Goal: Task Accomplishment & Management: Manage account settings

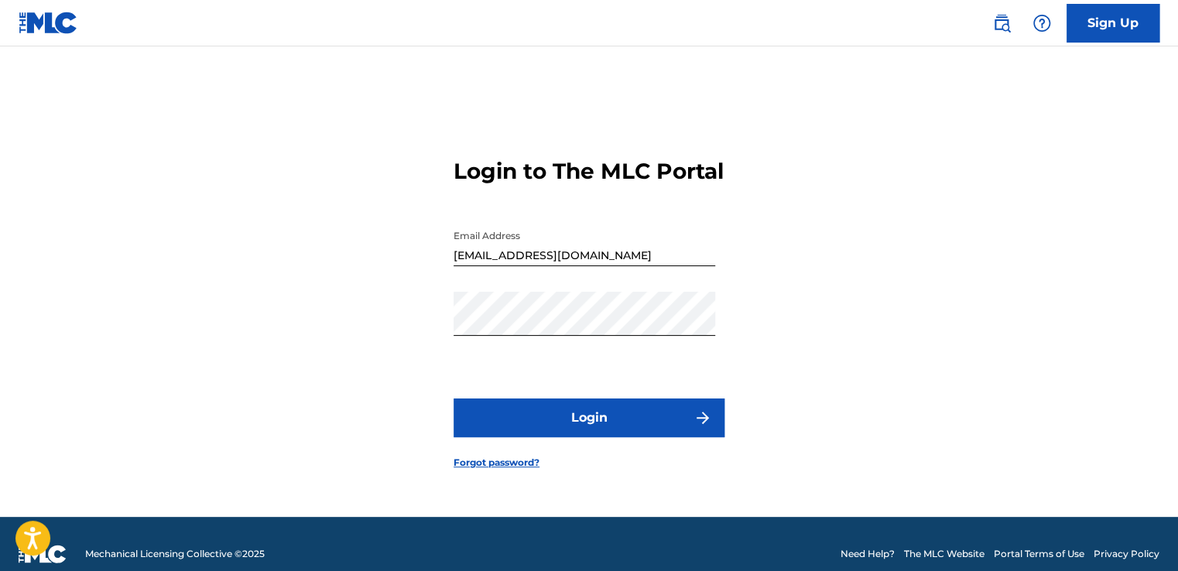
click at [659, 436] on button "Login" at bounding box center [588, 417] width 271 height 39
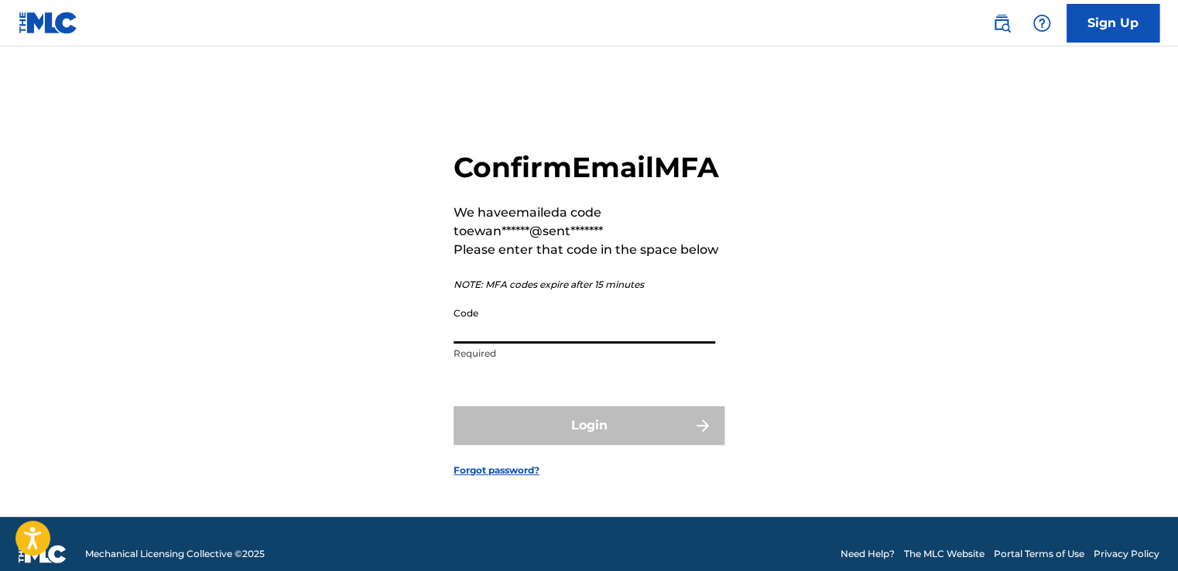
click at [542, 344] on input "Code" at bounding box center [583, 321] width 261 height 44
click at [543, 344] on input "Code" at bounding box center [583, 321] width 261 height 44
paste input "280382"
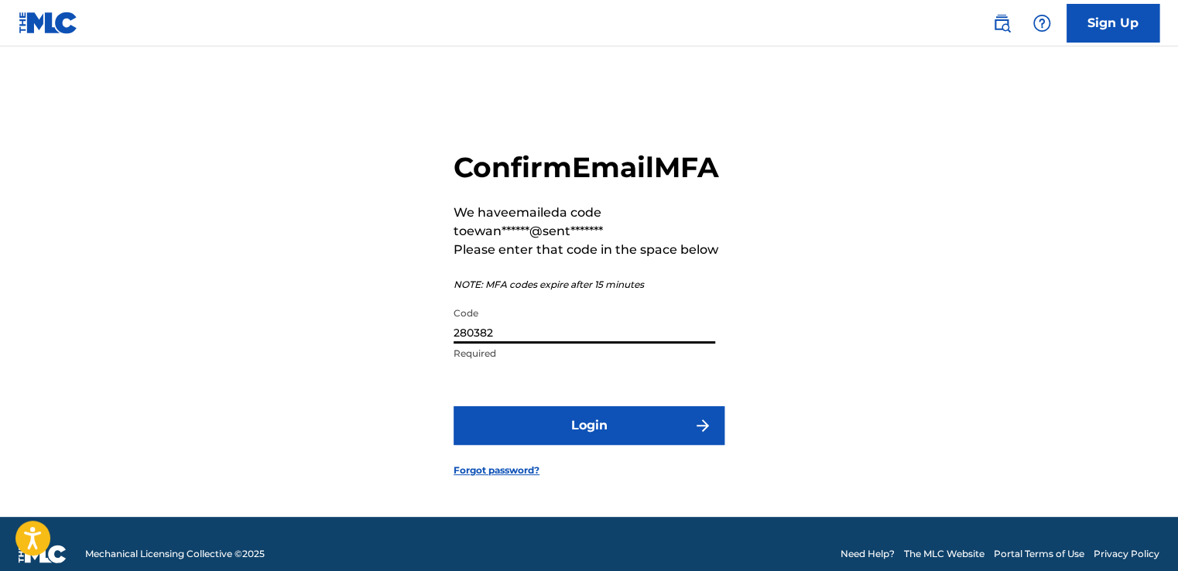
type input "280382"
click at [590, 445] on button "Login" at bounding box center [588, 425] width 271 height 39
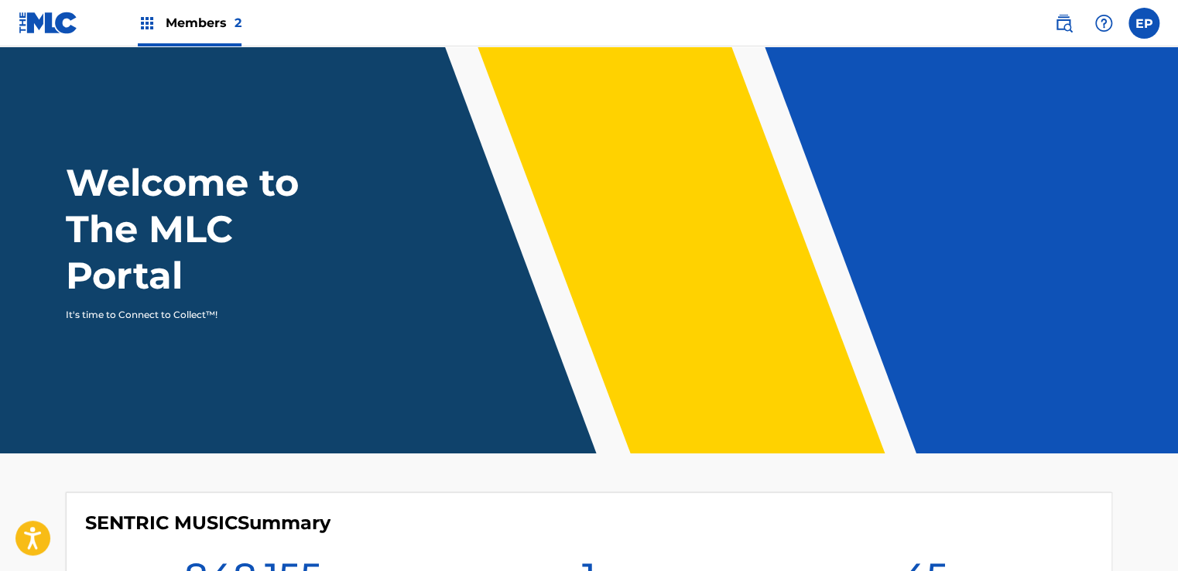
click at [162, 24] on div "Members 2" at bounding box center [190, 23] width 104 height 46
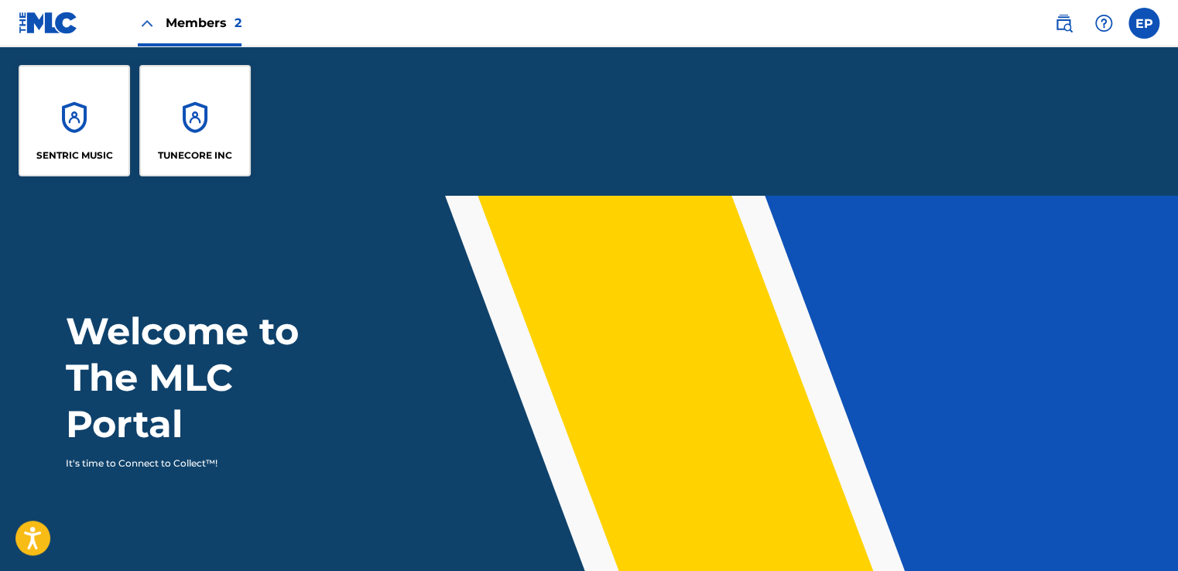
click at [93, 107] on div "SENTRIC MUSIC" at bounding box center [74, 120] width 111 height 111
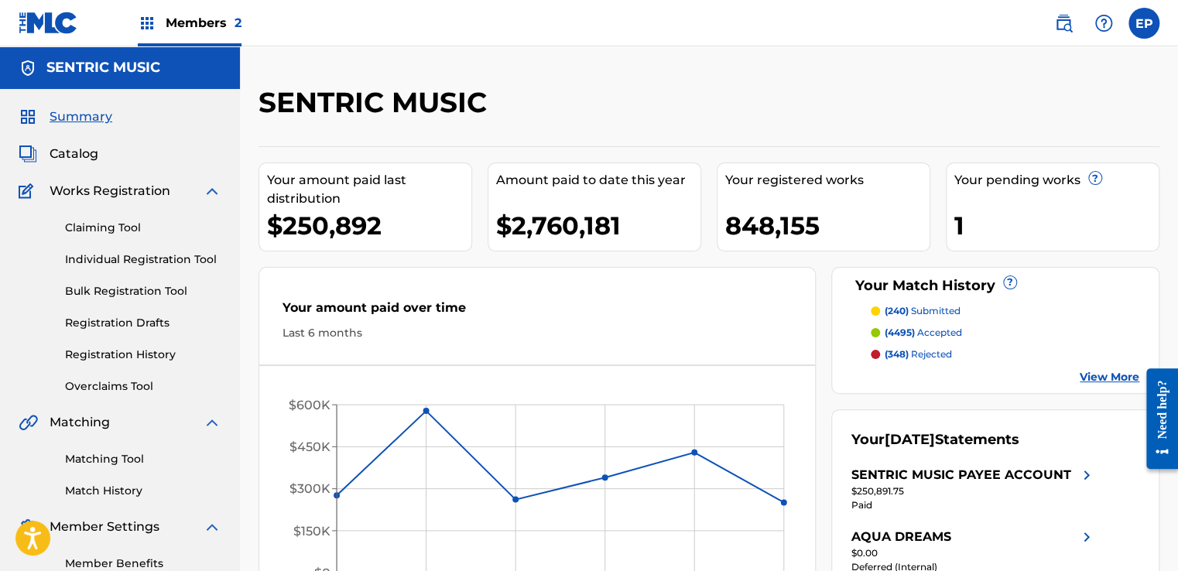
click at [124, 387] on link "Overclaims Tool" at bounding box center [143, 386] width 156 height 16
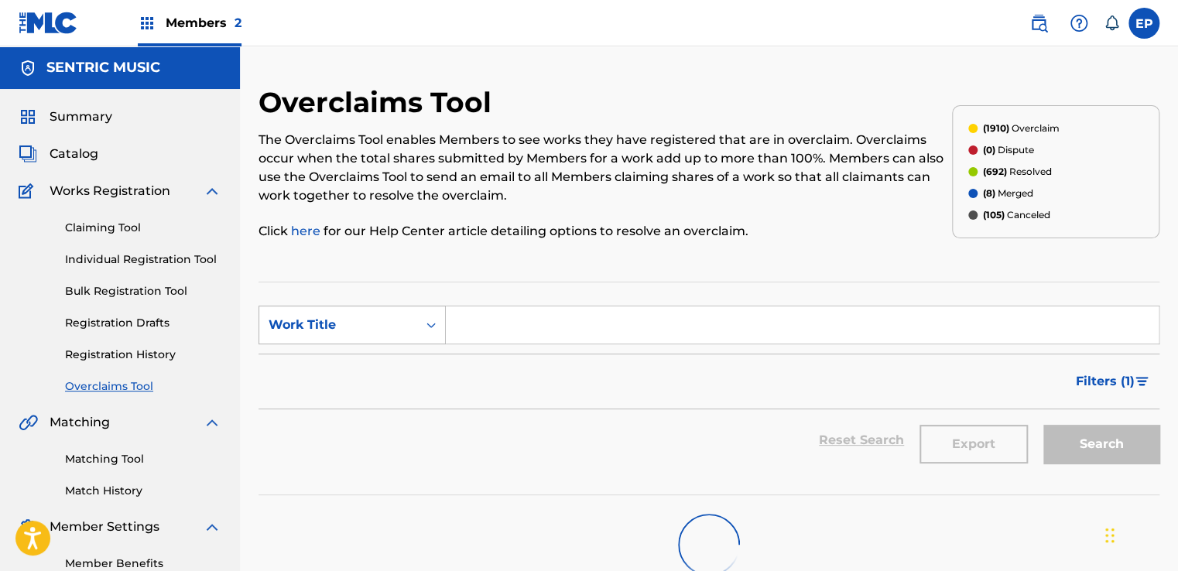
click at [412, 337] on div "Work Title" at bounding box center [338, 324] width 158 height 29
click at [356, 408] on div "Overclaim ID" at bounding box center [352, 402] width 186 height 39
click at [569, 325] on input "Search Form" at bounding box center [802, 324] width 713 height 37
paste input "280382"
type input "280382"
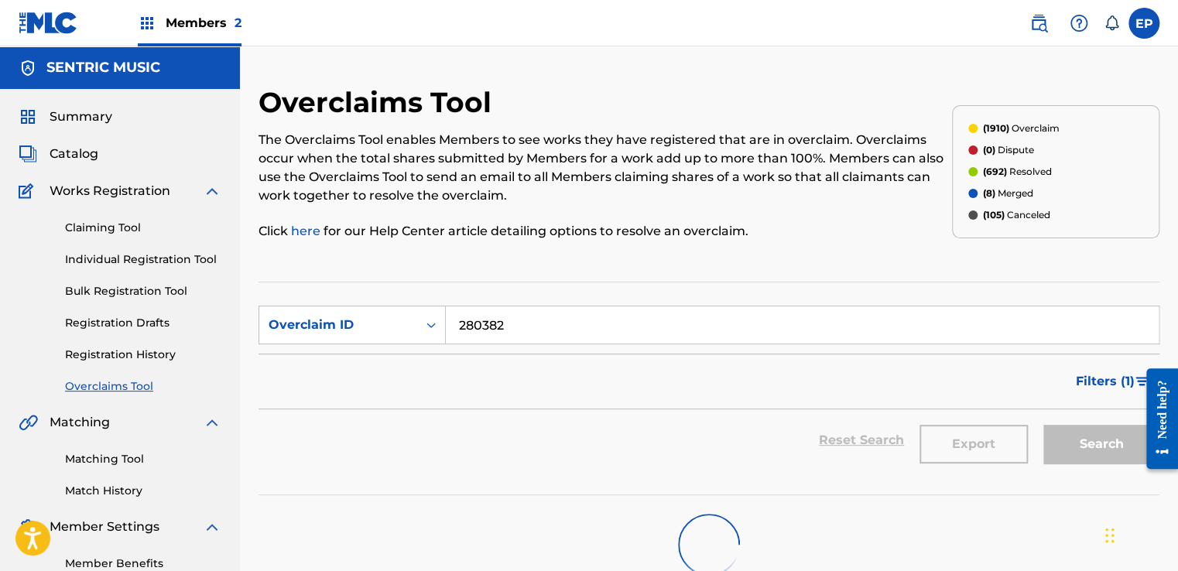
click at [880, 383] on div "Filters ( 1 )" at bounding box center [708, 382] width 901 height 56
click at [792, 333] on input "280382" at bounding box center [802, 324] width 713 height 37
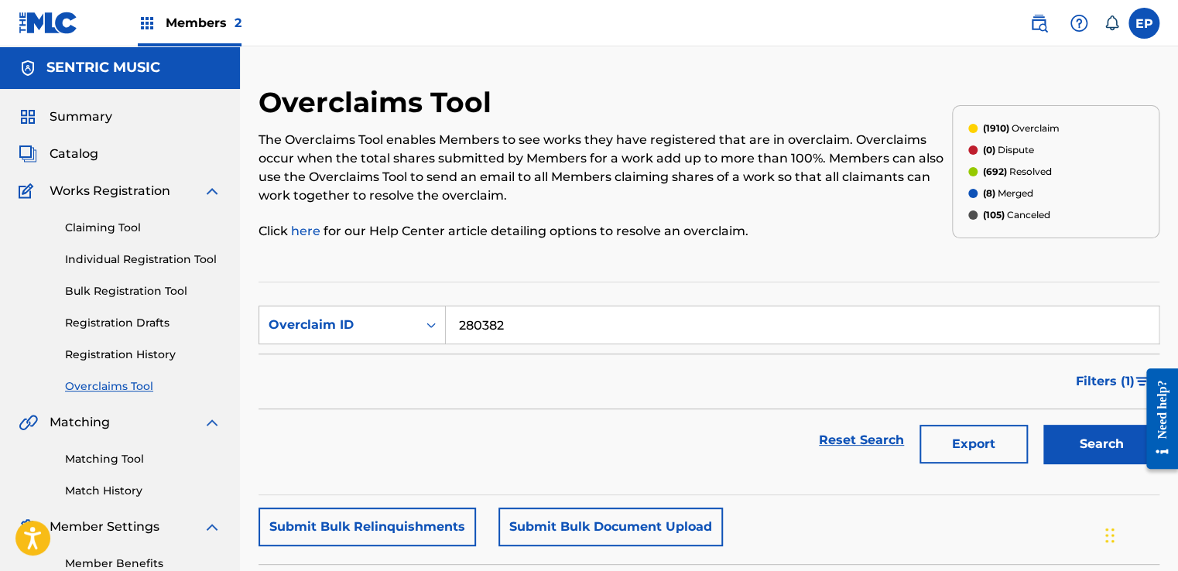
click at [1071, 444] on button "Search" at bounding box center [1101, 444] width 116 height 39
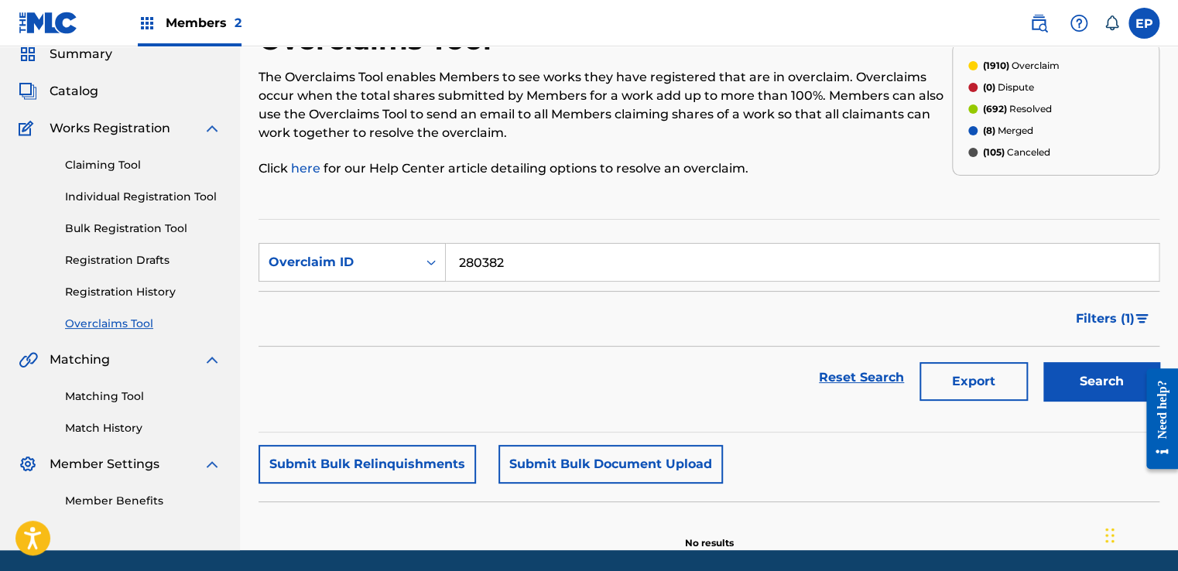
scroll to position [37, 0]
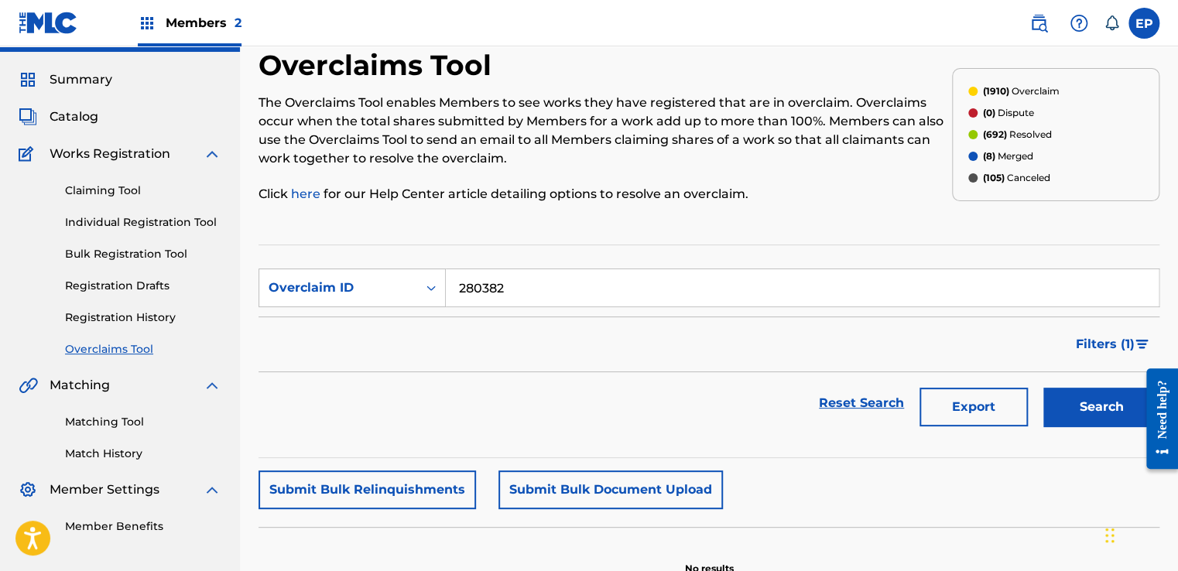
click at [1061, 396] on button "Search" at bounding box center [1101, 407] width 116 height 39
click at [396, 296] on div "Overclaim ID" at bounding box center [337, 288] width 139 height 19
click at [374, 372] on div "MLC Song Code" at bounding box center [352, 365] width 186 height 39
click at [600, 281] on input "Search Form" at bounding box center [802, 287] width 713 height 37
paste input "CK7OW4"
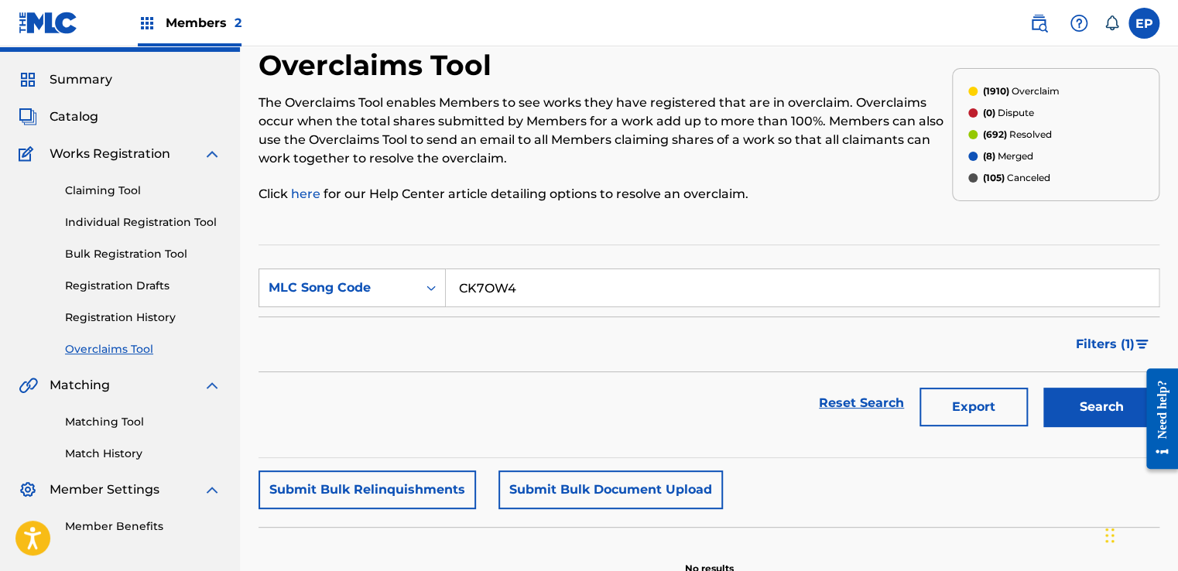
type input "CK7OW4"
click at [1096, 407] on button "Search" at bounding box center [1101, 407] width 116 height 39
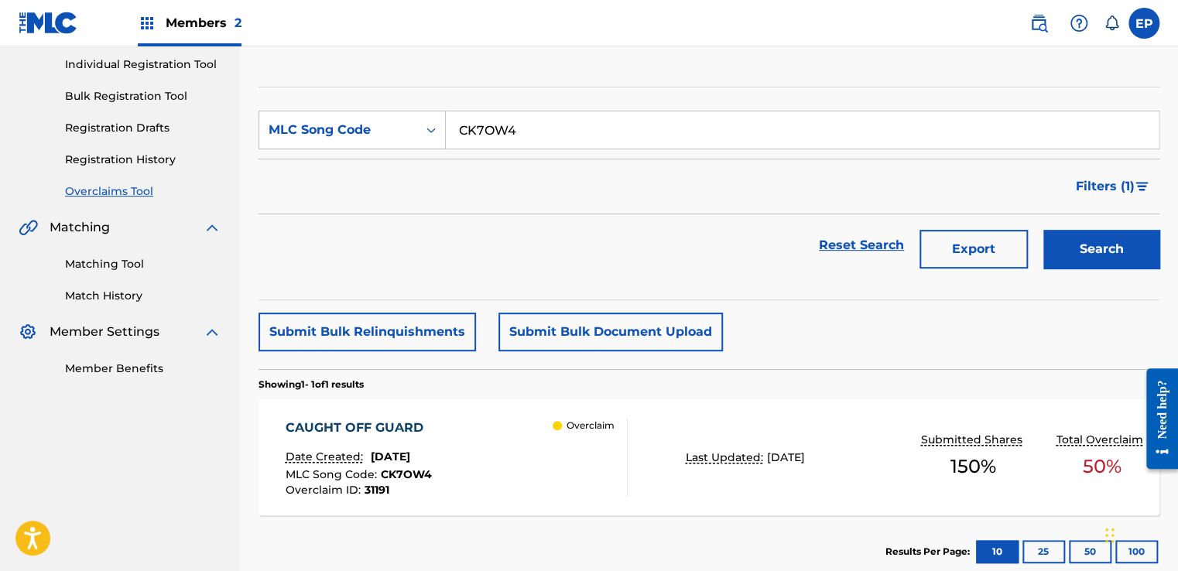
scroll to position [285, 0]
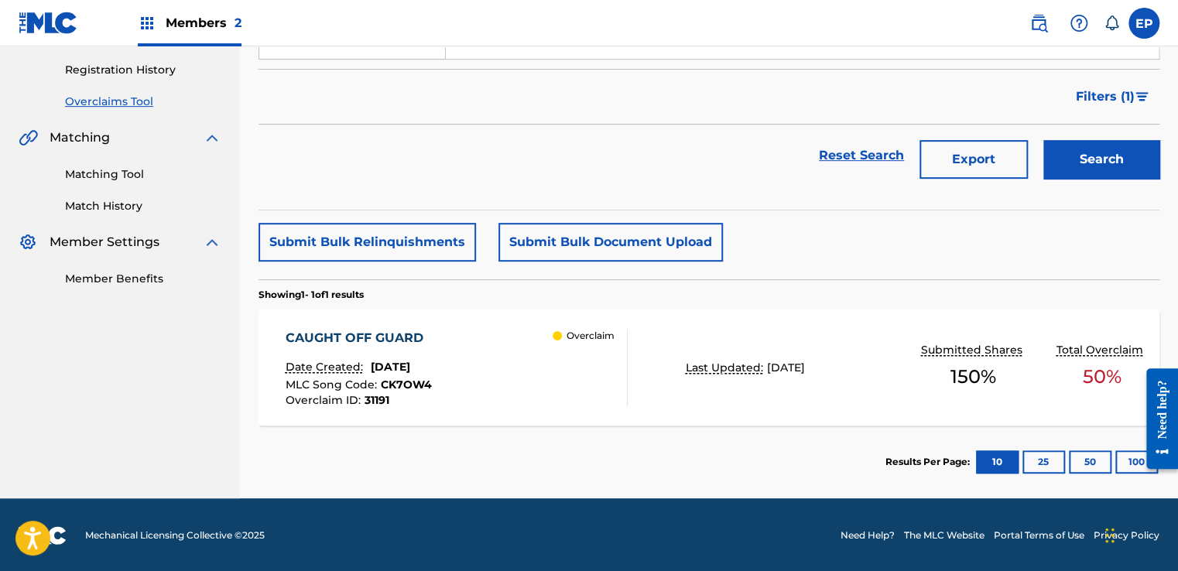
click at [602, 374] on div "Overclaim" at bounding box center [589, 367] width 74 height 77
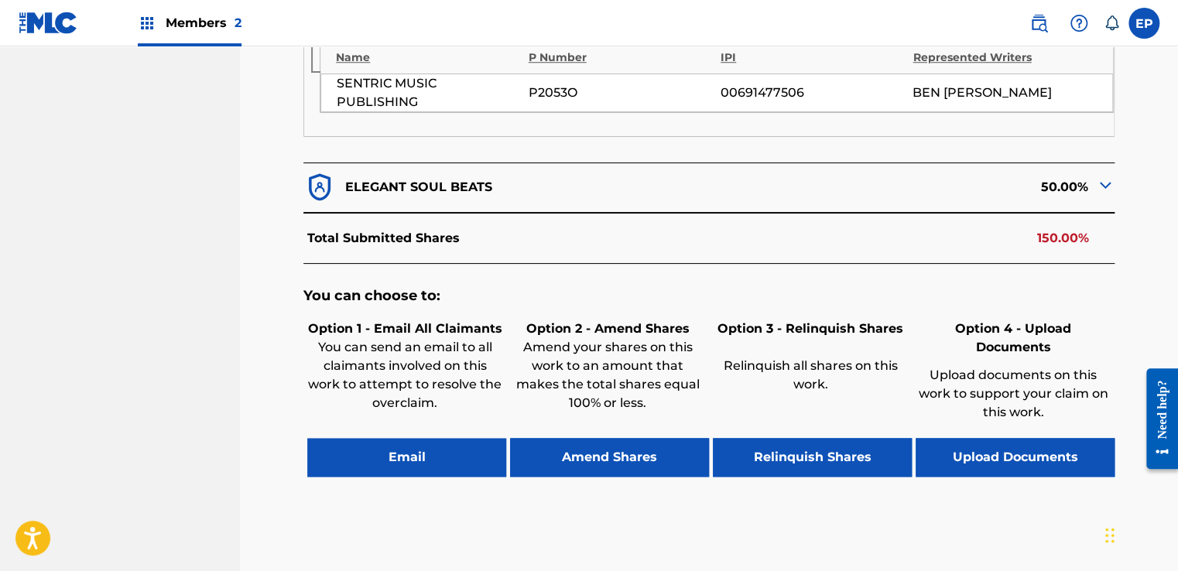
scroll to position [696, 0]
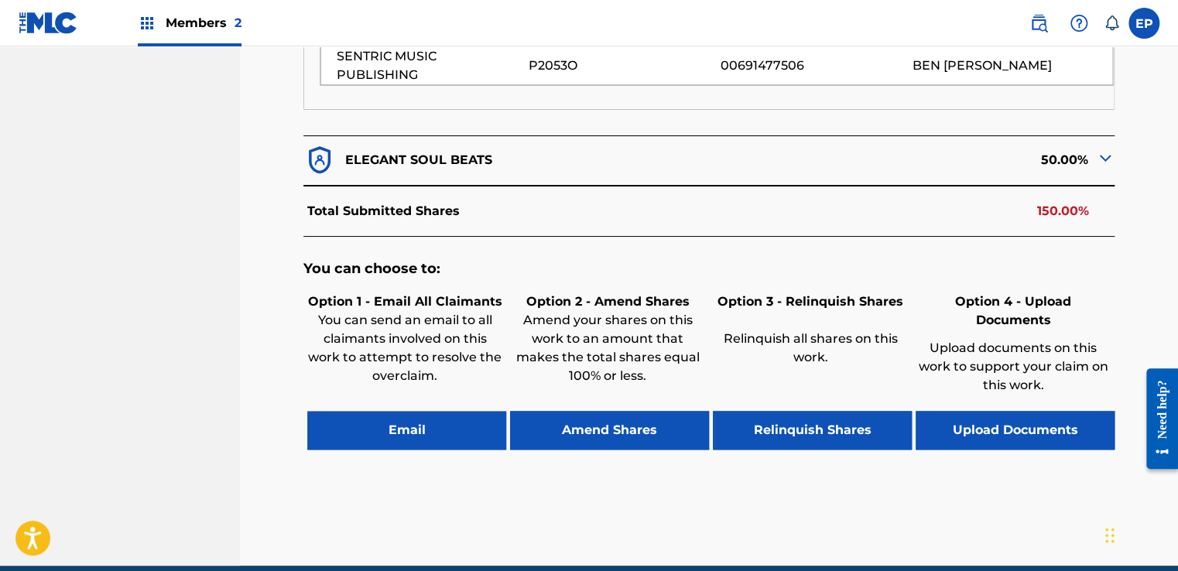
click at [1011, 411] on button "Upload Documents" at bounding box center [1014, 430] width 199 height 39
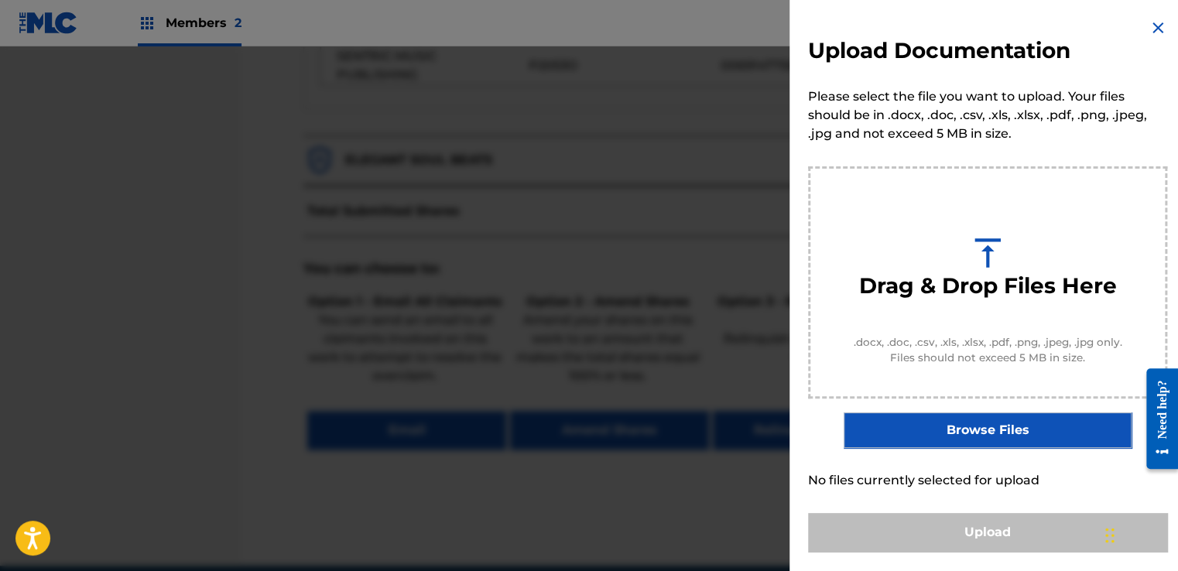
click at [979, 424] on label "Browse Files" at bounding box center [986, 430] width 287 height 36
click at [0, 0] on input "Browse Files" at bounding box center [0, 0] width 0 height 0
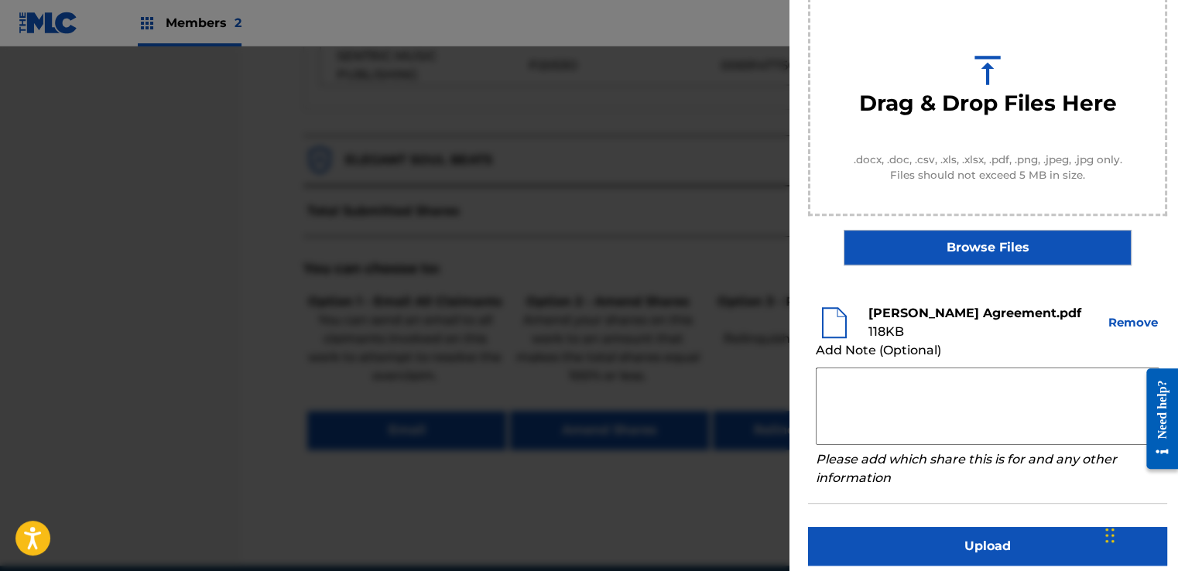
scroll to position [194, 0]
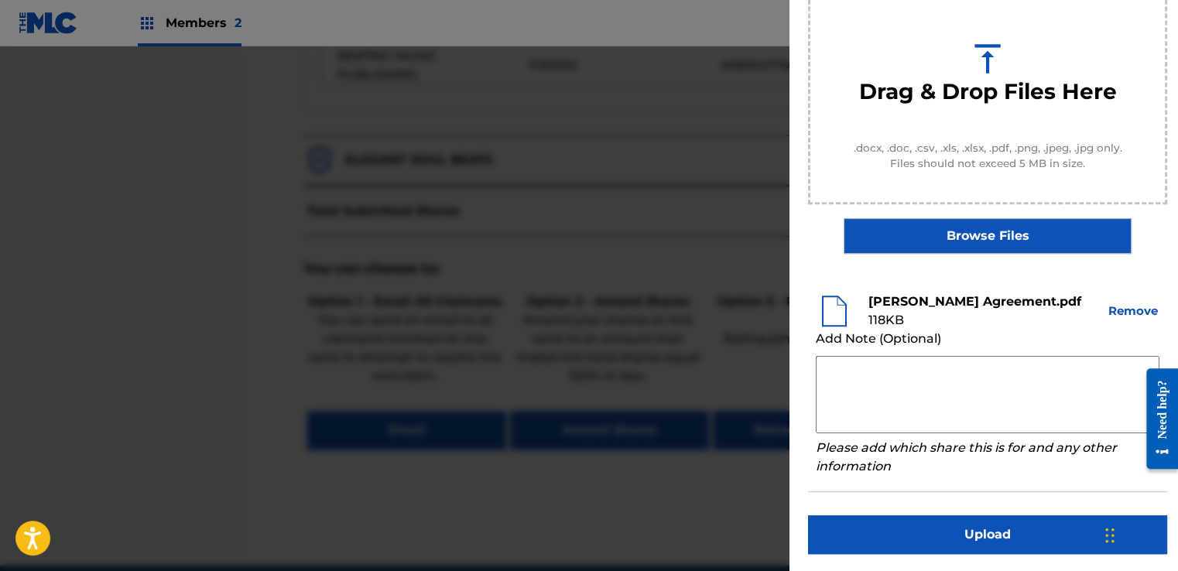
click at [852, 370] on textarea at bounding box center [987, 394] width 344 height 77
paste textarea "Our self service agreement is signed via digital signature and is active until …"
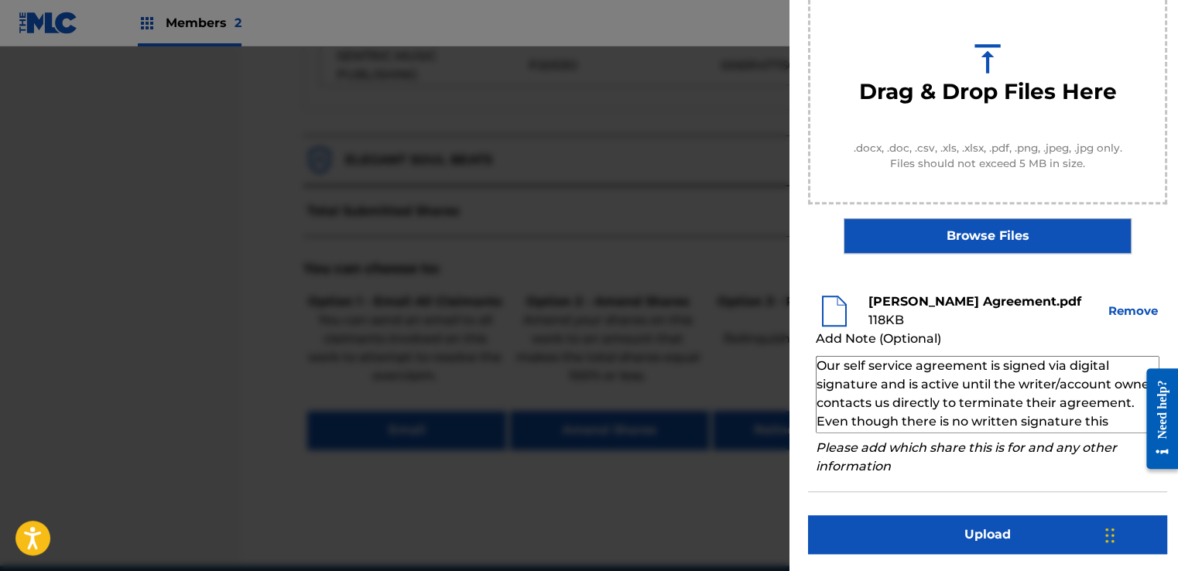
scroll to position [53, 0]
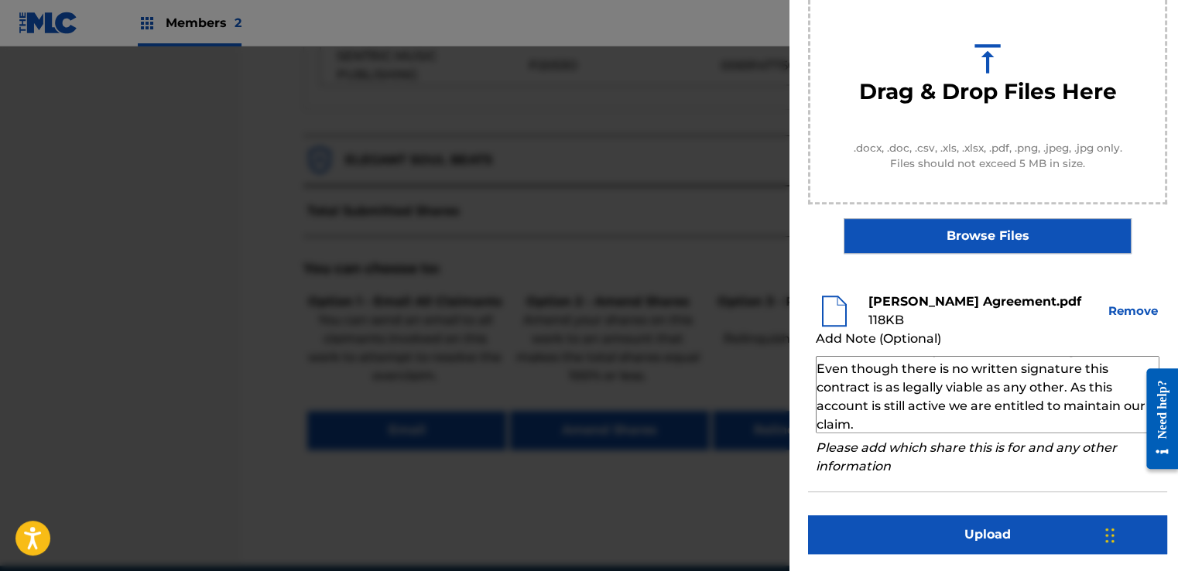
type textarea "Our self service agreement is signed via digital signature and is active until …"
click at [959, 525] on button "Upload" at bounding box center [987, 534] width 359 height 39
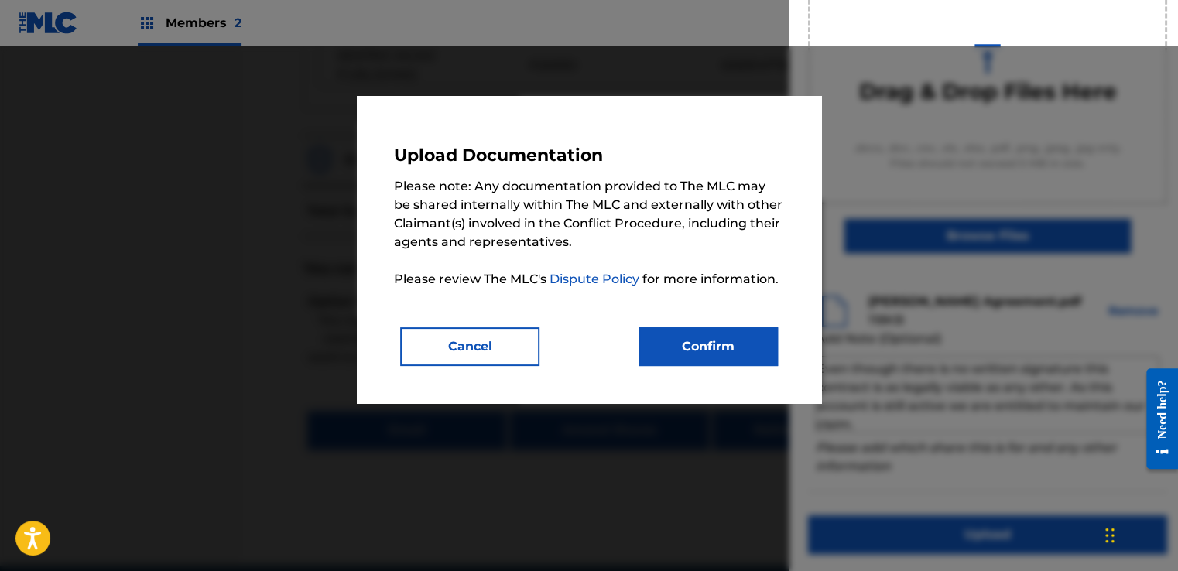
click at [719, 359] on button "Confirm" at bounding box center [707, 346] width 139 height 39
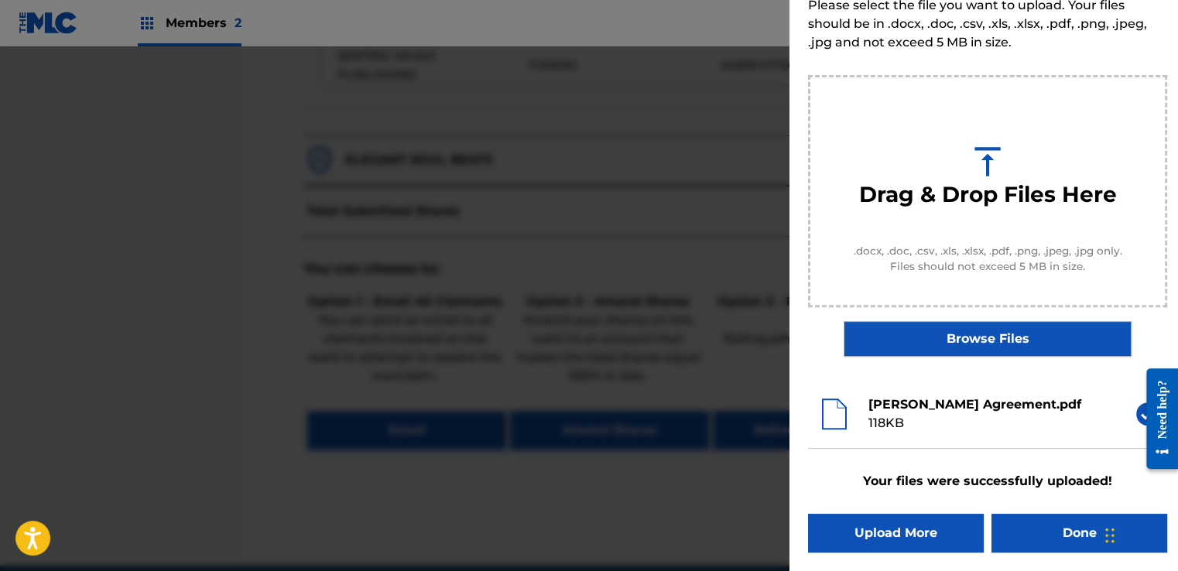
scroll to position [90, 0]
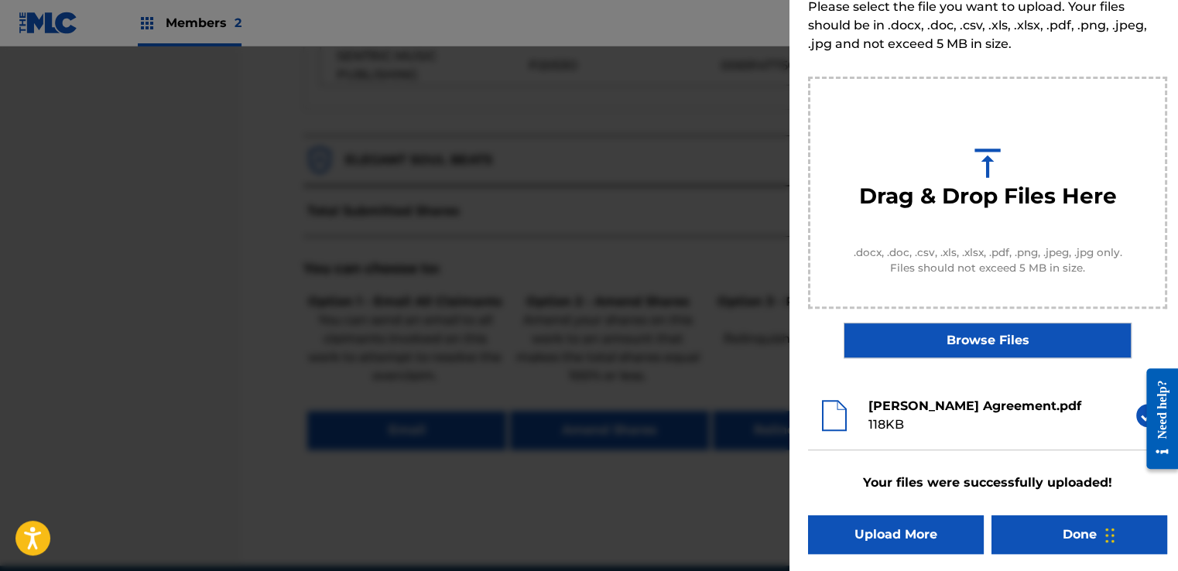
click at [1035, 525] on button "Done" at bounding box center [1079, 534] width 176 height 39
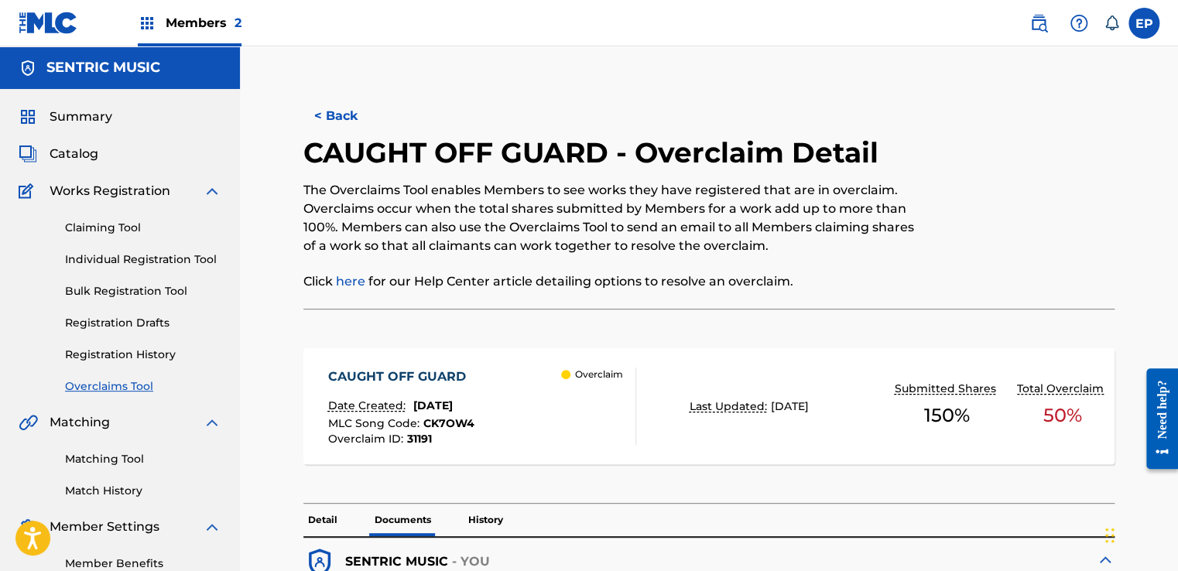
click at [110, 379] on link "Overclaims Tool" at bounding box center [143, 386] width 156 height 16
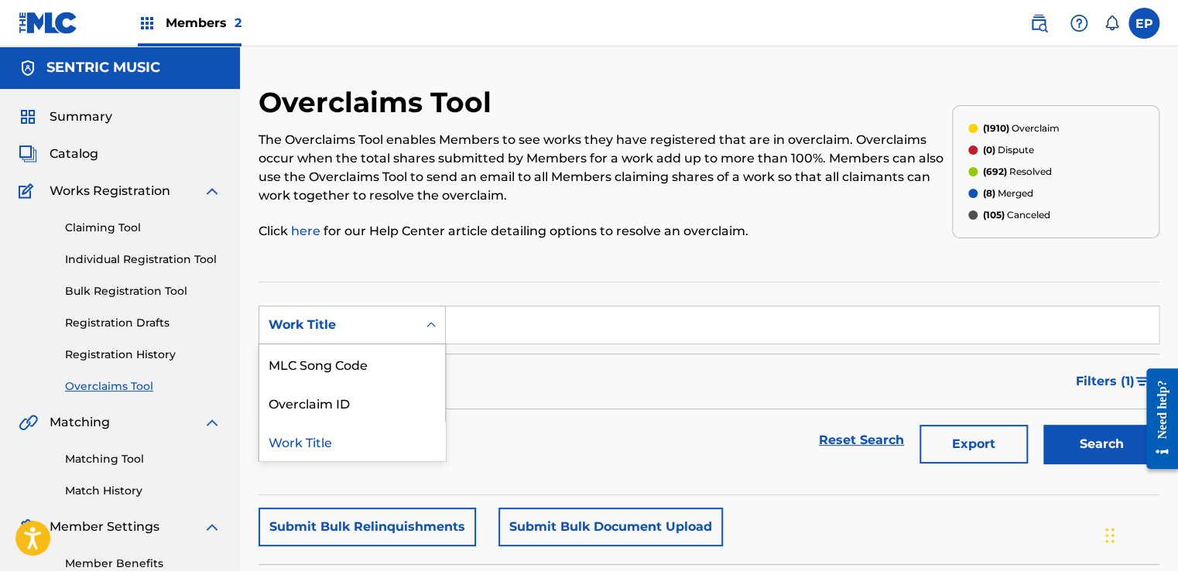
click at [367, 316] on div "Work Title" at bounding box center [337, 325] width 139 height 19
click at [343, 400] on div "Overclaim ID" at bounding box center [352, 402] width 186 height 39
click at [489, 328] on input "Search Form" at bounding box center [802, 324] width 713 height 37
paste input "31206"
type input "31206"
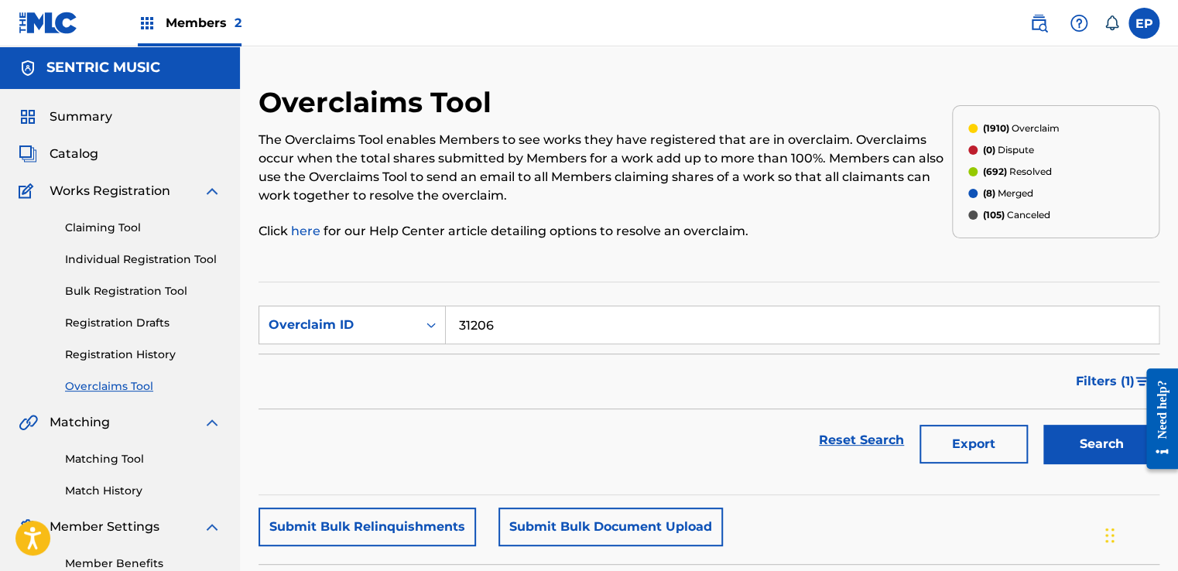
click at [1072, 442] on button "Search" at bounding box center [1101, 444] width 116 height 39
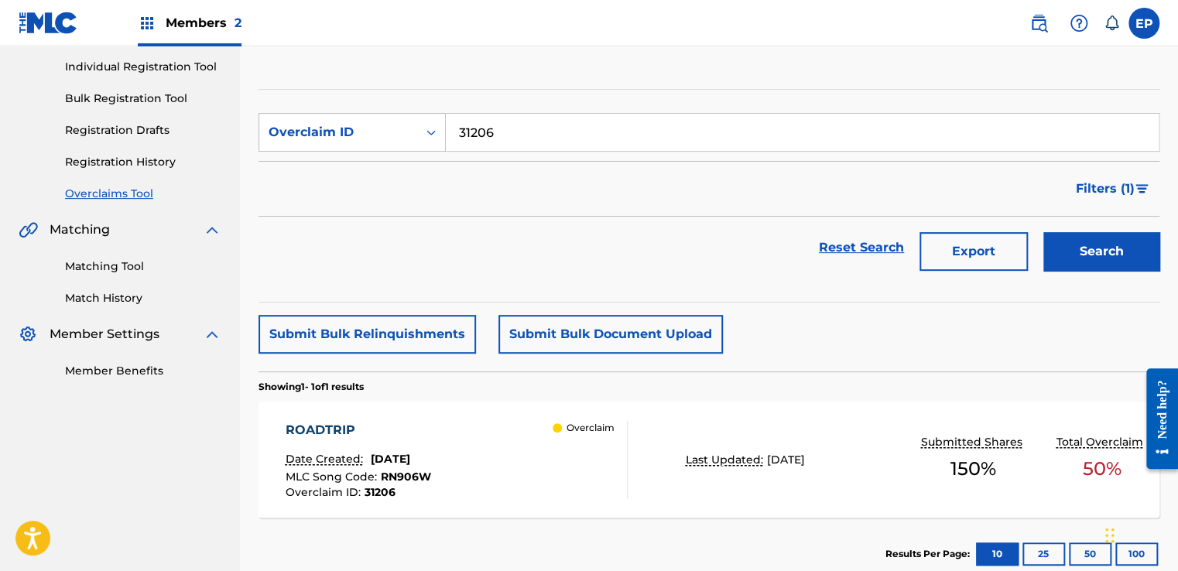
scroll to position [285, 0]
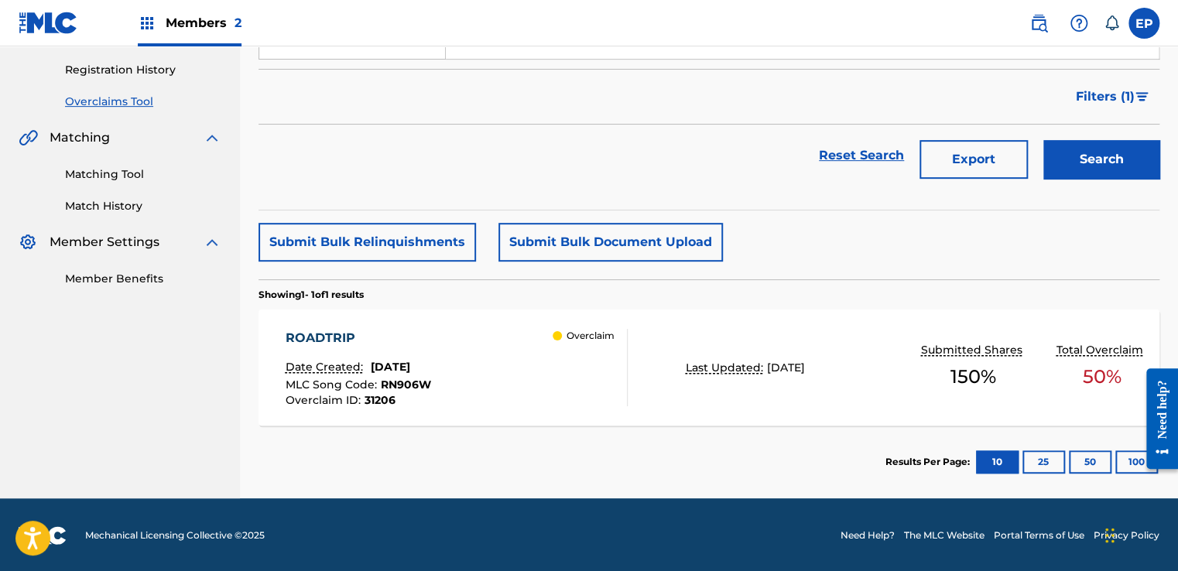
click at [655, 382] on div "ROADTRIP Date Created: [DATE] MLC Song Code : RN906W Overclaim ID : 31206 Overc…" at bounding box center [708, 367] width 901 height 116
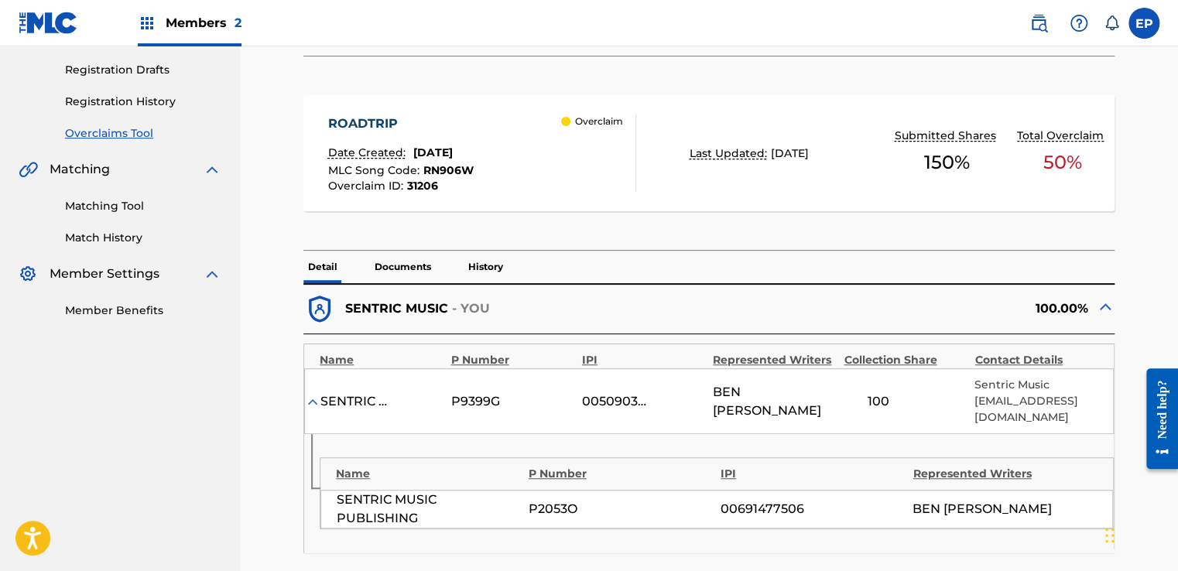
scroll to position [730, 0]
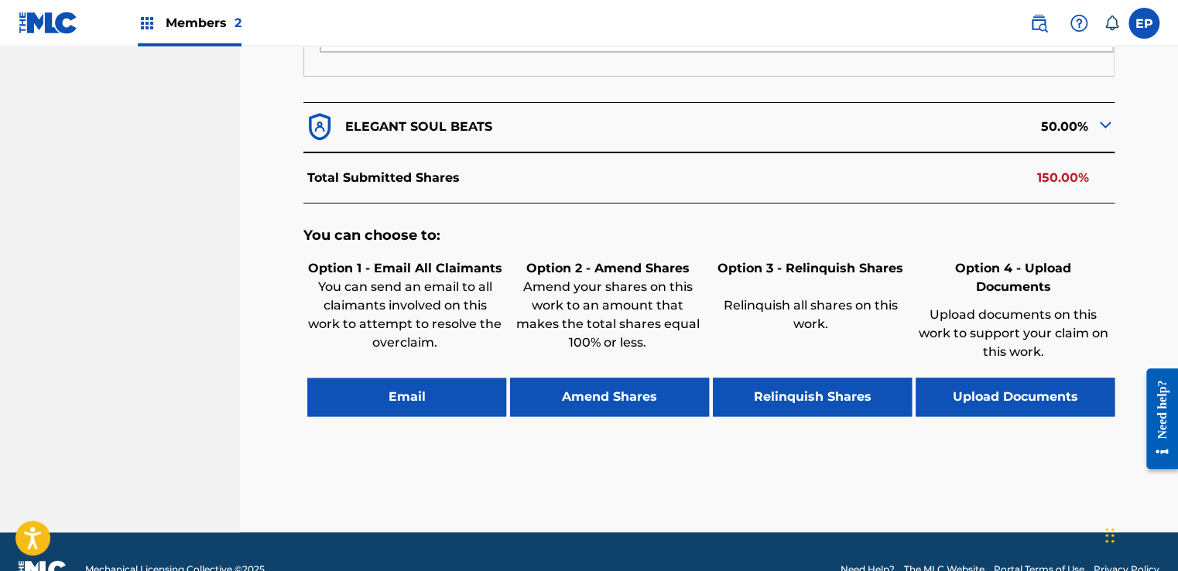
click at [950, 378] on button "Upload Documents" at bounding box center [1014, 397] width 199 height 39
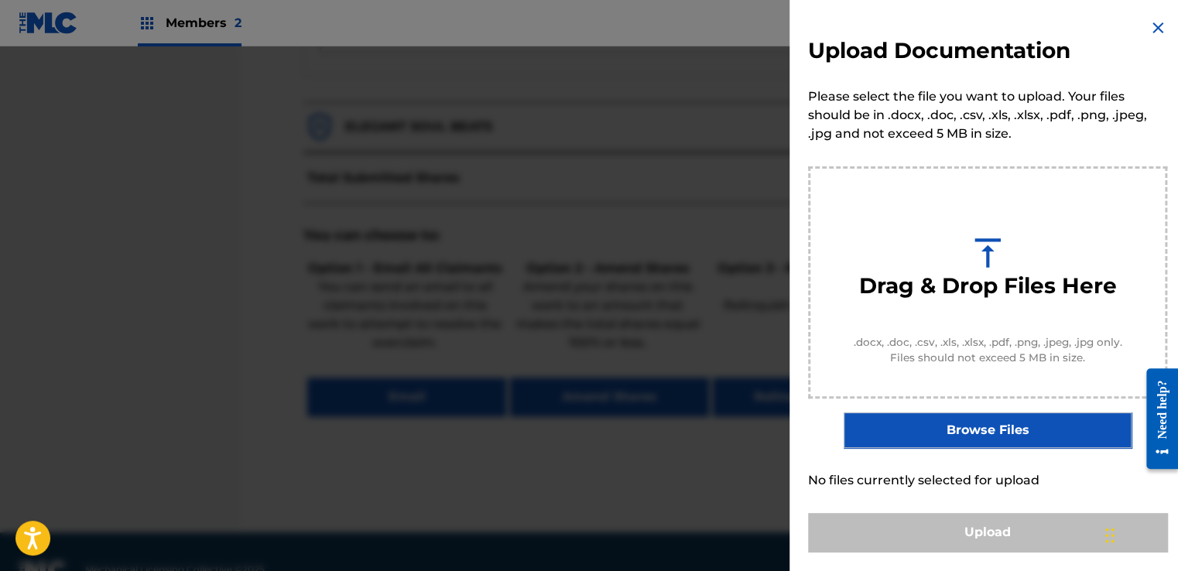
click at [959, 436] on label "Browse Files" at bounding box center [986, 430] width 287 height 36
click at [0, 0] on input "Browse Files" at bounding box center [0, 0] width 0 height 0
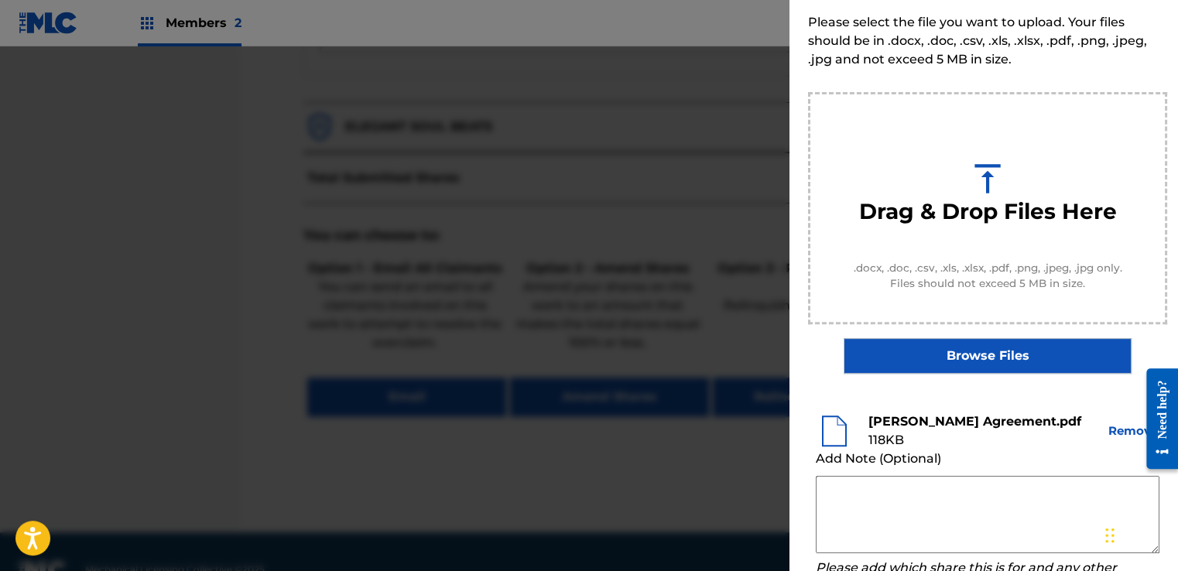
scroll to position [194, 0]
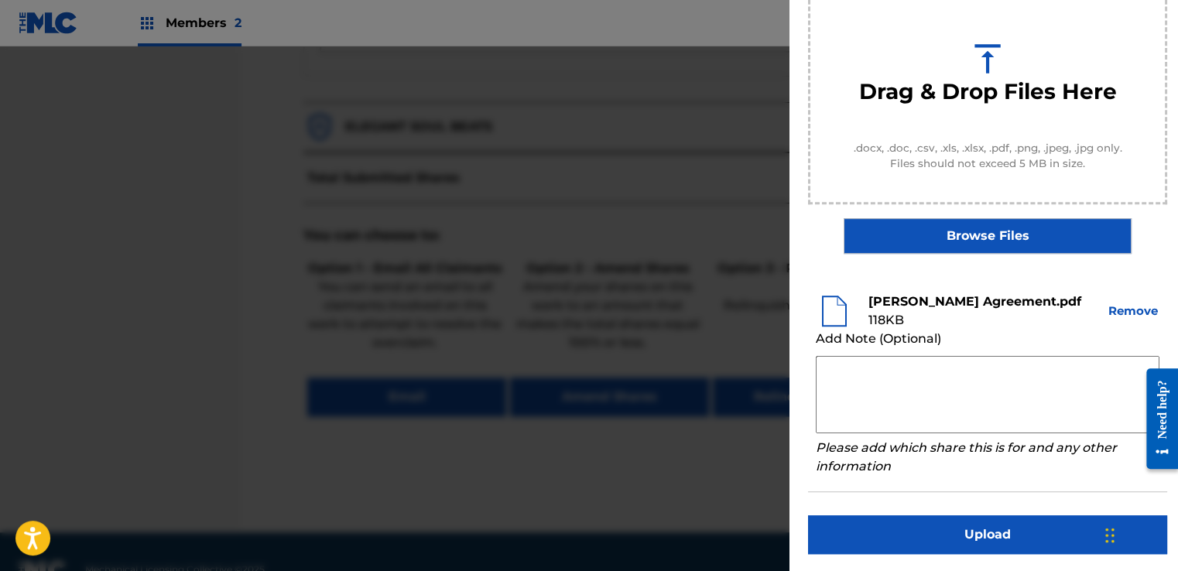
click at [870, 376] on textarea at bounding box center [987, 394] width 344 height 77
click at [851, 375] on textarea at bounding box center [987, 394] width 344 height 77
paste textarea "Our self service agreement is signed via digital signature and is active until …"
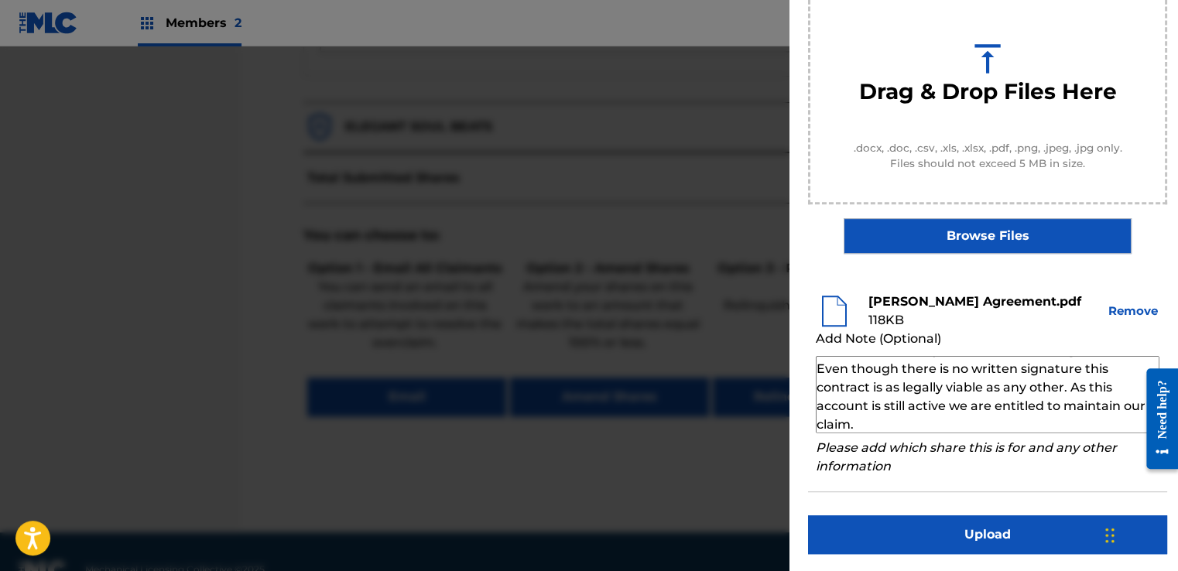
scroll to position [0, 0]
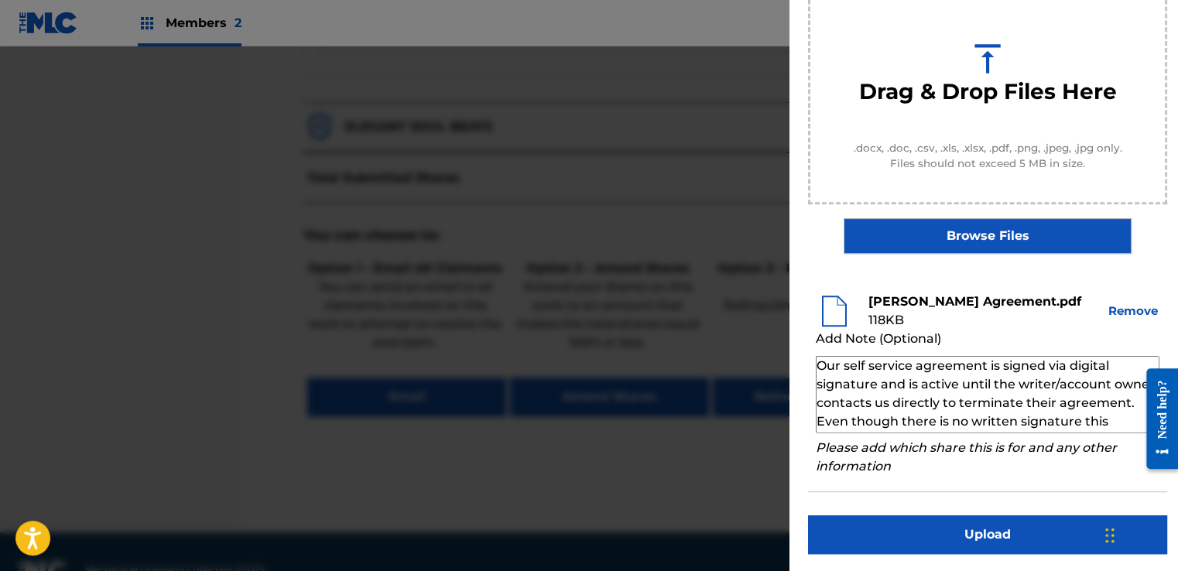
type textarea "Our self service agreement is signed via digital signature and is active until …"
click at [978, 544] on button "Upload" at bounding box center [987, 534] width 359 height 39
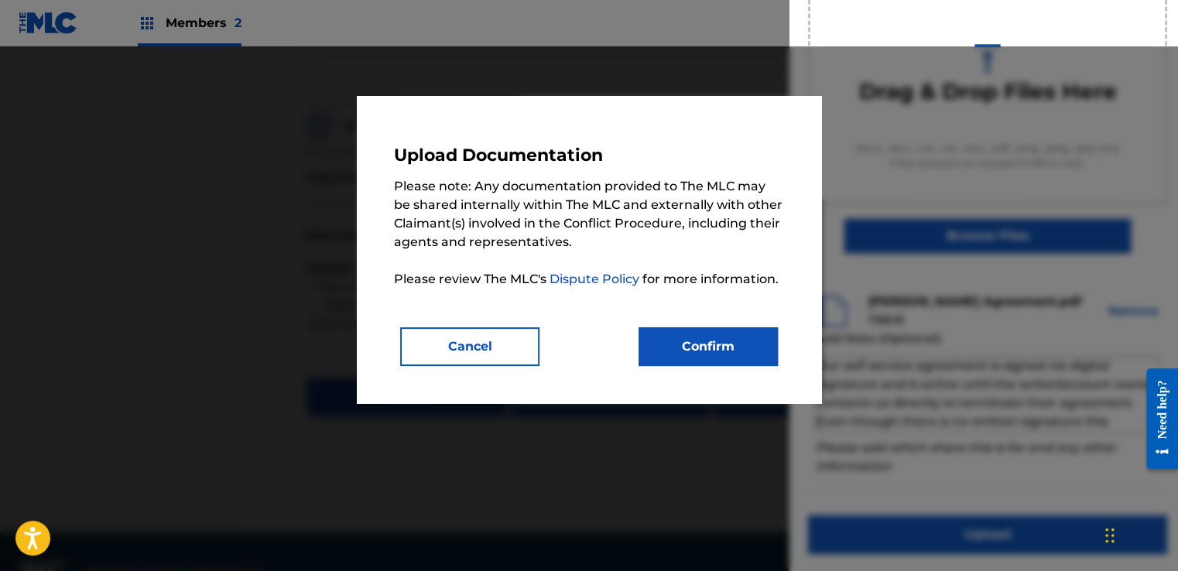
click at [691, 340] on button "Confirm" at bounding box center [707, 346] width 139 height 39
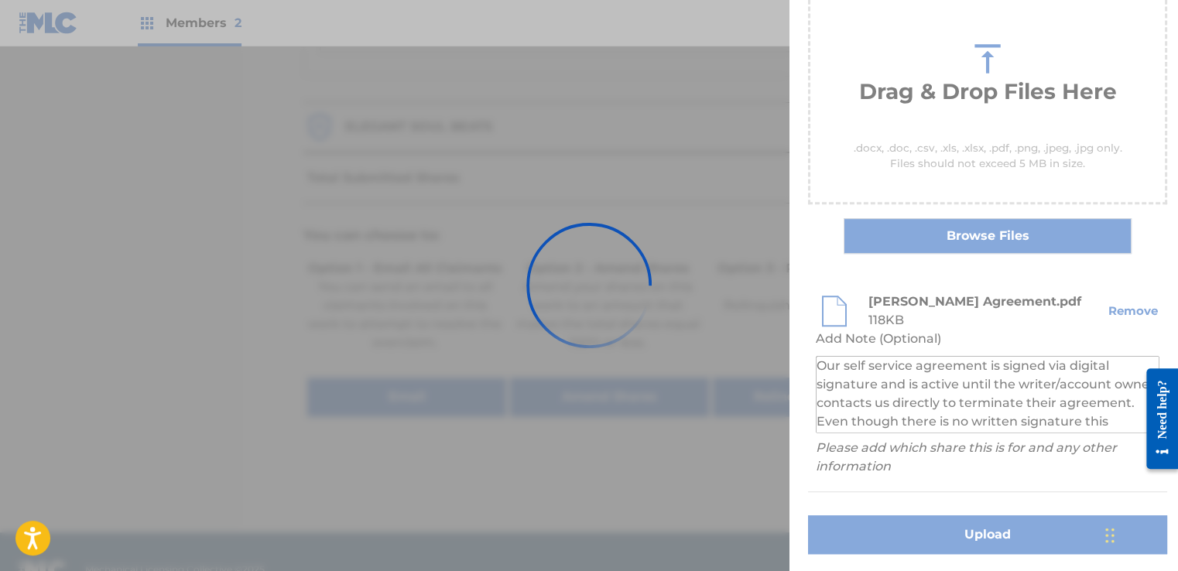
scroll to position [90, 0]
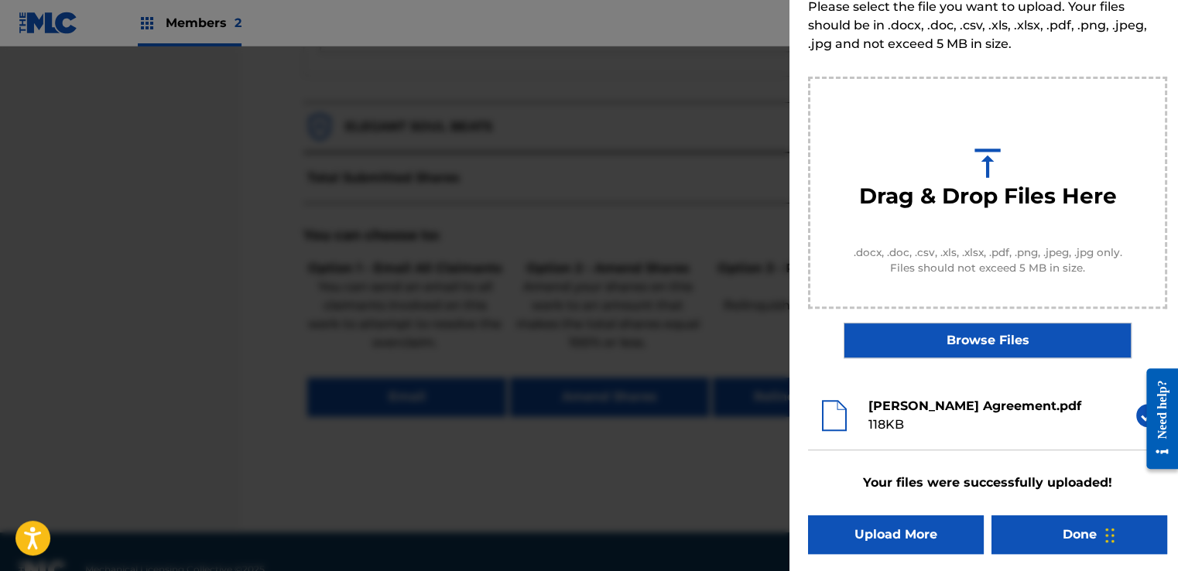
click at [1037, 525] on button "Done" at bounding box center [1079, 534] width 176 height 39
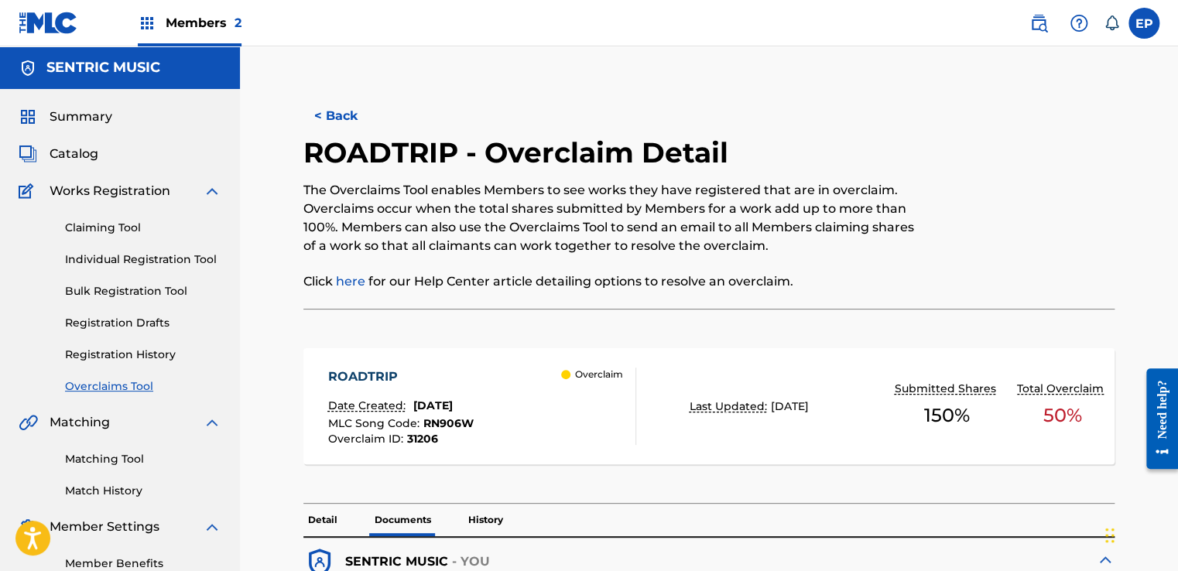
click at [123, 390] on link "Overclaims Tool" at bounding box center [143, 386] width 156 height 16
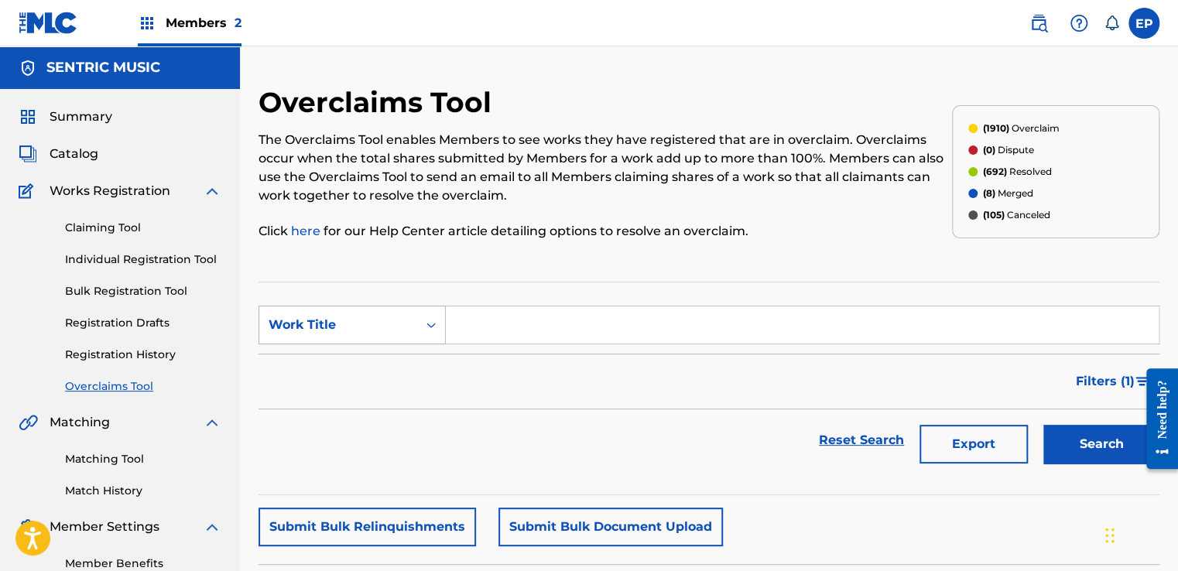
click at [359, 306] on div "Work Title" at bounding box center [351, 325] width 187 height 39
click at [364, 322] on div "Work Title" at bounding box center [337, 325] width 139 height 19
click at [361, 324] on div "Work Title" at bounding box center [337, 325] width 139 height 19
click at [333, 398] on div "Overclaim ID" at bounding box center [352, 402] width 186 height 39
click at [610, 308] on input "Search Form" at bounding box center [802, 324] width 713 height 37
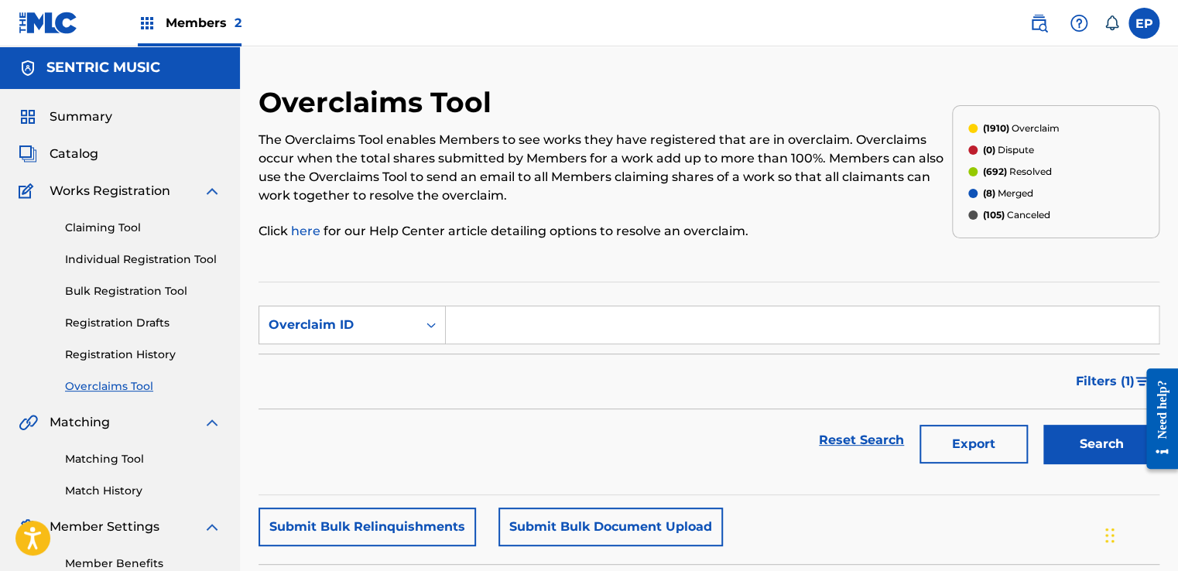
paste input "31207"
type input "31207"
click at [1068, 453] on button "Search" at bounding box center [1101, 444] width 116 height 39
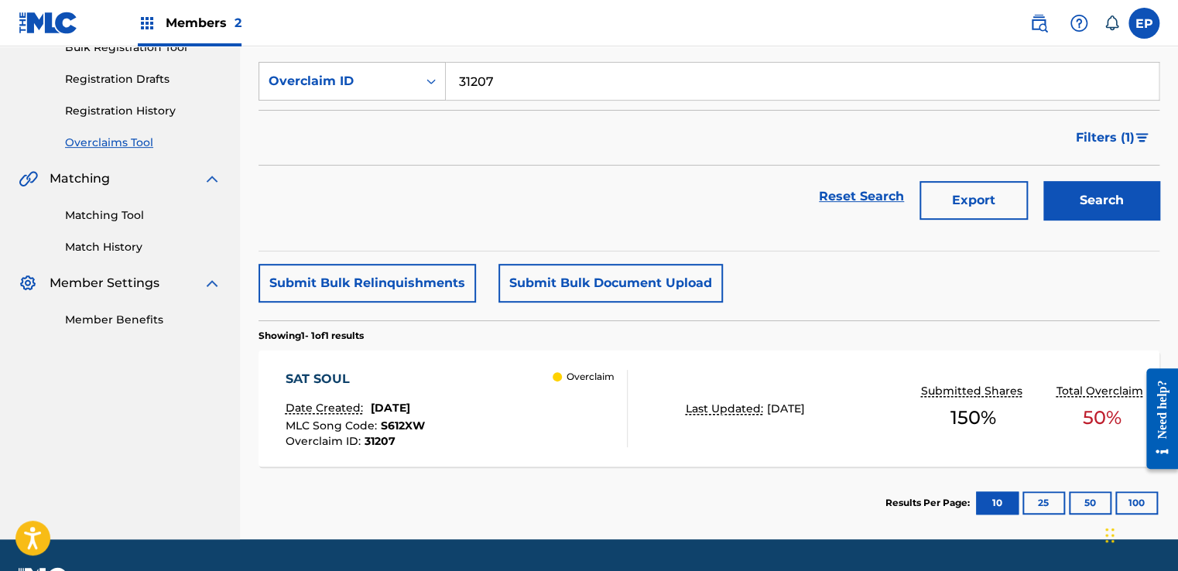
scroll to position [285, 0]
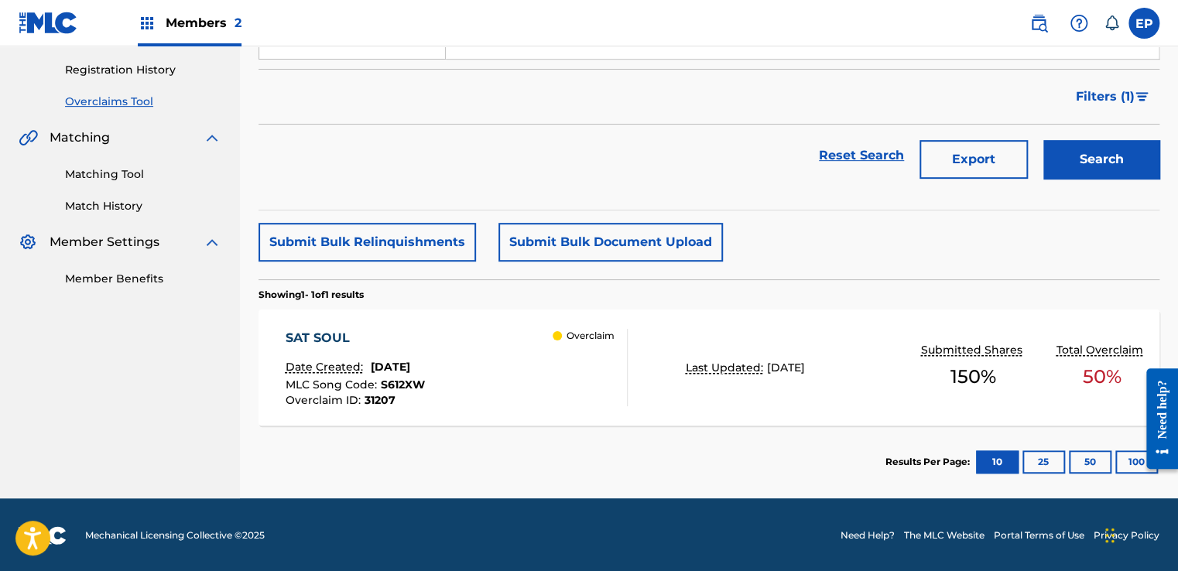
click at [577, 385] on div "Overclaim" at bounding box center [589, 367] width 74 height 77
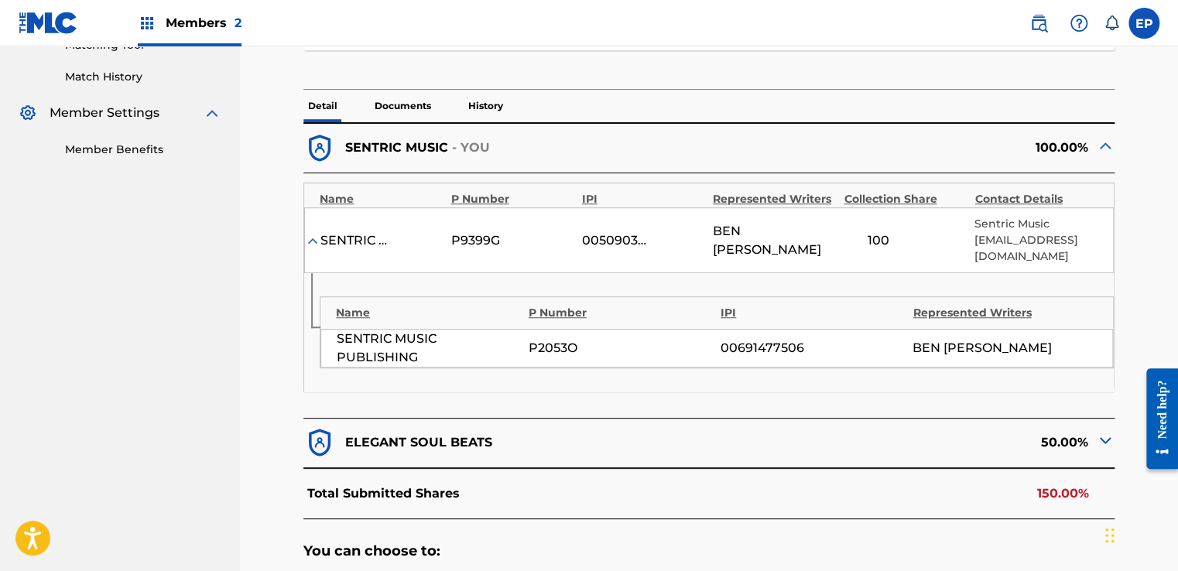
scroll to position [730, 0]
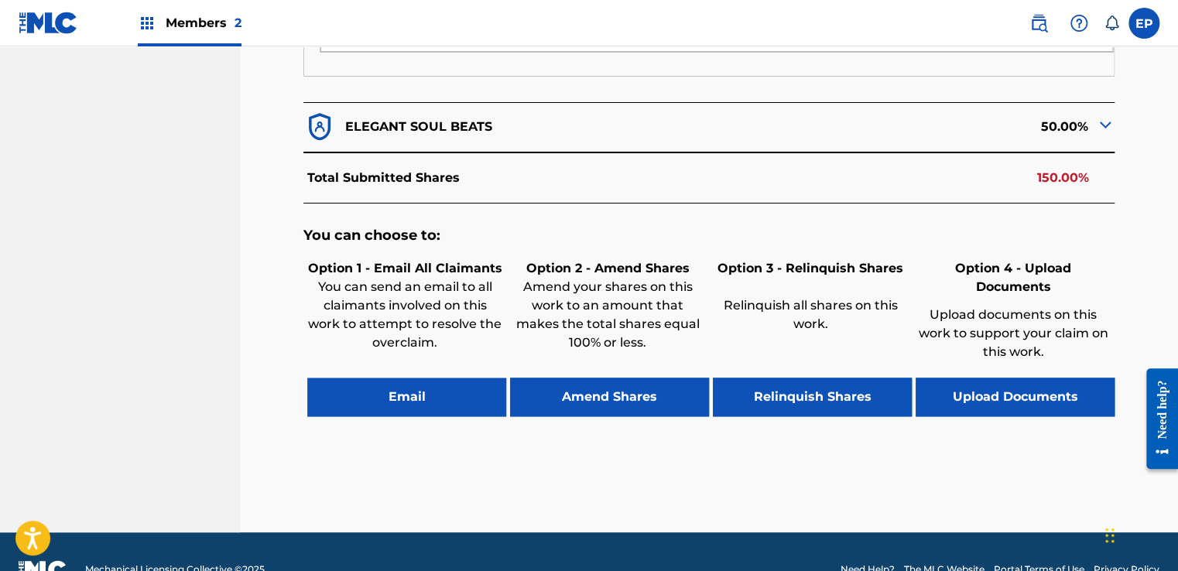
click at [985, 378] on button "Upload Documents" at bounding box center [1014, 397] width 199 height 39
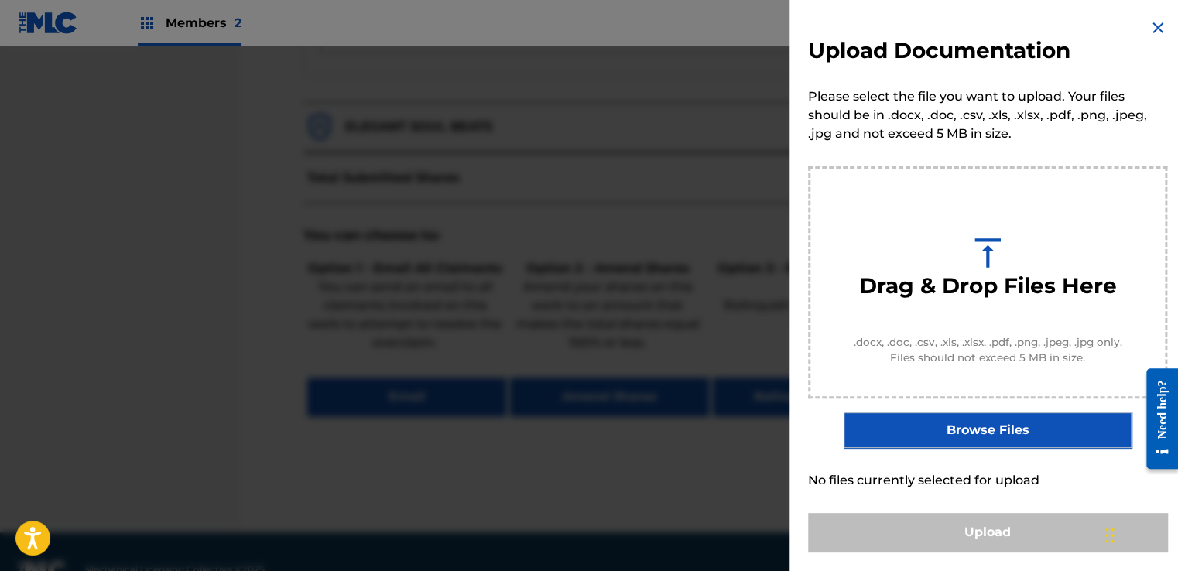
click at [971, 436] on label "Browse Files" at bounding box center [986, 430] width 287 height 36
click at [0, 0] on input "Browse Files" at bounding box center [0, 0] width 0 height 0
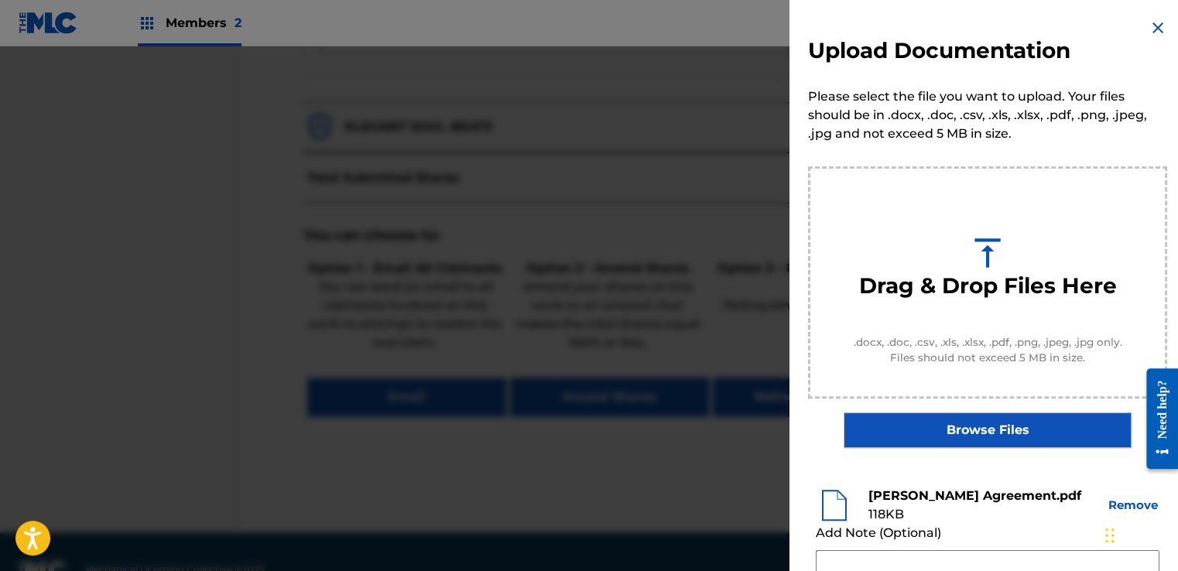
scroll to position [194, 0]
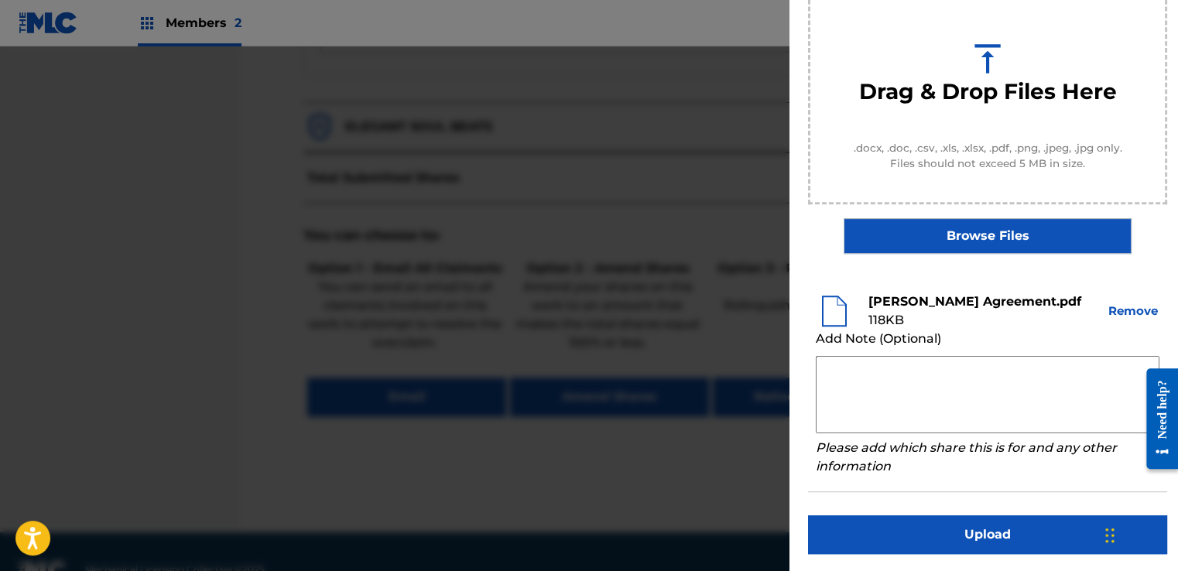
click at [847, 367] on textarea at bounding box center [987, 394] width 344 height 77
paste textarea "Our self service agreement is signed via digital signature and is active until …"
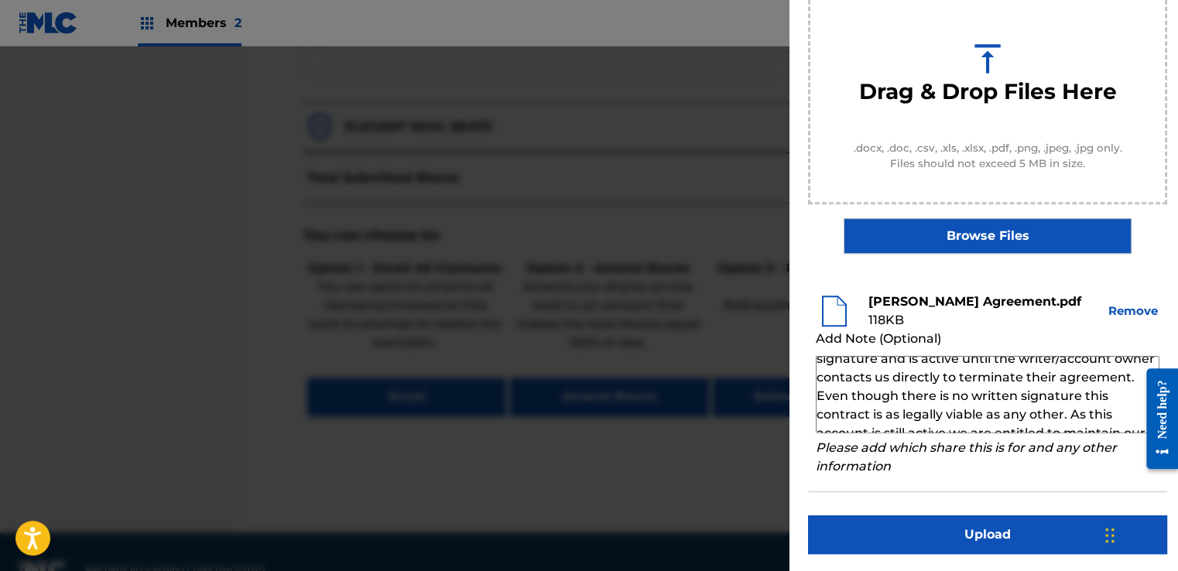
scroll to position [0, 0]
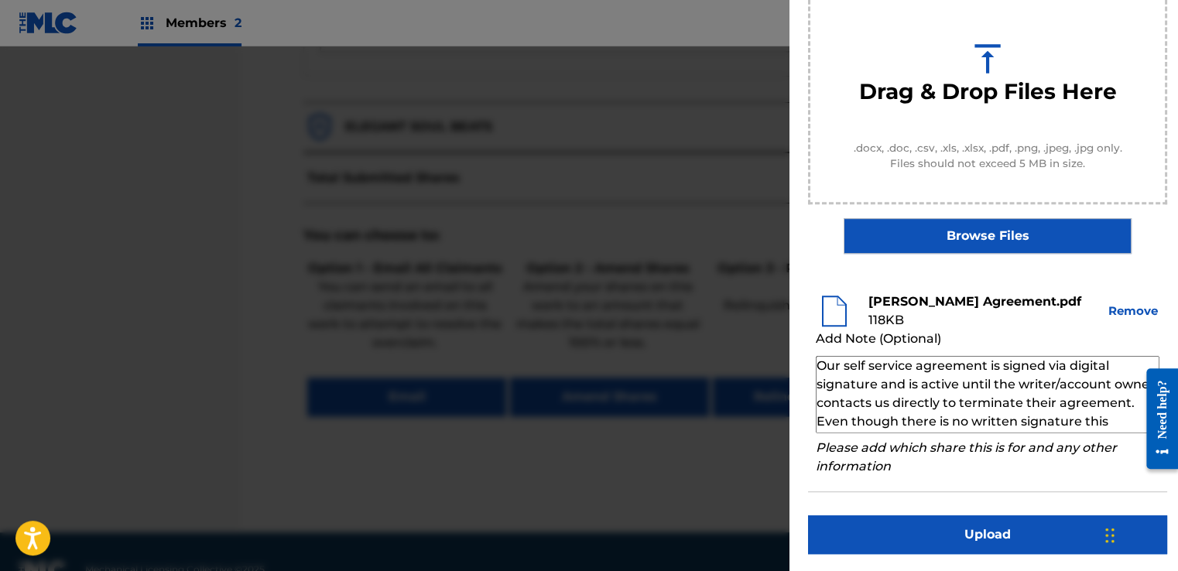
type textarea "Our self service agreement is signed via digital signature and is active until …"
click at [950, 534] on button "Upload" at bounding box center [987, 534] width 359 height 39
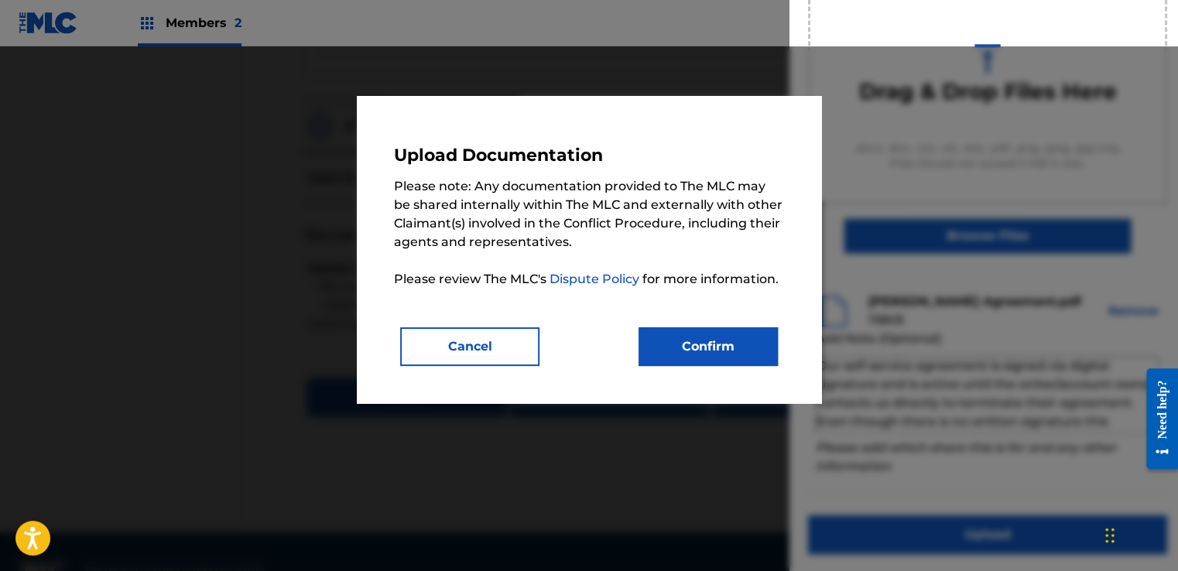
click at [771, 371] on div "Upload Documentation Please note: Any documentation provided to The MLC may be …" at bounding box center [589, 249] width 464 height 307
click at [756, 357] on button "Confirm" at bounding box center [707, 346] width 139 height 39
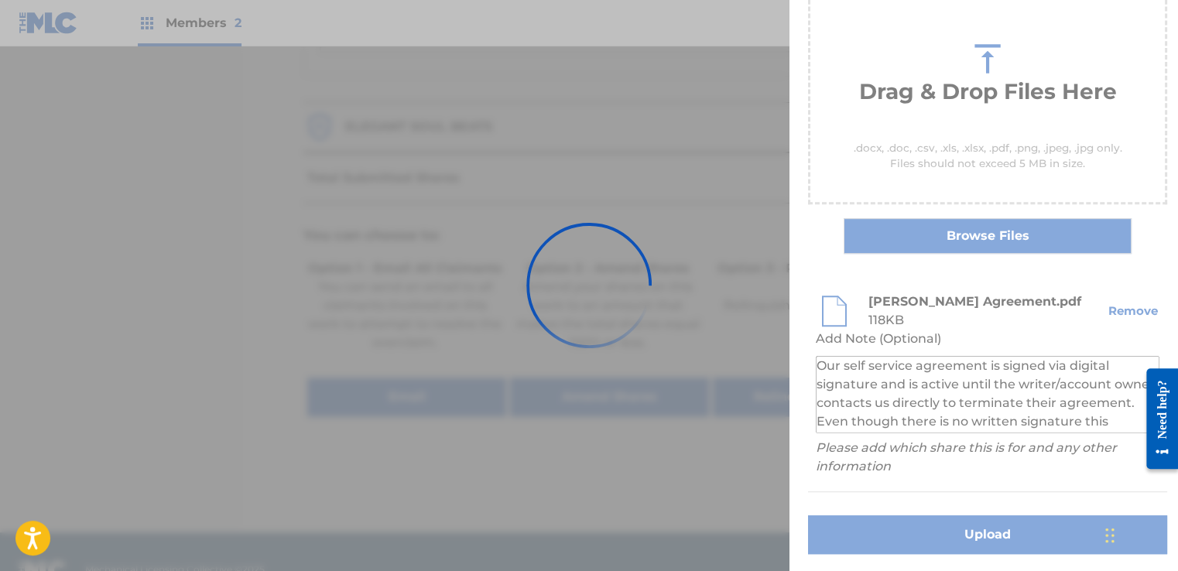
scroll to position [90, 0]
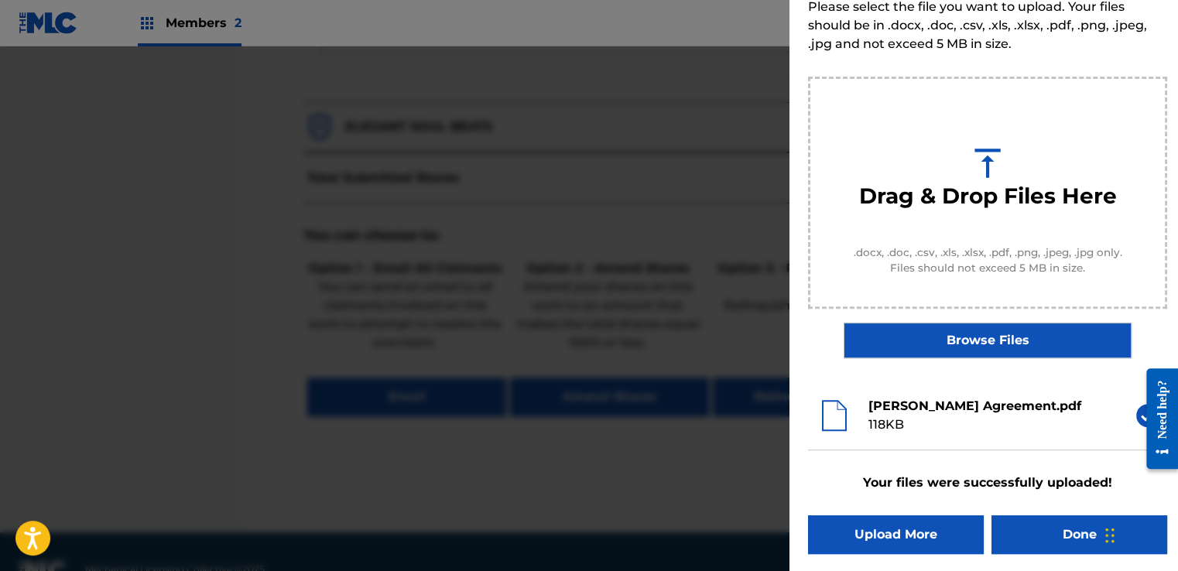
click at [1051, 530] on button "Done" at bounding box center [1079, 534] width 176 height 39
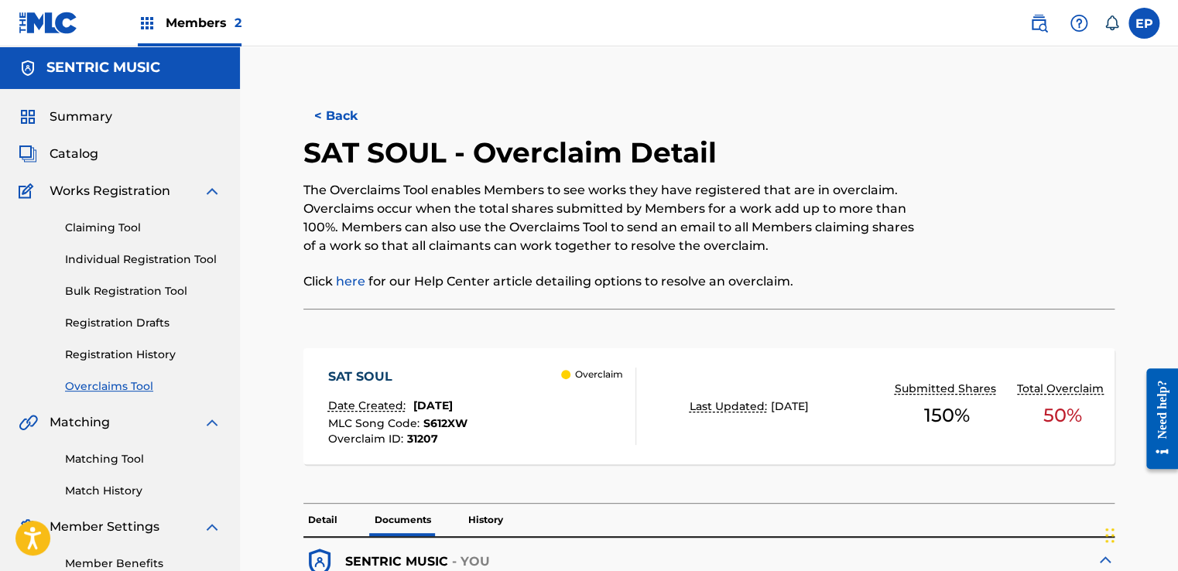
click at [97, 383] on link "Overclaims Tool" at bounding box center [143, 386] width 156 height 16
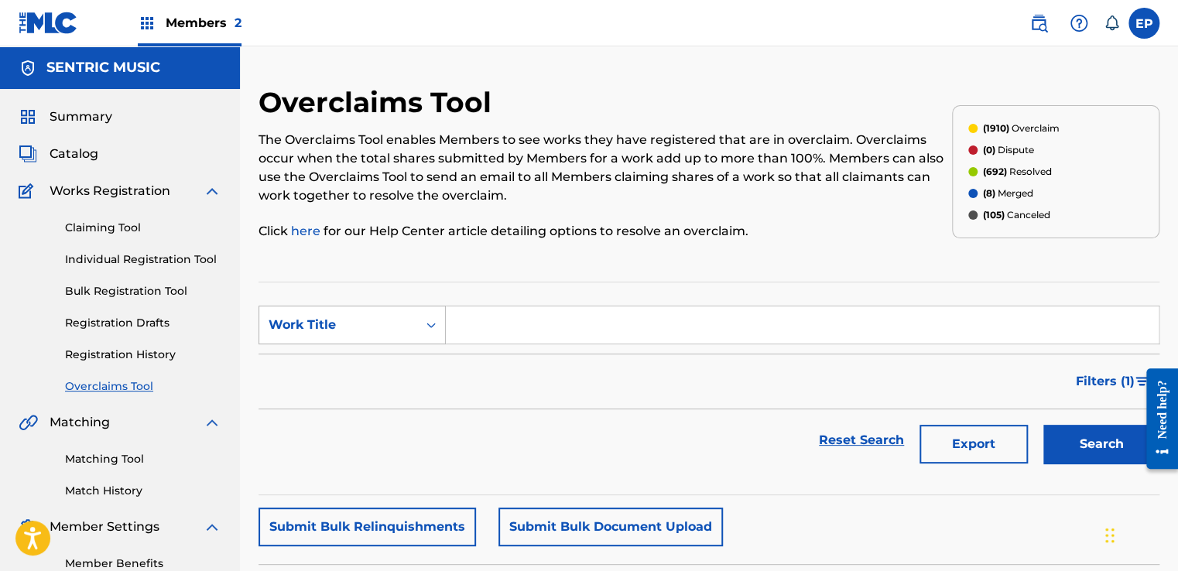
click at [393, 331] on div "Work Title" at bounding box center [337, 325] width 139 height 19
click at [357, 403] on div "Overclaim ID" at bounding box center [352, 402] width 186 height 39
drag, startPoint x: 480, startPoint y: 360, endPoint x: 581, endPoint y: 326, distance: 105.9
click at [582, 326] on input "Search Form" at bounding box center [802, 324] width 713 height 37
paste input "31205"
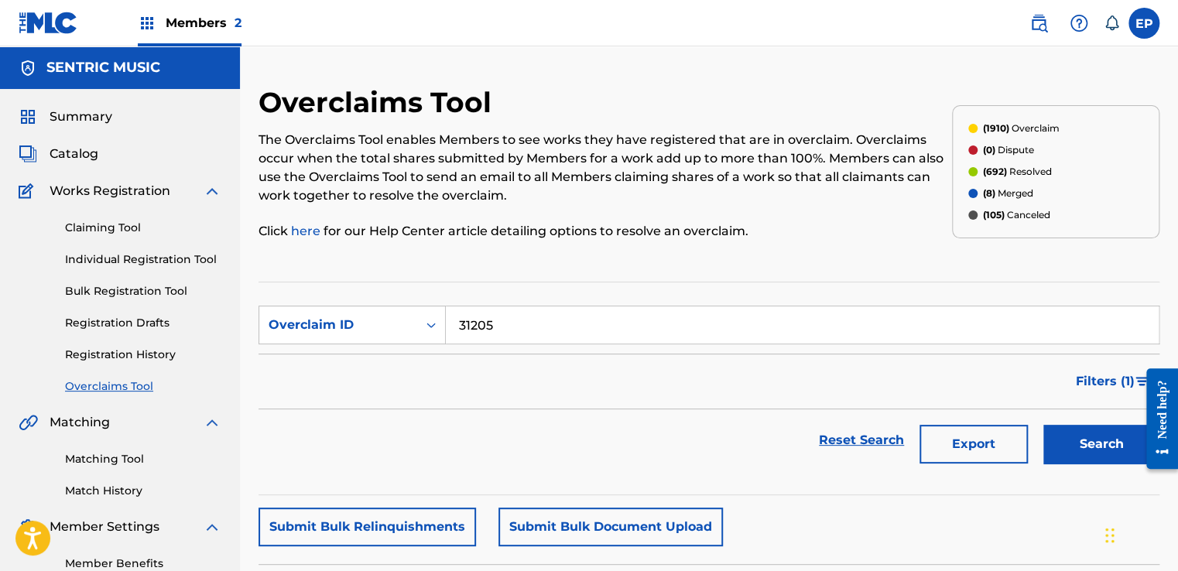
type input "31205"
click at [1072, 459] on button "Search" at bounding box center [1101, 444] width 116 height 39
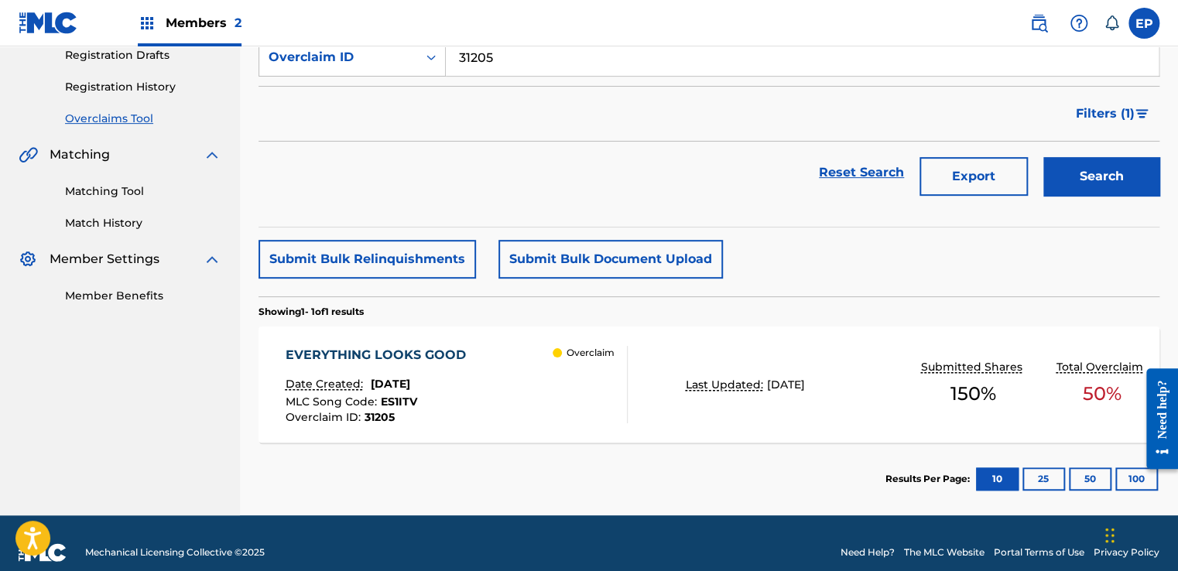
scroll to position [285, 0]
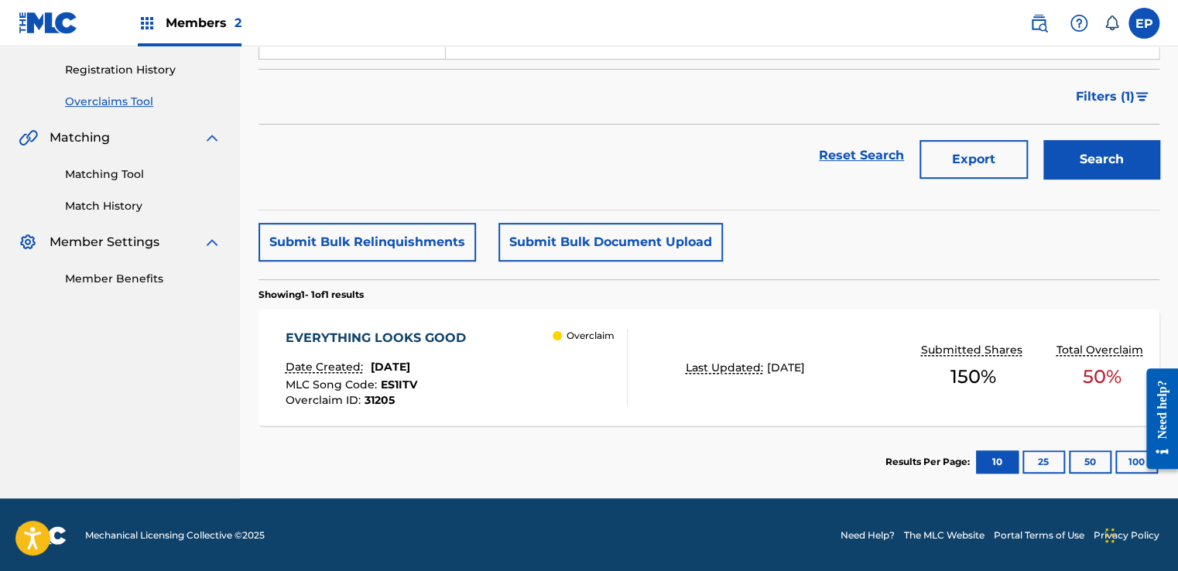
click at [752, 391] on div "EVERYTHING LOOKS GOOD Date Created: [DATE] MLC Song Code : ES1ITV Overclaim ID …" at bounding box center [708, 367] width 901 height 116
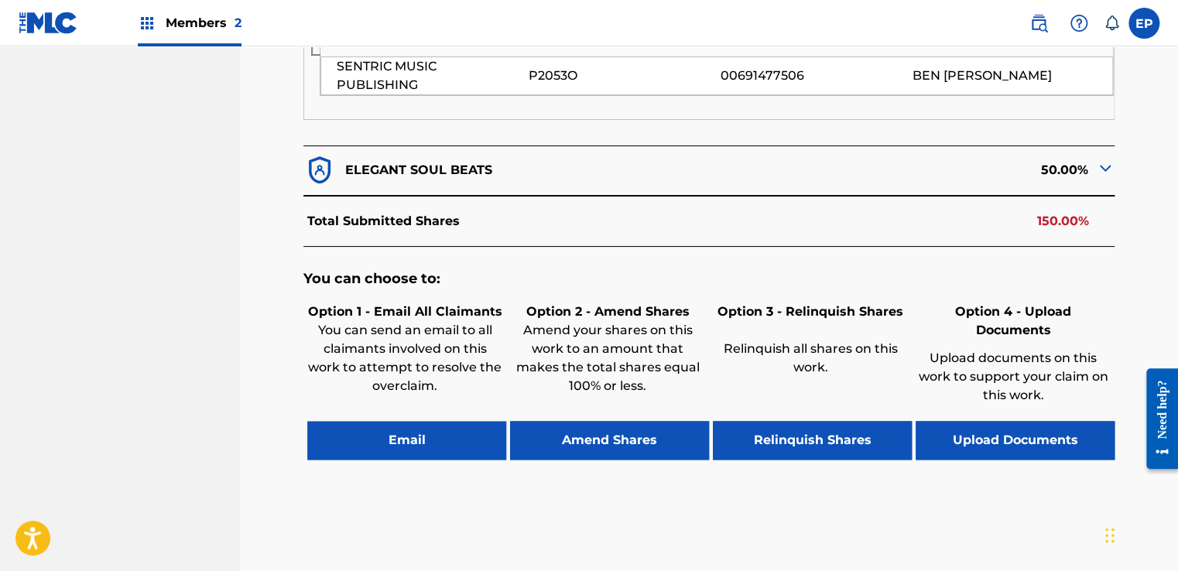
scroll to position [764, 0]
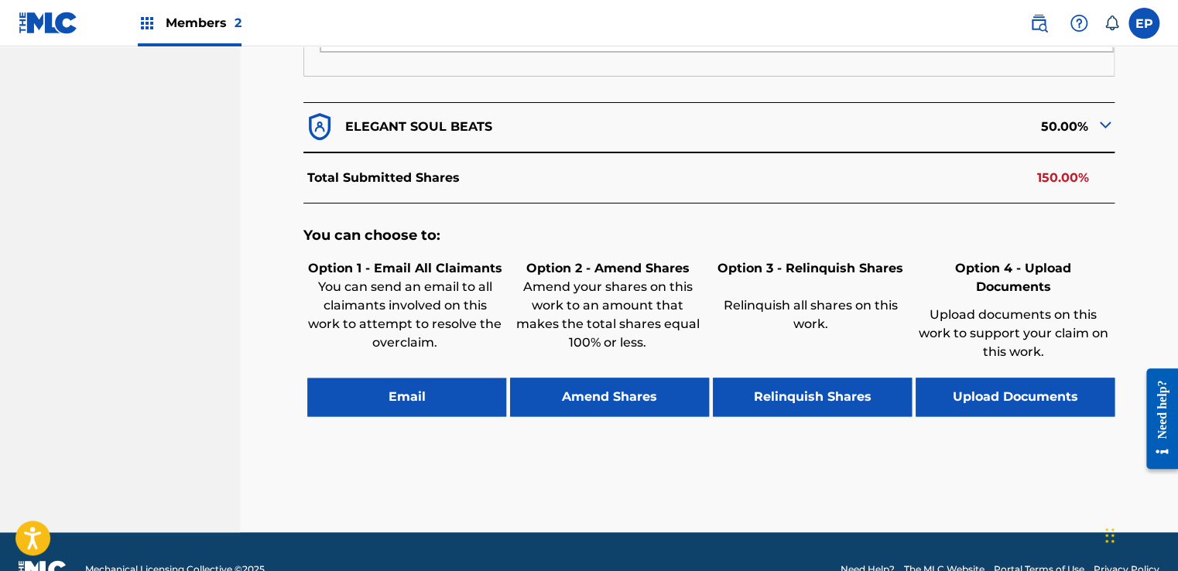
click at [987, 378] on button "Upload Documents" at bounding box center [1014, 397] width 199 height 39
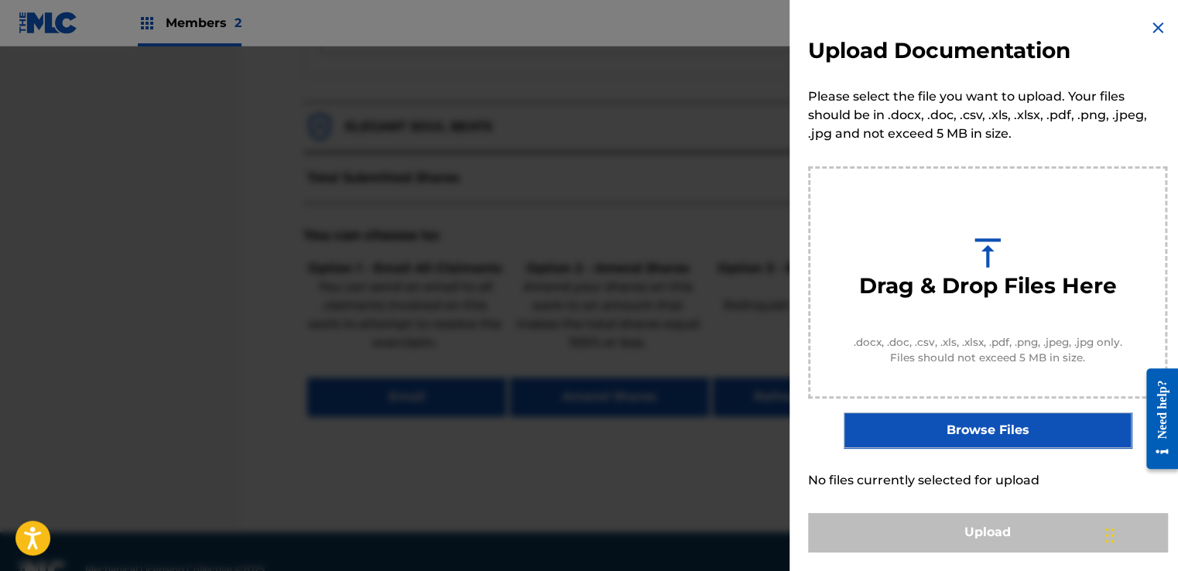
click at [944, 431] on label "Browse Files" at bounding box center [986, 430] width 287 height 36
click at [0, 0] on input "Browse Files" at bounding box center [0, 0] width 0 height 0
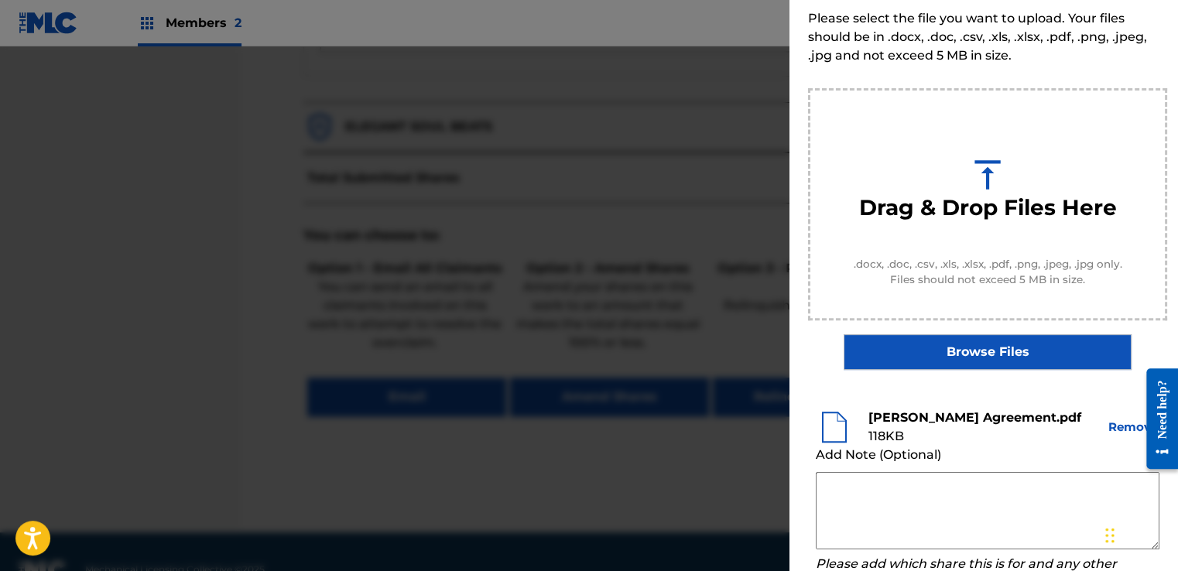
scroll to position [194, 0]
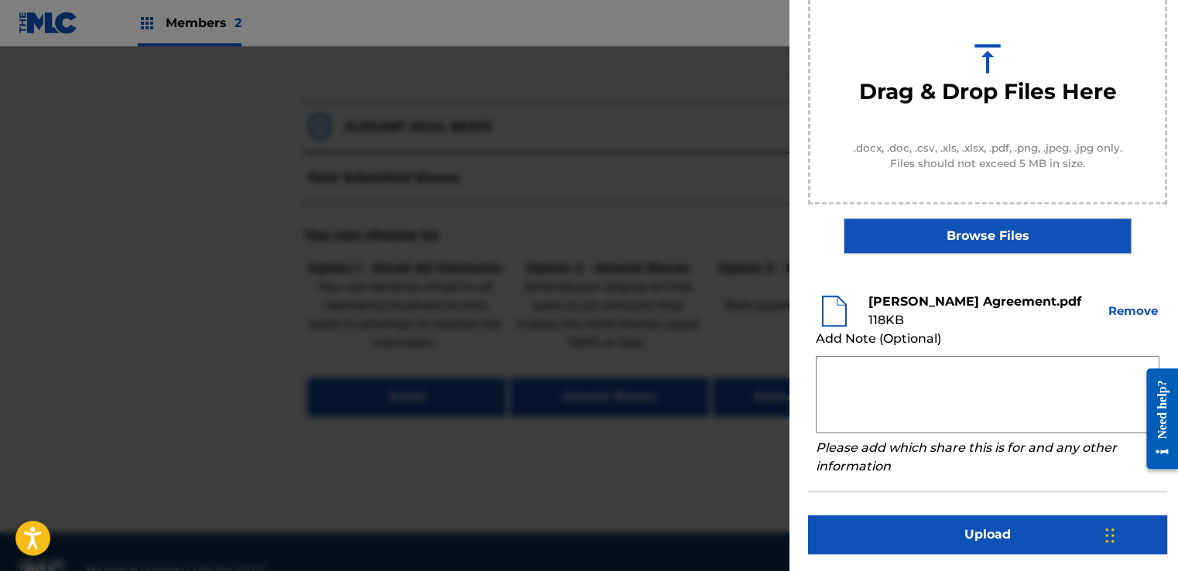
click at [891, 360] on textarea at bounding box center [987, 394] width 344 height 77
paste textarea "Our self service agreement is signed via digital signature and is active until …"
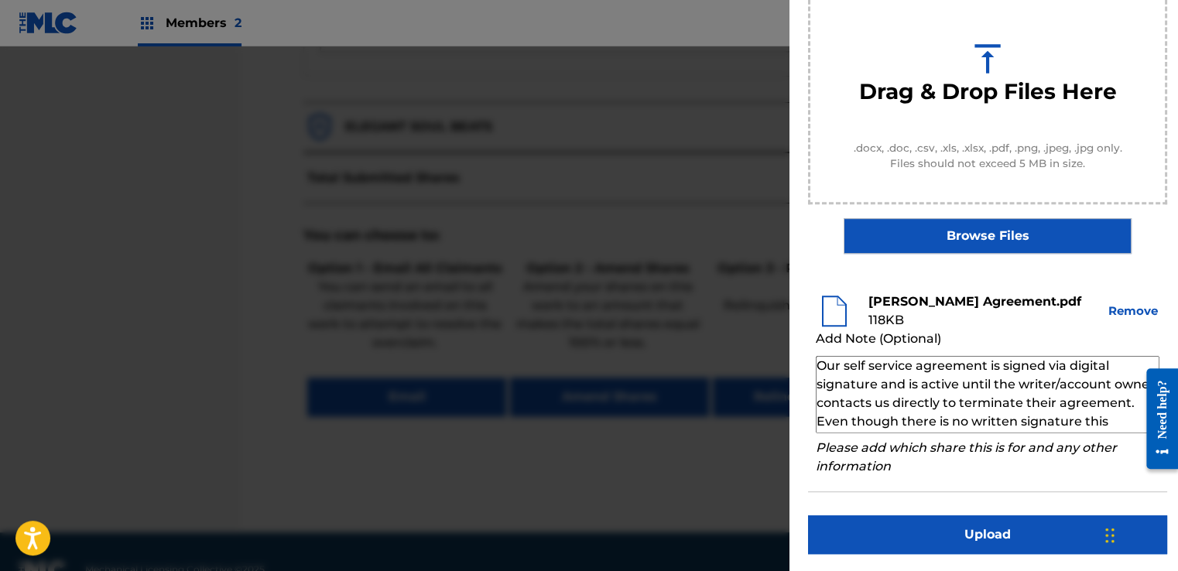
scroll to position [53, 0]
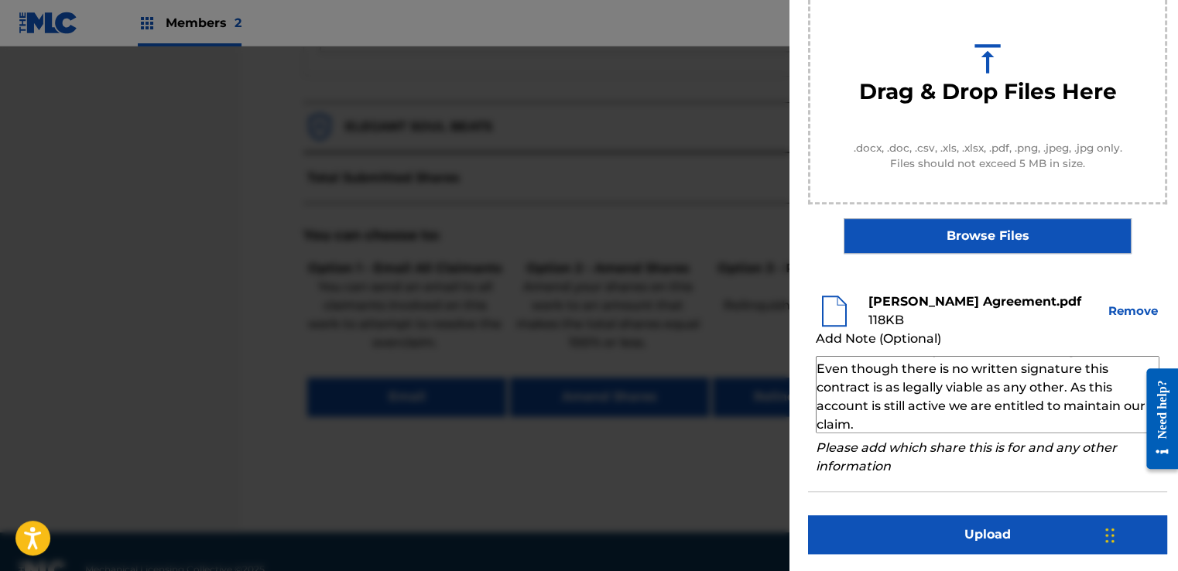
type textarea "Our self service agreement is signed via digital signature and is active until …"
click at [949, 525] on button "Upload" at bounding box center [987, 534] width 359 height 39
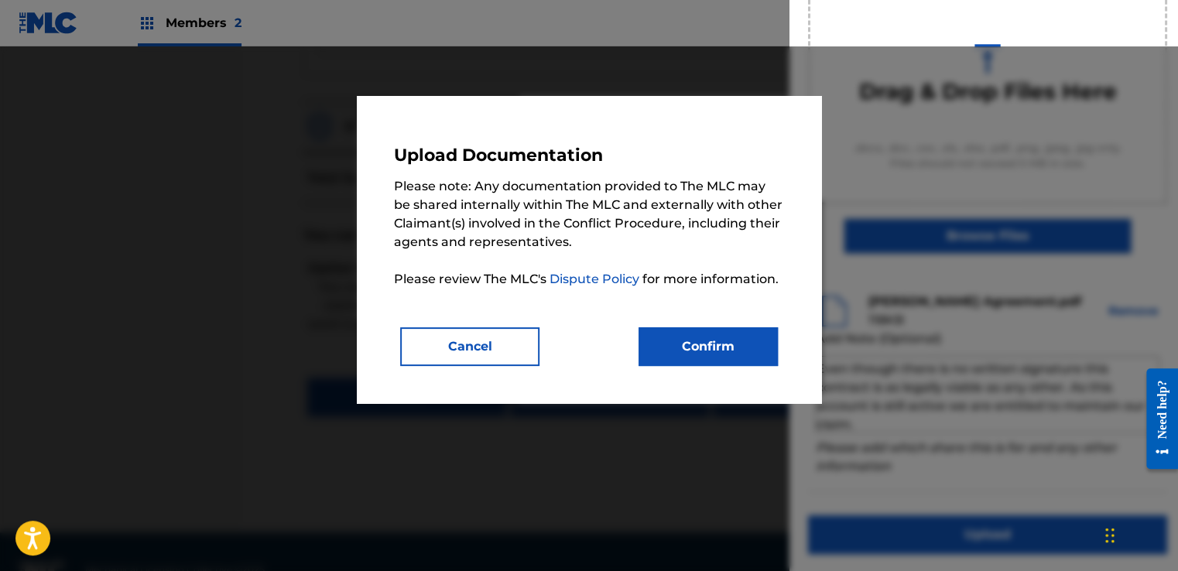
click at [733, 336] on button "Confirm" at bounding box center [707, 346] width 139 height 39
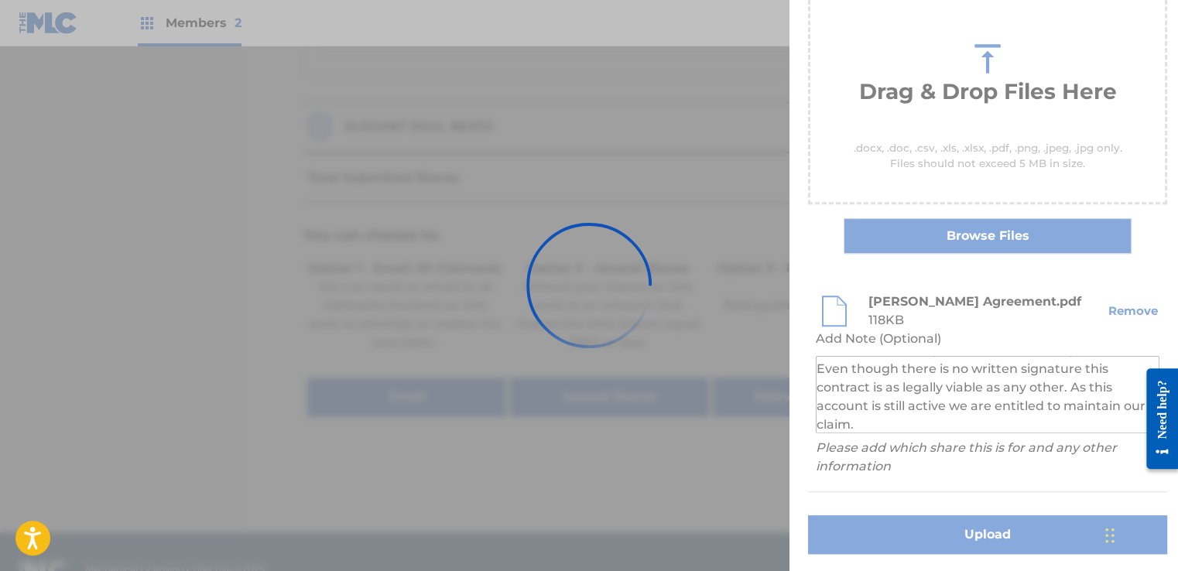
scroll to position [90, 0]
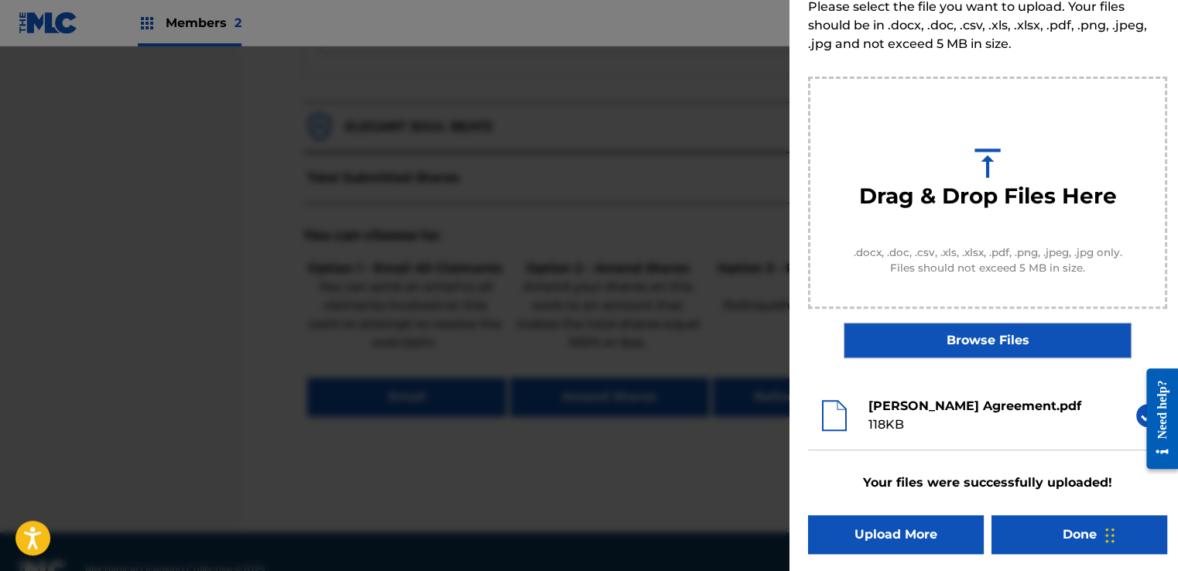
click at [1051, 520] on button "Done" at bounding box center [1079, 534] width 176 height 39
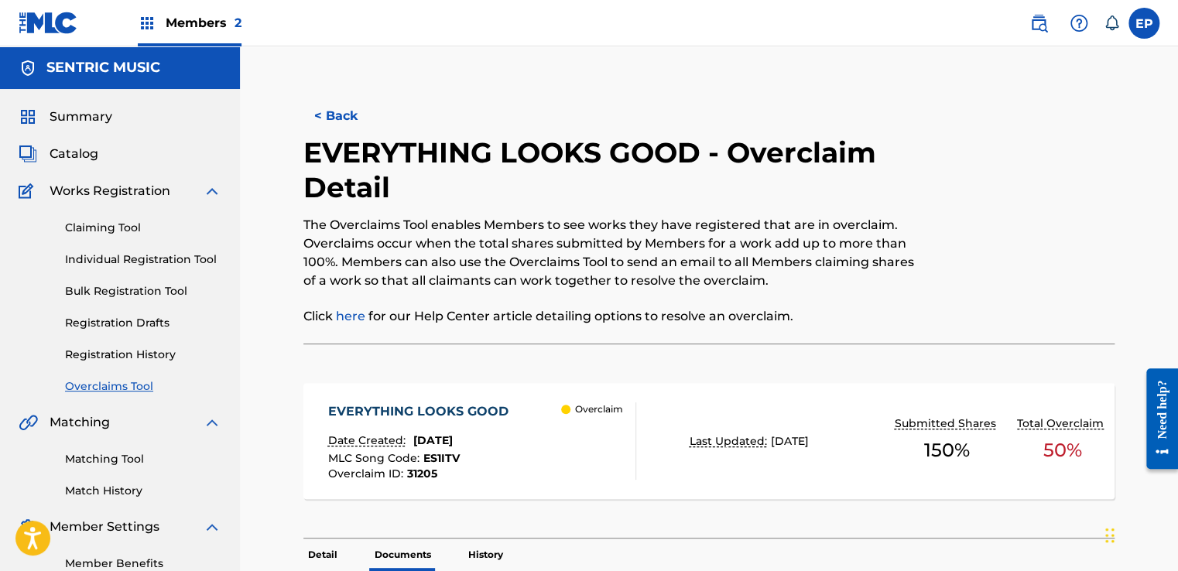
click at [145, 387] on link "Overclaims Tool" at bounding box center [143, 386] width 156 height 16
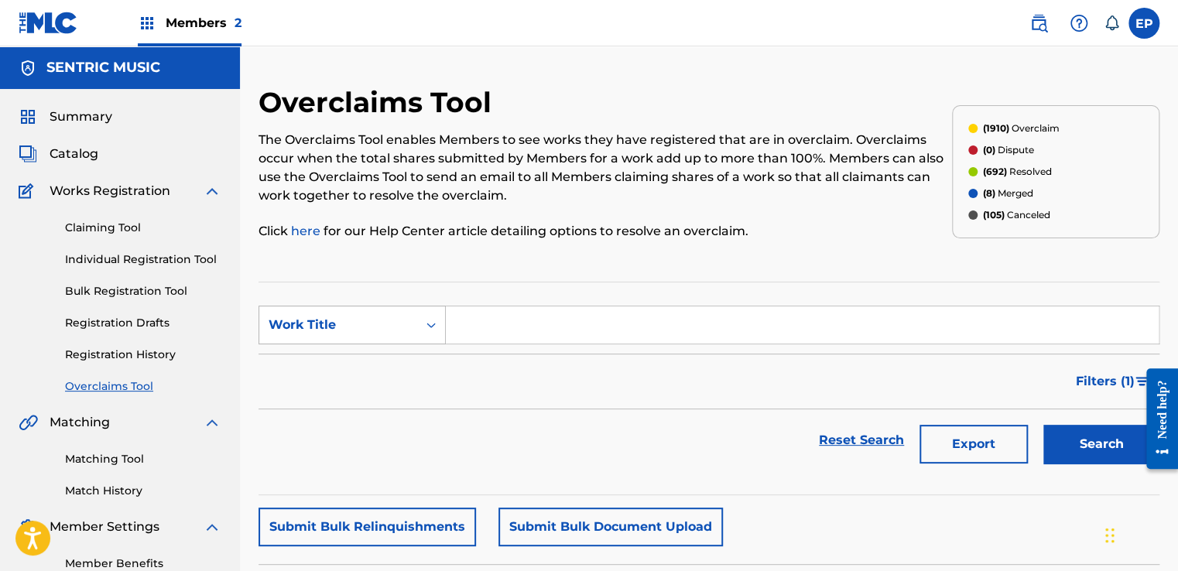
click at [368, 322] on div "Work Title" at bounding box center [337, 325] width 139 height 19
click at [353, 407] on div "Overclaim ID" at bounding box center [352, 402] width 186 height 39
click at [559, 326] on input "Search Form" at bounding box center [802, 324] width 713 height 37
paste input "31208"
type input "31208"
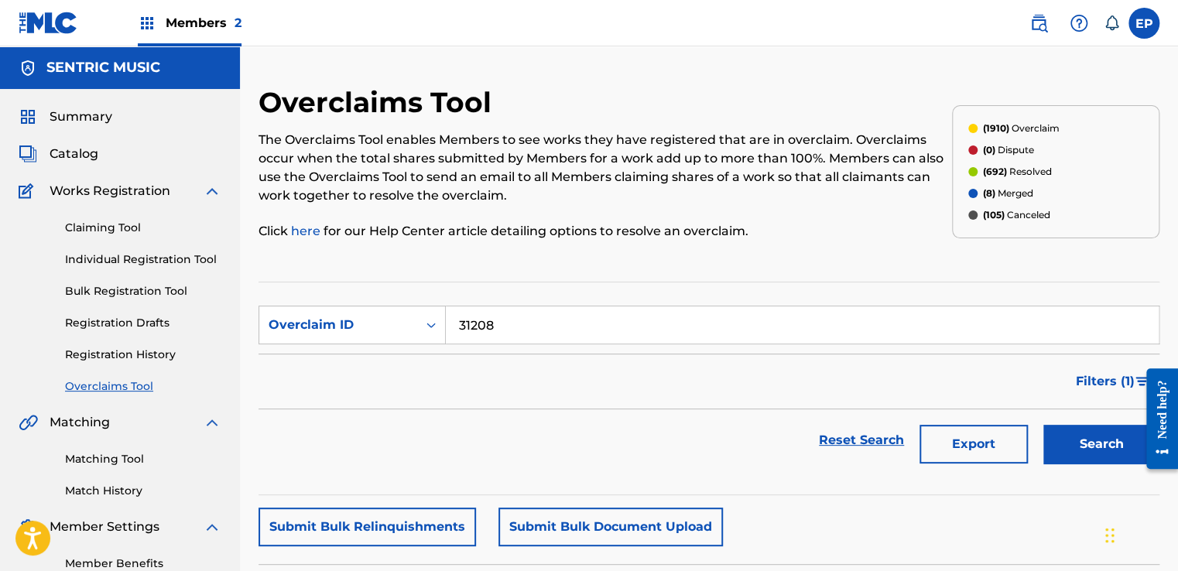
click at [1080, 432] on button "Search" at bounding box center [1101, 444] width 116 height 39
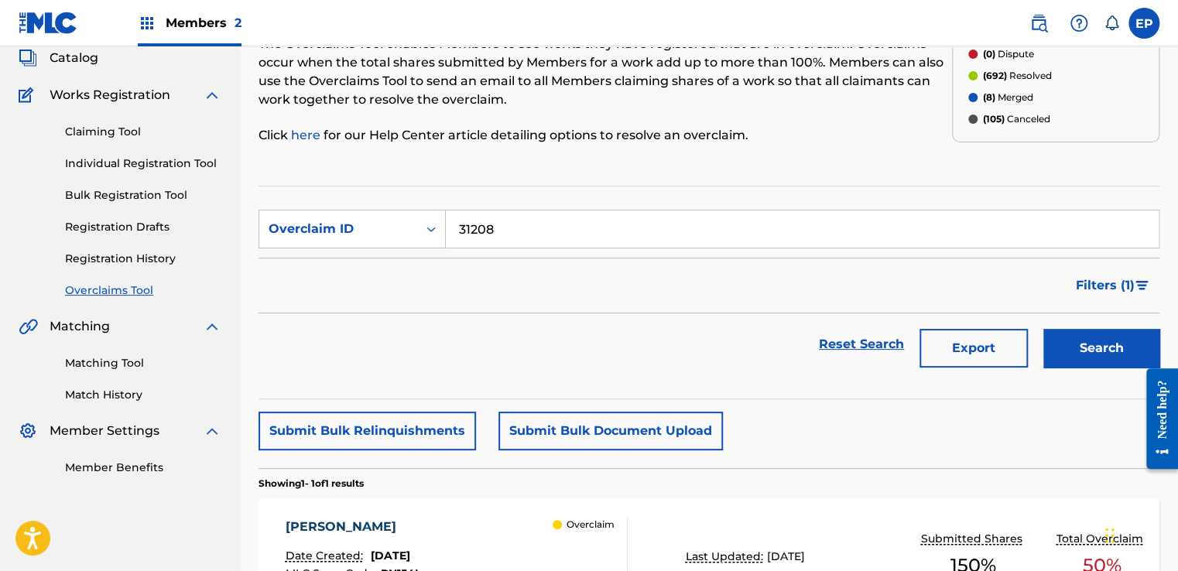
scroll to position [285, 0]
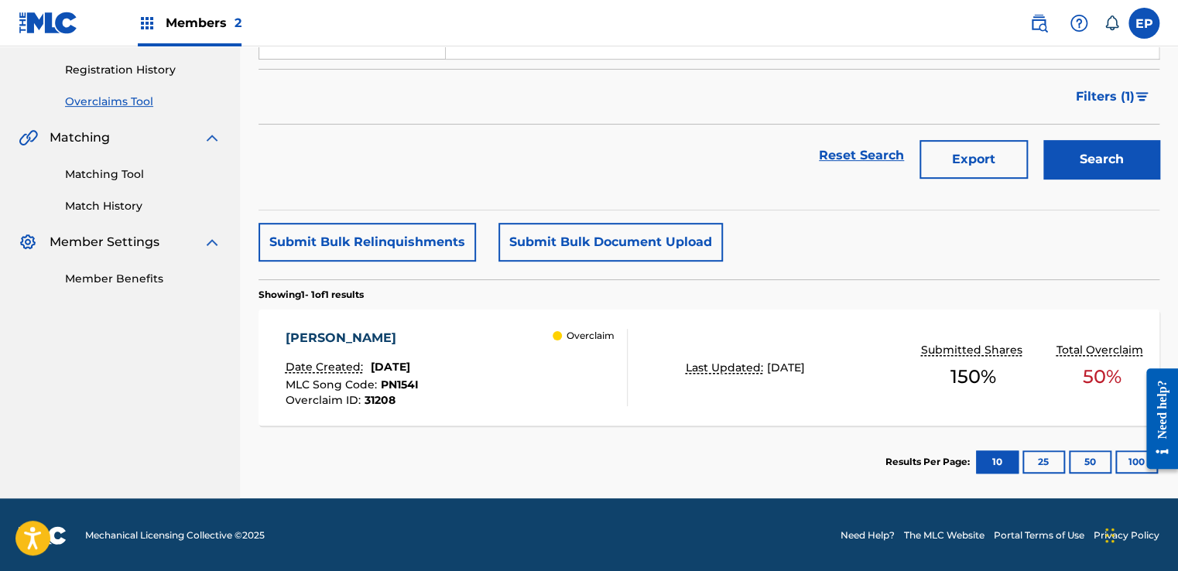
click at [733, 426] on section "Results Per Page: 10 25 50 100" at bounding box center [708, 462] width 901 height 73
click at [631, 401] on div "[PERSON_NAME] Date Created: [DATE] MLC Song Code : PN154I Overclaim ID : 31208 …" at bounding box center [708, 367] width 901 height 116
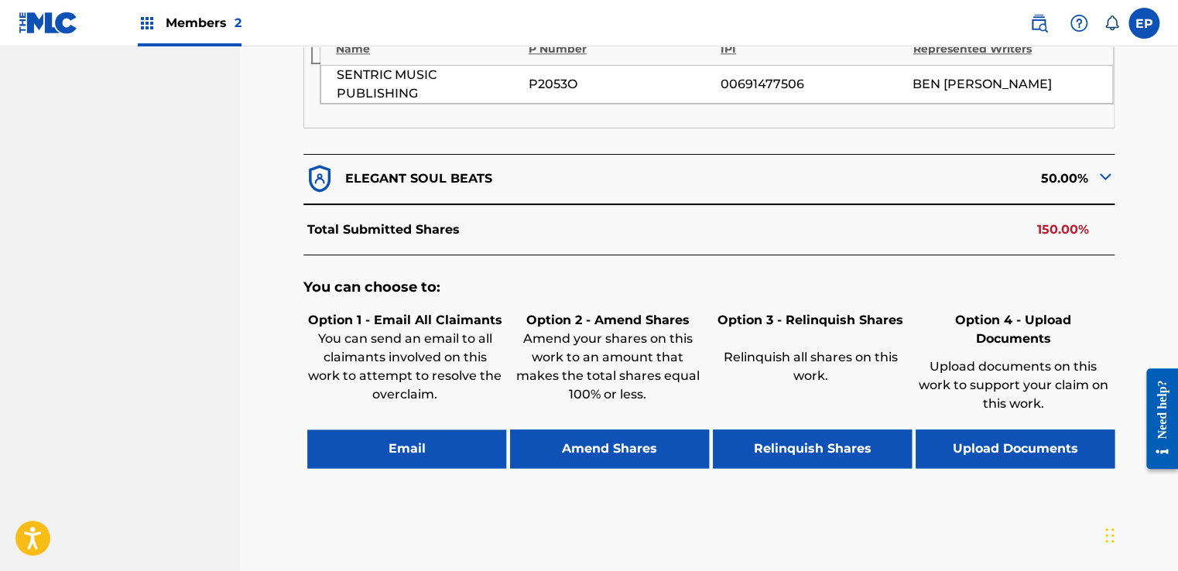
scroll to position [730, 0]
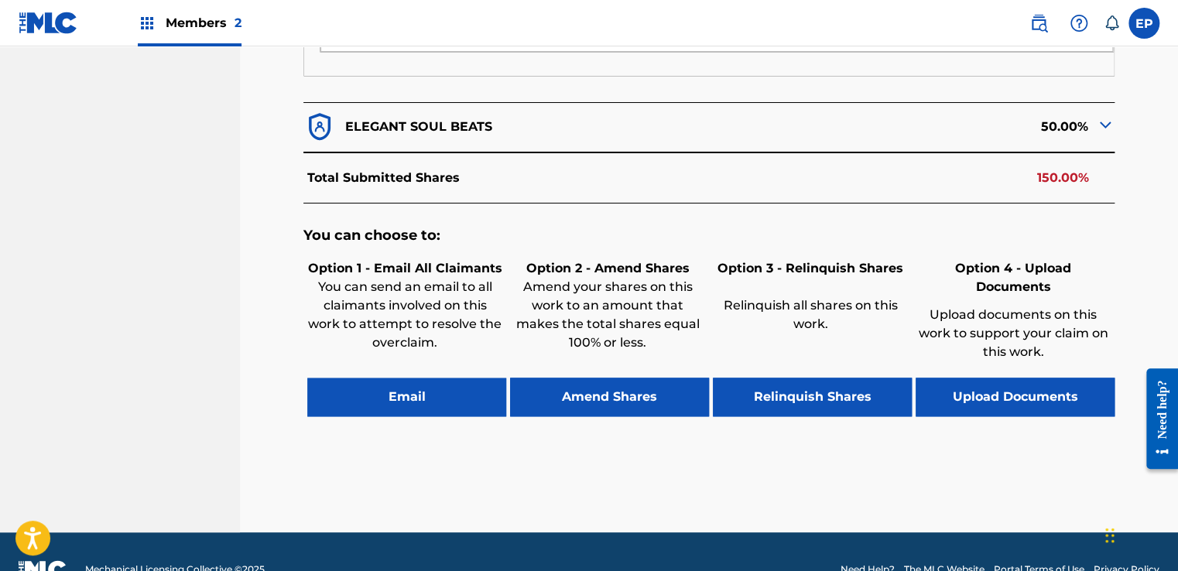
click at [1004, 378] on button "Upload Documents" at bounding box center [1014, 397] width 199 height 39
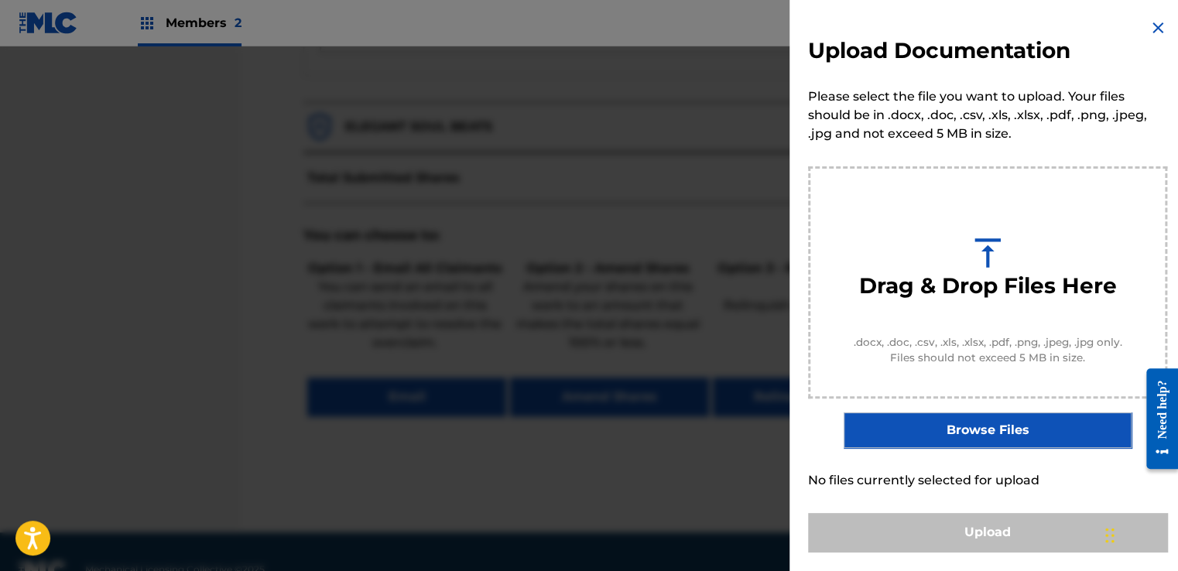
click at [966, 430] on label "Browse Files" at bounding box center [986, 430] width 287 height 36
click at [0, 0] on input "Browse Files" at bounding box center [0, 0] width 0 height 0
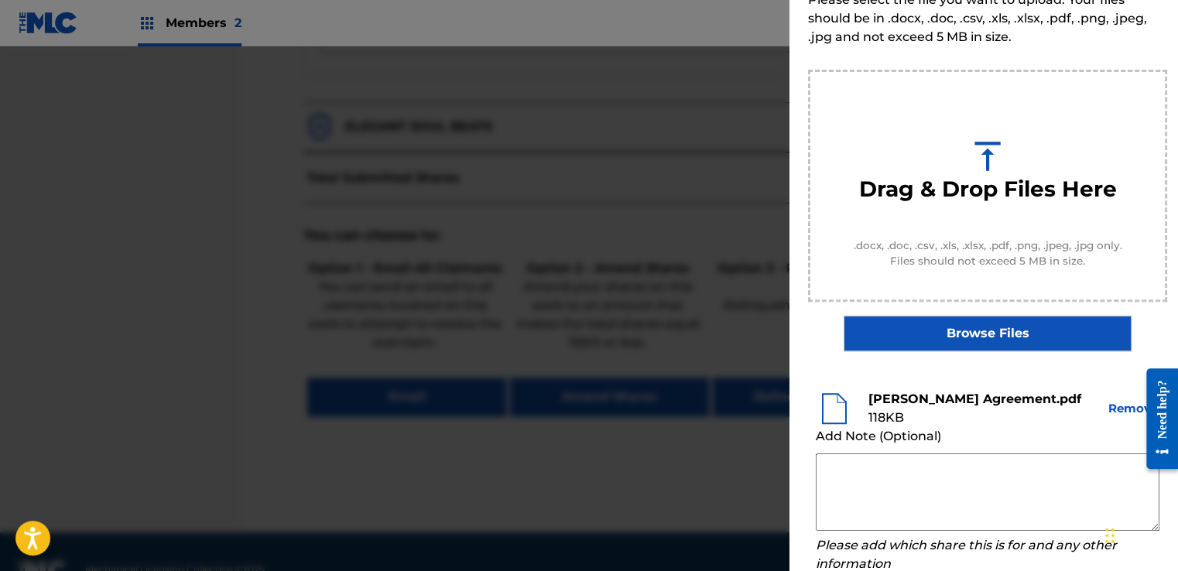
scroll to position [194, 0]
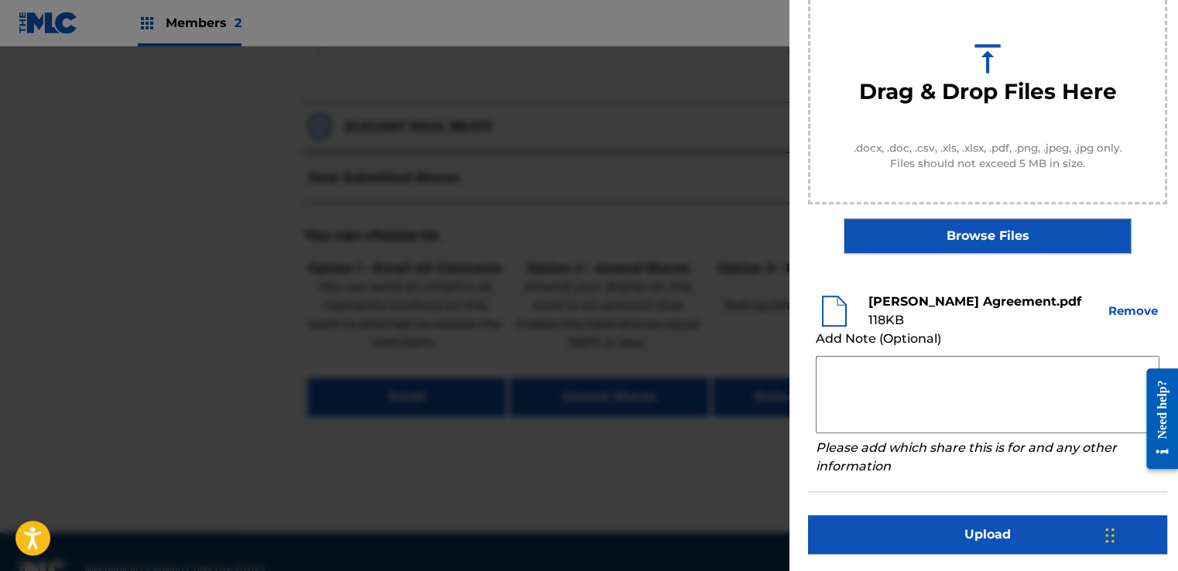
click at [846, 367] on textarea at bounding box center [987, 394] width 344 height 77
paste textarea "Our self service agreement is signed via digital signature and is active until …"
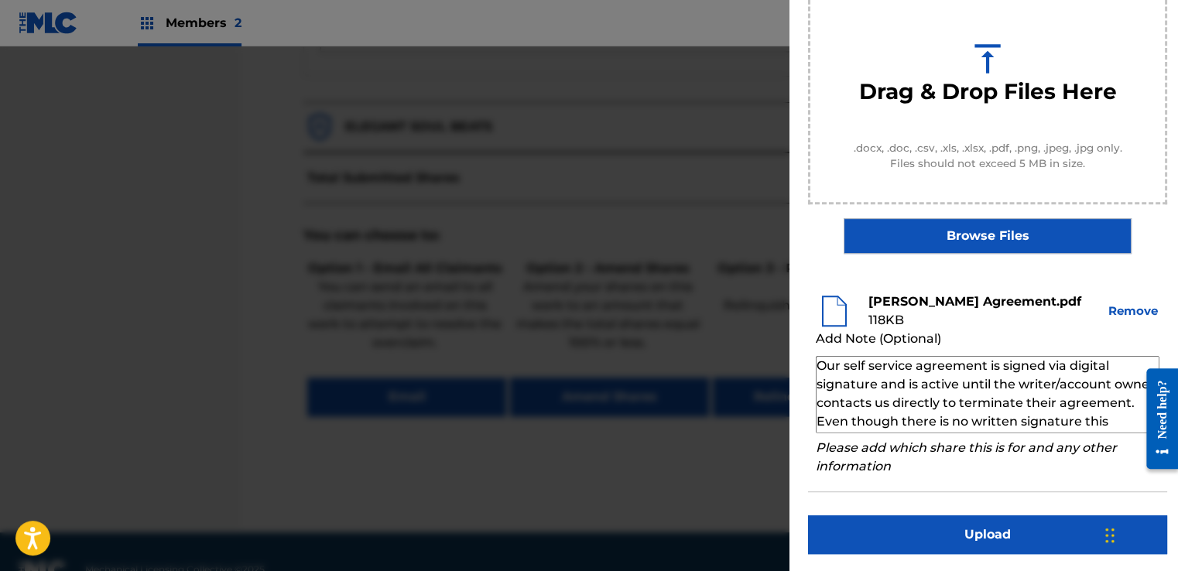
scroll to position [53, 0]
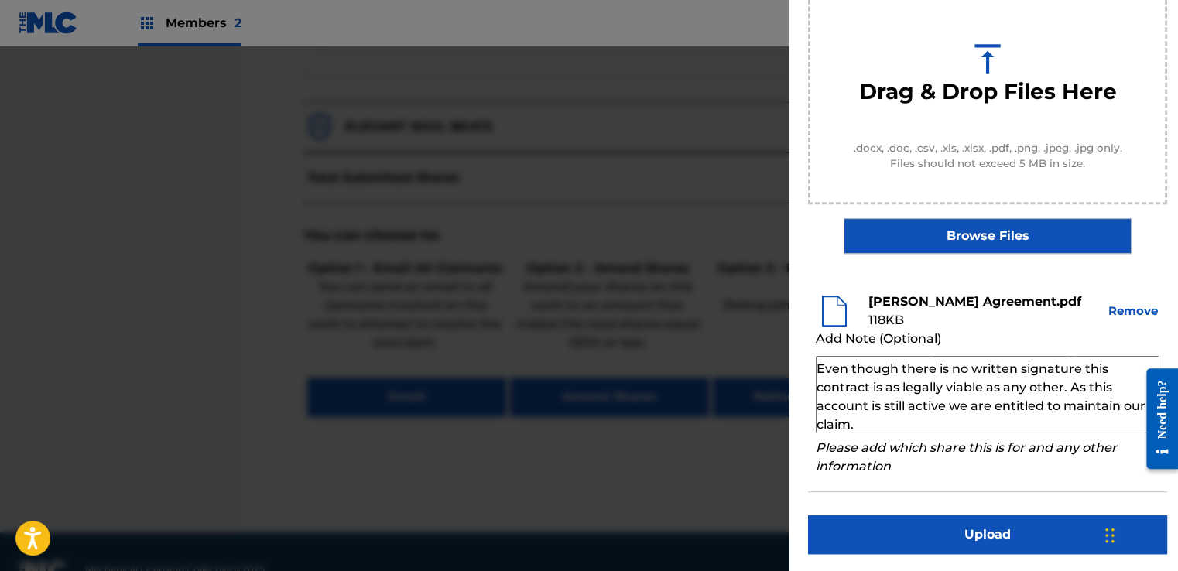
type textarea "Our self service agreement is signed via digital signature and is active until …"
click at [954, 534] on button "Upload" at bounding box center [987, 534] width 359 height 39
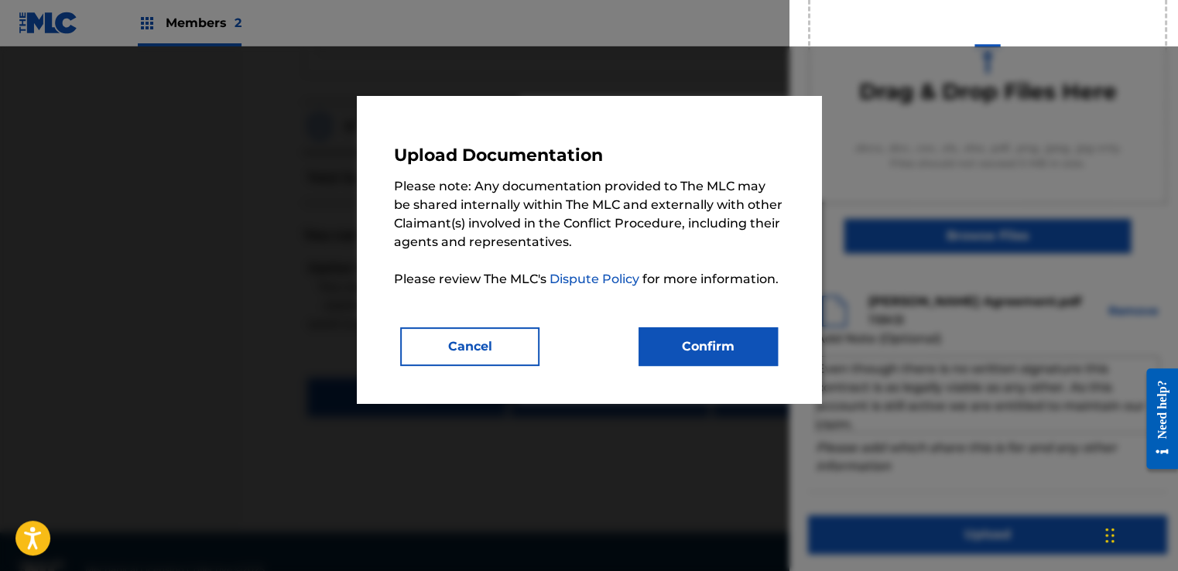
click at [713, 340] on button "Confirm" at bounding box center [707, 346] width 139 height 39
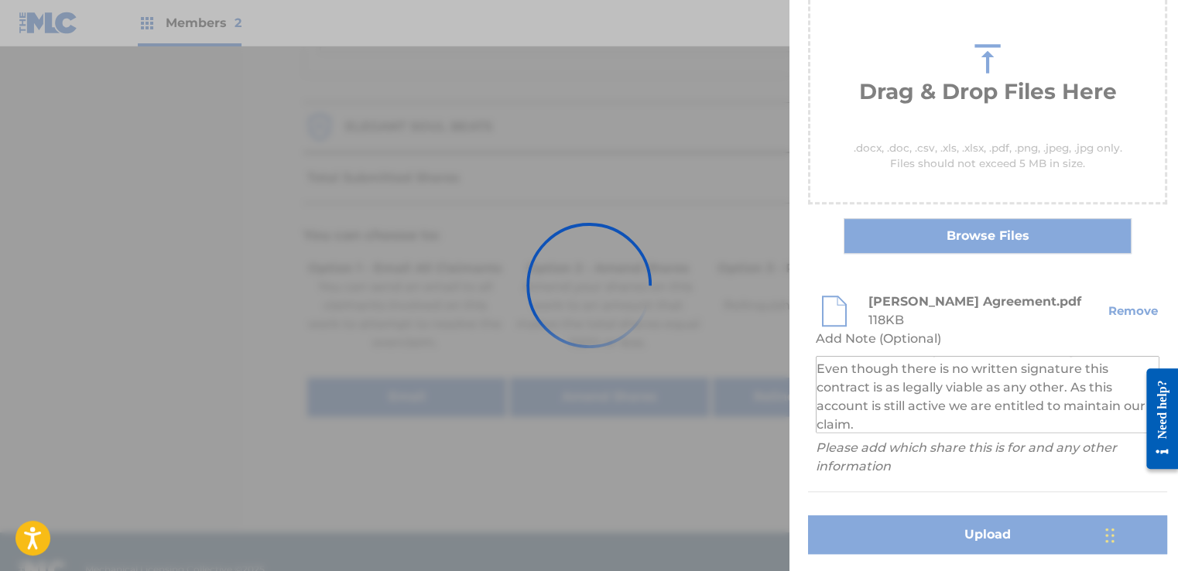
scroll to position [90, 0]
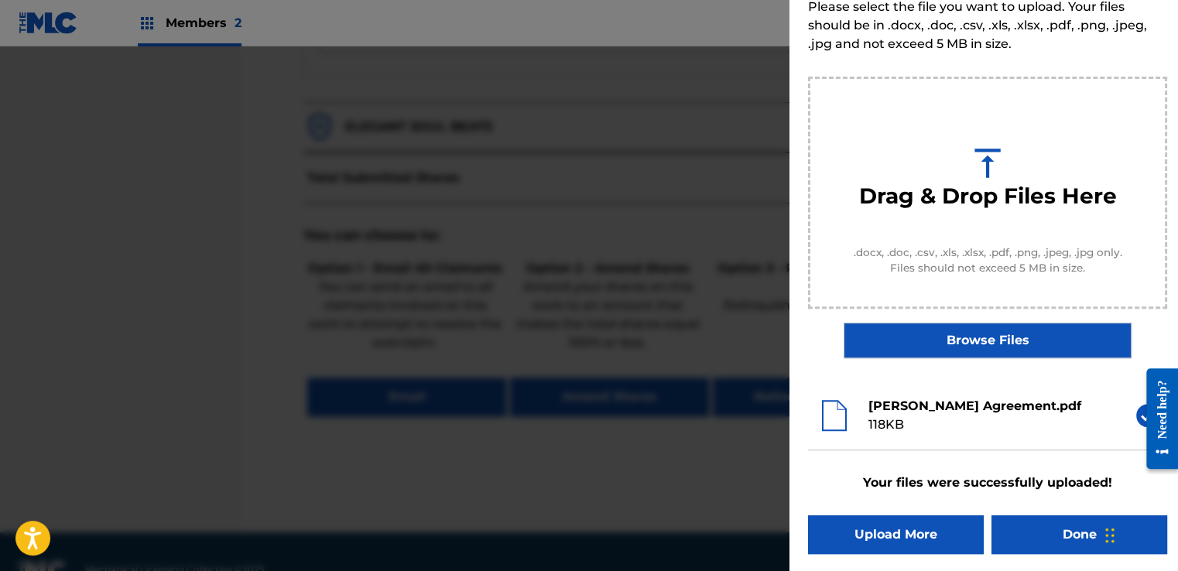
click at [1043, 540] on button "Done" at bounding box center [1079, 534] width 176 height 39
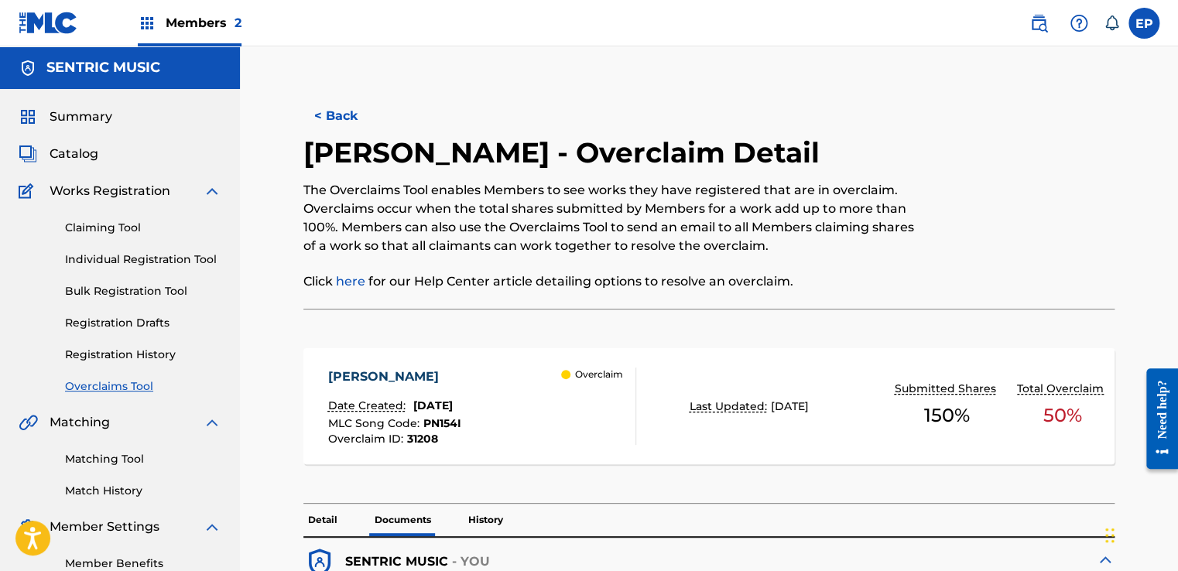
click at [145, 385] on link "Overclaims Tool" at bounding box center [143, 386] width 156 height 16
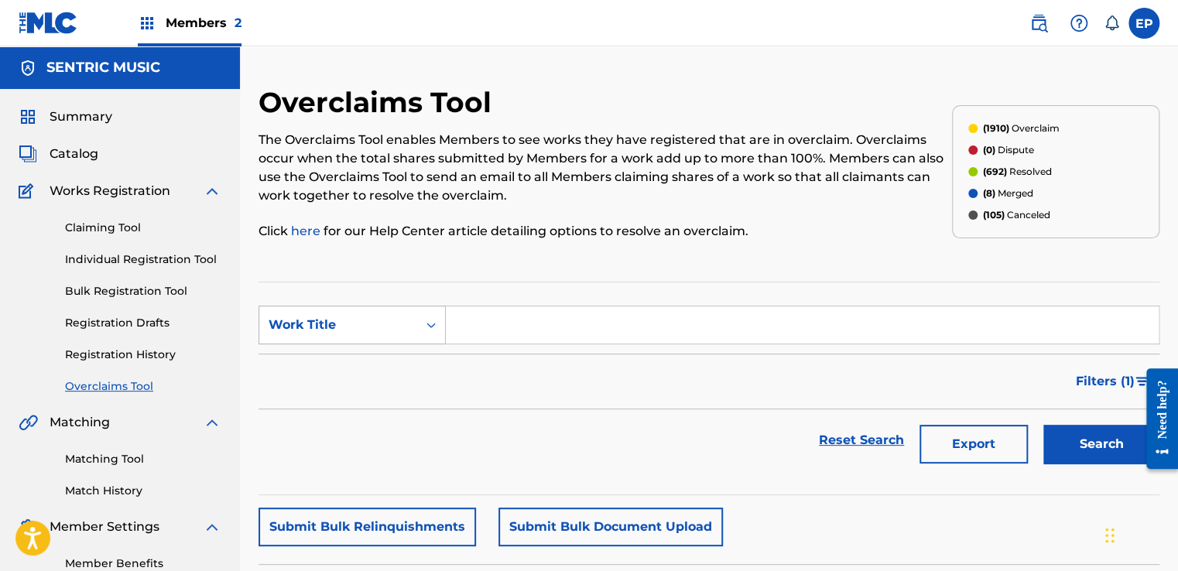
click at [402, 330] on div "Work Title" at bounding box center [337, 325] width 139 height 19
click at [344, 395] on div "Overclaim ID" at bounding box center [352, 402] width 186 height 39
click at [525, 323] on input "Search Form" at bounding box center [802, 324] width 713 height 37
paste input "31201"
type input "31201"
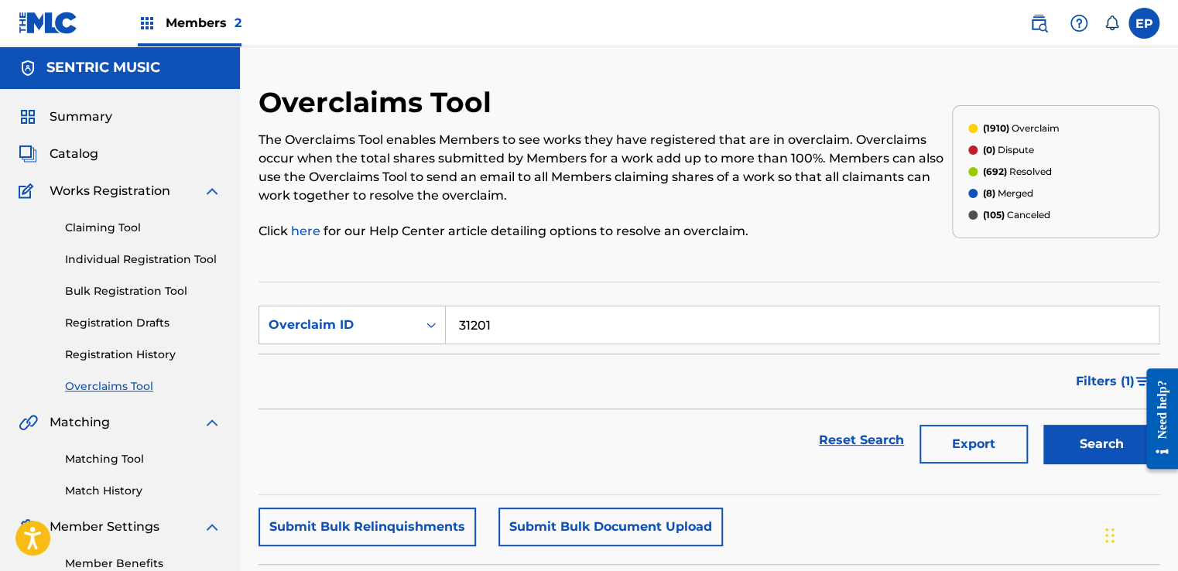
click at [1084, 432] on button "Search" at bounding box center [1101, 444] width 116 height 39
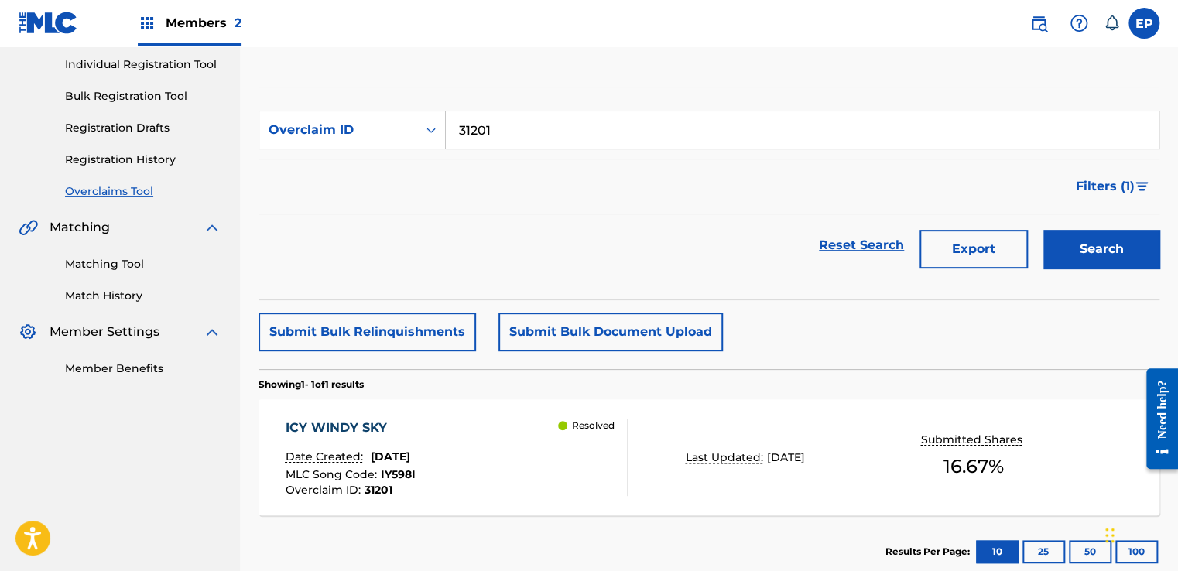
scroll to position [285, 0]
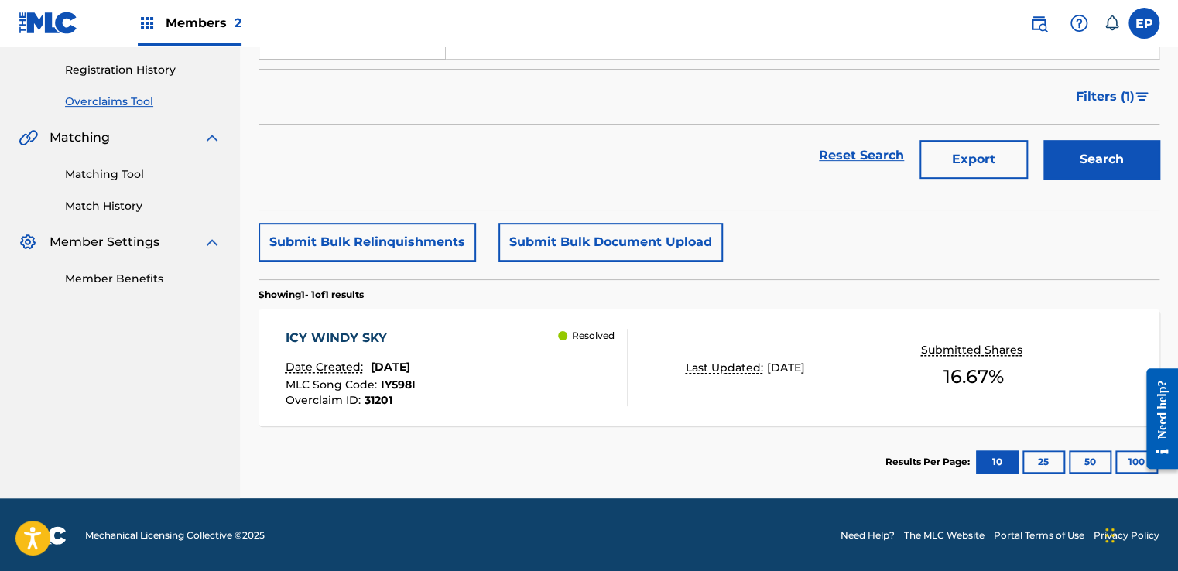
click at [571, 380] on div "Resolved" at bounding box center [592, 367] width 69 height 77
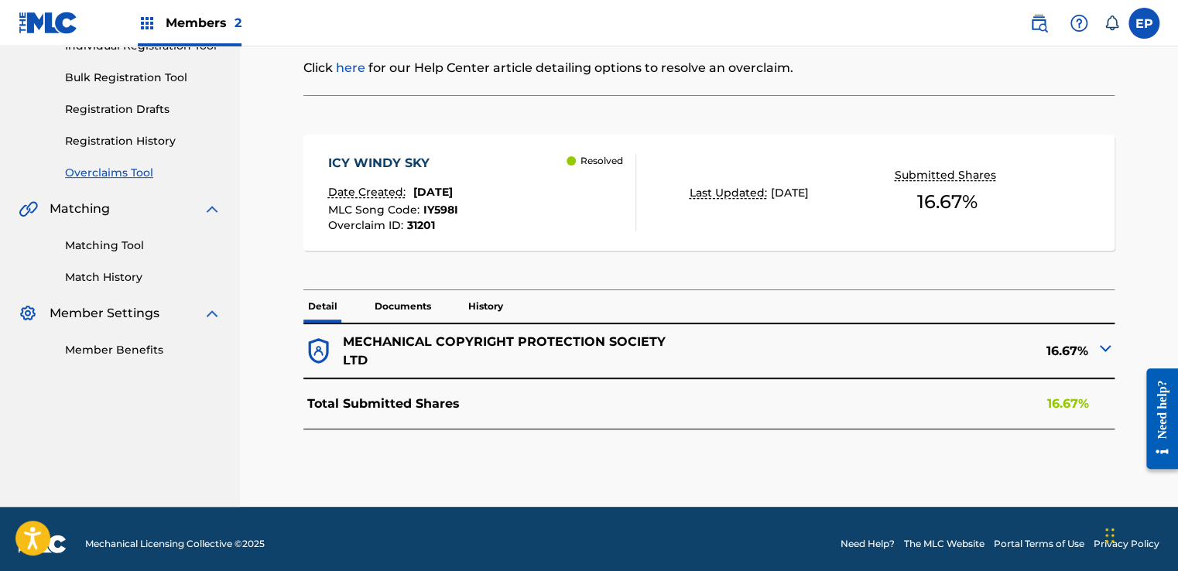
scroll to position [222, 0]
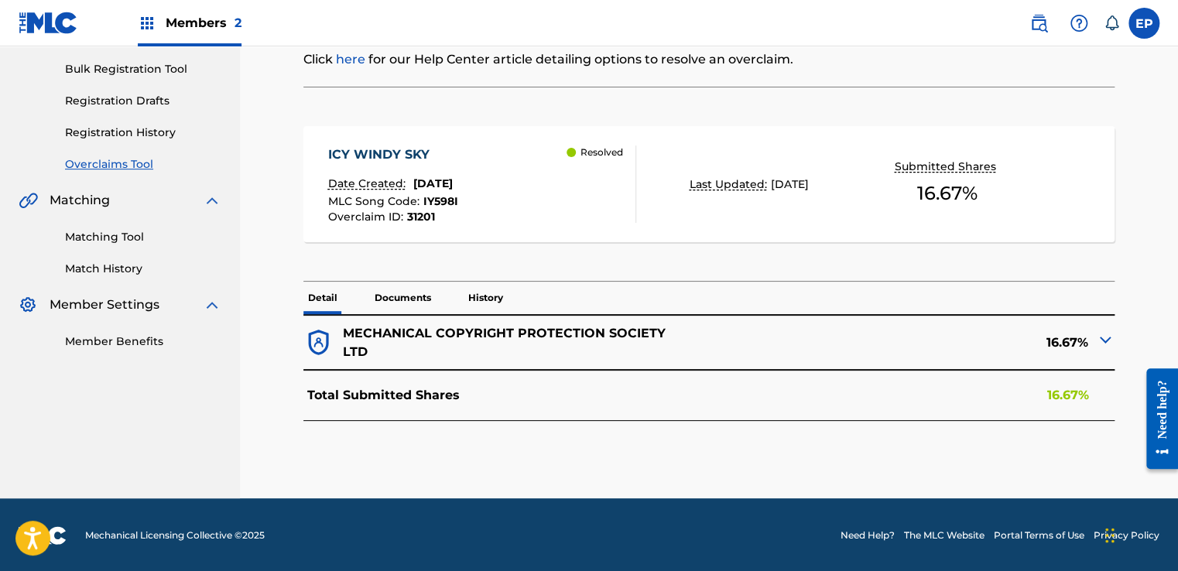
click at [1102, 337] on img at bounding box center [1105, 339] width 19 height 19
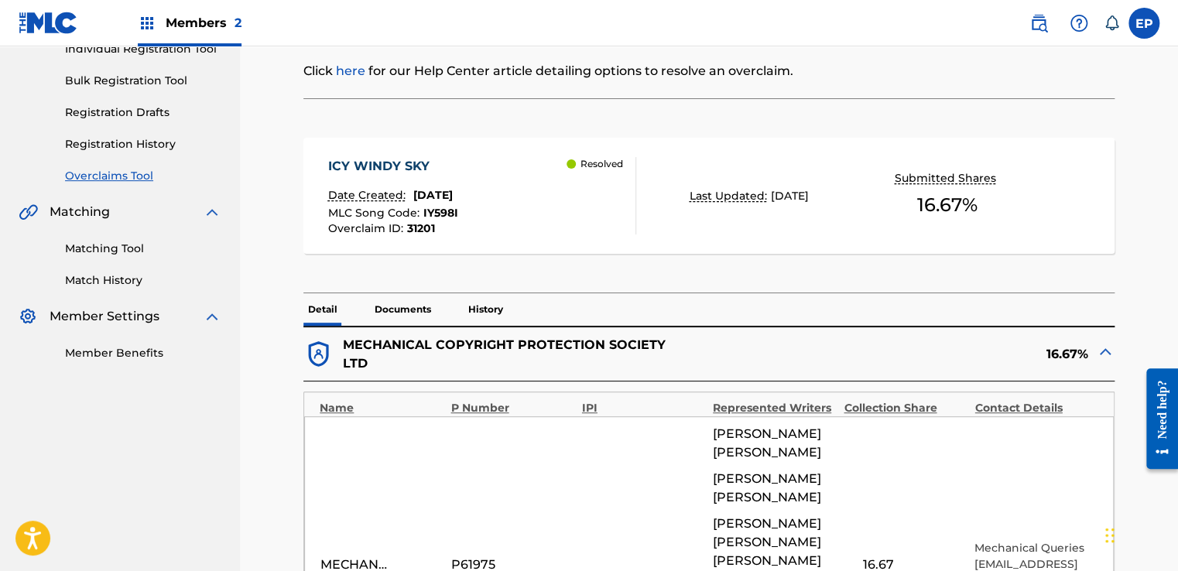
click at [1055, 354] on div "16.67%" at bounding box center [911, 354] width 405 height 37
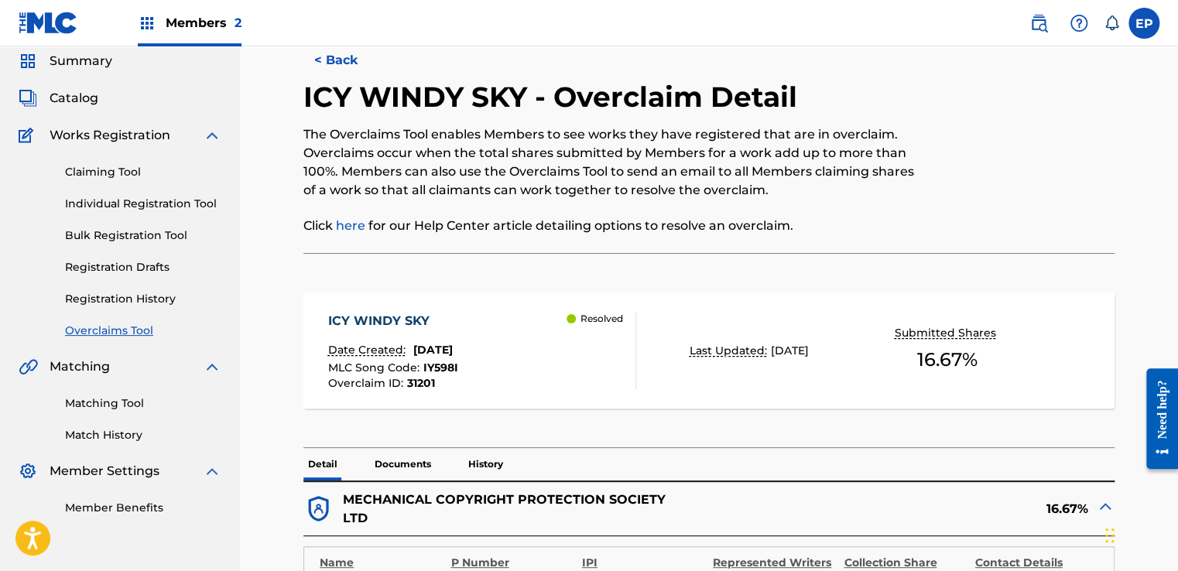
scroll to position [0, 0]
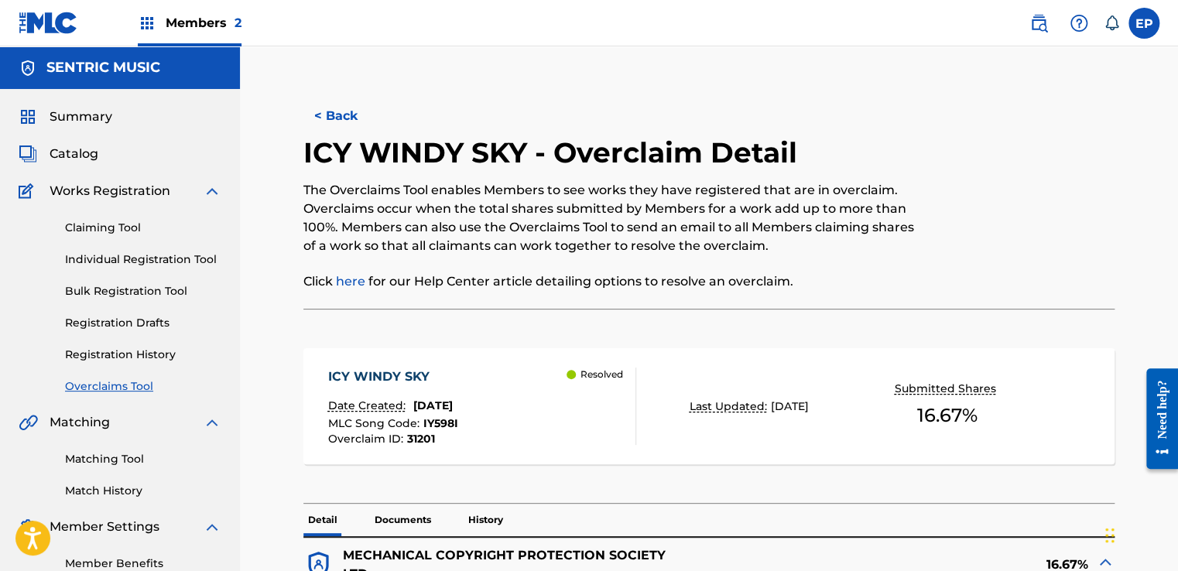
click at [309, 115] on button "< Back" at bounding box center [349, 116] width 93 height 39
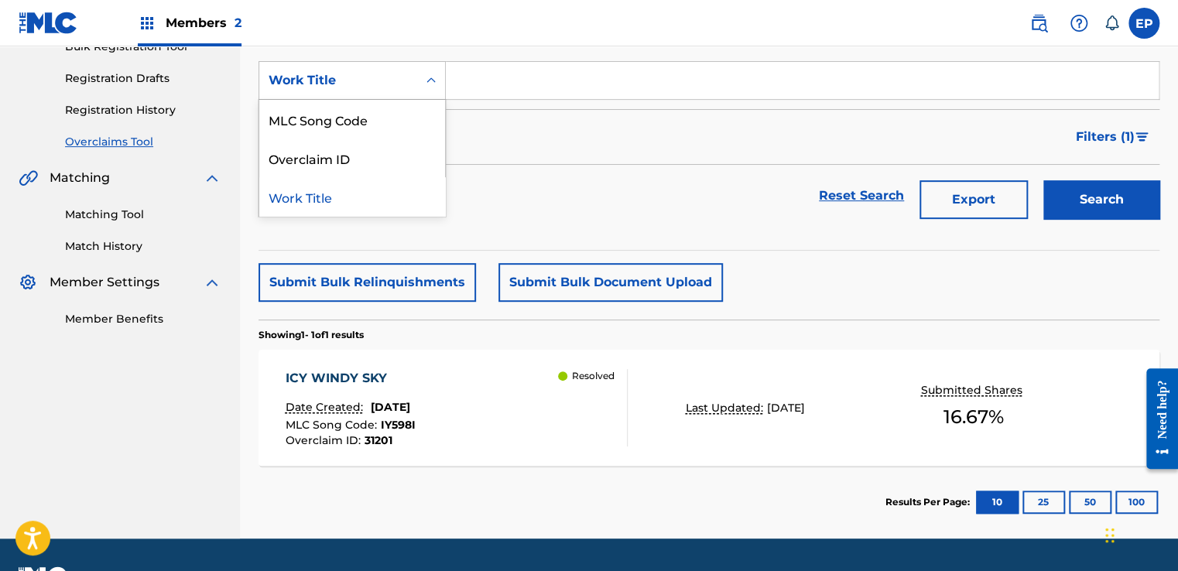
click at [412, 85] on div "Work Title" at bounding box center [338, 80] width 158 height 29
click at [345, 127] on div "MLC Song Code" at bounding box center [352, 119] width 186 height 39
drag, startPoint x: 434, startPoint y: 110, endPoint x: 559, endPoint y: 85, distance: 127.0
click at [538, 82] on input "Search Form" at bounding box center [802, 80] width 713 height 37
paste input "IY598I"
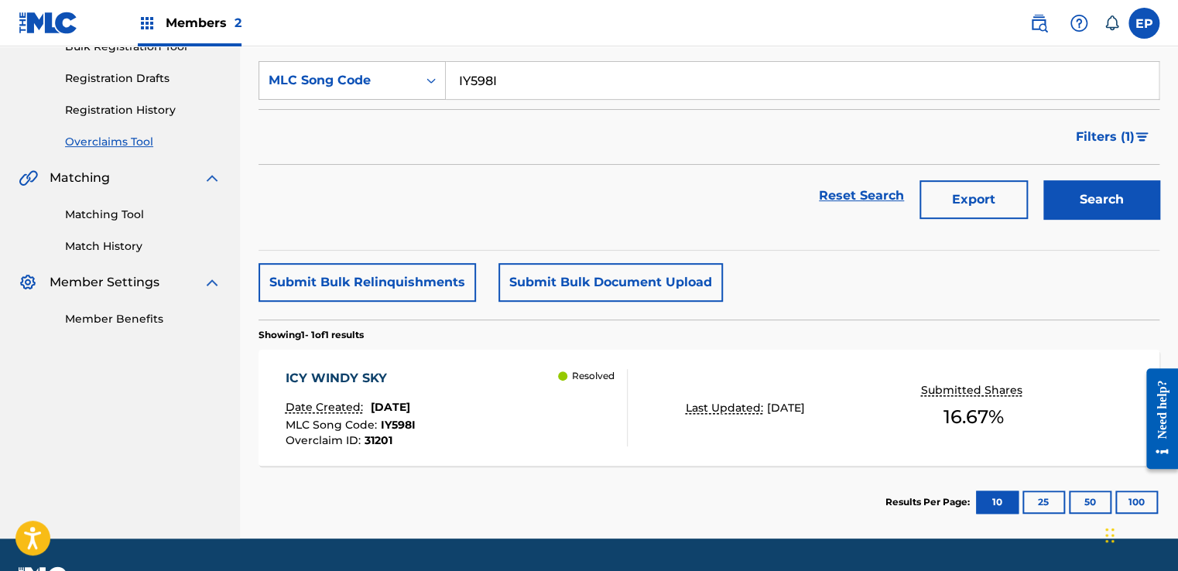
type input "IY598I"
click at [1068, 190] on button "Search" at bounding box center [1101, 199] width 116 height 39
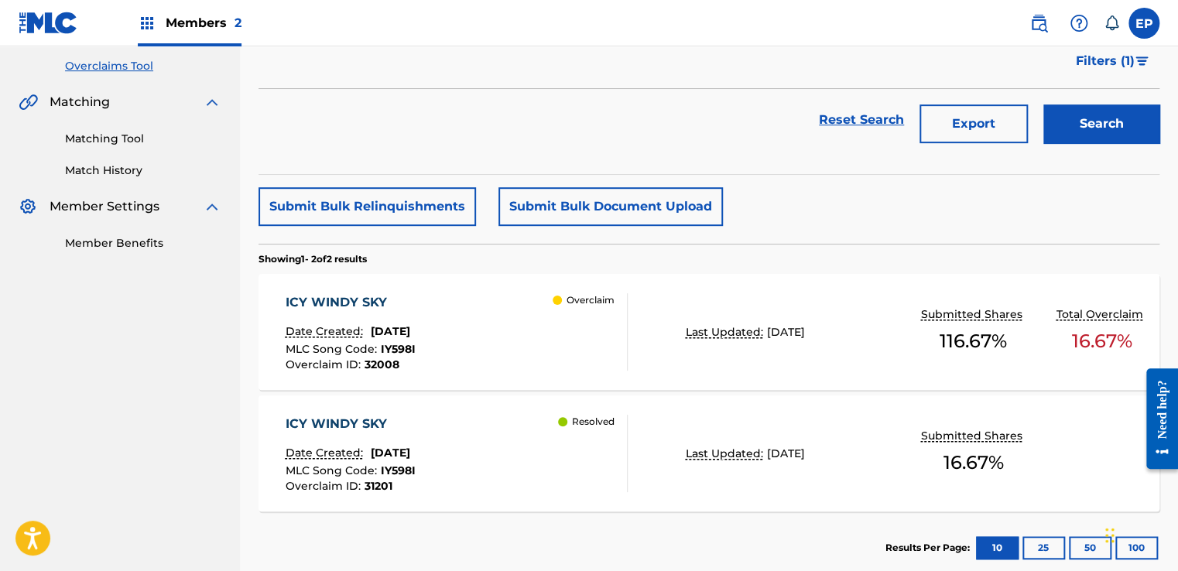
scroll to position [399, 0]
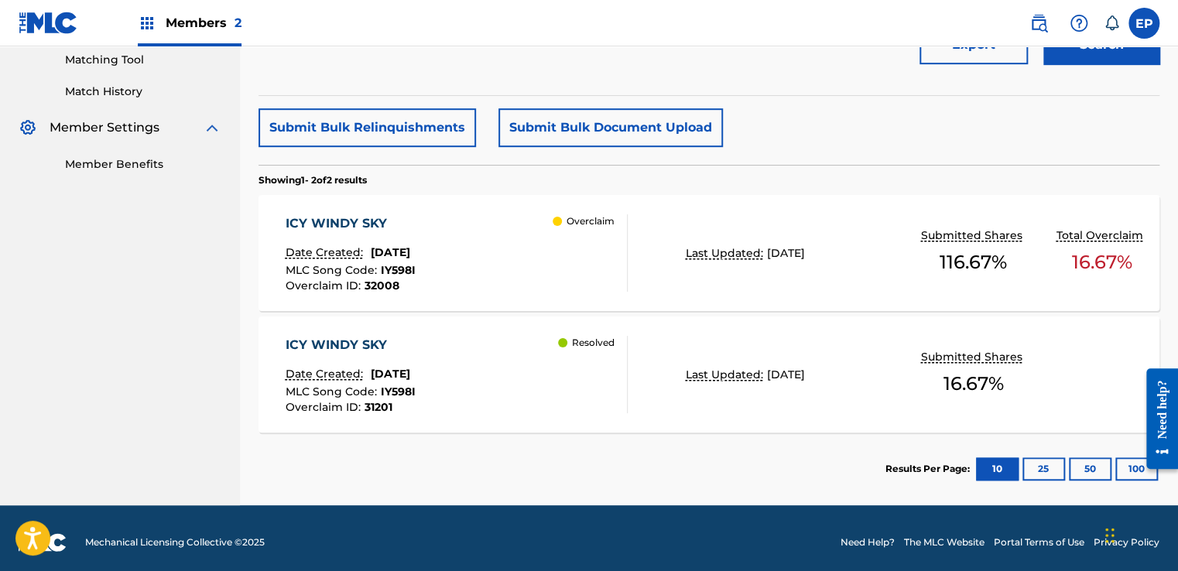
click at [643, 272] on div "ICY WINDY SKY Date Created: [DATE] MLC Song Code : IY598I Overclaim ID : 32008 …" at bounding box center [708, 253] width 901 height 116
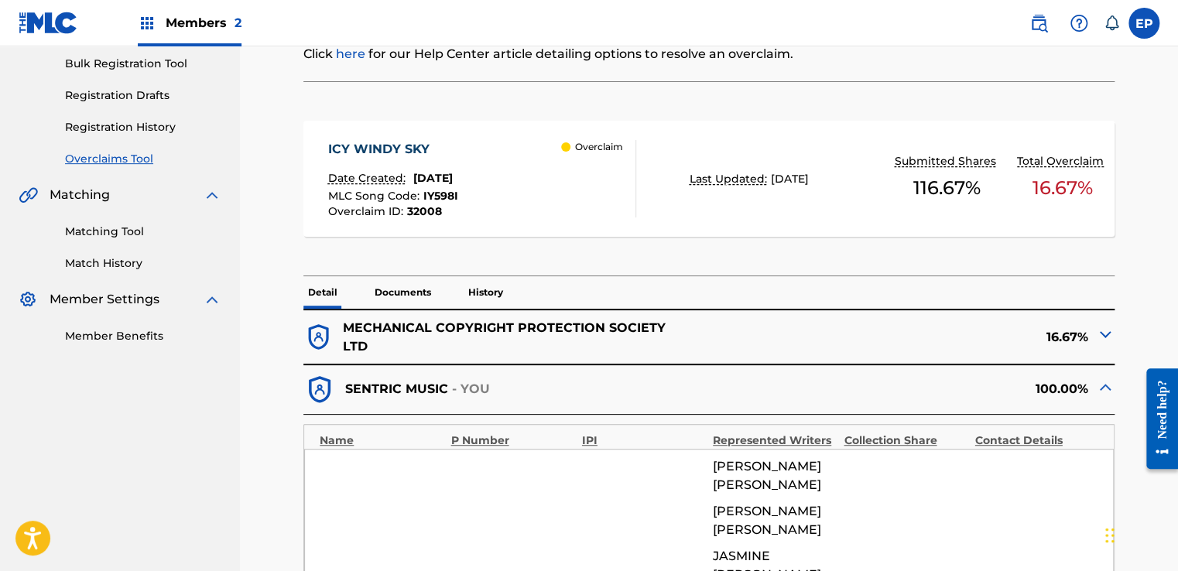
click at [402, 294] on p "Documents" at bounding box center [403, 292] width 66 height 32
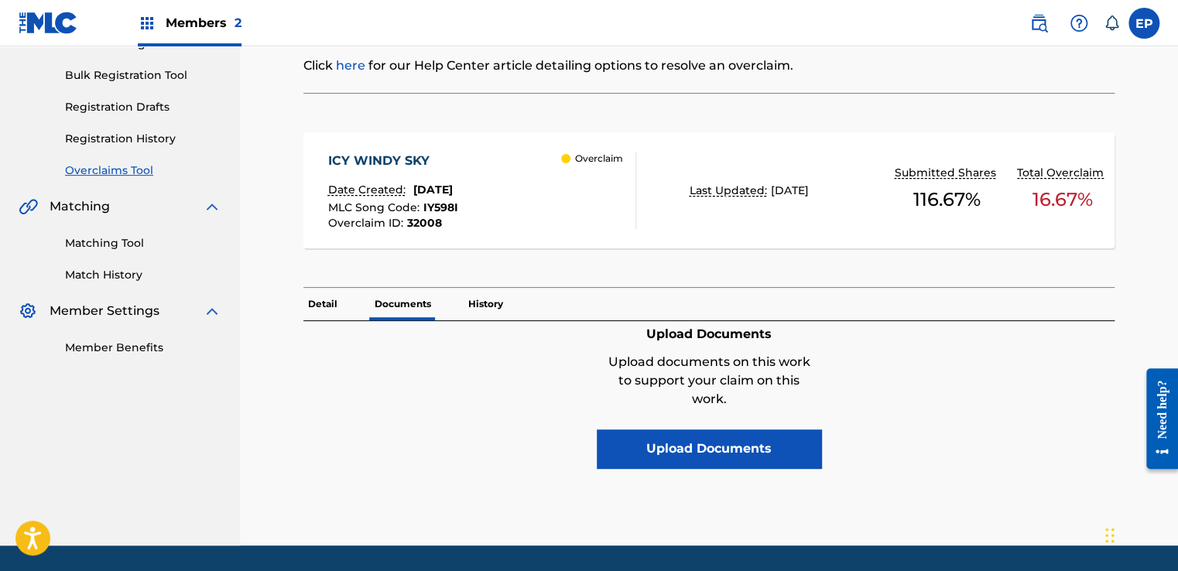
scroll to position [227, 0]
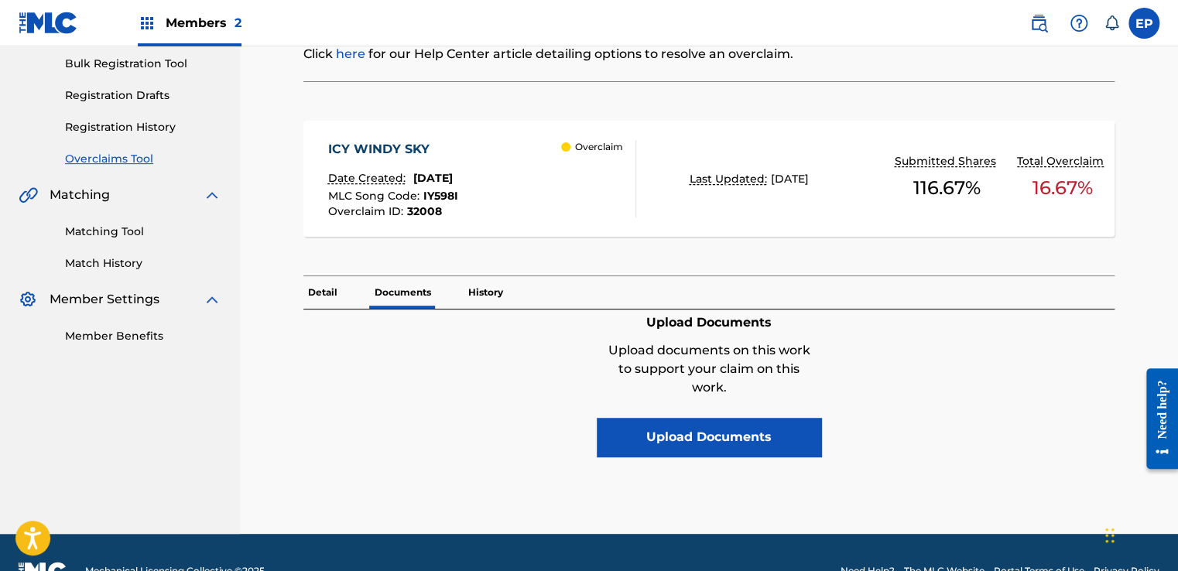
click at [334, 309] on div "Upload Documents Upload documents on this work to support your claim on this wo…" at bounding box center [708, 382] width 811 height 147
click at [333, 301] on p "Detail" at bounding box center [322, 292] width 39 height 32
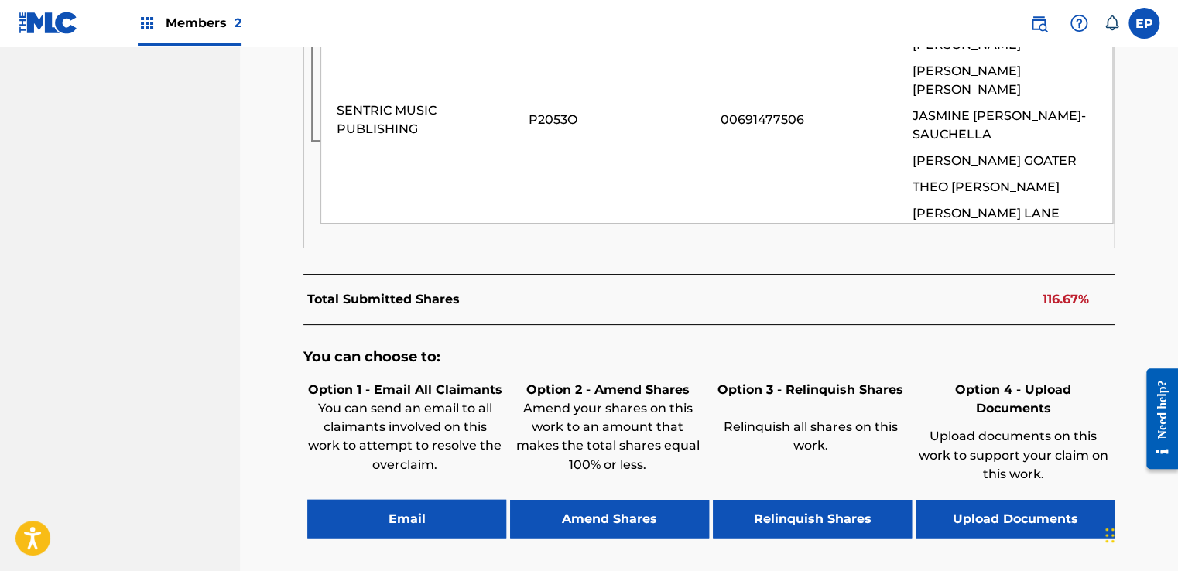
scroll to position [1078, 0]
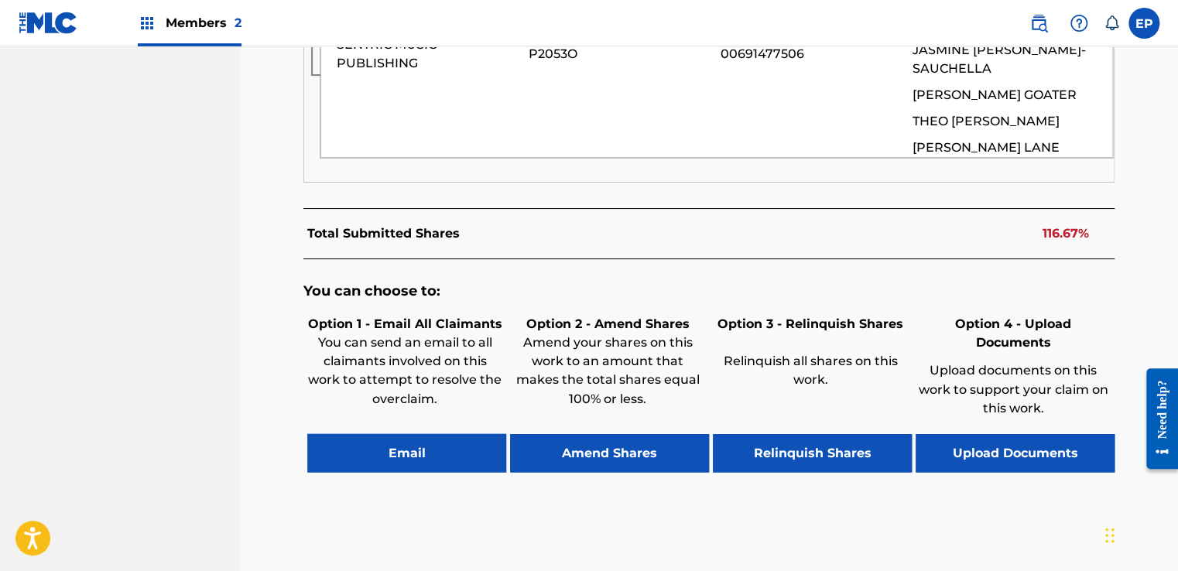
click at [1009, 433] on button "Upload Documents" at bounding box center [1014, 452] width 199 height 39
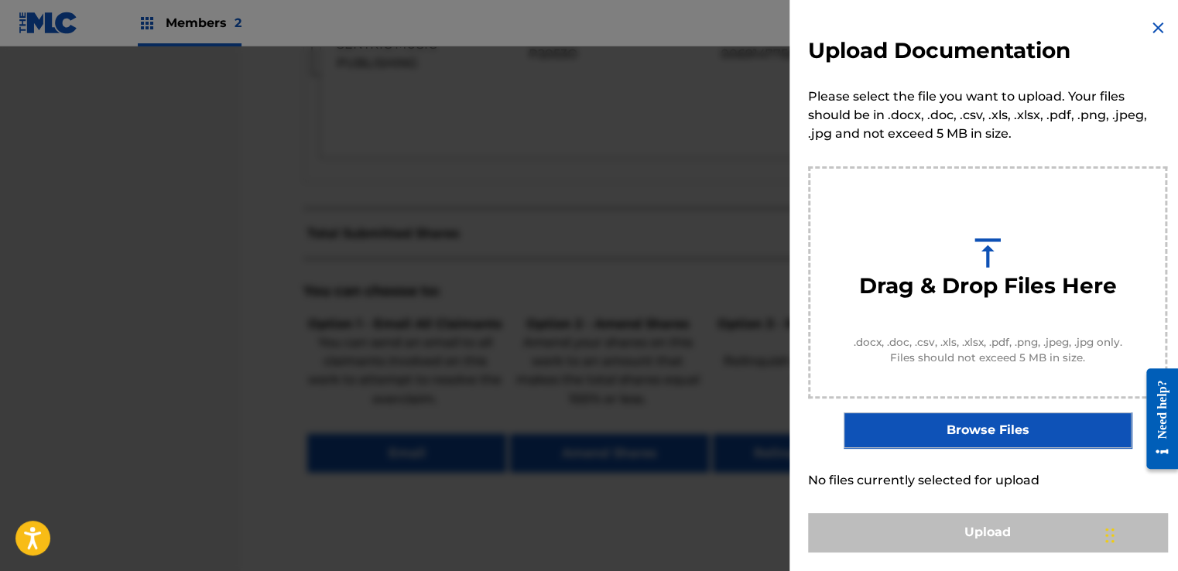
click at [1007, 427] on label "Browse Files" at bounding box center [986, 430] width 287 height 36
click at [0, 0] on input "Browse Files" at bounding box center [0, 0] width 0 height 0
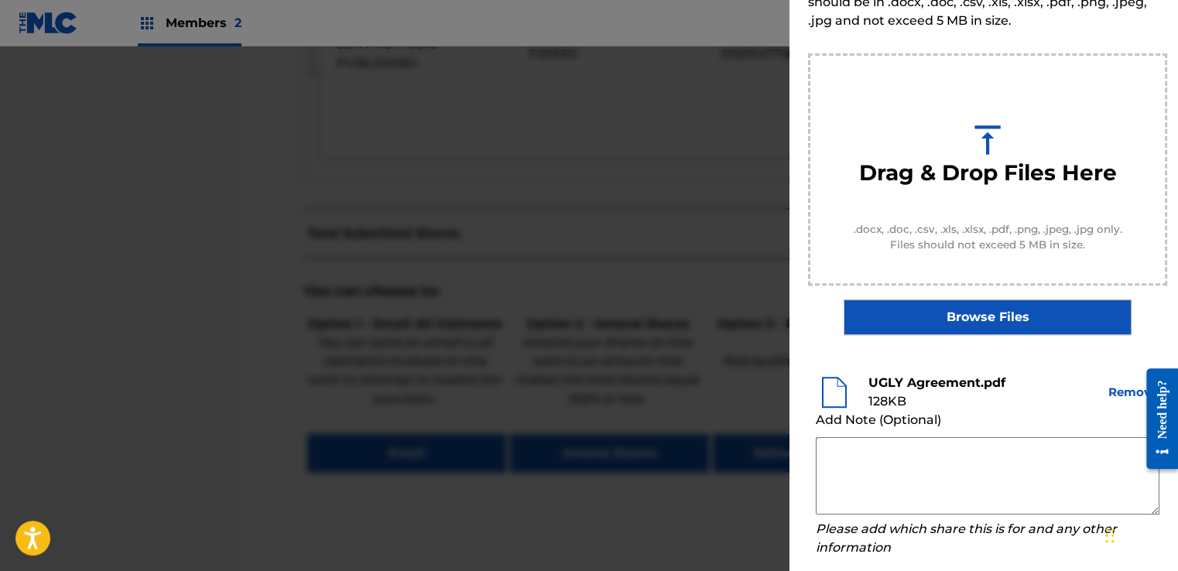
scroll to position [194, 0]
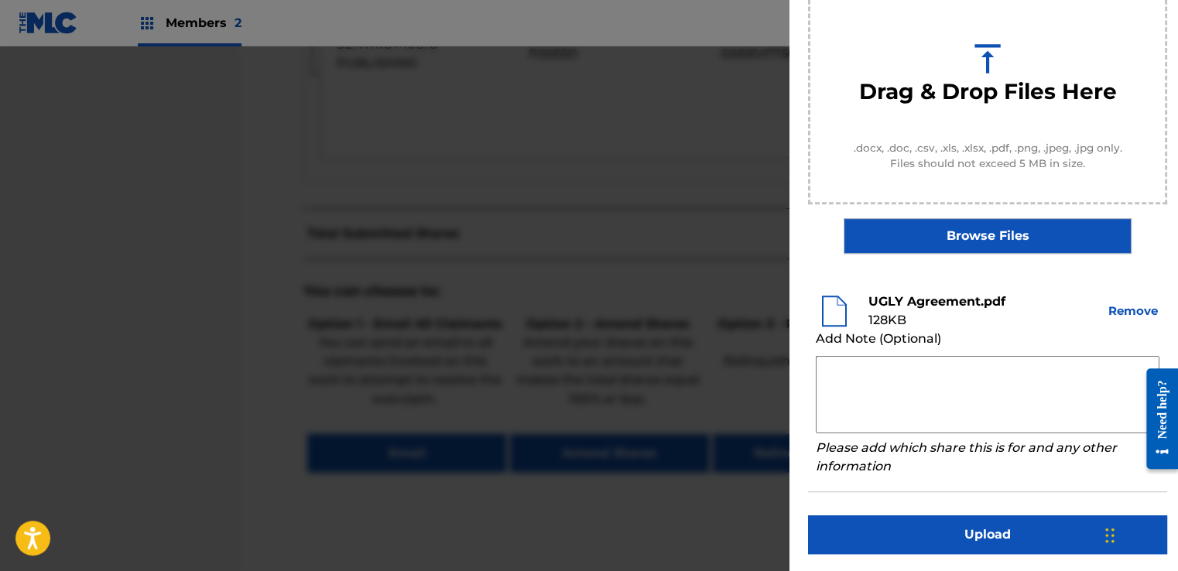
click at [872, 366] on textarea at bounding box center [987, 394] width 344 height 77
paste textarea "Our self service agreement is signed via digital signature and is active until …"
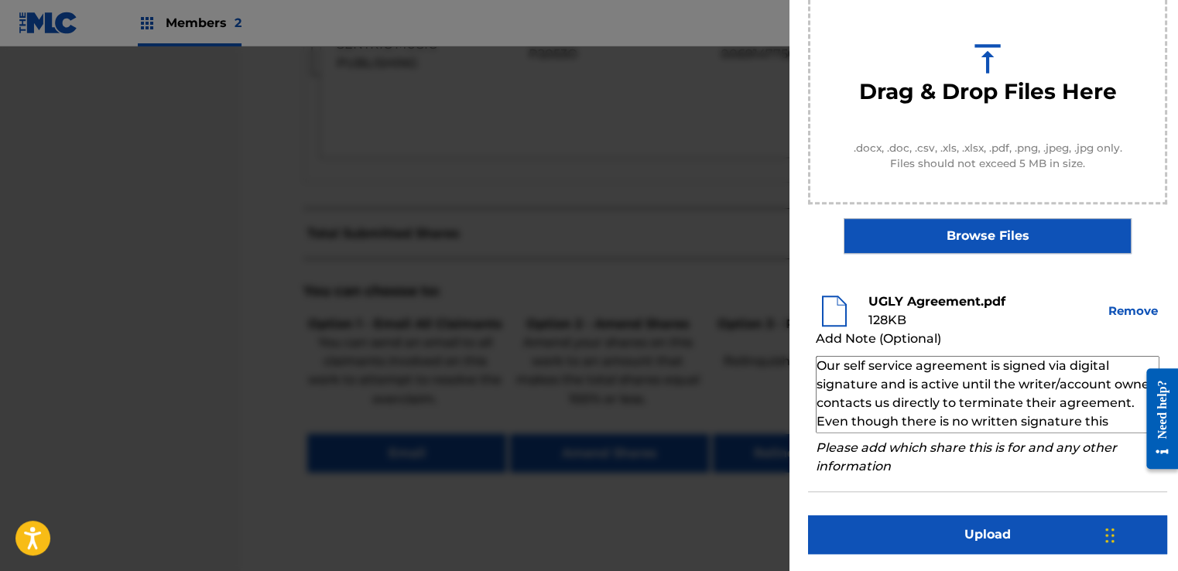
scroll to position [53, 0]
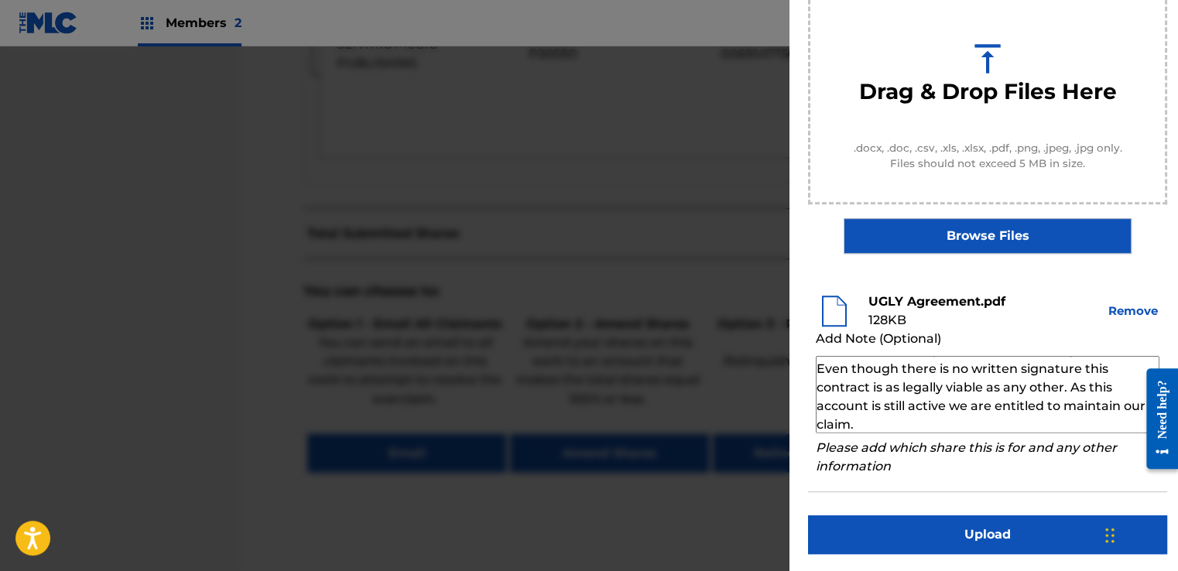
type textarea "Our self service agreement is signed via digital signature and is active until …"
click at [971, 535] on button "Upload" at bounding box center [987, 534] width 359 height 39
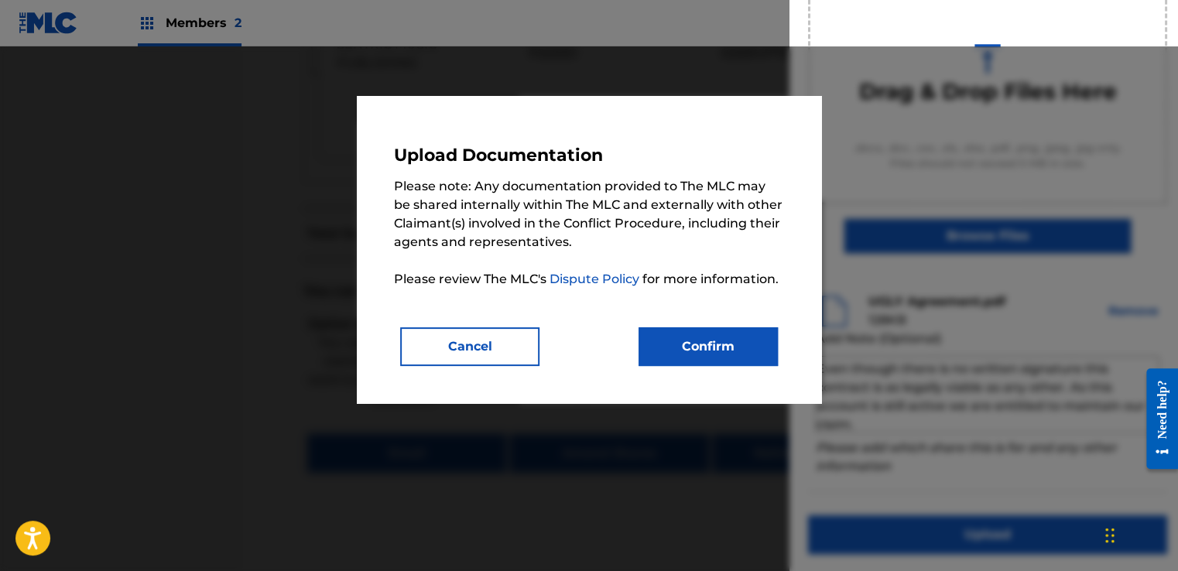
click at [714, 336] on button "Confirm" at bounding box center [707, 346] width 139 height 39
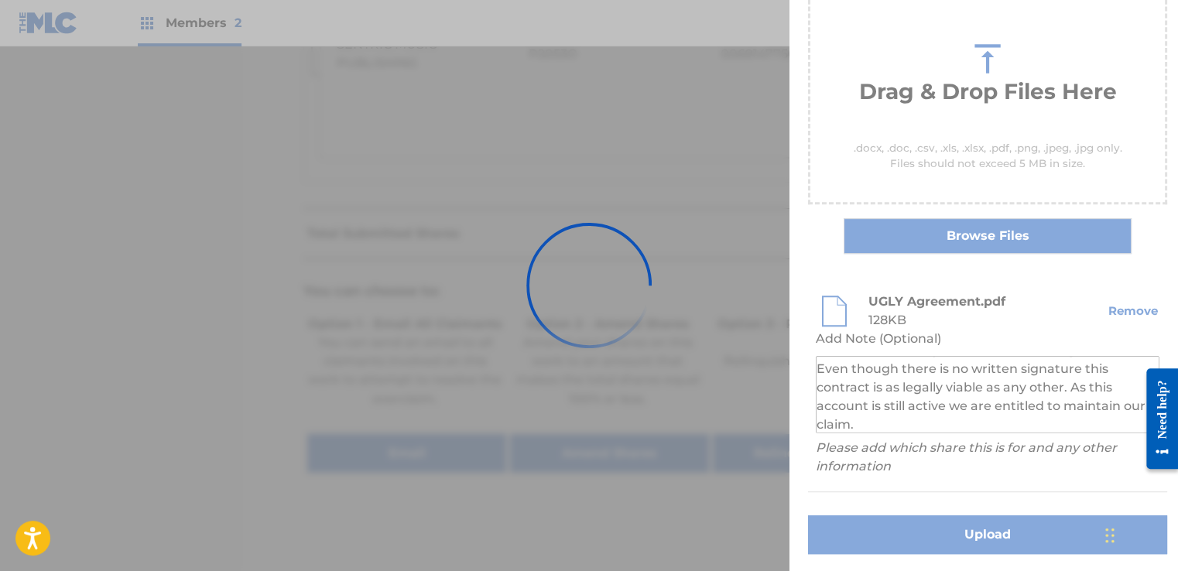
scroll to position [90, 0]
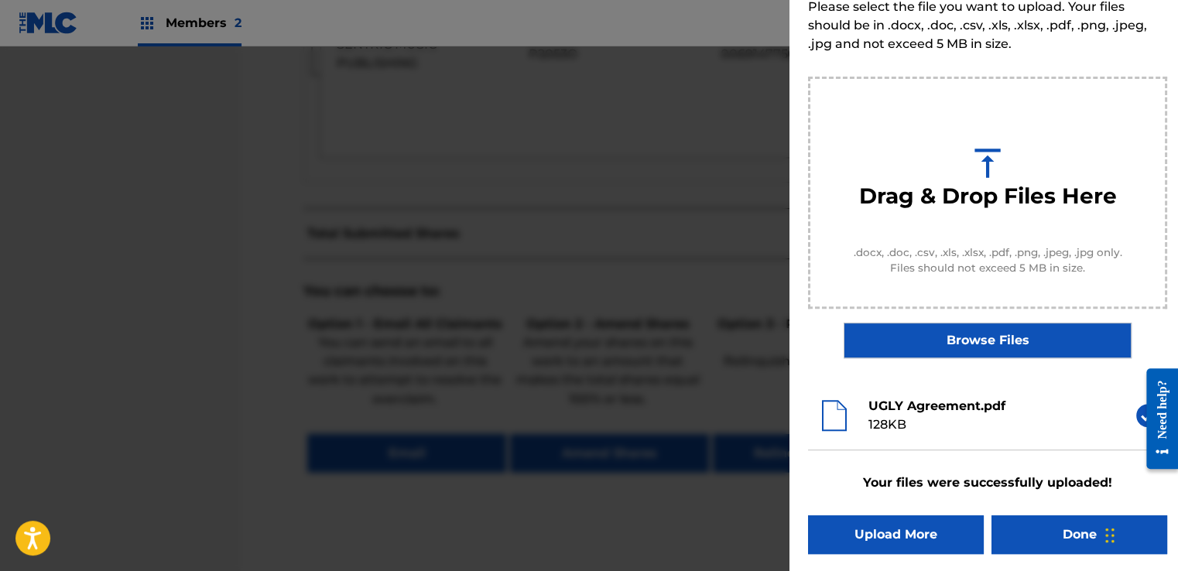
click at [1041, 532] on button "Done" at bounding box center [1079, 534] width 176 height 39
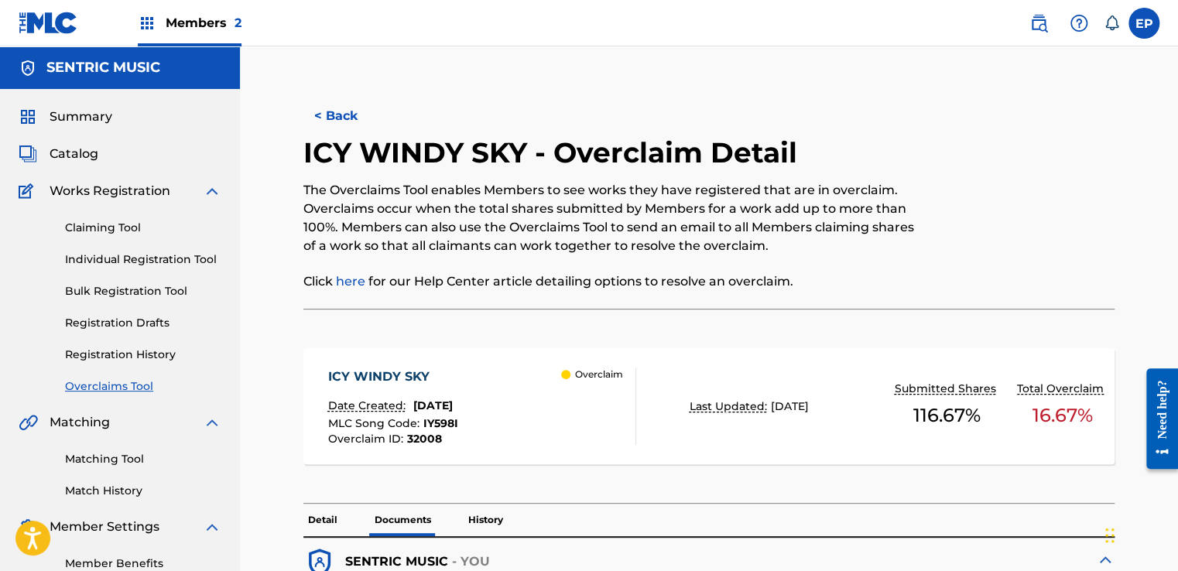
click at [111, 388] on link "Overclaims Tool" at bounding box center [143, 386] width 156 height 16
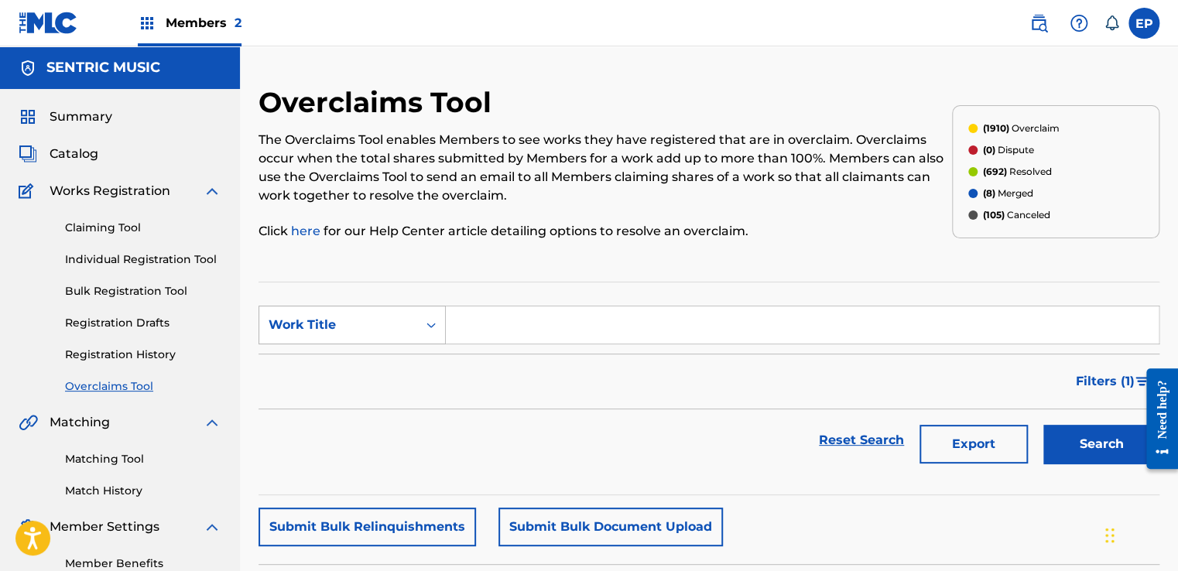
click at [390, 320] on div "Work Title" at bounding box center [337, 325] width 139 height 19
click at [330, 410] on div "Overclaim ID" at bounding box center [352, 402] width 186 height 39
drag, startPoint x: 489, startPoint y: 330, endPoint x: 497, endPoint y: 329, distance: 7.8
click at [489, 330] on input "Search Form" at bounding box center [802, 324] width 713 height 37
paste input "31183"
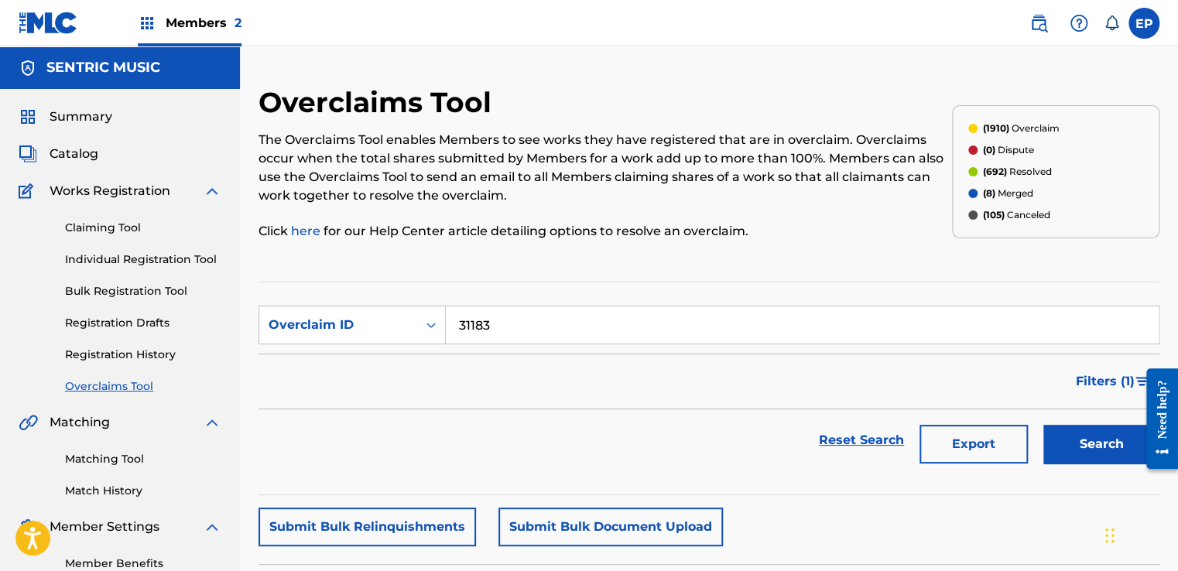
type input "31183"
click at [1071, 444] on button "Search" at bounding box center [1101, 444] width 116 height 39
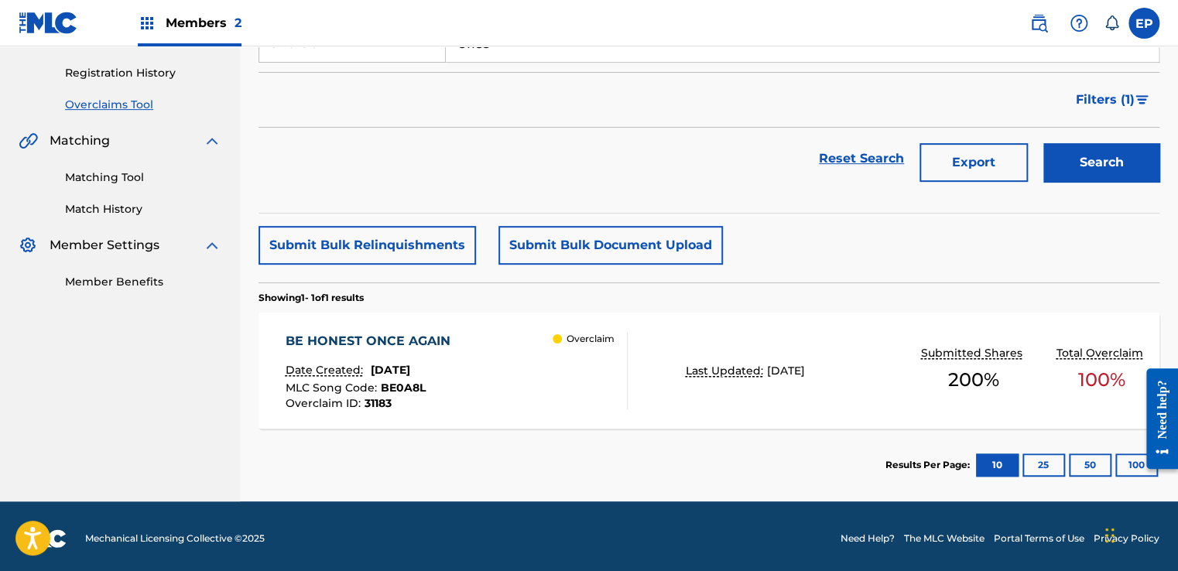
scroll to position [285, 0]
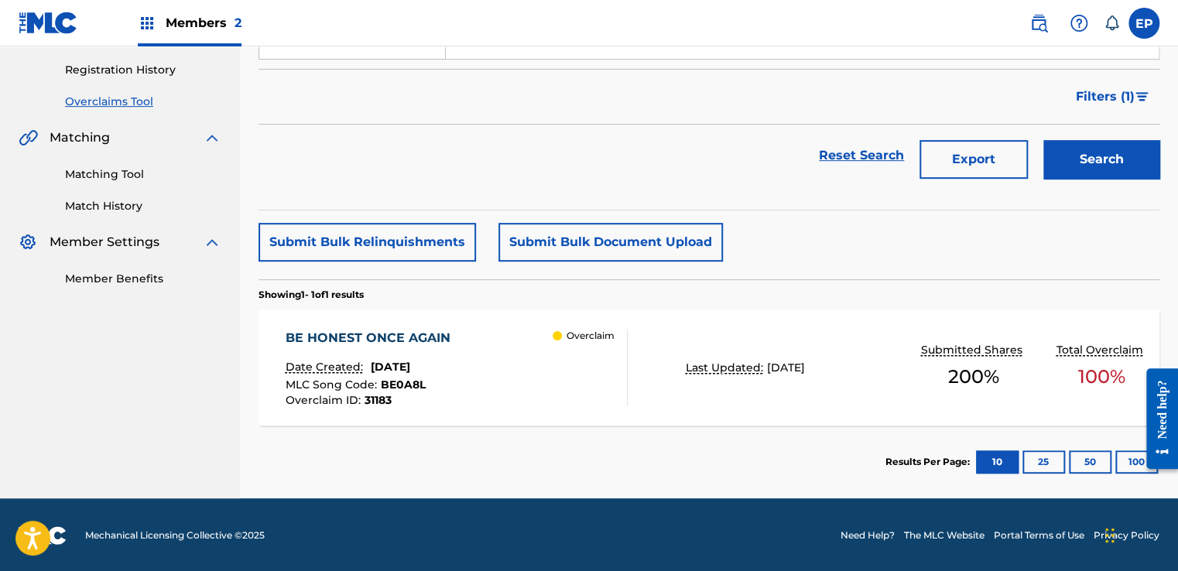
click at [509, 371] on div "BE HONEST ONCE AGAIN Date Created: [DATE] MLC Song Code : BE0A8L Overclaim ID :…" at bounding box center [456, 367] width 342 height 77
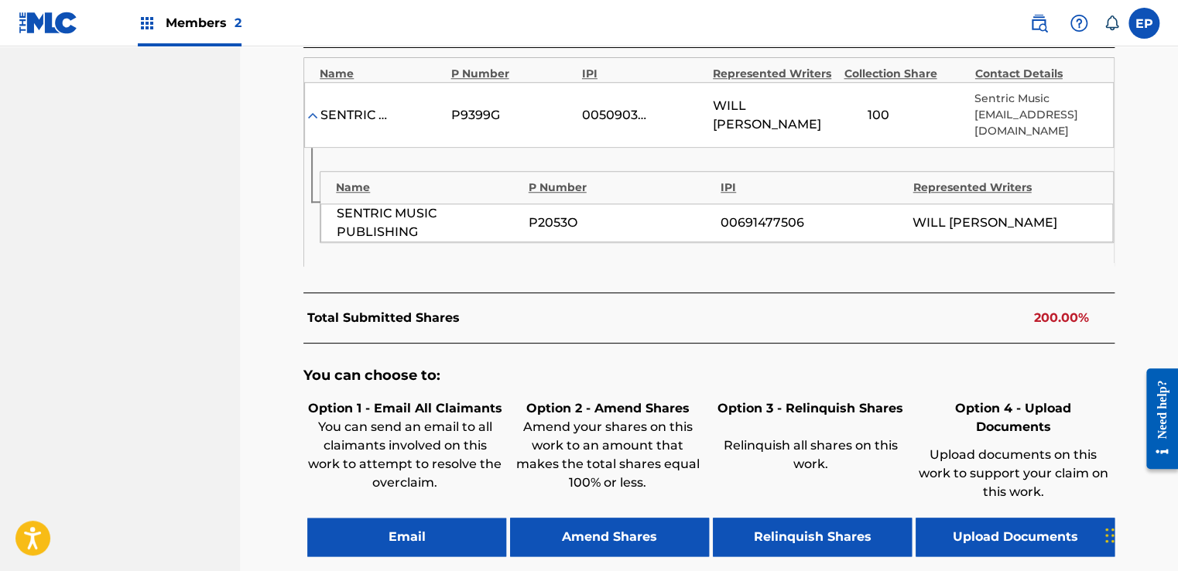
scroll to position [696, 0]
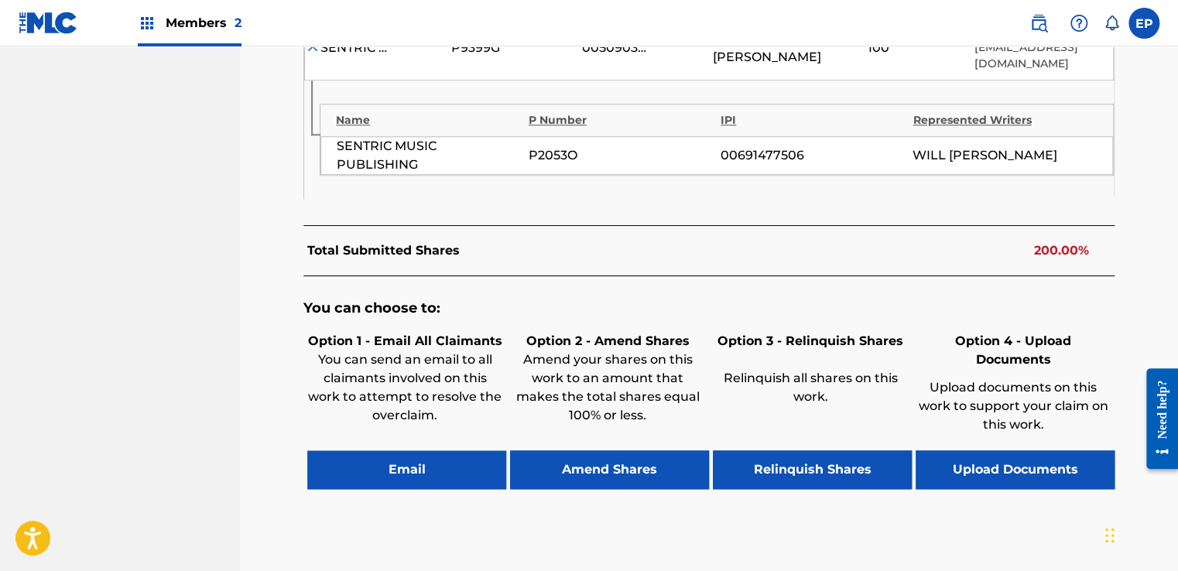
click at [1014, 450] on button "Upload Documents" at bounding box center [1014, 469] width 199 height 39
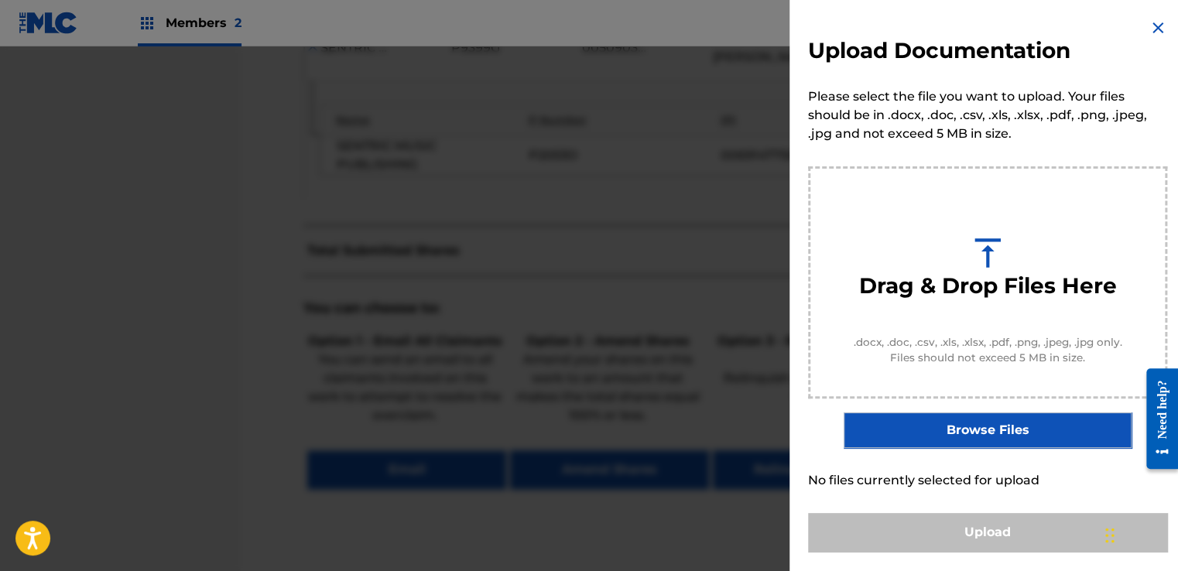
click at [912, 431] on label "Browse Files" at bounding box center [986, 430] width 287 height 36
click at [0, 0] on input "Browse Files" at bounding box center [0, 0] width 0 height 0
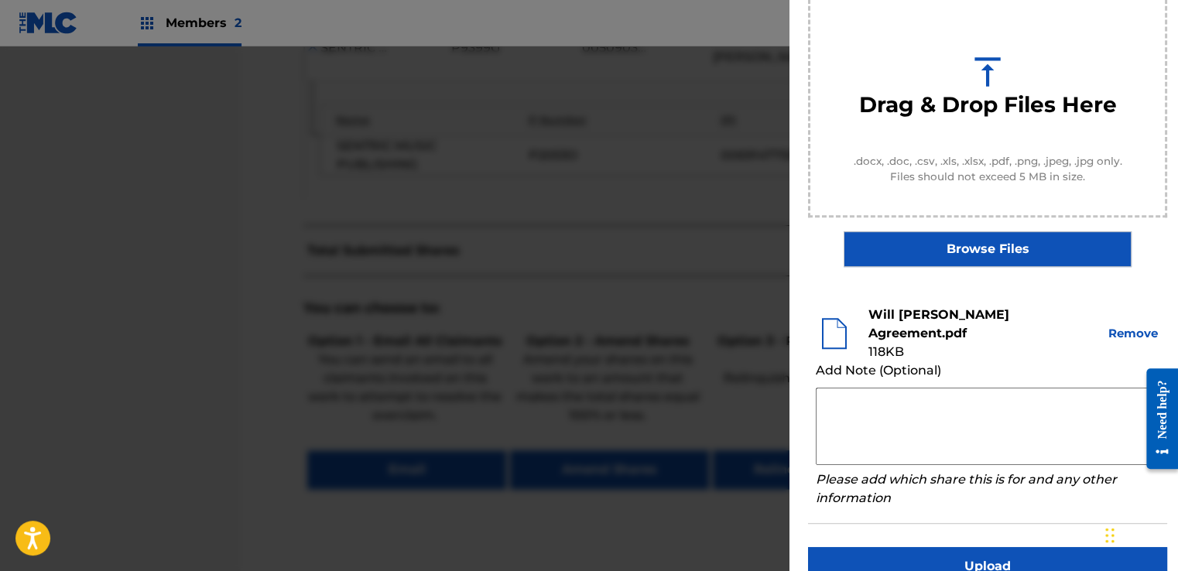
scroll to position [194, 0]
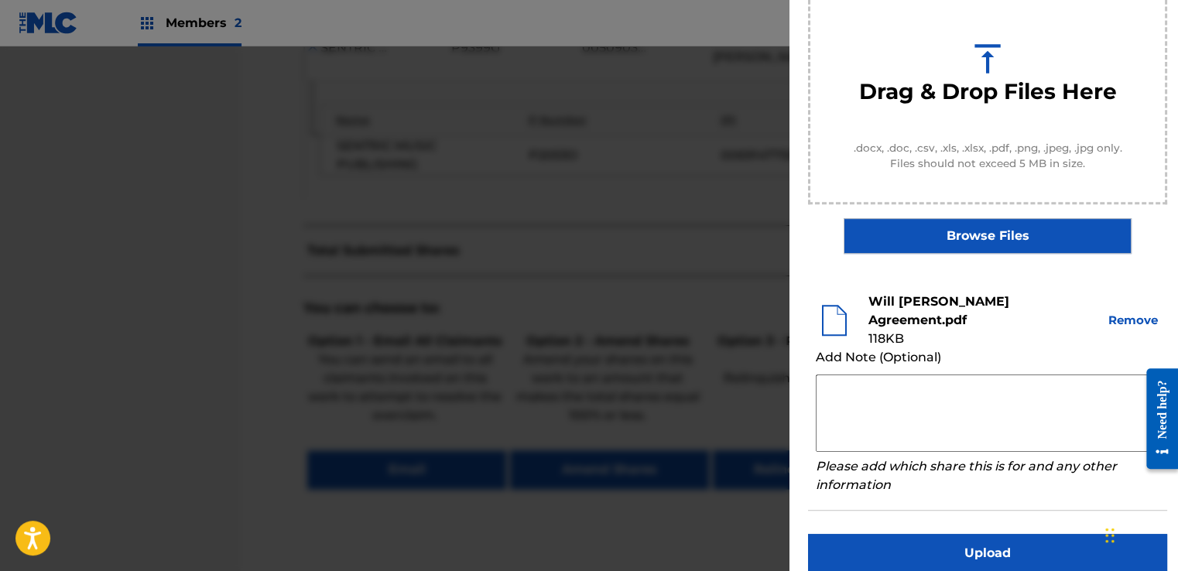
click at [863, 374] on textarea at bounding box center [987, 412] width 344 height 77
paste textarea "Our self service agreement is signed via digital signature and is active until …"
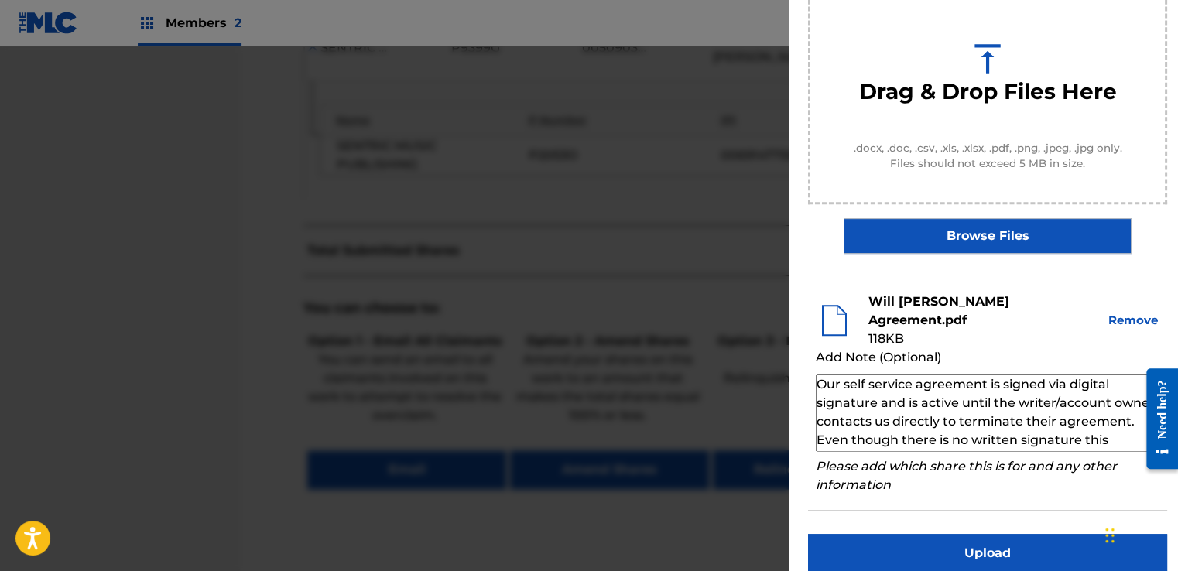
scroll to position [53, 0]
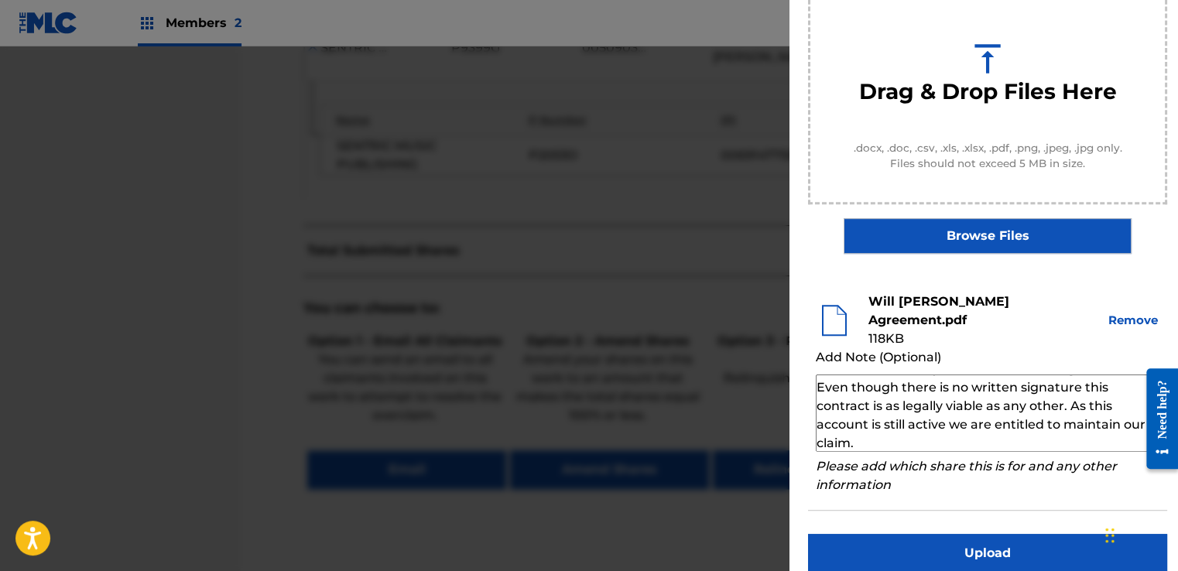
type textarea "Our self service agreement is signed via digital signature and is active until …"
click at [937, 534] on button "Upload" at bounding box center [987, 553] width 359 height 39
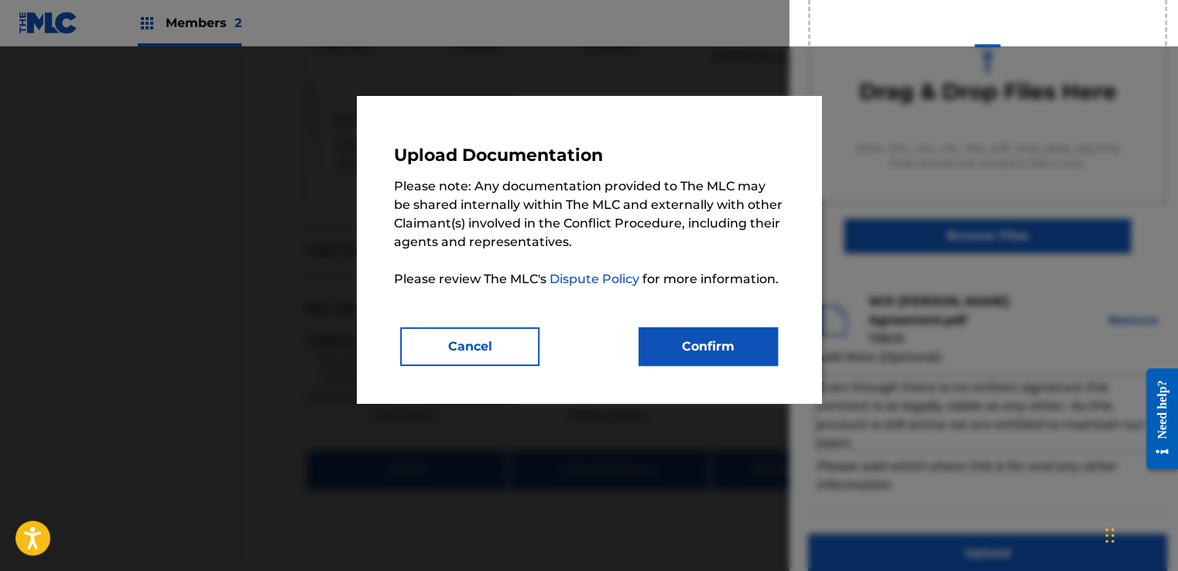
click at [746, 351] on button "Confirm" at bounding box center [707, 346] width 139 height 39
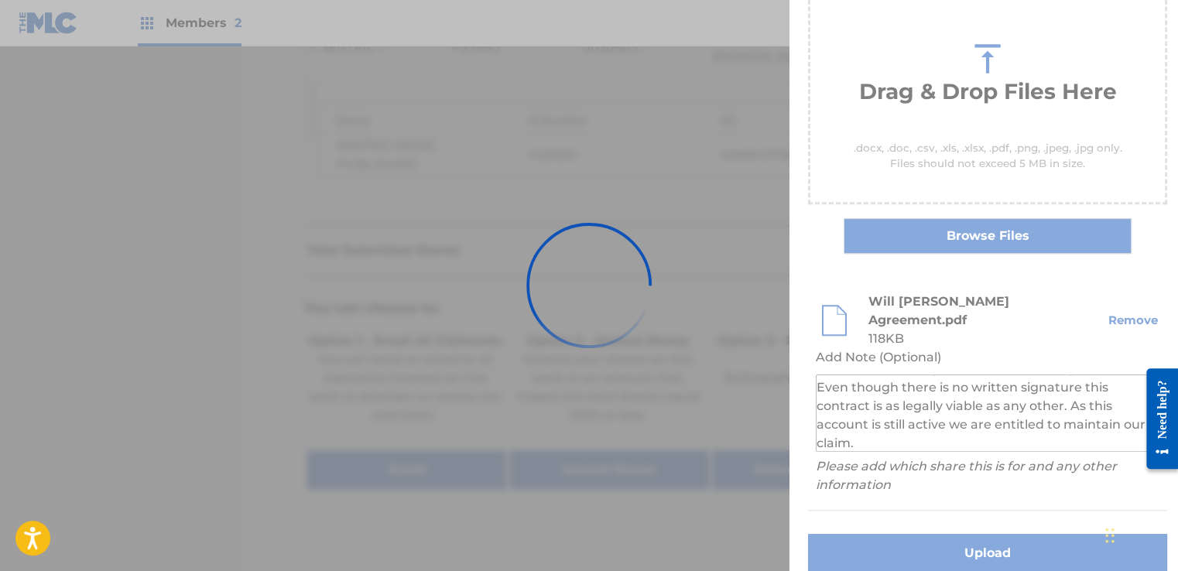
scroll to position [90, 0]
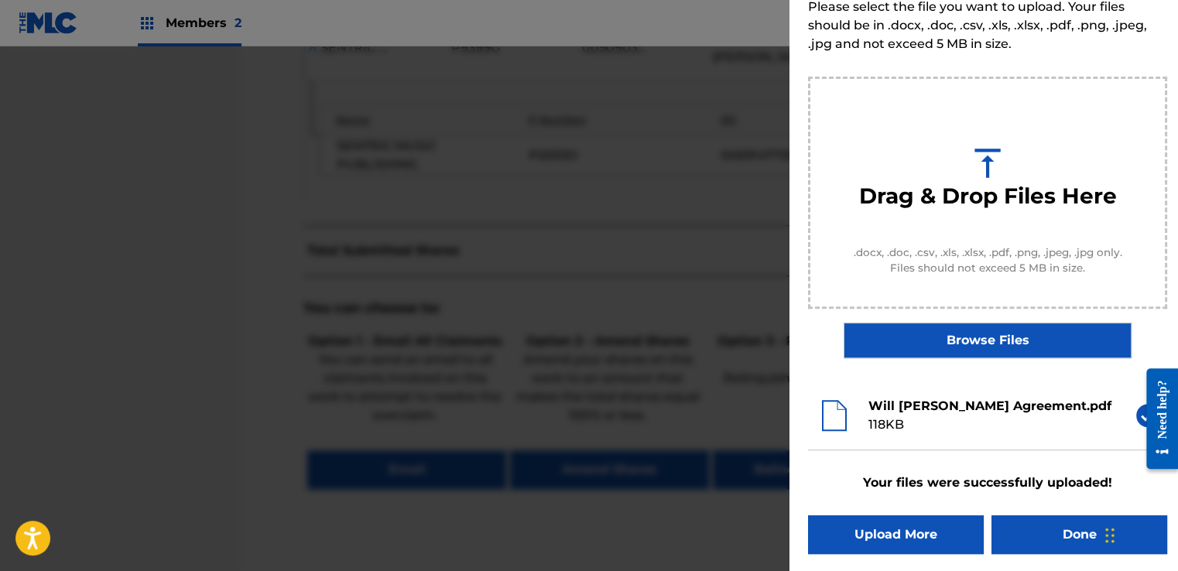
click at [1024, 545] on button "Done" at bounding box center [1079, 534] width 176 height 39
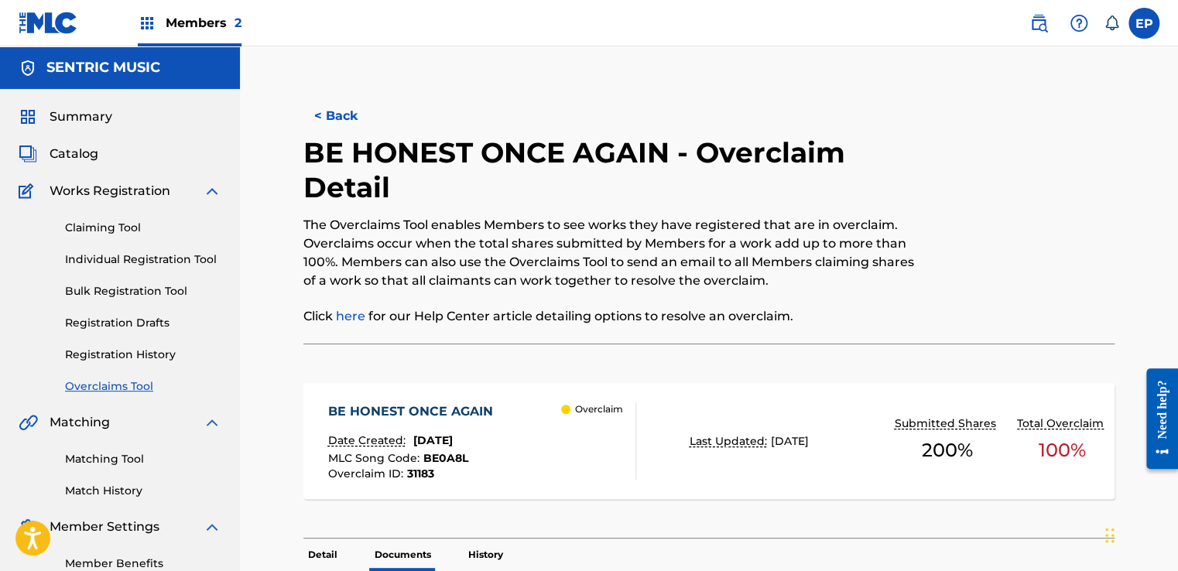
click at [79, 378] on link "Overclaims Tool" at bounding box center [143, 386] width 156 height 16
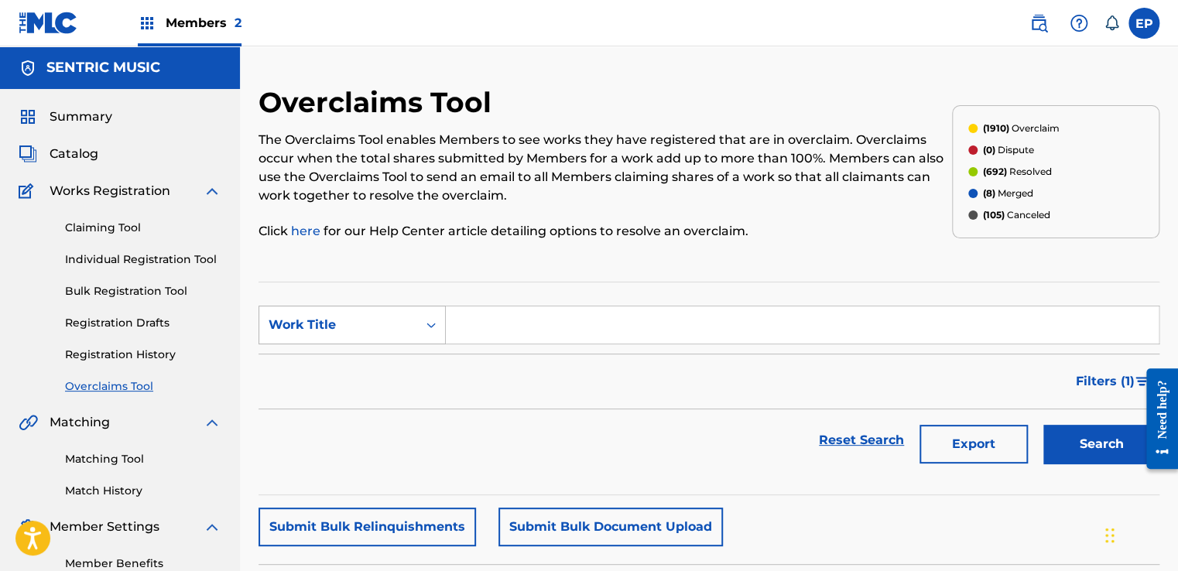
click at [356, 330] on div "Work Title" at bounding box center [337, 325] width 139 height 19
click at [325, 406] on div "Overclaim ID" at bounding box center [352, 402] width 186 height 39
click at [532, 326] on input "Search Form" at bounding box center [802, 324] width 713 height 37
paste input "31203"
type input "31203"
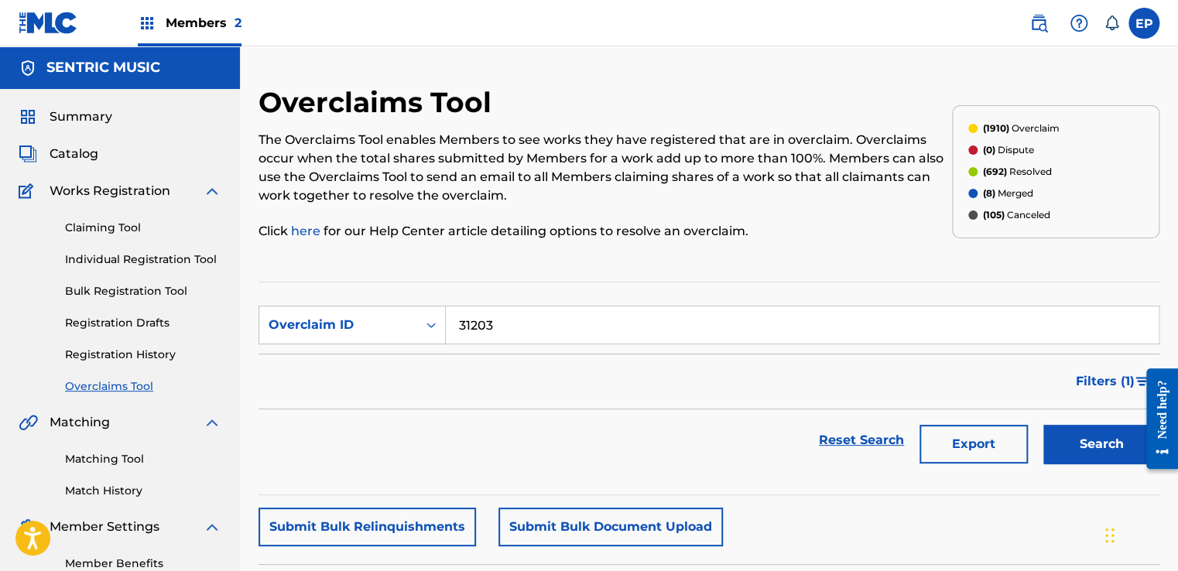
click at [1090, 444] on button "Search" at bounding box center [1101, 444] width 116 height 39
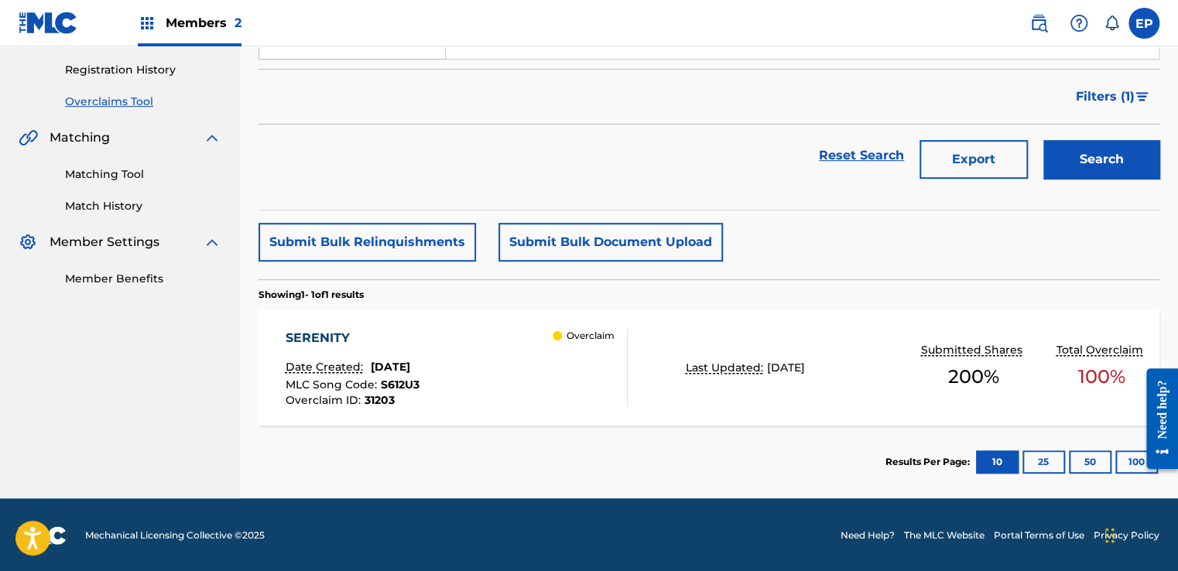
click at [565, 374] on div "Overclaim" at bounding box center [589, 367] width 74 height 77
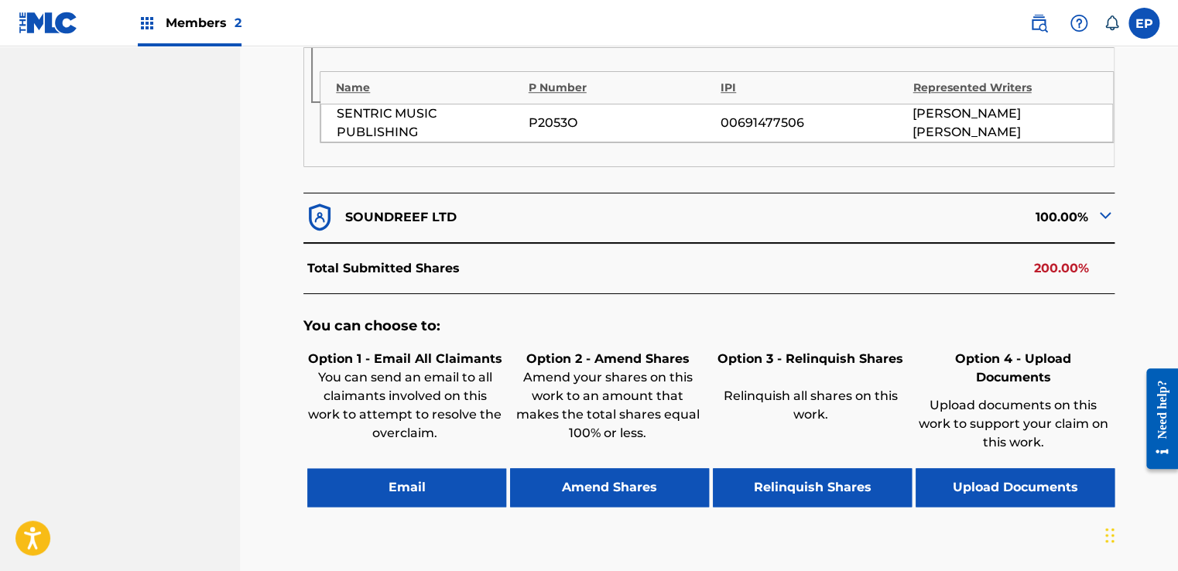
scroll to position [730, 0]
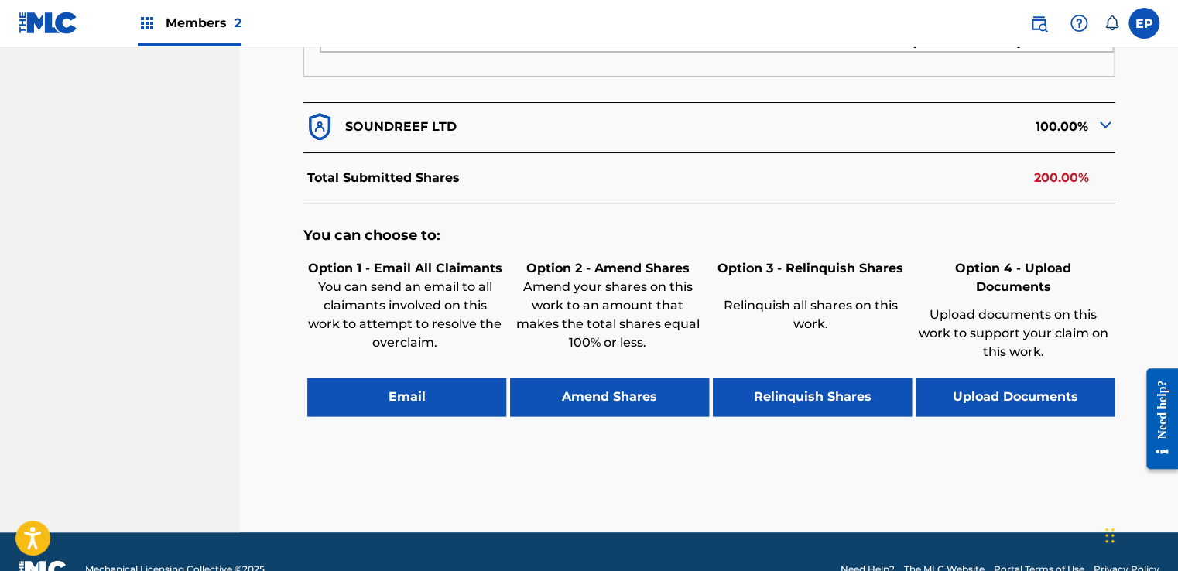
click at [980, 378] on button "Upload Documents" at bounding box center [1014, 397] width 199 height 39
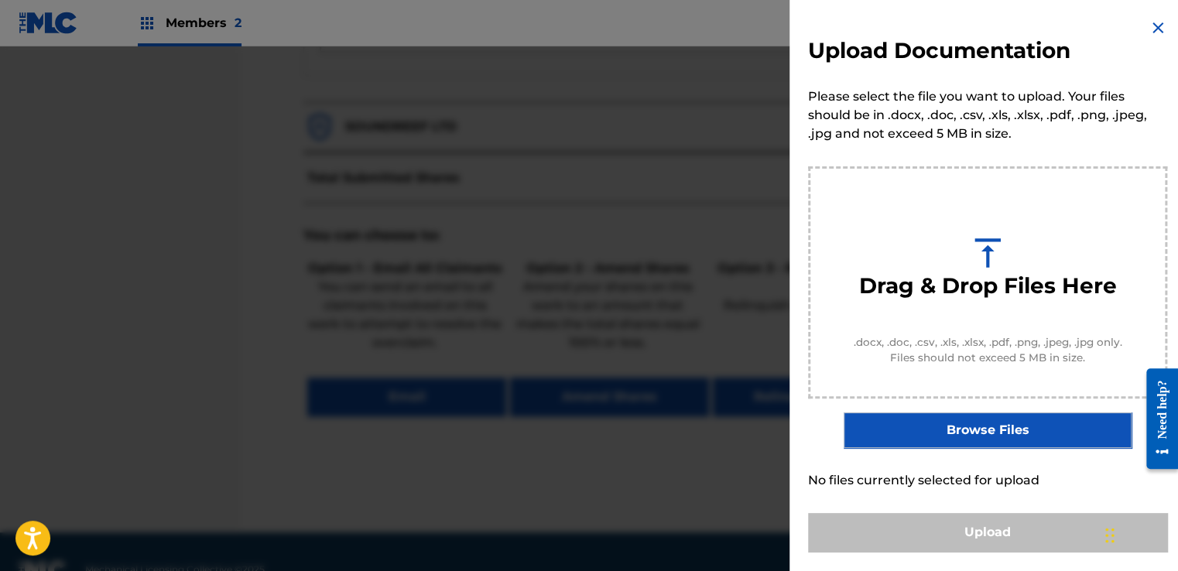
click at [965, 449] on div "Upload Documentation Please select the file you want to upload. Your files shou…" at bounding box center [987, 285] width 396 height 570
click at [964, 439] on label "Browse Files" at bounding box center [986, 430] width 287 height 36
click at [0, 0] on input "Browse Files" at bounding box center [0, 0] width 0 height 0
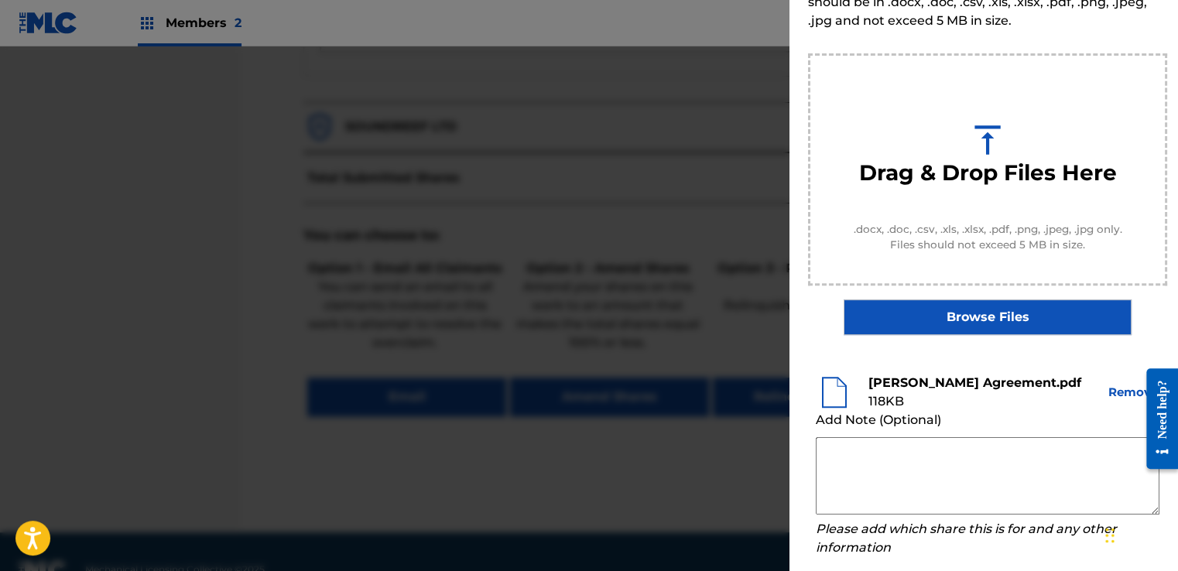
scroll to position [194, 0]
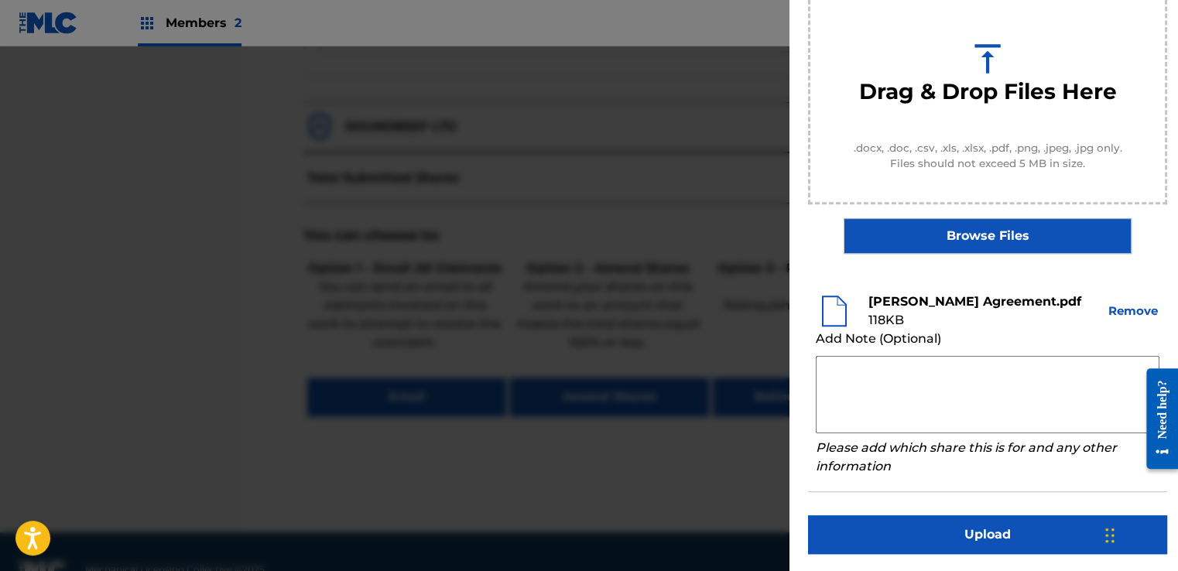
click at [858, 371] on textarea at bounding box center [987, 394] width 344 height 77
paste textarea "Our self service agreement is signed via digital signature and is active until …"
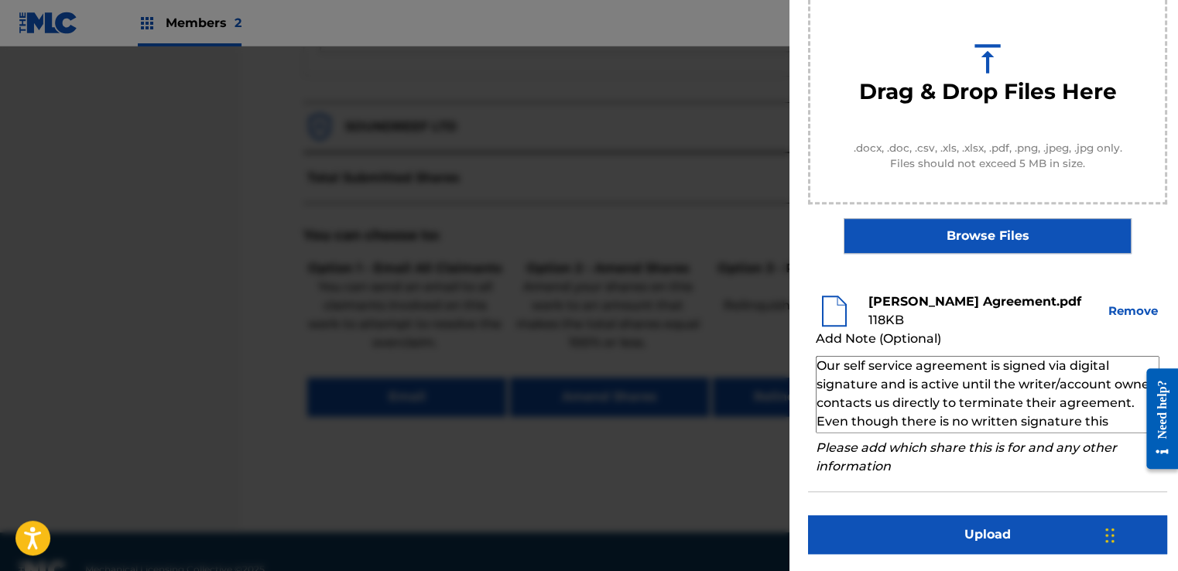
scroll to position [53, 0]
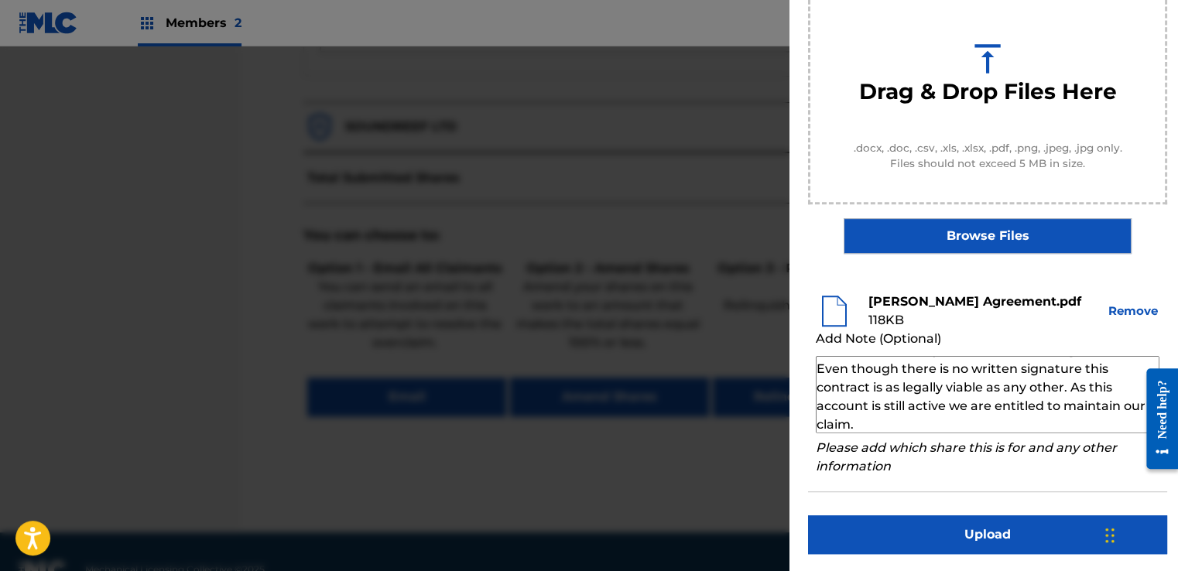
type textarea "Our self service agreement is signed via digital signature and is active until …"
click at [970, 523] on button "Upload" at bounding box center [987, 534] width 359 height 39
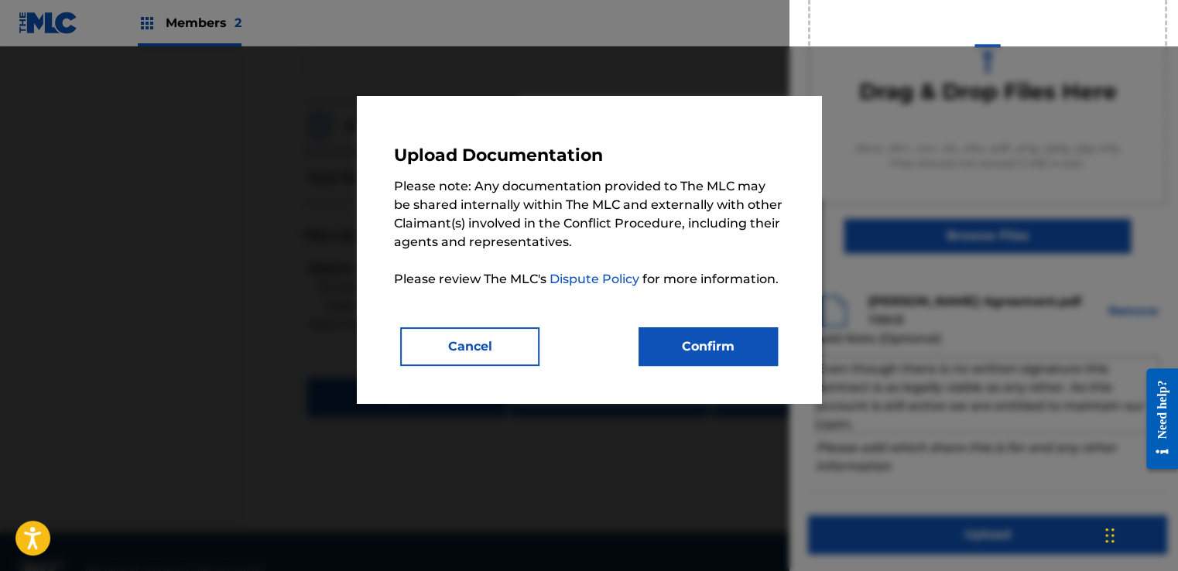
click at [716, 348] on button "Confirm" at bounding box center [707, 346] width 139 height 39
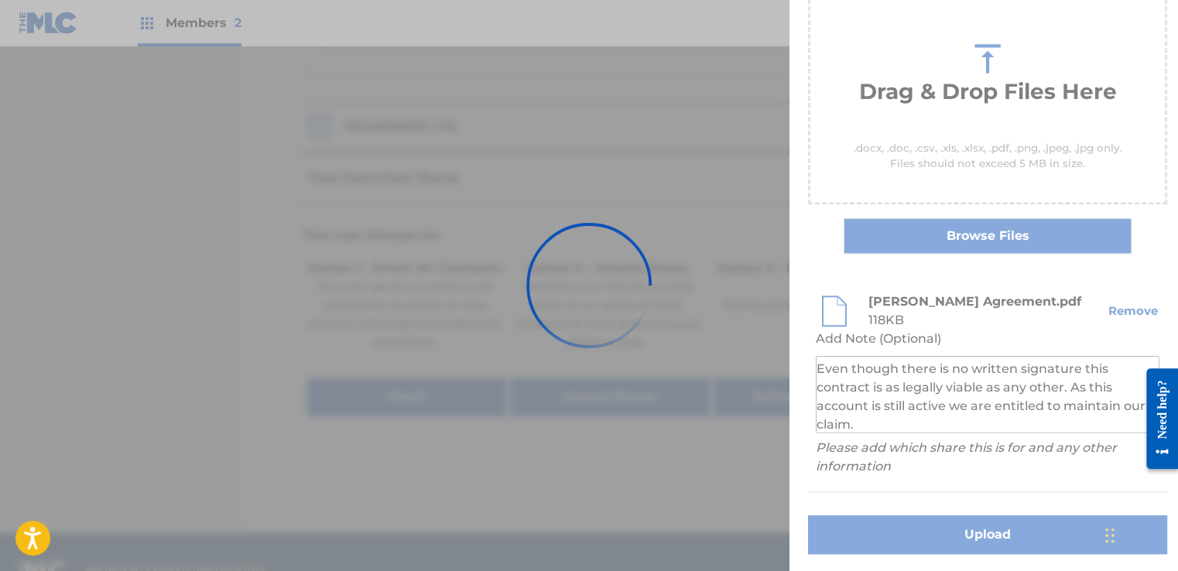
scroll to position [90, 0]
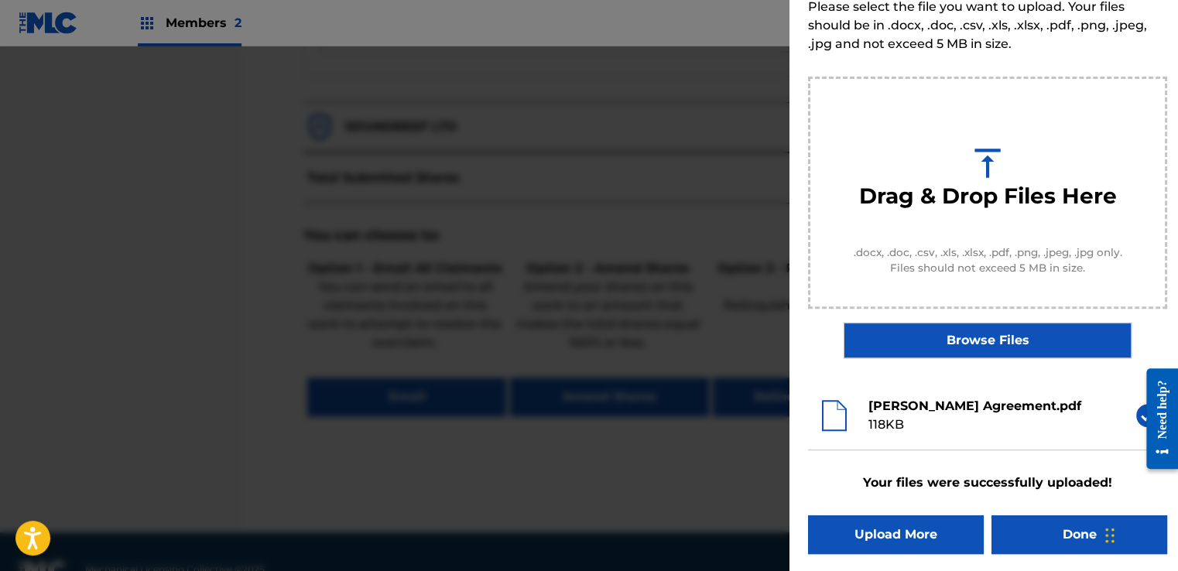
click at [1034, 542] on button "Done" at bounding box center [1079, 534] width 176 height 39
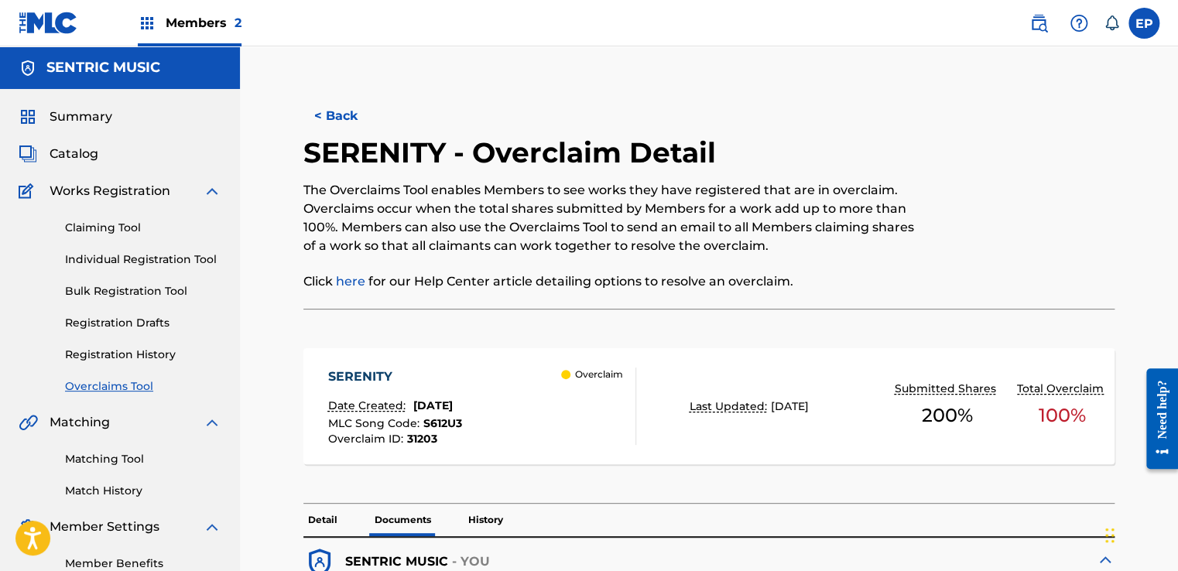
click at [111, 382] on link "Overclaims Tool" at bounding box center [143, 386] width 156 height 16
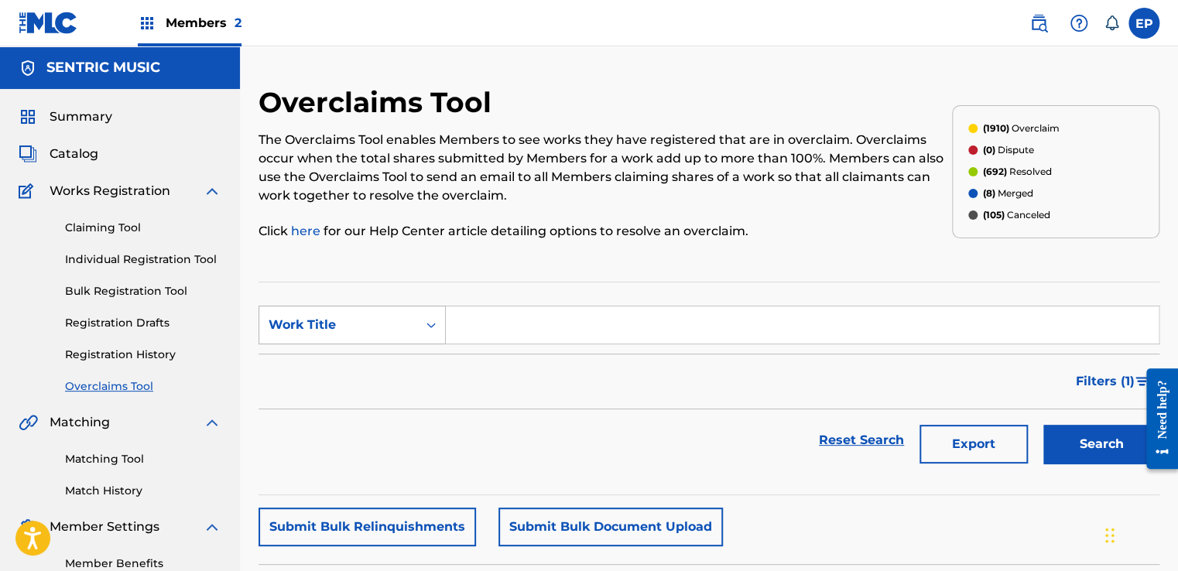
click at [322, 327] on div "Work Title" at bounding box center [337, 325] width 139 height 19
click at [322, 402] on div "Overclaim ID" at bounding box center [352, 402] width 186 height 39
drag, startPoint x: 525, startPoint y: 330, endPoint x: 543, endPoint y: 326, distance: 18.8
click at [525, 330] on input "Search Form" at bounding box center [802, 324] width 713 height 37
paste input "31197"
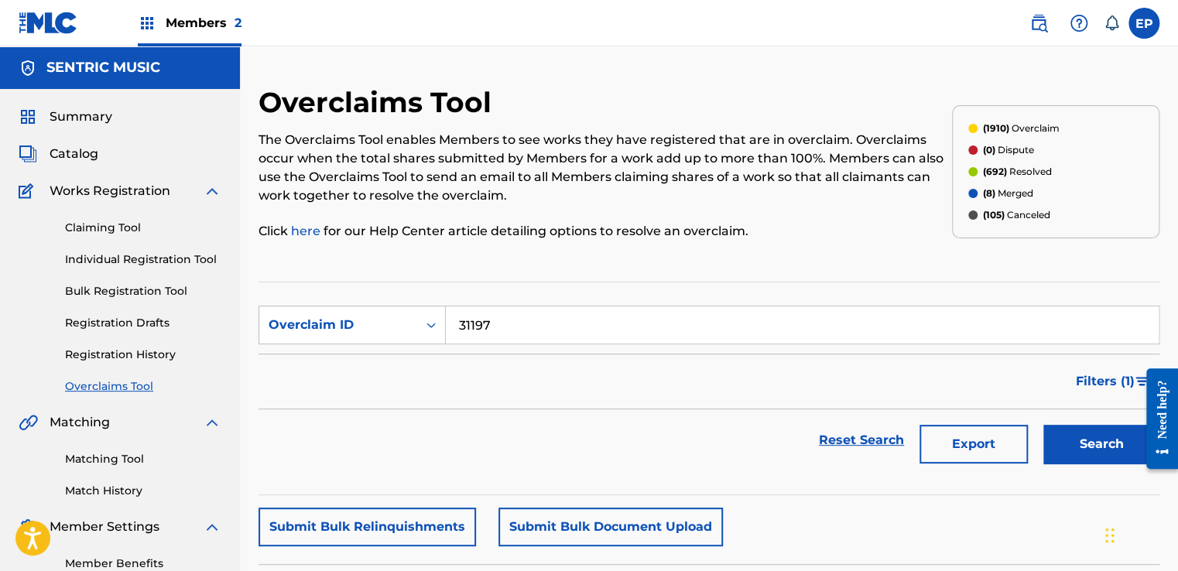
type input "31197"
click at [1108, 455] on button "Search" at bounding box center [1101, 444] width 116 height 39
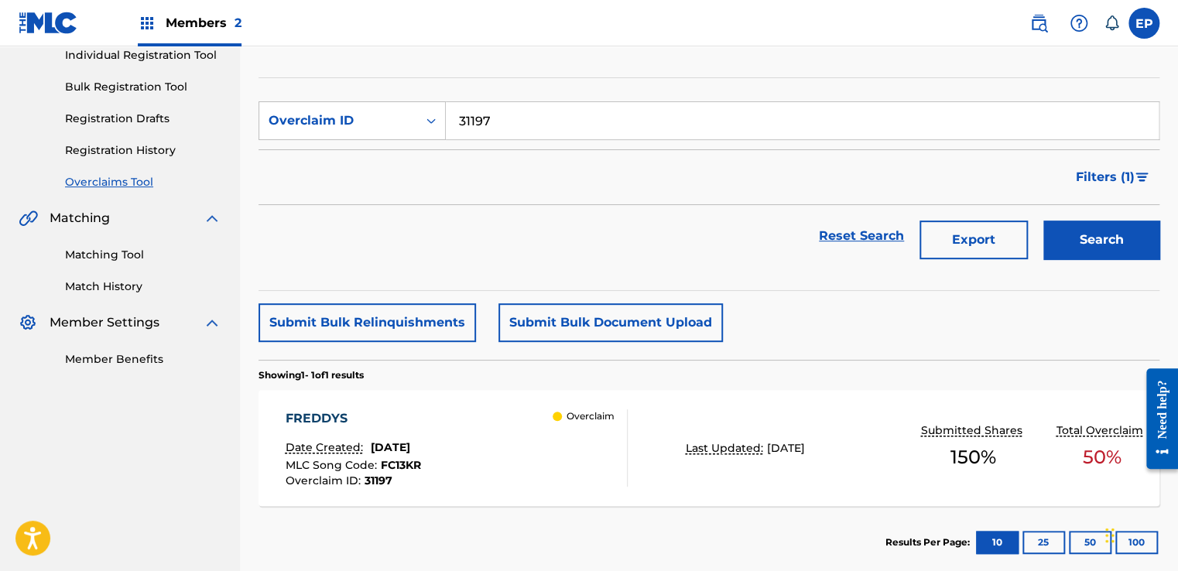
scroll to position [285, 0]
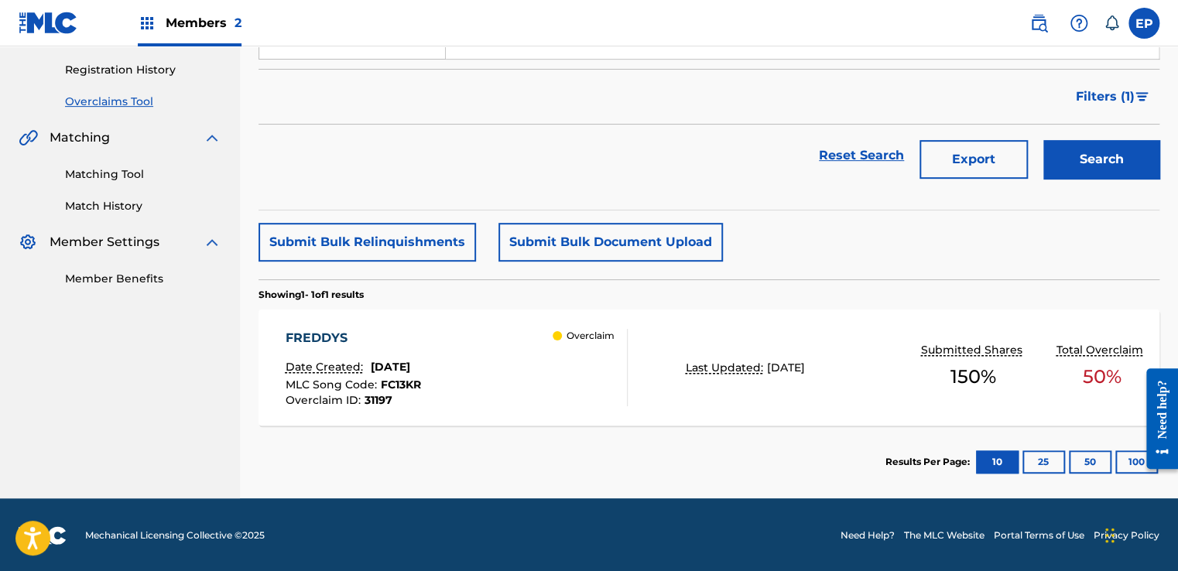
click at [578, 360] on div "Overclaim" at bounding box center [589, 367] width 74 height 77
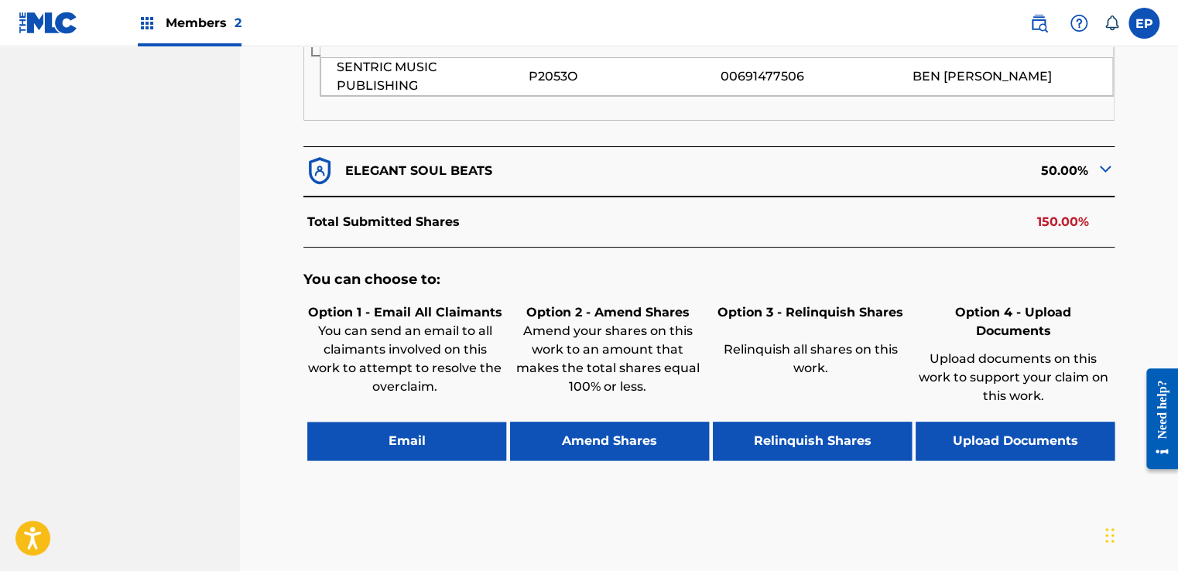
scroll to position [730, 0]
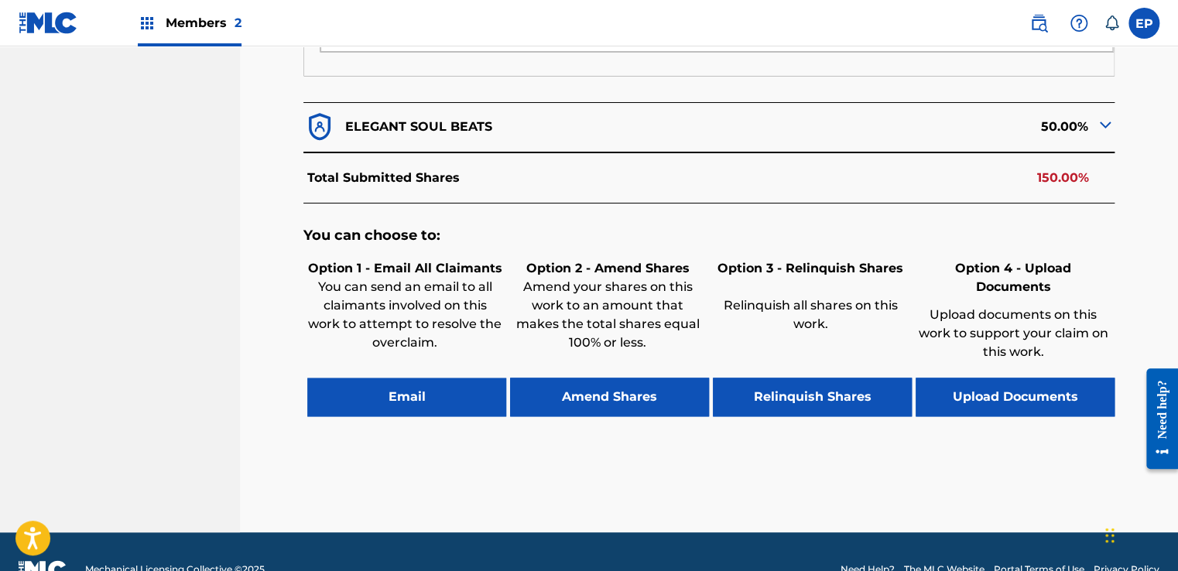
click at [990, 378] on button "Upload Documents" at bounding box center [1014, 397] width 199 height 39
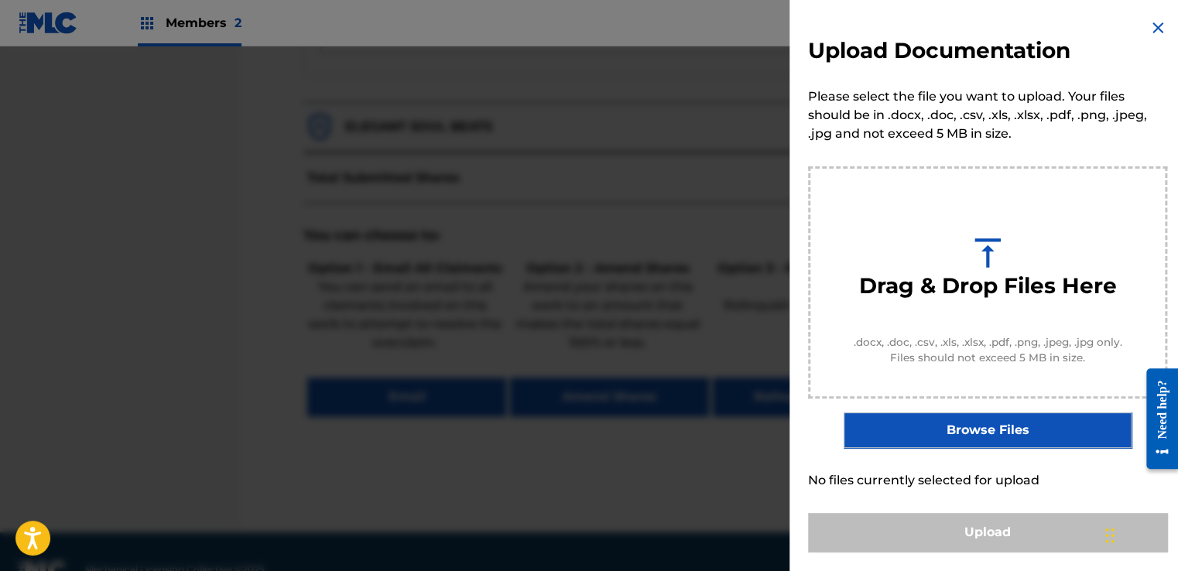
click at [986, 428] on label "Browse Files" at bounding box center [986, 430] width 287 height 36
click at [0, 0] on input "Browse Files" at bounding box center [0, 0] width 0 height 0
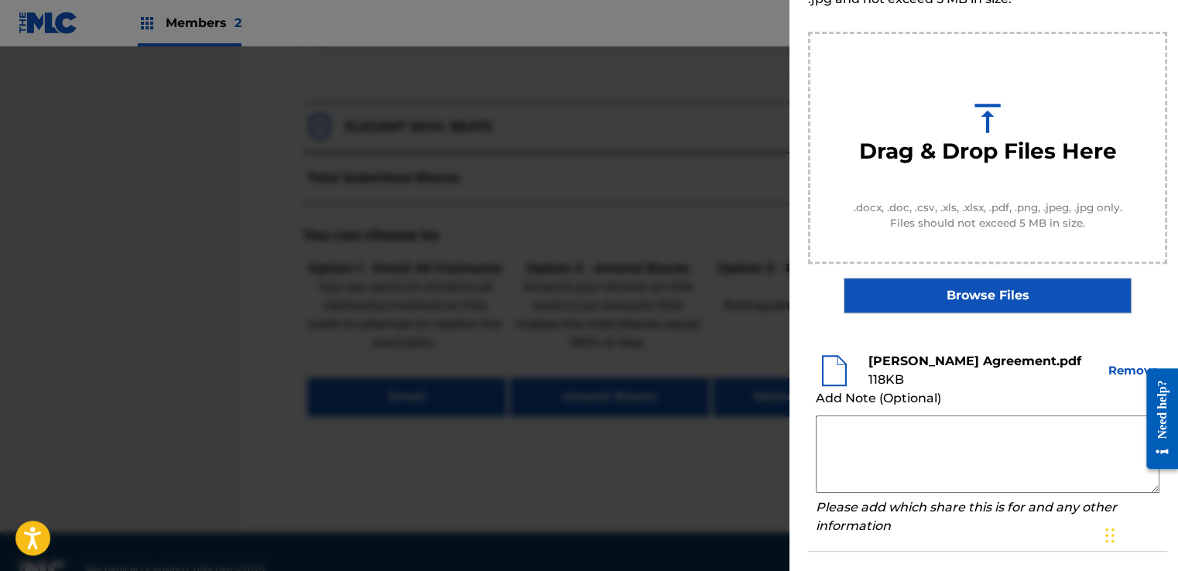
scroll to position [194, 0]
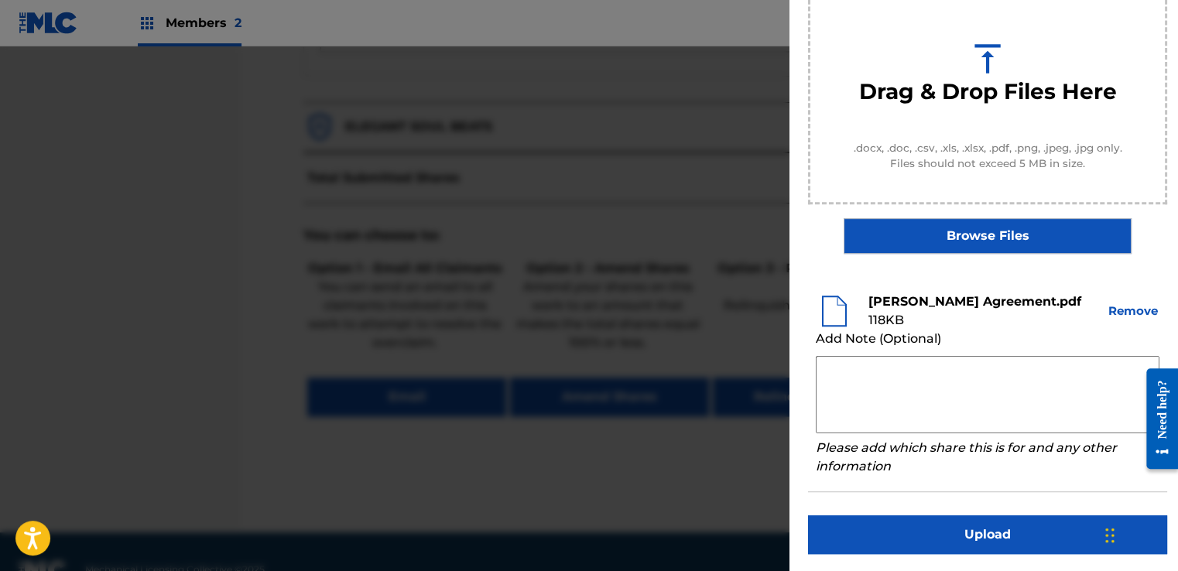
click at [854, 373] on textarea at bounding box center [987, 394] width 344 height 77
paste textarea "Our self service agreement is signed via digital signature and is active until …"
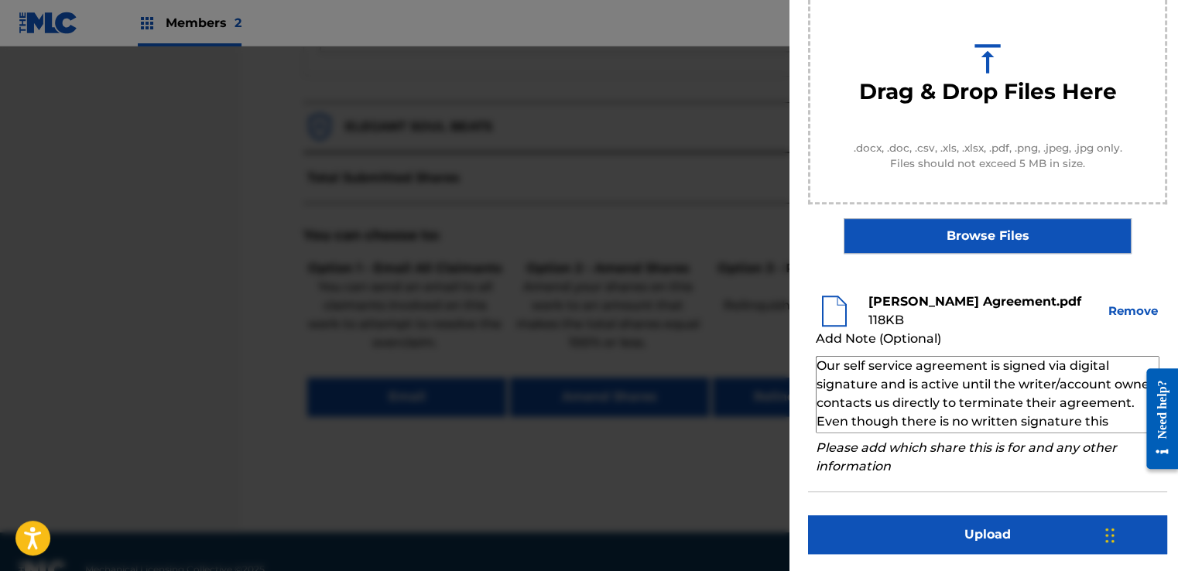
scroll to position [53, 0]
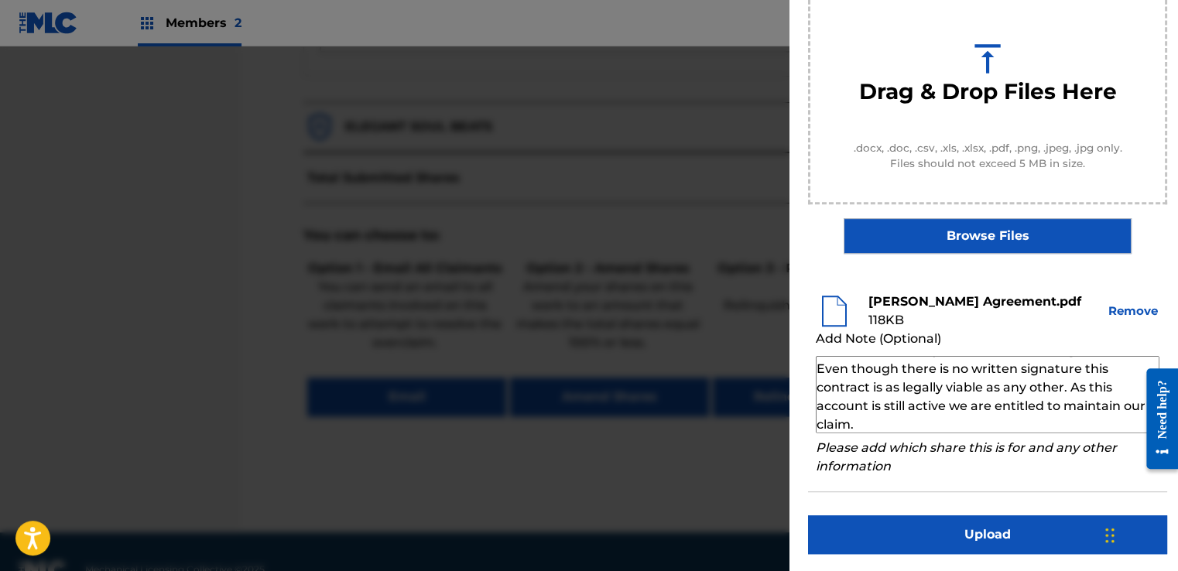
type textarea "Our self service agreement is signed via digital signature and is active until …"
click at [955, 537] on button "Upload" at bounding box center [987, 534] width 359 height 39
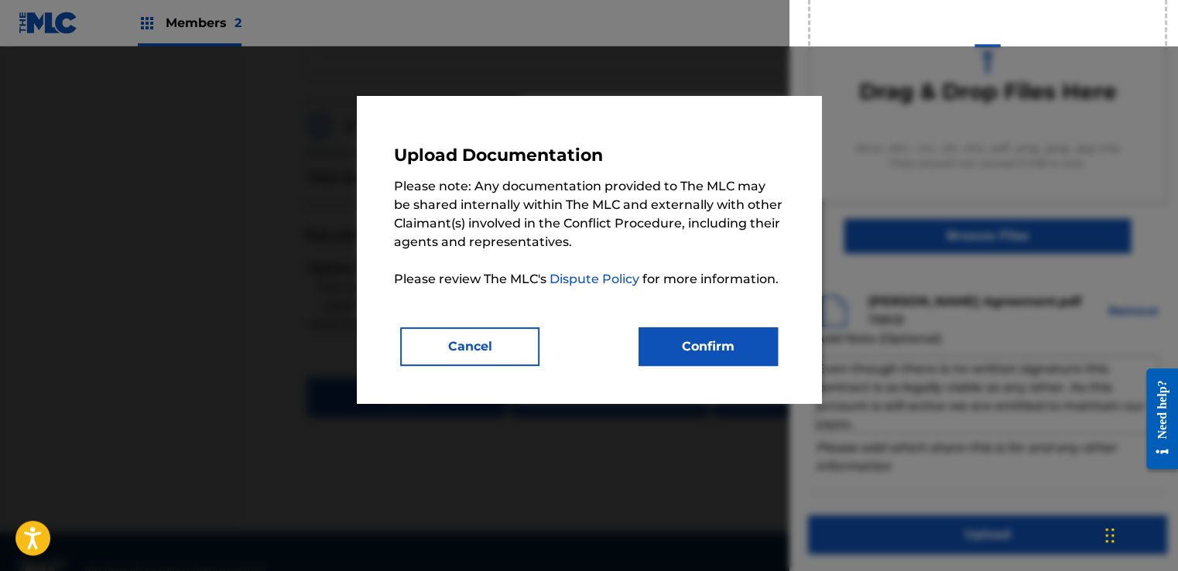
click at [718, 336] on button "Confirm" at bounding box center [707, 346] width 139 height 39
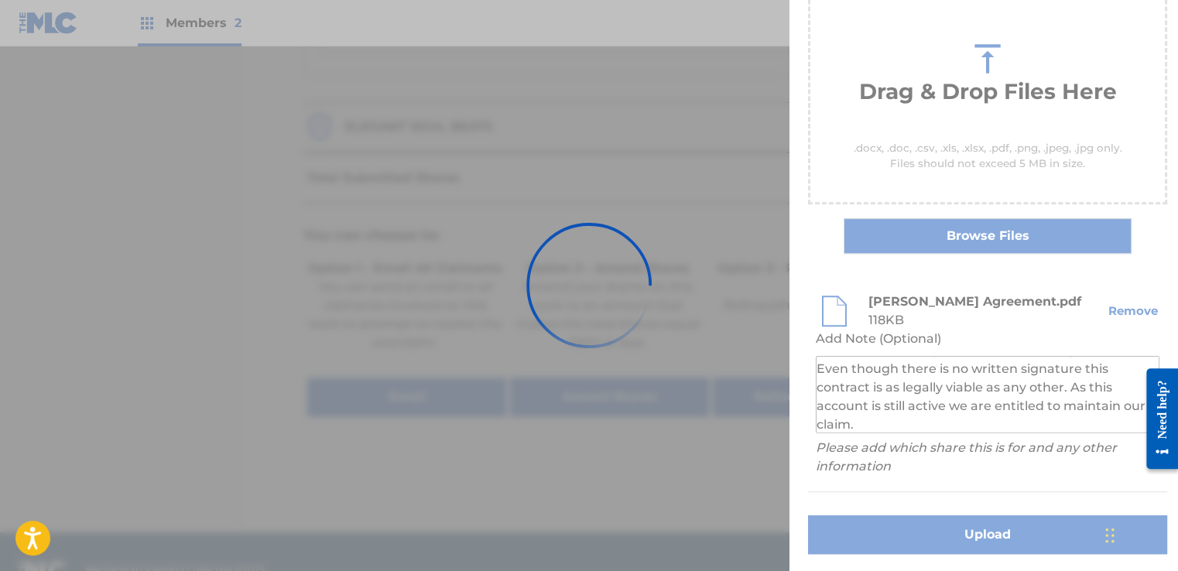
scroll to position [90, 0]
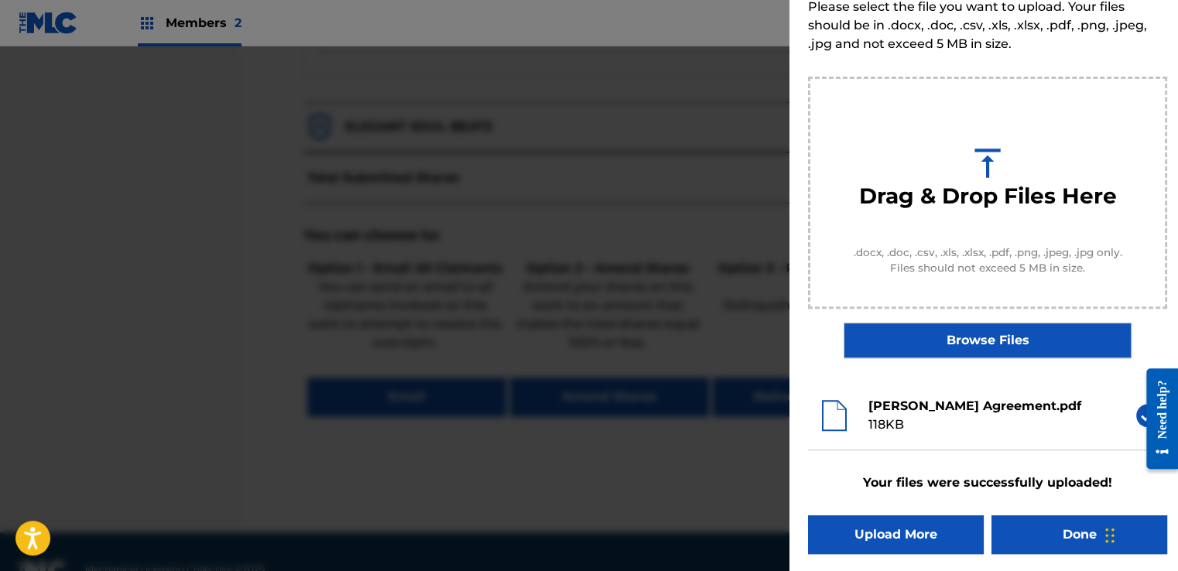
click at [1038, 548] on button "Done" at bounding box center [1079, 534] width 176 height 39
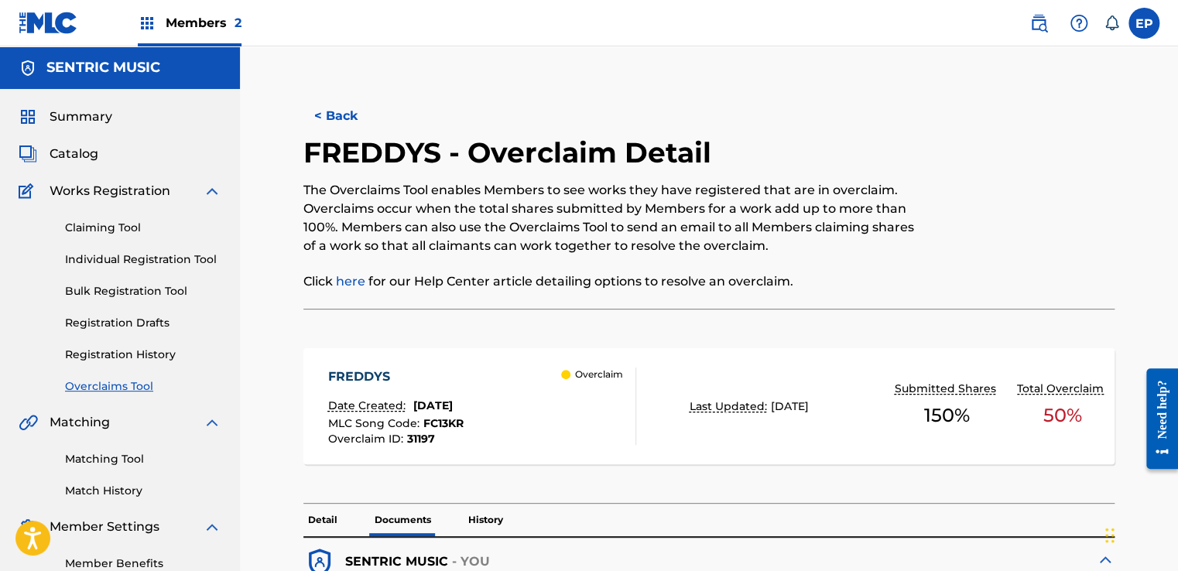
click at [98, 382] on link "Overclaims Tool" at bounding box center [143, 386] width 156 height 16
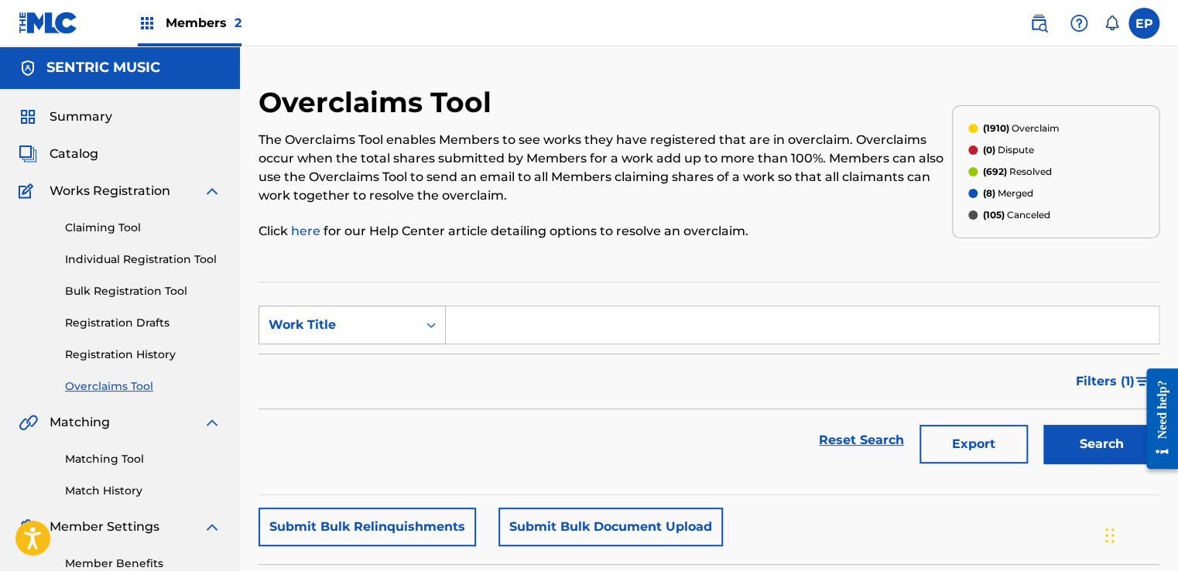
click at [366, 323] on div "Work Title" at bounding box center [337, 325] width 139 height 19
click at [344, 391] on div "Overclaim ID" at bounding box center [352, 402] width 186 height 39
click at [573, 314] on input "Search Form" at bounding box center [802, 324] width 713 height 37
paste input "31202"
type input "31202"
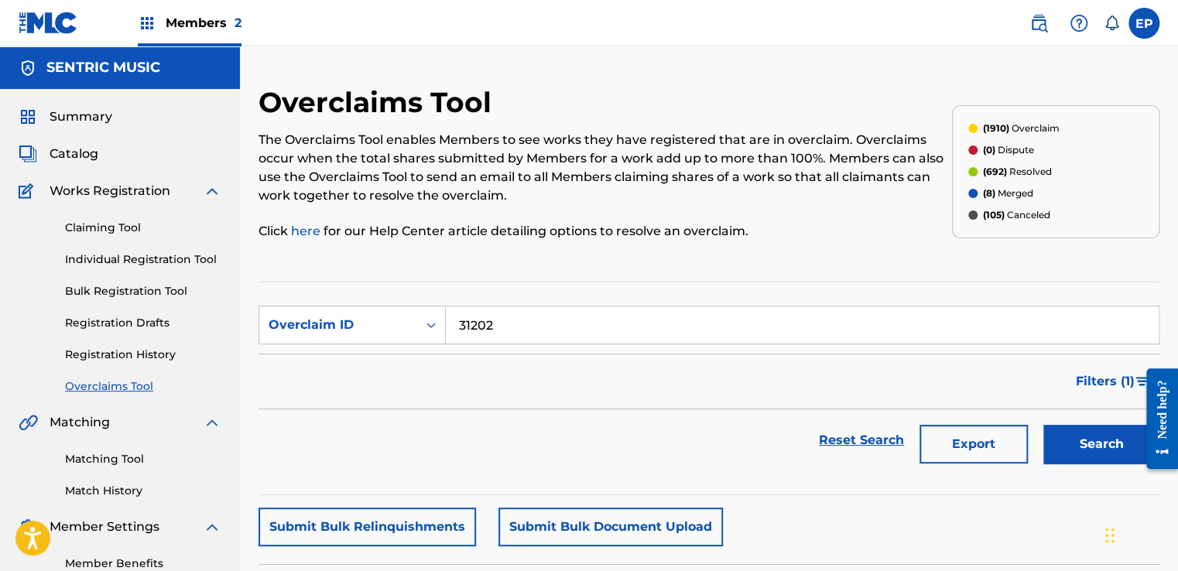
click at [1045, 444] on button "Search" at bounding box center [1101, 444] width 116 height 39
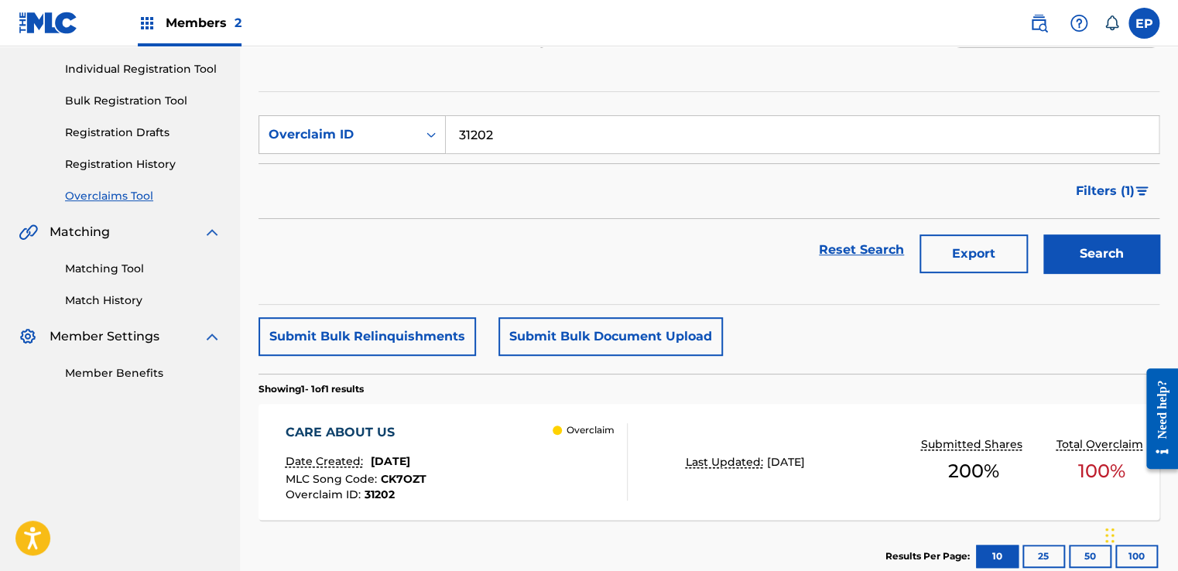
scroll to position [285, 0]
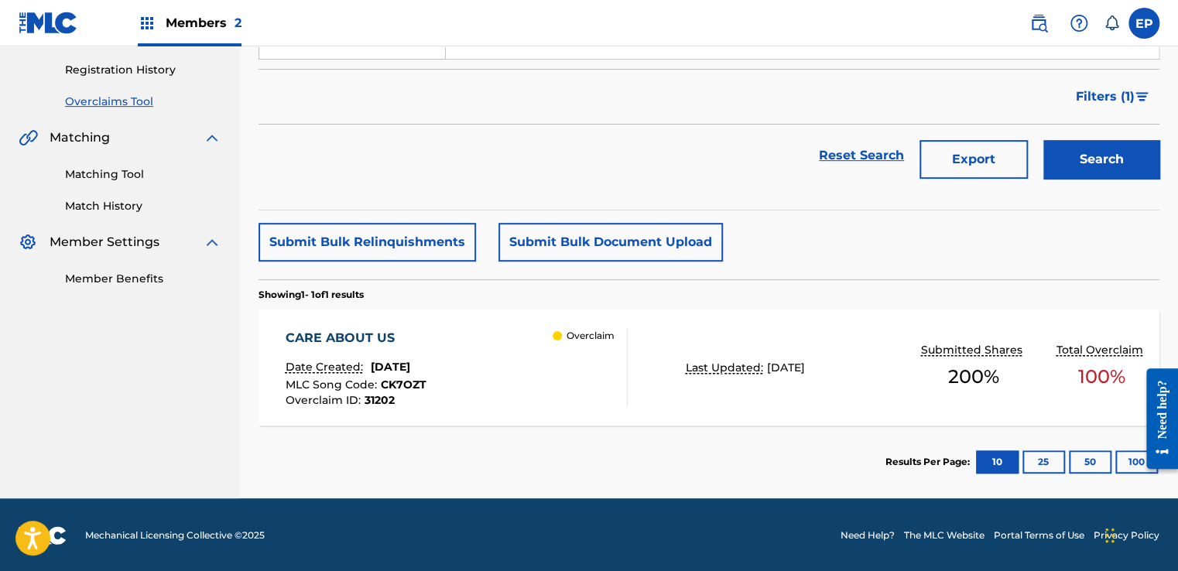
click at [508, 376] on div "CARE ABOUT US Date Created: [DATE] MLC Song Code : CK7OZT Overclaim ID : 31202 …" at bounding box center [456, 367] width 342 height 77
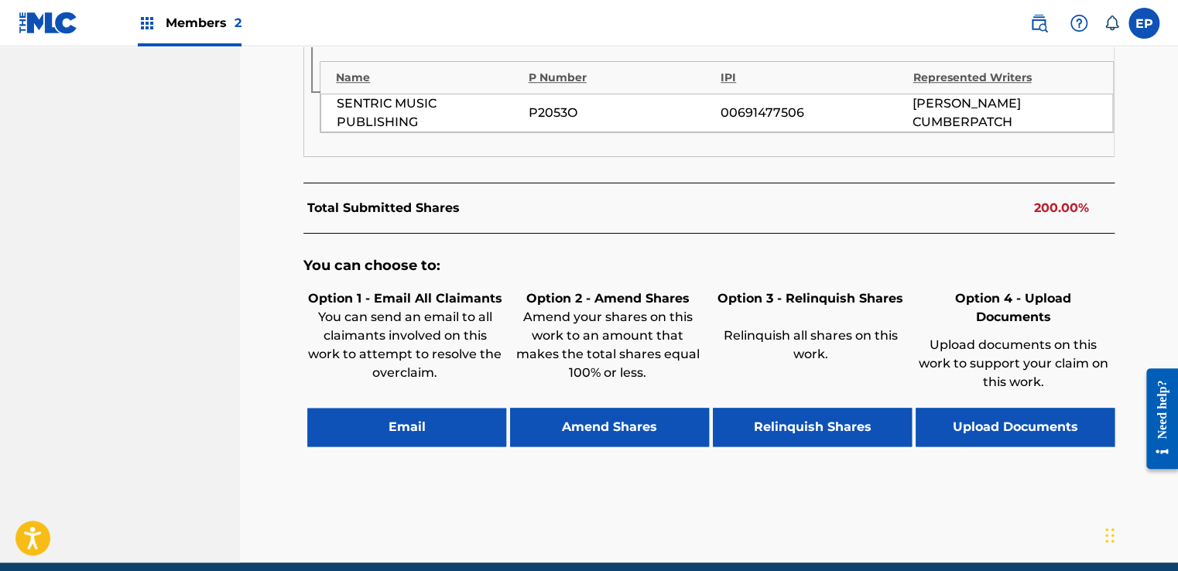
scroll to position [760, 0]
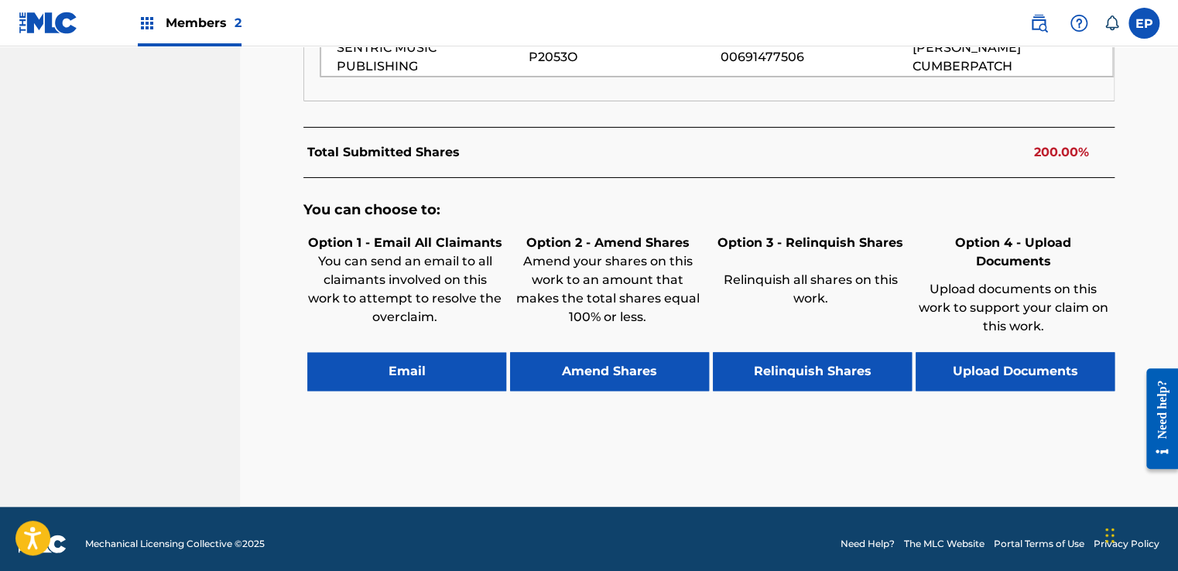
click at [1017, 352] on button "Upload Documents" at bounding box center [1014, 371] width 199 height 39
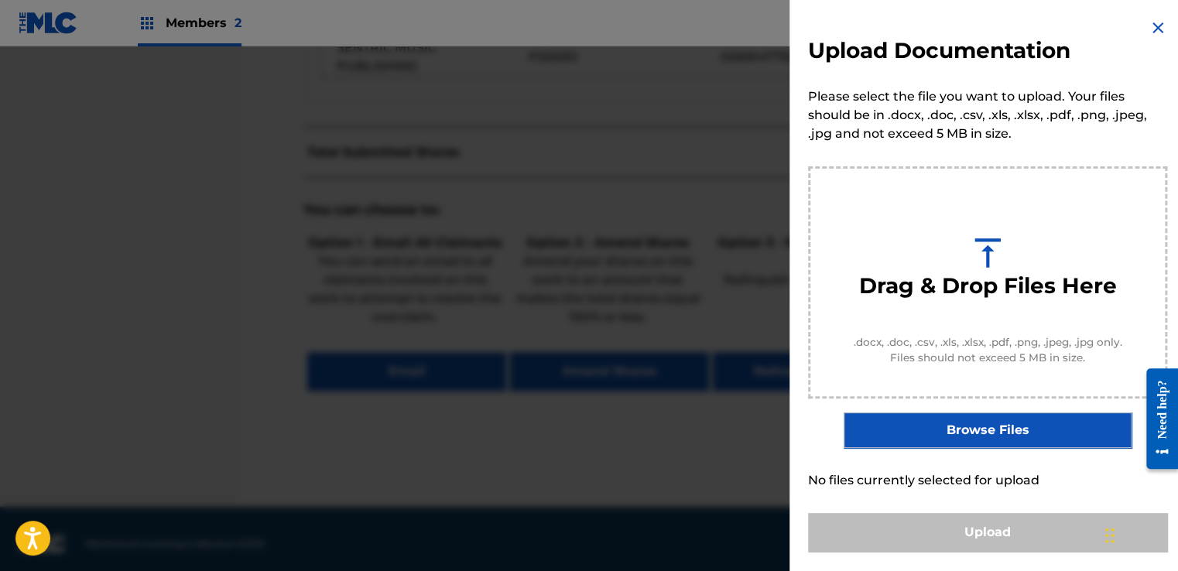
click at [987, 412] on label "Browse Files" at bounding box center [986, 430] width 287 height 36
click at [0, 0] on input "Browse Files" at bounding box center [0, 0] width 0 height 0
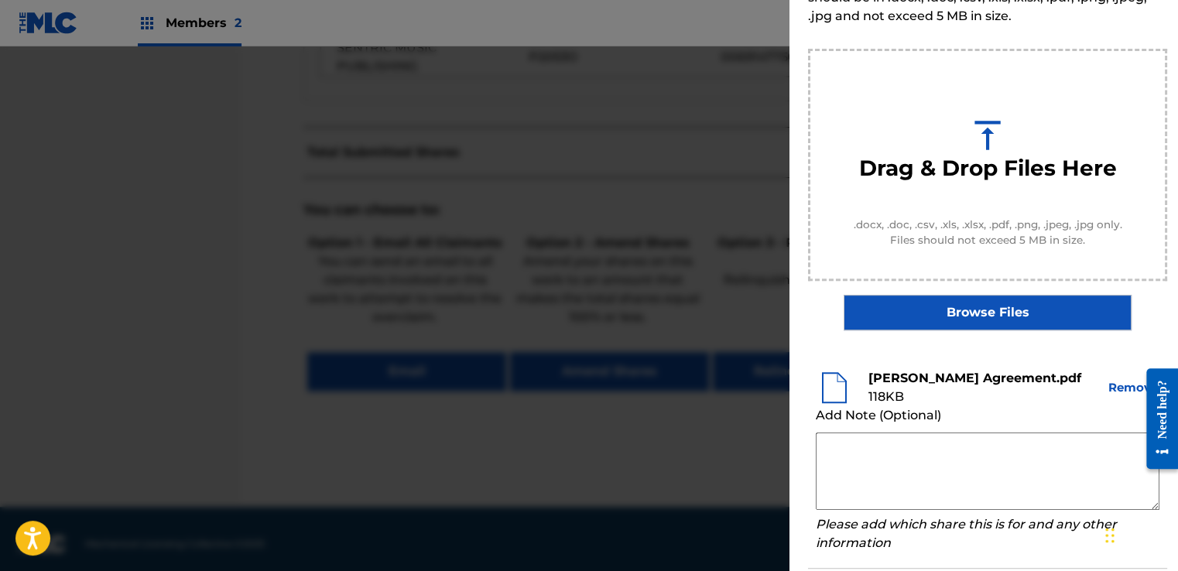
scroll to position [213, 0]
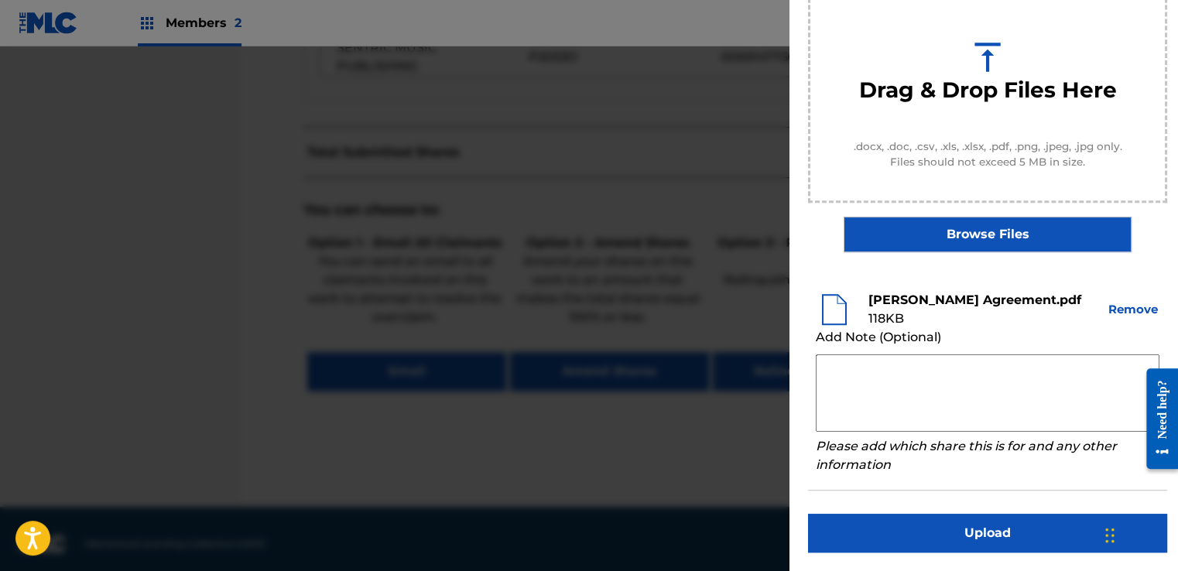
click at [987, 376] on textarea at bounding box center [987, 392] width 344 height 77
paste textarea "Our self service agreement is signed via digital signature and is active until …"
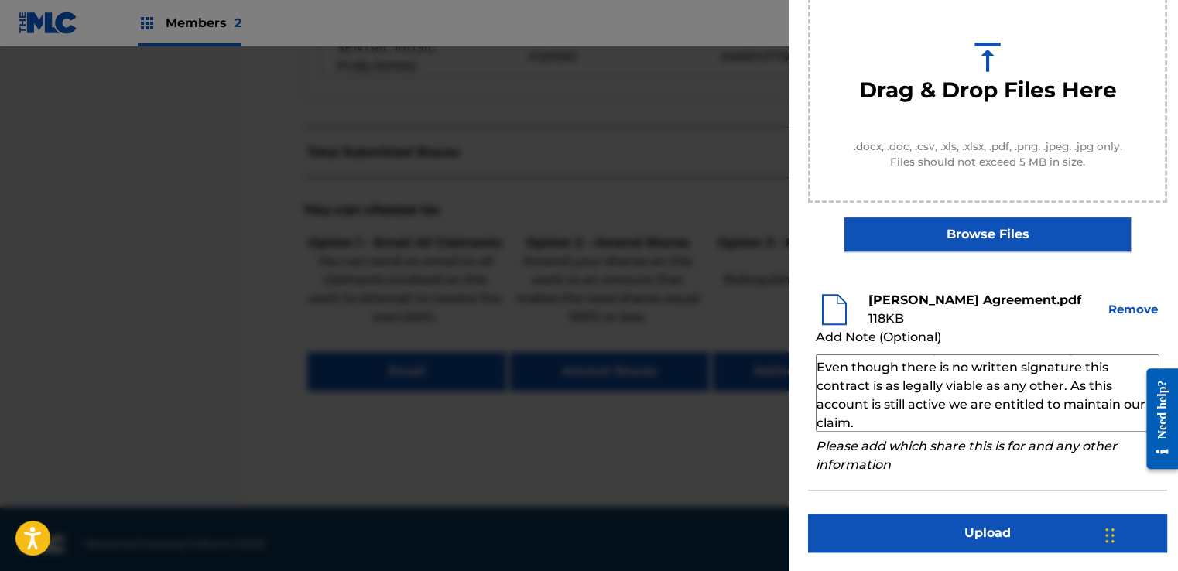
scroll to position [53, 0]
type textarea "Our self service agreement is signed via digital signature and is active until …"
click at [938, 543] on button "Upload" at bounding box center [987, 533] width 359 height 39
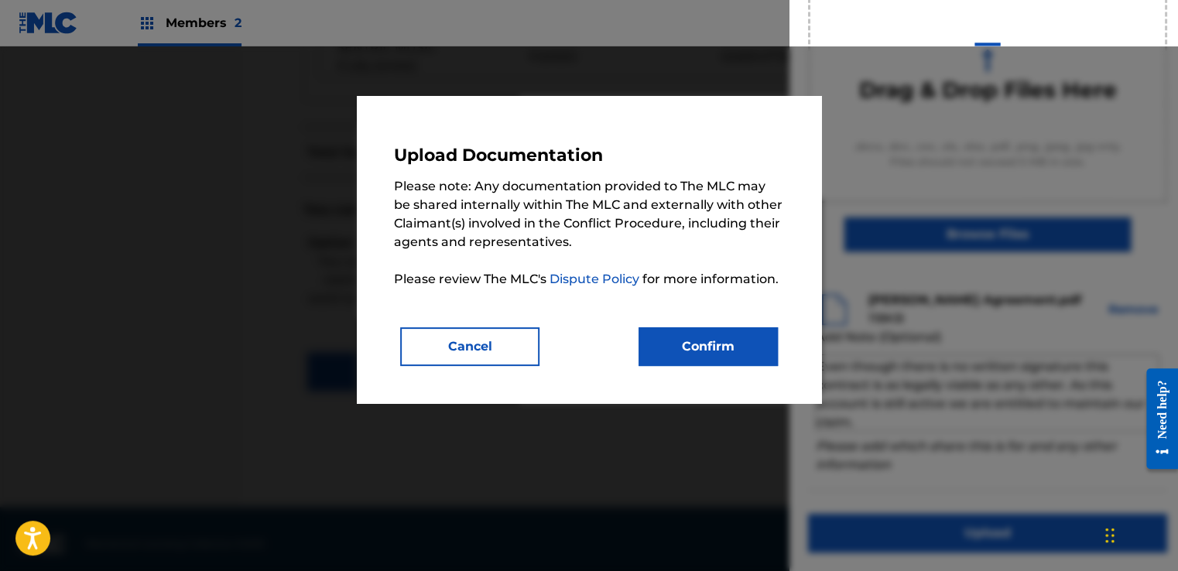
click at [753, 359] on button "Confirm" at bounding box center [707, 346] width 139 height 39
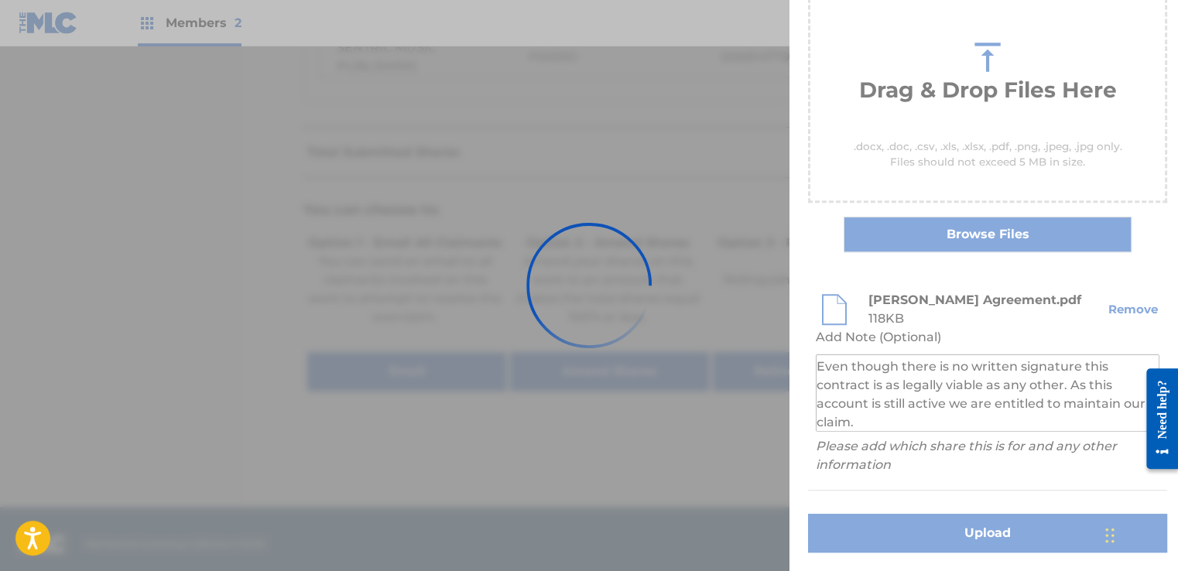
scroll to position [90, 0]
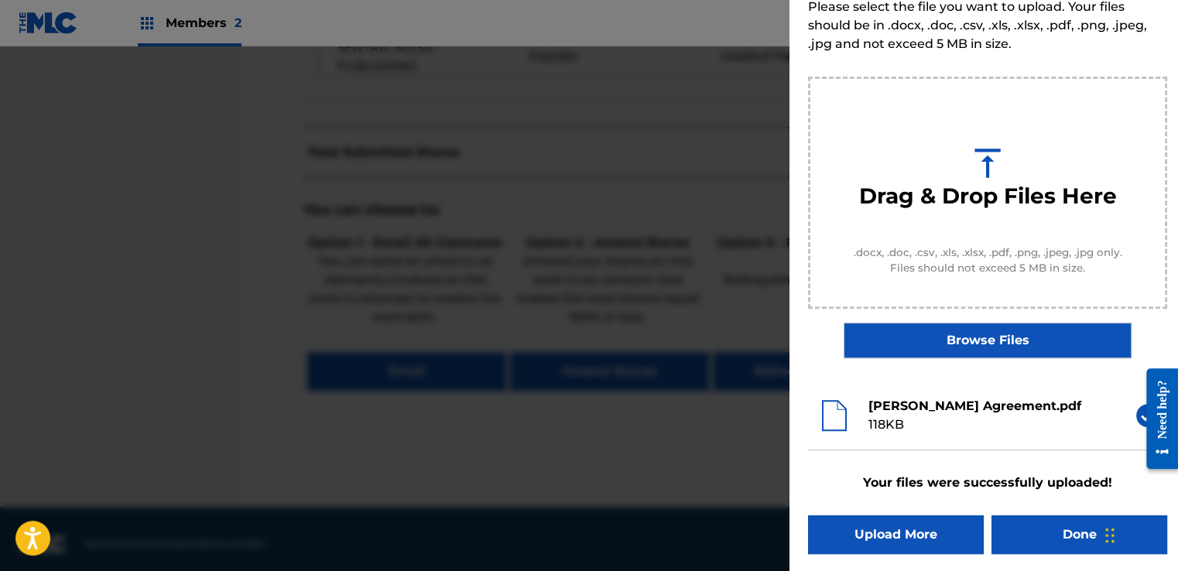
click at [1027, 525] on button "Done" at bounding box center [1079, 534] width 176 height 39
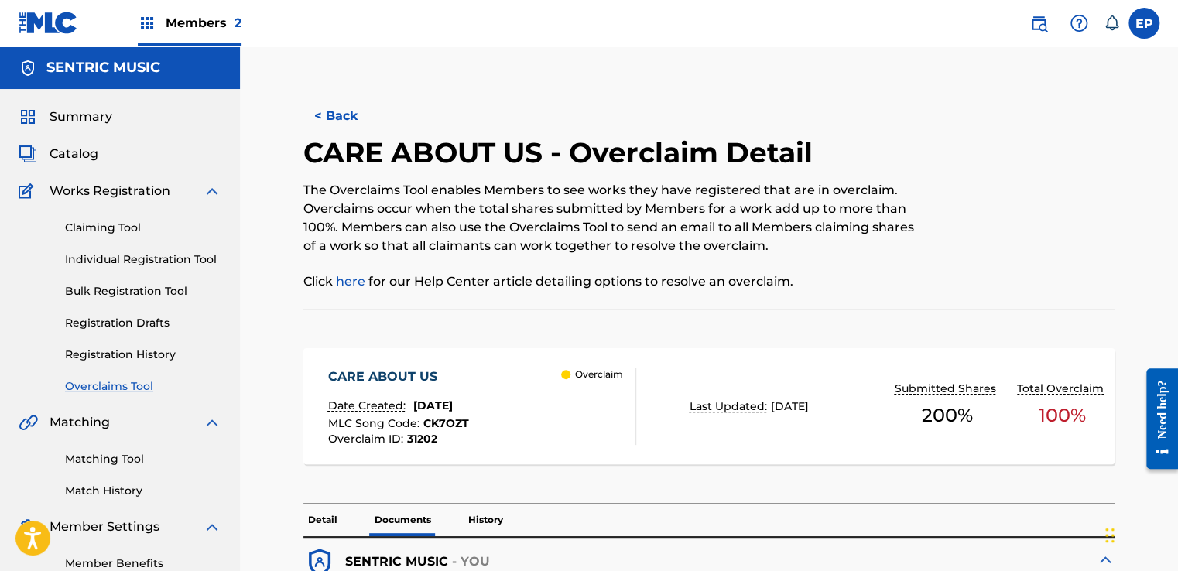
click at [136, 379] on link "Overclaims Tool" at bounding box center [143, 386] width 156 height 16
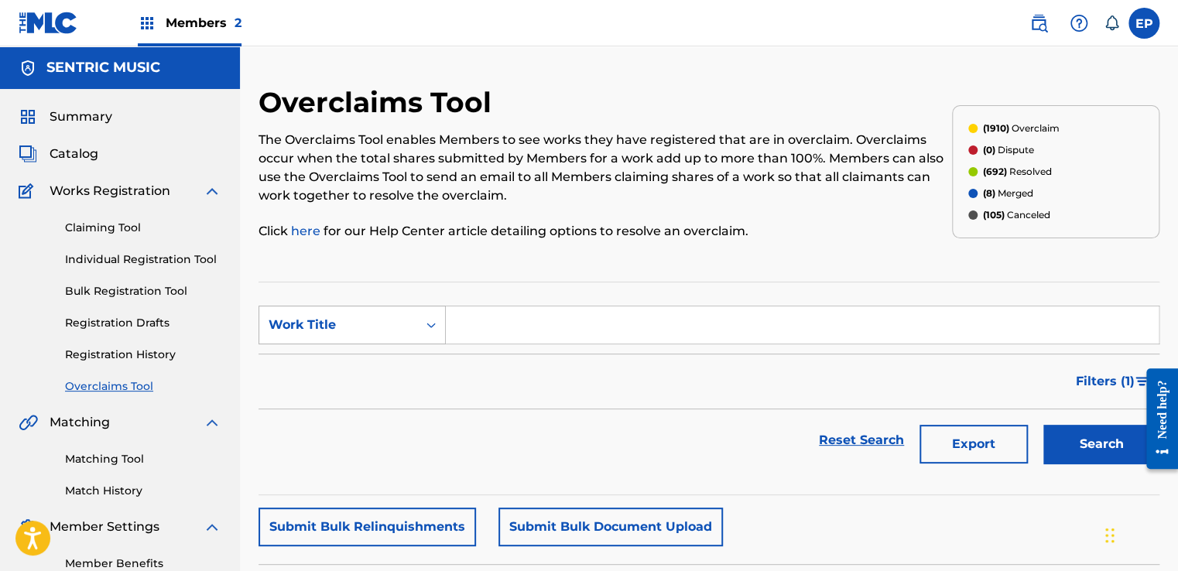
click at [333, 330] on div "Work Title" at bounding box center [337, 325] width 139 height 19
click at [333, 404] on div "Overclaim ID" at bounding box center [352, 402] width 186 height 39
click at [471, 334] on input "Search Form" at bounding box center [802, 324] width 713 height 37
paste input "31195"
type input "31195"
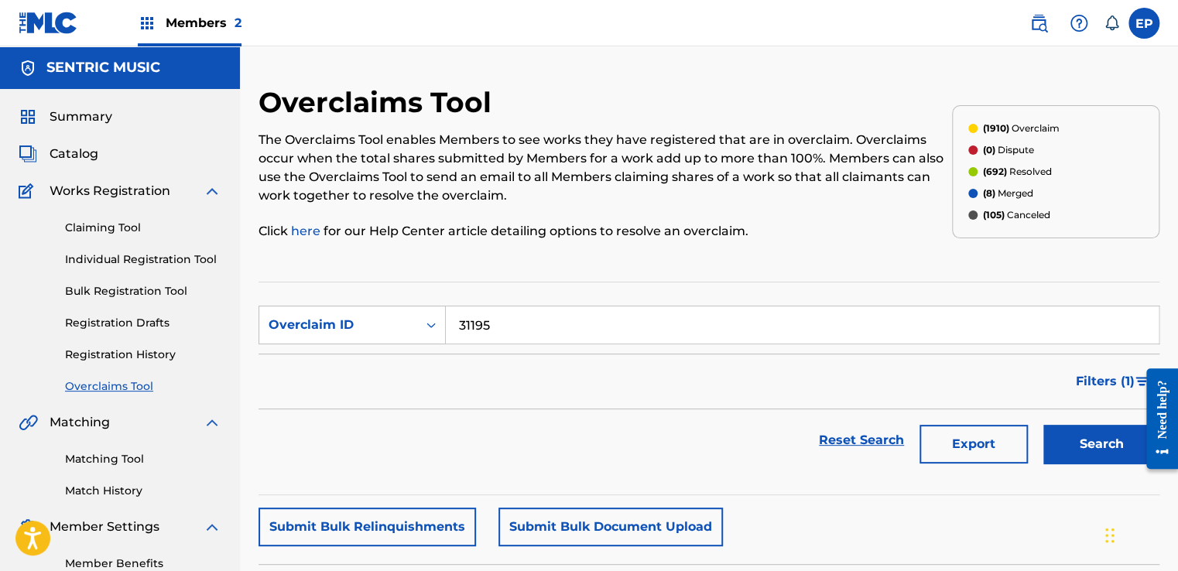
click at [1074, 444] on button "Search" at bounding box center [1101, 444] width 116 height 39
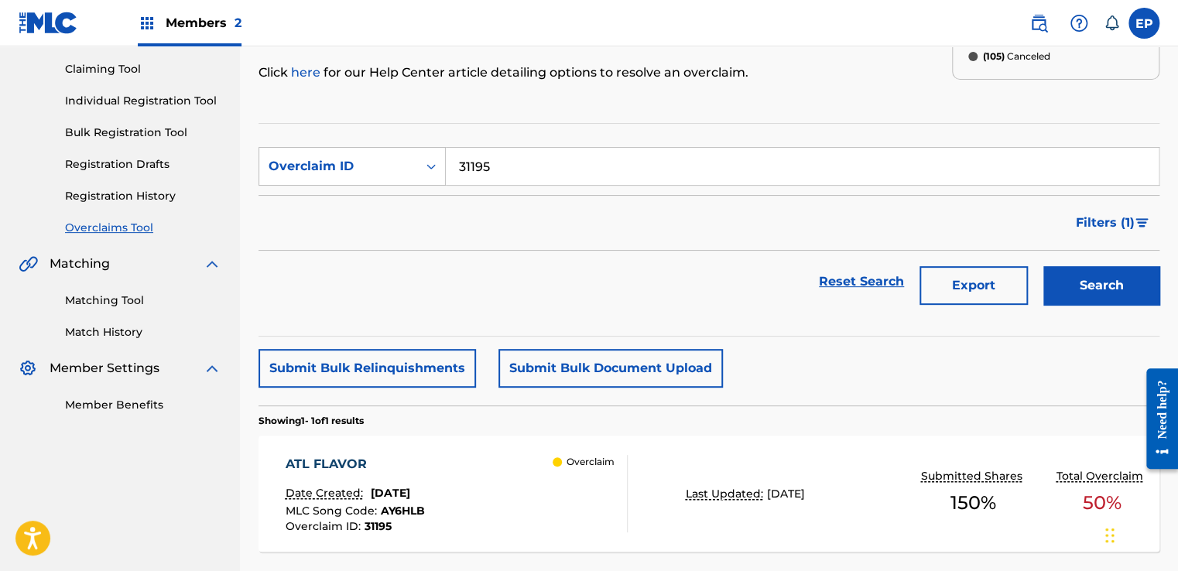
scroll to position [285, 0]
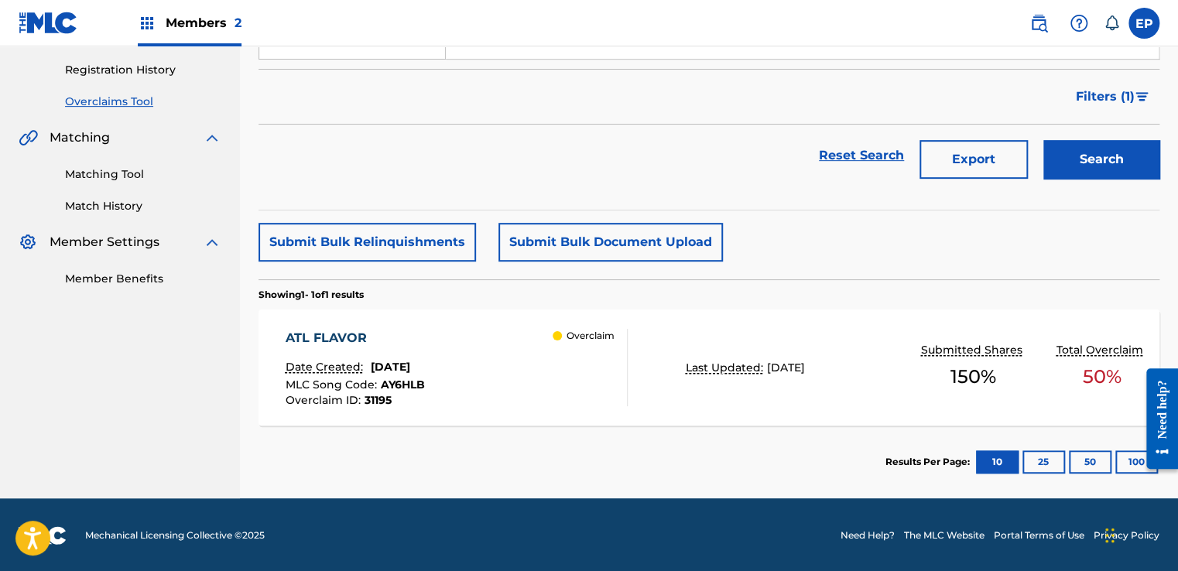
click at [603, 389] on div "Overclaim" at bounding box center [589, 367] width 74 height 77
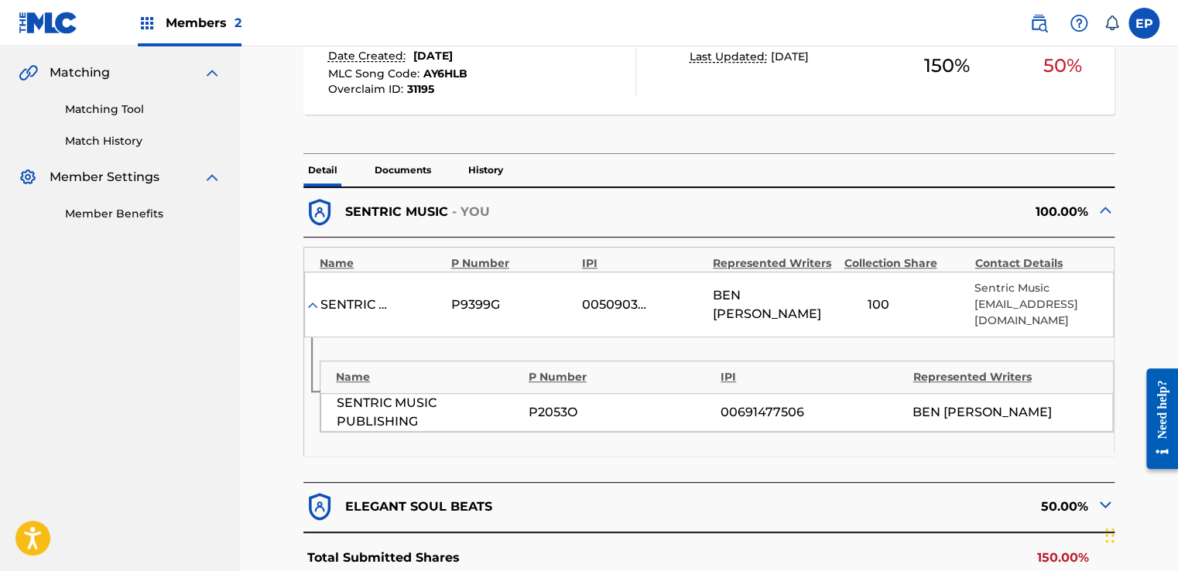
scroll to position [619, 0]
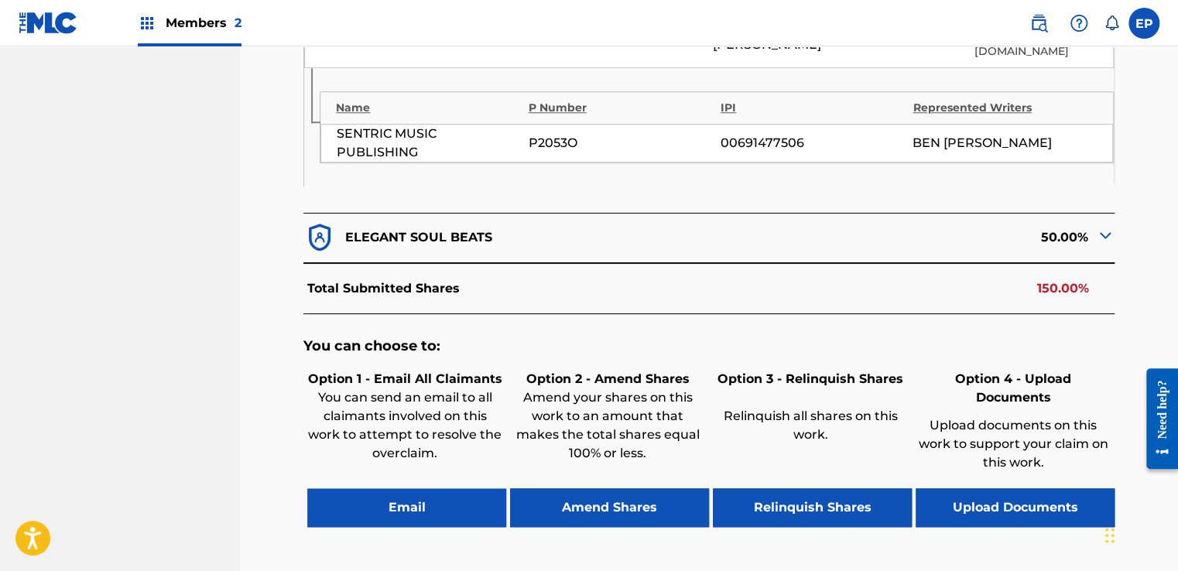
click at [970, 488] on button "Upload Documents" at bounding box center [1014, 507] width 199 height 39
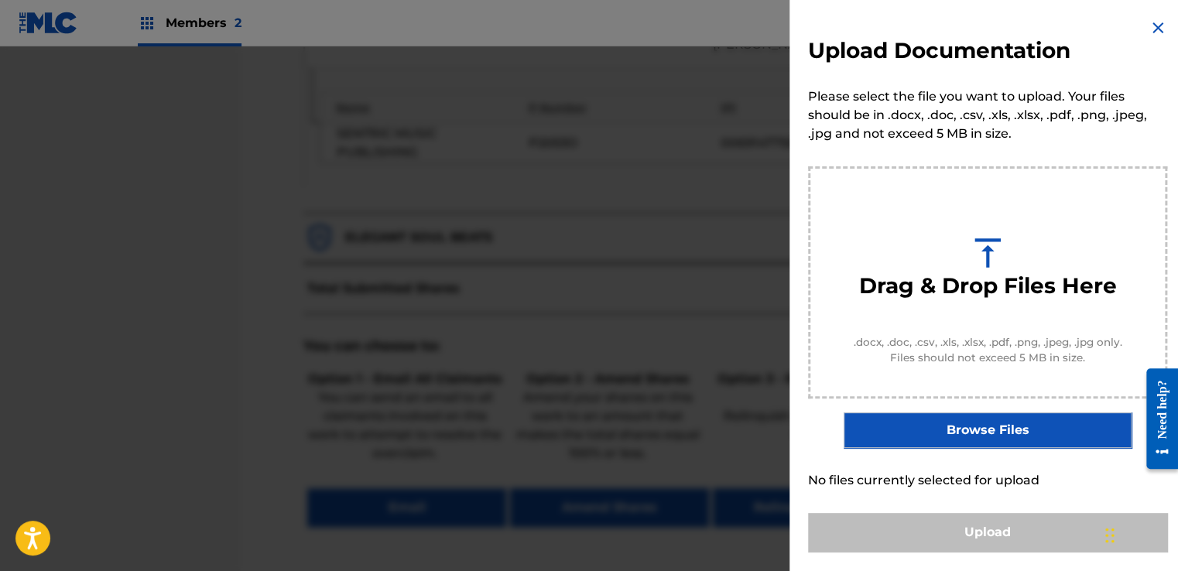
click at [938, 424] on label "Browse Files" at bounding box center [986, 430] width 287 height 36
click at [0, 0] on input "Browse Files" at bounding box center [0, 0] width 0 height 0
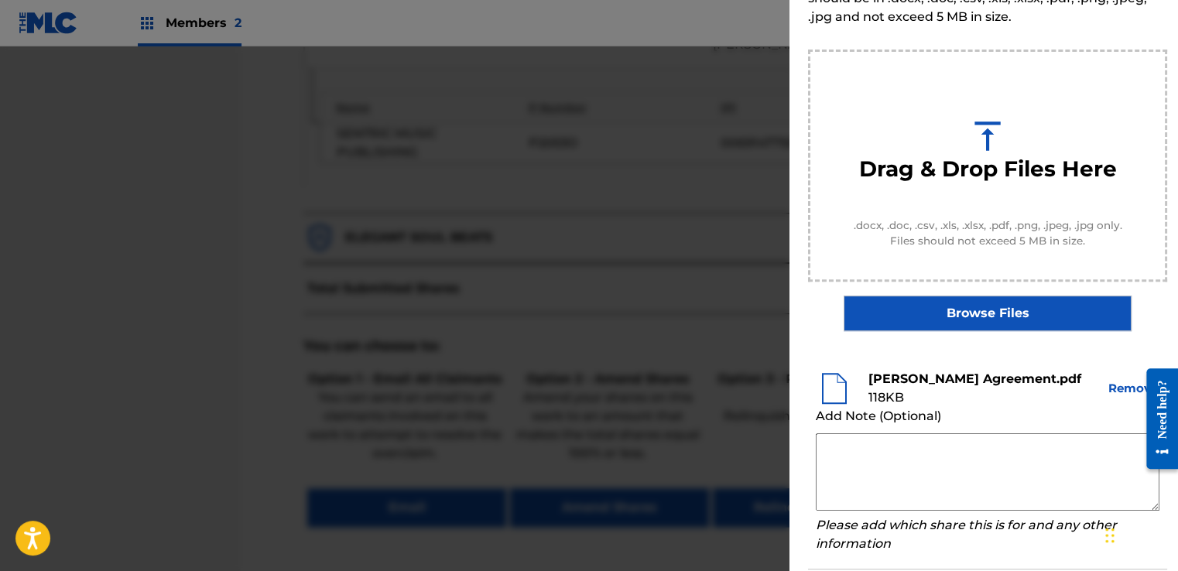
scroll to position [194, 0]
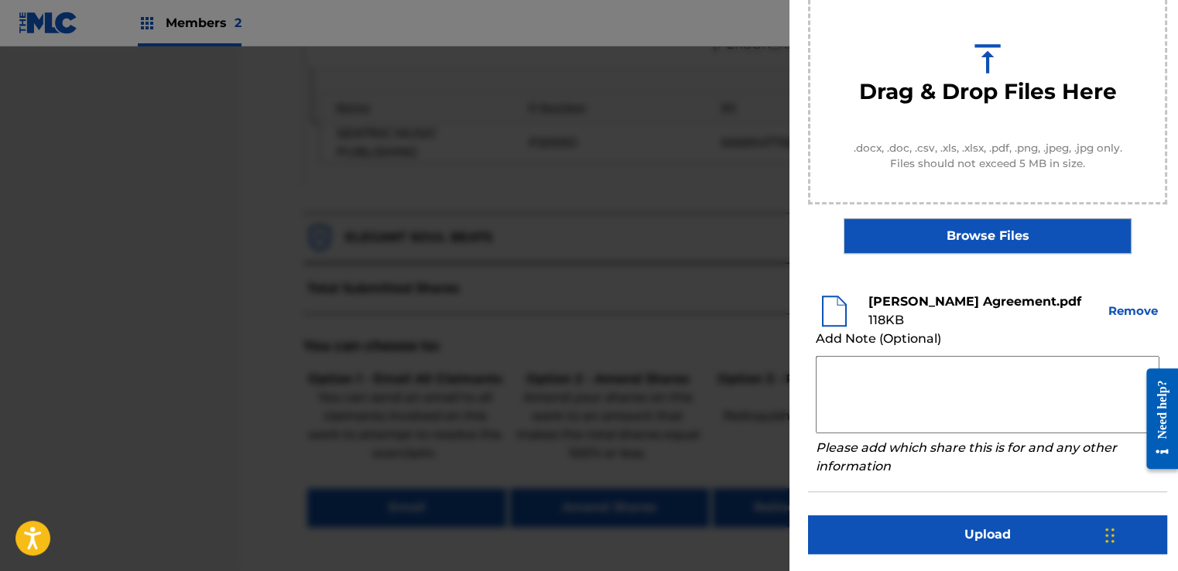
click at [873, 372] on textarea at bounding box center [987, 394] width 344 height 77
paste textarea "Our self service agreement is signed via digital signature and is active until …"
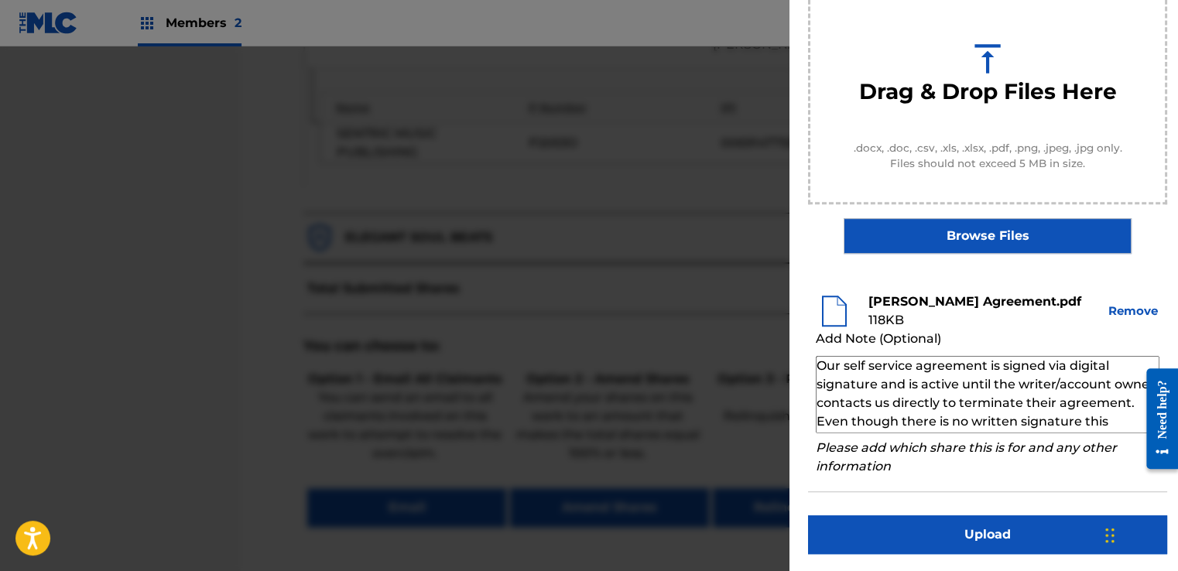
scroll to position [53, 0]
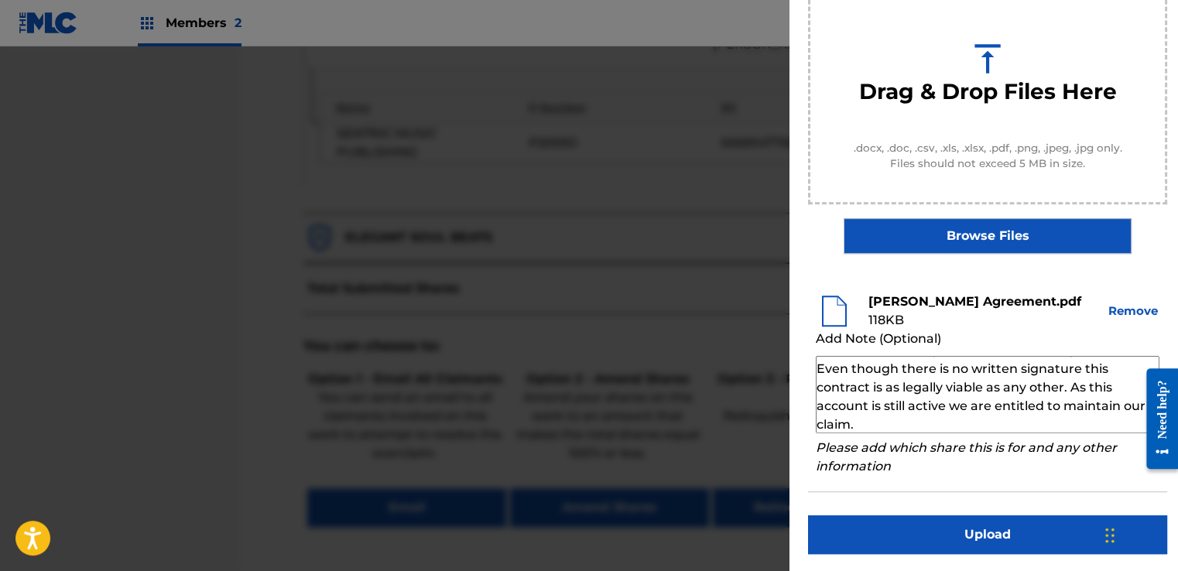
type textarea "Our self service agreement is signed via digital signature and is active until …"
click at [971, 531] on button "Upload" at bounding box center [987, 534] width 359 height 39
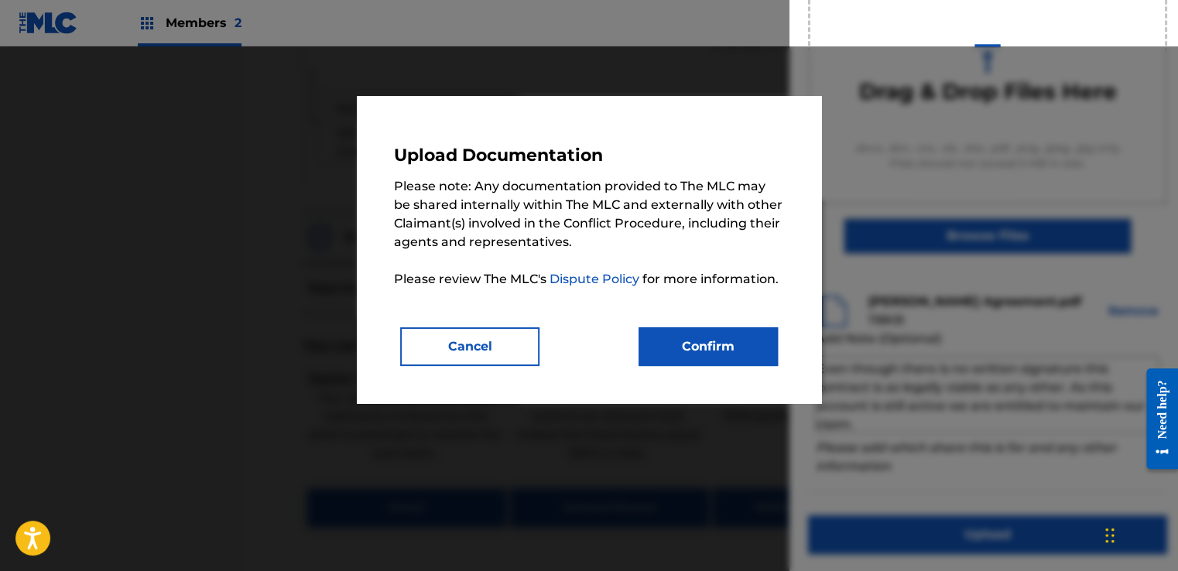
click at [749, 336] on button "Confirm" at bounding box center [707, 346] width 139 height 39
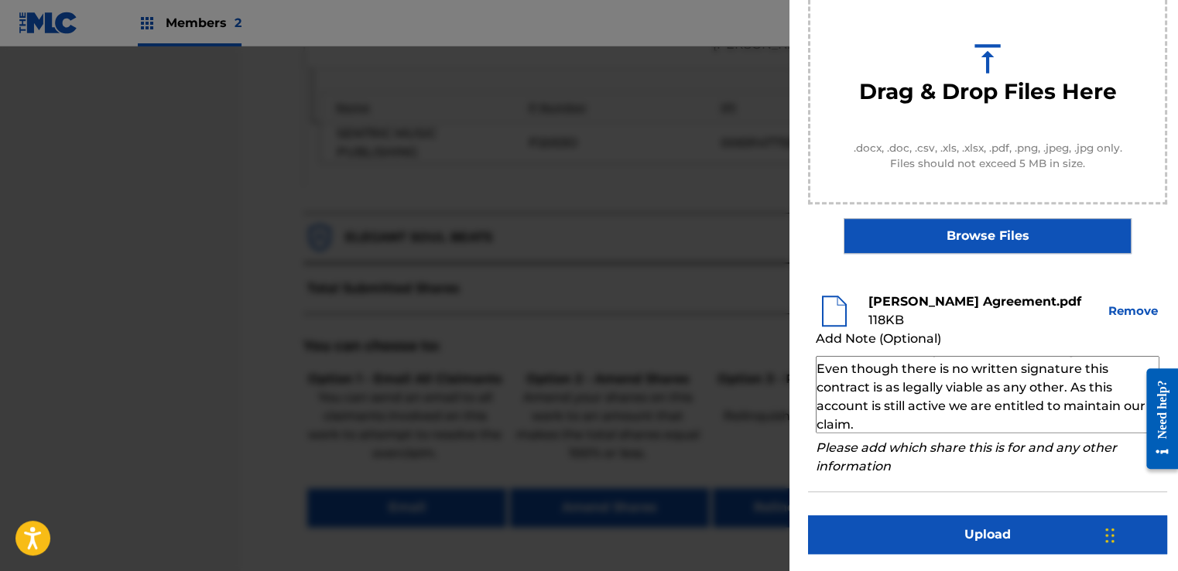
scroll to position [90, 0]
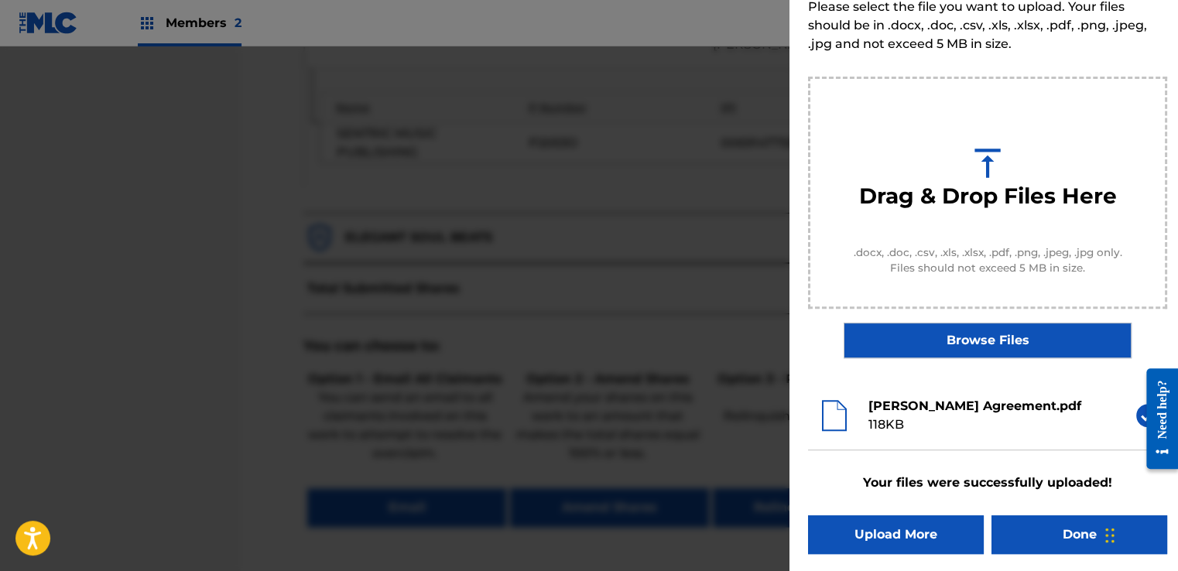
click at [1049, 538] on button "Done" at bounding box center [1079, 534] width 176 height 39
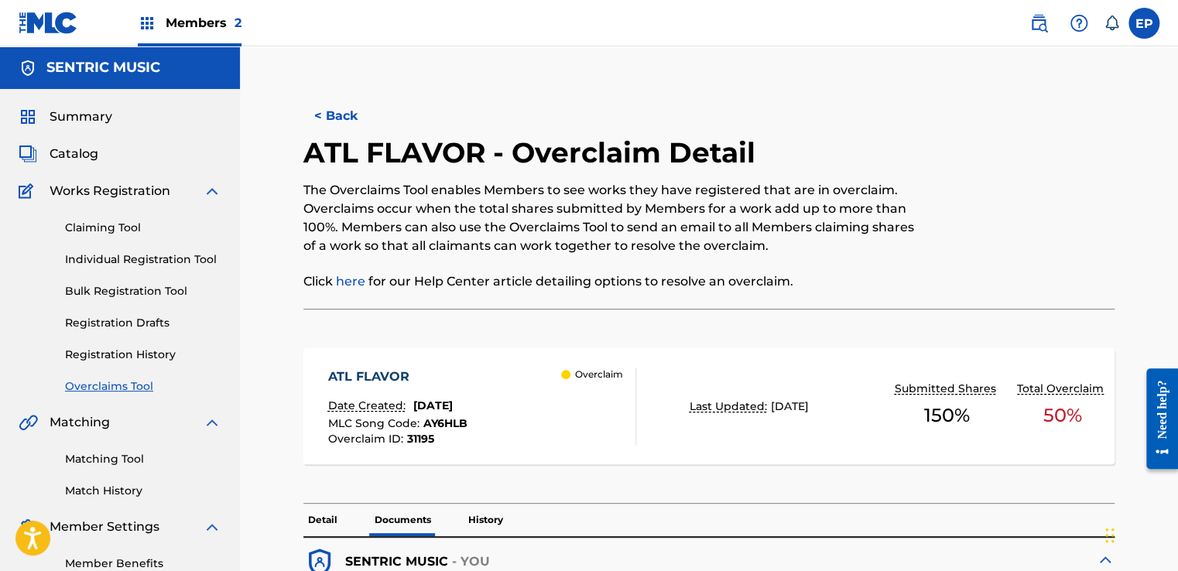
click at [119, 391] on link "Overclaims Tool" at bounding box center [143, 386] width 156 height 16
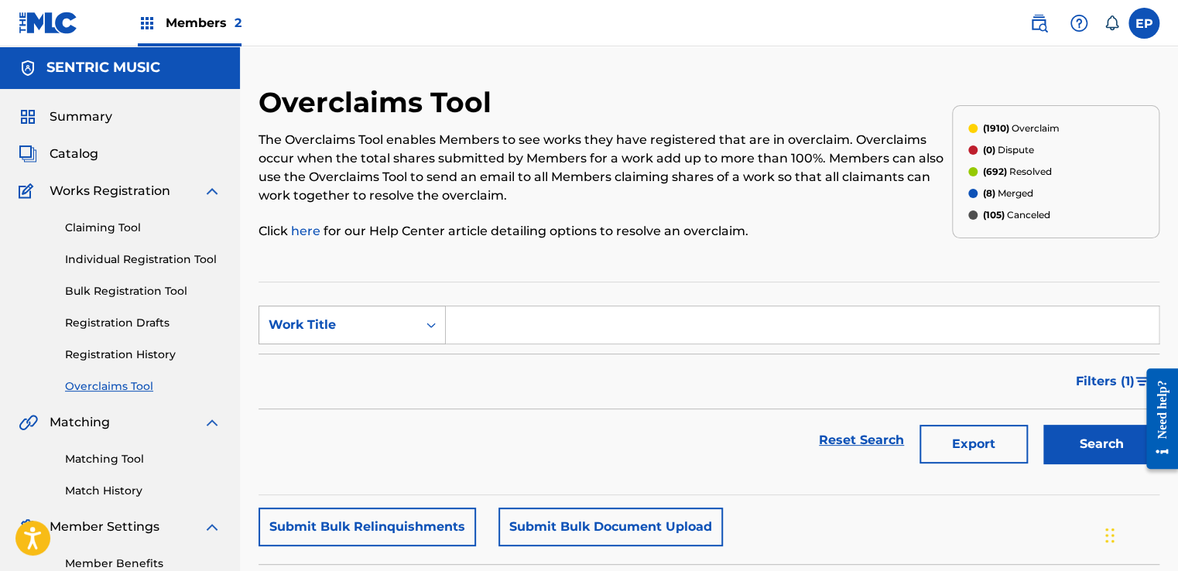
click at [369, 331] on div "Work Title" at bounding box center [337, 325] width 139 height 19
click at [354, 399] on div "Overclaim ID" at bounding box center [352, 402] width 186 height 39
click at [575, 304] on section "SearchWithCriteria3ade0922-041e-431a-9bc1-5115dd1cf3c7 Overclaim ID Filter Stat…" at bounding box center [708, 389] width 901 height 214
click at [634, 320] on input "Search Form" at bounding box center [802, 324] width 713 height 37
paste input "31198"
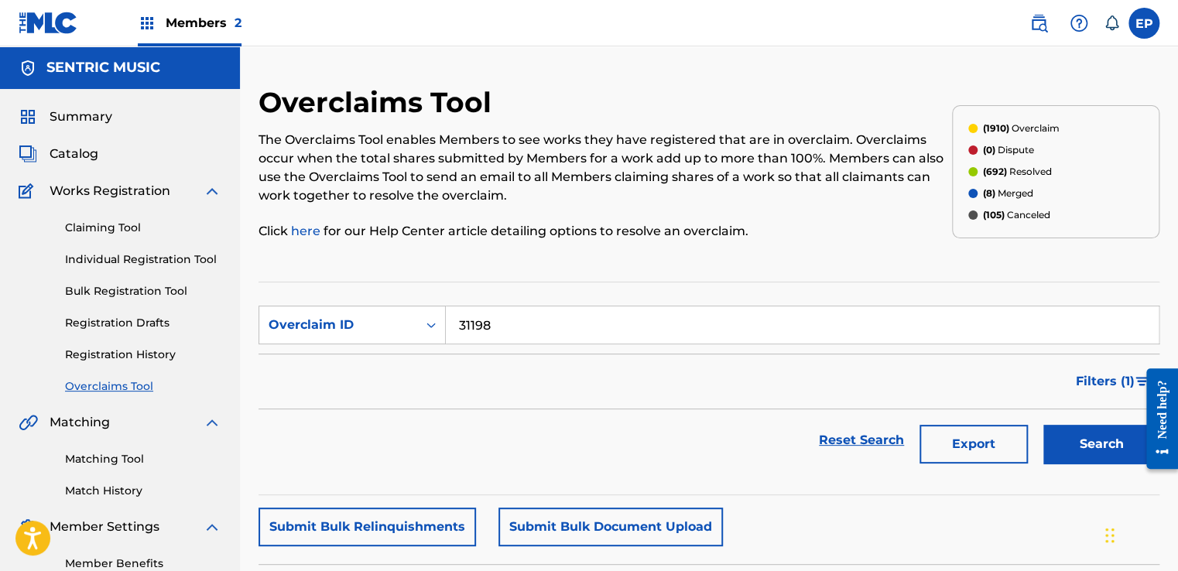
type input "31198"
click at [1055, 432] on button "Search" at bounding box center [1101, 444] width 116 height 39
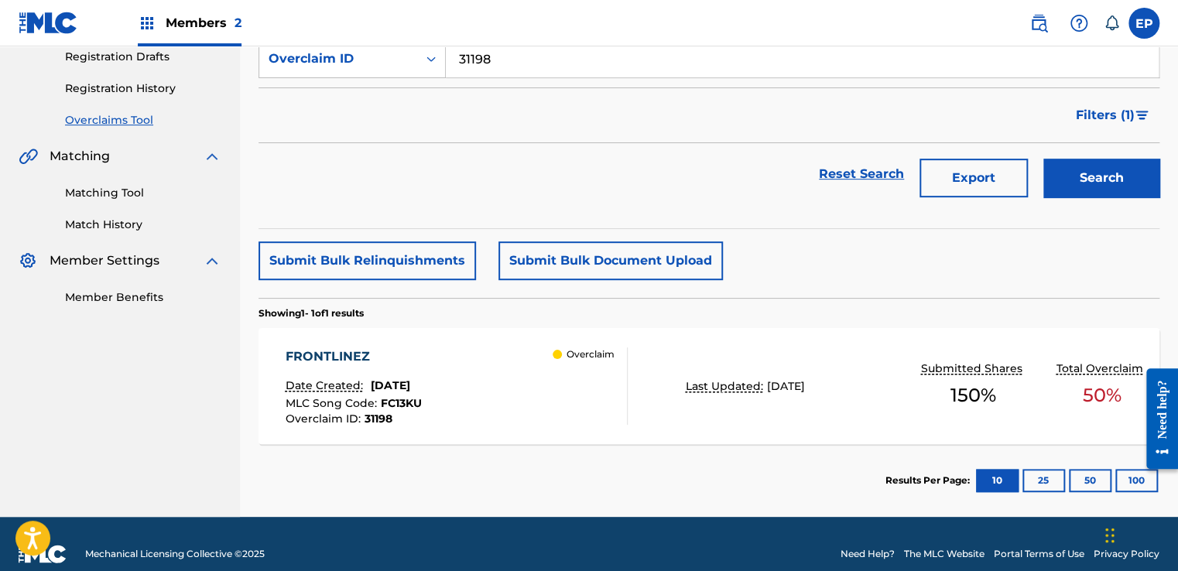
scroll to position [285, 0]
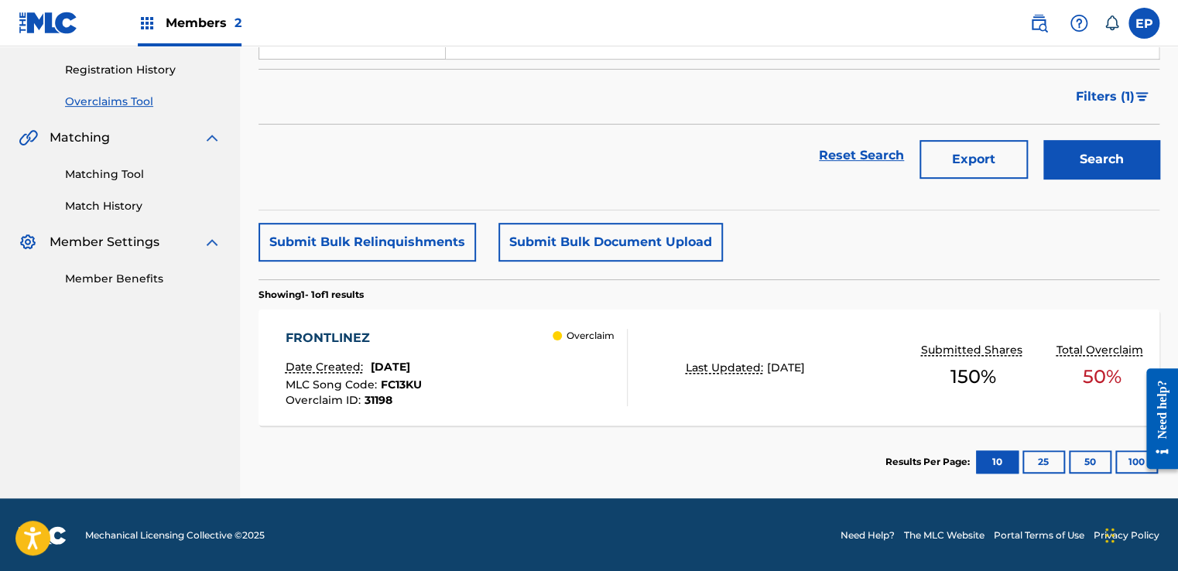
click at [486, 389] on div "FRONTLINEZ Date Created: [DATE] MLC Song Code : FC13KU Overclaim ID : 31198 Ove…" at bounding box center [456, 367] width 342 height 77
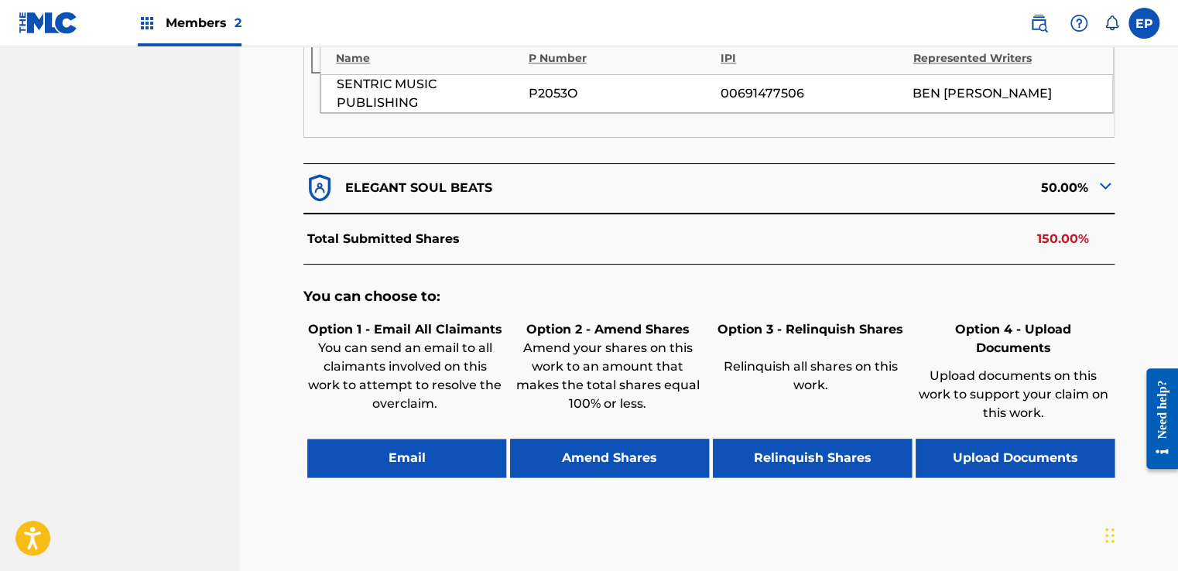
scroll to position [730, 0]
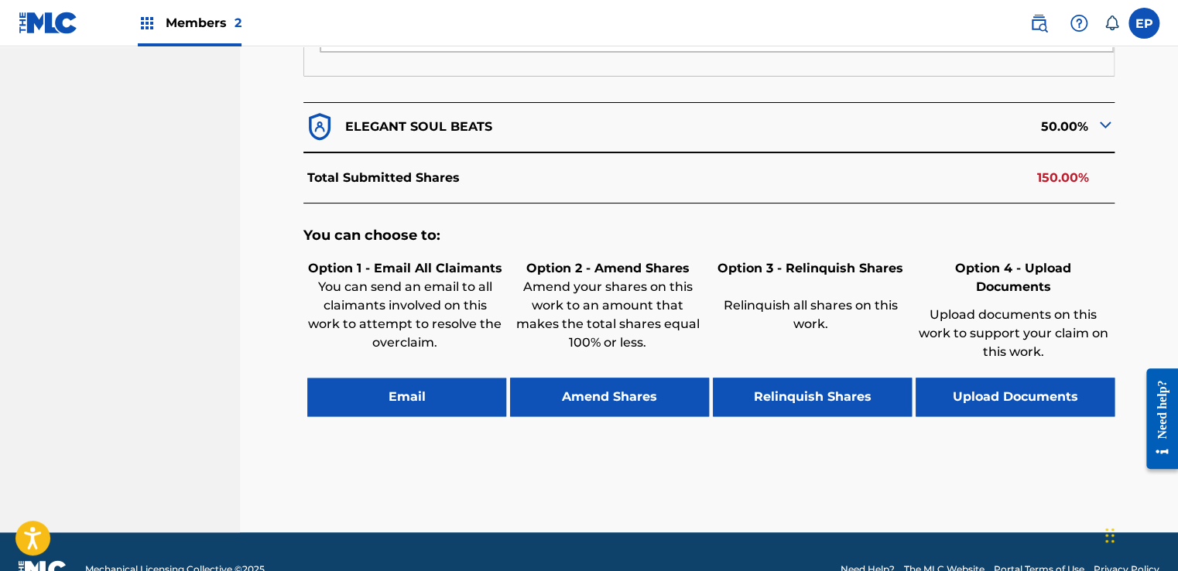
click at [996, 378] on button "Upload Documents" at bounding box center [1014, 397] width 199 height 39
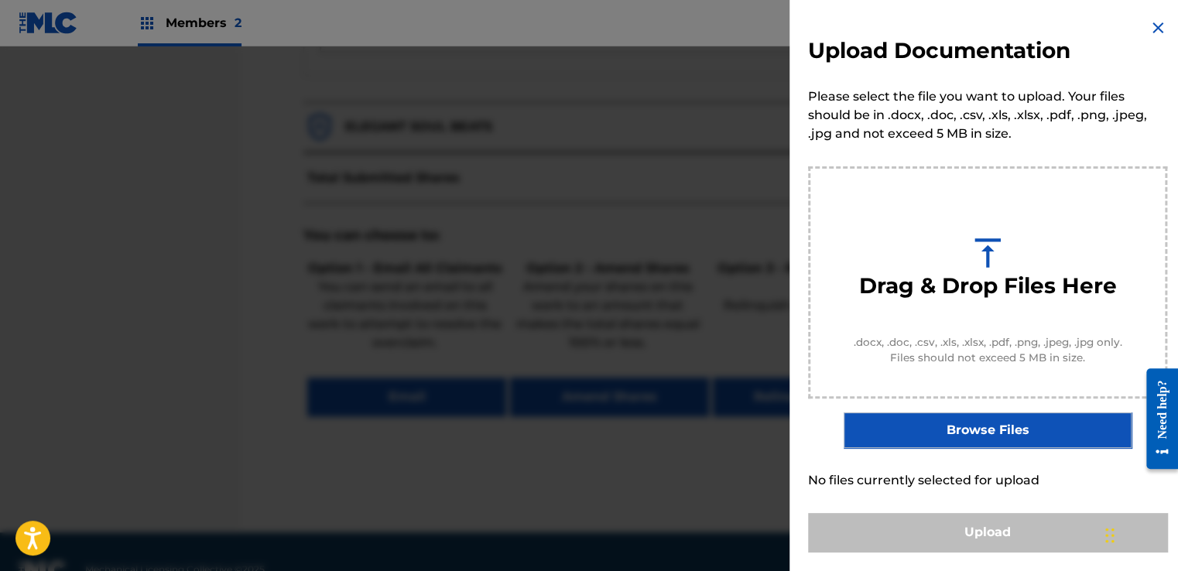
click at [889, 419] on label "Browse Files" at bounding box center [986, 430] width 287 height 36
click at [0, 0] on input "Browse Files" at bounding box center [0, 0] width 0 height 0
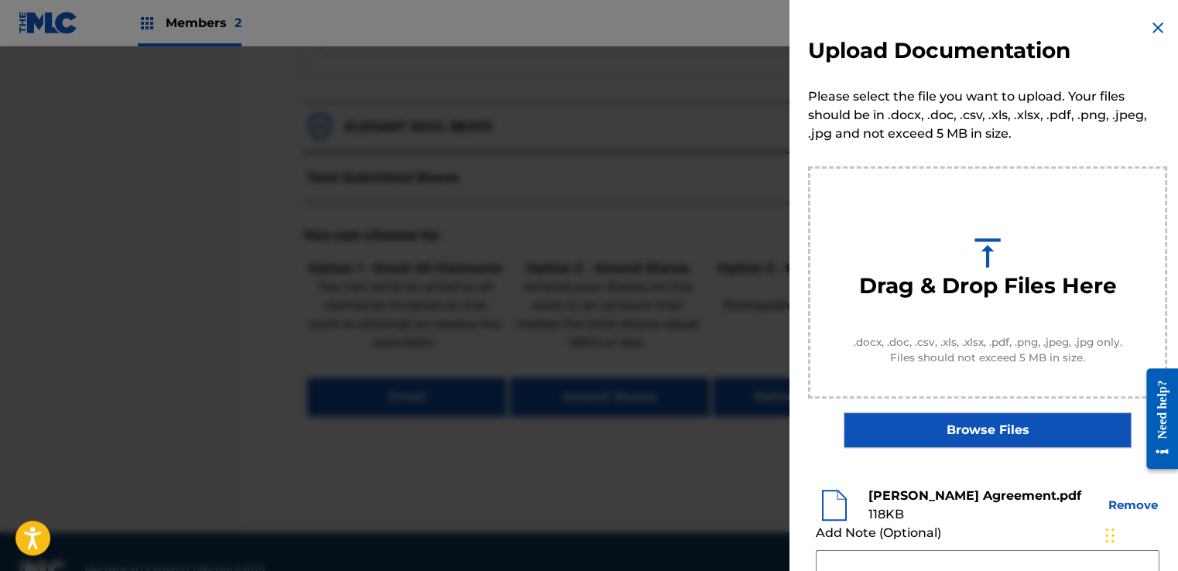
scroll to position [194, 0]
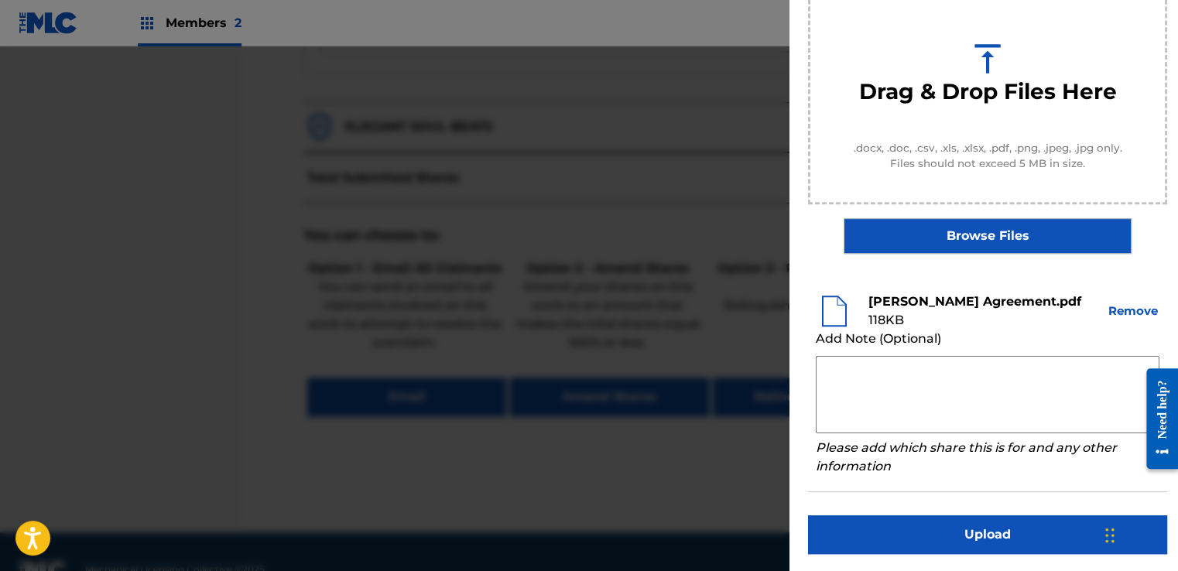
click at [880, 364] on textarea at bounding box center [987, 394] width 344 height 77
paste textarea "Our self service agreement is signed via digital signature and is active until …"
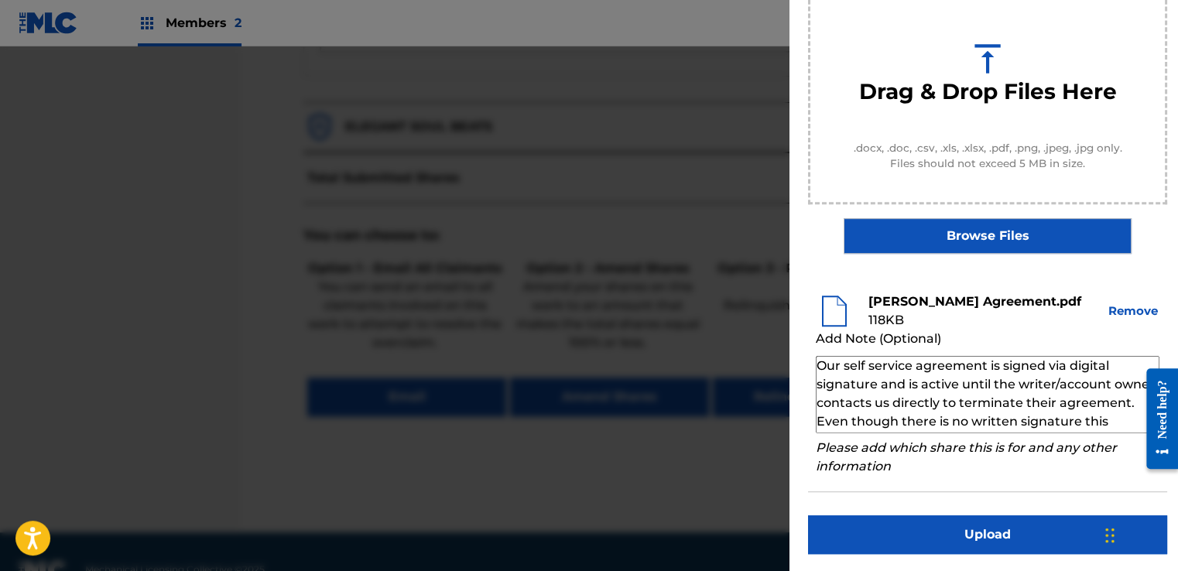
scroll to position [53, 0]
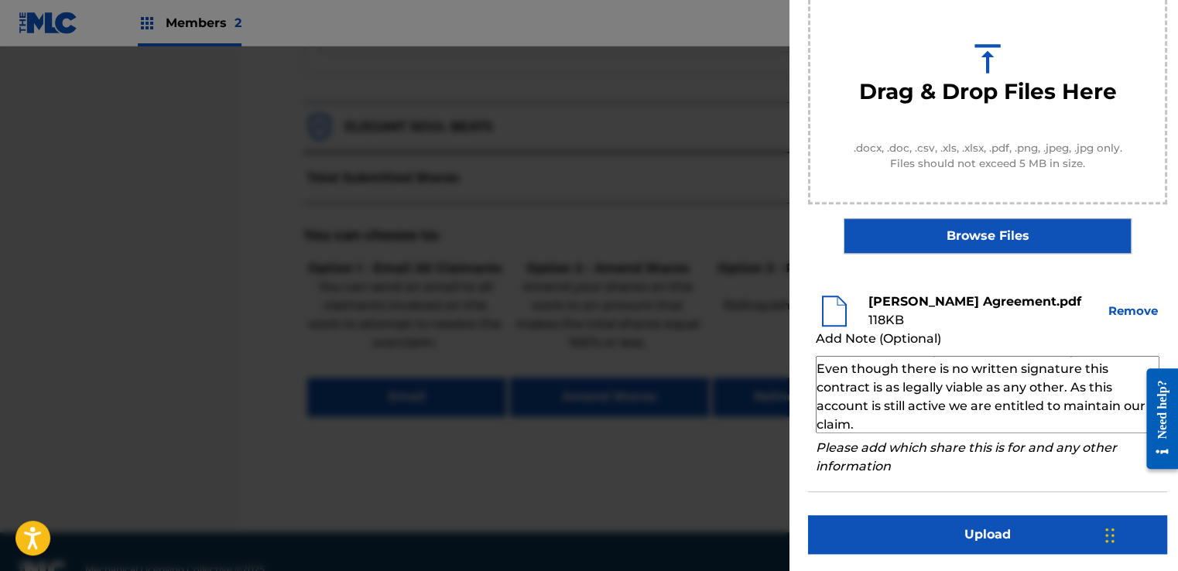
type textarea "Our self service agreement is signed via digital signature and is active until …"
click at [979, 535] on button "Upload" at bounding box center [987, 534] width 359 height 39
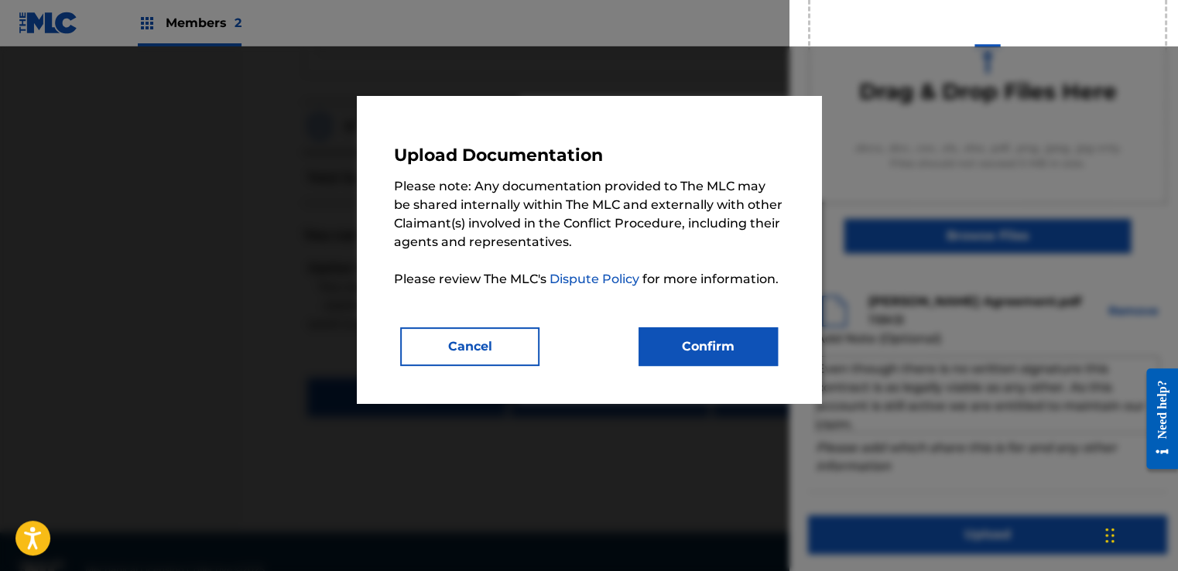
click at [736, 361] on button "Confirm" at bounding box center [707, 346] width 139 height 39
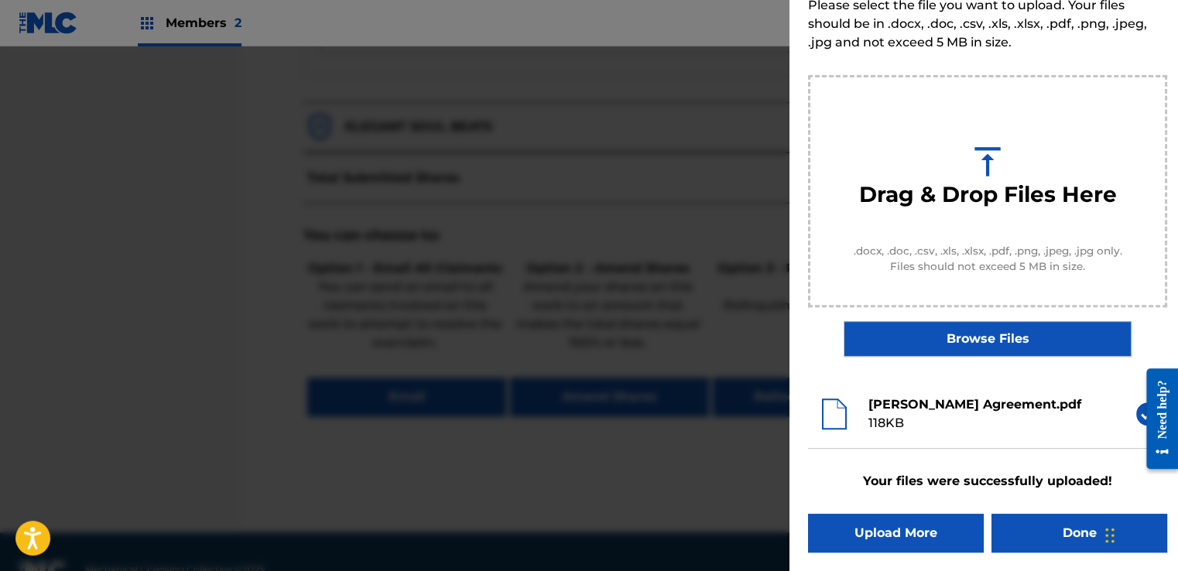
scroll to position [90, 0]
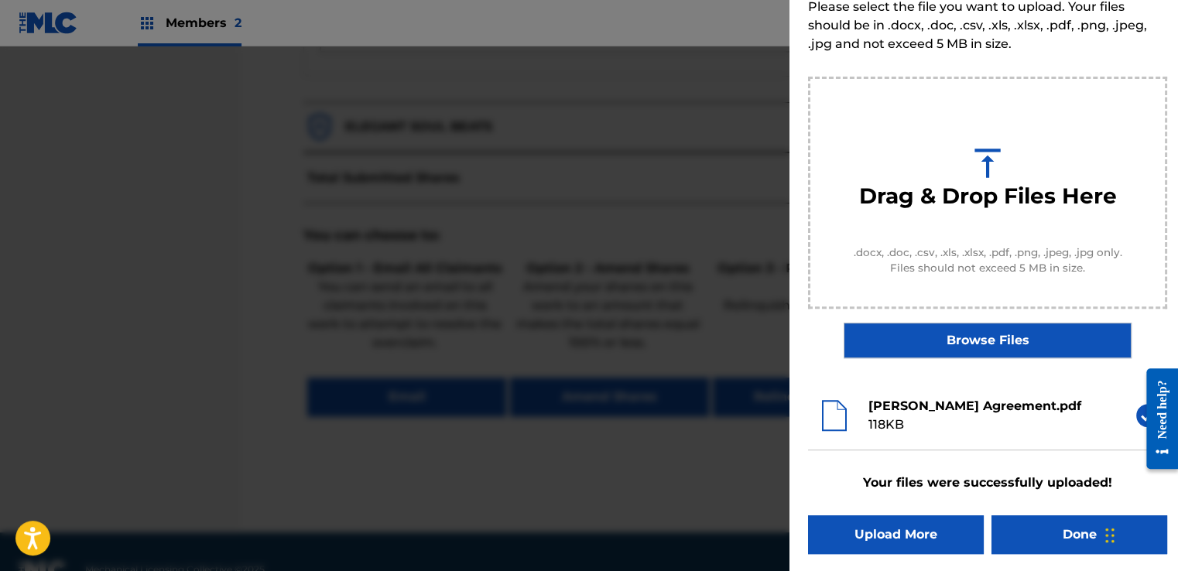
click at [1038, 536] on button "Done" at bounding box center [1079, 534] width 176 height 39
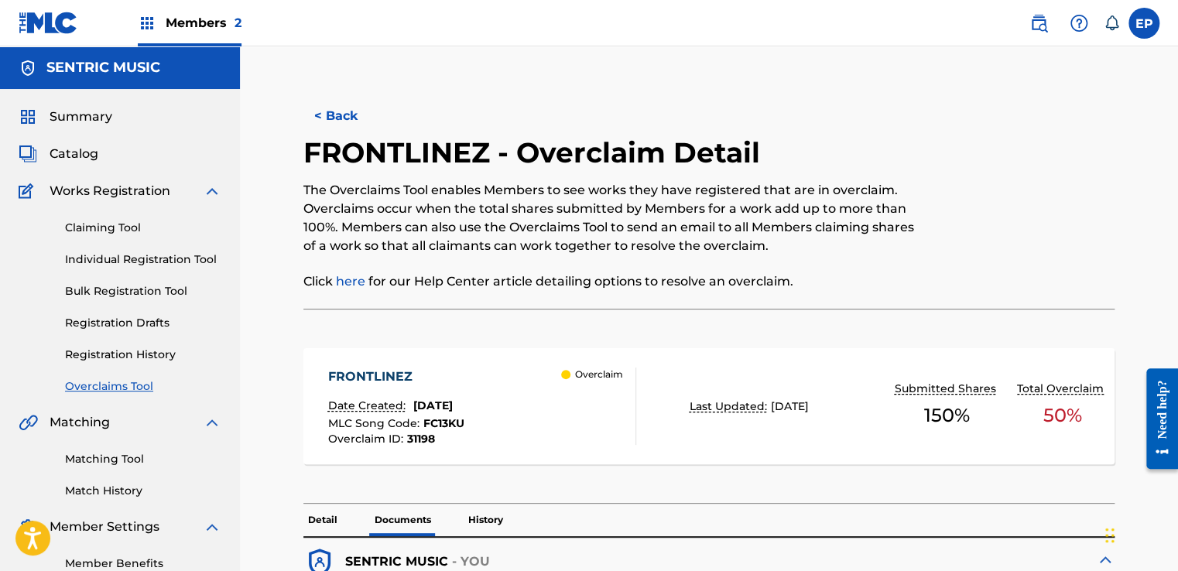
click at [114, 385] on link "Overclaims Tool" at bounding box center [143, 386] width 156 height 16
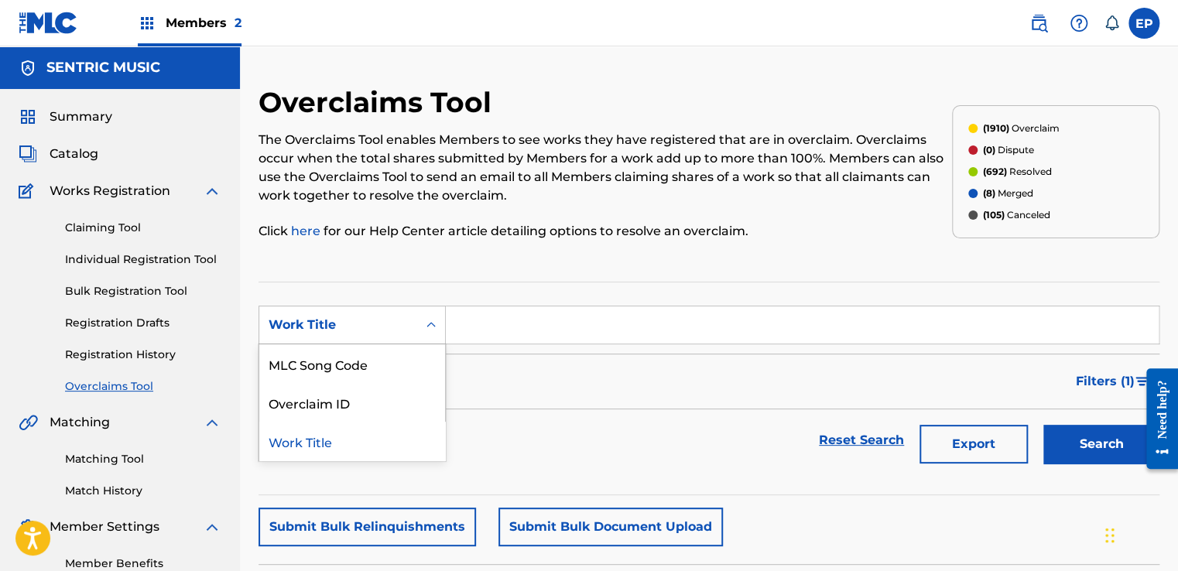
click at [393, 330] on div "Work Title" at bounding box center [337, 325] width 139 height 19
click at [343, 413] on div "Overclaim ID" at bounding box center [352, 402] width 186 height 39
click at [567, 337] on input "Search Form" at bounding box center [802, 324] width 713 height 37
paste input "31164"
type input "31164"
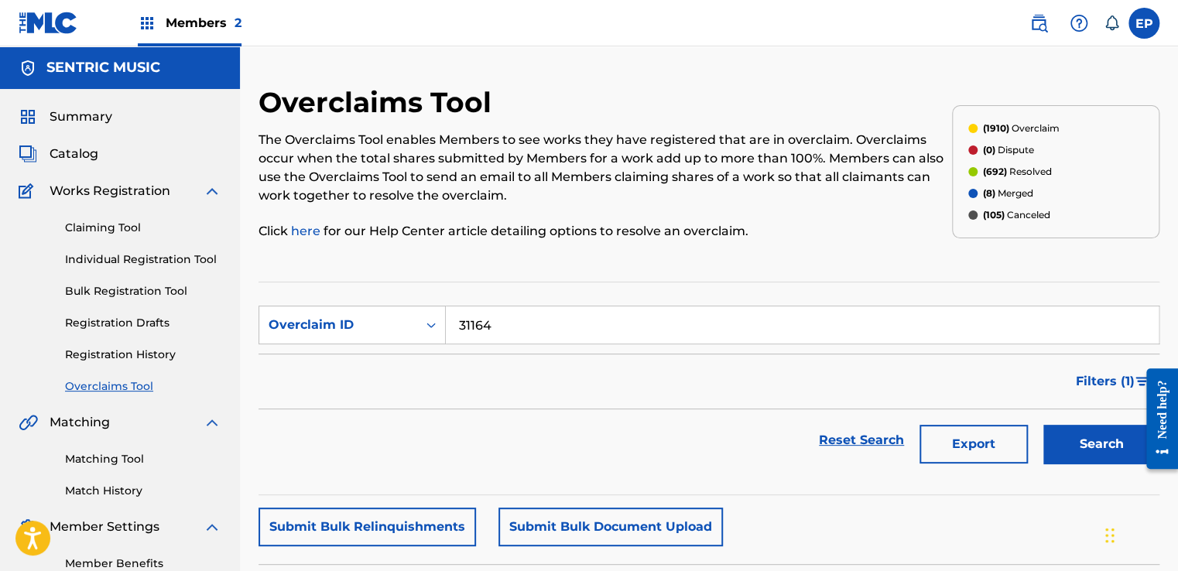
click at [1055, 438] on button "Search" at bounding box center [1101, 444] width 116 height 39
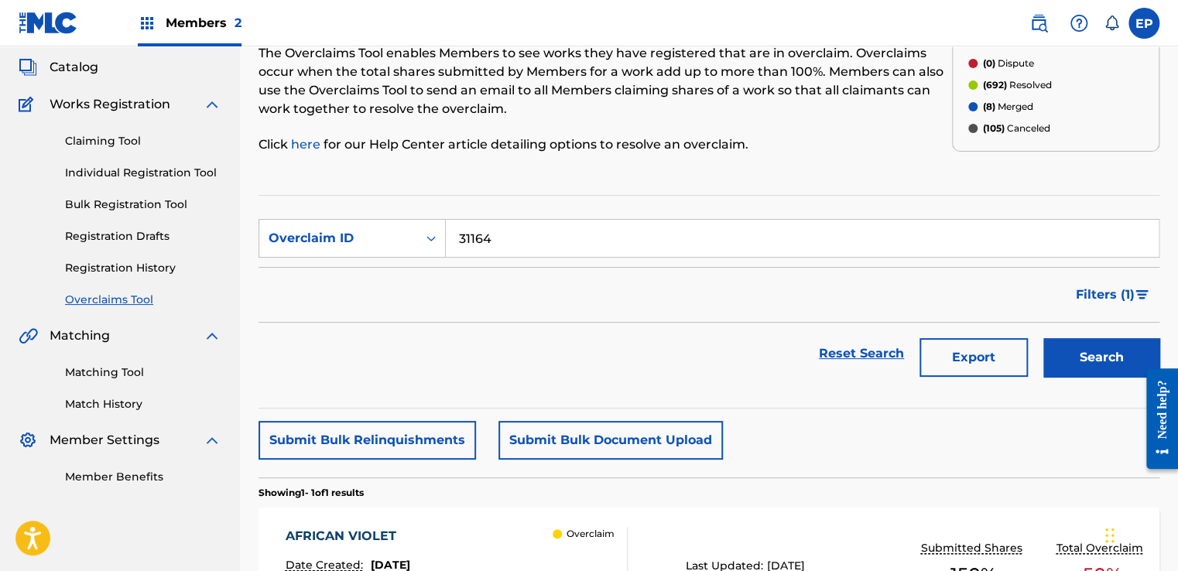
scroll to position [285, 0]
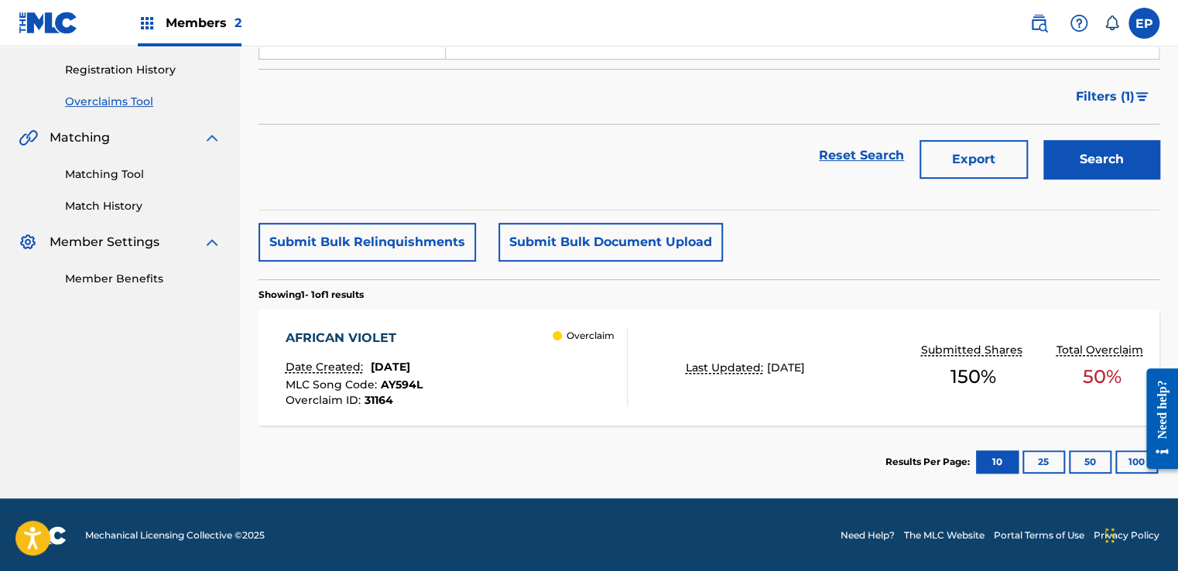
click at [778, 398] on div "AFRICAN VIOLET Date Created: [DATE] MLC Song Code : AY594L Overclaim ID : 31164…" at bounding box center [708, 367] width 901 height 116
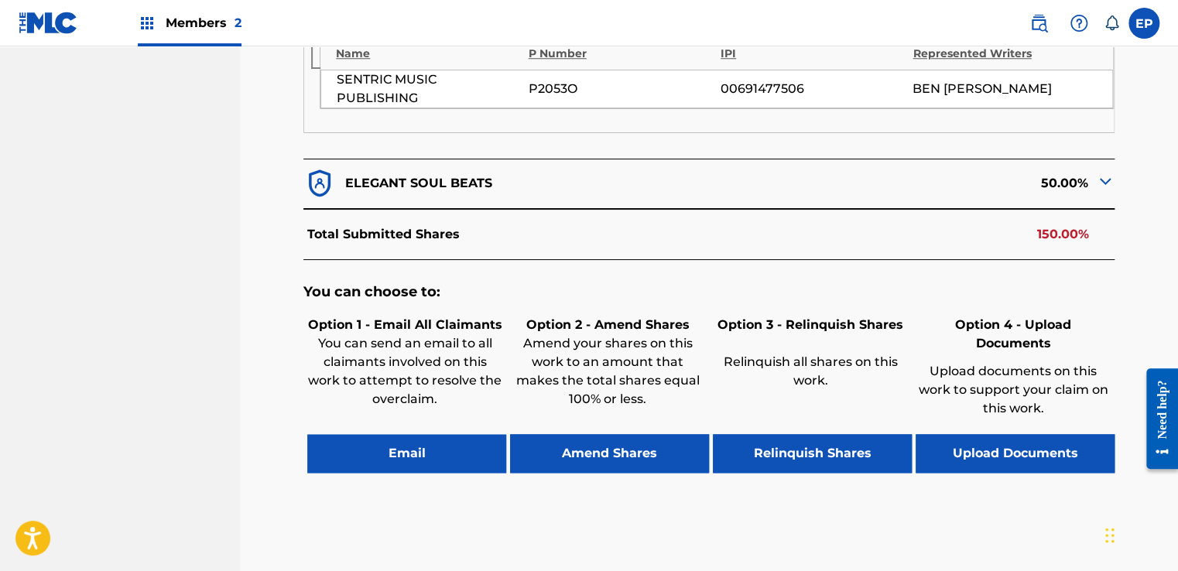
scroll to position [730, 0]
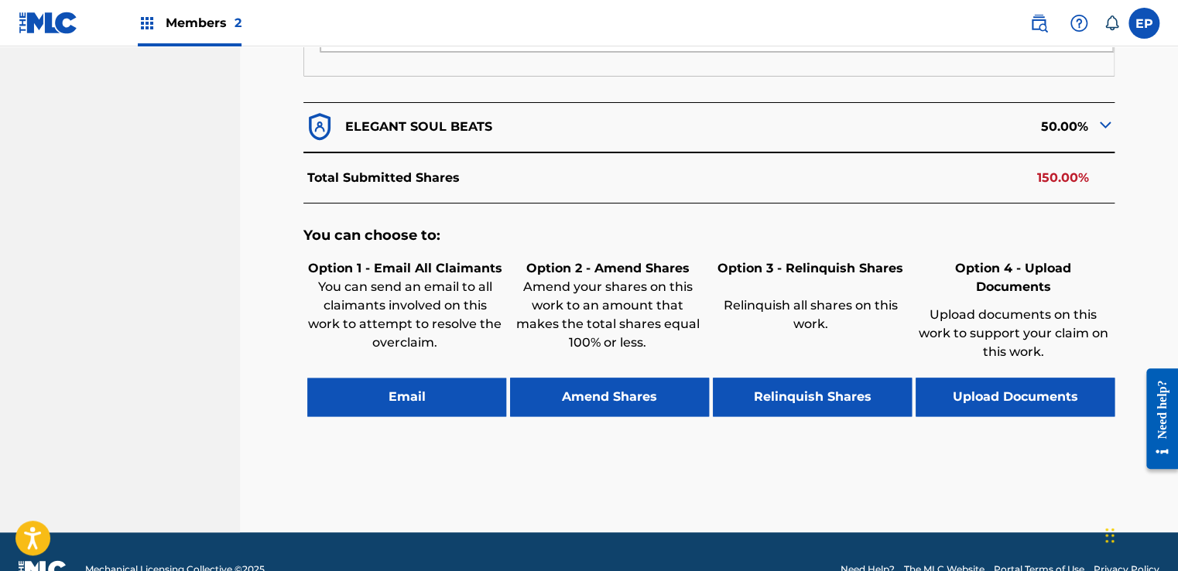
click at [998, 378] on button "Upload Documents" at bounding box center [1014, 397] width 199 height 39
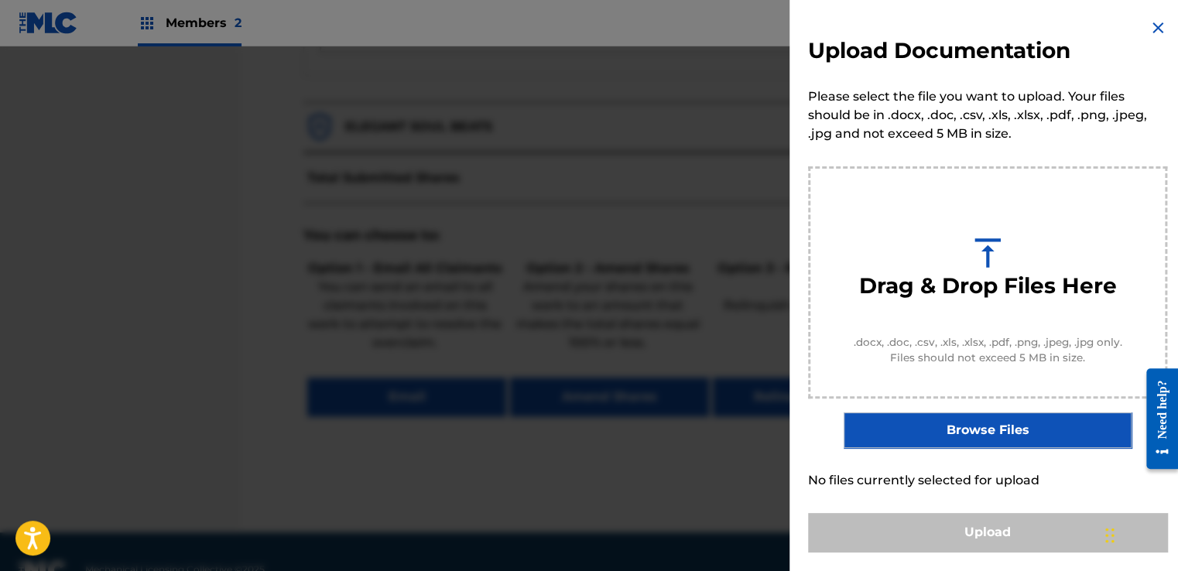
click at [940, 441] on label "Browse Files" at bounding box center [986, 430] width 287 height 36
click at [0, 0] on input "Browse Files" at bounding box center [0, 0] width 0 height 0
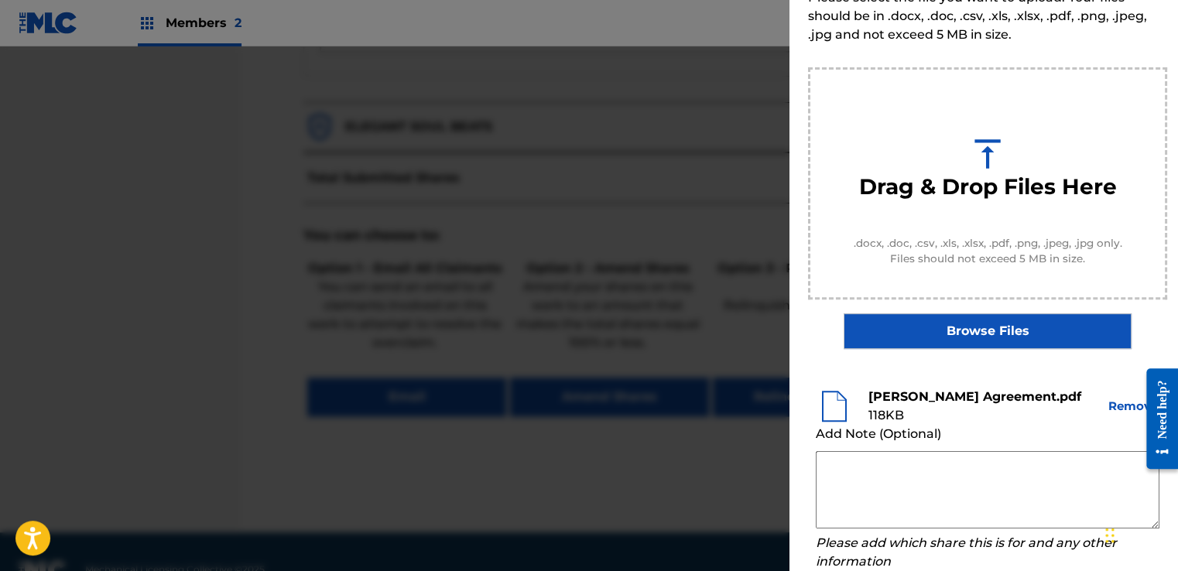
scroll to position [194, 0]
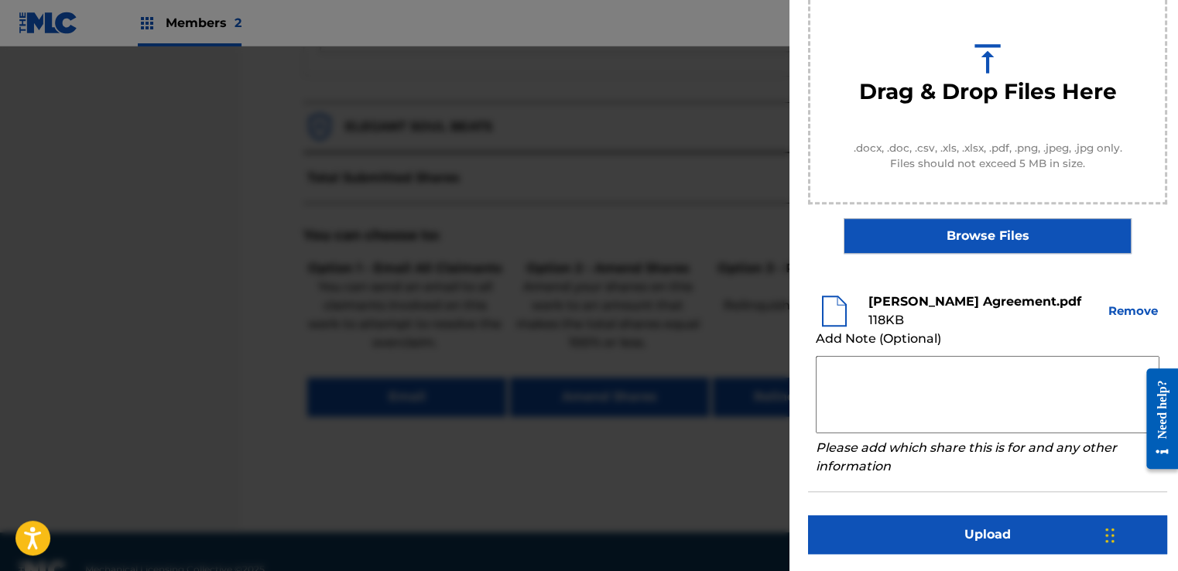
click at [879, 373] on textarea at bounding box center [987, 394] width 344 height 77
paste textarea "Our self service agreement is signed via digital signature and is active until …"
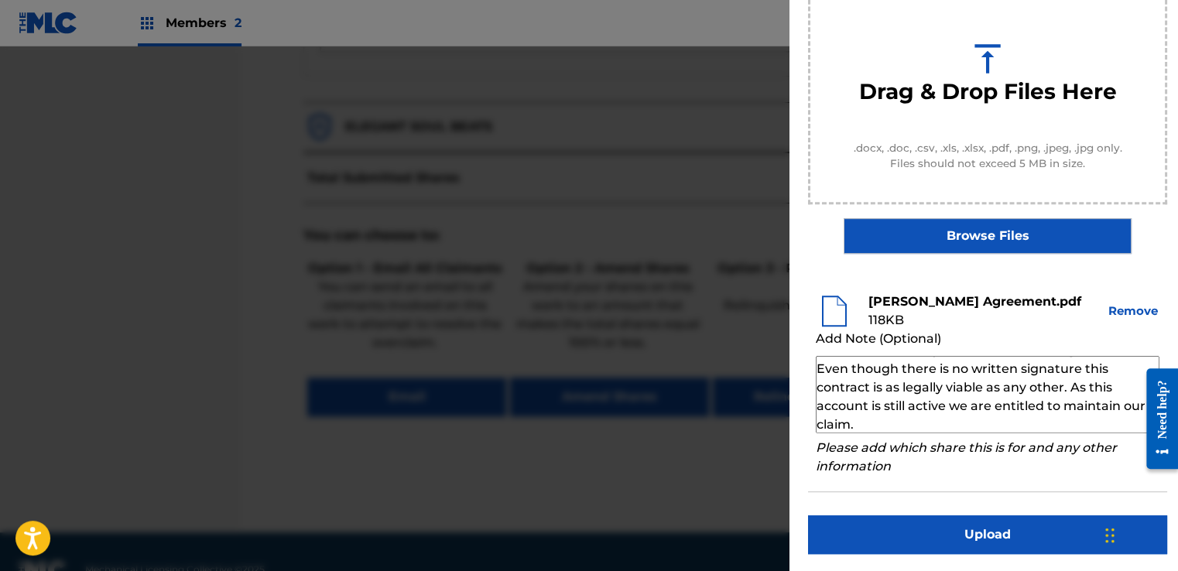
scroll to position [0, 0]
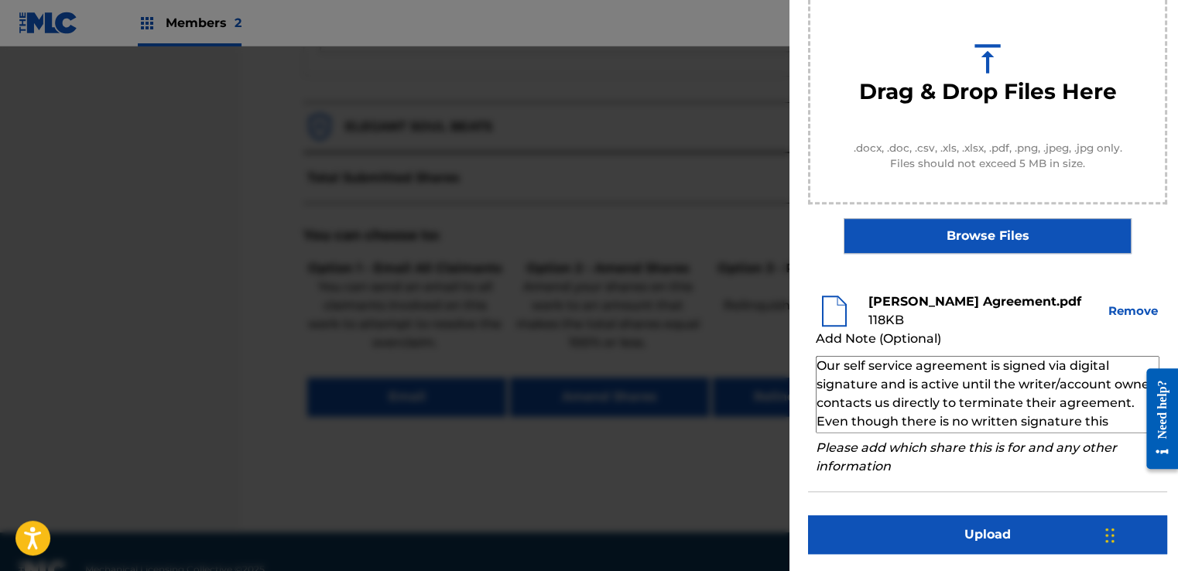
type textarea "Our self service agreement is signed via digital signature and is active until …"
click at [941, 518] on button "Upload" at bounding box center [987, 534] width 359 height 39
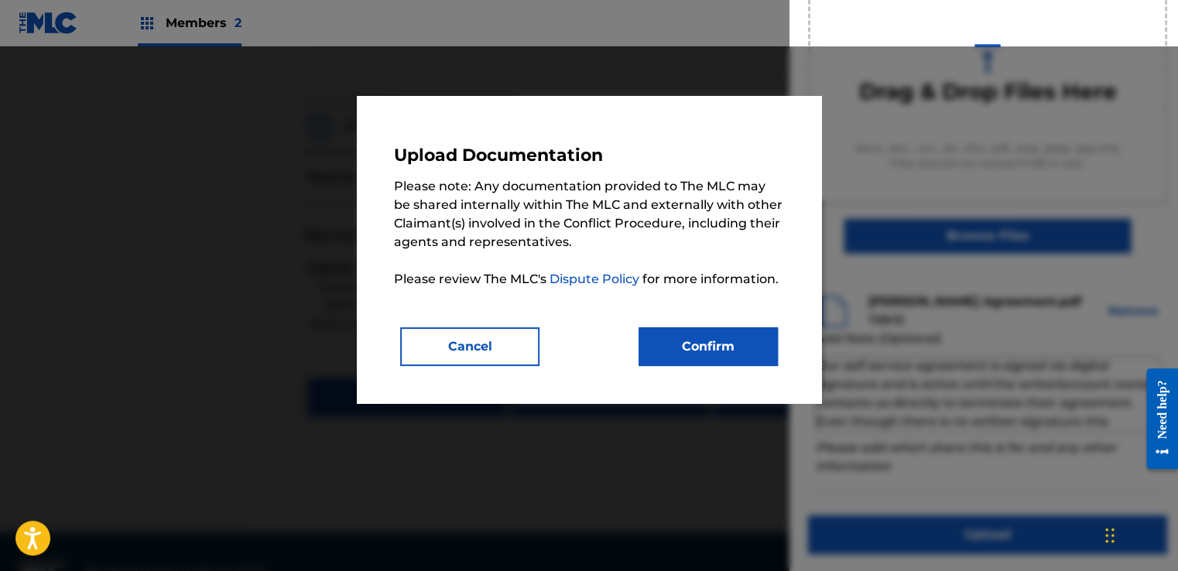
click at [727, 336] on button "Confirm" at bounding box center [707, 346] width 139 height 39
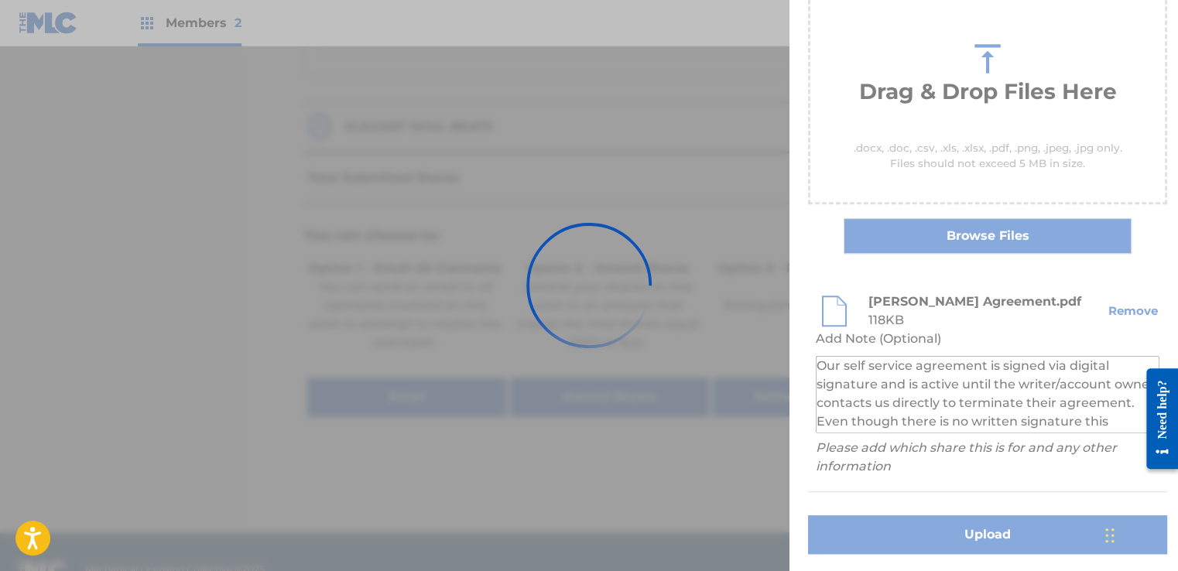
scroll to position [90, 0]
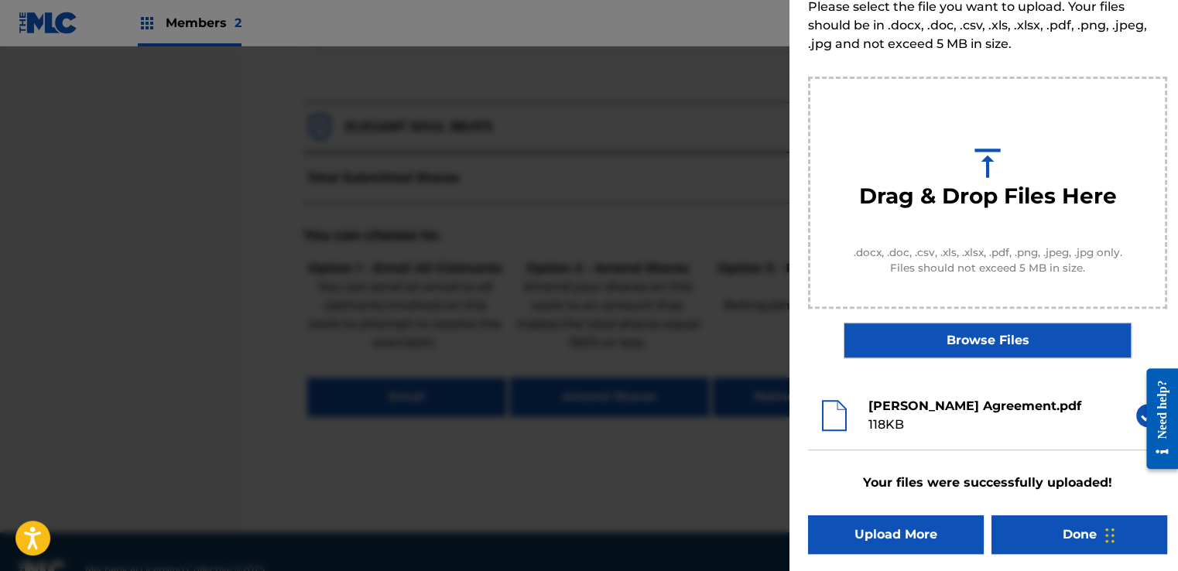
click at [1046, 529] on button "Done" at bounding box center [1079, 534] width 176 height 39
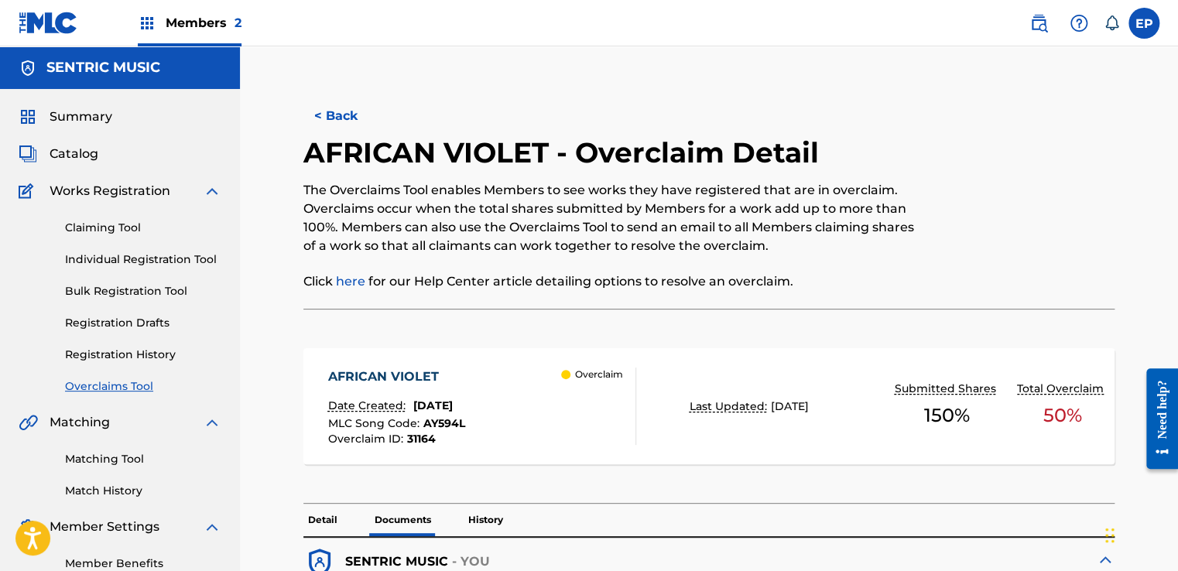
click at [120, 388] on link "Overclaims Tool" at bounding box center [143, 386] width 156 height 16
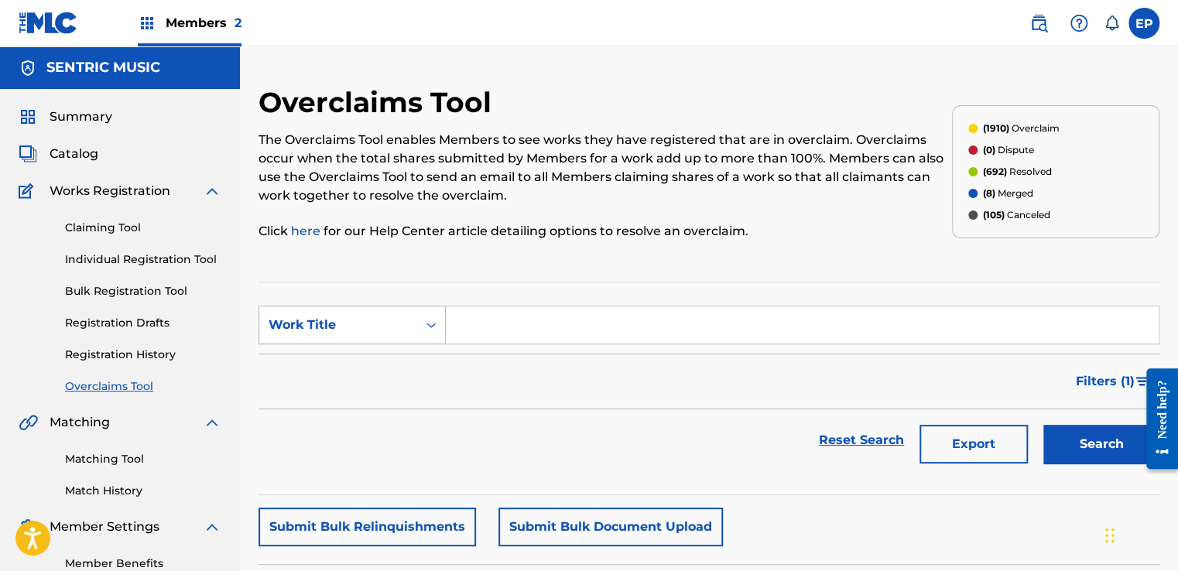
click at [412, 328] on div "Work Title" at bounding box center [338, 324] width 158 height 29
click at [354, 391] on div "Overclaim ID" at bounding box center [352, 402] width 186 height 39
click at [500, 327] on input "Search Form" at bounding box center [802, 324] width 713 height 37
paste input "31193"
type input "31193"
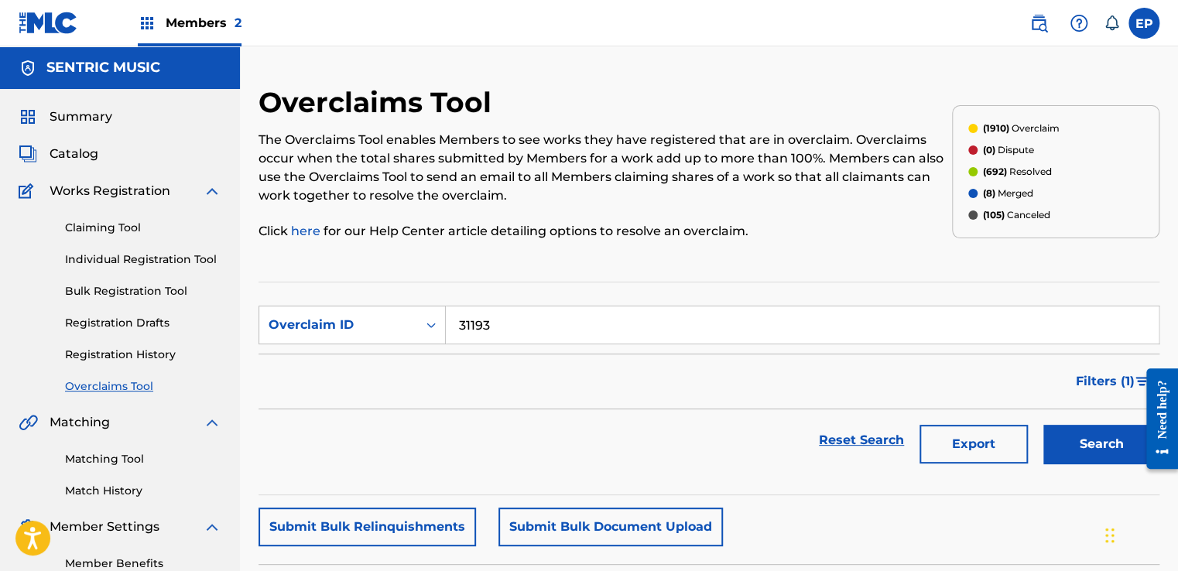
click at [1089, 437] on button "Search" at bounding box center [1101, 444] width 116 height 39
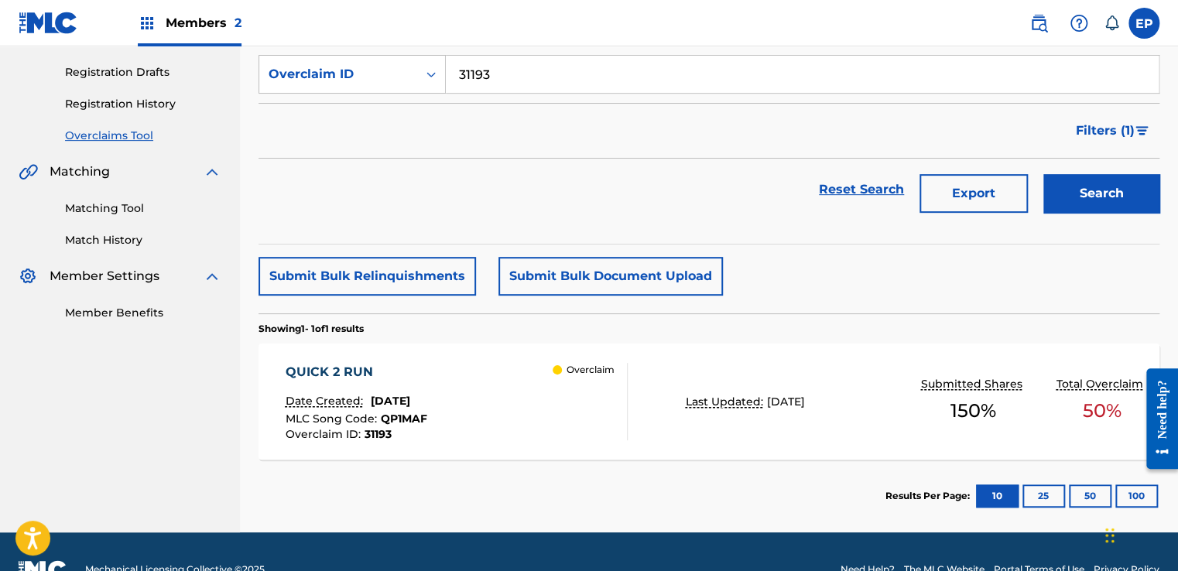
scroll to position [285, 0]
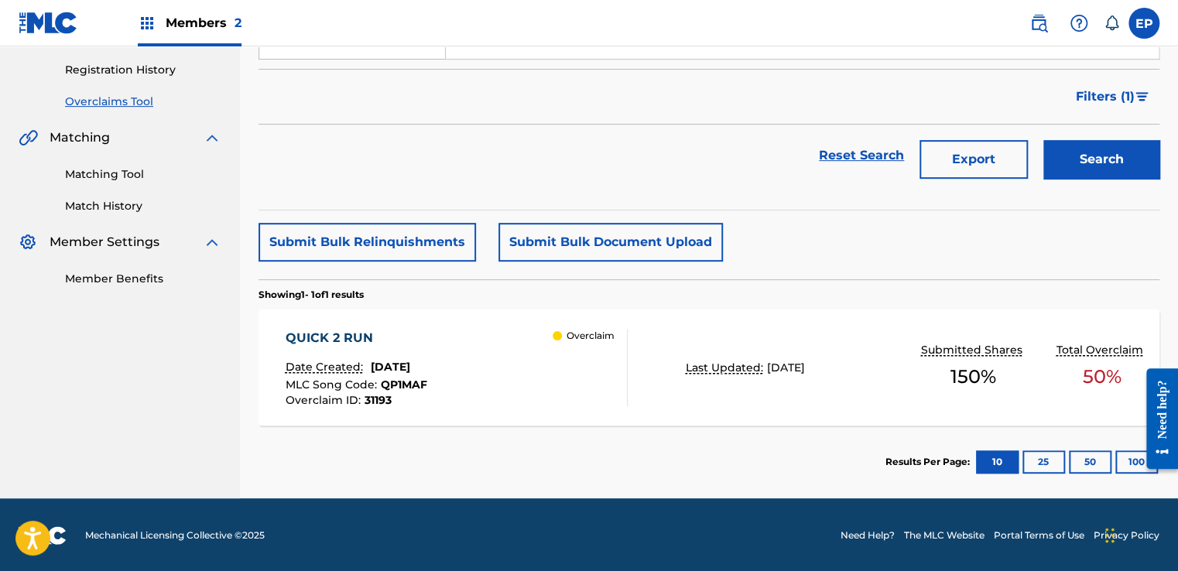
click at [477, 394] on div "QUICK 2 RUN Date Created: [DATE] MLC Song Code : QP1MAF Overclaim ID : 31193 Ov…" at bounding box center [456, 367] width 342 height 77
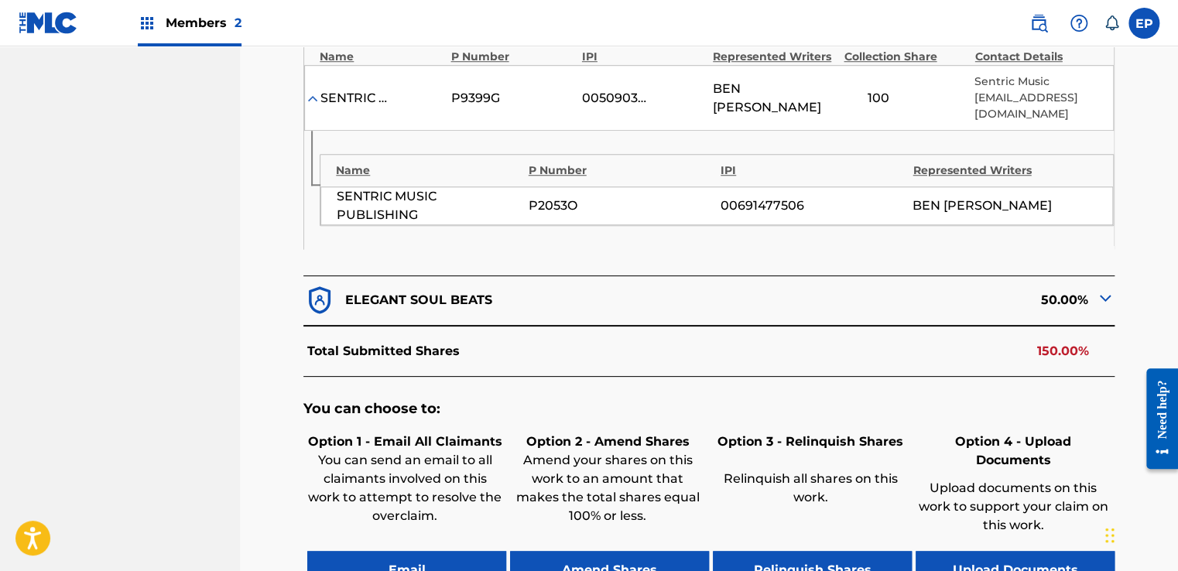
scroll to position [696, 0]
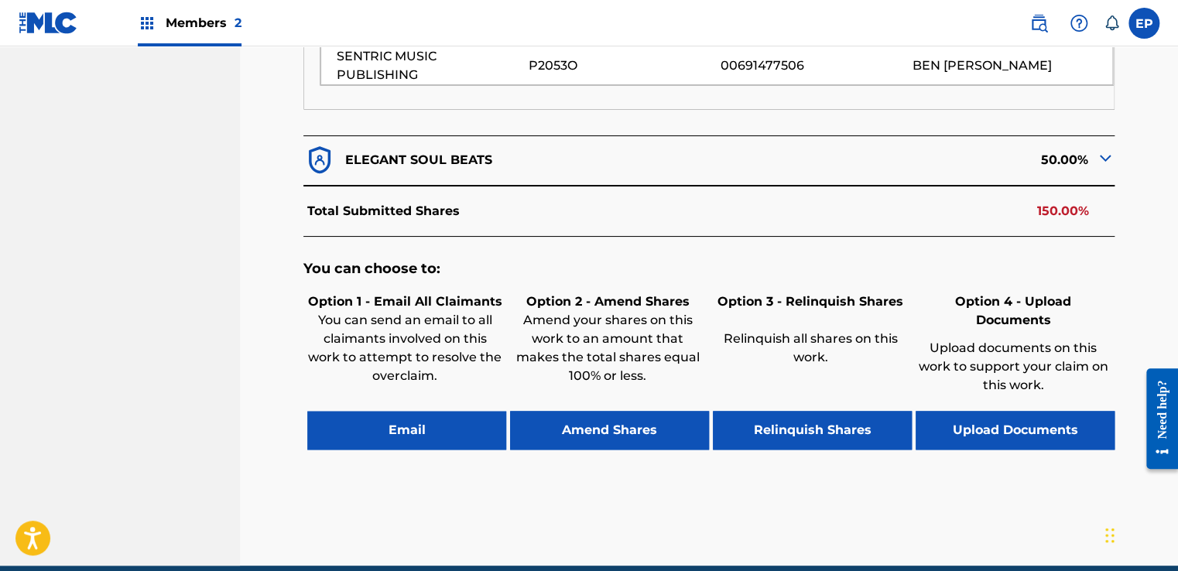
click at [994, 411] on button "Upload Documents" at bounding box center [1014, 430] width 199 height 39
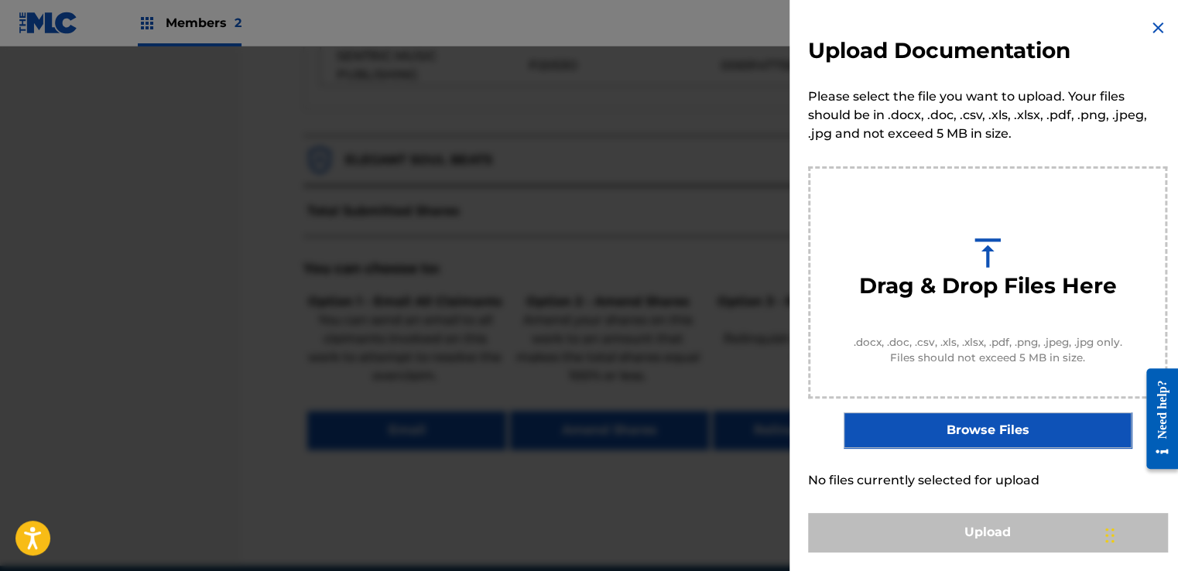
click at [990, 426] on label "Browse Files" at bounding box center [986, 430] width 287 height 36
click at [0, 0] on input "Browse Files" at bounding box center [0, 0] width 0 height 0
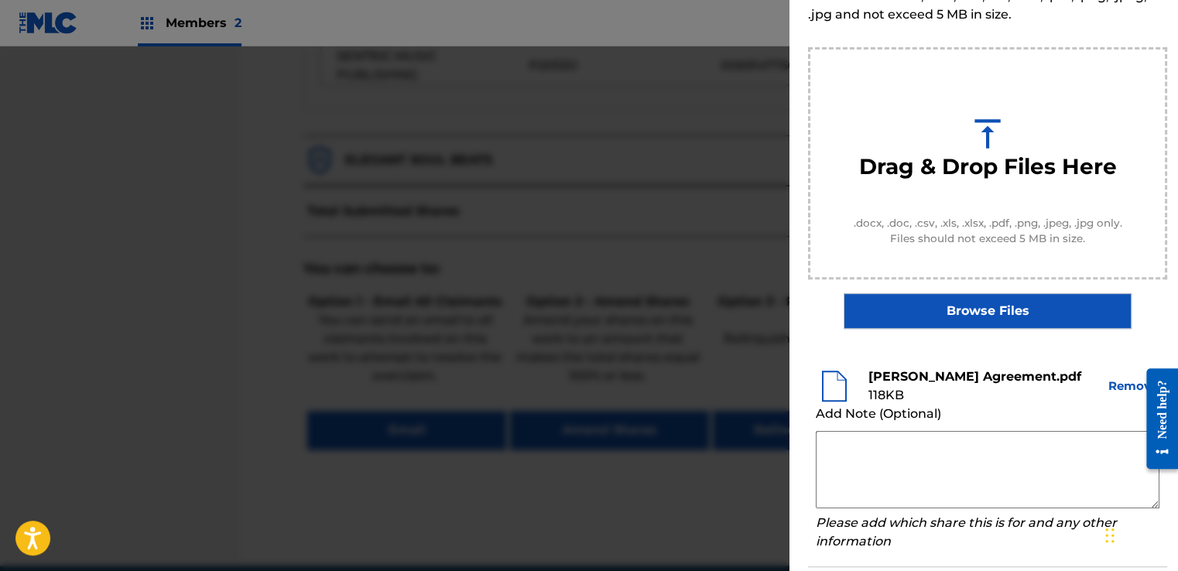
scroll to position [194, 0]
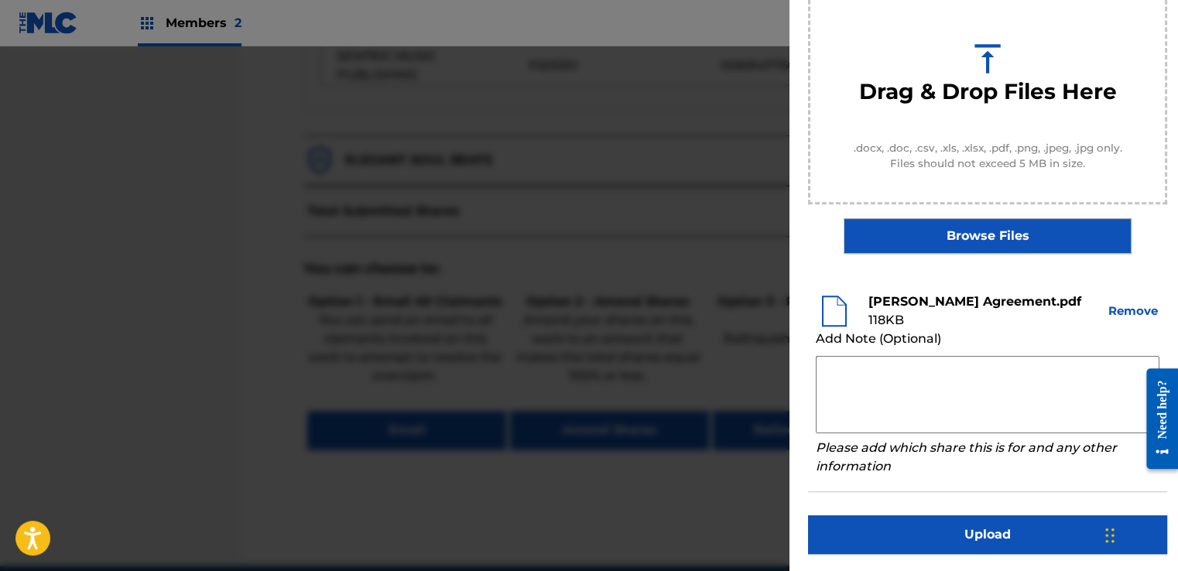
click at [862, 367] on textarea at bounding box center [987, 394] width 344 height 77
paste textarea "Our self service agreement is signed via digital signature and is active until …"
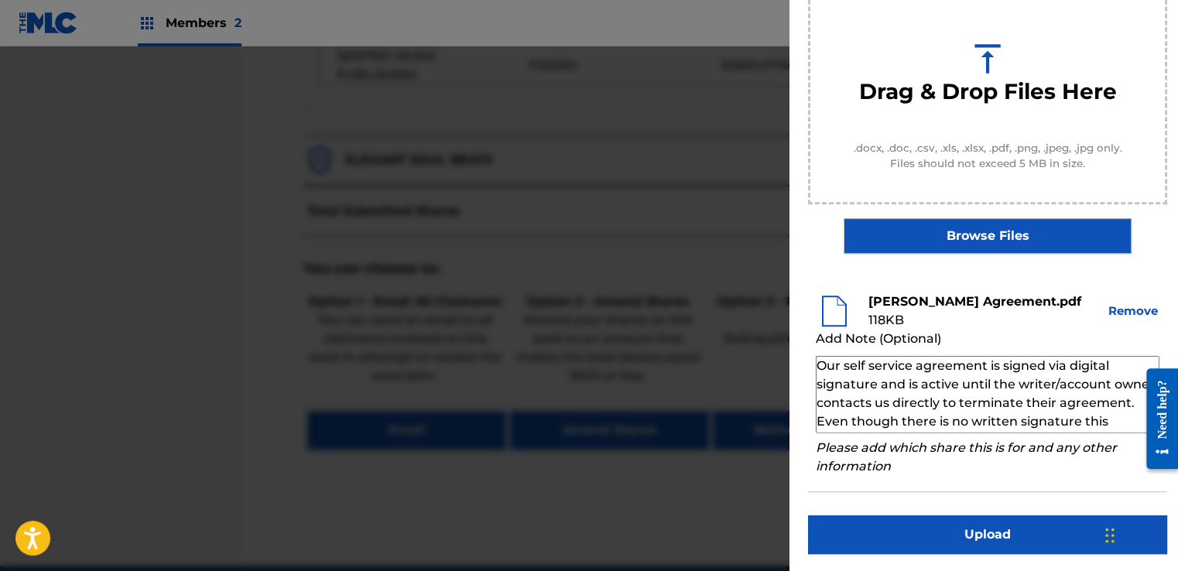
scroll to position [53, 0]
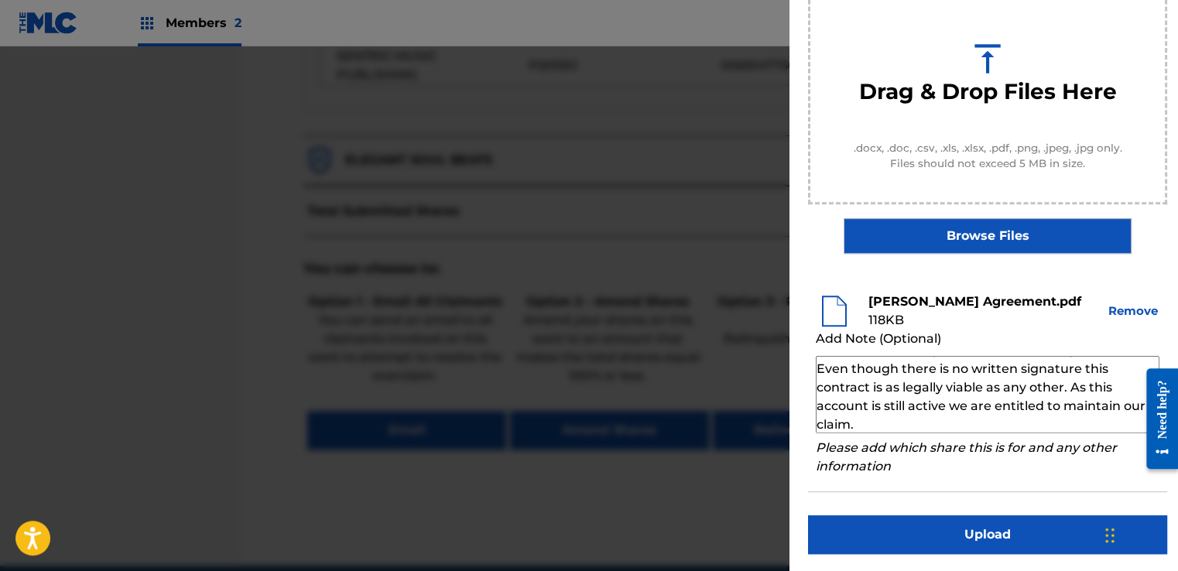
type textarea "Our self service agreement is signed via digital signature and is active until …"
click at [915, 526] on button "Upload" at bounding box center [987, 534] width 359 height 39
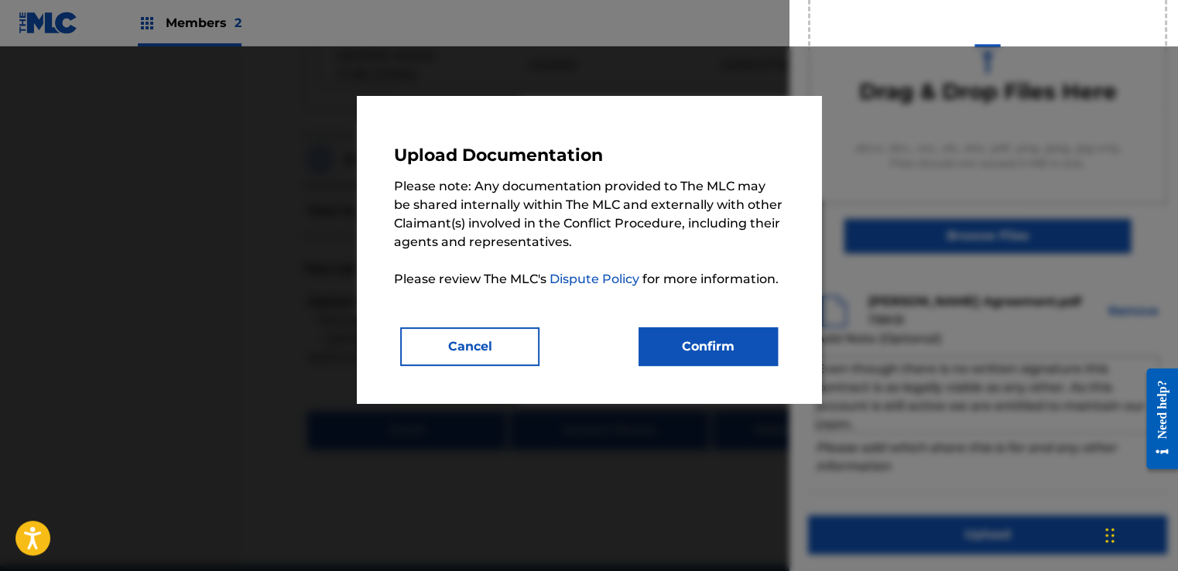
click at [684, 322] on div "Upload Documentation Please note: Any documentation provided to The MLC may be …" at bounding box center [589, 249] width 390 height 233
click at [696, 353] on button "Confirm" at bounding box center [707, 346] width 139 height 39
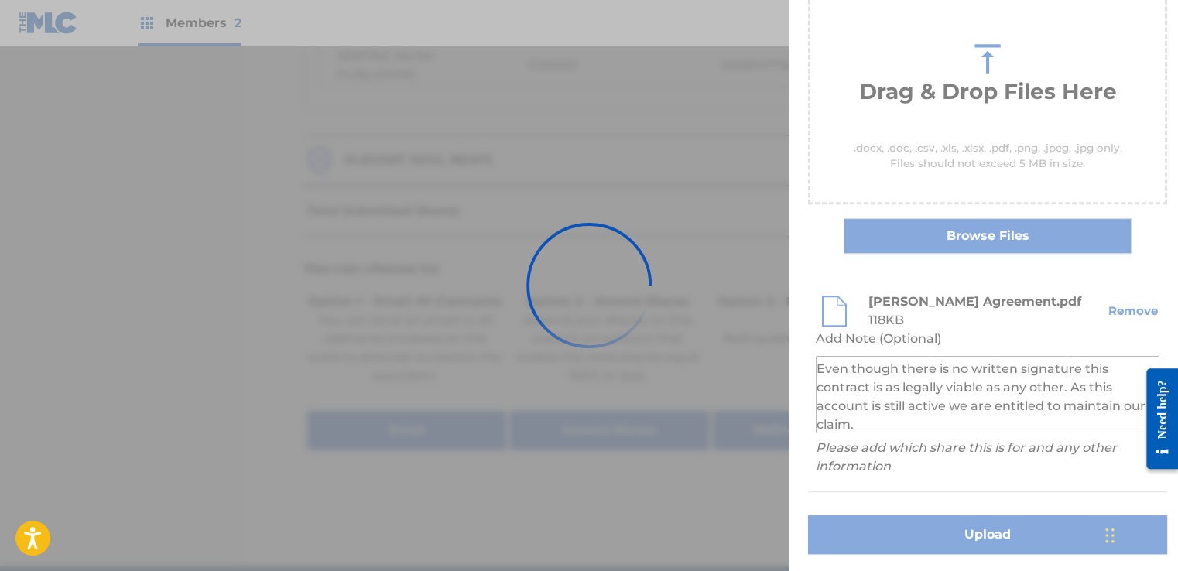
scroll to position [90, 0]
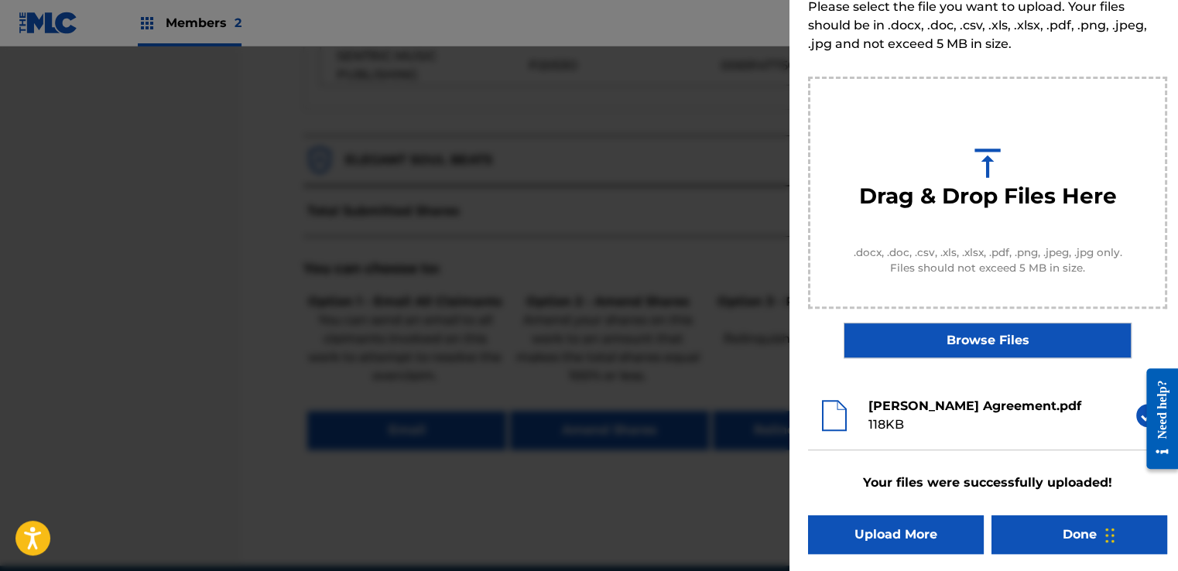
click at [1034, 533] on button "Done" at bounding box center [1079, 534] width 176 height 39
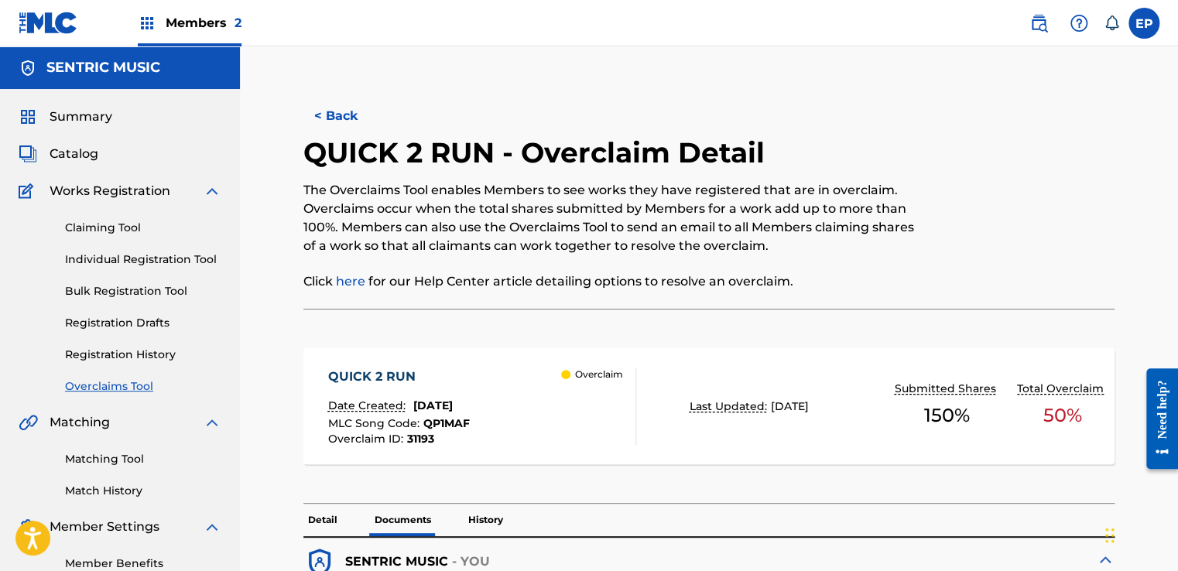
click at [130, 383] on link "Overclaims Tool" at bounding box center [143, 386] width 156 height 16
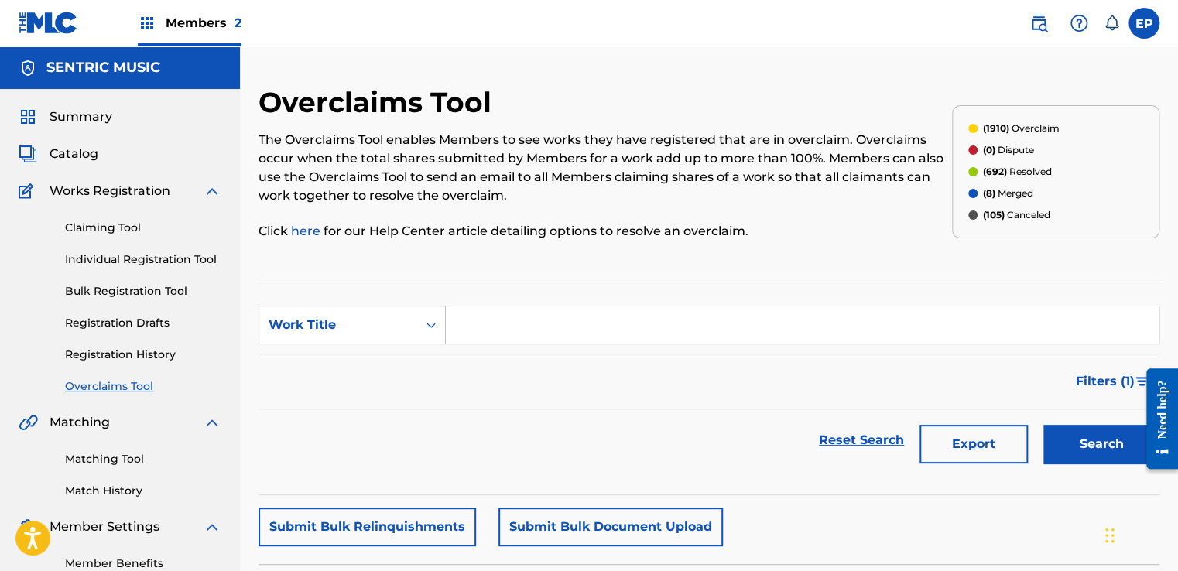
click at [322, 333] on div "Work Title" at bounding box center [337, 325] width 139 height 19
click at [325, 418] on div "Overclaim ID" at bounding box center [352, 402] width 186 height 39
click at [488, 302] on section "SearchWithCriteria4d36882a-656a-4a73-b41d-0676d46ae8a3 Overclaim ID Filter Stat…" at bounding box center [708, 389] width 901 height 214
drag, startPoint x: 505, startPoint y: 316, endPoint x: 559, endPoint y: 320, distance: 54.3
click at [505, 316] on input "Search Form" at bounding box center [802, 324] width 713 height 37
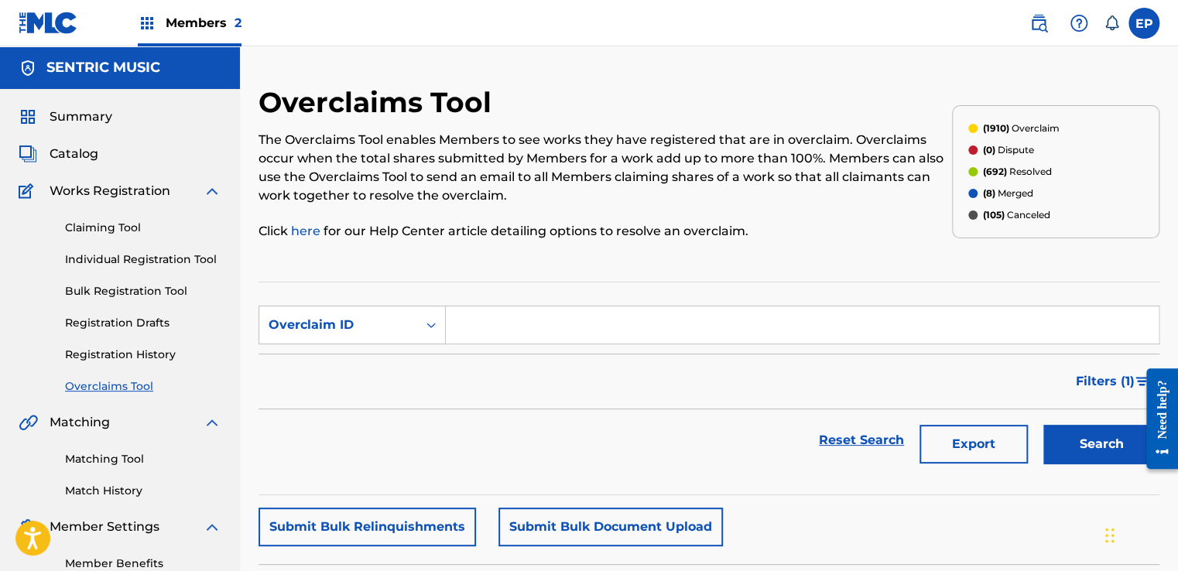
paste input "31108"
type input "31108"
click at [1098, 440] on button "Search" at bounding box center [1101, 444] width 116 height 39
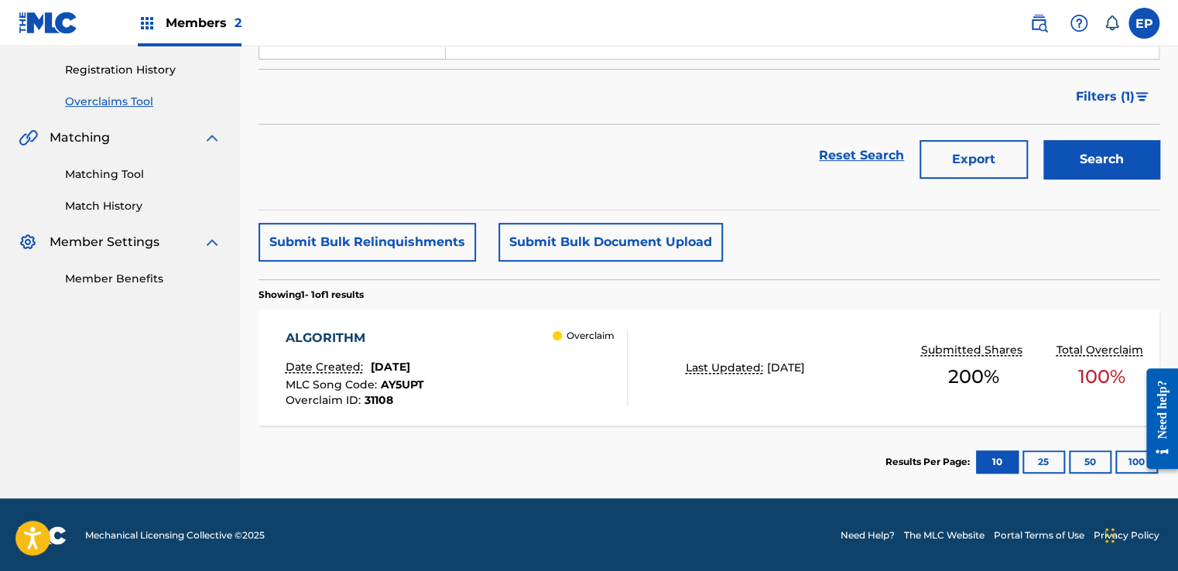
click at [600, 374] on div "Overclaim" at bounding box center [589, 367] width 74 height 77
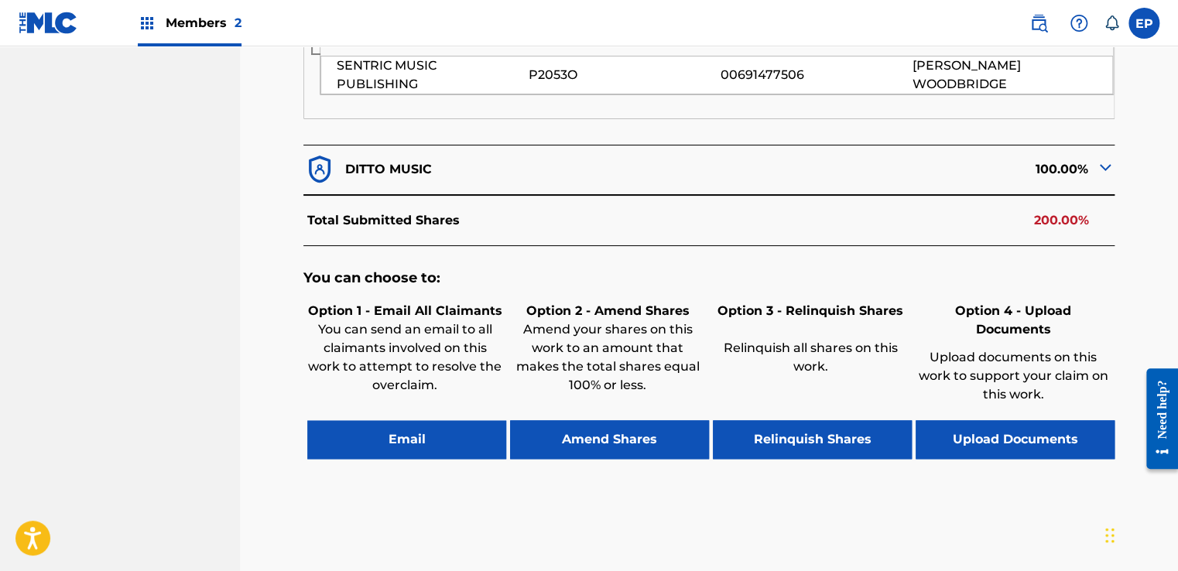
scroll to position [730, 0]
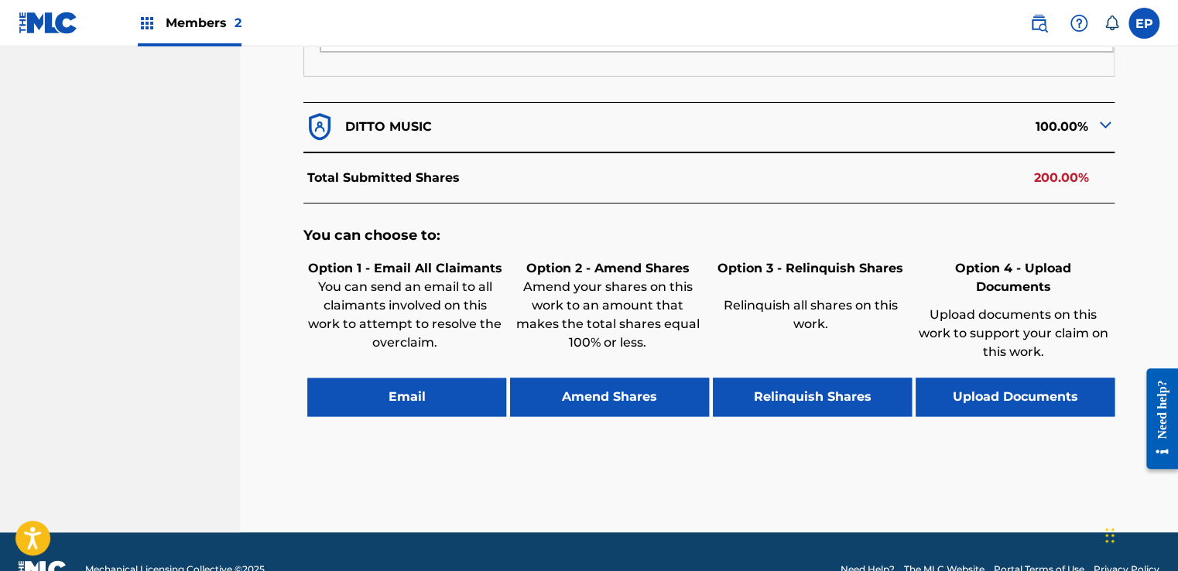
click at [951, 378] on button "Upload Documents" at bounding box center [1014, 397] width 199 height 39
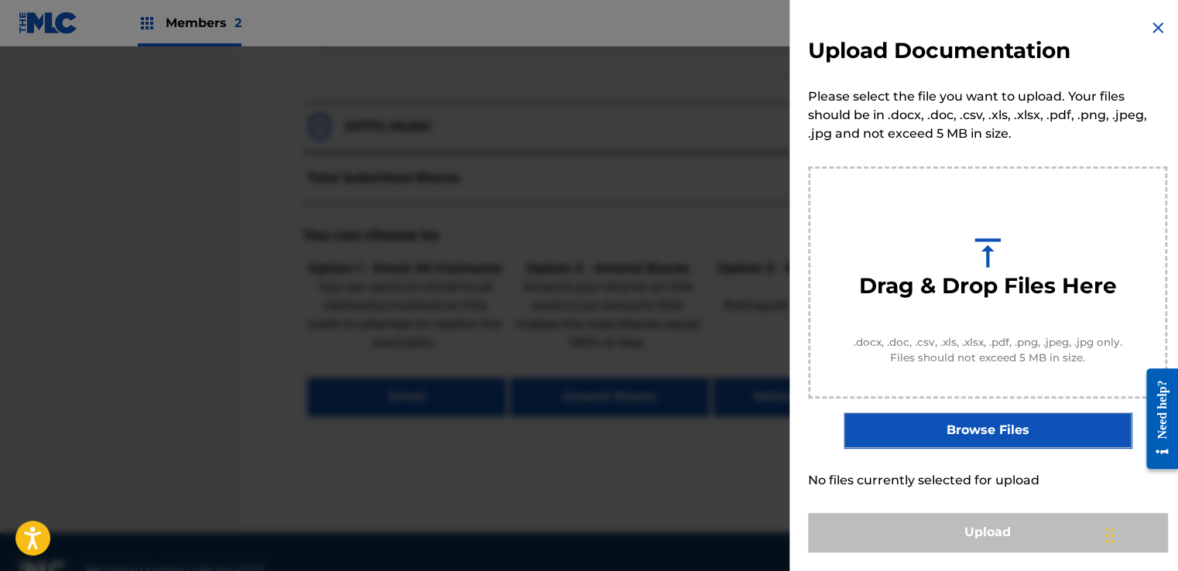
click at [931, 426] on label "Browse Files" at bounding box center [986, 430] width 287 height 36
click at [0, 0] on input "Browse Files" at bounding box center [0, 0] width 0 height 0
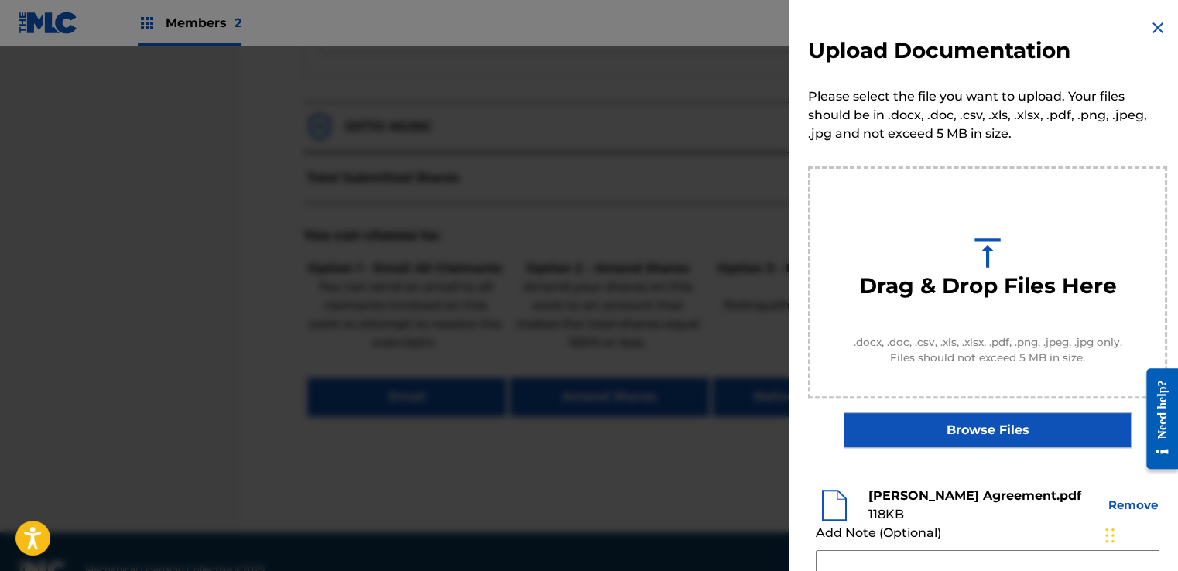
scroll to position [213, 0]
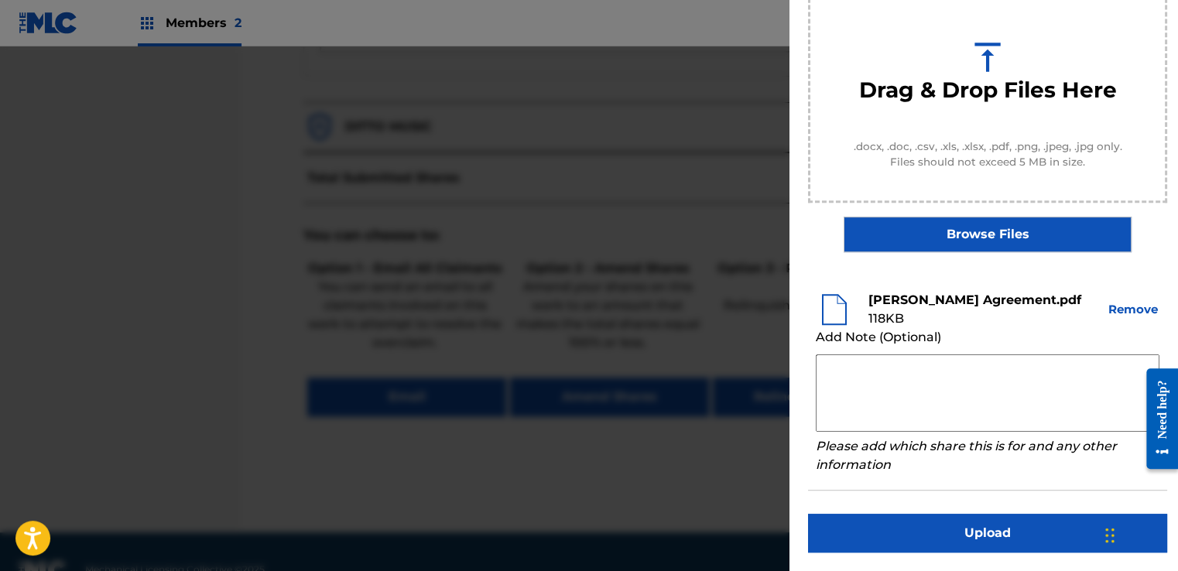
click at [870, 374] on textarea at bounding box center [987, 392] width 344 height 77
paste textarea "Our self service agreement is signed via digital signature and is active until …"
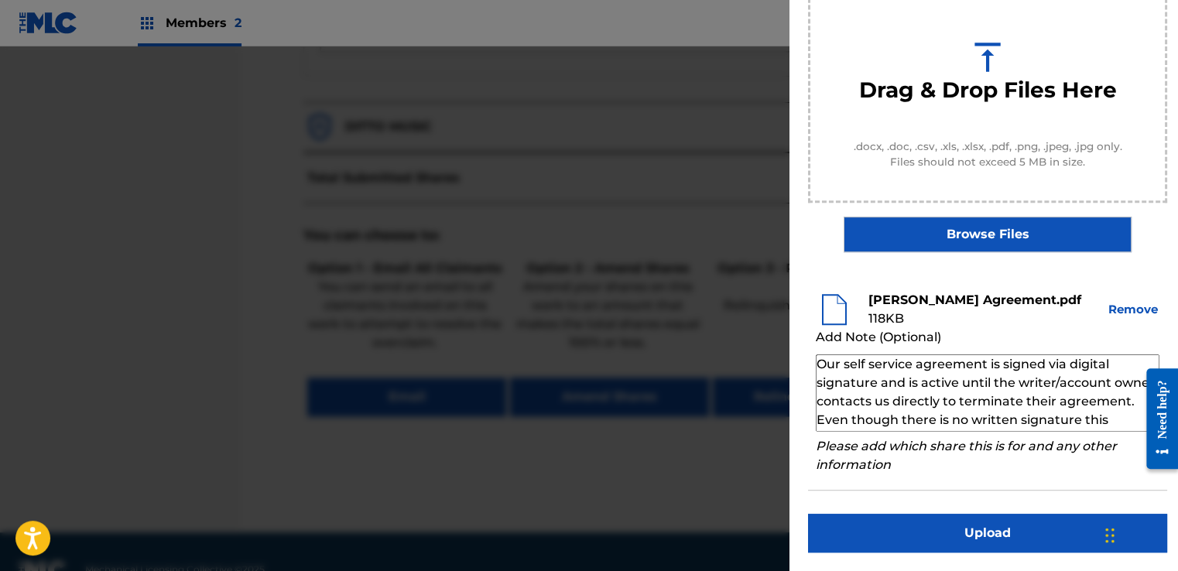
scroll to position [53, 0]
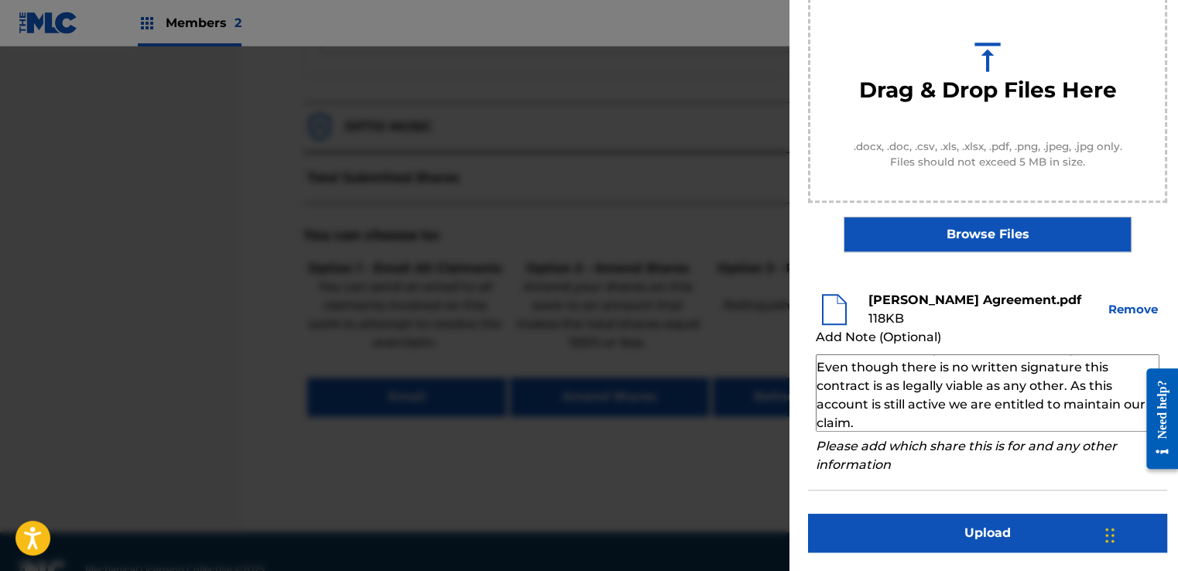
type textarea "Our self service agreement is signed via digital signature and is active until …"
click at [927, 537] on button "Upload" at bounding box center [987, 533] width 359 height 39
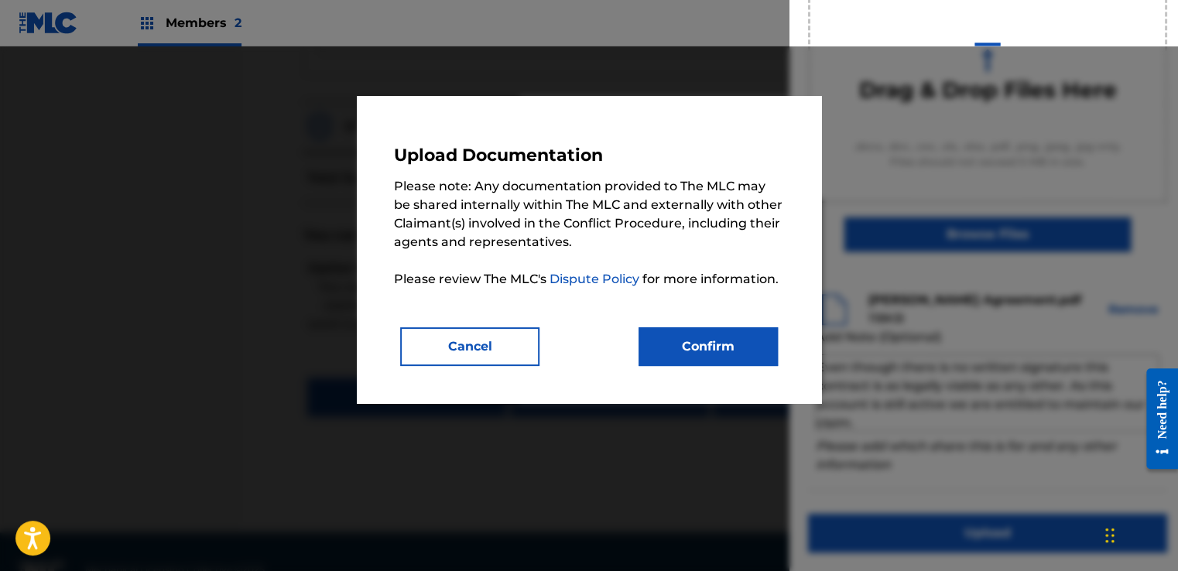
click at [678, 320] on div "Upload Documentation Please note: Any documentation provided to The MLC may be …" at bounding box center [589, 249] width 390 height 233
click at [692, 357] on button "Confirm" at bounding box center [707, 346] width 139 height 39
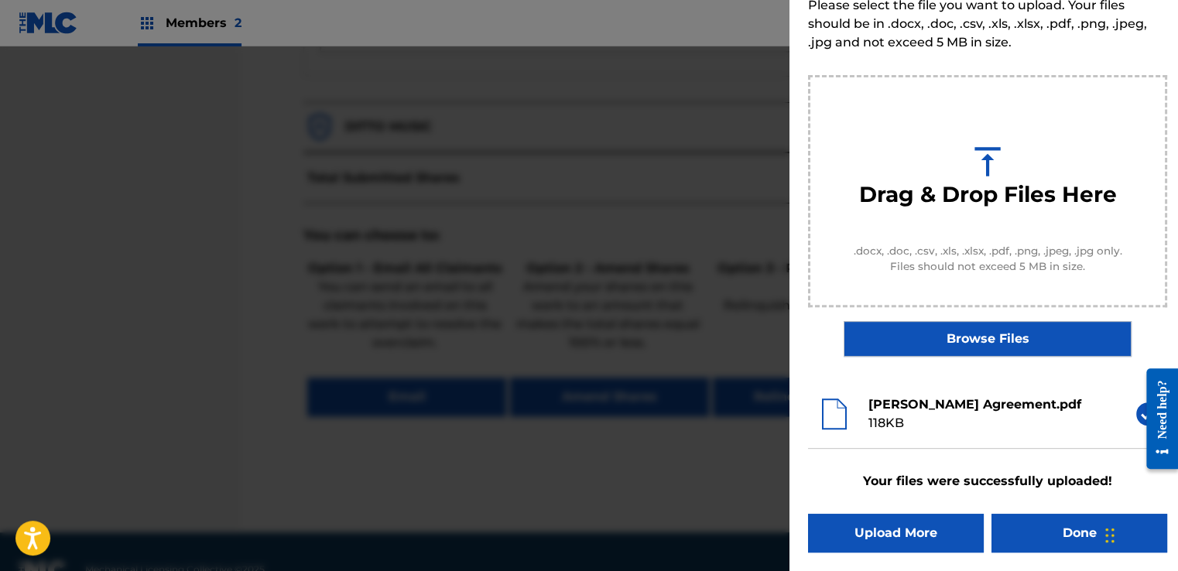
scroll to position [90, 0]
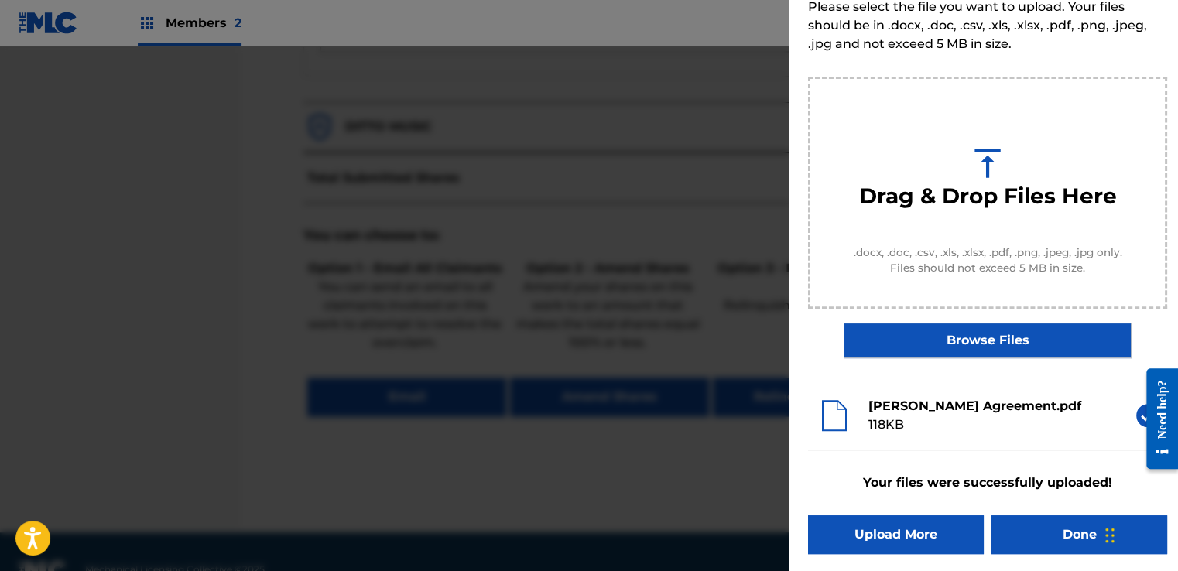
click at [1026, 525] on button "Done" at bounding box center [1079, 534] width 176 height 39
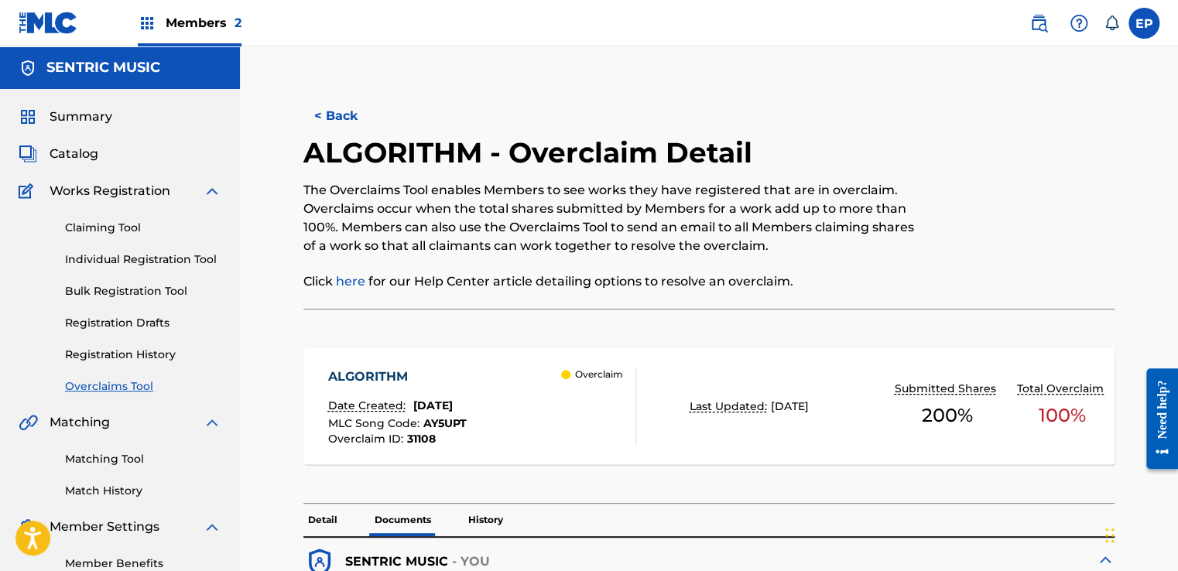
click at [622, 283] on p "Click here for our Help Center article detailing options to resolve an overclai…" at bounding box center [615, 281] width 624 height 19
click at [127, 380] on link "Overclaims Tool" at bounding box center [143, 386] width 156 height 16
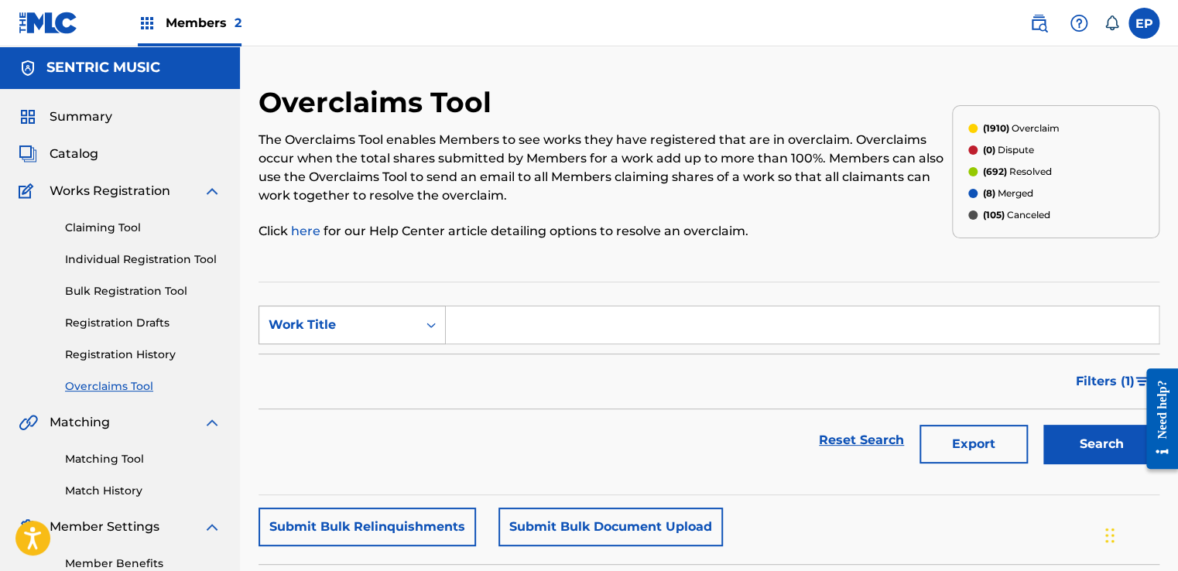
click at [336, 326] on div "Work Title" at bounding box center [337, 325] width 139 height 19
click at [350, 391] on div "Overclaim ID" at bounding box center [352, 402] width 186 height 39
click at [505, 315] on input "Search Form" at bounding box center [802, 324] width 713 height 37
paste input "31184"
type input "31184"
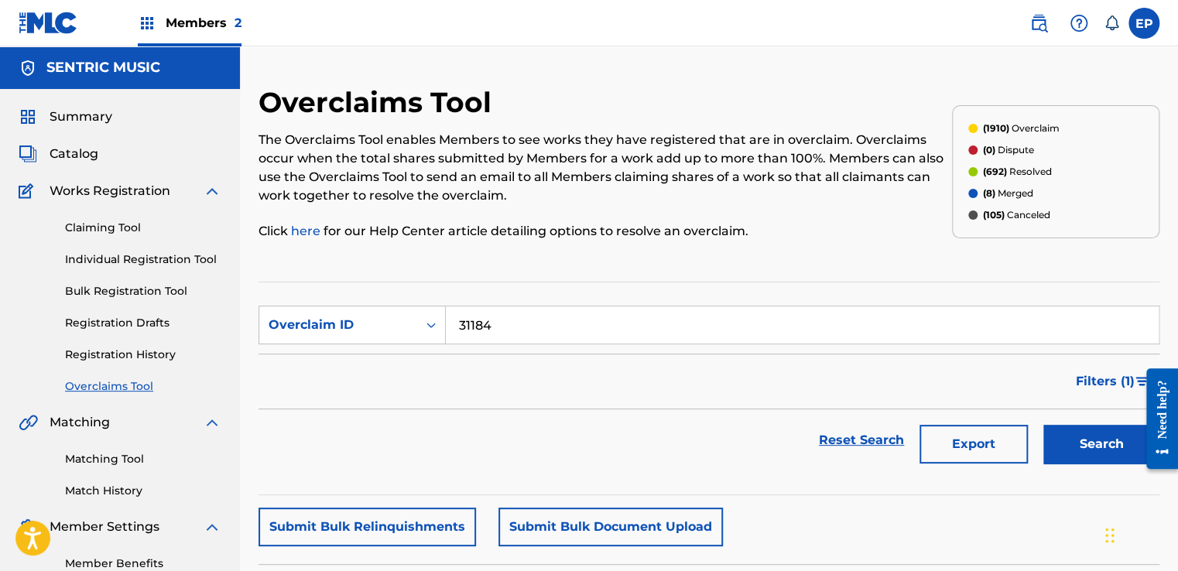
click at [1068, 439] on button "Search" at bounding box center [1101, 444] width 116 height 39
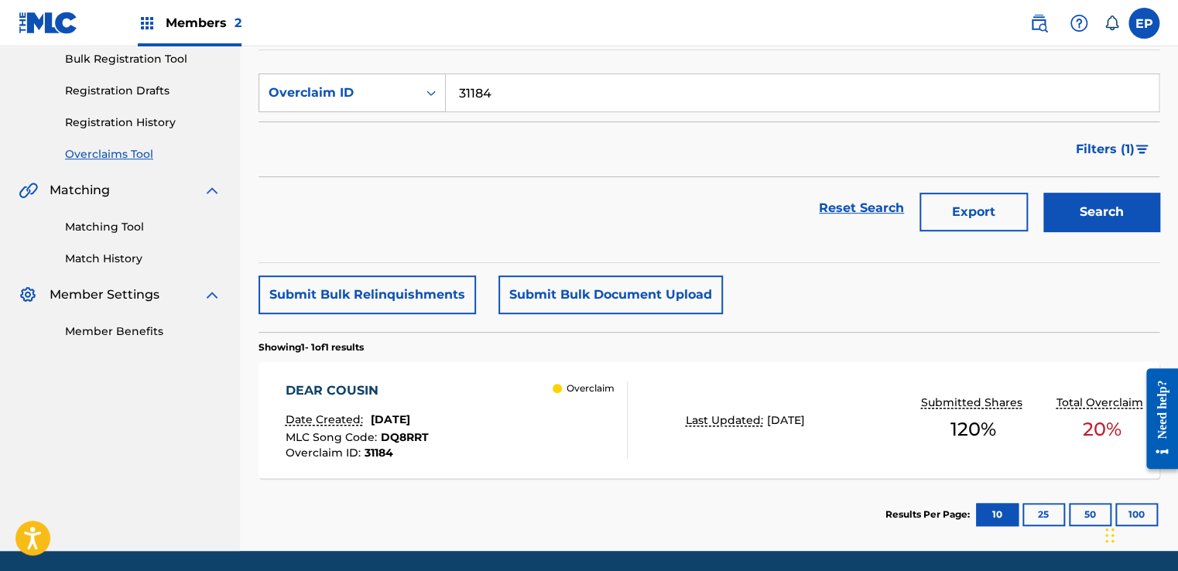
scroll to position [285, 0]
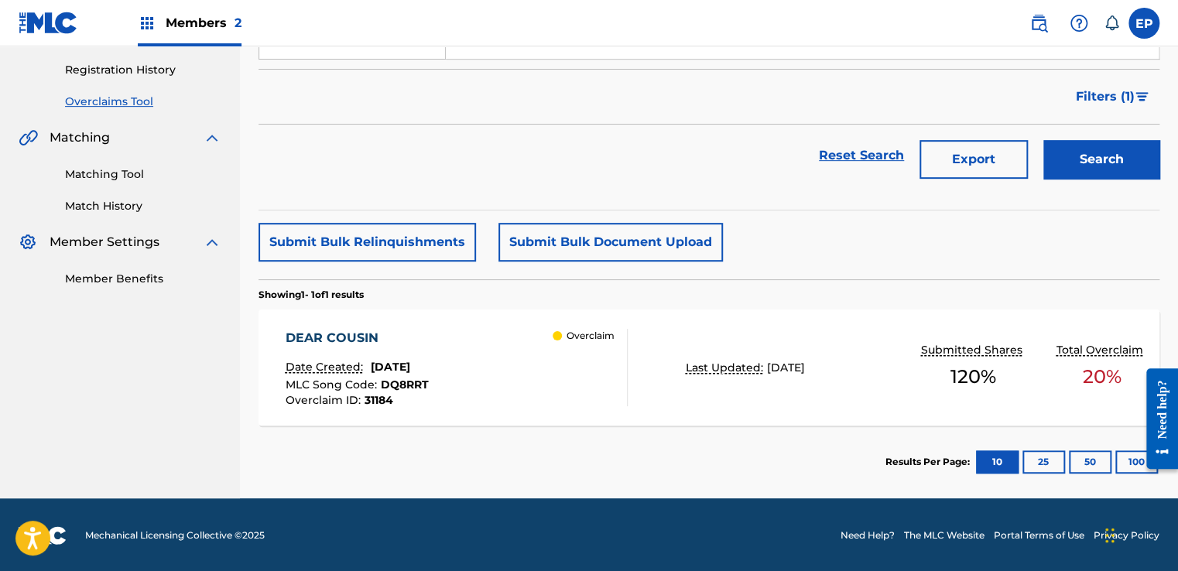
click at [498, 357] on div "DEAR COUSIN Date Created: [DATE] MLC Song Code : DQ8RRT Overclaim ID : 31184 Ov…" at bounding box center [456, 367] width 342 height 77
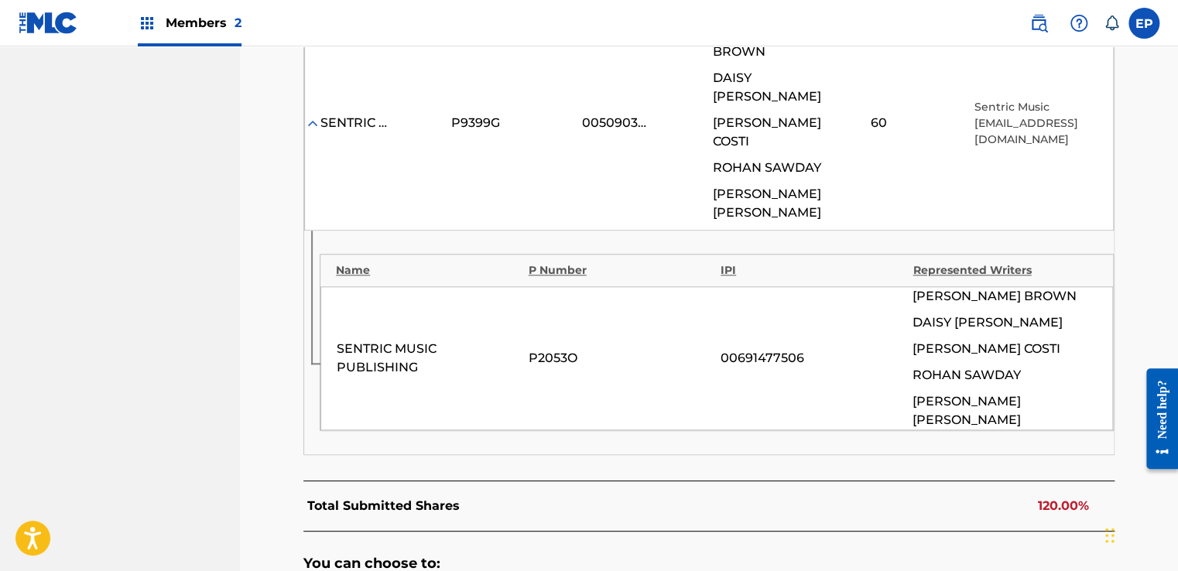
scroll to position [815, 0]
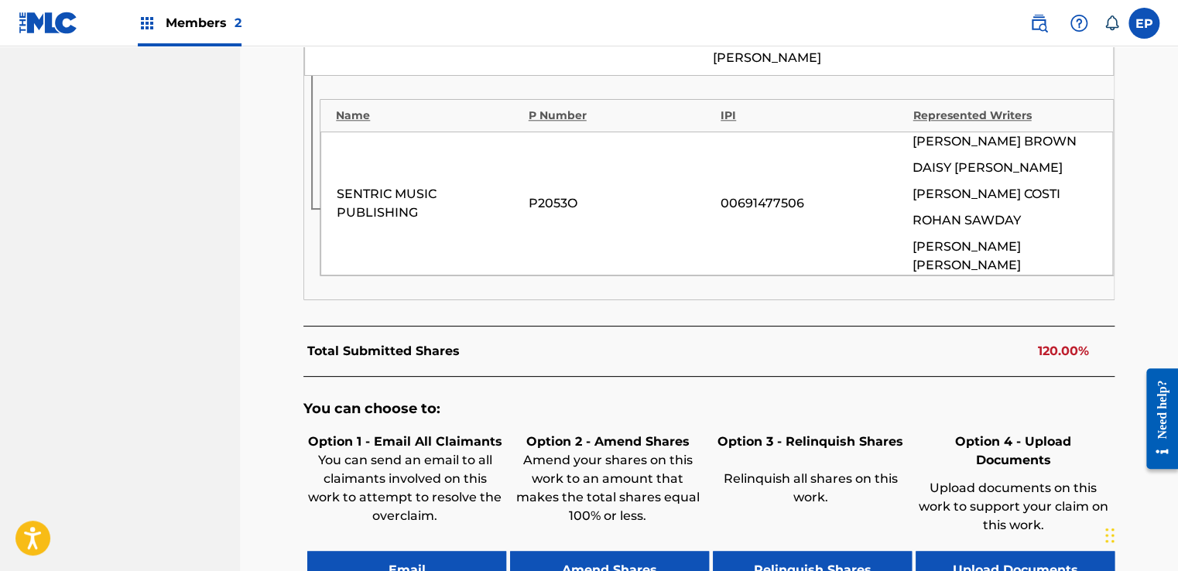
click at [1007, 551] on button "Upload Documents" at bounding box center [1014, 570] width 199 height 39
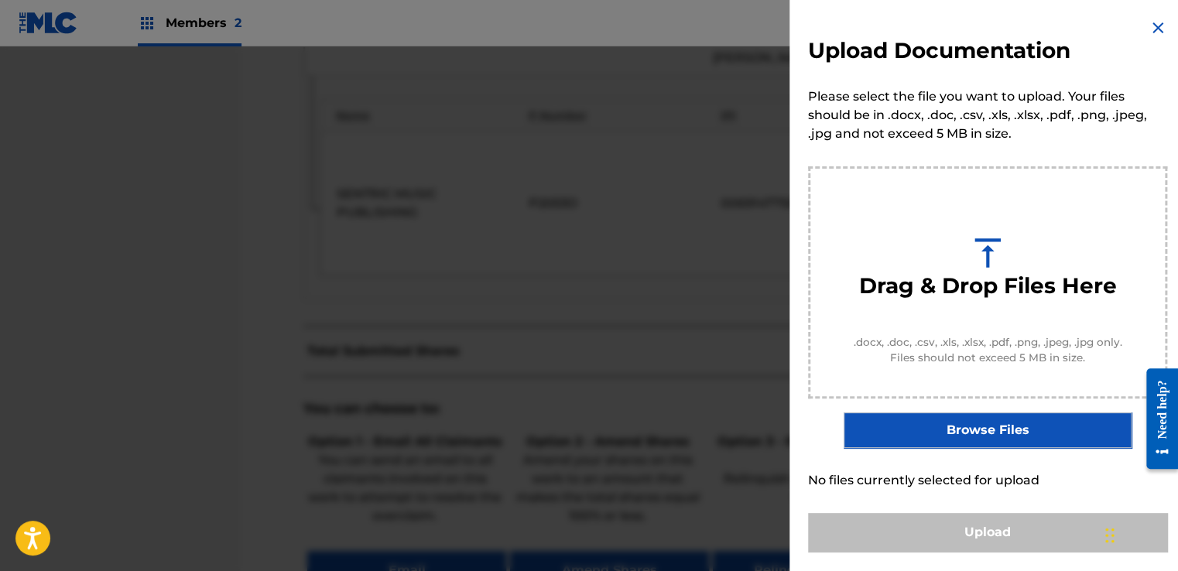
click at [988, 454] on div "Upload Documentation Please select the file you want to upload. Your files shou…" at bounding box center [987, 285] width 396 height 570
click at [987, 446] on label "Browse Files" at bounding box center [986, 430] width 287 height 36
click at [0, 0] on input "Browse Files" at bounding box center [0, 0] width 0 height 0
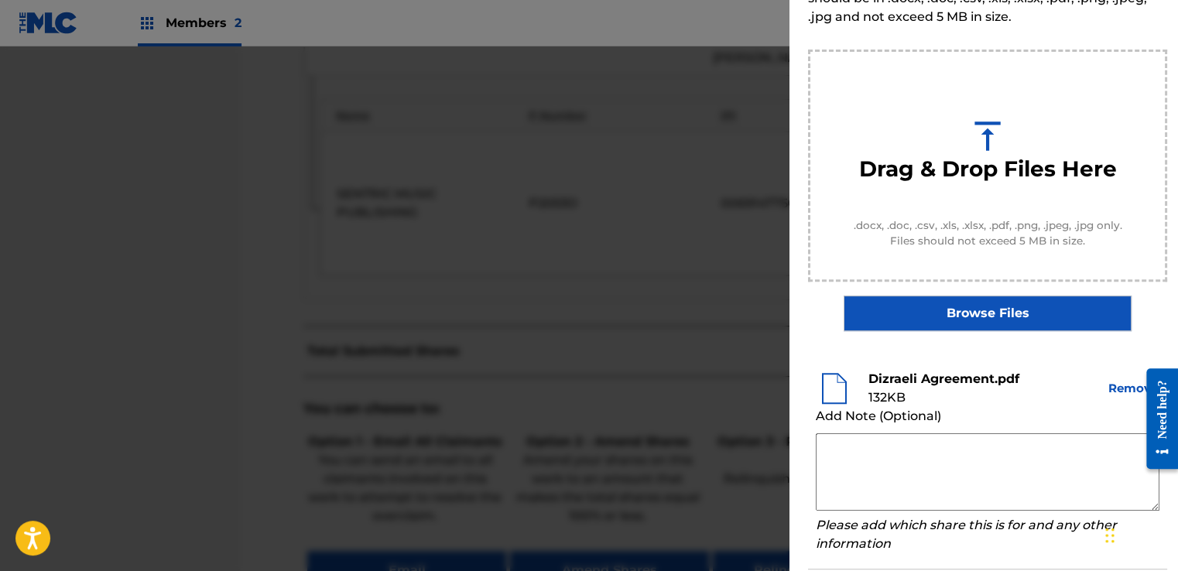
scroll to position [194, 0]
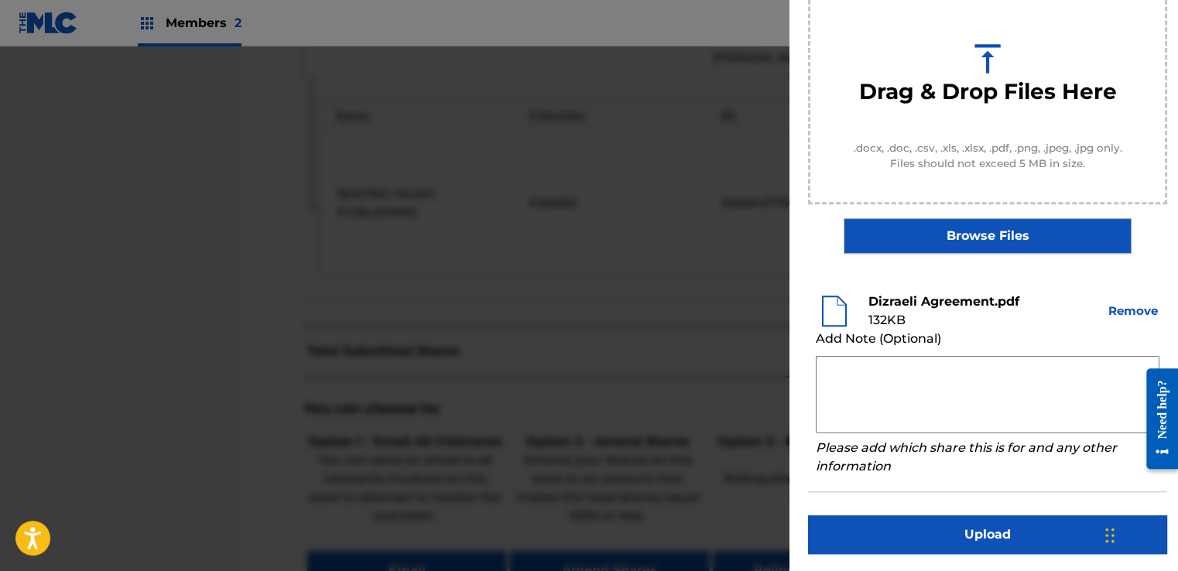
click at [890, 379] on textarea at bounding box center [987, 394] width 344 height 77
paste textarea "Our self service agreement is signed via digital signature and is active until …"
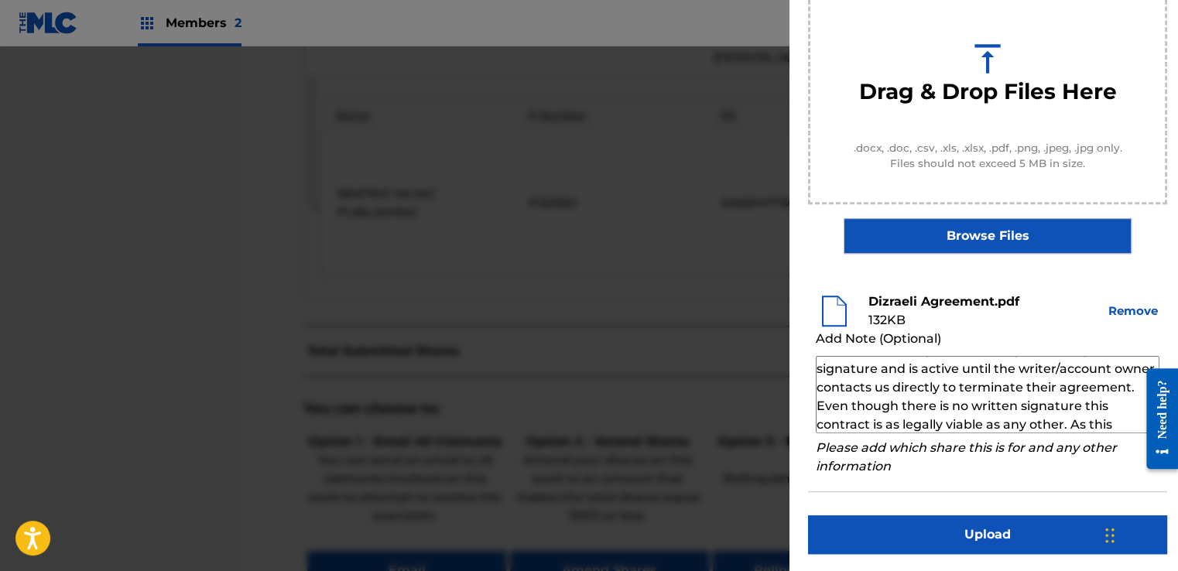
scroll to position [0, 0]
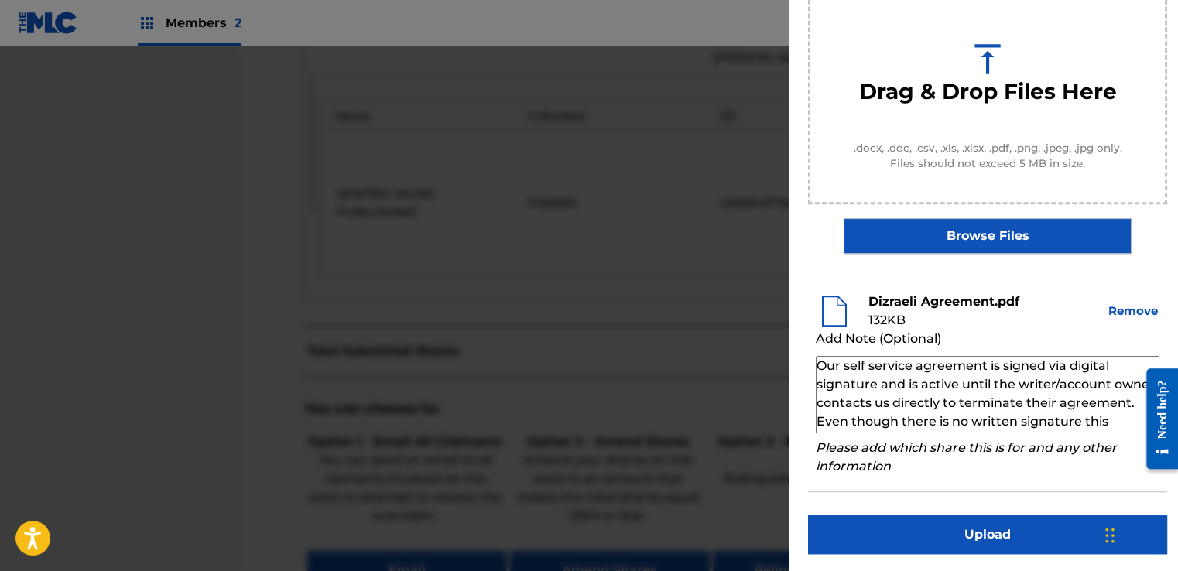
type textarea "Our self service agreement is signed via digital signature and is active until …"
click at [982, 528] on button "Upload" at bounding box center [987, 534] width 359 height 39
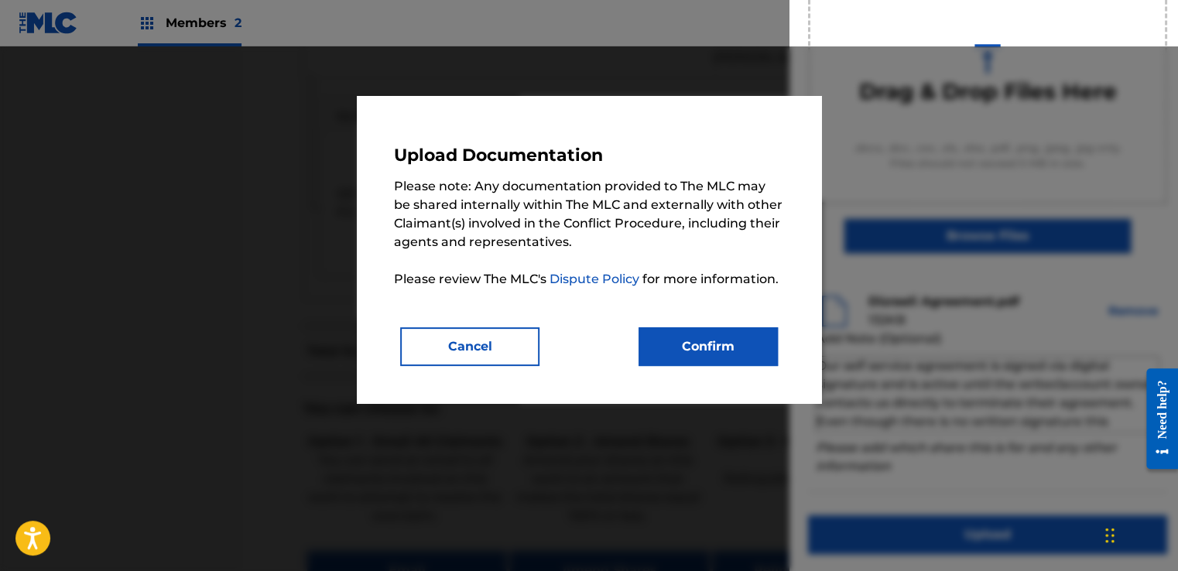
click at [683, 323] on div "Upload Documentation Please note: Any documentation provided to The MLC may be …" at bounding box center [589, 249] width 390 height 233
click at [697, 349] on button "Confirm" at bounding box center [707, 346] width 139 height 39
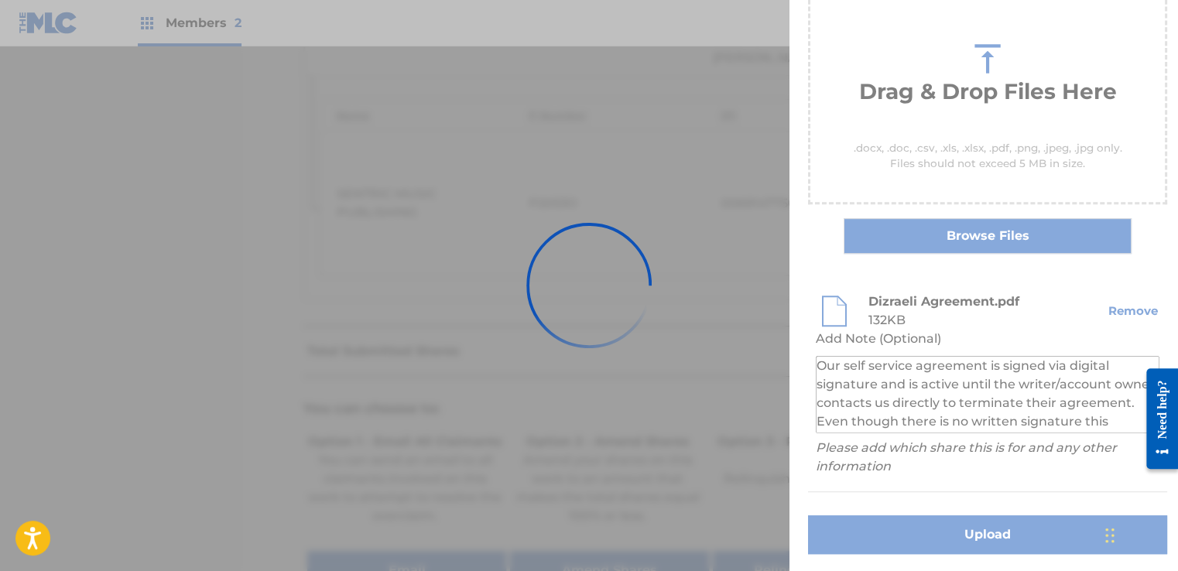
scroll to position [90, 0]
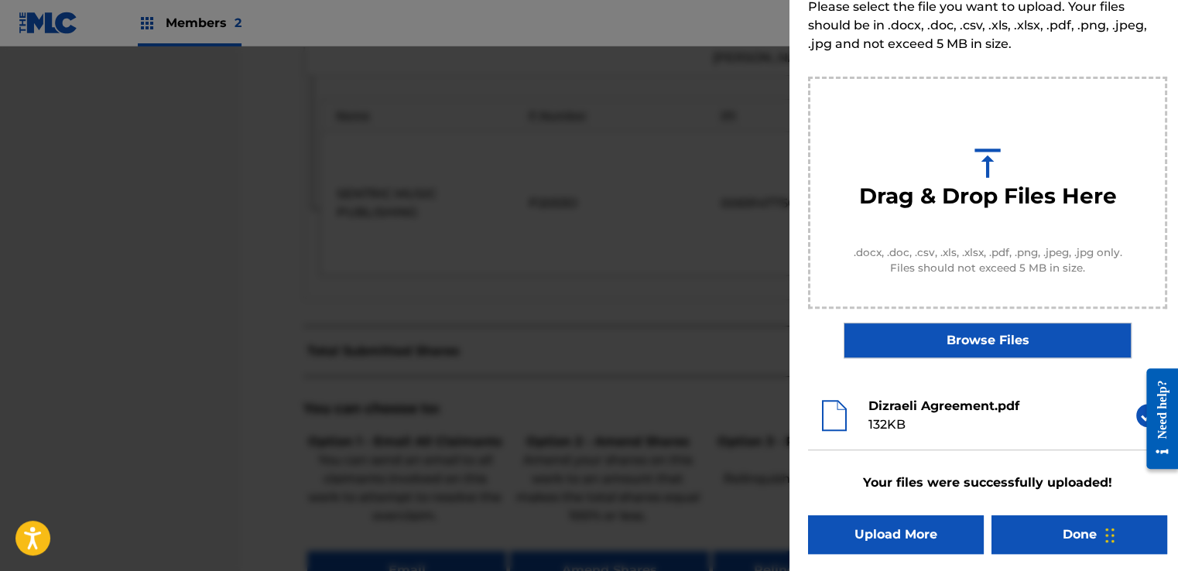
click at [1043, 522] on button "Done" at bounding box center [1079, 534] width 176 height 39
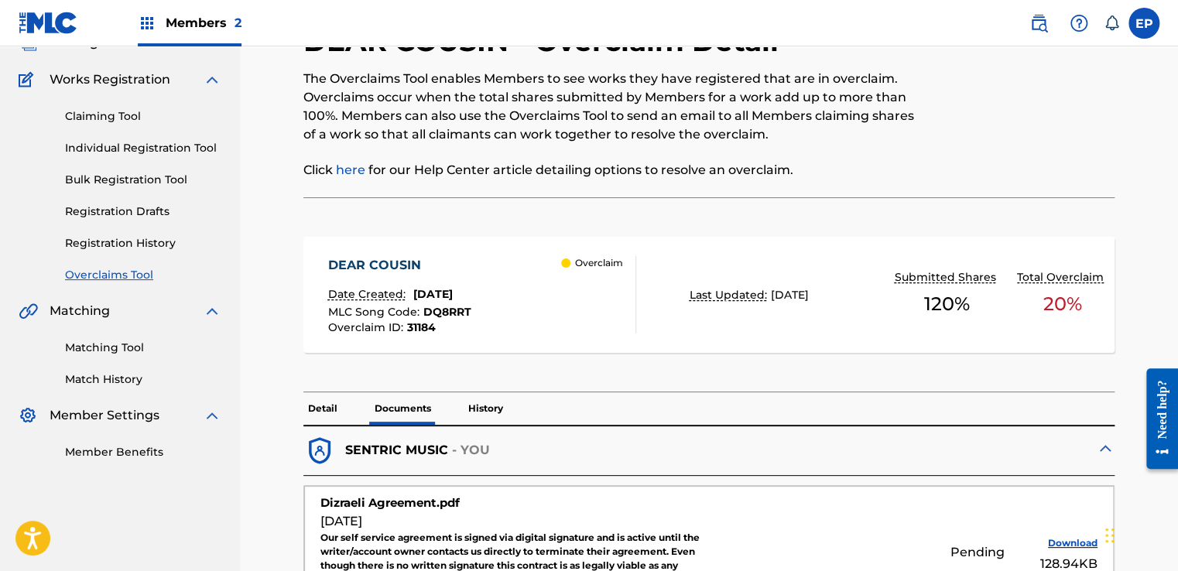
scroll to position [77, 0]
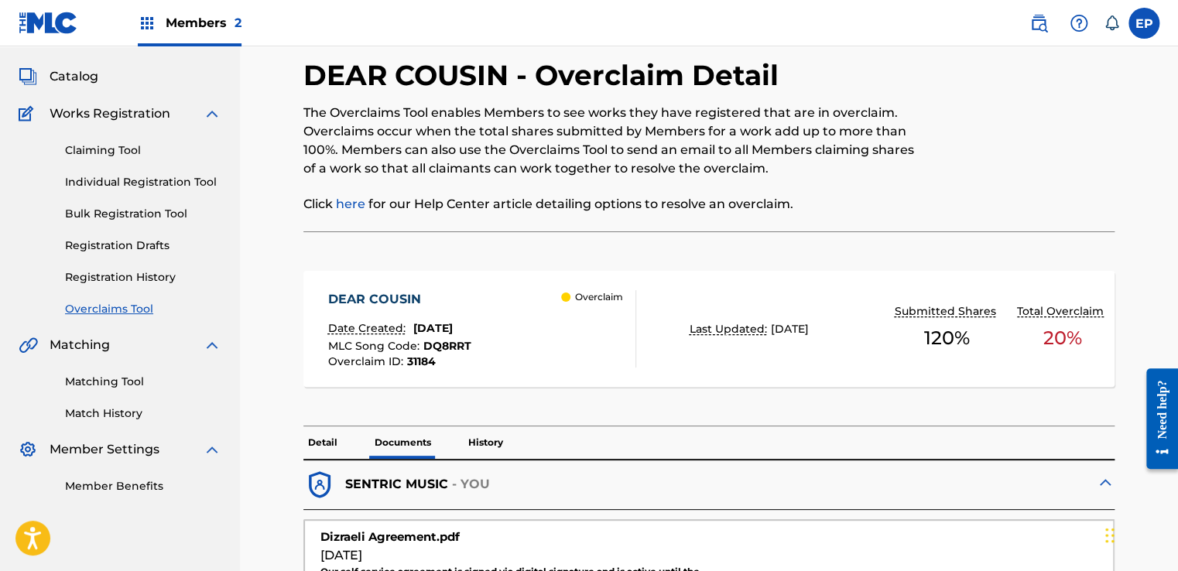
click at [108, 313] on link "Overclaims Tool" at bounding box center [143, 309] width 156 height 16
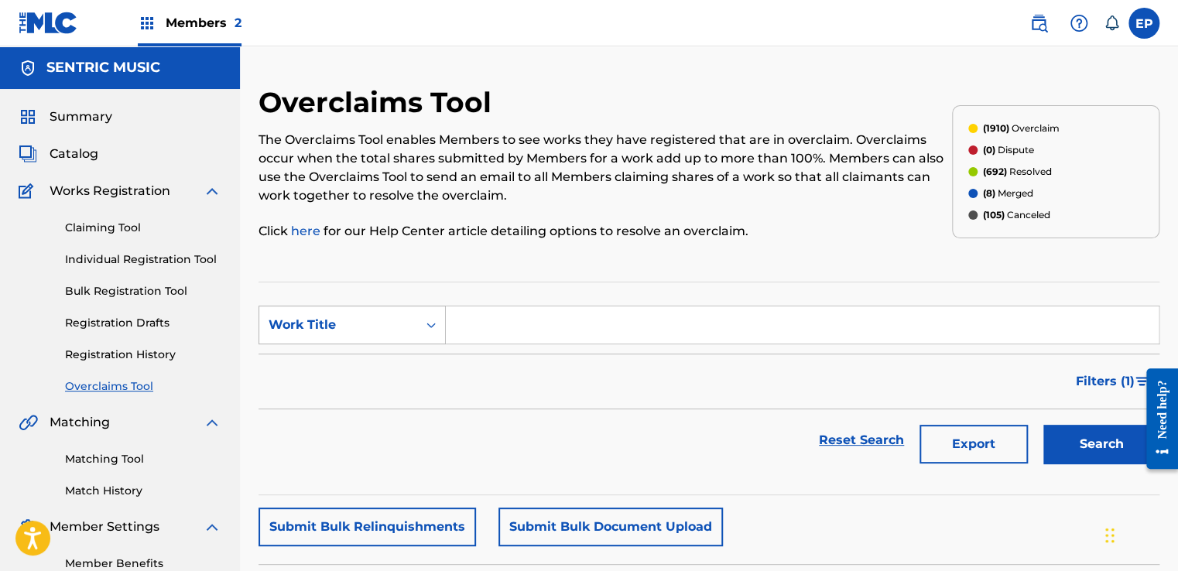
click at [344, 329] on div "Work Title" at bounding box center [337, 325] width 139 height 19
click at [354, 402] on div "Overclaim ID" at bounding box center [352, 402] width 186 height 39
click at [489, 347] on form "SearchWithCriteria0629138f-f2c2-4791-ac28-bf12769eb31c Overclaim ID Filter Stat…" at bounding box center [708, 389] width 901 height 166
drag, startPoint x: 510, startPoint y: 328, endPoint x: 548, endPoint y: 334, distance: 38.4
click at [510, 328] on input "Search Form" at bounding box center [802, 324] width 713 height 37
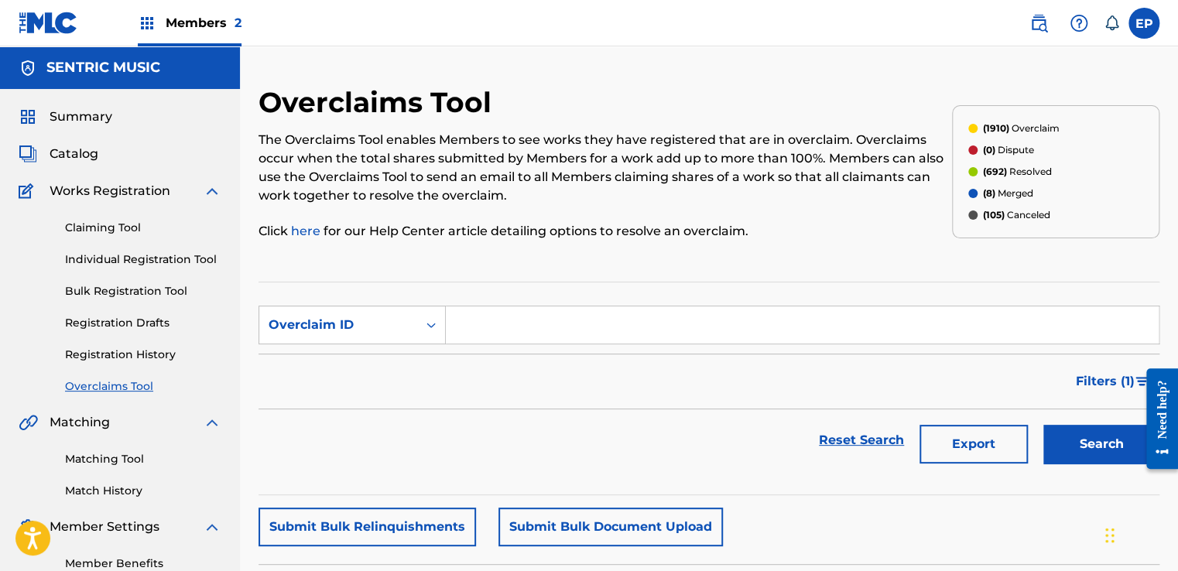
paste input "31192"
type input "31192"
click at [1060, 440] on button "Search" at bounding box center [1101, 444] width 116 height 39
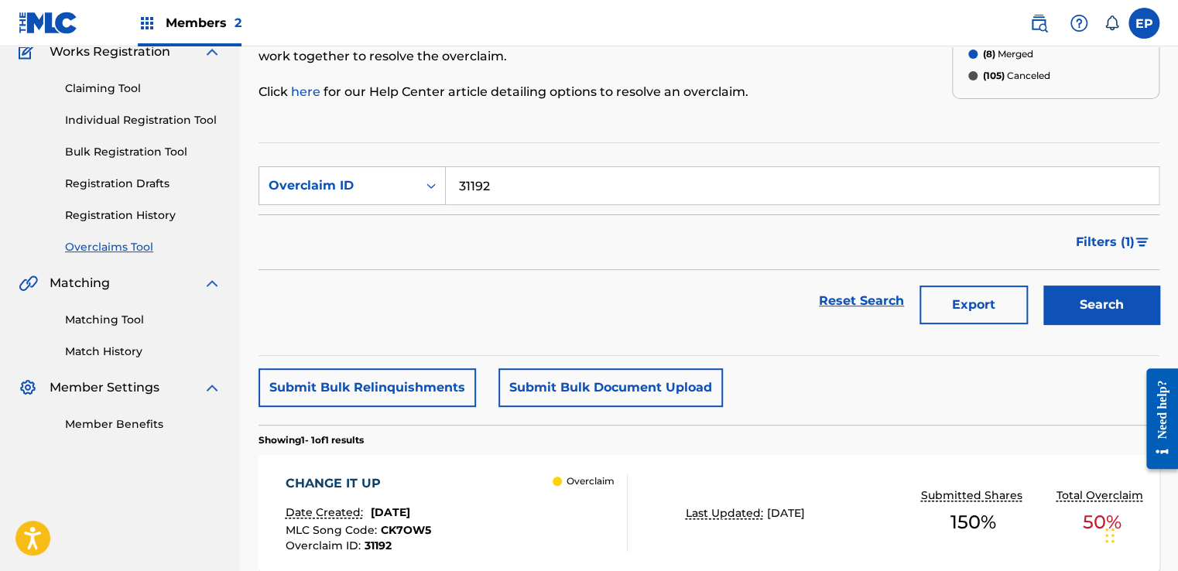
scroll to position [285, 0]
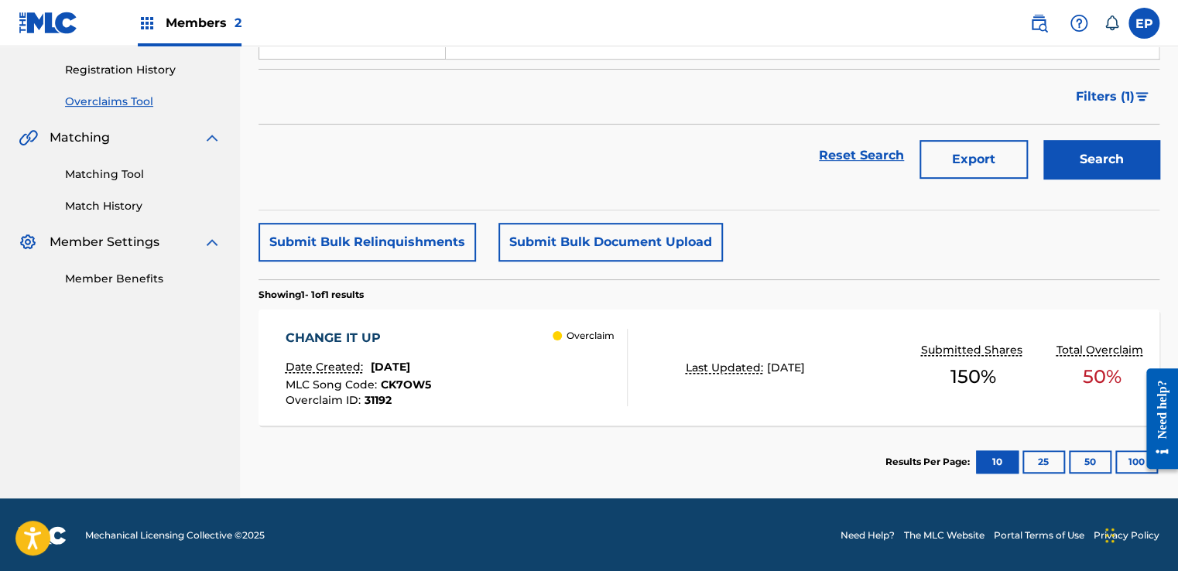
click at [773, 398] on div "CHANGE IT UP Date Created: [DATE] MLC Song Code : CK7OW5 Overclaim ID : 31192 O…" at bounding box center [708, 367] width 901 height 116
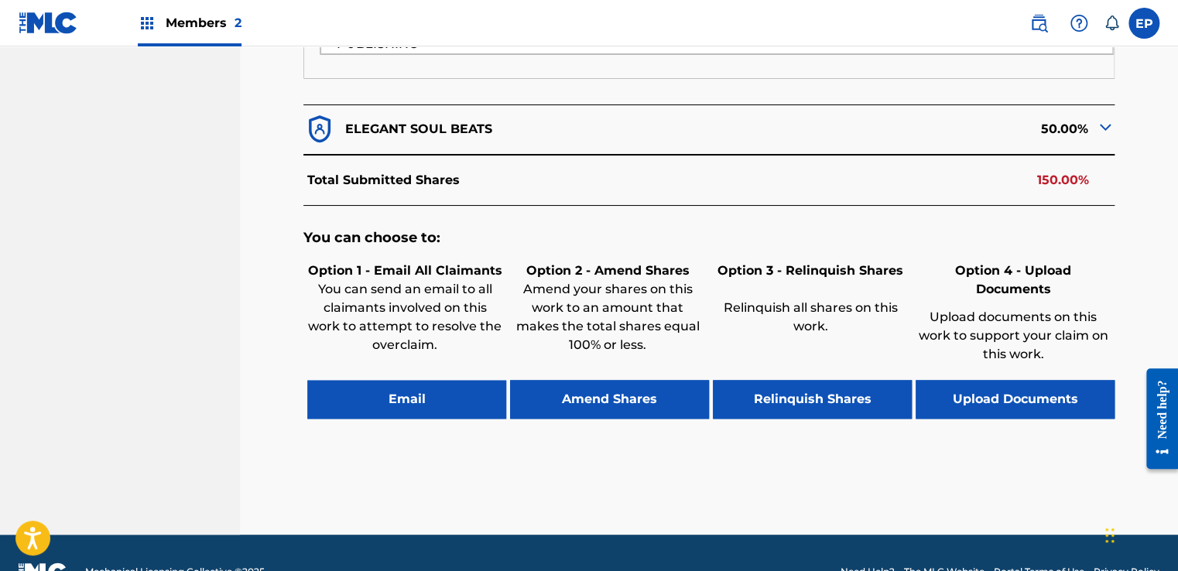
scroll to position [730, 0]
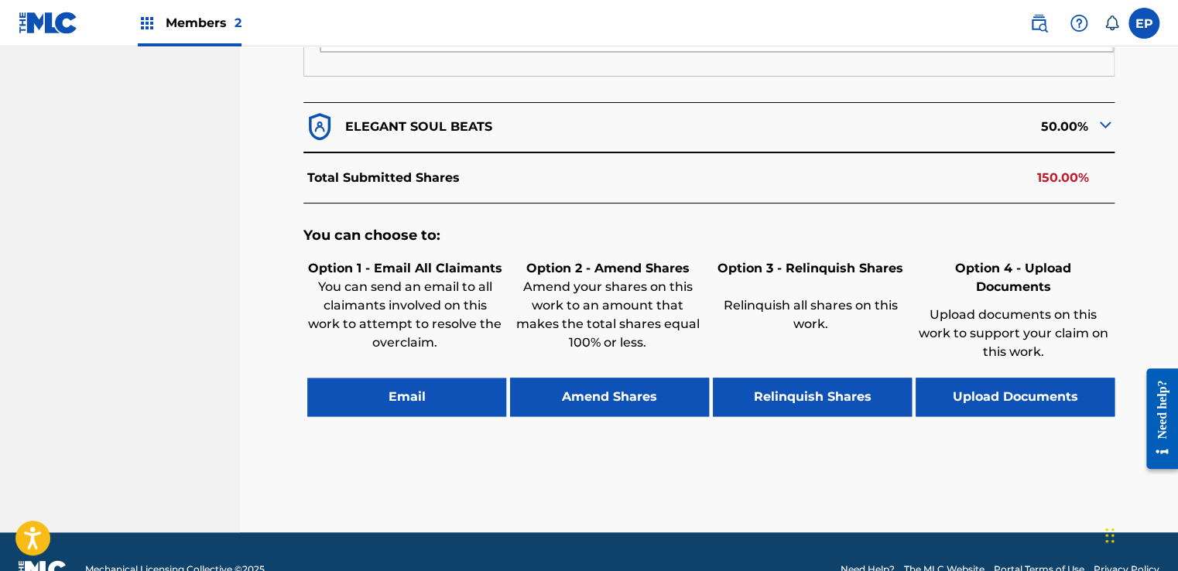
click at [962, 378] on button "Upload Documents" at bounding box center [1014, 397] width 199 height 39
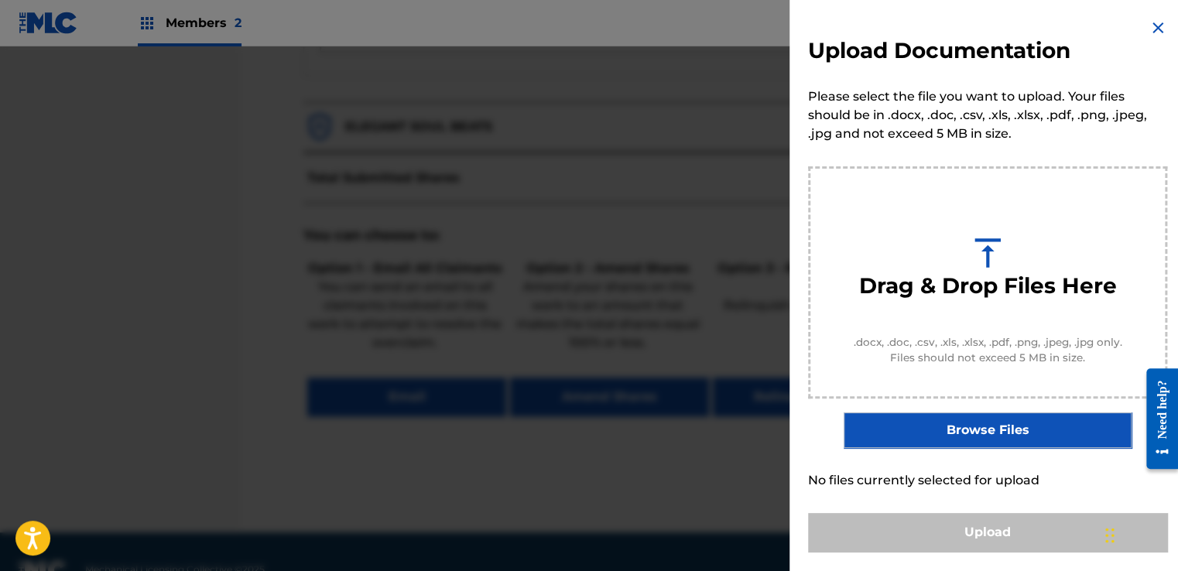
click at [885, 435] on label "Browse Files" at bounding box center [986, 430] width 287 height 36
click at [0, 0] on input "Browse Files" at bounding box center [0, 0] width 0 height 0
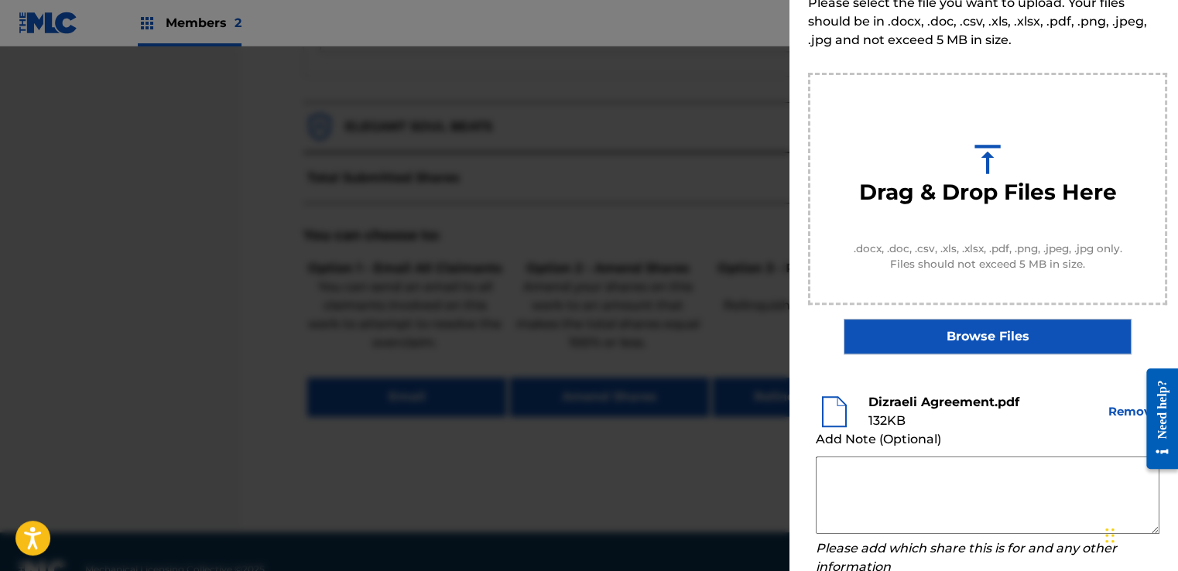
scroll to position [194, 0]
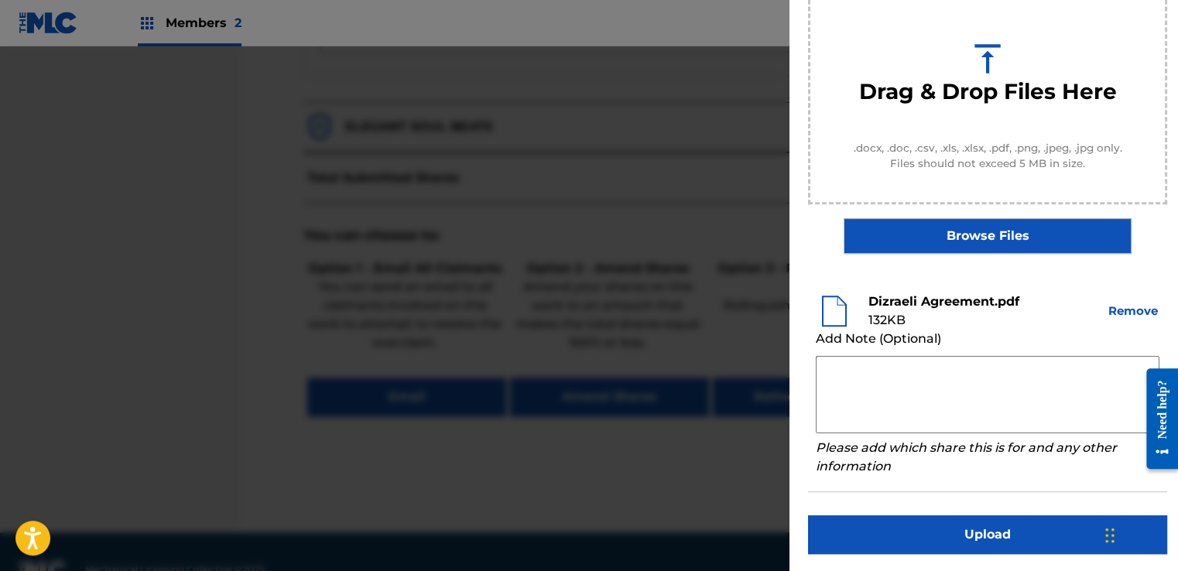
click at [1123, 306] on button "Remove" at bounding box center [1132, 312] width 53 height 18
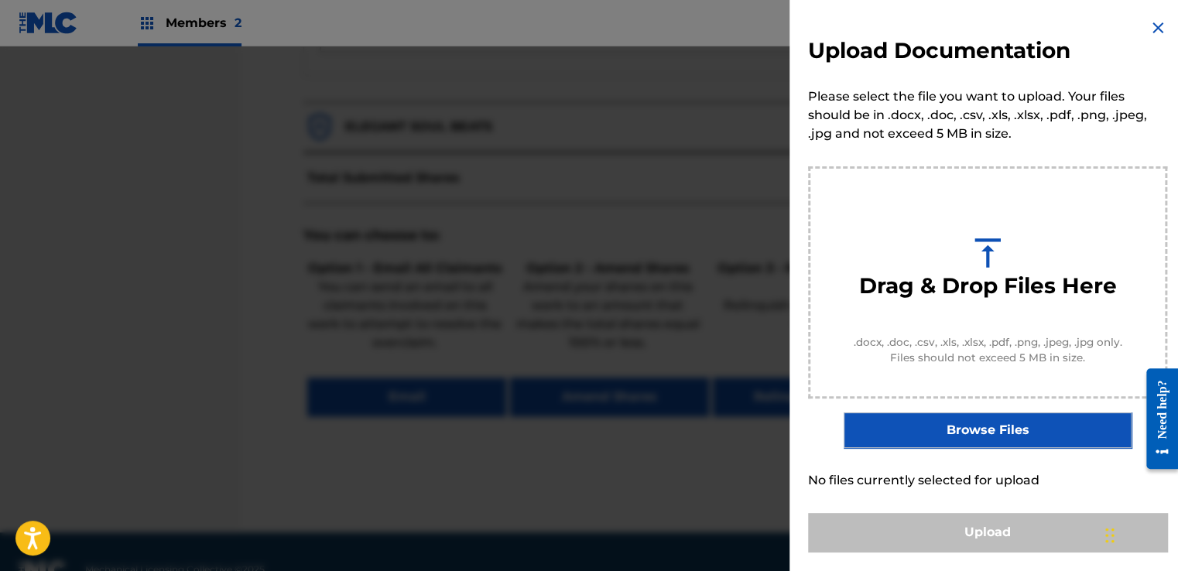
click at [951, 434] on label "Browse Files" at bounding box center [986, 430] width 287 height 36
click at [0, 0] on input "Browse Files" at bounding box center [0, 0] width 0 height 0
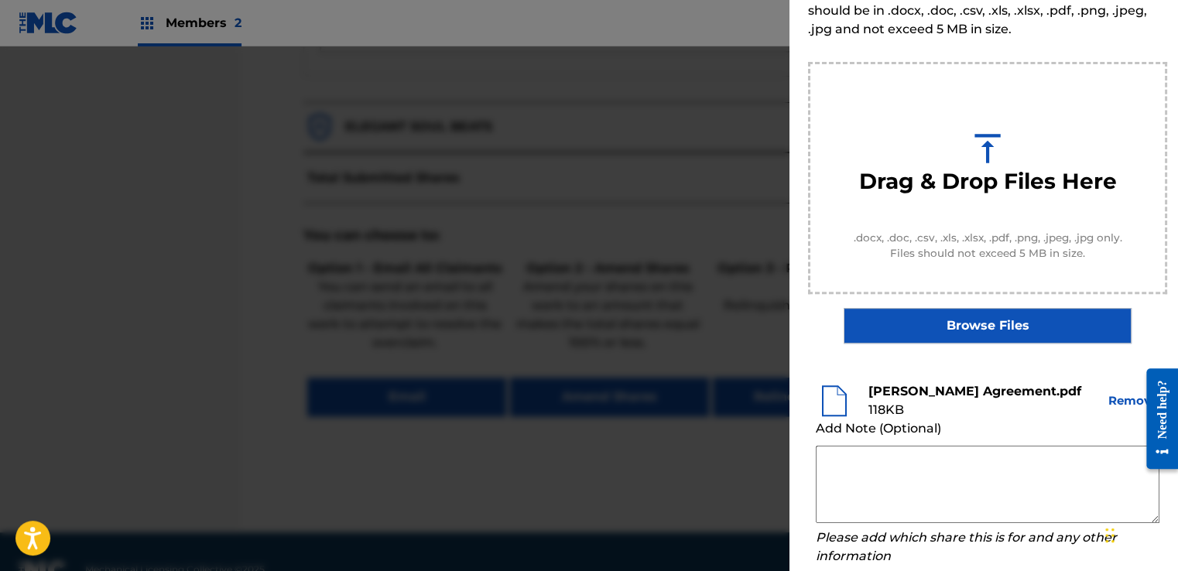
scroll to position [194, 0]
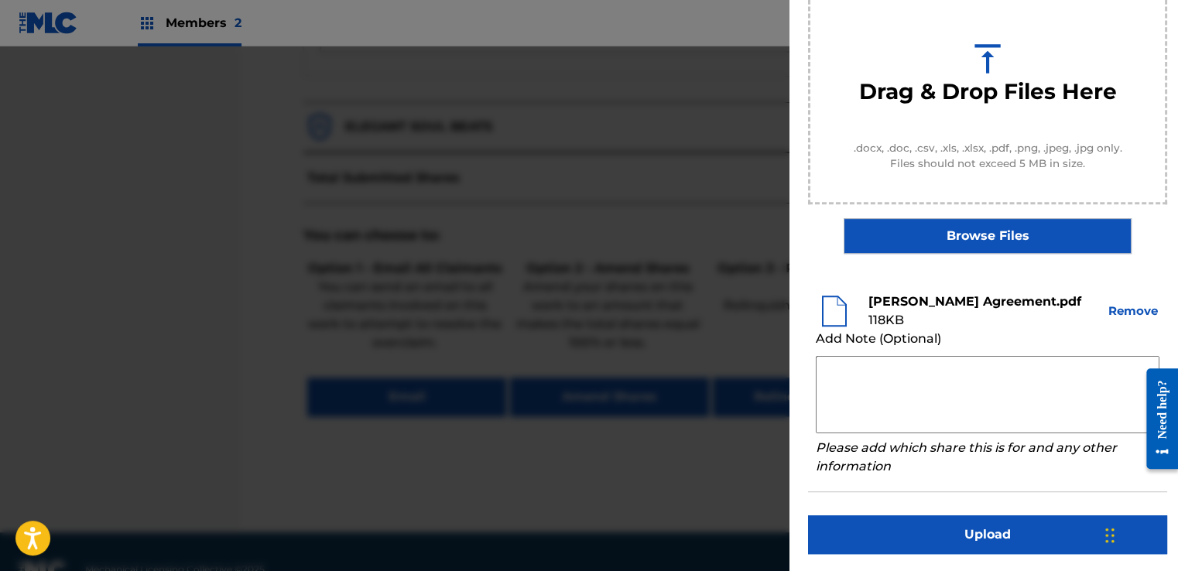
click at [845, 371] on textarea at bounding box center [987, 394] width 344 height 77
click at [849, 371] on textarea at bounding box center [987, 394] width 344 height 77
paste textarea "Our self service agreement is signed via digital signature and is active until …"
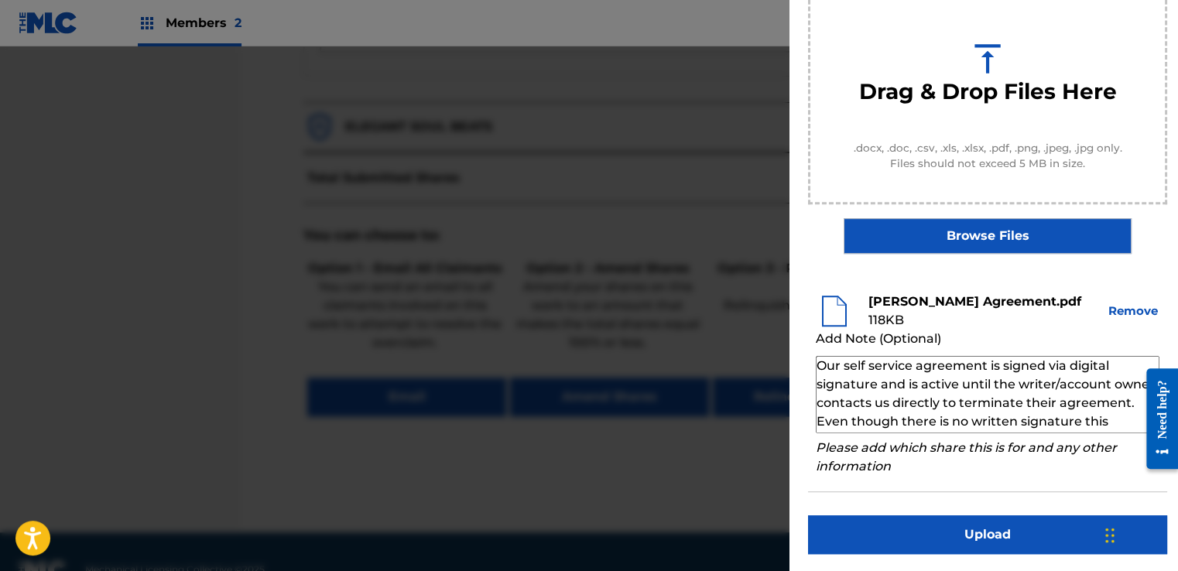
scroll to position [53, 0]
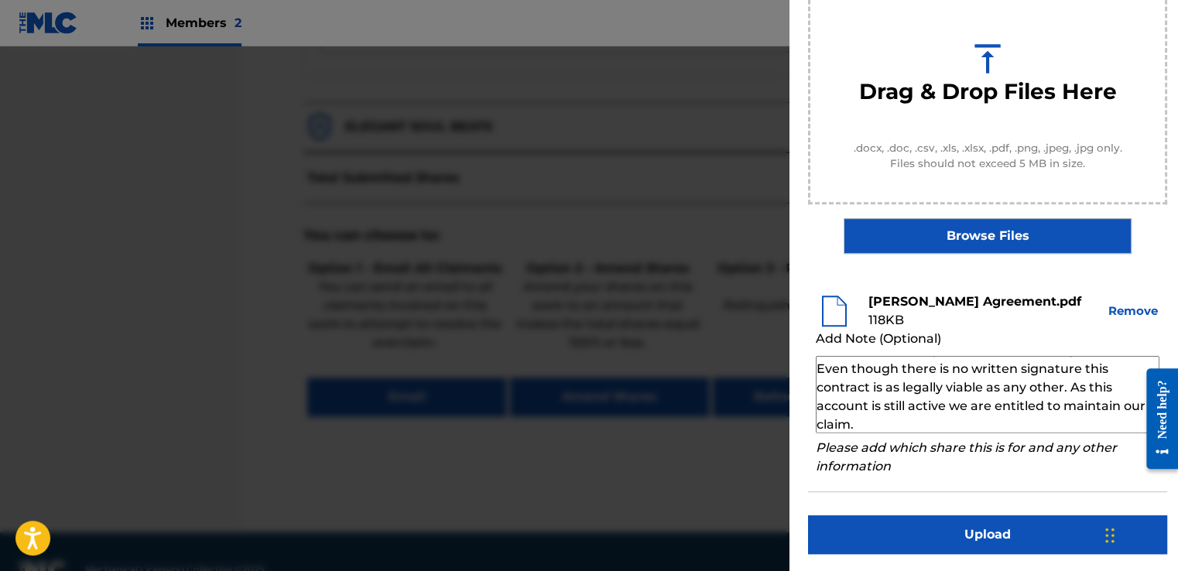
type textarea "Our self service agreement is signed via digital signature and is active until …"
click at [987, 528] on button "Upload" at bounding box center [987, 534] width 359 height 39
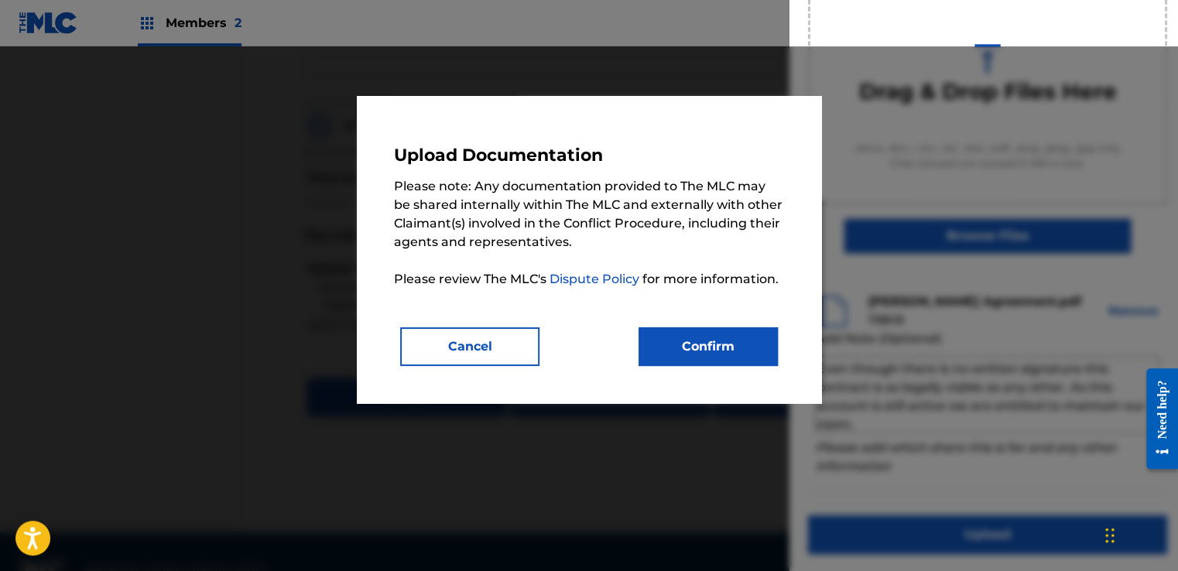
click at [710, 338] on button "Confirm" at bounding box center [707, 346] width 139 height 39
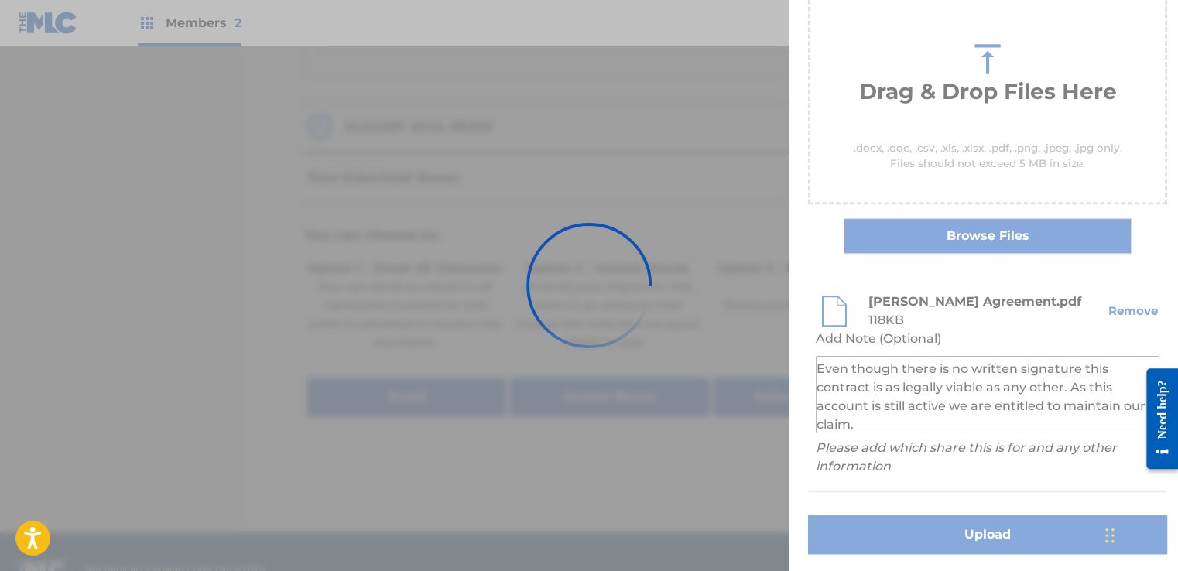
scroll to position [90, 0]
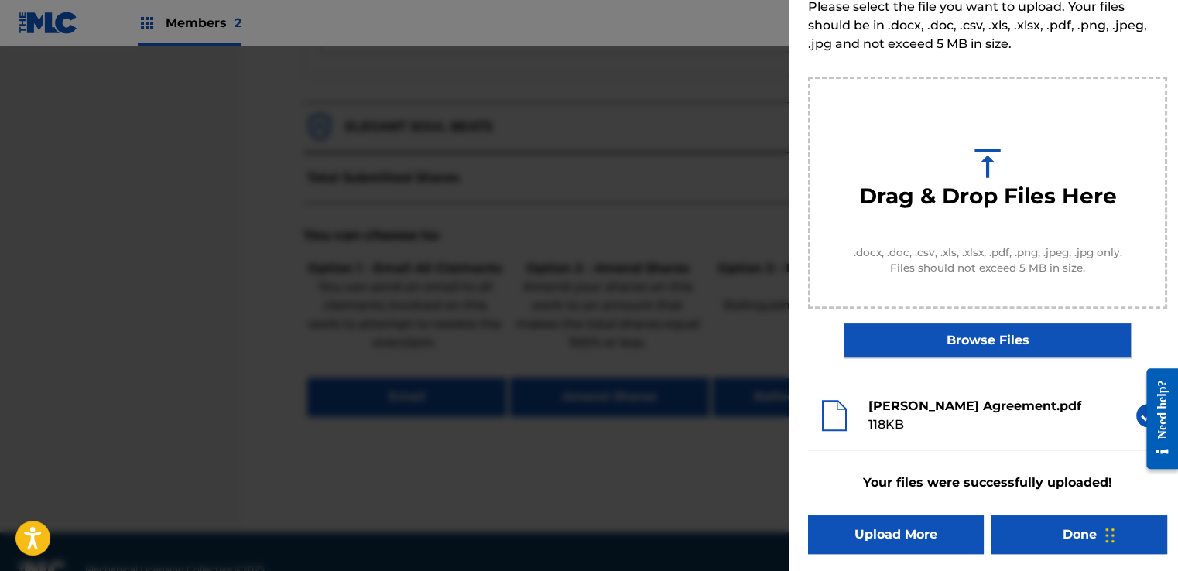
click at [1037, 532] on button "Done" at bounding box center [1079, 534] width 176 height 39
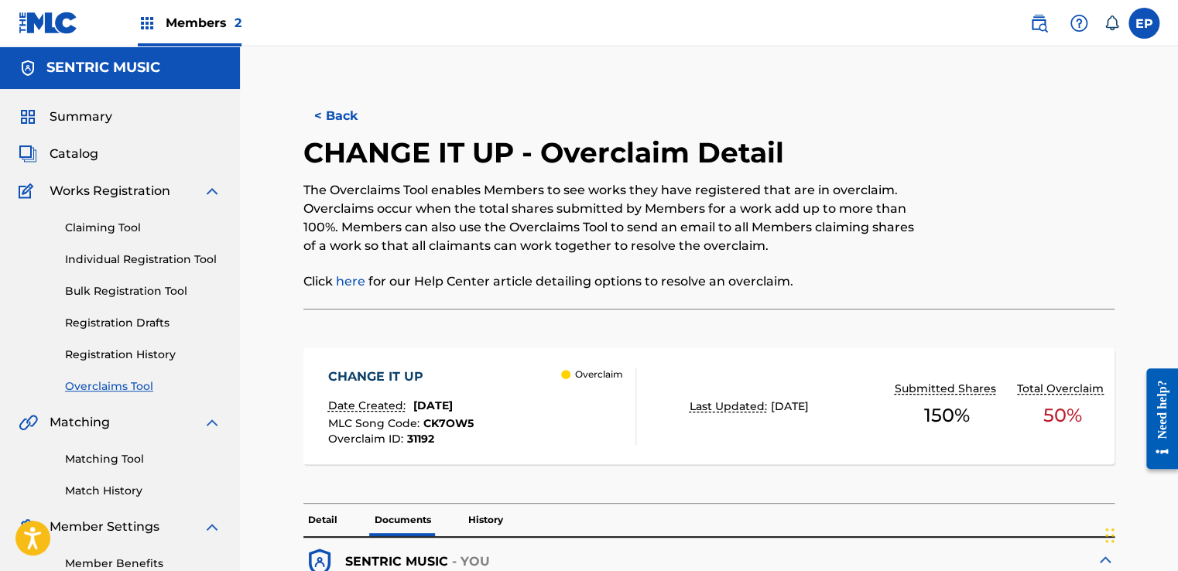
click at [130, 386] on link "Overclaims Tool" at bounding box center [143, 386] width 156 height 16
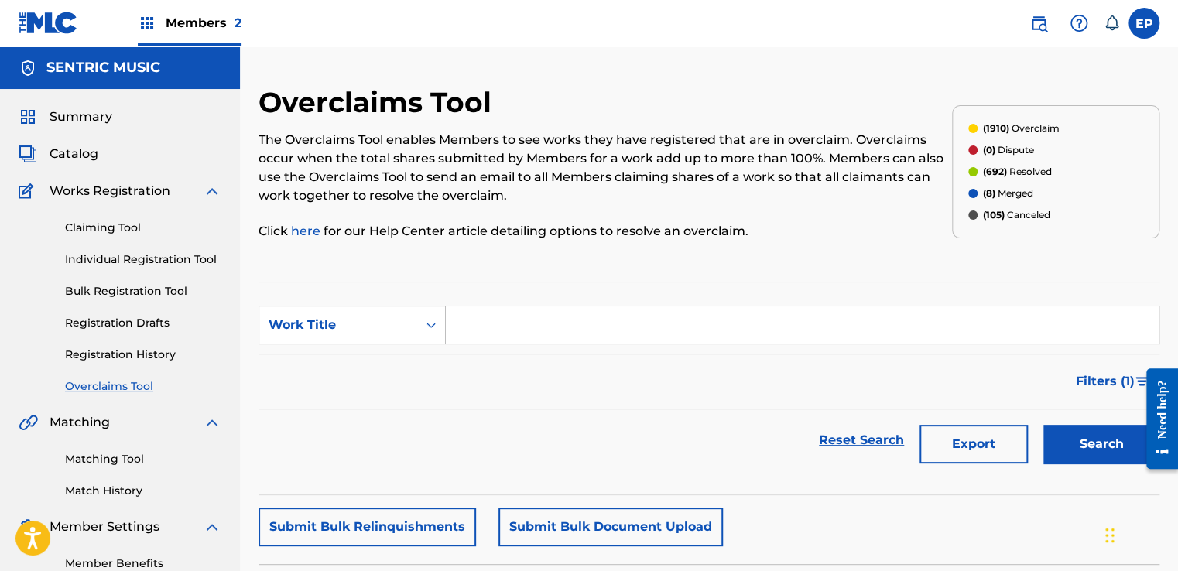
click at [362, 330] on div "Work Title" at bounding box center [337, 325] width 139 height 19
click at [344, 400] on div "Overclaim ID" at bounding box center [352, 402] width 186 height 39
click at [574, 320] on input "Search Form" at bounding box center [802, 324] width 713 height 37
paste input "31185"
type input "31185"
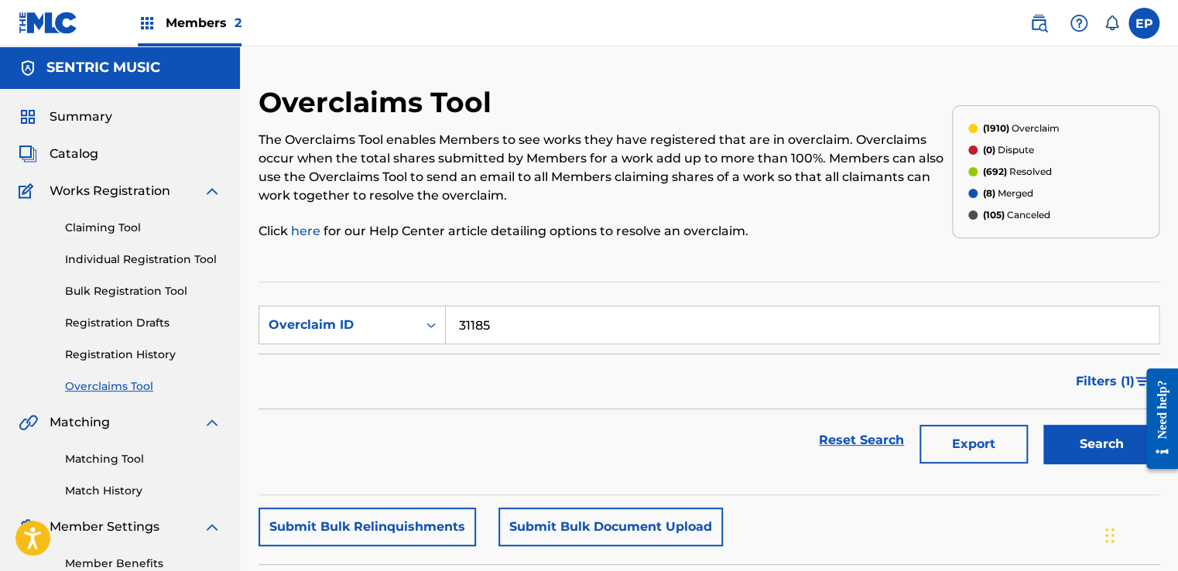
click at [1046, 431] on button "Search" at bounding box center [1101, 444] width 116 height 39
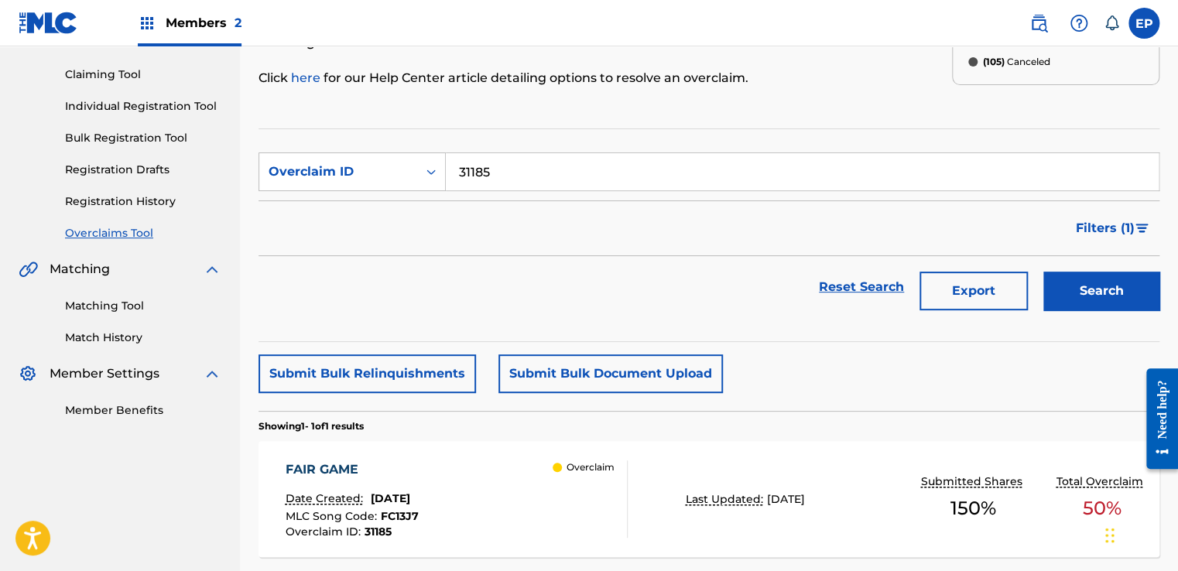
scroll to position [285, 0]
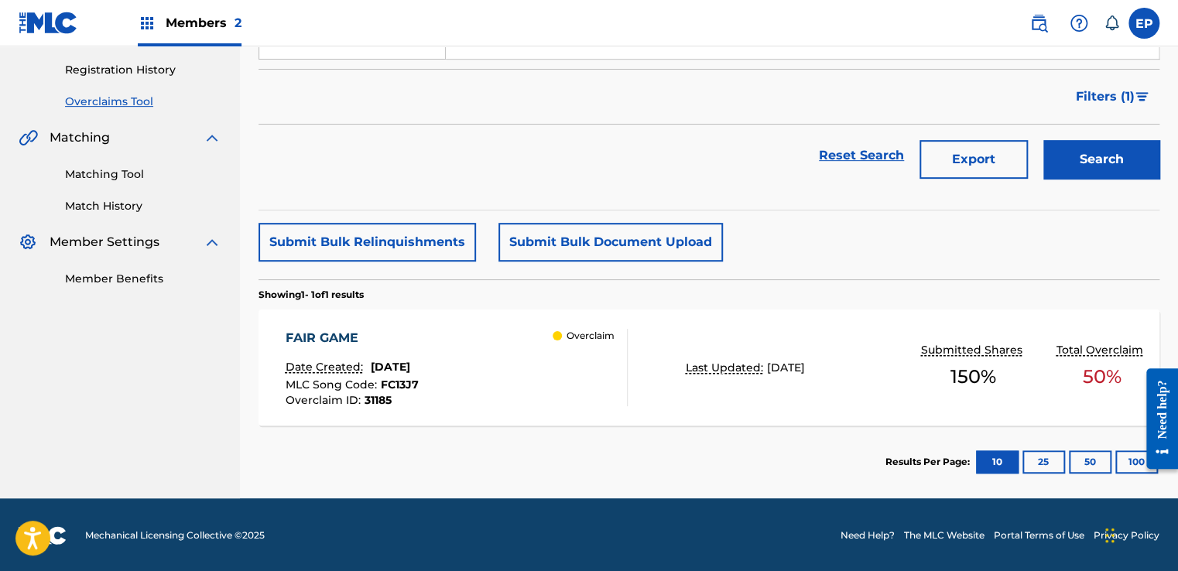
click at [548, 385] on div "FAIR GAME Date Created: [DATE] MLC Song Code : FC13J7 Overclaim ID : 31185 Over…" at bounding box center [456, 367] width 342 height 77
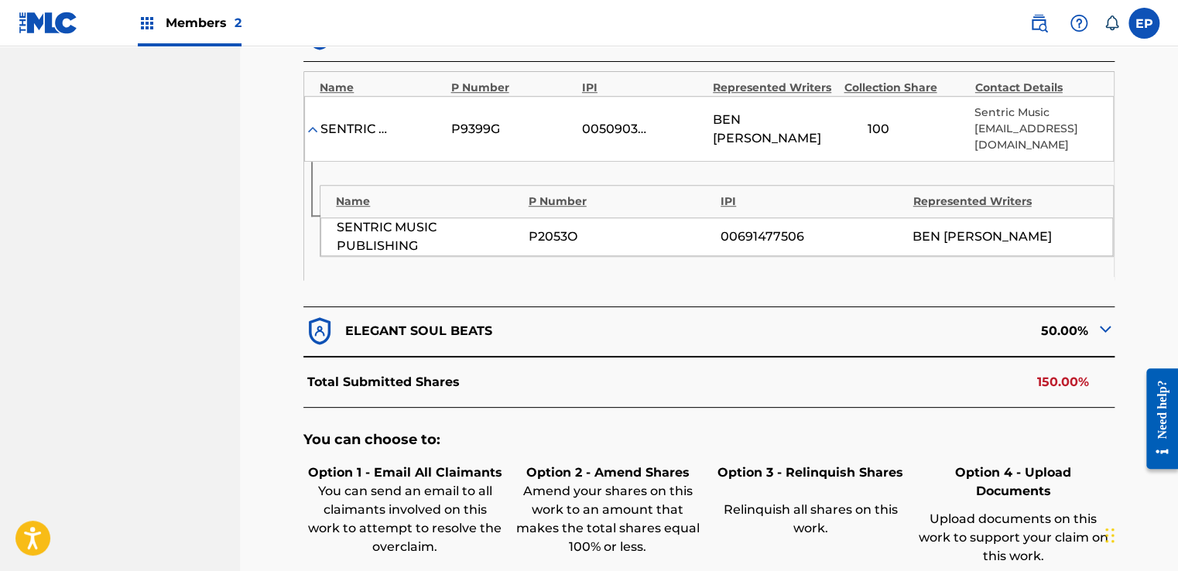
scroll to position [619, 0]
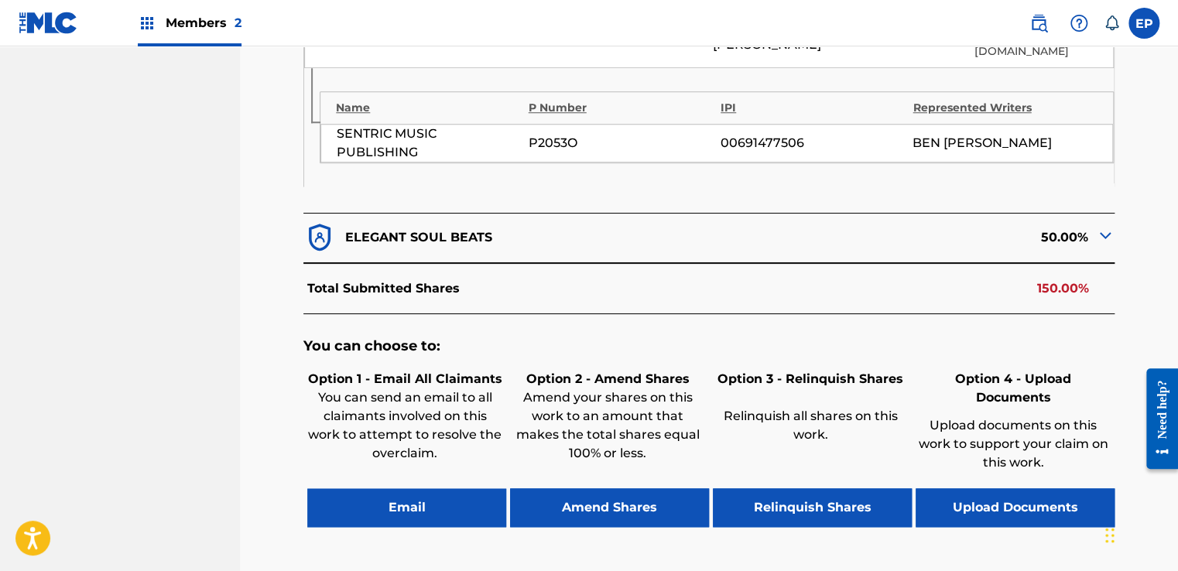
click at [1099, 226] on img at bounding box center [1105, 235] width 19 height 19
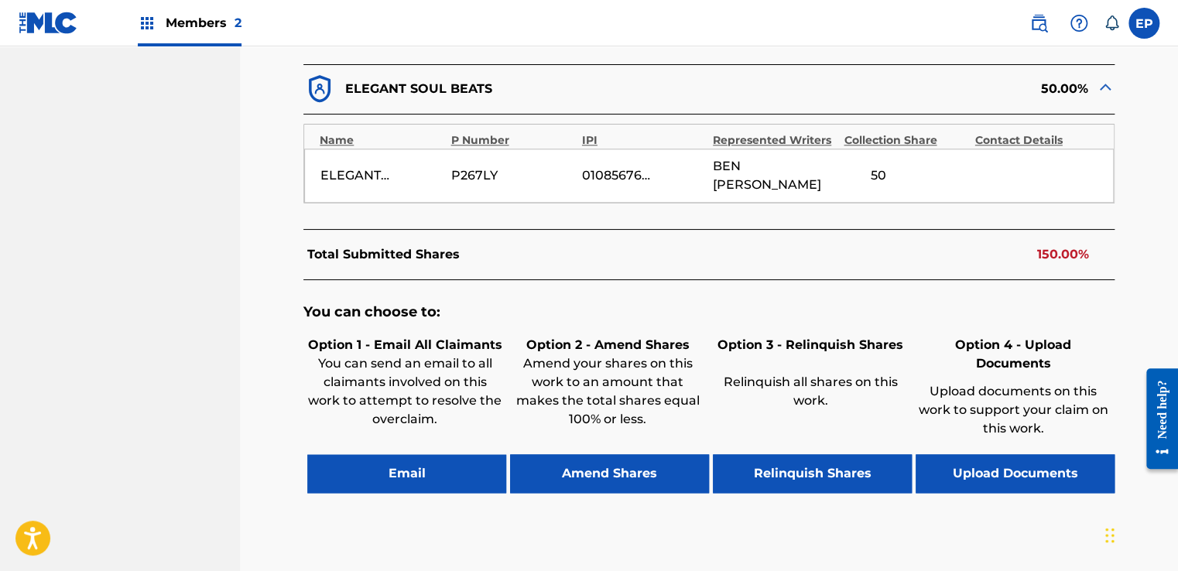
scroll to position [774, 0]
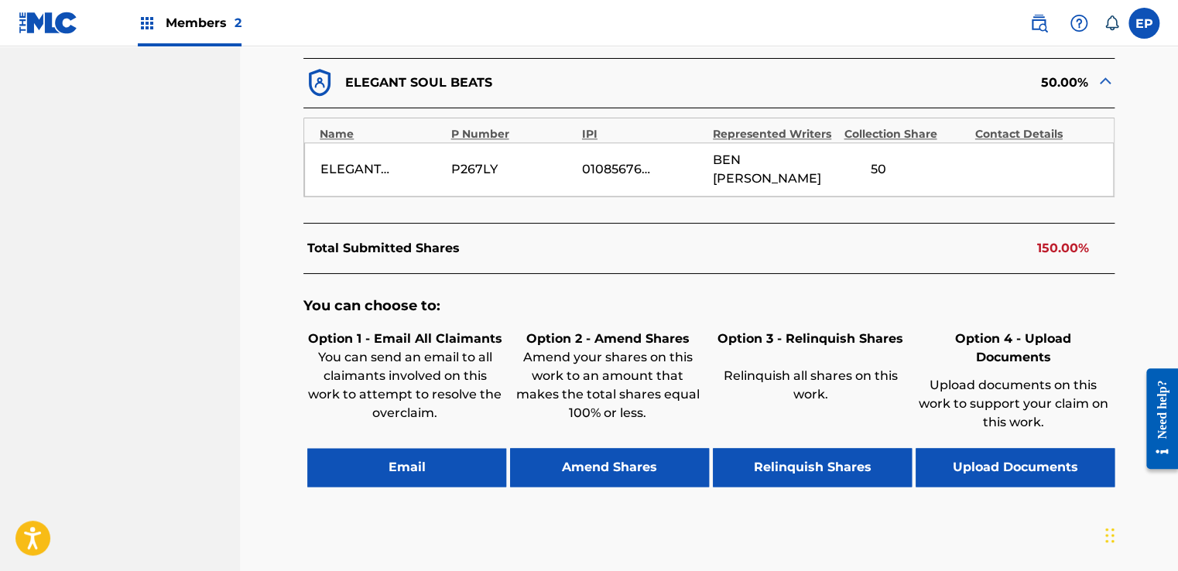
click at [962, 448] on button "Upload Documents" at bounding box center [1014, 467] width 199 height 39
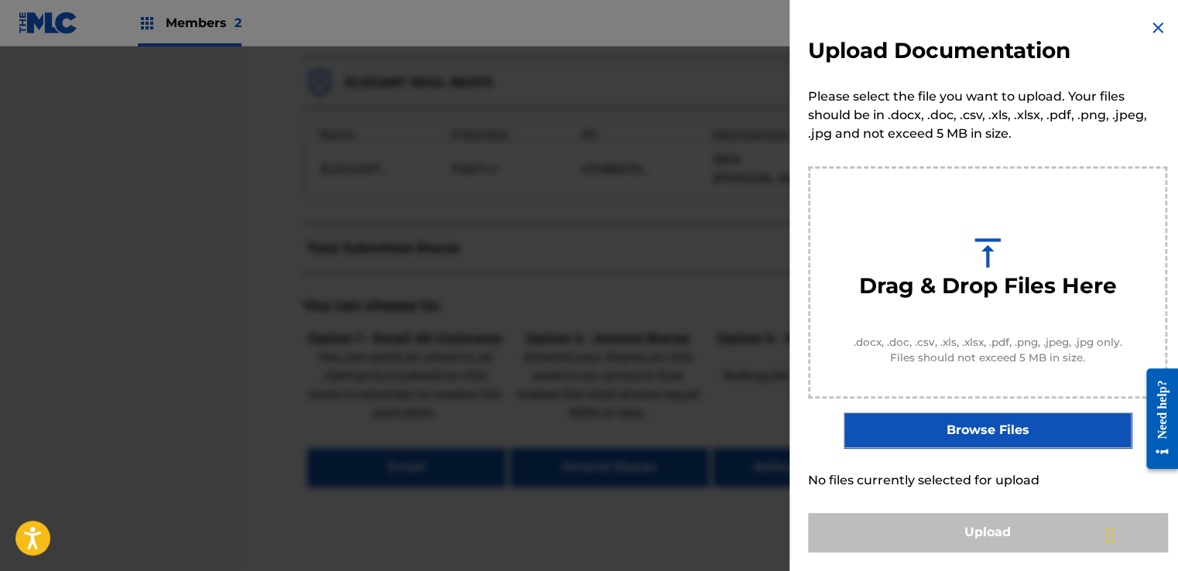
click at [965, 429] on label "Browse Files" at bounding box center [986, 430] width 287 height 36
click at [0, 0] on input "Browse Files" at bounding box center [0, 0] width 0 height 0
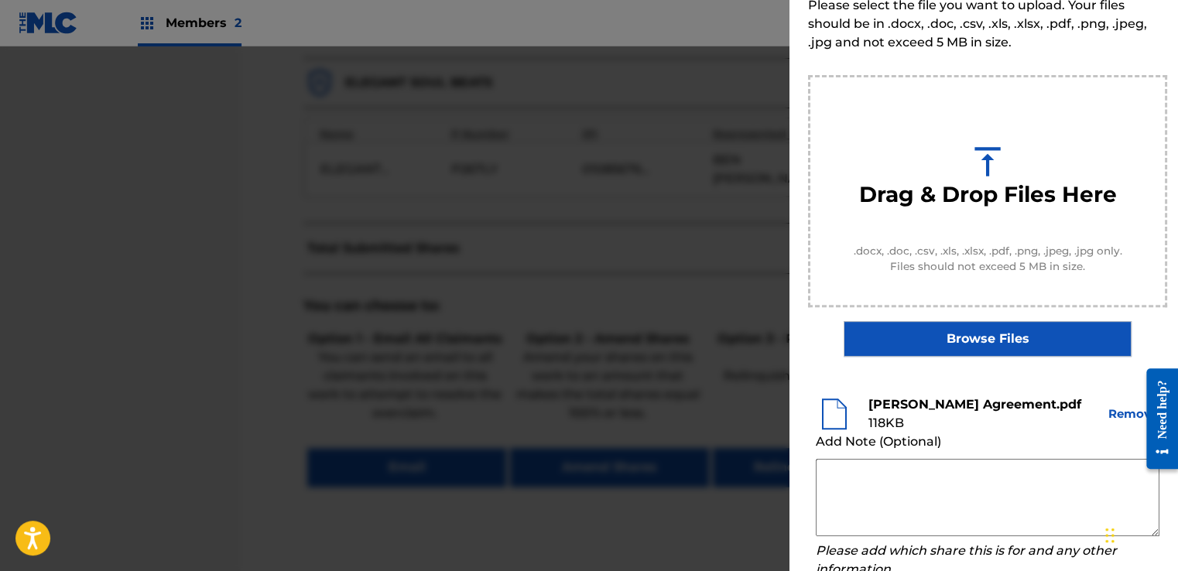
scroll to position [194, 0]
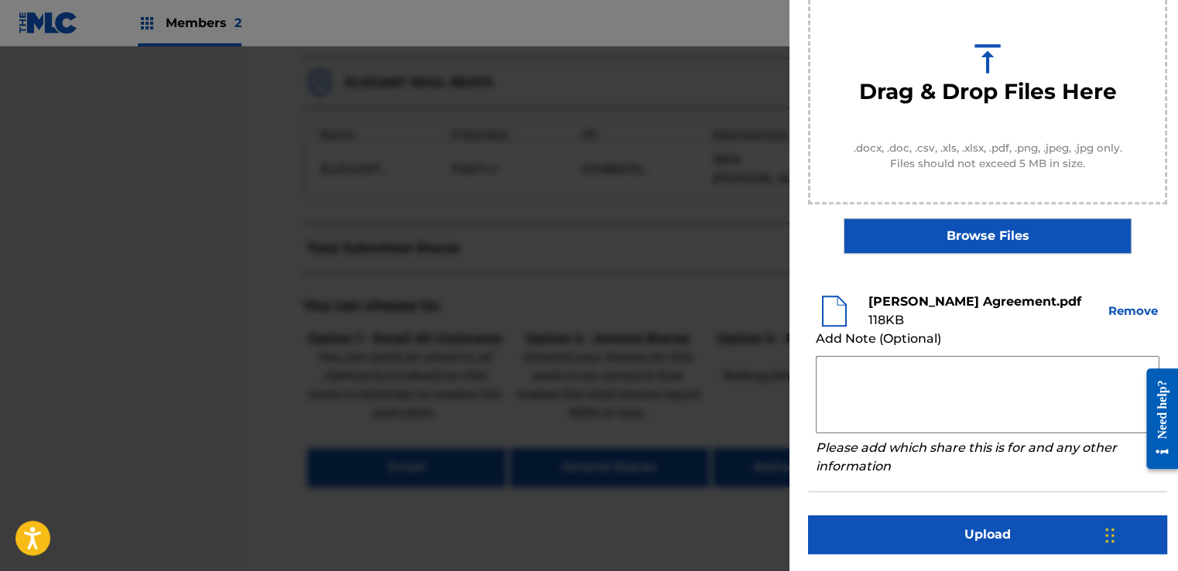
click at [850, 364] on textarea at bounding box center [987, 394] width 344 height 77
paste textarea "Our self service agreement is signed via digital signature and is active until …"
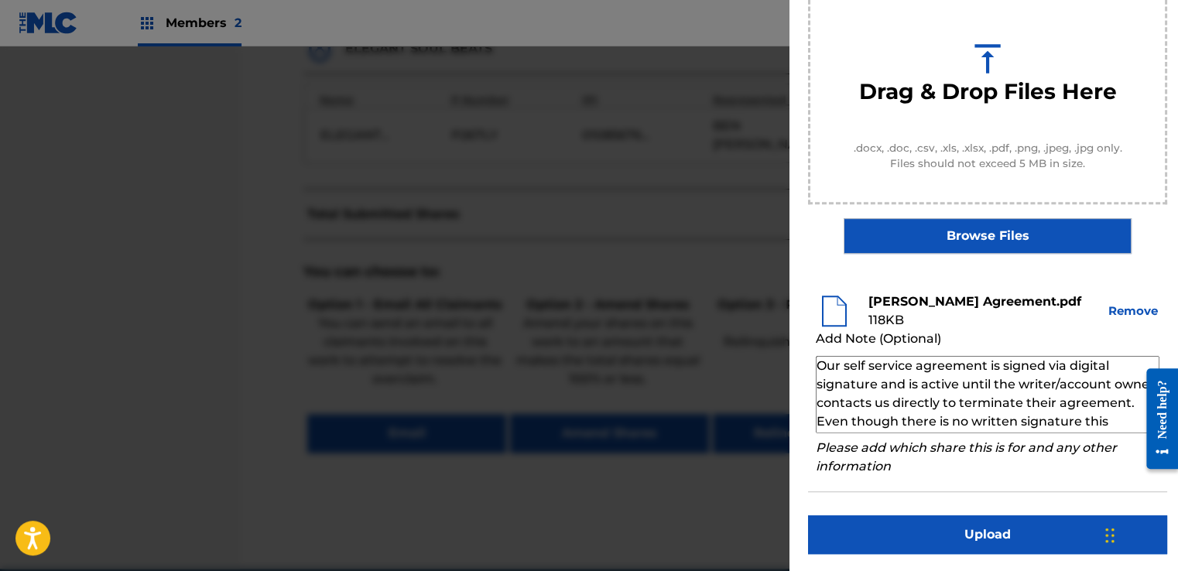
scroll to position [825, 0]
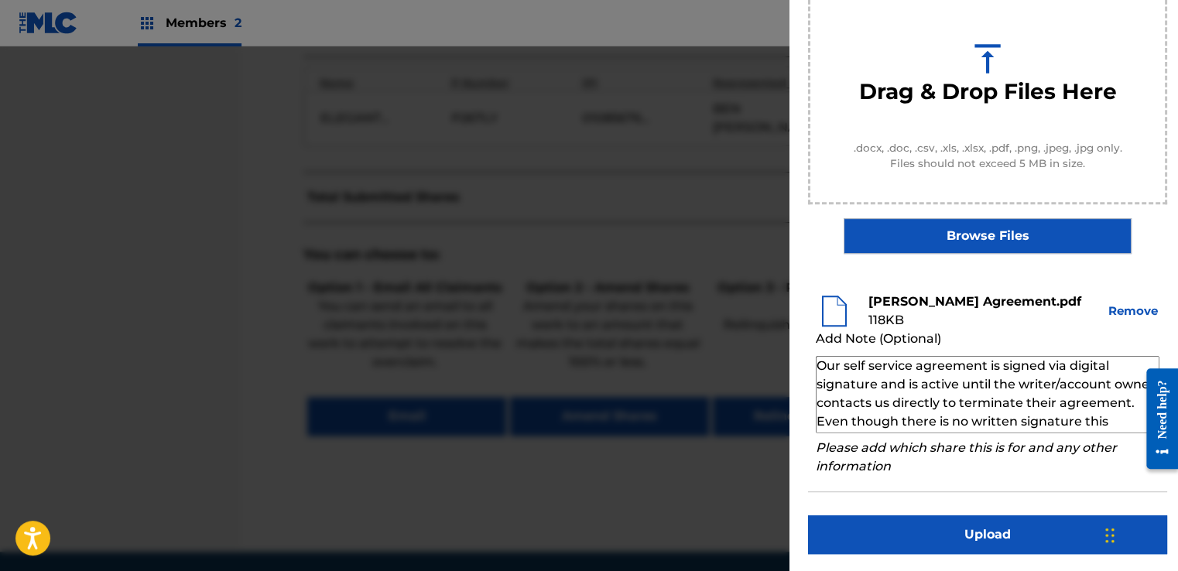
type textarea "Our self service agreement is signed via digital signature and is active until …"
click at [1027, 515] on button "Upload" at bounding box center [987, 534] width 359 height 39
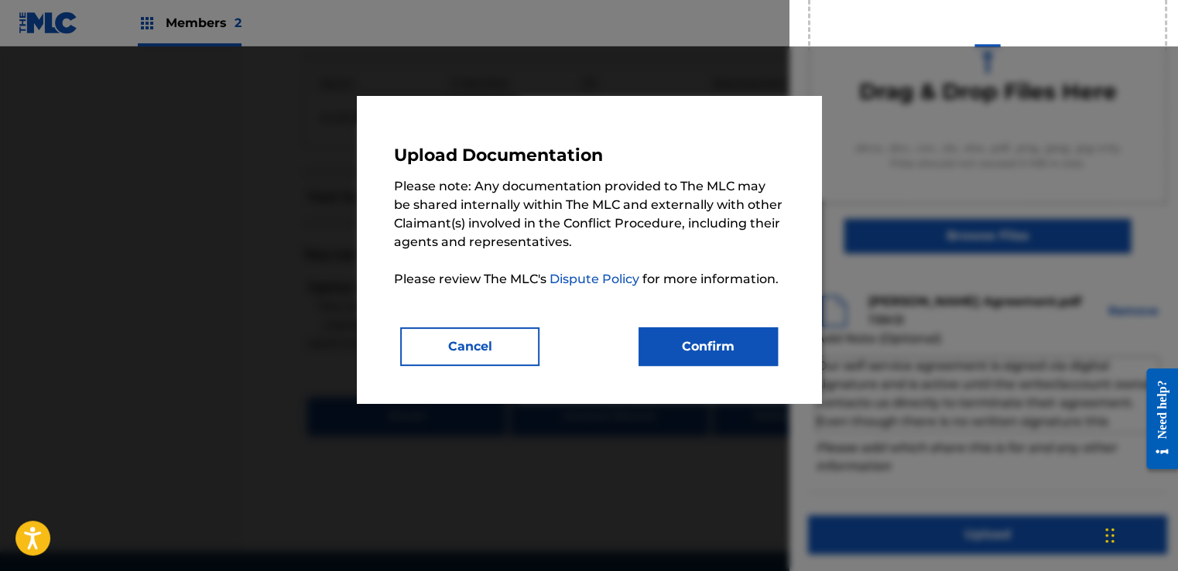
click at [738, 343] on button "Confirm" at bounding box center [707, 346] width 139 height 39
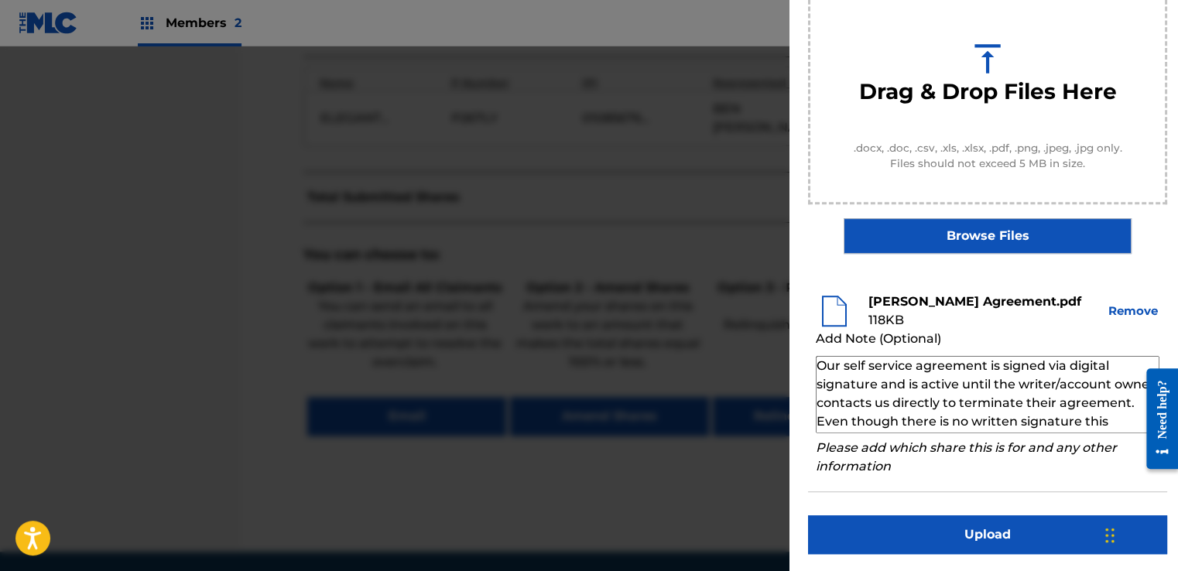
scroll to position [90, 0]
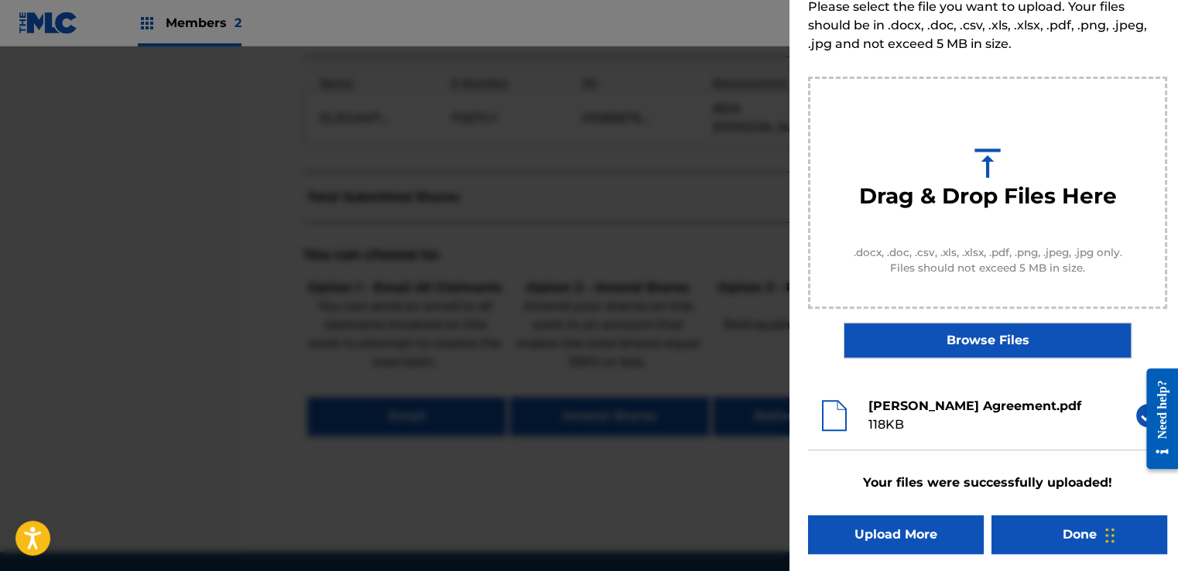
click at [1000, 538] on button "Done" at bounding box center [1079, 534] width 176 height 39
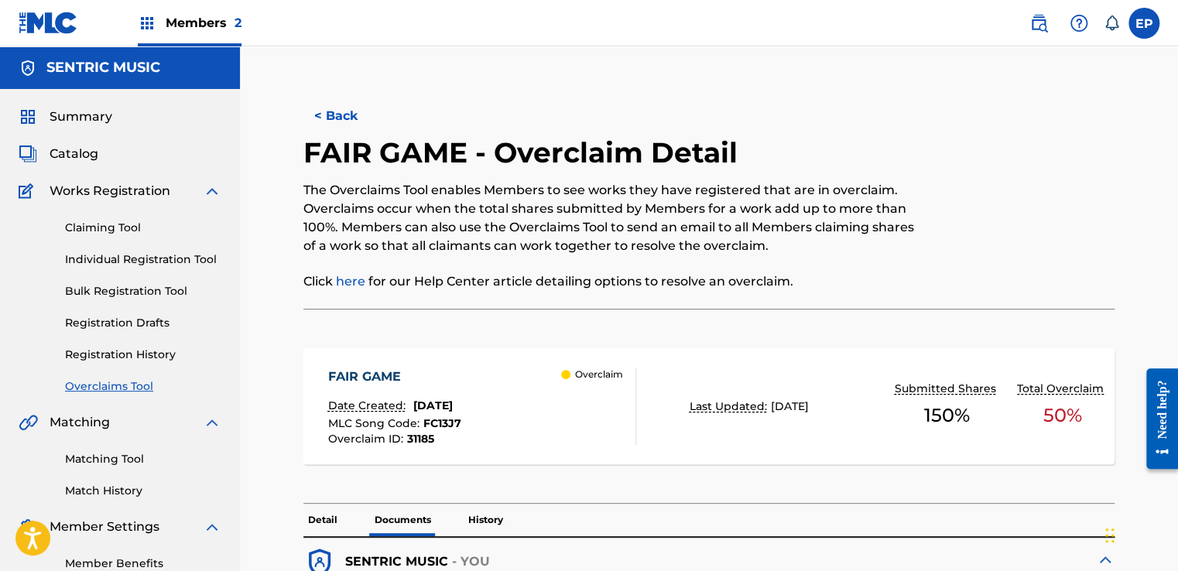
scroll to position [232, 0]
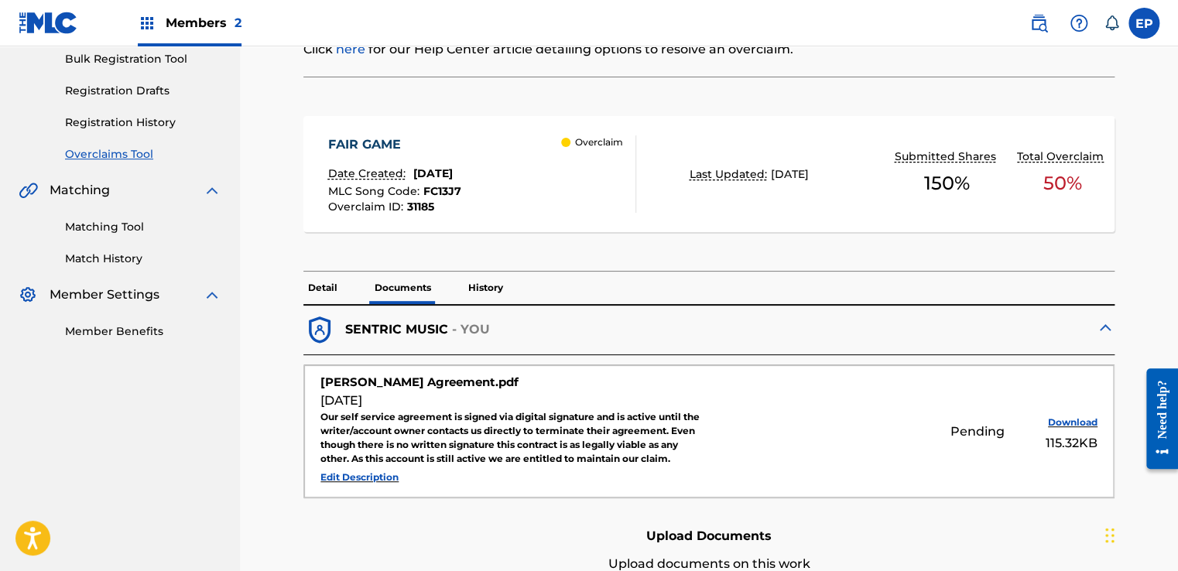
click at [107, 149] on link "Overclaims Tool" at bounding box center [143, 154] width 156 height 16
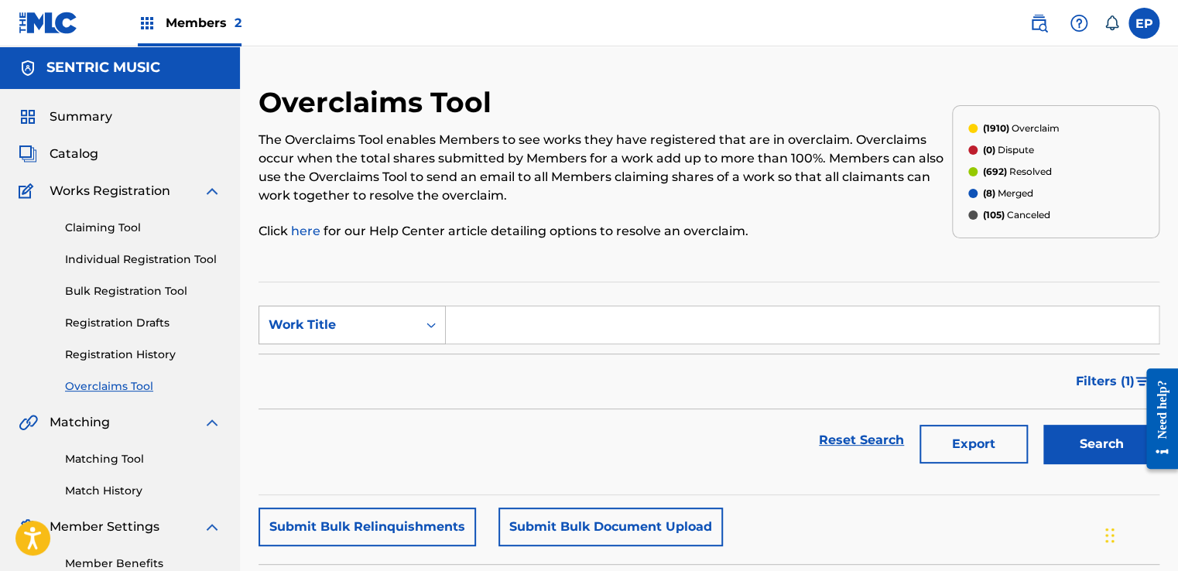
click at [402, 337] on div "Work Title" at bounding box center [338, 324] width 158 height 29
click at [361, 411] on div "Overclaim ID" at bounding box center [352, 402] width 186 height 39
click at [464, 339] on input "Search Form" at bounding box center [802, 324] width 713 height 37
paste input "31187"
type input "31187"
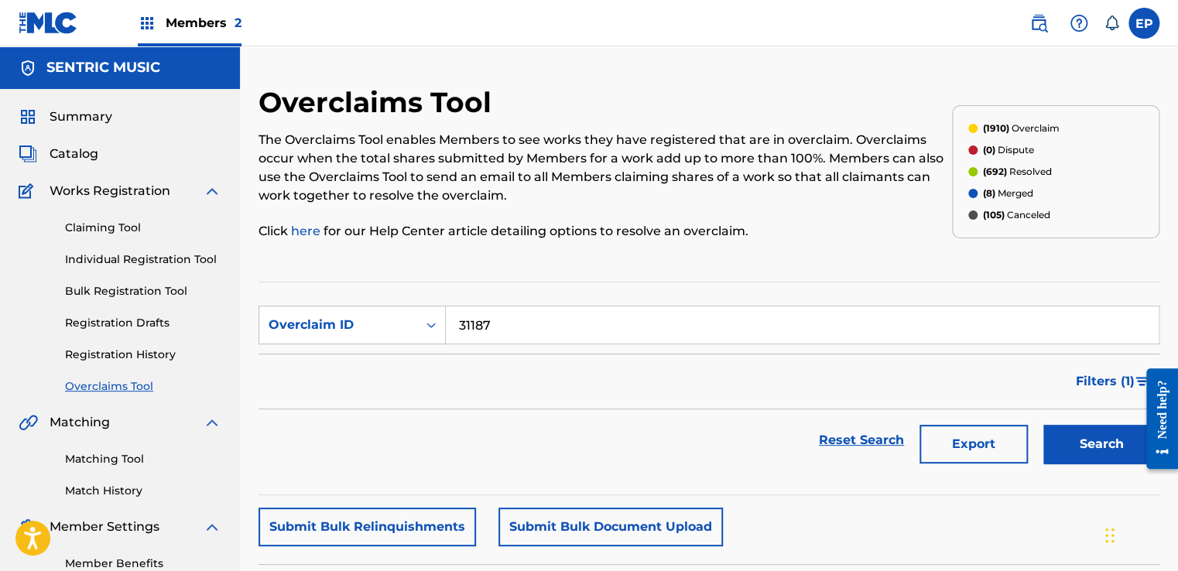
click at [1070, 444] on button "Search" at bounding box center [1101, 444] width 116 height 39
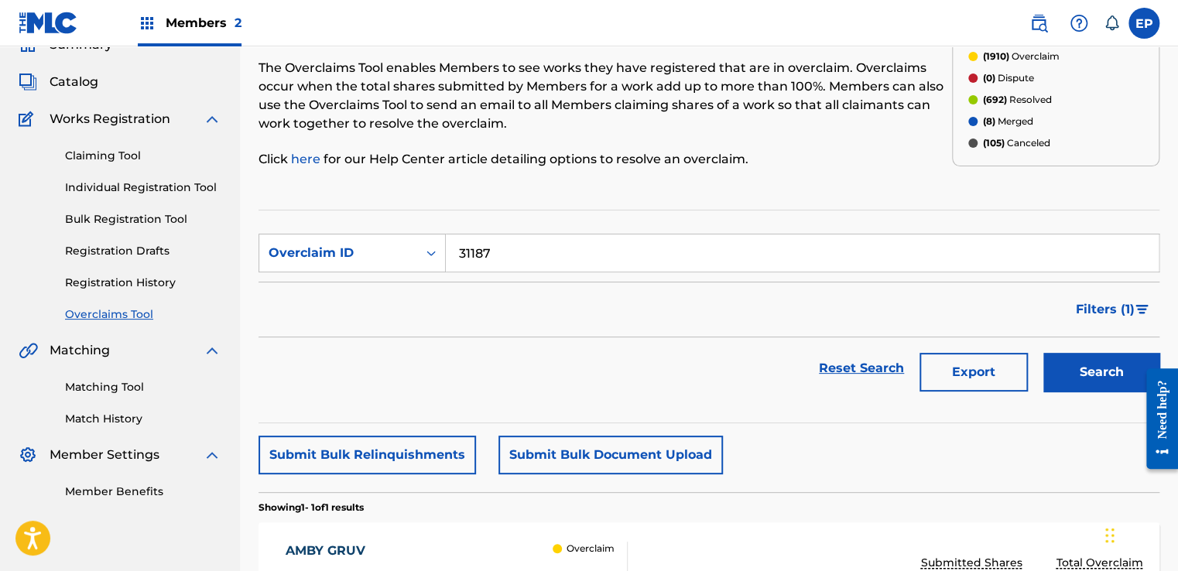
scroll to position [285, 0]
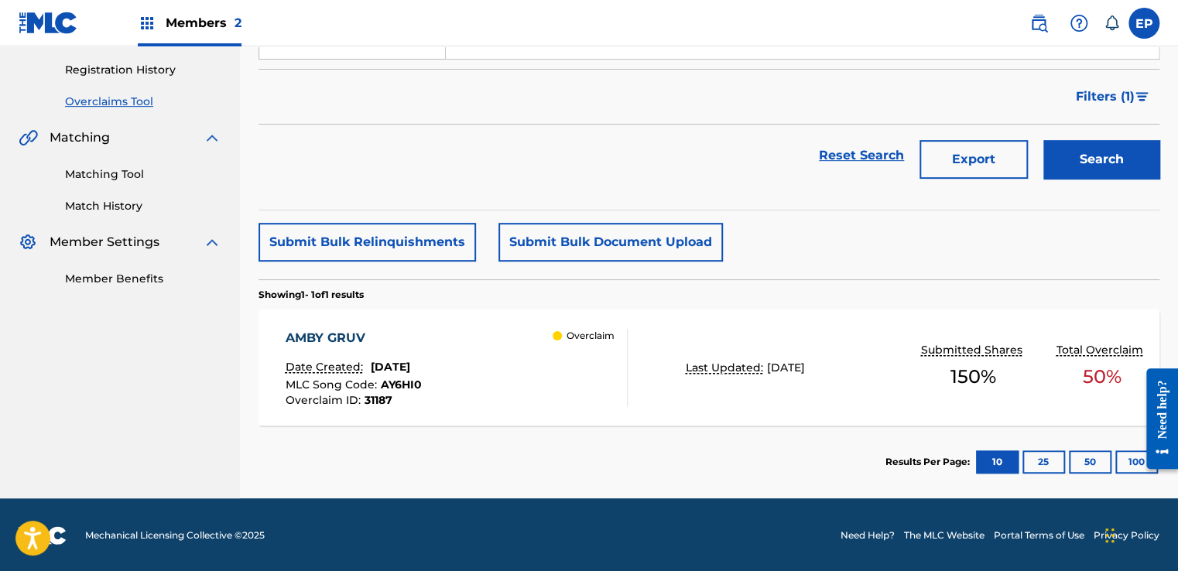
click at [535, 391] on div "AMBY GRUV Date Created: [DATE] MLC Song Code : AY6HI0 Overclaim ID : 31187 Over…" at bounding box center [456, 367] width 342 height 77
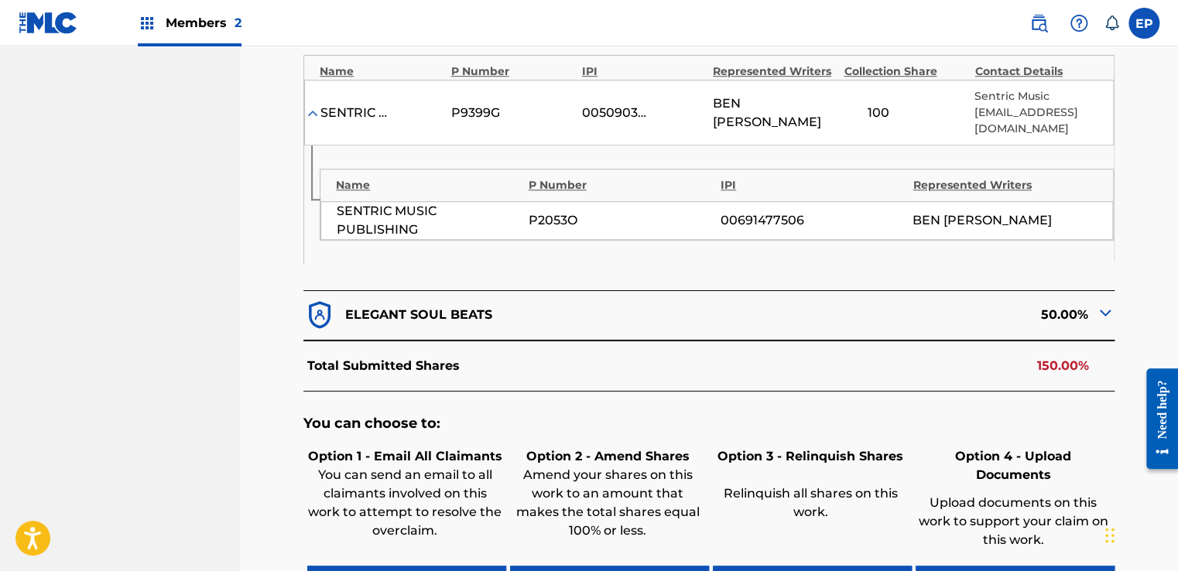
scroll to position [696, 0]
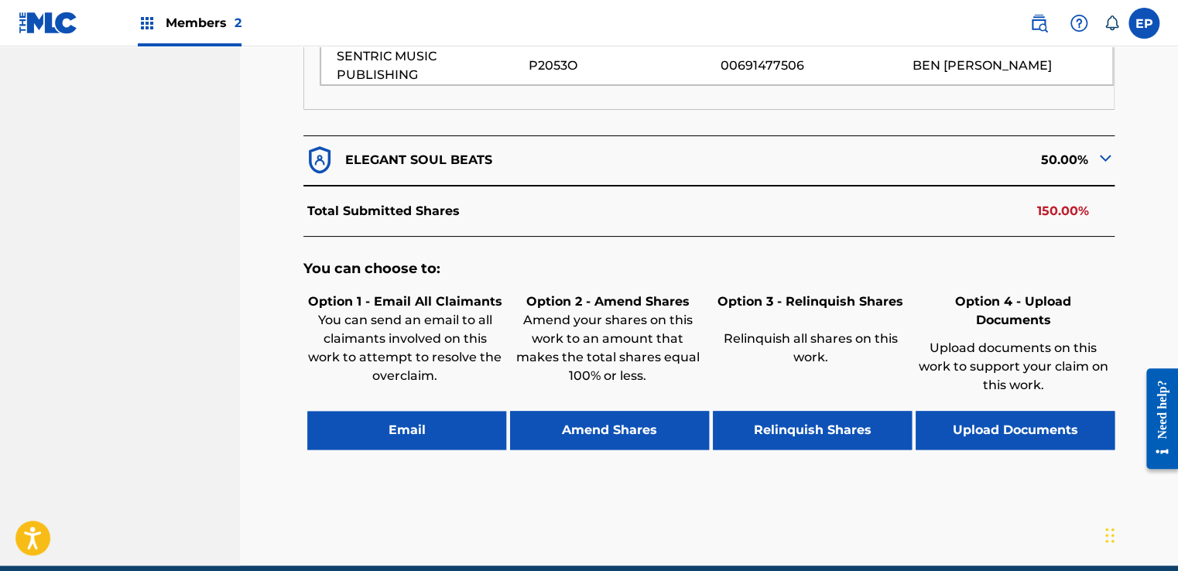
click at [998, 411] on button "Upload Documents" at bounding box center [1014, 430] width 199 height 39
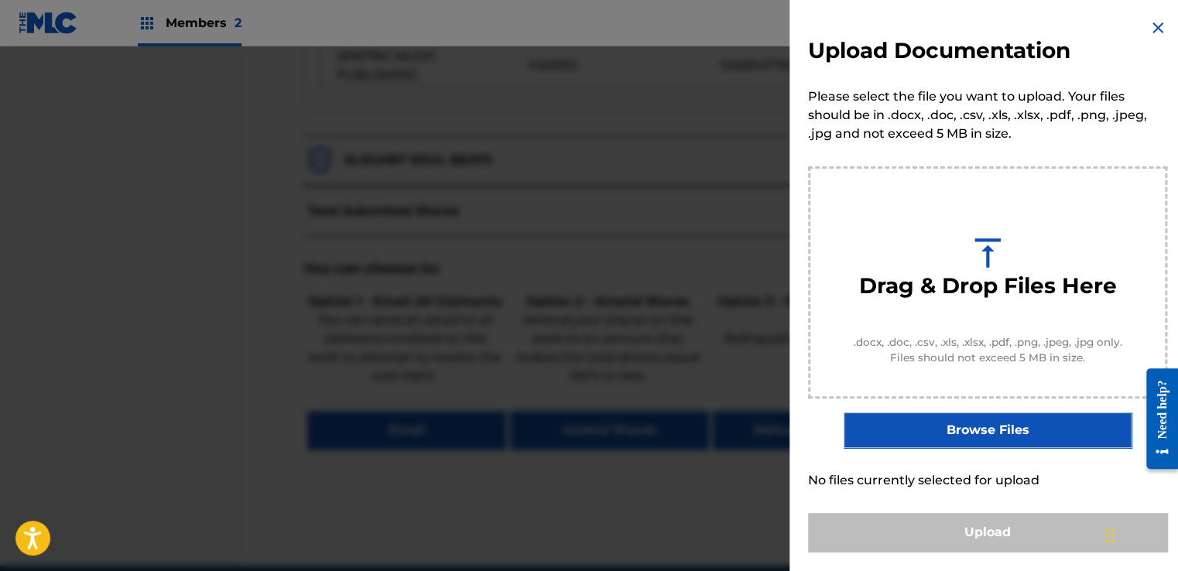
click at [978, 428] on label "Browse Files" at bounding box center [986, 430] width 287 height 36
click at [0, 0] on input "Browse Files" at bounding box center [0, 0] width 0 height 0
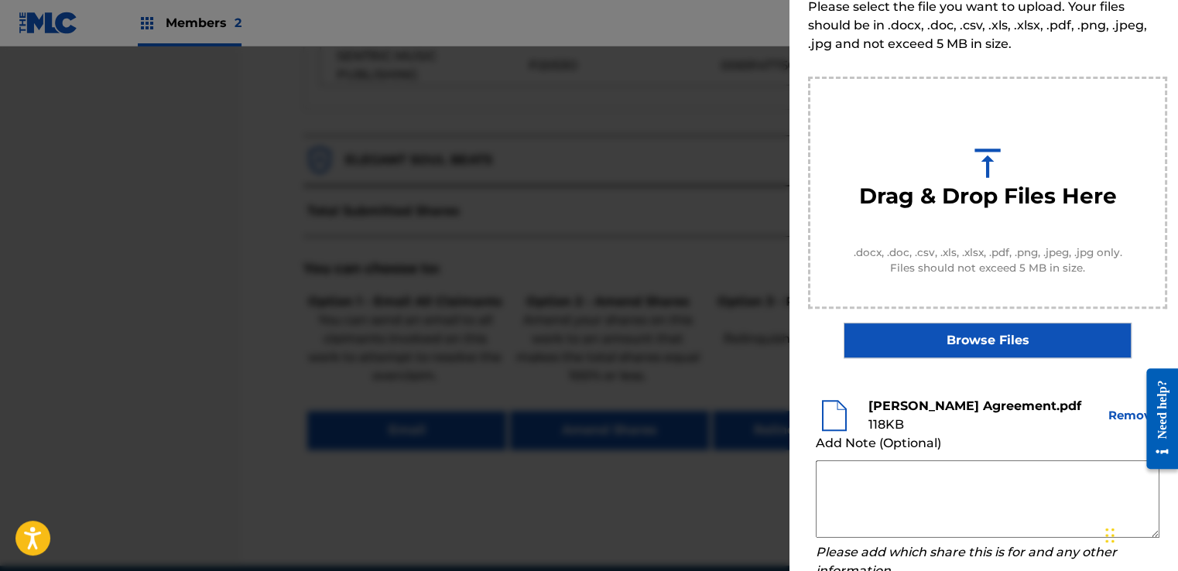
scroll to position [155, 0]
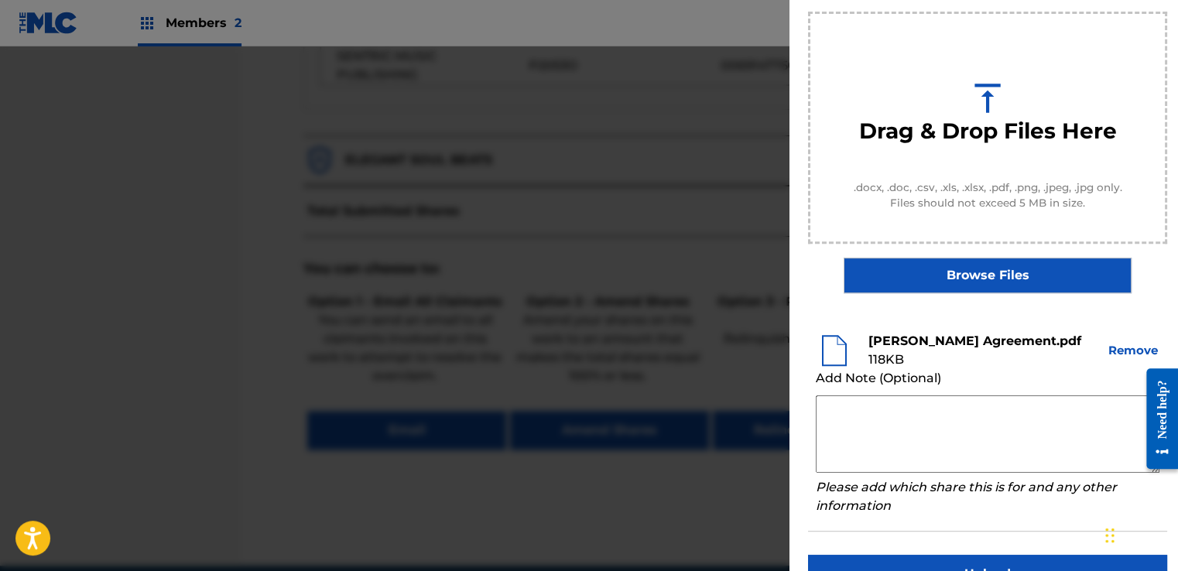
click at [876, 405] on textarea at bounding box center [987, 433] width 344 height 77
paste textarea "Our self service agreement is signed via digital signature and is active until …"
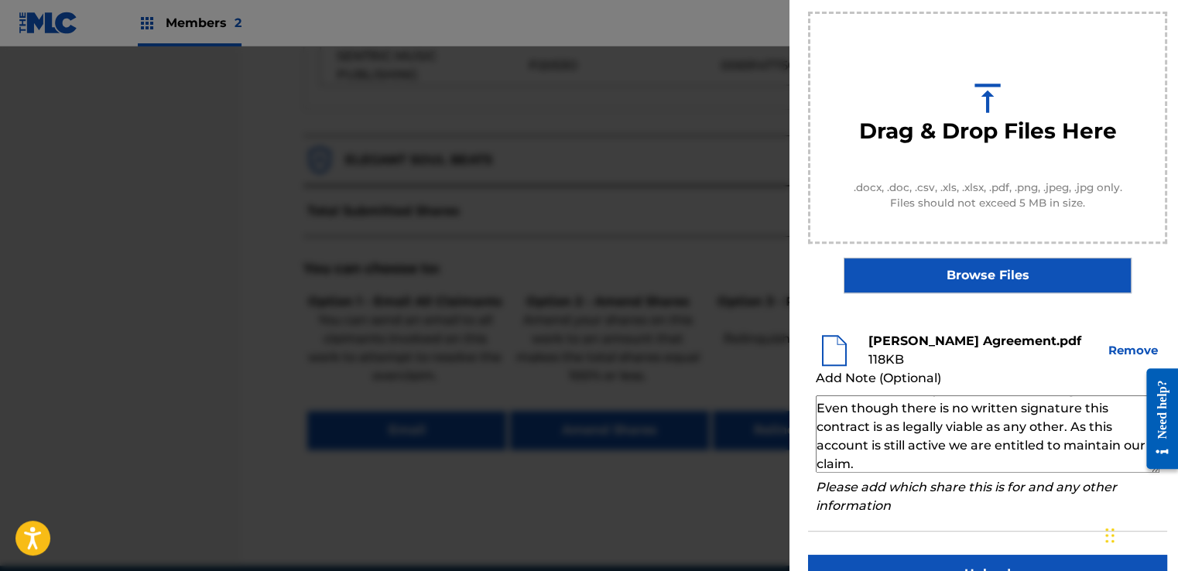
scroll to position [53, 0]
type textarea "Our self service agreement is signed via digital signature and is active until …"
click at [918, 562] on button "Upload" at bounding box center [987, 574] width 359 height 39
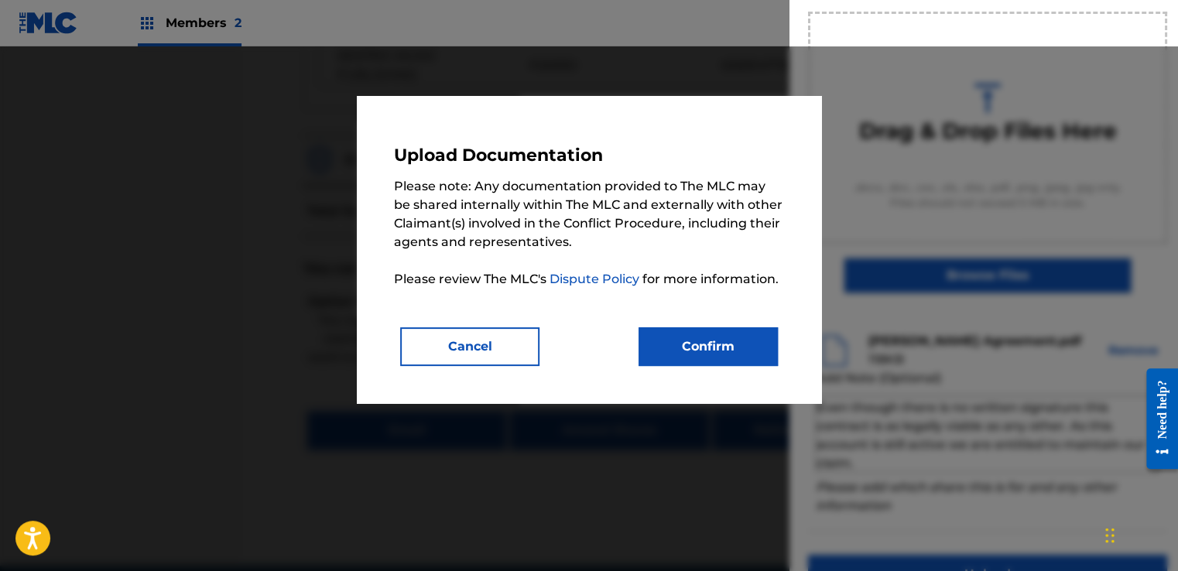
click at [730, 347] on button "Confirm" at bounding box center [707, 346] width 139 height 39
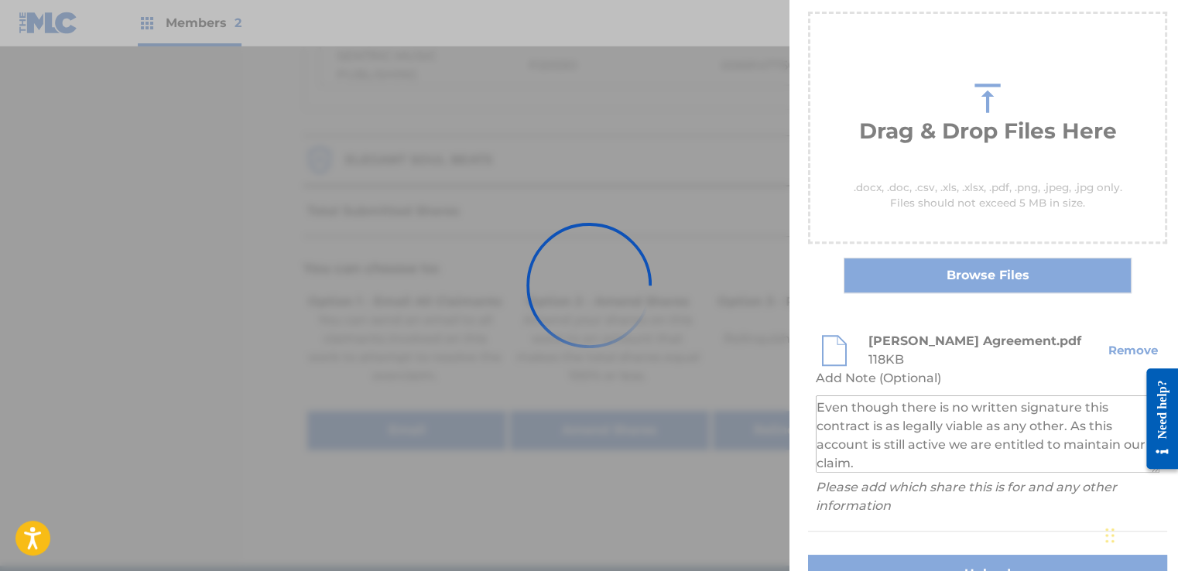
scroll to position [90, 0]
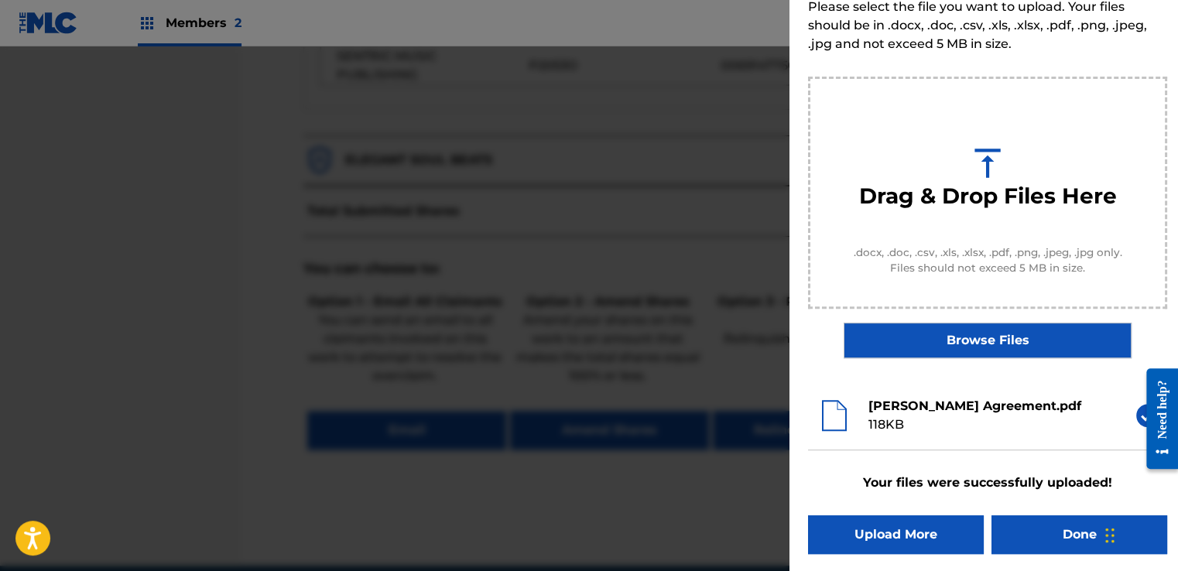
click at [1015, 529] on button "Done" at bounding box center [1079, 534] width 176 height 39
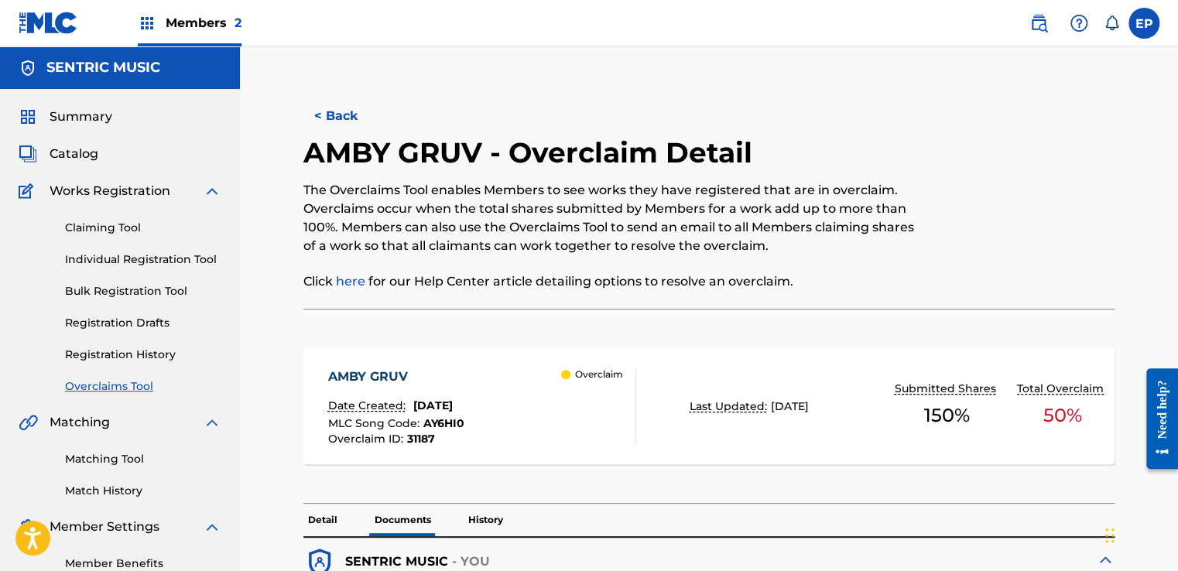
click at [131, 386] on link "Overclaims Tool" at bounding box center [143, 386] width 156 height 16
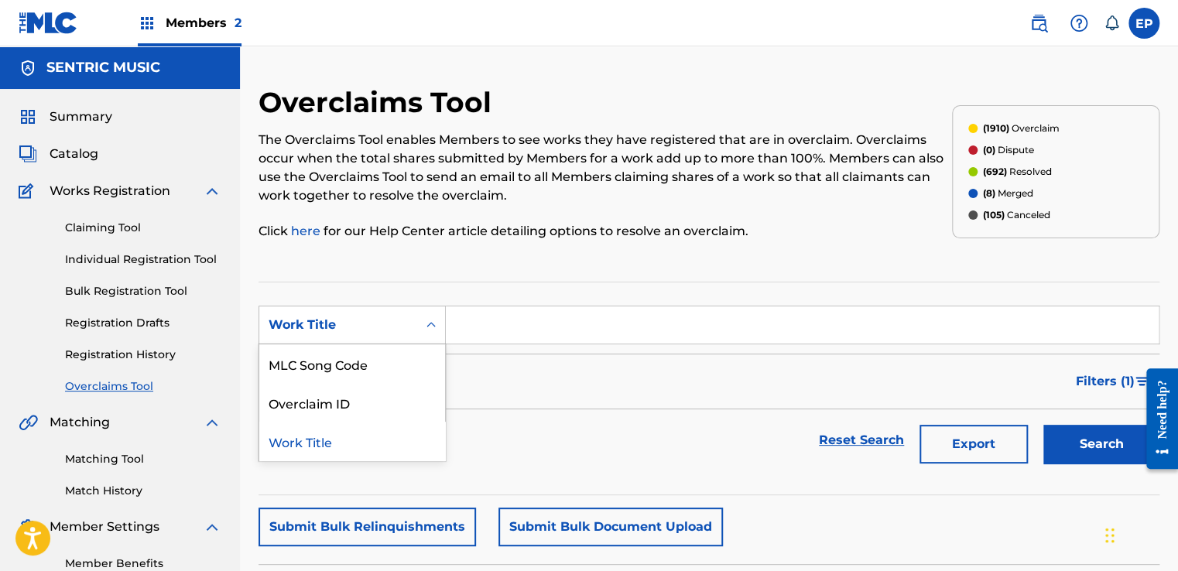
click at [369, 326] on div "Work Title" at bounding box center [337, 325] width 139 height 19
click at [341, 406] on div "Overclaim ID" at bounding box center [352, 402] width 186 height 39
click at [473, 339] on input "Search Form" at bounding box center [802, 324] width 713 height 37
type input "31190"
click at [1085, 438] on button "Search" at bounding box center [1101, 444] width 116 height 39
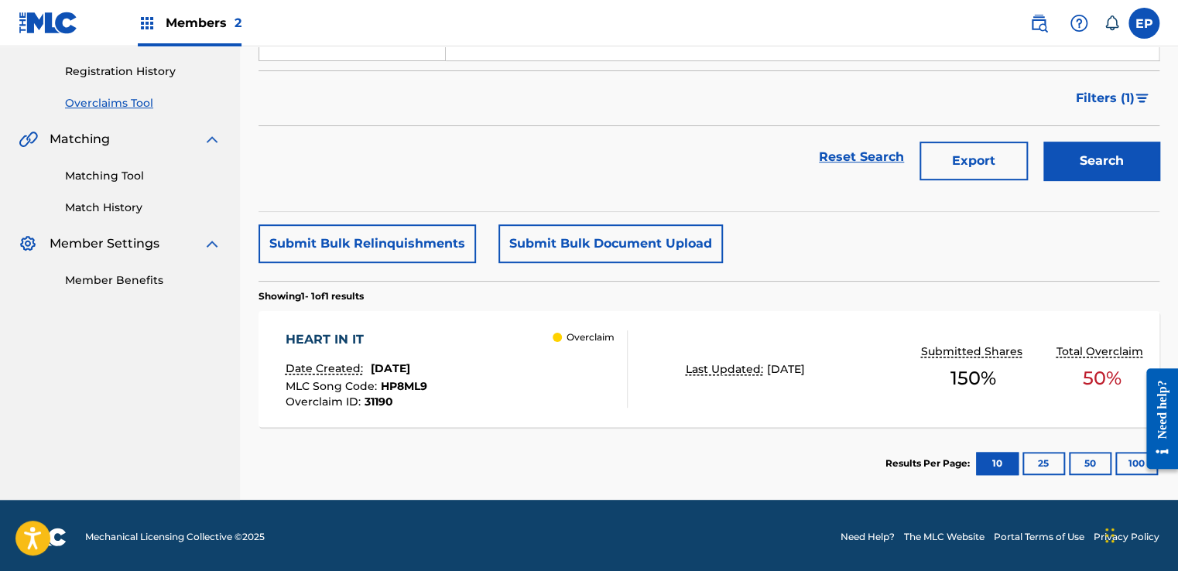
scroll to position [285, 0]
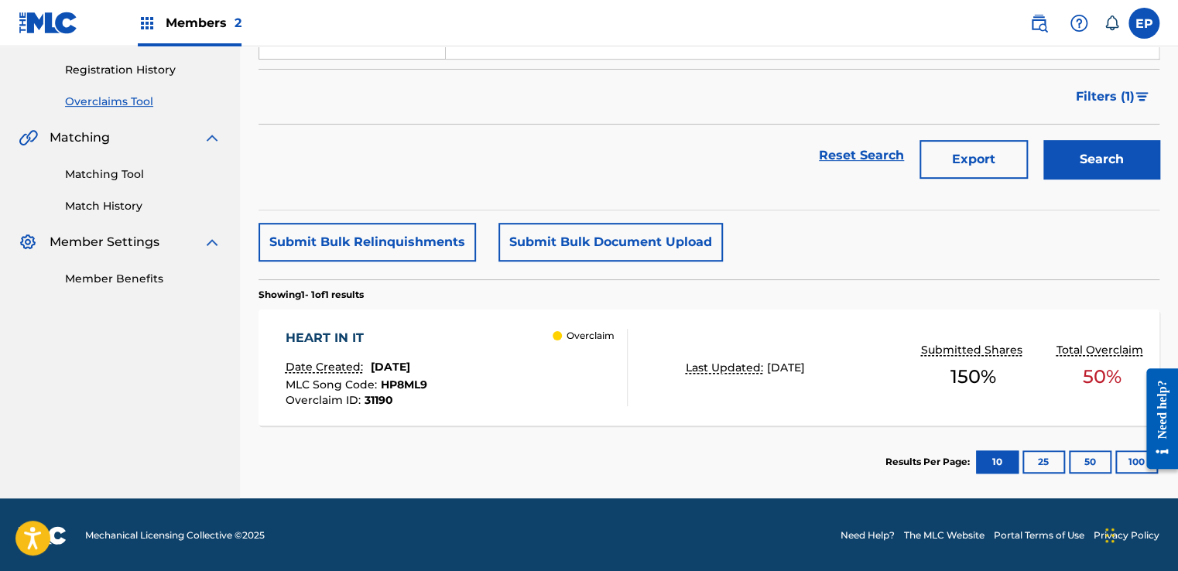
click at [538, 376] on div "HEART IN IT Date Created: [DATE] MLC Song Code : HP8ML9 Overclaim ID : 31190 Ov…" at bounding box center [456, 367] width 342 height 77
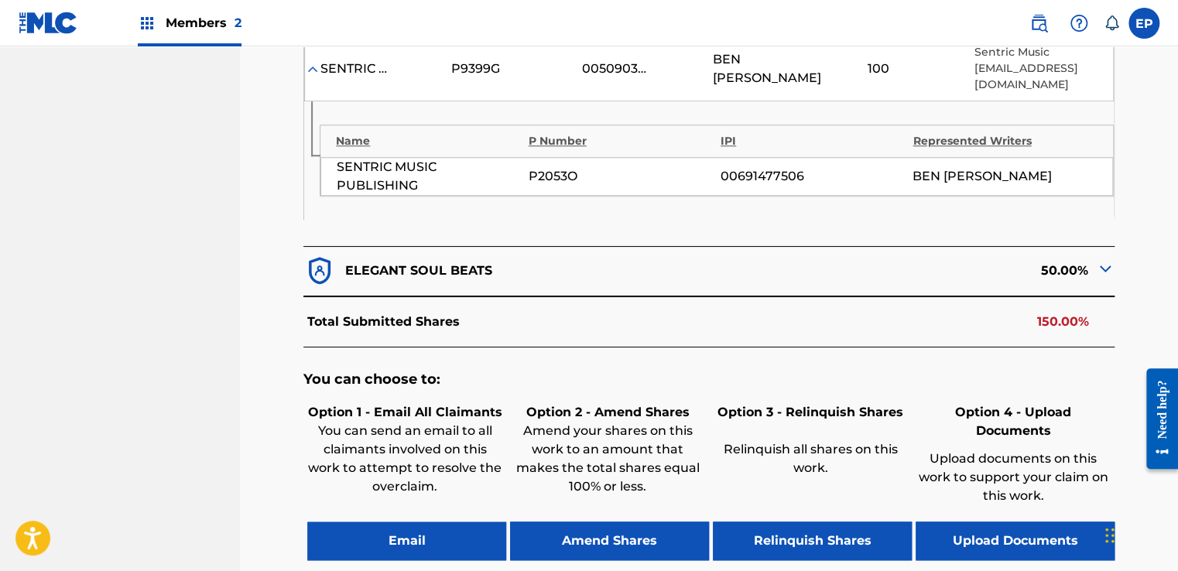
scroll to position [652, 0]
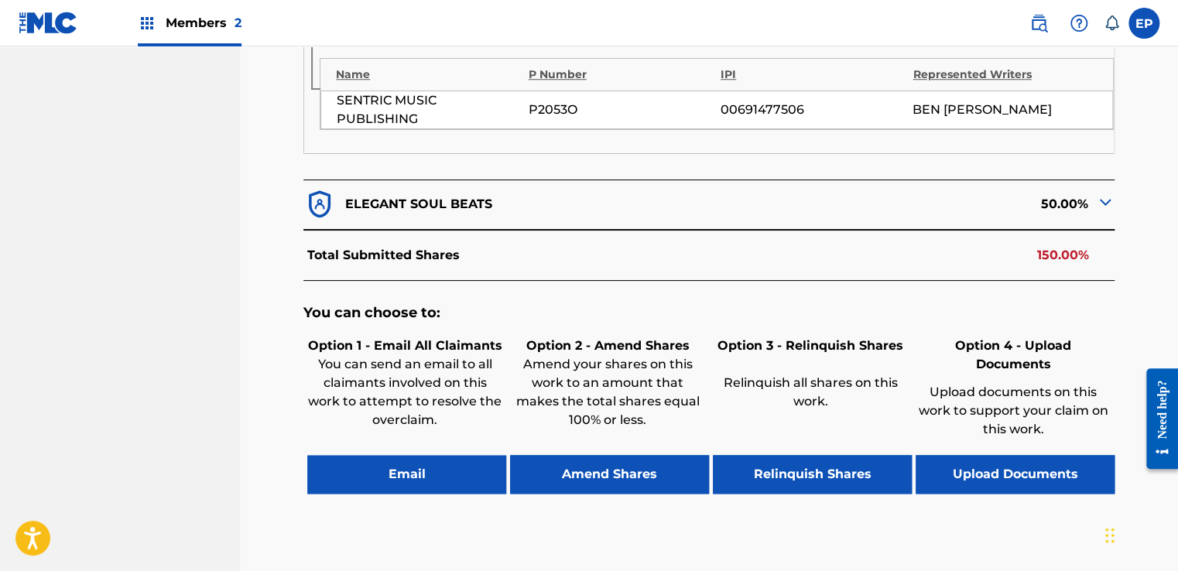
click at [973, 455] on button "Upload Documents" at bounding box center [1014, 474] width 199 height 39
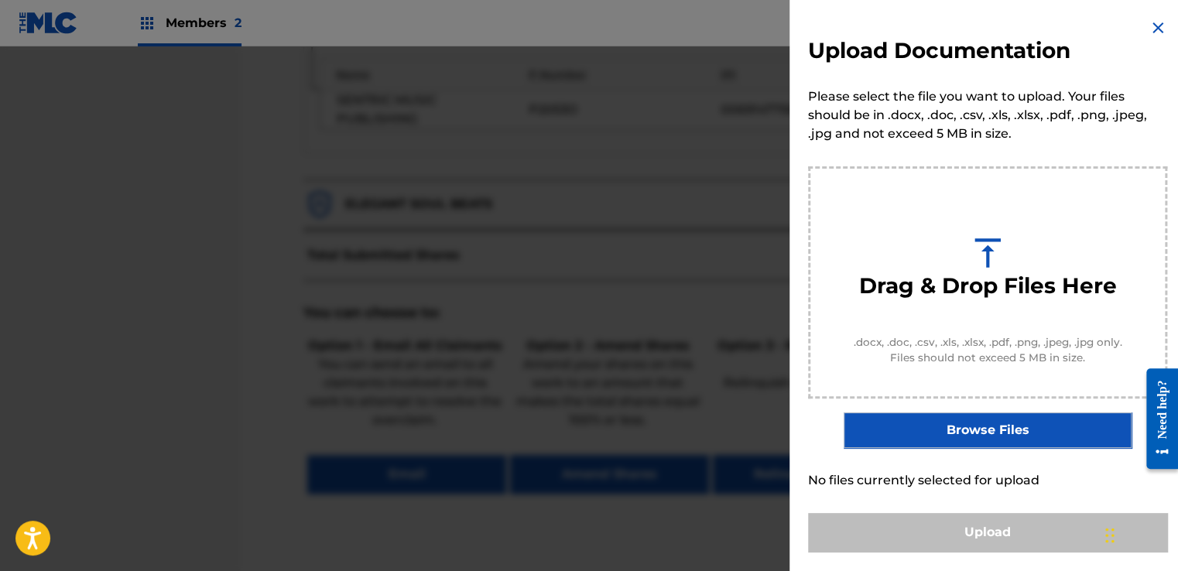
click at [972, 432] on label "Browse Files" at bounding box center [986, 430] width 287 height 36
click at [0, 0] on input "Browse Files" at bounding box center [0, 0] width 0 height 0
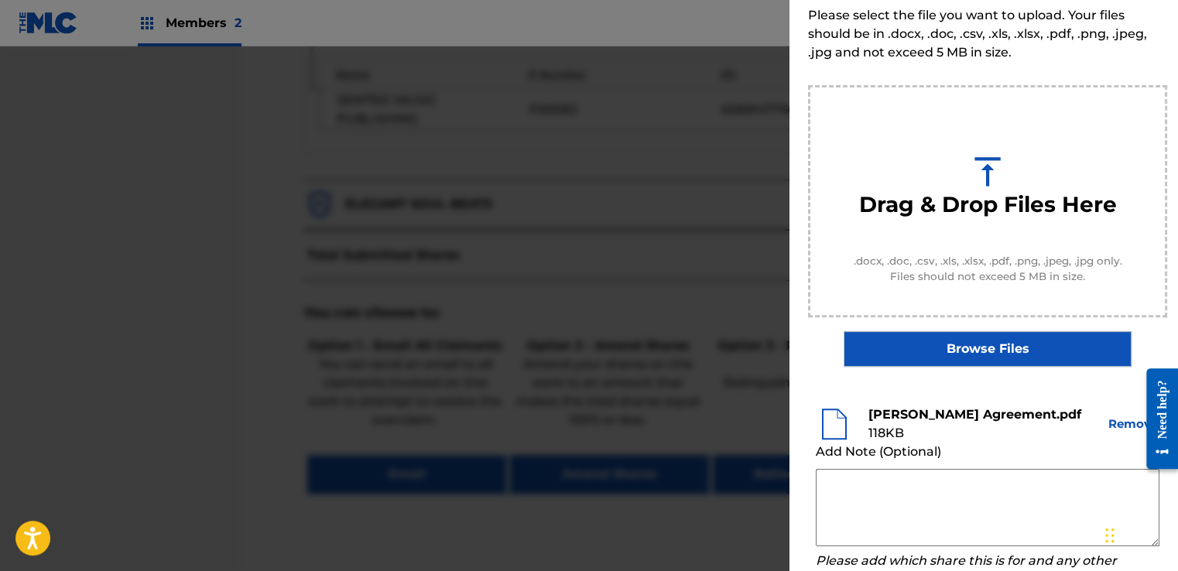
scroll to position [155, 0]
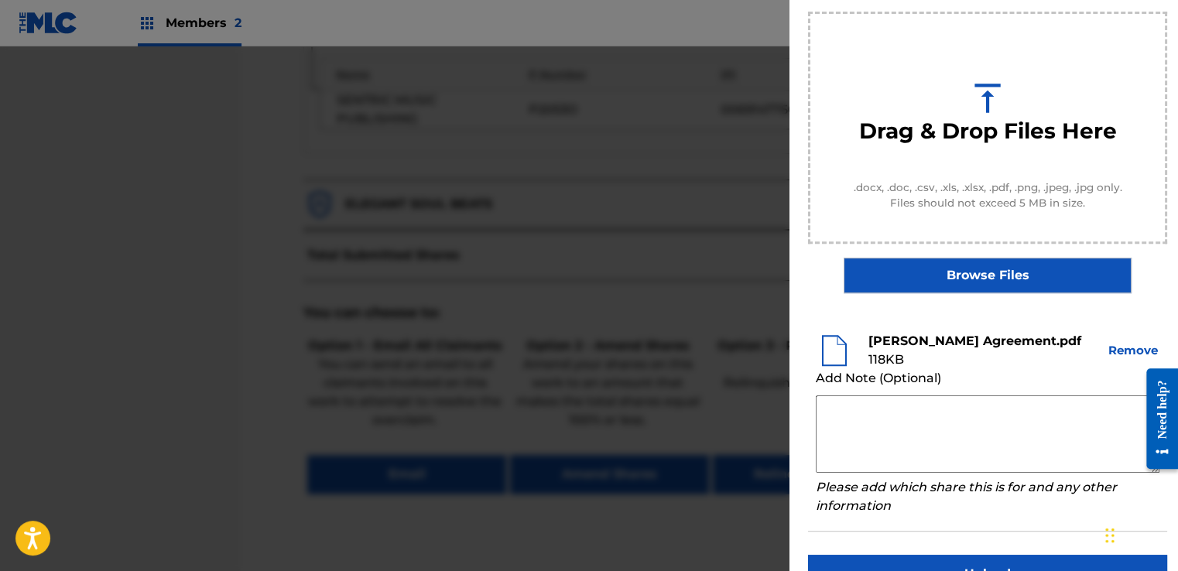
click at [846, 398] on textarea at bounding box center [987, 433] width 344 height 77
paste textarea "Our self service agreement is signed via digital signature and is active until …"
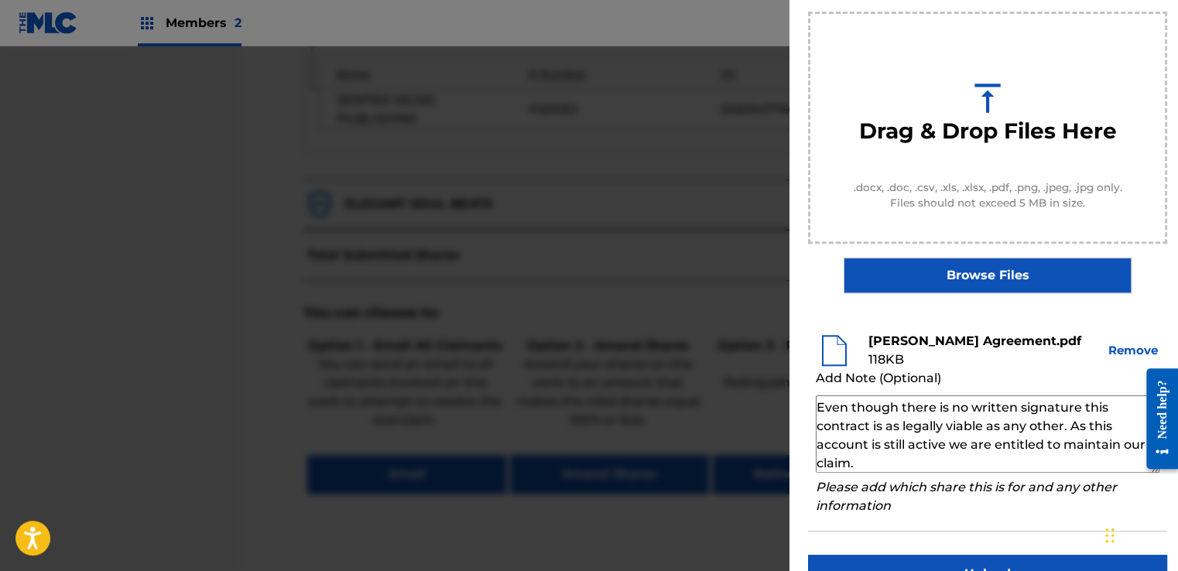
scroll to position [194, 0]
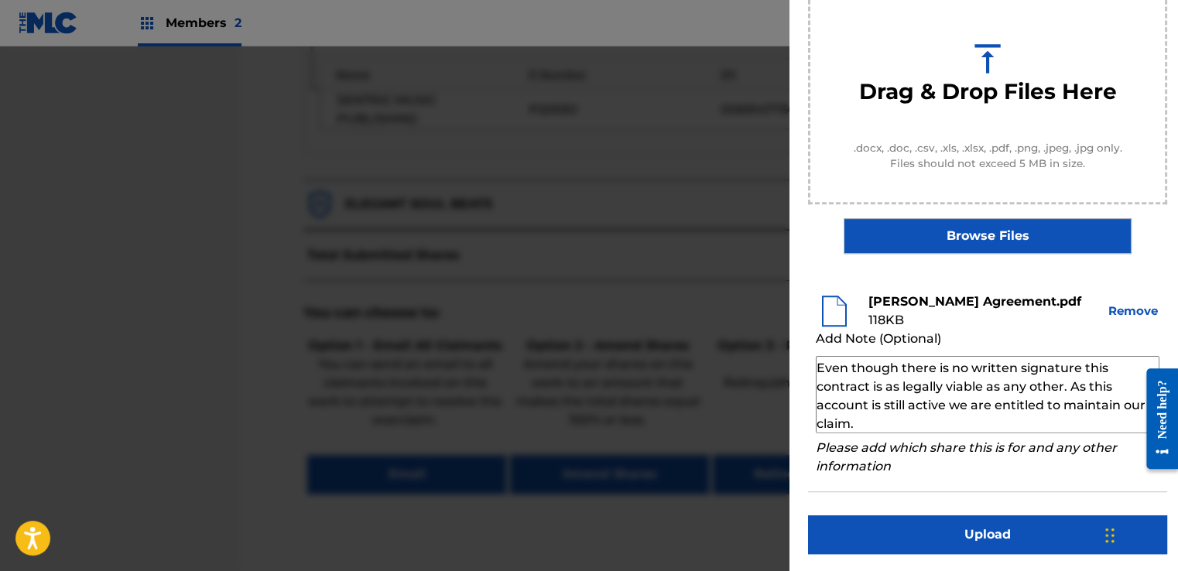
type textarea "Our self service agreement is signed via digital signature and is active until …"
click at [949, 525] on button "Upload" at bounding box center [987, 534] width 359 height 39
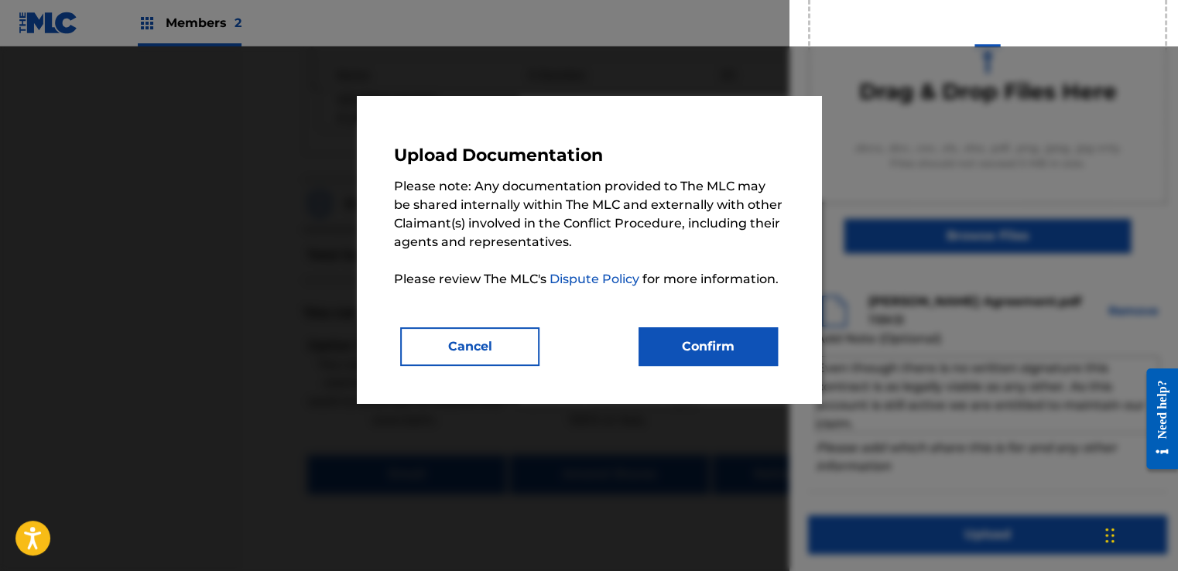
click at [759, 351] on button "Confirm" at bounding box center [707, 346] width 139 height 39
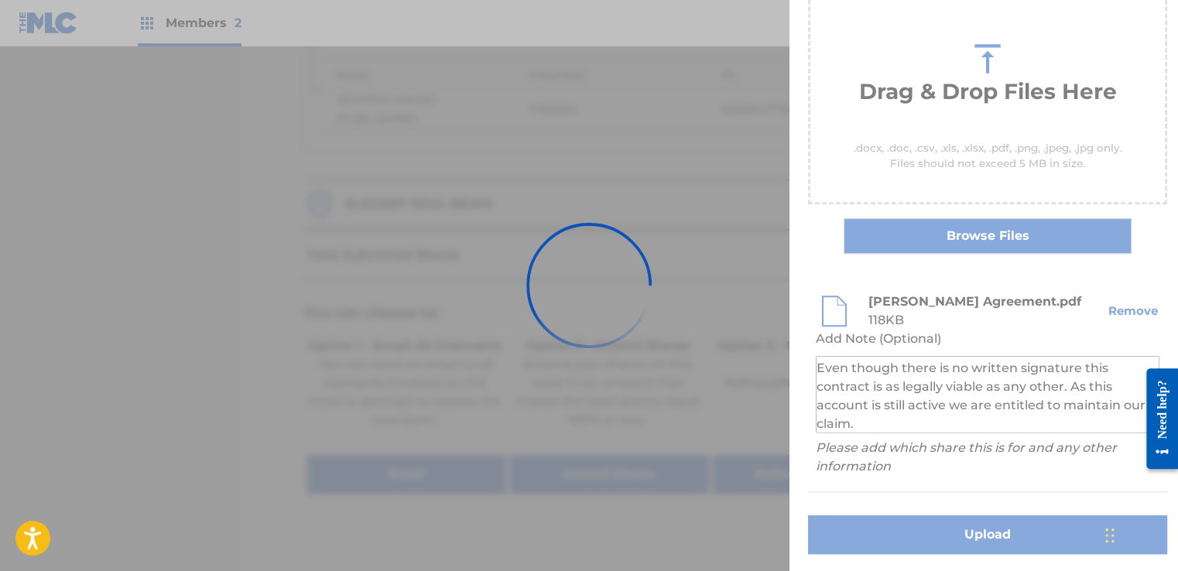
scroll to position [90, 0]
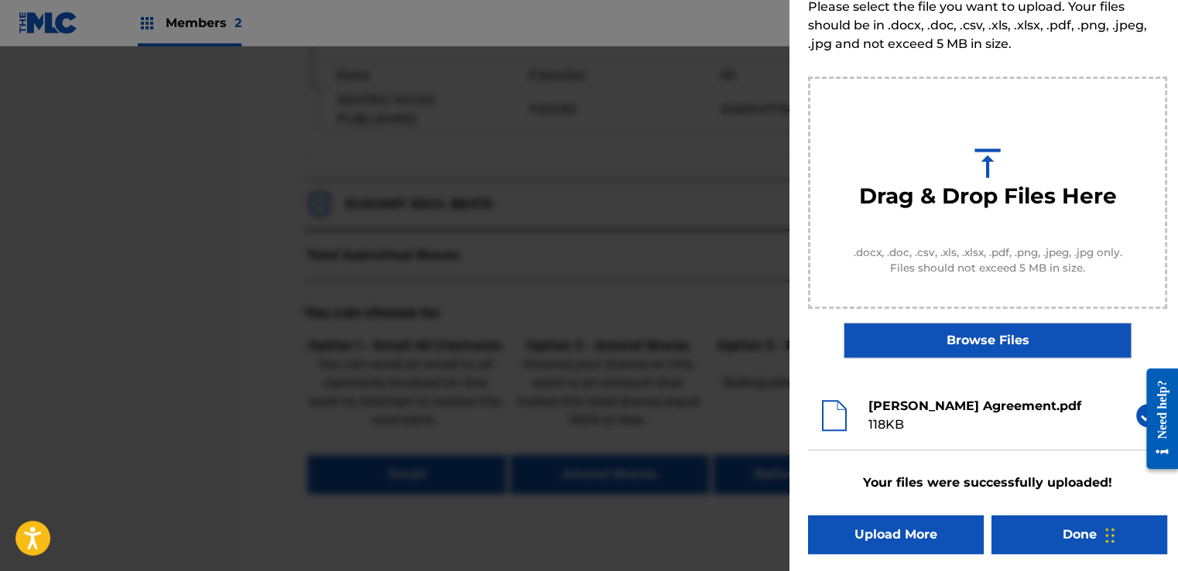
click at [1031, 534] on button "Done" at bounding box center [1079, 534] width 176 height 39
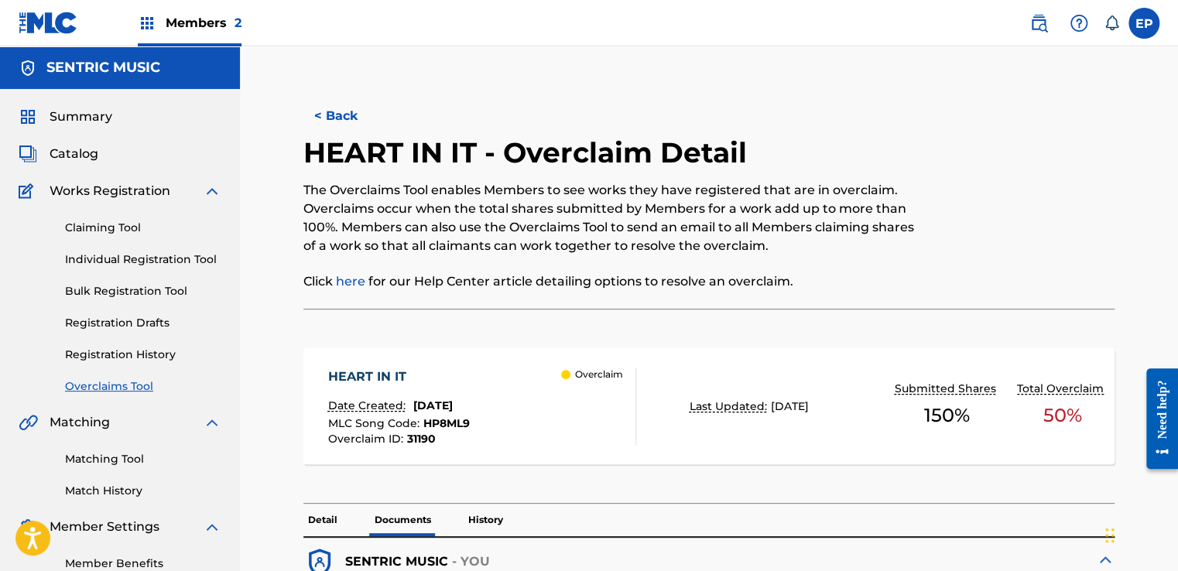
click at [102, 387] on link "Overclaims Tool" at bounding box center [143, 386] width 156 height 16
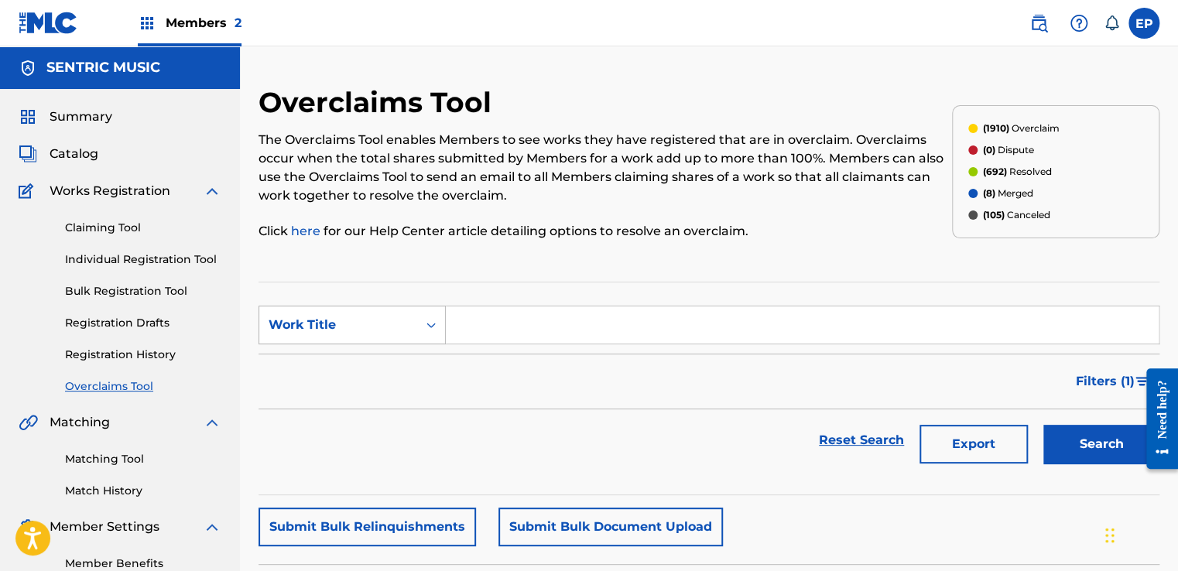
click at [338, 323] on div "Work Title" at bounding box center [337, 325] width 139 height 19
click at [334, 408] on div "Overclaim ID" at bounding box center [352, 402] width 186 height 39
click at [538, 329] on input "Search Form" at bounding box center [802, 324] width 713 height 37
paste input "31194"
type input "31194"
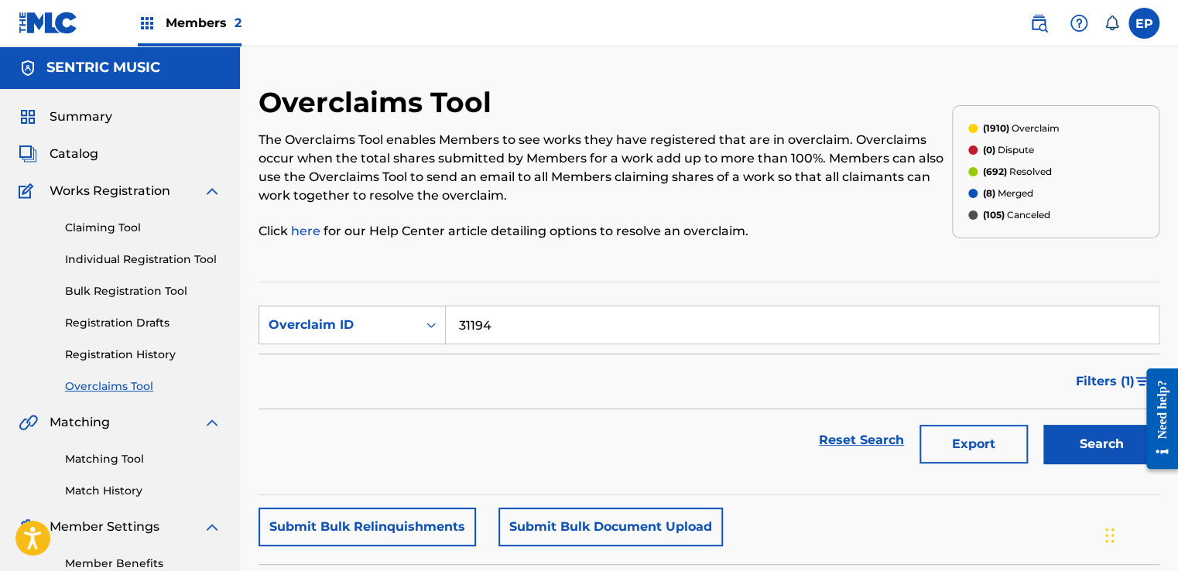
click at [1067, 441] on button "Search" at bounding box center [1101, 444] width 116 height 39
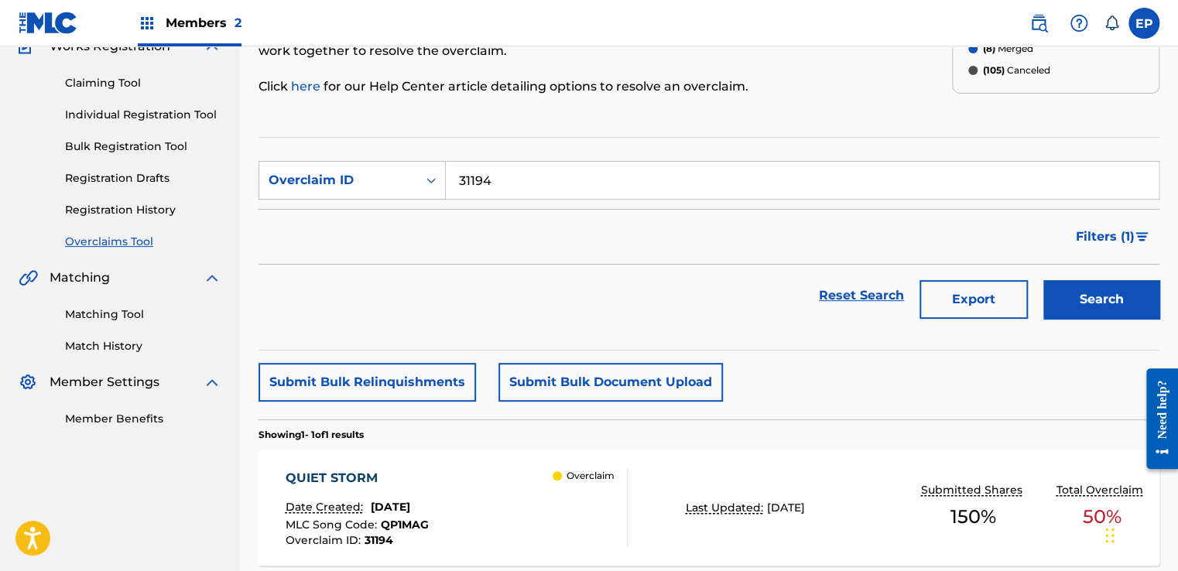
scroll to position [285, 0]
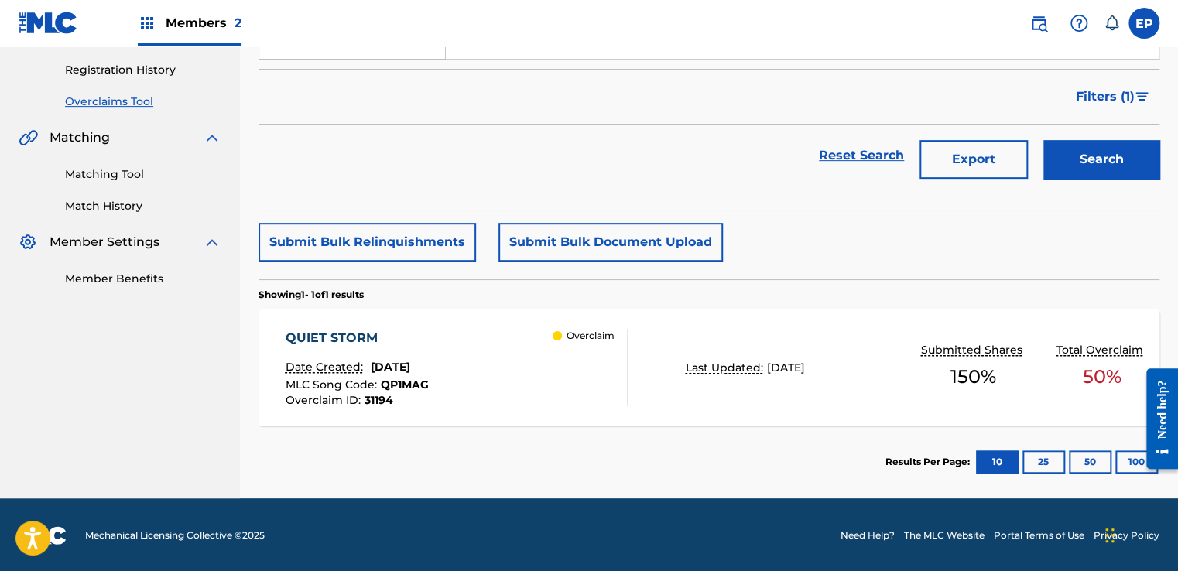
click at [582, 385] on div "Overclaim" at bounding box center [589, 367] width 74 height 77
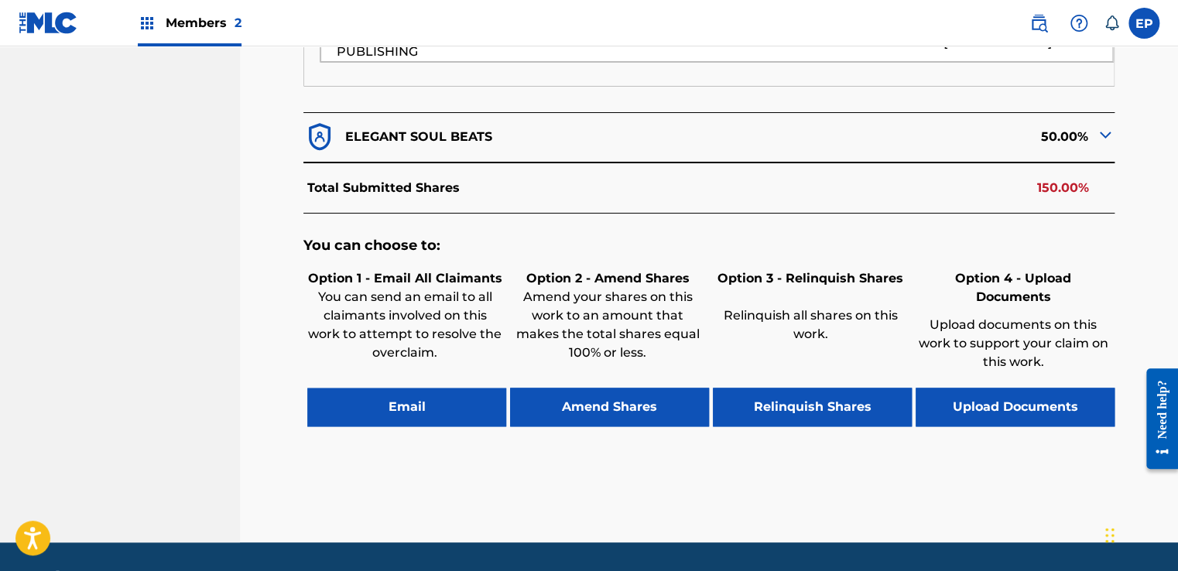
scroll to position [730, 0]
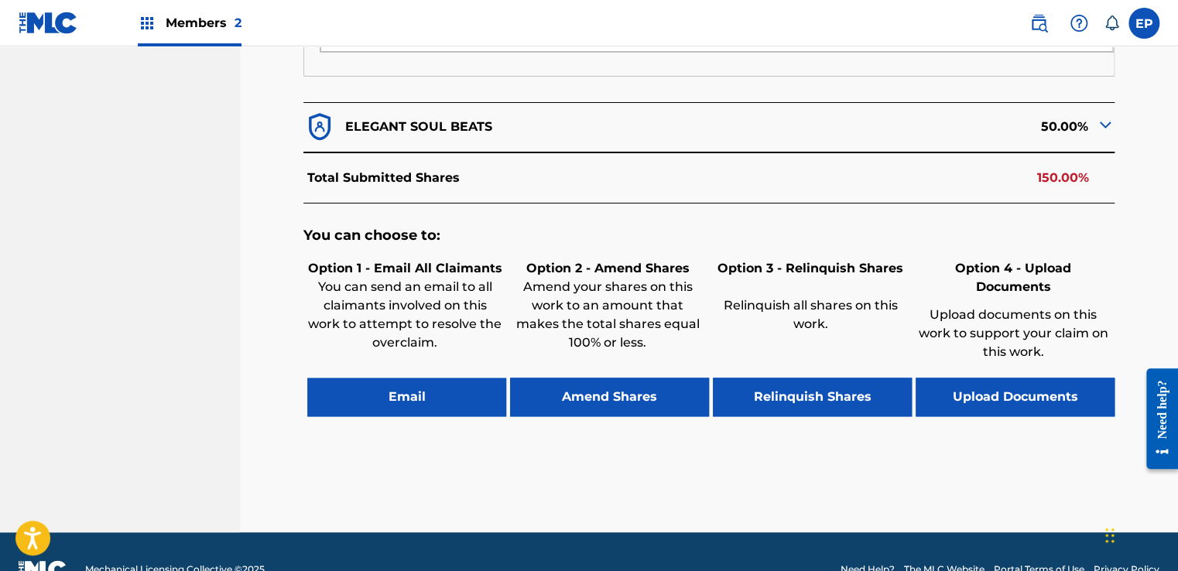
click at [958, 378] on button "Upload Documents" at bounding box center [1014, 397] width 199 height 39
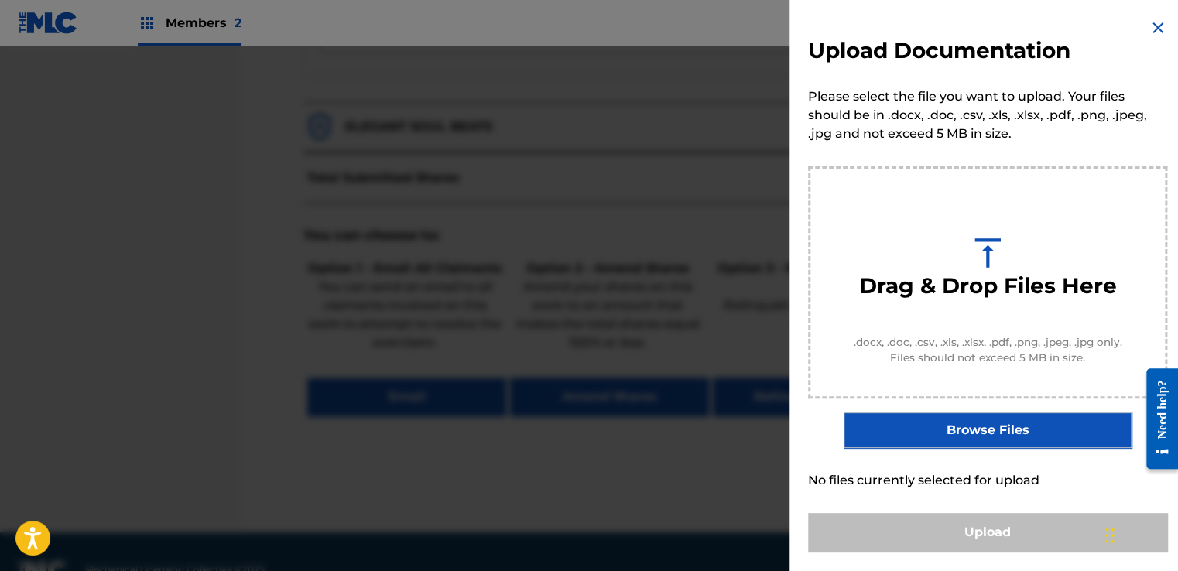
click at [933, 435] on label "Browse Files" at bounding box center [986, 430] width 287 height 36
click at [0, 0] on input "Browse Files" at bounding box center [0, 0] width 0 height 0
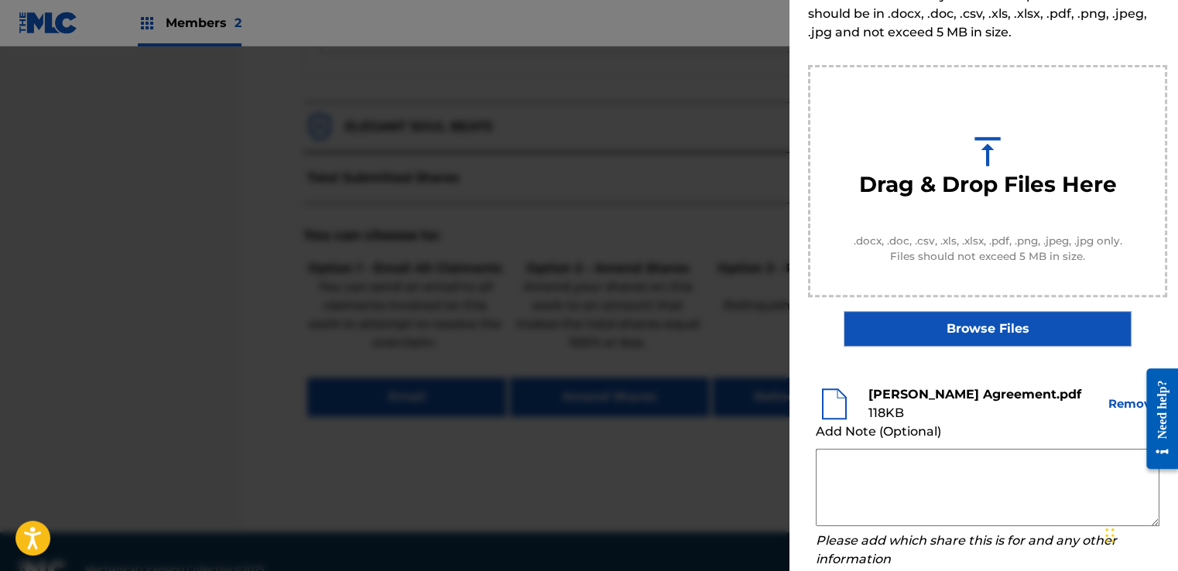
scroll to position [194, 0]
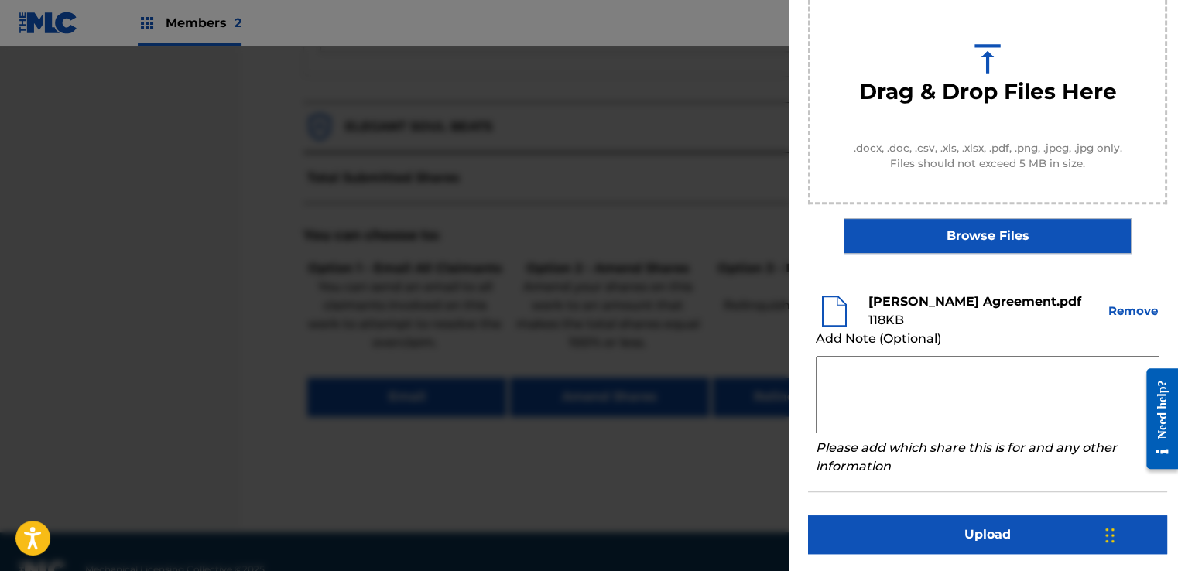
click at [873, 371] on textarea at bounding box center [987, 394] width 344 height 77
paste textarea "Our self service agreement is signed via digital signature and is active until …"
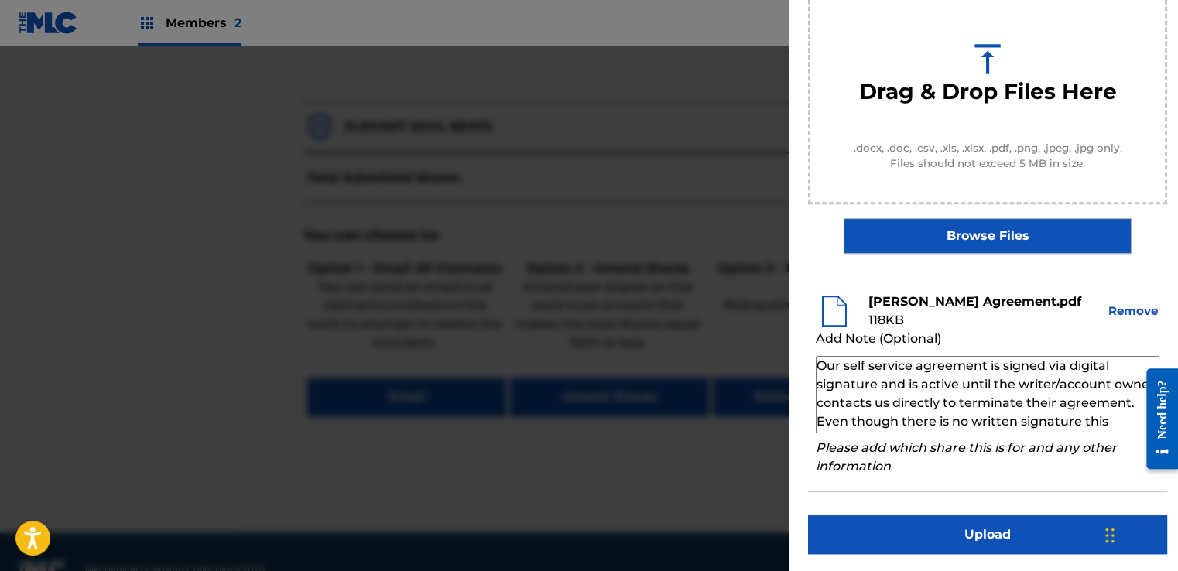
scroll to position [53, 0]
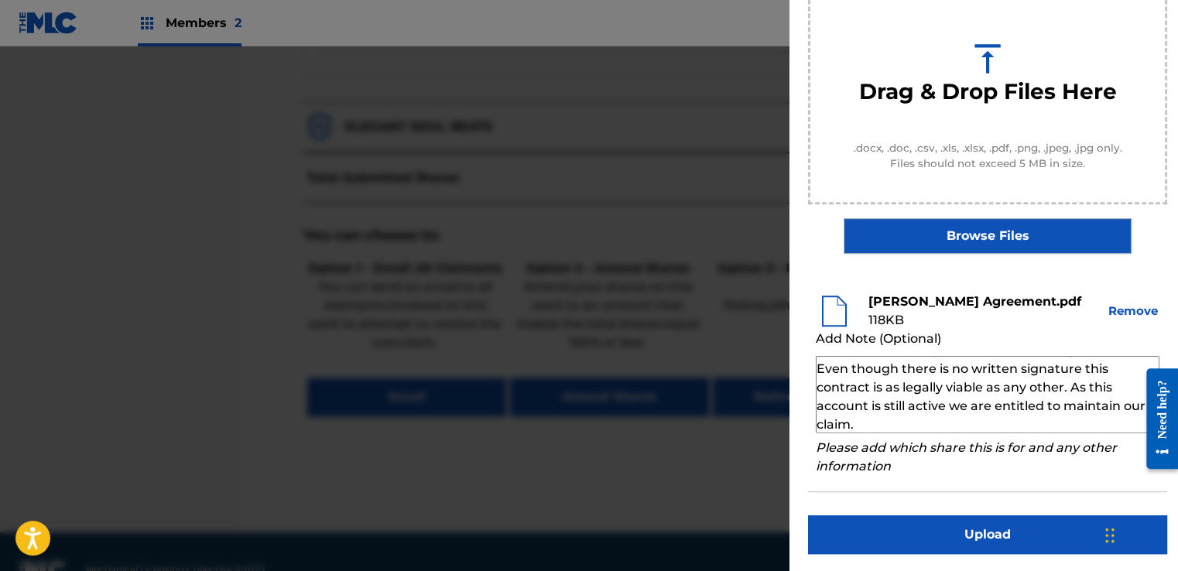
type textarea "Our self service agreement is signed via digital signature and is active until …"
click at [959, 518] on button "Upload" at bounding box center [987, 534] width 359 height 39
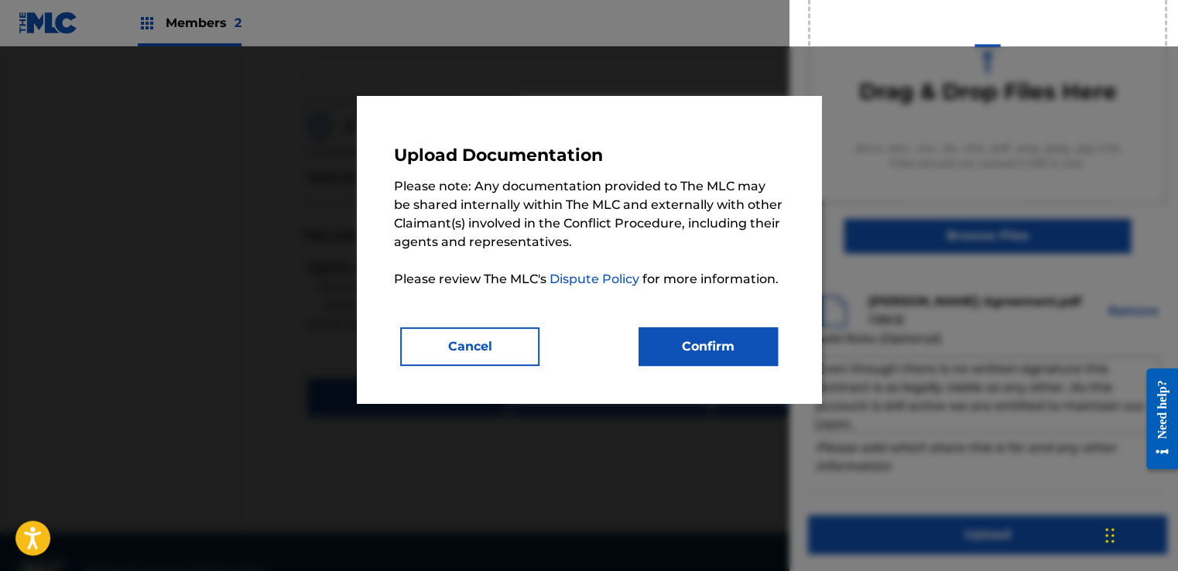
click at [756, 354] on button "Confirm" at bounding box center [707, 346] width 139 height 39
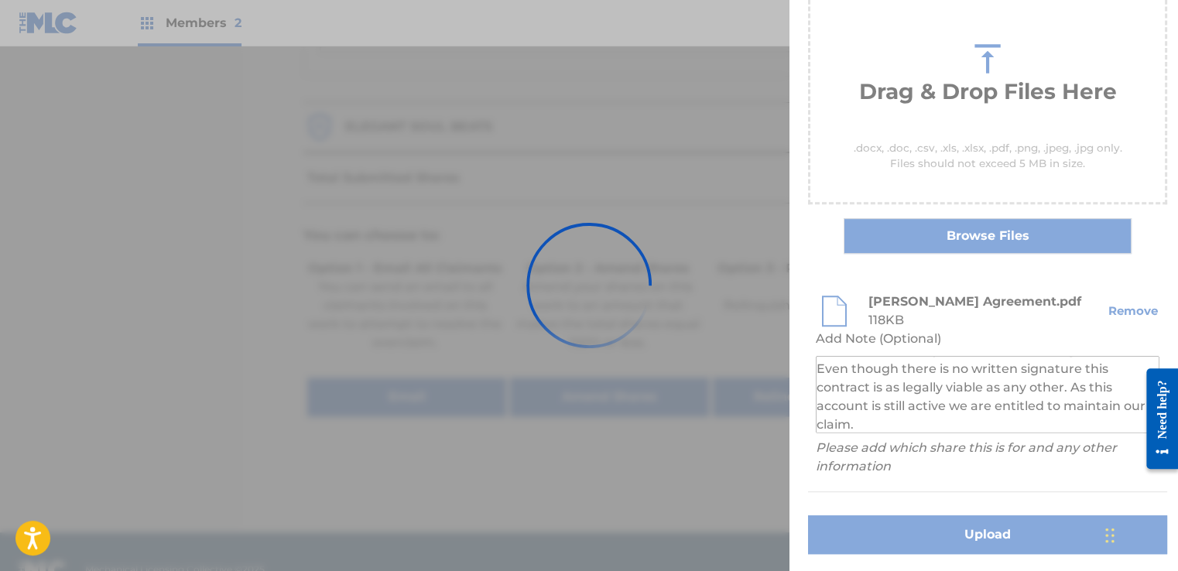
scroll to position [90, 0]
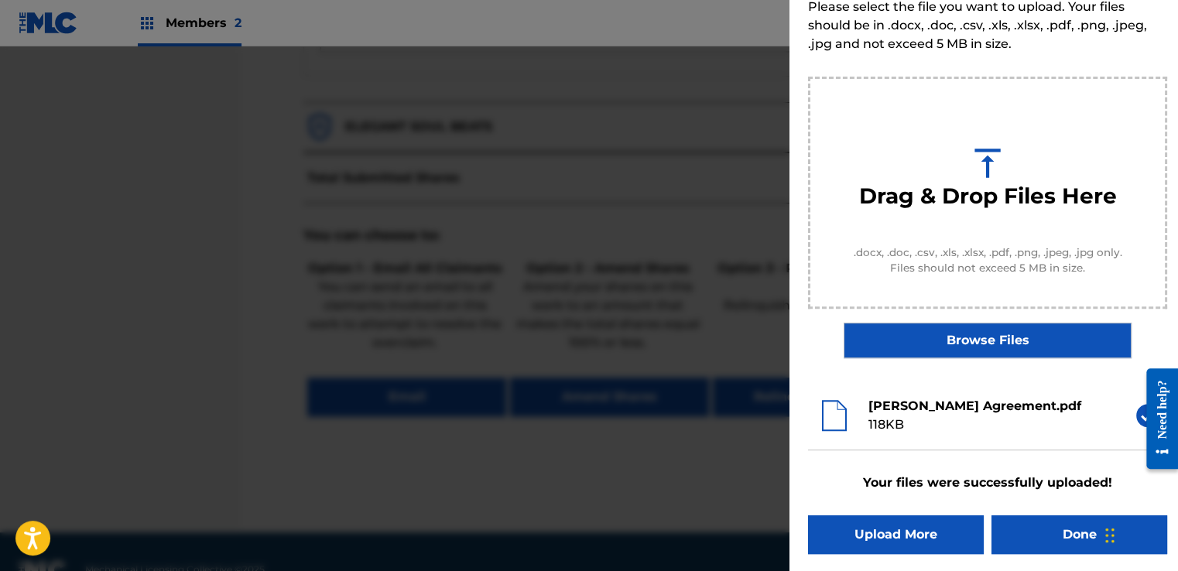
click at [1034, 535] on button "Done" at bounding box center [1079, 534] width 176 height 39
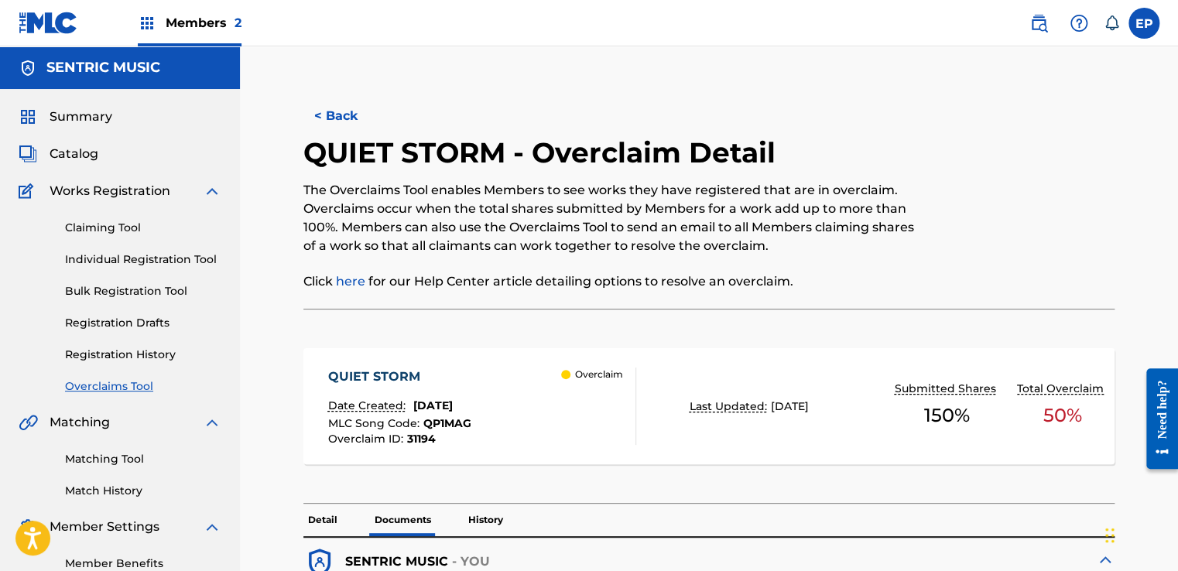
click at [125, 384] on link "Overclaims Tool" at bounding box center [143, 386] width 156 height 16
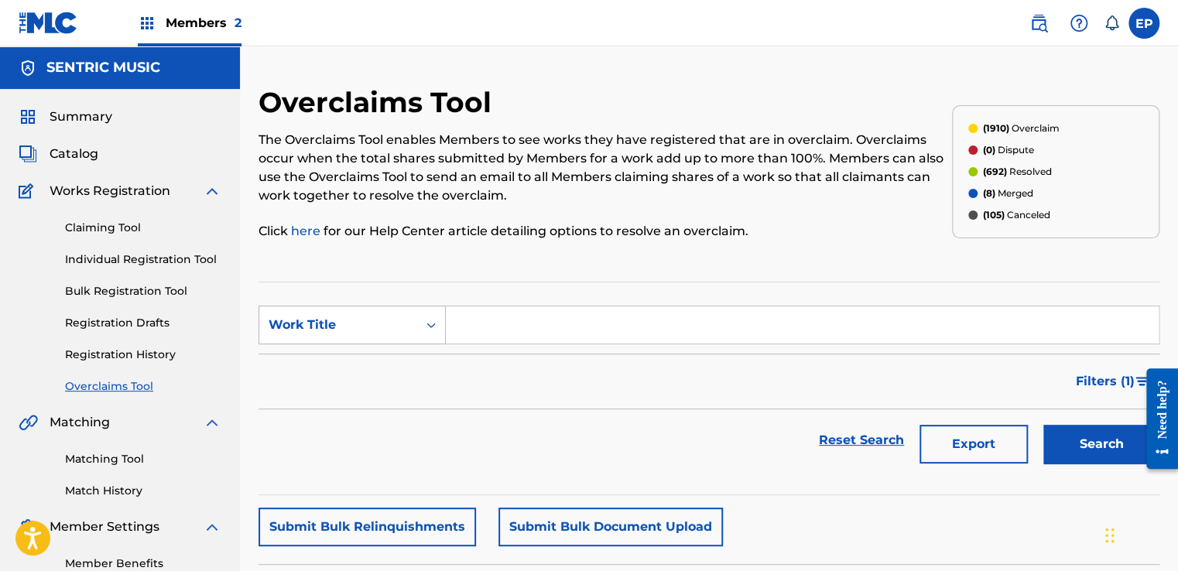
click at [305, 340] on div "Work Title" at bounding box center [351, 325] width 187 height 39
click at [316, 406] on div "Overclaim ID" at bounding box center [352, 402] width 186 height 39
click at [470, 306] on input "Search Form" at bounding box center [802, 324] width 713 height 37
paste input "31178"
type input "31178"
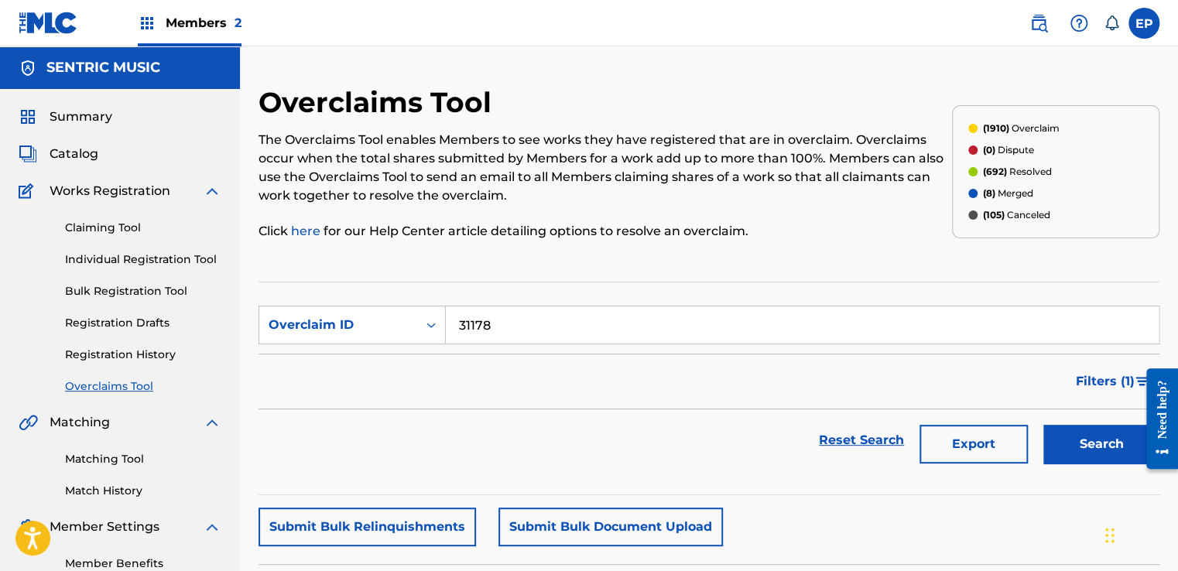
click at [1068, 444] on button "Search" at bounding box center [1101, 444] width 116 height 39
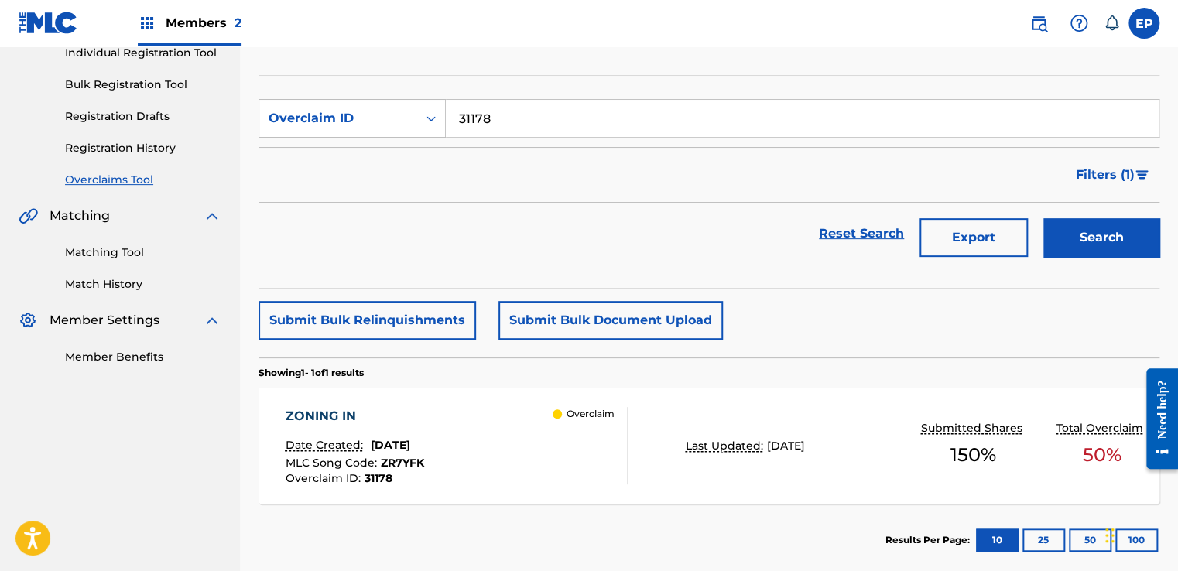
scroll to position [251, 0]
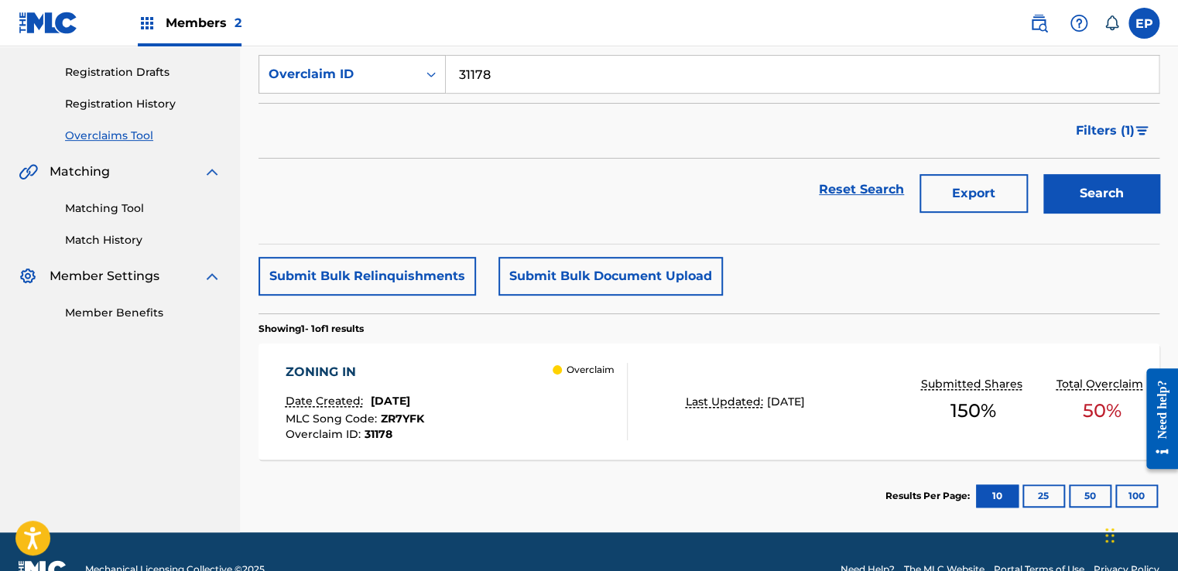
click at [579, 432] on div "Overclaim" at bounding box center [589, 401] width 74 height 77
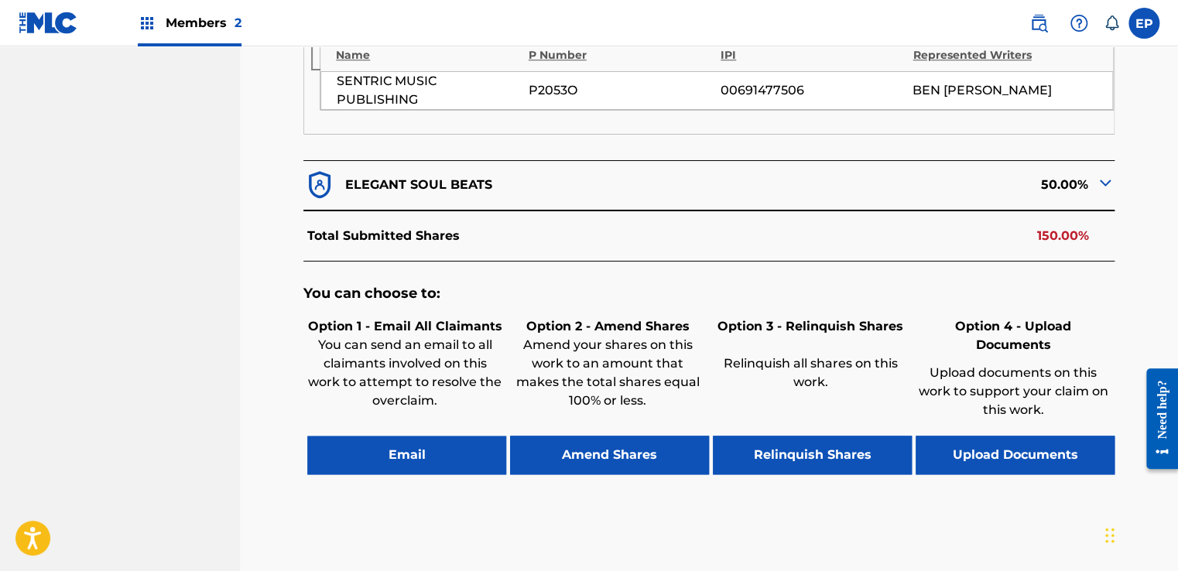
scroll to position [730, 0]
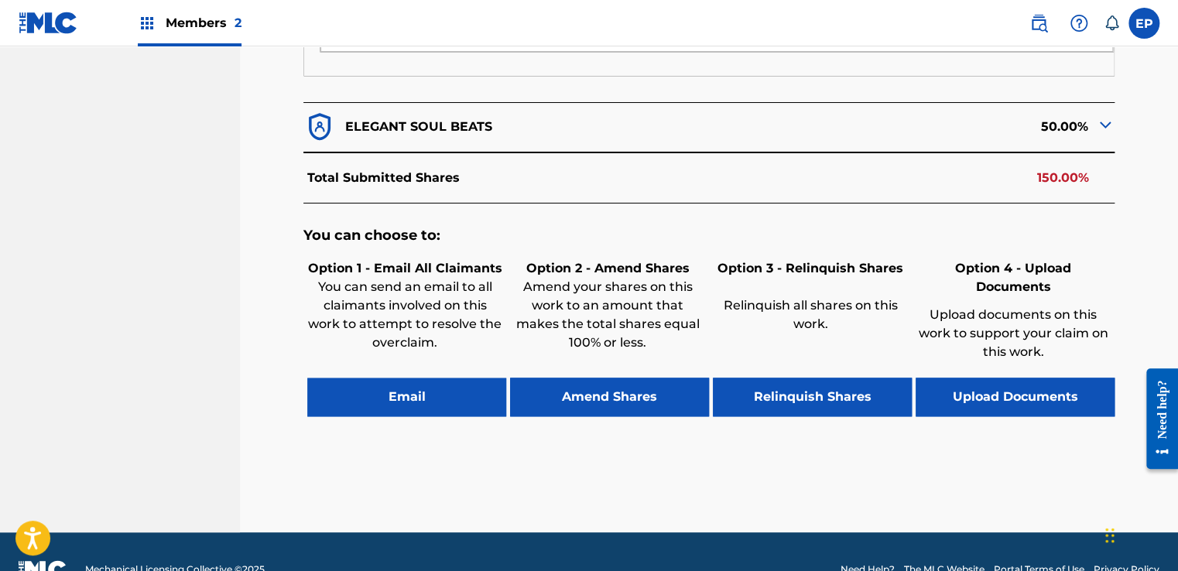
click at [967, 381] on button "Upload Documents" at bounding box center [1014, 397] width 199 height 39
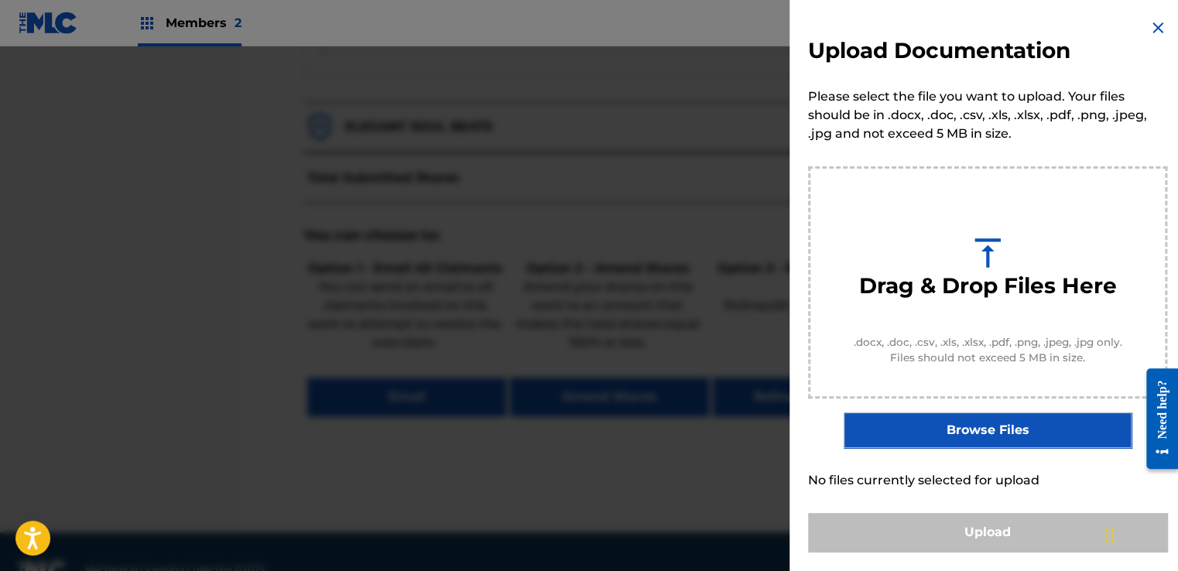
click at [931, 439] on label "Browse Files" at bounding box center [986, 430] width 287 height 36
click at [0, 0] on input "Browse Files" at bounding box center [0, 0] width 0 height 0
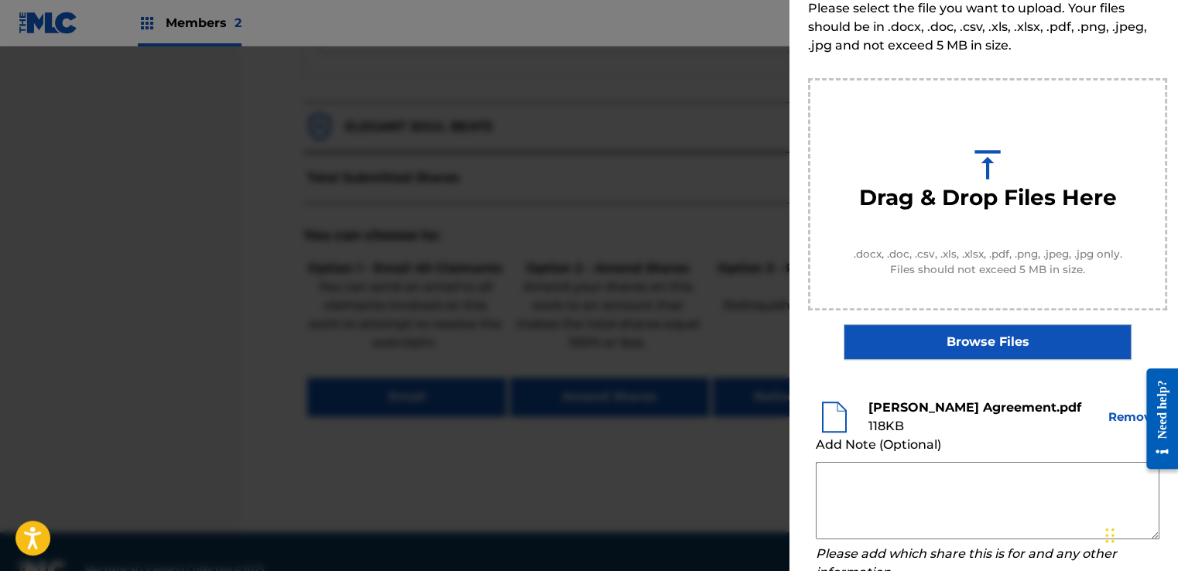
scroll to position [194, 0]
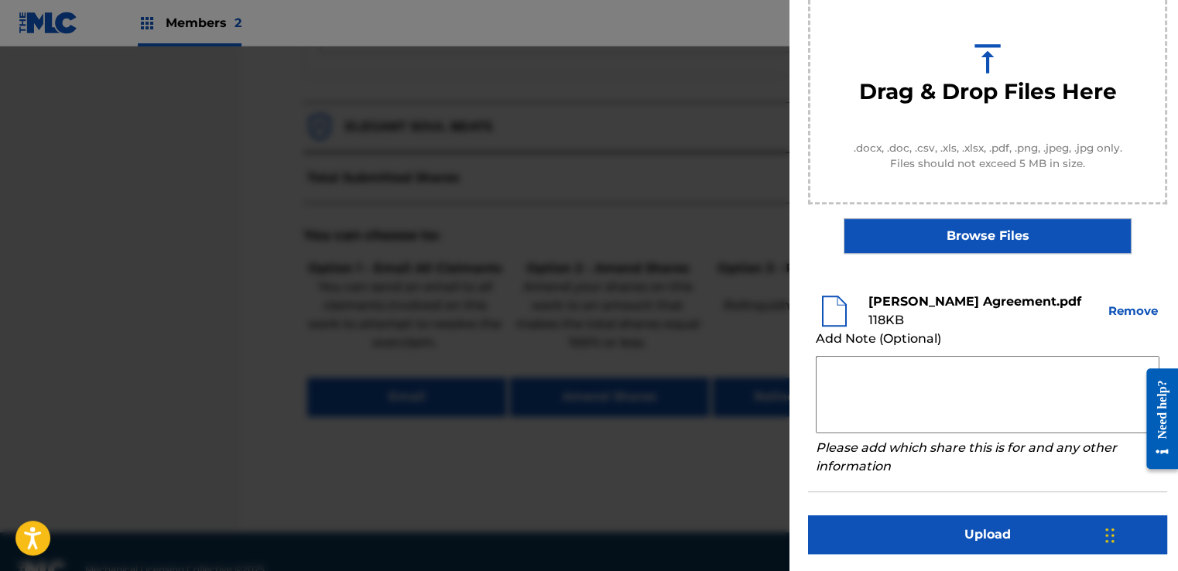
click at [843, 366] on textarea at bounding box center [987, 394] width 344 height 77
paste textarea "Our self service agreement is signed via digital signature and is active until …"
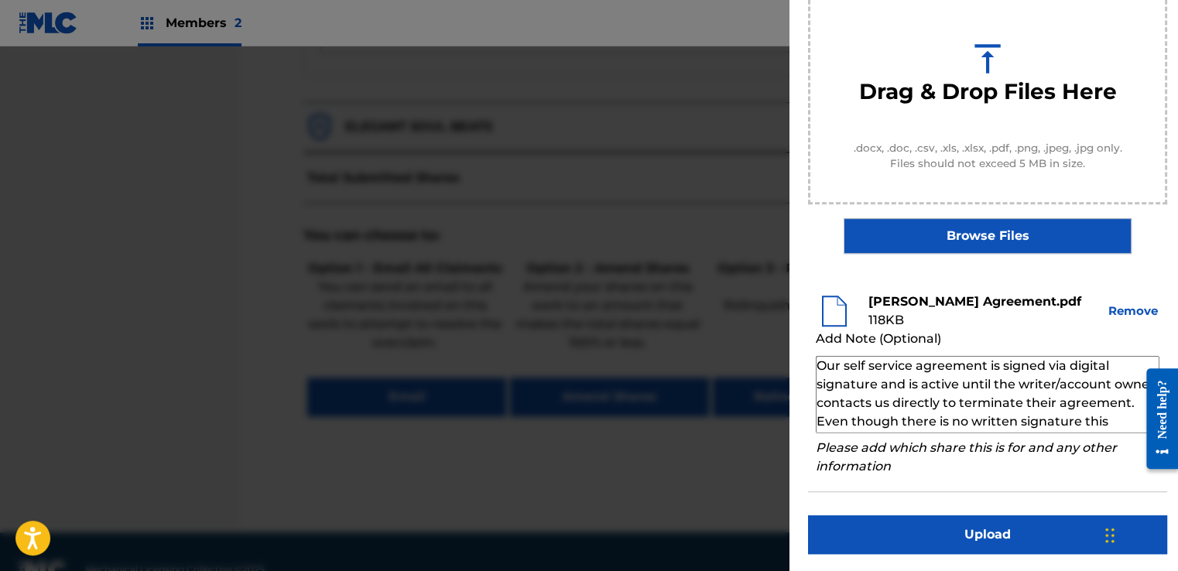
scroll to position [53, 0]
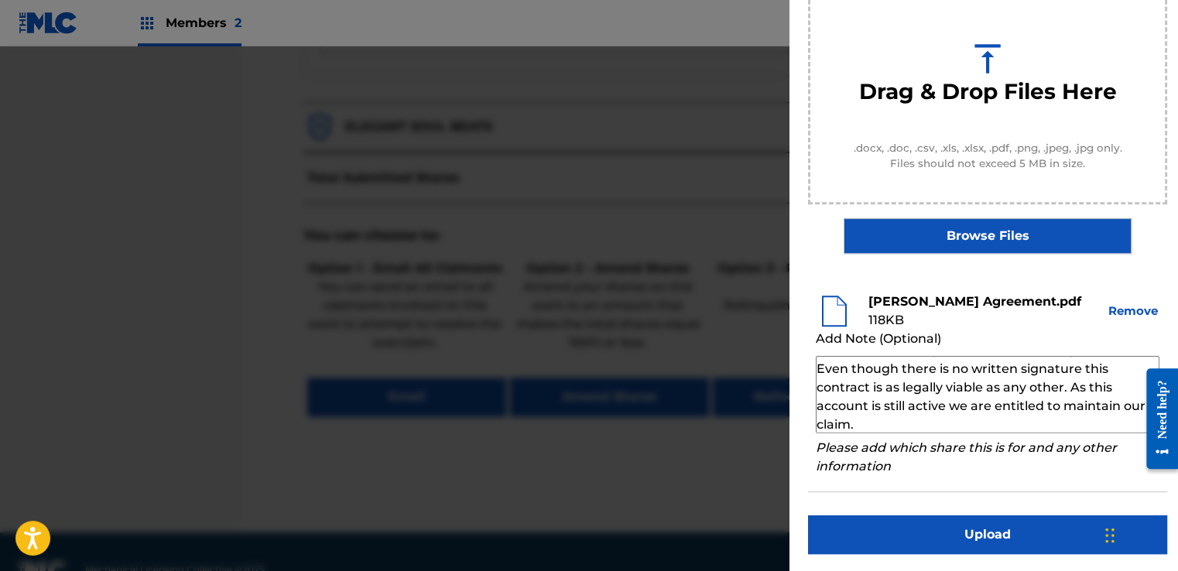
type textarea "Our self service agreement is signed via digital signature and is active until …"
click at [931, 544] on button "Upload" at bounding box center [987, 534] width 359 height 39
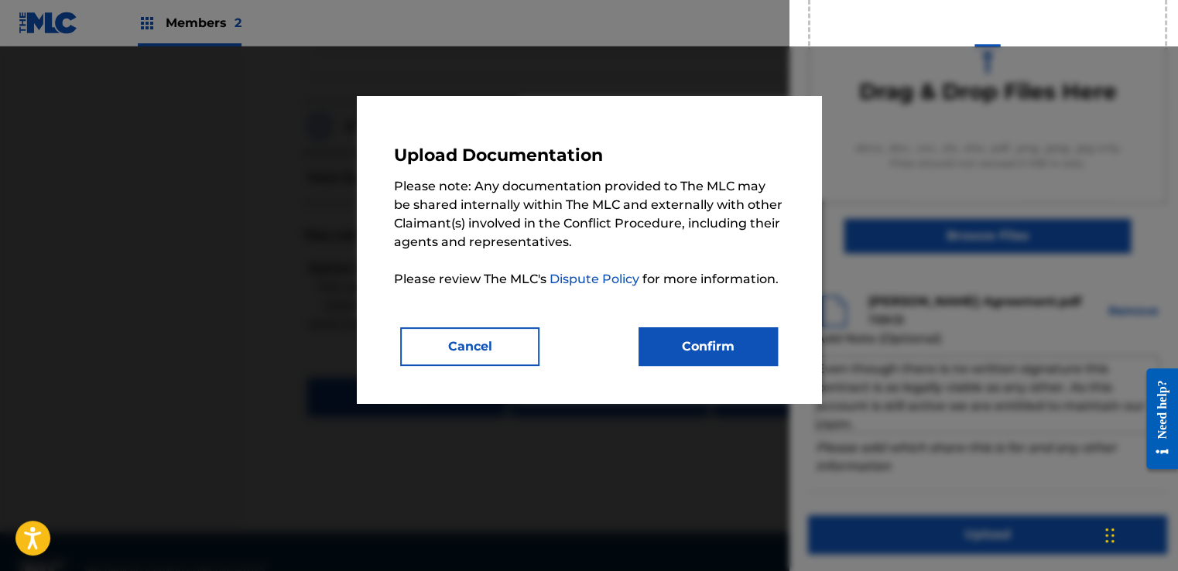
click at [704, 342] on button "Confirm" at bounding box center [707, 346] width 139 height 39
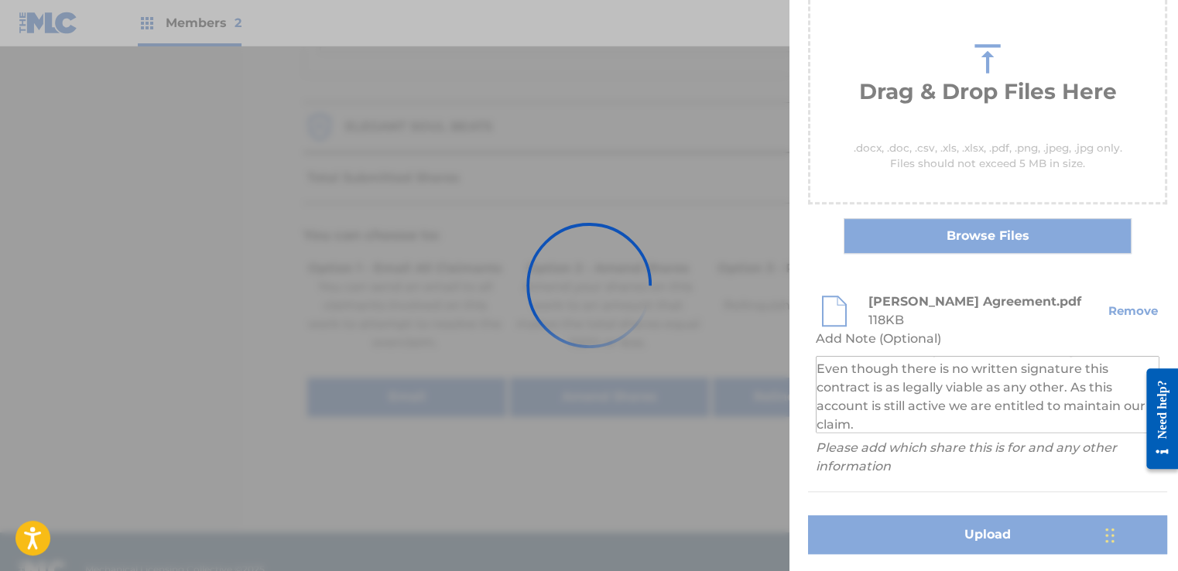
scroll to position [90, 0]
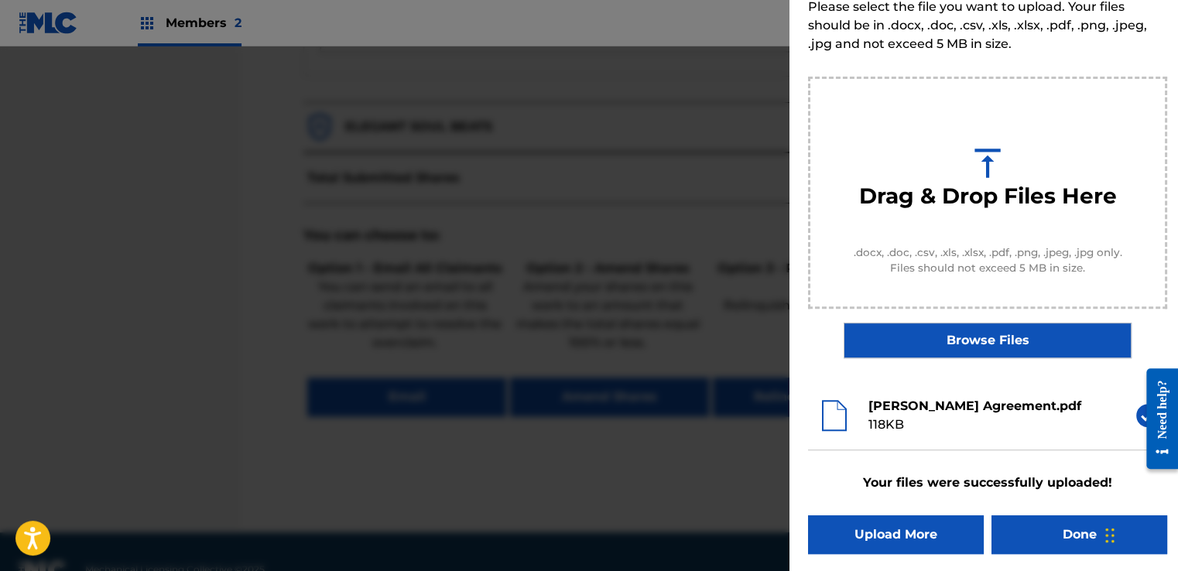
click at [1010, 533] on button "Done" at bounding box center [1079, 534] width 176 height 39
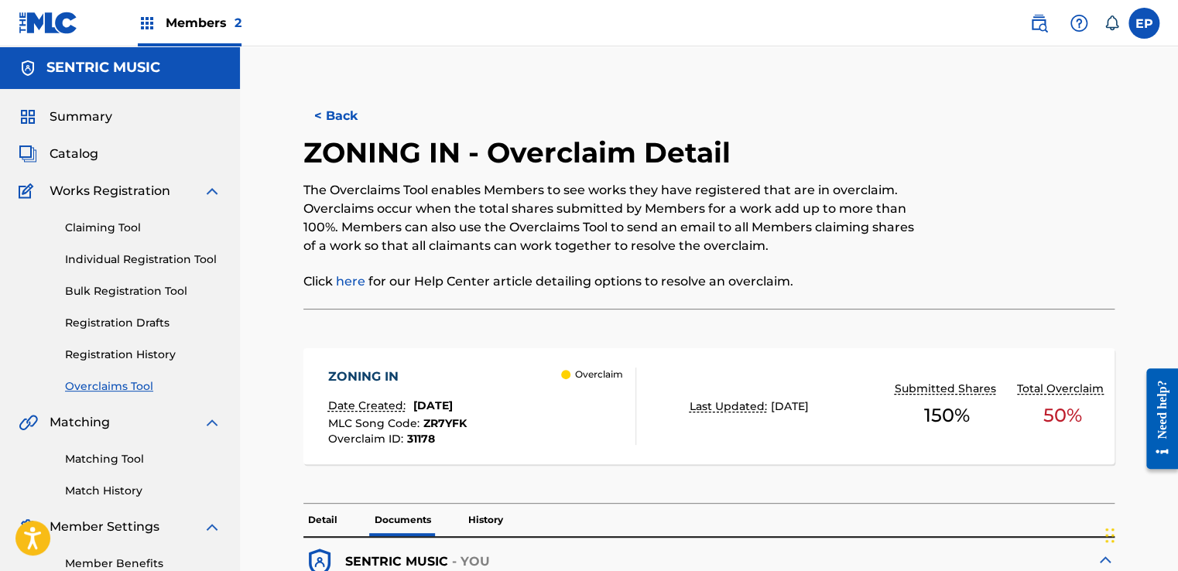
click at [125, 391] on link "Overclaims Tool" at bounding box center [143, 386] width 156 height 16
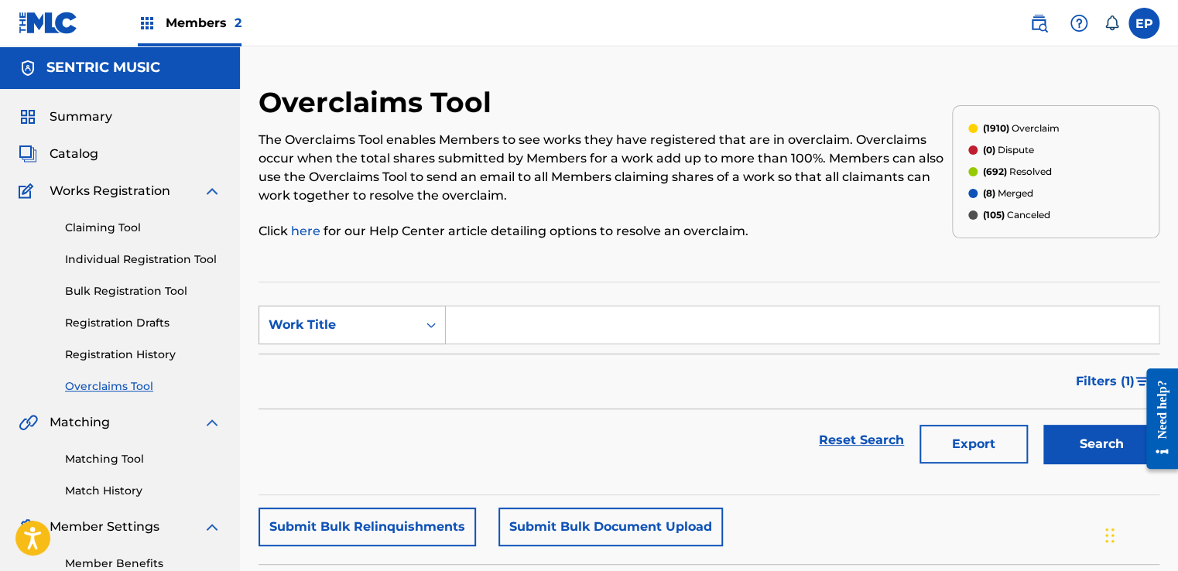
click at [373, 337] on div "Work Title" at bounding box center [338, 324] width 158 height 29
click at [341, 406] on div "Overclaim ID" at bounding box center [352, 402] width 186 height 39
click at [524, 354] on div "Filters ( 1 )" at bounding box center [708, 382] width 901 height 56
click at [528, 317] on input "Search Form" at bounding box center [802, 324] width 713 height 37
paste input "31186"
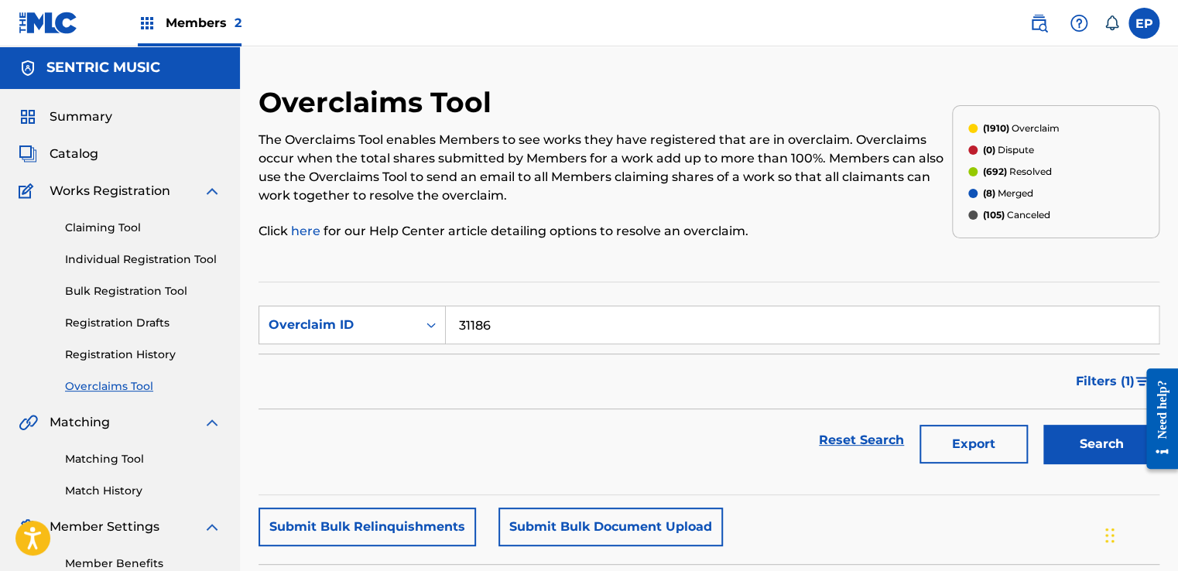
type input "31186"
click at [1065, 450] on button "Search" at bounding box center [1101, 444] width 116 height 39
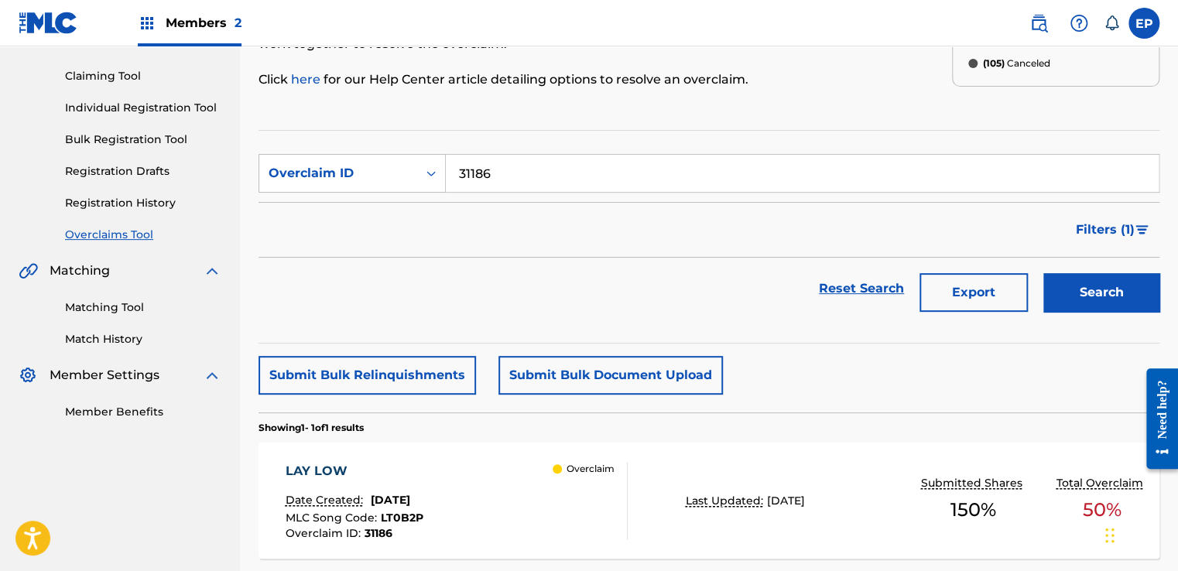
scroll to position [285, 0]
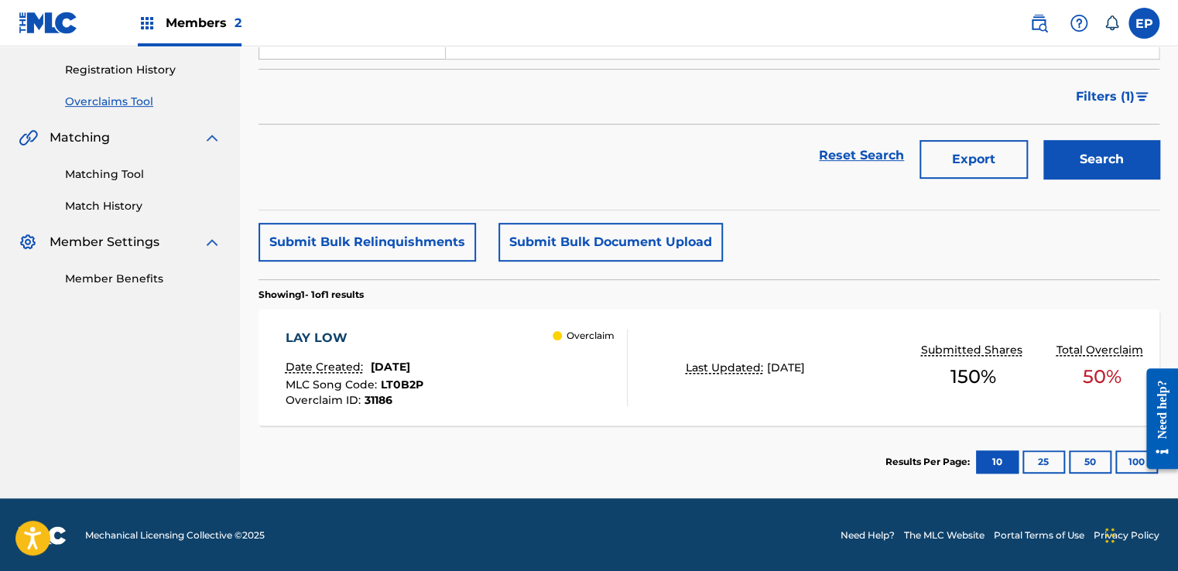
click at [586, 380] on div "Overclaim" at bounding box center [589, 367] width 74 height 77
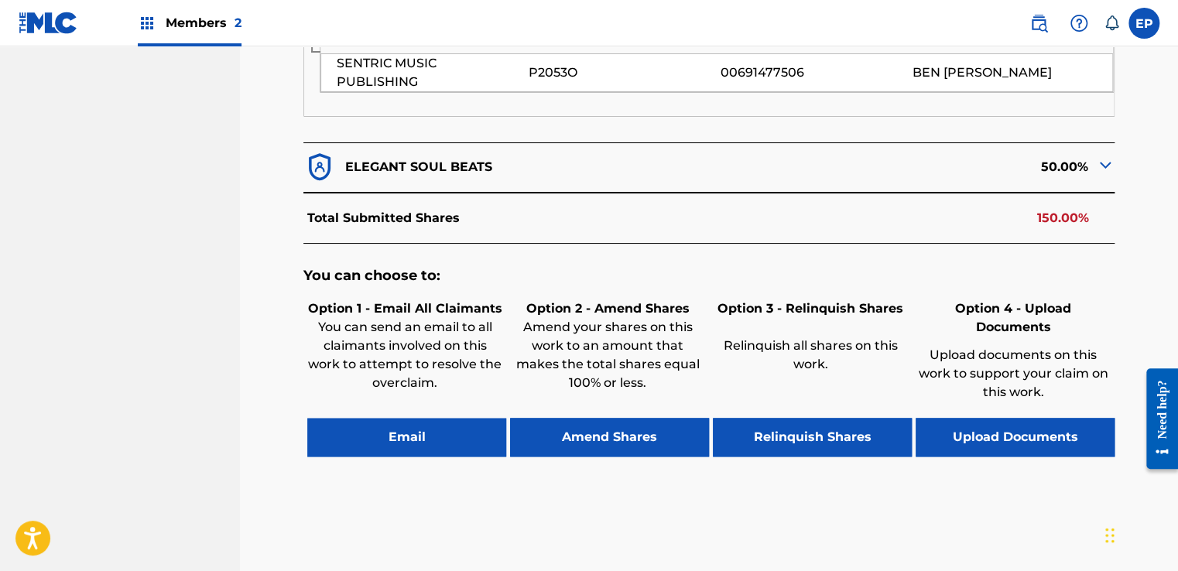
scroll to position [696, 0]
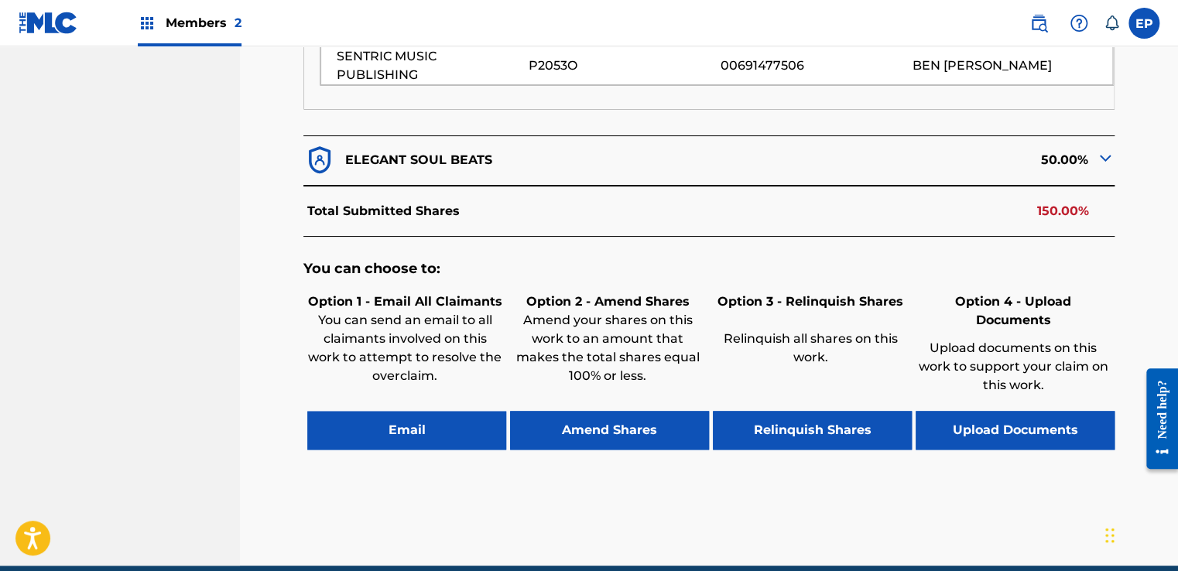
click at [980, 411] on button "Upload Documents" at bounding box center [1014, 430] width 199 height 39
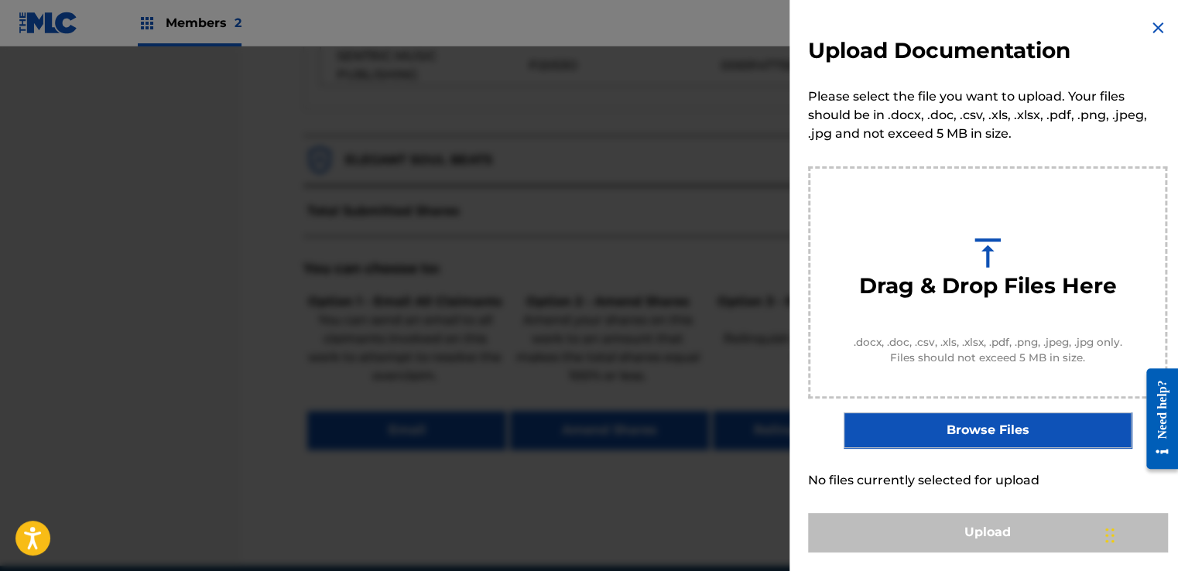
click at [977, 441] on label "Browse Files" at bounding box center [986, 430] width 287 height 36
click at [0, 0] on input "Browse Files" at bounding box center [0, 0] width 0 height 0
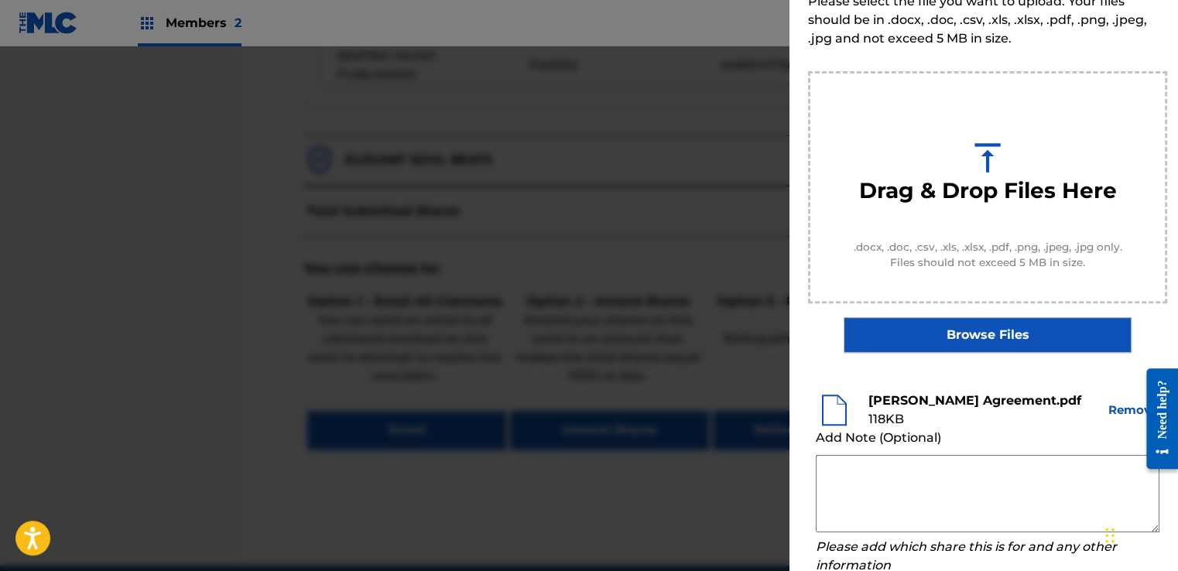
scroll to position [194, 0]
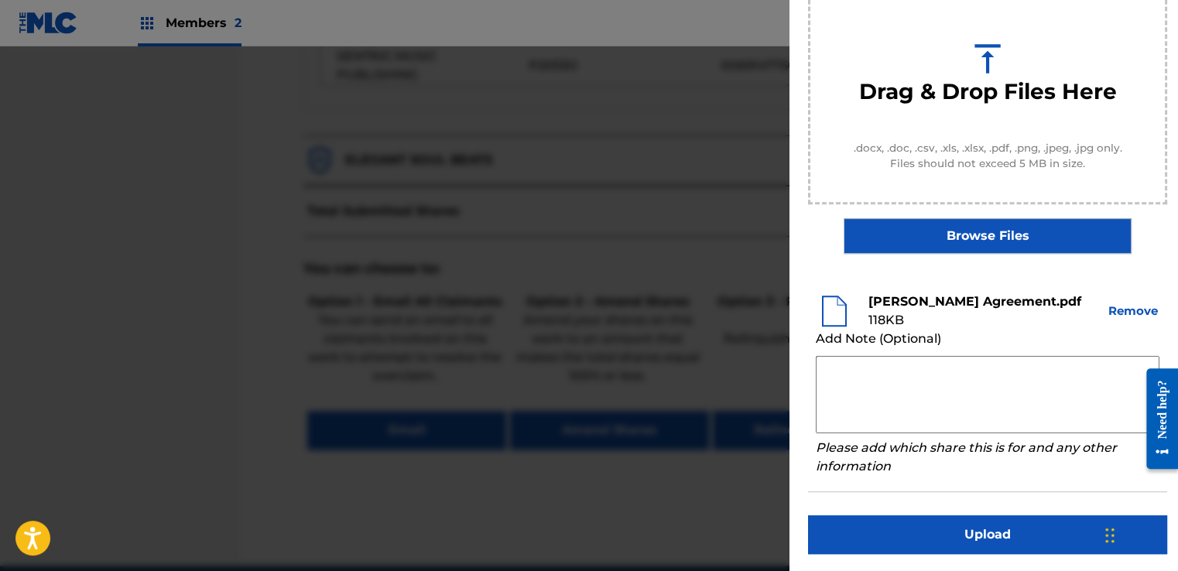
click at [858, 359] on textarea at bounding box center [987, 394] width 344 height 77
paste textarea "Our self service agreement is signed via digital signature and is active until …"
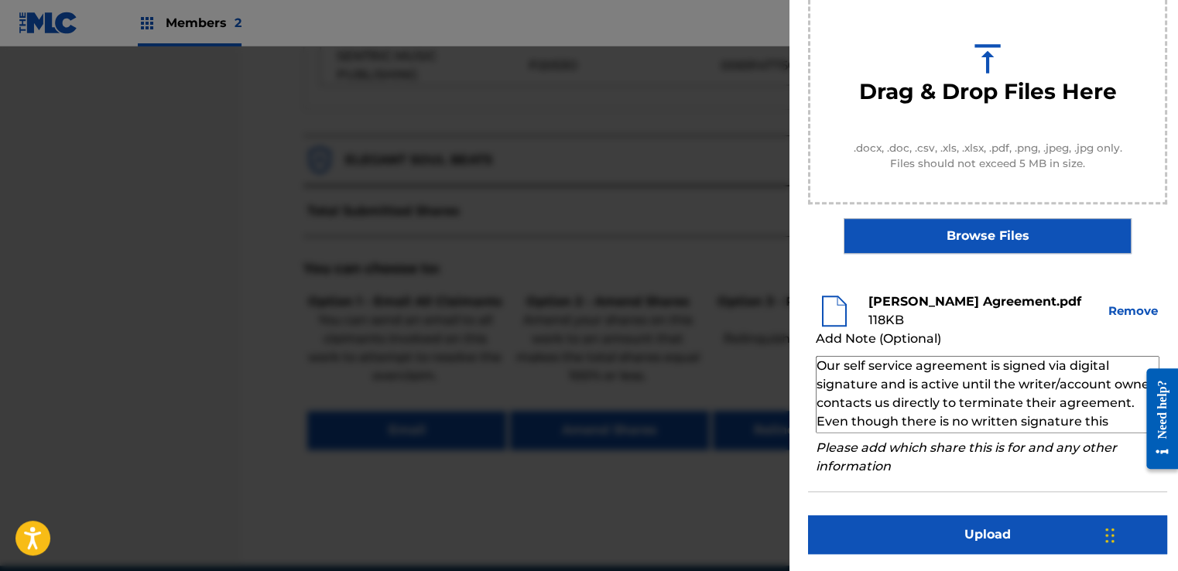
scroll to position [53, 0]
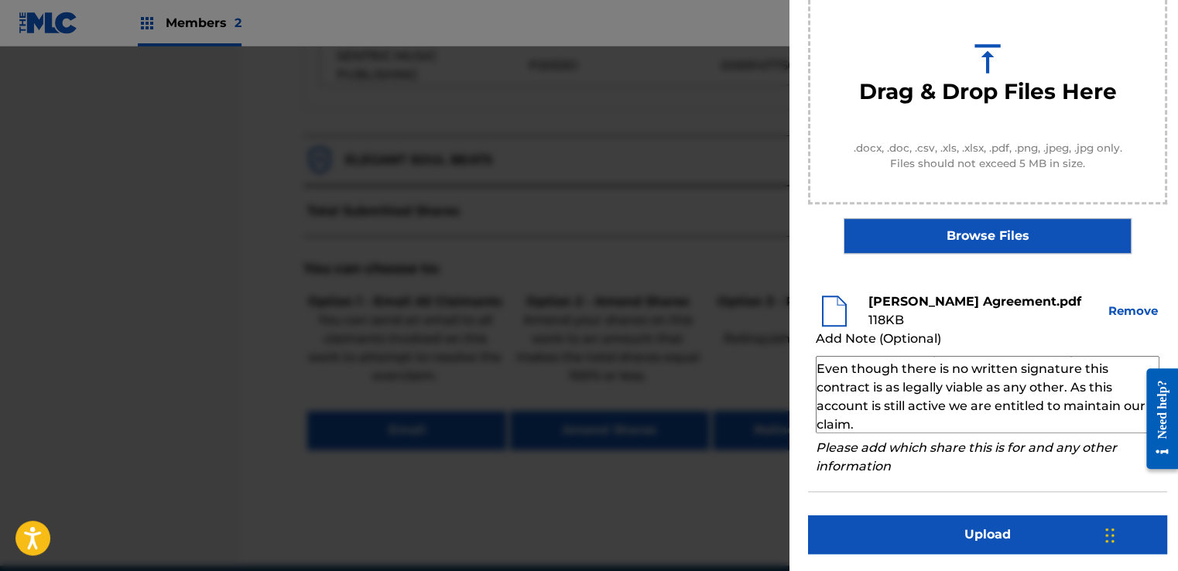
type textarea "Our self service agreement is signed via digital signature and is active until …"
click at [939, 521] on button "Upload" at bounding box center [987, 534] width 359 height 39
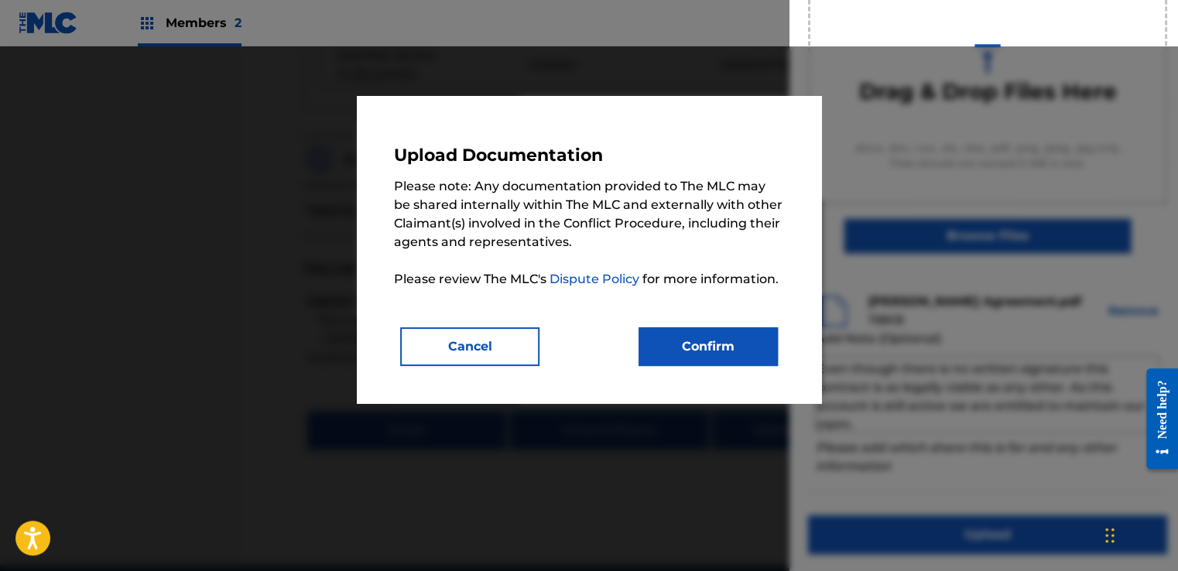
click at [753, 364] on button "Confirm" at bounding box center [707, 346] width 139 height 39
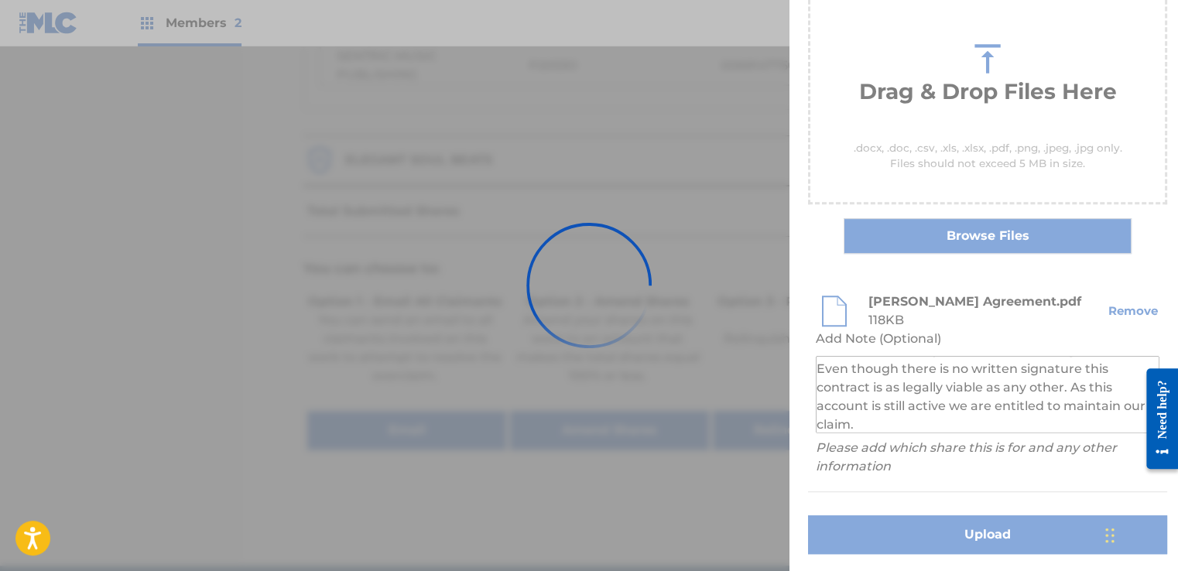
scroll to position [90, 0]
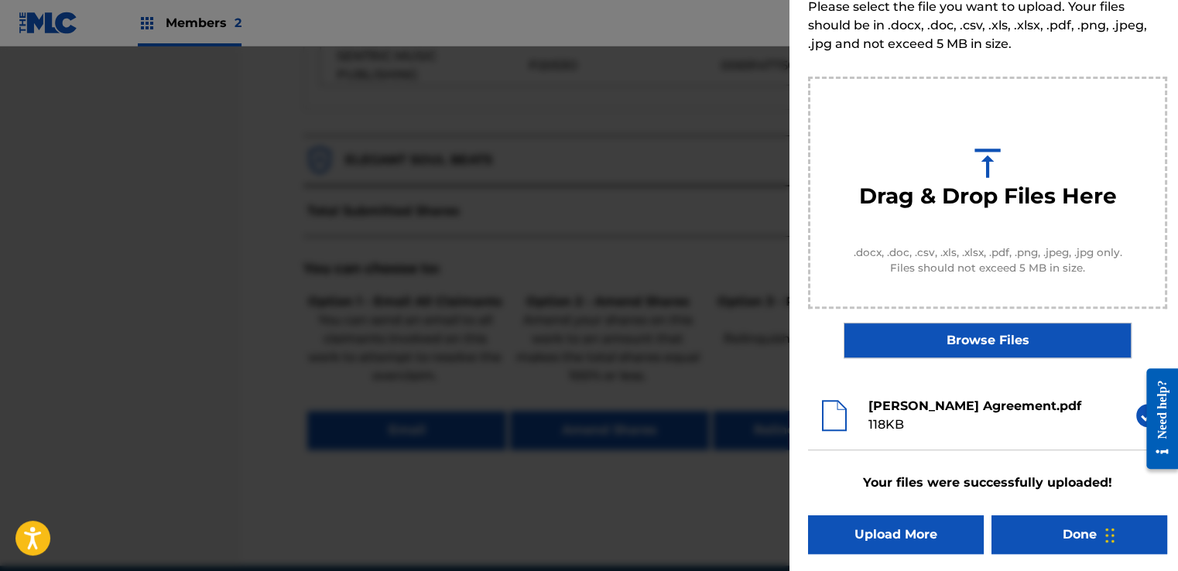
click at [1034, 534] on button "Done" at bounding box center [1079, 534] width 176 height 39
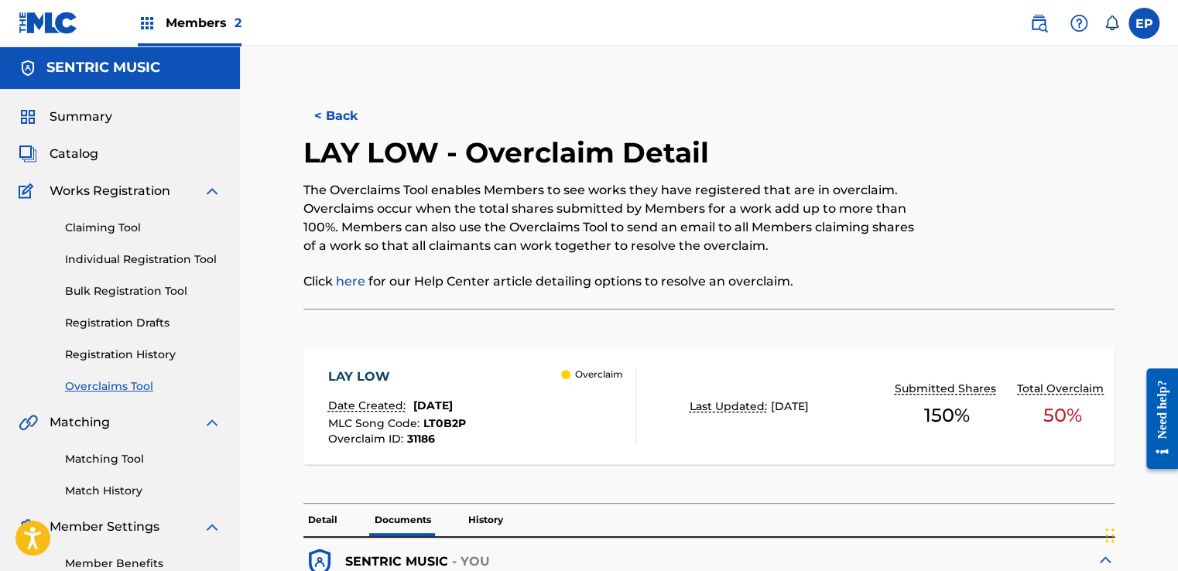
click at [111, 394] on link "Overclaims Tool" at bounding box center [143, 386] width 156 height 16
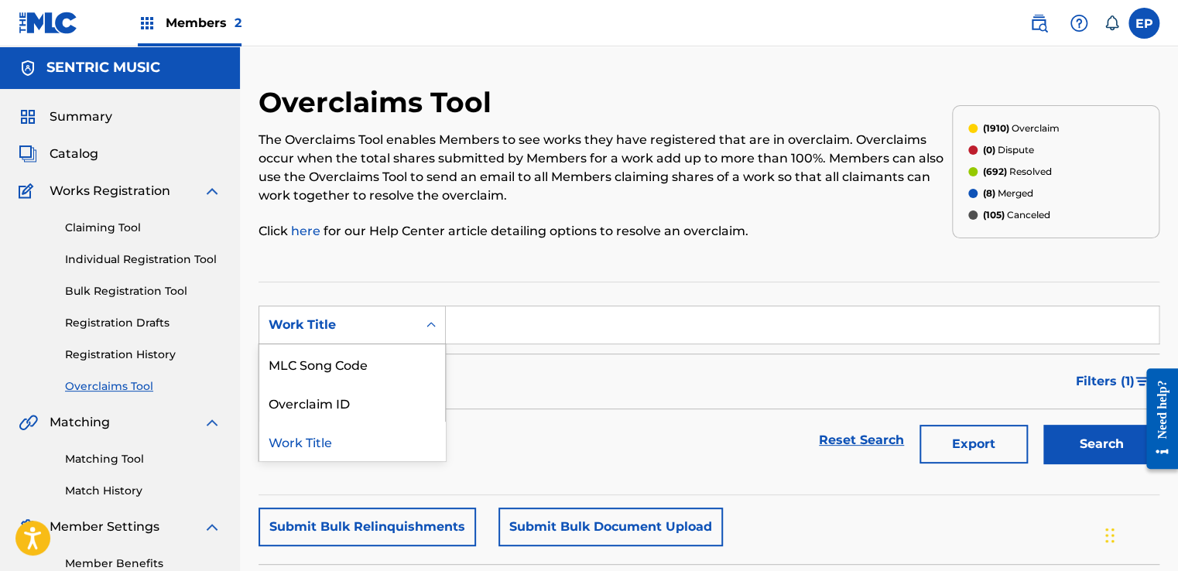
click at [374, 333] on div "Work Title" at bounding box center [337, 325] width 139 height 19
click at [350, 404] on div "Overclaim ID" at bounding box center [352, 402] width 186 height 39
click at [488, 333] on input "Search Form" at bounding box center [802, 324] width 713 height 37
paste input "31180"
type input "31180"
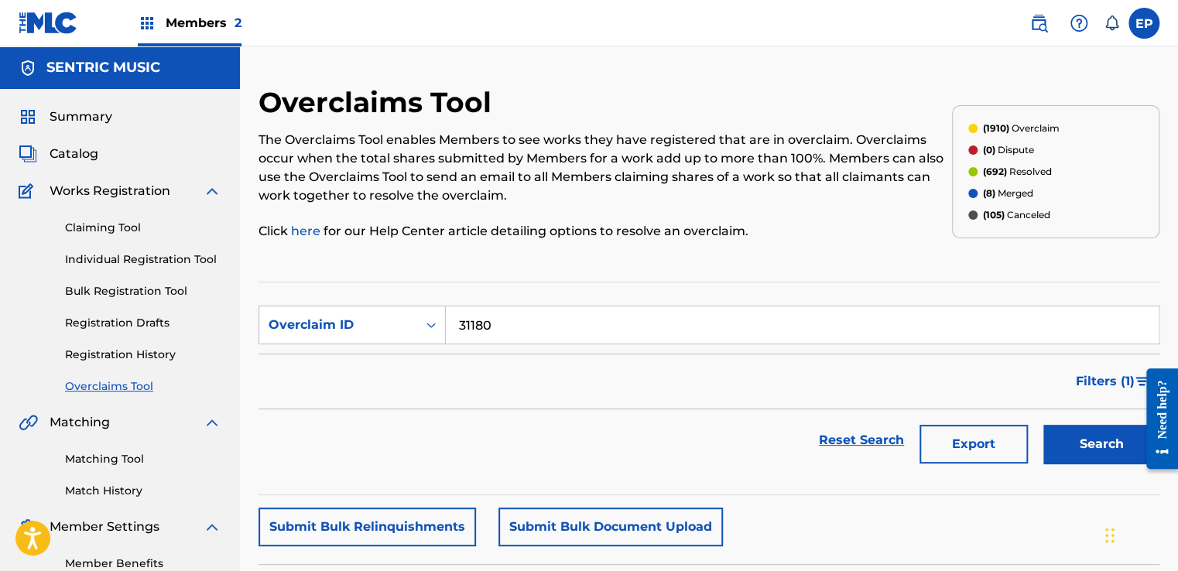
click at [1061, 439] on button "Search" at bounding box center [1101, 444] width 116 height 39
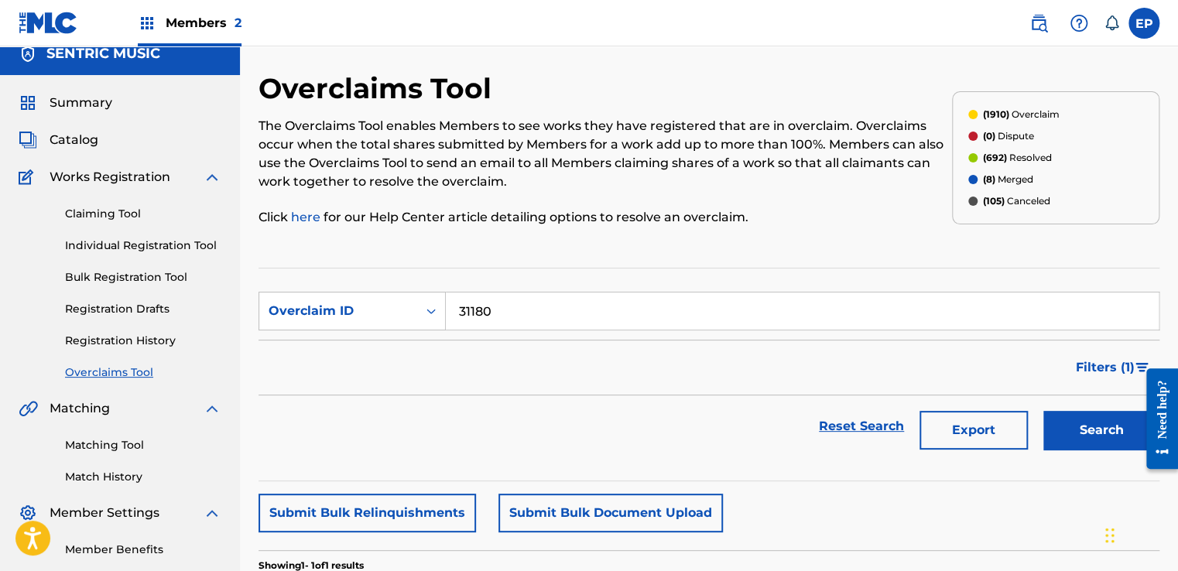
scroll to position [285, 0]
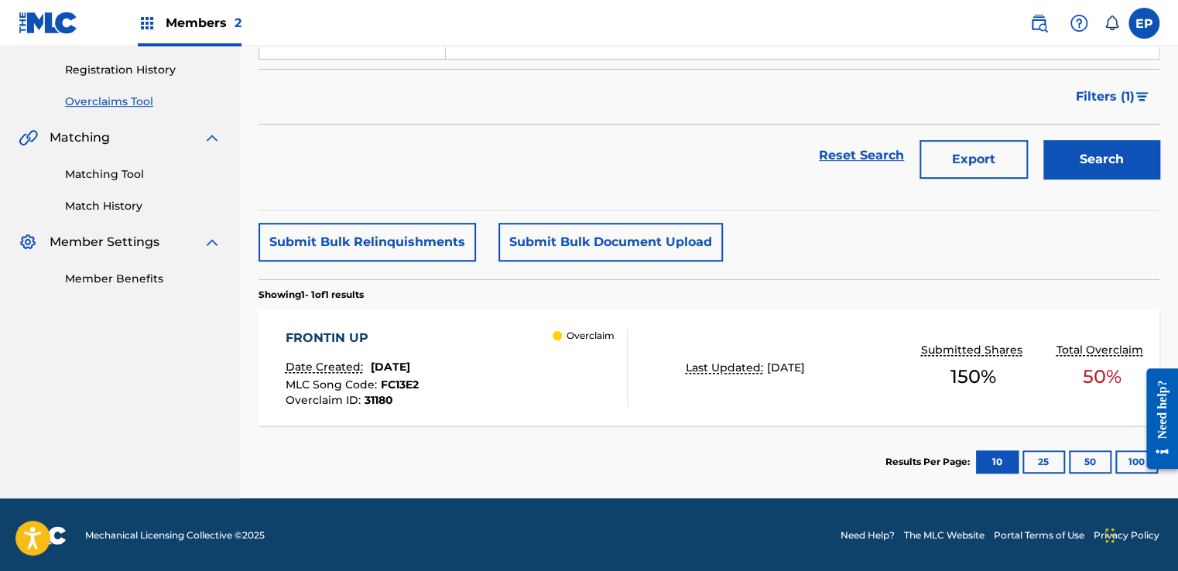
click at [488, 376] on div "FRONTIN UP Date Created: [DATE] MLC Song Code : FC13E2 Overclaim ID : 31180 Ove…" at bounding box center [456, 367] width 342 height 77
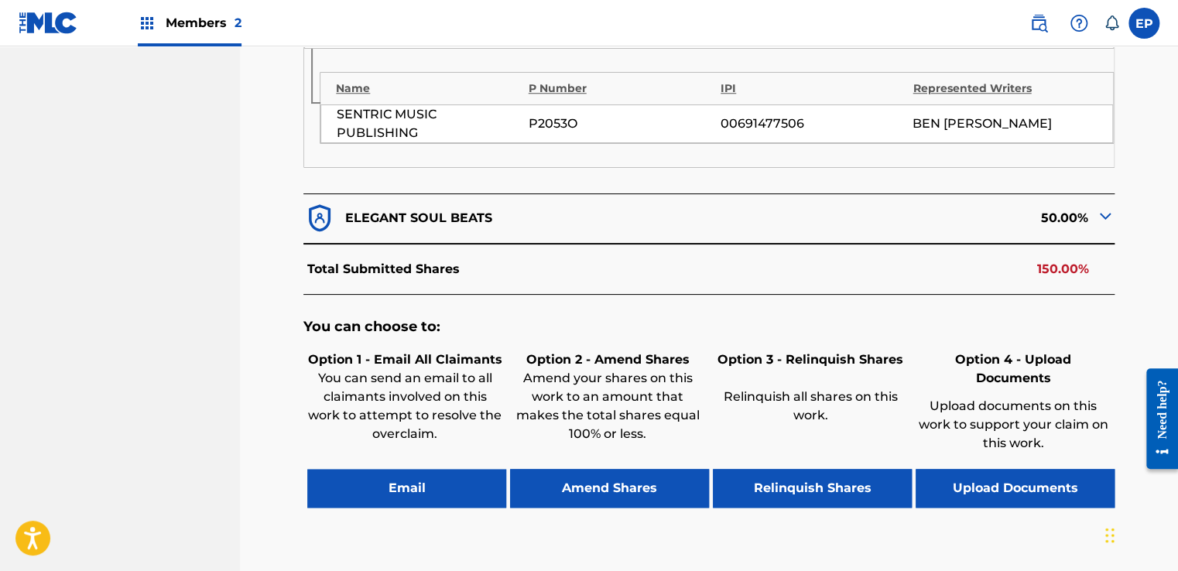
scroll to position [715, 0]
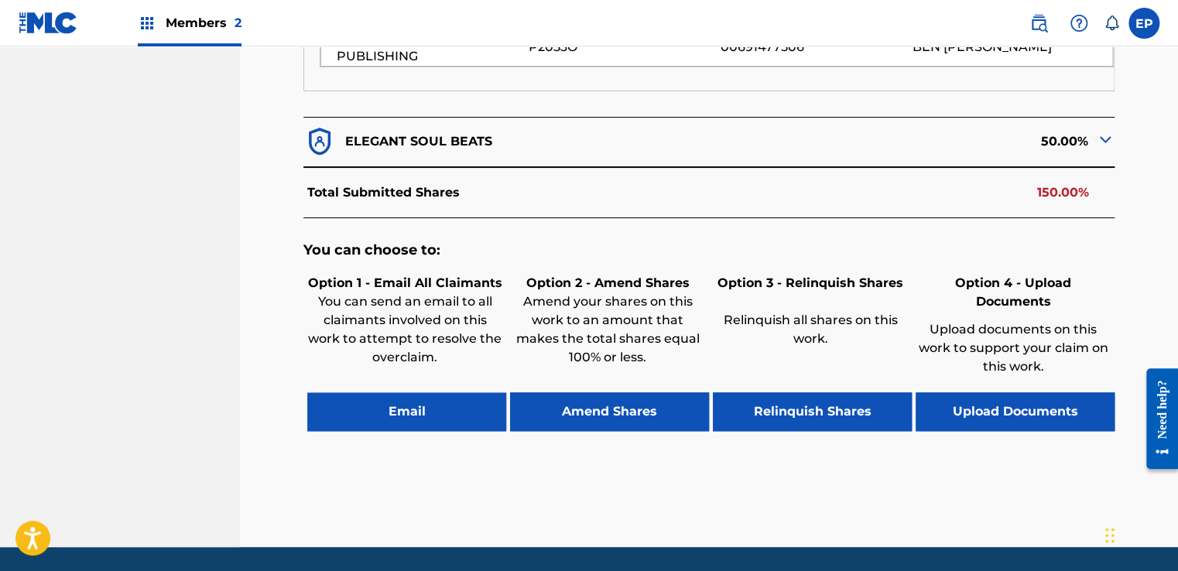
click at [1065, 392] on button "Upload Documents" at bounding box center [1014, 411] width 199 height 39
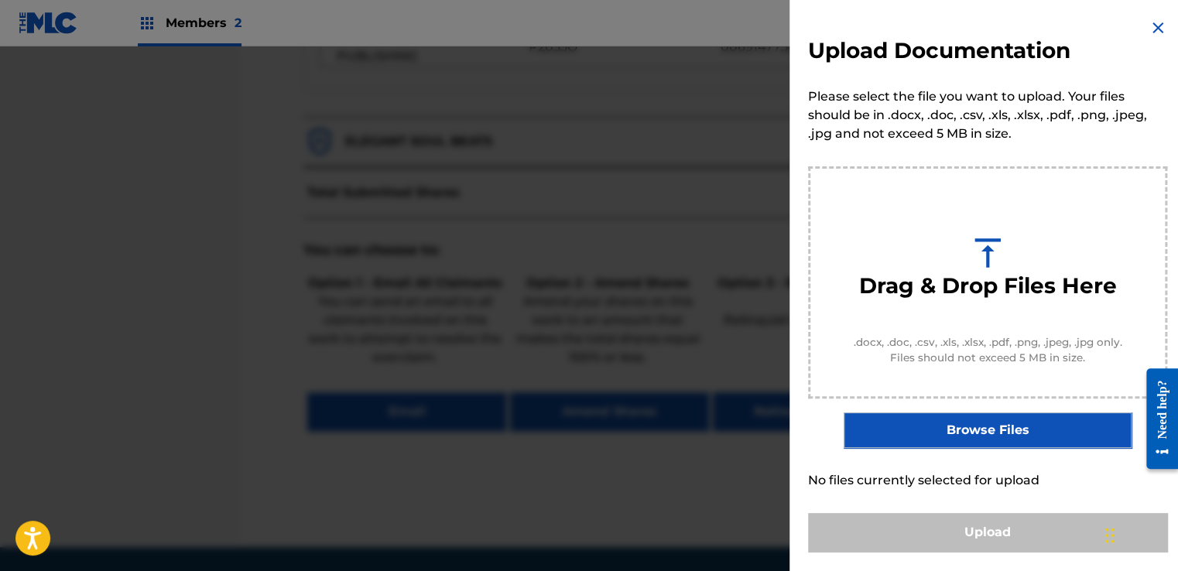
click at [962, 415] on label "Browse Files" at bounding box center [986, 430] width 287 height 36
click at [0, 0] on input "Browse Files" at bounding box center [0, 0] width 0 height 0
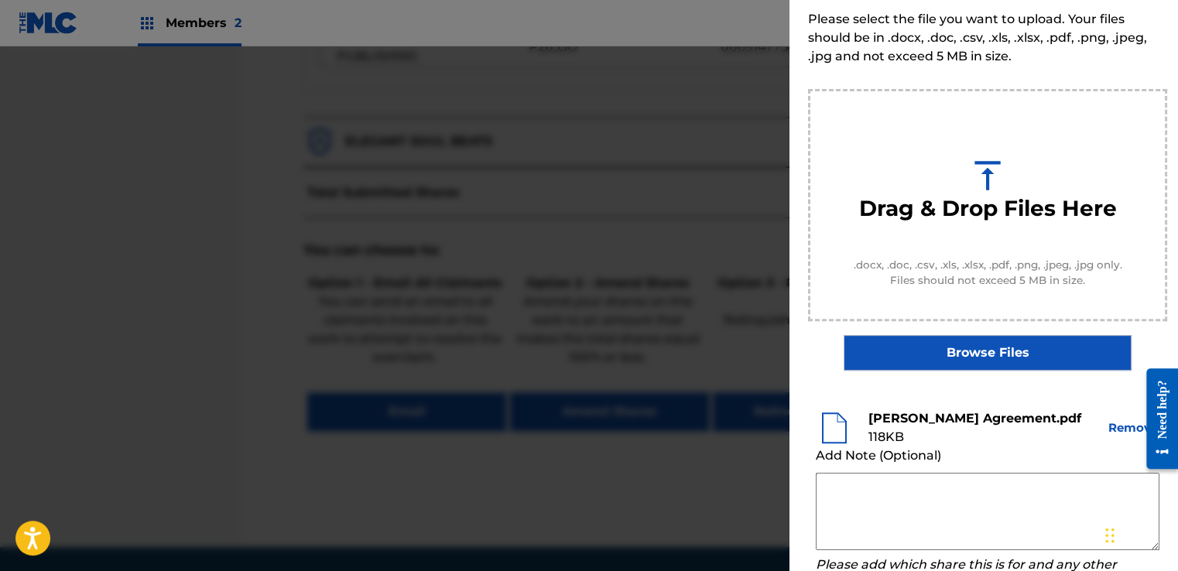
scroll to position [194, 0]
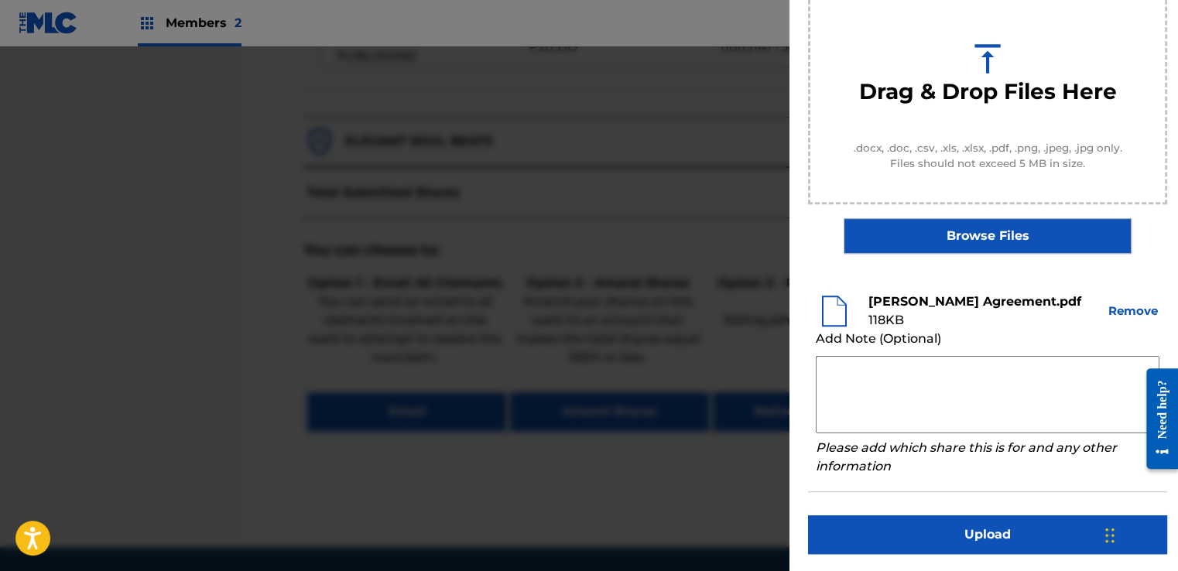
click at [857, 364] on textarea at bounding box center [987, 394] width 344 height 77
paste textarea "Our self service agreement is signed via digital signature and is active until …"
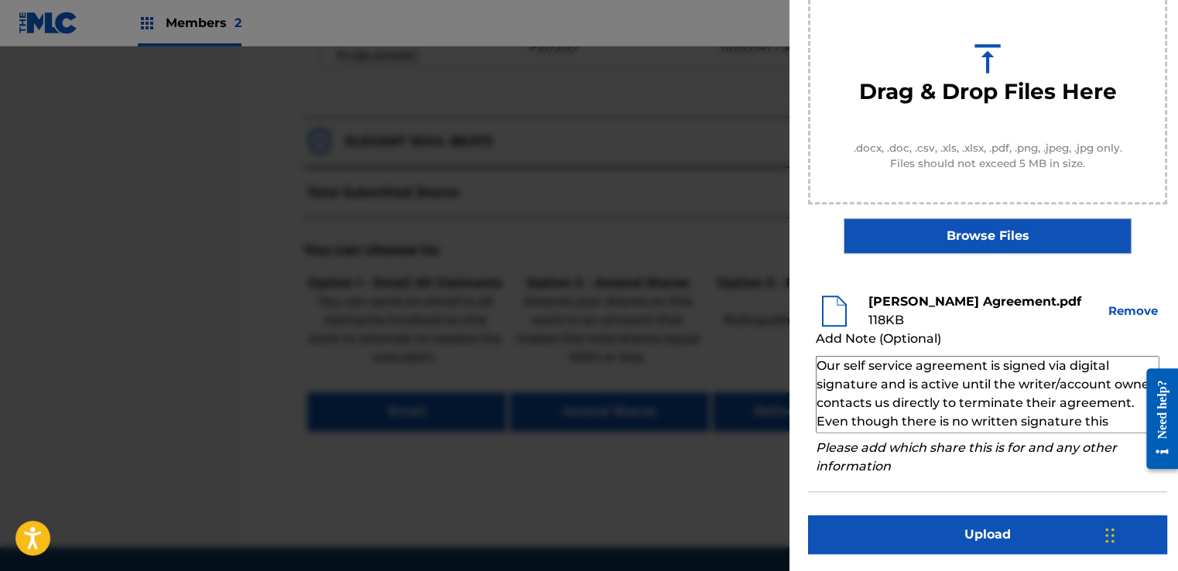
scroll to position [53, 0]
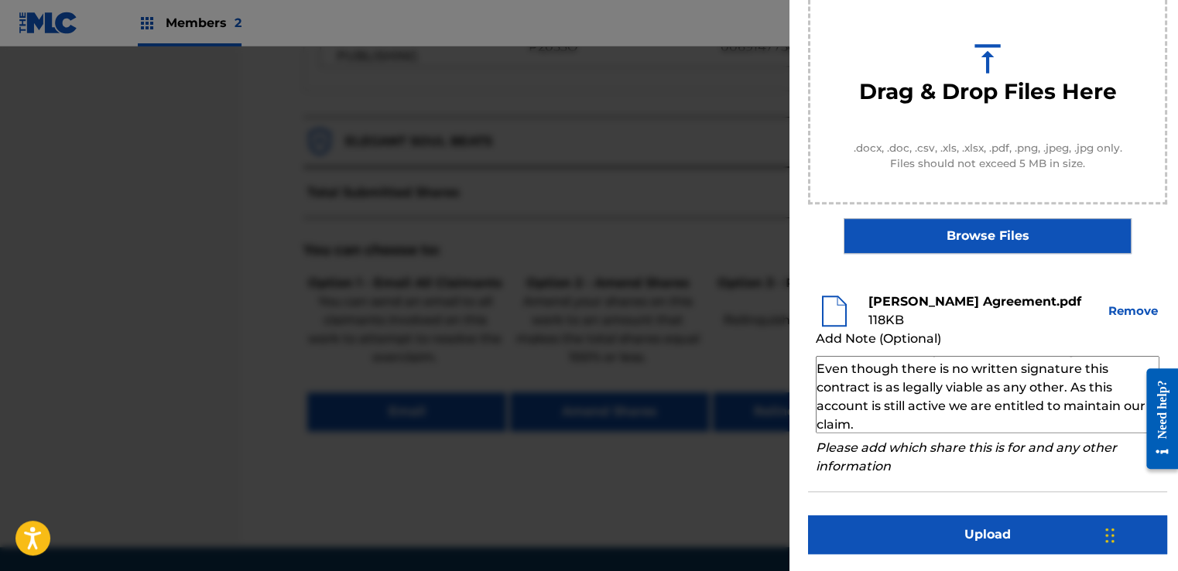
type textarea "Our self service agreement is signed via digital signature and is active until …"
click at [933, 522] on button "Upload" at bounding box center [987, 534] width 359 height 39
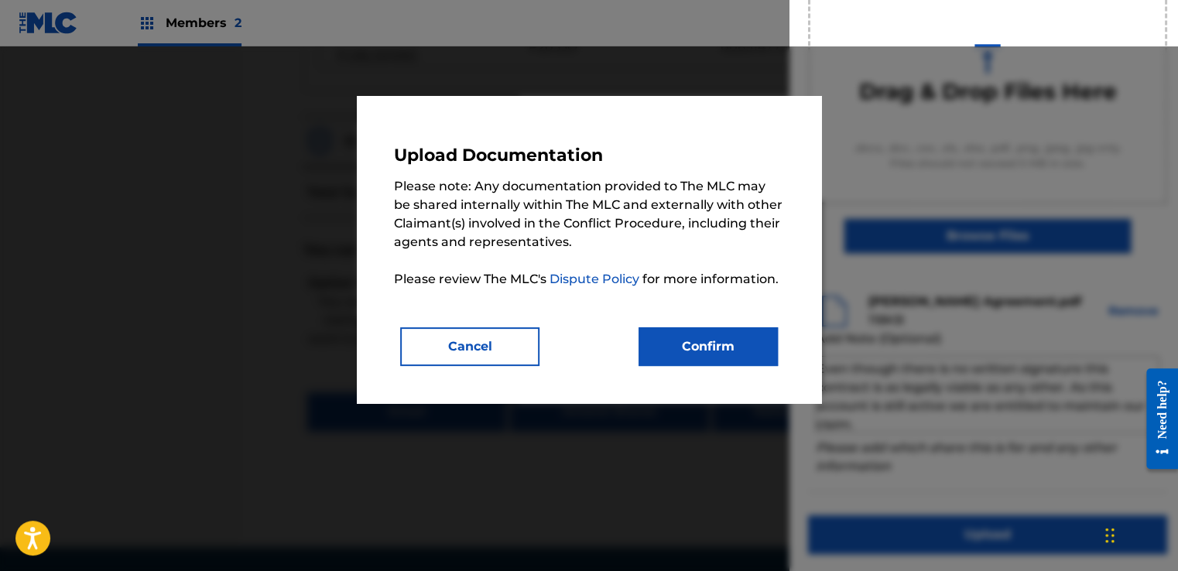
click at [733, 340] on button "Confirm" at bounding box center [707, 346] width 139 height 39
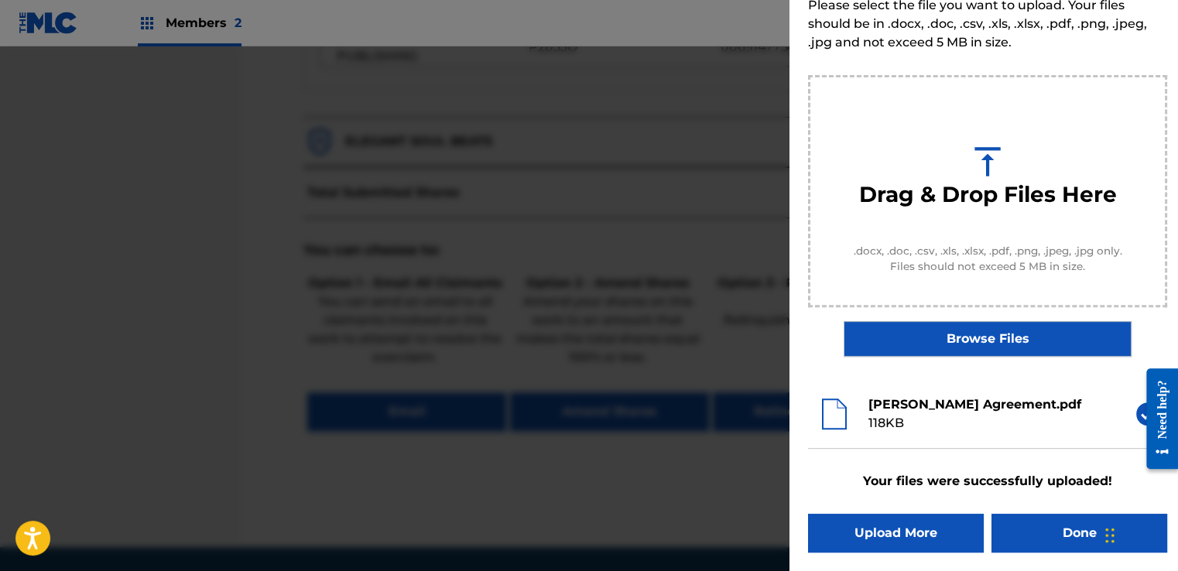
scroll to position [90, 0]
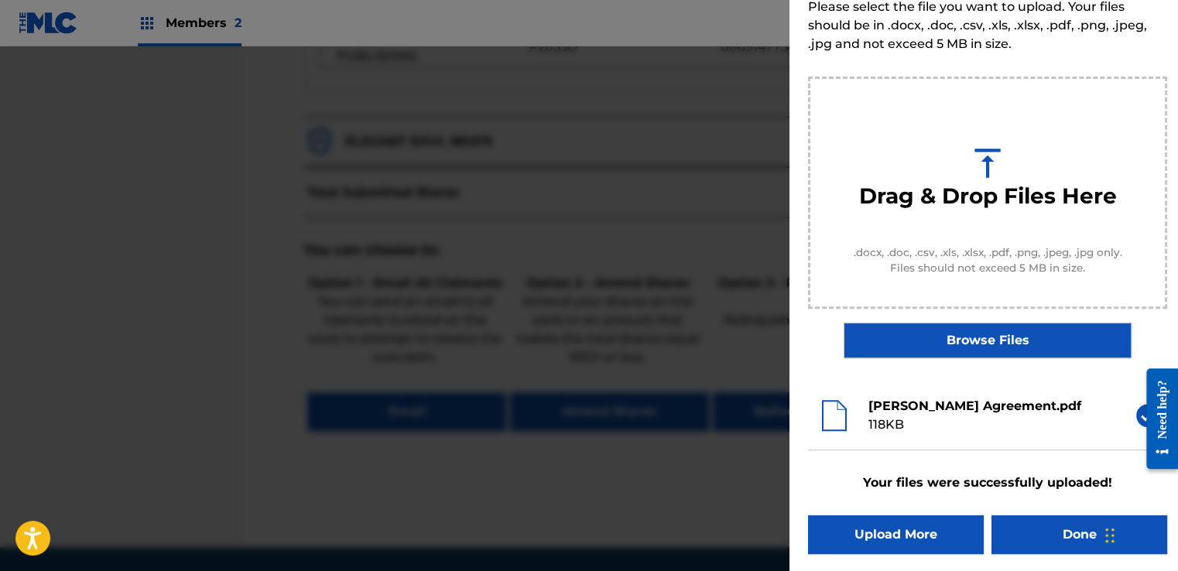
click at [1042, 525] on button "Done" at bounding box center [1079, 534] width 176 height 39
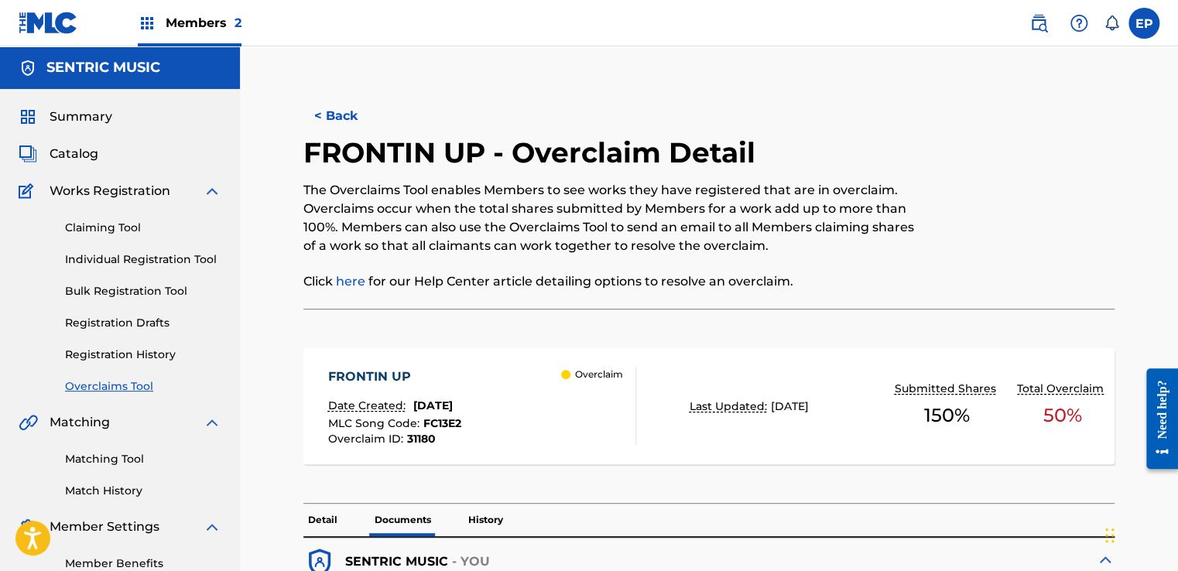
click at [135, 388] on link "Overclaims Tool" at bounding box center [143, 386] width 156 height 16
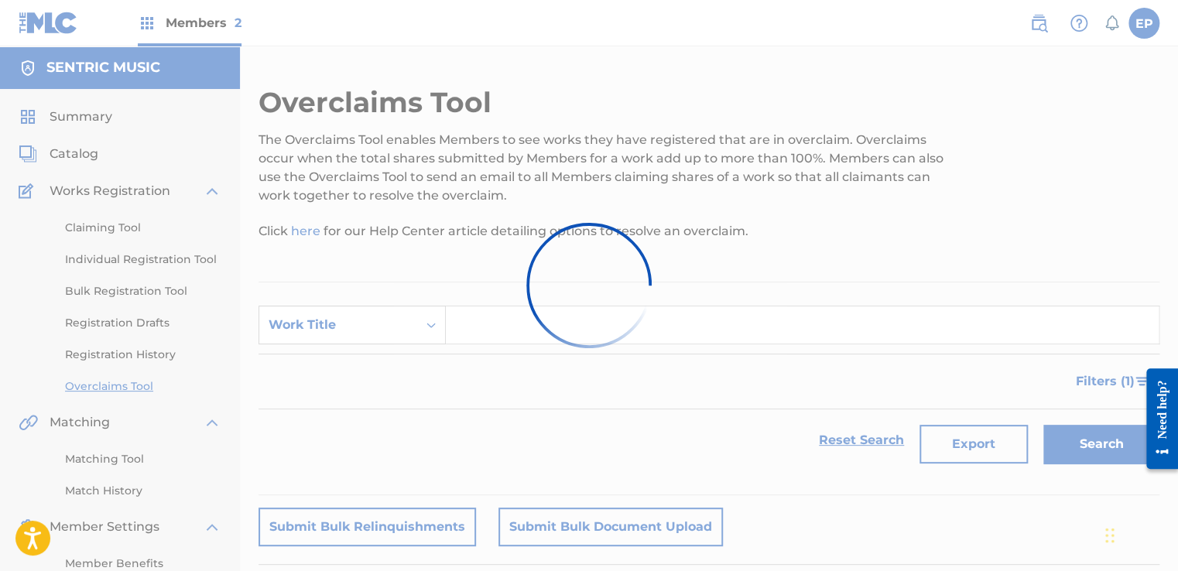
click at [359, 328] on div "Work Title" at bounding box center [337, 325] width 139 height 19
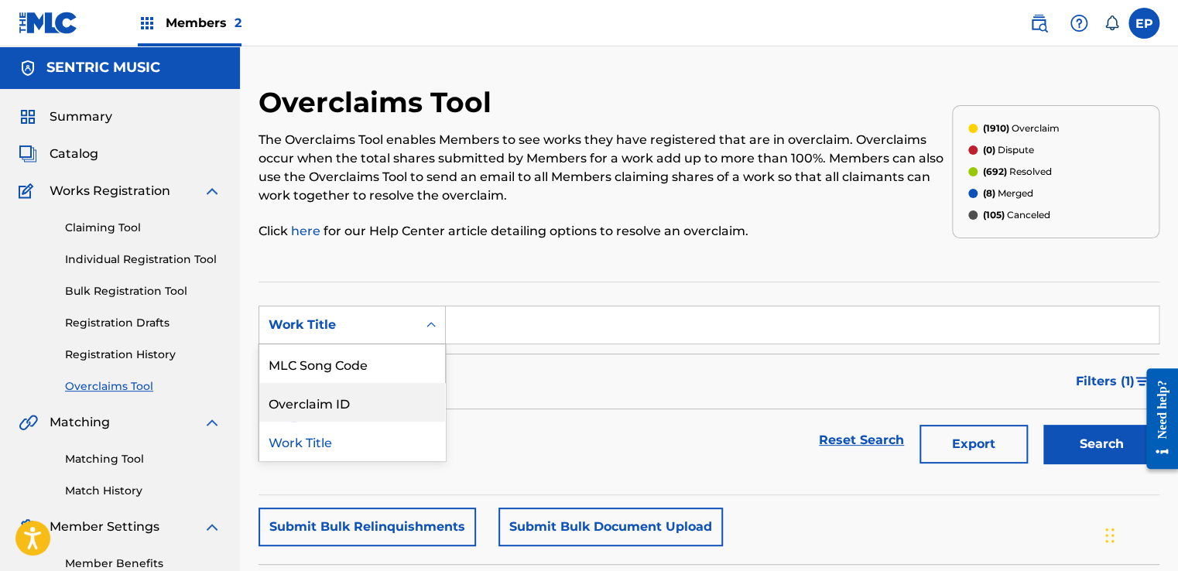
click at [330, 393] on div "Overclaim ID" at bounding box center [352, 402] width 186 height 39
click at [487, 317] on input "Search Form" at bounding box center [802, 324] width 713 height 37
paste input "31149"
type input "31149"
click at [1068, 453] on button "Search" at bounding box center [1101, 444] width 116 height 39
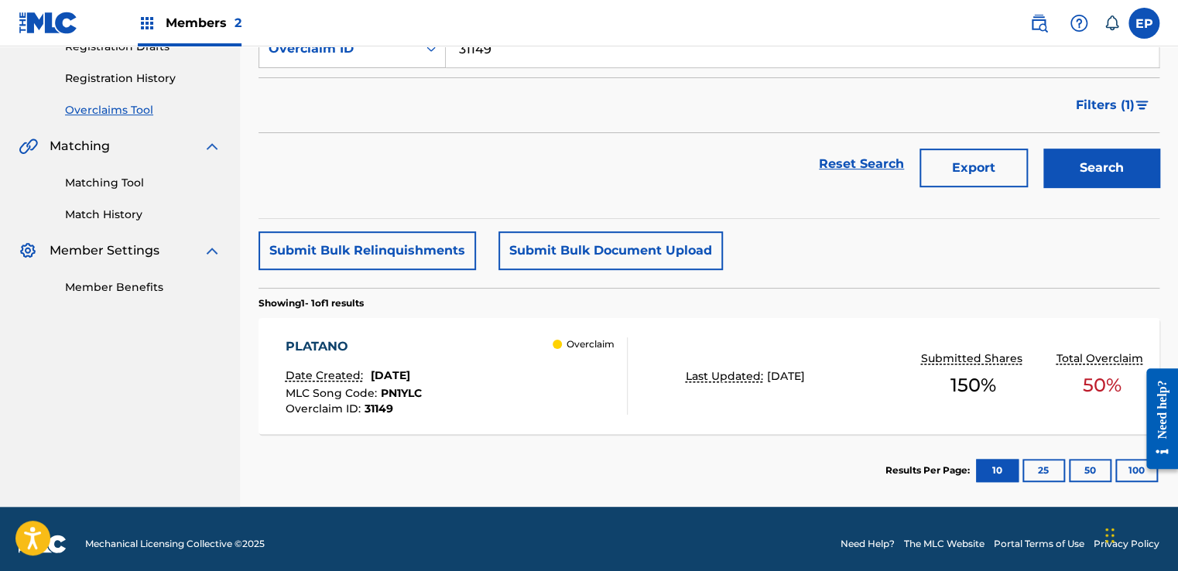
scroll to position [285, 0]
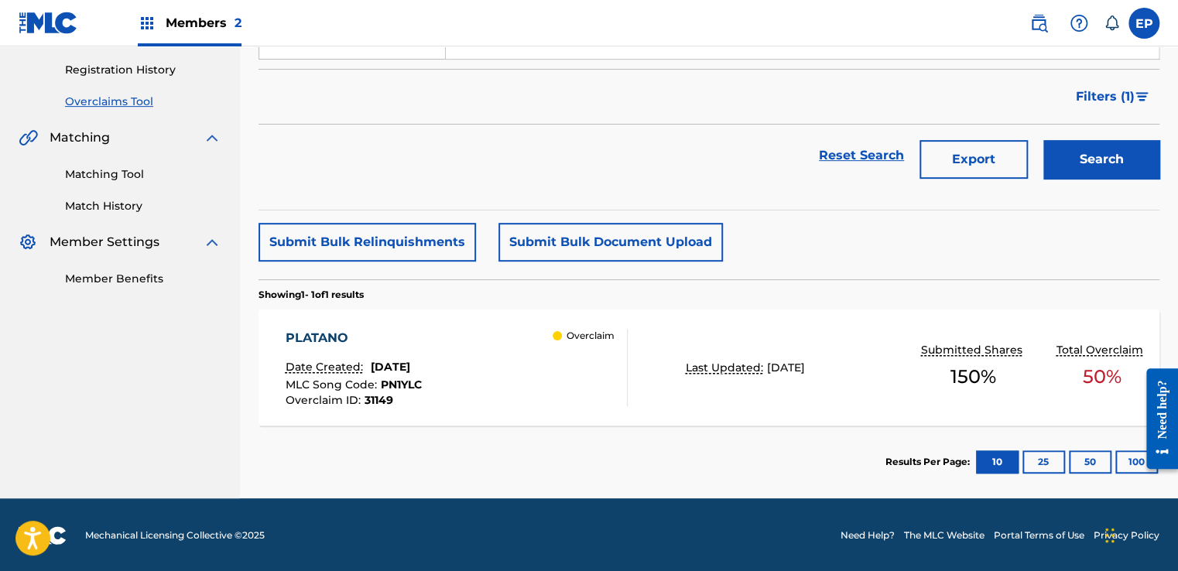
click at [558, 385] on div "Overclaim" at bounding box center [589, 367] width 74 height 77
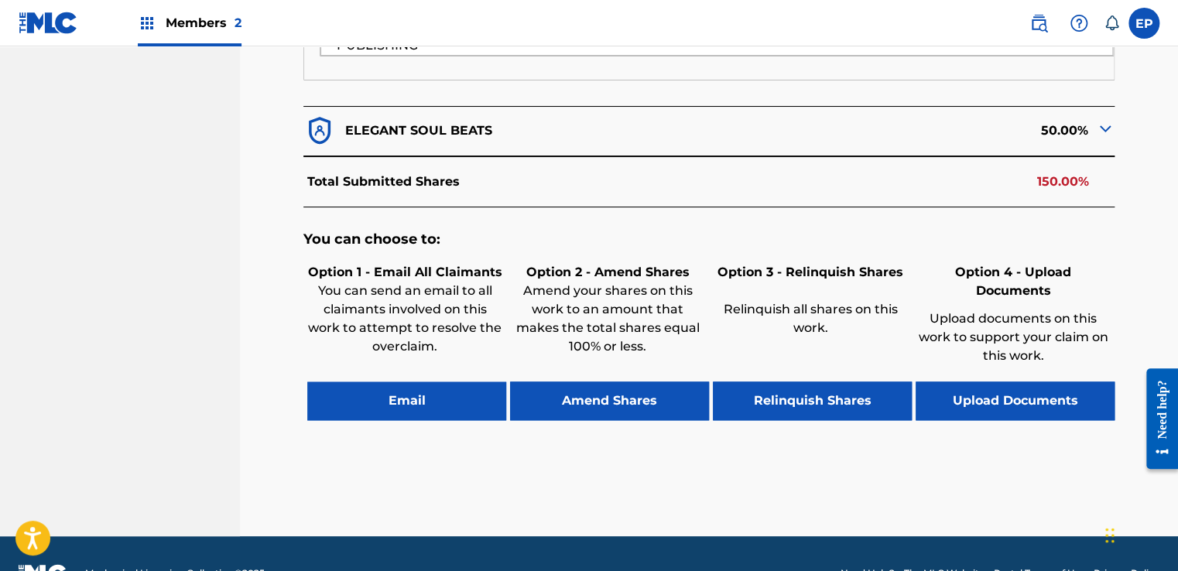
scroll to position [730, 0]
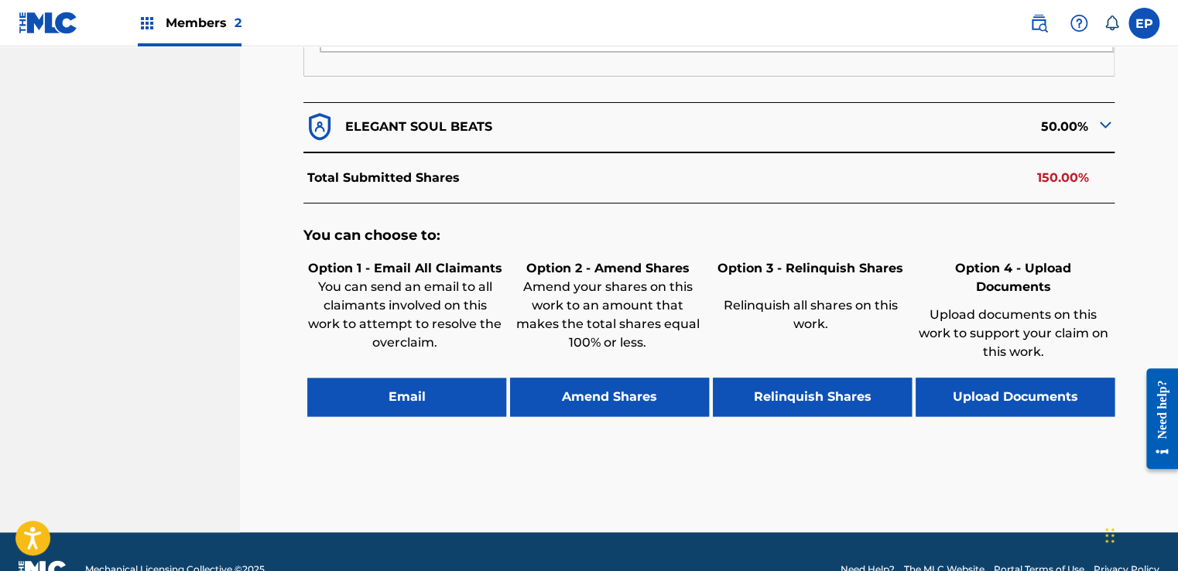
click at [969, 378] on button "Upload Documents" at bounding box center [1014, 397] width 199 height 39
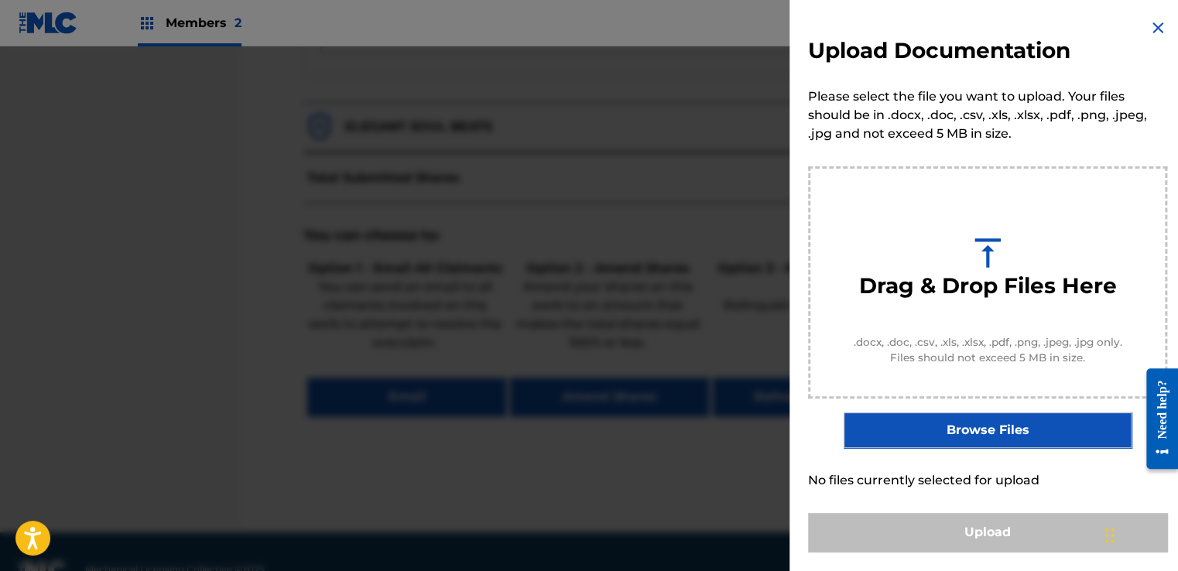
click at [919, 424] on label "Browse Files" at bounding box center [986, 430] width 287 height 36
click at [0, 0] on input "Browse Files" at bounding box center [0, 0] width 0 height 0
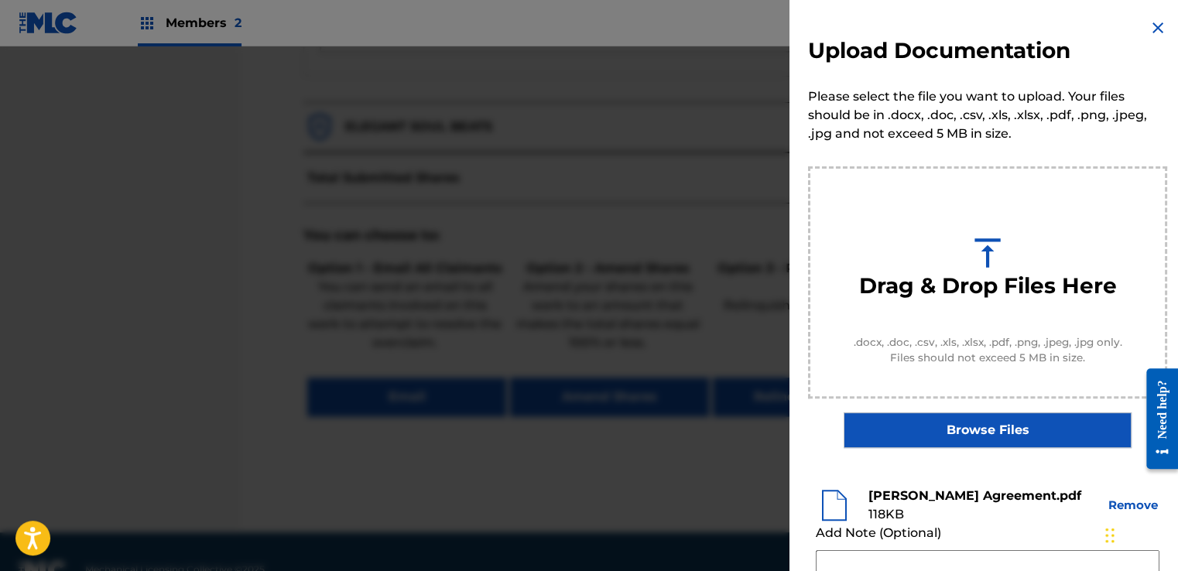
scroll to position [194, 0]
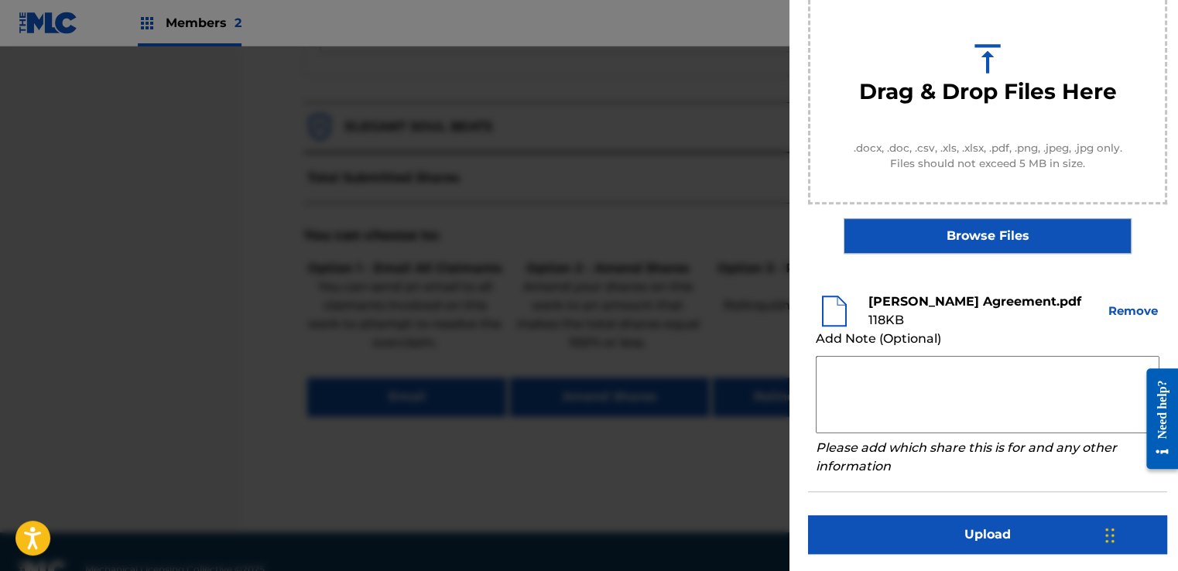
click at [891, 373] on textarea at bounding box center [987, 394] width 344 height 77
paste textarea "Our self service agreement is signed via digital signature and is active until …"
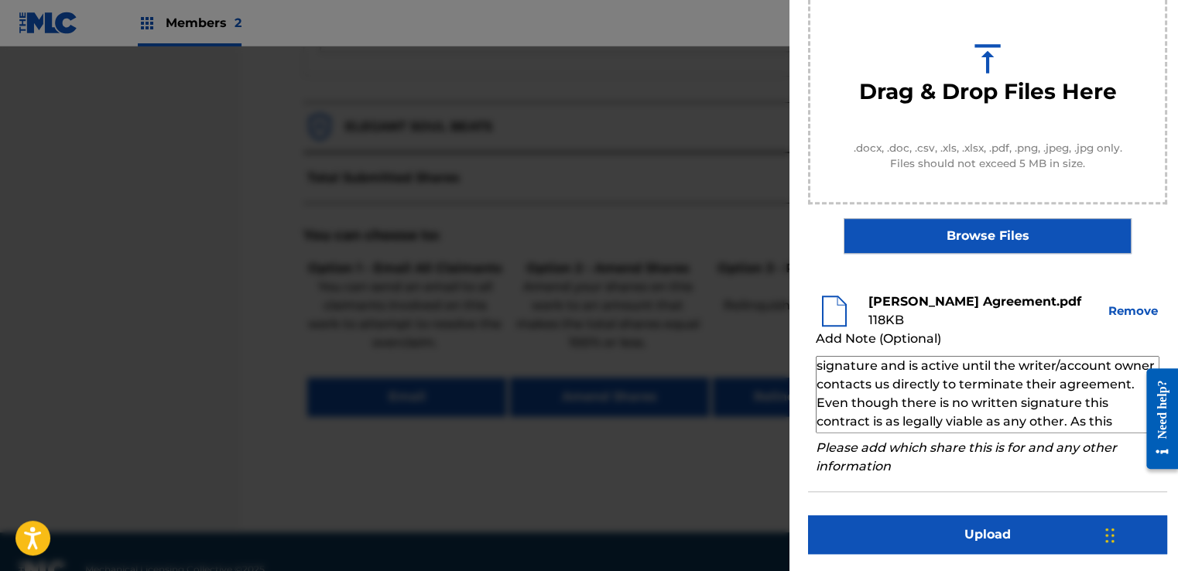
scroll to position [0, 0]
type textarea "Our self service agreement is signed via digital signature and is active until …"
click at [962, 528] on button "Upload" at bounding box center [987, 534] width 359 height 39
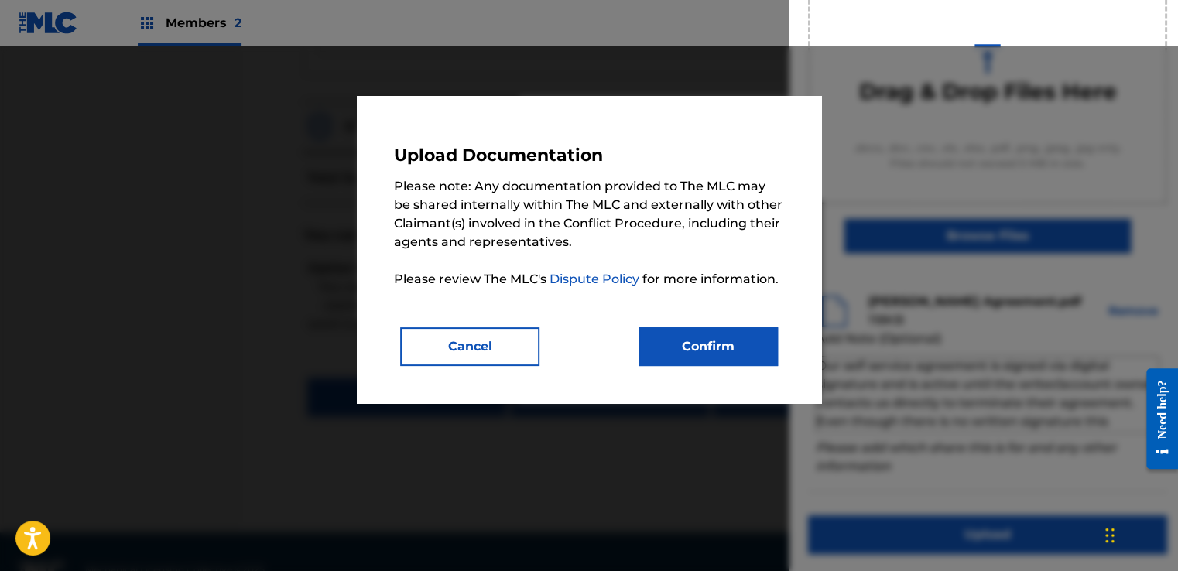
click at [728, 357] on button "Confirm" at bounding box center [707, 346] width 139 height 39
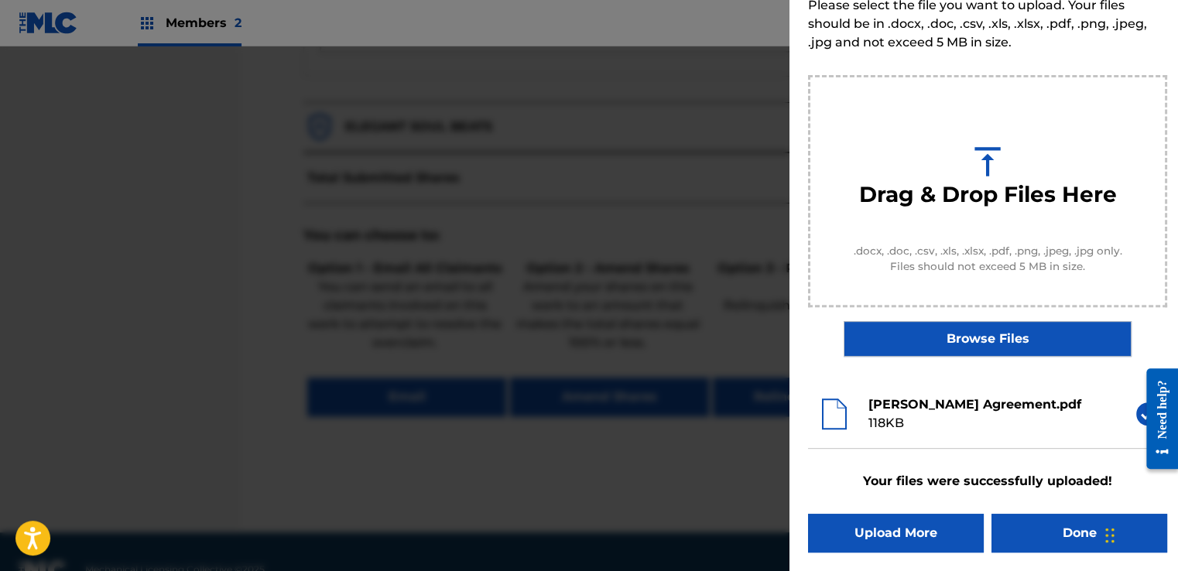
scroll to position [90, 0]
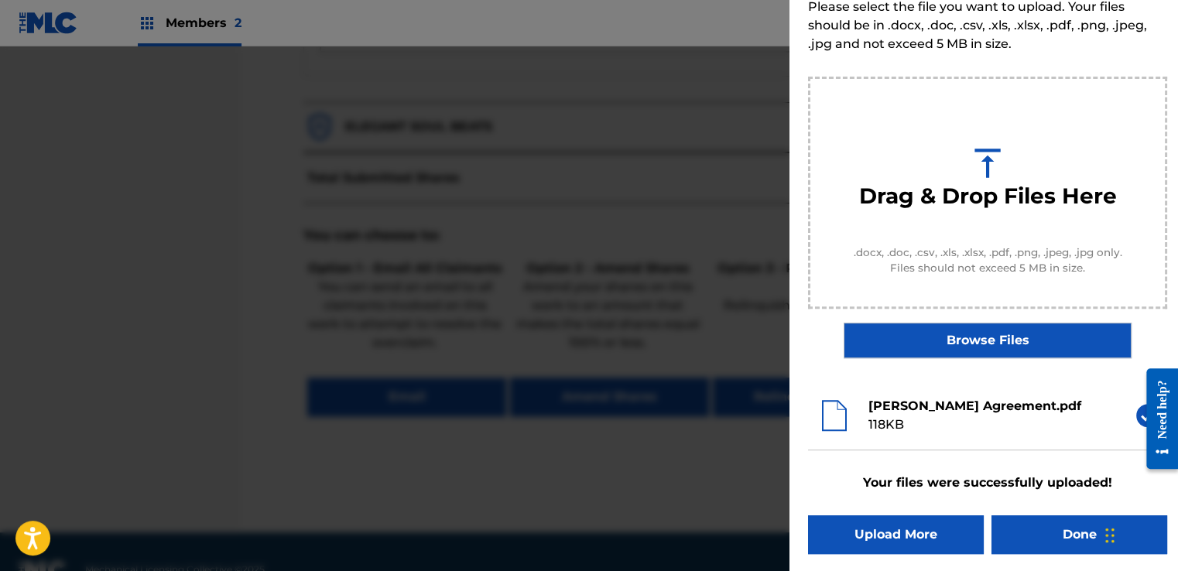
click at [1027, 526] on button "Done" at bounding box center [1079, 534] width 176 height 39
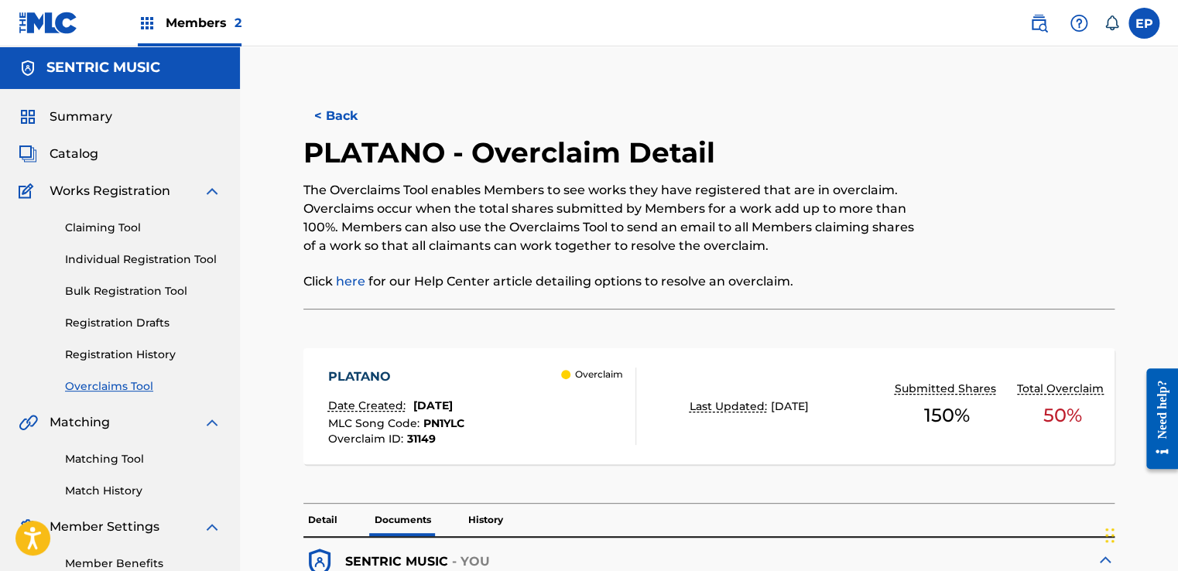
click at [125, 385] on link "Overclaims Tool" at bounding box center [143, 386] width 156 height 16
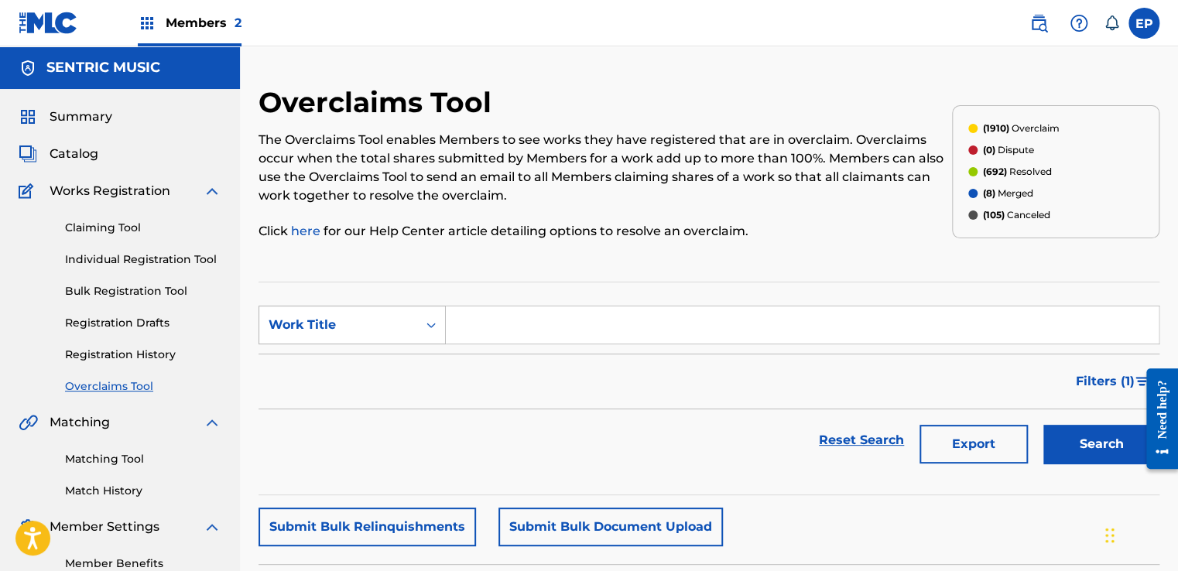
click at [415, 330] on div "Work Title" at bounding box center [338, 324] width 158 height 29
click at [359, 407] on div "Overclaim ID" at bounding box center [352, 402] width 186 height 39
click at [485, 321] on input "Search Form" at bounding box center [802, 324] width 713 height 37
type input "31174"
click at [1062, 436] on button "Search" at bounding box center [1101, 444] width 116 height 39
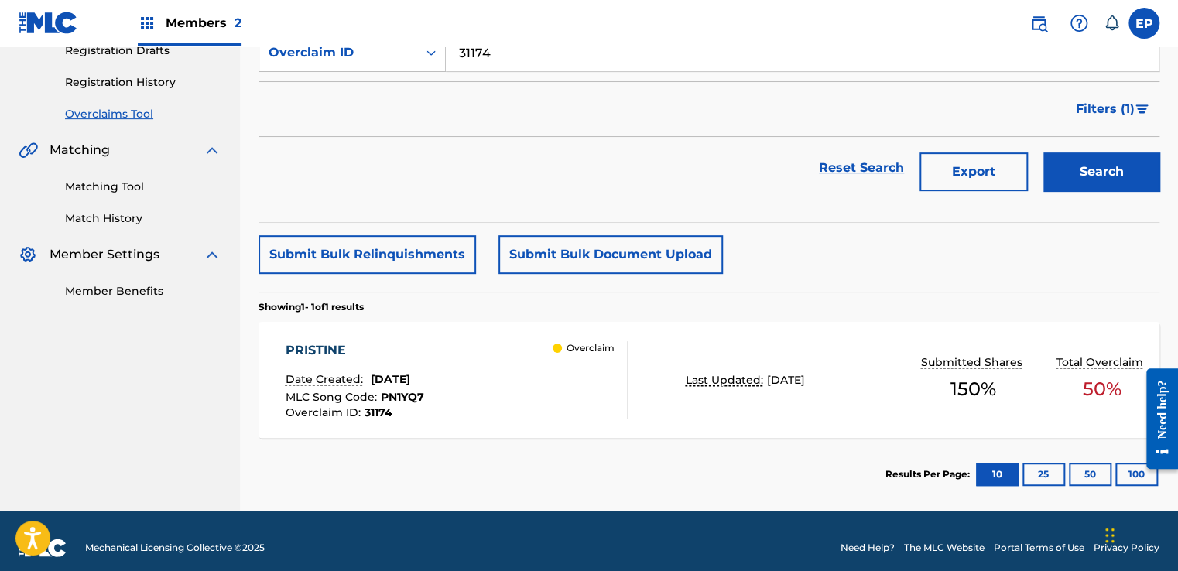
scroll to position [285, 0]
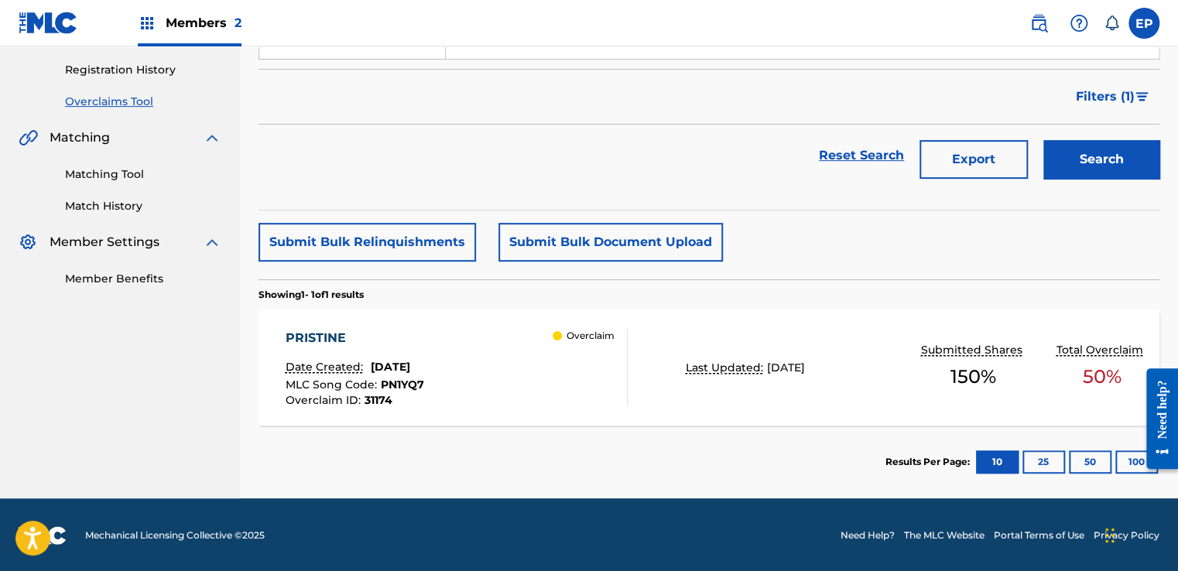
click at [583, 408] on div "PRISTINE Date Created: [DATE] MLC Song Code : PN1YQ7 Overclaim ID : 31174 Overc…" at bounding box center [708, 367] width 901 height 116
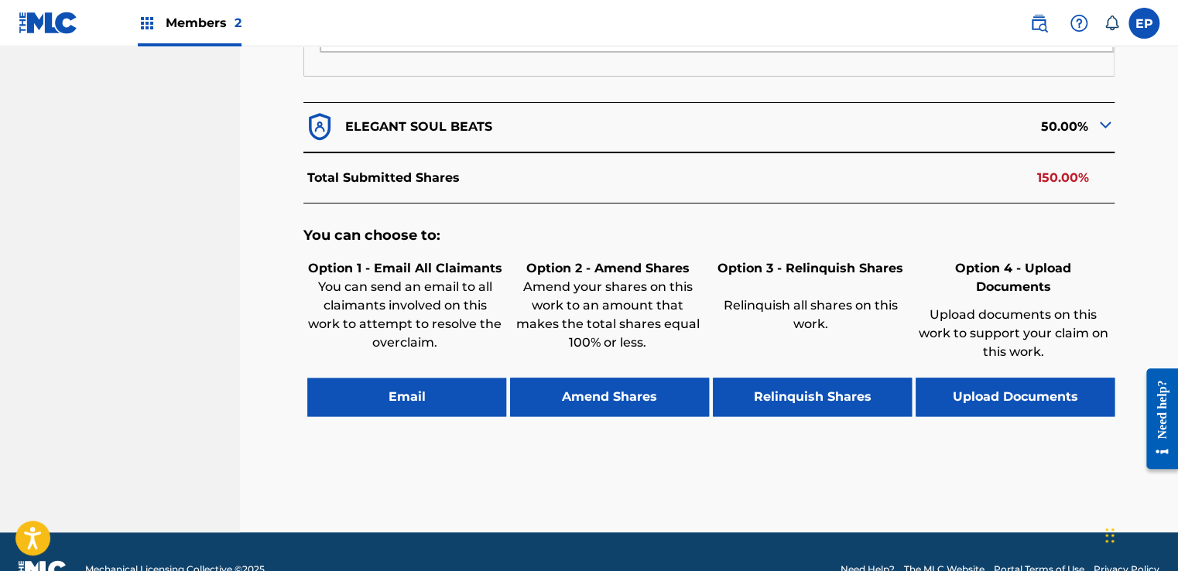
scroll to position [652, 0]
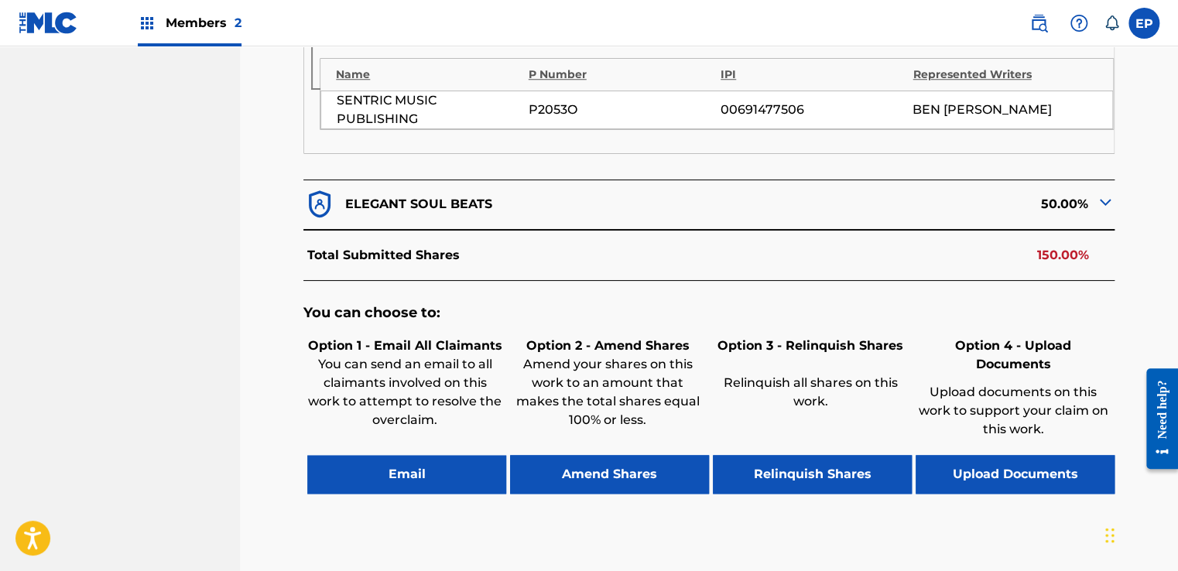
click at [936, 455] on button "Upload Documents" at bounding box center [1014, 474] width 199 height 39
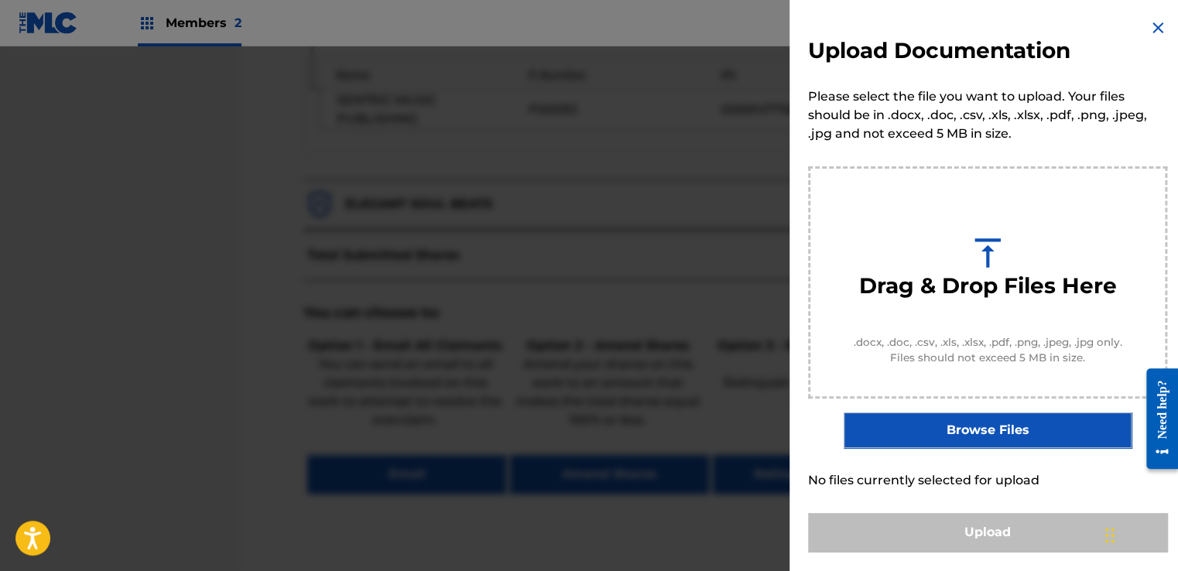
click at [938, 425] on label "Browse Files" at bounding box center [986, 430] width 287 height 36
click at [0, 0] on input "Browse Files" at bounding box center [0, 0] width 0 height 0
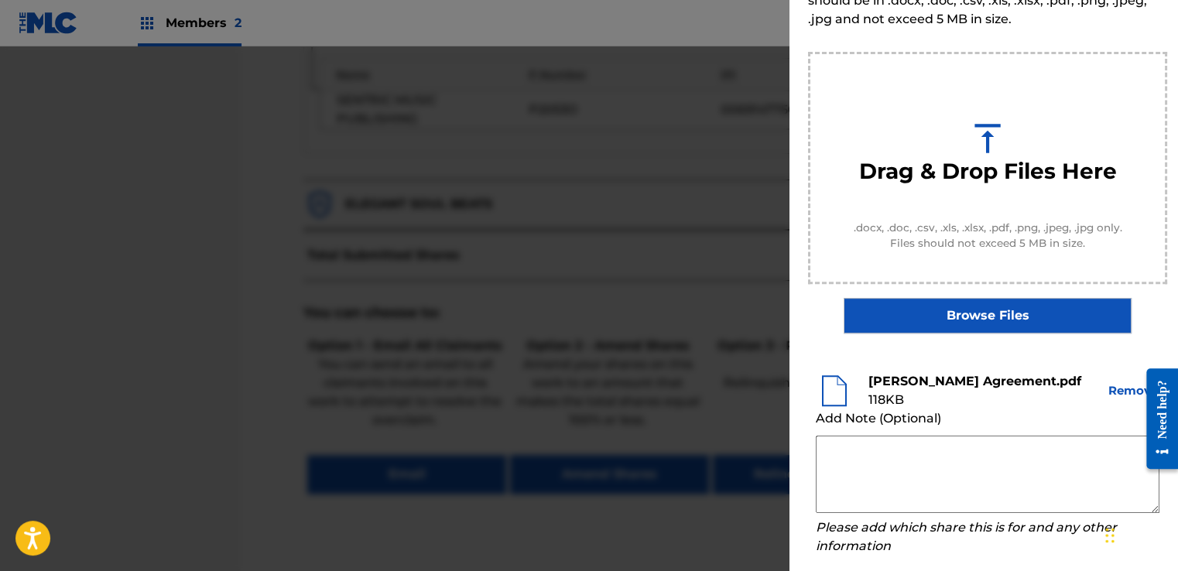
scroll to position [194, 0]
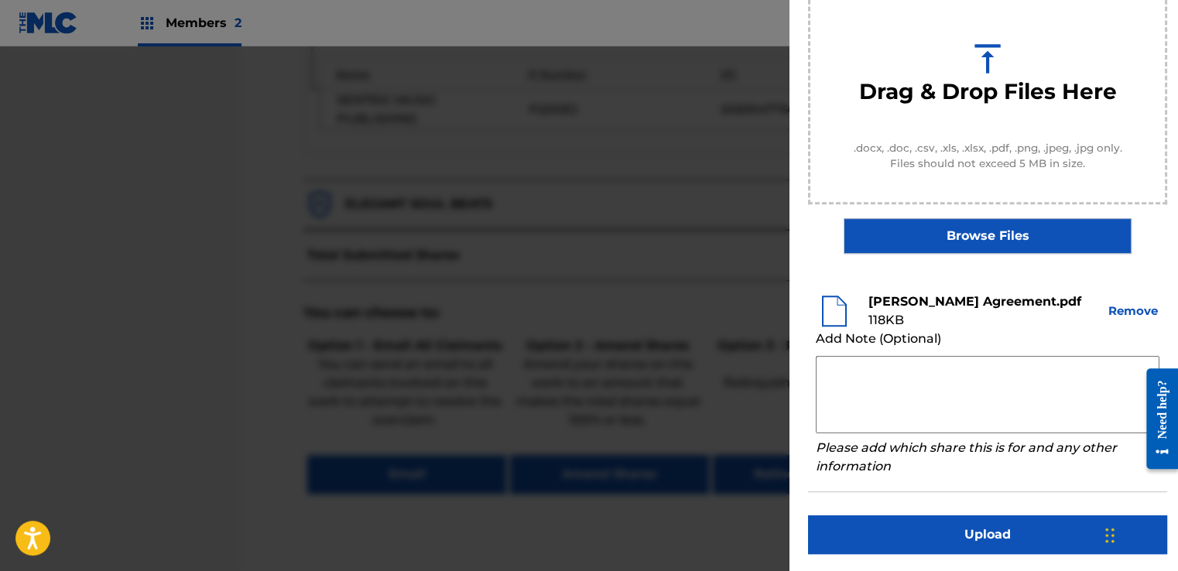
click at [867, 375] on textarea at bounding box center [987, 394] width 344 height 77
paste textarea "Our self service agreement is signed via digital signature and is active until …"
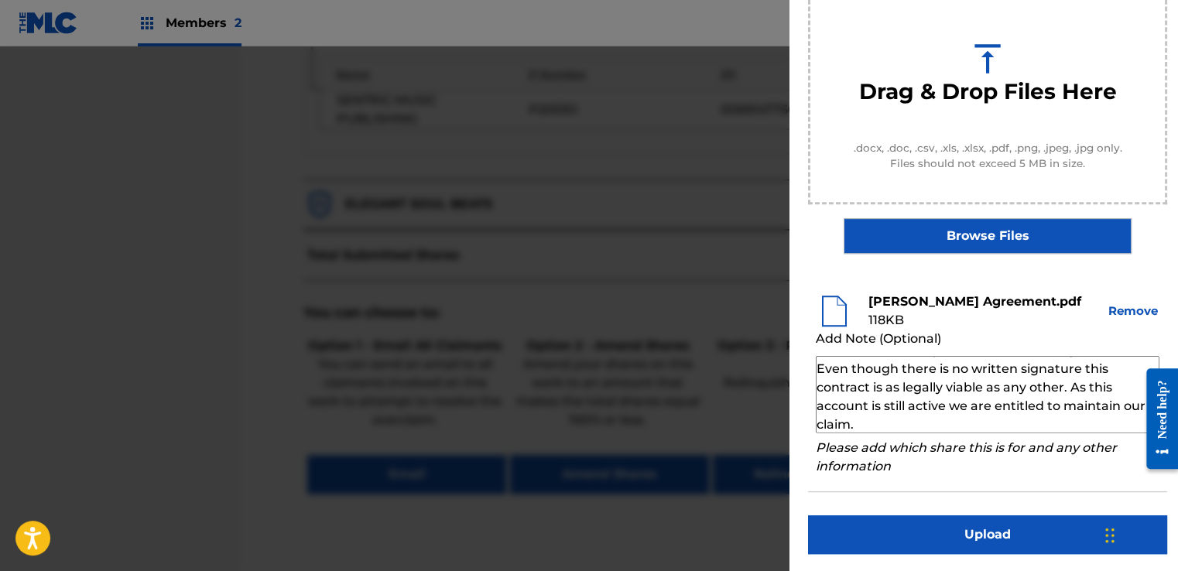
scroll to position [0, 0]
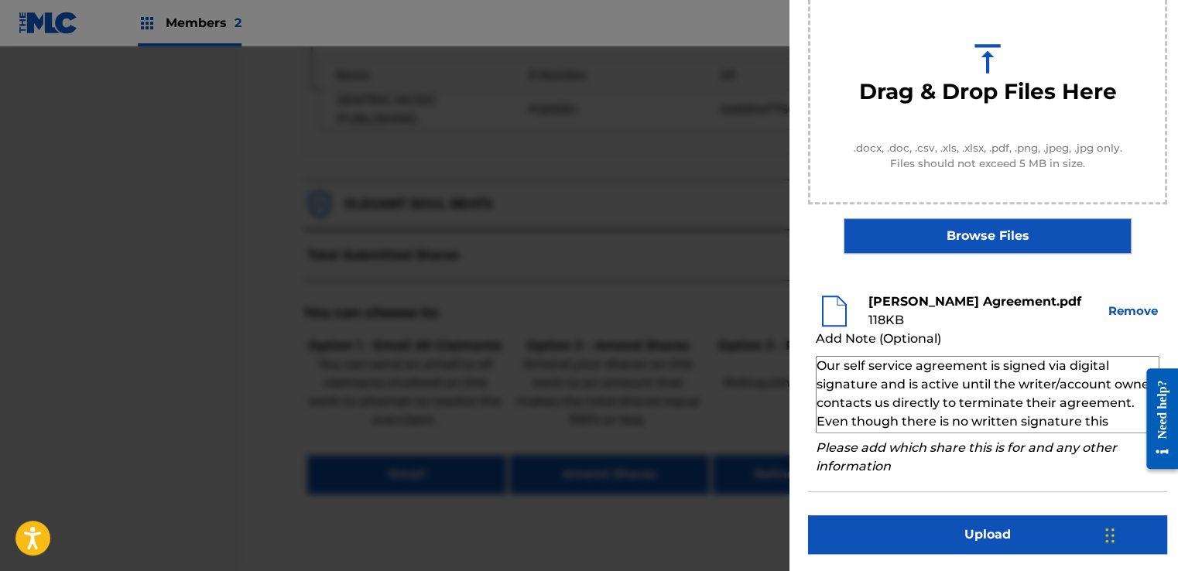
type textarea "Our self service agreement is signed via digital signature and is active until …"
click at [984, 539] on button "Upload" at bounding box center [987, 534] width 359 height 39
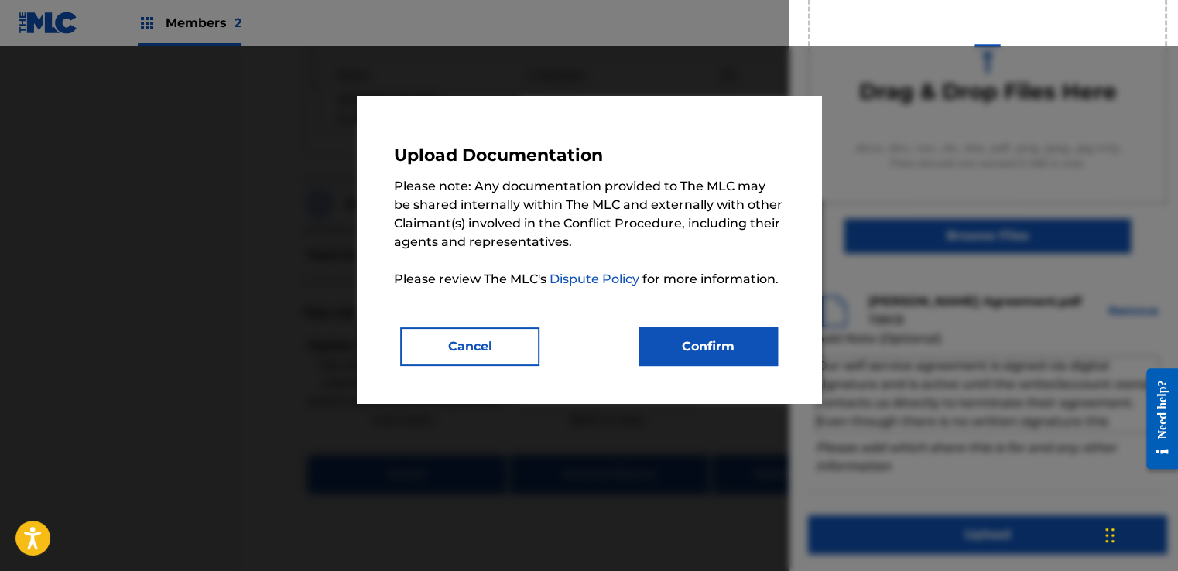
click at [737, 336] on button "Confirm" at bounding box center [707, 346] width 139 height 39
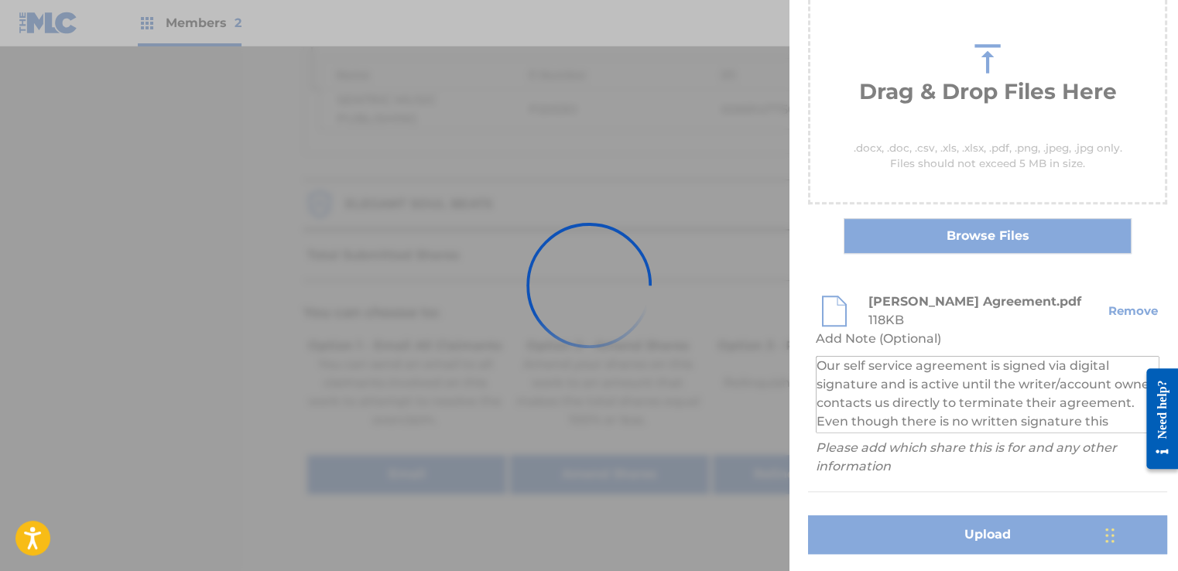
scroll to position [90, 0]
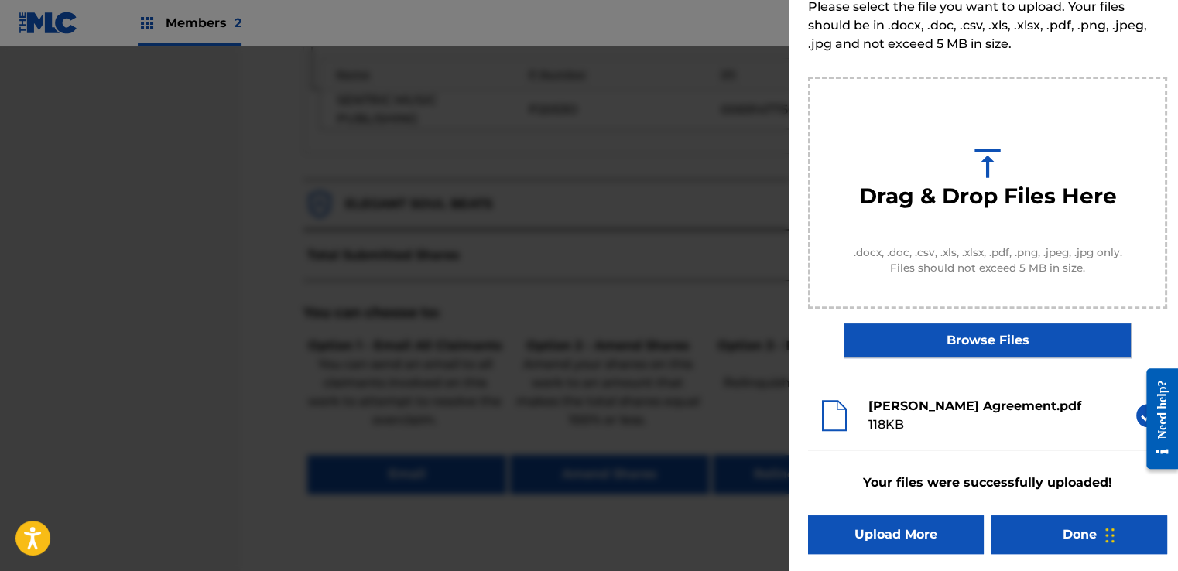
click at [1061, 540] on button "Done" at bounding box center [1079, 534] width 176 height 39
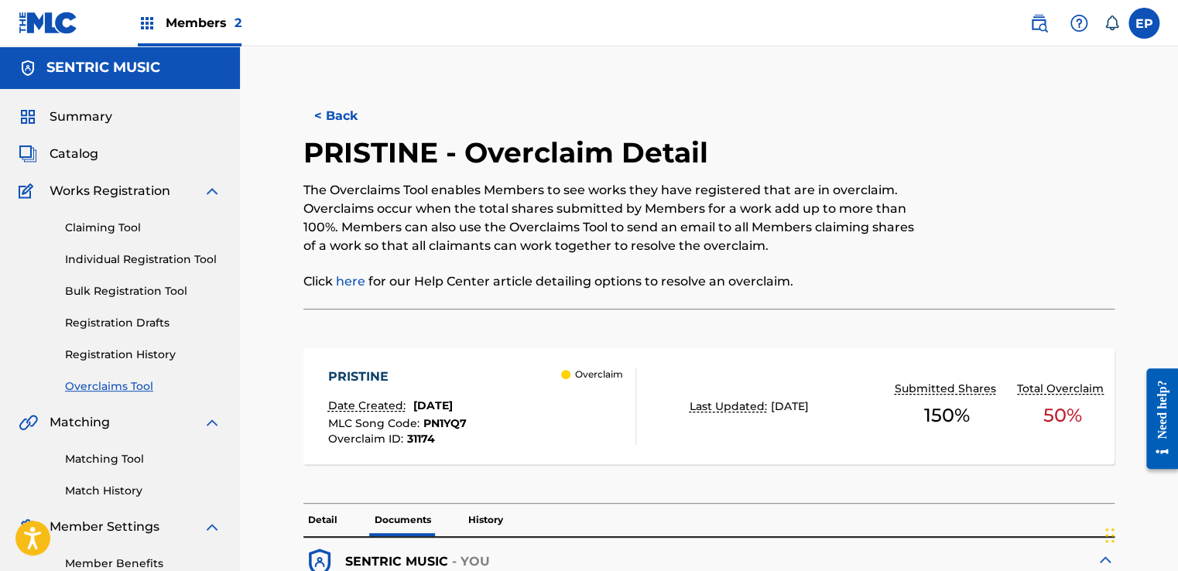
click at [91, 388] on link "Overclaims Tool" at bounding box center [143, 386] width 156 height 16
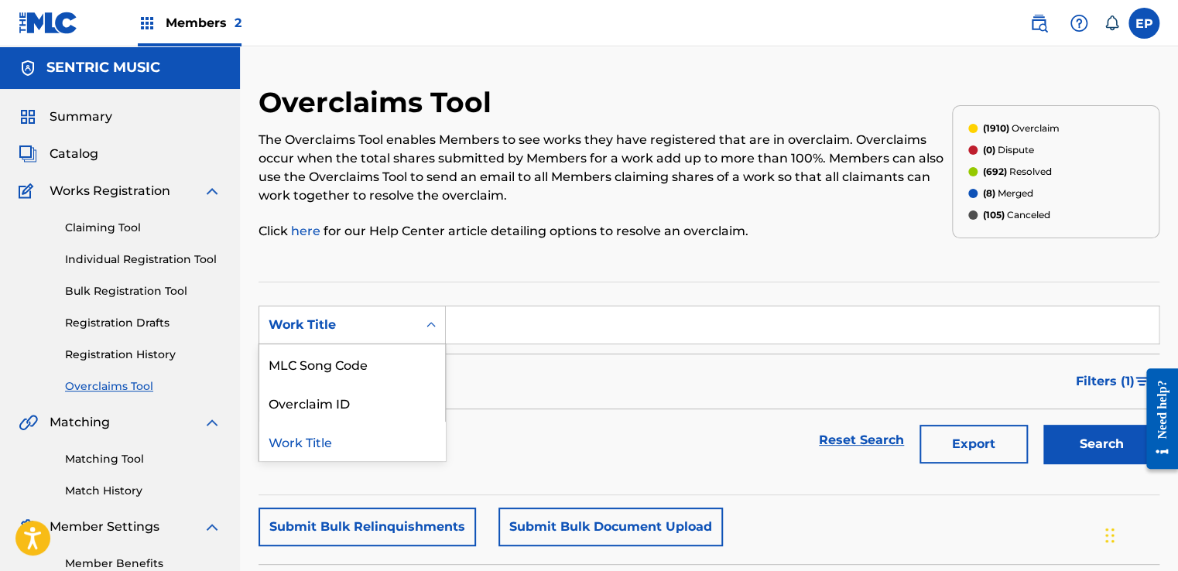
click at [358, 335] on div "Work Title" at bounding box center [338, 324] width 158 height 29
click at [340, 392] on div "Overclaim ID" at bounding box center [352, 402] width 186 height 39
click at [554, 310] on input "Search Form" at bounding box center [802, 324] width 713 height 37
paste input "31189"
type input "31189"
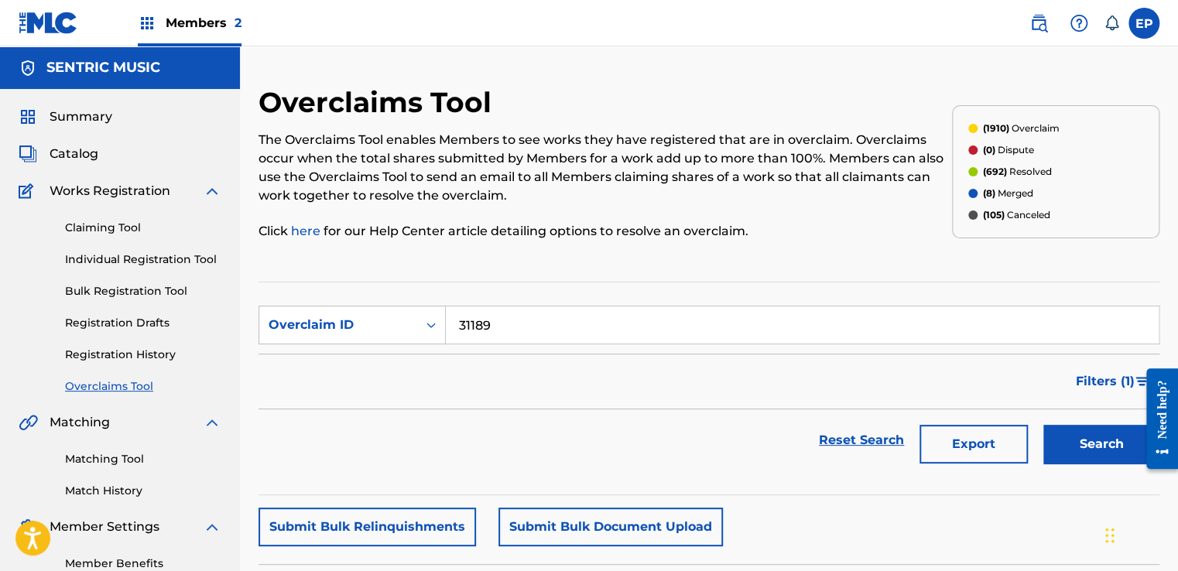
click at [1055, 452] on button "Search" at bounding box center [1101, 444] width 116 height 39
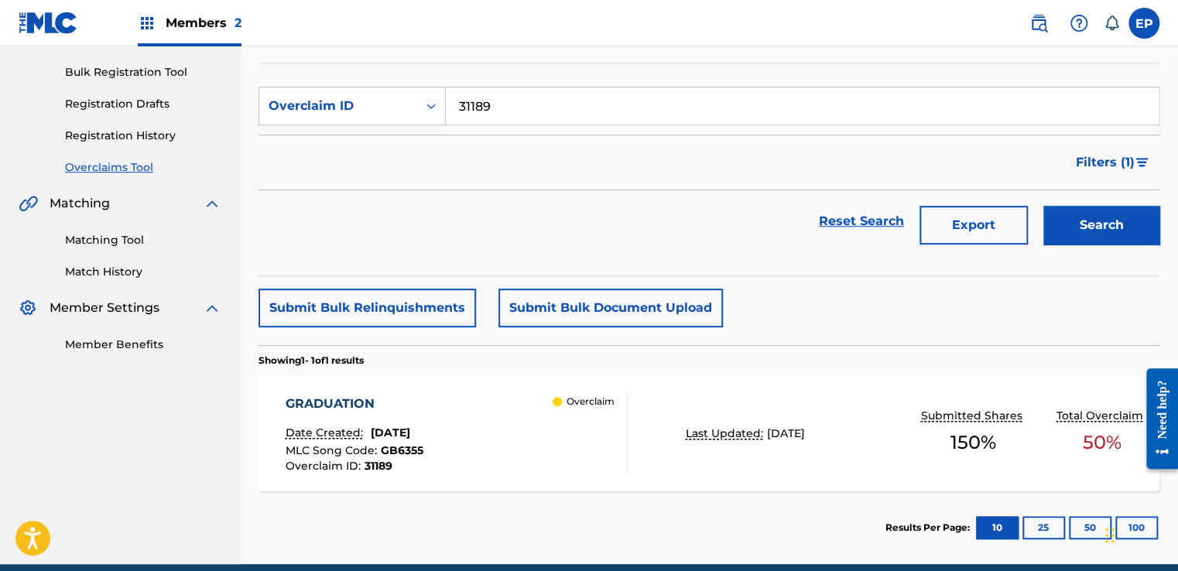
scroll to position [285, 0]
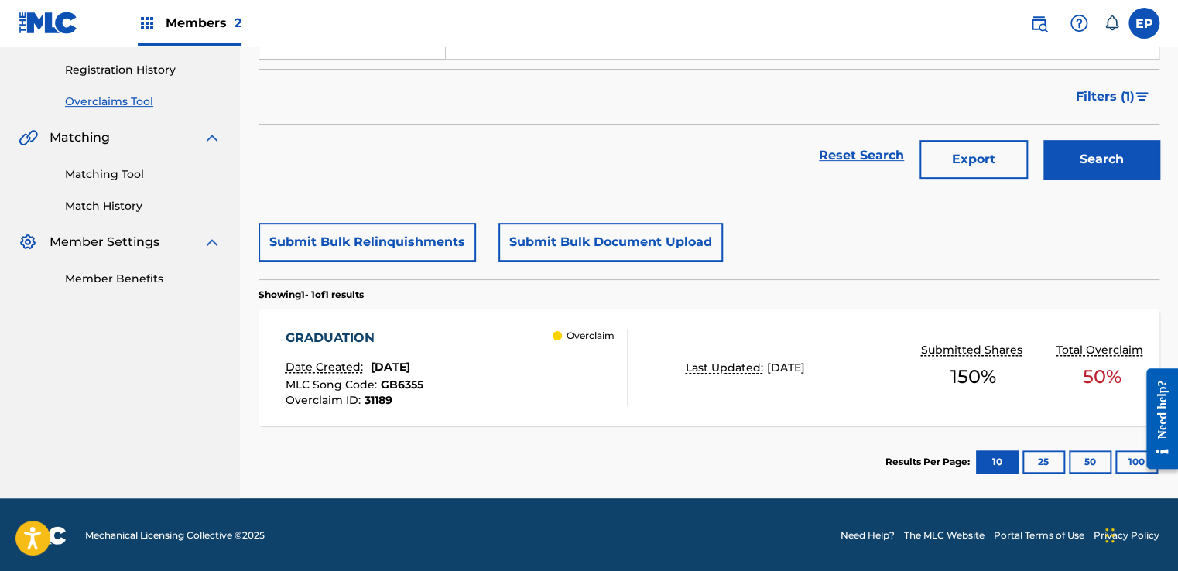
click at [456, 402] on div "GRADUATION Date Created: [DATE] MLC Song Code : GB6355 Overclaim ID : 31189 Ove…" at bounding box center [456, 367] width 342 height 77
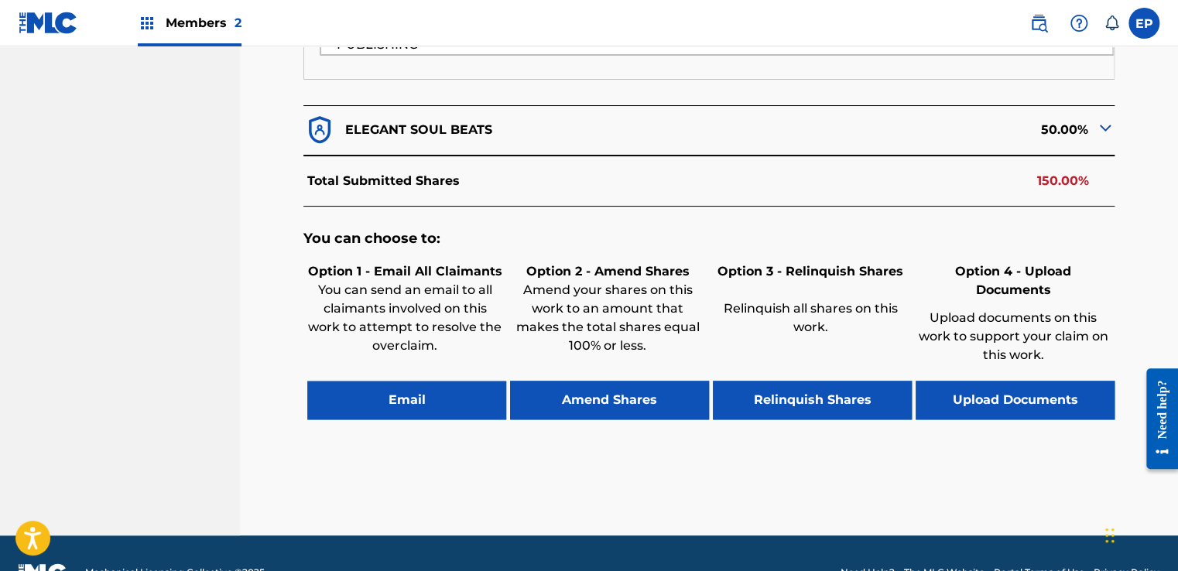
scroll to position [730, 0]
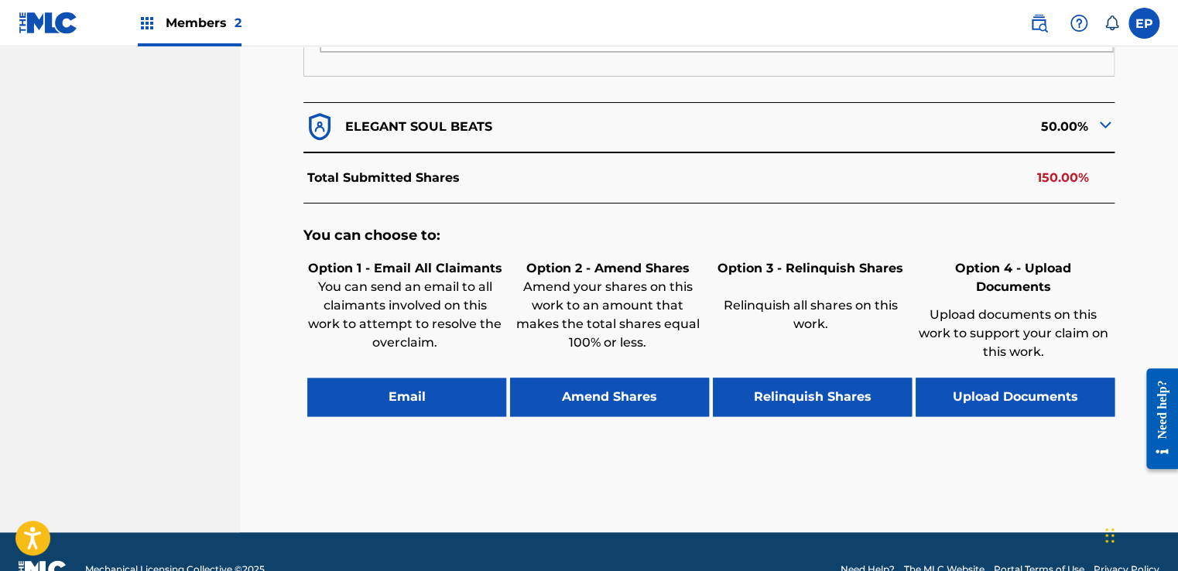
click at [1036, 378] on button "Upload Documents" at bounding box center [1014, 397] width 199 height 39
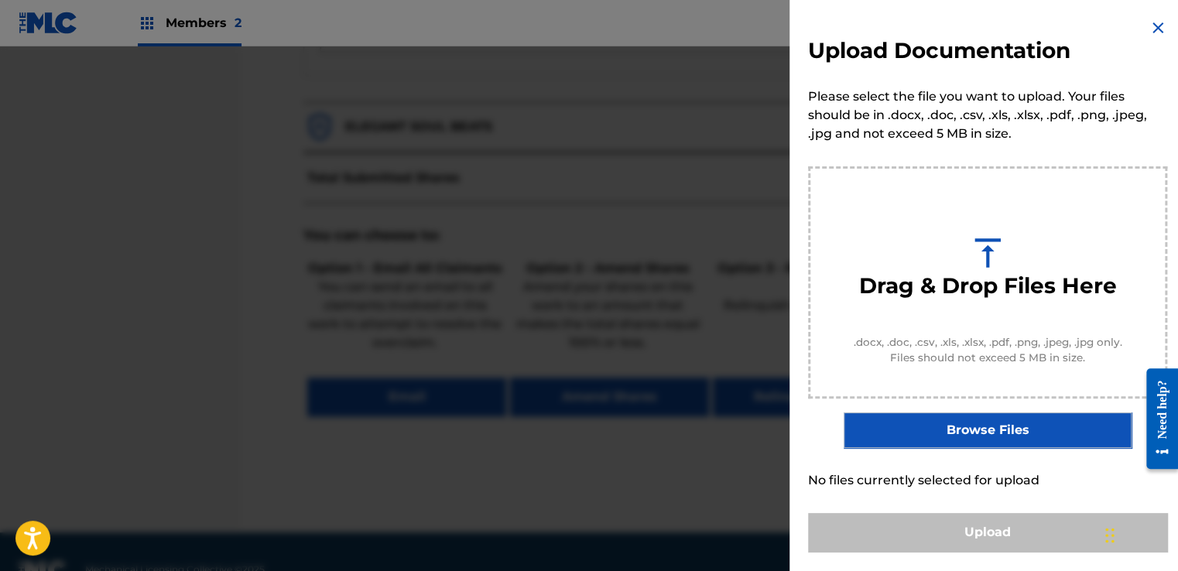
click at [930, 436] on label "Browse Files" at bounding box center [986, 430] width 287 height 36
click at [0, 0] on input "Browse Files" at bounding box center [0, 0] width 0 height 0
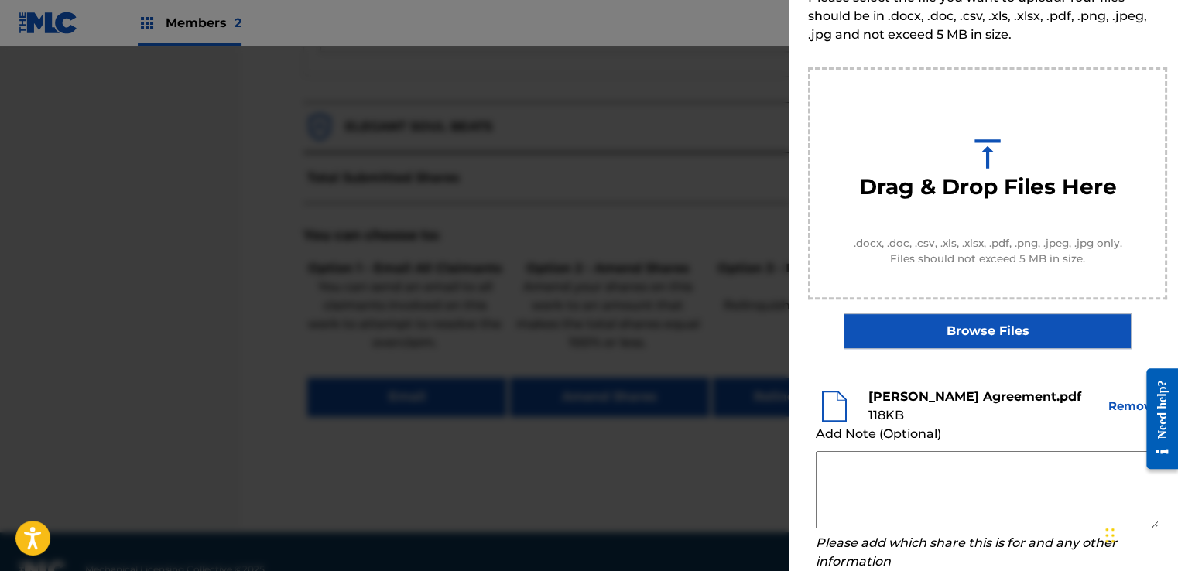
scroll to position [194, 0]
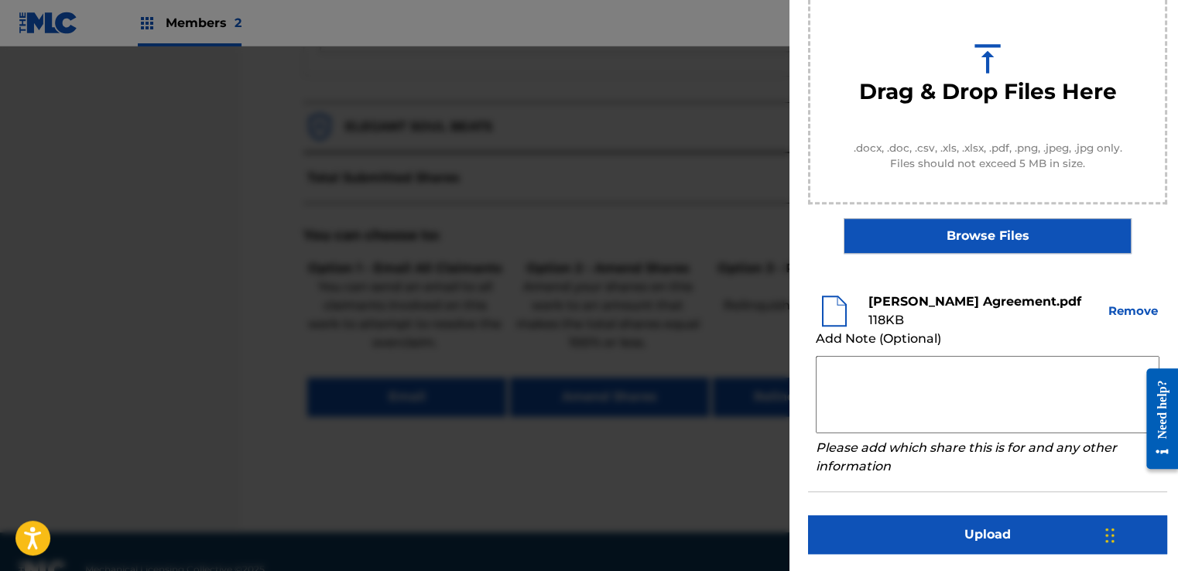
click at [848, 380] on textarea at bounding box center [987, 394] width 344 height 77
paste textarea "Our self service agreement is signed via digital signature and is active until …"
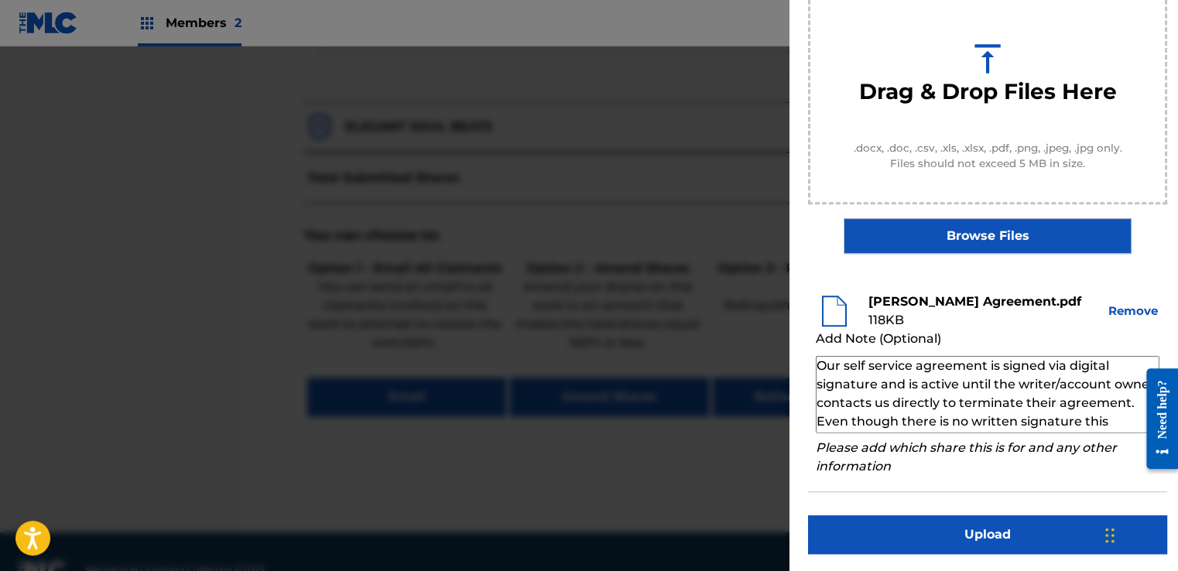
scroll to position [53, 0]
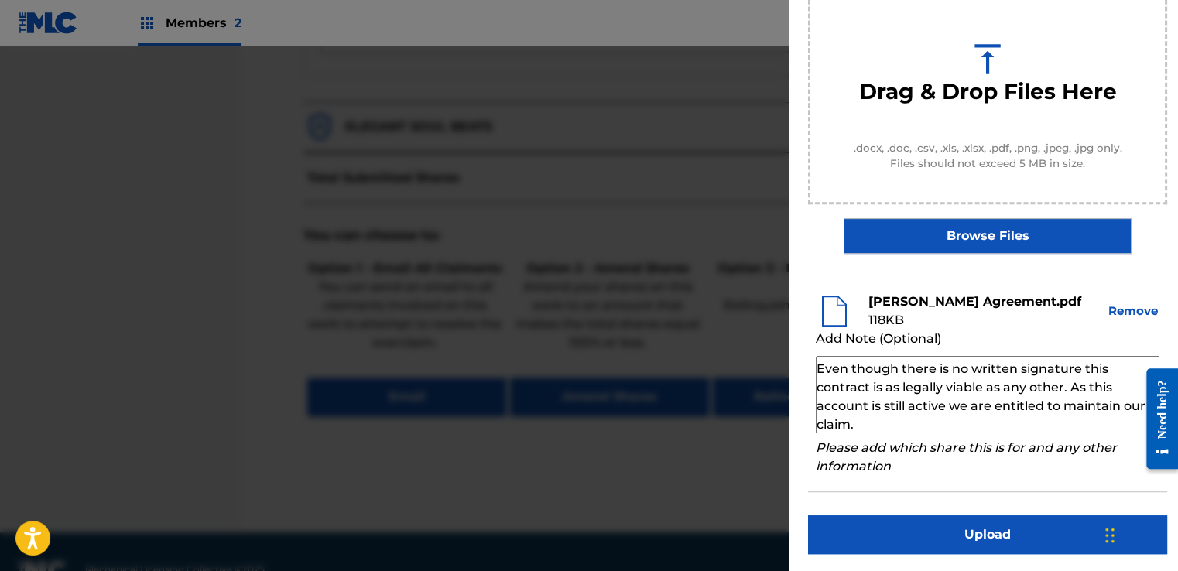
type textarea "Our self service agreement is signed via digital signature and is active until …"
click at [955, 528] on button "Upload" at bounding box center [987, 534] width 359 height 39
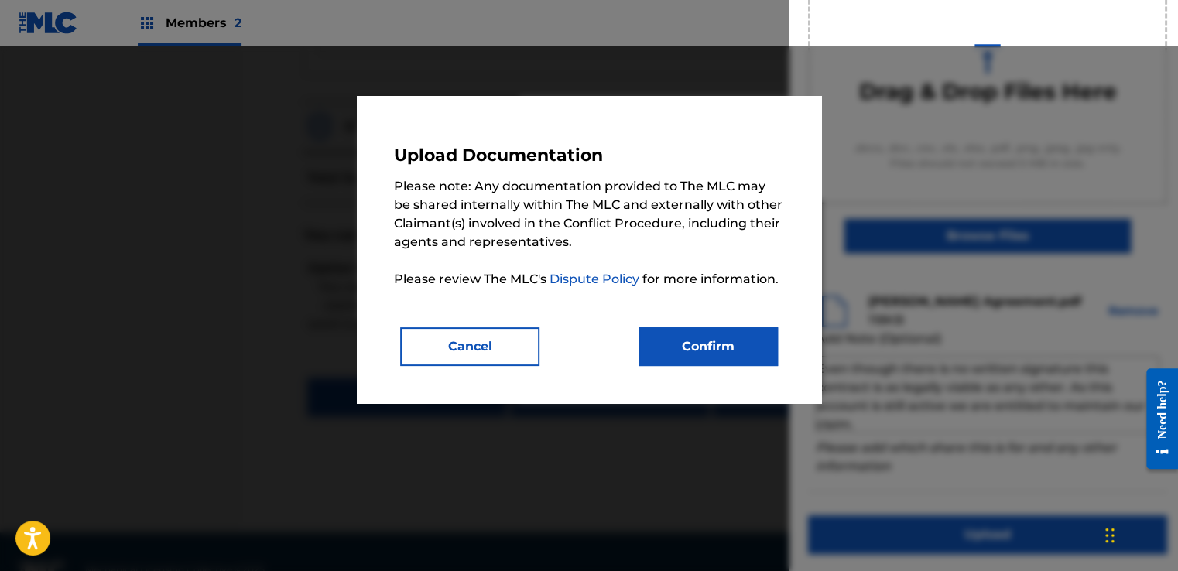
click at [709, 342] on button "Confirm" at bounding box center [707, 346] width 139 height 39
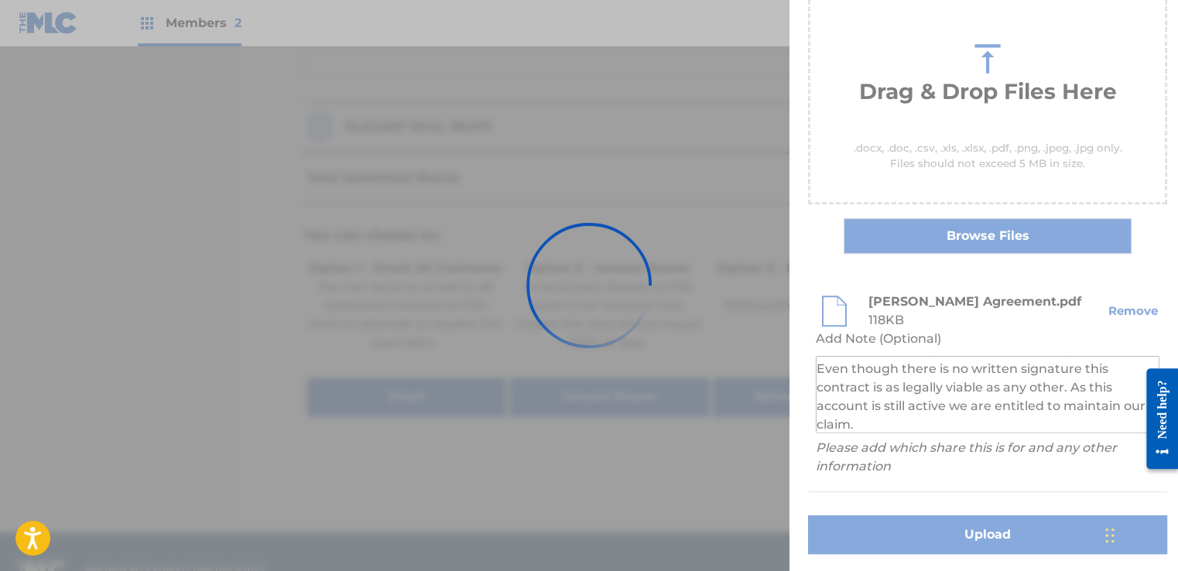
scroll to position [90, 0]
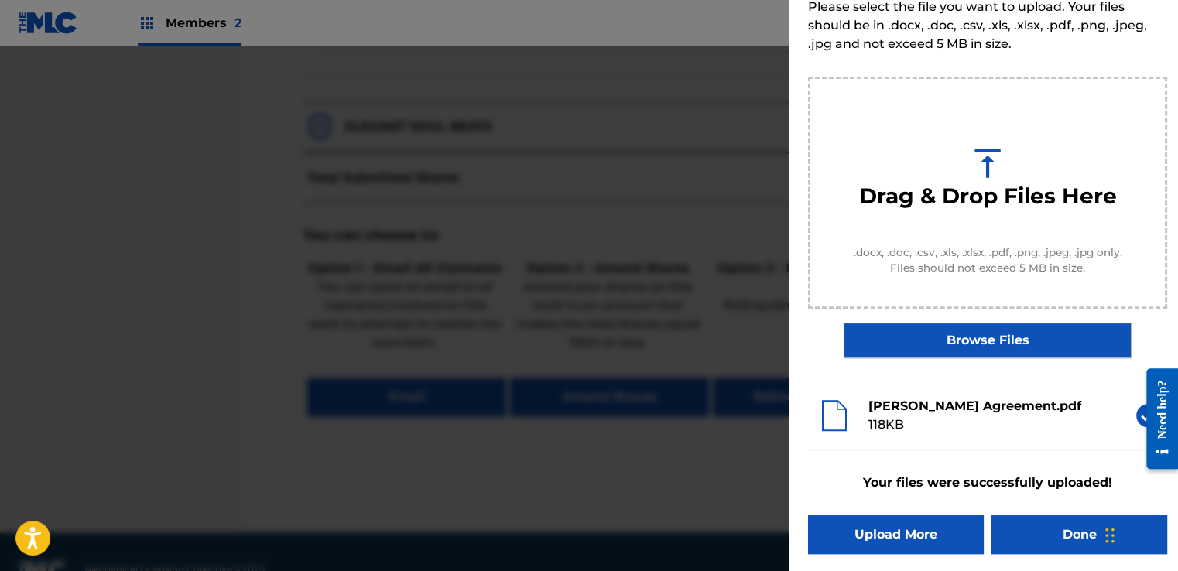
click at [1037, 551] on button "Done" at bounding box center [1079, 534] width 176 height 39
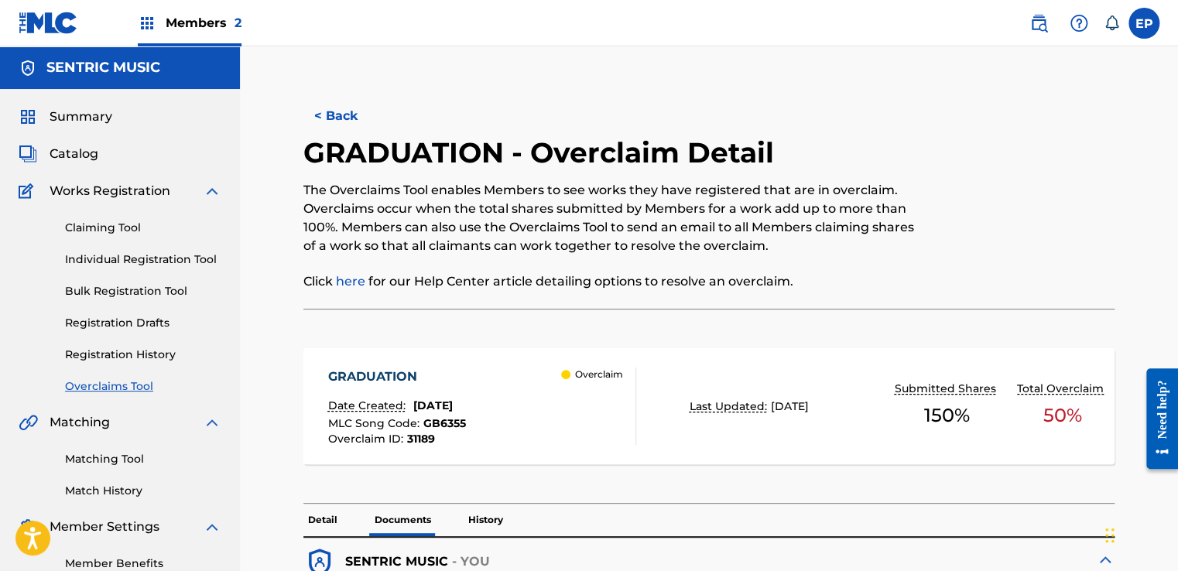
click at [98, 394] on link "Overclaims Tool" at bounding box center [143, 386] width 156 height 16
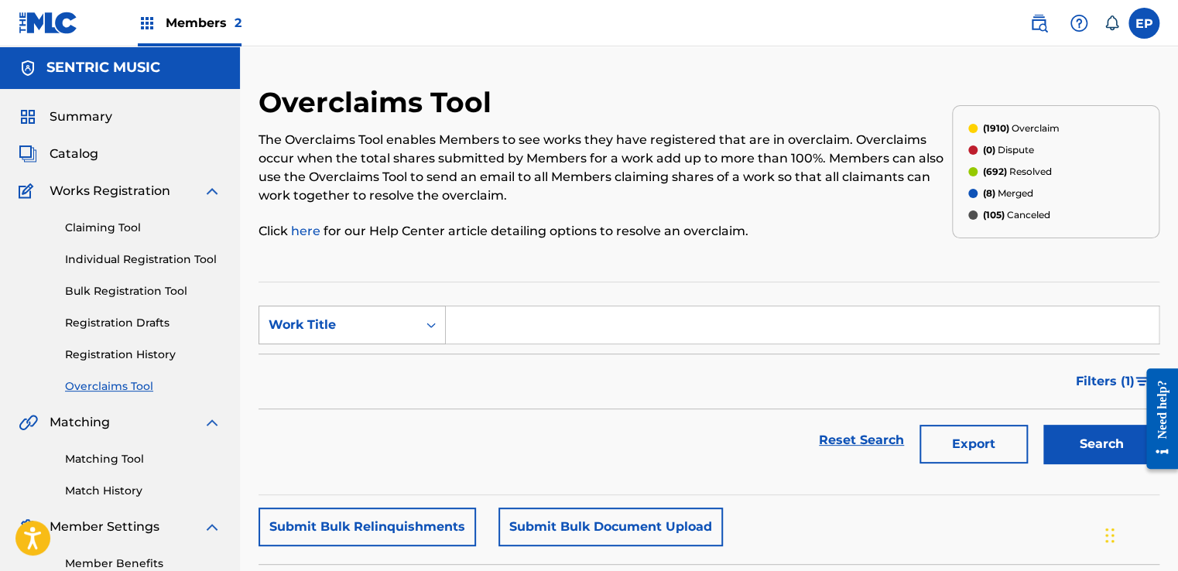
click at [377, 308] on div "Work Title" at bounding box center [351, 325] width 187 height 39
click at [314, 403] on div "Overclaim ID" at bounding box center [352, 402] width 186 height 39
drag, startPoint x: 499, startPoint y: 330, endPoint x: 522, endPoint y: 337, distance: 24.2
click at [499, 330] on input "Search Form" at bounding box center [802, 324] width 713 height 37
paste input "31177"
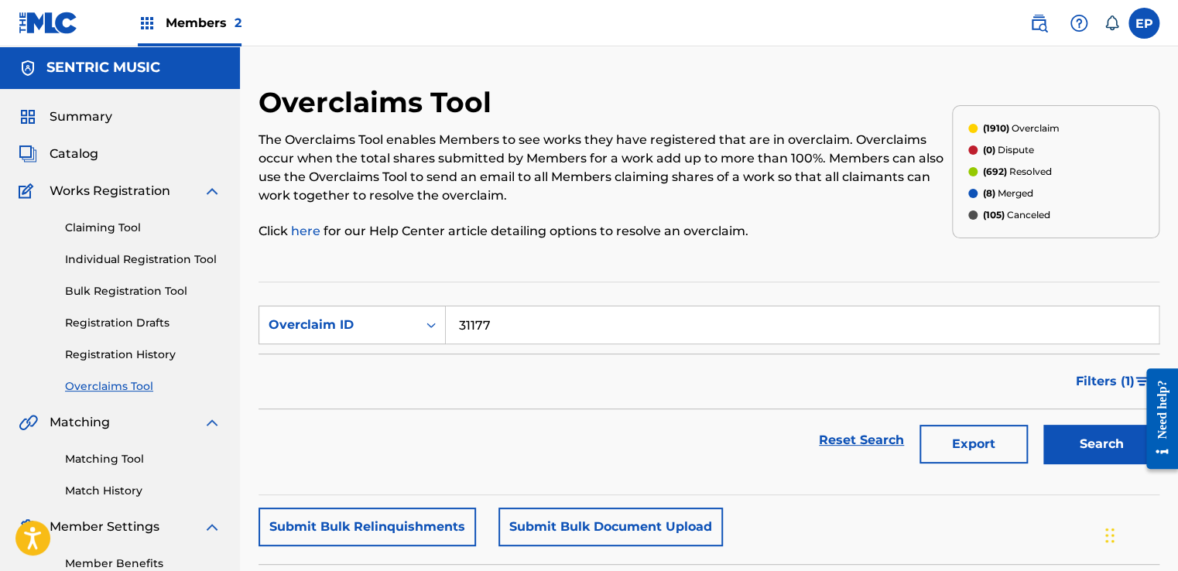
type input "31177"
click at [1064, 440] on button "Search" at bounding box center [1101, 444] width 116 height 39
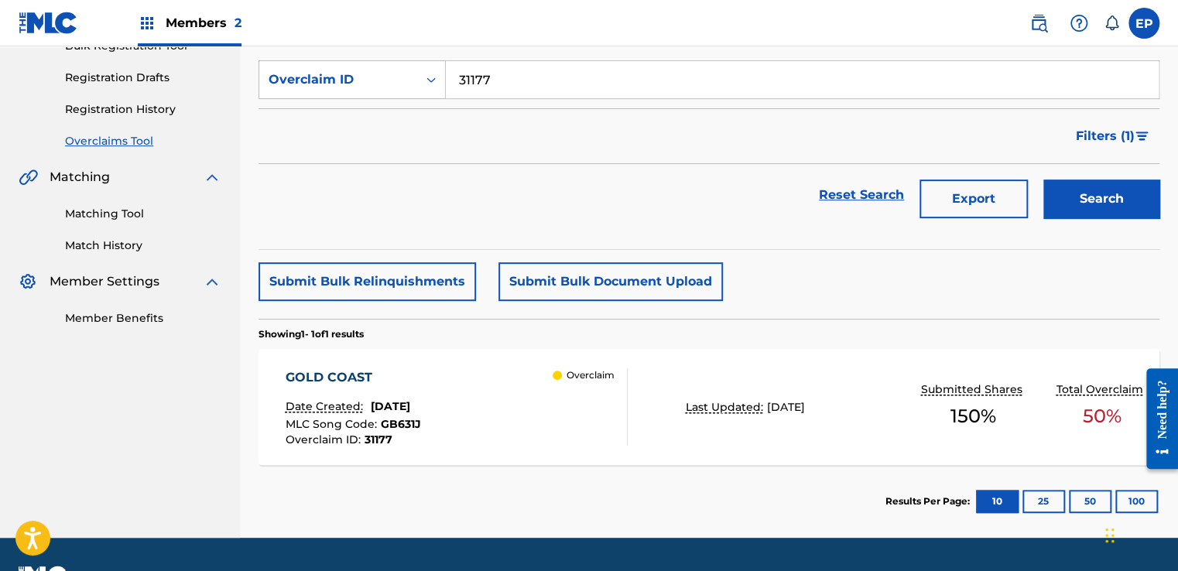
scroll to position [285, 0]
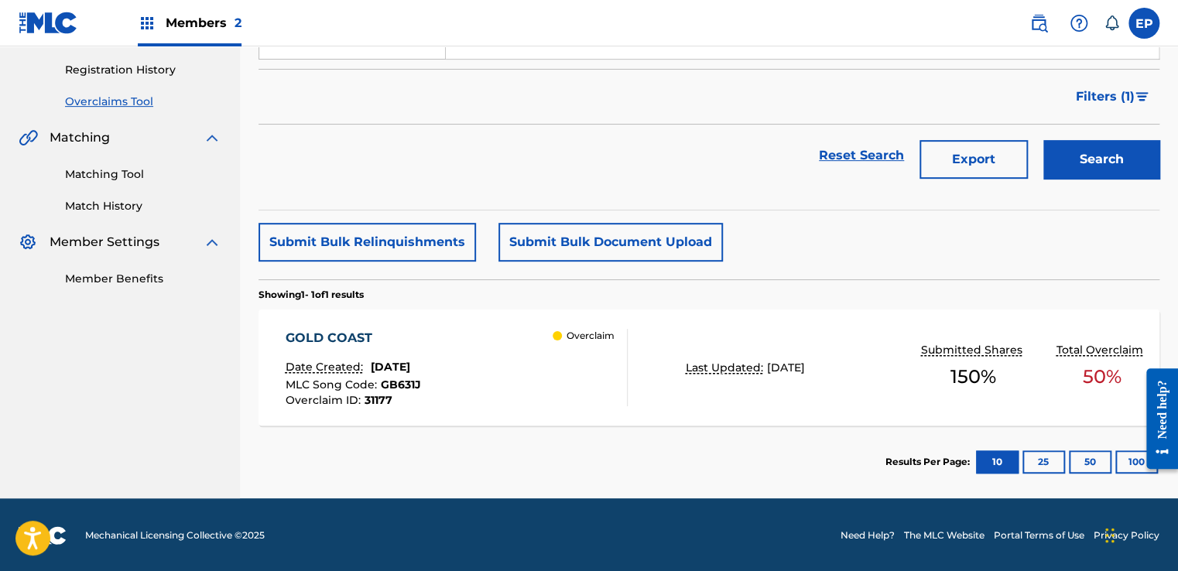
click at [535, 364] on div "GOLD COAST Date Created: [DATE] MLC Song Code : GB631J Overclaim ID : 31177 Ove…" at bounding box center [456, 367] width 342 height 77
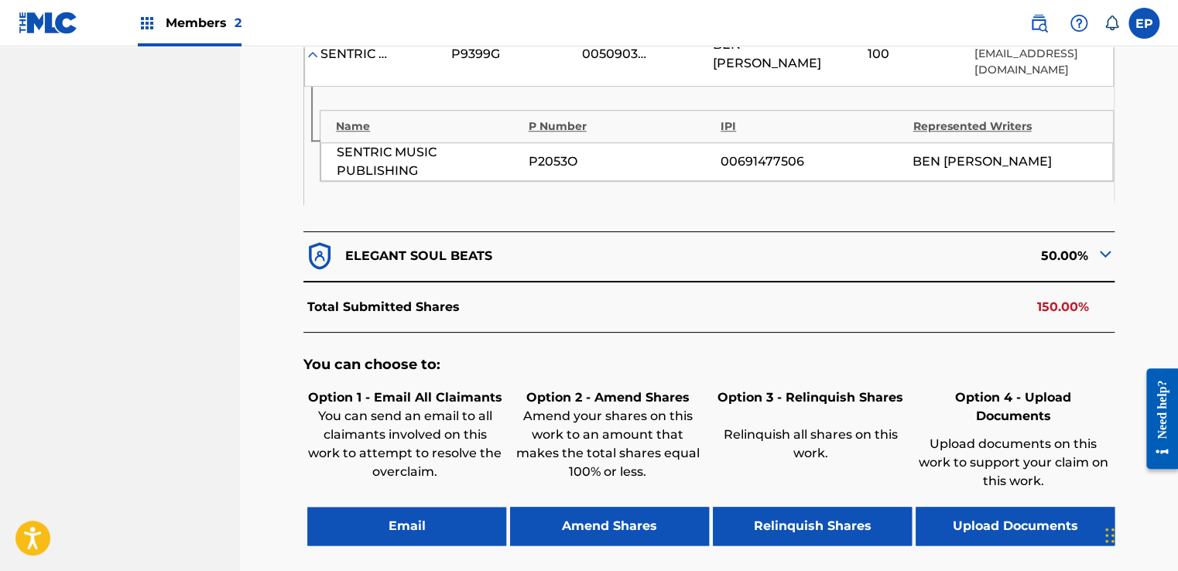
scroll to position [638, 0]
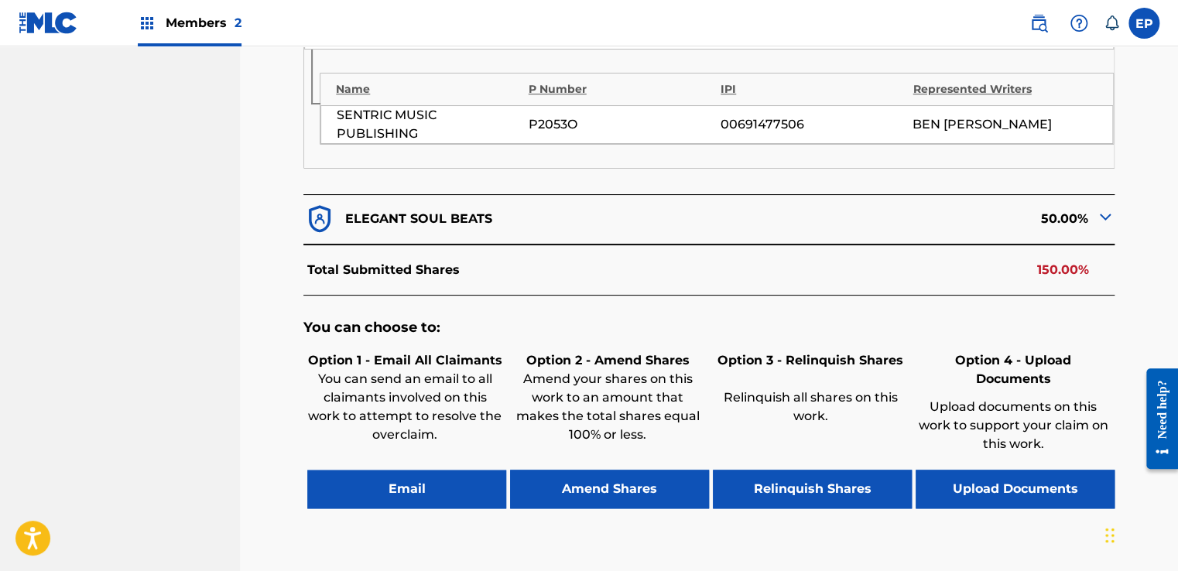
click at [1005, 470] on button "Upload Documents" at bounding box center [1014, 489] width 199 height 39
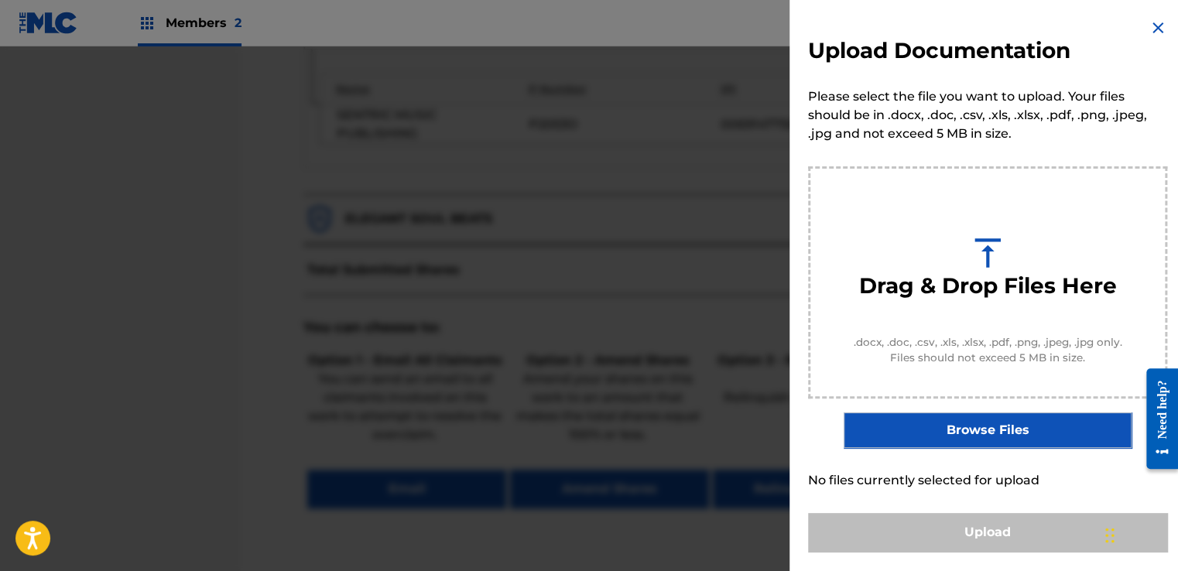
click at [928, 429] on label "Browse Files" at bounding box center [986, 430] width 287 height 36
click at [0, 0] on input "Browse Files" at bounding box center [0, 0] width 0 height 0
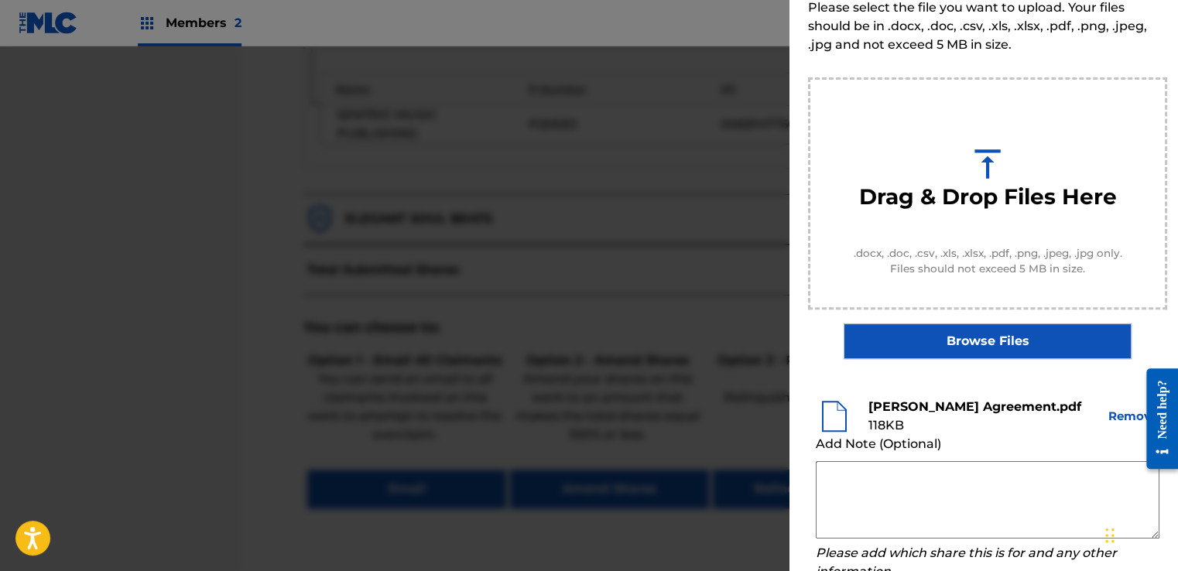
scroll to position [194, 0]
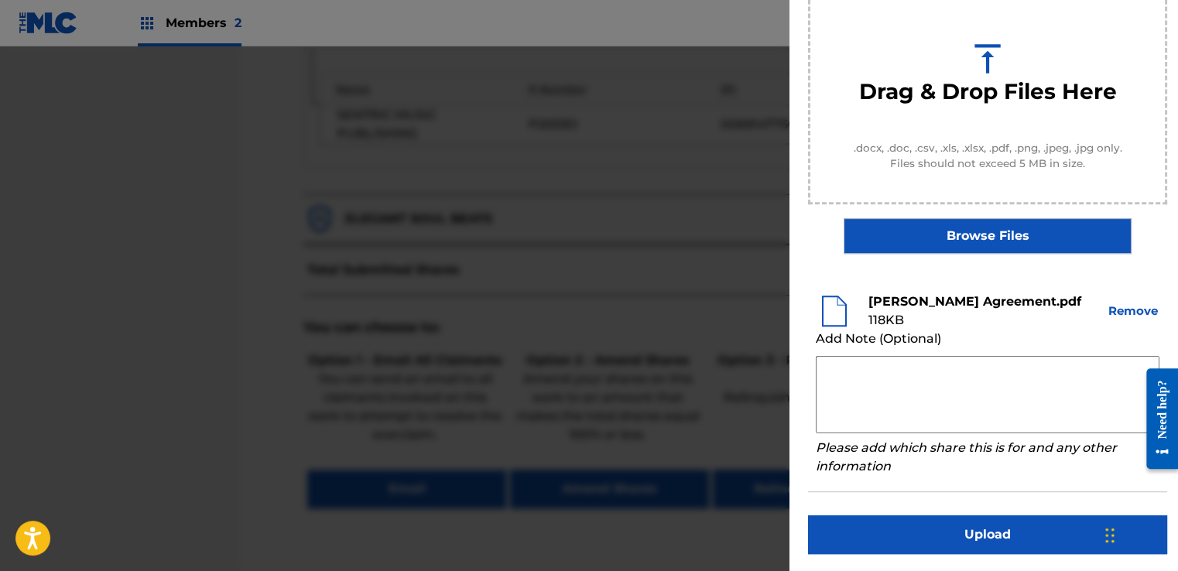
click at [860, 370] on textarea at bounding box center [987, 394] width 344 height 77
paste textarea "Our self service agreement is signed via digital signature and is active until …"
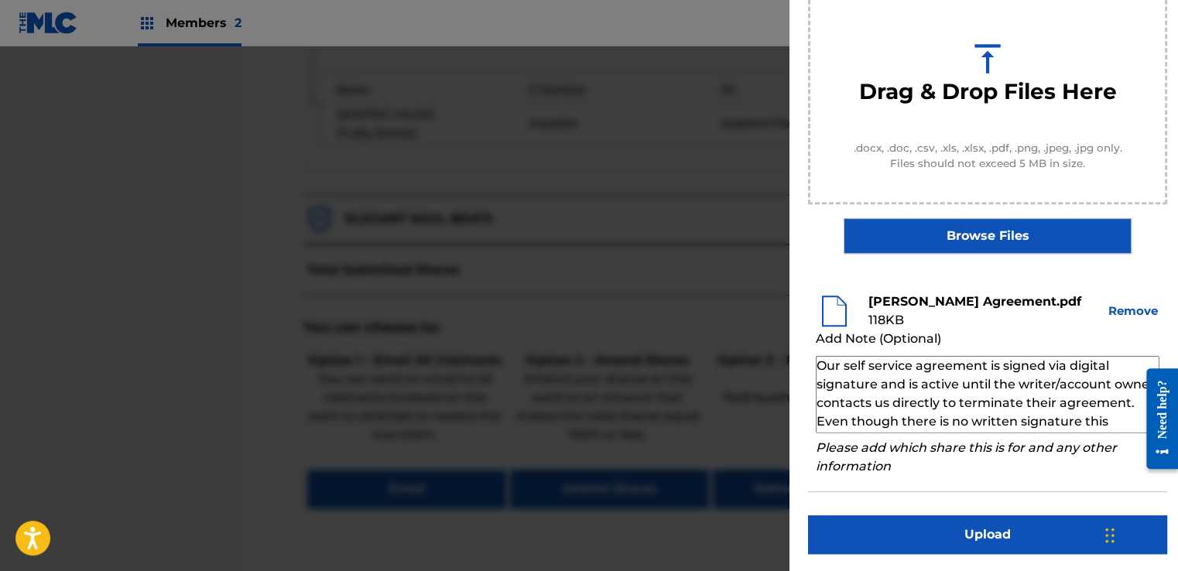
scroll to position [53, 0]
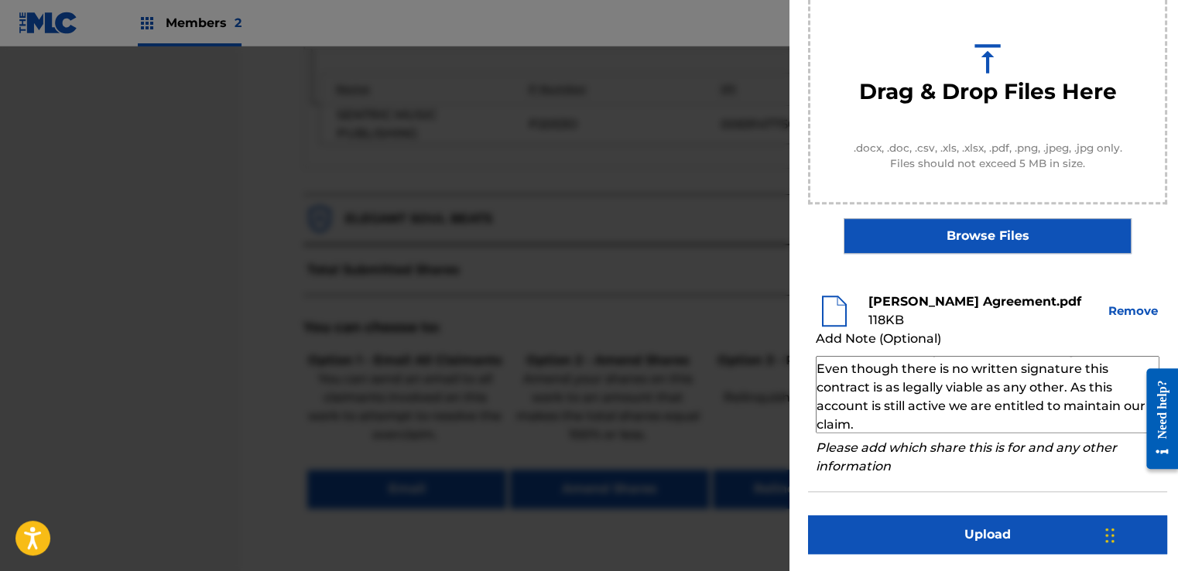
type textarea "Our self service agreement is signed via digital signature and is active until …"
click at [925, 521] on button "Upload" at bounding box center [987, 534] width 359 height 39
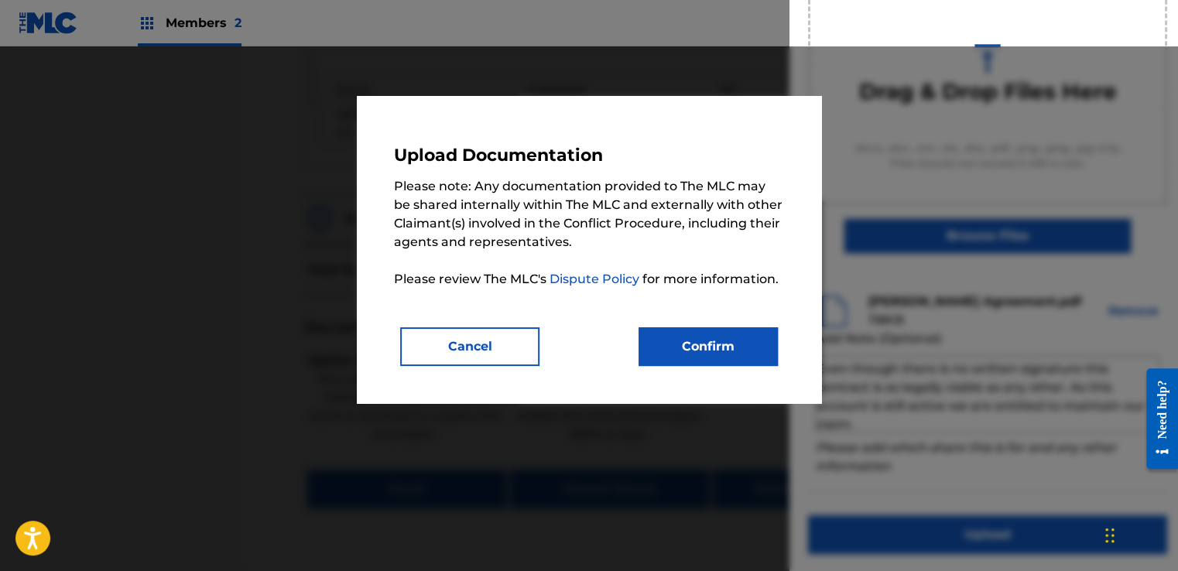
click at [721, 338] on button "Confirm" at bounding box center [707, 346] width 139 height 39
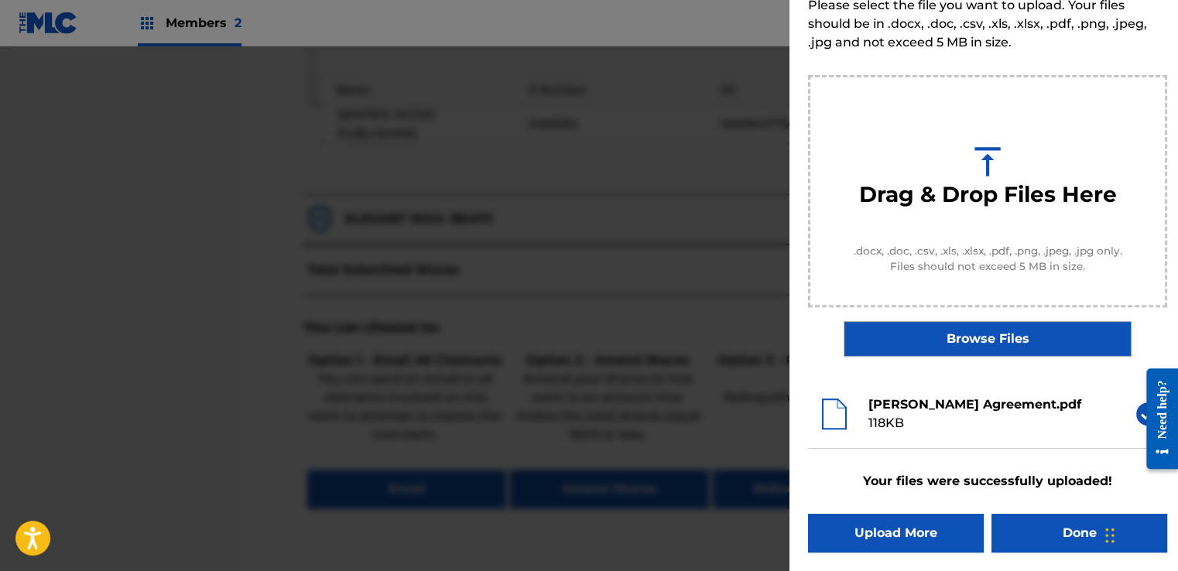
scroll to position [90, 0]
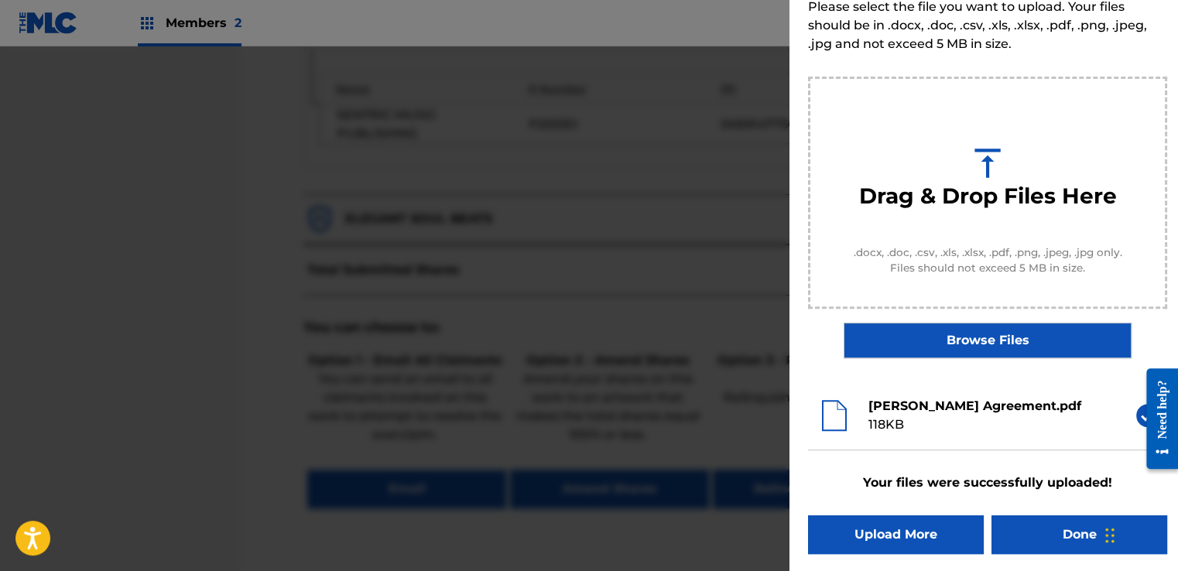
click at [1039, 528] on button "Done" at bounding box center [1079, 534] width 176 height 39
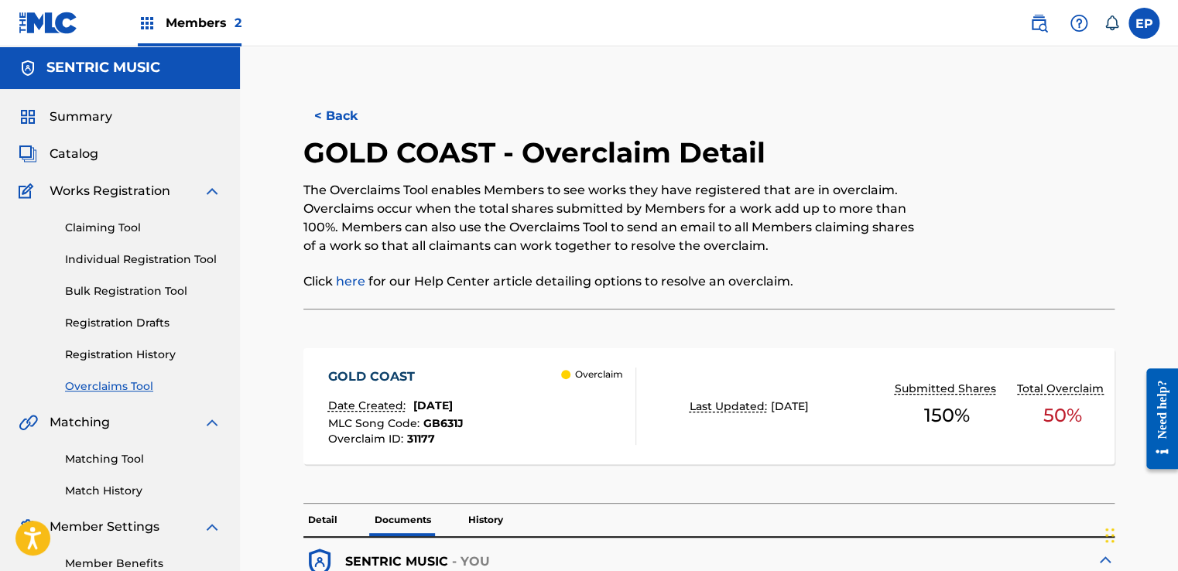
click at [125, 381] on link "Overclaims Tool" at bounding box center [143, 386] width 156 height 16
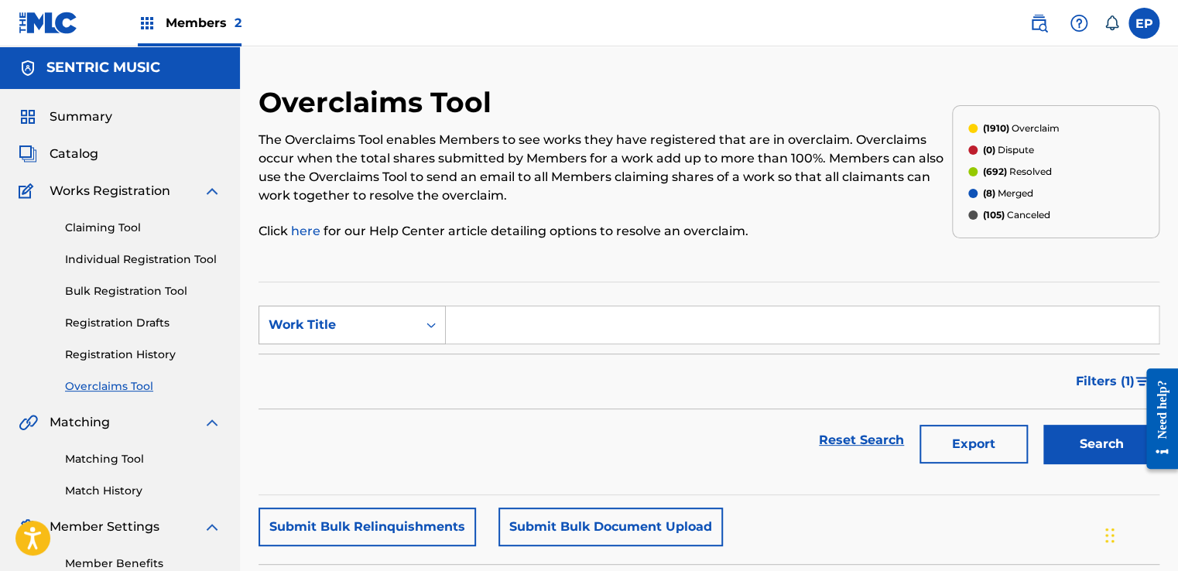
click at [322, 319] on div "Work Title" at bounding box center [337, 325] width 139 height 19
click at [339, 398] on div "Overclaim ID" at bounding box center [352, 402] width 186 height 39
click at [477, 326] on input "Search Form" at bounding box center [802, 324] width 713 height 37
paste input "31176"
type input "31176"
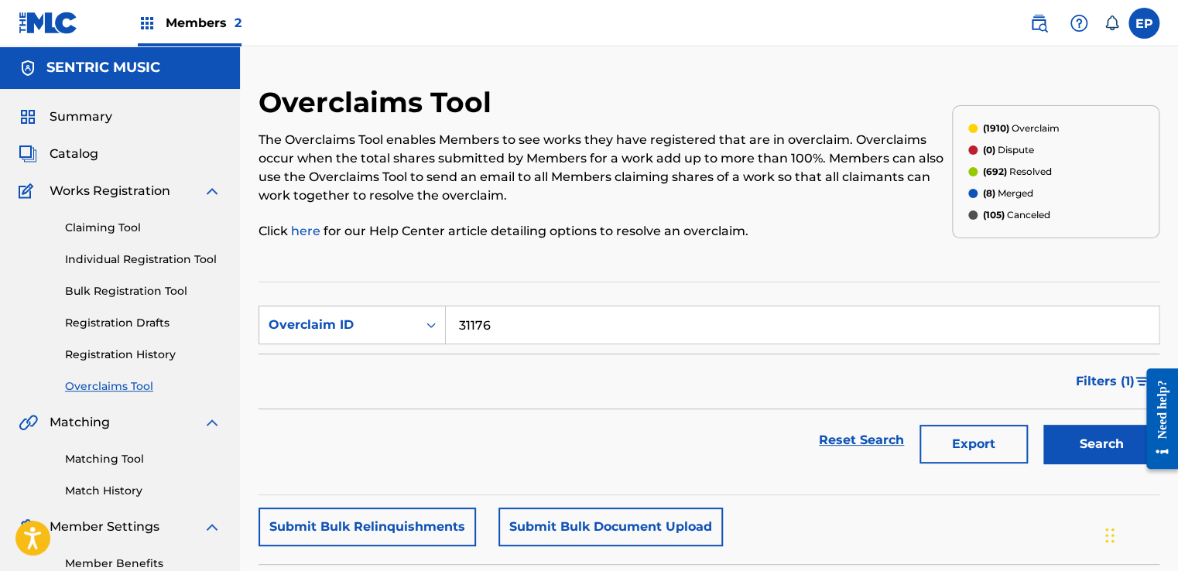
click at [1065, 456] on button "Search" at bounding box center [1101, 444] width 116 height 39
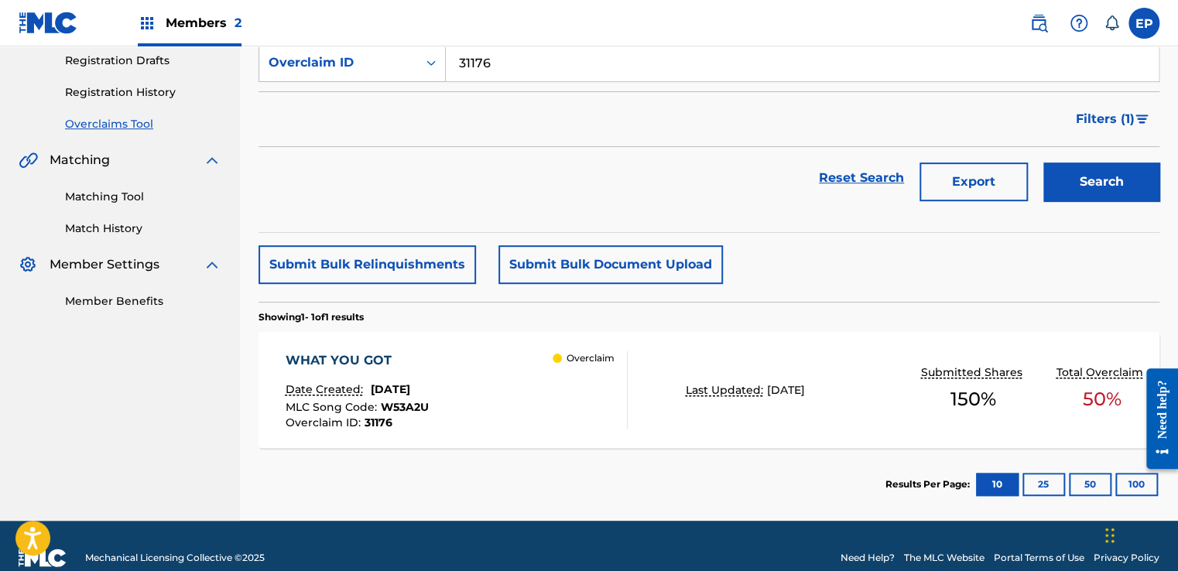
scroll to position [285, 0]
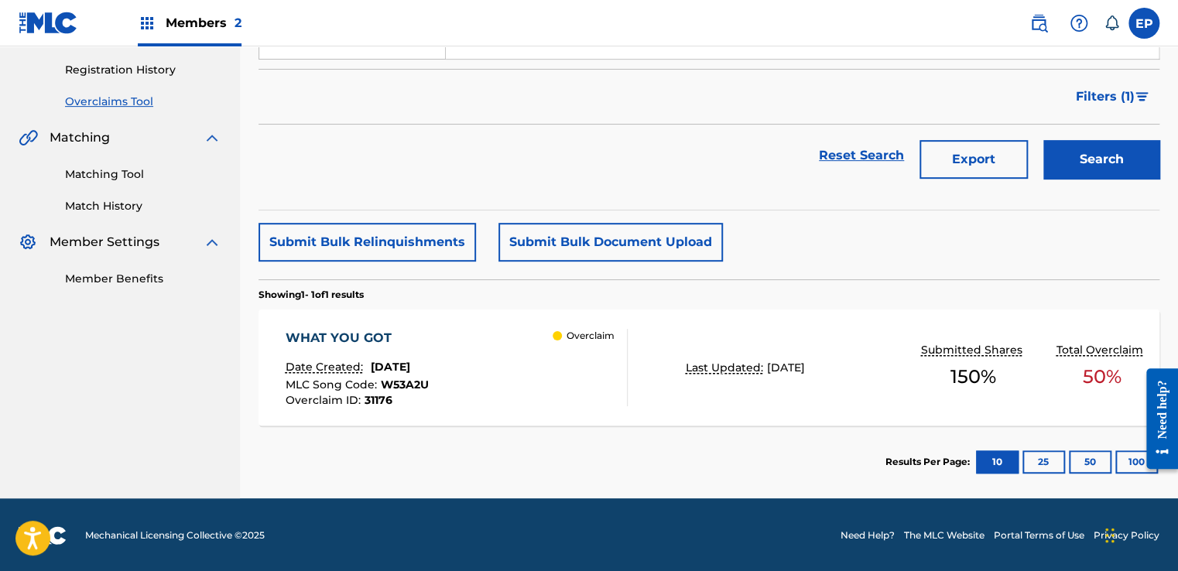
click at [556, 379] on div "Overclaim" at bounding box center [589, 367] width 74 height 77
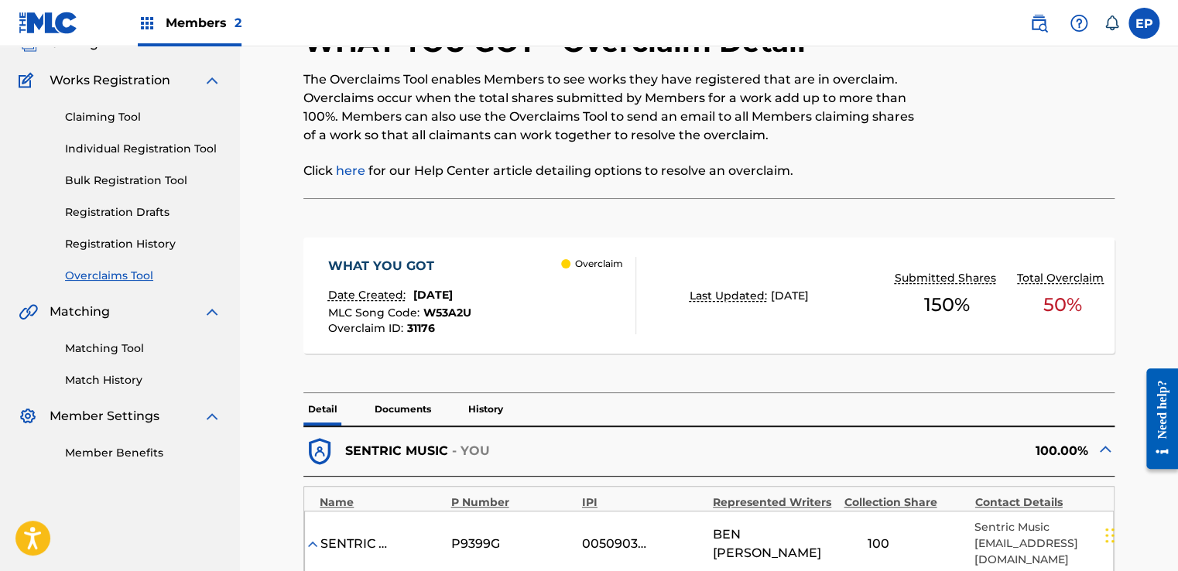
scroll to position [730, 0]
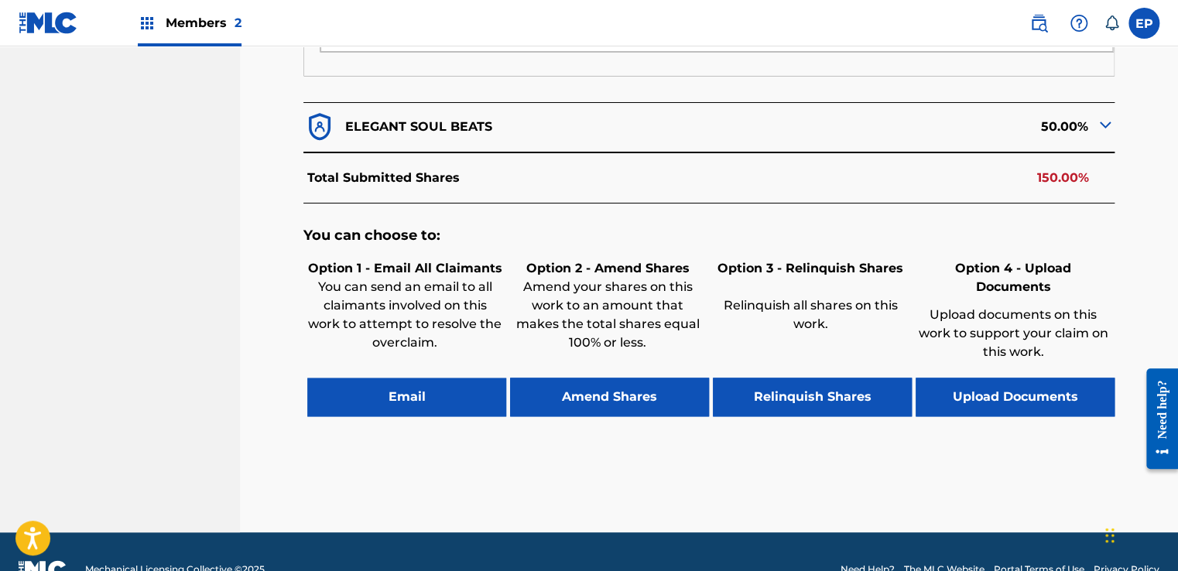
click at [972, 378] on button "Upload Documents" at bounding box center [1014, 397] width 199 height 39
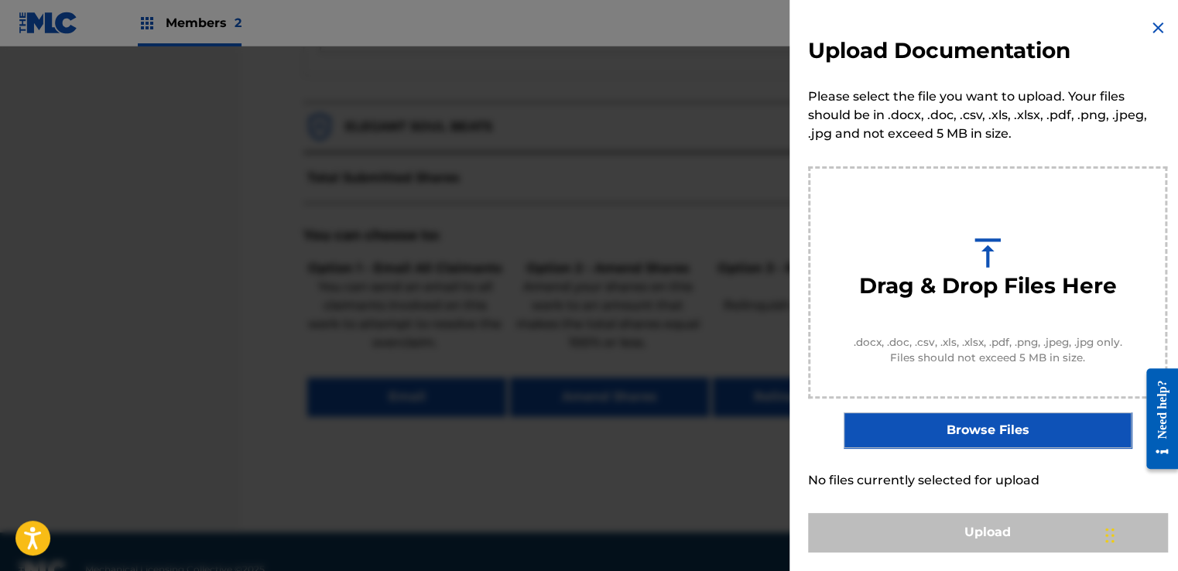
click at [941, 436] on label "Browse Files" at bounding box center [986, 430] width 287 height 36
click at [0, 0] on input "Browse Files" at bounding box center [0, 0] width 0 height 0
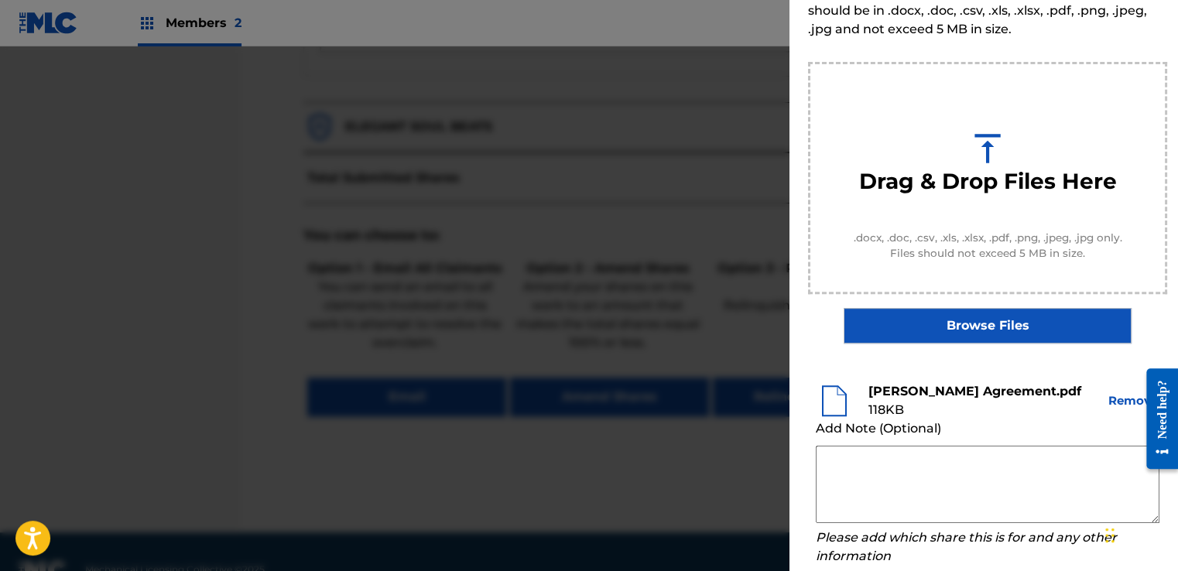
scroll to position [194, 0]
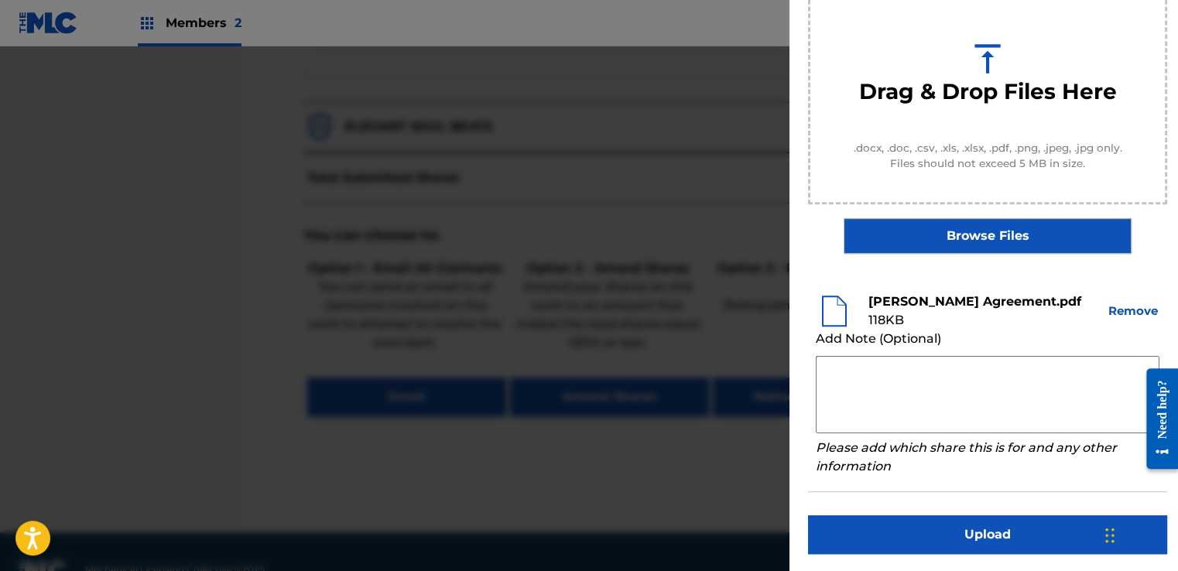
click at [897, 381] on textarea at bounding box center [987, 394] width 344 height 77
paste textarea "Our self service agreement is signed via digital signature and is active until …"
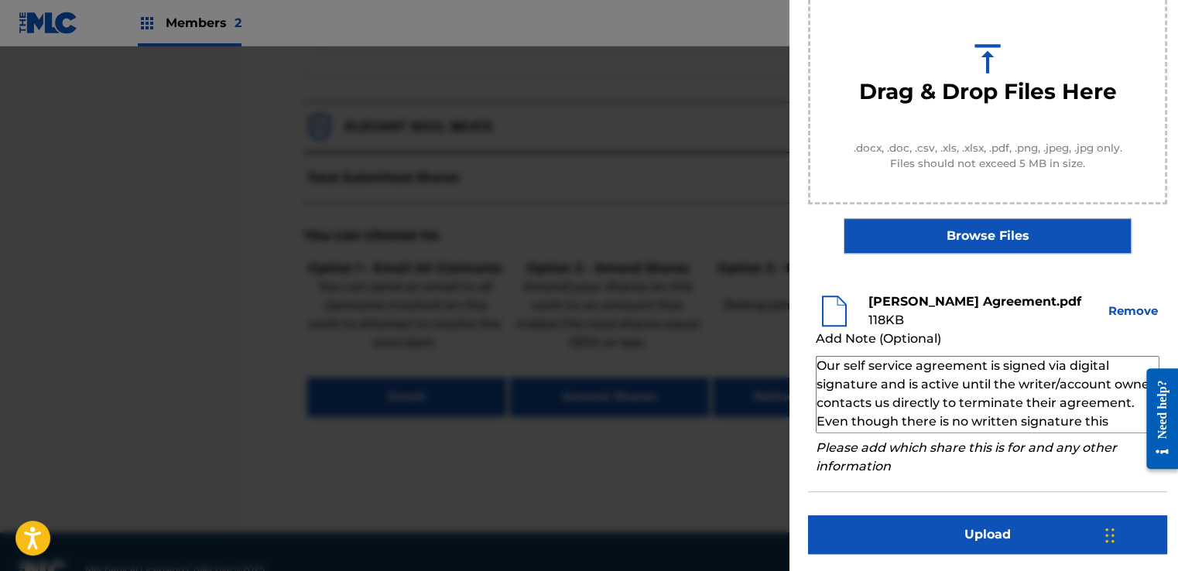
scroll to position [53, 0]
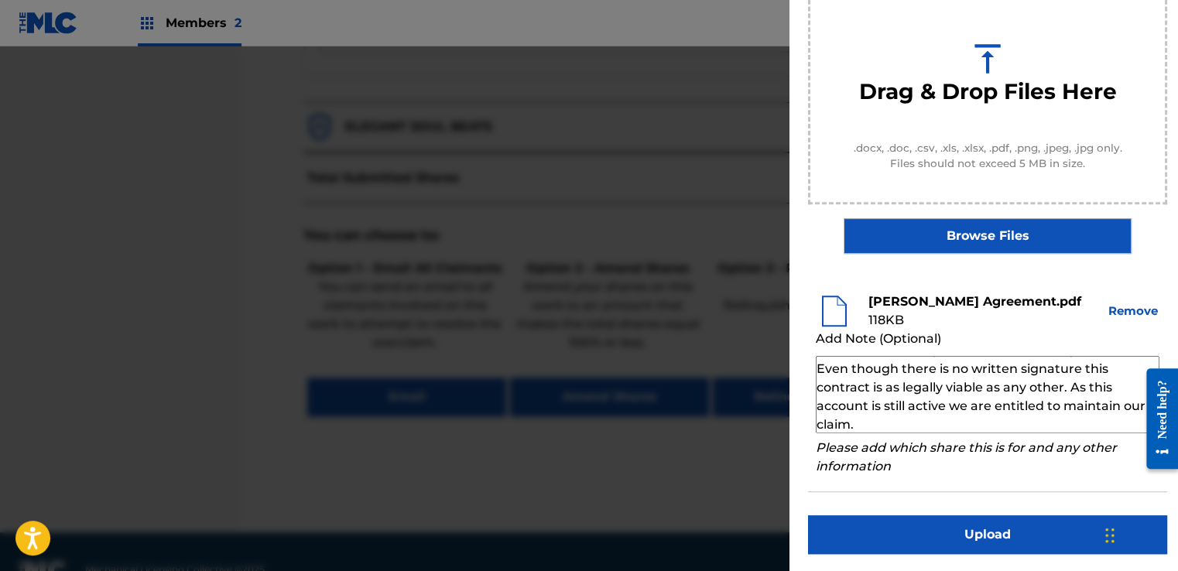
type textarea "Our self service agreement is signed via digital signature and is active until …"
click at [953, 537] on button "Upload" at bounding box center [987, 534] width 359 height 39
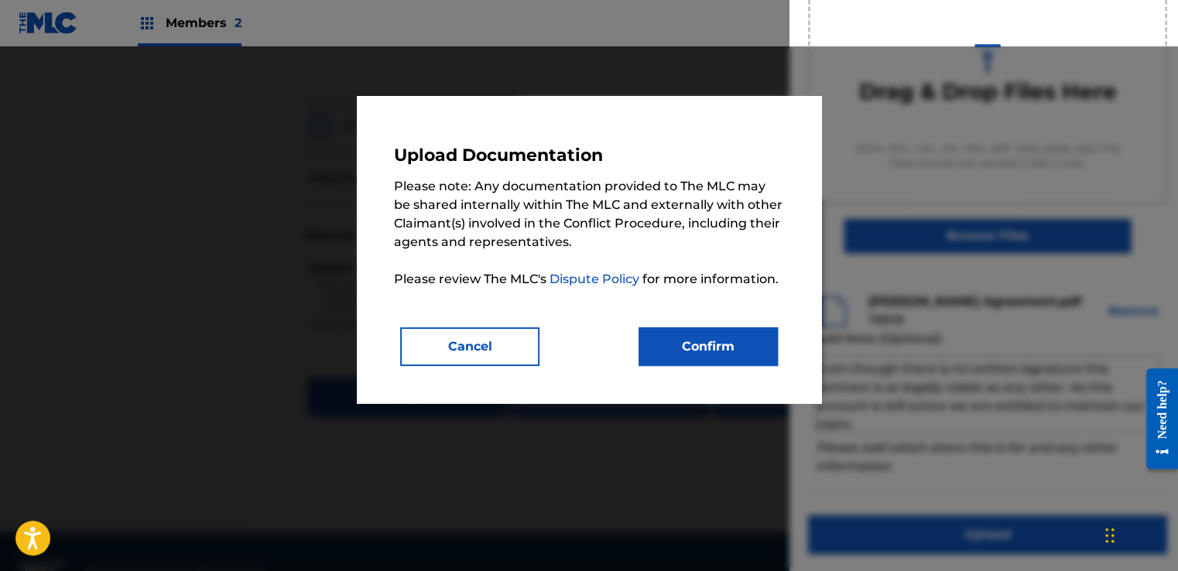
click at [734, 371] on div "Upload Documentation Please note: Any documentation provided to The MLC may be …" at bounding box center [589, 249] width 464 height 307
click at [733, 357] on button "Confirm" at bounding box center [707, 346] width 139 height 39
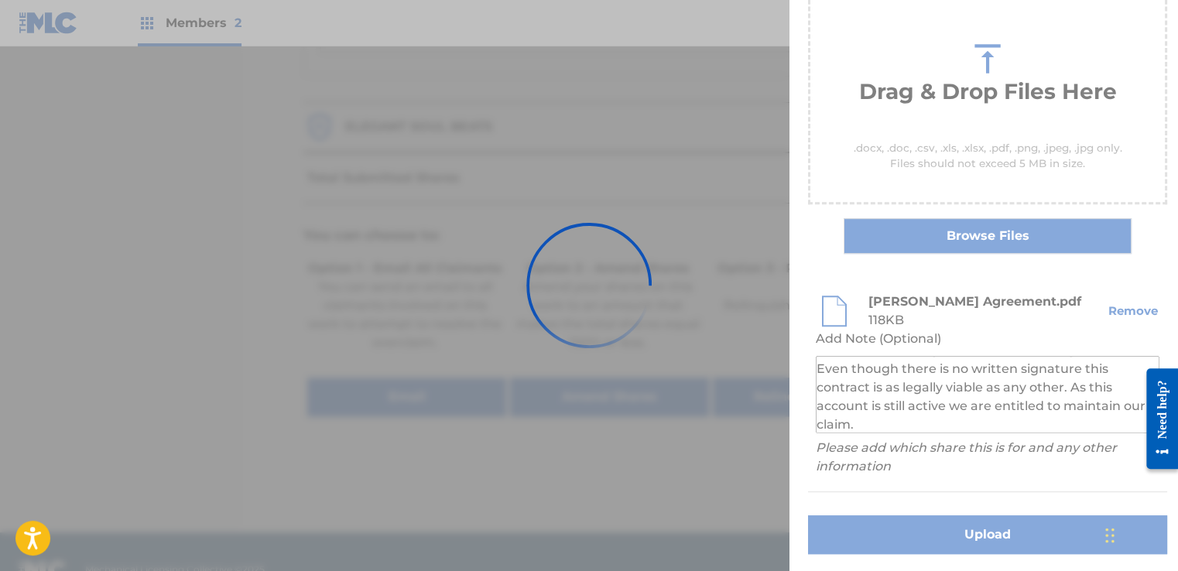
scroll to position [90, 0]
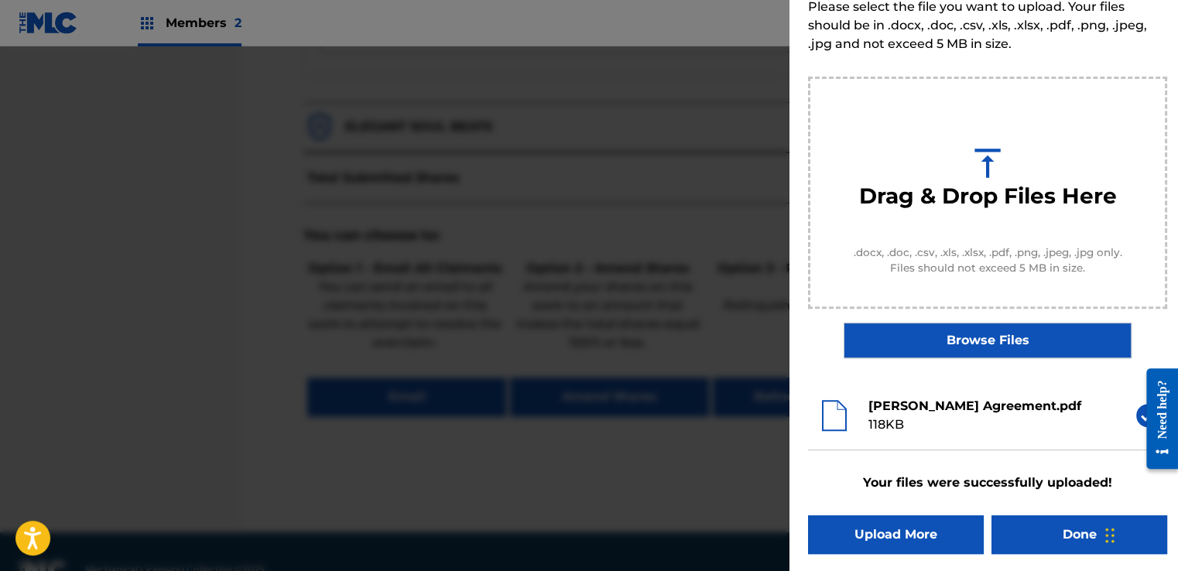
click at [1037, 523] on button "Done" at bounding box center [1079, 534] width 176 height 39
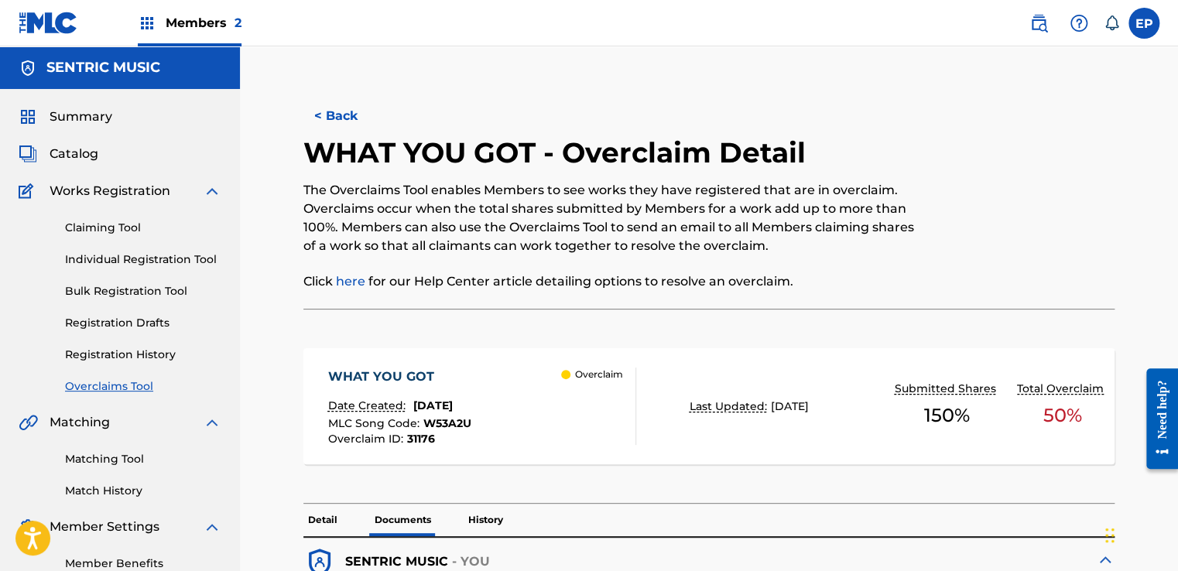
click at [95, 386] on link "Overclaims Tool" at bounding box center [143, 386] width 156 height 16
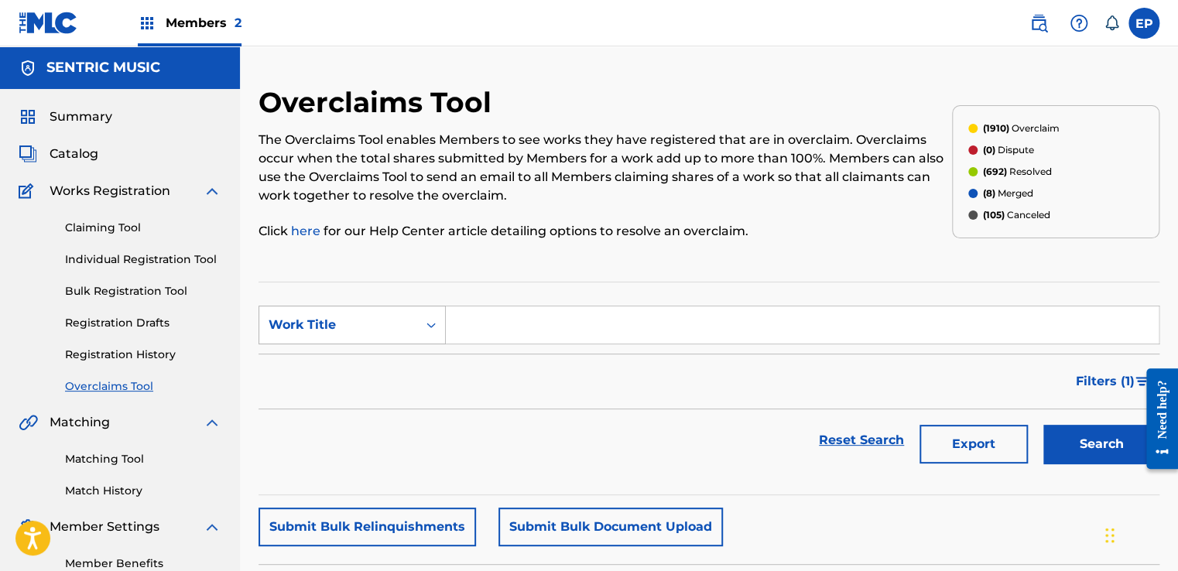
click at [387, 324] on div "Work Title" at bounding box center [337, 325] width 139 height 19
click at [347, 406] on div "Overclaim ID" at bounding box center [352, 402] width 186 height 39
click at [522, 328] on input "Search Form" at bounding box center [802, 324] width 713 height 37
paste input "31179"
type input "31179"
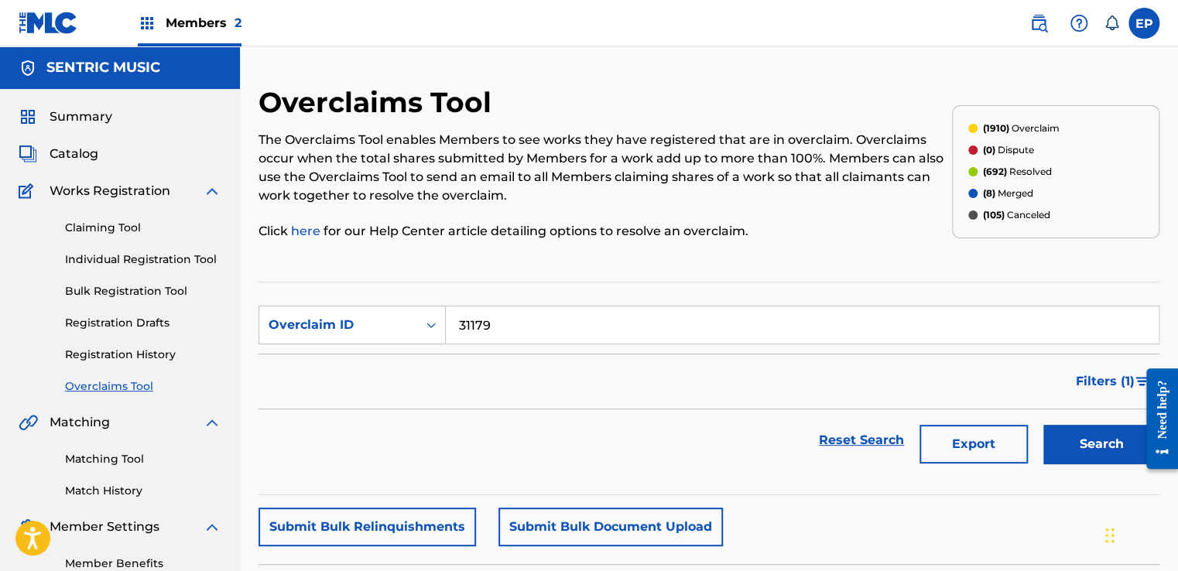
click at [1075, 447] on button "Search" at bounding box center [1101, 444] width 116 height 39
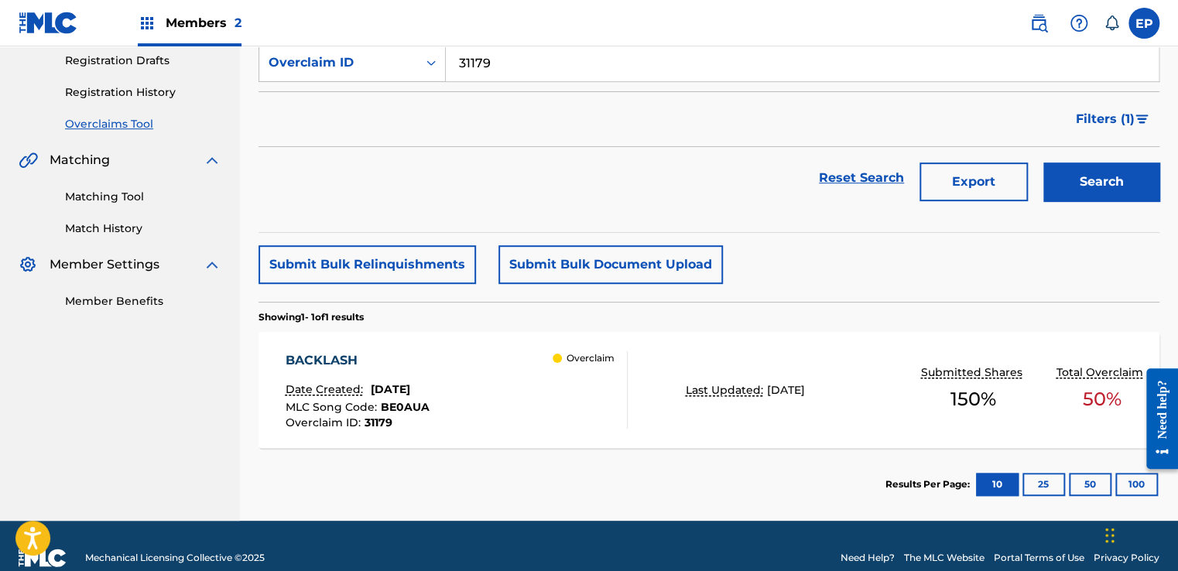
scroll to position [285, 0]
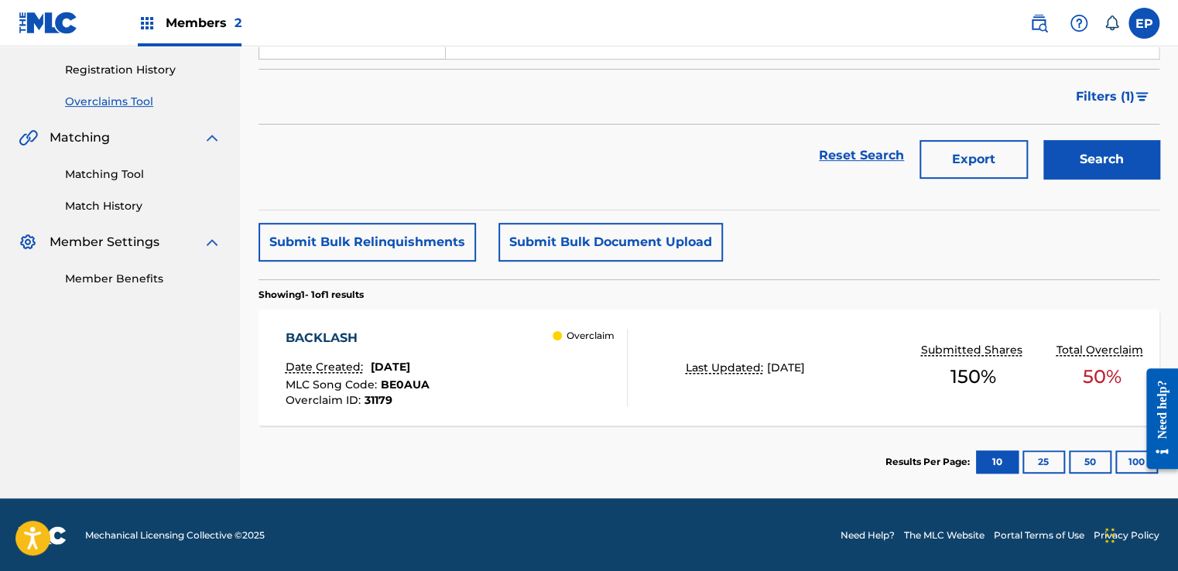
click at [502, 347] on div "BACKLASH Date Created: [DATE] MLC Song Code : BE0AUA Overclaim ID : 31179 Overc…" at bounding box center [456, 367] width 342 height 77
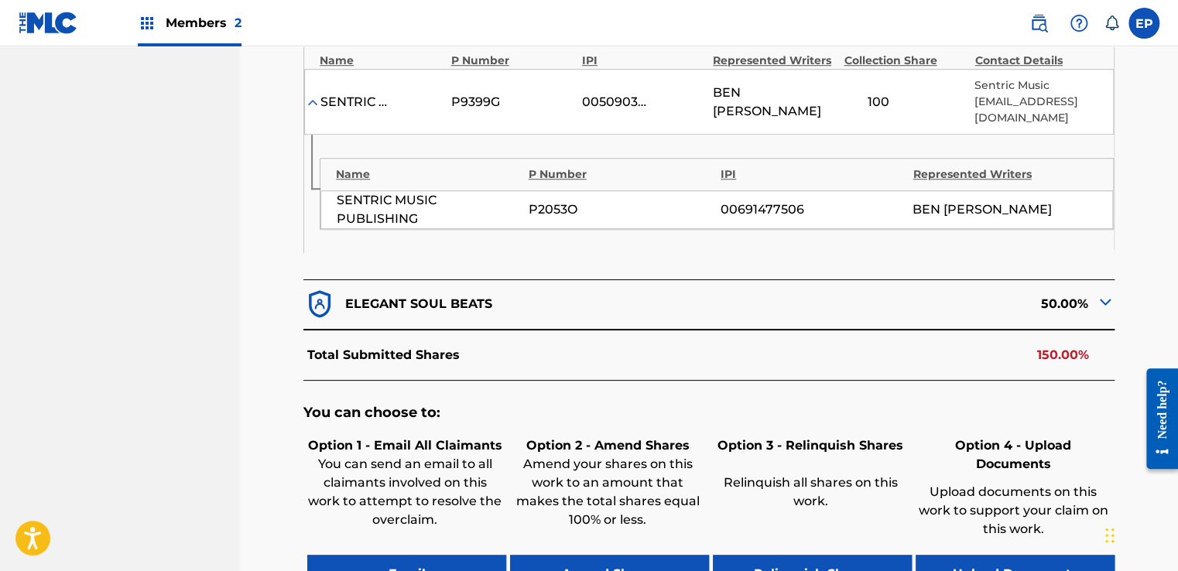
scroll to position [696, 0]
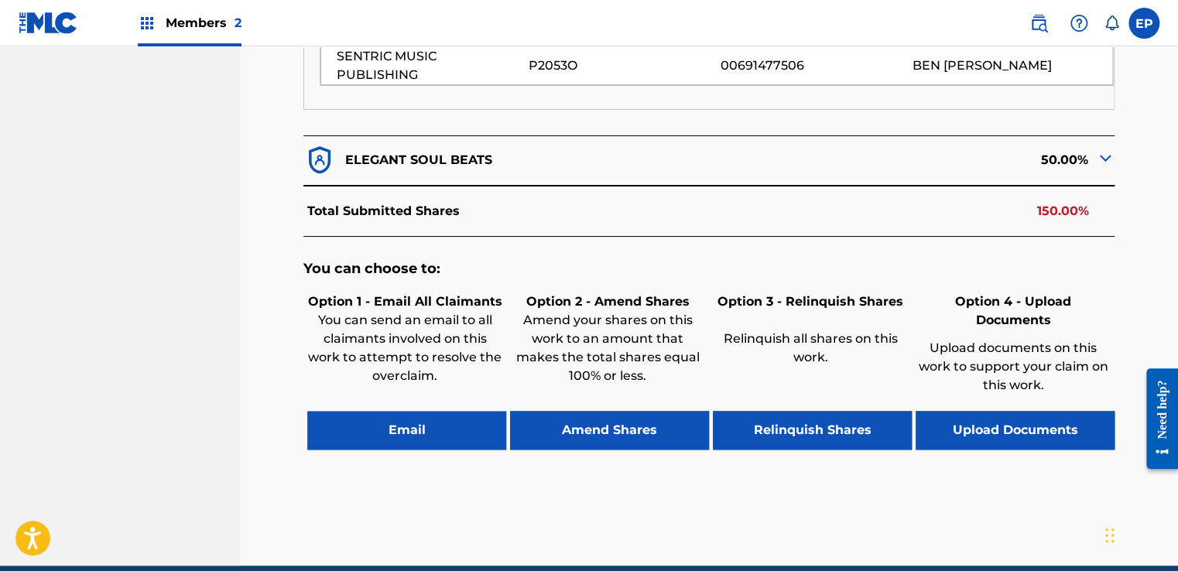
click at [955, 411] on button "Upload Documents" at bounding box center [1014, 430] width 199 height 39
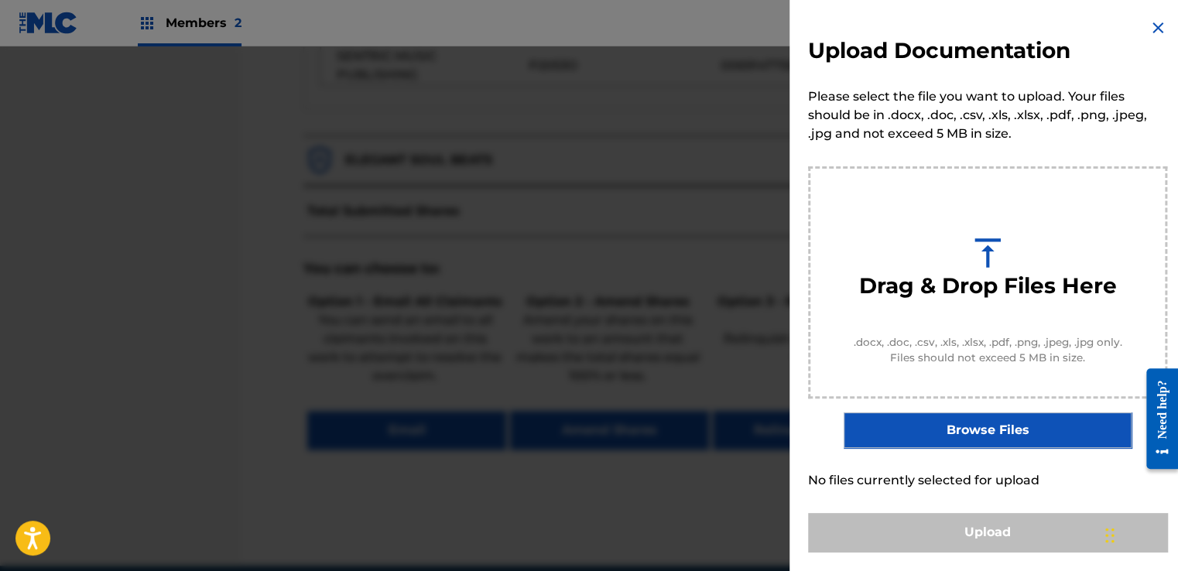
click at [903, 430] on label "Browse Files" at bounding box center [986, 430] width 287 height 36
click at [0, 0] on input "Browse Files" at bounding box center [0, 0] width 0 height 0
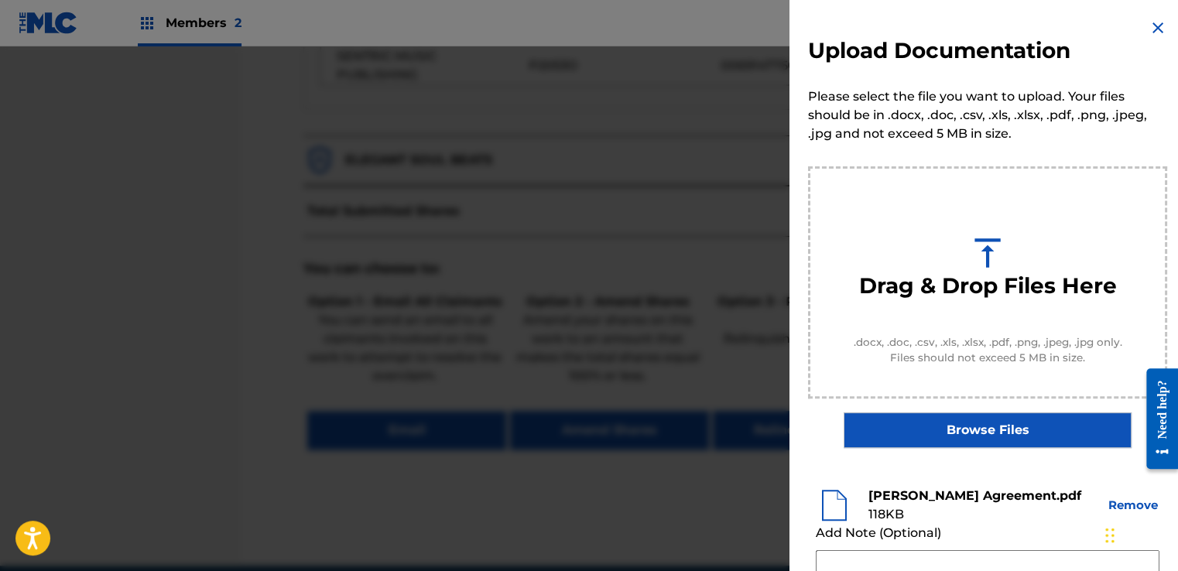
scroll to position [194, 0]
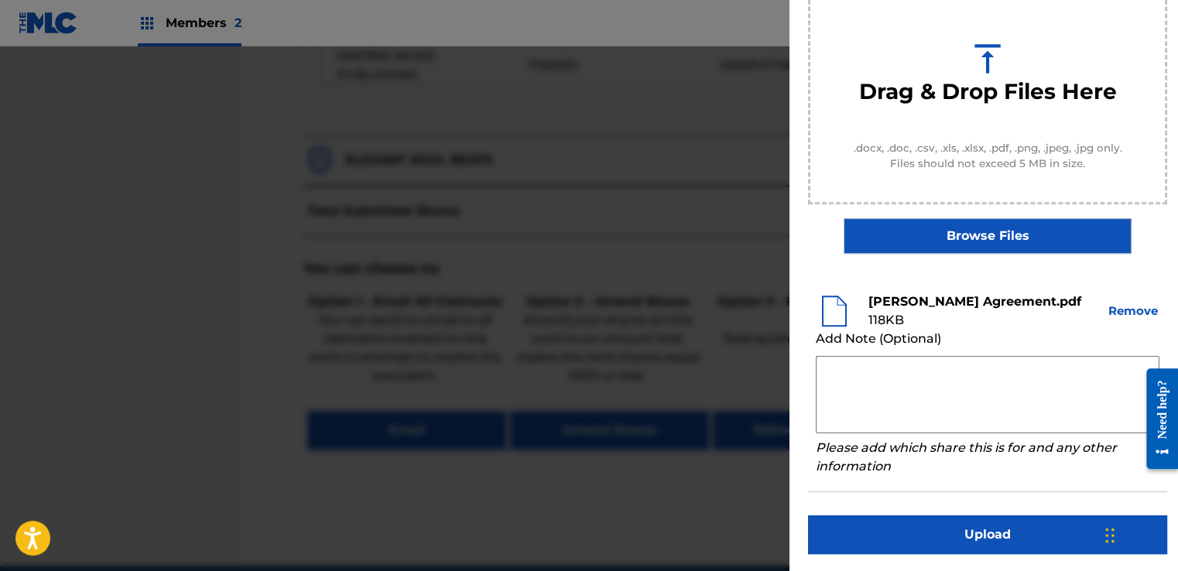
click at [901, 379] on textarea at bounding box center [987, 394] width 344 height 77
click at [857, 368] on textarea at bounding box center [987, 394] width 344 height 77
paste textarea "Our self service agreement is signed via digital signature and is active until …"
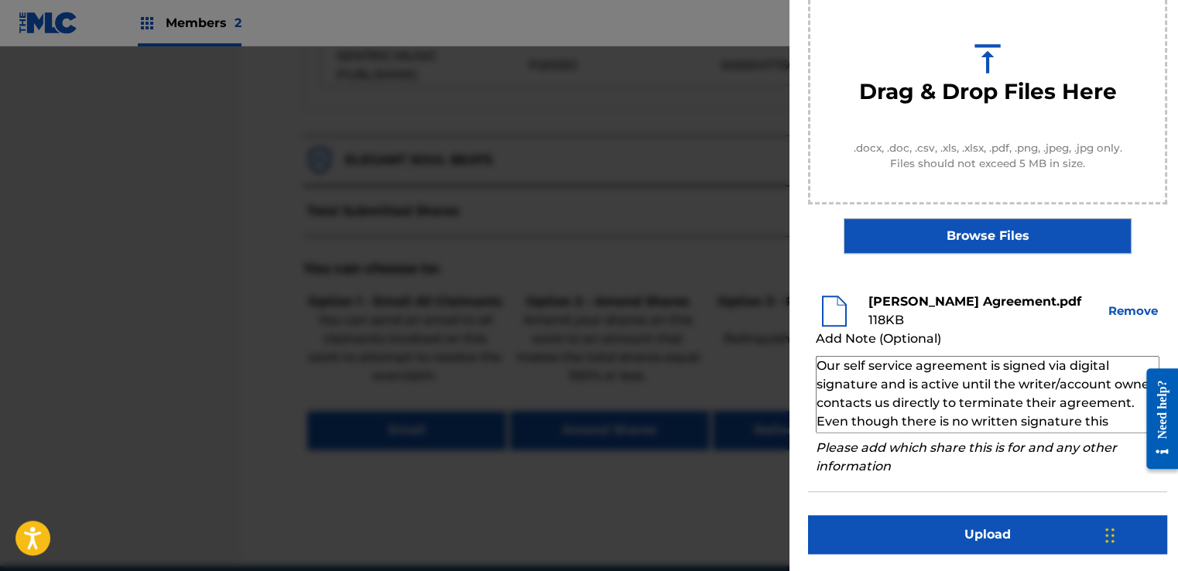
scroll to position [53, 0]
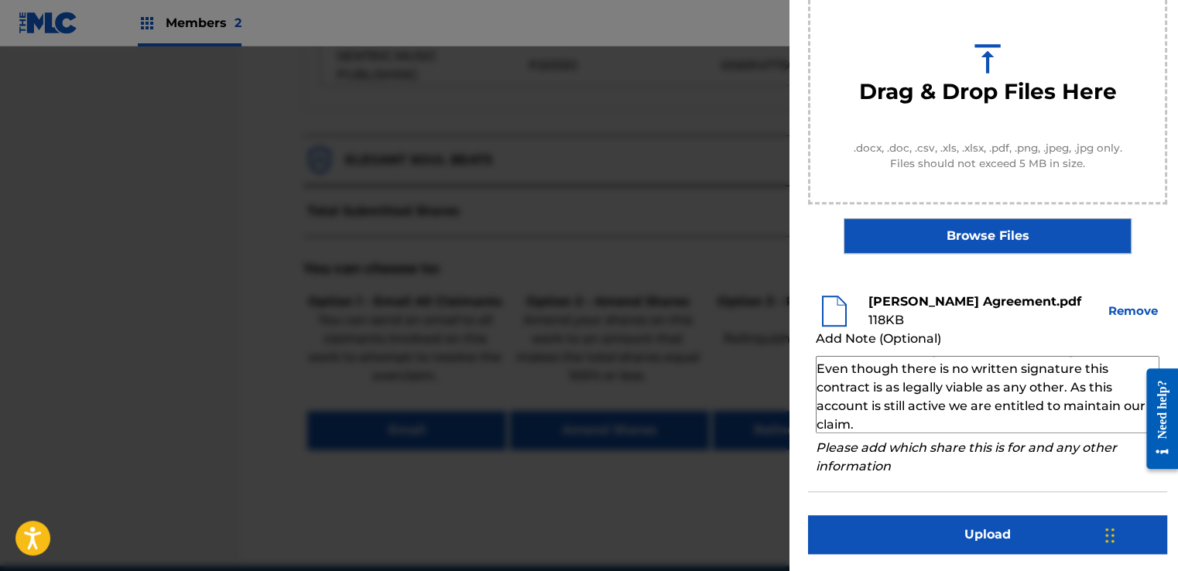
type textarea "Our self service agreement is signed via digital signature and is active until …"
click at [919, 544] on button "Upload" at bounding box center [987, 534] width 359 height 39
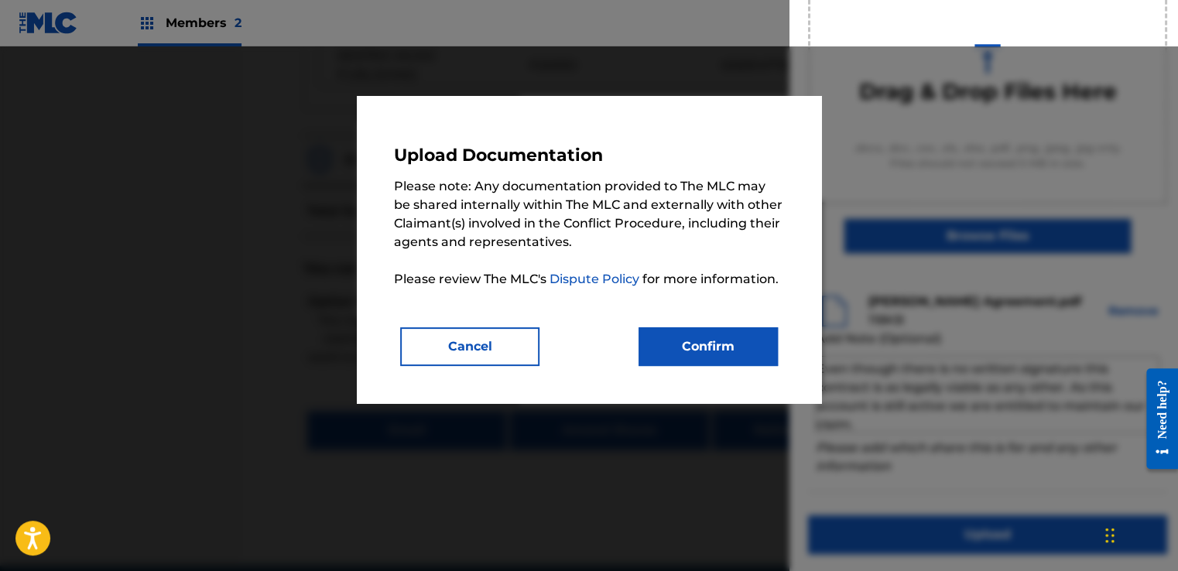
click at [712, 317] on div "Upload Documentation Please note: Any documentation provided to The MLC may be …" at bounding box center [589, 249] width 390 height 233
click at [709, 340] on button "Confirm" at bounding box center [707, 346] width 139 height 39
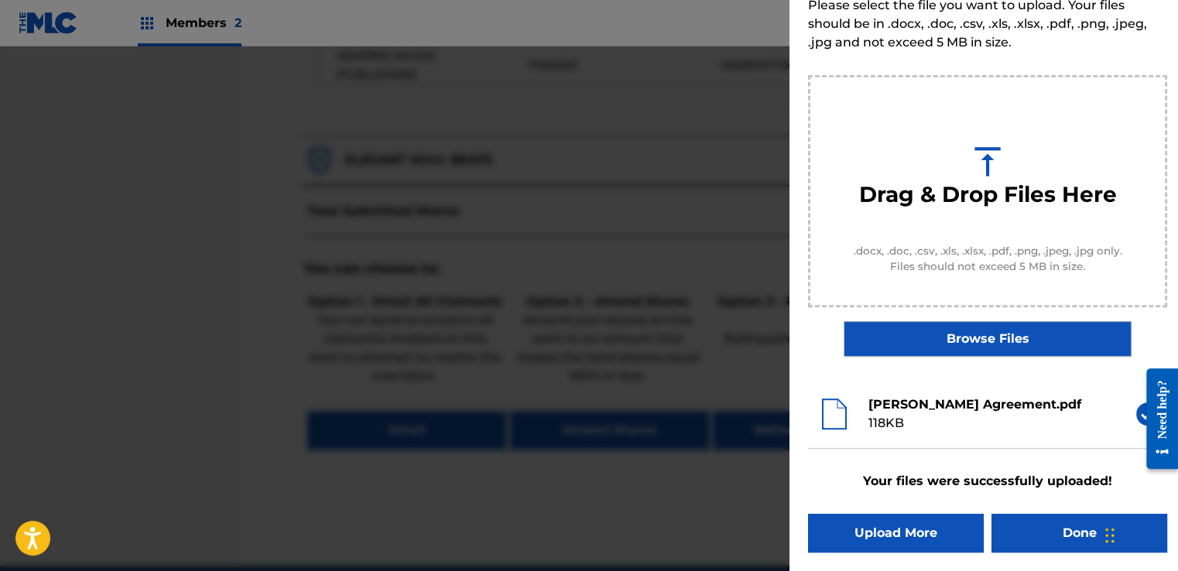
scroll to position [90, 0]
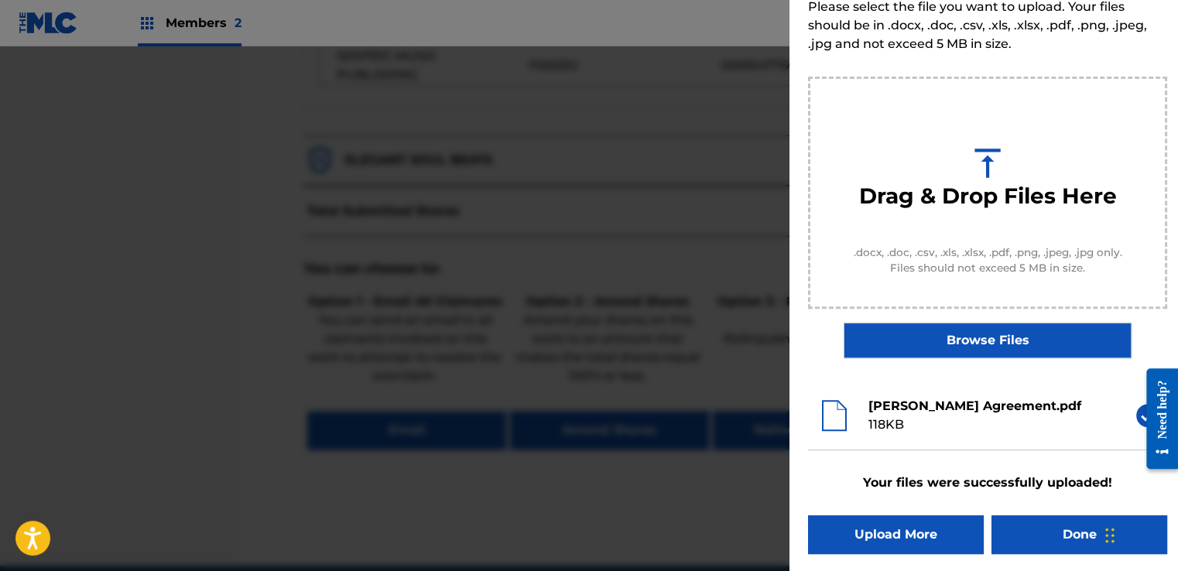
click at [1019, 515] on button "Done" at bounding box center [1079, 534] width 176 height 39
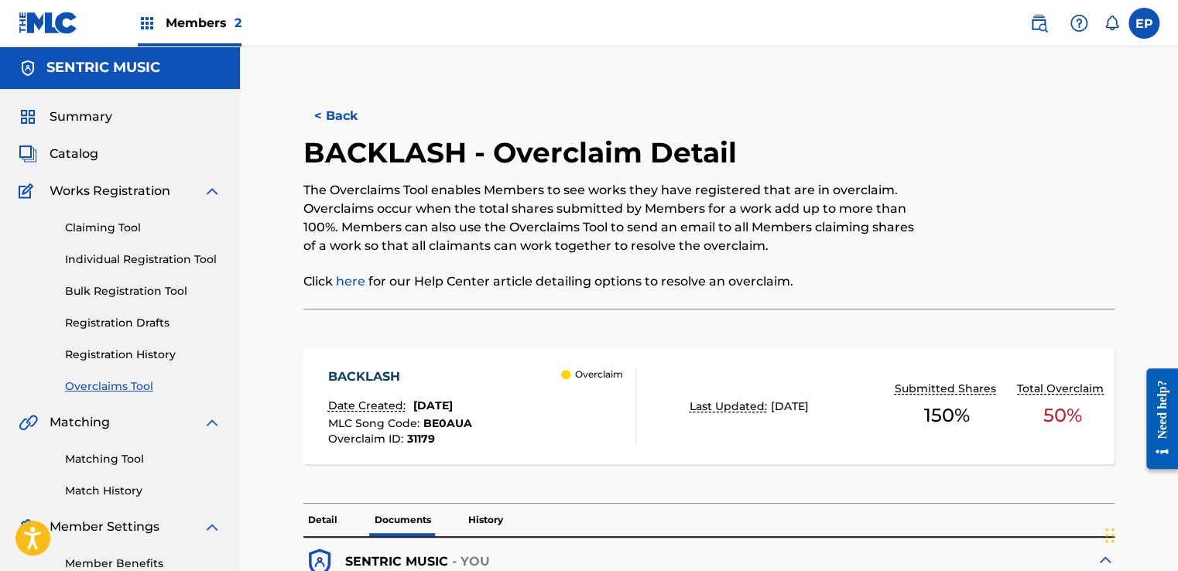
click at [108, 378] on link "Overclaims Tool" at bounding box center [143, 386] width 156 height 16
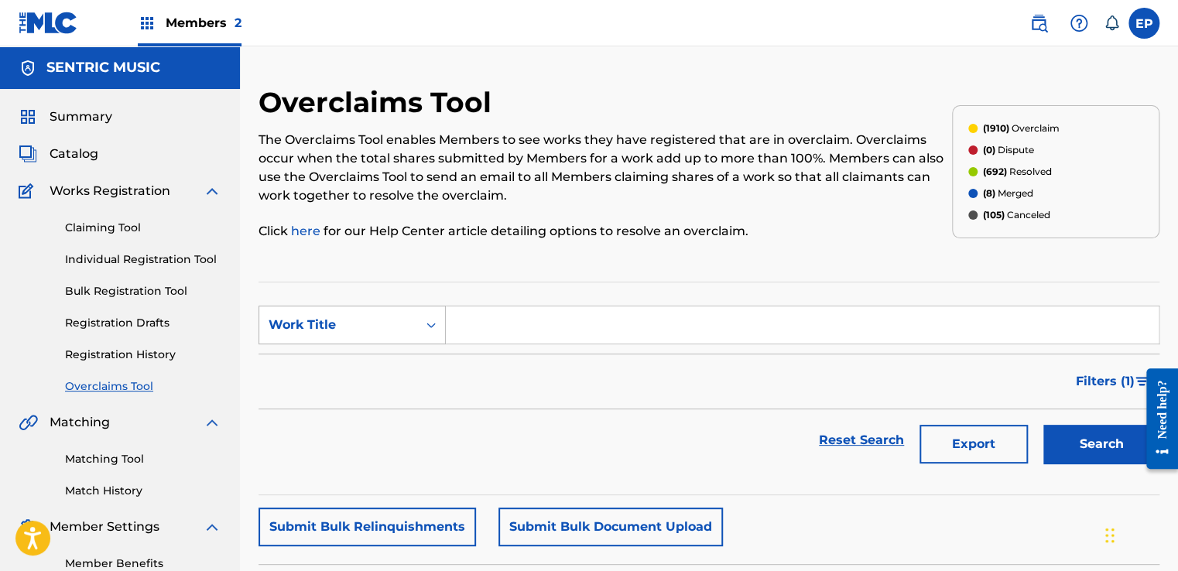
click at [403, 320] on div "Work Title" at bounding box center [337, 325] width 139 height 19
click at [368, 402] on div "Overclaim ID" at bounding box center [352, 402] width 186 height 39
drag, startPoint x: 464, startPoint y: 333, endPoint x: 576, endPoint y: 336, distance: 112.2
click at [464, 333] on input "Search Form" at bounding box center [802, 324] width 713 height 37
paste input "31175"
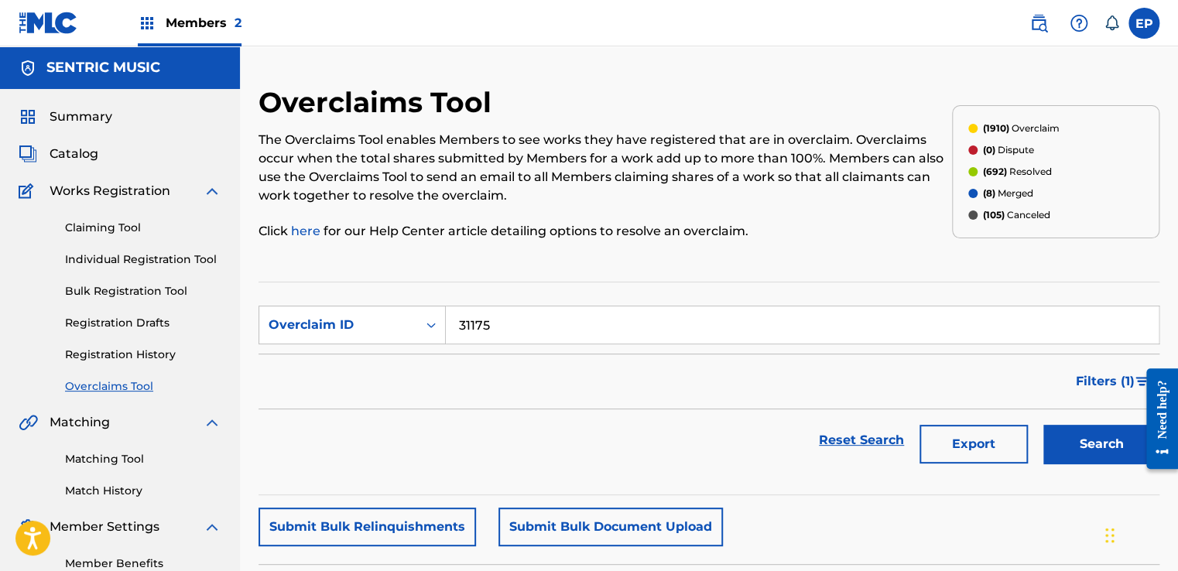
type input "31175"
click at [1105, 443] on button "Search" at bounding box center [1101, 444] width 116 height 39
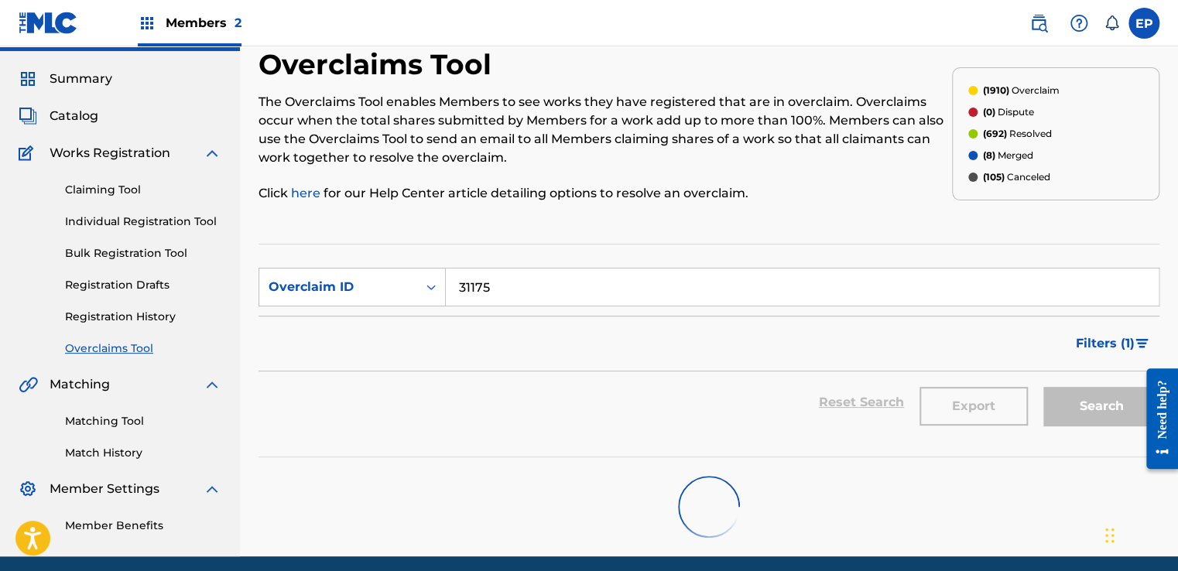
scroll to position [96, 0]
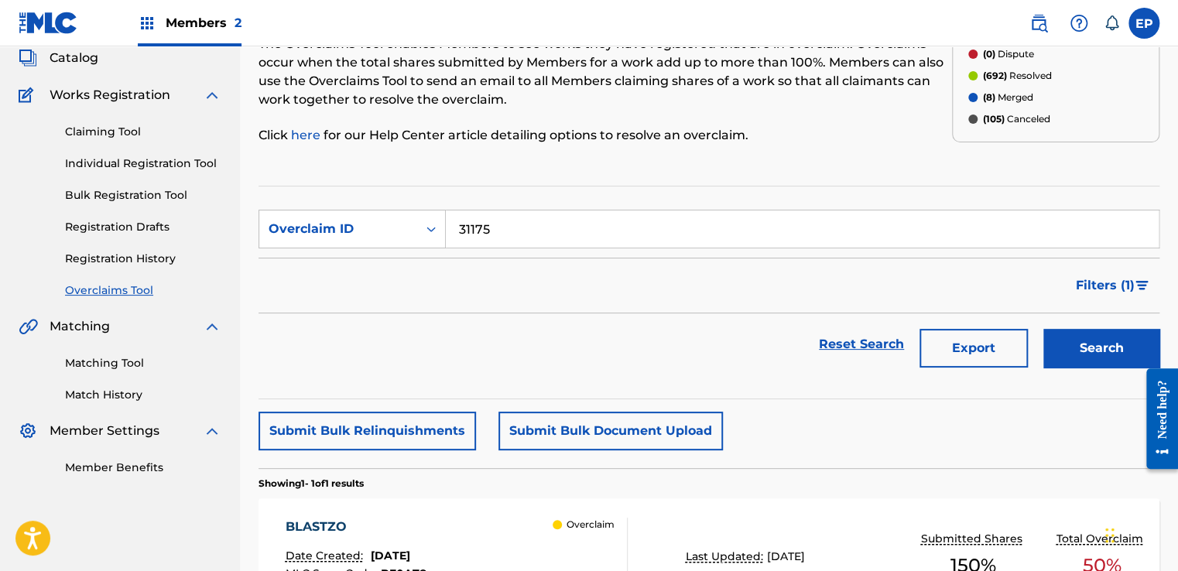
click at [516, 487] on section "Showing 1 - 1 of 1 results" at bounding box center [708, 479] width 901 height 22
click at [449, 523] on div "BLASTZO Date Created: [DATE] MLC Song Code : BE0AT8 Overclaim ID : 31175 Overcl…" at bounding box center [456, 556] width 342 height 77
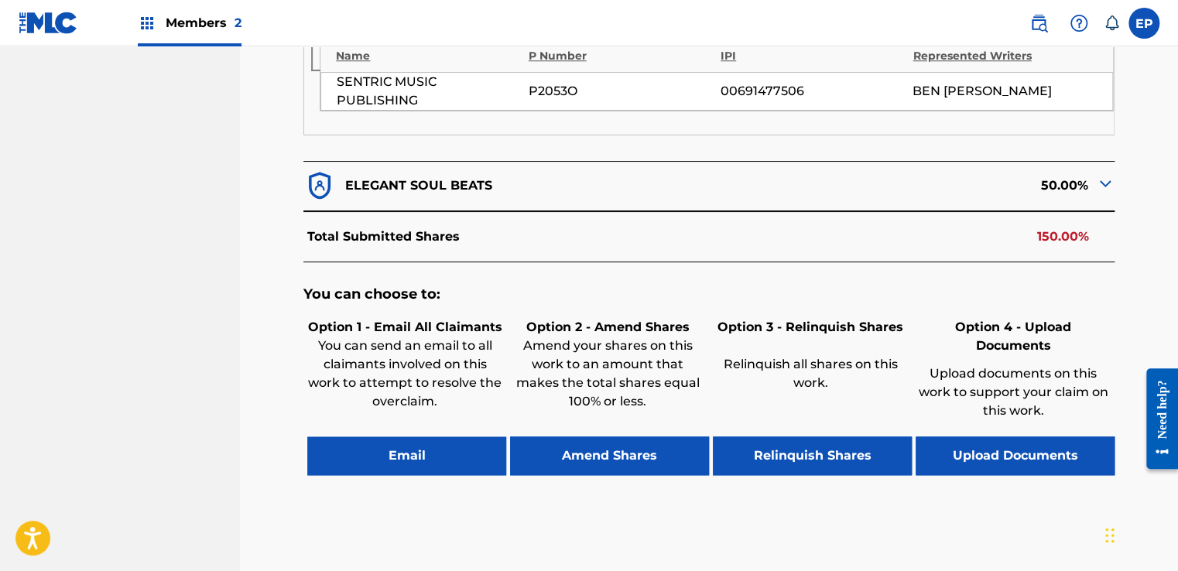
scroll to position [696, 0]
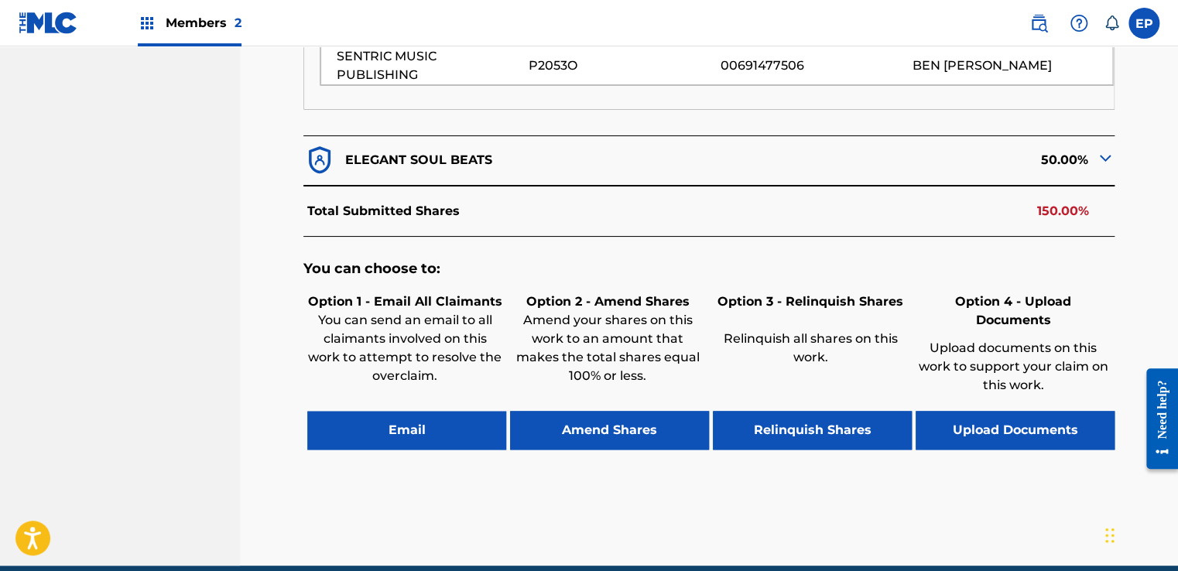
click at [1027, 411] on button "Upload Documents" at bounding box center [1014, 430] width 199 height 39
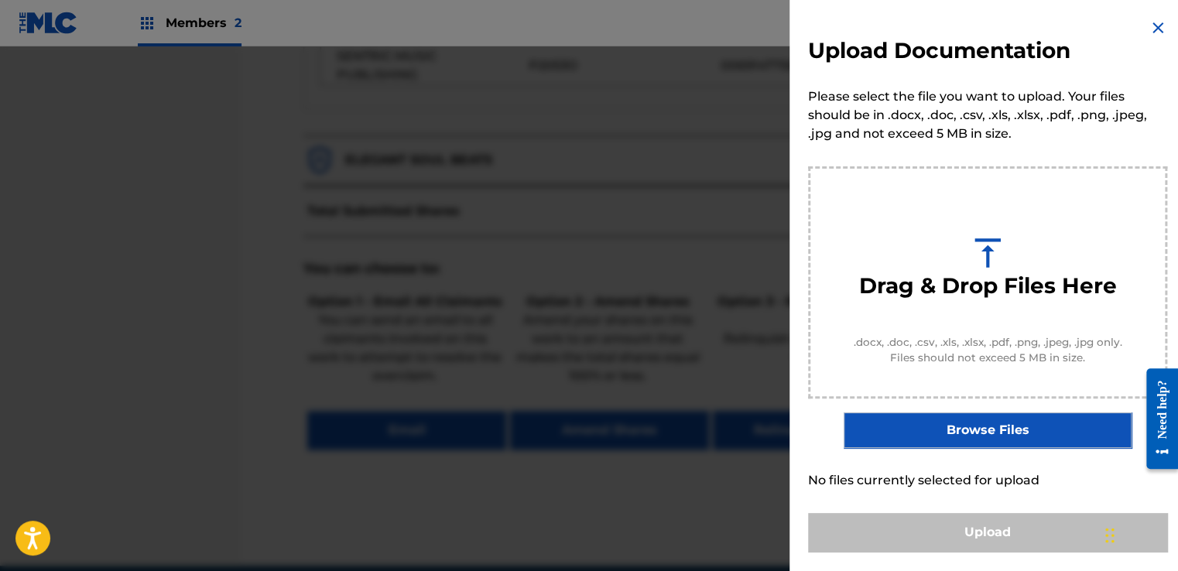
click at [963, 429] on label "Browse Files" at bounding box center [986, 430] width 287 height 36
click at [0, 0] on input "Browse Files" at bounding box center [0, 0] width 0 height 0
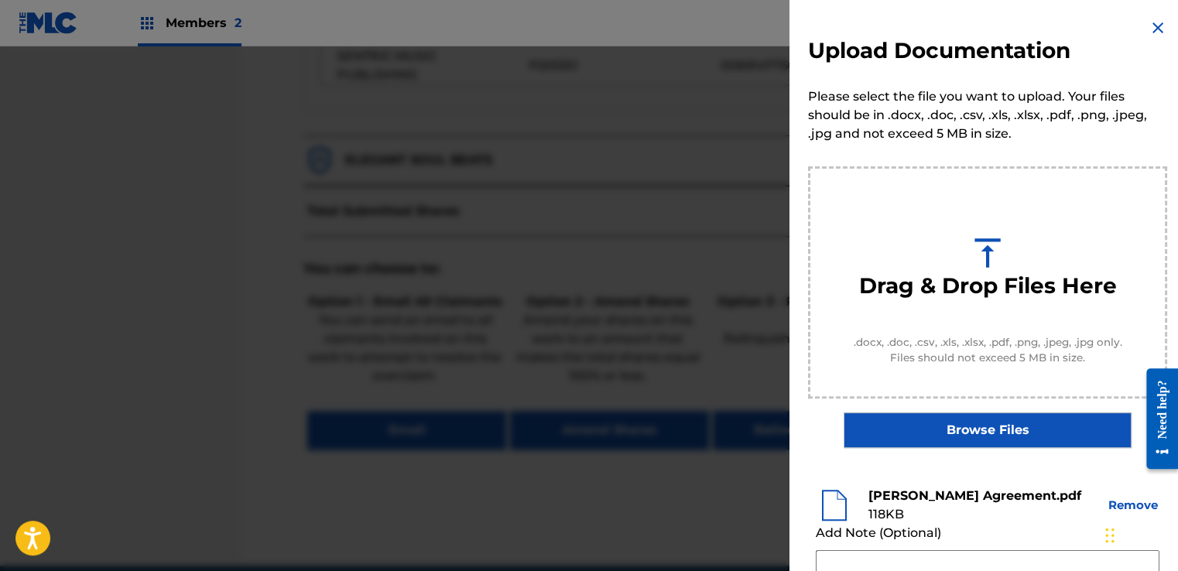
scroll to position [194, 0]
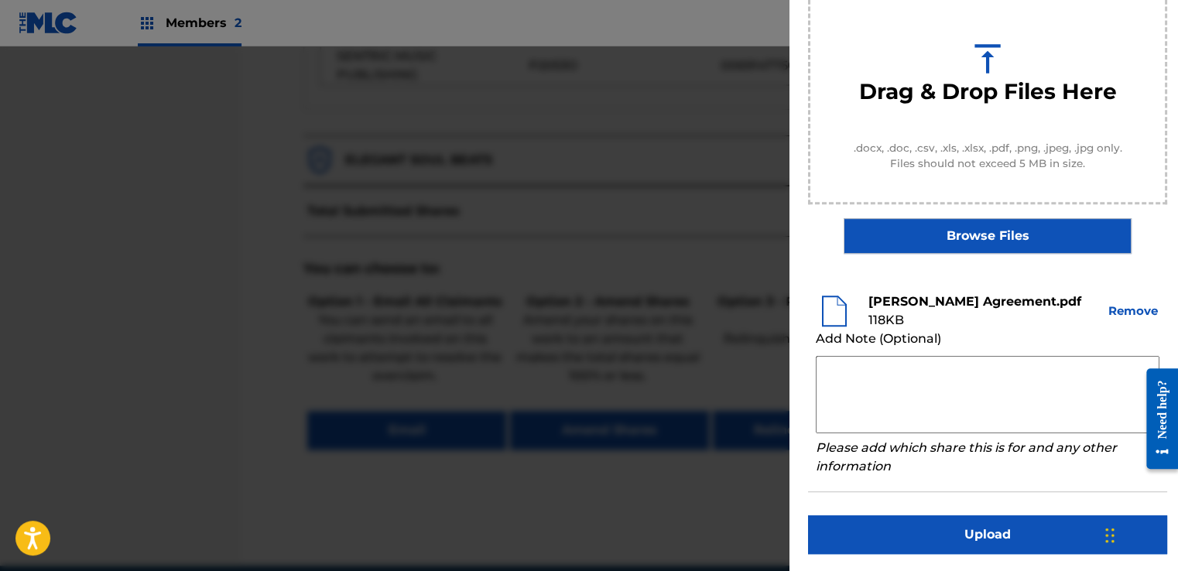
click at [853, 374] on textarea at bounding box center [987, 394] width 344 height 77
paste textarea "Our self service agreement is signed via digital signature and is active until …"
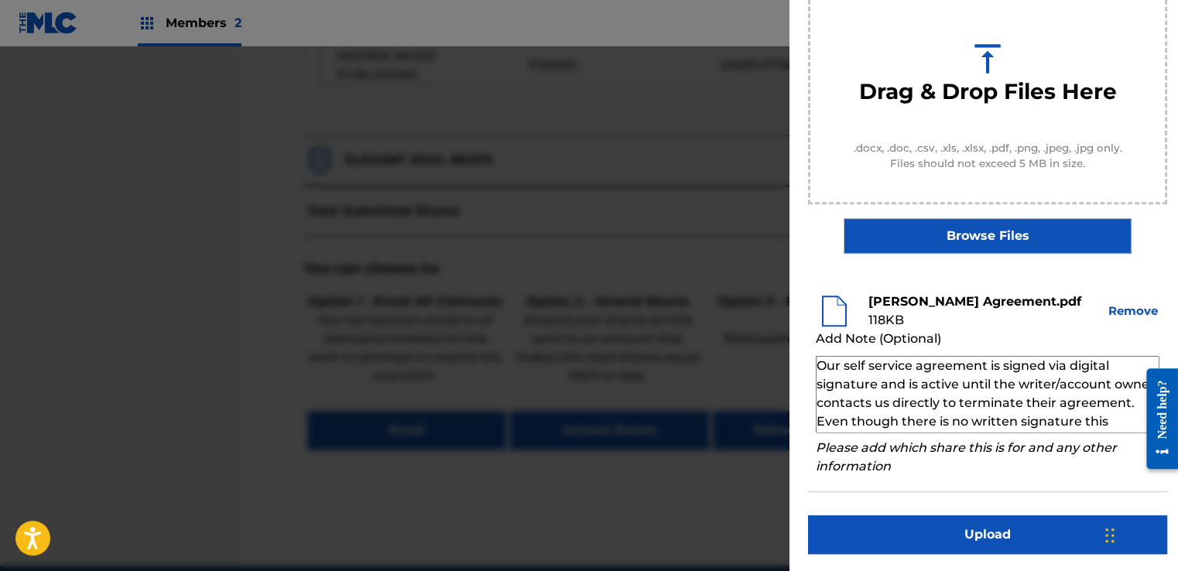
scroll to position [53, 0]
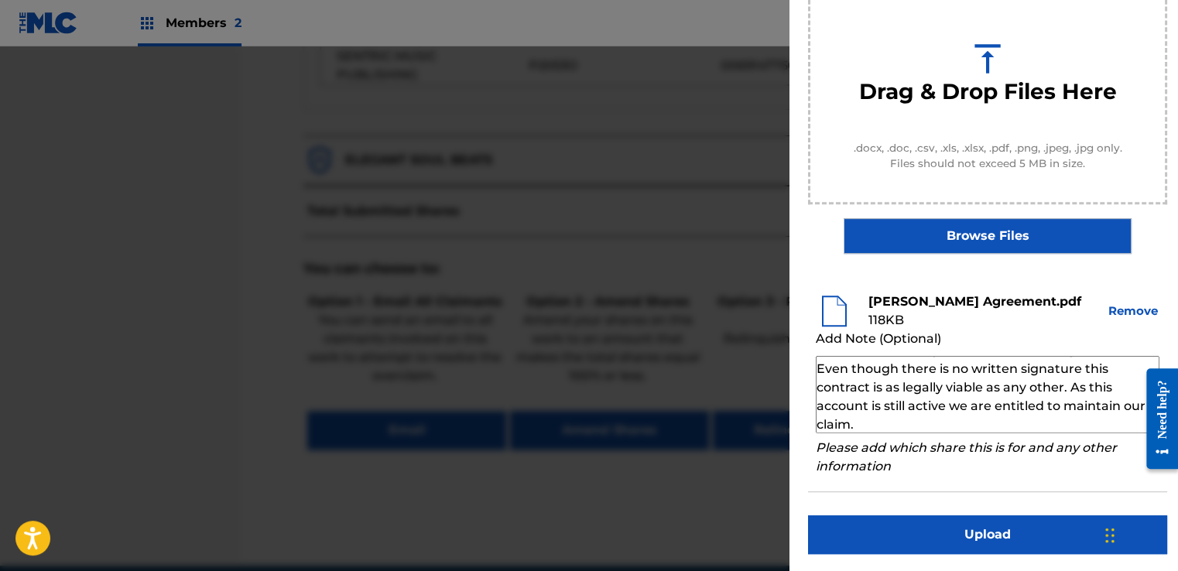
type textarea "Our self service agreement is signed via digital signature and is active until …"
drag, startPoint x: 990, startPoint y: 568, endPoint x: 972, endPoint y: 531, distance: 40.9
click at [989, 562] on div "Upload Documentation Please select the file you want to upload. Your files shou…" at bounding box center [987, 189] width 396 height 767
click at [972, 531] on button "Upload" at bounding box center [987, 534] width 359 height 39
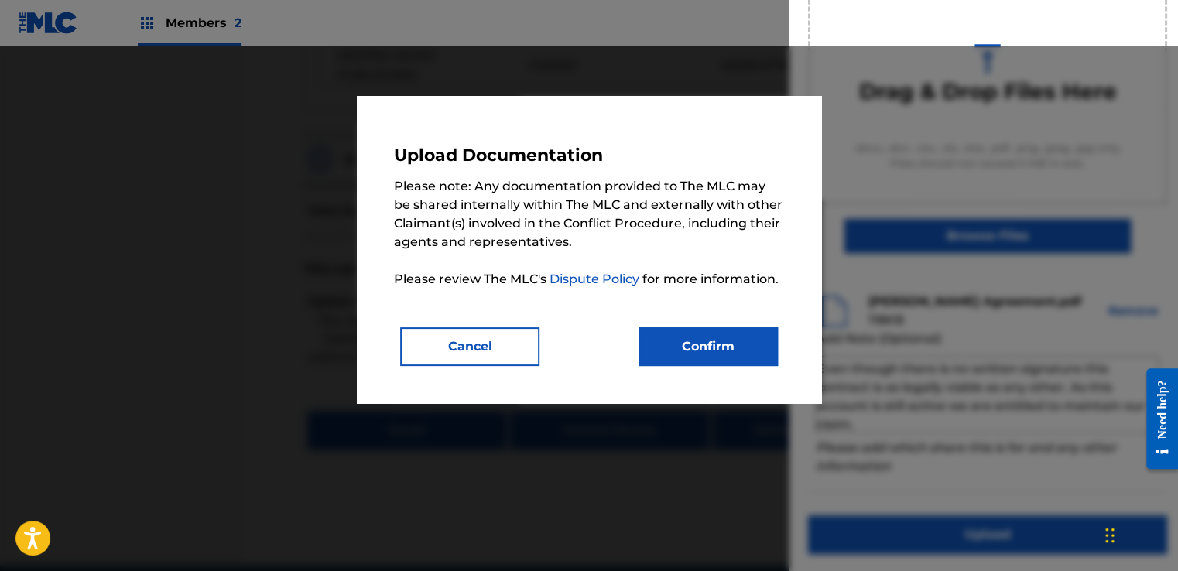
click at [681, 327] on button "Confirm" at bounding box center [707, 346] width 139 height 39
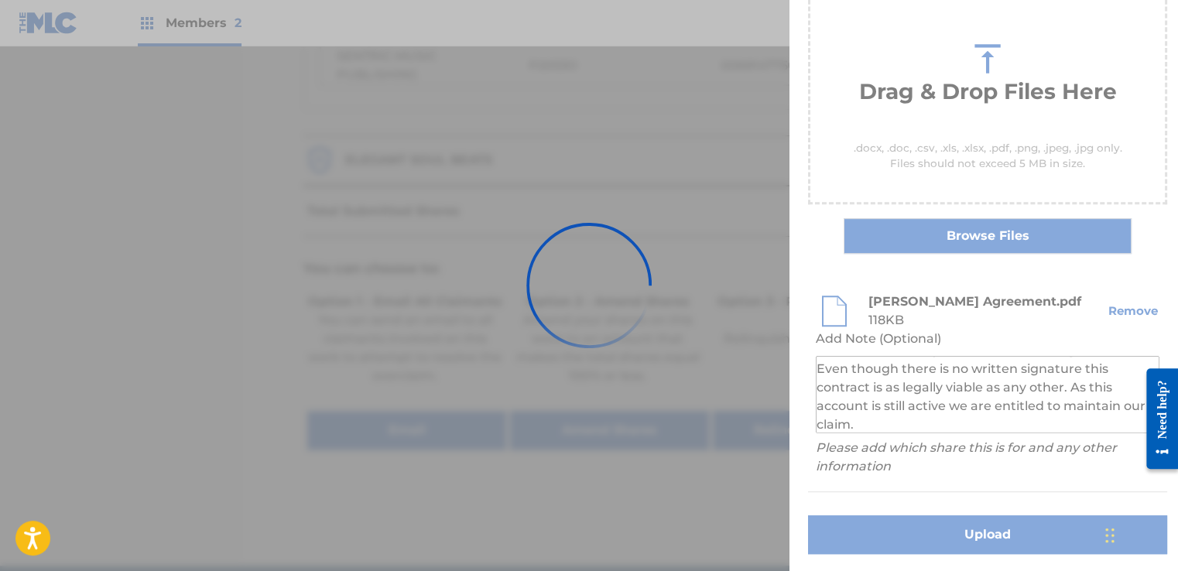
click at [1003, 518] on div at bounding box center [589, 285] width 1178 height 571
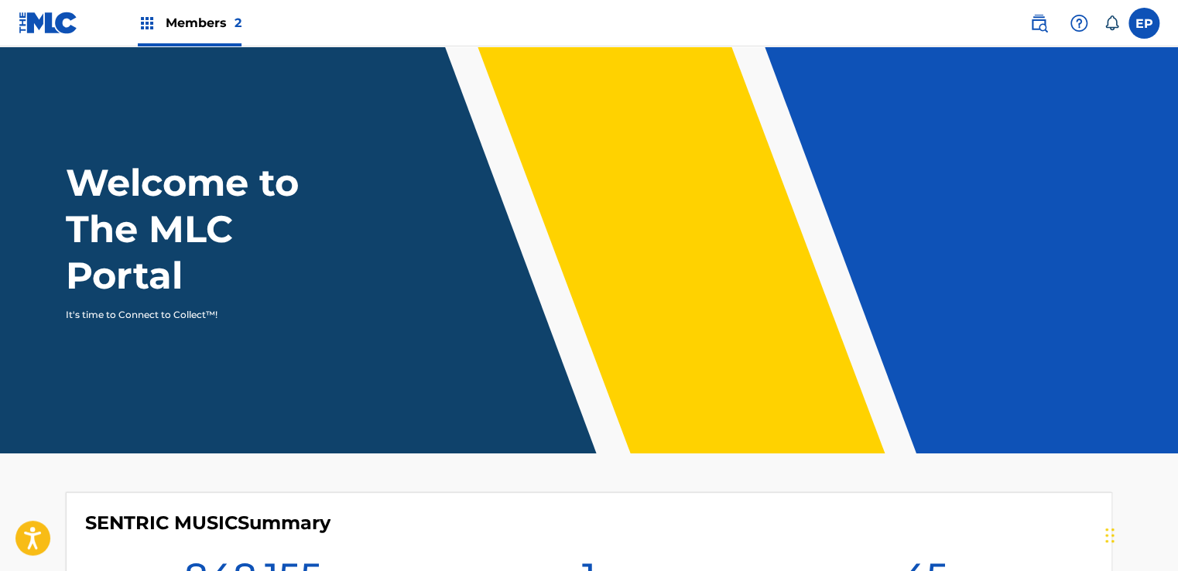
click at [1034, 43] on nav "Members 2 EP EP Ewan Pyrah ewan.pyrah@sentric.com Notification Preferences Prof…" at bounding box center [589, 23] width 1178 height 46
click at [1038, 18] on img at bounding box center [1038, 23] width 19 height 19
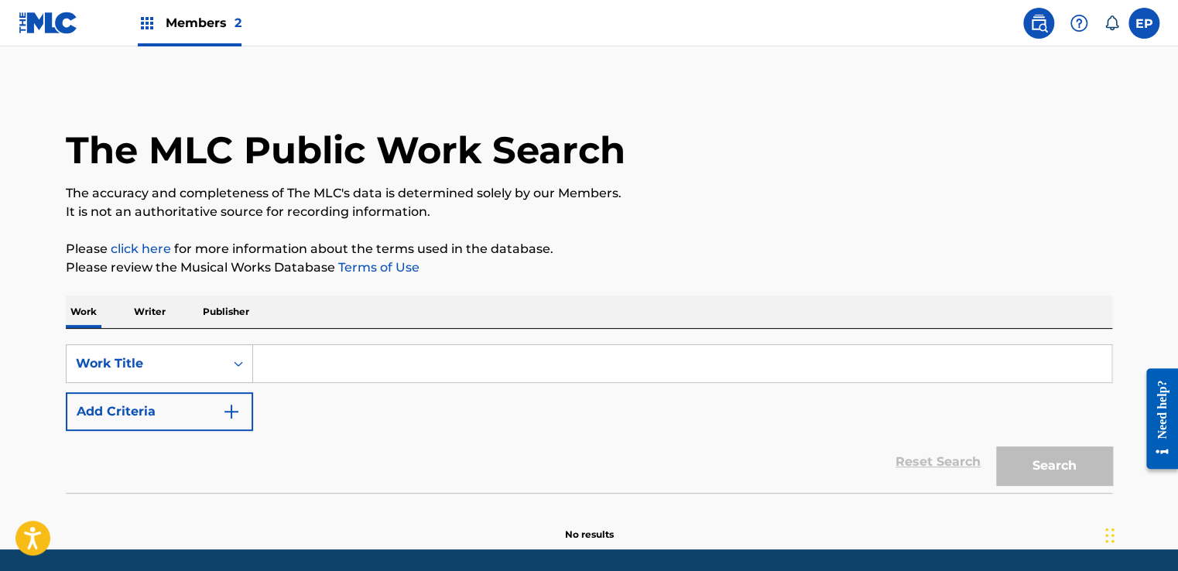
click at [188, 29] on span "Members 2" at bounding box center [204, 23] width 76 height 18
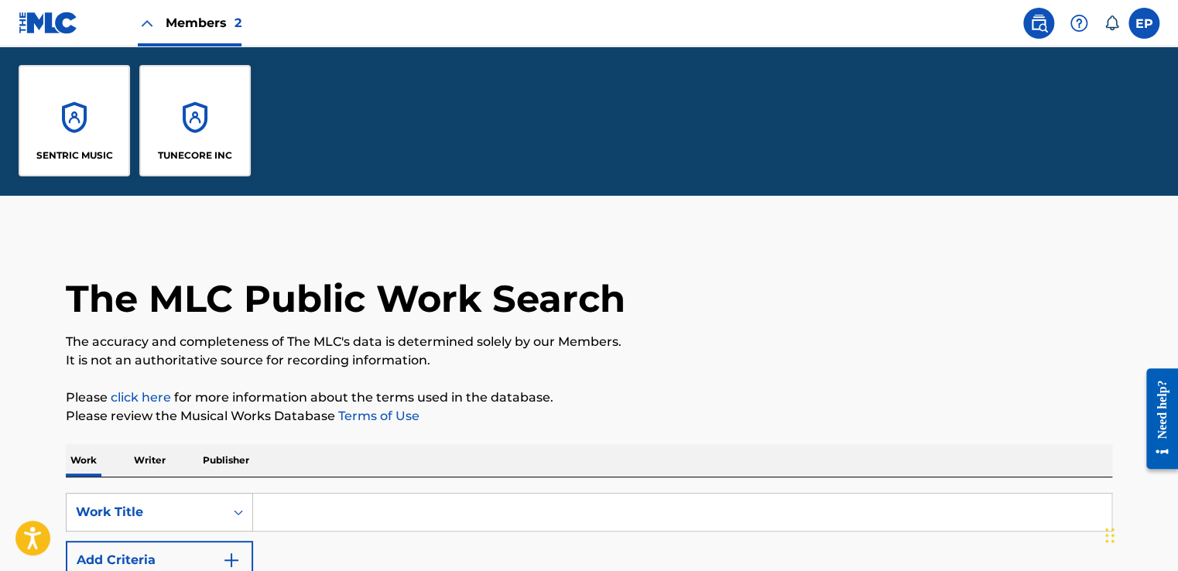
click at [86, 113] on div "SENTRIC MUSIC" at bounding box center [74, 120] width 111 height 111
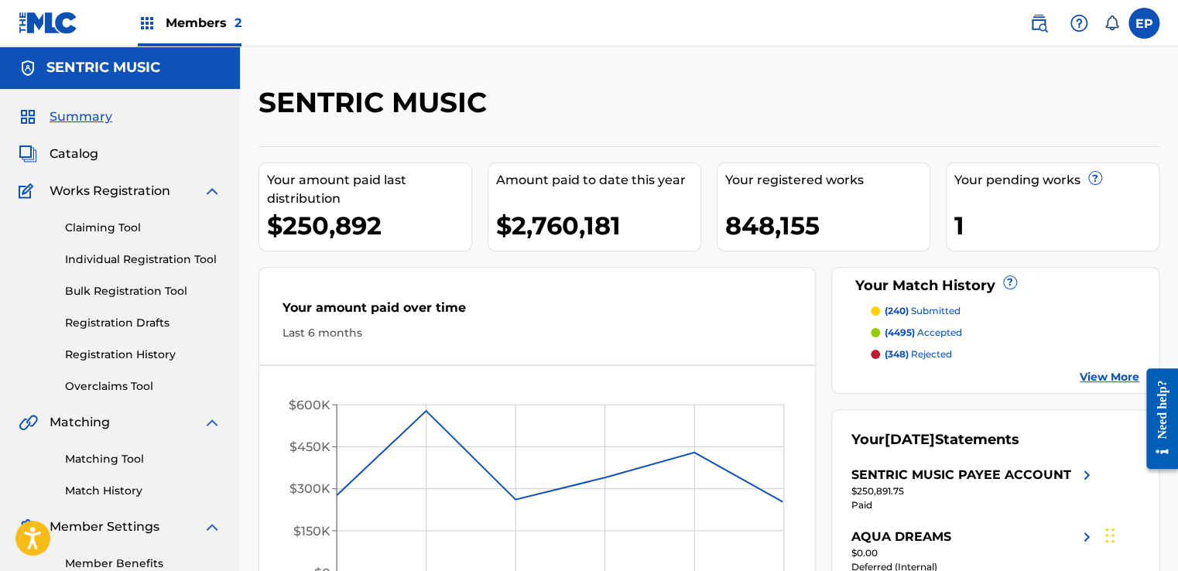
click at [107, 383] on link "Overclaims Tool" at bounding box center [143, 386] width 156 height 16
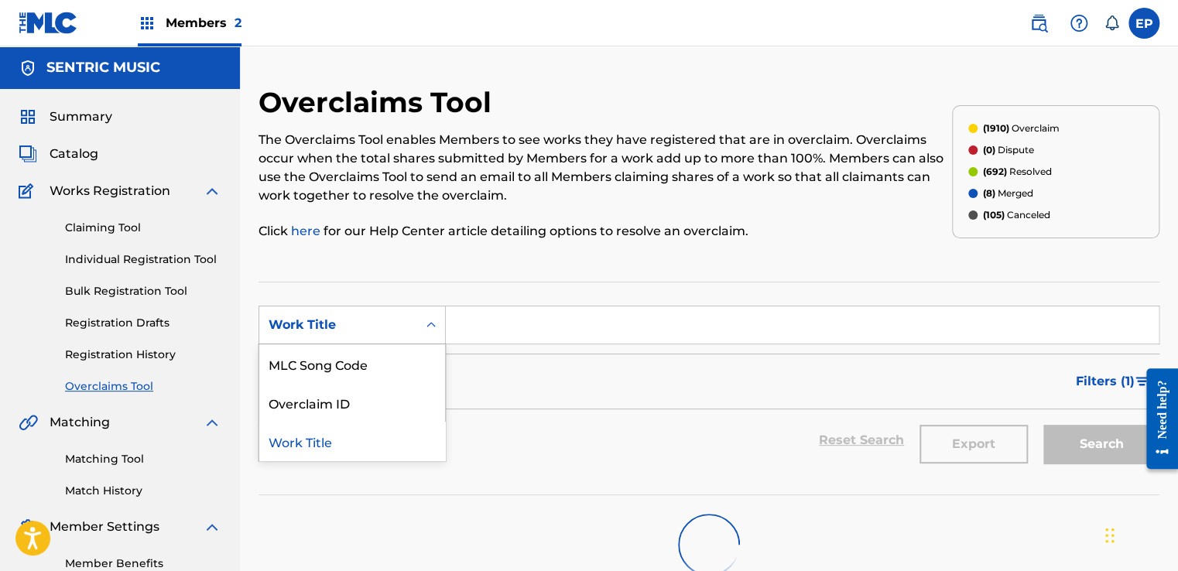
click at [345, 306] on div "Work Title" at bounding box center [351, 325] width 187 height 39
click at [340, 411] on div "Overclaim ID" at bounding box center [352, 402] width 186 height 39
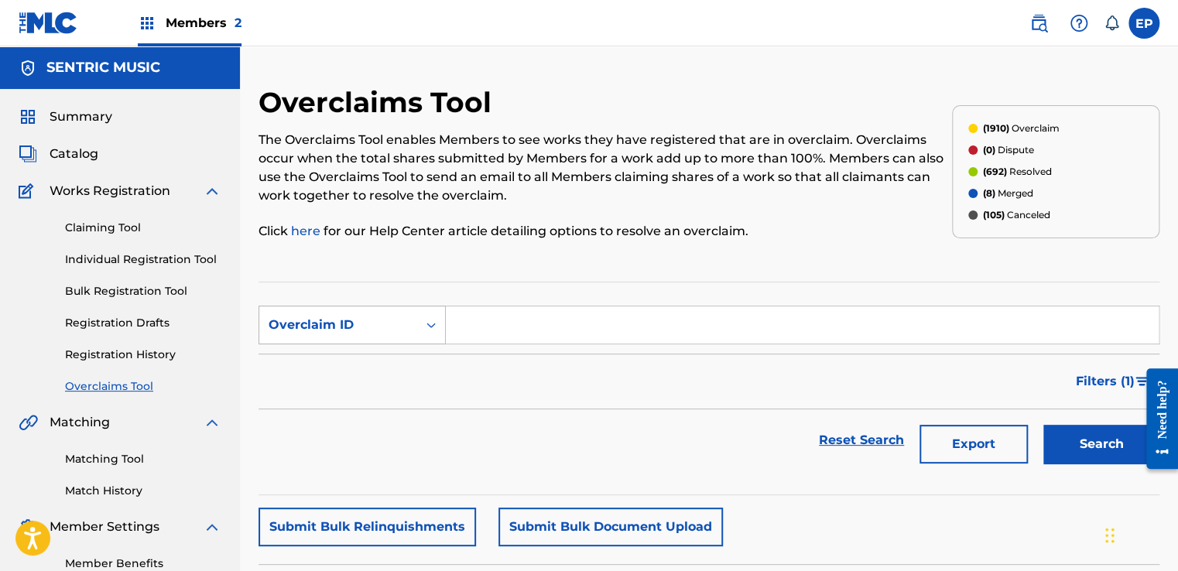
click at [415, 326] on div "Overclaim ID" at bounding box center [338, 324] width 158 height 29
click at [476, 317] on input "Search Form" at bounding box center [802, 324] width 713 height 37
paste input "31175"
type input "31175"
click at [1058, 443] on button "Search" at bounding box center [1101, 444] width 116 height 39
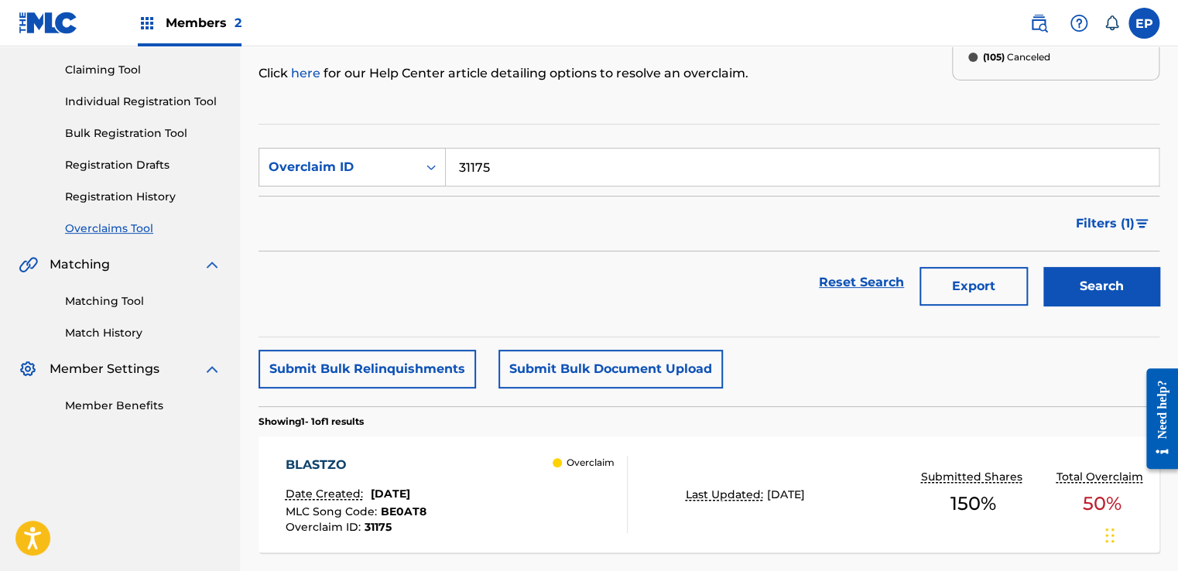
scroll to position [285, 0]
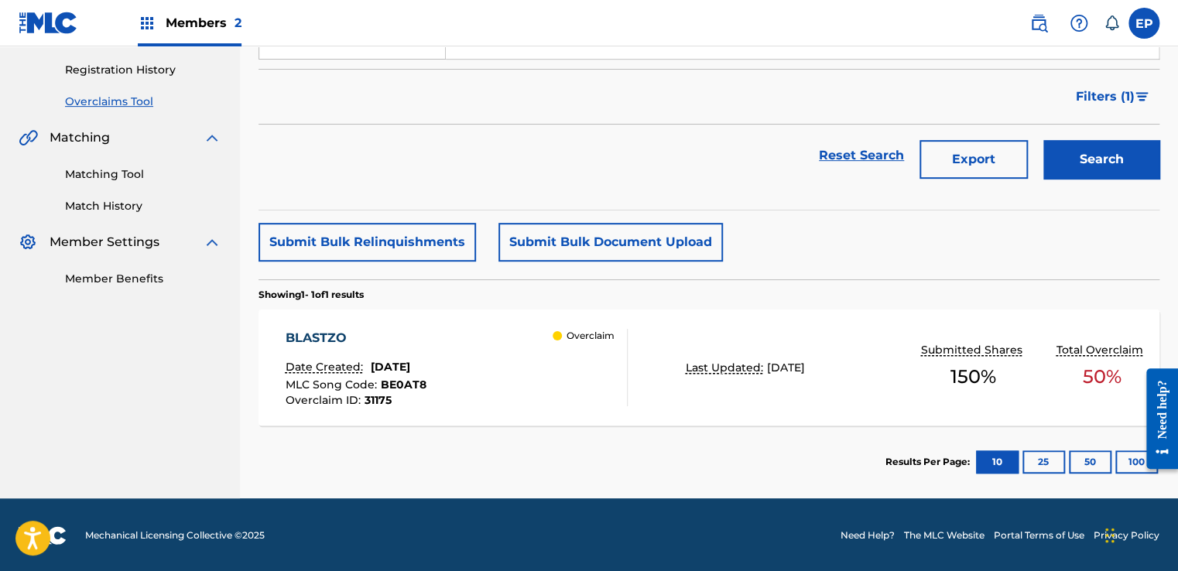
click at [487, 357] on div "BLASTZO Date Created: [DATE] MLC Song Code : BE0AT8 Overclaim ID : 31175 Overcl…" at bounding box center [456, 367] width 342 height 77
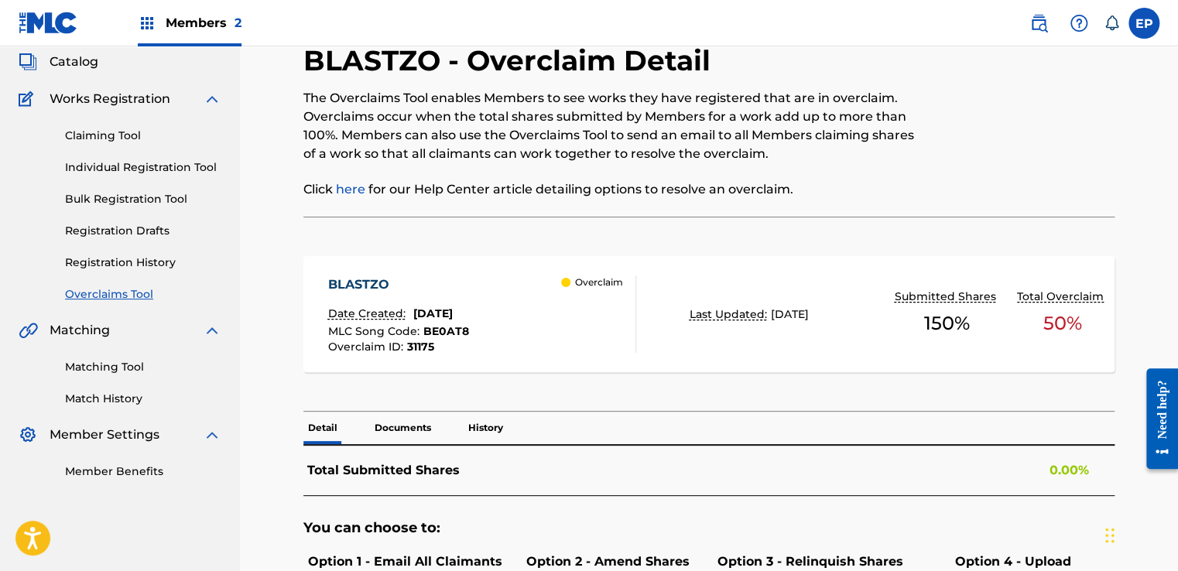
scroll to position [93, 0]
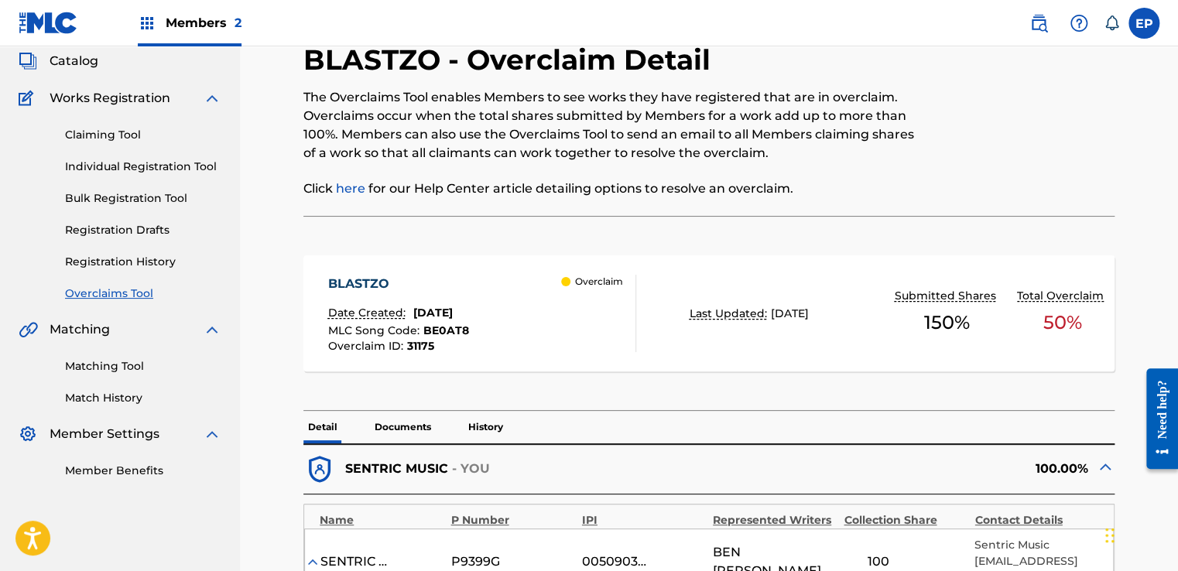
click at [415, 421] on p "Documents" at bounding box center [403, 427] width 66 height 32
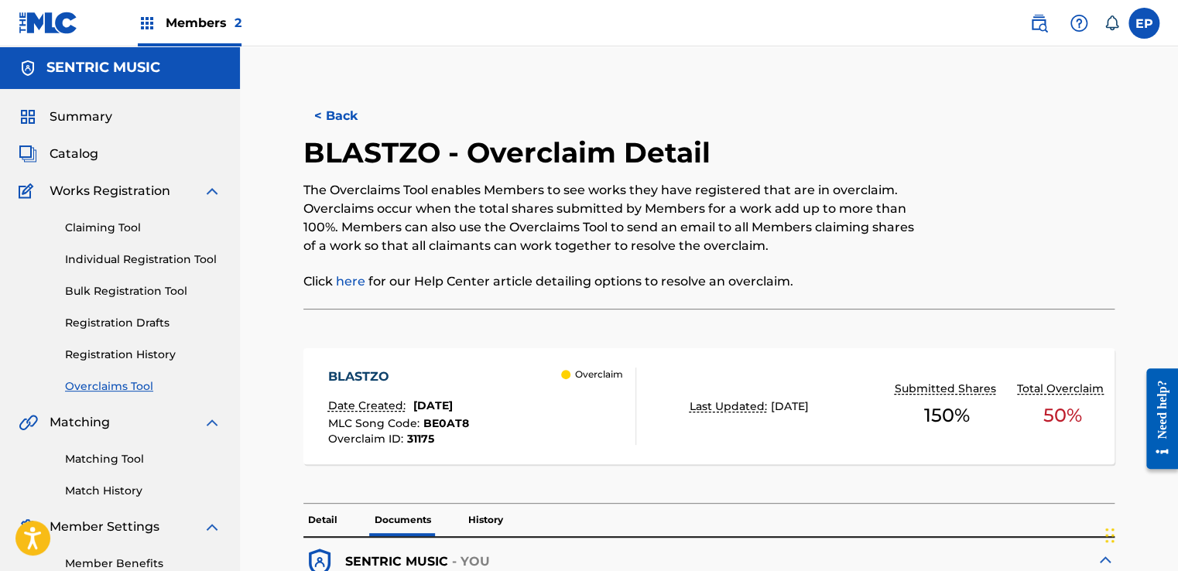
click at [136, 379] on link "Overclaims Tool" at bounding box center [143, 386] width 156 height 16
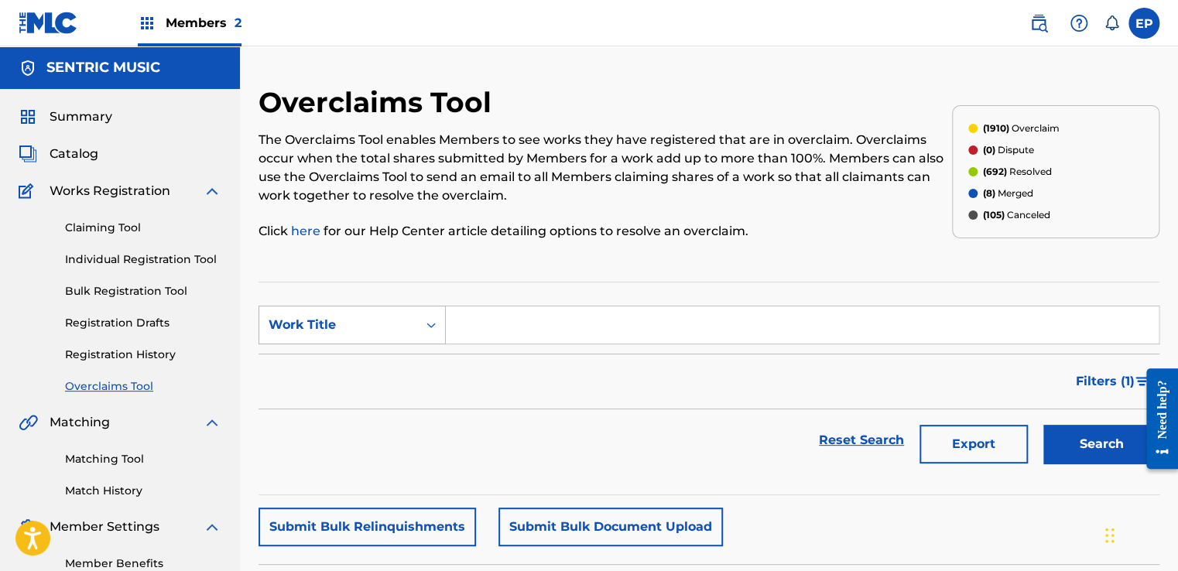
click at [391, 327] on div "Work Title" at bounding box center [337, 325] width 139 height 19
click at [343, 398] on div "Overclaim ID" at bounding box center [352, 402] width 186 height 39
drag, startPoint x: 497, startPoint y: 326, endPoint x: 532, endPoint y: 326, distance: 34.8
click at [497, 326] on input "Search Form" at bounding box center [802, 324] width 713 height 37
paste input "31171"
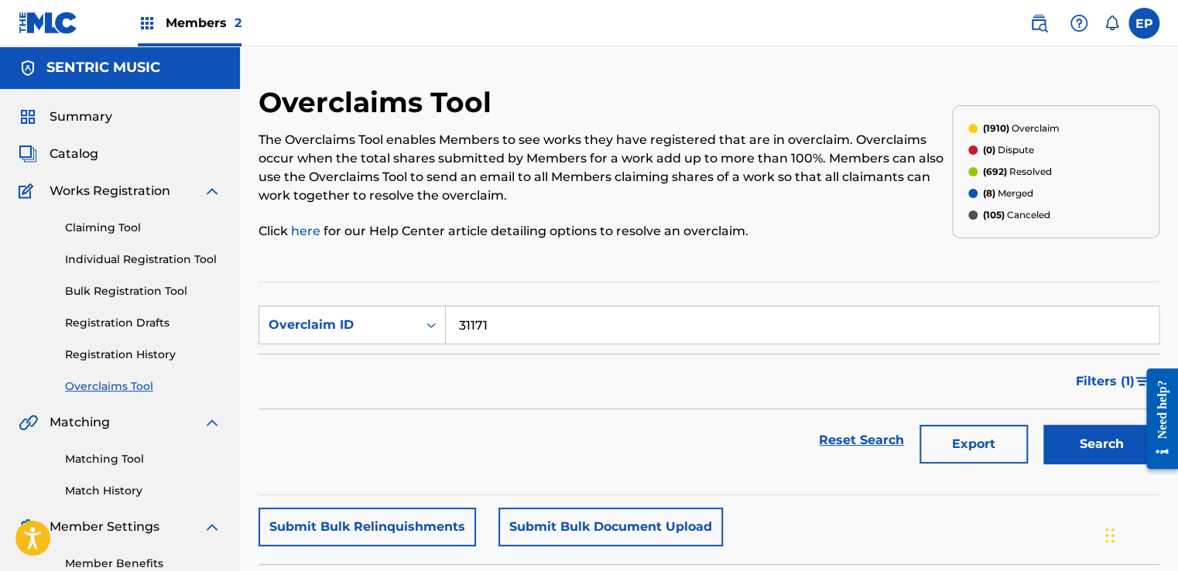
type input "31171"
click at [1066, 446] on button "Search" at bounding box center [1101, 444] width 116 height 39
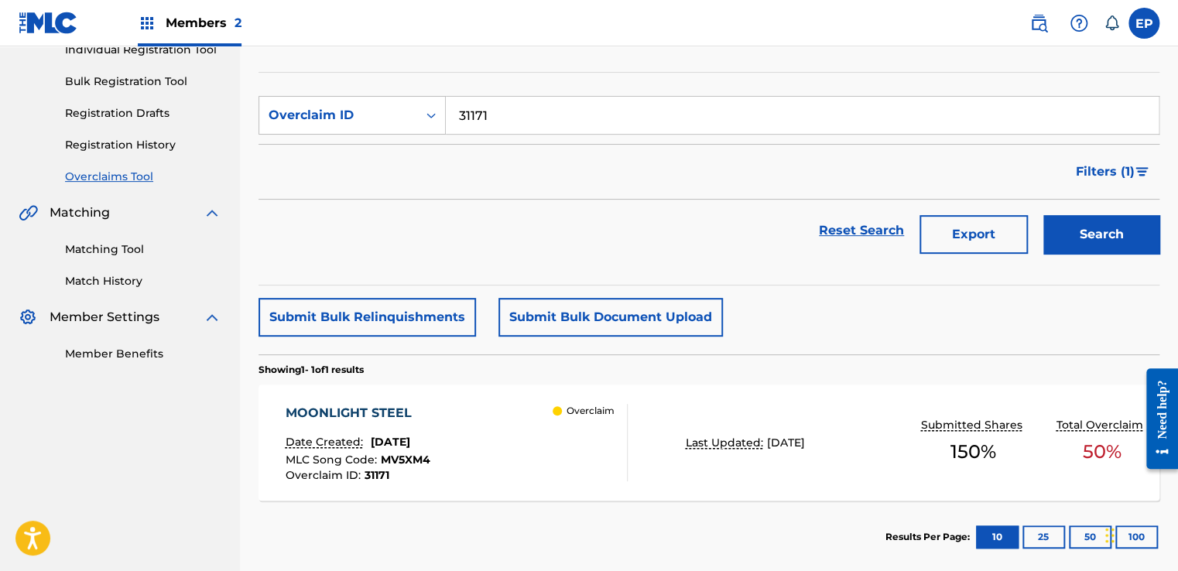
scroll to position [285, 0]
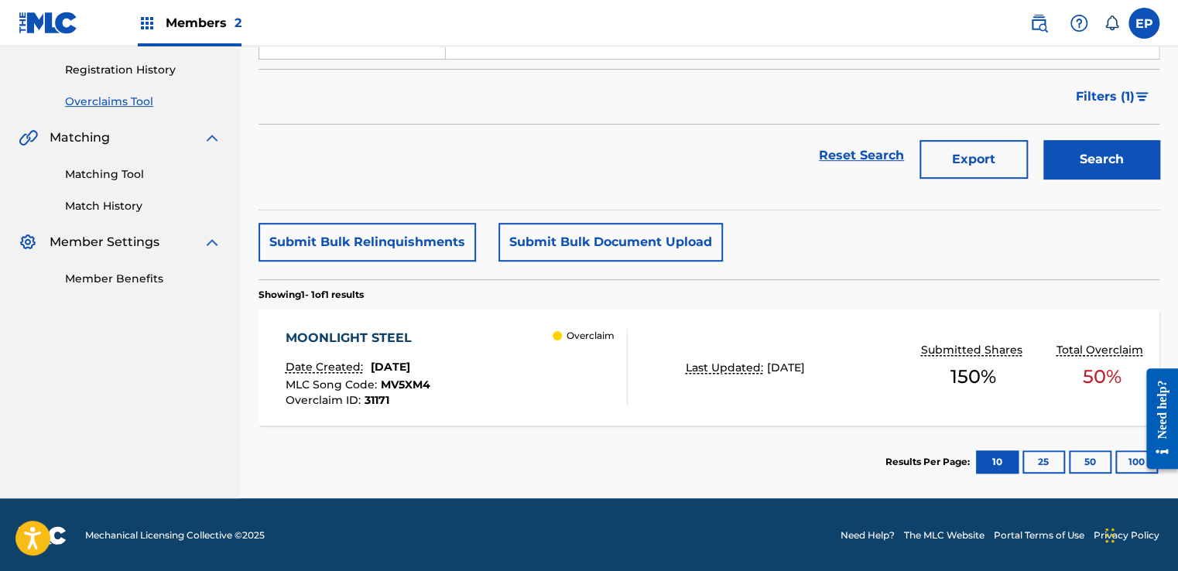
click at [546, 406] on div "MOONLIGHT STEEL Date Created: July 30, 2025 MLC Song Code : MV5XM4 Overclaim ID…" at bounding box center [708, 367] width 901 height 116
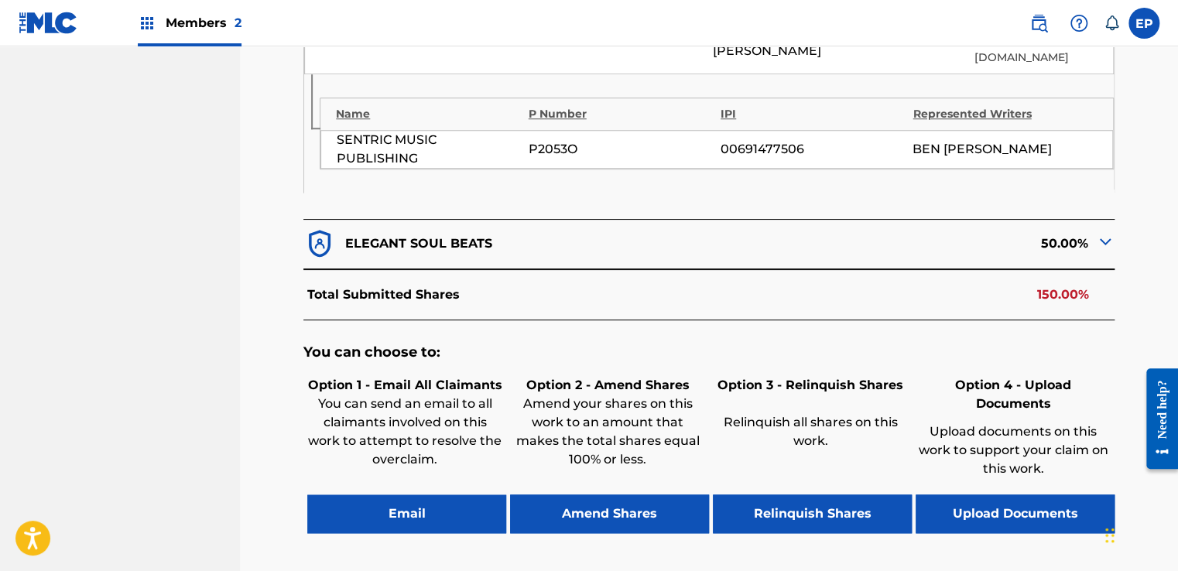
scroll to position [730, 0]
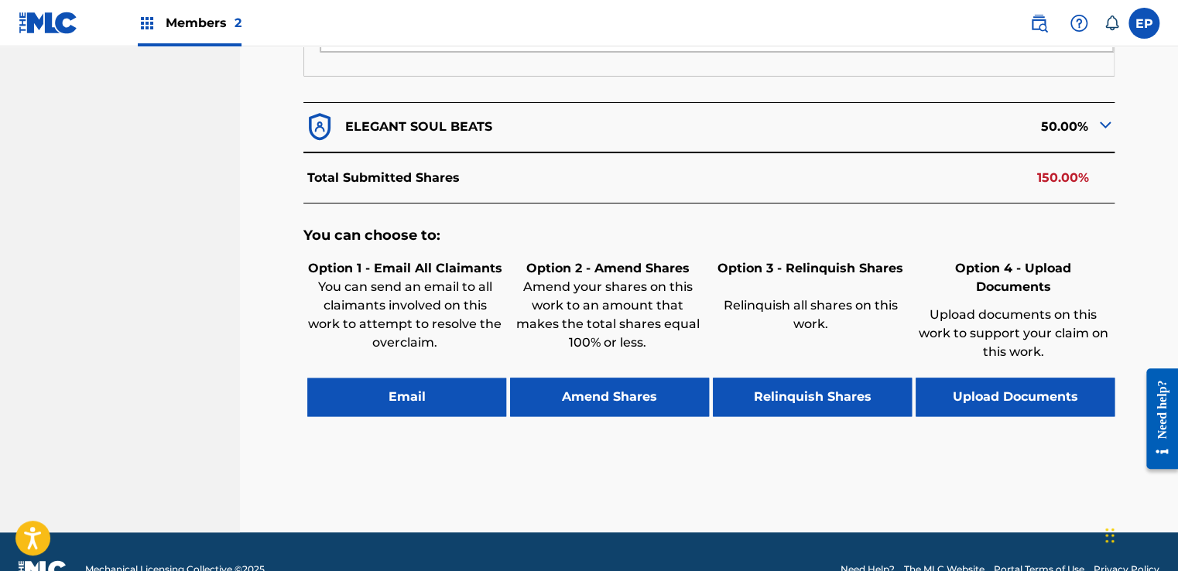
click at [975, 378] on button "Upload Documents" at bounding box center [1014, 397] width 199 height 39
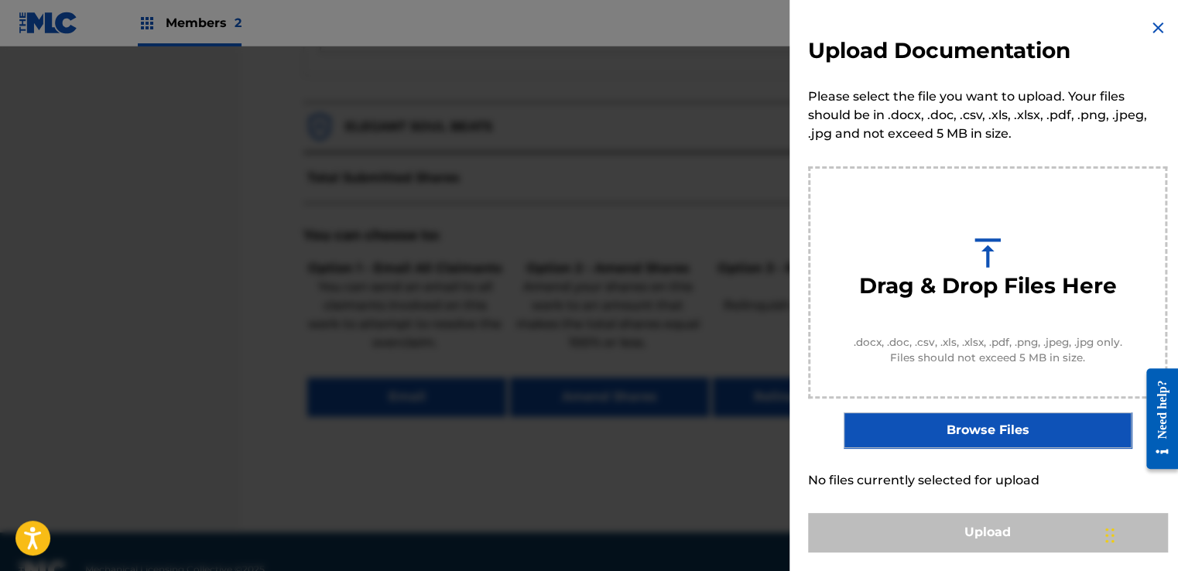
click at [938, 456] on div "Upload Documentation Please select the file you want to upload. Your files shou…" at bounding box center [987, 285] width 396 height 570
click at [938, 436] on label "Browse Files" at bounding box center [986, 430] width 287 height 36
click at [0, 0] on input "Browse Files" at bounding box center [0, 0] width 0 height 0
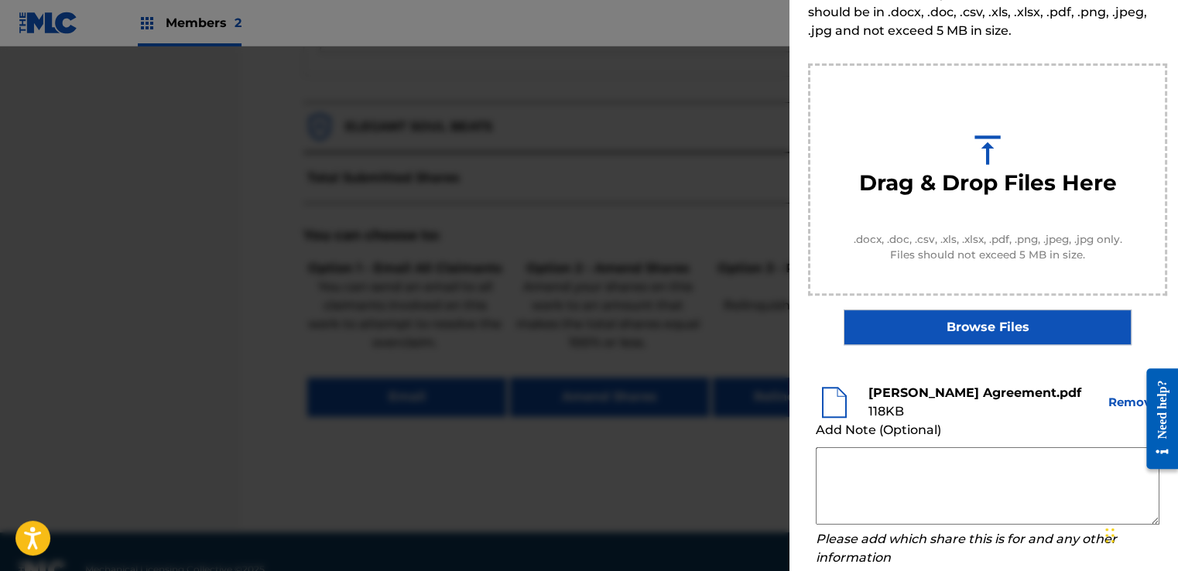
scroll to position [194, 0]
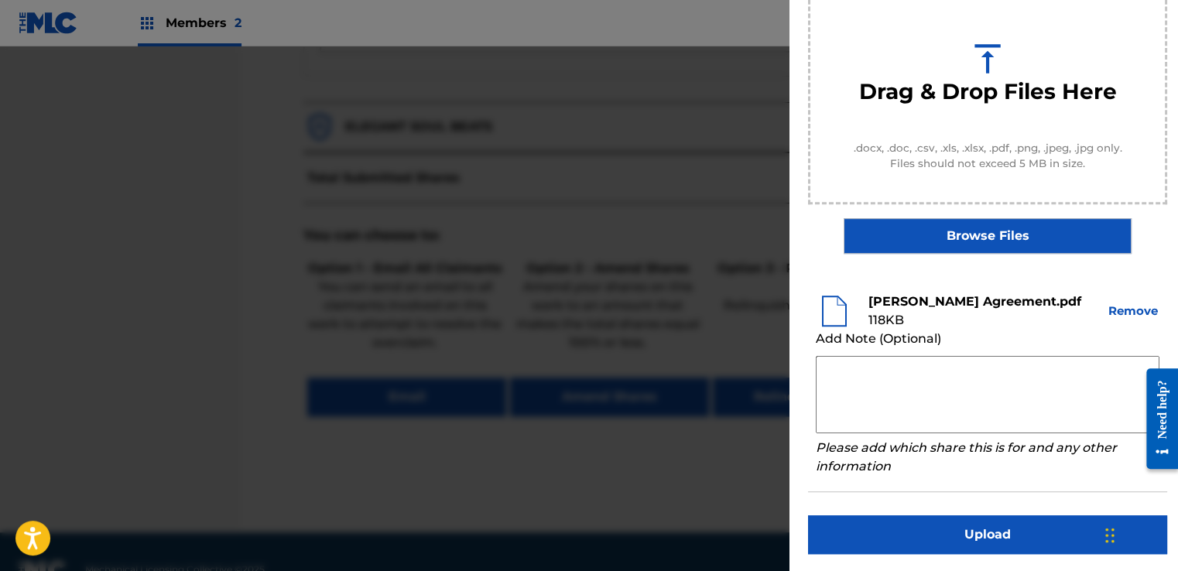
click at [848, 373] on textarea at bounding box center [987, 394] width 344 height 77
paste textarea "Our self service agreement is signed via digital signature and is active until …"
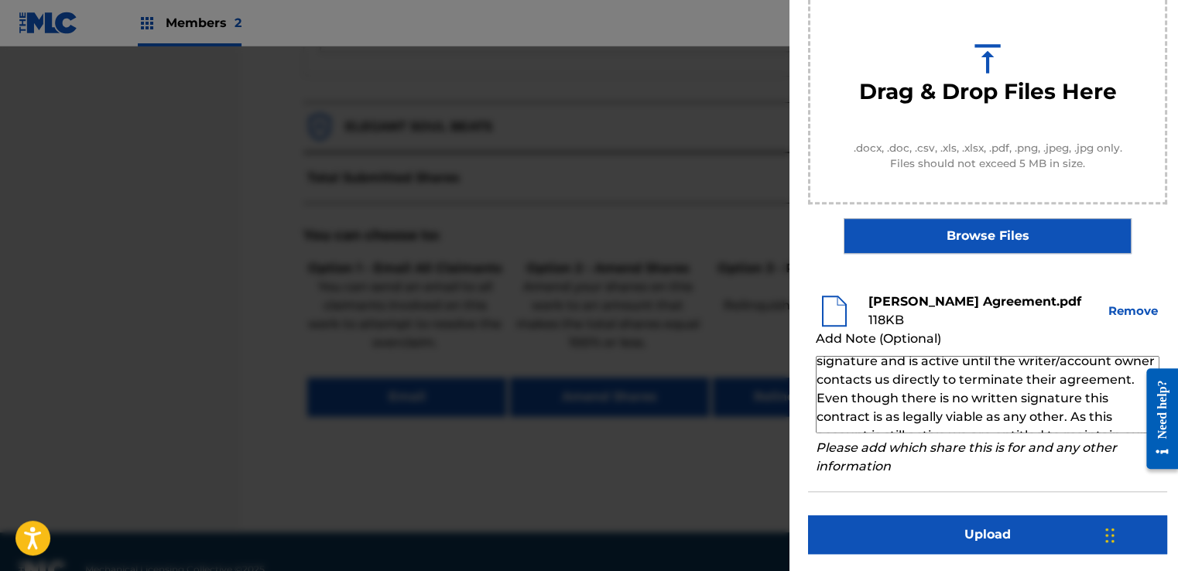
scroll to position [0, 0]
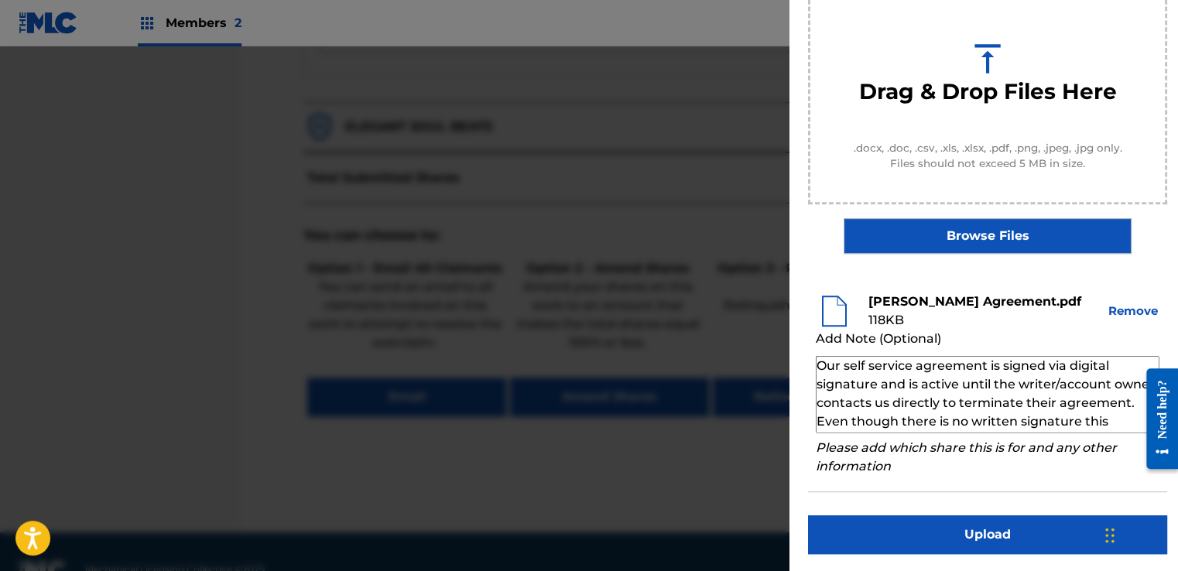
type textarea "Our self service agreement is signed via digital signature and is active until …"
click at [931, 515] on button "Upload" at bounding box center [987, 534] width 359 height 39
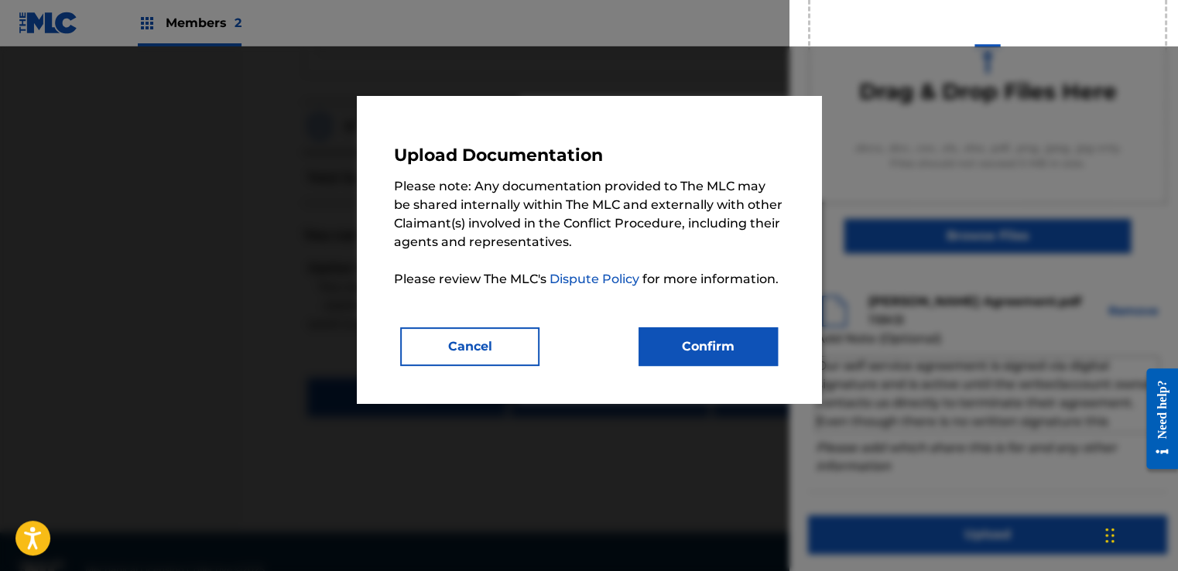
click at [744, 353] on button "Confirm" at bounding box center [707, 346] width 139 height 39
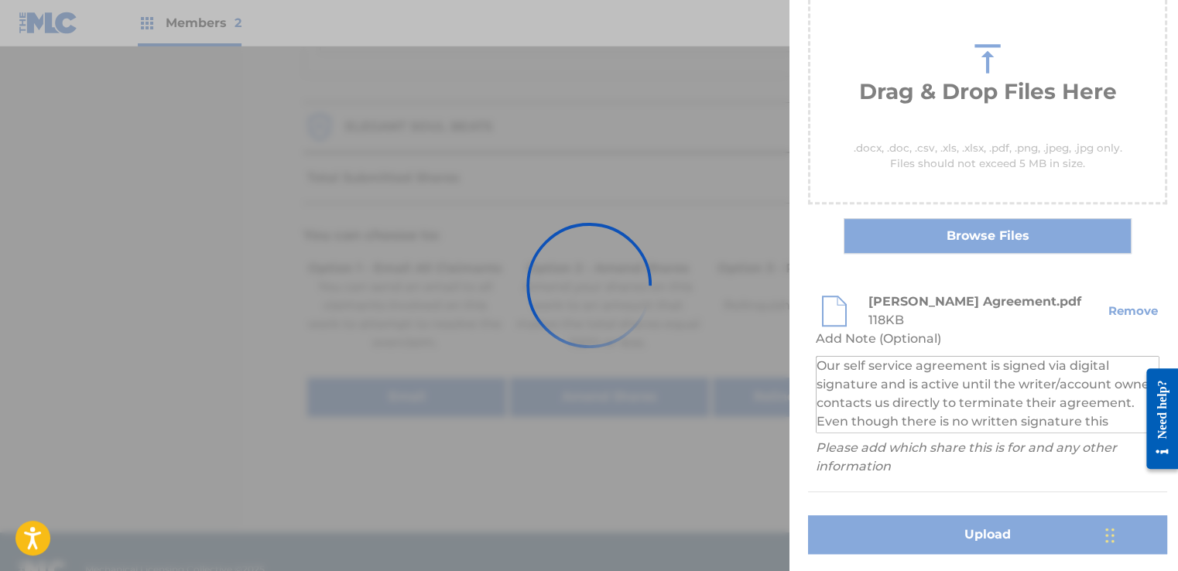
scroll to position [90, 0]
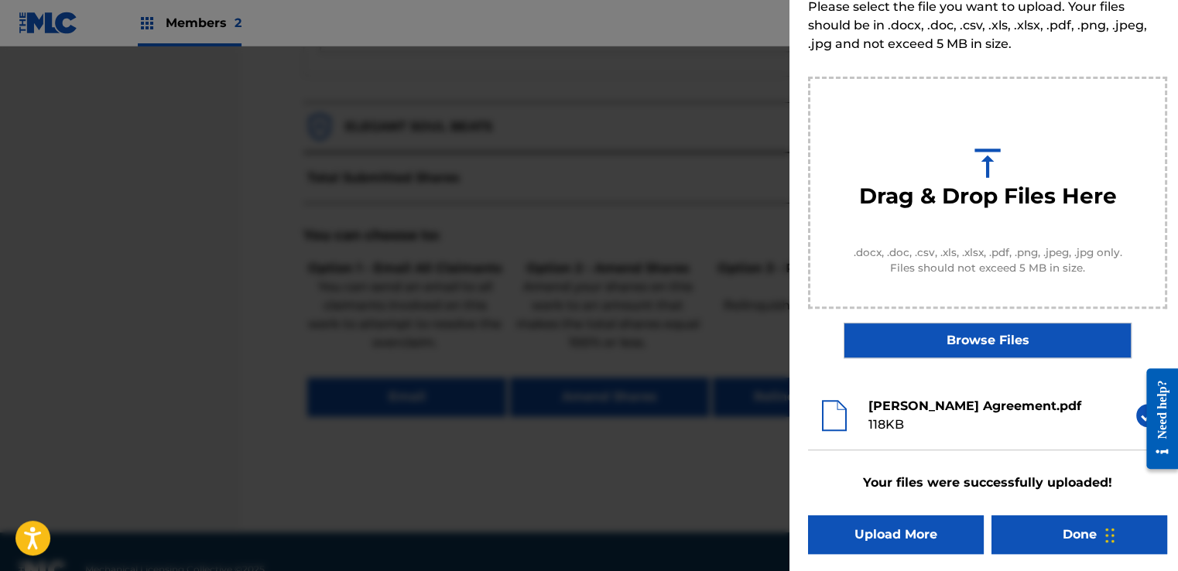
click at [1037, 525] on button "Done" at bounding box center [1079, 534] width 176 height 39
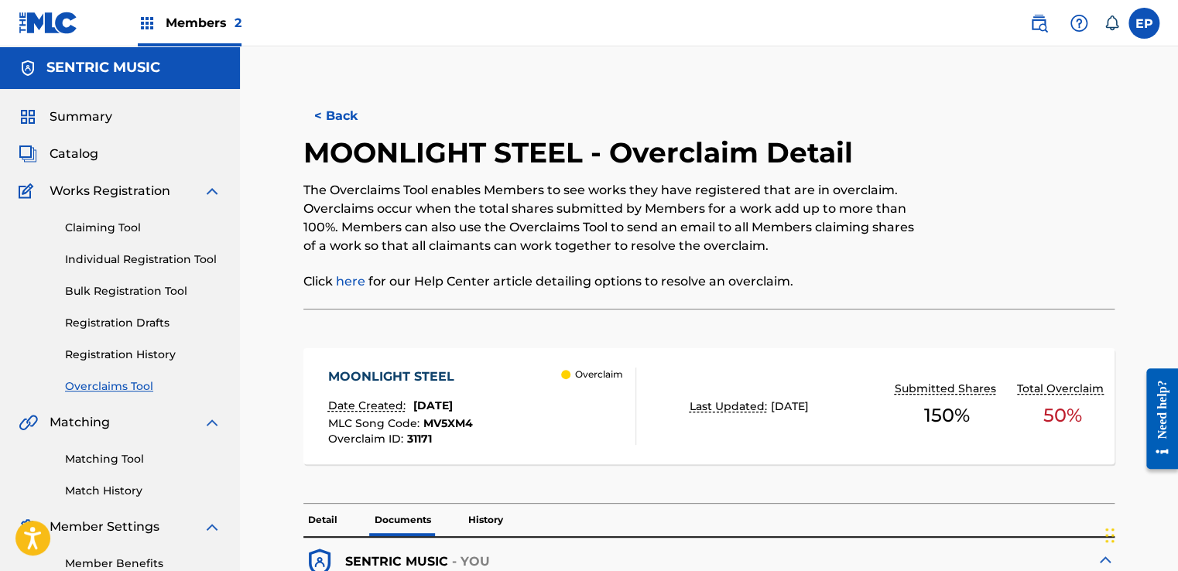
click at [148, 385] on link "Overclaims Tool" at bounding box center [143, 386] width 156 height 16
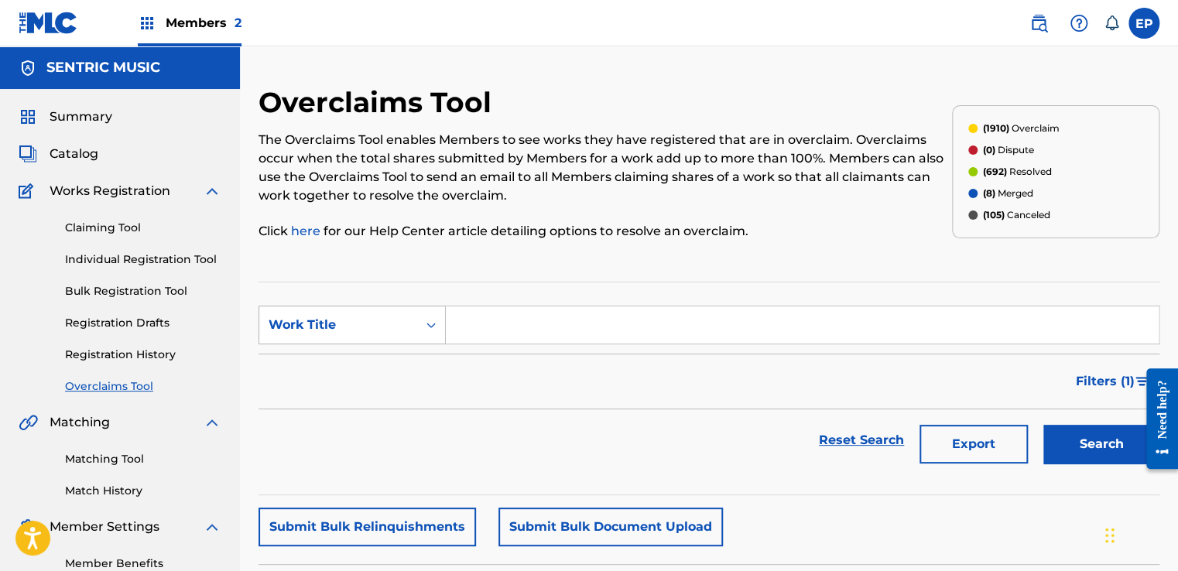
click at [374, 330] on div "Work Title" at bounding box center [337, 325] width 139 height 19
click at [331, 394] on div "Overclaim ID" at bounding box center [352, 402] width 186 height 39
click at [518, 336] on input "Search Form" at bounding box center [802, 324] width 713 height 37
paste input "31172"
type input "31172"
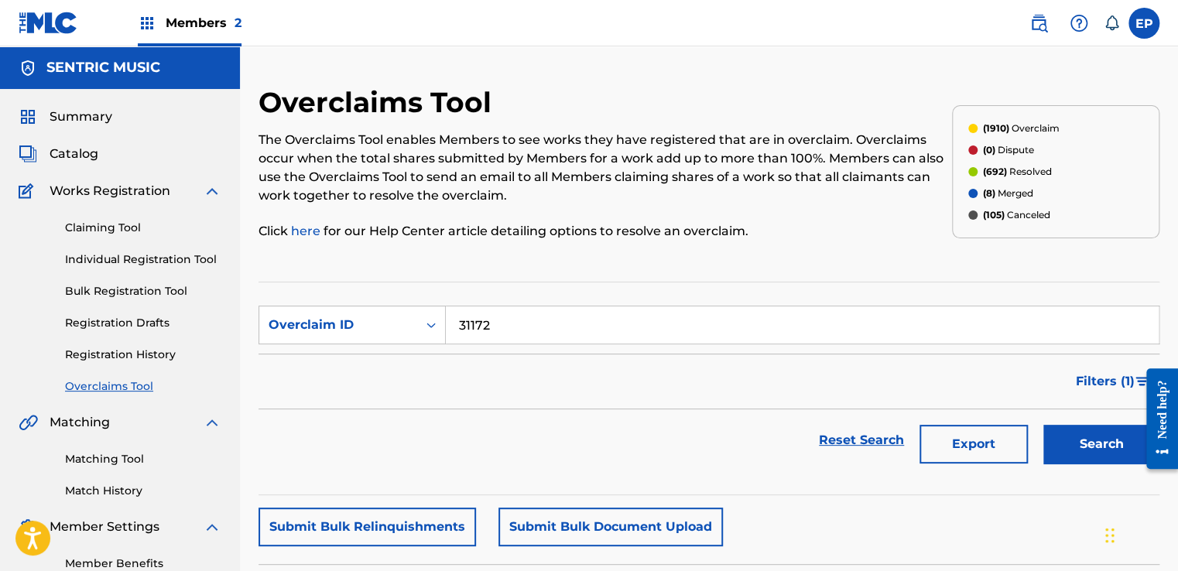
click at [1092, 439] on button "Search" at bounding box center [1101, 444] width 116 height 39
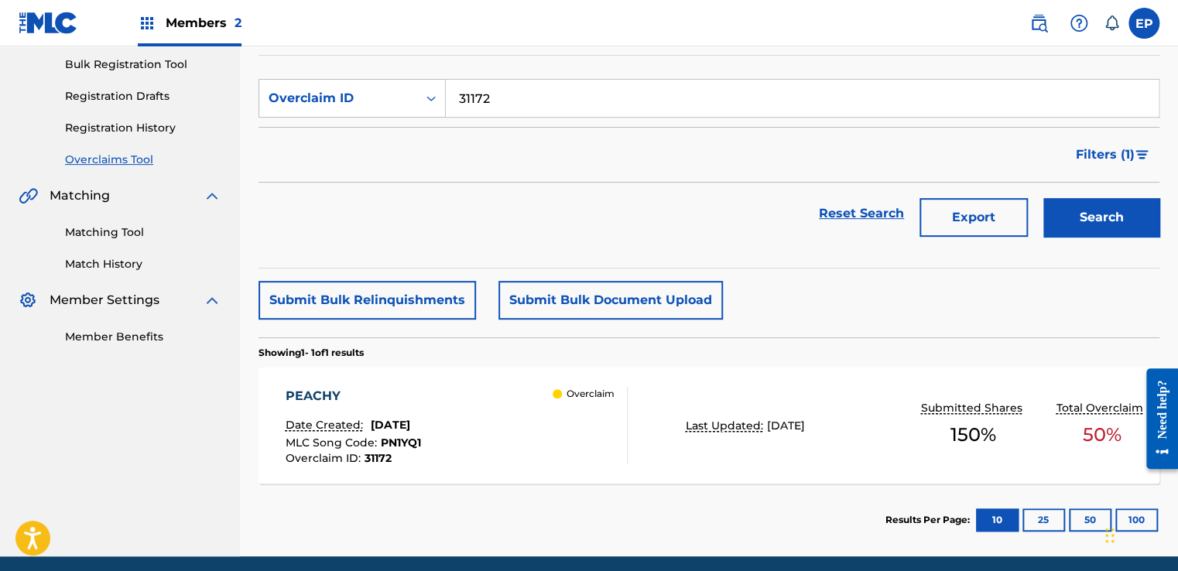
scroll to position [251, 0]
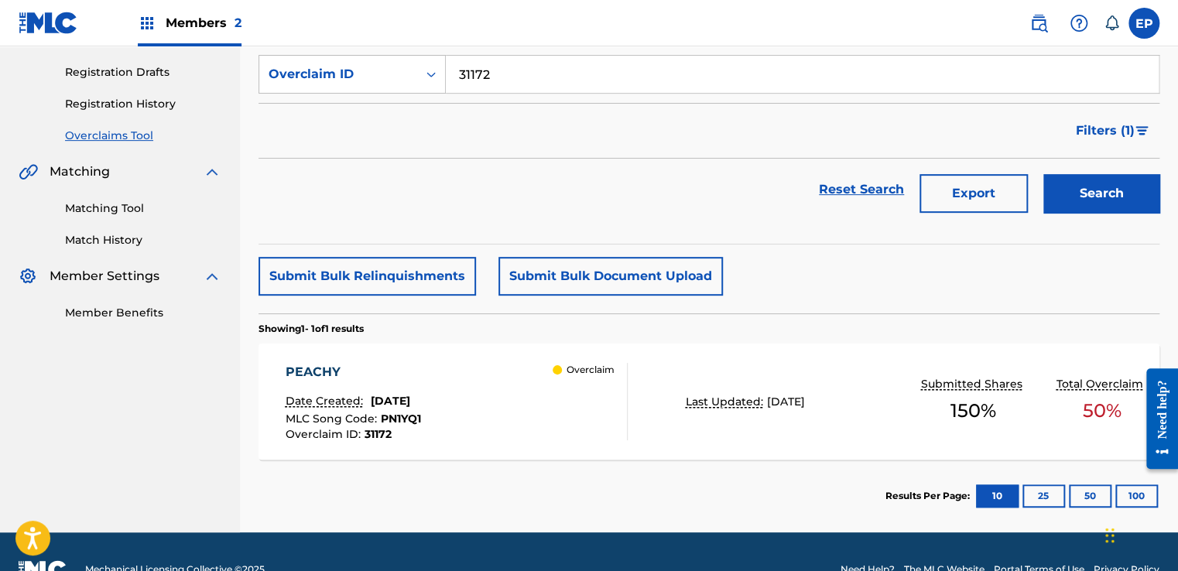
click at [538, 430] on div "PEACHY Date Created: July 30, 2025 MLC Song Code : PN1YQ1 Overclaim ID : 31172 …" at bounding box center [456, 401] width 342 height 77
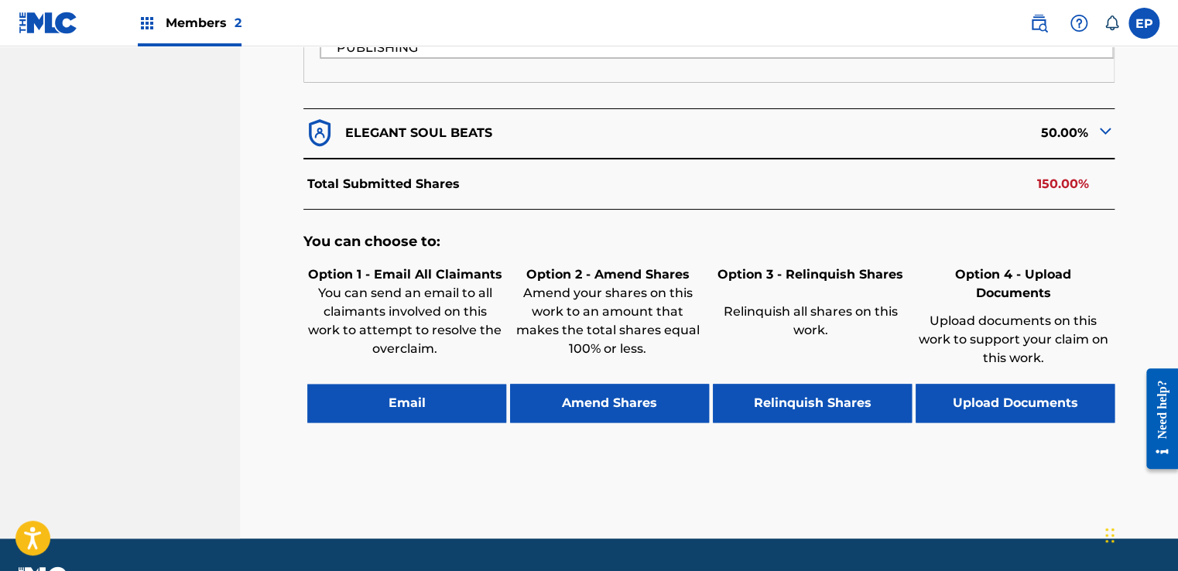
scroll to position [730, 0]
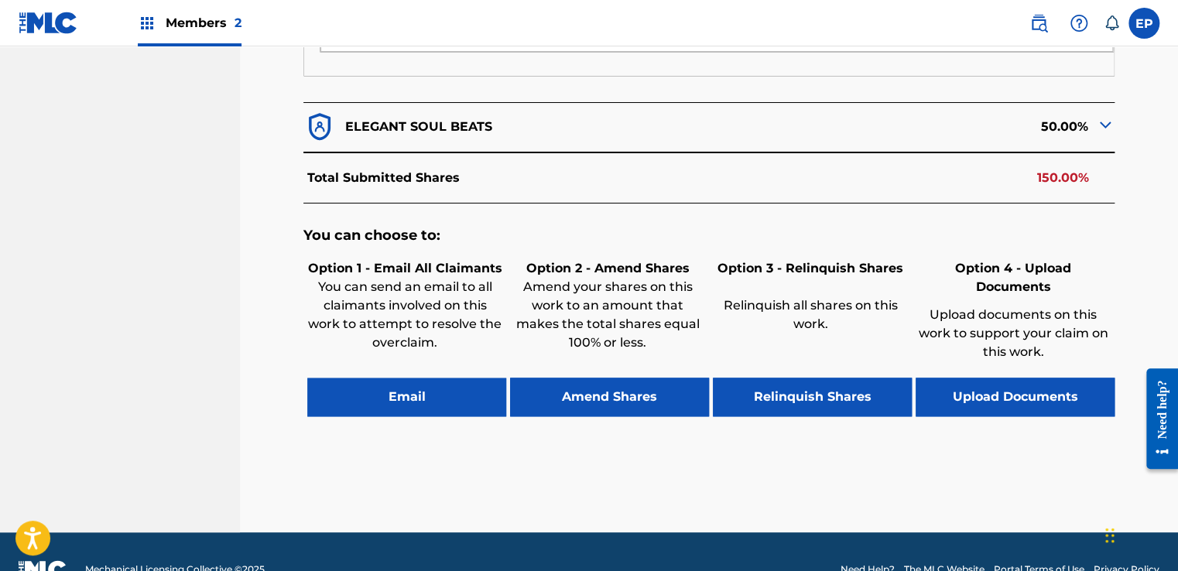
click at [965, 378] on button "Upload Documents" at bounding box center [1014, 397] width 199 height 39
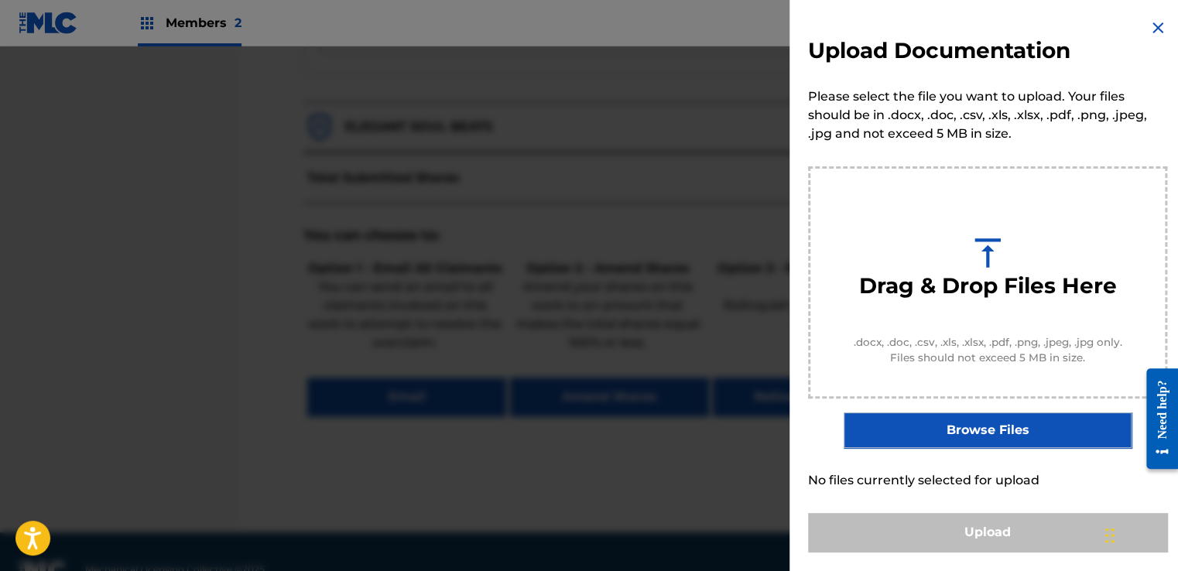
click at [938, 423] on label "Browse Files" at bounding box center [986, 430] width 287 height 36
click at [0, 0] on input "Browse Files" at bounding box center [0, 0] width 0 height 0
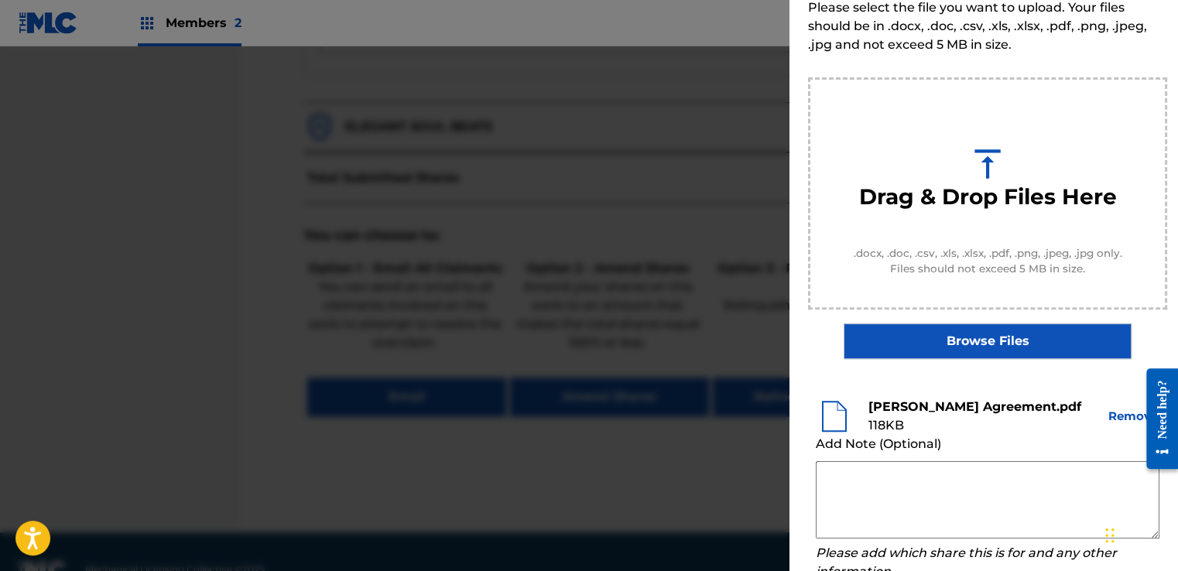
scroll to position [194, 0]
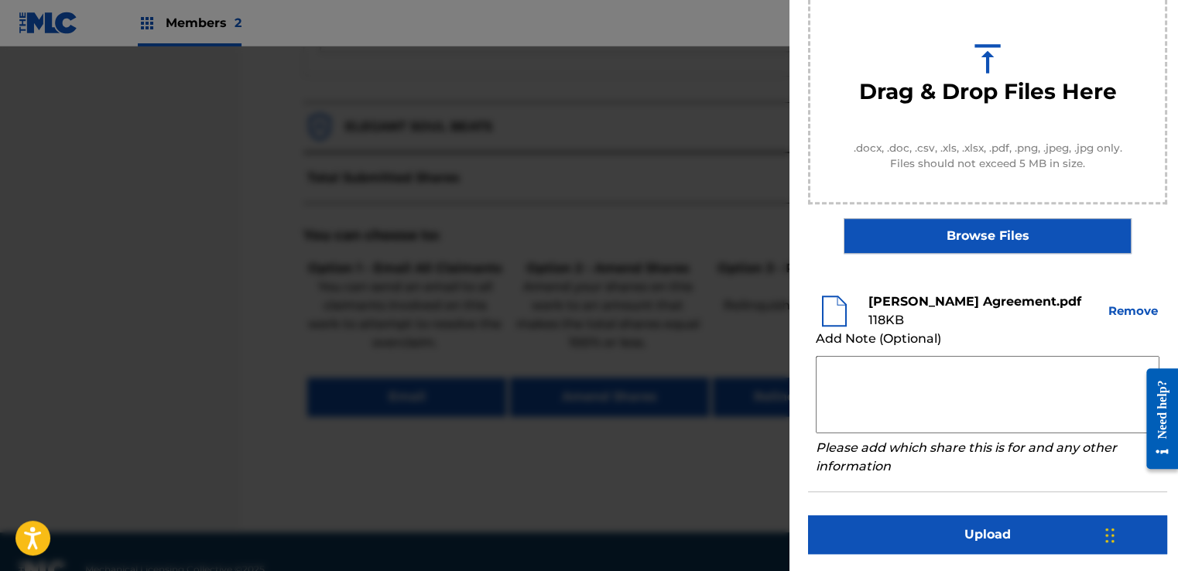
click at [875, 368] on textarea at bounding box center [987, 394] width 344 height 77
paste textarea "Our self service agreement is signed via digital signature and is active until …"
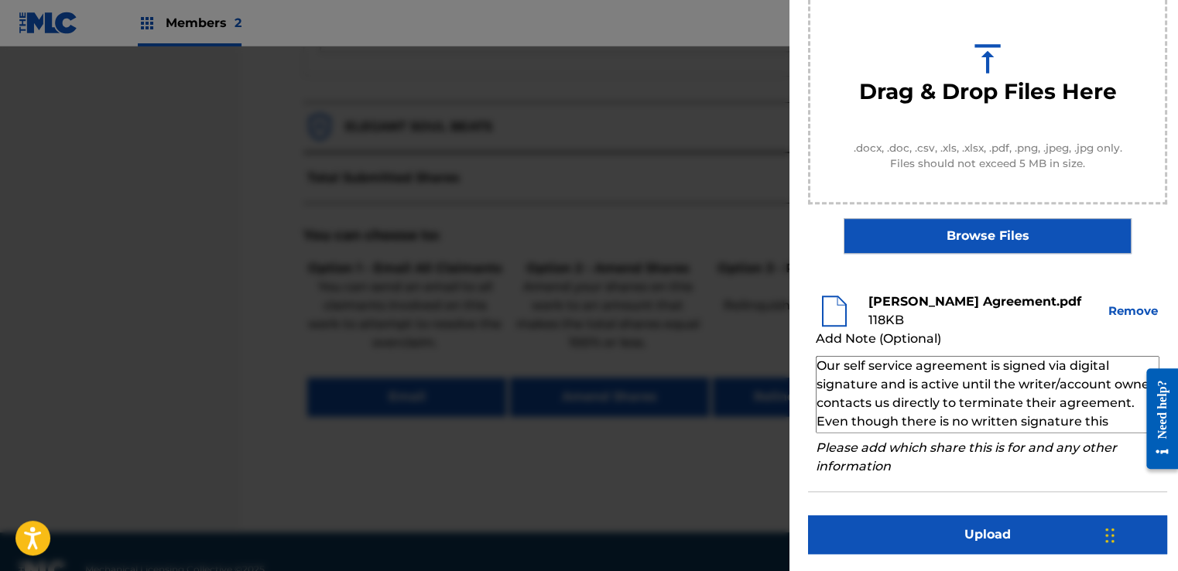
scroll to position [53, 0]
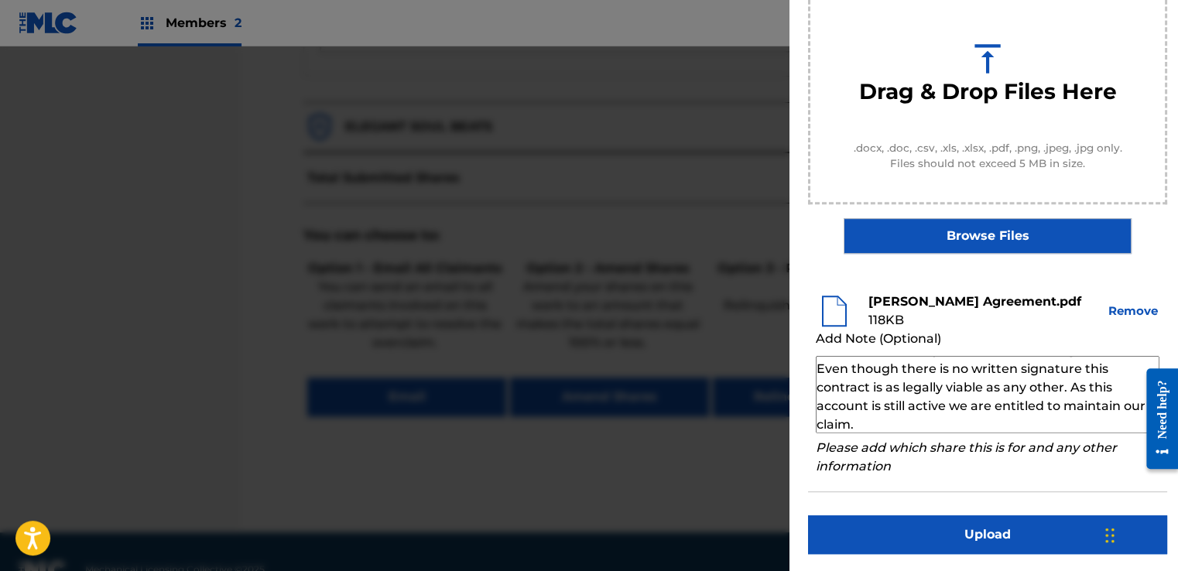
type textarea "Our self service agreement is signed via digital signature and is active until …"
click at [947, 534] on button "Upload" at bounding box center [987, 534] width 359 height 39
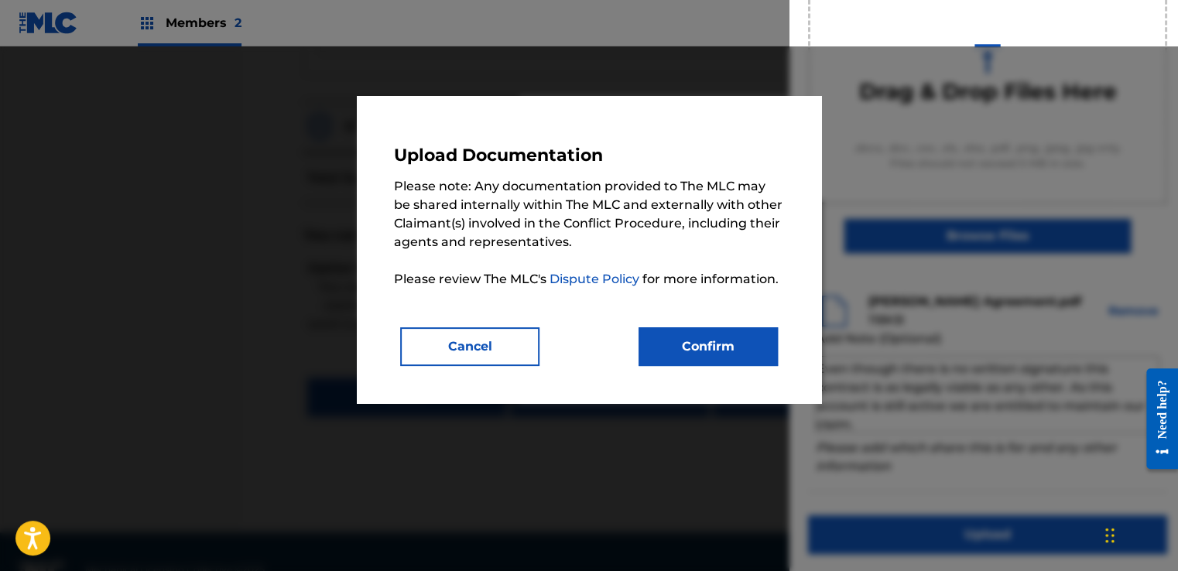
click at [718, 357] on button "Confirm" at bounding box center [707, 346] width 139 height 39
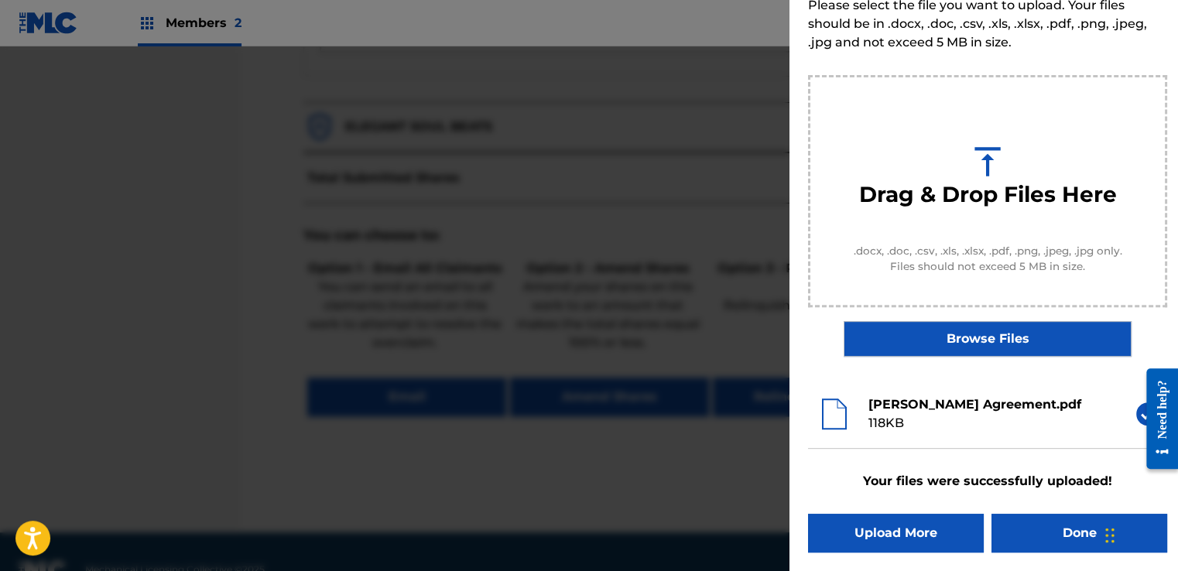
scroll to position [90, 0]
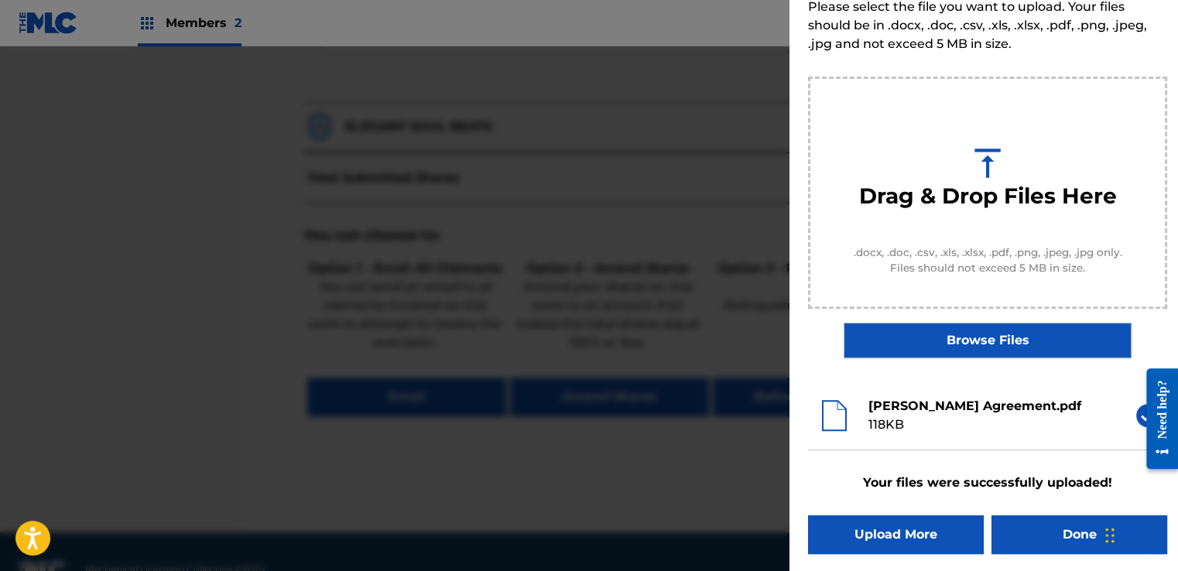
click at [1049, 538] on button "Done" at bounding box center [1079, 534] width 176 height 39
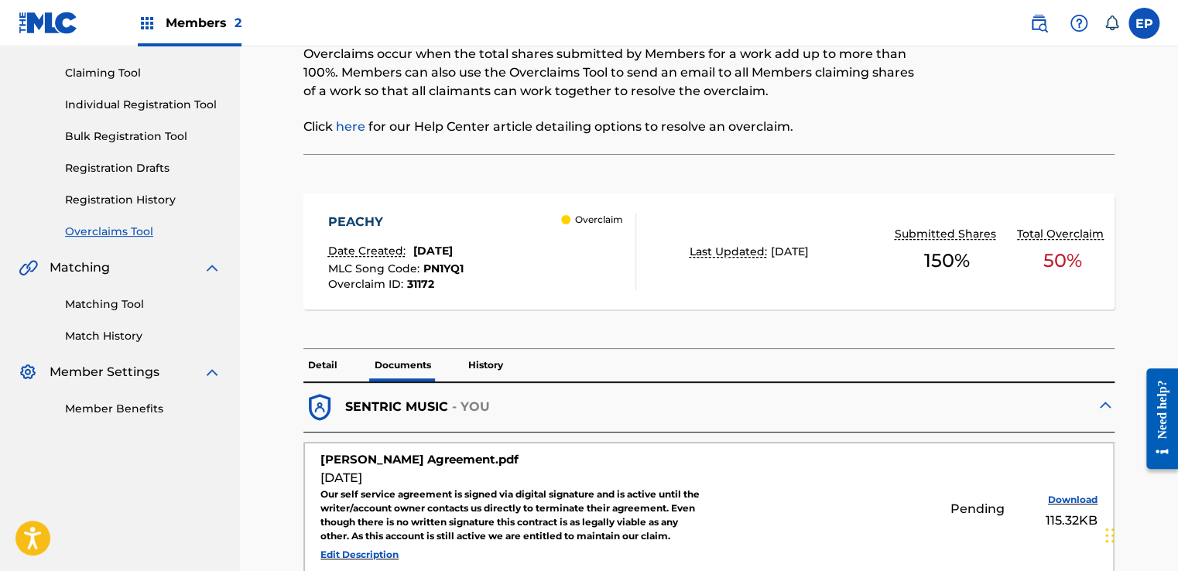
scroll to position [77, 0]
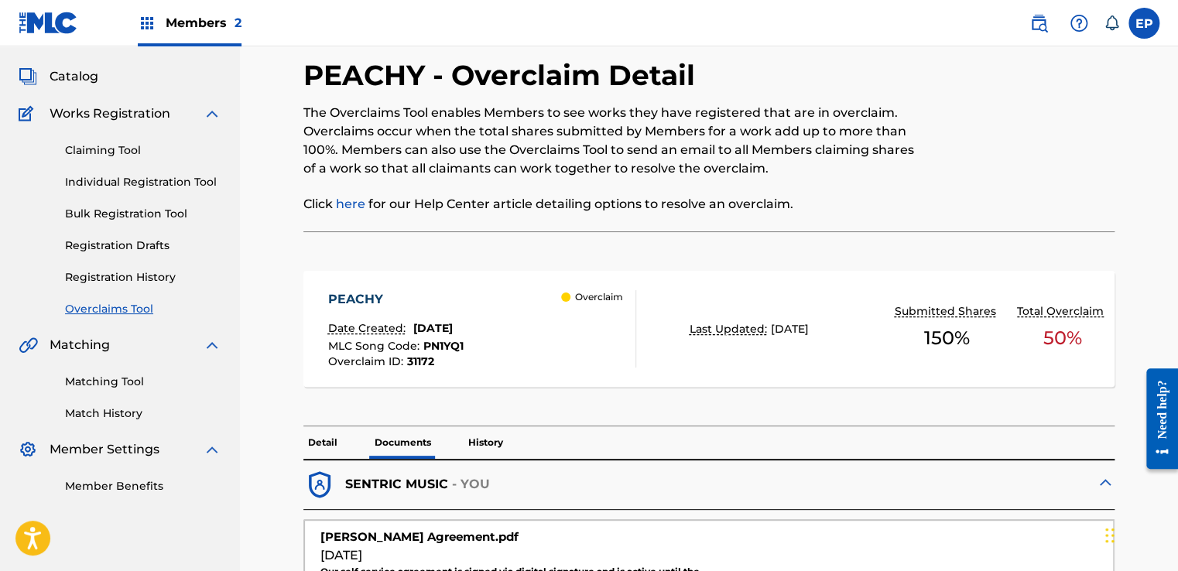
click at [116, 309] on link "Overclaims Tool" at bounding box center [143, 309] width 156 height 16
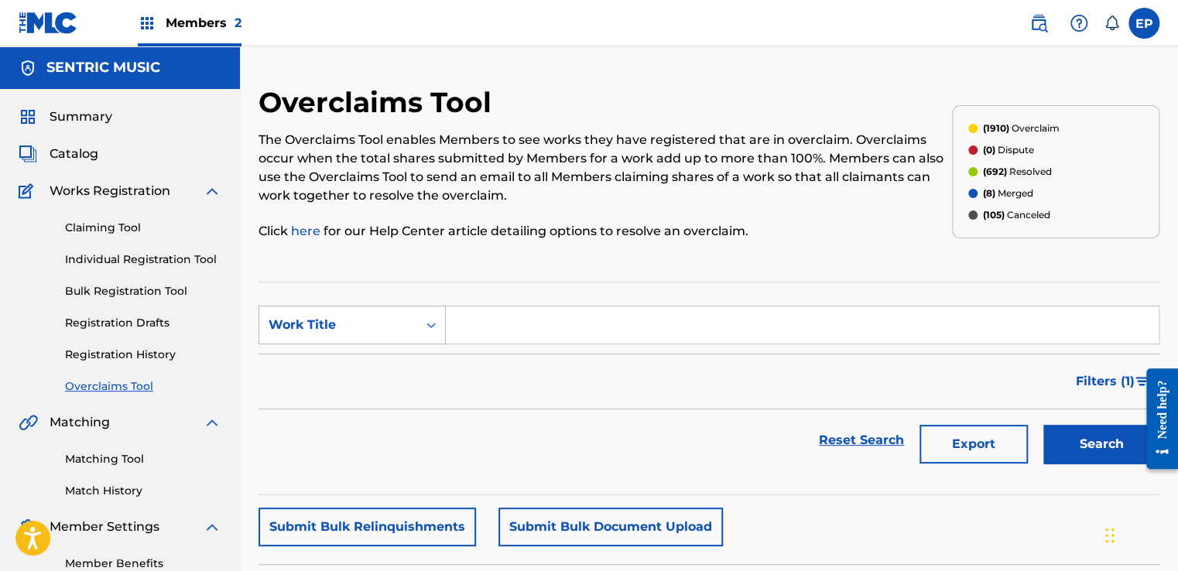
click at [351, 342] on div "Work Title" at bounding box center [351, 325] width 187 height 39
click at [328, 411] on div "Overclaim ID" at bounding box center [352, 402] width 186 height 39
drag, startPoint x: 423, startPoint y: 346, endPoint x: 520, endPoint y: 333, distance: 97.6
click at [467, 331] on input "Search Form" at bounding box center [802, 324] width 713 height 37
paste input "31114"
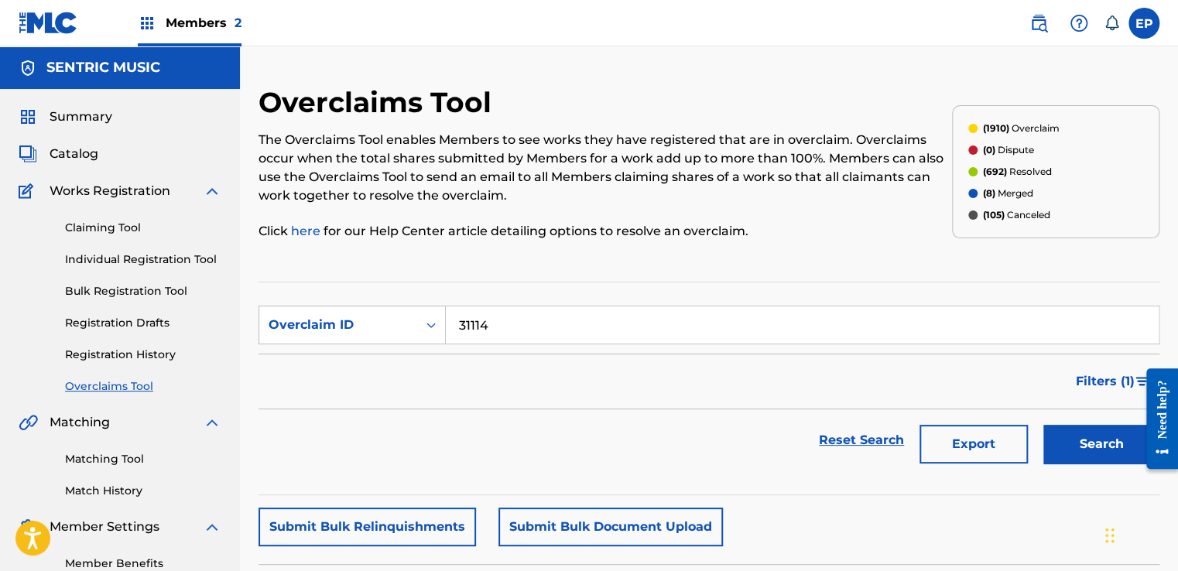
type input "31114"
click at [1074, 440] on button "Search" at bounding box center [1101, 444] width 116 height 39
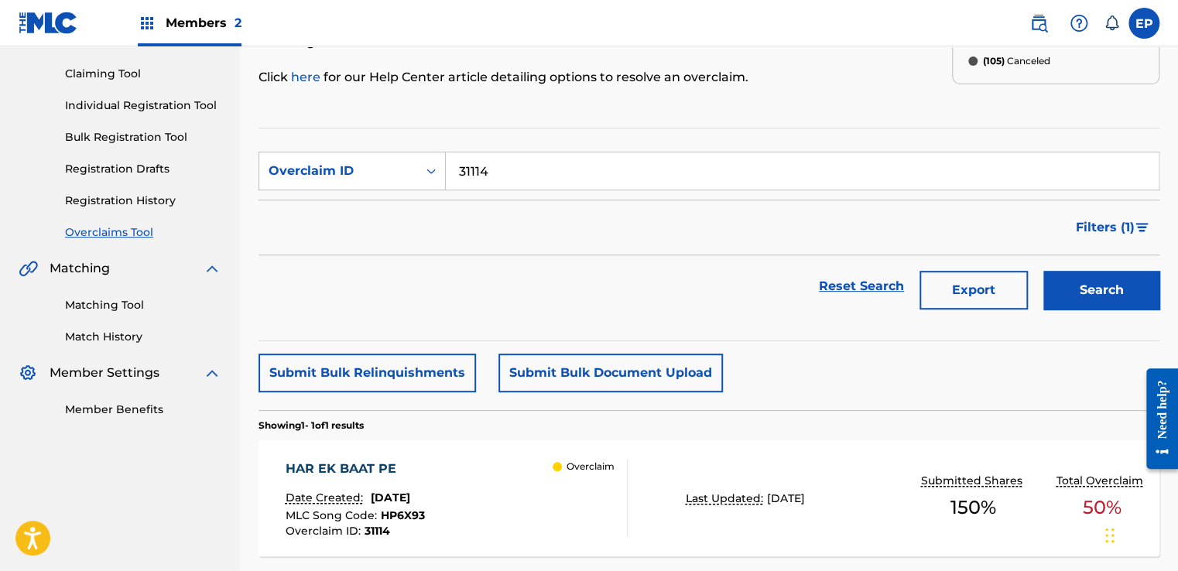
scroll to position [285, 0]
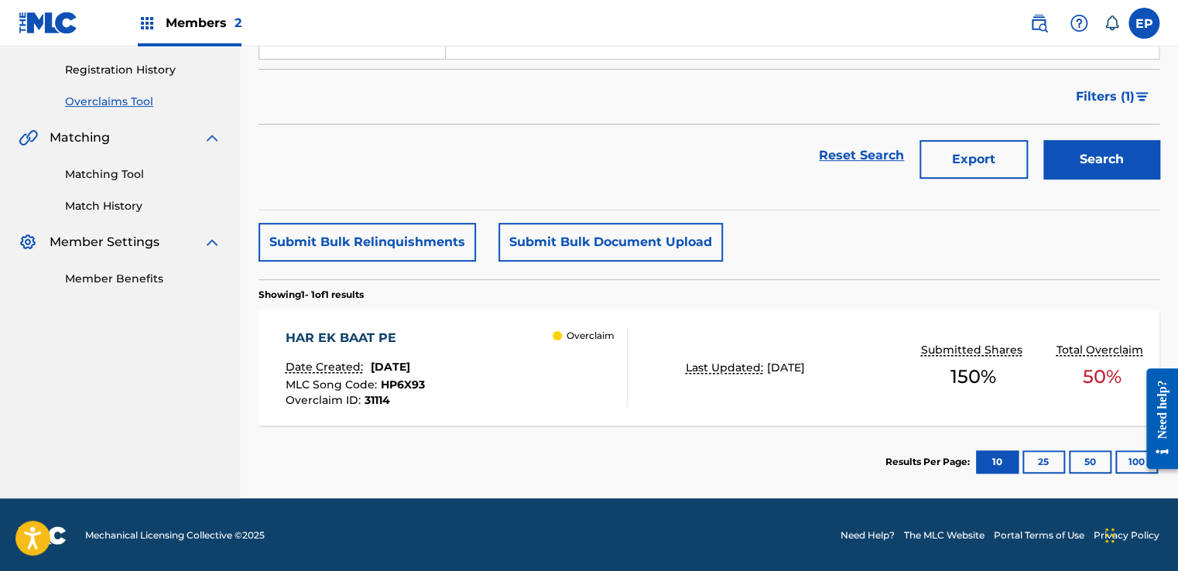
click at [524, 385] on div "HAR EK BAAT PE Date Created: July 30, 2025 MLC Song Code : HP6X93 Overclaim ID …" at bounding box center [456, 367] width 342 height 77
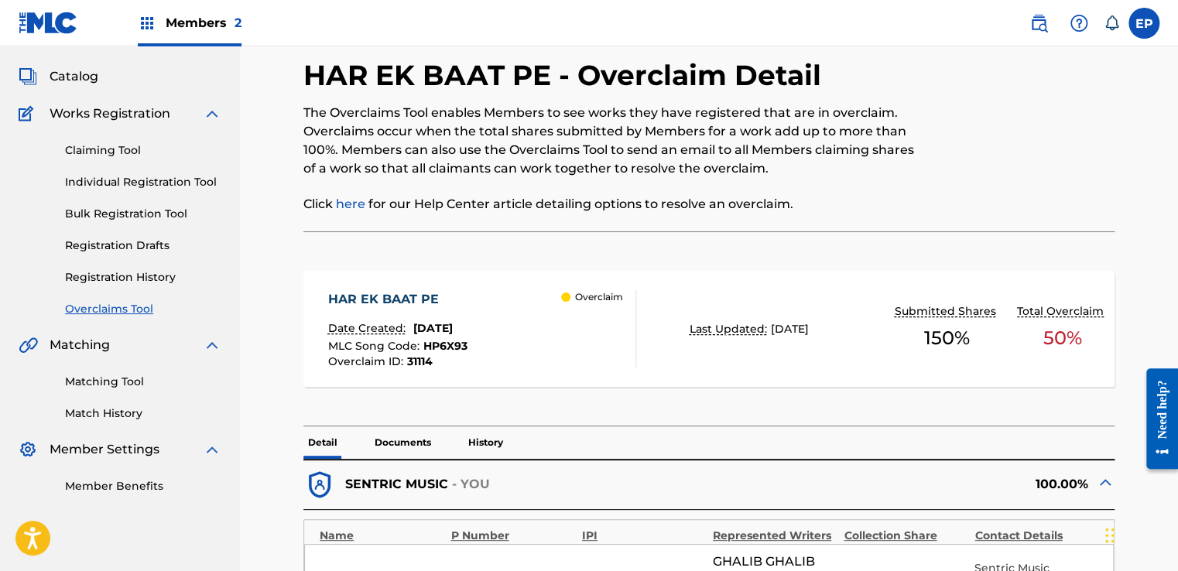
scroll to position [77, 0]
click at [121, 303] on link "Overclaims Tool" at bounding box center [143, 309] width 156 height 16
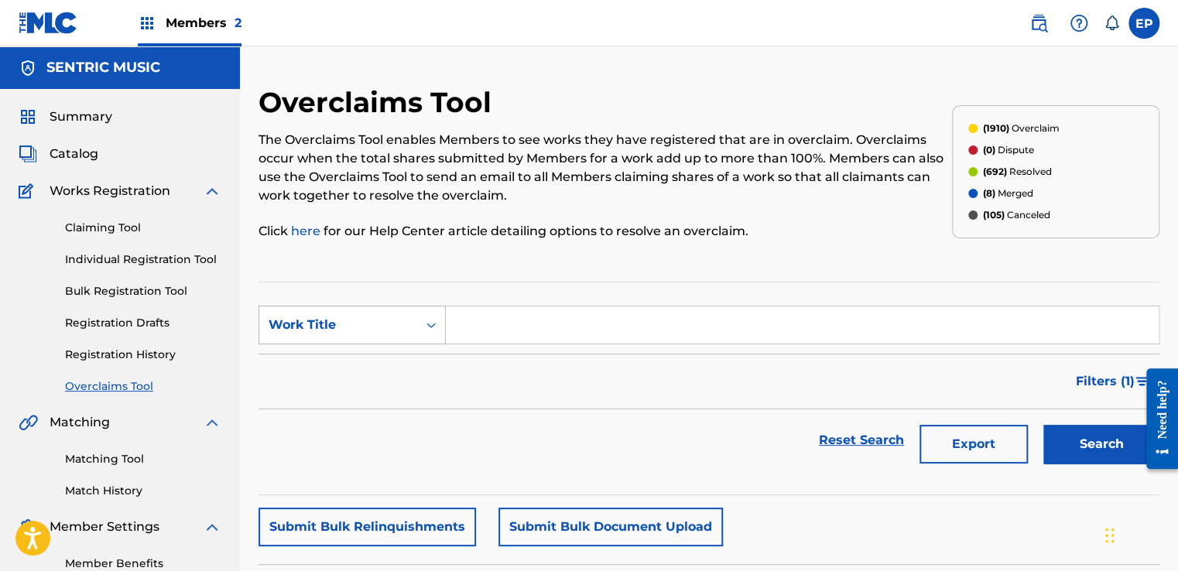
click at [408, 332] on div "Work Title" at bounding box center [338, 324] width 158 height 29
click at [327, 401] on div "Overclaim ID" at bounding box center [352, 402] width 186 height 39
click at [377, 326] on div "Overclaim ID" at bounding box center [337, 325] width 139 height 19
drag, startPoint x: 514, startPoint y: 337, endPoint x: 548, endPoint y: 337, distance: 34.0
click at [514, 337] on input "Search Form" at bounding box center [802, 324] width 713 height 37
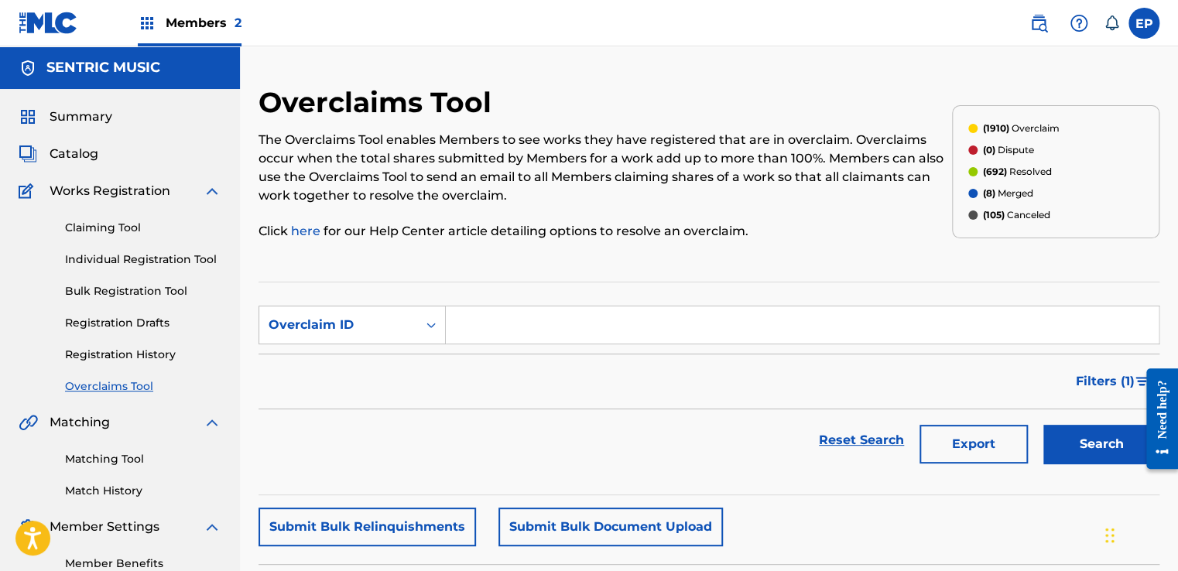
paste input "31114"
type input "31114"
click at [1066, 445] on button "Search" at bounding box center [1101, 444] width 116 height 39
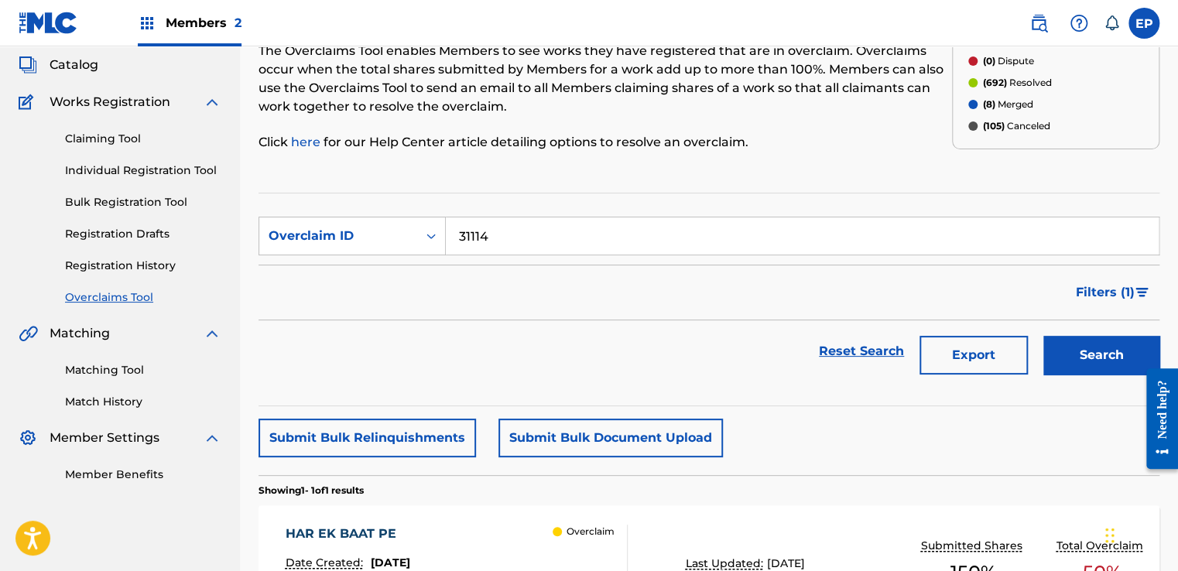
scroll to position [285, 0]
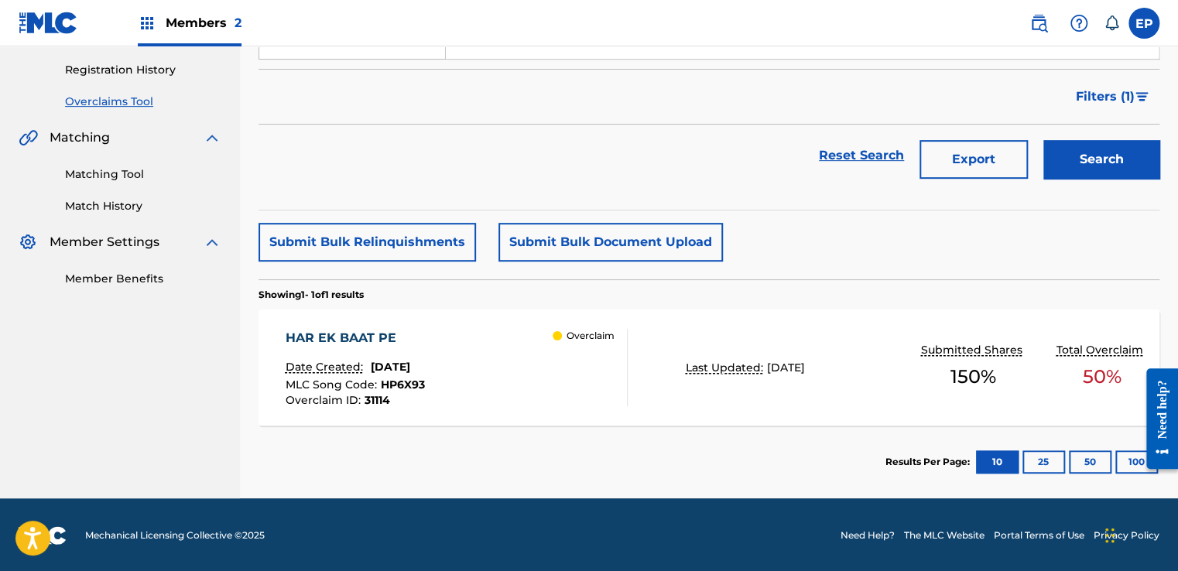
click at [556, 382] on div "Overclaim" at bounding box center [589, 367] width 74 height 77
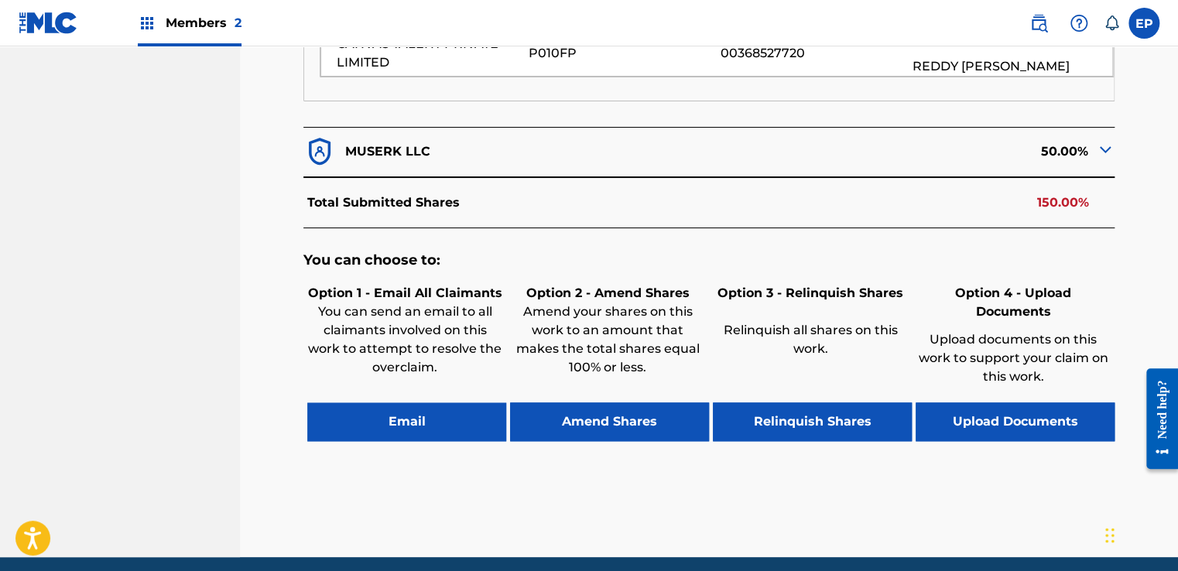
scroll to position [756, 0]
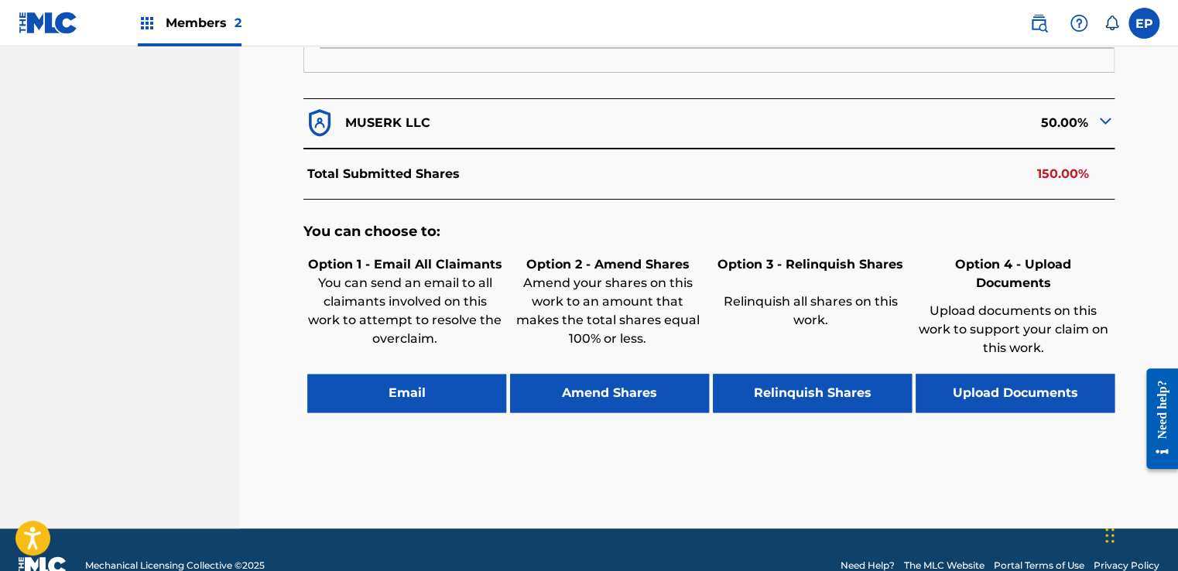
click at [1052, 374] on button "Upload Documents" at bounding box center [1014, 393] width 199 height 39
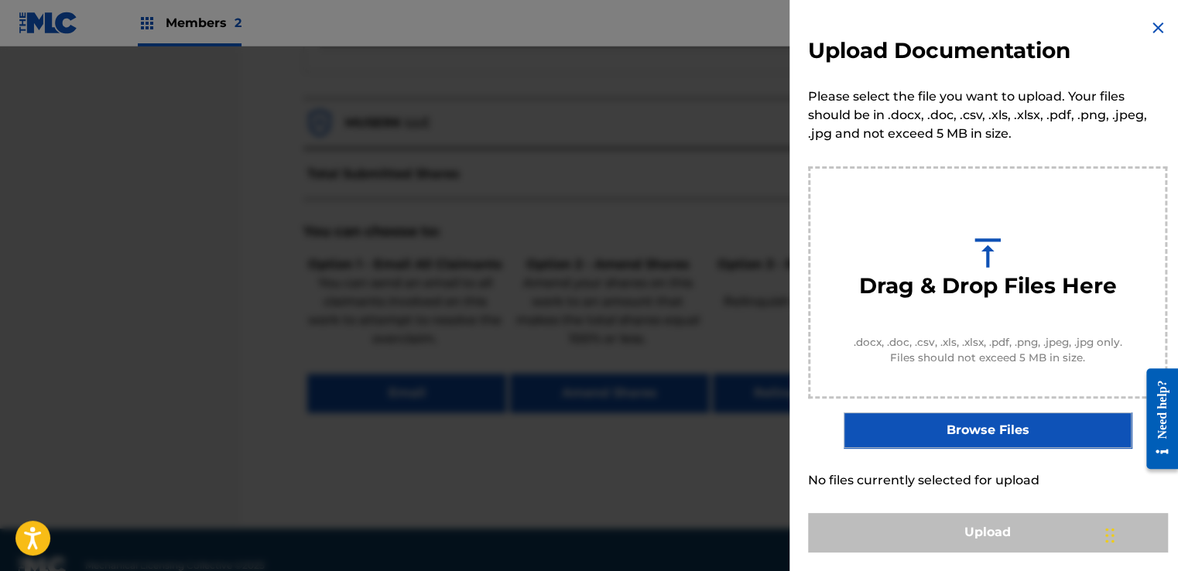
click at [991, 432] on label "Browse Files" at bounding box center [986, 430] width 287 height 36
click at [0, 0] on input "Browse Files" at bounding box center [0, 0] width 0 height 0
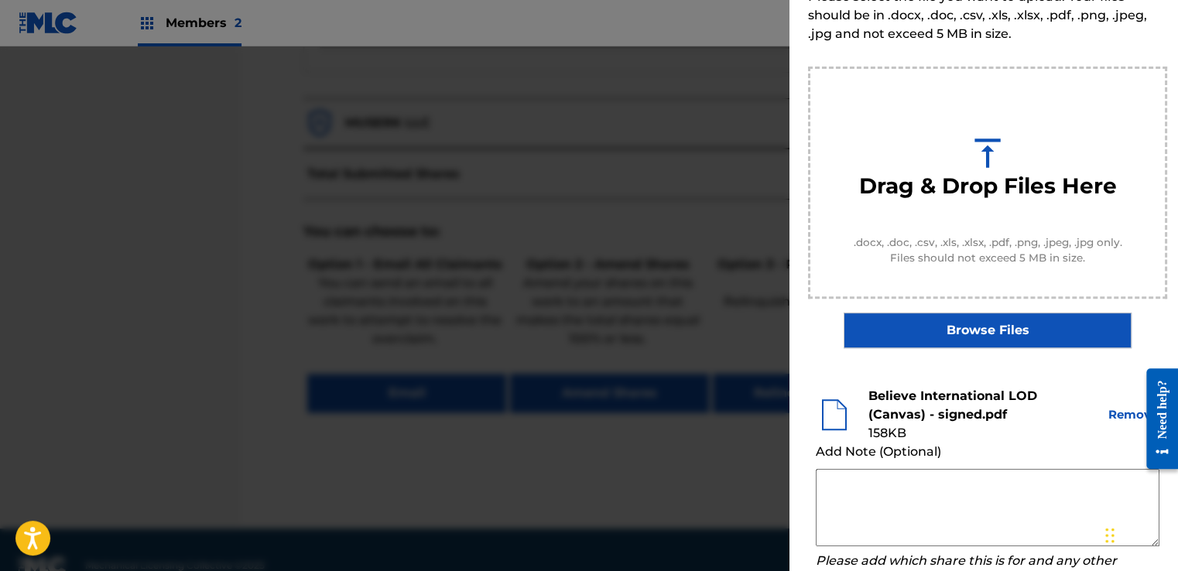
scroll to position [213, 0]
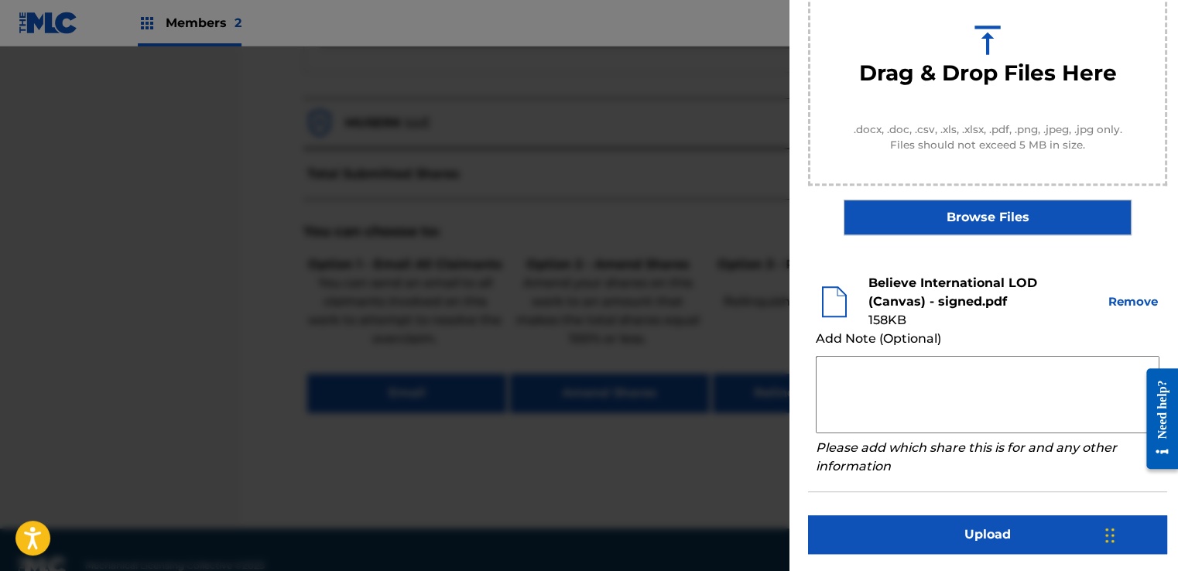
click at [846, 367] on textarea at bounding box center [987, 394] width 344 height 77
type textarea "We claim this work via our deal with Ishtar/Canvas."
click at [993, 534] on button "Upload" at bounding box center [987, 534] width 359 height 39
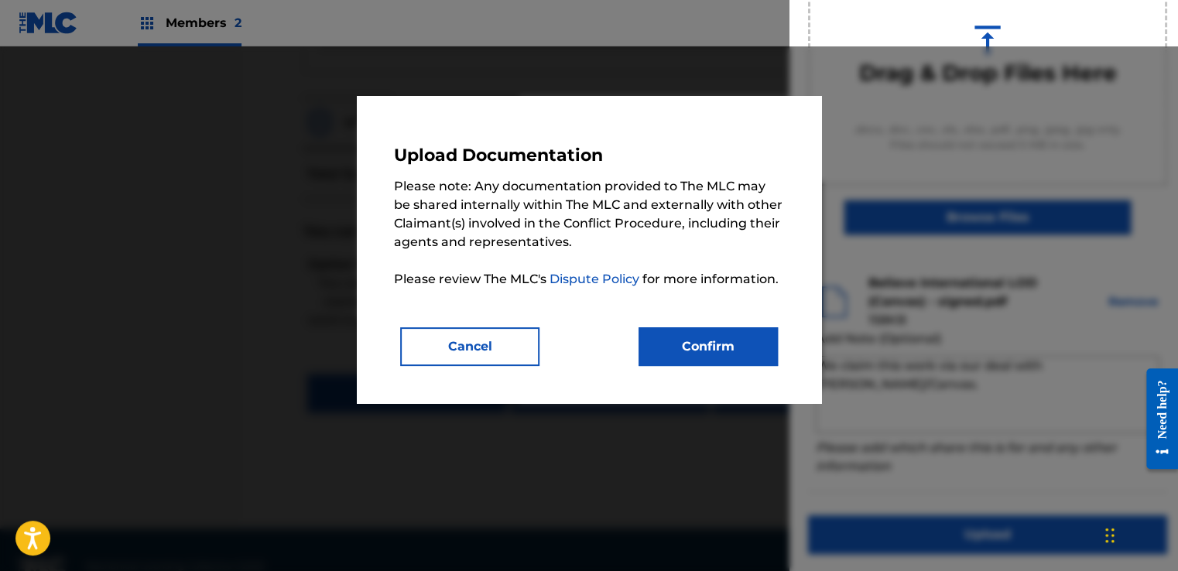
click at [713, 345] on button "Confirm" at bounding box center [707, 346] width 139 height 39
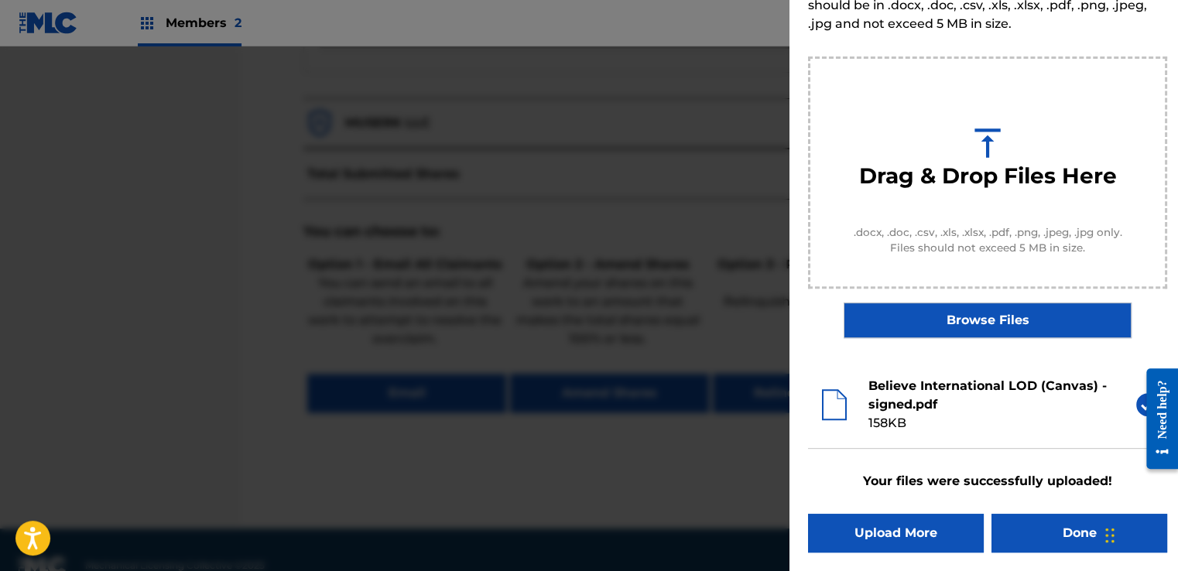
scroll to position [108, 0]
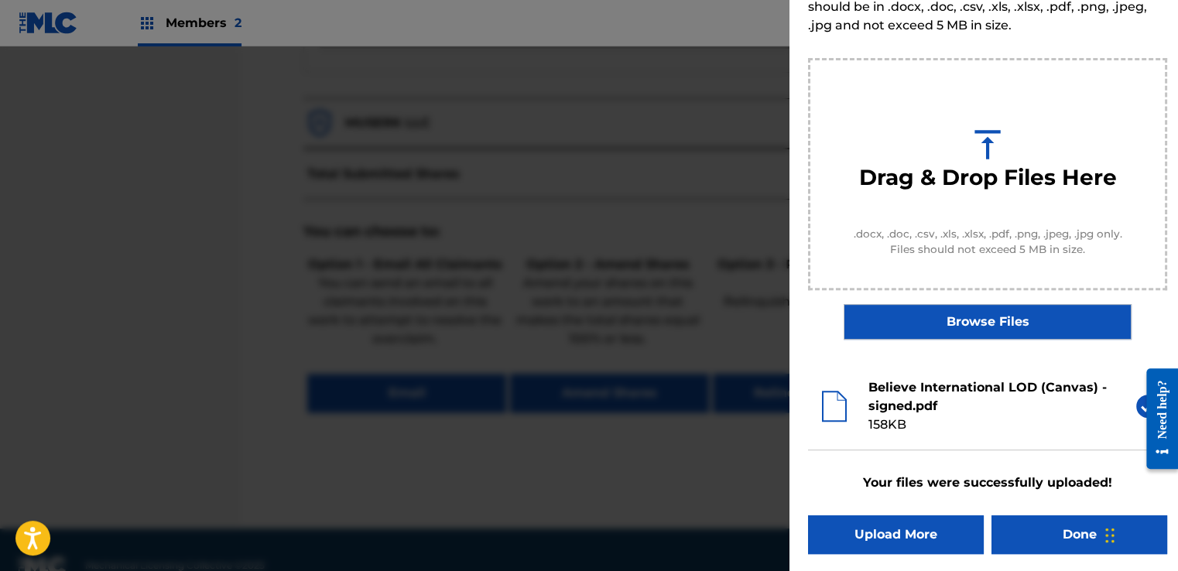
click at [1058, 545] on button "Done" at bounding box center [1079, 534] width 176 height 39
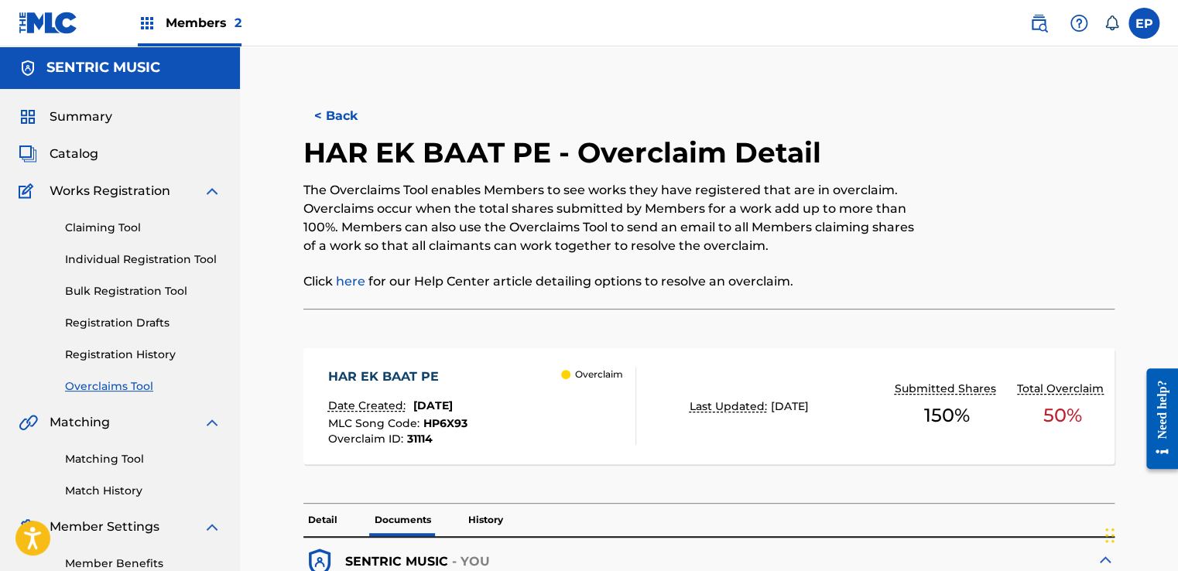
click at [128, 379] on link "Overclaims Tool" at bounding box center [143, 386] width 156 height 16
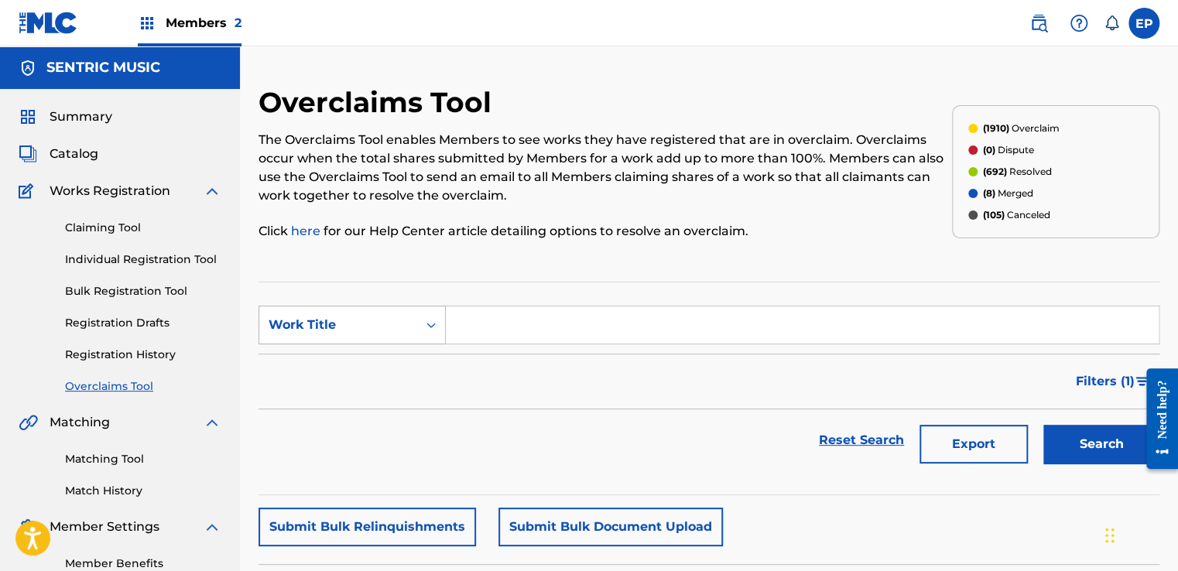
click at [326, 329] on div "Work Title" at bounding box center [337, 325] width 139 height 19
click at [337, 403] on div "Overclaim ID" at bounding box center [352, 402] width 186 height 39
click at [514, 333] on input "Search Form" at bounding box center [802, 324] width 713 height 37
paste input "31892"
type input "31892"
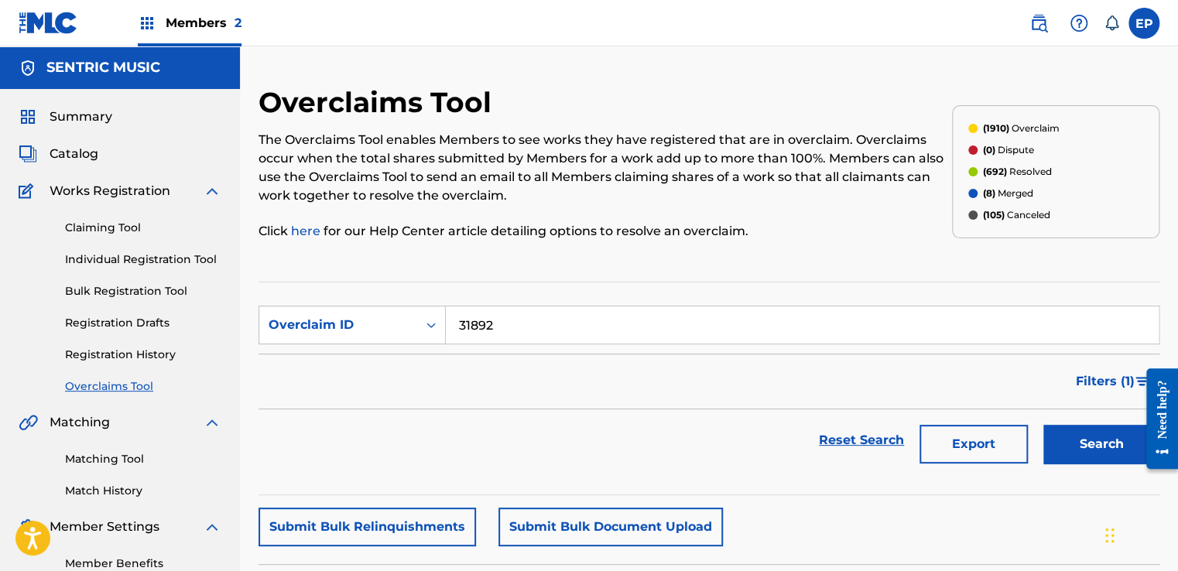
click at [1076, 455] on button "Search" at bounding box center [1101, 444] width 116 height 39
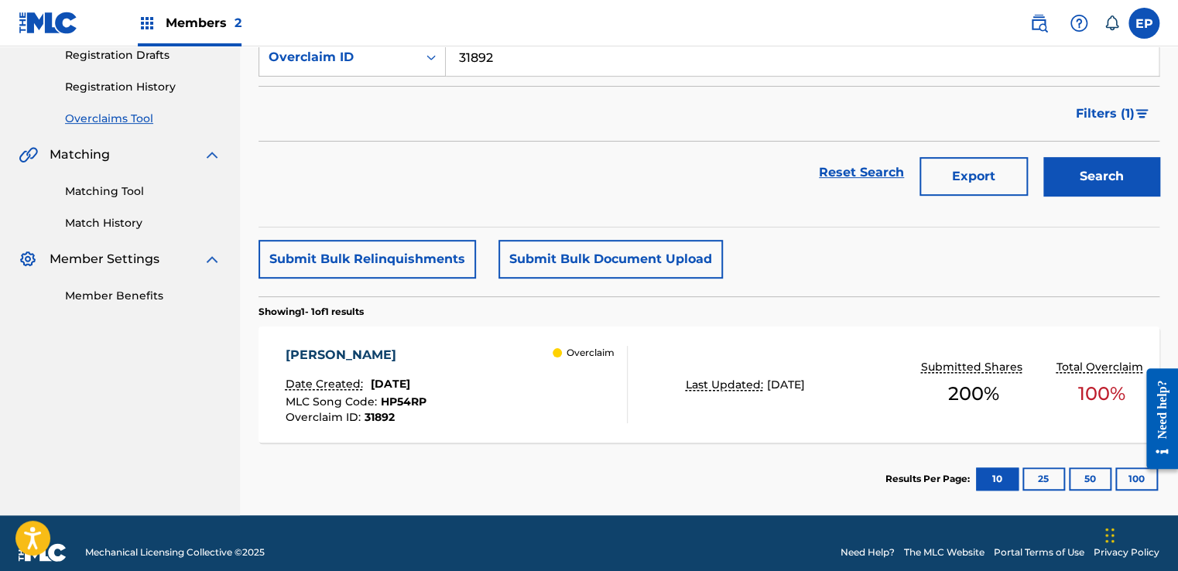
scroll to position [285, 0]
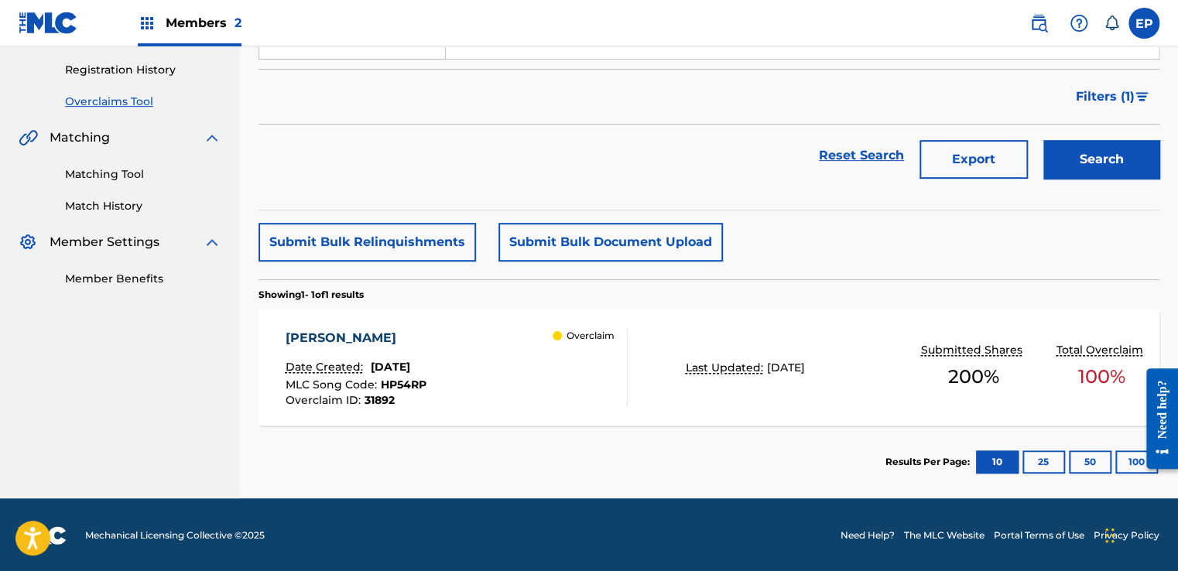
click at [511, 368] on div "HAWSE Date Created: August 01, 2025 MLC Song Code : HP54RP Overclaim ID : 31892…" at bounding box center [456, 367] width 342 height 77
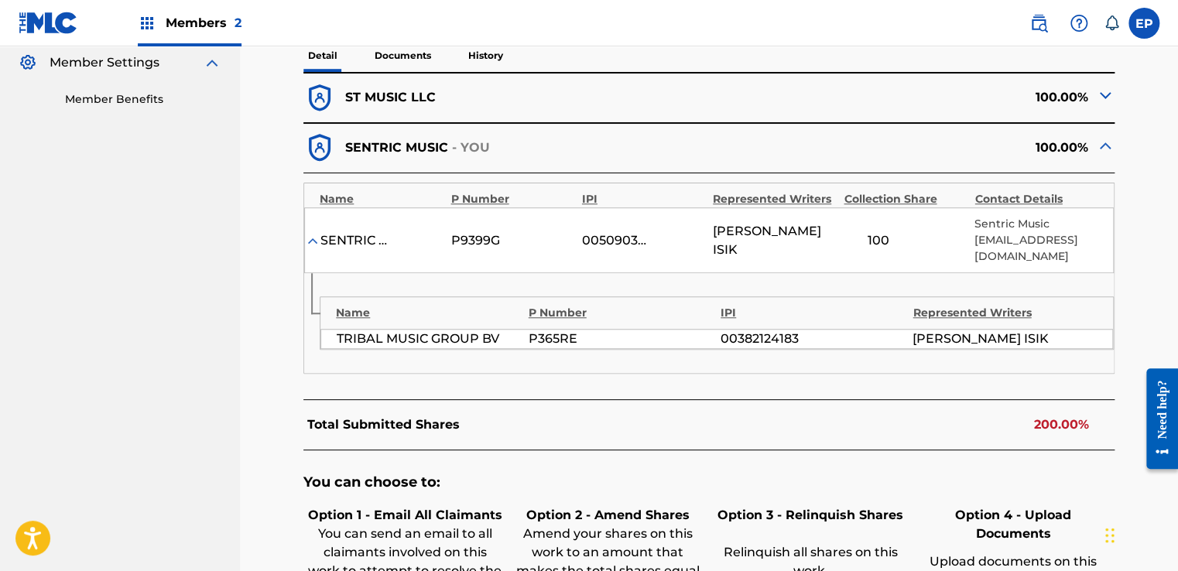
scroll to position [387, 0]
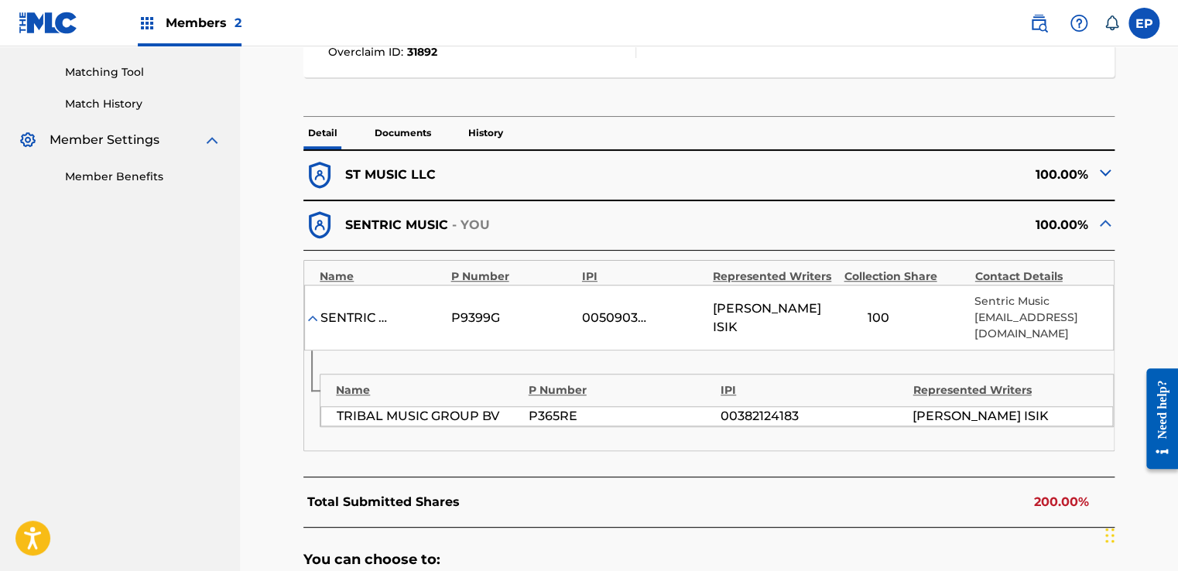
drag, startPoint x: 1033, startPoint y: 173, endPoint x: 1070, endPoint y: 164, distance: 38.3
click at [1033, 173] on div "100.00%" at bounding box center [911, 175] width 405 height 32
click at [1109, 166] on img at bounding box center [1105, 172] width 19 height 19
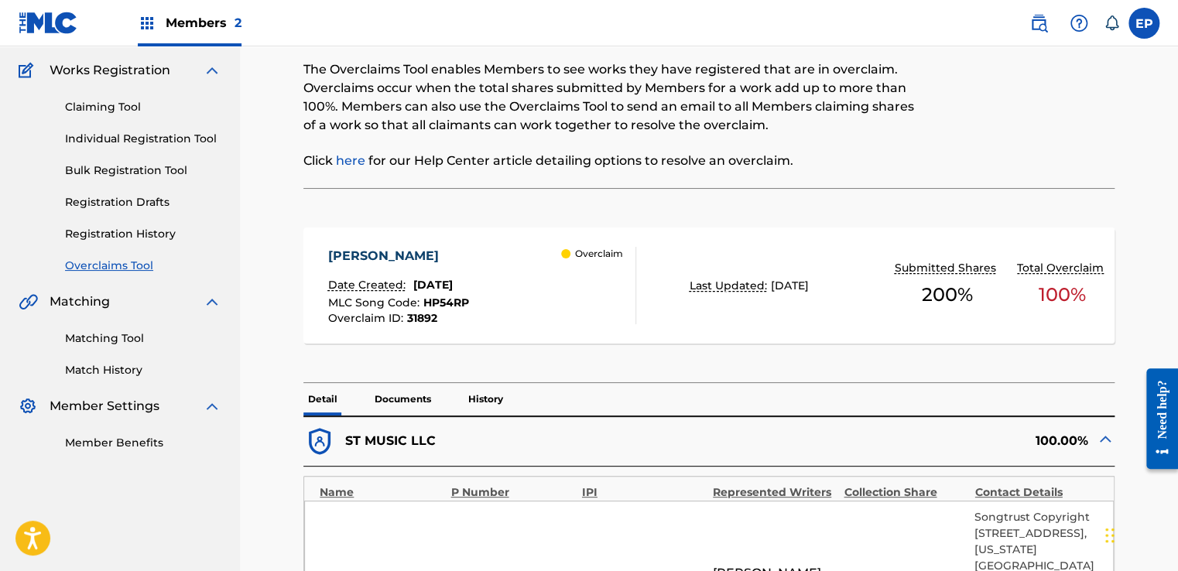
scroll to position [0, 0]
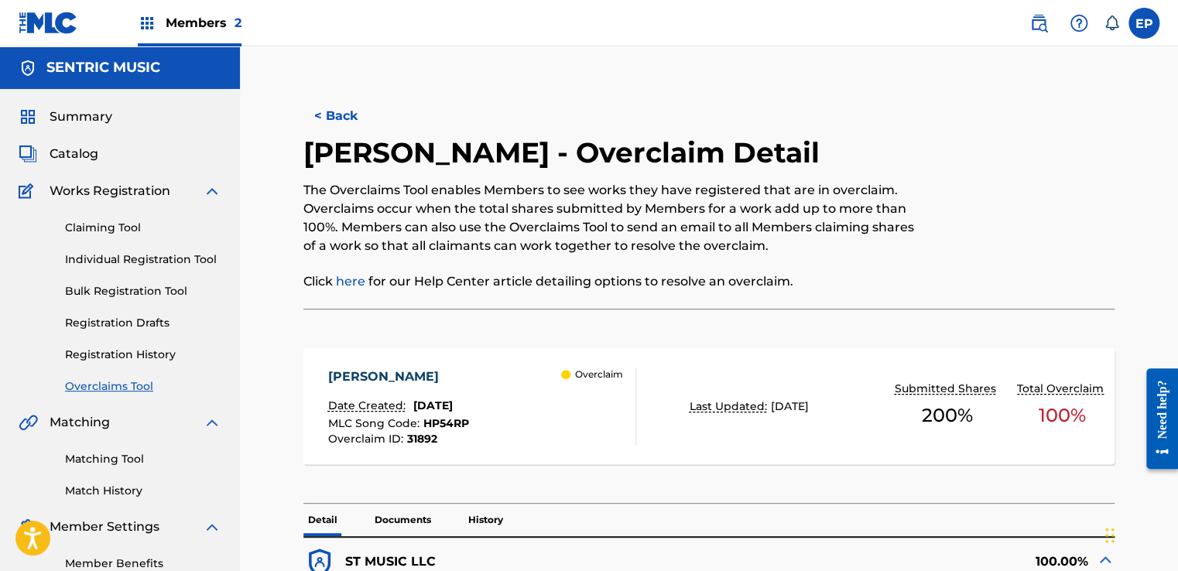
click at [118, 381] on link "Overclaims Tool" at bounding box center [143, 386] width 156 height 16
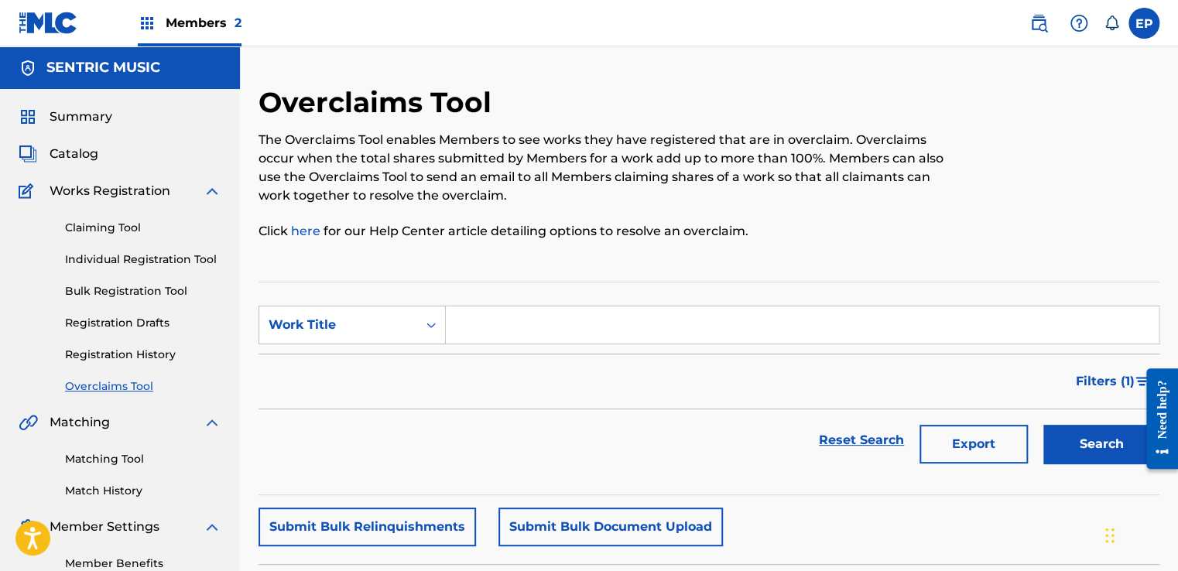
click at [365, 330] on div "Work Title" at bounding box center [337, 325] width 139 height 19
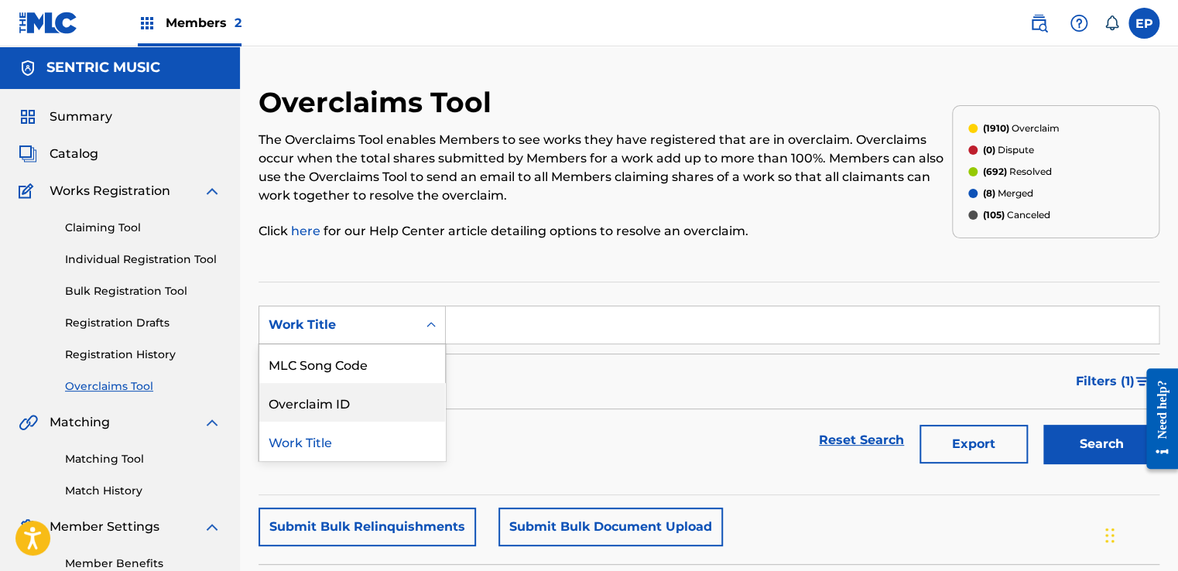
click at [350, 402] on div "Overclaim ID" at bounding box center [352, 402] width 186 height 39
drag, startPoint x: 486, startPoint y: 321, endPoint x: 496, endPoint y: 320, distance: 10.1
click at [486, 321] on input "Search Form" at bounding box center [802, 324] width 713 height 37
paste input "31255"
type input "31255"
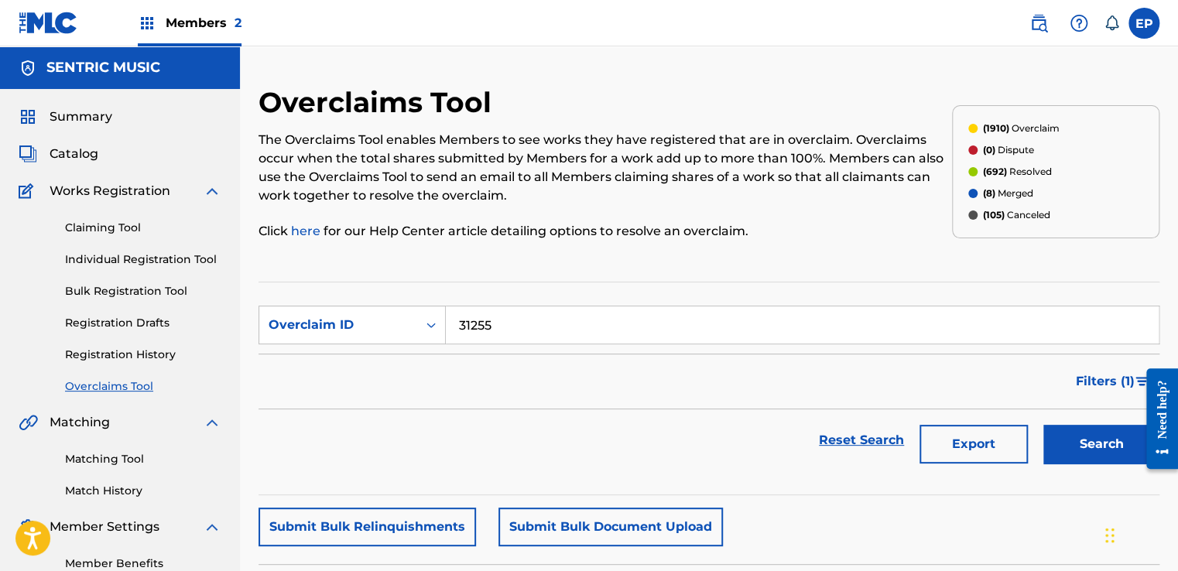
click at [1089, 434] on button "Search" at bounding box center [1101, 444] width 116 height 39
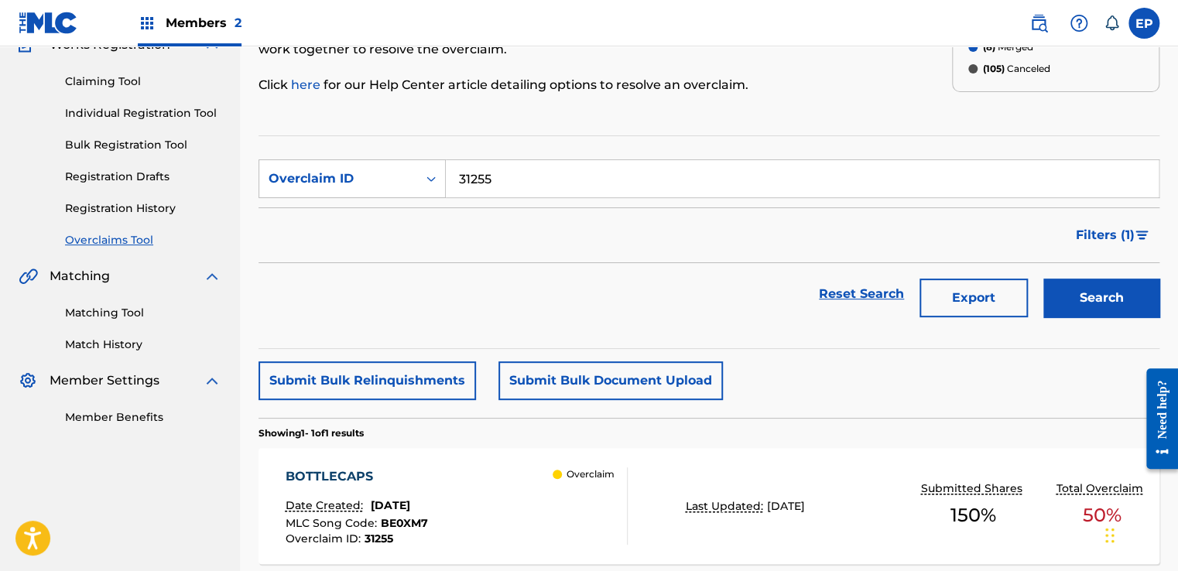
scroll to position [285, 0]
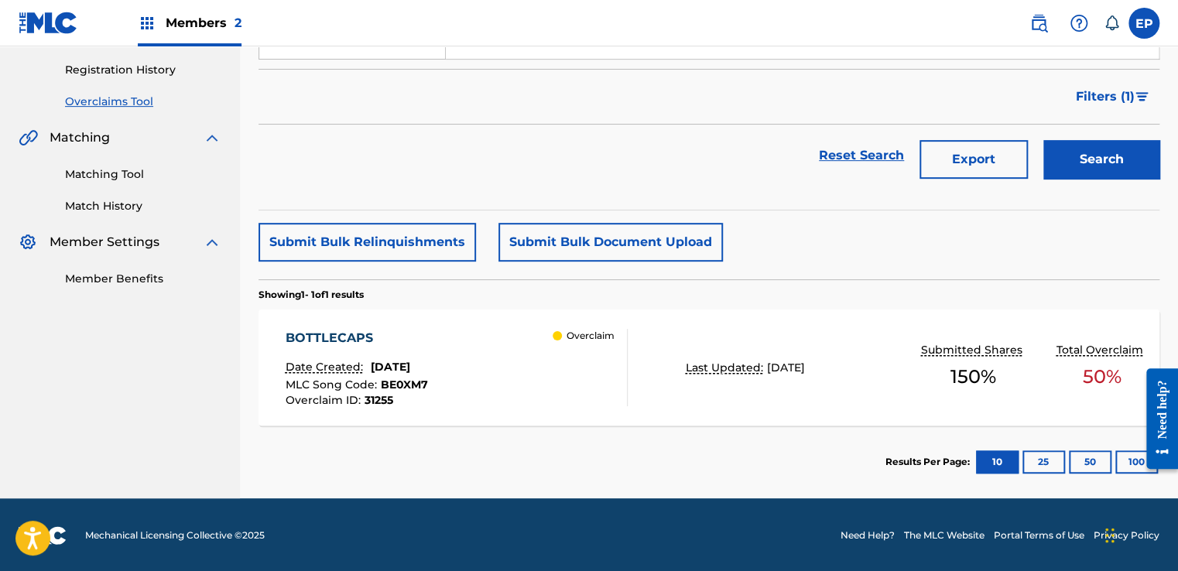
click at [604, 397] on div "Overclaim" at bounding box center [589, 367] width 74 height 77
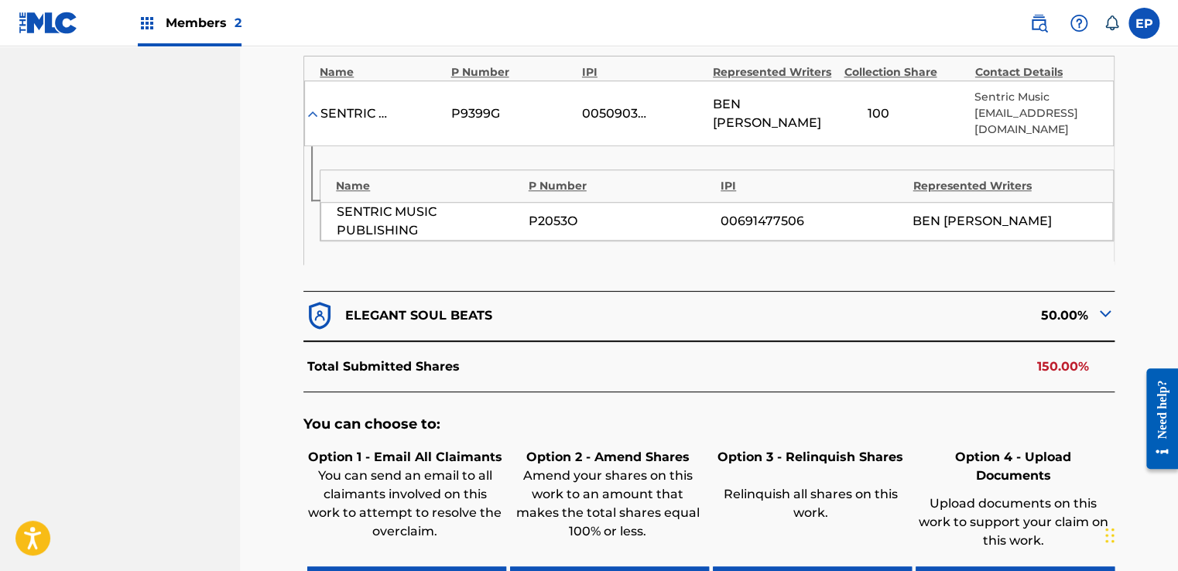
scroll to position [730, 0]
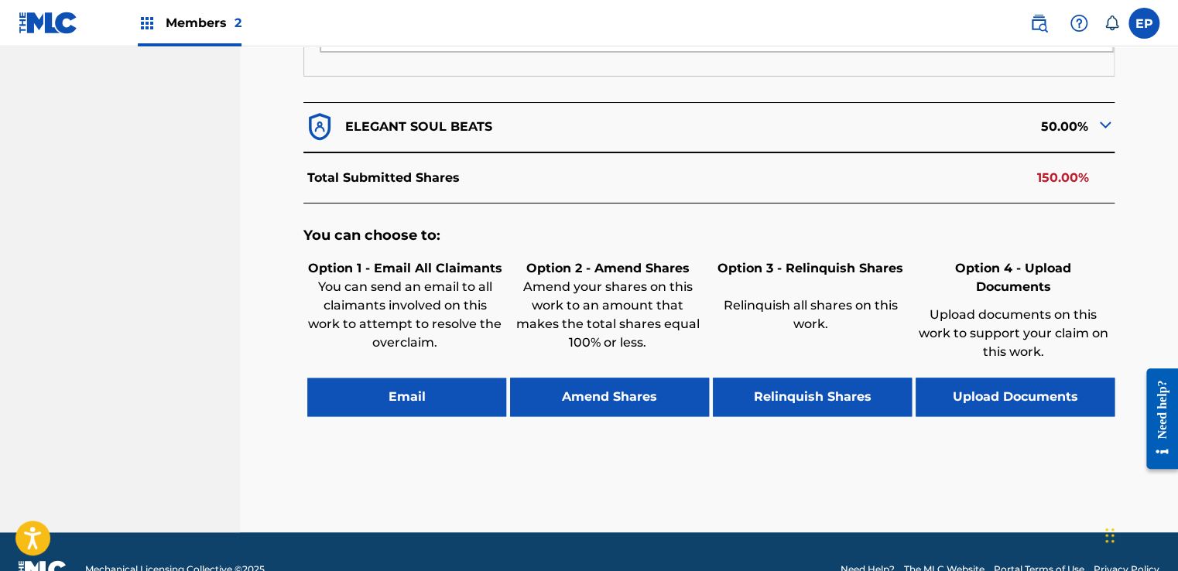
click at [1000, 378] on button "Upload Documents" at bounding box center [1014, 397] width 199 height 39
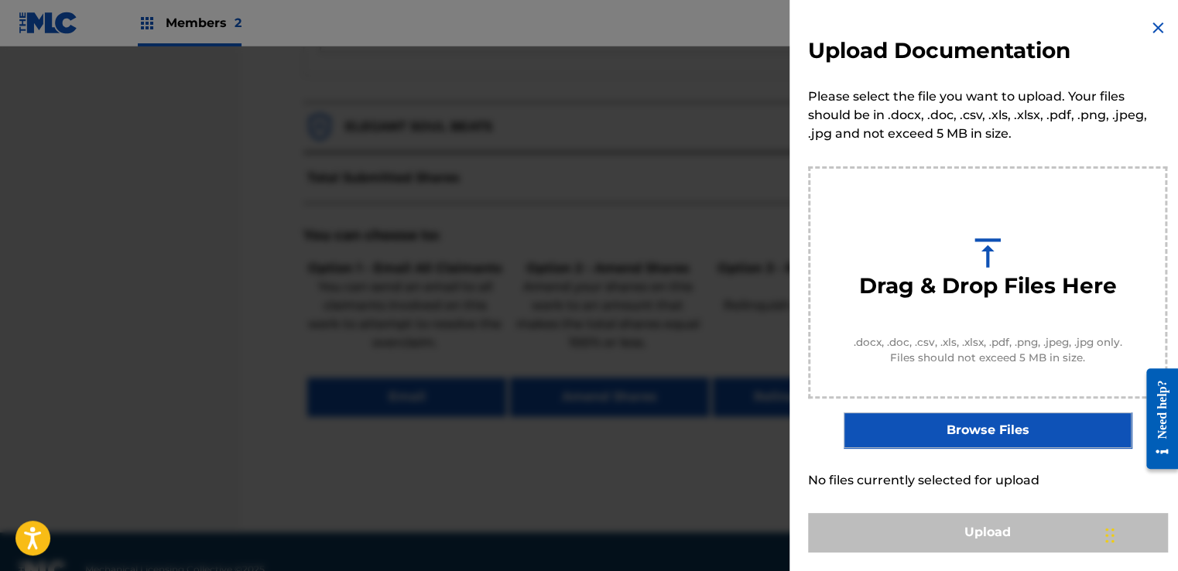
click at [1009, 449] on div "Upload Documentation Please select the file you want to upload. Your files shou…" at bounding box center [987, 285] width 396 height 570
click at [1008, 444] on label "Browse Files" at bounding box center [986, 430] width 287 height 36
click at [0, 0] on input "Browse Files" at bounding box center [0, 0] width 0 height 0
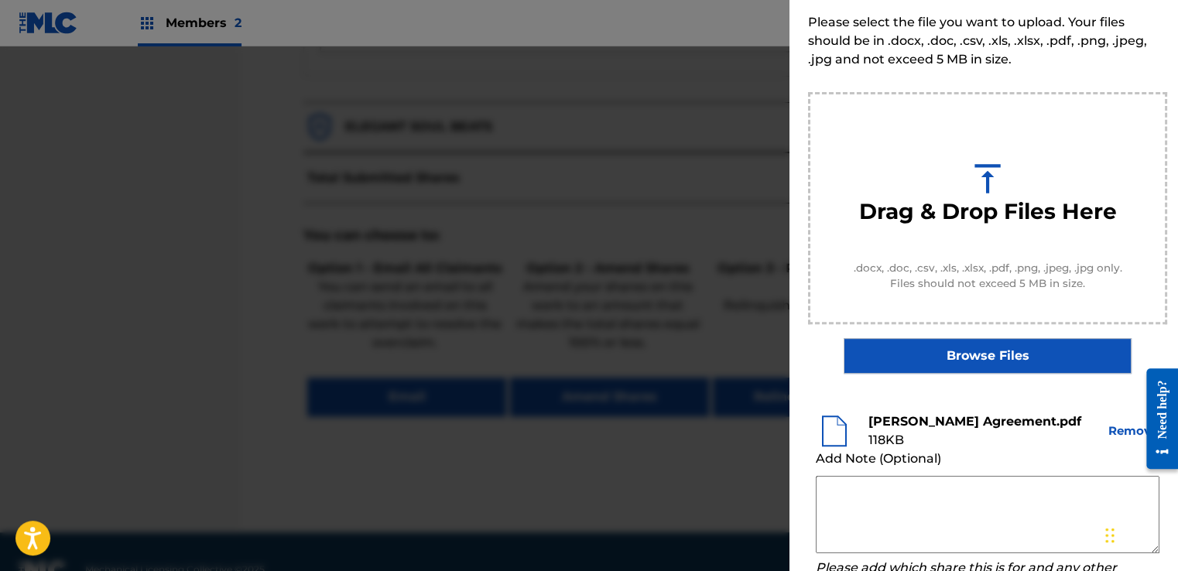
scroll to position [155, 0]
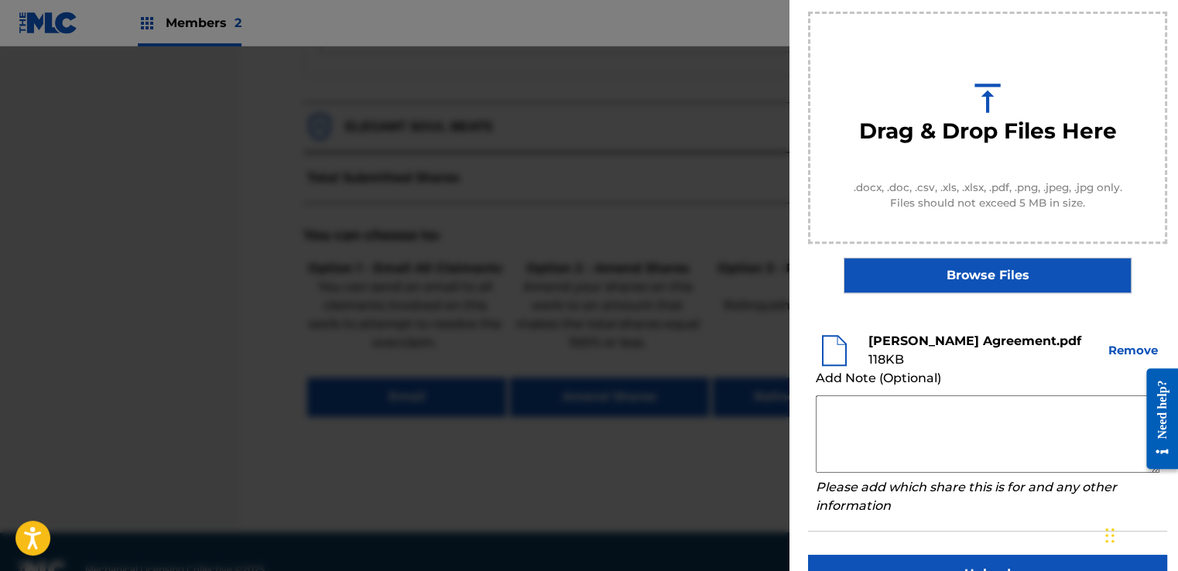
drag, startPoint x: 846, startPoint y: 407, endPoint x: 856, endPoint y: 414, distance: 12.2
click at [846, 407] on textarea at bounding box center [987, 433] width 344 height 77
paste textarea "Our self service agreement is signed via digital signature and is active until …"
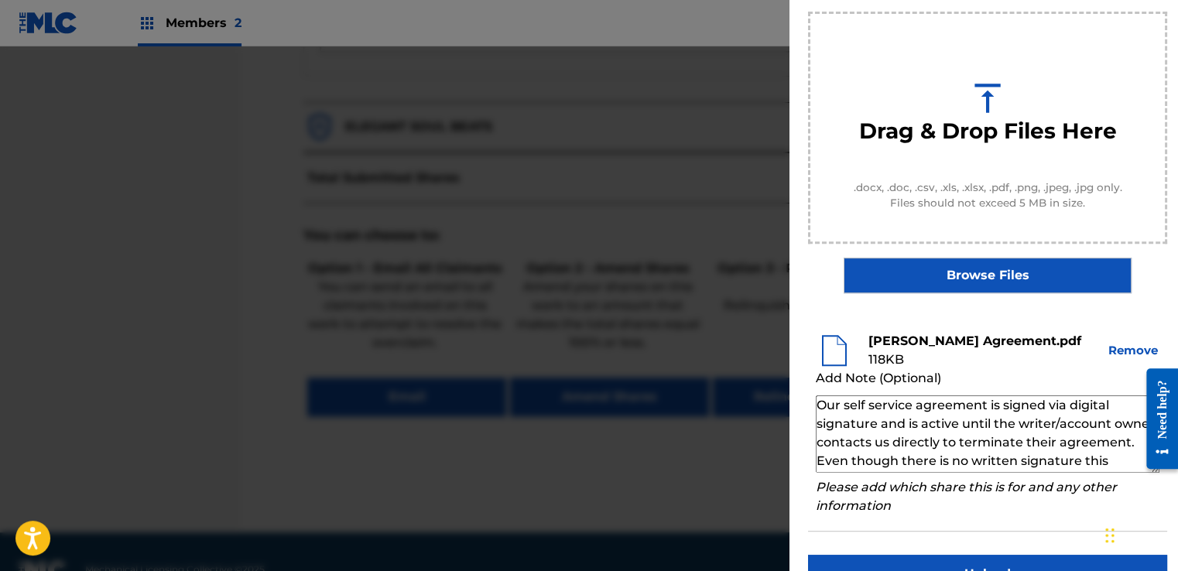
scroll to position [53, 0]
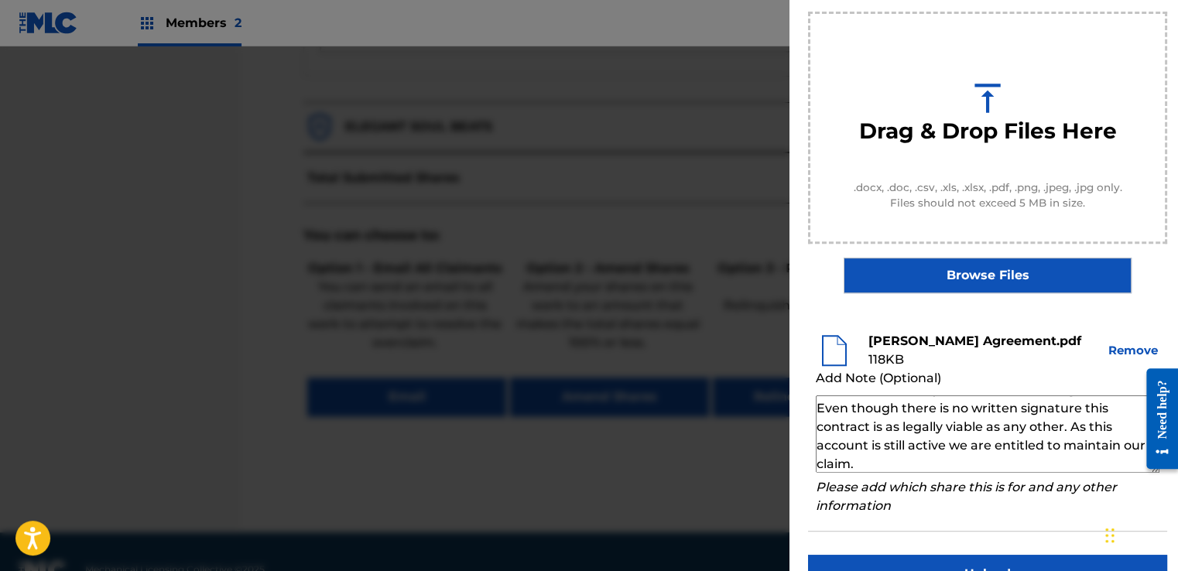
type textarea "Our self service agreement is signed via digital signature and is active until …"
click at [935, 555] on button "Upload" at bounding box center [987, 574] width 359 height 39
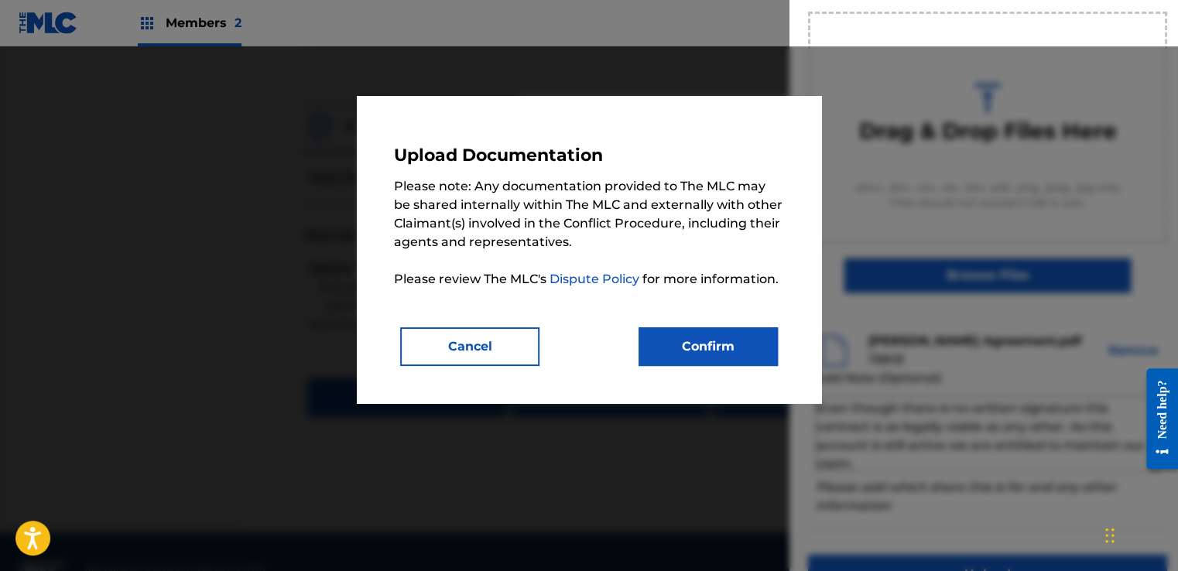
click at [729, 346] on button "Confirm" at bounding box center [707, 346] width 139 height 39
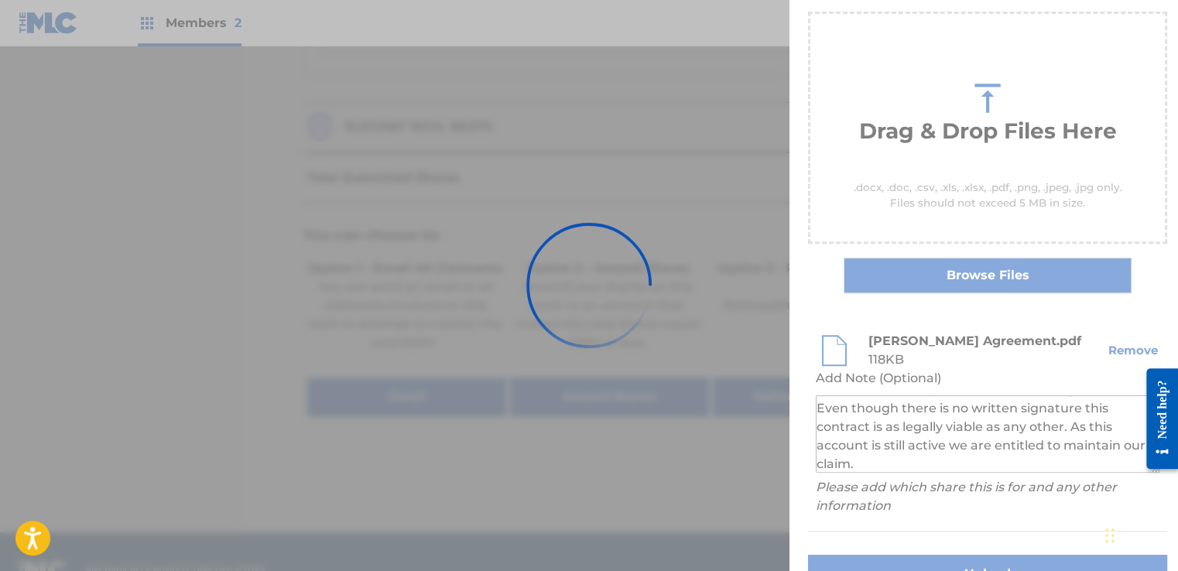
scroll to position [90, 0]
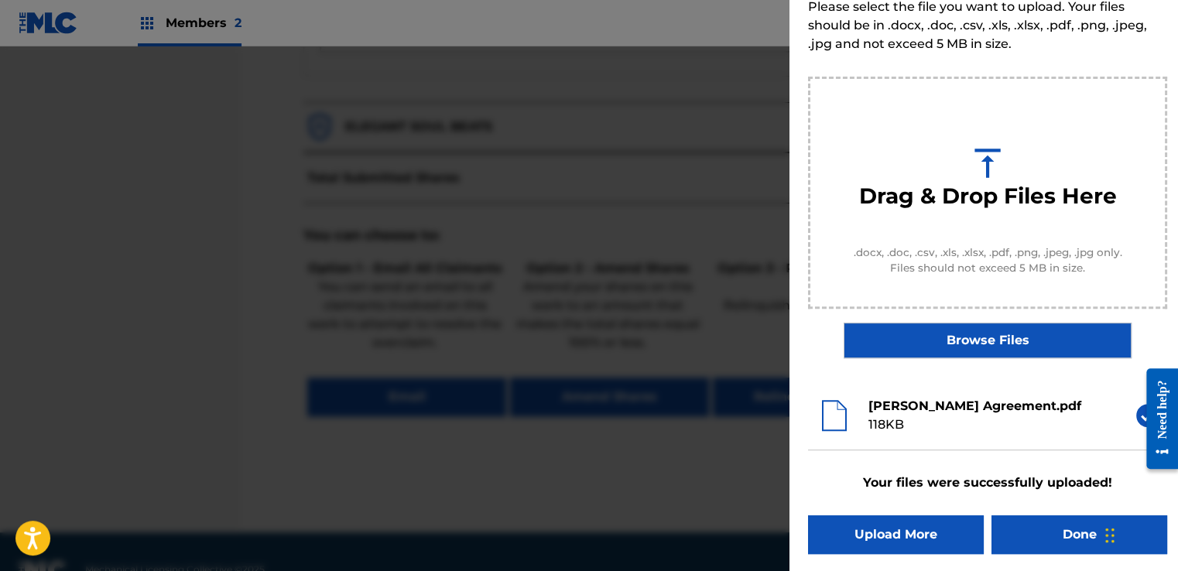
click at [1039, 528] on button "Done" at bounding box center [1079, 534] width 176 height 39
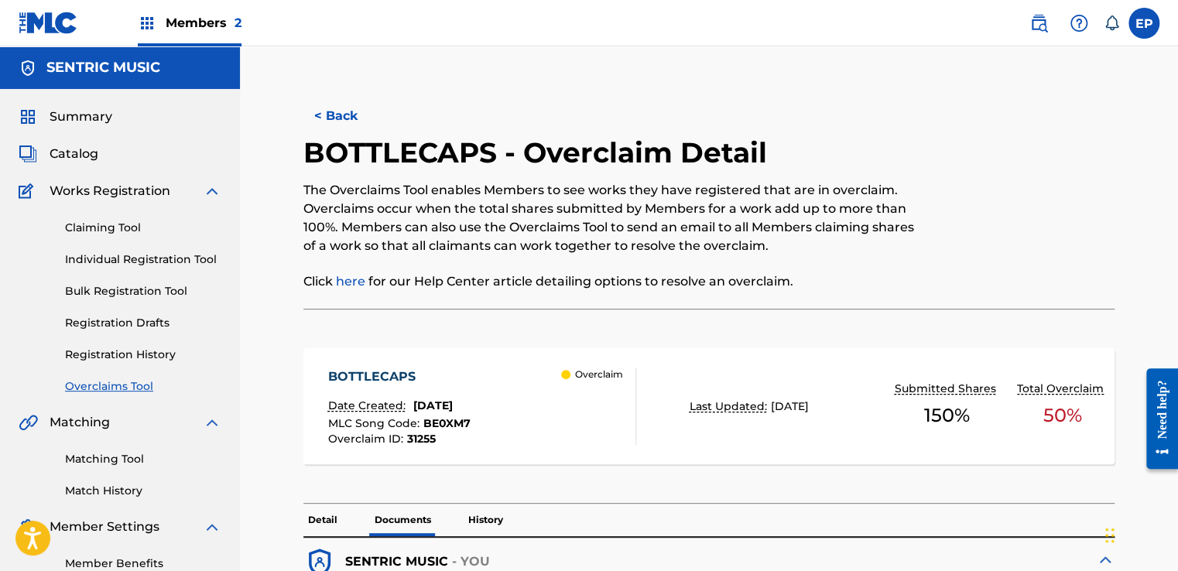
click at [138, 382] on link "Overclaims Tool" at bounding box center [143, 386] width 156 height 16
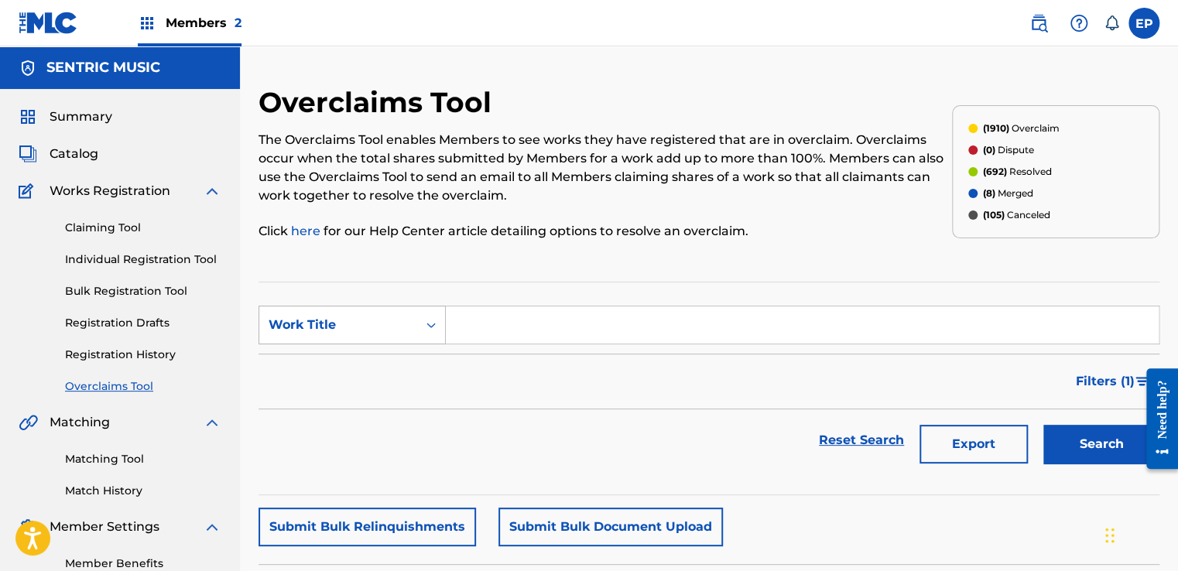
click at [427, 323] on icon "Search Form" at bounding box center [430, 325] width 9 height 5
click at [337, 399] on div "Overclaim ID" at bounding box center [352, 402] width 186 height 39
click at [615, 309] on input "Search Form" at bounding box center [802, 324] width 713 height 37
paste input "31257"
type input "31257"
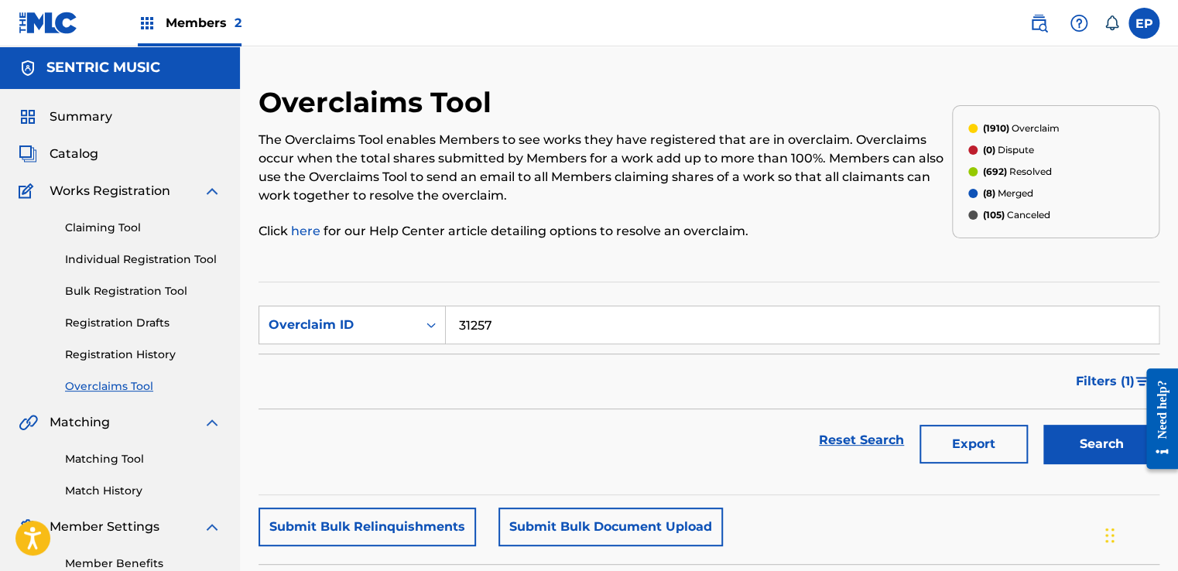
click at [1099, 435] on button "Search" at bounding box center [1101, 444] width 116 height 39
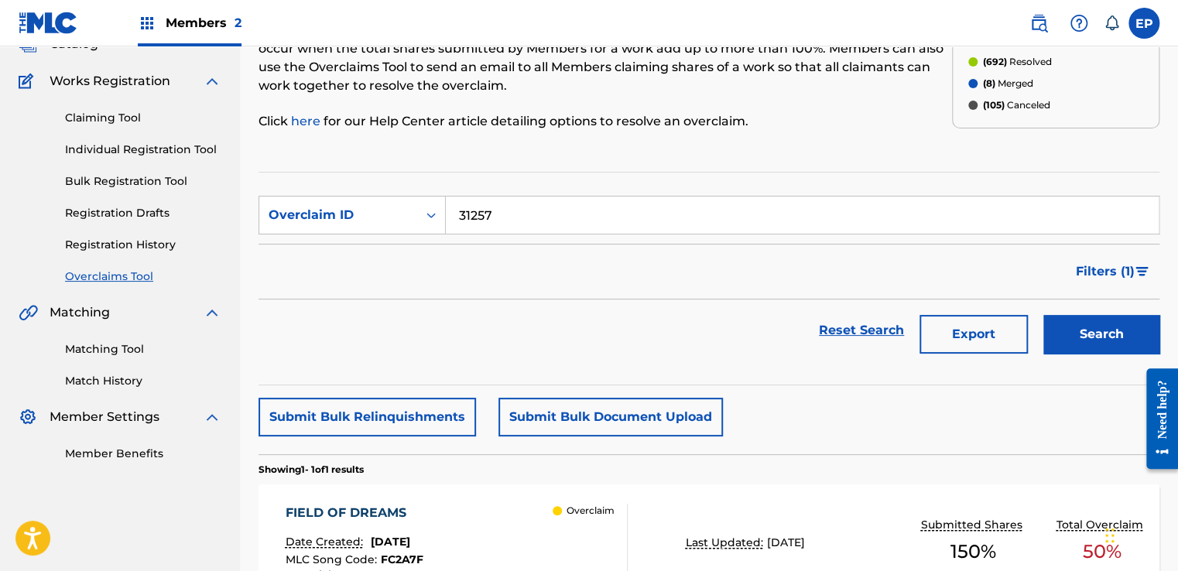
scroll to position [232, 0]
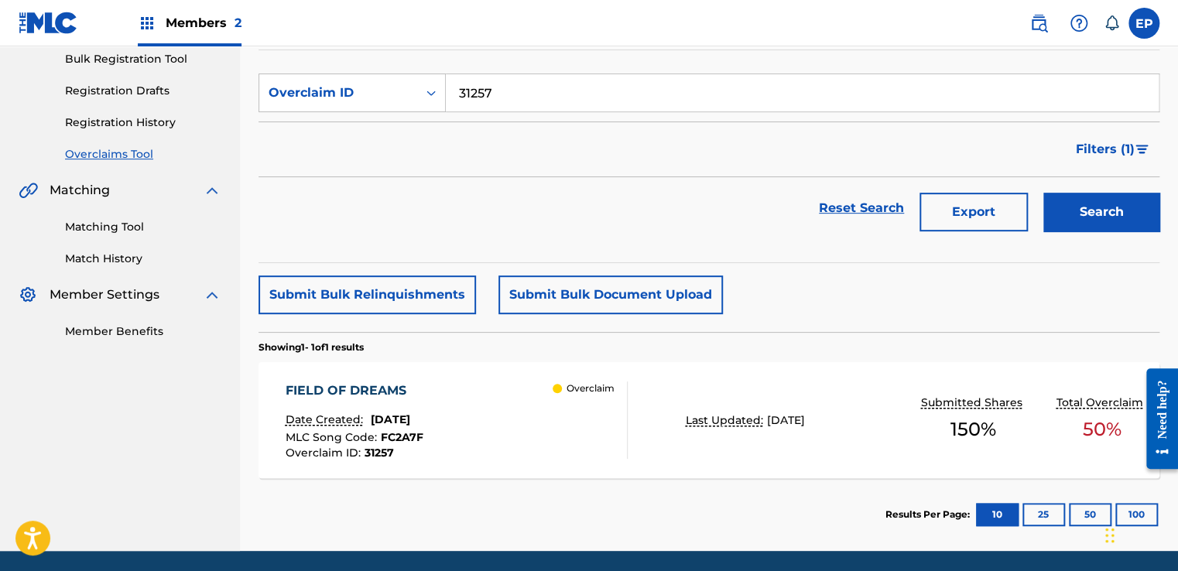
click at [510, 436] on div "FIELD OF DREAMS Date Created: July 30, 2025 MLC Song Code : FC2A7F Overclaim ID…" at bounding box center [456, 419] width 342 height 77
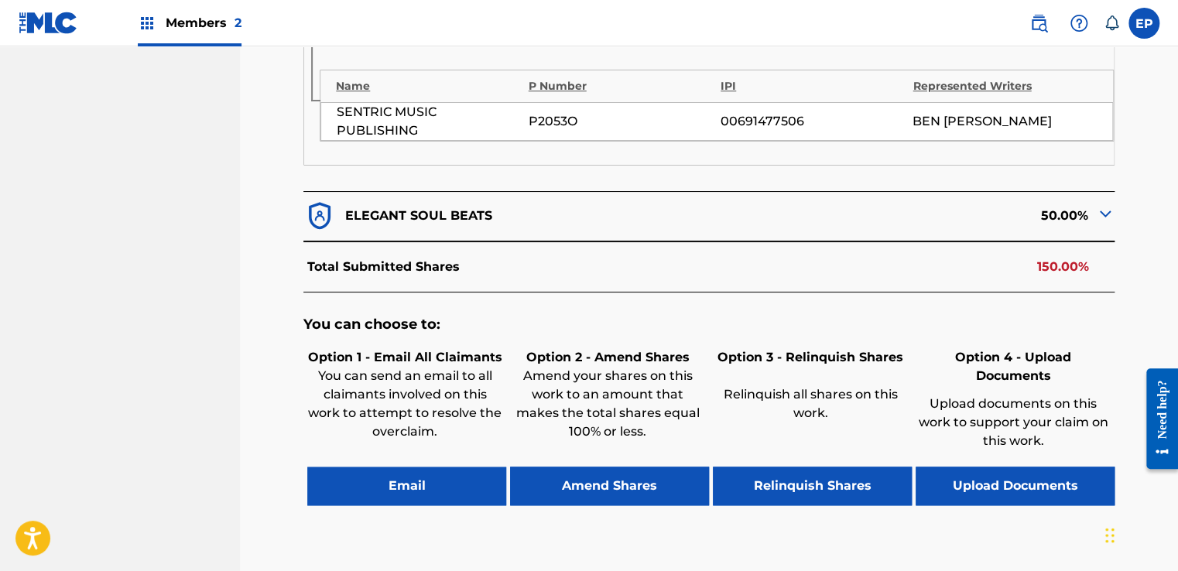
scroll to position [730, 0]
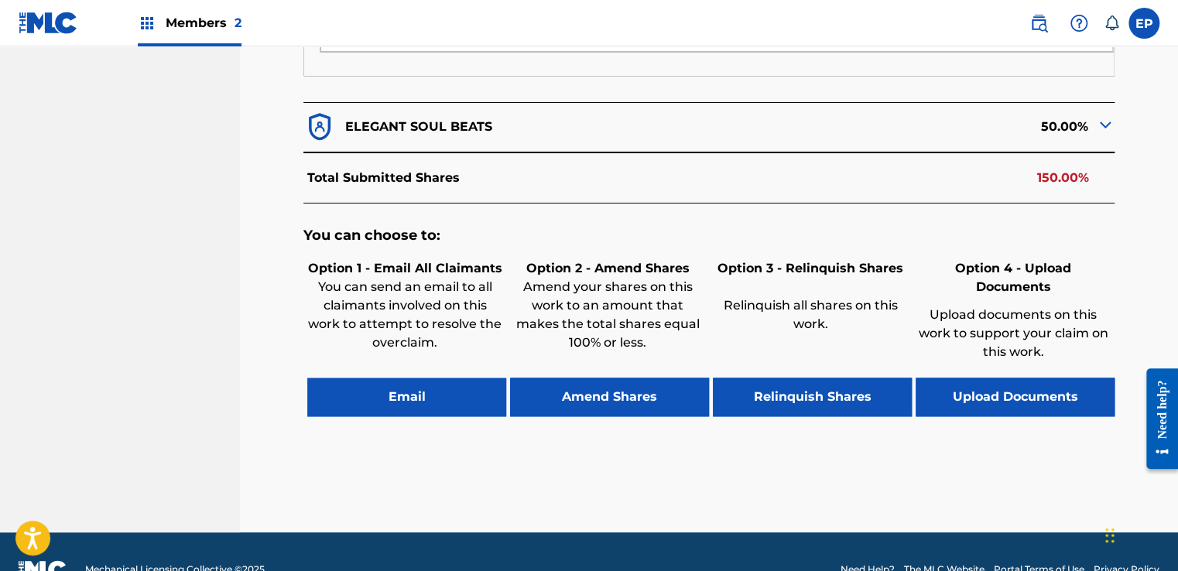
click at [981, 378] on button "Upload Documents" at bounding box center [1014, 397] width 199 height 39
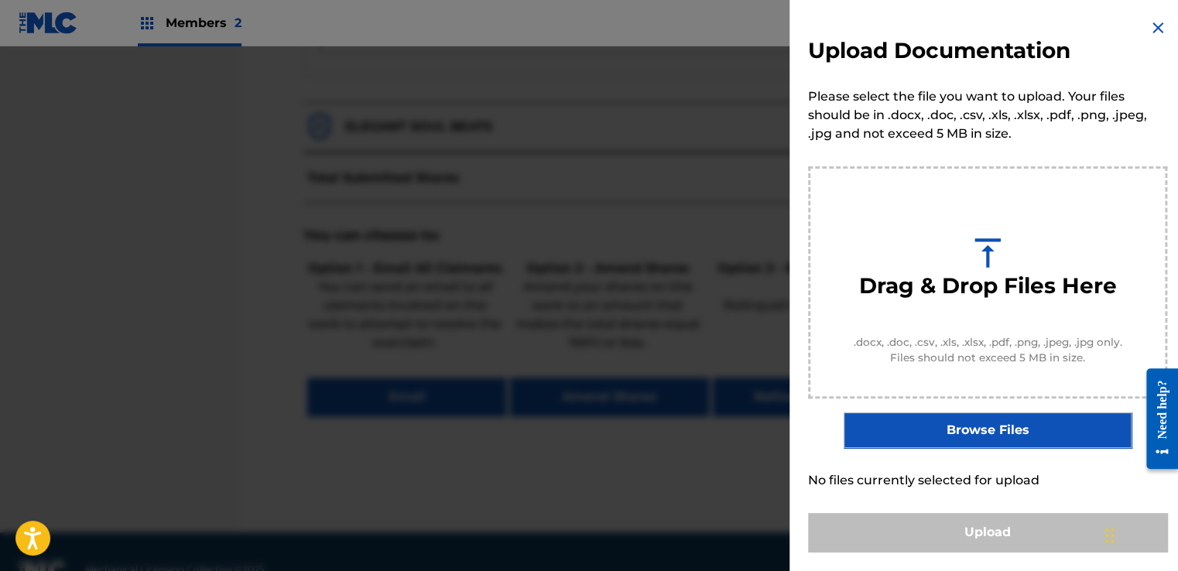
click at [983, 434] on label "Browse Files" at bounding box center [986, 430] width 287 height 36
click at [0, 0] on input "Browse Files" at bounding box center [0, 0] width 0 height 0
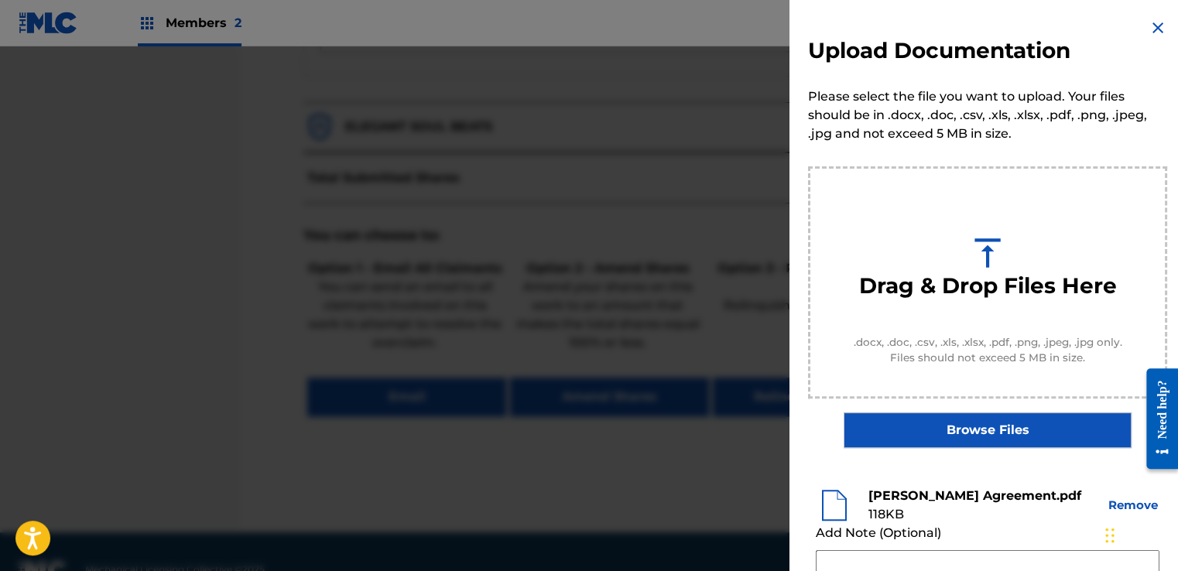
click at [821, 371] on div "Drag & Drop Files Here .docx, .doc, .csv, .xls, .xlsx, .pdf, .png, .jpeg, .jpg …" at bounding box center [987, 282] width 359 height 232
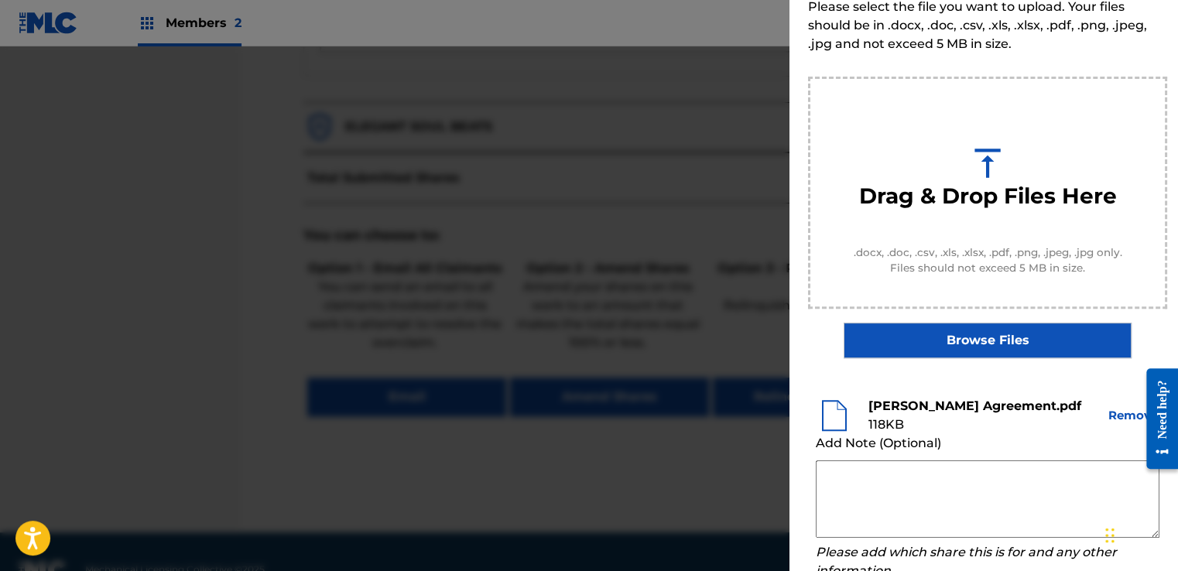
scroll to position [155, 0]
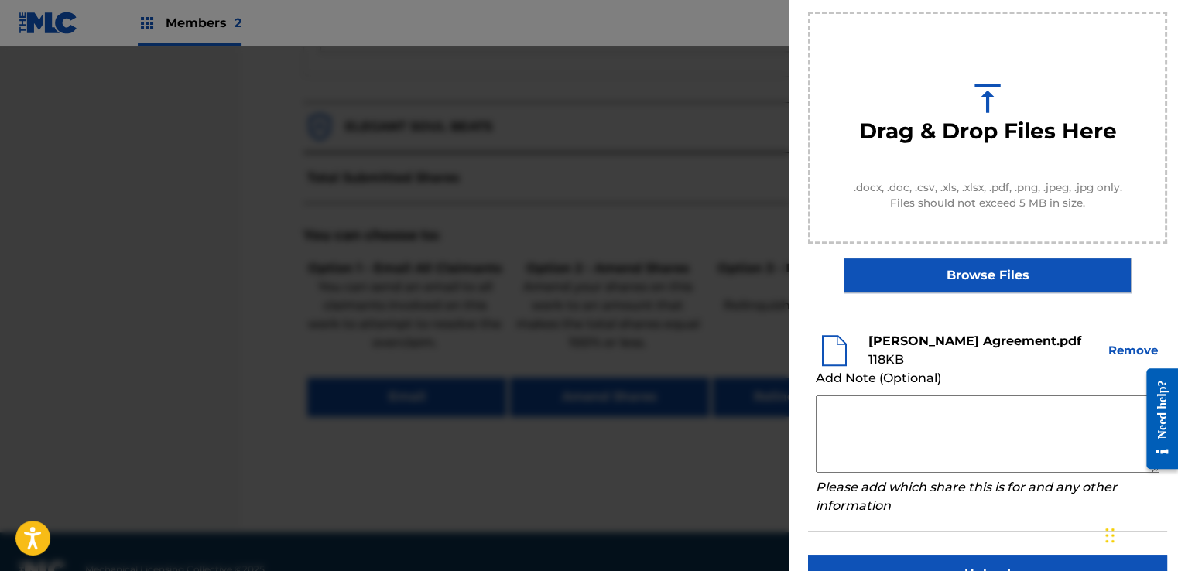
click at [847, 412] on textarea at bounding box center [987, 433] width 344 height 77
paste textarea "Our self service agreement is signed via digital signature and is active until …"
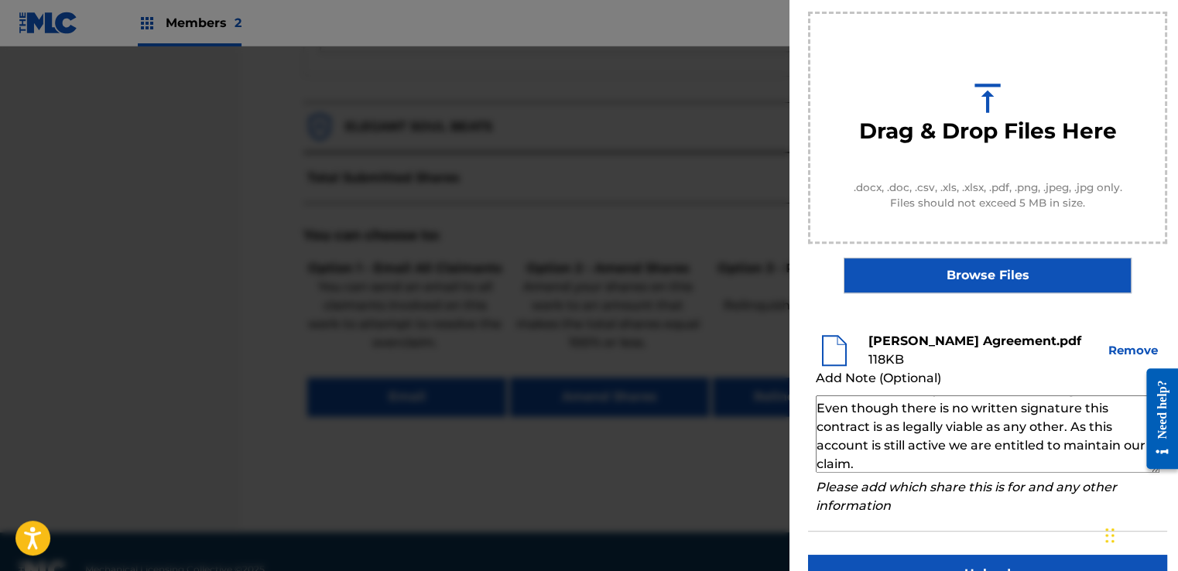
scroll to position [53, 0]
type textarea "Our self service agreement is signed via digital signature and is active until …"
click at [918, 559] on button "Upload" at bounding box center [987, 574] width 359 height 39
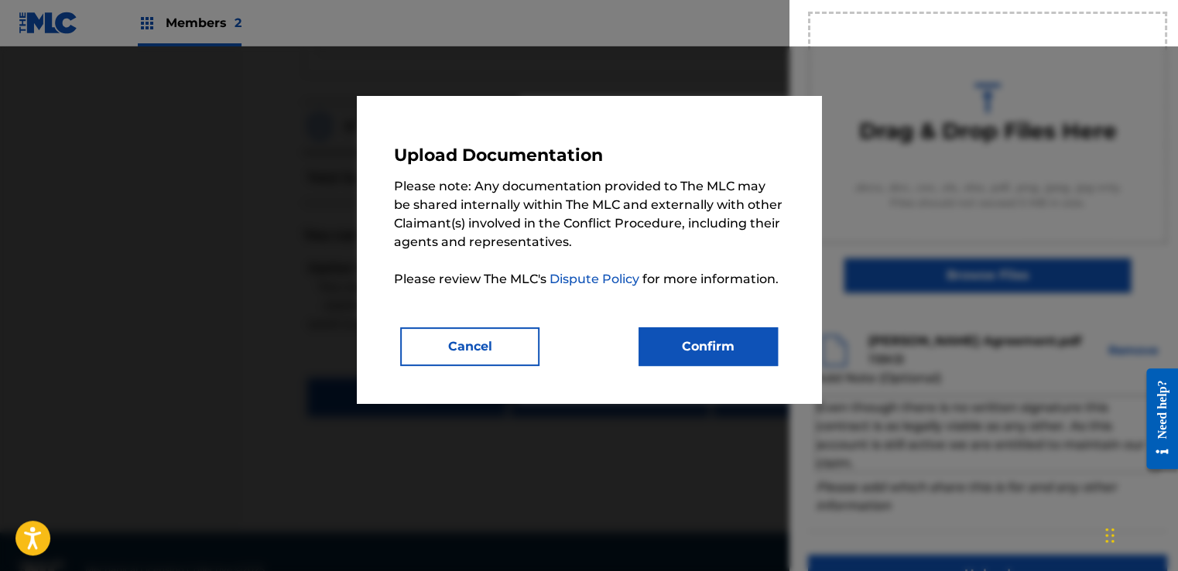
click at [719, 359] on button "Confirm" at bounding box center [707, 346] width 139 height 39
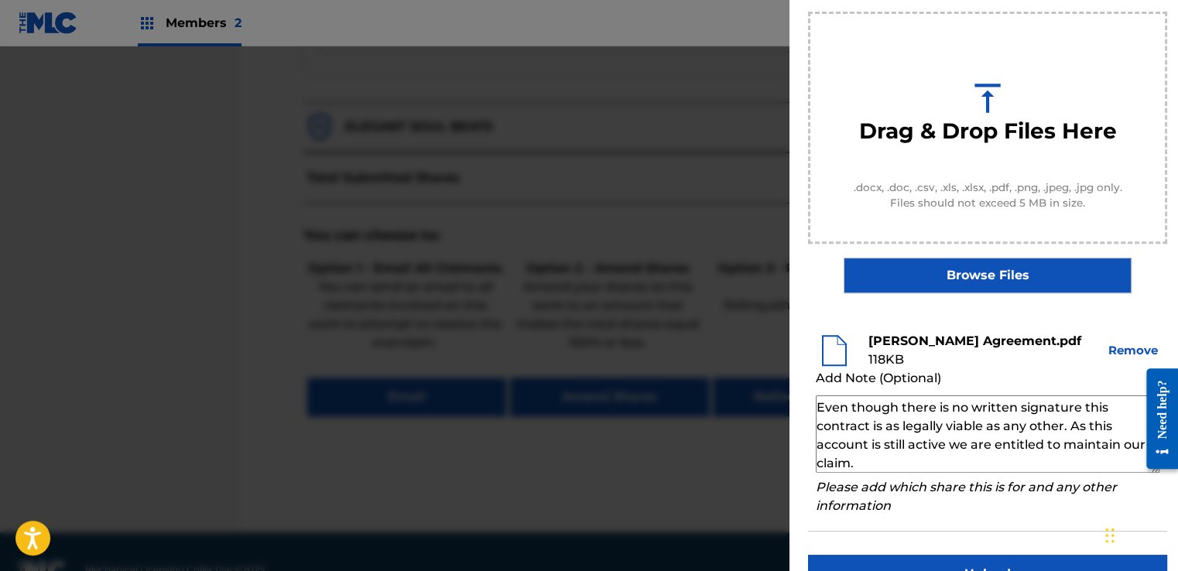
scroll to position [90, 0]
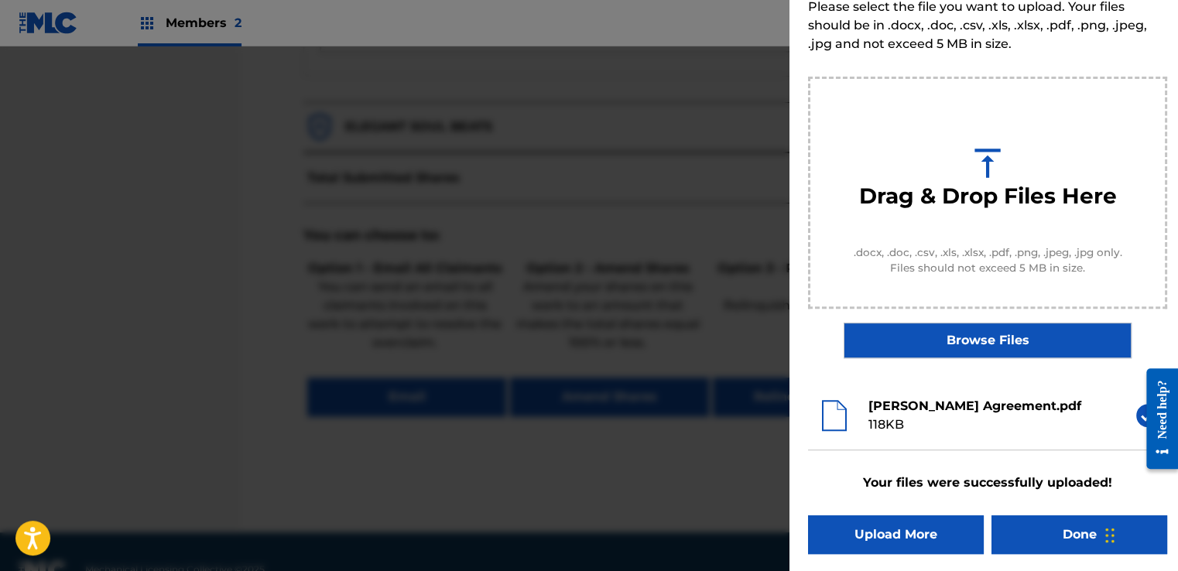
click at [1012, 521] on button "Done" at bounding box center [1079, 534] width 176 height 39
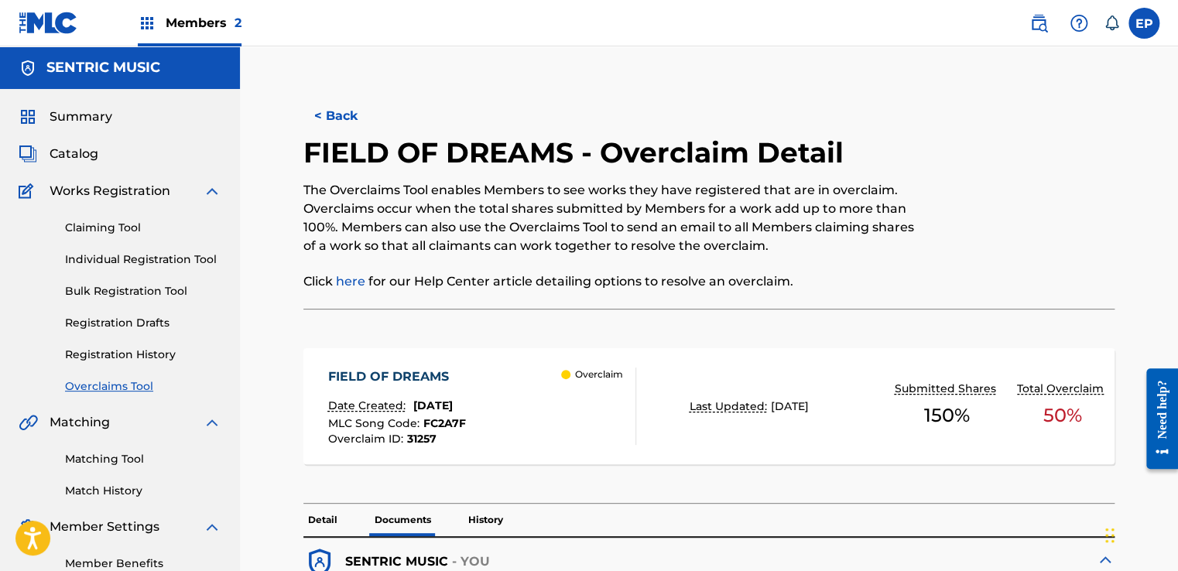
click at [114, 379] on link "Overclaims Tool" at bounding box center [143, 386] width 156 height 16
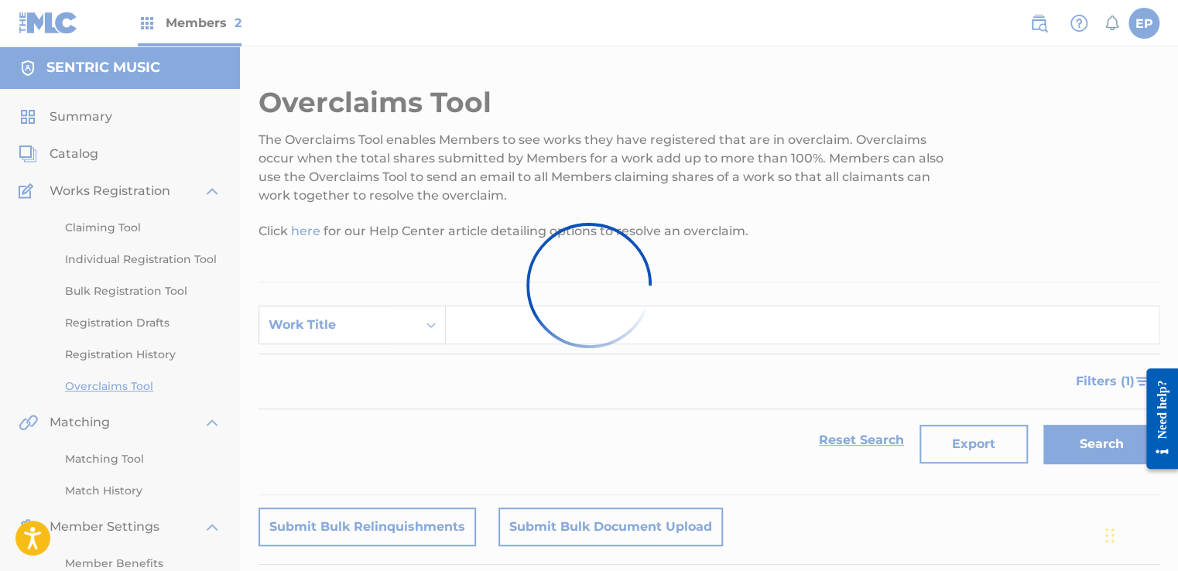
click at [357, 320] on div "Work Title" at bounding box center [337, 325] width 139 height 19
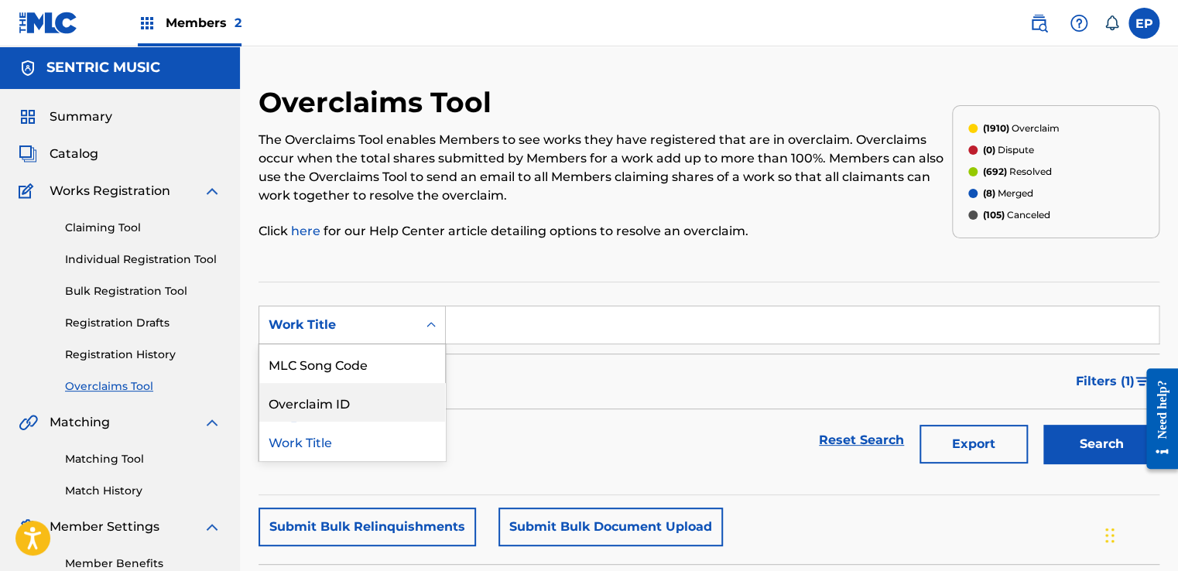
click at [341, 408] on div "Overclaim ID" at bounding box center [352, 402] width 186 height 39
drag, startPoint x: 471, startPoint y: 355, endPoint x: 552, endPoint y: 334, distance: 83.9
click at [515, 323] on input "Search Form" at bounding box center [802, 324] width 713 height 37
paste input "31263"
type input "31263"
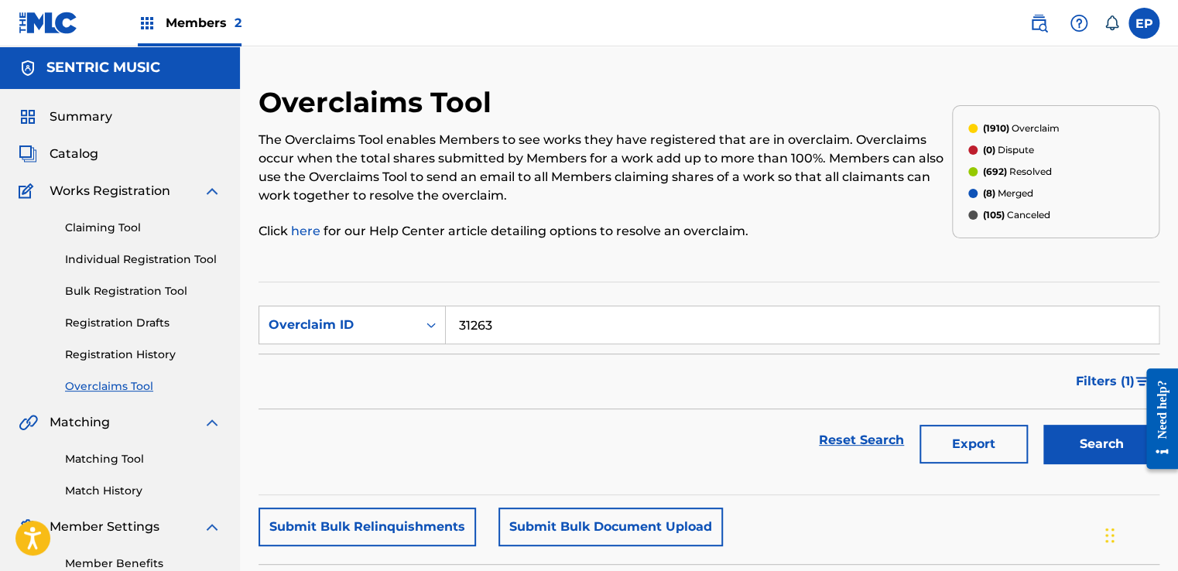
click at [1060, 440] on button "Search" at bounding box center [1101, 444] width 116 height 39
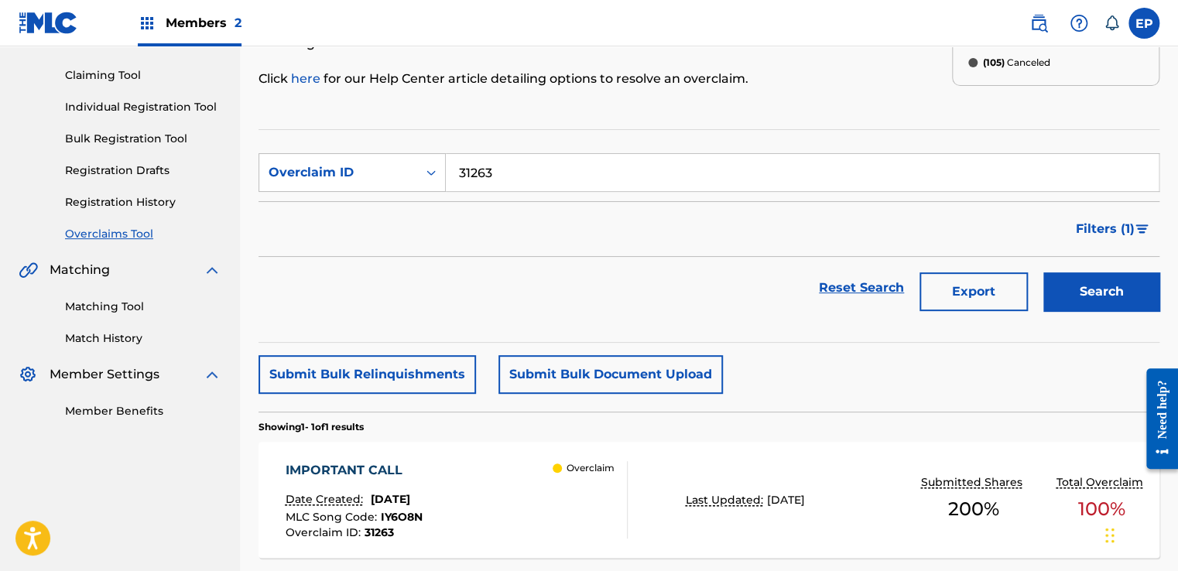
scroll to position [285, 0]
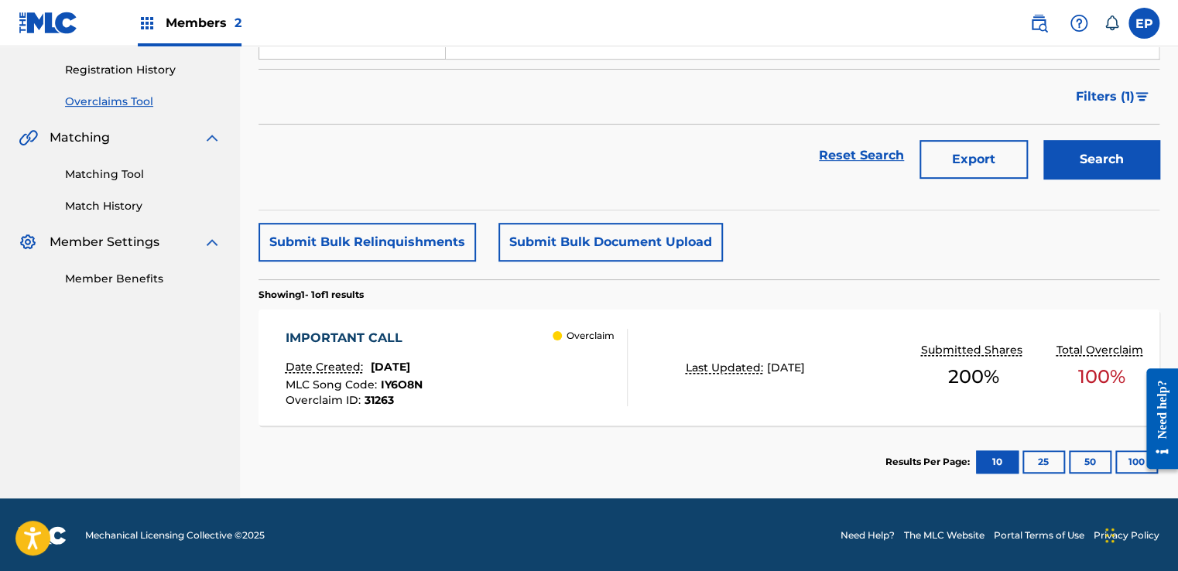
click at [566, 378] on div "Overclaim" at bounding box center [589, 367] width 74 height 77
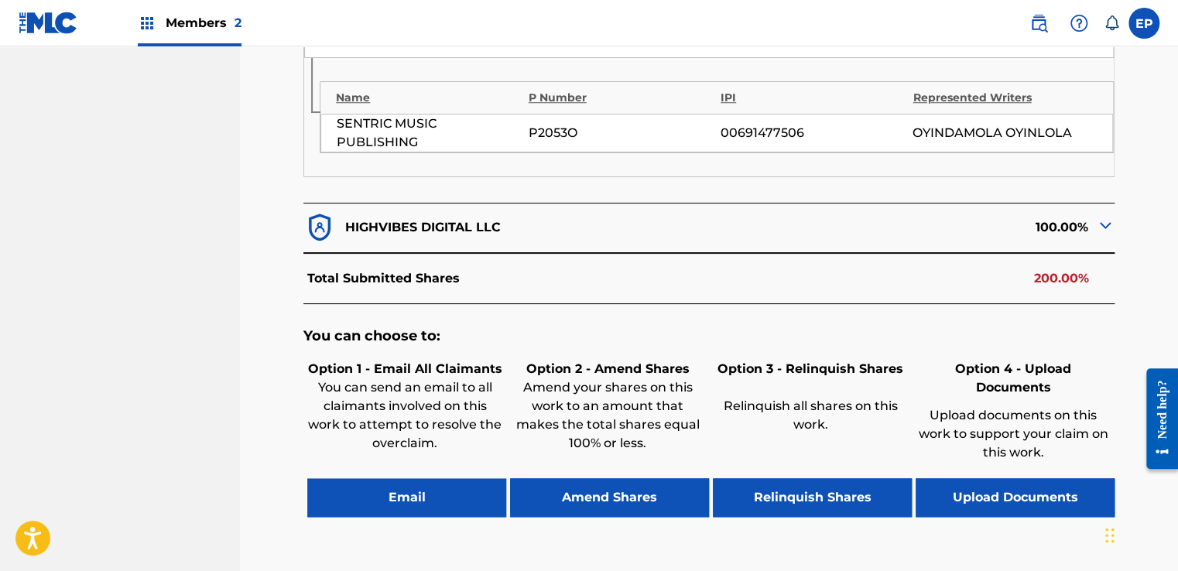
scroll to position [730, 0]
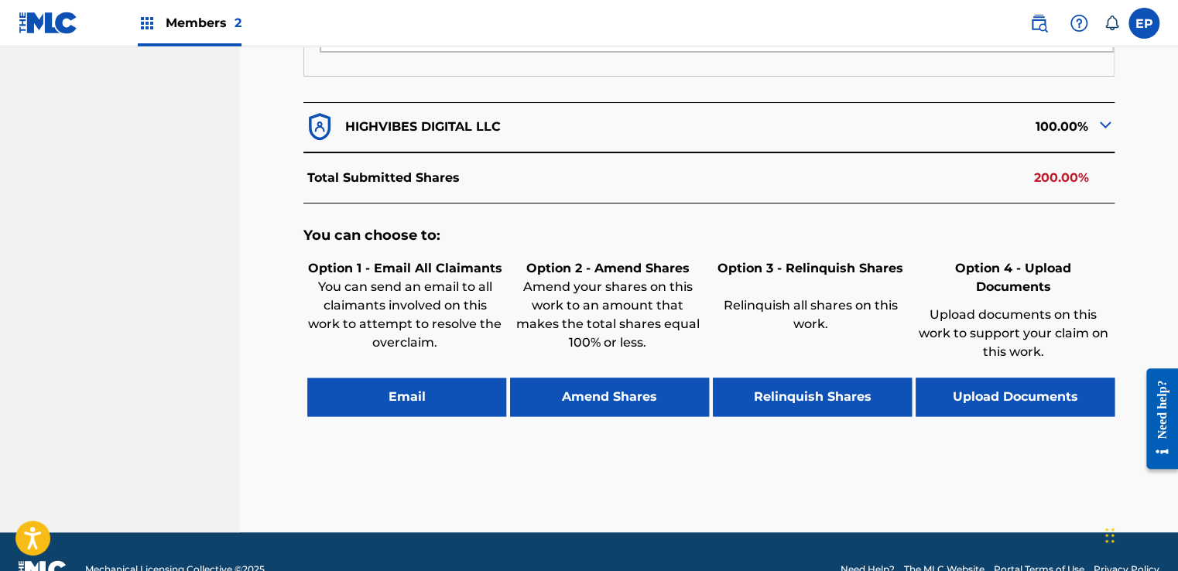
click at [987, 378] on button "Upload Documents" at bounding box center [1014, 397] width 199 height 39
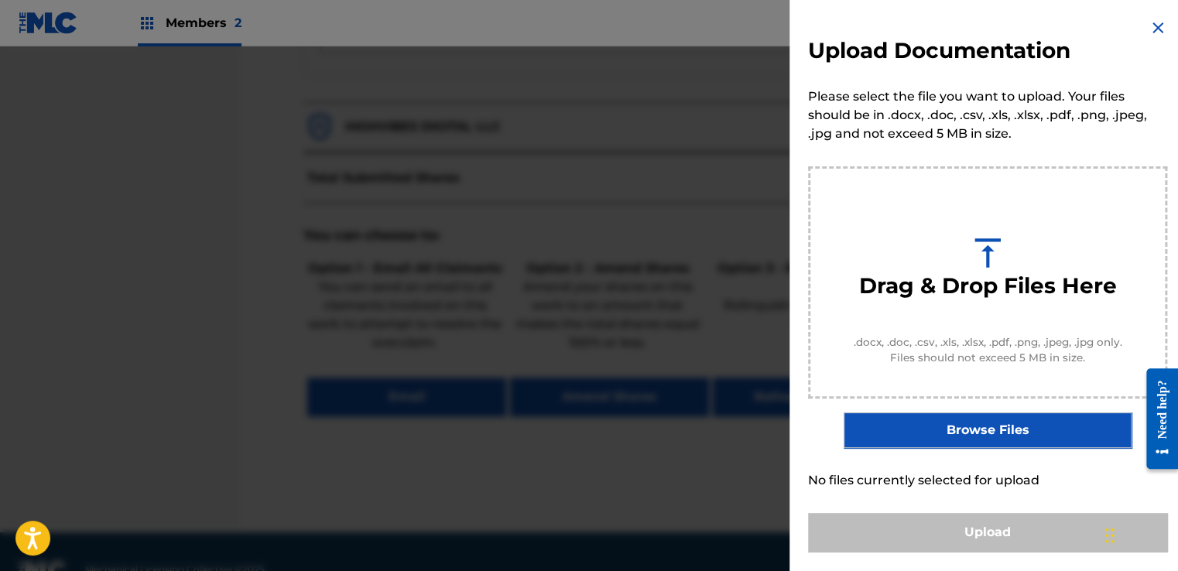
click at [976, 412] on label "Browse Files" at bounding box center [986, 430] width 287 height 36
click at [0, 0] on input "Browse Files" at bounding box center [0, 0] width 0 height 0
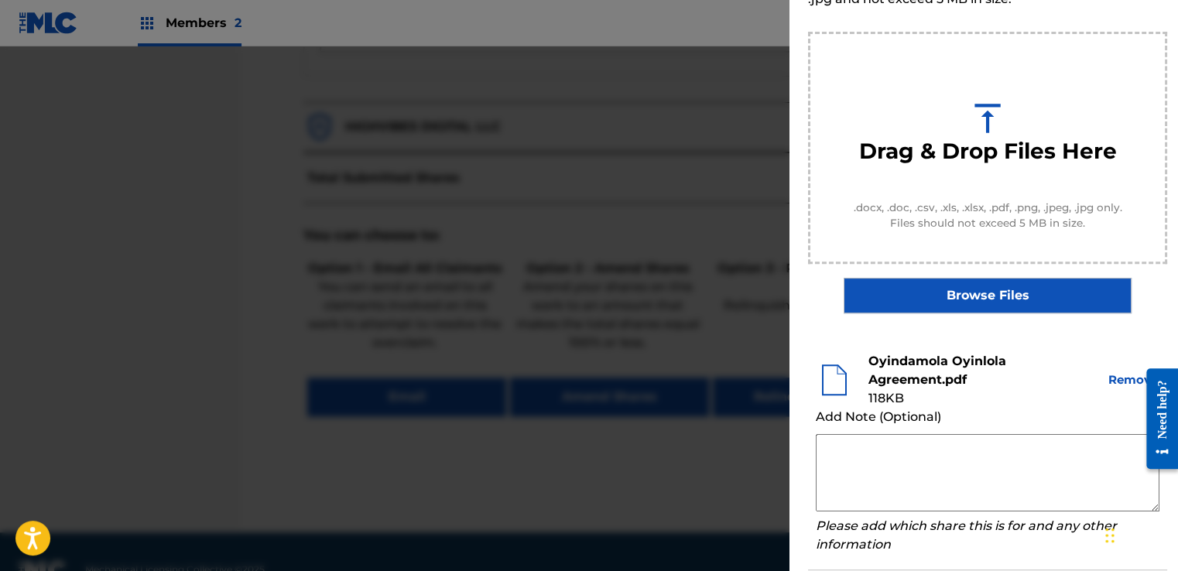
scroll to position [213, 0]
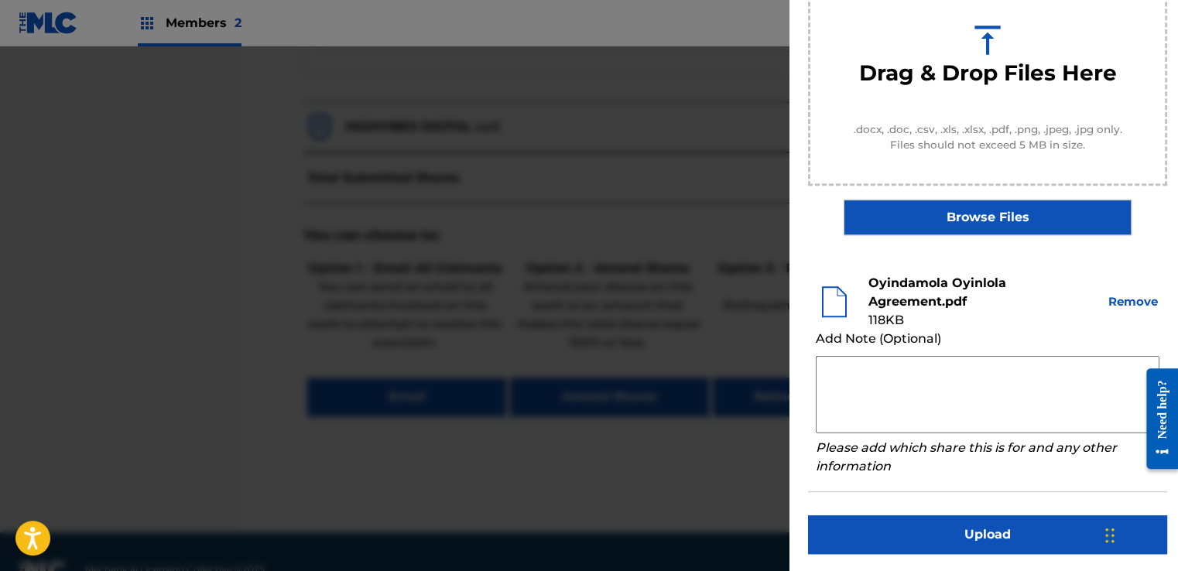
click at [873, 367] on textarea at bounding box center [987, 394] width 344 height 77
paste textarea "Our self service agreement is signed via digital signature and is active until …"
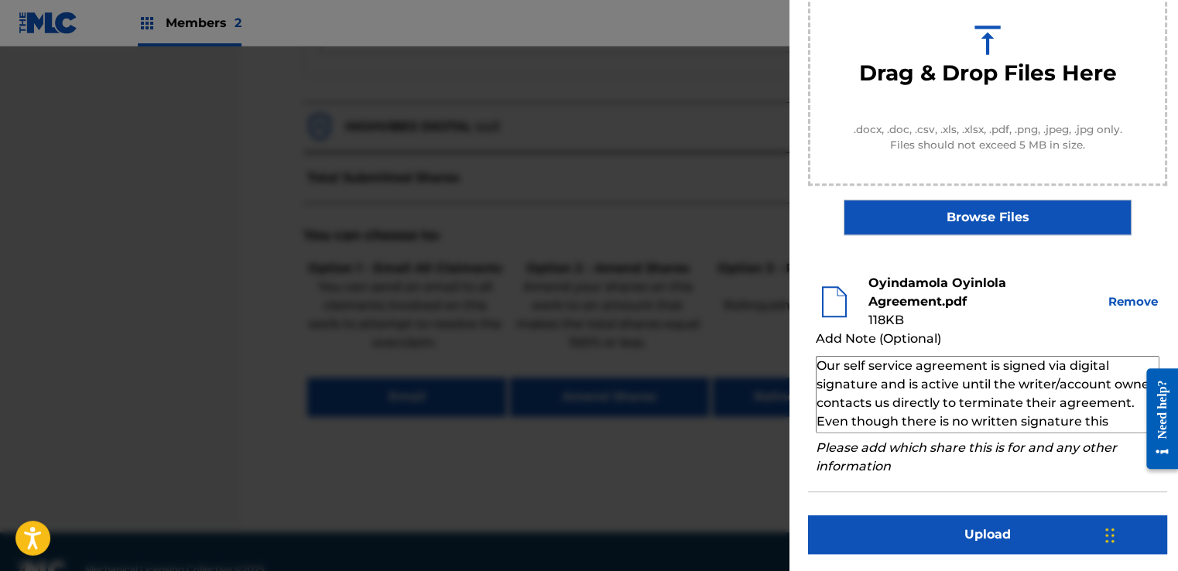
scroll to position [53, 0]
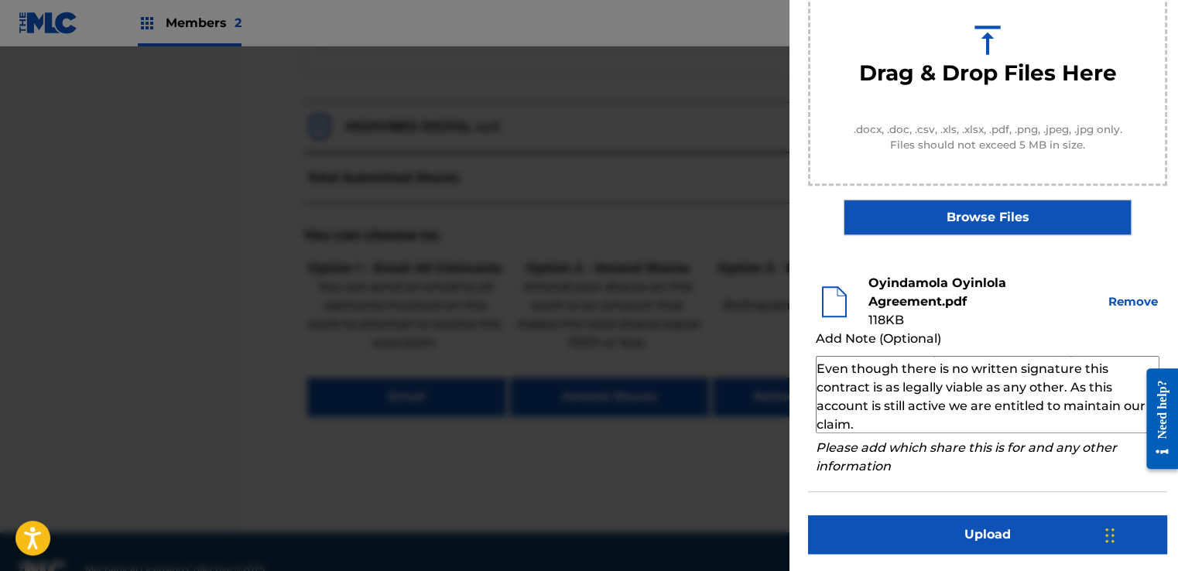
type textarea "Our self service agreement is signed via digital signature and is active until …"
click at [944, 528] on button "Upload" at bounding box center [987, 534] width 359 height 39
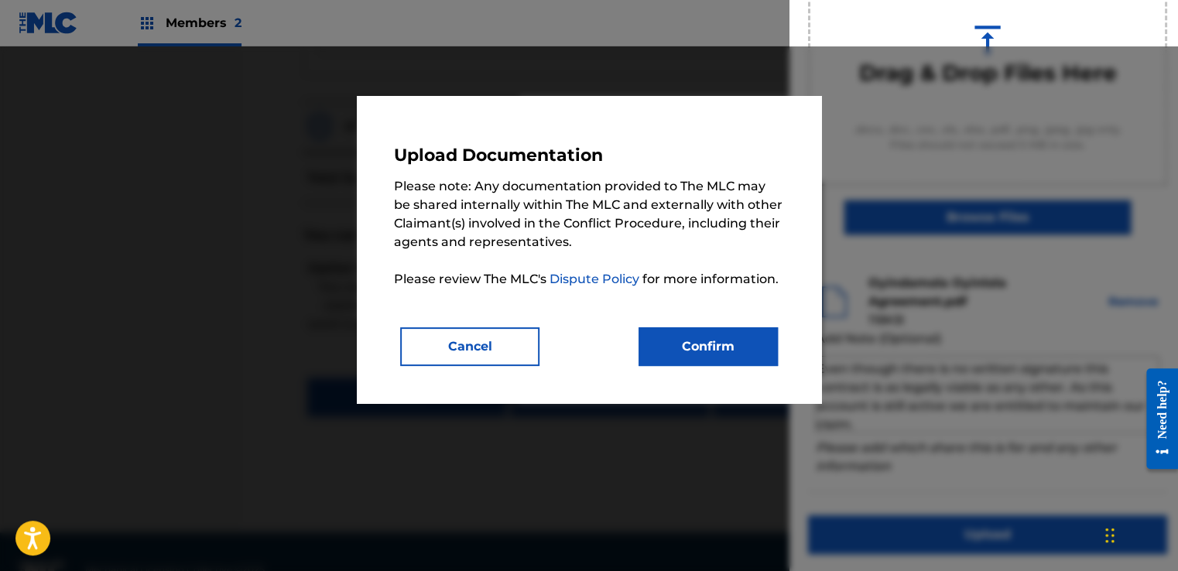
click at [706, 344] on button "Confirm" at bounding box center [707, 346] width 139 height 39
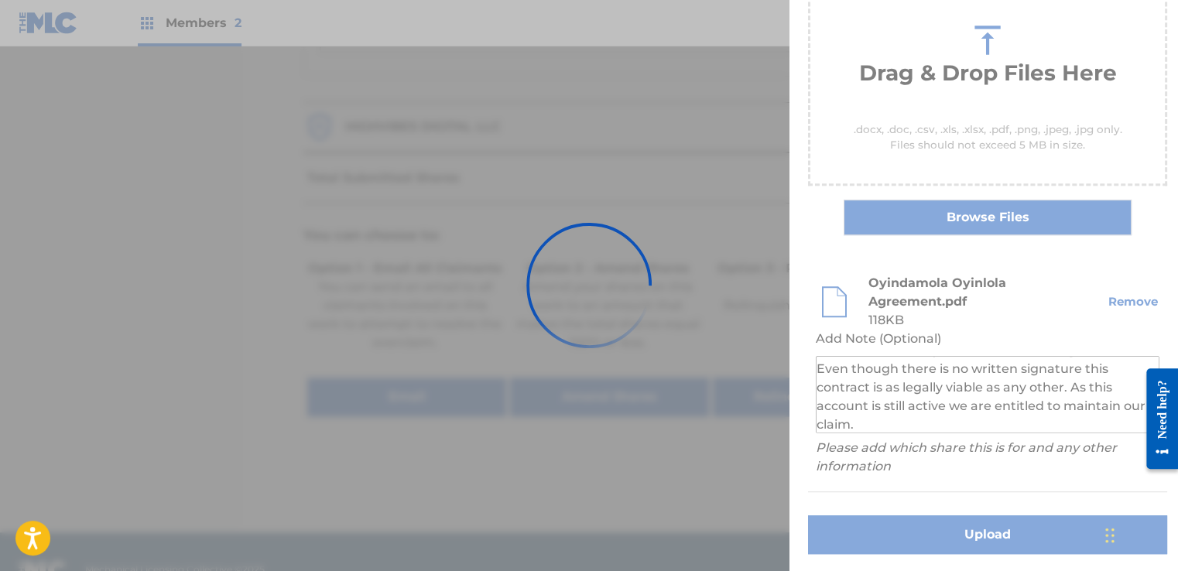
scroll to position [90, 0]
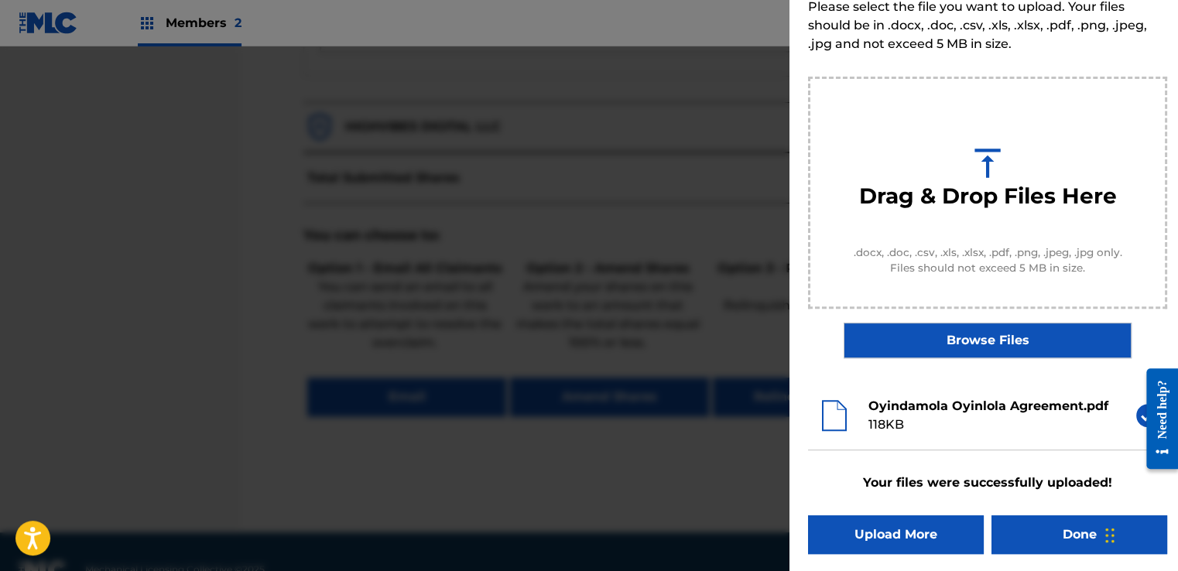
click at [1009, 518] on button "Done" at bounding box center [1079, 534] width 176 height 39
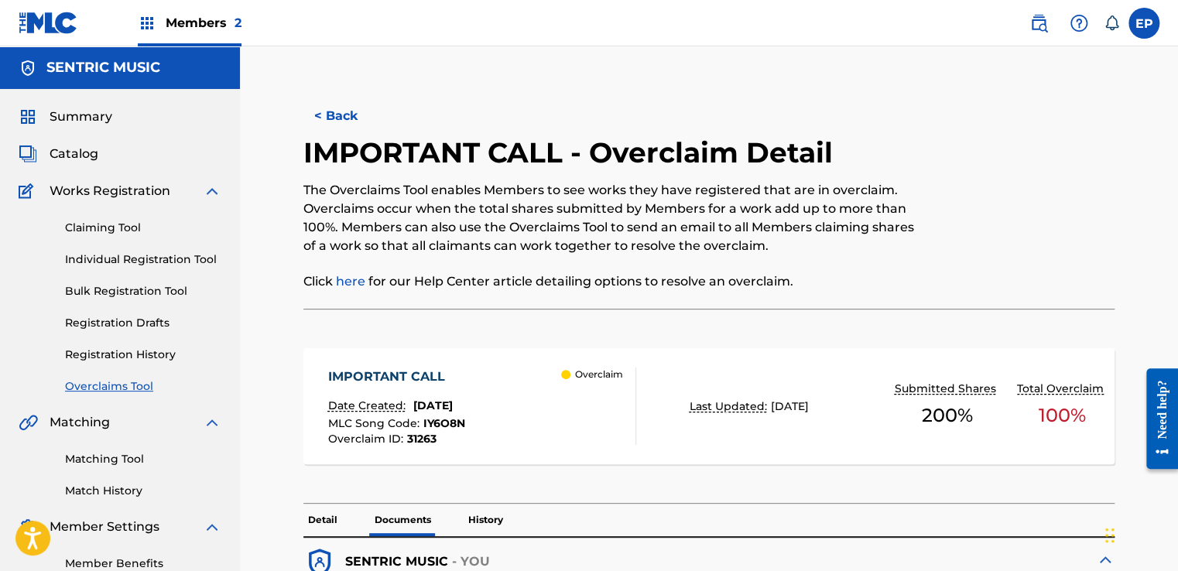
click at [138, 385] on link "Overclaims Tool" at bounding box center [143, 386] width 156 height 16
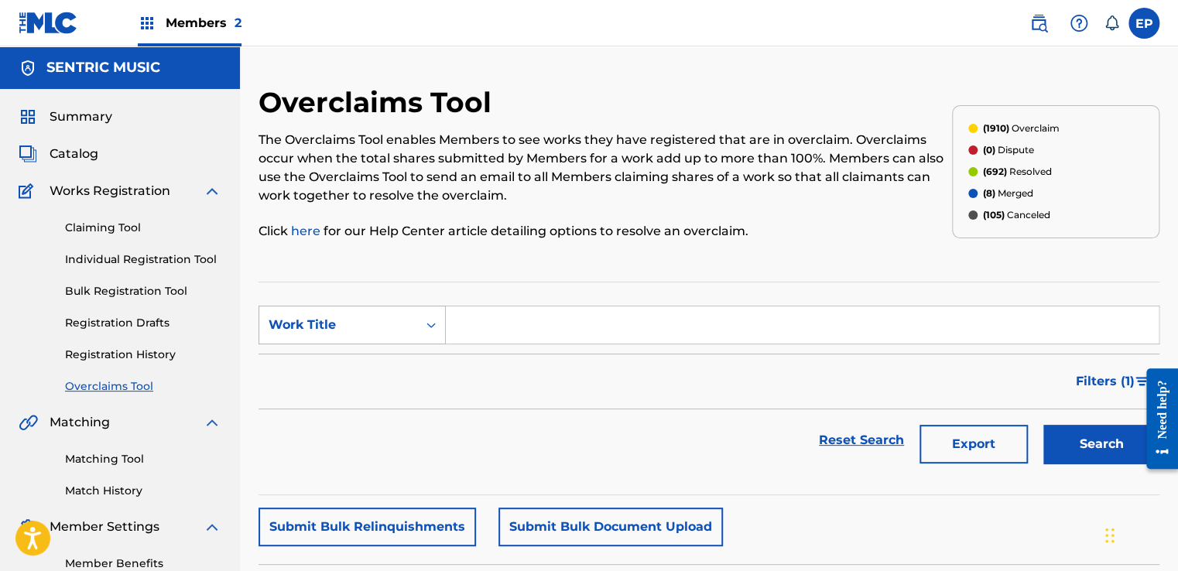
click at [319, 333] on div "Work Title" at bounding box center [337, 325] width 139 height 19
click at [332, 398] on div "Overclaim ID" at bounding box center [352, 402] width 186 height 39
click at [505, 340] on input "Search Form" at bounding box center [802, 324] width 713 height 37
paste input "31258"
type input "31258"
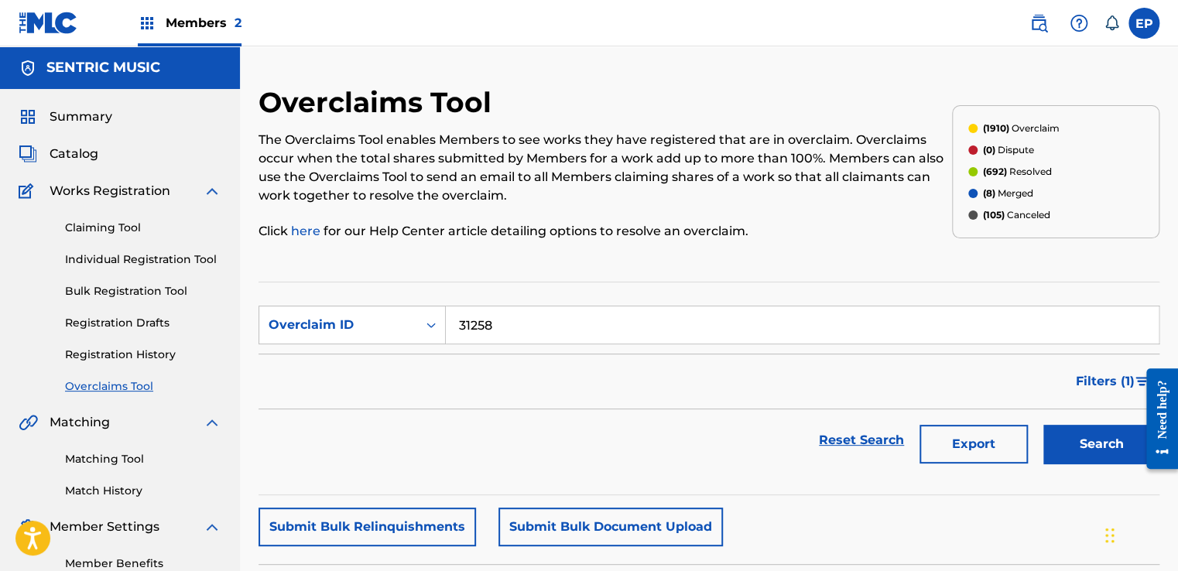
click at [1068, 435] on button "Search" at bounding box center [1101, 444] width 116 height 39
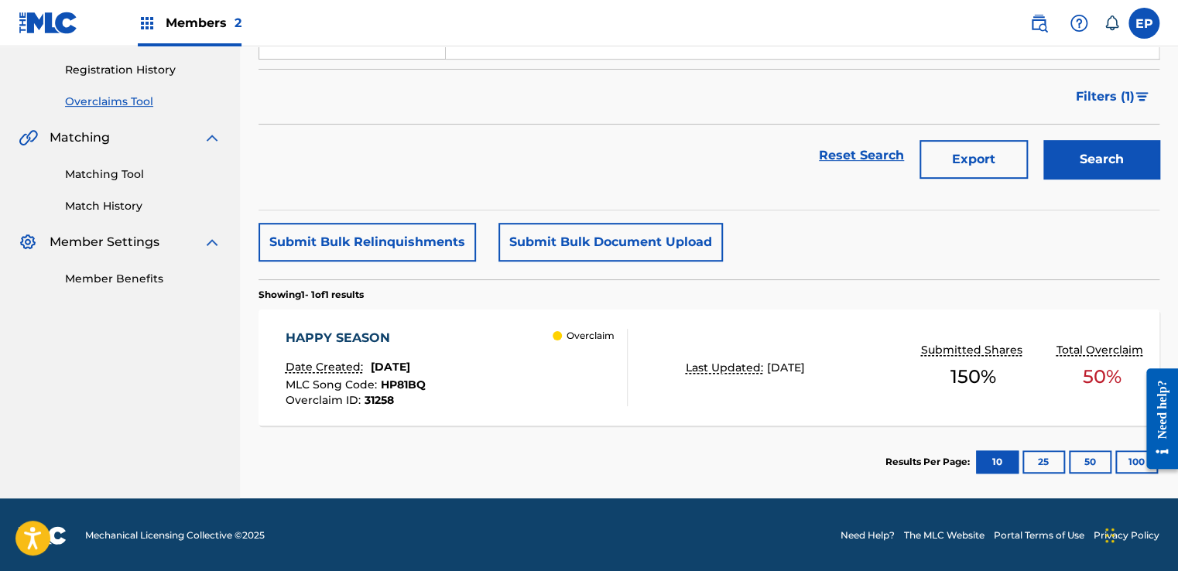
click at [514, 368] on div "HAPPY SEASON Date Created: July 30, 2025 MLC Song Code : HP81BQ Overclaim ID : …" at bounding box center [456, 367] width 342 height 77
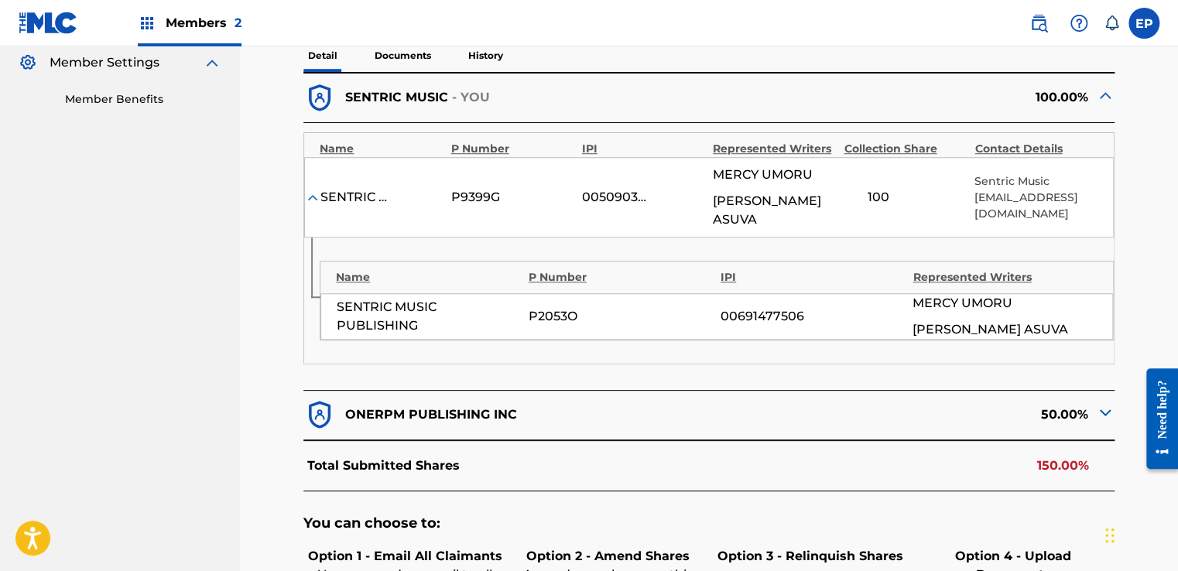
scroll to position [696, 0]
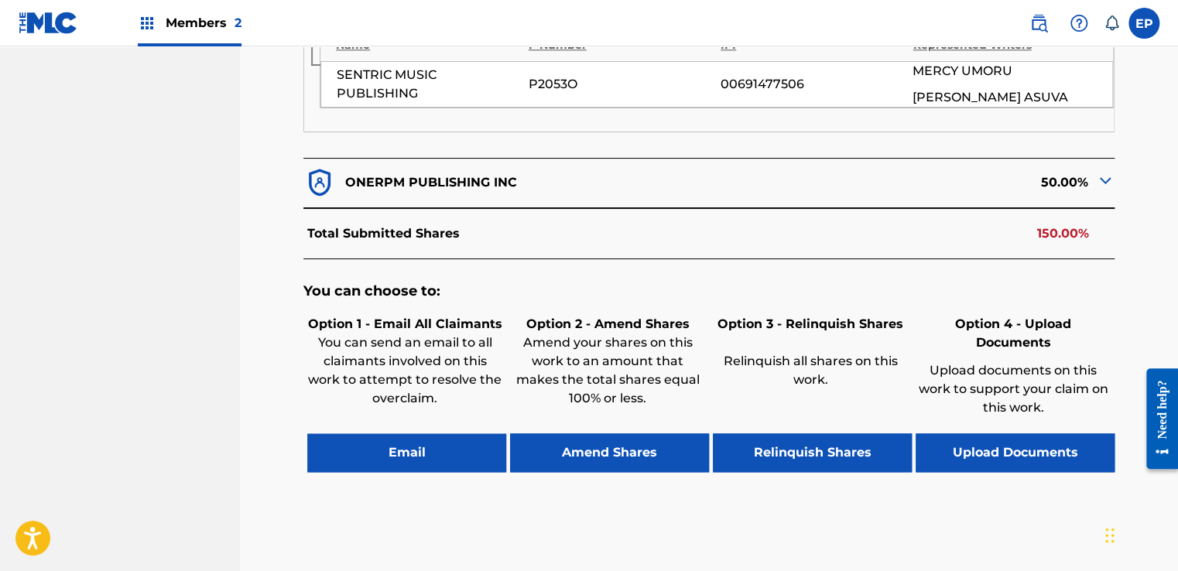
click at [1006, 433] on button "Upload Documents" at bounding box center [1014, 452] width 199 height 39
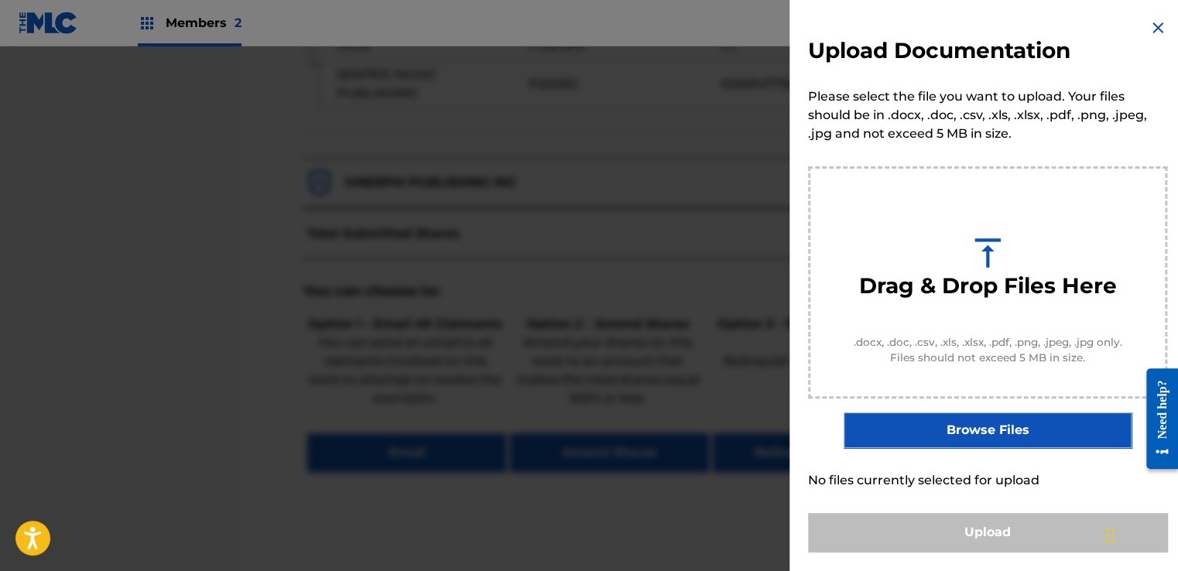
click at [922, 432] on label "Browse Files" at bounding box center [986, 430] width 287 height 36
click at [0, 0] on input "Browse Files" at bounding box center [0, 0] width 0 height 0
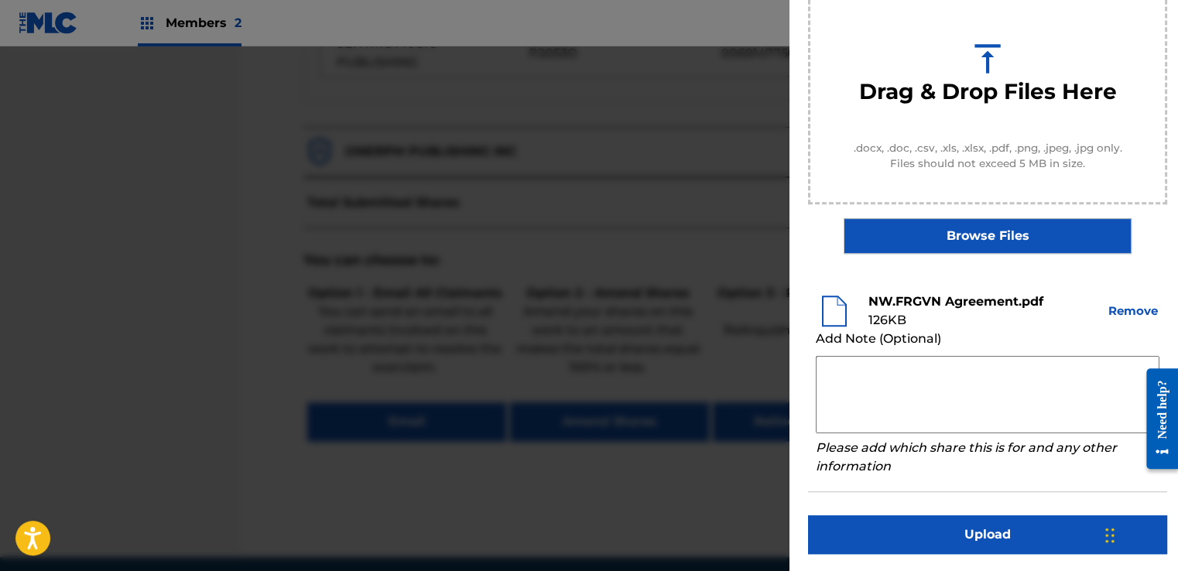
scroll to position [756, 0]
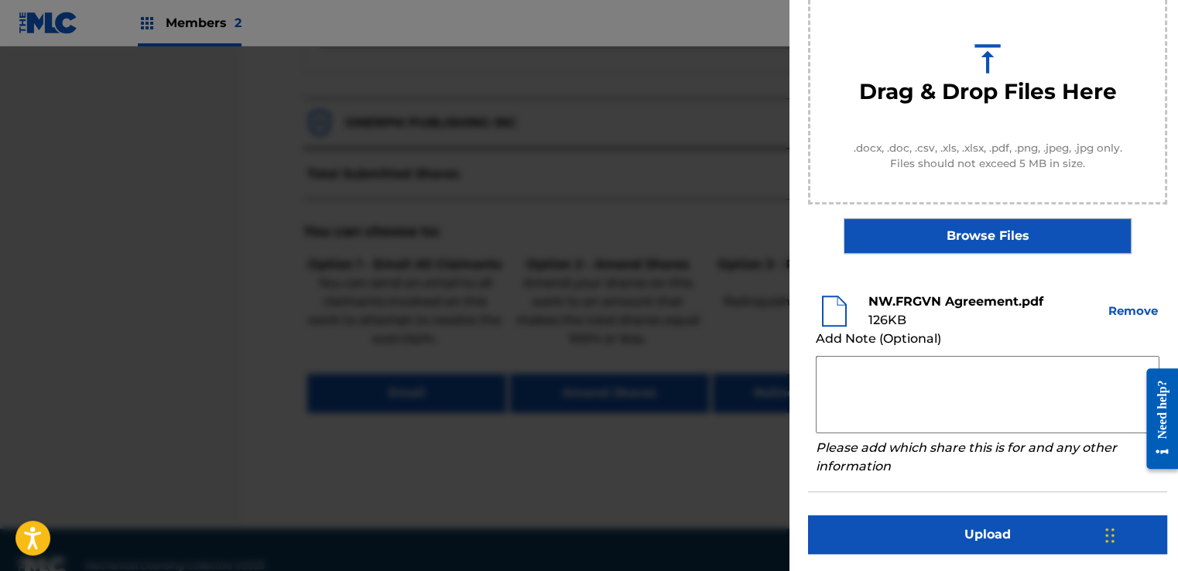
click at [982, 395] on textarea at bounding box center [987, 394] width 344 height 77
paste textarea "Our self service agreement is signed via digital signature and is active until …"
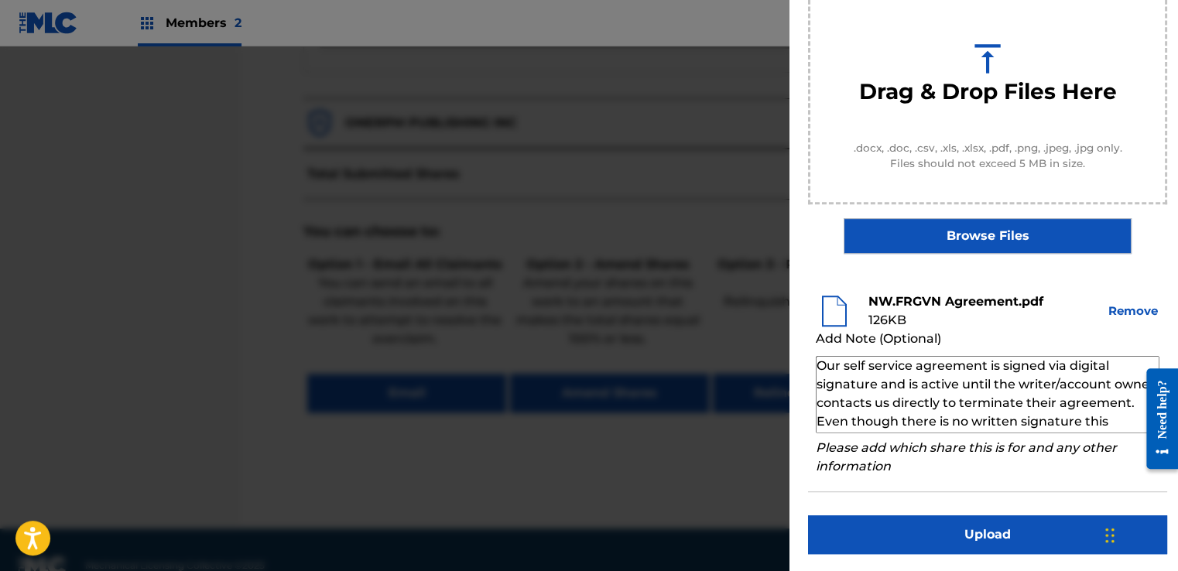
scroll to position [53, 0]
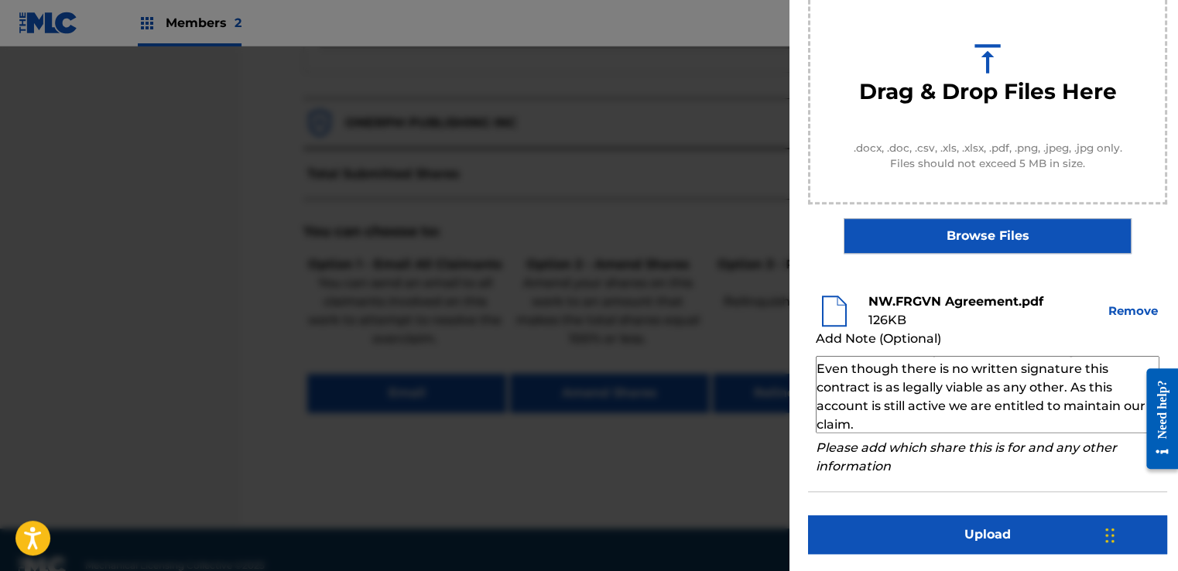
type textarea "Our self service agreement is signed via digital signature and is active until …"
click at [940, 518] on button "Upload" at bounding box center [987, 534] width 359 height 39
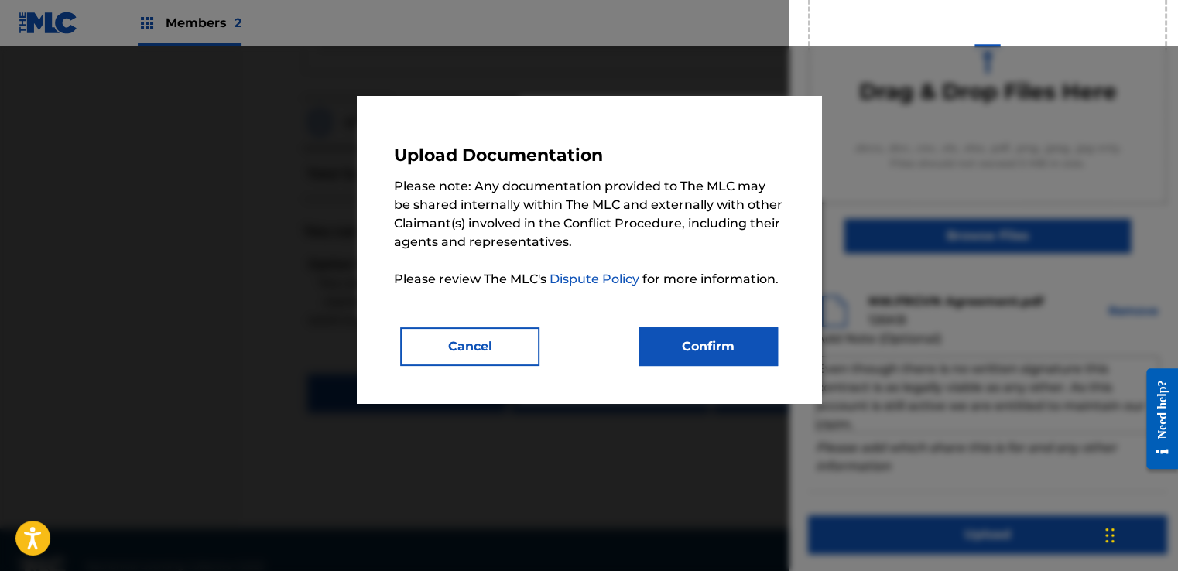
click at [699, 351] on button "Confirm" at bounding box center [707, 346] width 139 height 39
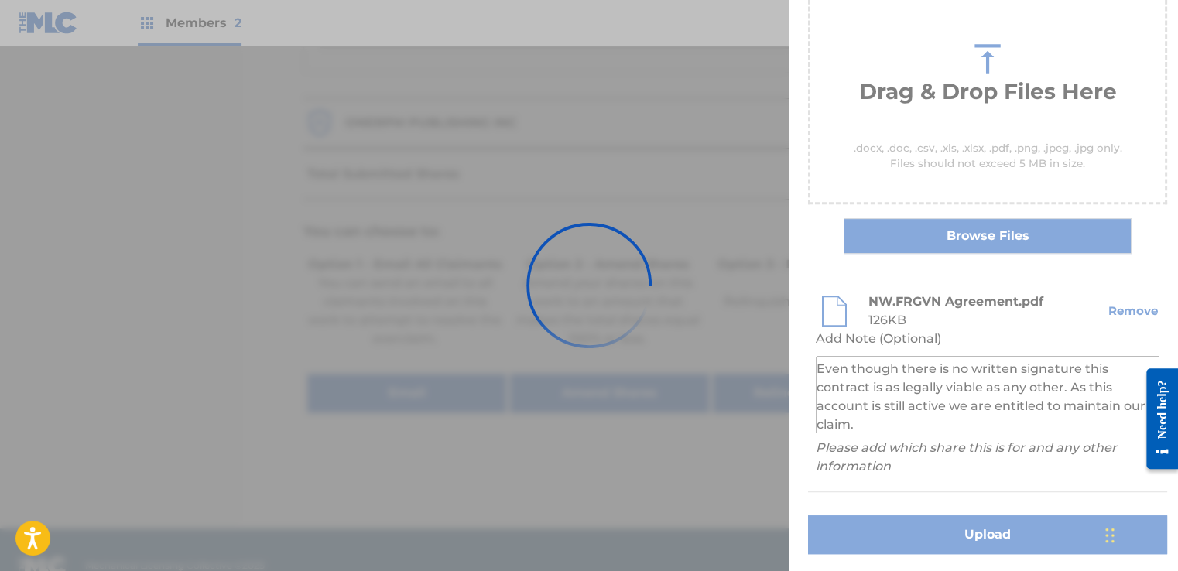
scroll to position [90, 0]
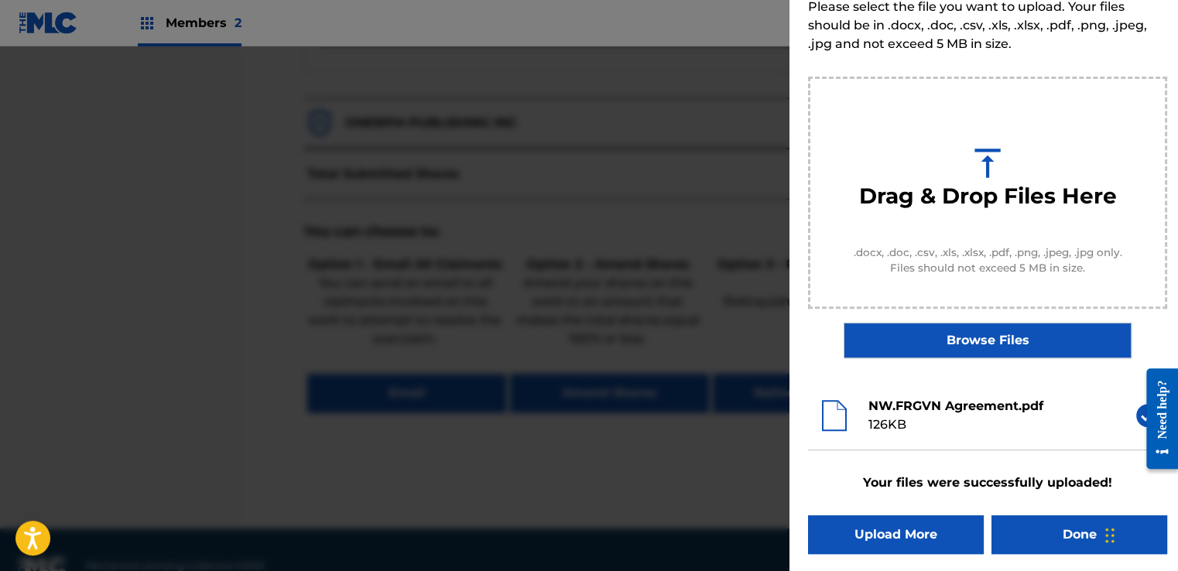
click at [1078, 538] on button "Done" at bounding box center [1079, 534] width 176 height 39
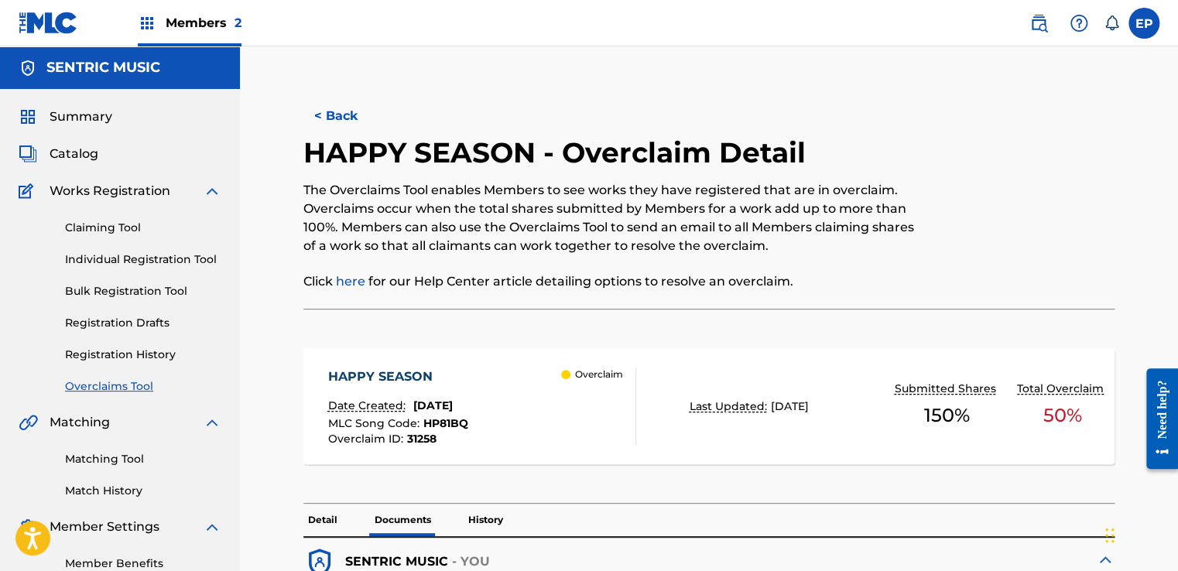
click at [115, 388] on link "Overclaims Tool" at bounding box center [143, 386] width 156 height 16
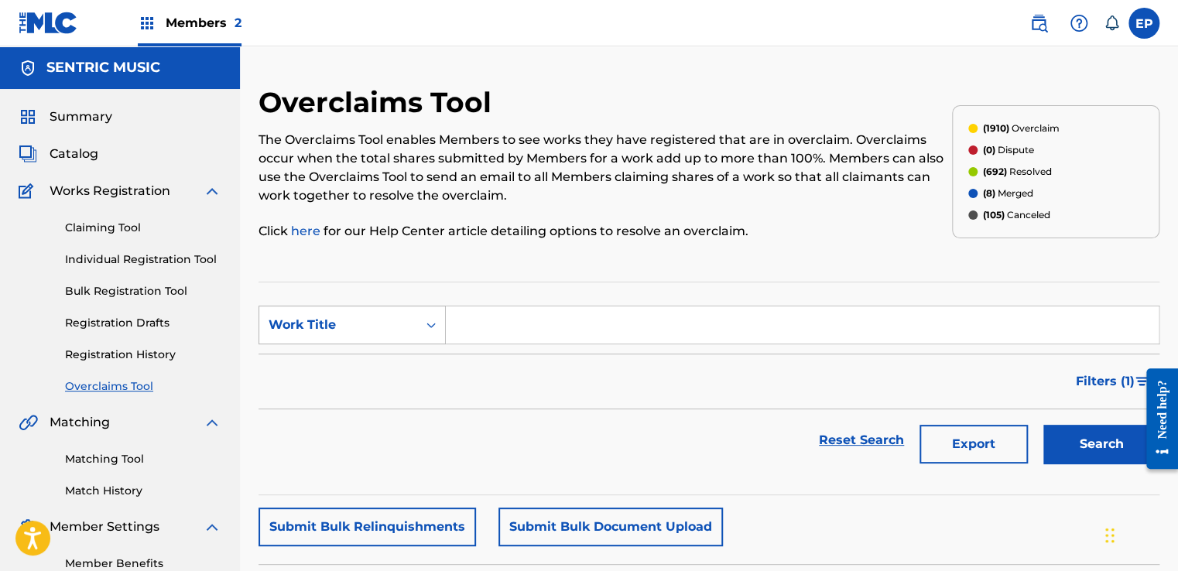
click at [401, 336] on div "Work Title" at bounding box center [338, 324] width 158 height 29
click at [345, 412] on div "Overclaim ID" at bounding box center [352, 402] width 186 height 39
click at [511, 337] on input "Search Form" at bounding box center [802, 324] width 713 height 37
paste input "31261"
type input "31261"
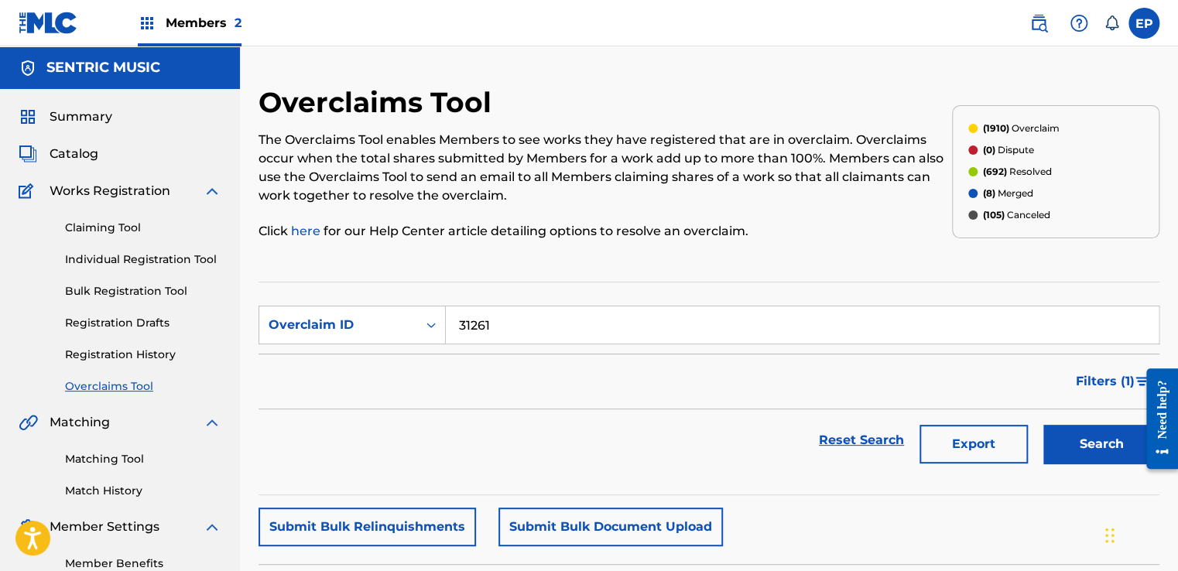
click at [1072, 432] on button "Search" at bounding box center [1101, 444] width 116 height 39
click at [583, 246] on div "Overclaims Tool The Overclaims Tool enables Members to see works they have regi…" at bounding box center [604, 171] width 693 height 173
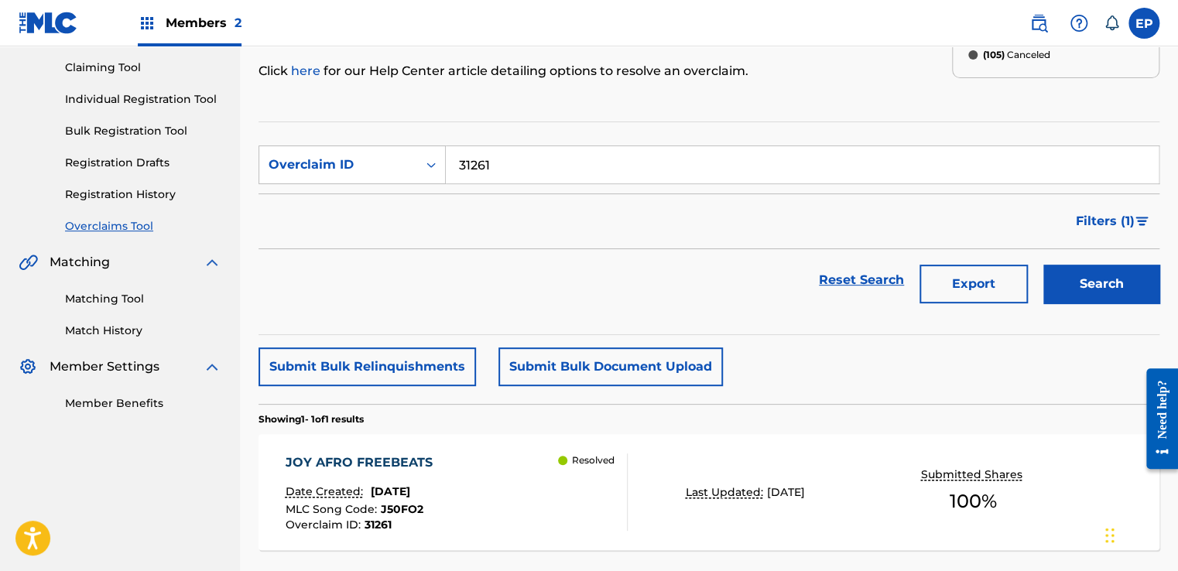
scroll to position [285, 0]
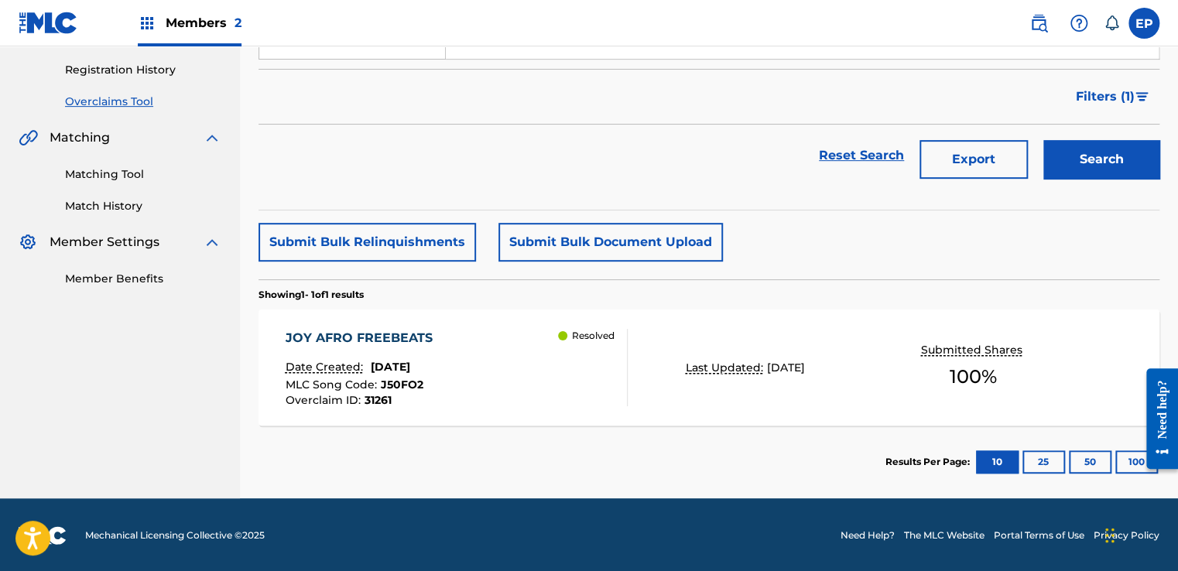
click at [410, 364] on span "[DATE]" at bounding box center [390, 367] width 39 height 14
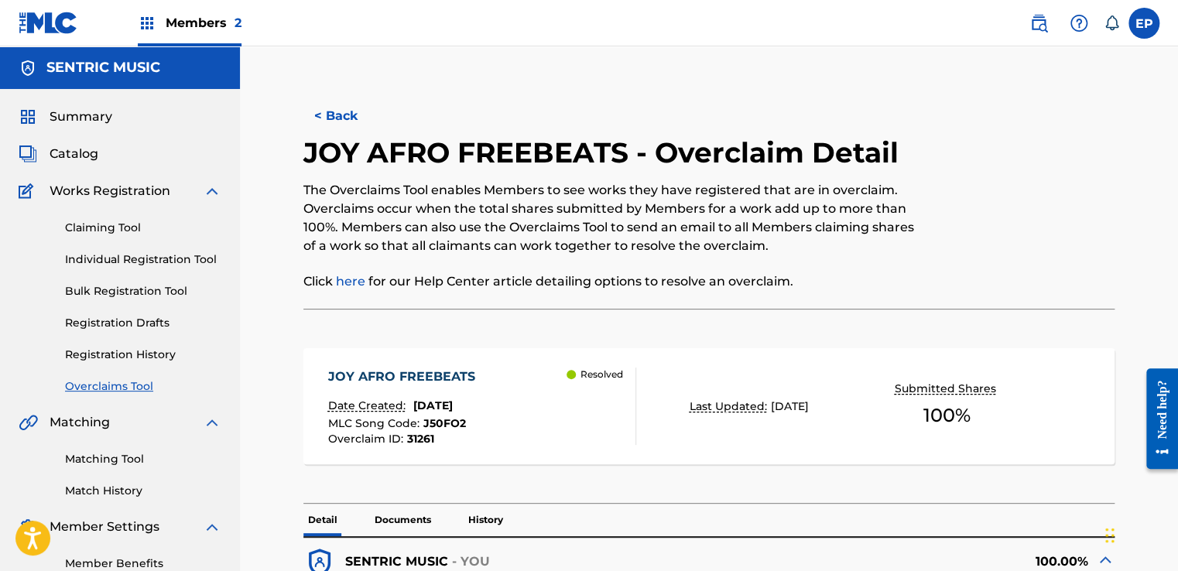
click at [337, 116] on button "< Back" at bounding box center [349, 116] width 93 height 39
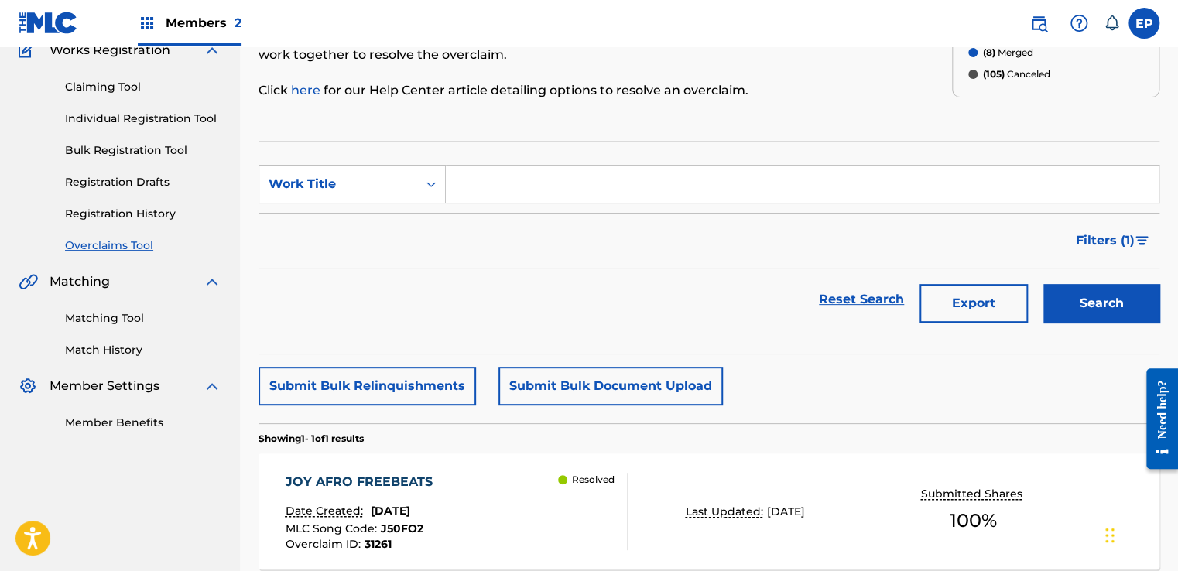
scroll to position [12, 0]
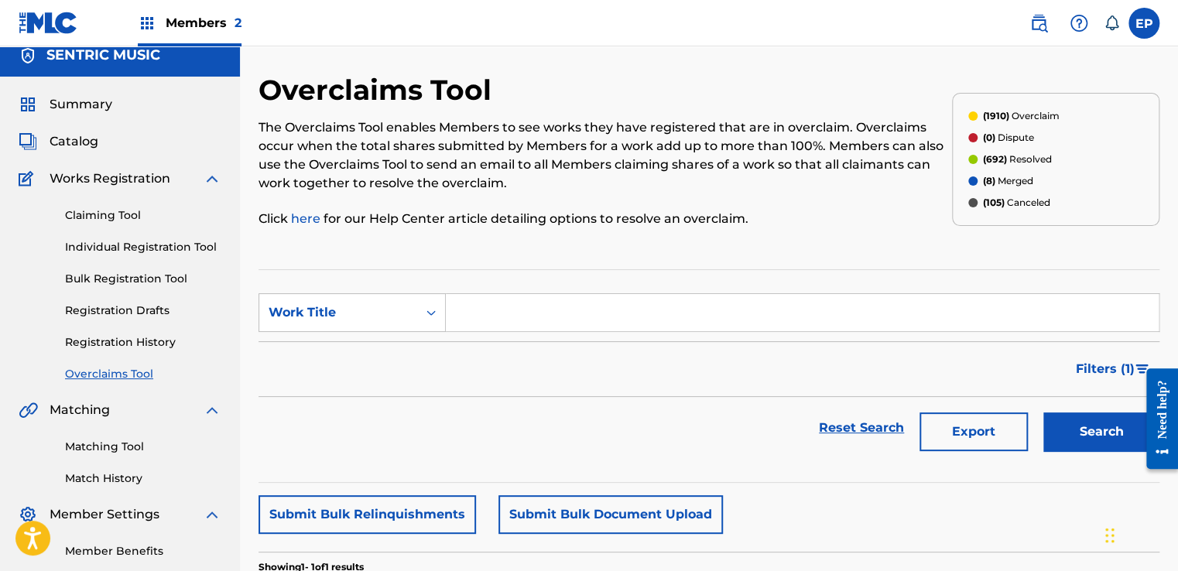
click at [368, 285] on section "SearchWithCriteria07d1338c-978b-49c4-aa77-abf7a47d0a2e Work Title Filter Status…" at bounding box center [708, 376] width 901 height 214
click at [368, 332] on form "SearchWithCriteria07d1338c-978b-49c4-aa77-abf7a47d0a2e Work Title Filter Status…" at bounding box center [708, 376] width 901 height 166
click at [353, 322] on div "Work Title" at bounding box center [338, 312] width 158 height 29
click at [350, 357] on div "MLC Song Code" at bounding box center [352, 351] width 186 height 39
click at [456, 322] on input "Search Form" at bounding box center [802, 312] width 713 height 37
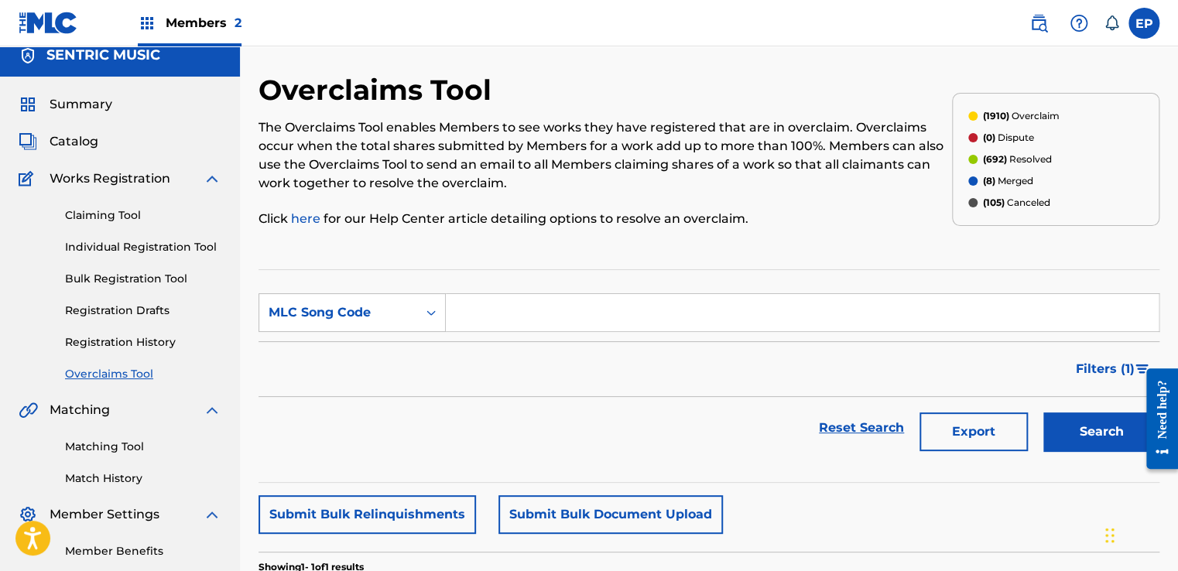
paste input "J50FO2"
click at [1076, 414] on button "Search" at bounding box center [1101, 431] width 116 height 39
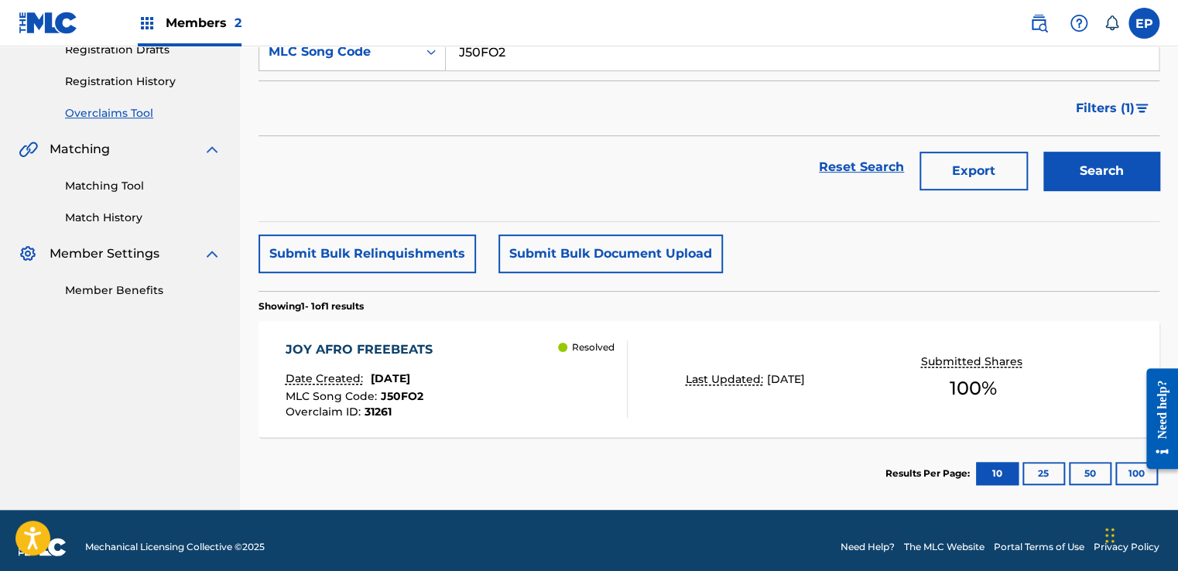
scroll to position [285, 0]
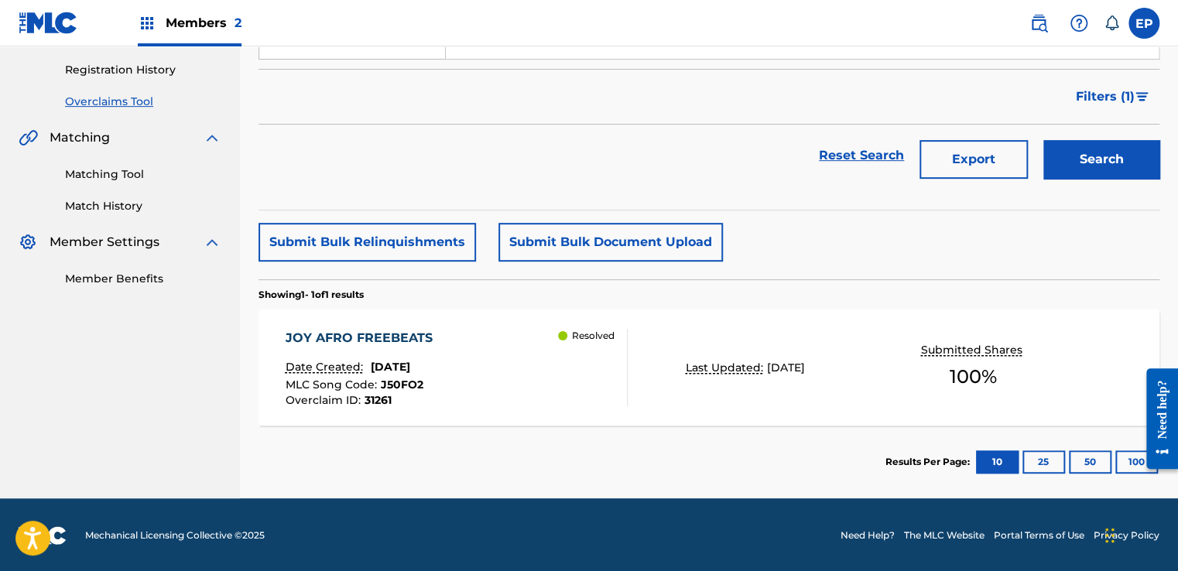
click at [784, 252] on div "Submit Bulk Relinquishments Submit Bulk Document Upload" at bounding box center [708, 242] width 901 height 39
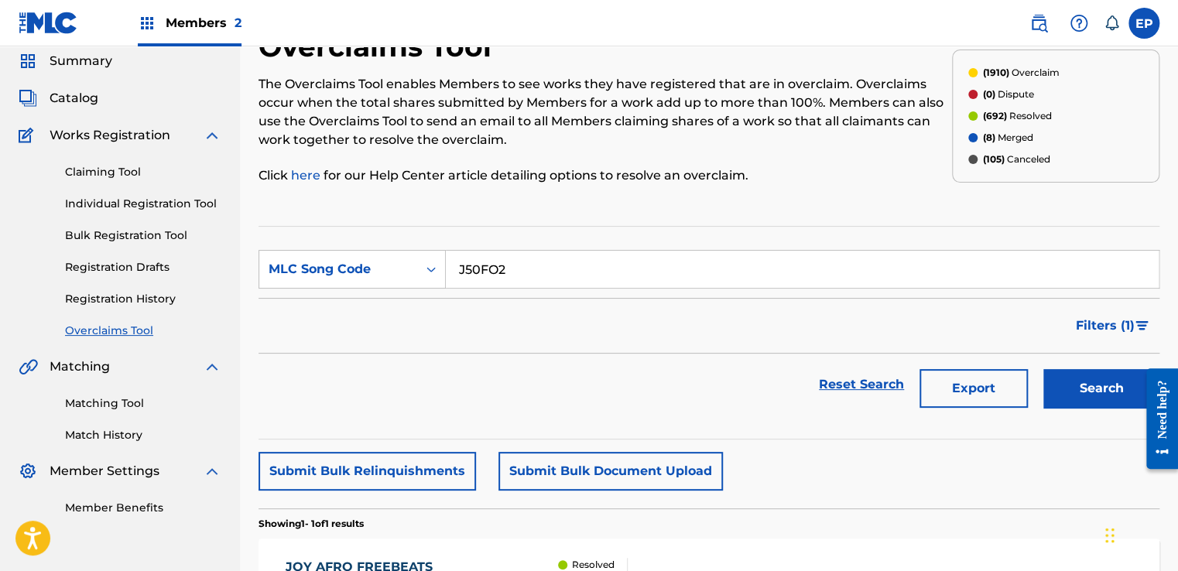
scroll to position [0, 0]
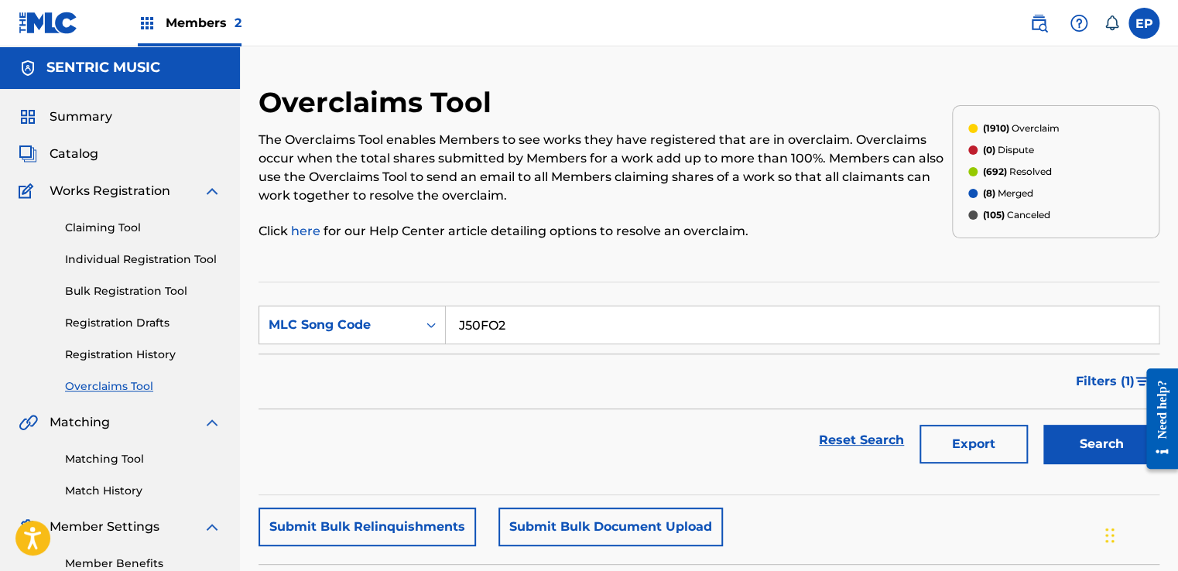
click at [132, 385] on link "Overclaims Tool" at bounding box center [143, 386] width 156 height 16
click at [489, 333] on input "J50FO2" at bounding box center [802, 324] width 713 height 37
paste input "31264"
type input "31264"
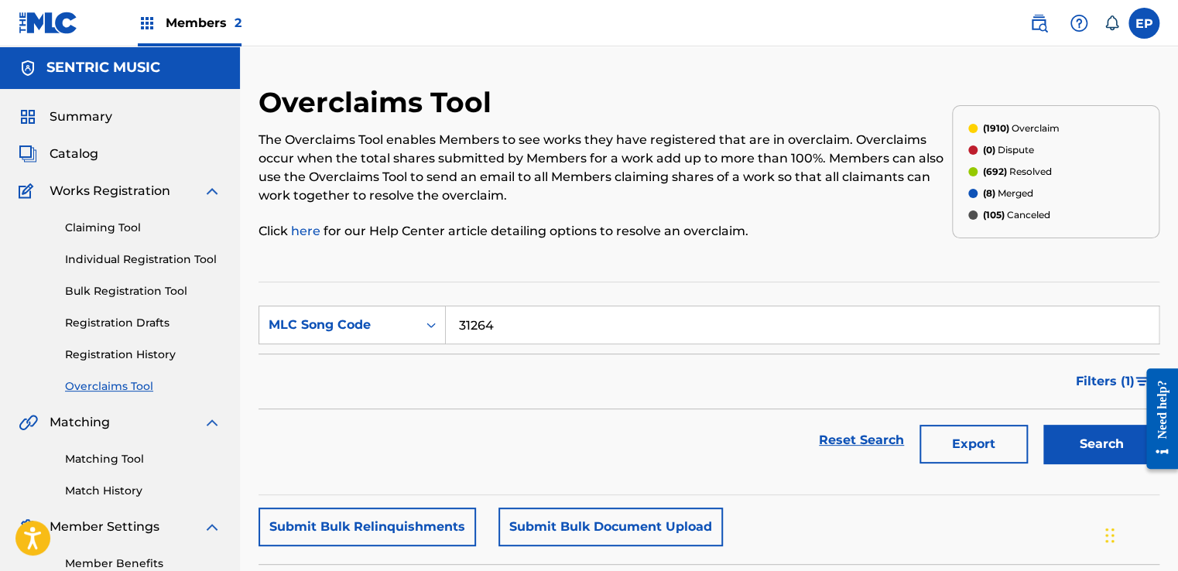
click at [1068, 443] on button "Search" at bounding box center [1101, 444] width 116 height 39
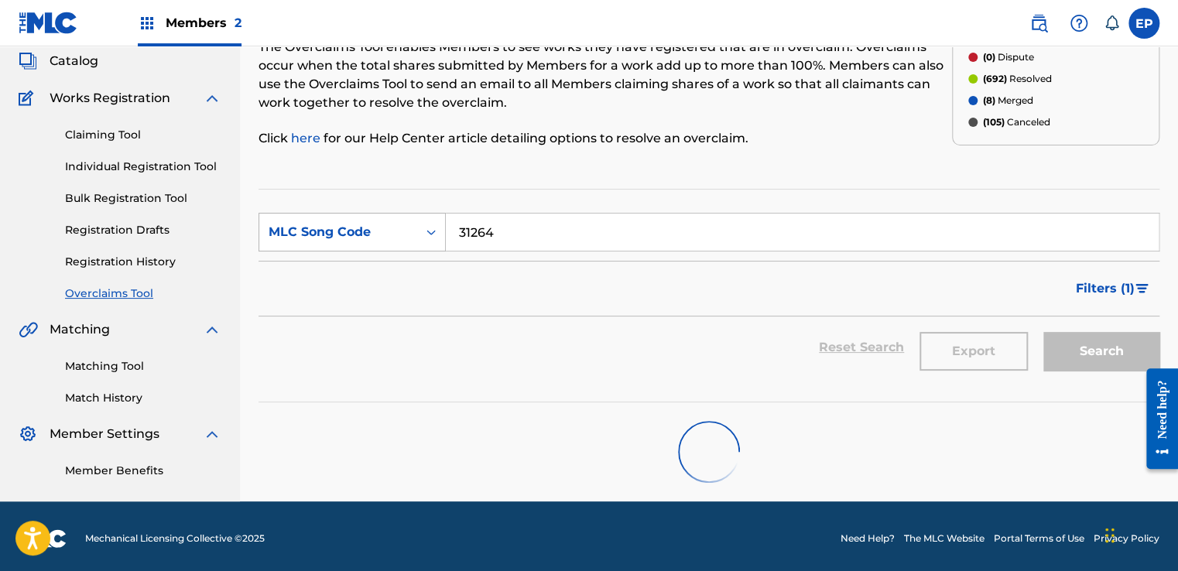
scroll to position [96, 0]
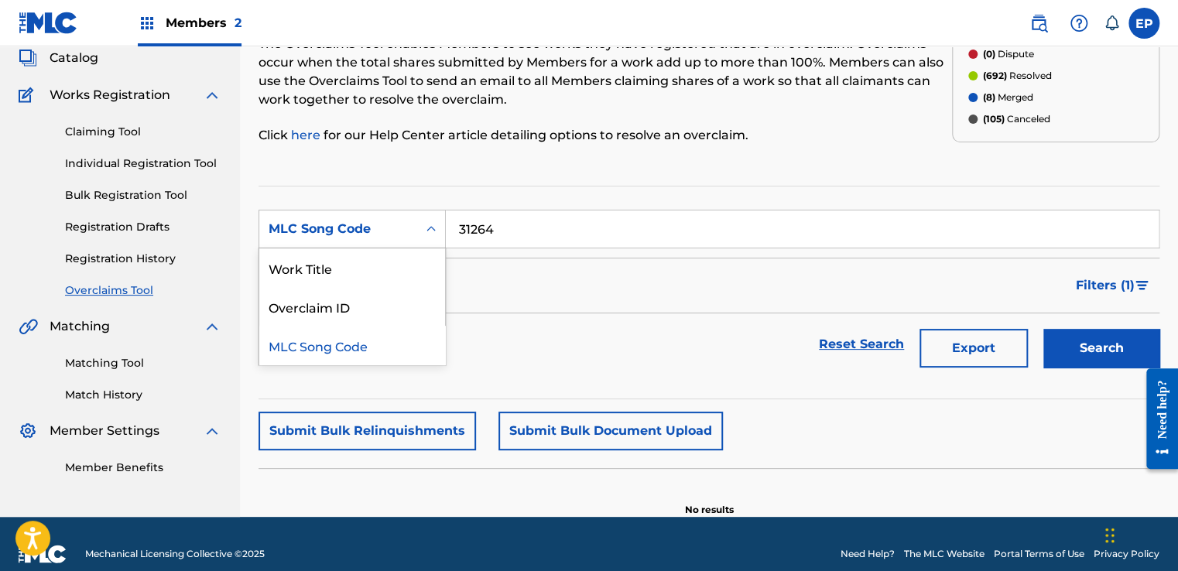
drag, startPoint x: 378, startPoint y: 221, endPoint x: 357, endPoint y: 260, distance: 43.6
click at [378, 221] on div "MLC Song Code" at bounding box center [337, 229] width 139 height 19
click at [327, 296] on div "Overclaim ID" at bounding box center [352, 306] width 186 height 39
click at [557, 227] on input "Search Form" at bounding box center [802, 228] width 713 height 37
paste input "31264"
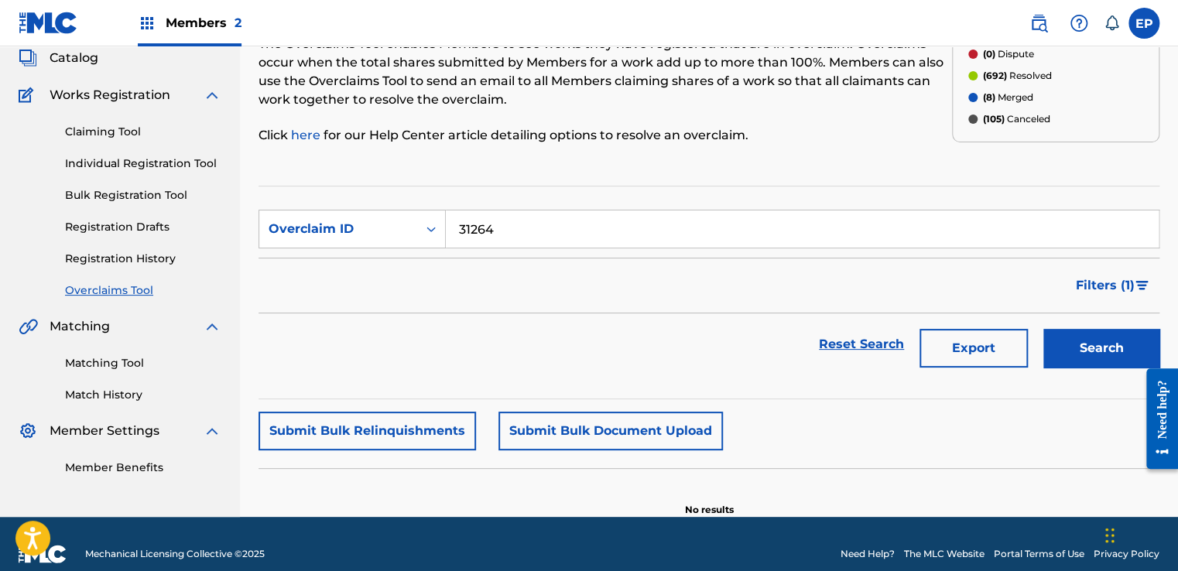
type input "31264"
click at [1052, 347] on button "Search" at bounding box center [1101, 348] width 116 height 39
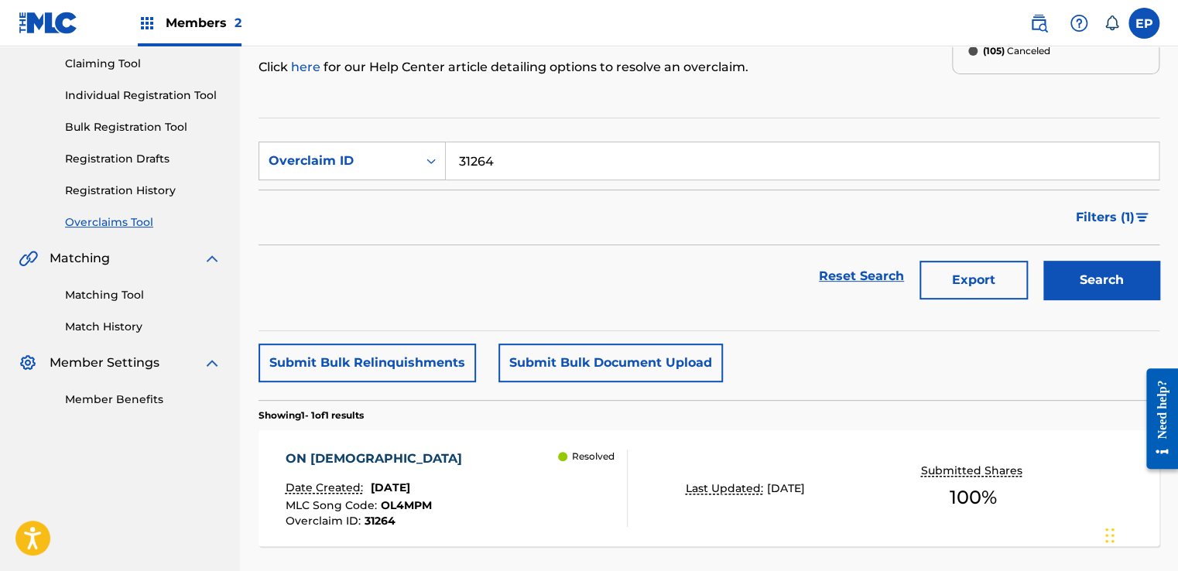
scroll to position [53, 0]
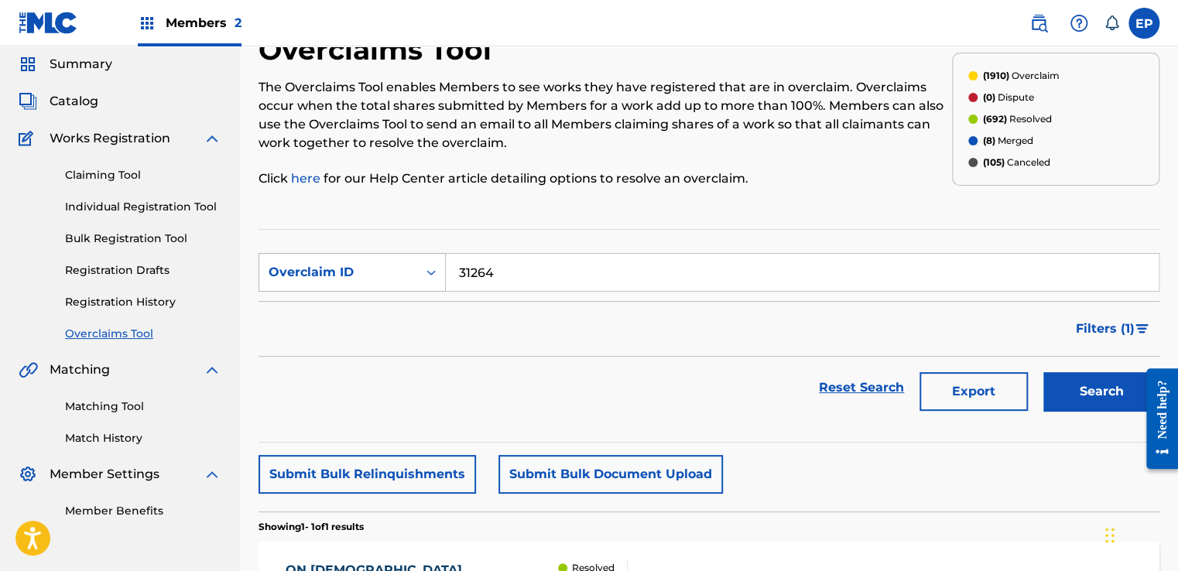
click at [351, 275] on div "Overclaim ID" at bounding box center [337, 272] width 139 height 19
click at [350, 309] on div "Work Title" at bounding box center [352, 311] width 186 height 39
click at [368, 279] on div "Work Title" at bounding box center [337, 272] width 139 height 19
drag, startPoint x: 344, startPoint y: 352, endPoint x: 393, endPoint y: 326, distance: 55.7
click at [343, 352] on div "Overclaim ID" at bounding box center [352, 349] width 186 height 39
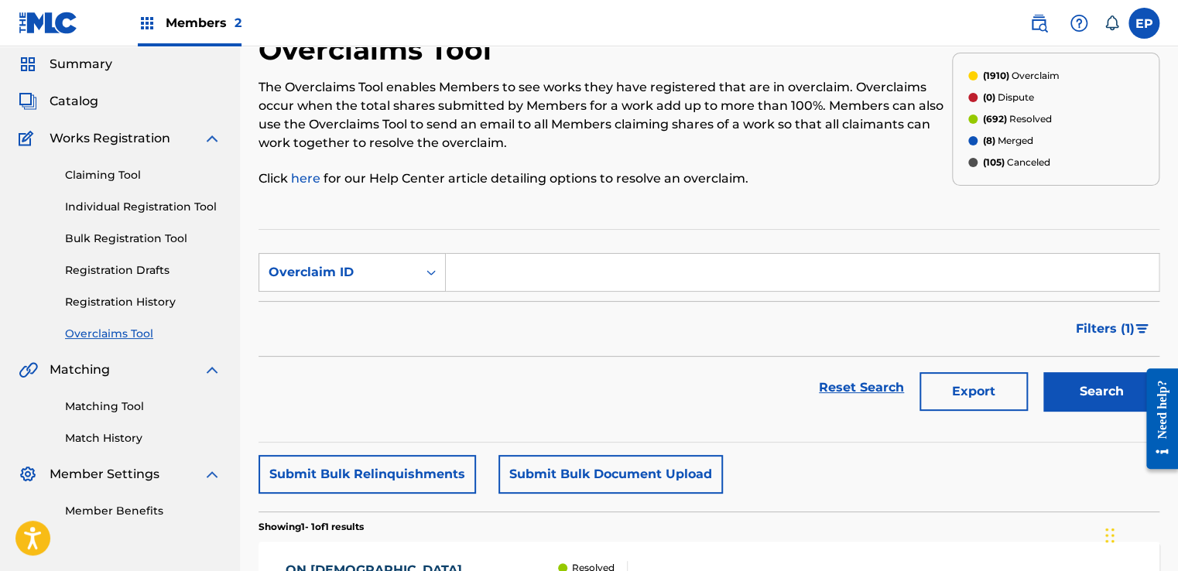
click at [509, 285] on input "Search Form" at bounding box center [802, 272] width 713 height 37
paste input "OL4MPM"
type input "OL4MPM"
click at [1075, 378] on button "Search" at bounding box center [1101, 391] width 116 height 39
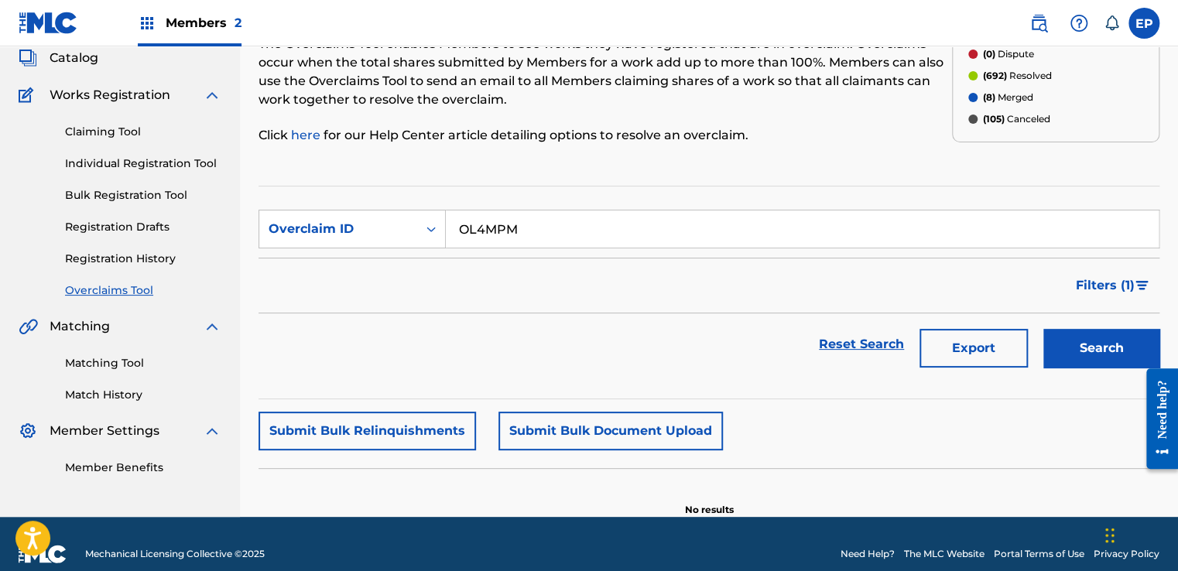
scroll to position [115, 0]
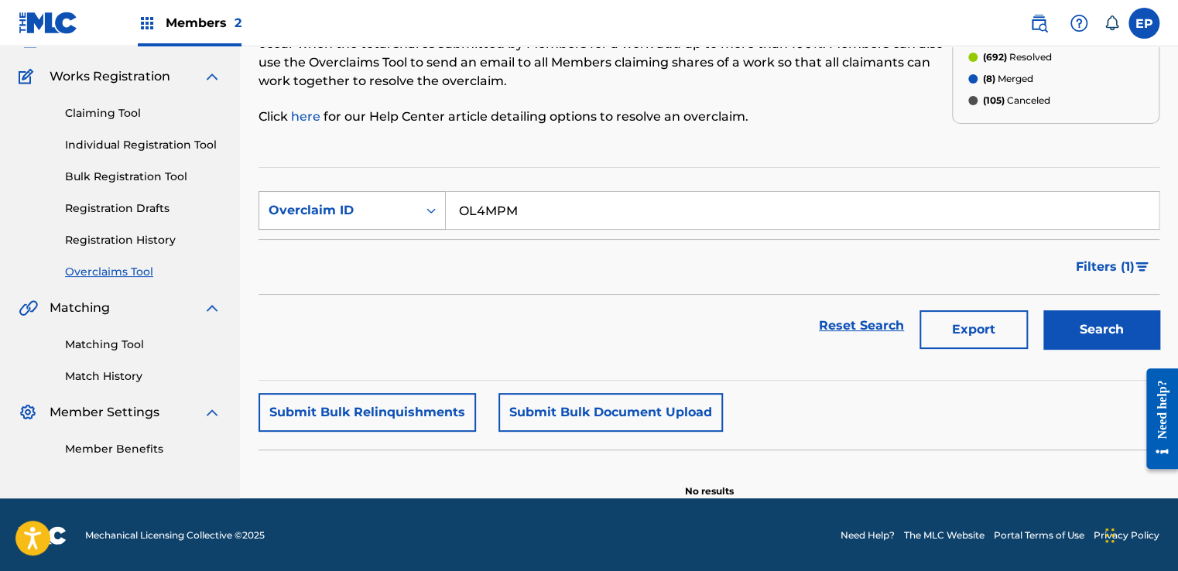
click at [396, 206] on div "Overclaim ID" at bounding box center [337, 210] width 139 height 19
click at [340, 263] on div "Work Title" at bounding box center [352, 249] width 186 height 39
click at [332, 214] on div "Work Title" at bounding box center [337, 210] width 139 height 19
click at [328, 271] on div "Overclaim ID" at bounding box center [352, 287] width 186 height 39
click at [342, 207] on div "Overclaim ID" at bounding box center [337, 210] width 139 height 19
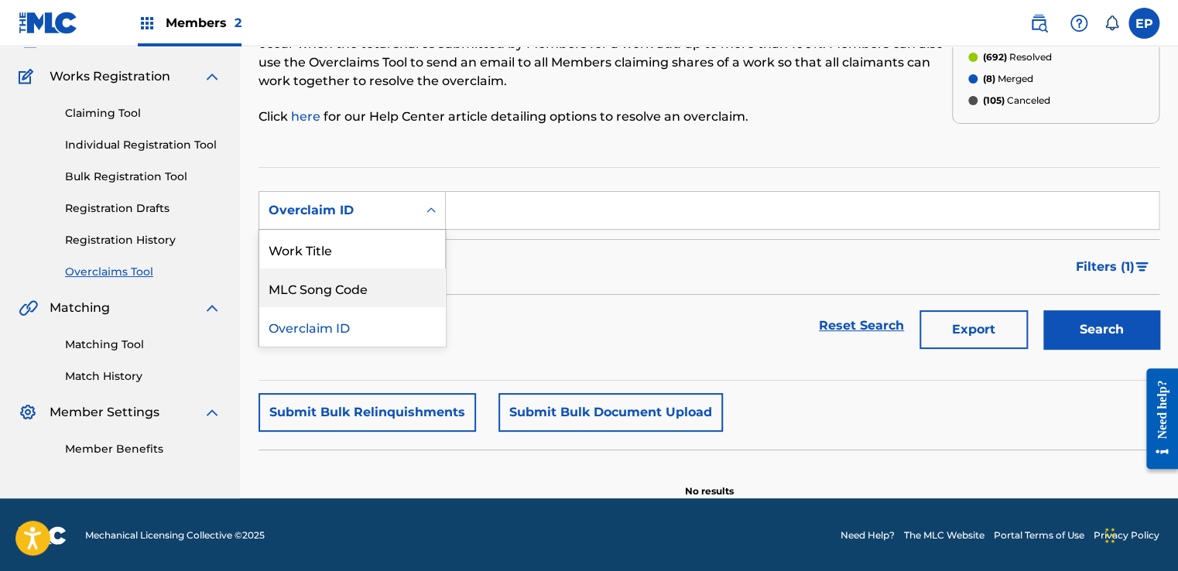
click at [336, 287] on div "MLC Song Code" at bounding box center [352, 287] width 186 height 39
drag, startPoint x: 423, startPoint y: 232, endPoint x: 473, endPoint y: 223, distance: 51.1
click at [469, 222] on input "Search Form" at bounding box center [802, 210] width 713 height 37
paste input "OL4MPM"
type input "OL4MPM"
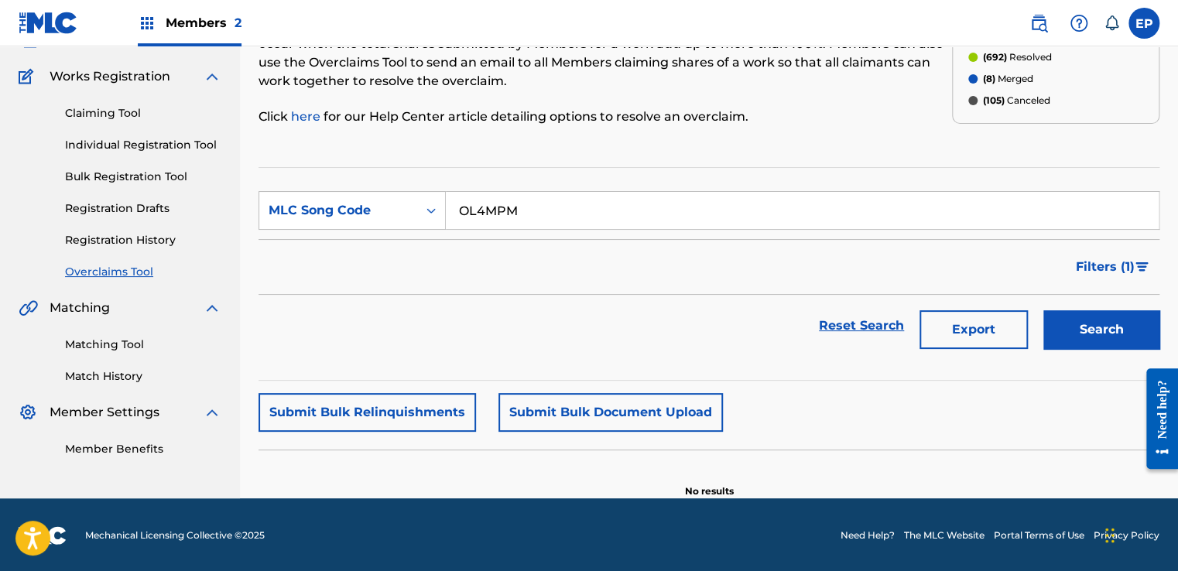
click at [1096, 344] on button "Search" at bounding box center [1101, 329] width 116 height 39
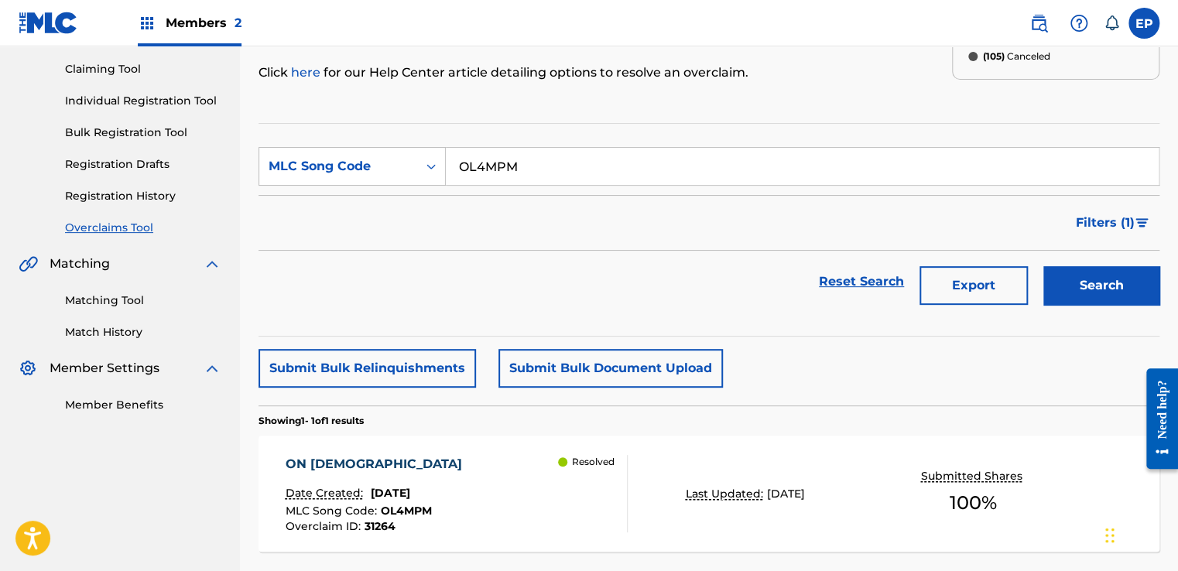
scroll to position [285, 0]
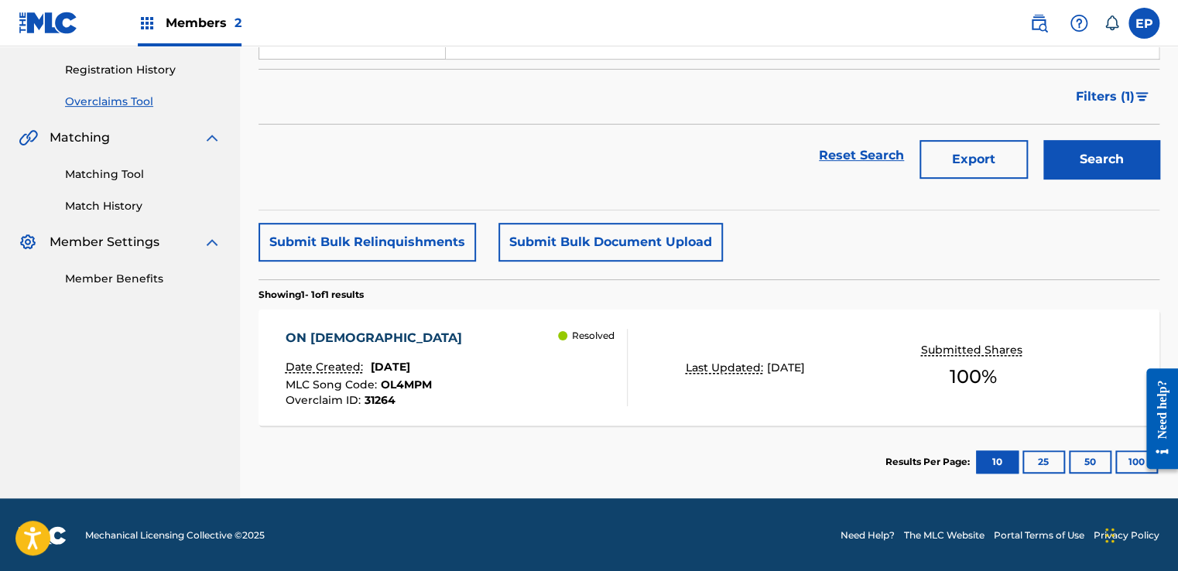
click at [549, 364] on div "ON GOD Date Created: July 30, 2025 MLC Song Code : OL4MPM Overclaim ID : 31264 …" at bounding box center [456, 367] width 342 height 77
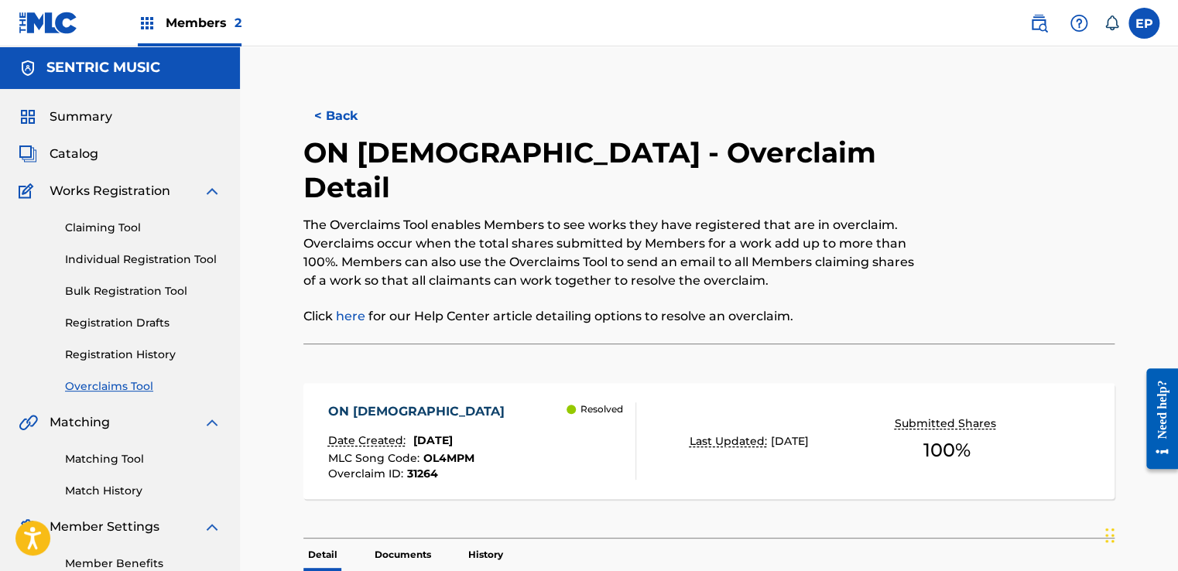
click at [125, 376] on div "Claiming Tool Individual Registration Tool Bulk Registration Tool Registration …" at bounding box center [120, 297] width 203 height 194
click at [136, 388] on link "Overclaims Tool" at bounding box center [143, 386] width 156 height 16
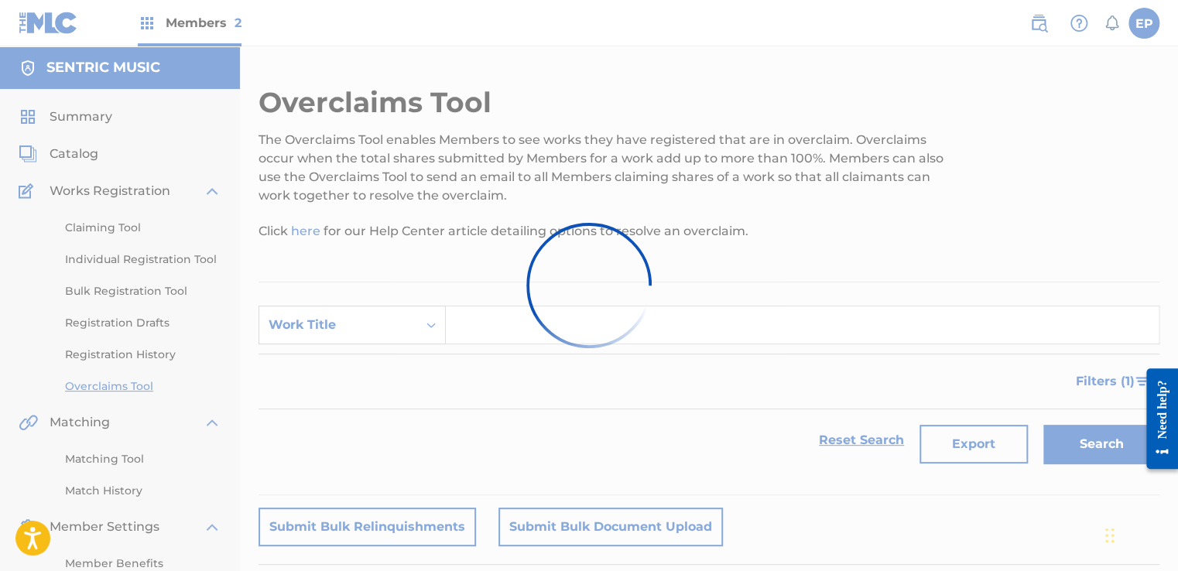
click at [360, 316] on div "Work Title" at bounding box center [337, 325] width 139 height 19
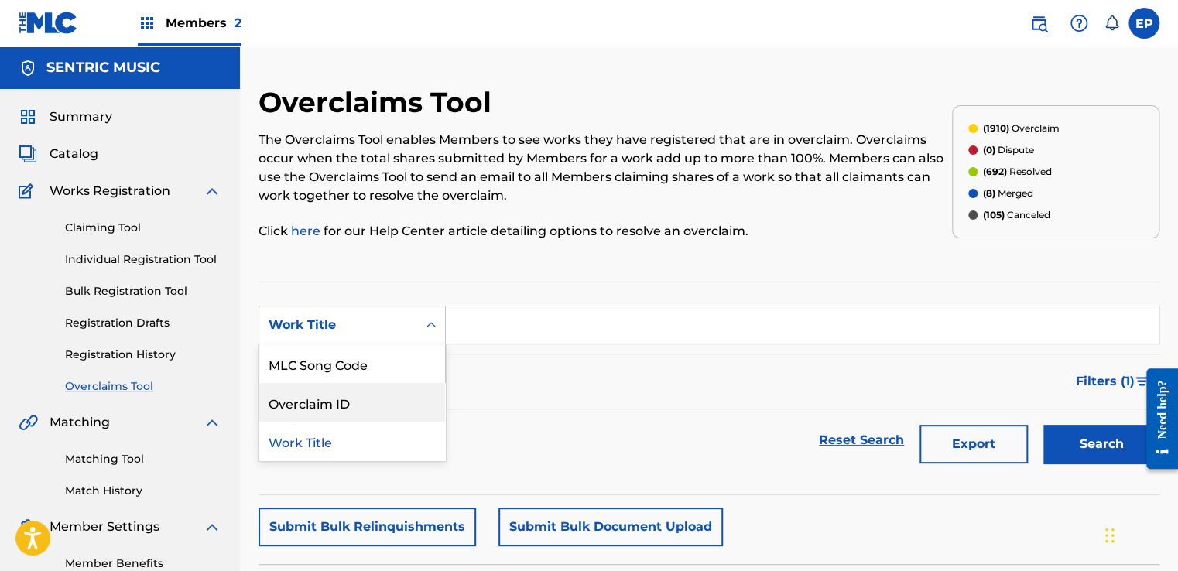
click at [350, 413] on div "Overclaim ID" at bounding box center [352, 402] width 186 height 39
click at [454, 342] on input "Search Form" at bounding box center [802, 324] width 713 height 37
paste input "31268"
type input "31268"
click at [1097, 447] on button "Search" at bounding box center [1101, 444] width 116 height 39
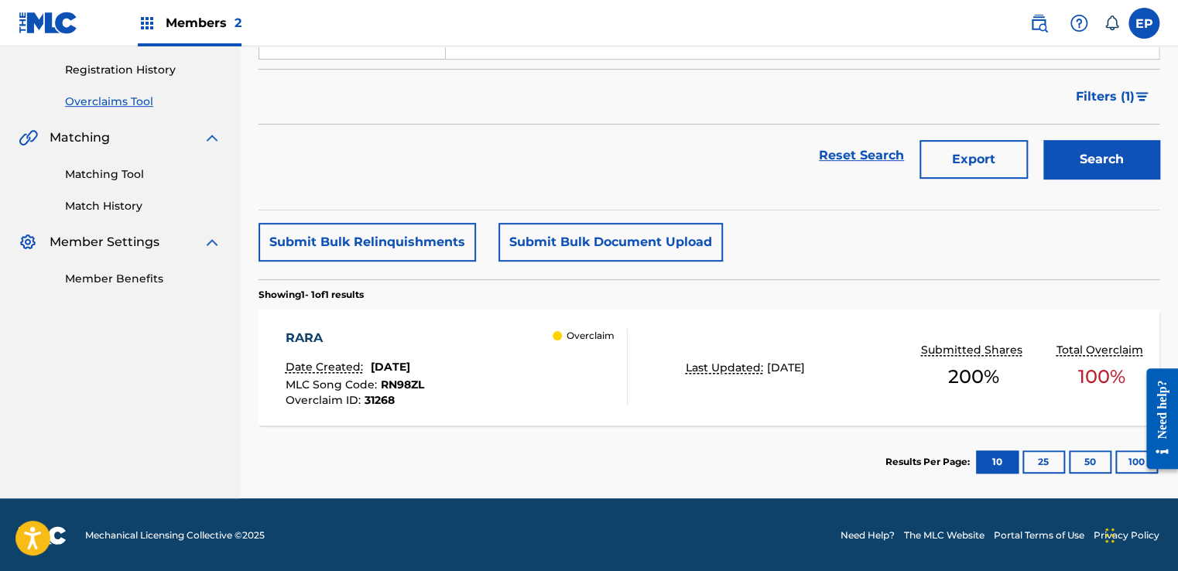
scroll to position [285, 0]
click at [470, 379] on div "RARA Date Created: July 30, 2025 MLC Song Code : RN98ZL Overclaim ID : 31268 Ov…" at bounding box center [456, 367] width 342 height 77
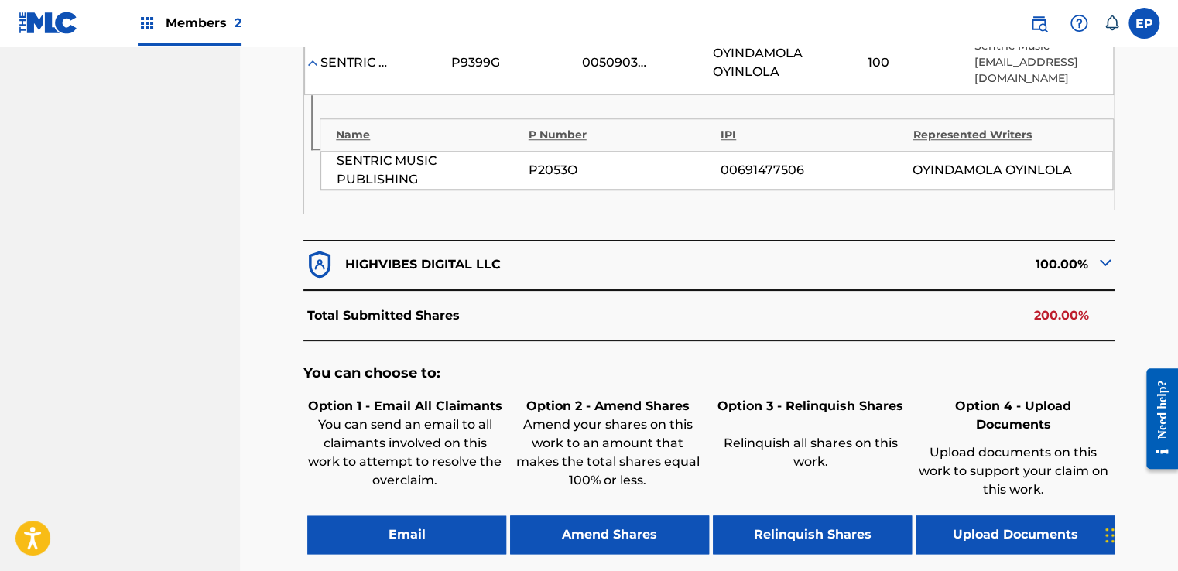
scroll to position [619, 0]
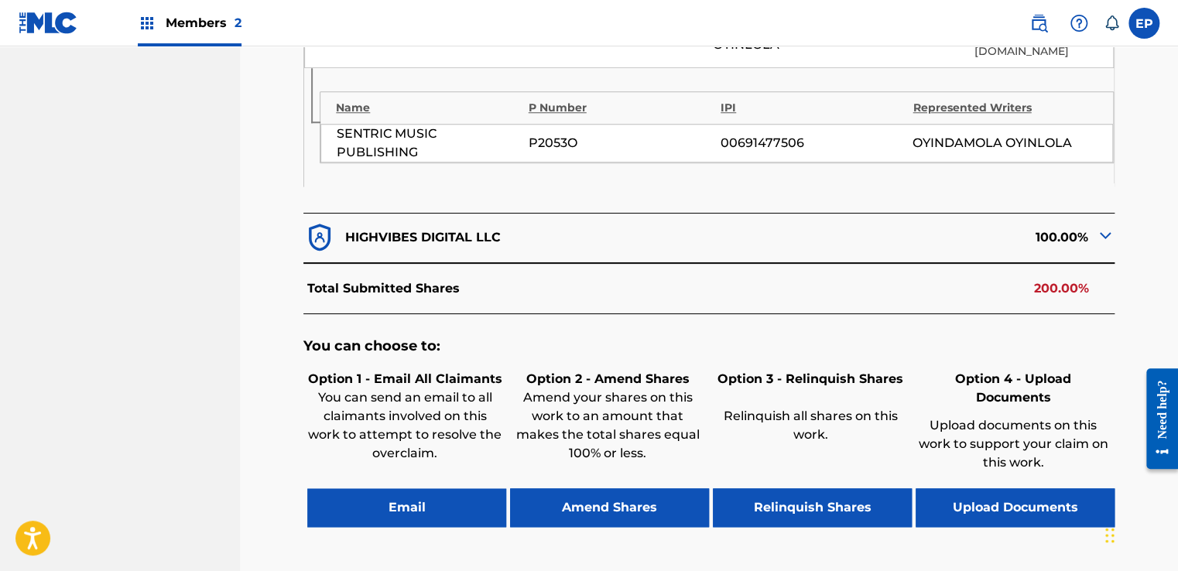
click at [986, 488] on button "Upload Documents" at bounding box center [1014, 507] width 199 height 39
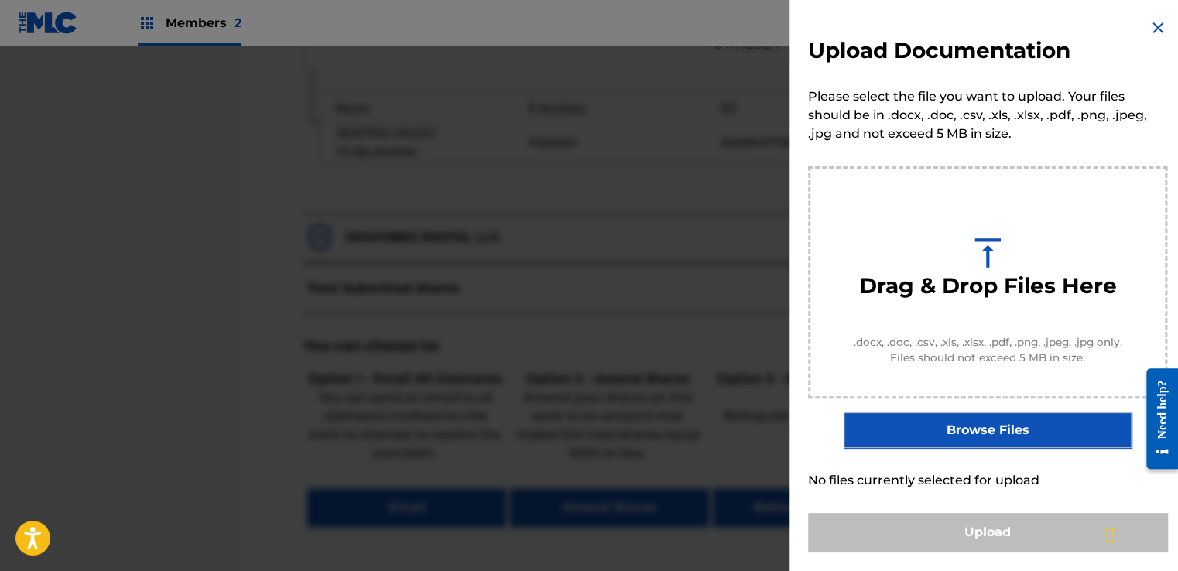
click at [985, 433] on label "Browse Files" at bounding box center [986, 430] width 287 height 36
click at [0, 0] on input "Browse Files" at bounding box center [0, 0] width 0 height 0
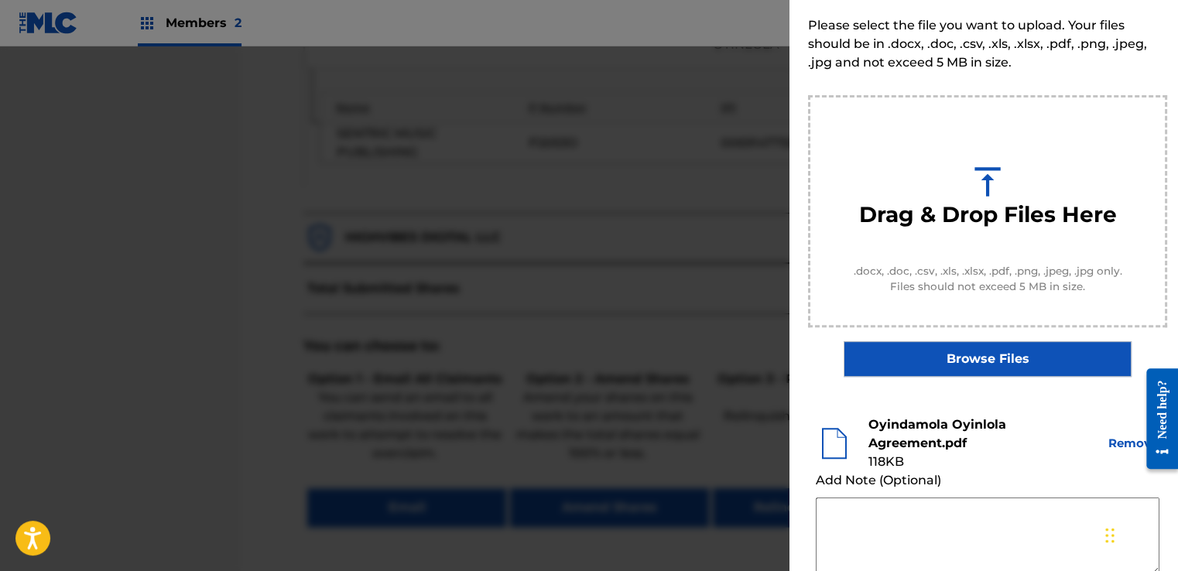
scroll to position [155, 0]
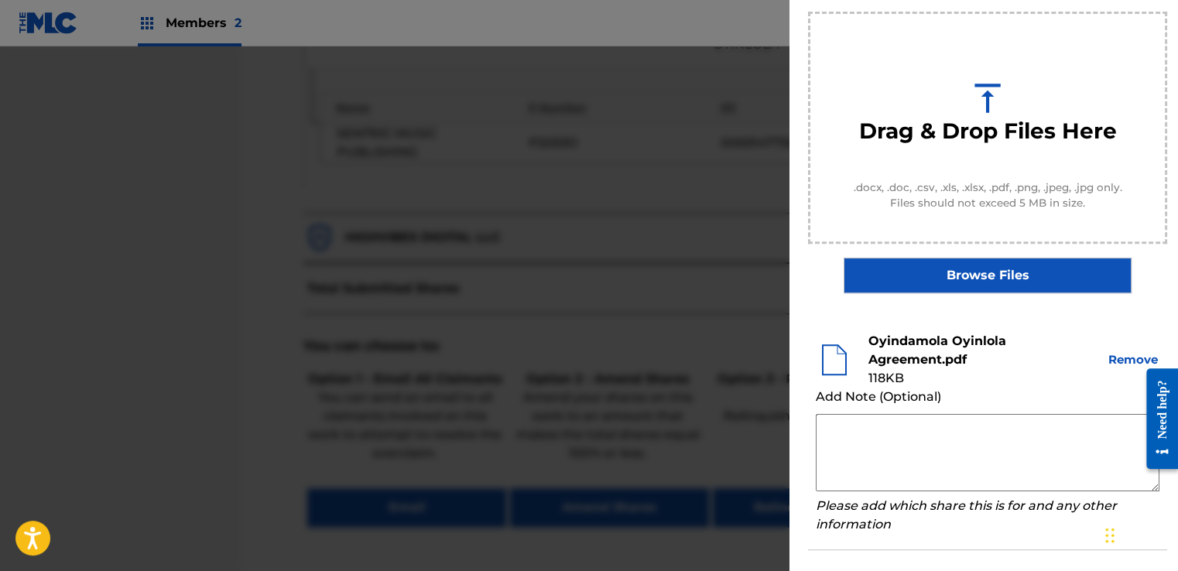
click at [862, 433] on textarea at bounding box center [987, 452] width 344 height 77
paste textarea "Our self service agreement is signed via digital signature and is active until …"
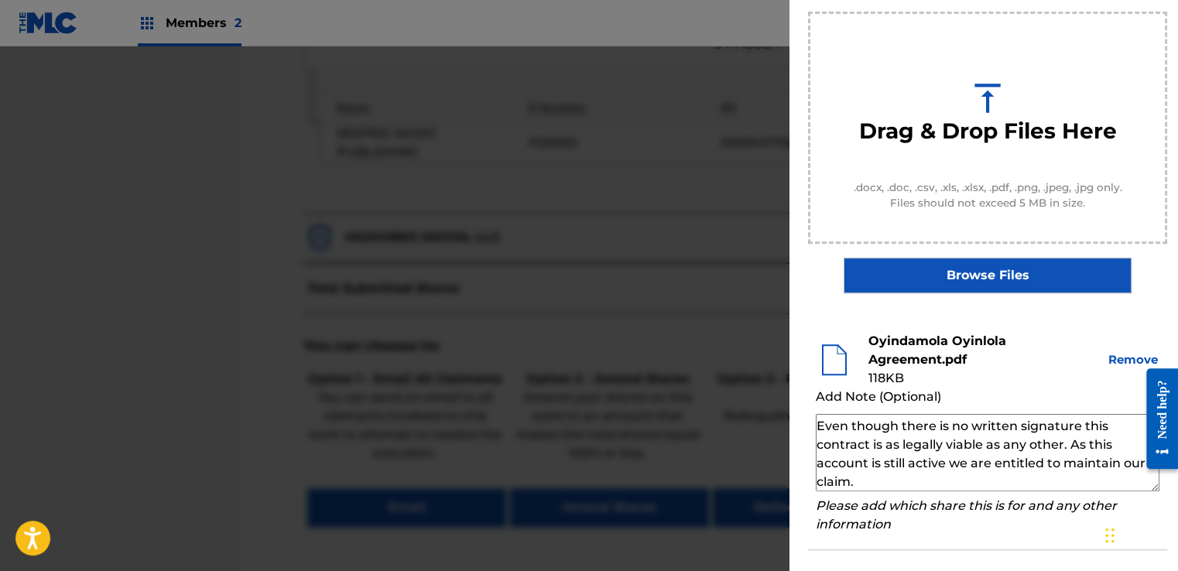
scroll to position [213, 0]
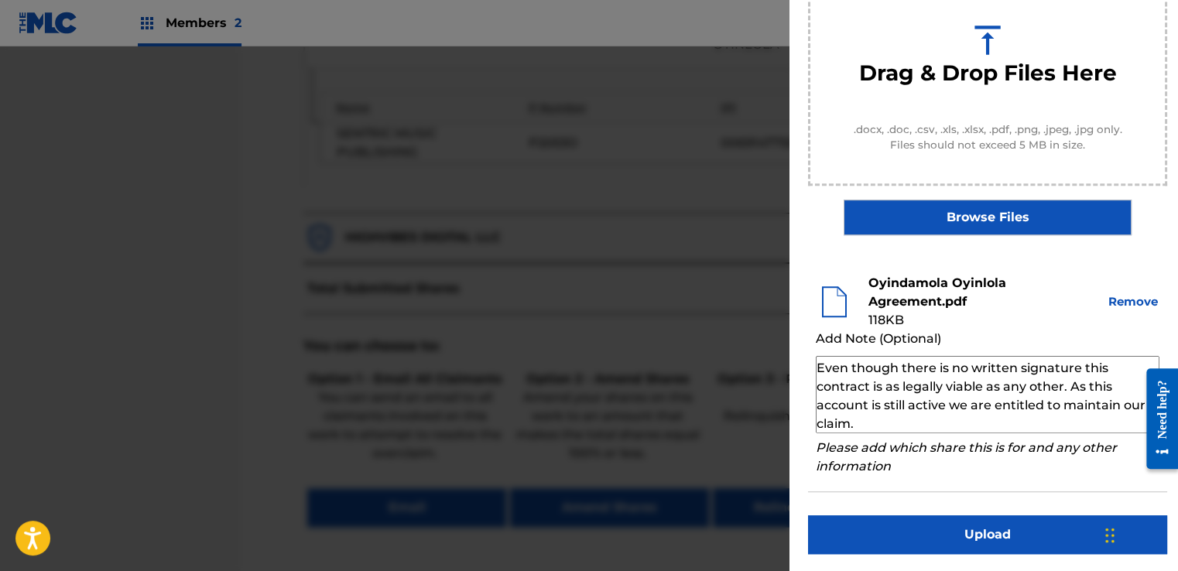
type textarea "Our self service agreement is signed via digital signature and is active until …"
click at [928, 546] on button "Upload" at bounding box center [987, 534] width 359 height 39
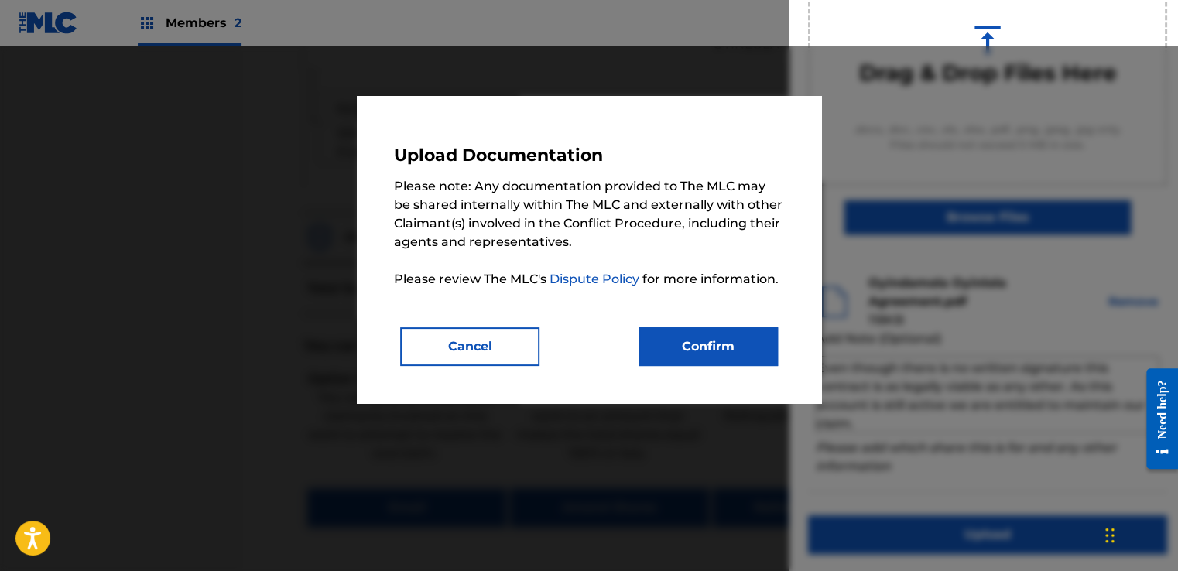
click at [711, 323] on div "Upload Documentation Please note: Any documentation provided to The MLC may be …" at bounding box center [589, 249] width 390 height 233
click at [718, 334] on button "Confirm" at bounding box center [707, 346] width 139 height 39
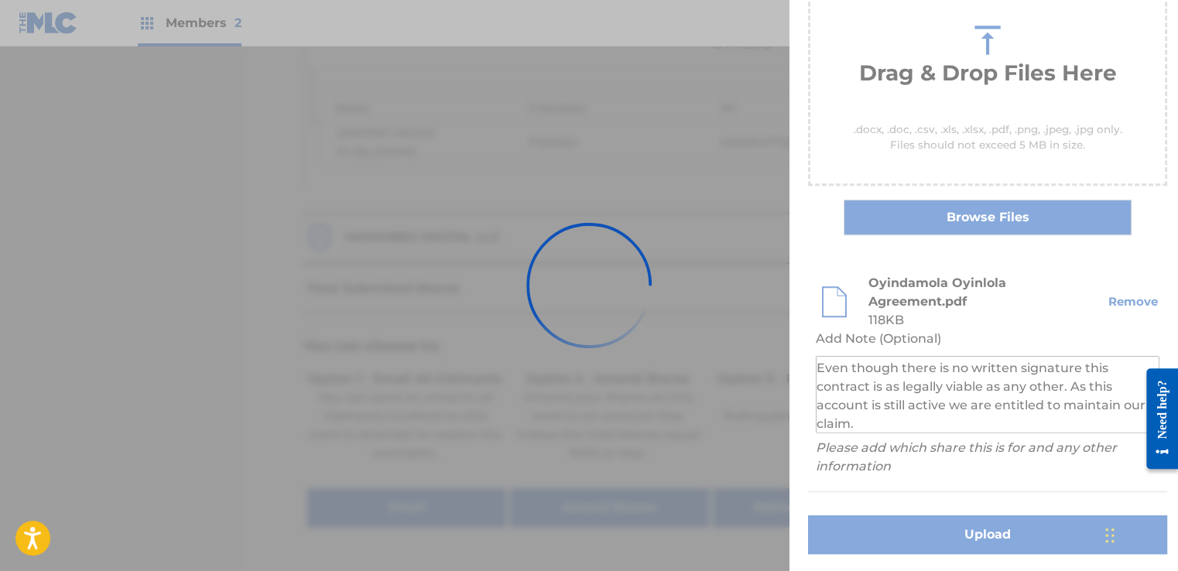
scroll to position [90, 0]
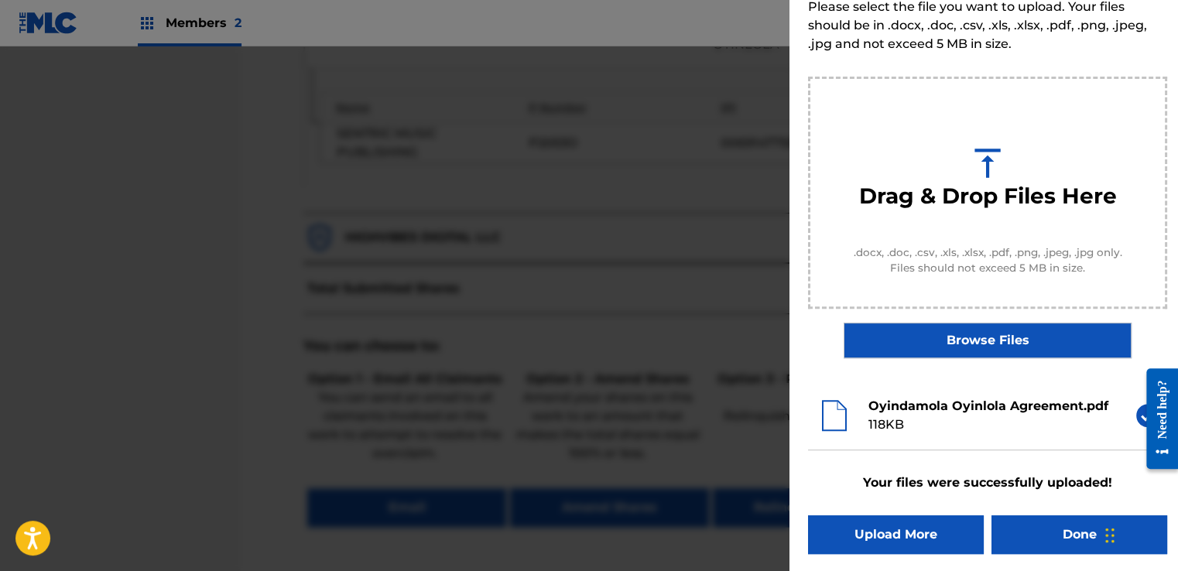
click at [1046, 528] on button "Done" at bounding box center [1079, 534] width 176 height 39
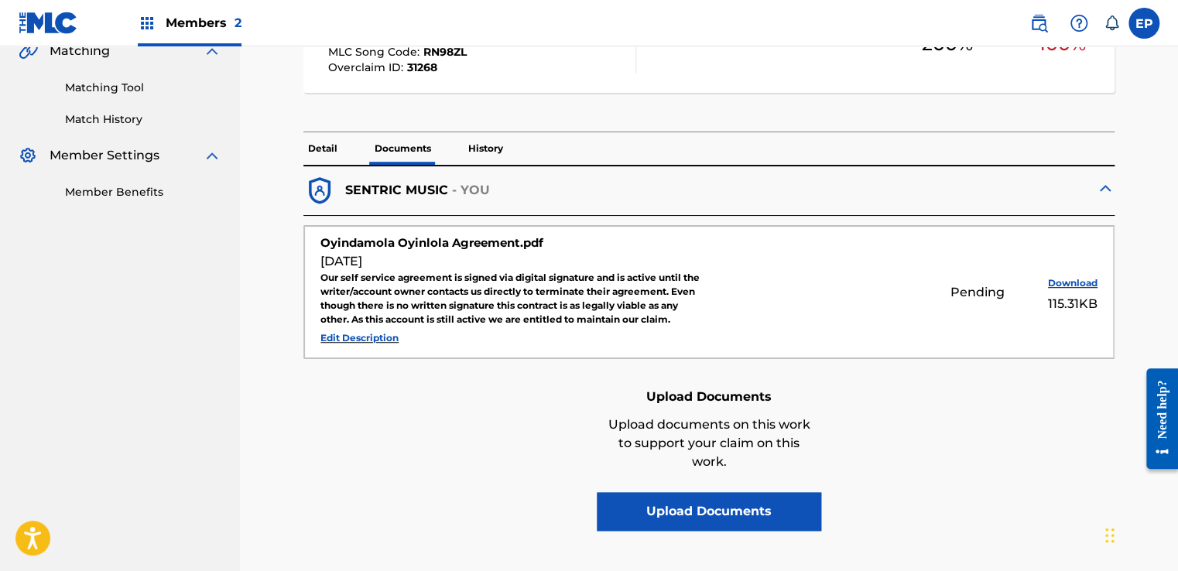
scroll to position [387, 0]
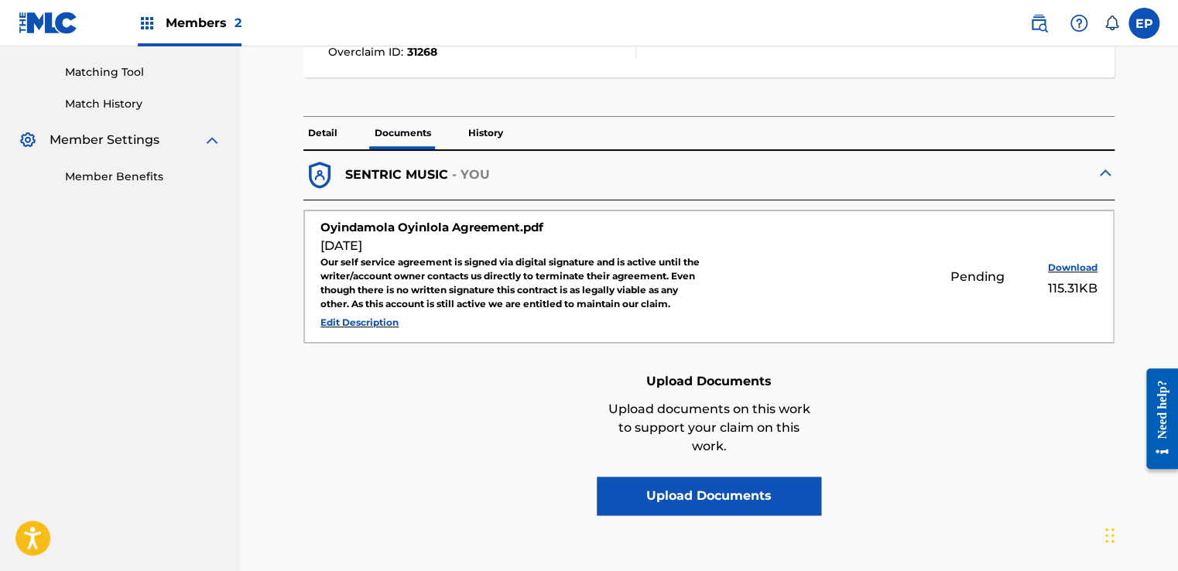
click at [316, 132] on p "Detail" at bounding box center [322, 133] width 39 height 32
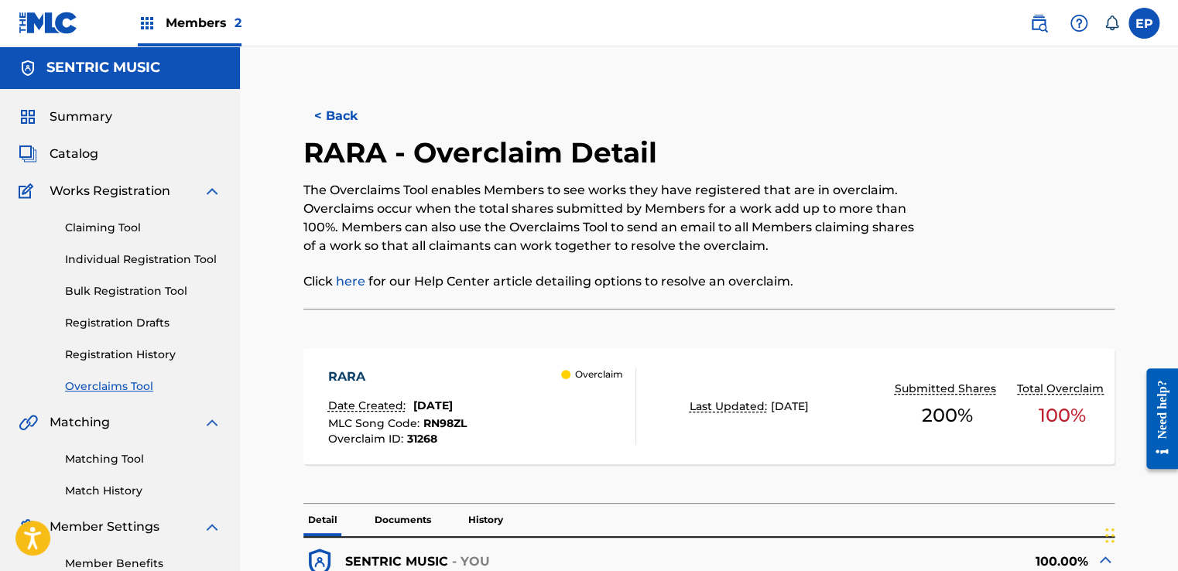
click at [98, 383] on link "Overclaims Tool" at bounding box center [143, 386] width 156 height 16
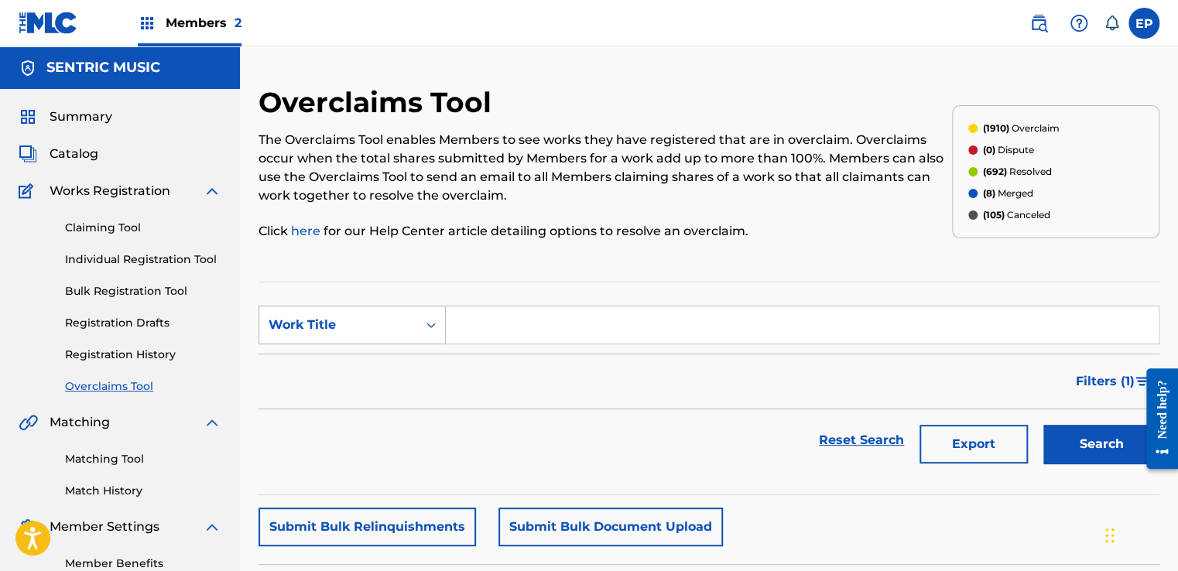
click at [364, 336] on div "Work Title" at bounding box center [338, 324] width 158 height 29
click at [331, 395] on div "Overclaim ID" at bounding box center [352, 402] width 186 height 39
click at [548, 320] on input "Search Form" at bounding box center [802, 324] width 713 height 37
paste input "31259"
type input "31259"
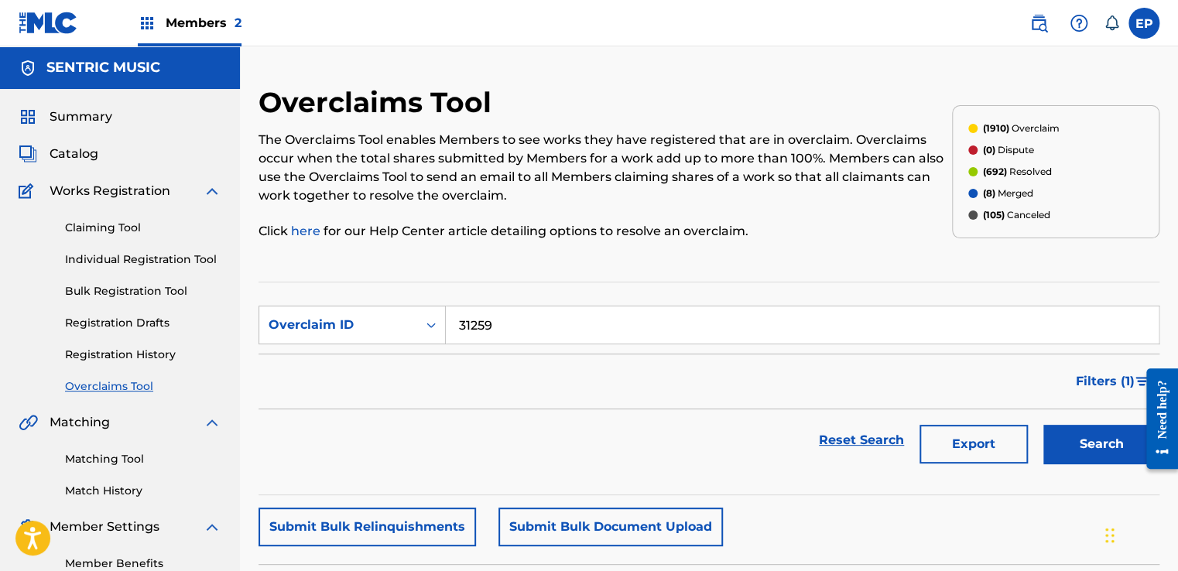
click at [1075, 449] on button "Search" at bounding box center [1101, 444] width 116 height 39
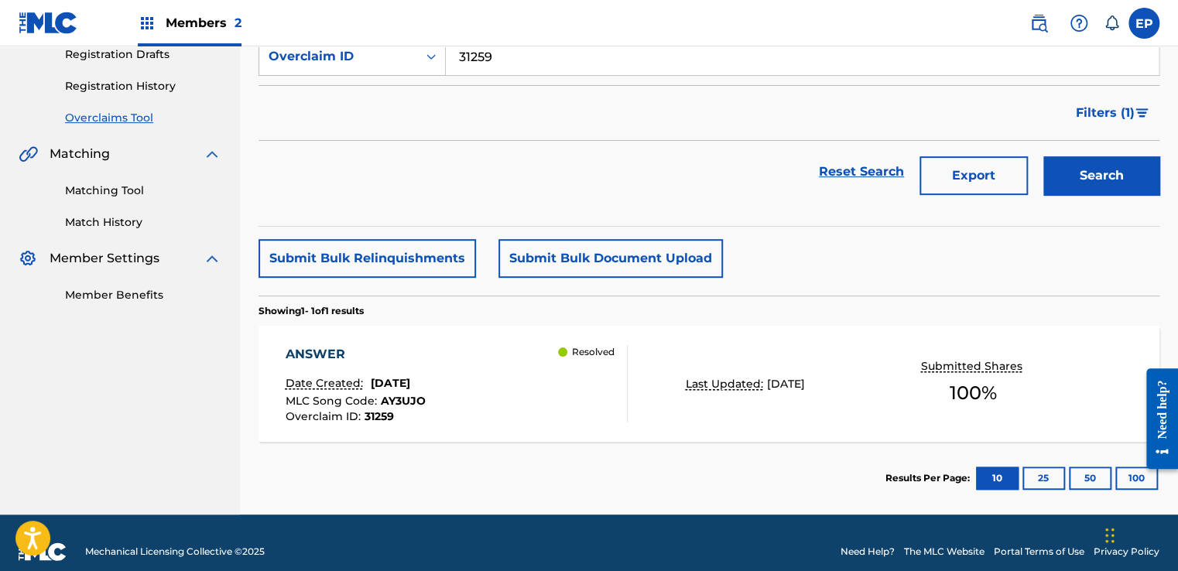
scroll to position [285, 0]
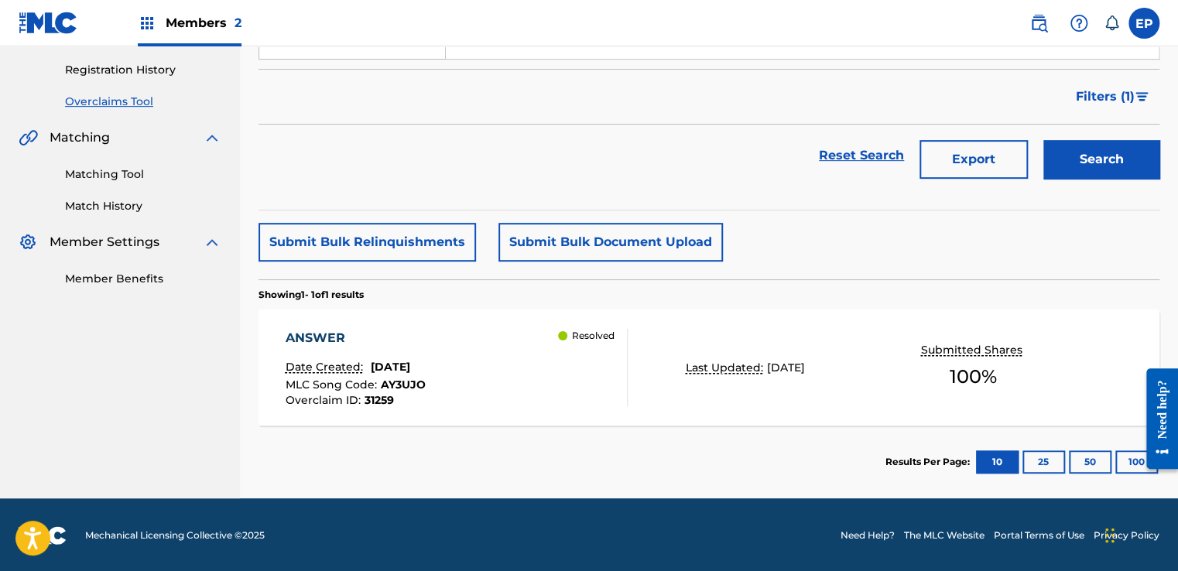
click at [504, 371] on div "ANSWER Date Created: July 30, 2025 MLC Song Code : AY3UJO Overclaim ID : 31259 …" at bounding box center [456, 367] width 342 height 77
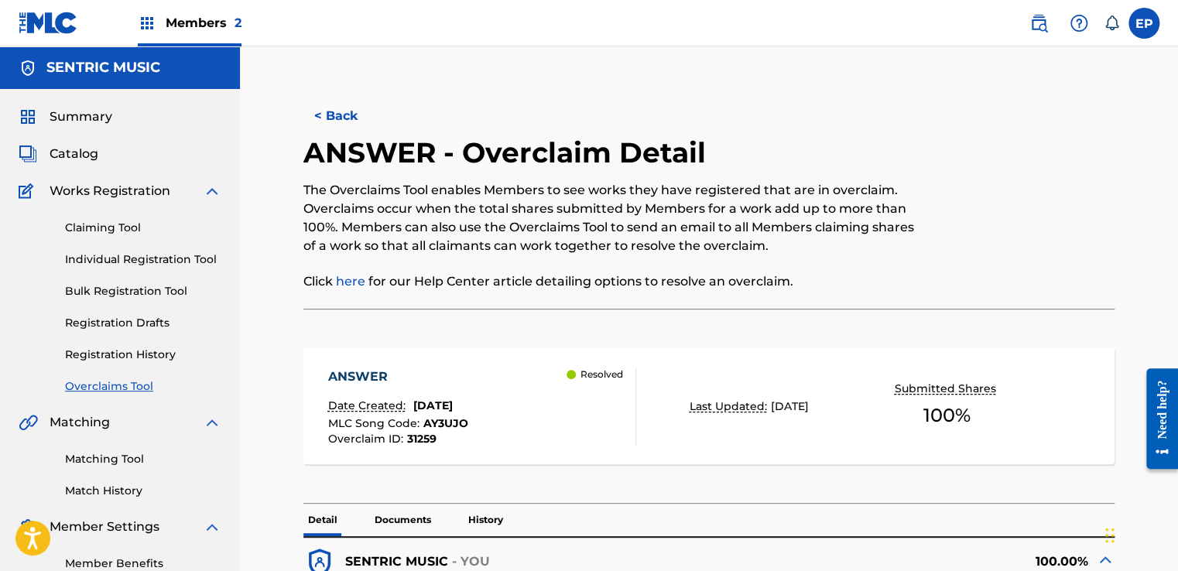
click at [109, 382] on link "Overclaims Tool" at bounding box center [143, 386] width 156 height 16
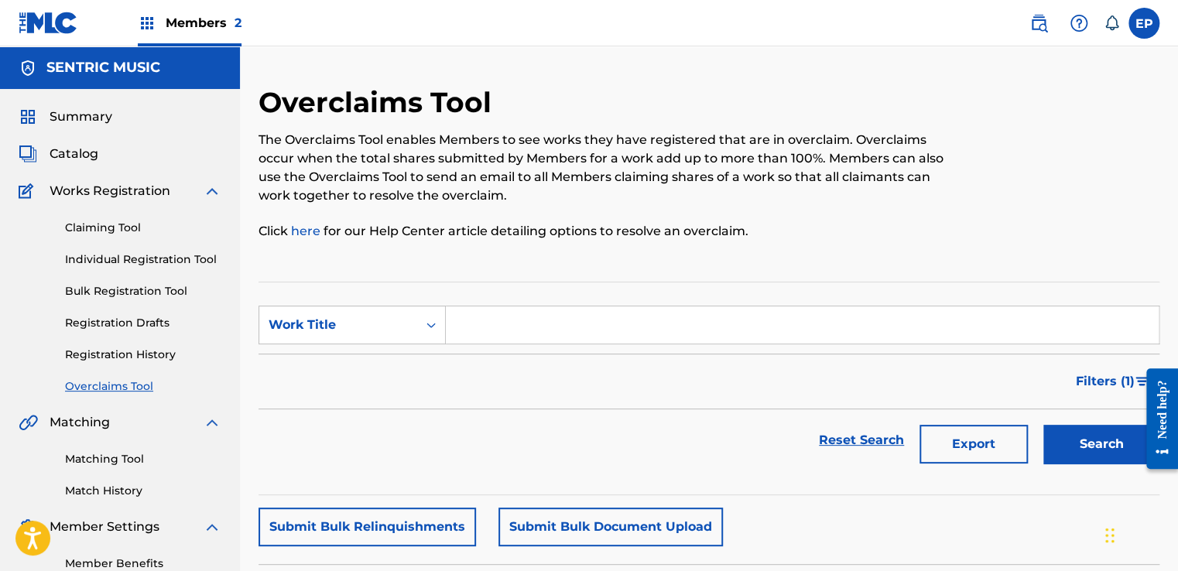
click at [446, 301] on section "SearchWithCriteria07d1338c-978b-49c4-aa77-abf7a47d0a2e Work Title Filter Status…" at bounding box center [708, 389] width 901 height 214
click at [412, 312] on div "Work Title" at bounding box center [338, 324] width 158 height 29
click at [371, 394] on div "Overclaim ID" at bounding box center [352, 402] width 186 height 39
click at [484, 326] on input "Search Form" at bounding box center [802, 324] width 713 height 37
paste input "31266"
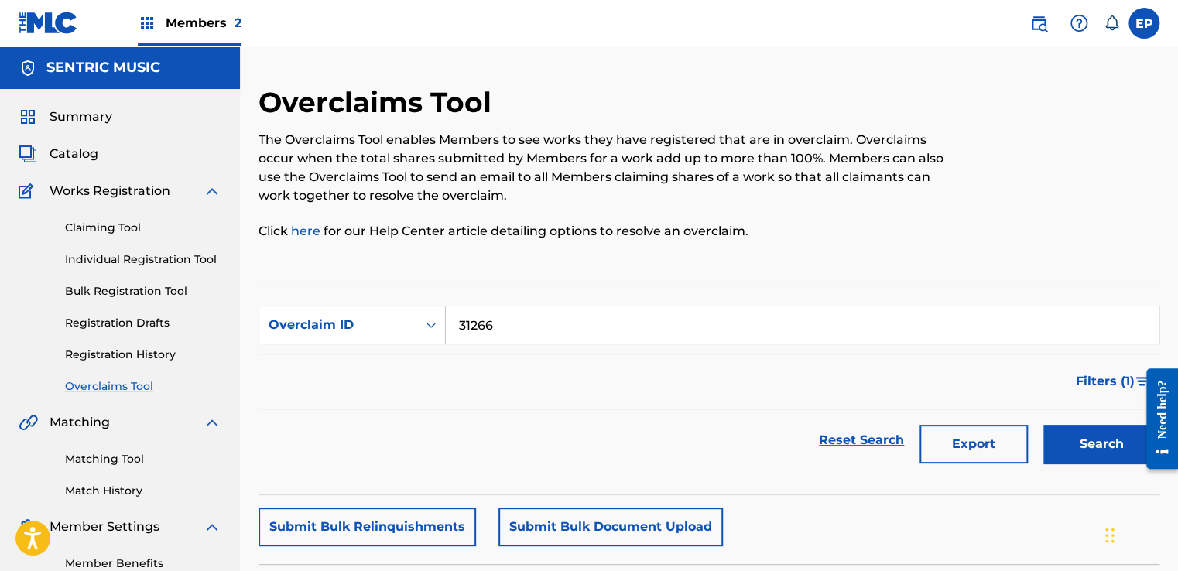
type input "31266"
click at [1071, 438] on button "Search" at bounding box center [1101, 444] width 116 height 39
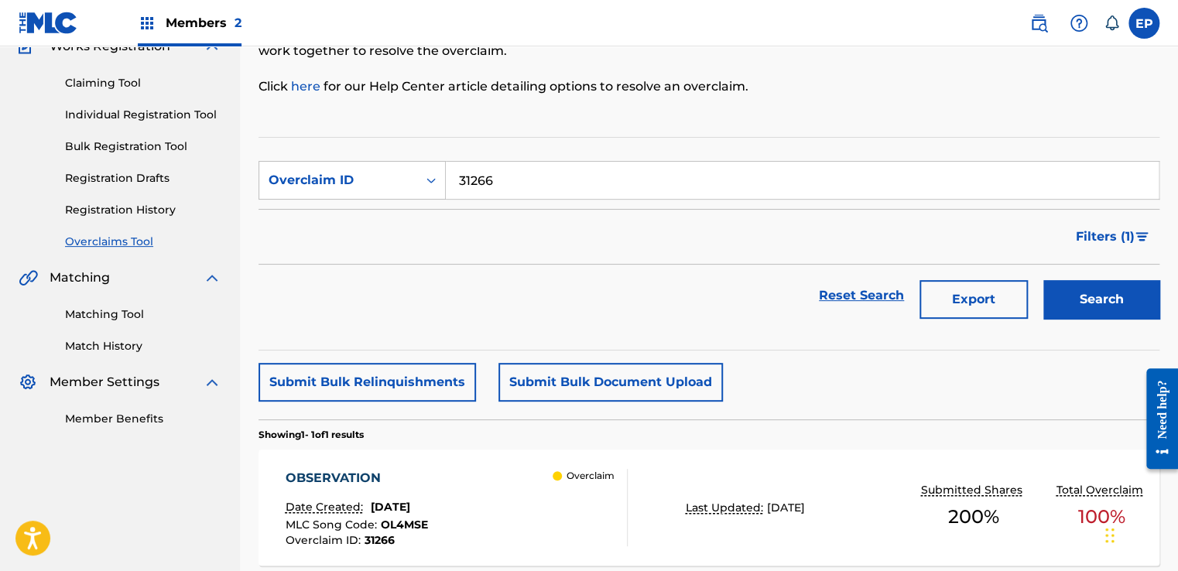
scroll to position [285, 0]
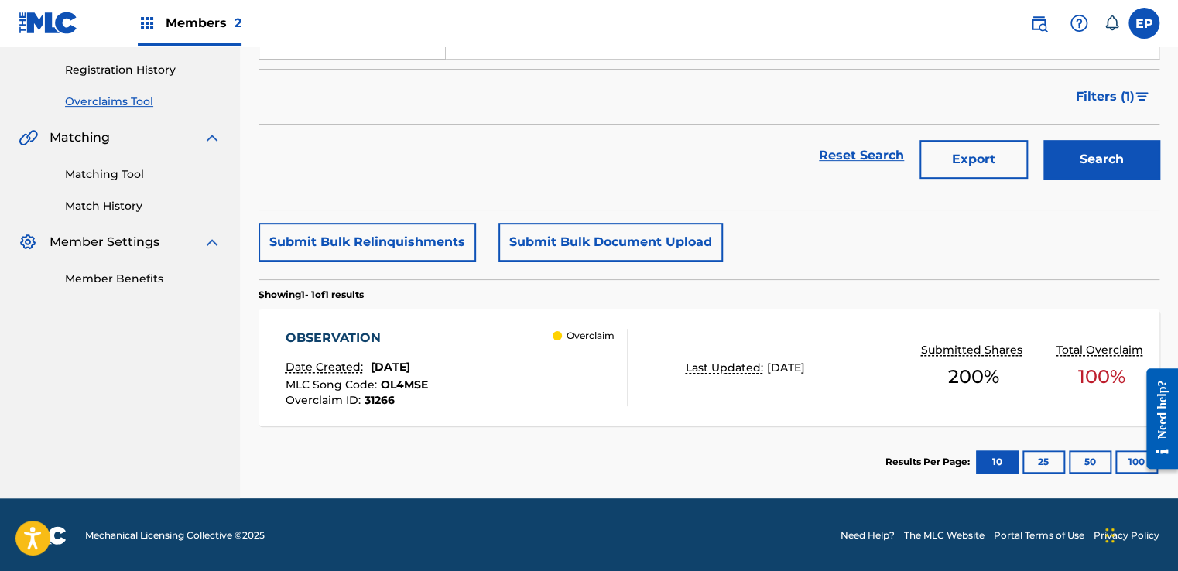
click at [494, 367] on div "OBSERVATION Date Created: July 30, 2025 MLC Song Code : OL4MSE Overclaim ID : 3…" at bounding box center [456, 367] width 342 height 77
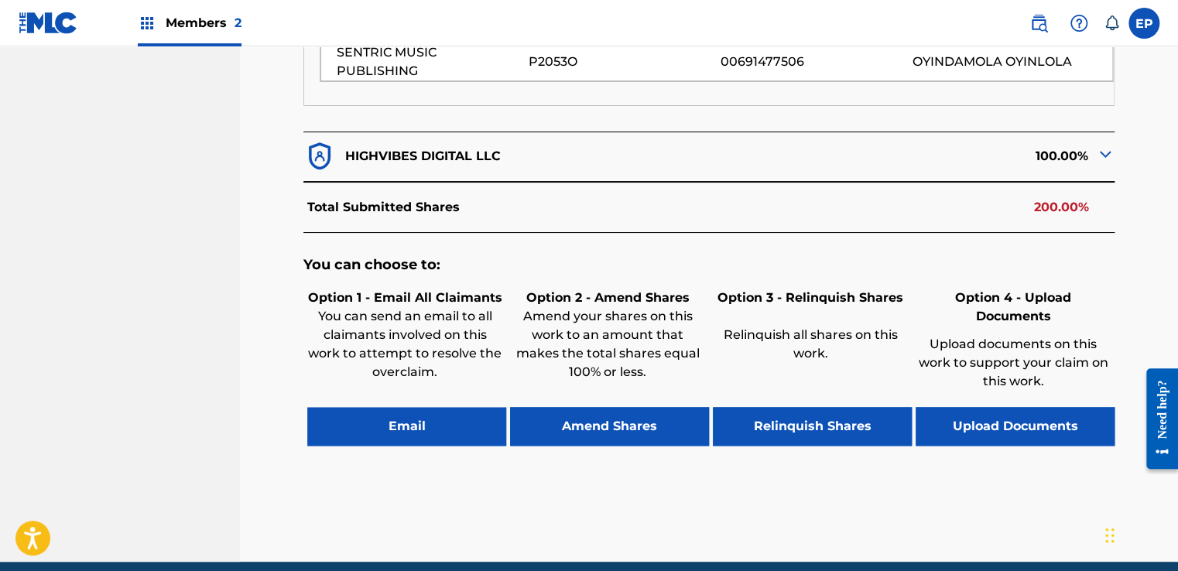
scroll to position [730, 0]
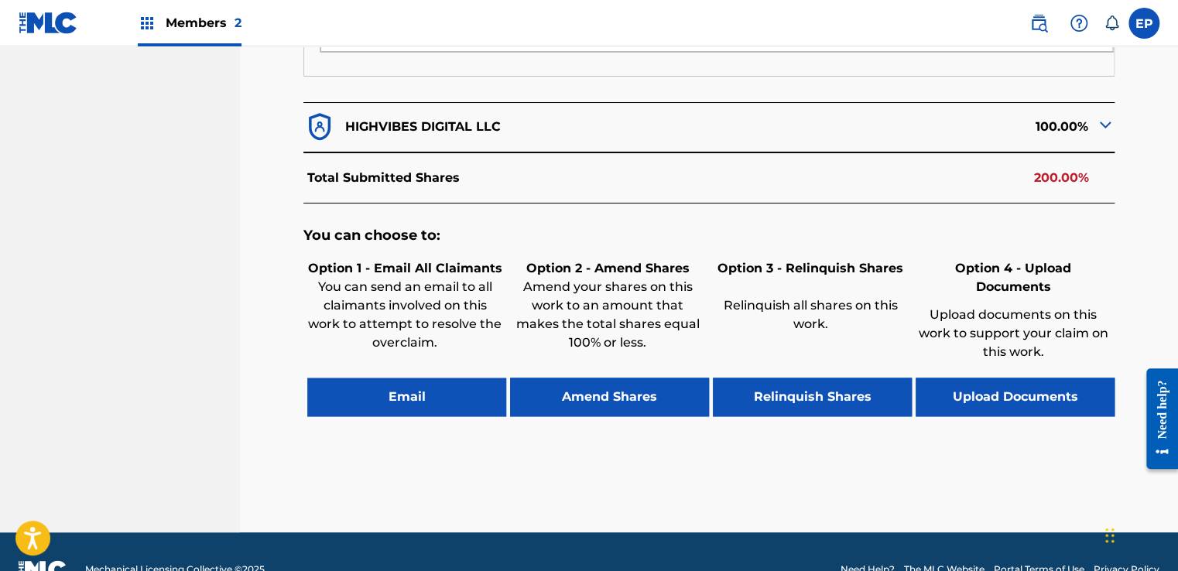
click at [1037, 378] on button "Upload Documents" at bounding box center [1014, 397] width 199 height 39
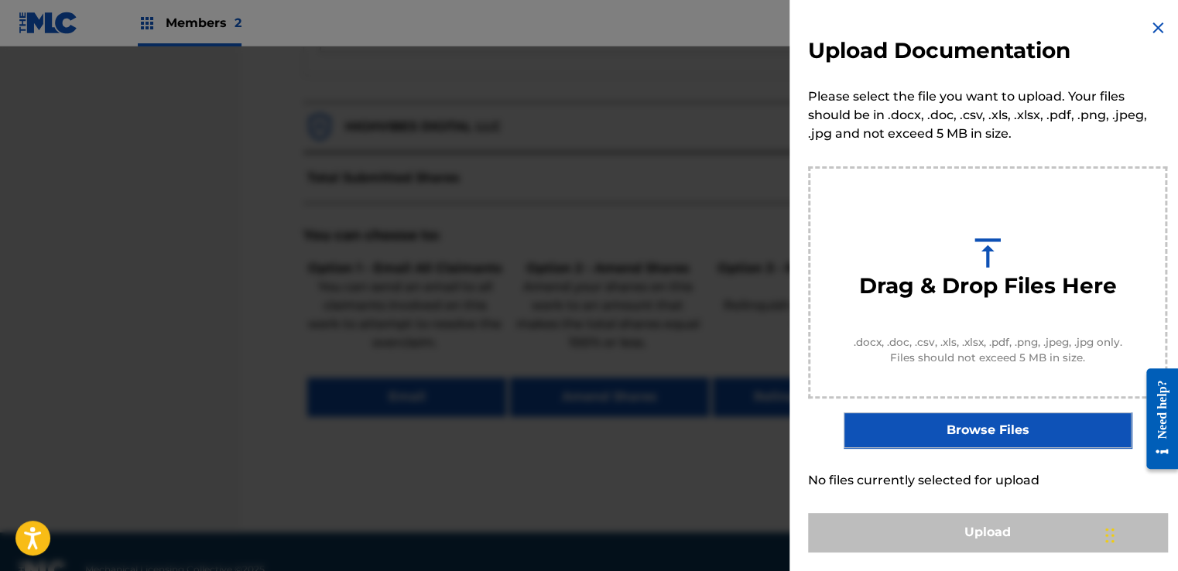
click at [972, 422] on label "Browse Files" at bounding box center [986, 430] width 287 height 36
click at [0, 0] on input "Browse Files" at bounding box center [0, 0] width 0 height 0
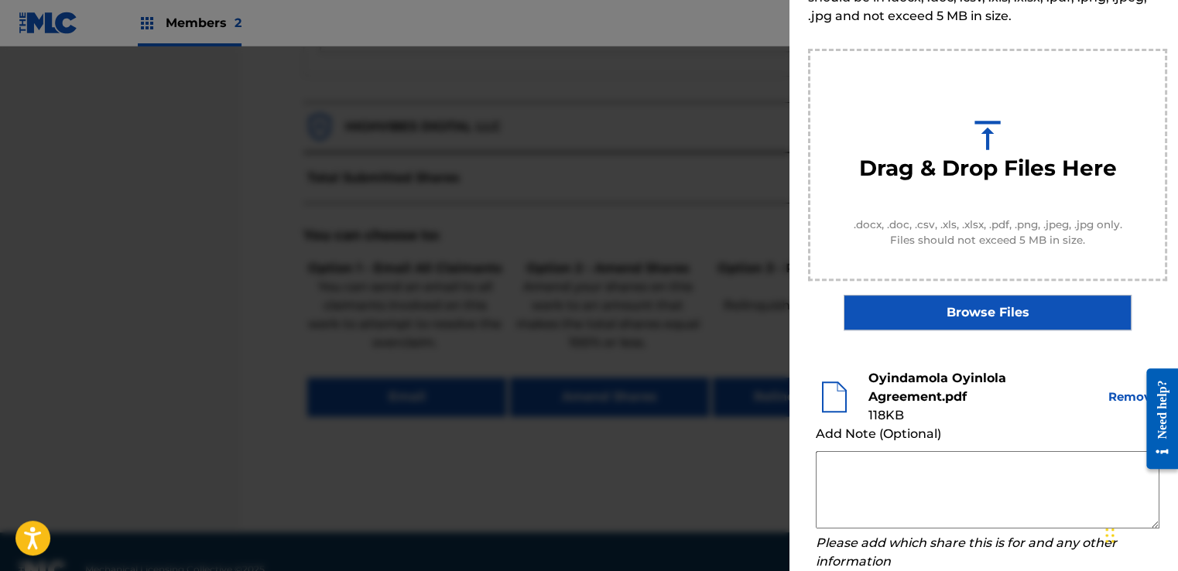
scroll to position [213, 0]
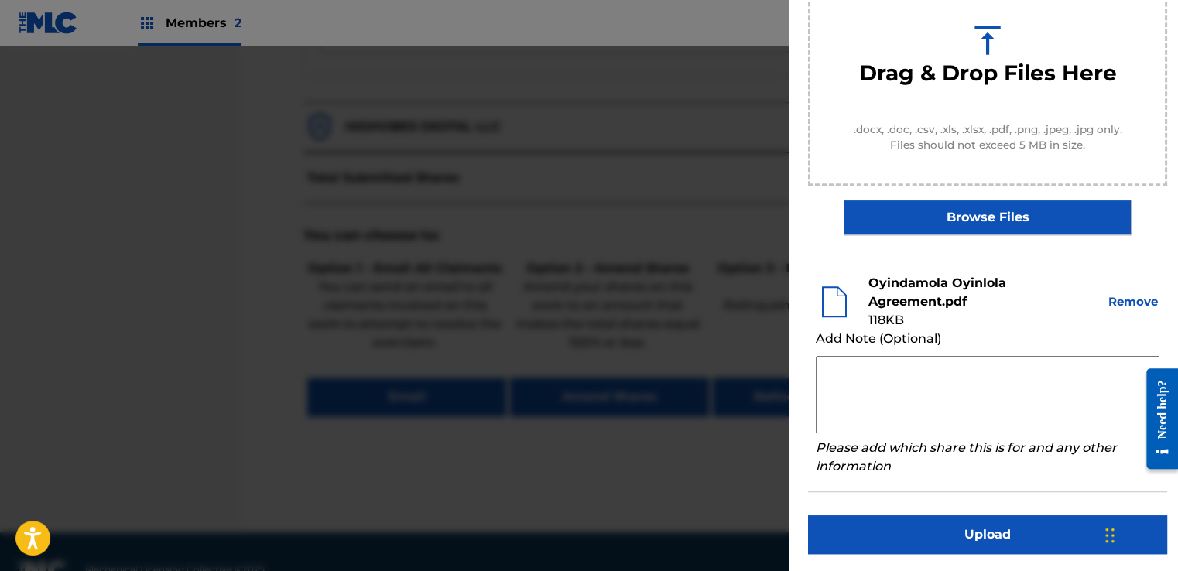
click at [865, 368] on textarea at bounding box center [987, 394] width 344 height 77
paste textarea "Our self service agreement is signed via digital signature and is active until …"
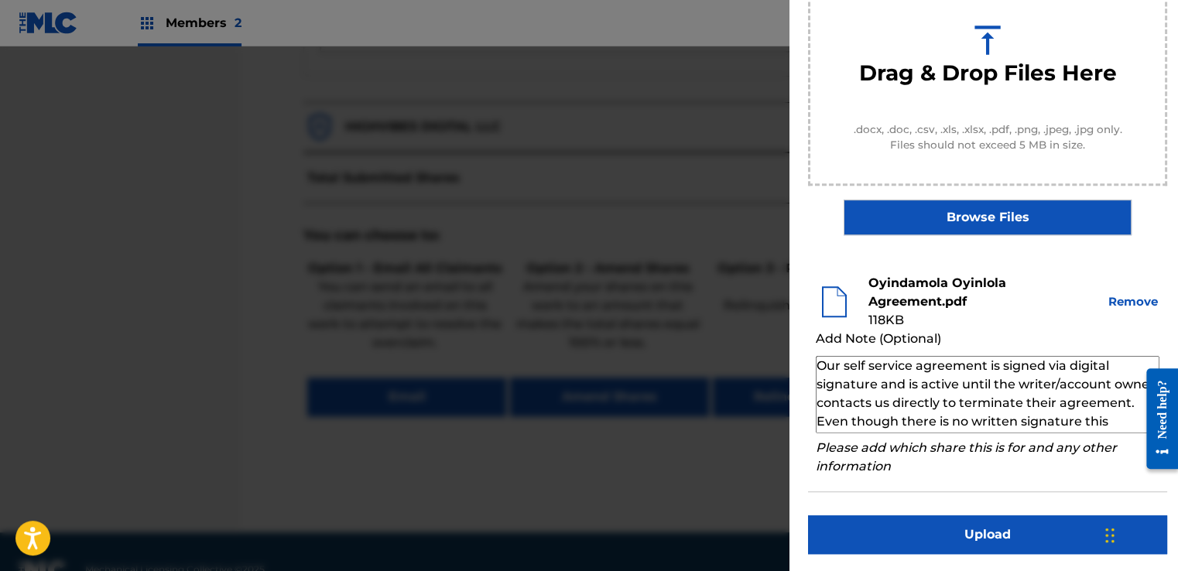
scroll to position [53, 0]
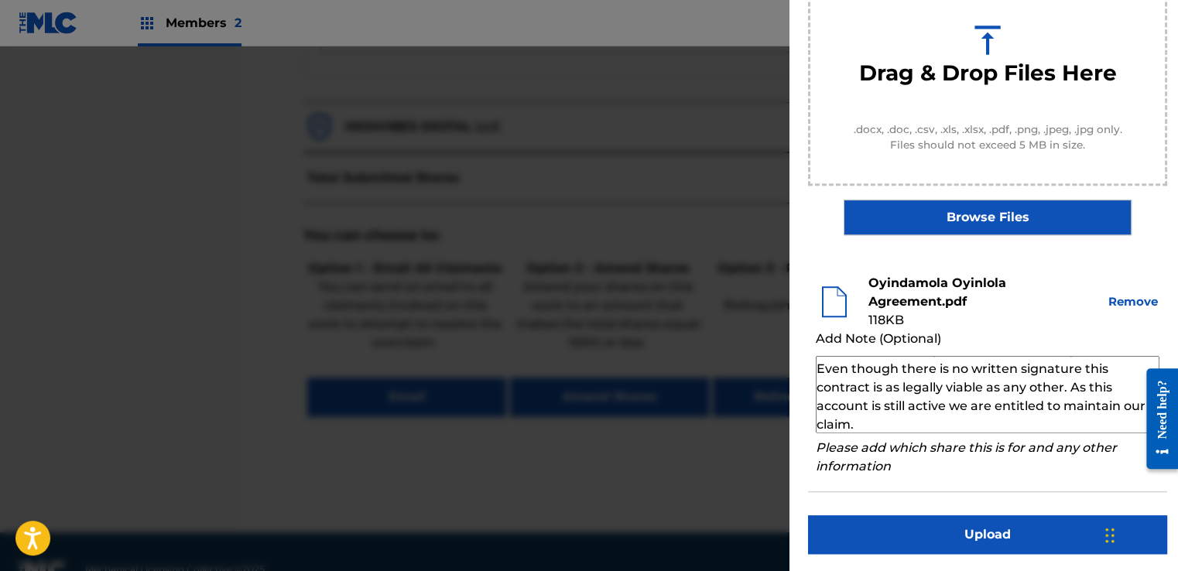
type textarea "Our self service agreement is signed via digital signature and is active until …"
click at [931, 534] on button "Upload" at bounding box center [987, 534] width 359 height 39
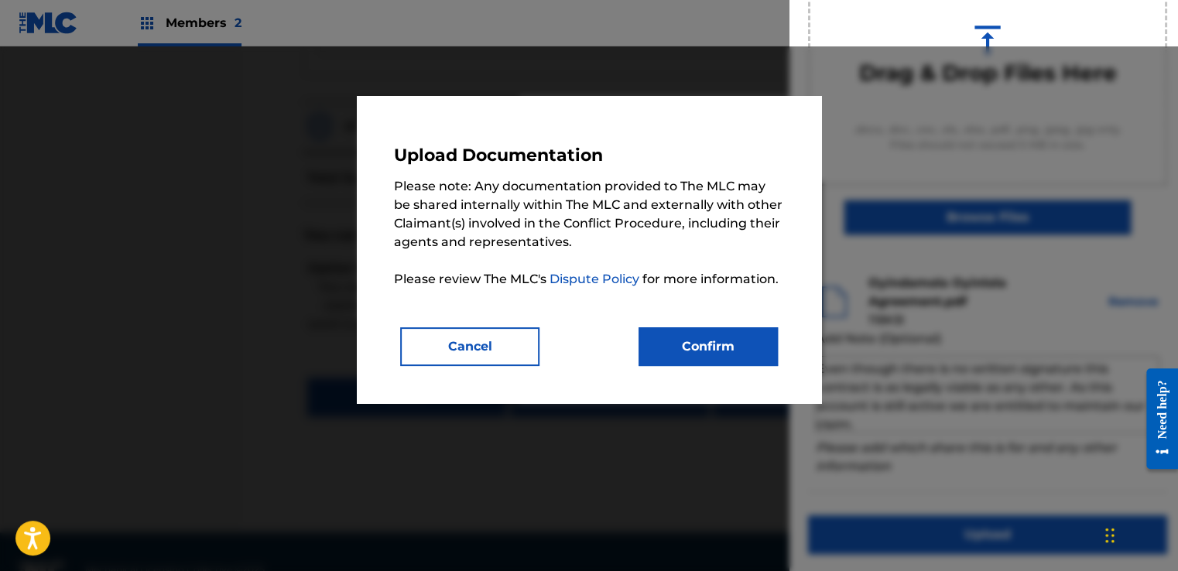
click at [699, 321] on div "Upload Documentation Please note: Any documentation provided to The MLC may be …" at bounding box center [589, 249] width 390 height 233
click at [724, 353] on button "Confirm" at bounding box center [707, 346] width 139 height 39
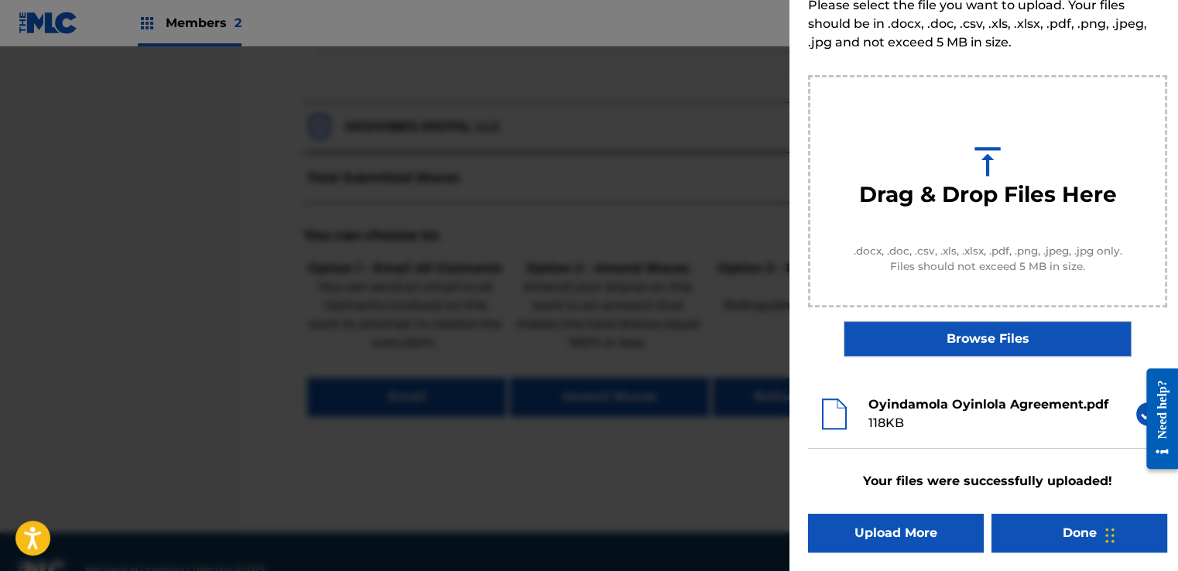
scroll to position [90, 0]
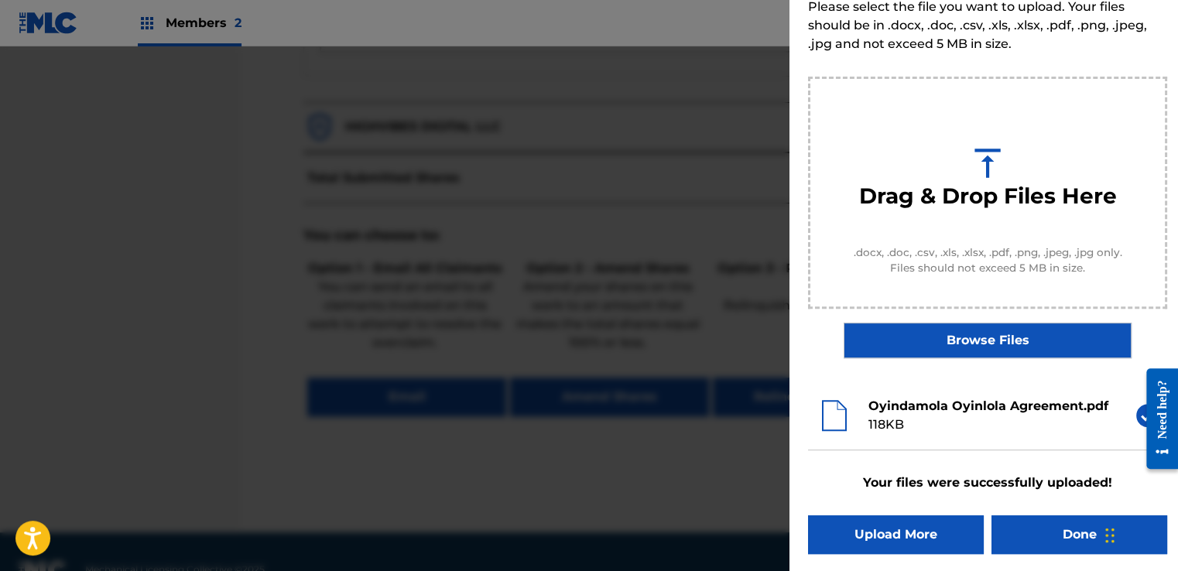
click at [1009, 534] on button "Done" at bounding box center [1079, 534] width 176 height 39
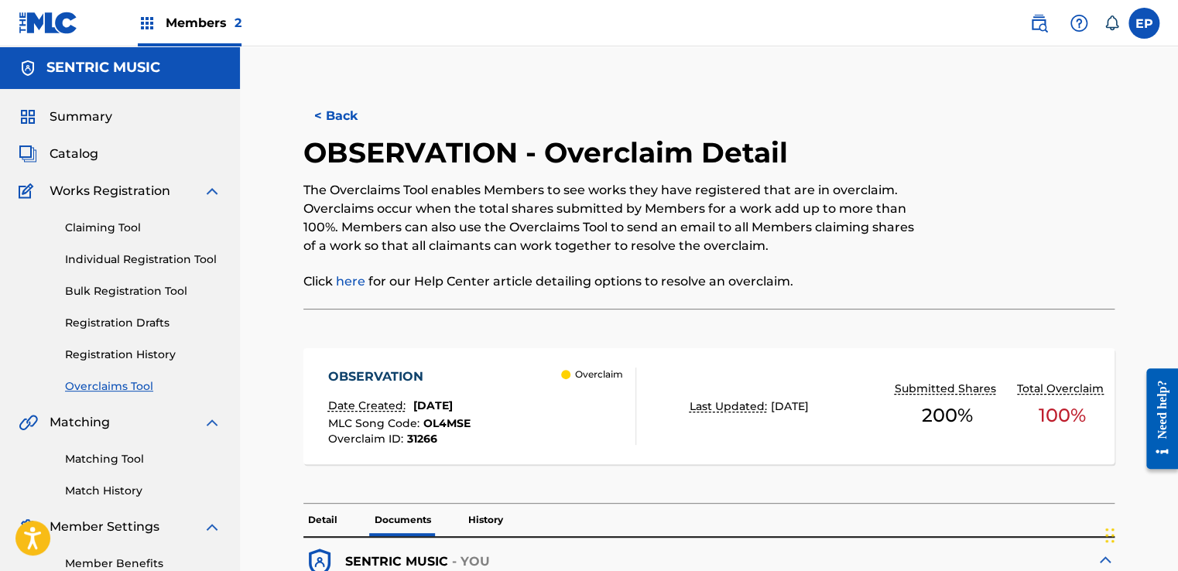
click at [111, 390] on link "Overclaims Tool" at bounding box center [143, 386] width 156 height 16
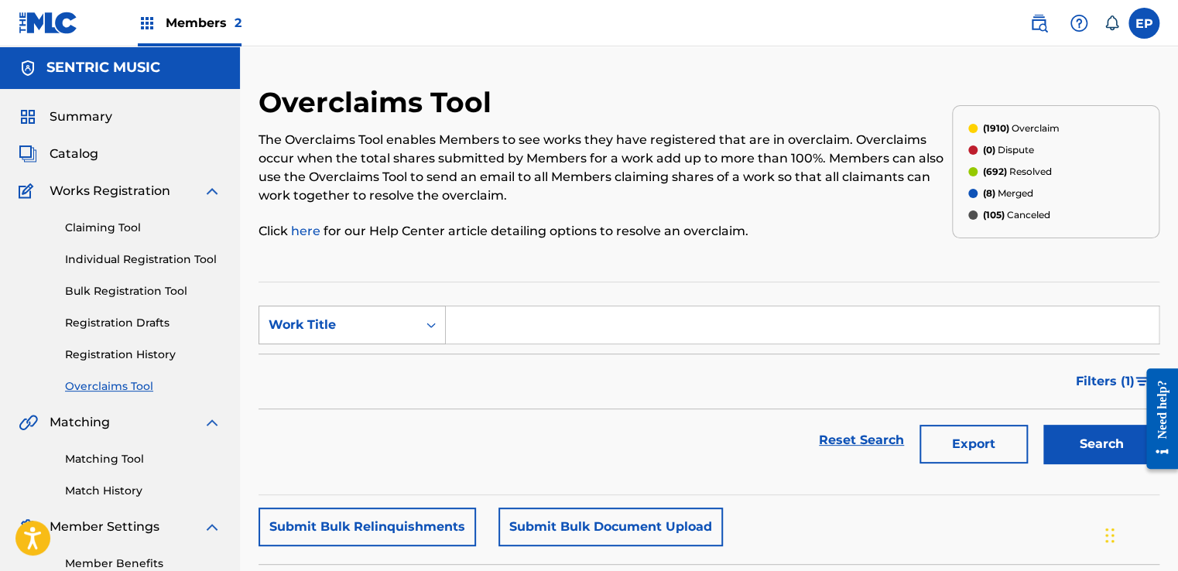
click at [402, 330] on div "Work Title" at bounding box center [337, 325] width 139 height 19
click at [354, 413] on div "Overclaim ID" at bounding box center [352, 402] width 186 height 39
click at [550, 336] on input "Search Form" at bounding box center [802, 324] width 713 height 37
paste input "31272"
type input "31272"
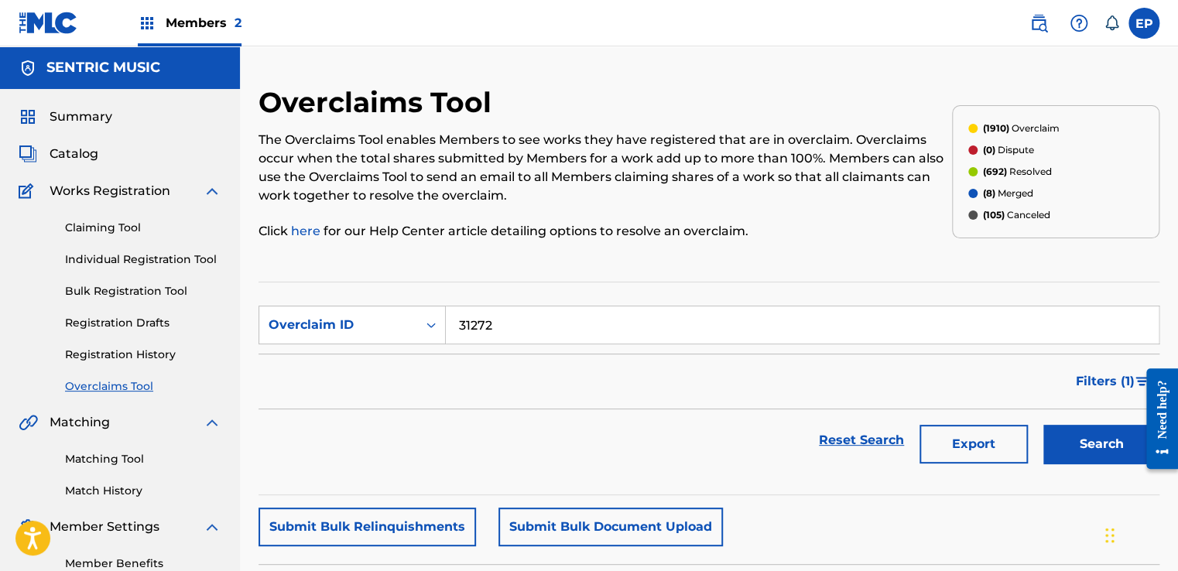
click at [1086, 444] on button "Search" at bounding box center [1101, 444] width 116 height 39
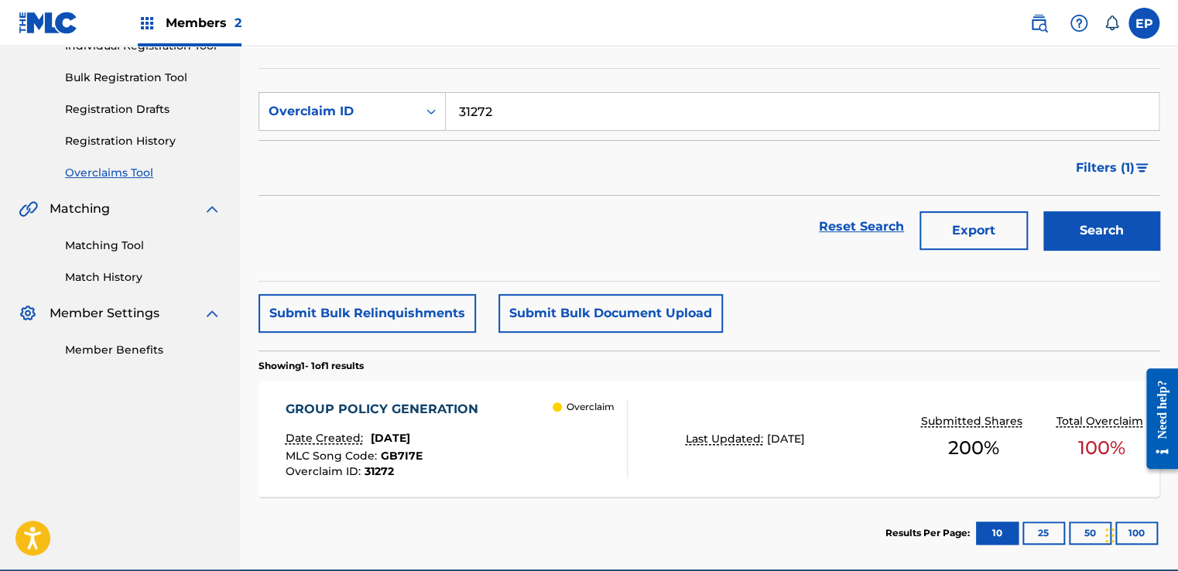
scroll to position [285, 0]
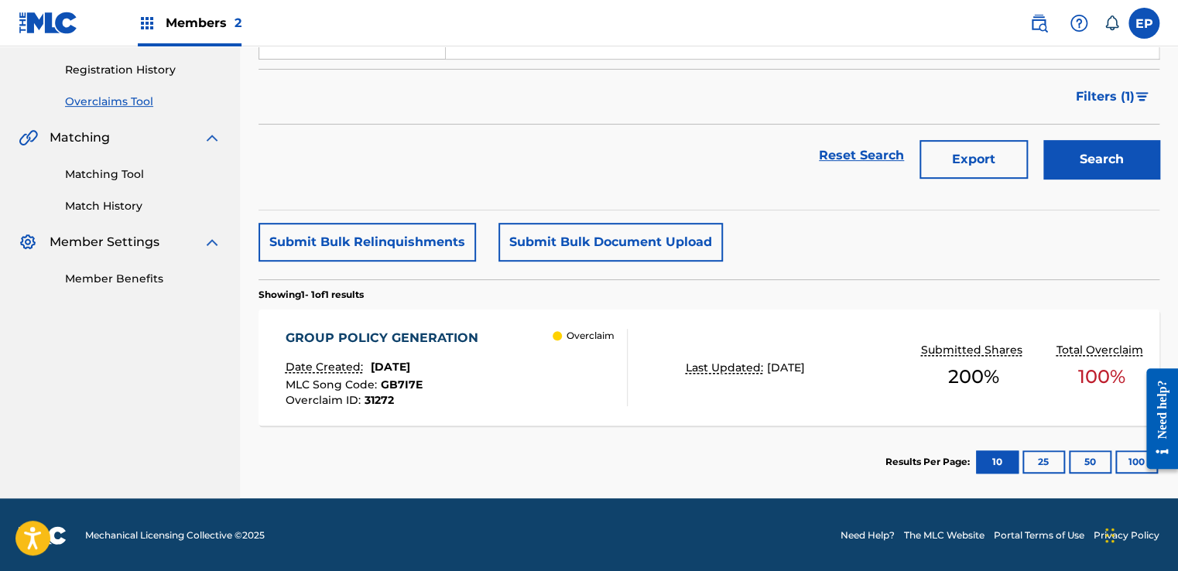
click at [602, 408] on div "GROUP POLICY GENERATION Date Created: July 30, 2025 MLC Song Code : GB7I7E Over…" at bounding box center [708, 367] width 901 height 116
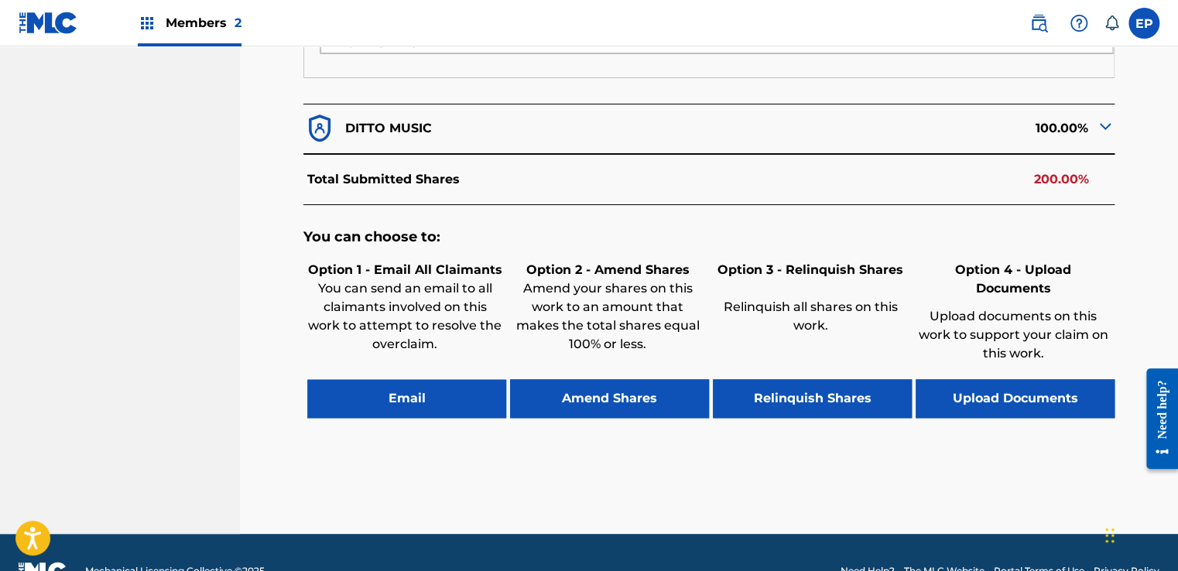
scroll to position [790, 0]
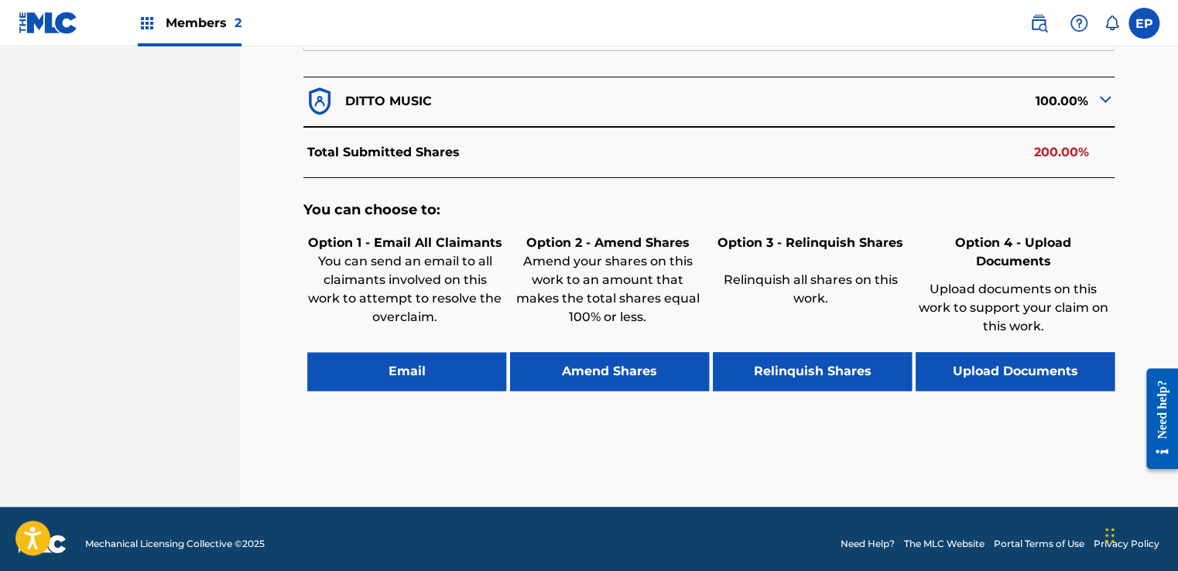
click at [996, 357] on button "Upload Documents" at bounding box center [1014, 371] width 199 height 39
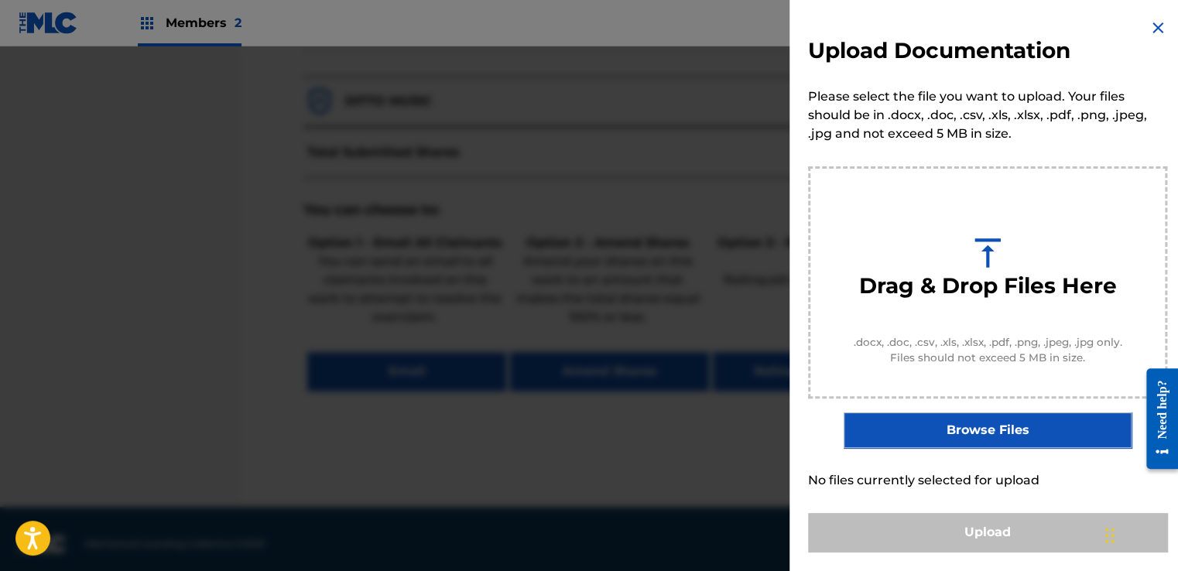
click at [953, 439] on label "Browse Files" at bounding box center [986, 430] width 287 height 36
click at [0, 0] on input "Browse Files" at bounding box center [0, 0] width 0 height 0
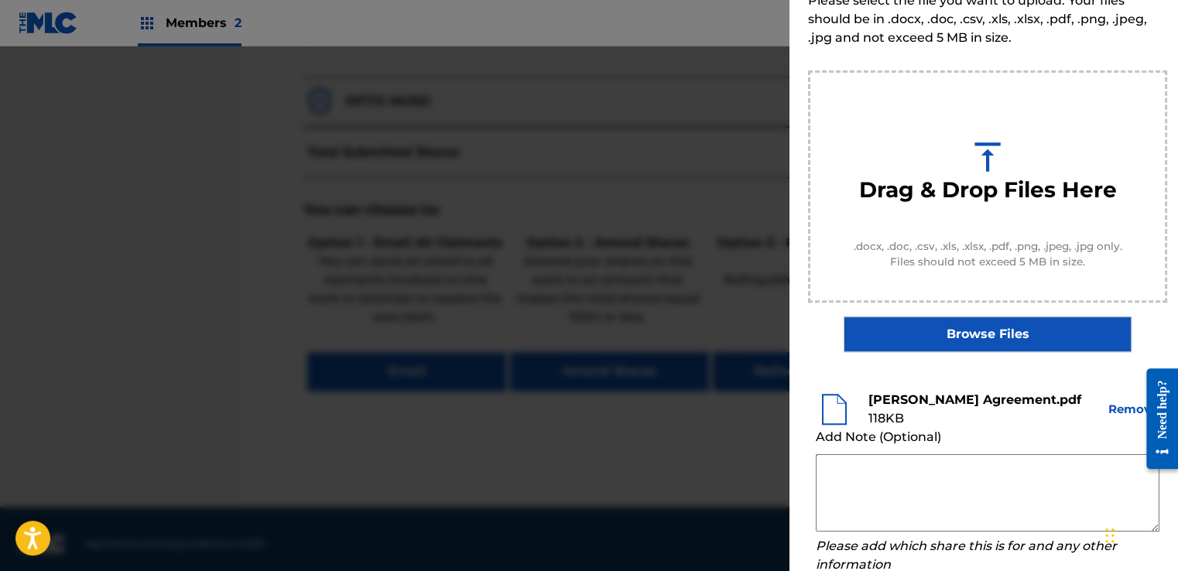
scroll to position [194, 0]
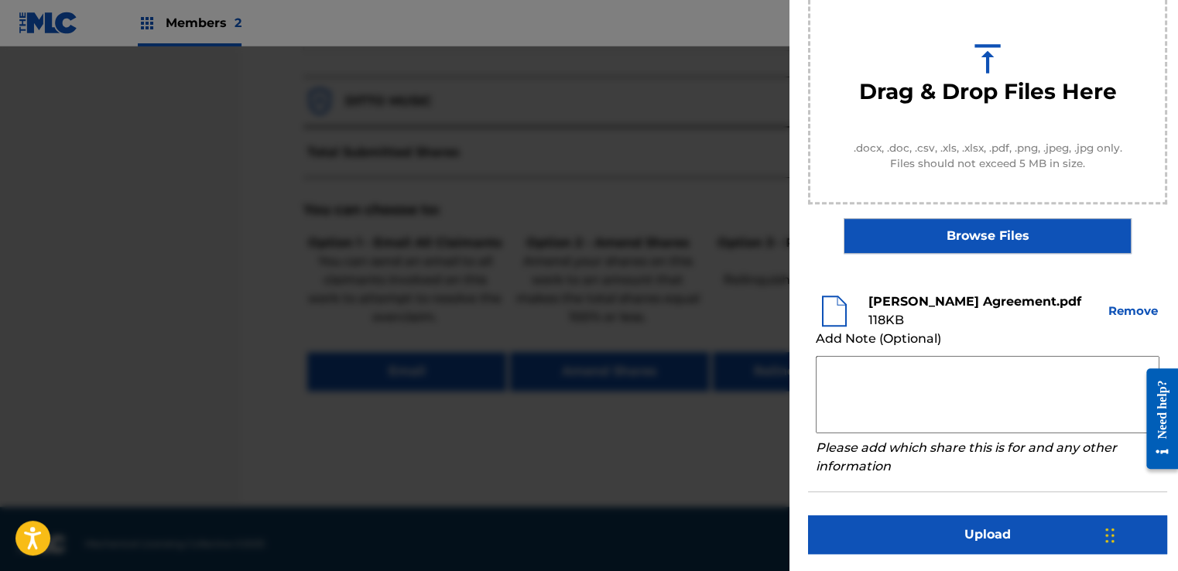
drag, startPoint x: 885, startPoint y: 391, endPoint x: 873, endPoint y: 368, distance: 25.6
click at [885, 390] on textarea at bounding box center [987, 394] width 344 height 77
paste textarea "Our self service agreement is signed via digital signature and is active until …"
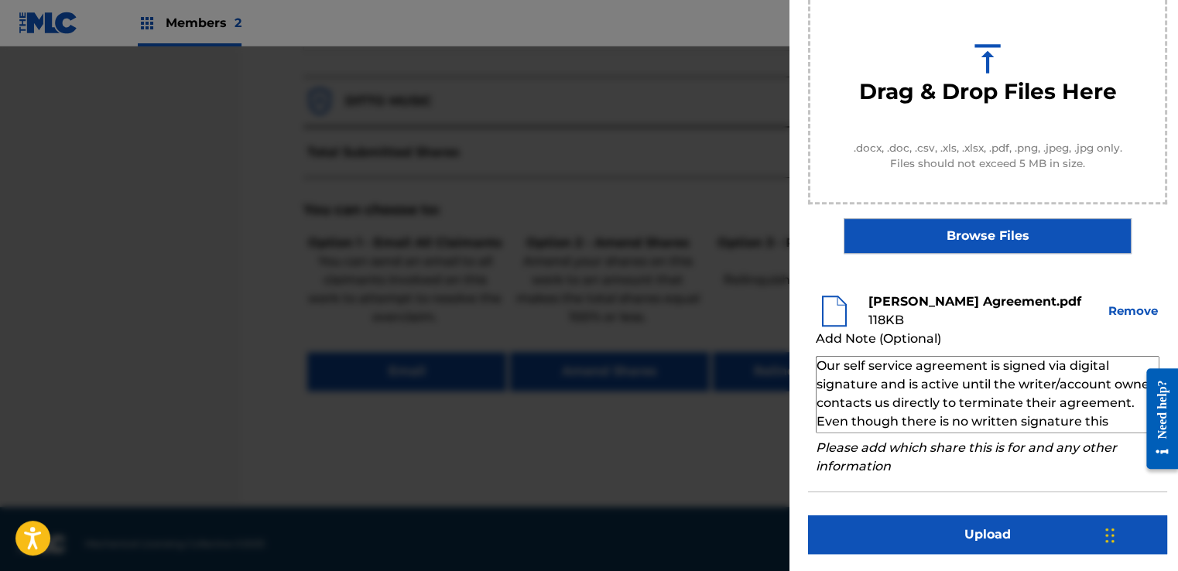
scroll to position [53, 0]
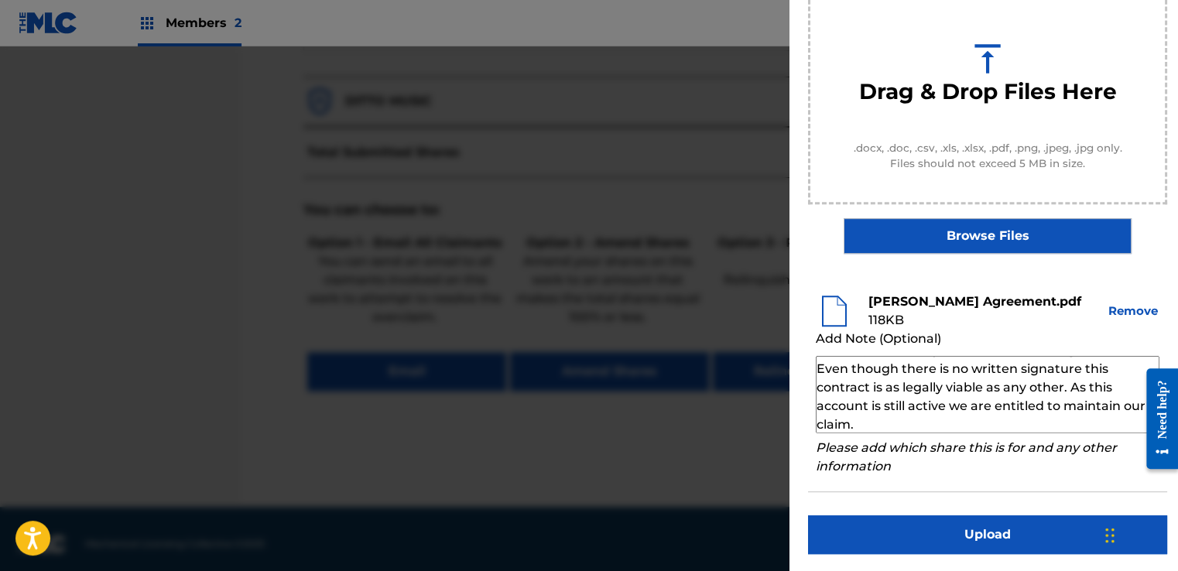
type textarea "Our self service agreement is signed via digital signature and is active until …"
click at [958, 518] on button "Upload" at bounding box center [987, 534] width 359 height 39
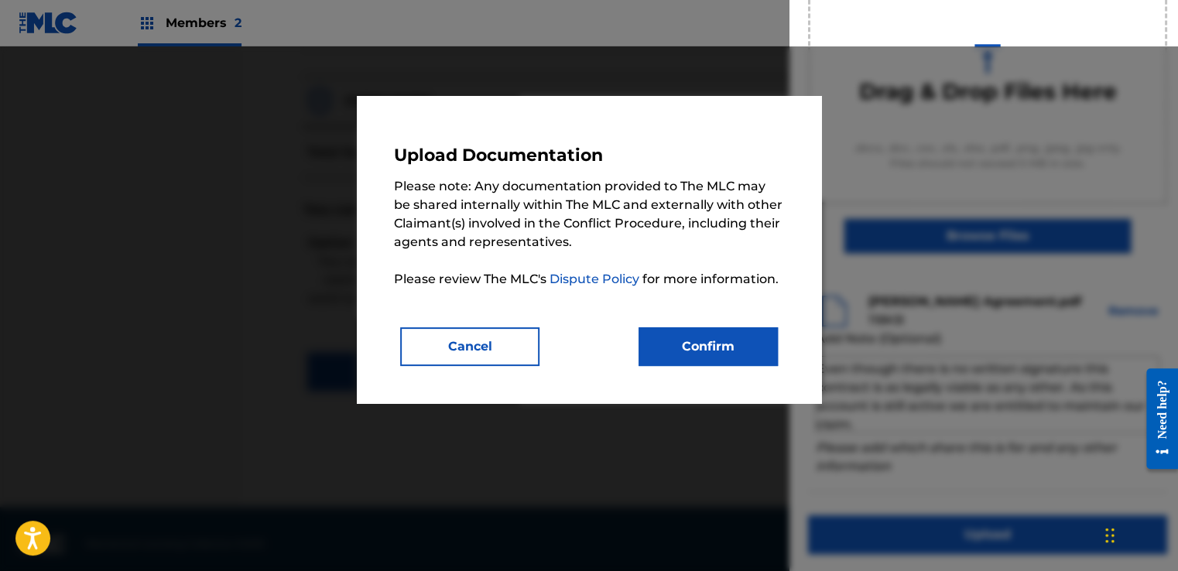
click at [721, 367] on div "Upload Documentation Please note: Any documentation provided to The MLC may be …" at bounding box center [589, 249] width 464 height 307
click at [711, 357] on button "Confirm" at bounding box center [707, 346] width 139 height 39
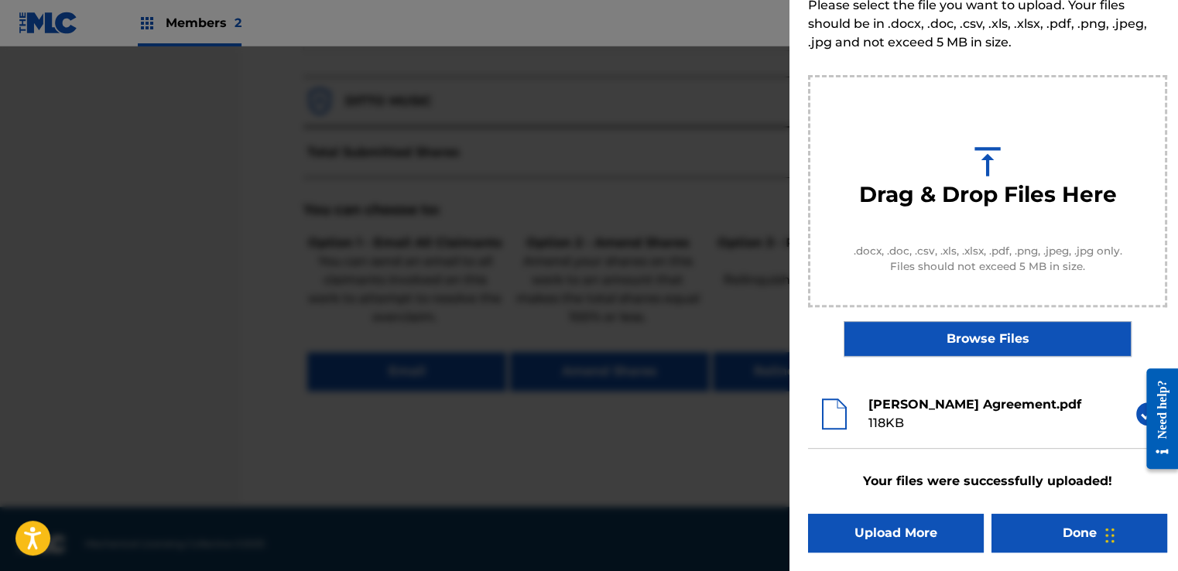
scroll to position [90, 0]
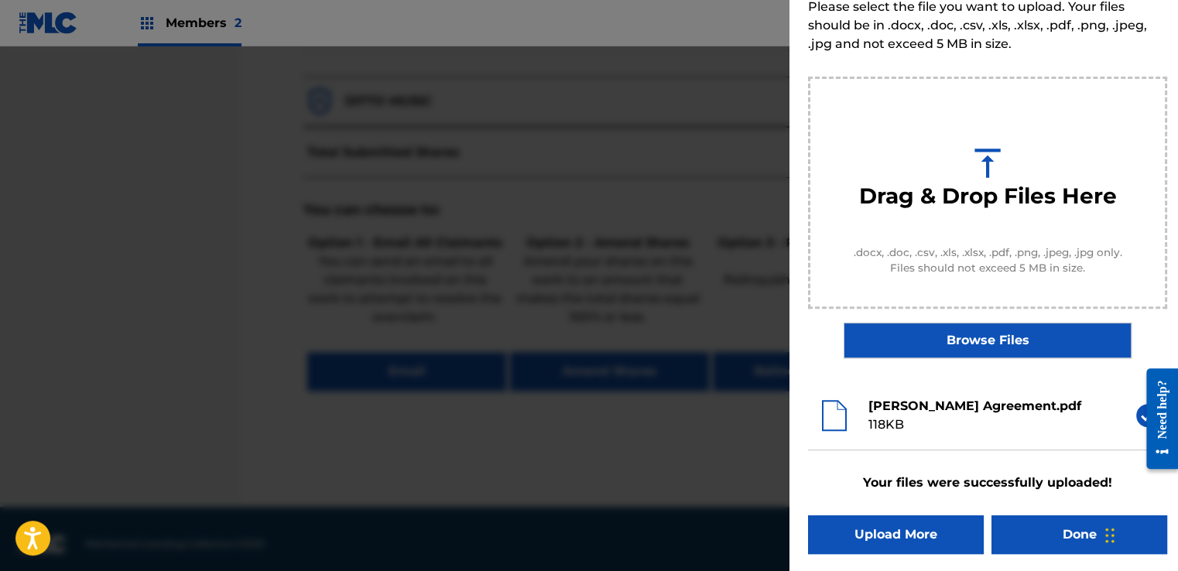
click at [1049, 531] on button "Done" at bounding box center [1079, 534] width 176 height 39
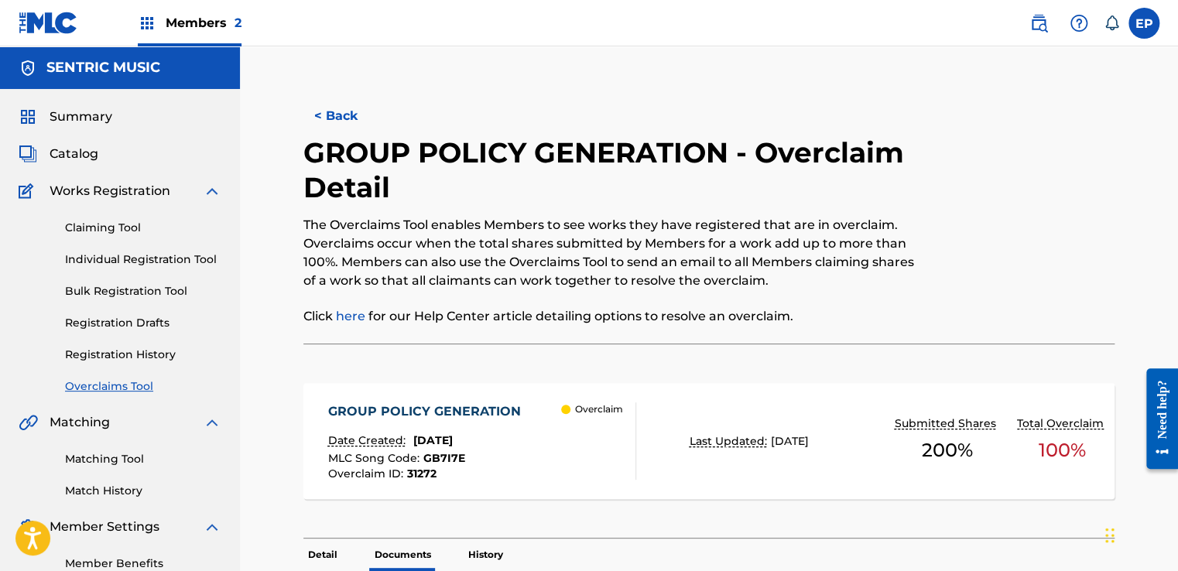
click at [109, 385] on link "Overclaims Tool" at bounding box center [143, 386] width 156 height 16
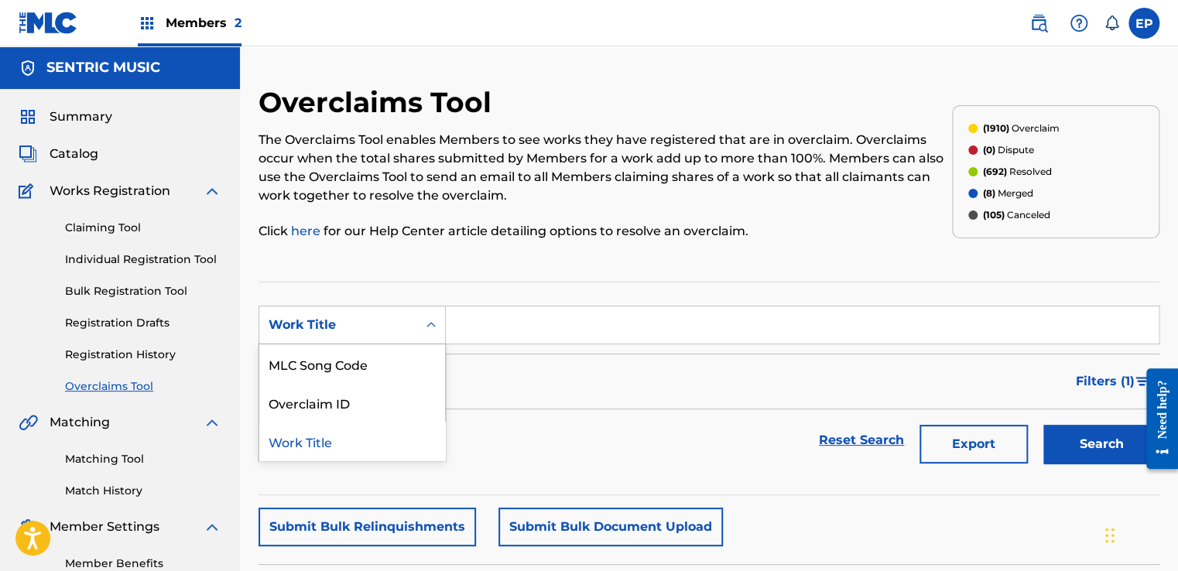
click at [390, 338] on div "Work Title" at bounding box center [338, 324] width 158 height 29
click at [365, 407] on div "Overclaim ID" at bounding box center [352, 402] width 186 height 39
drag, startPoint x: 545, startPoint y: 313, endPoint x: 565, endPoint y: 317, distance: 20.5
click at [545, 313] on input "Search Form" at bounding box center [802, 324] width 713 height 37
paste input "31269"
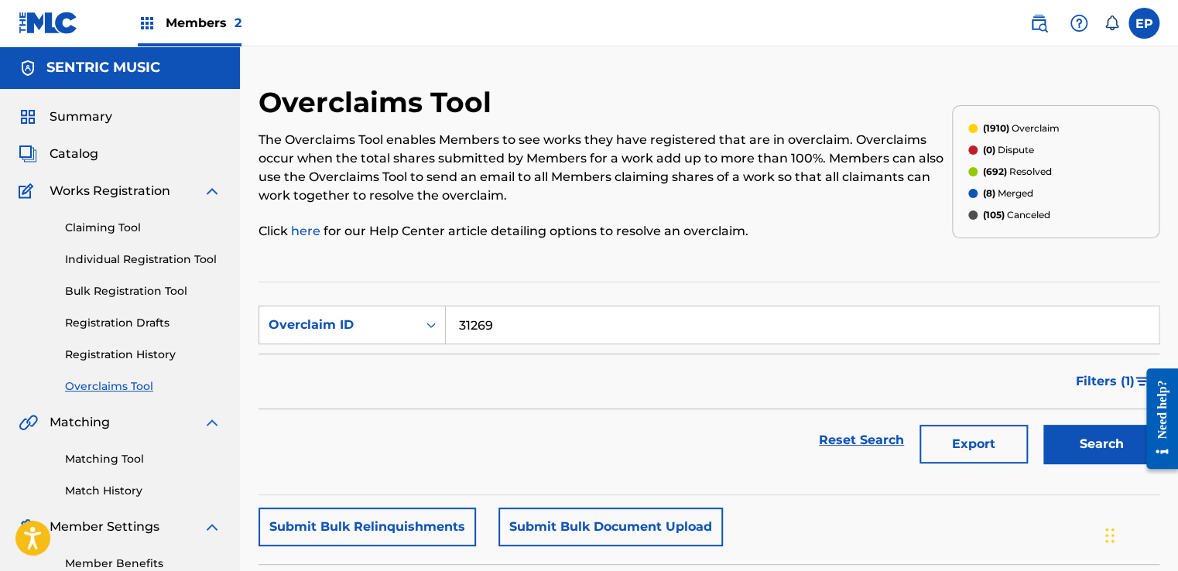
type input "31269"
click at [1048, 434] on button "Search" at bounding box center [1101, 444] width 116 height 39
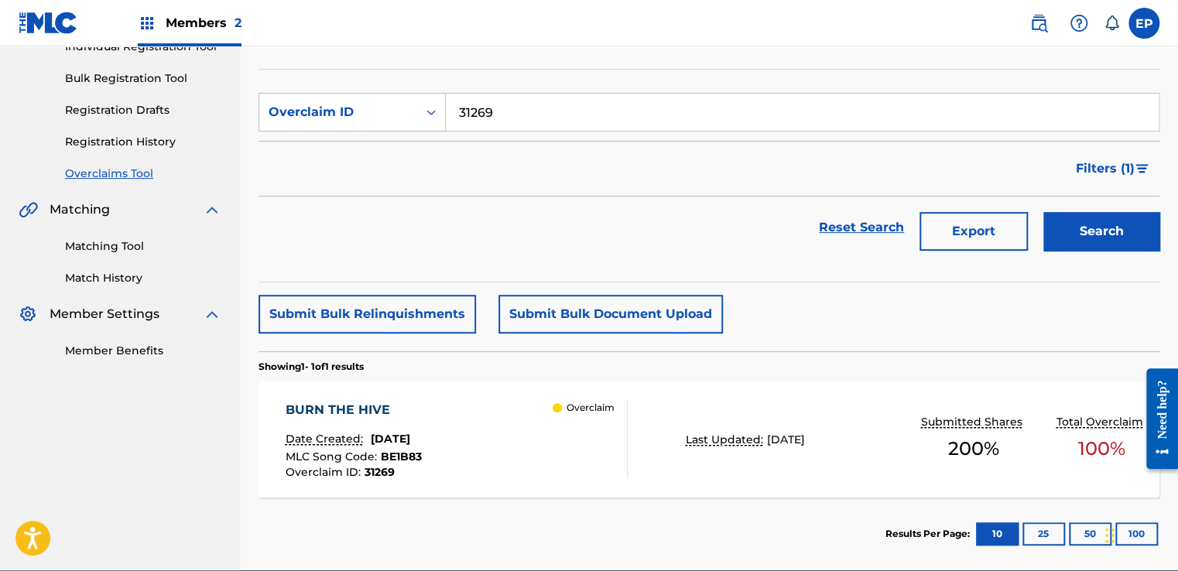
scroll to position [285, 0]
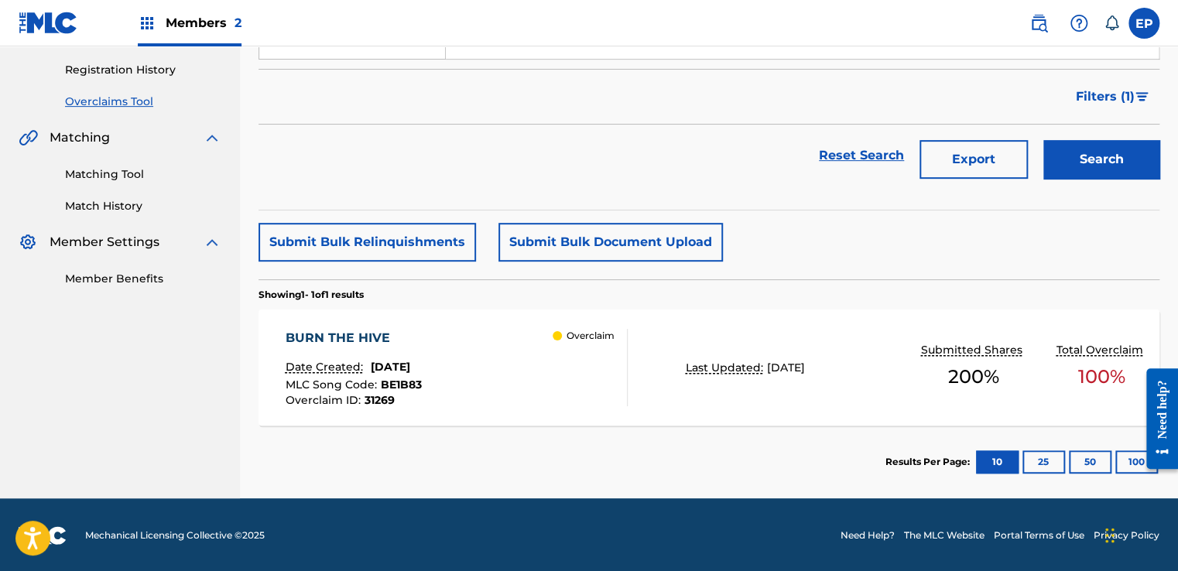
click at [664, 393] on div "BURN THE HIVE Date Created: July 30, 2025 MLC Song Code : BE1B83 Overclaim ID :…" at bounding box center [708, 367] width 901 height 116
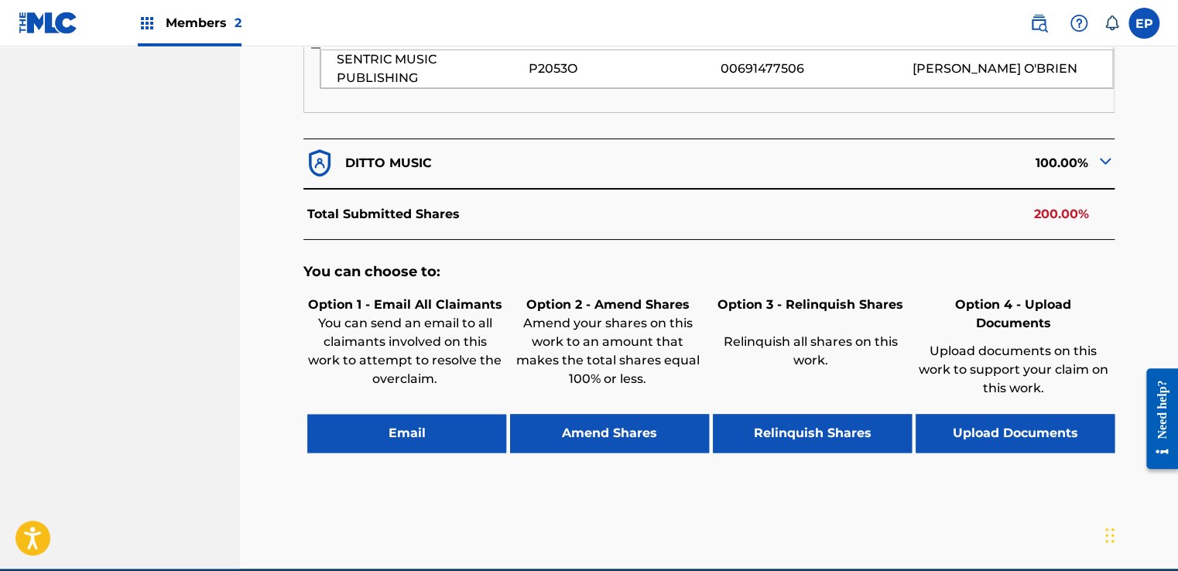
scroll to position [755, 0]
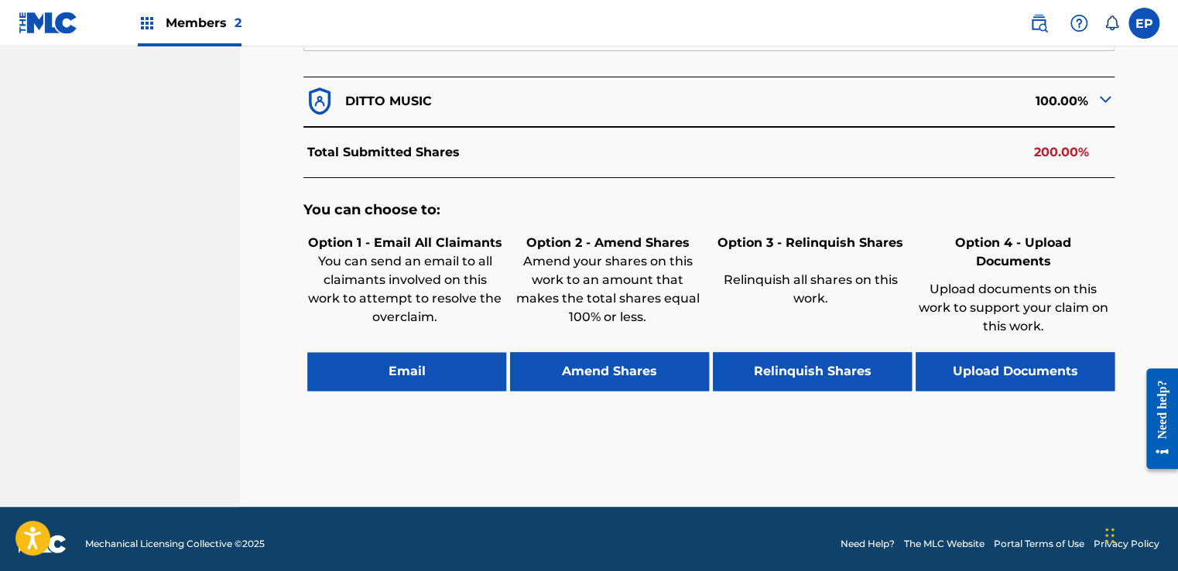
click at [984, 361] on button "Upload Documents" at bounding box center [1014, 371] width 199 height 39
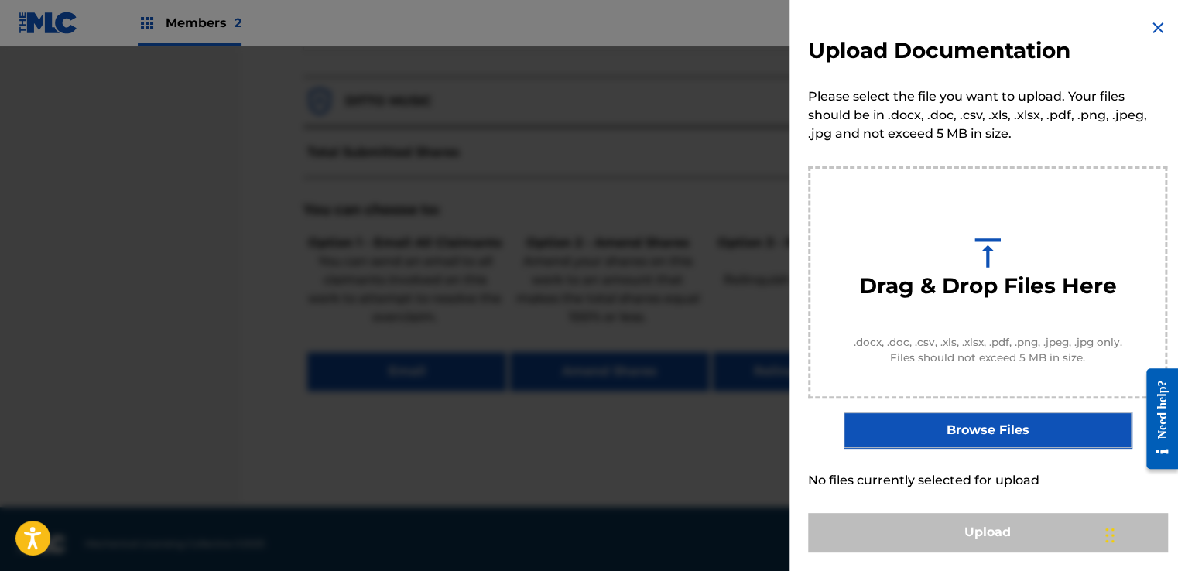
click at [924, 436] on label "Browse Files" at bounding box center [986, 430] width 287 height 36
click at [0, 0] on input "Browse Files" at bounding box center [0, 0] width 0 height 0
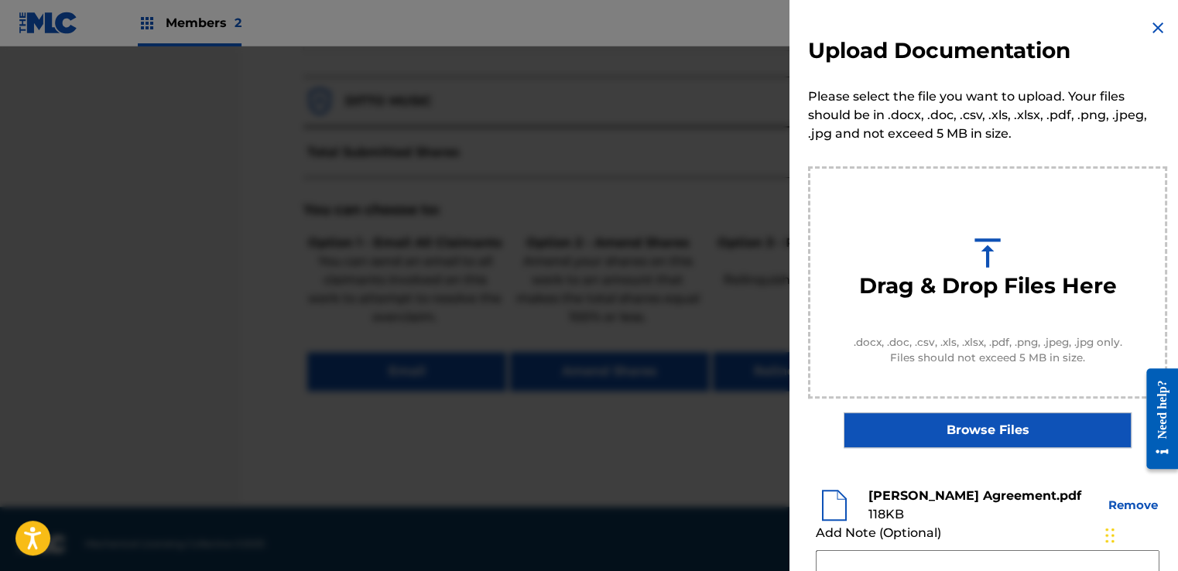
scroll to position [194, 0]
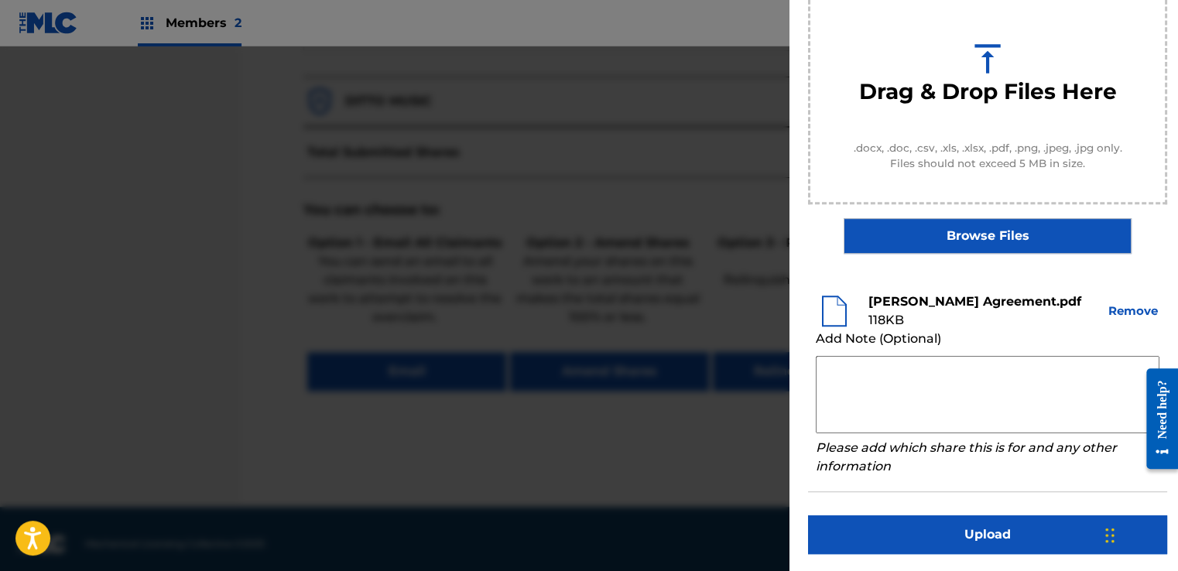
click at [883, 376] on textarea at bounding box center [987, 394] width 344 height 77
paste textarea "Our self service agreement is signed via digital signature and is active until …"
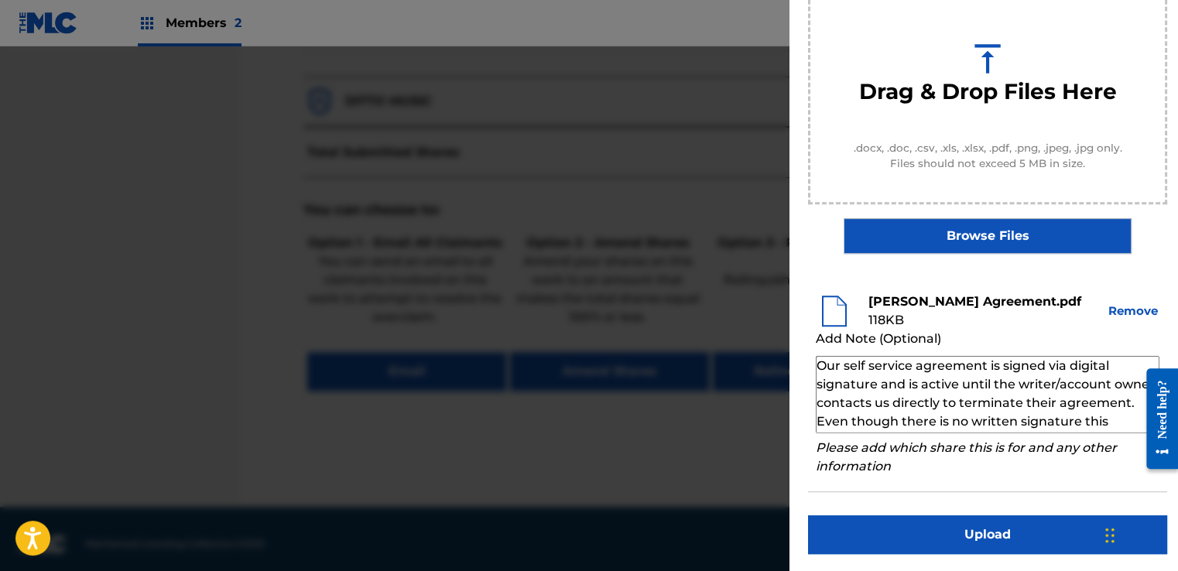
scroll to position [53, 0]
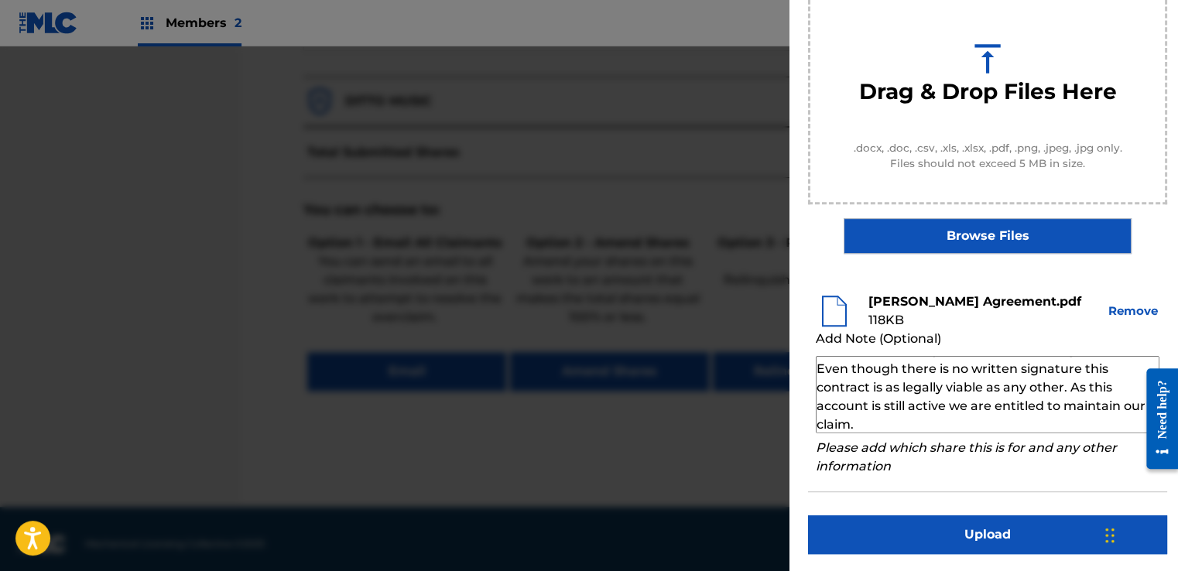
type textarea "Our self service agreement is signed via digital signature and is active until …"
click at [978, 543] on button "Upload" at bounding box center [987, 534] width 359 height 39
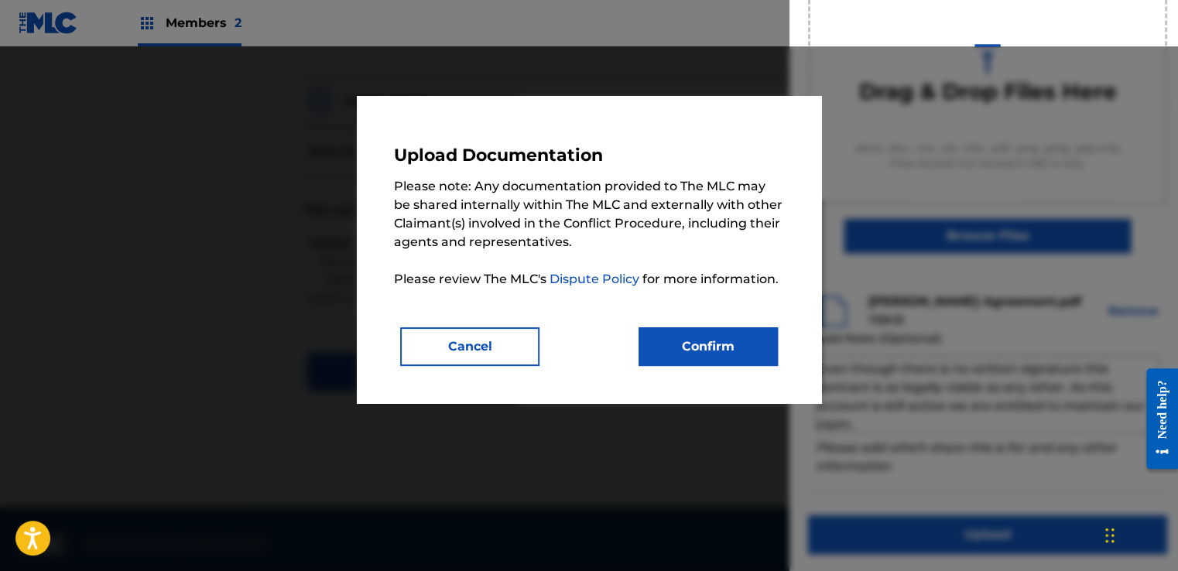
click at [640, 339] on button "Confirm" at bounding box center [707, 346] width 139 height 39
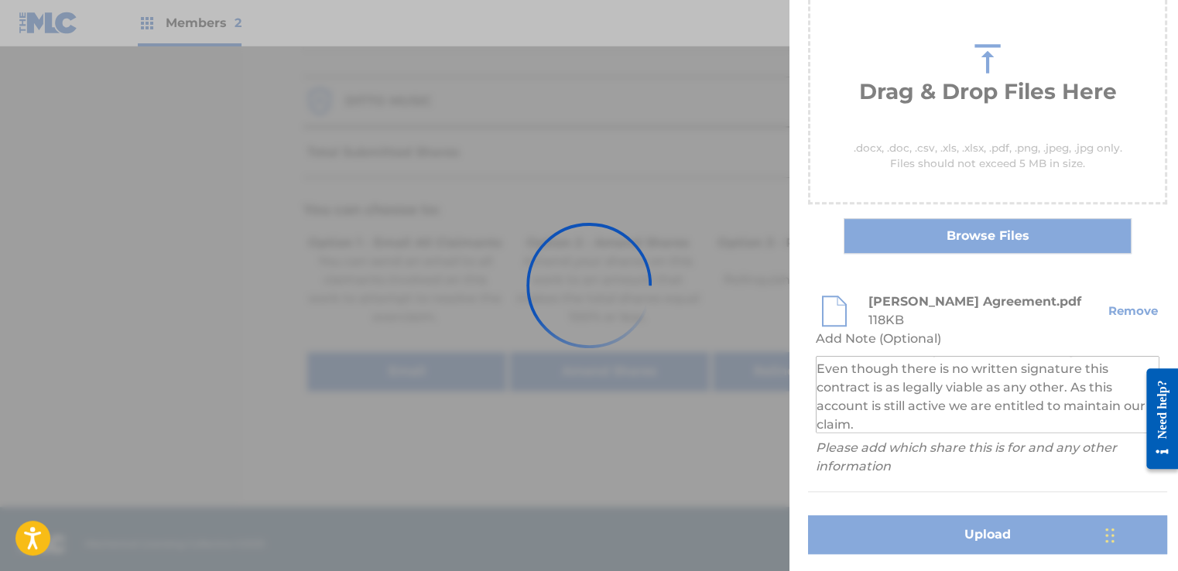
scroll to position [90, 0]
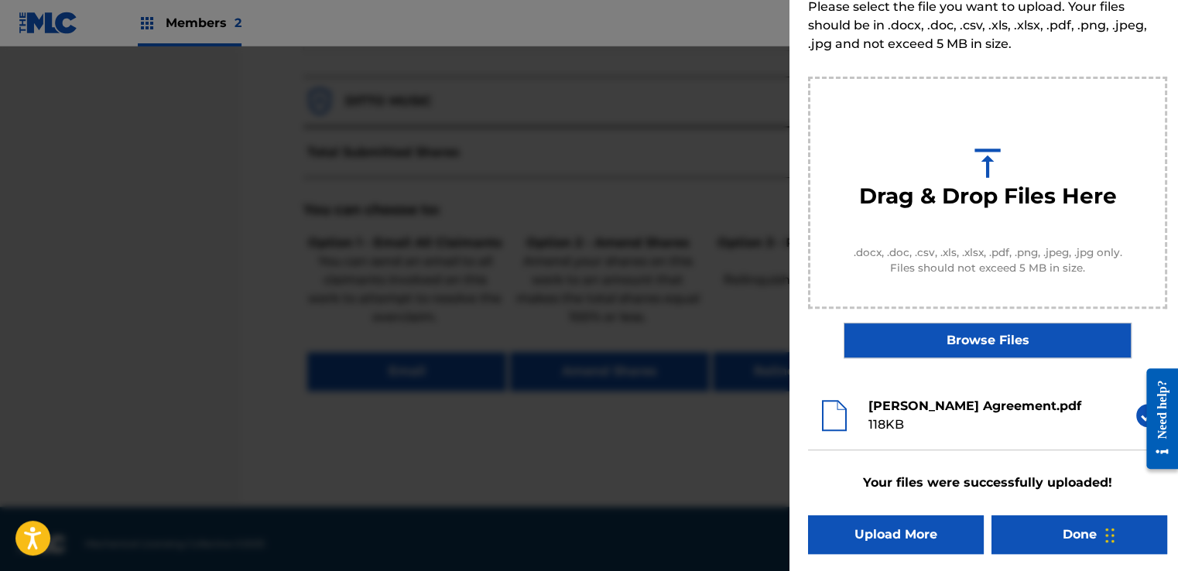
click at [1052, 531] on button "Done" at bounding box center [1079, 534] width 176 height 39
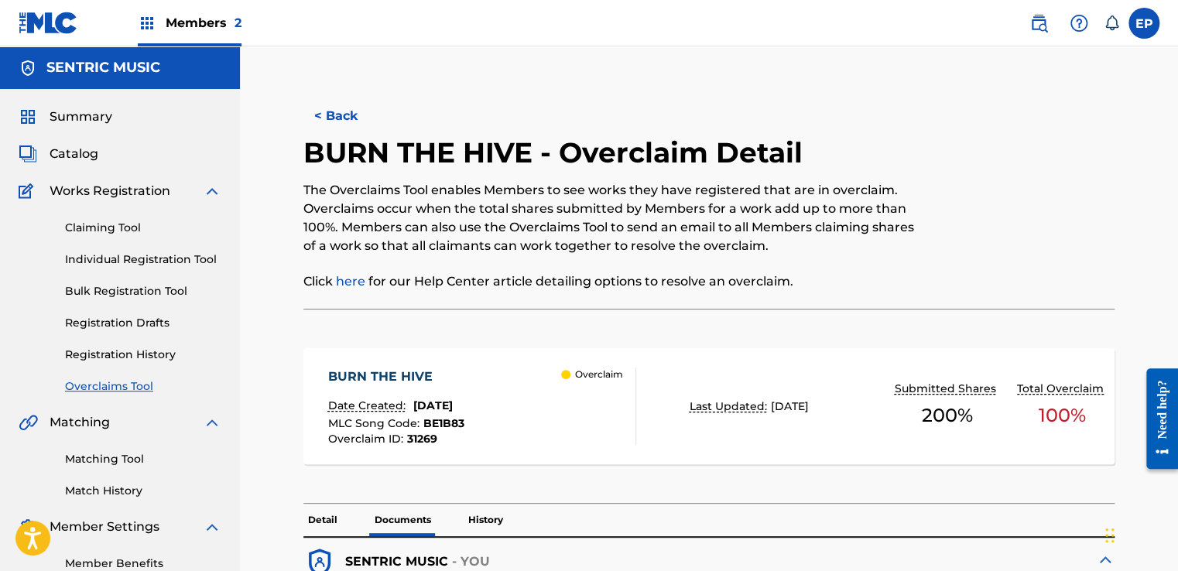
click at [136, 390] on link "Overclaims Tool" at bounding box center [143, 386] width 156 height 16
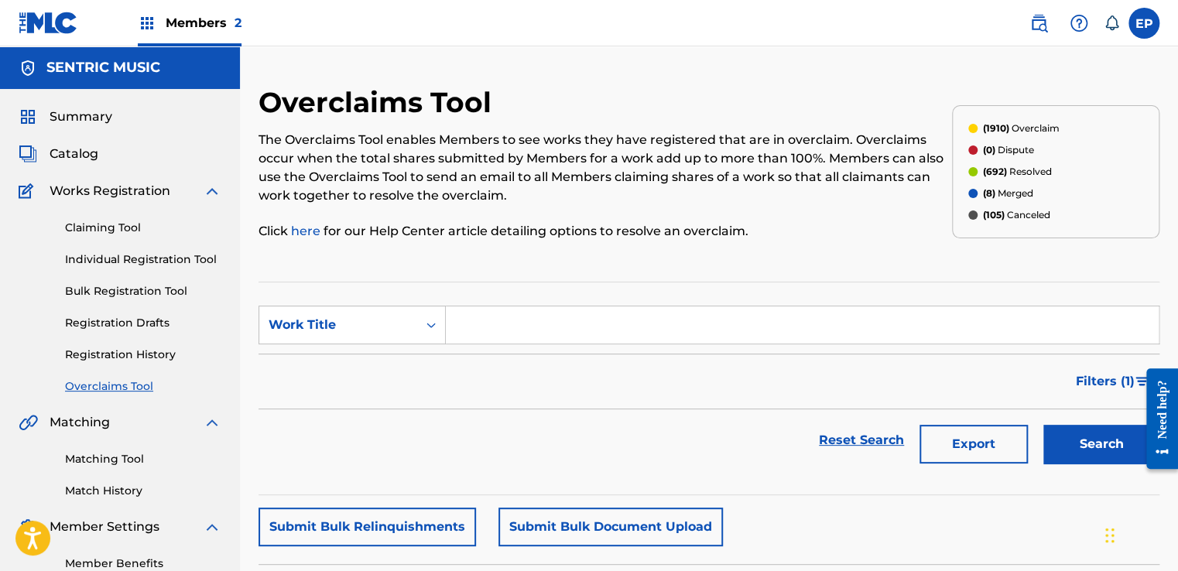
click at [356, 302] on section "SearchWithCriteria07d1338c-978b-49c4-aa77-abf7a47d0a2e Work Title Filter Status…" at bounding box center [708, 389] width 901 height 214
click at [344, 320] on div "Work Title" at bounding box center [337, 325] width 139 height 19
click at [338, 403] on div "Overclaim ID" at bounding box center [352, 402] width 186 height 39
click at [460, 356] on div "Filters ( 1 )" at bounding box center [708, 382] width 901 height 56
drag, startPoint x: 507, startPoint y: 335, endPoint x: 567, endPoint y: 335, distance: 60.3
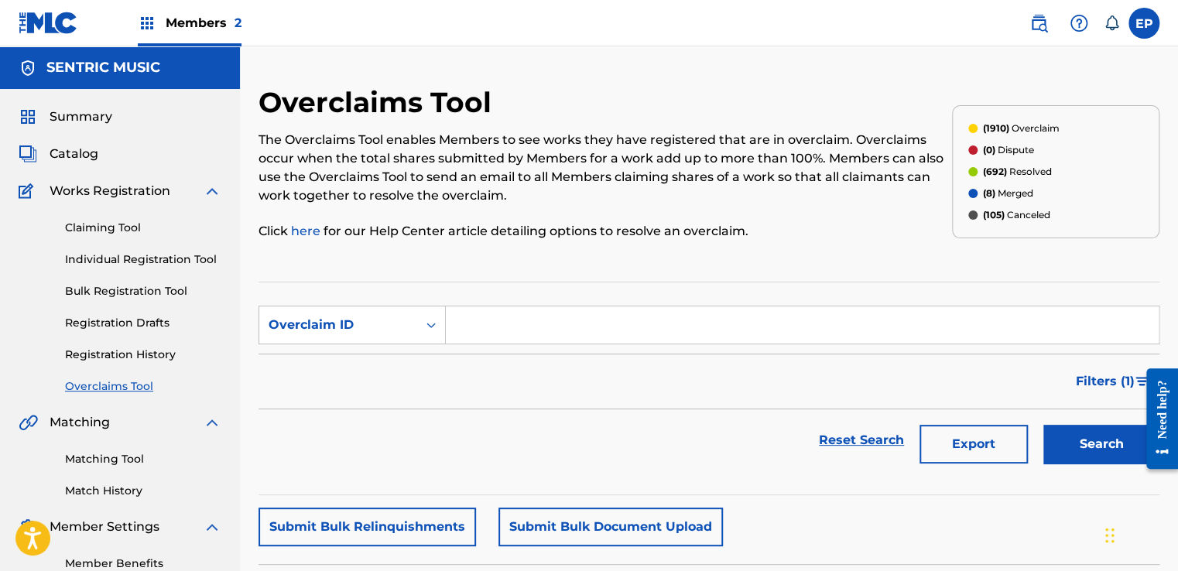
click at [507, 334] on input "Search Form" at bounding box center [802, 324] width 713 height 37
paste input "31267"
type input "31267"
click at [1123, 466] on div "Search" at bounding box center [1097, 440] width 124 height 62
click at [1093, 444] on button "Search" at bounding box center [1101, 444] width 116 height 39
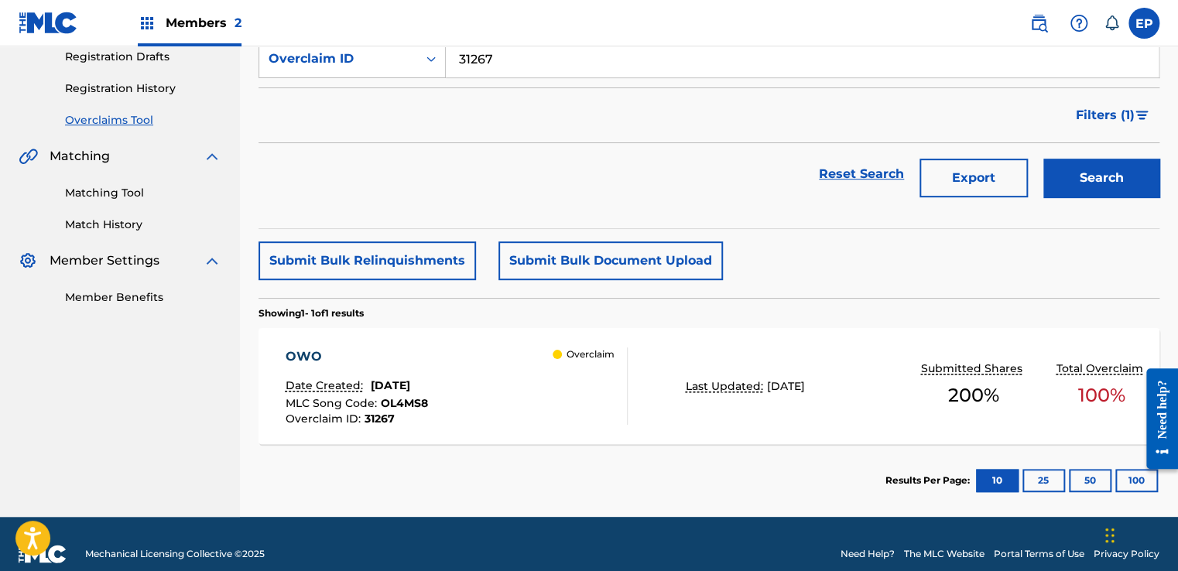
scroll to position [285, 0]
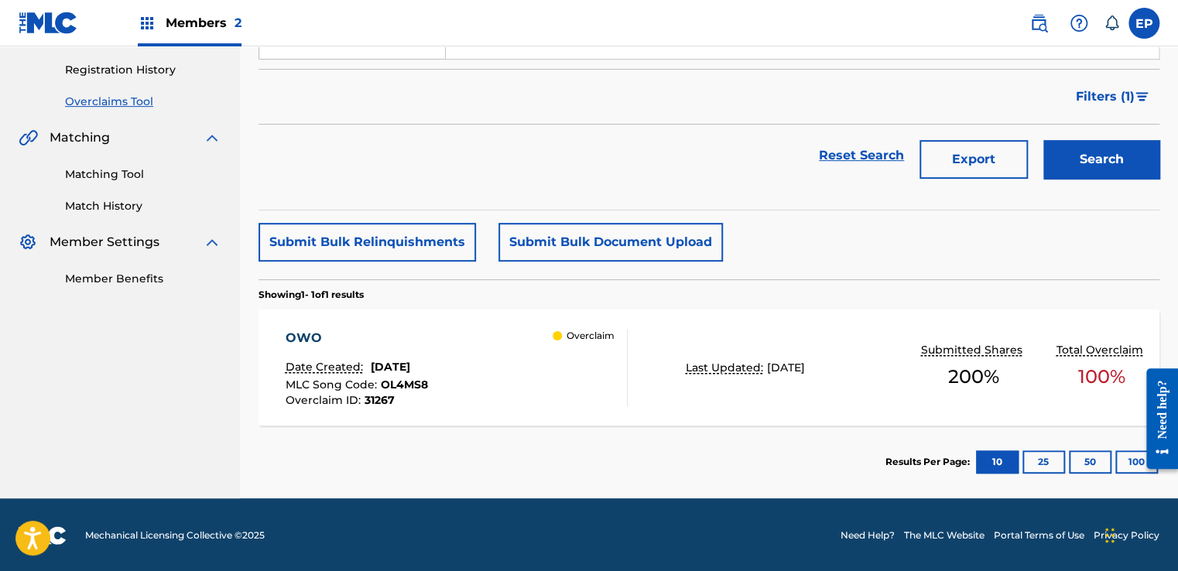
click at [563, 395] on div "Overclaim" at bounding box center [589, 367] width 74 height 77
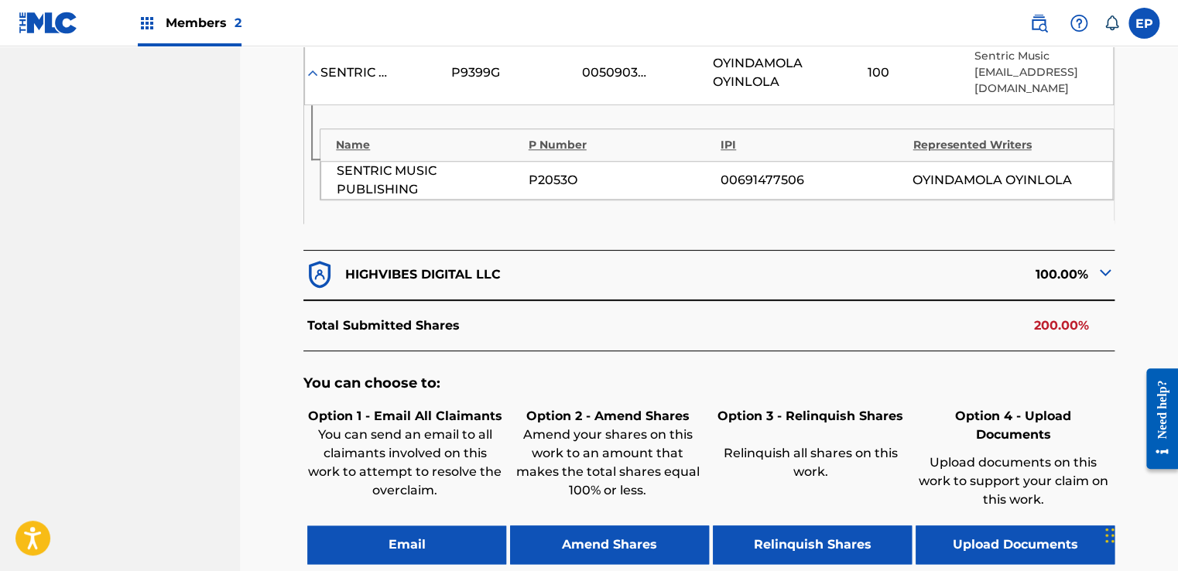
scroll to position [619, 0]
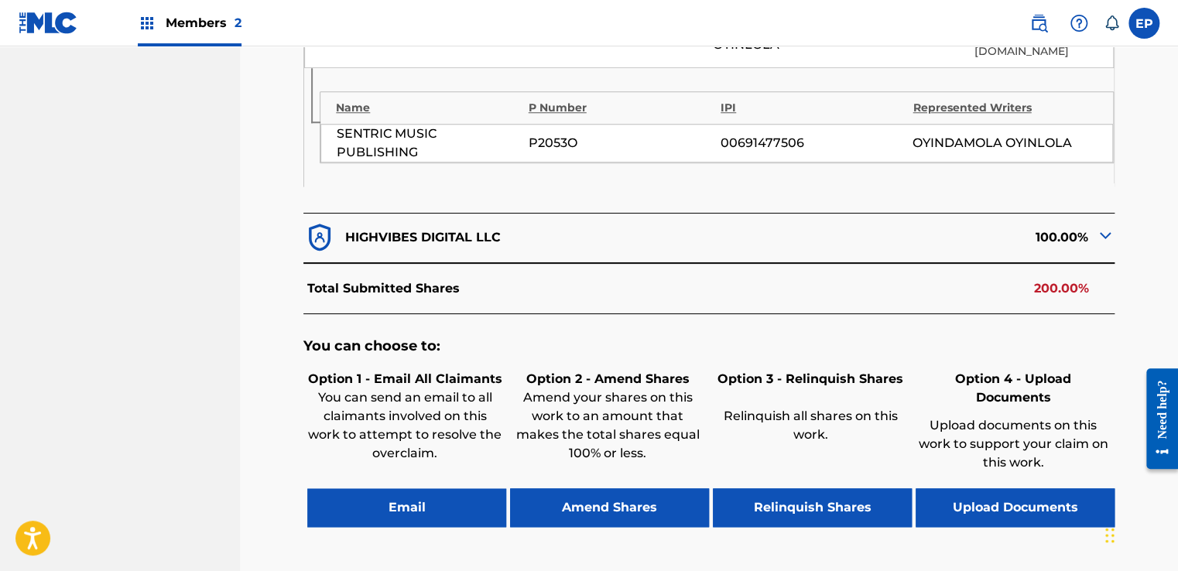
click at [990, 488] on button "Upload Documents" at bounding box center [1014, 507] width 199 height 39
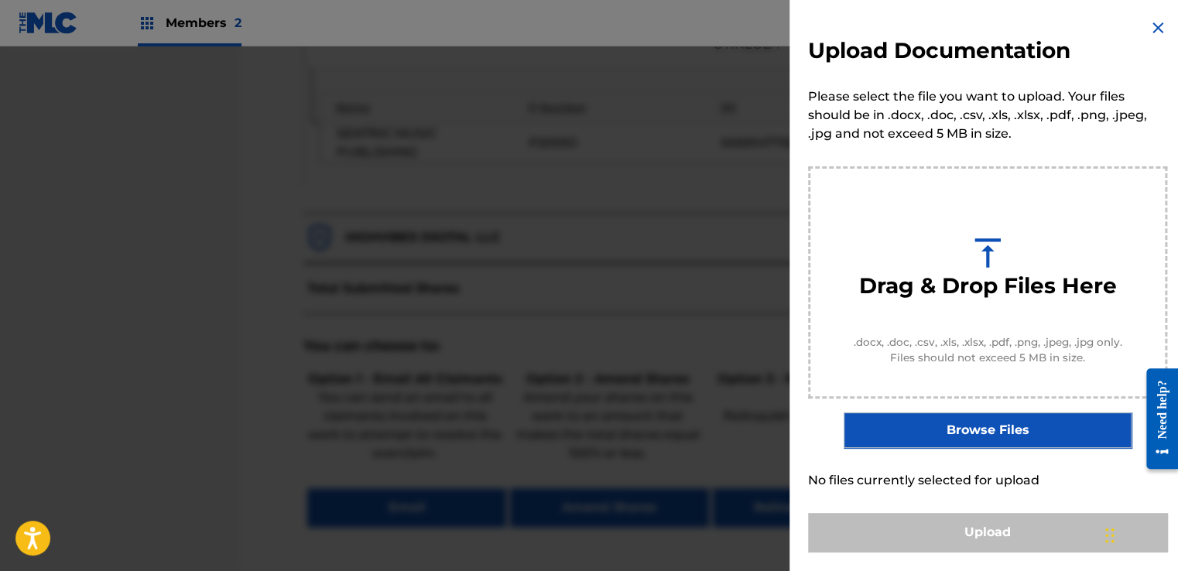
click at [908, 402] on div "Drag & Drop Files Here .docx, .doc, .csv, .xls, .xlsx, .pdf, .png, .jpeg, .jpg …" at bounding box center [987, 307] width 359 height 282
click at [912, 411] on div "Drag & Drop Files Here .docx, .doc, .csv, .xls, .xlsx, .pdf, .png, .jpeg, .jpg …" at bounding box center [987, 307] width 359 height 282
click at [914, 415] on label "Browse Files" at bounding box center [986, 430] width 287 height 36
click at [0, 0] on input "Browse Files" at bounding box center [0, 0] width 0 height 0
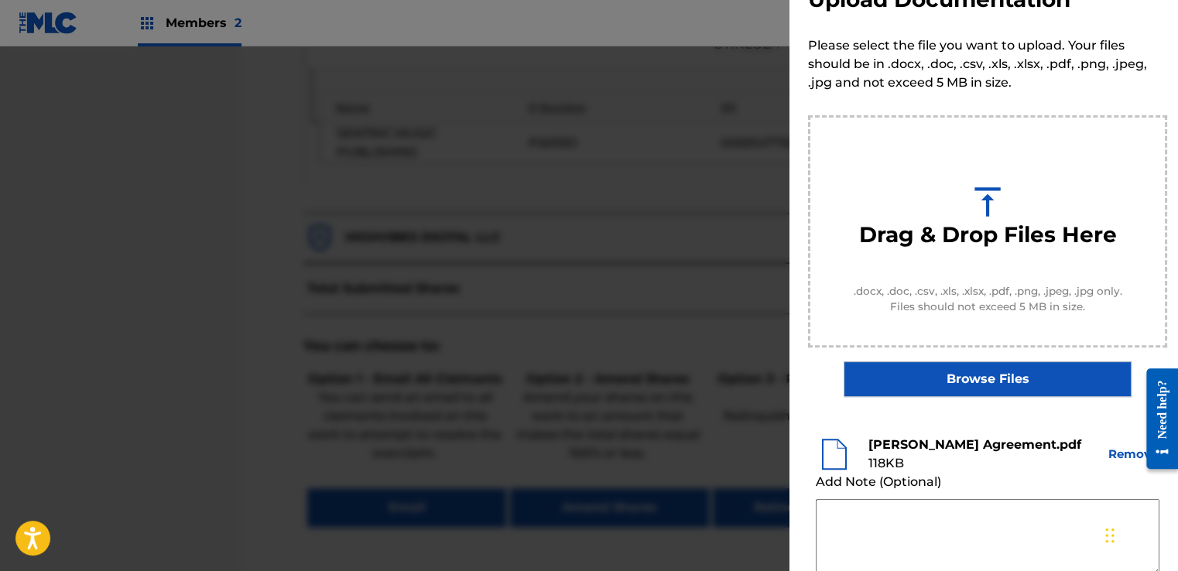
scroll to position [77, 0]
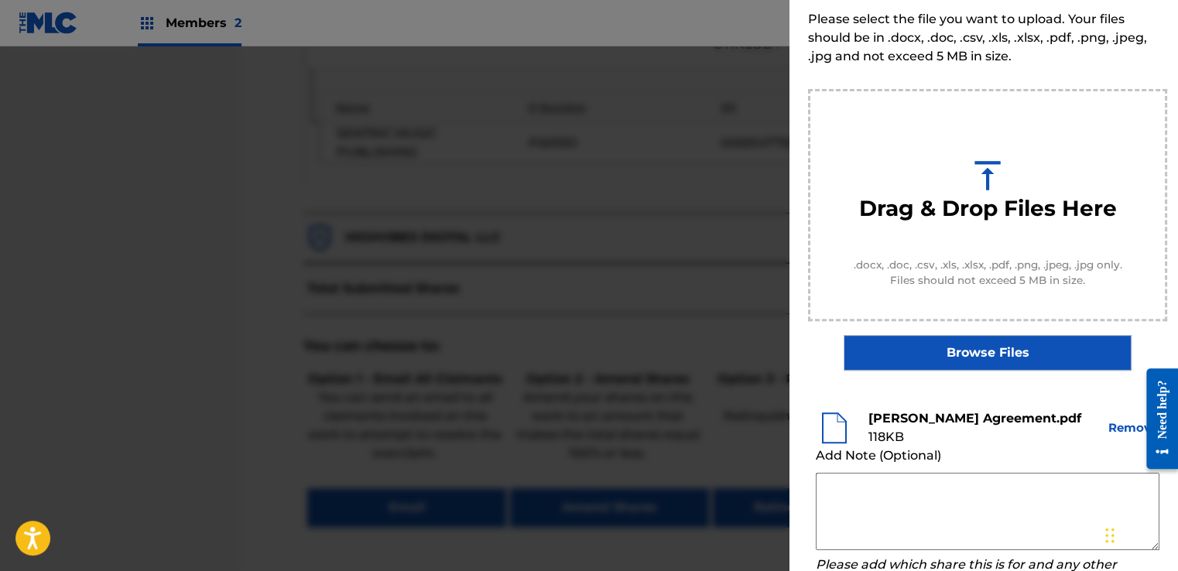
click at [1107, 427] on button "Remove" at bounding box center [1132, 428] width 53 height 18
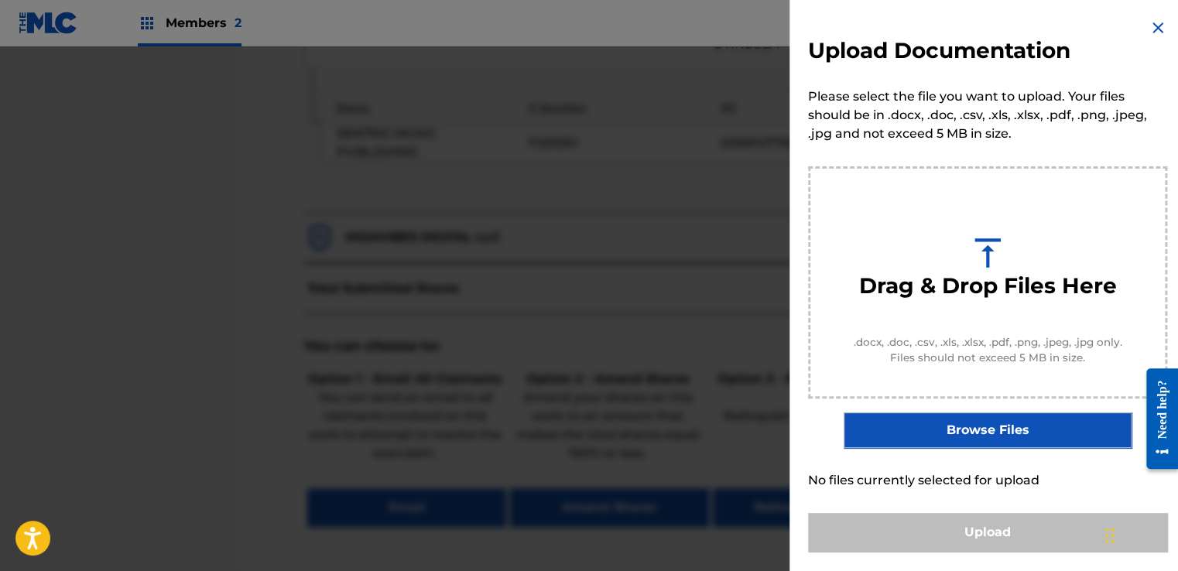
click at [986, 425] on label "Browse Files" at bounding box center [986, 430] width 287 height 36
click at [0, 0] on input "Browse Files" at bounding box center [0, 0] width 0 height 0
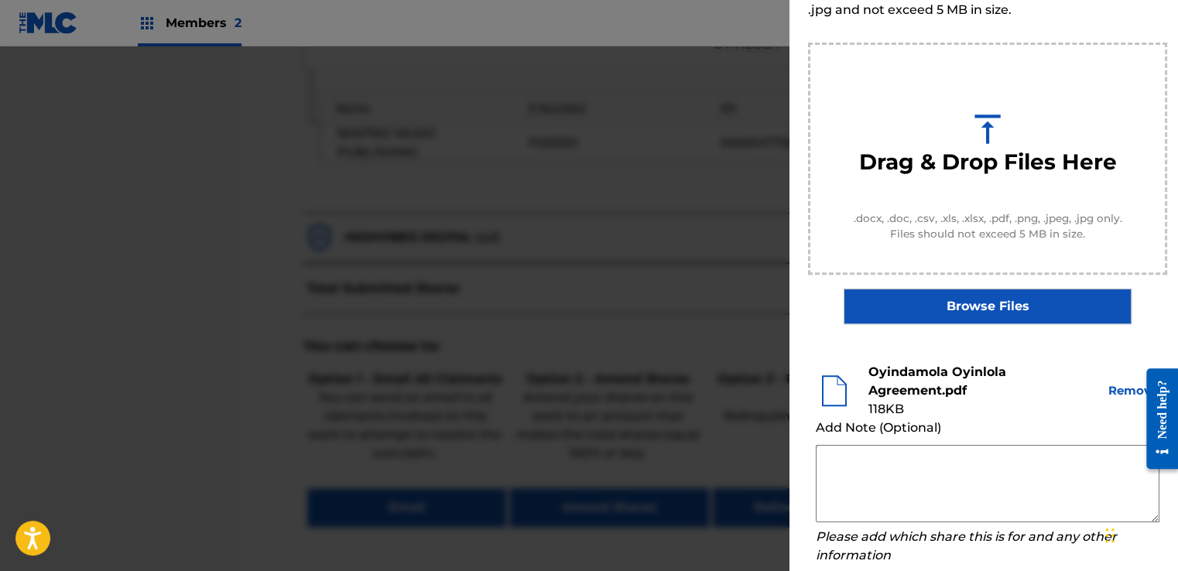
scroll to position [213, 0]
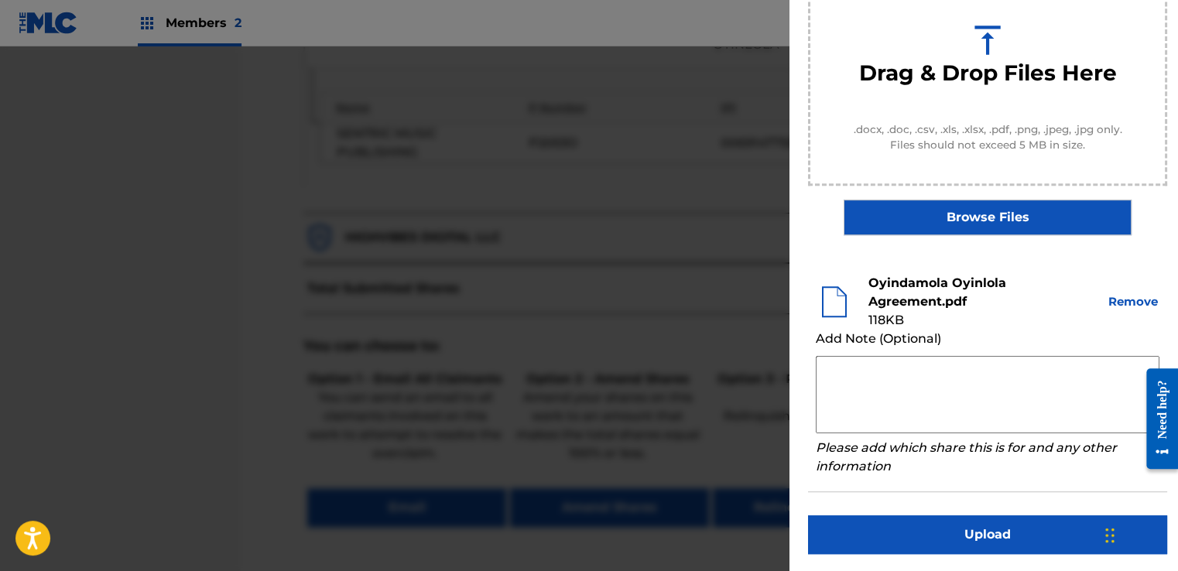
click at [856, 381] on textarea at bounding box center [987, 394] width 344 height 77
paste textarea "Our self service agreement is signed via digital signature and is active until …"
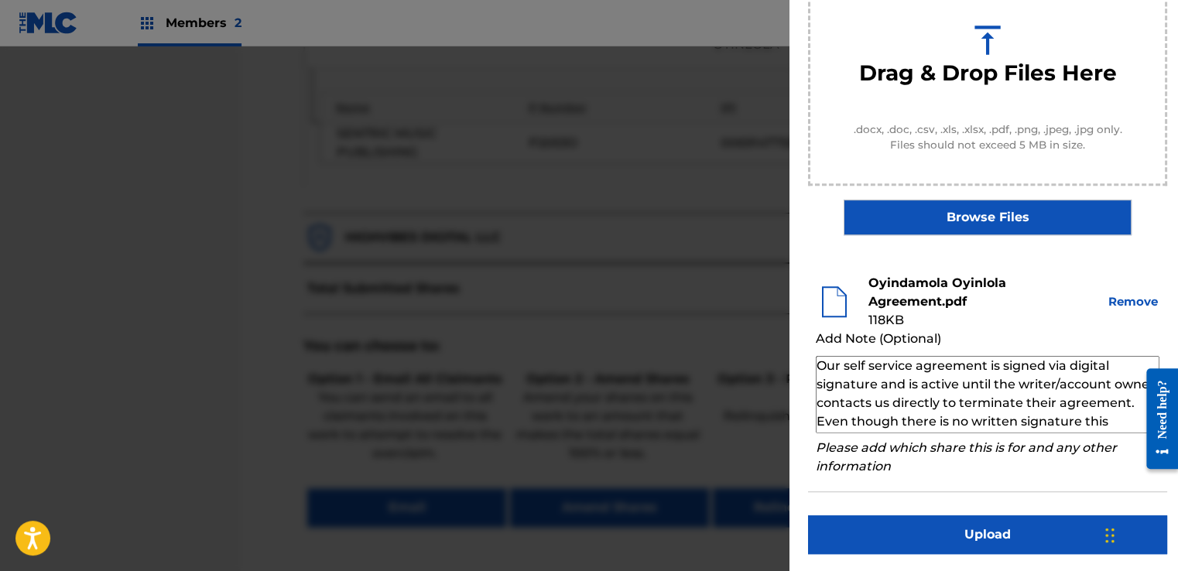
scroll to position [53, 0]
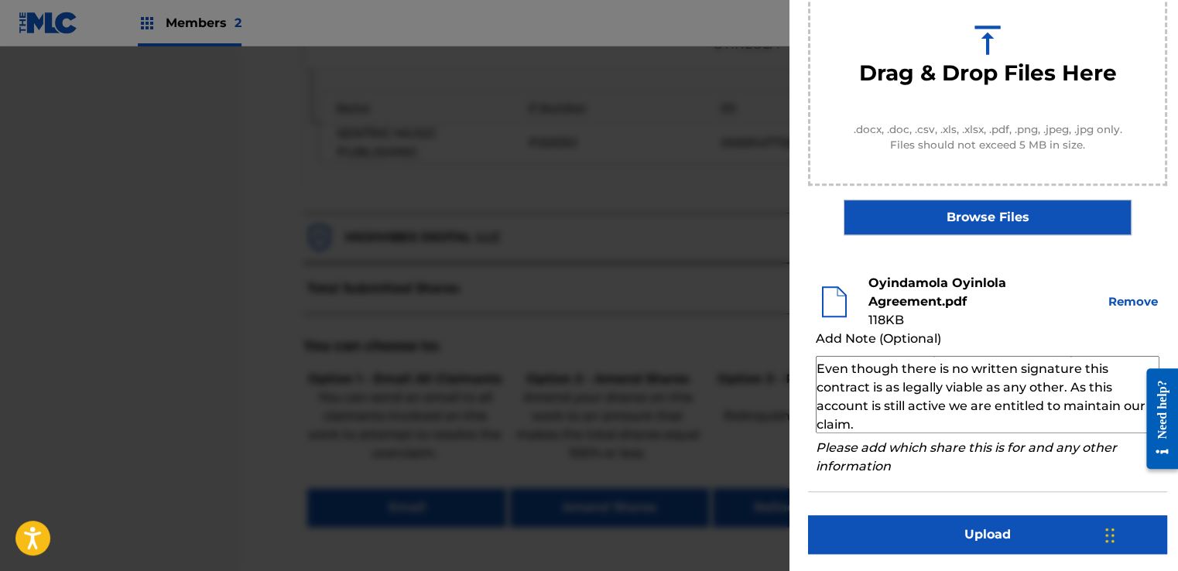
type textarea "Our self service agreement is signed via digital signature and is active until …"
click at [969, 528] on button "Upload" at bounding box center [987, 534] width 359 height 39
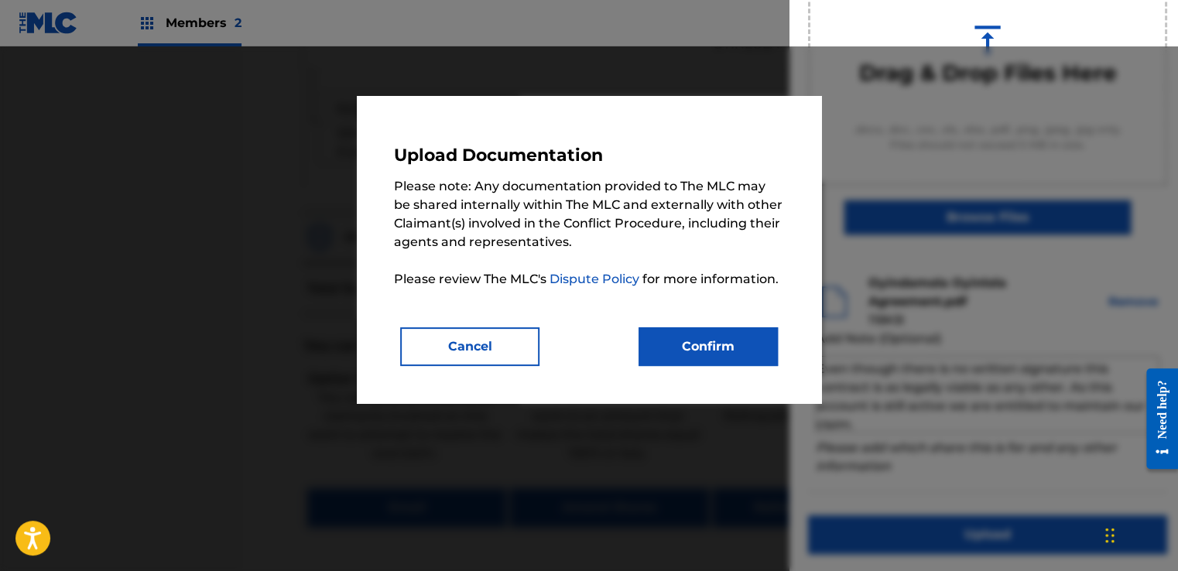
click at [708, 357] on button "Confirm" at bounding box center [707, 346] width 139 height 39
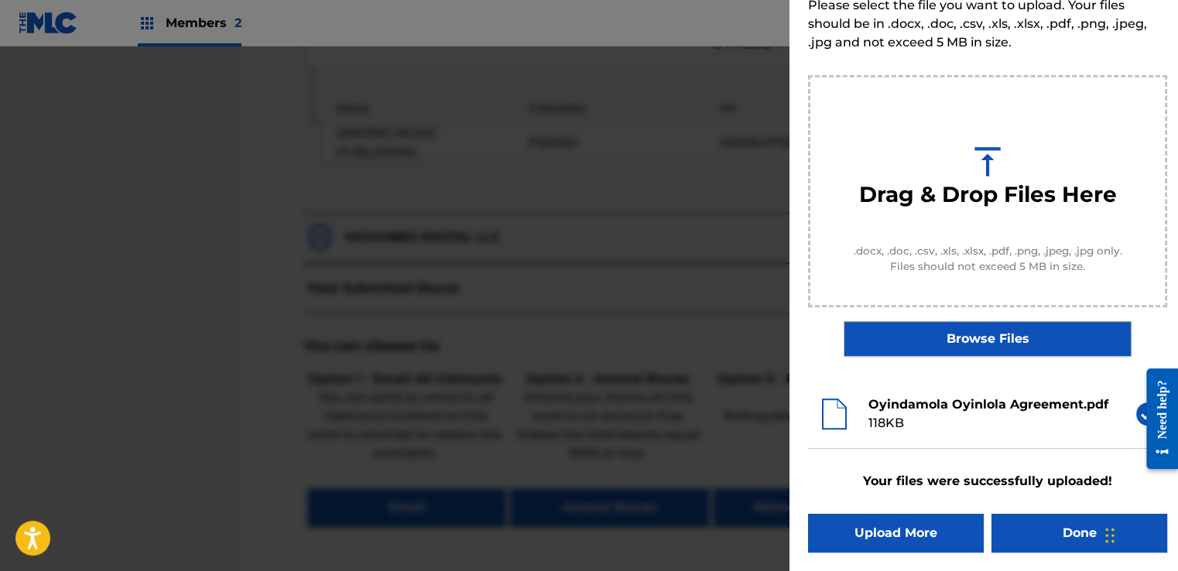
scroll to position [90, 0]
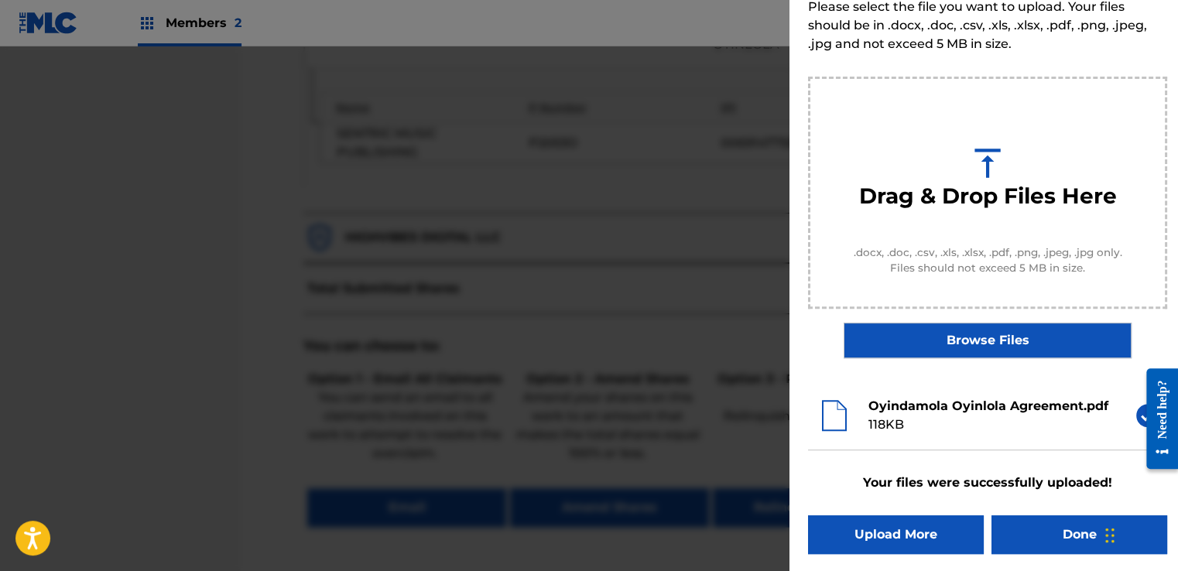
click at [1043, 532] on button "Done" at bounding box center [1079, 534] width 176 height 39
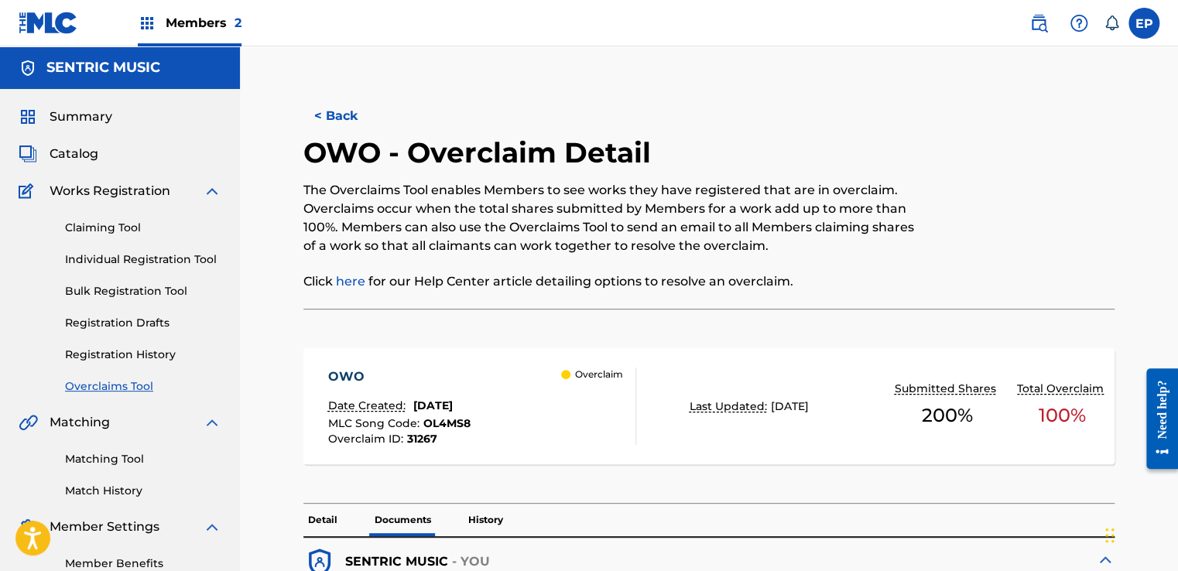
click at [109, 386] on link "Overclaims Tool" at bounding box center [143, 386] width 156 height 16
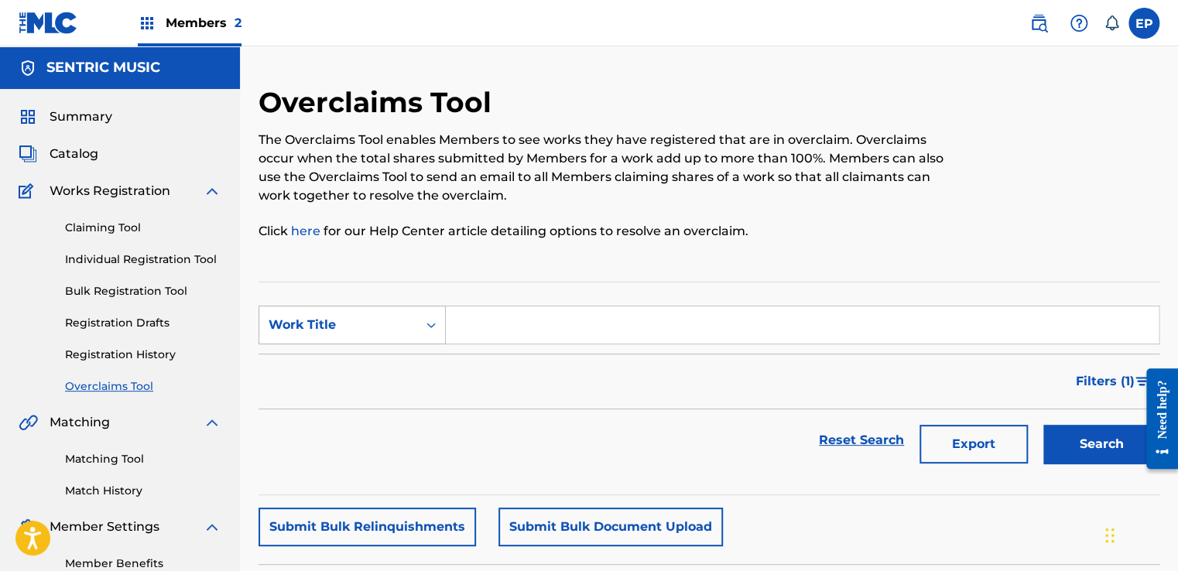
click at [415, 325] on div "Work Title" at bounding box center [338, 324] width 158 height 29
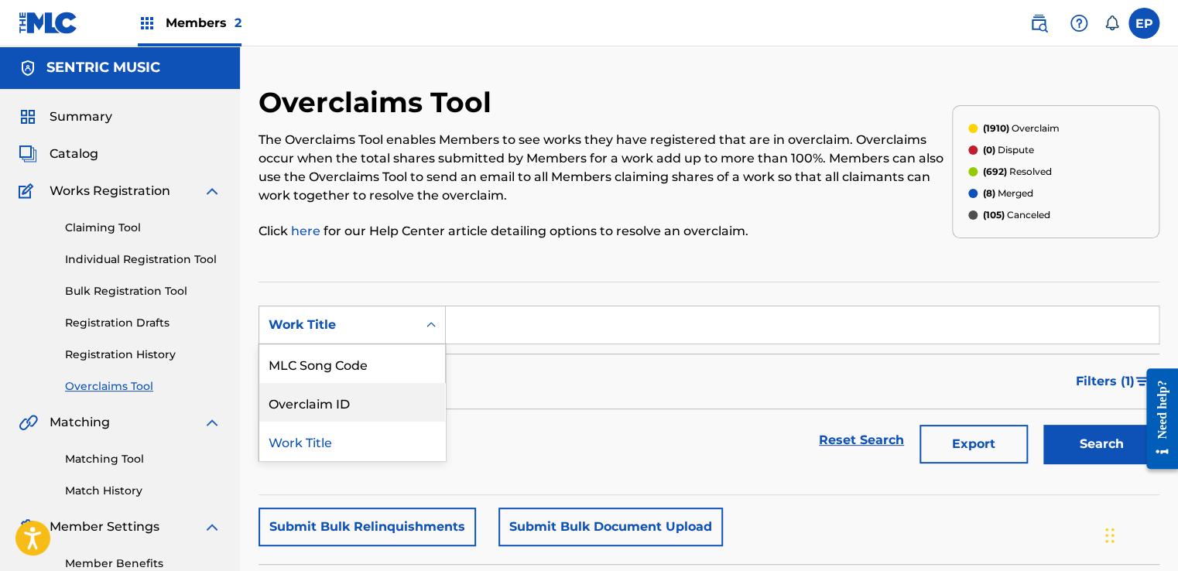
click at [352, 402] on div "Overclaim ID" at bounding box center [352, 402] width 186 height 39
paste input "31271"
click at [525, 337] on input "31271" at bounding box center [802, 324] width 713 height 37
type input "31271"
click at [1080, 446] on button "Search" at bounding box center [1101, 444] width 116 height 39
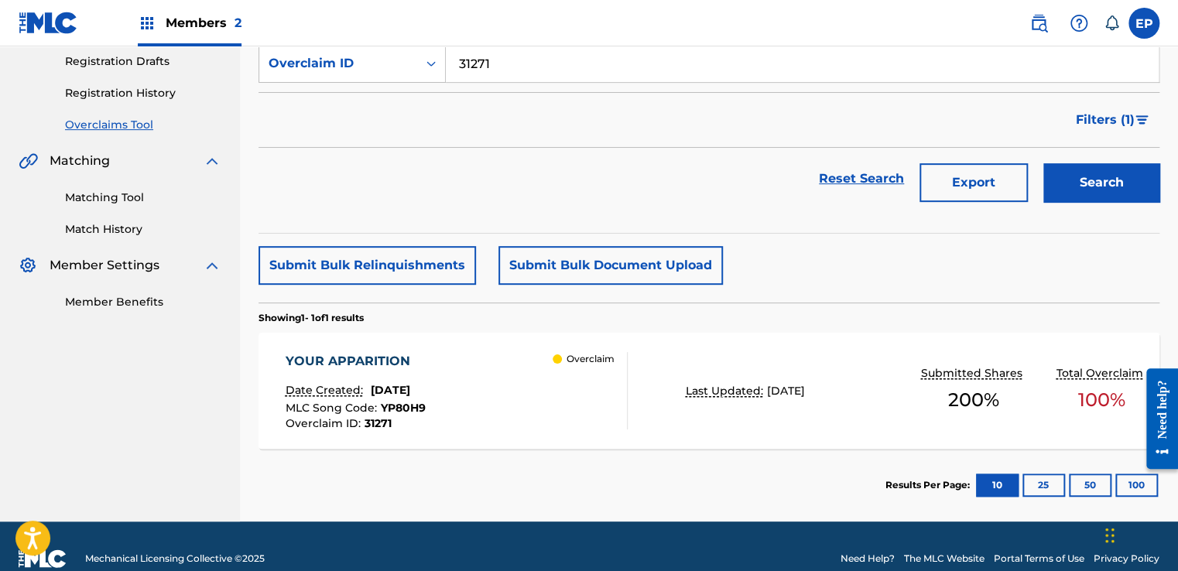
scroll to position [285, 0]
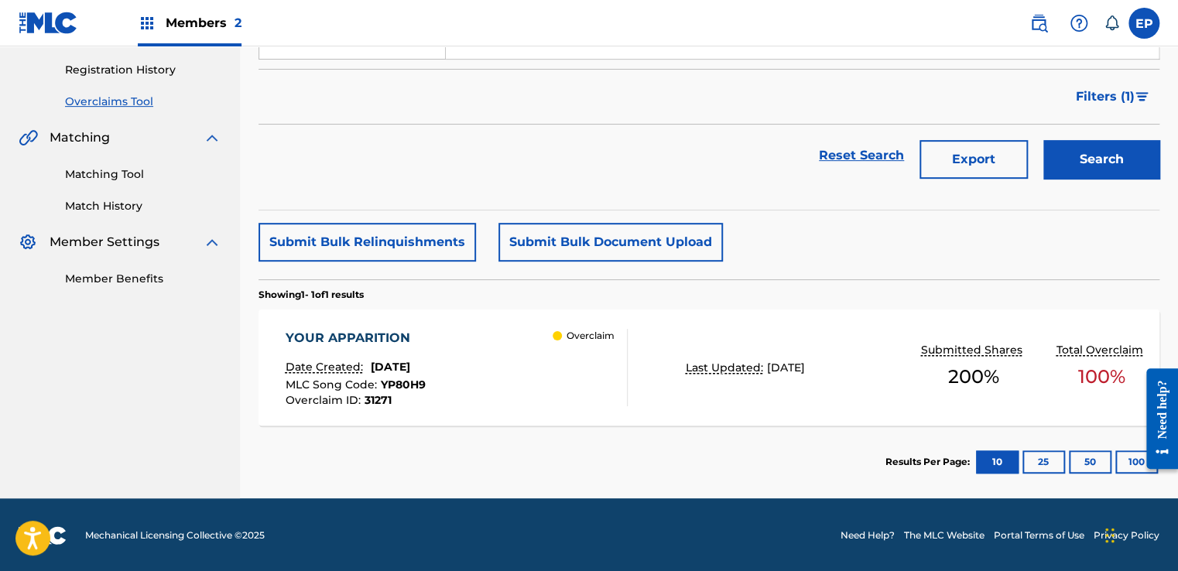
click at [591, 377] on div "Overclaim" at bounding box center [589, 367] width 74 height 77
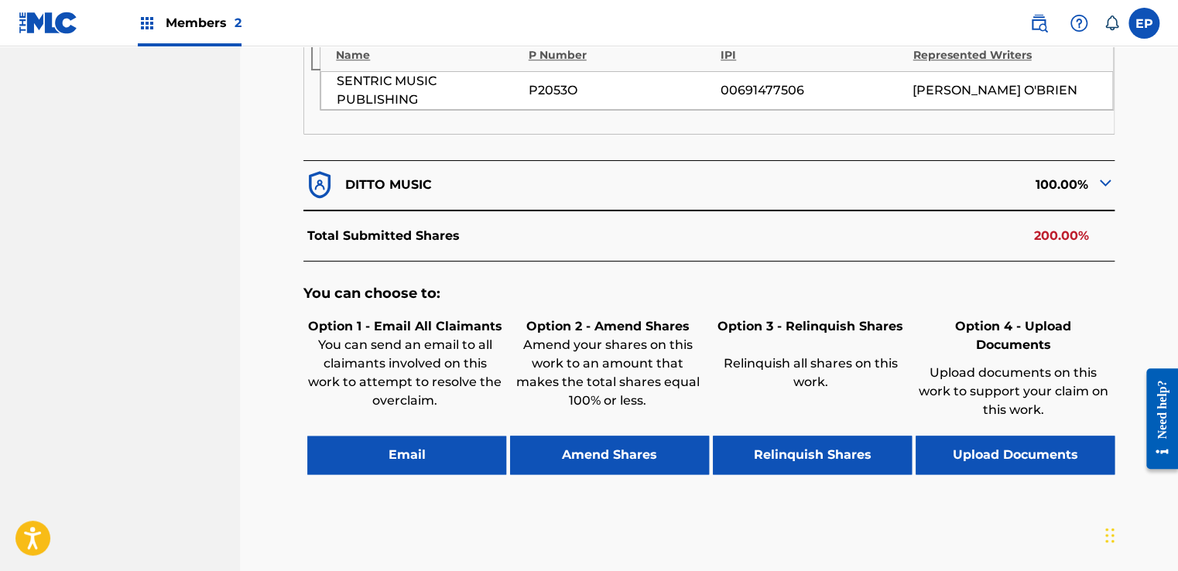
scroll to position [696, 0]
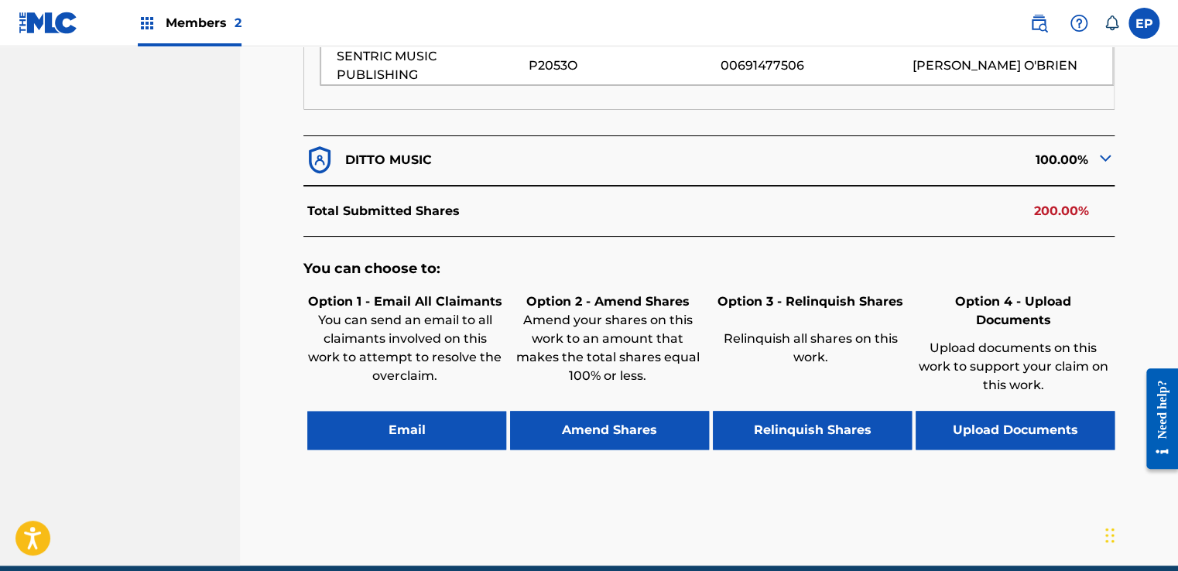
click at [1016, 411] on button "Upload Documents" at bounding box center [1014, 430] width 199 height 39
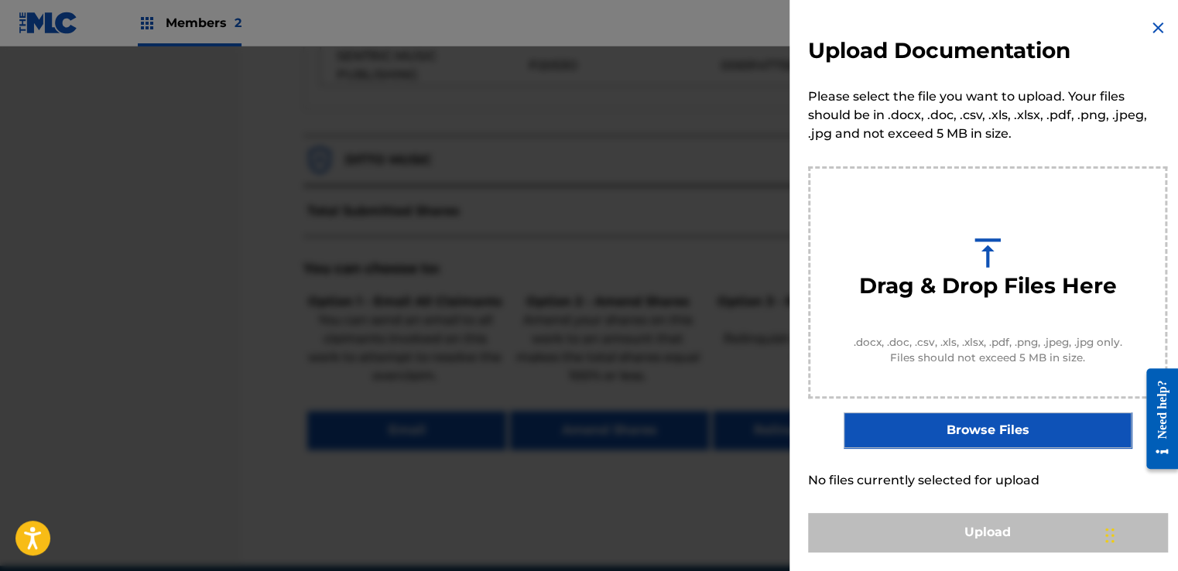
click at [952, 421] on label "Browse Files" at bounding box center [986, 430] width 287 height 36
click at [0, 0] on input "Browse Files" at bounding box center [0, 0] width 0 height 0
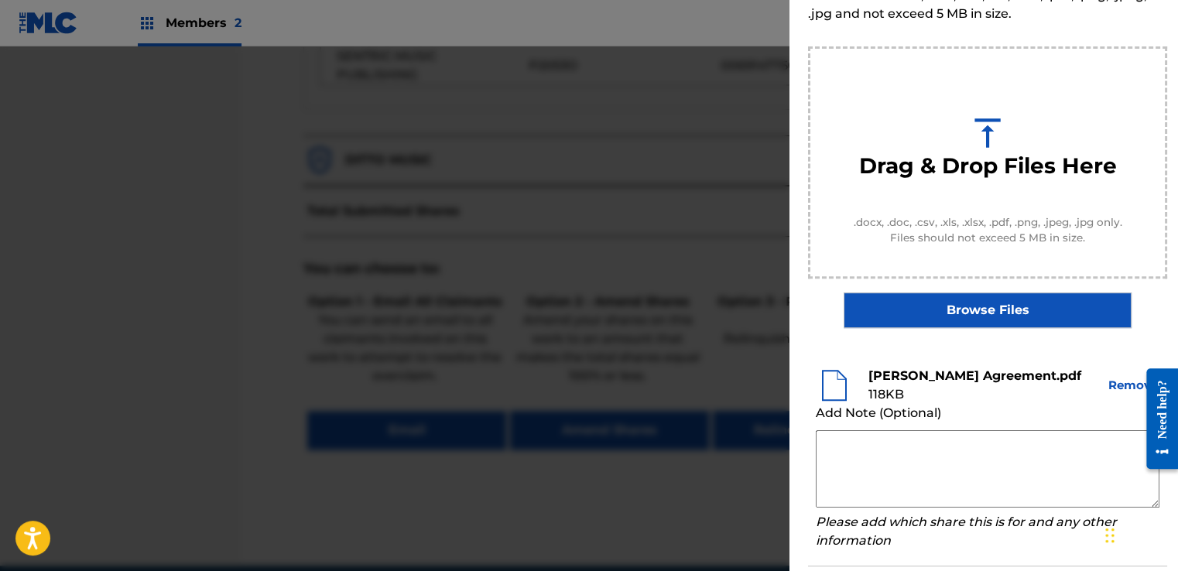
scroll to position [194, 0]
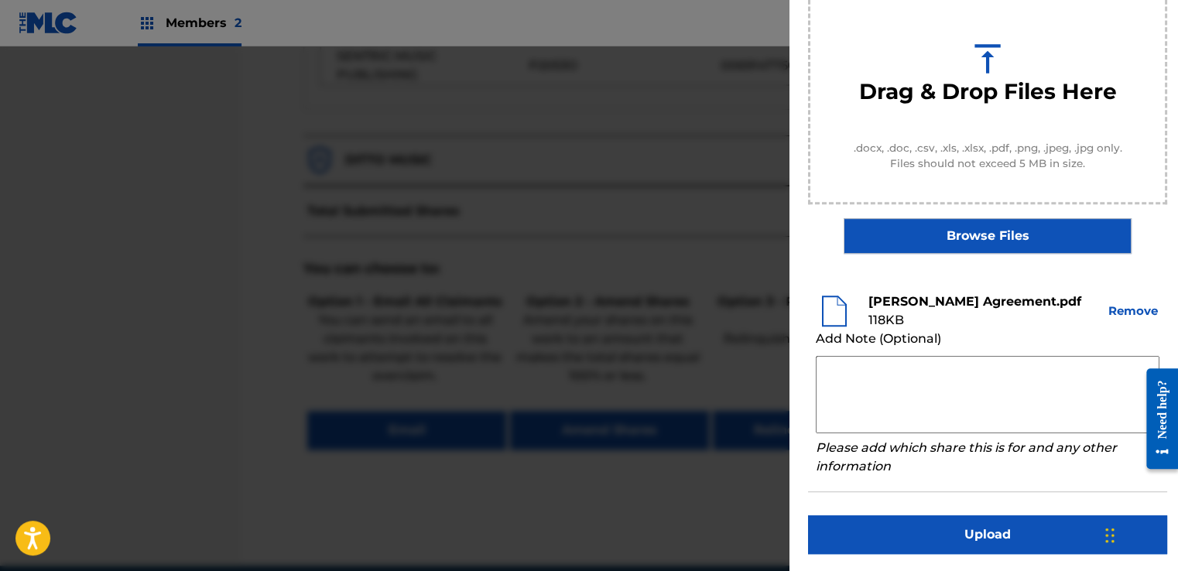
click at [845, 367] on textarea at bounding box center [987, 394] width 344 height 77
paste textarea "Our self service agreement is signed via digital signature and is active until …"
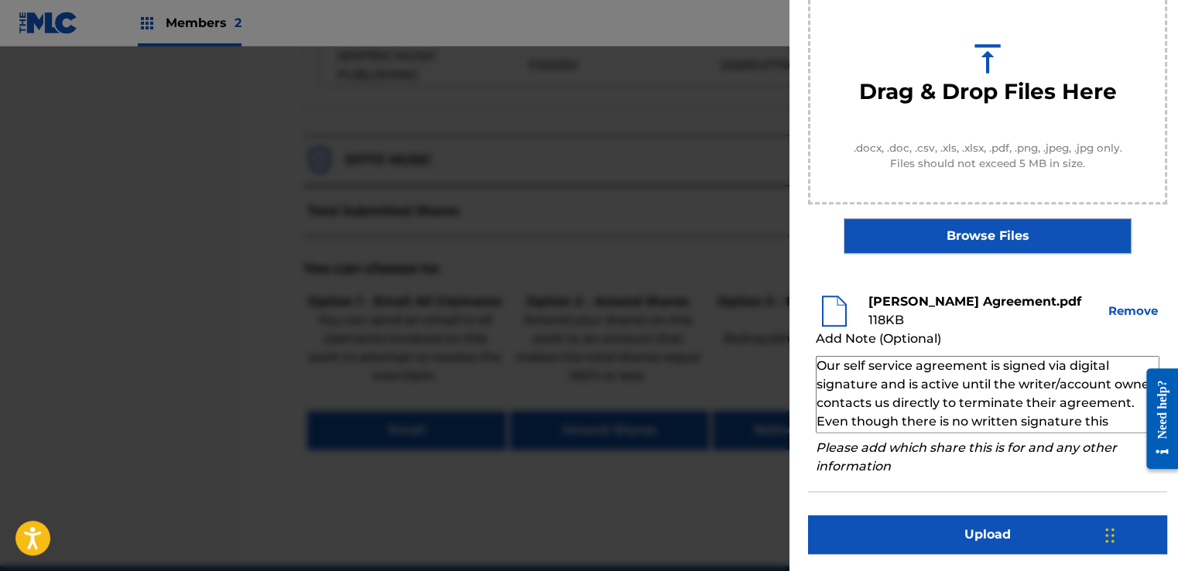
scroll to position [53, 0]
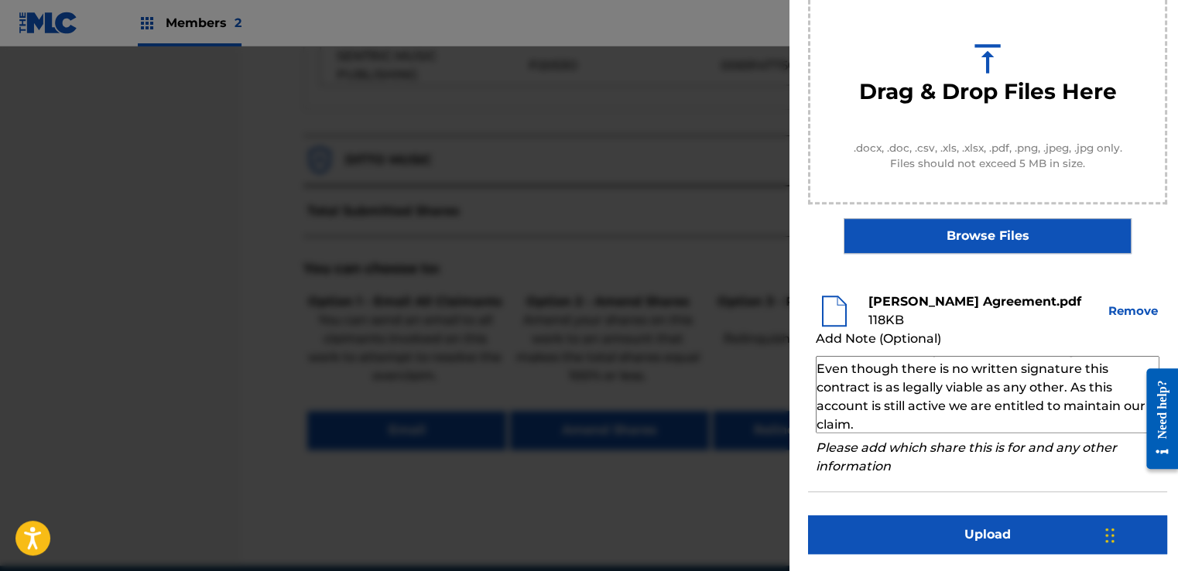
type textarea "Our self service agreement is signed via digital signature and is active until …"
click at [955, 532] on button "Upload" at bounding box center [987, 534] width 359 height 39
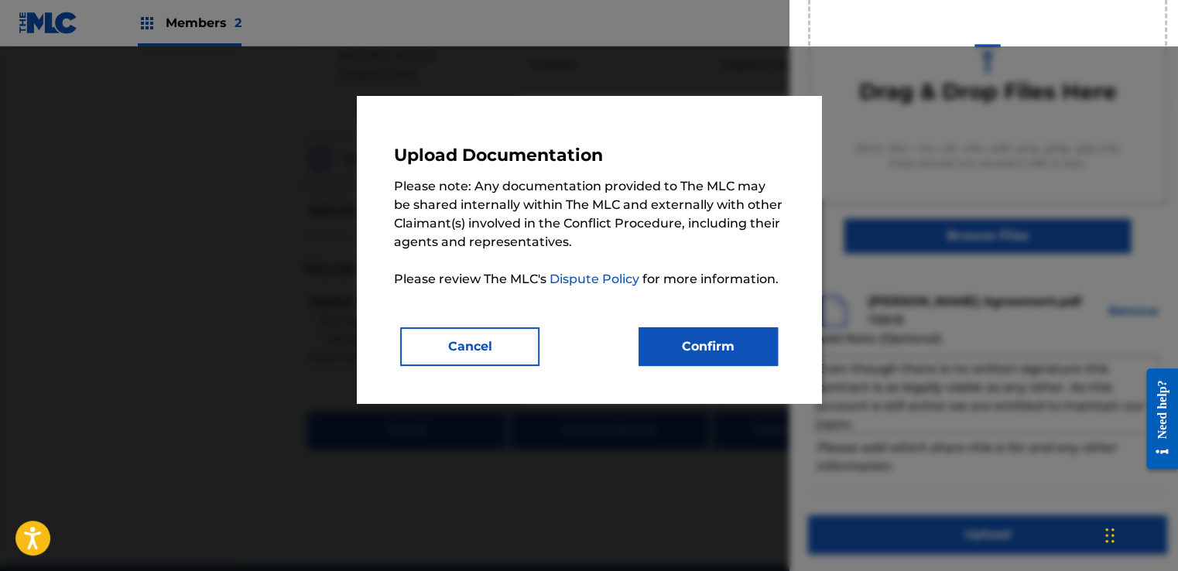
click at [743, 357] on button "Confirm" at bounding box center [707, 346] width 139 height 39
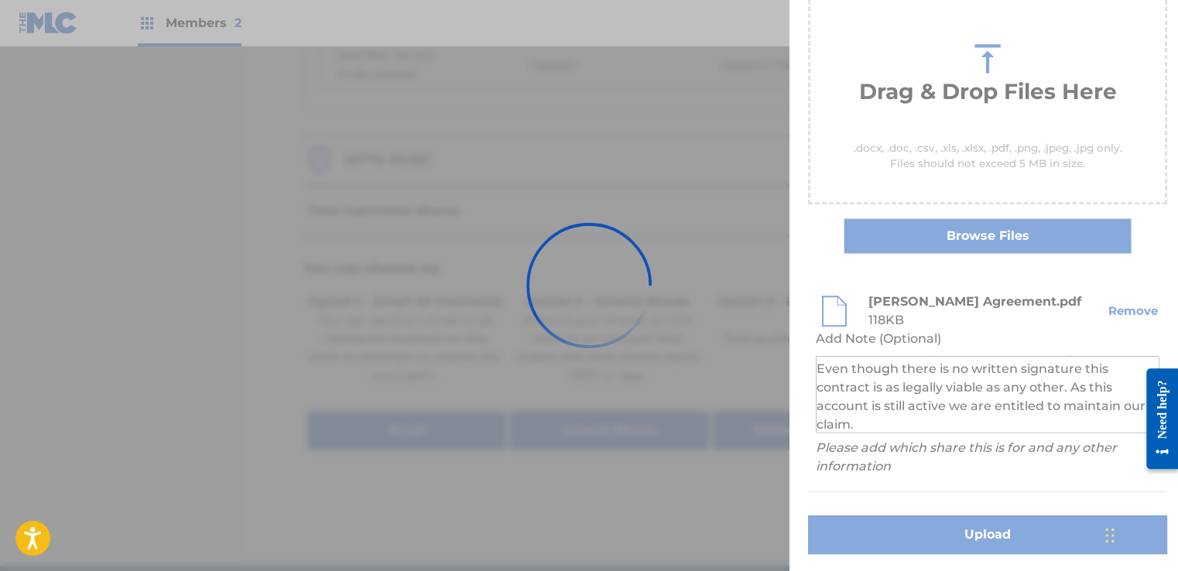
scroll to position [90, 0]
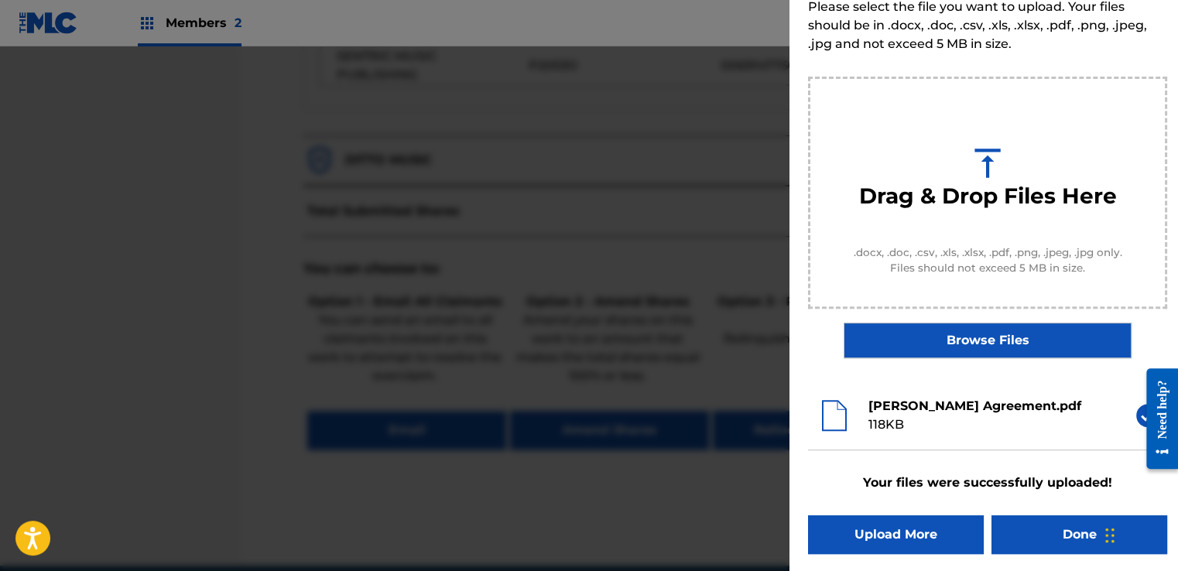
click at [1050, 537] on button "Done" at bounding box center [1079, 534] width 176 height 39
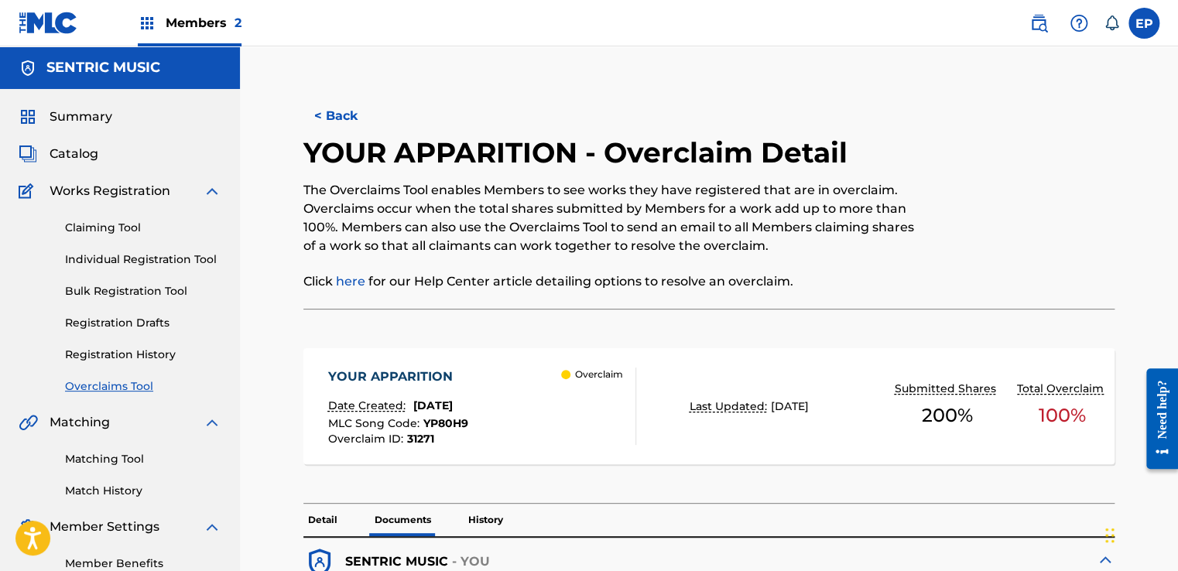
click at [124, 384] on link "Overclaims Tool" at bounding box center [143, 386] width 156 height 16
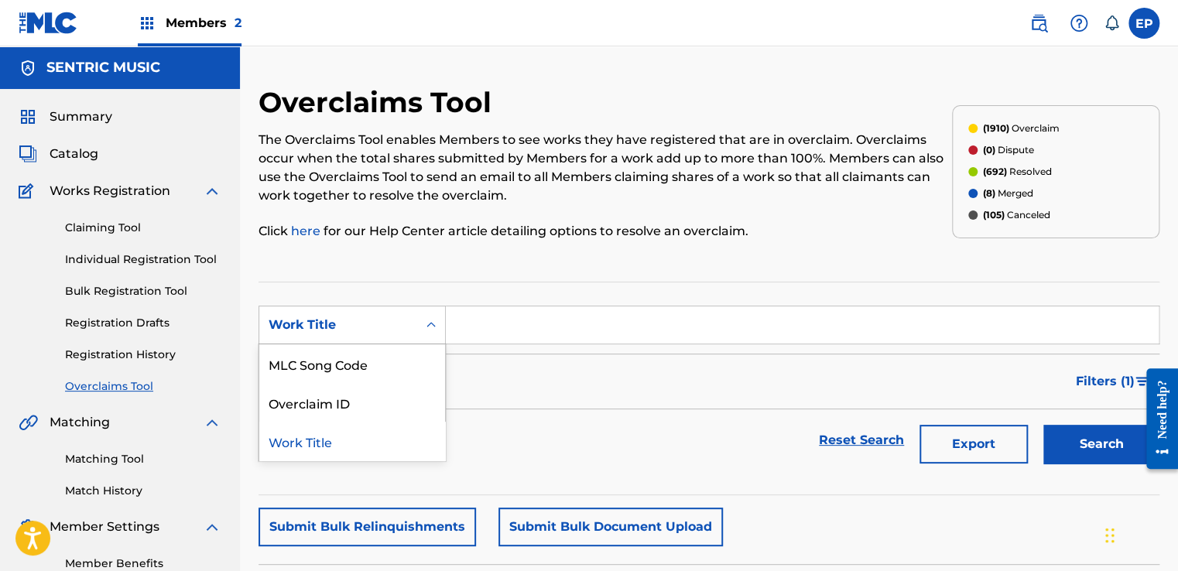
click at [306, 332] on div "Work Title" at bounding box center [337, 325] width 139 height 19
click at [328, 408] on div "Overclaim ID" at bounding box center [352, 402] width 186 height 39
click at [556, 305] on section "SearchWithCriteria58290e85-9230-478b-9372-dcbe539f0445 Overclaim ID Filter Stat…" at bounding box center [708, 389] width 901 height 214
click at [654, 325] on input "Search Form" at bounding box center [802, 324] width 713 height 37
paste input "31270"
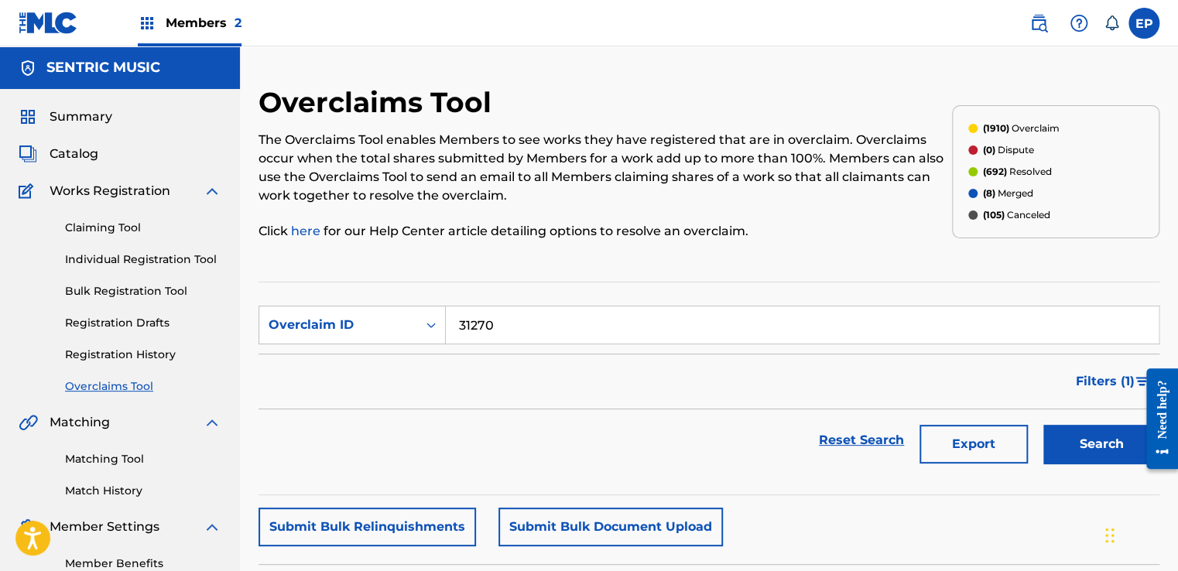
type input "31270"
click at [1078, 449] on button "Search" at bounding box center [1101, 444] width 116 height 39
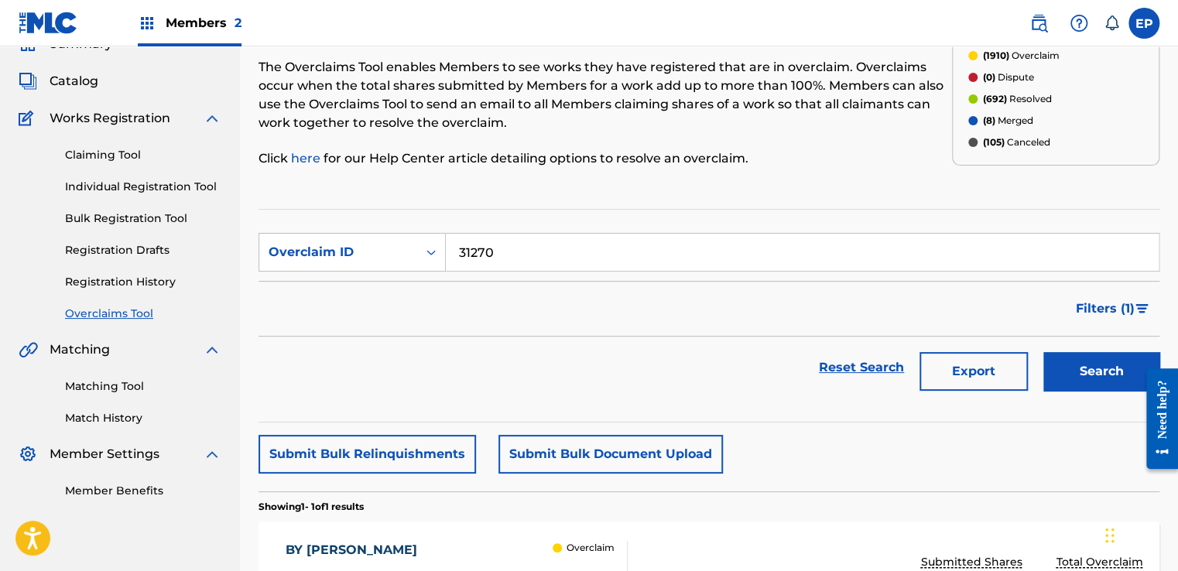
scroll to position [173, 0]
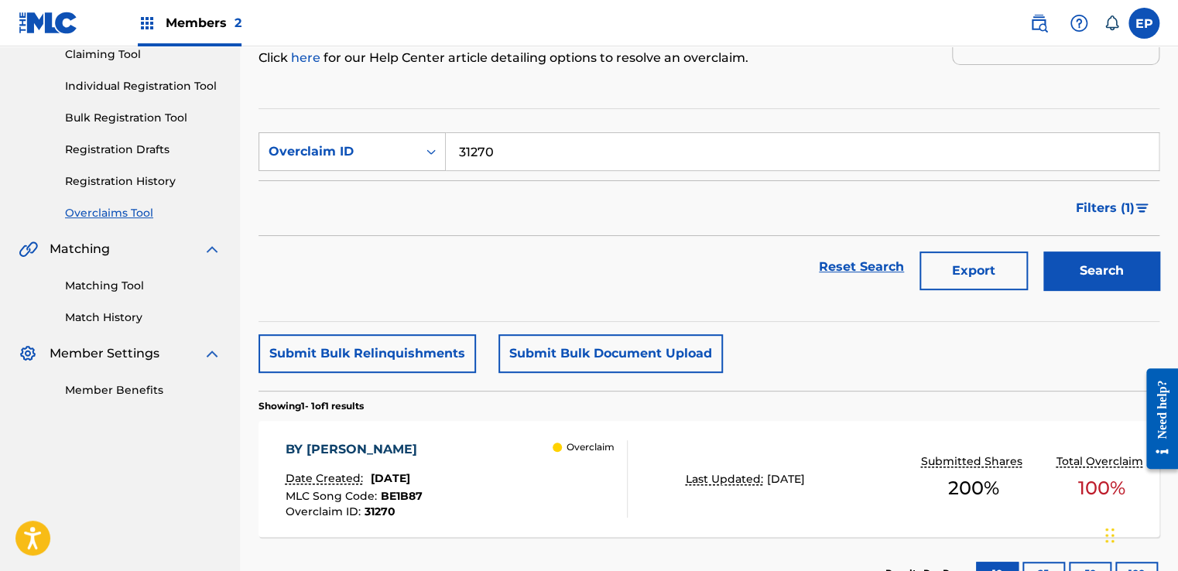
click at [532, 442] on div "BY POXY Date Created: July 30, 2025 MLC Song Code : BE1B87 Overclaim ID : 31270…" at bounding box center [456, 478] width 342 height 77
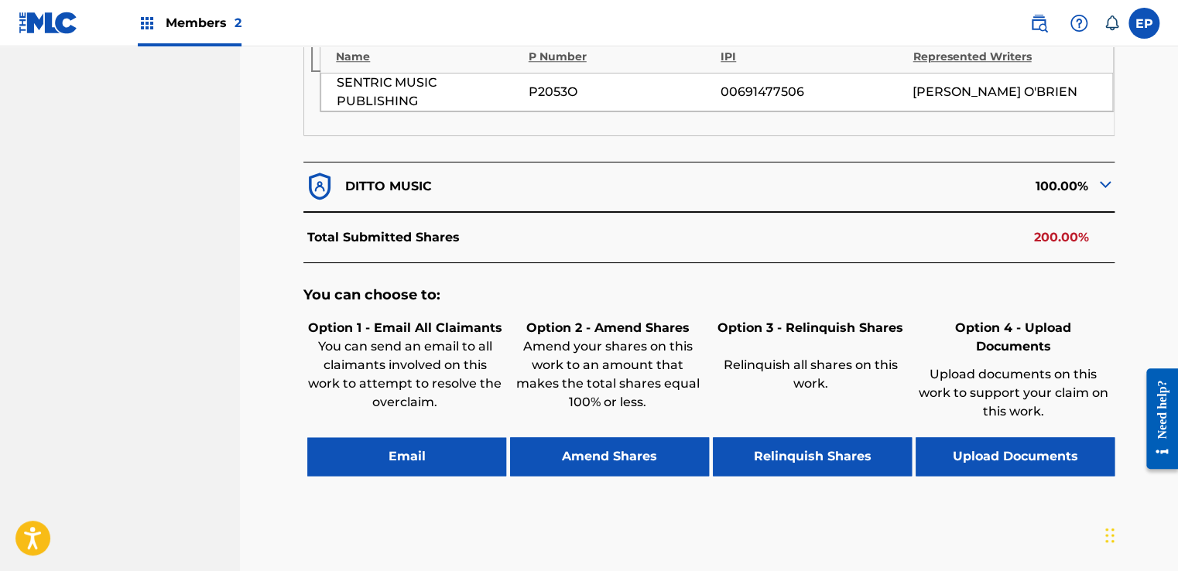
scroll to position [696, 0]
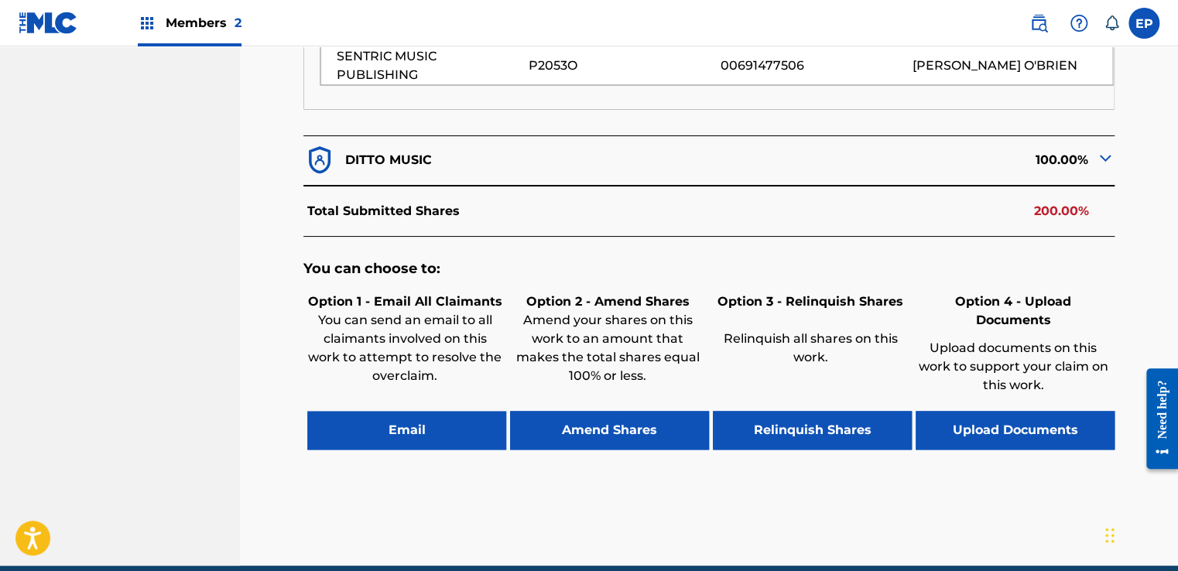
click at [979, 411] on button "Upload Documents" at bounding box center [1014, 430] width 199 height 39
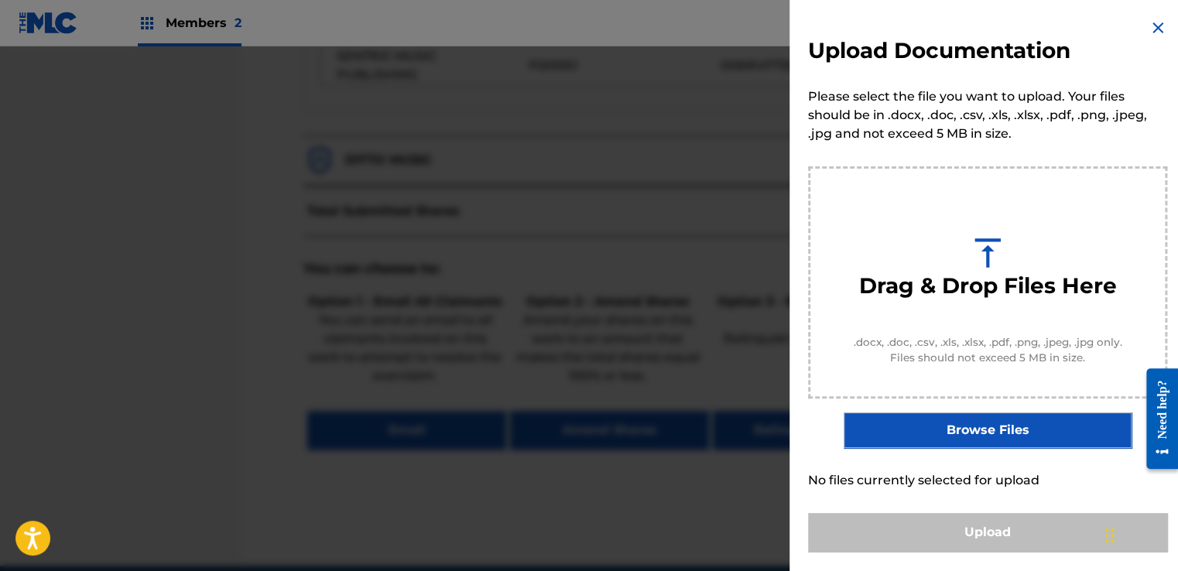
click at [957, 429] on label "Browse Files" at bounding box center [986, 430] width 287 height 36
click at [0, 0] on input "Browse Files" at bounding box center [0, 0] width 0 height 0
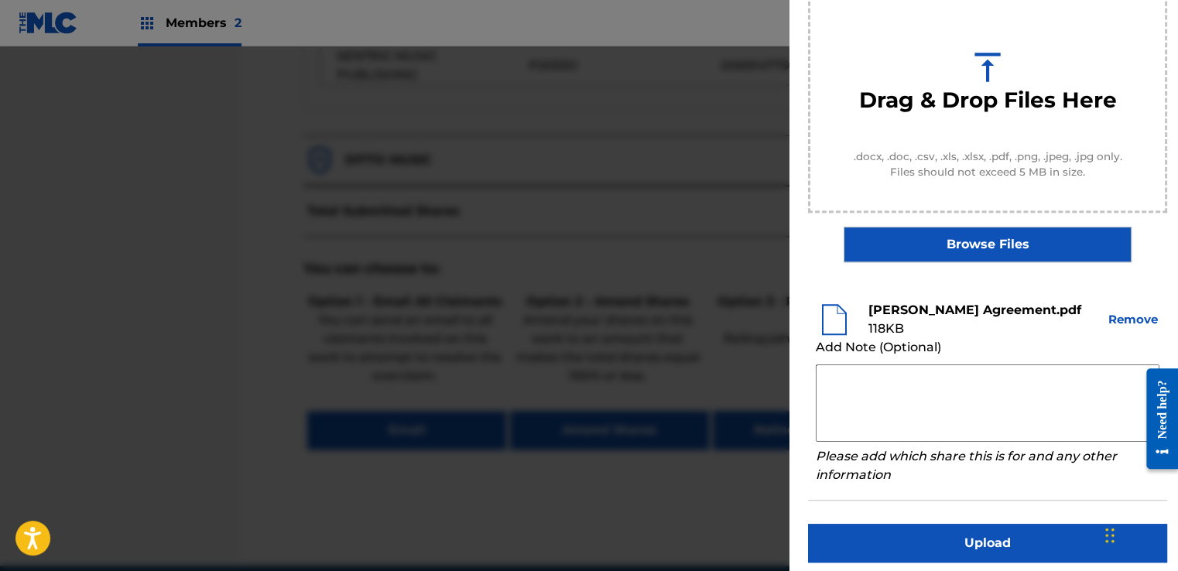
scroll to position [194, 0]
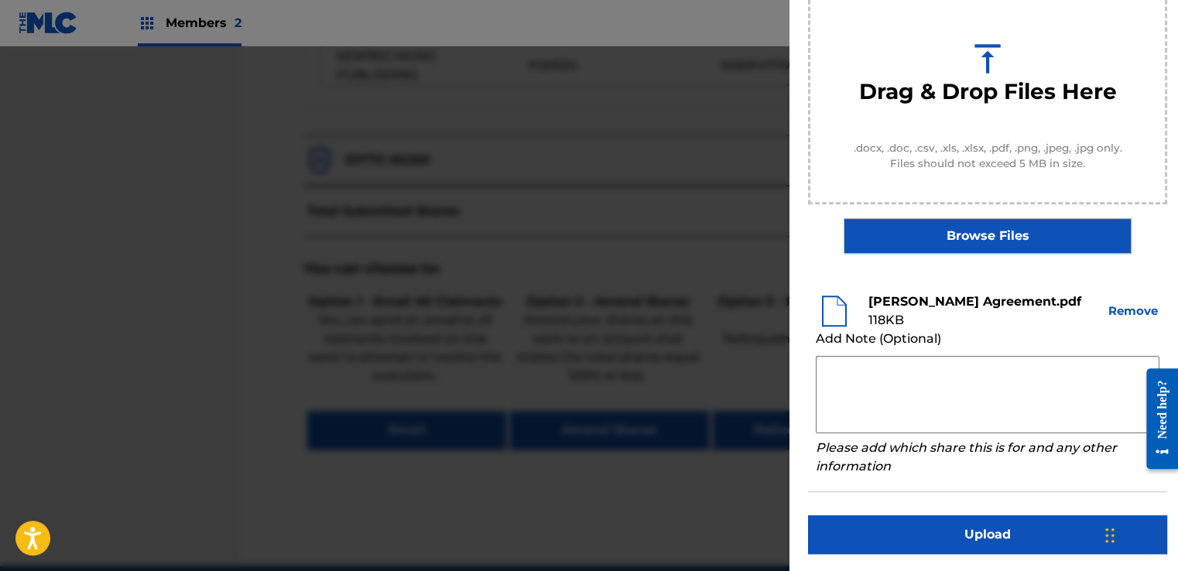
click at [841, 351] on div "Add Note (Optional) Please add which share this is for and any other information" at bounding box center [987, 403] width 344 height 146
click at [848, 364] on textarea at bounding box center [987, 394] width 344 height 77
paste textarea "Our self service agreement is signed via digital signature and is active until …"
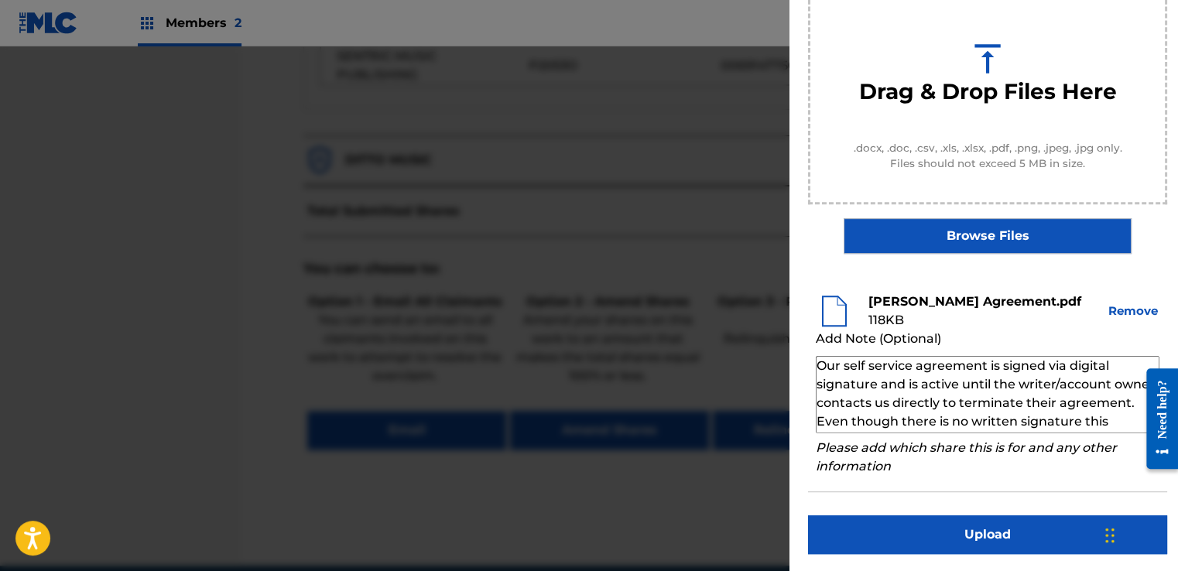
scroll to position [53, 0]
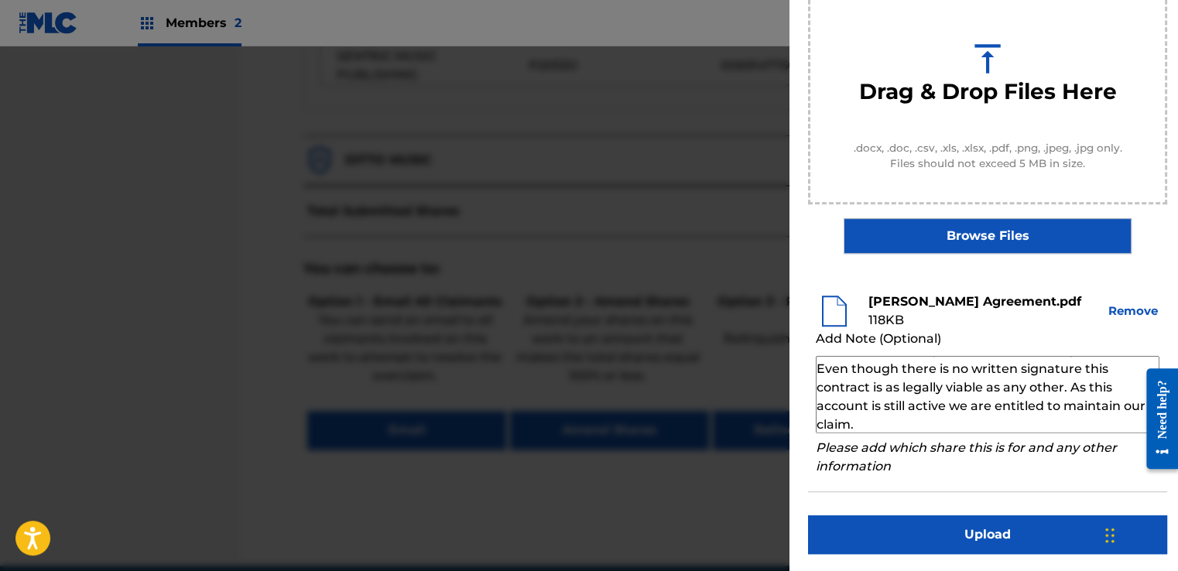
type textarea "Our self service agreement is signed via digital signature and is active until …"
click at [931, 535] on button "Upload" at bounding box center [987, 534] width 359 height 39
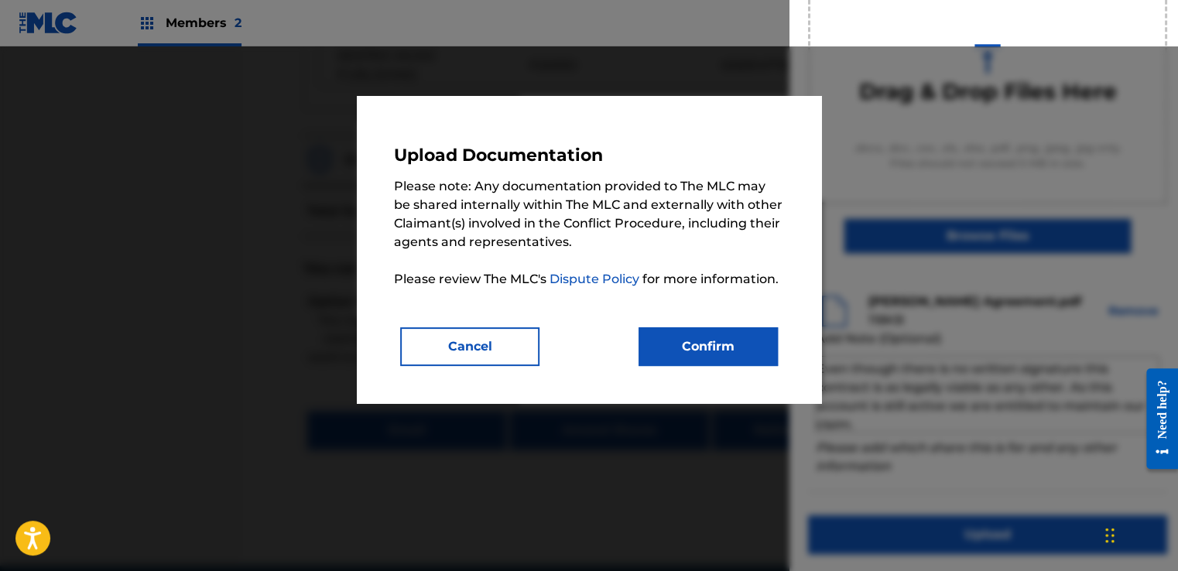
click at [697, 347] on button "Confirm" at bounding box center [707, 346] width 139 height 39
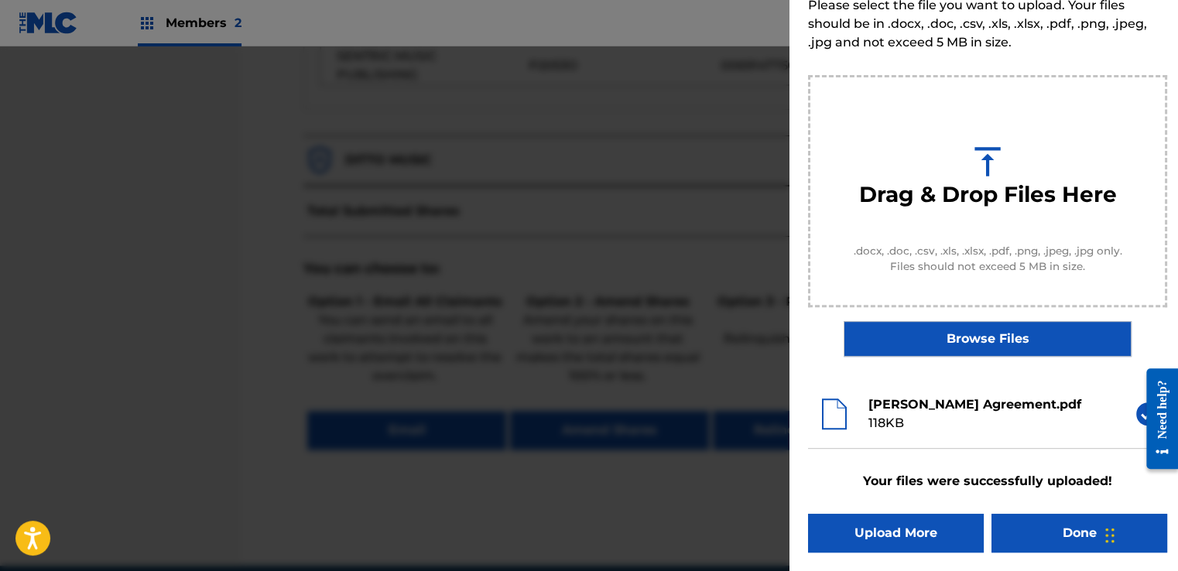
scroll to position [90, 0]
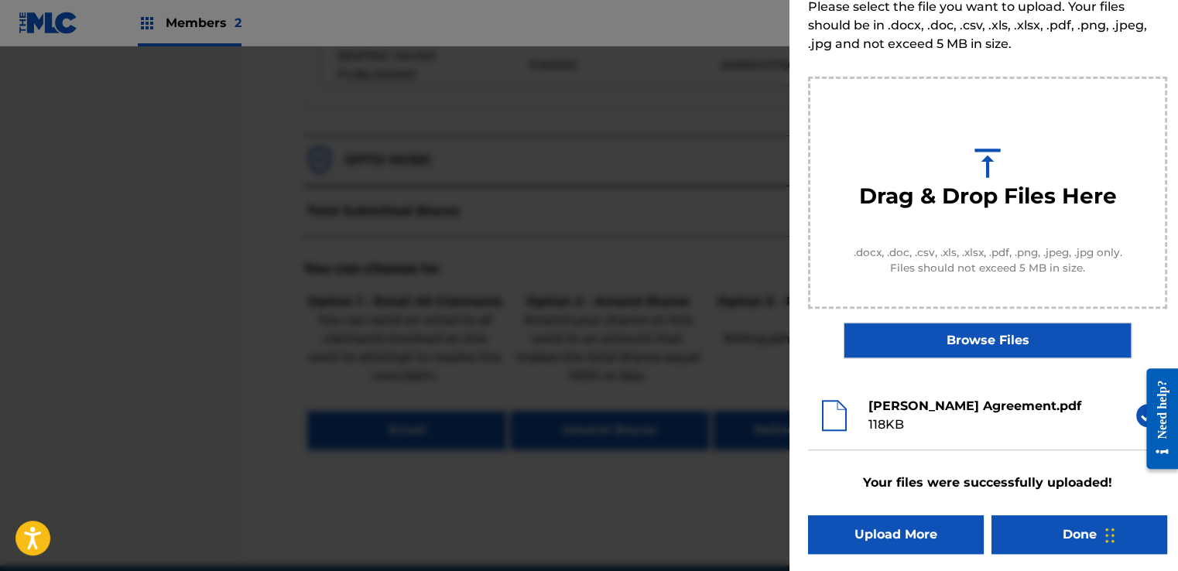
click at [1036, 531] on button "Done" at bounding box center [1079, 534] width 176 height 39
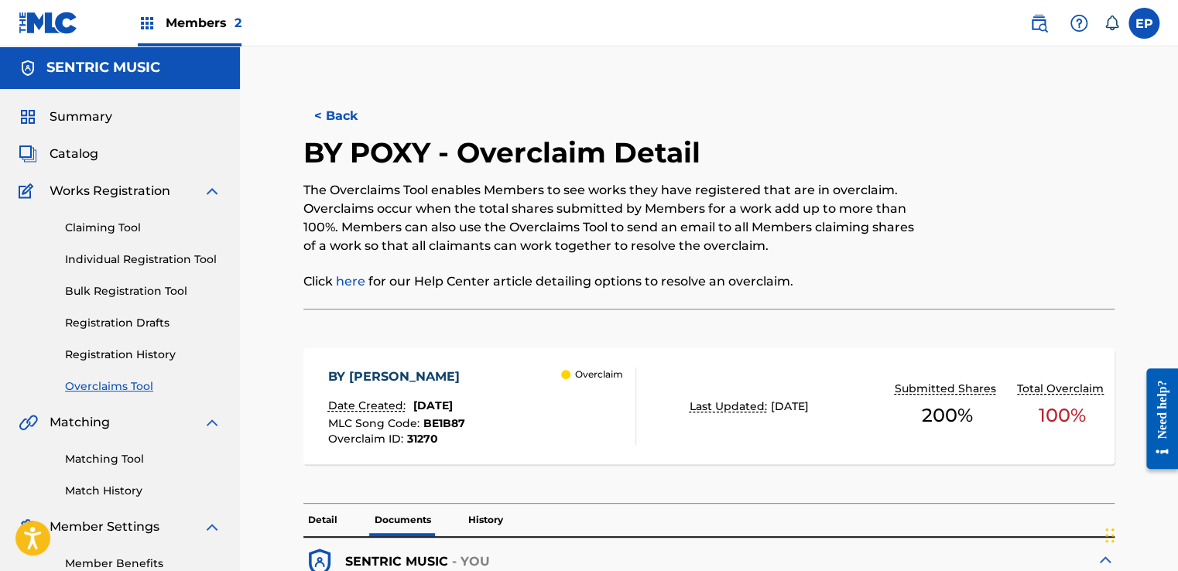
click at [110, 385] on link "Overclaims Tool" at bounding box center [143, 386] width 156 height 16
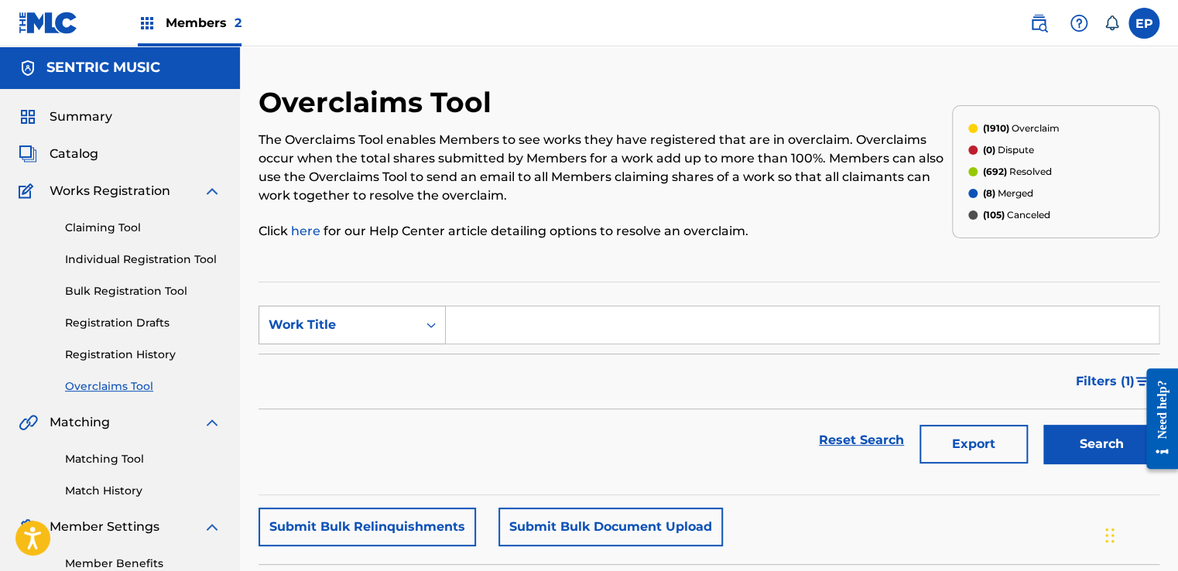
click at [335, 324] on div "Work Title" at bounding box center [337, 325] width 139 height 19
drag, startPoint x: 340, startPoint y: 406, endPoint x: 353, endPoint y: 397, distance: 15.5
click at [340, 406] on div "Overclaim ID" at bounding box center [352, 402] width 186 height 39
click at [575, 320] on input "Search Form" at bounding box center [802, 324] width 713 height 37
paste input "31274"
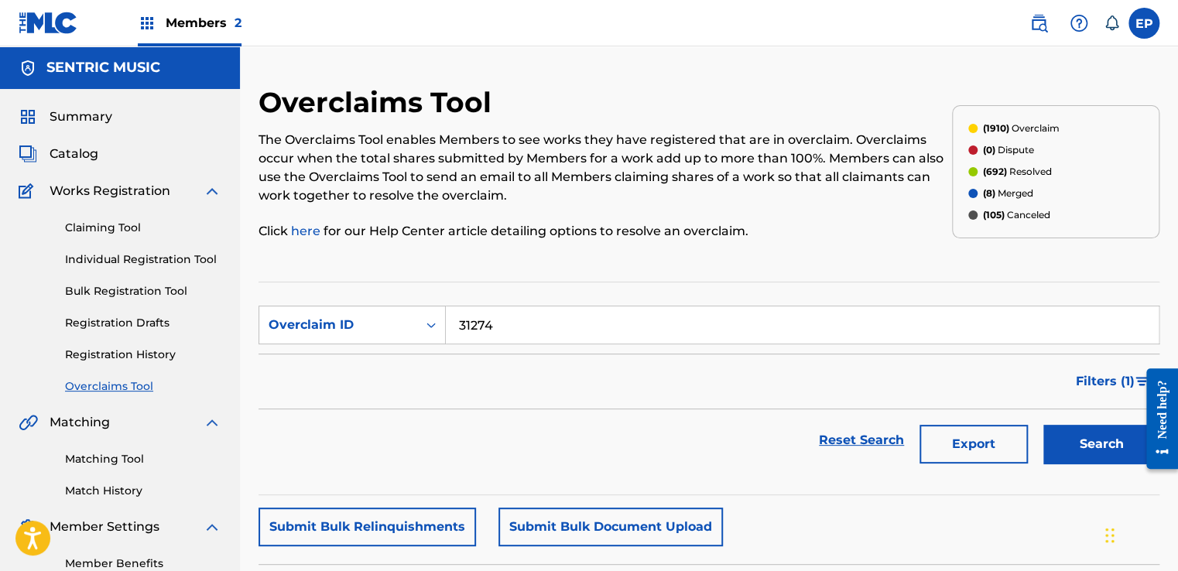
type input "31274"
click at [1058, 444] on button "Search" at bounding box center [1101, 444] width 116 height 39
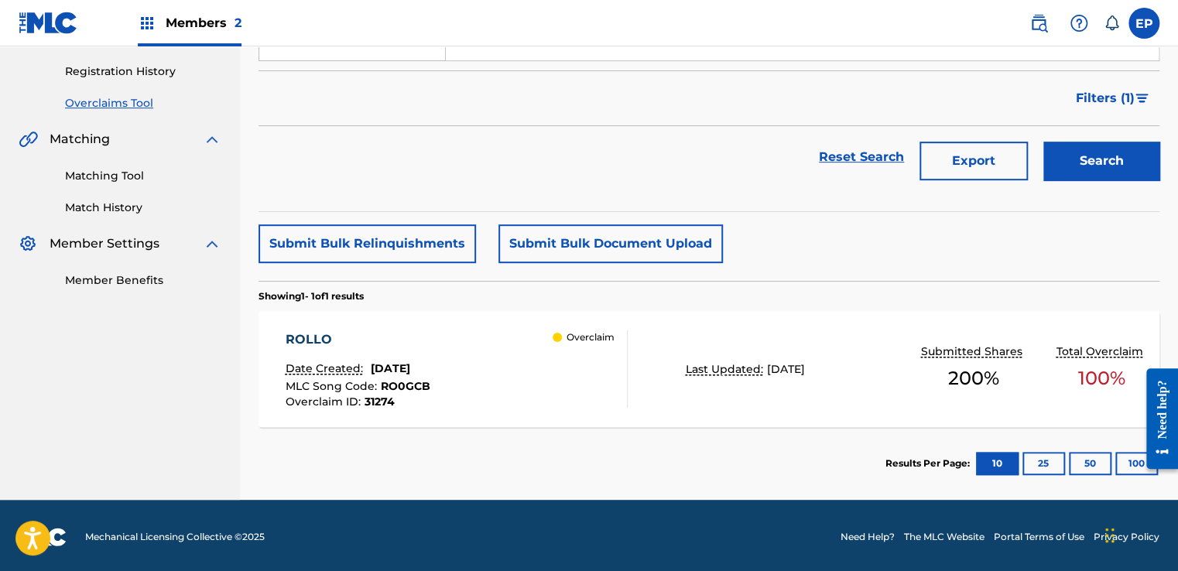
scroll to position [285, 0]
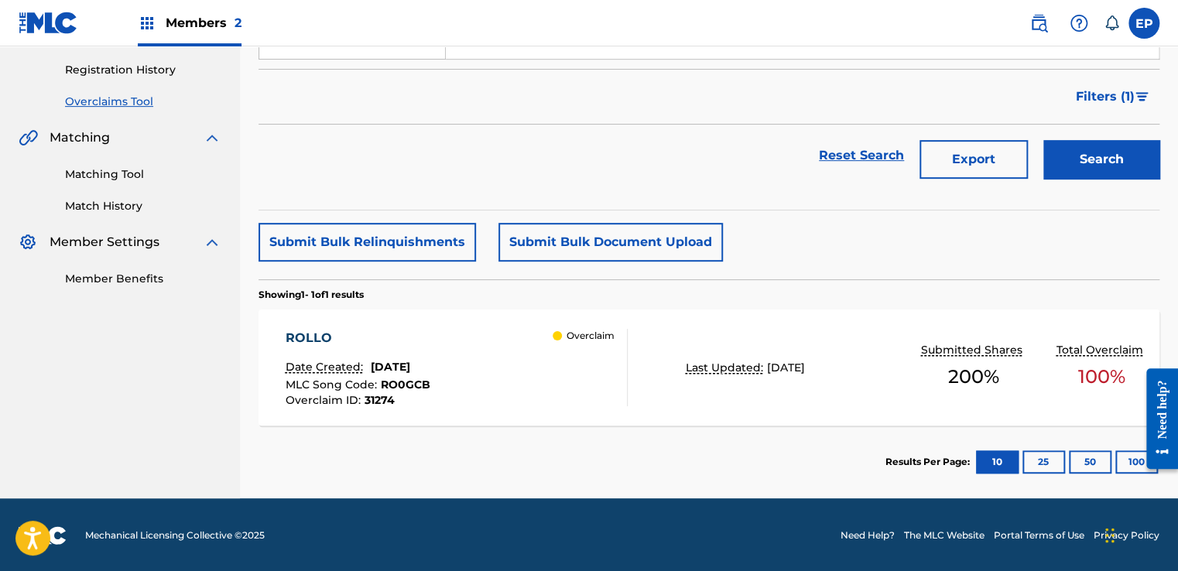
click at [514, 393] on div "ROLLO Date Created: July 30, 2025 MLC Song Code : RO0GCB Overclaim ID : 31274 O…" at bounding box center [456, 367] width 342 height 77
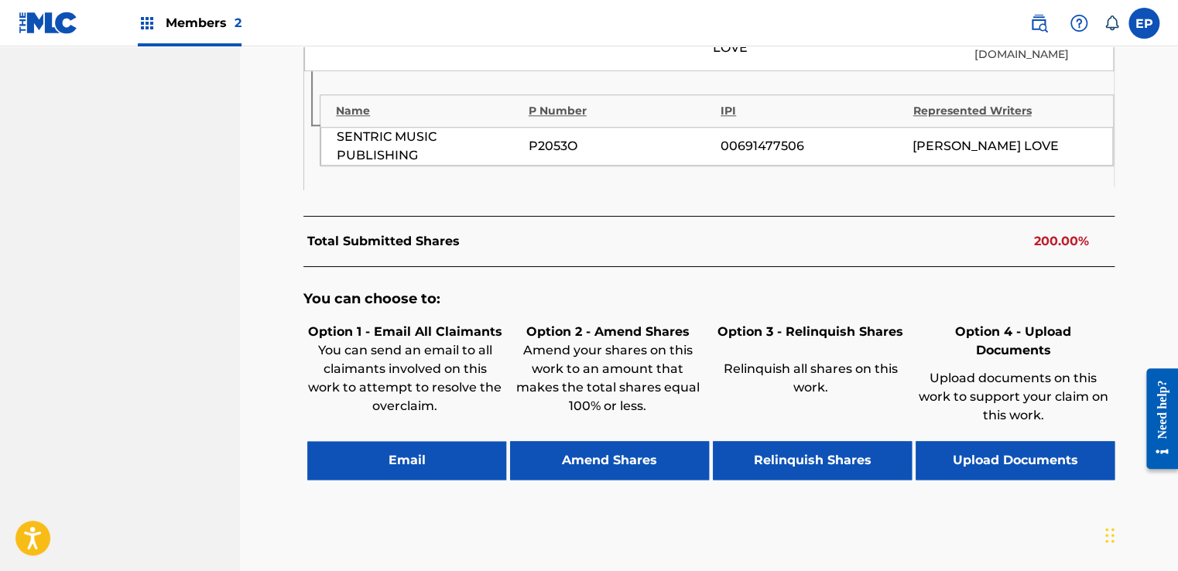
scroll to position [696, 0]
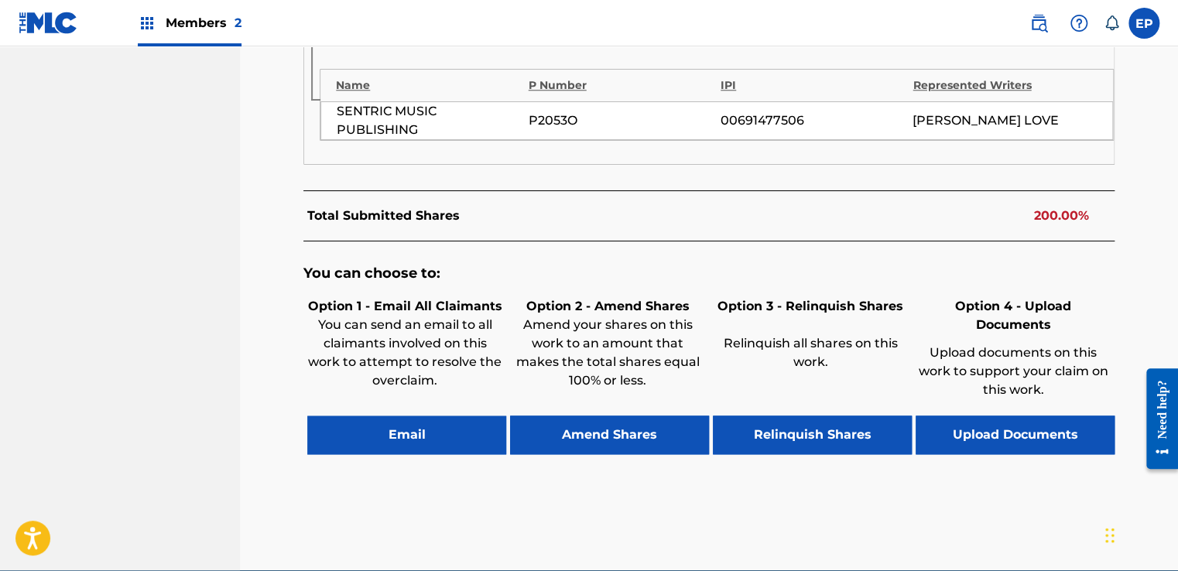
click at [1040, 415] on button "Upload Documents" at bounding box center [1014, 434] width 199 height 39
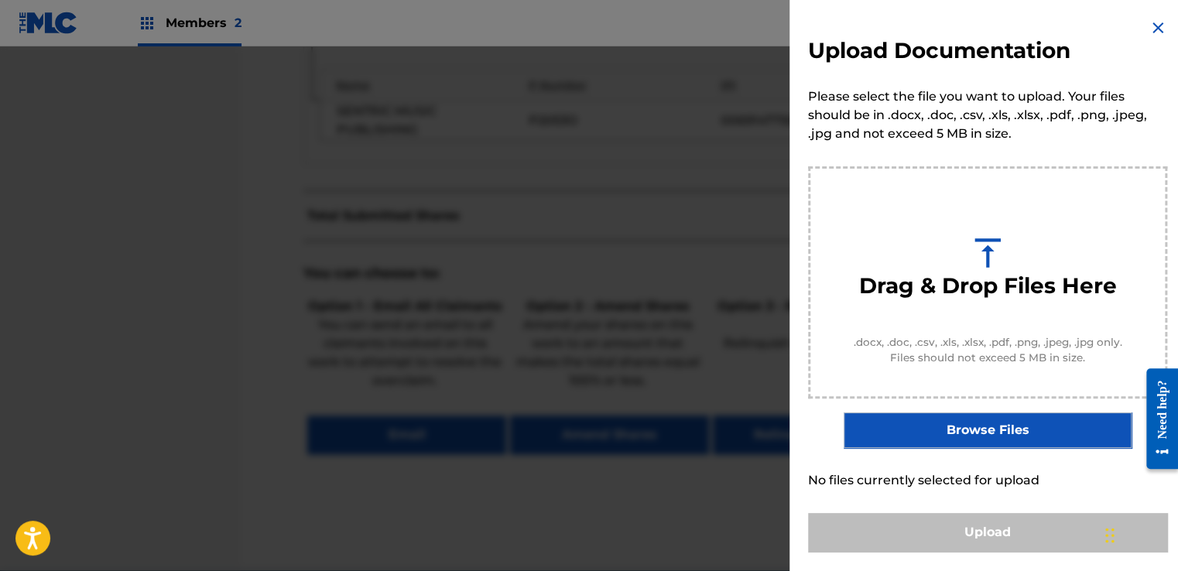
click at [1000, 432] on label "Browse Files" at bounding box center [986, 430] width 287 height 36
click at [0, 0] on input "Browse Files" at bounding box center [0, 0] width 0 height 0
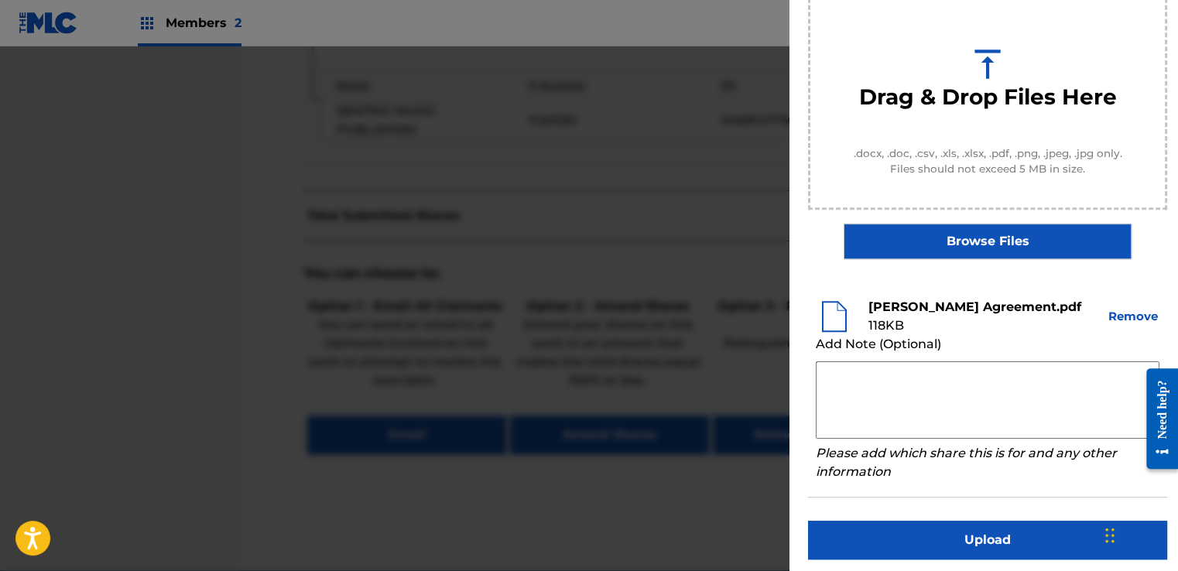
scroll to position [194, 0]
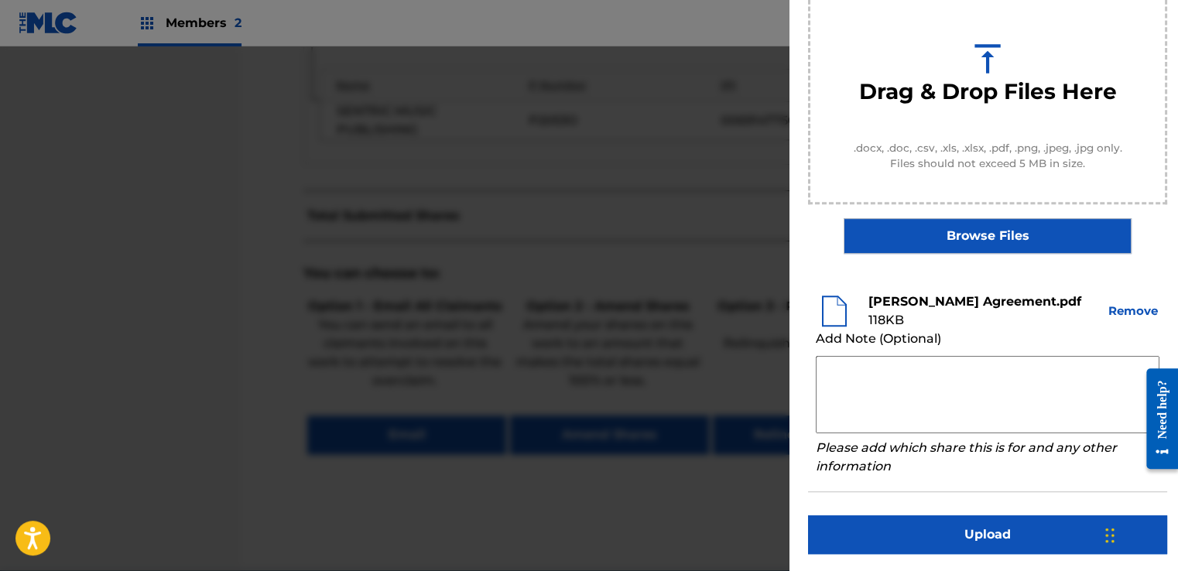
click at [837, 364] on textarea at bounding box center [987, 394] width 344 height 77
paste textarea "Our self service agreement is signed via digital signature and is active until …"
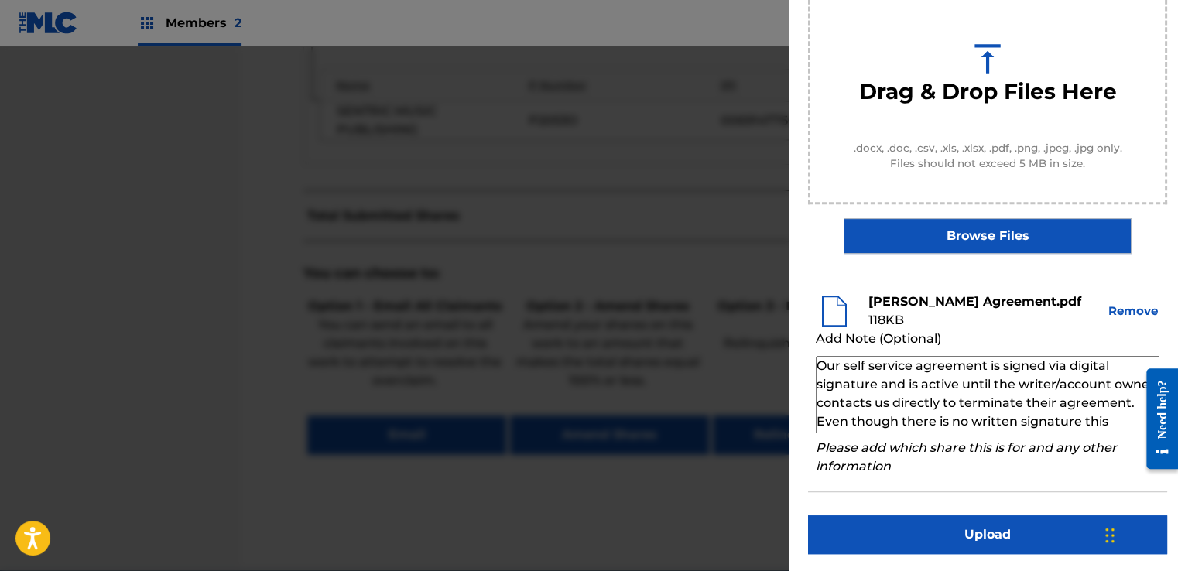
scroll to position [53, 0]
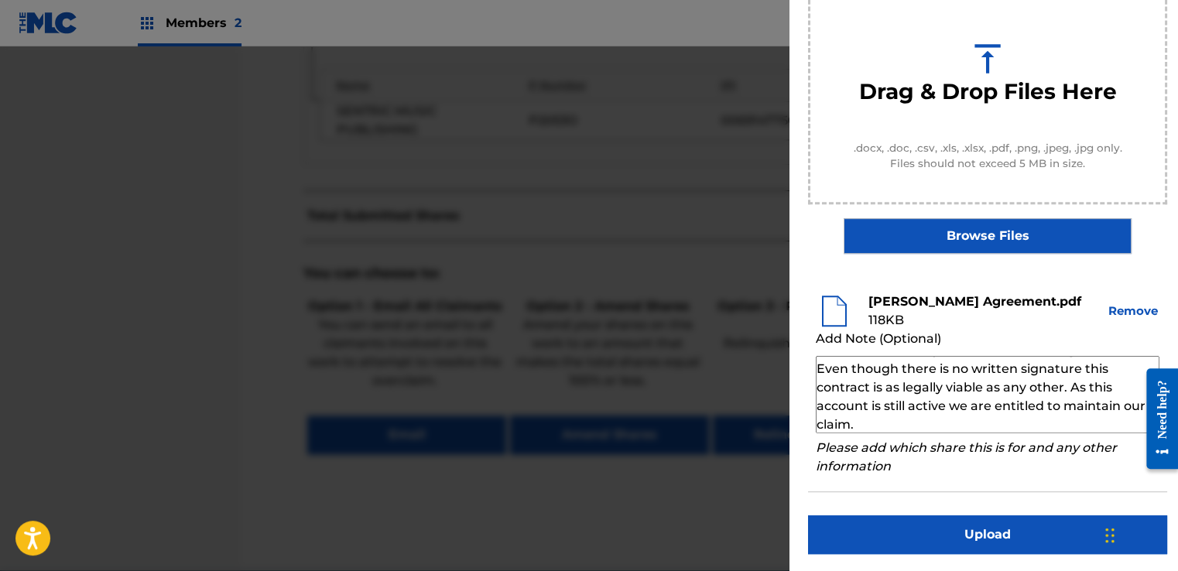
type textarea "Our self service agreement is signed via digital signature and is active until …"
click at [922, 540] on button "Upload" at bounding box center [987, 534] width 359 height 39
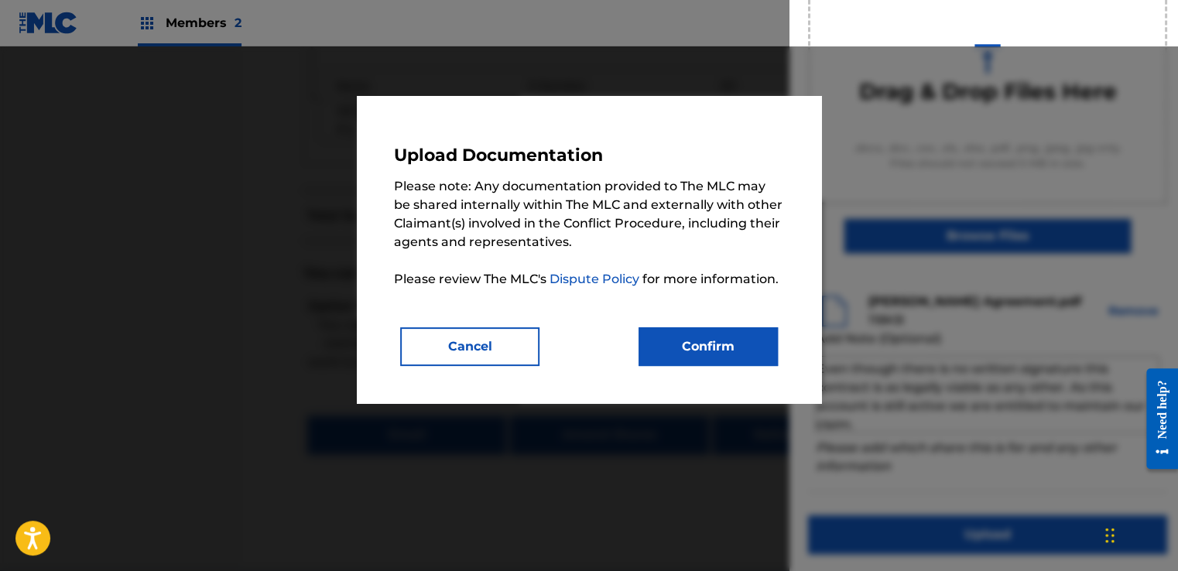
click at [758, 361] on button "Confirm" at bounding box center [707, 346] width 139 height 39
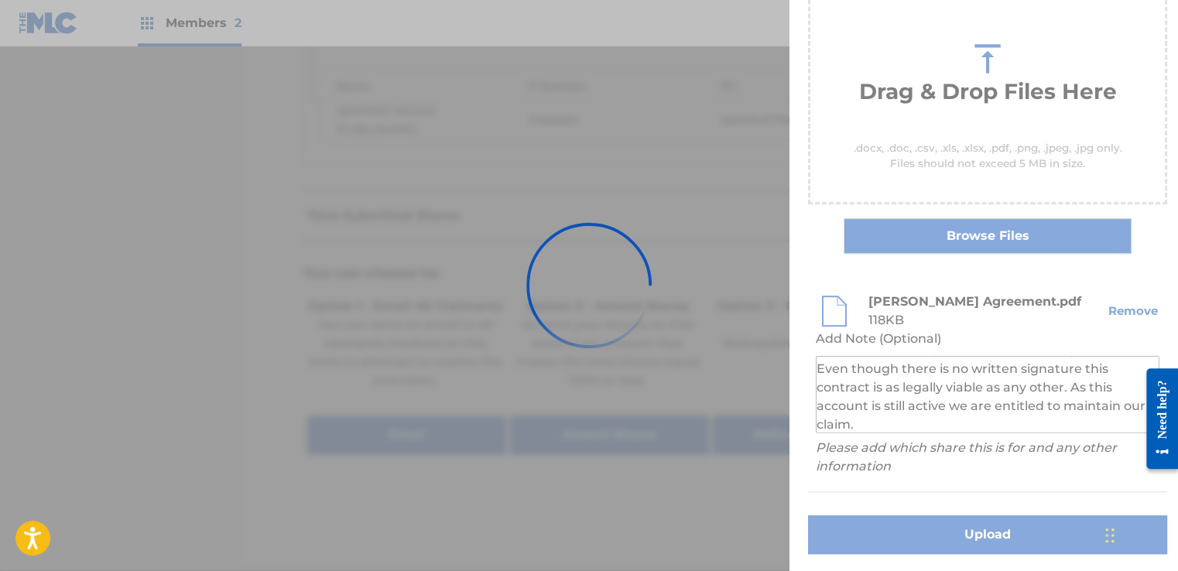
scroll to position [90, 0]
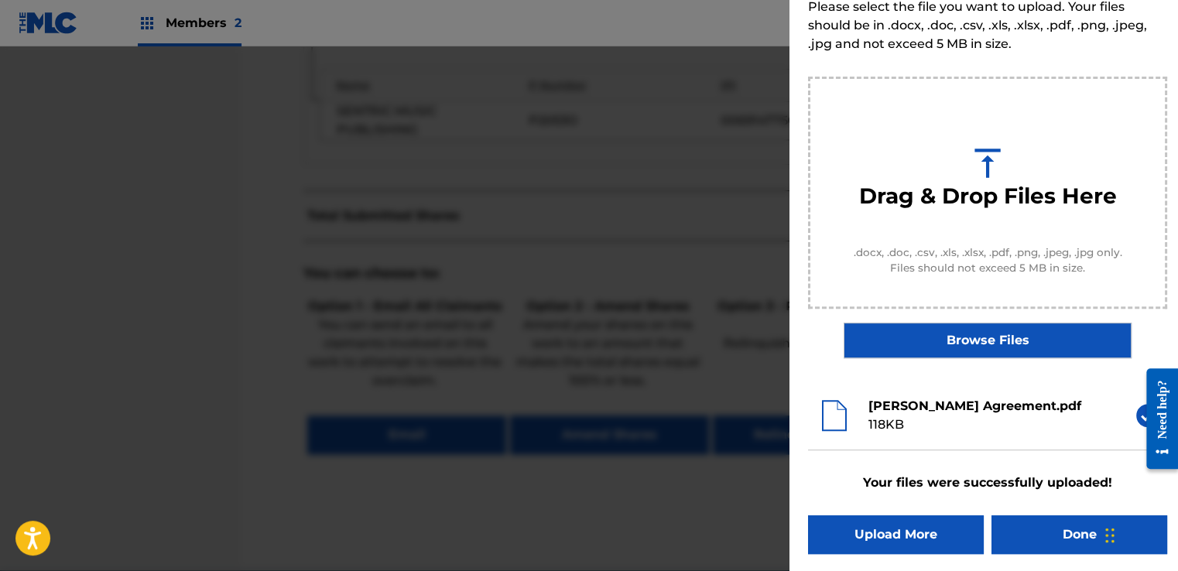
click at [1031, 535] on button "Done" at bounding box center [1079, 534] width 176 height 39
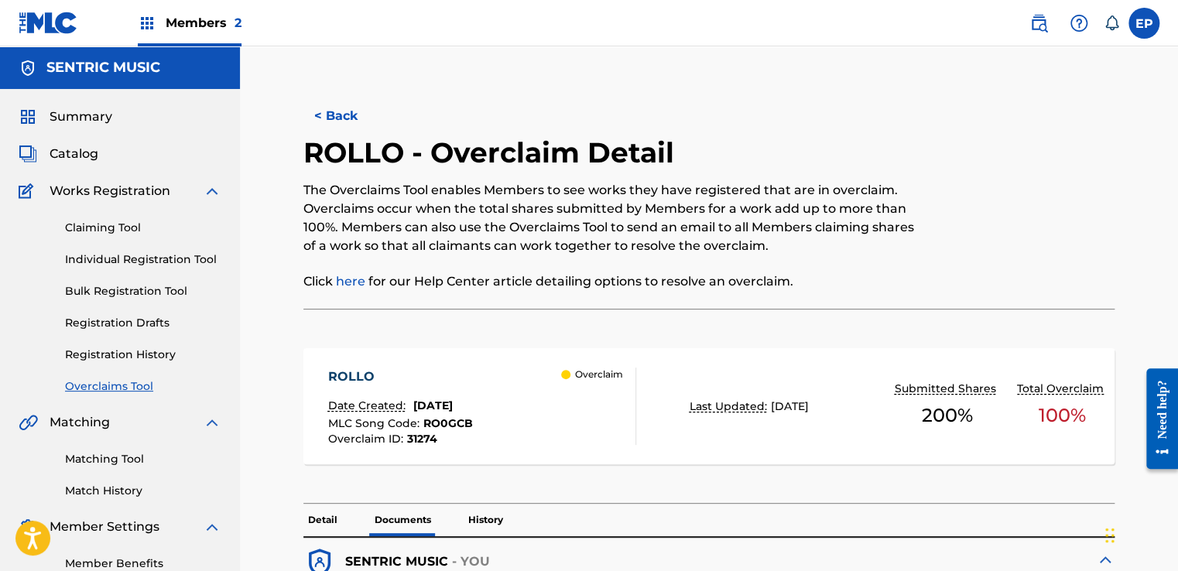
click at [125, 382] on link "Overclaims Tool" at bounding box center [143, 386] width 156 height 16
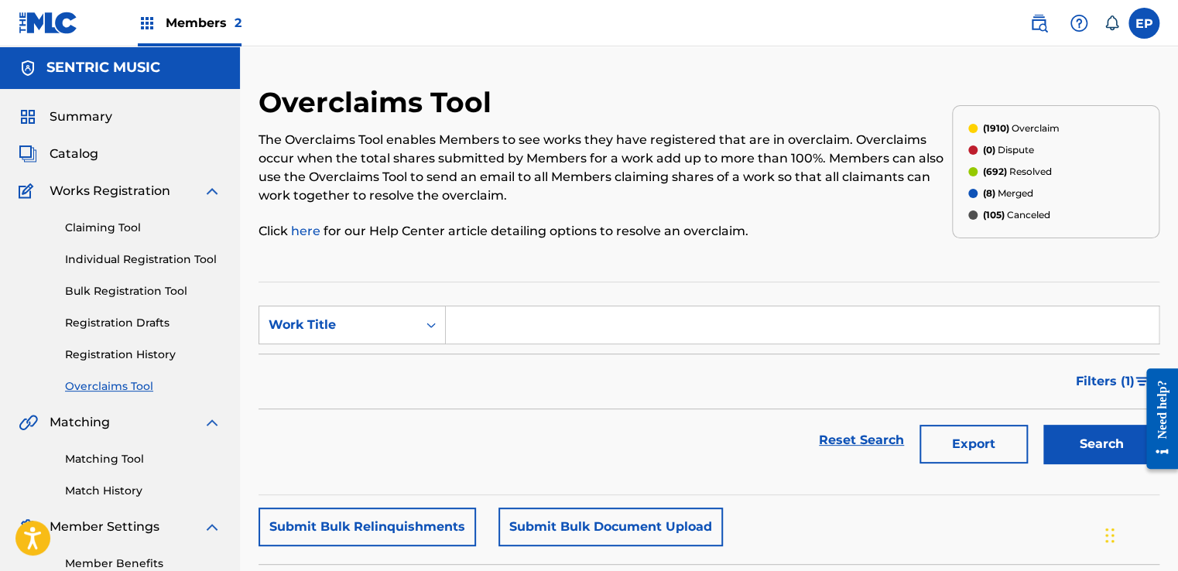
click at [337, 304] on section "SearchWithCriteria07d1338c-978b-49c4-aa77-abf7a47d0a2e Work Title Filter Status…" at bounding box center [708, 389] width 901 height 214
click at [337, 318] on div "Work Title" at bounding box center [337, 325] width 139 height 19
click at [325, 407] on div "Overclaim ID" at bounding box center [352, 402] width 186 height 39
click at [533, 343] on input "Search Form" at bounding box center [802, 324] width 713 height 37
paste input "31275"
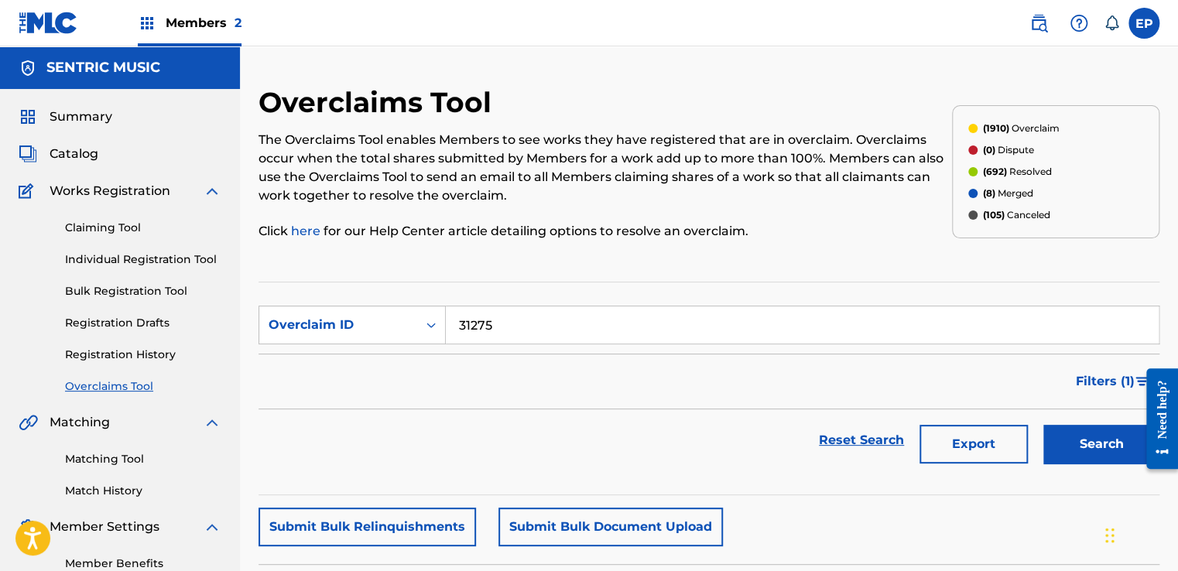
type input "31275"
click at [1058, 437] on button "Search" at bounding box center [1101, 444] width 116 height 39
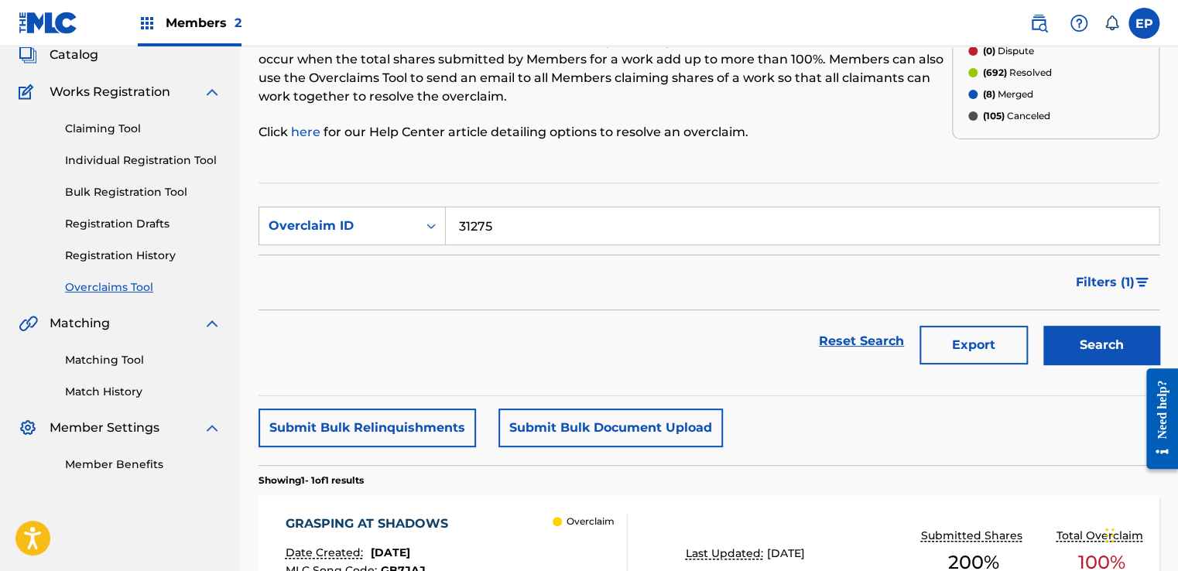
scroll to position [285, 0]
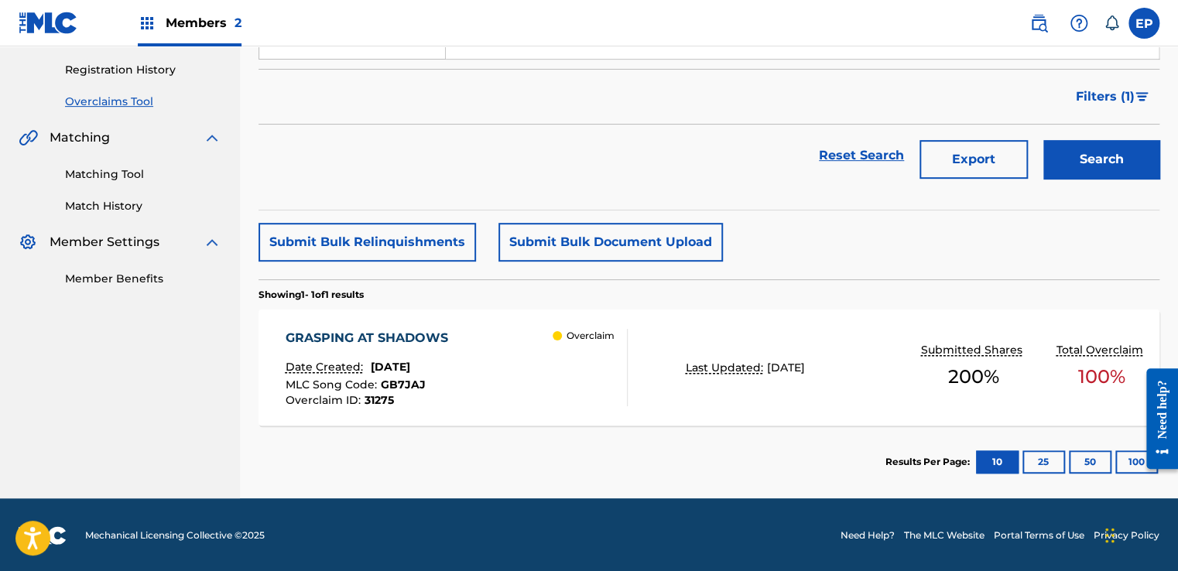
click at [480, 385] on div "GRASPING AT SHADOWS Date Created: July 30, 2025 MLC Song Code : GB7JAJ Overclai…" at bounding box center [456, 367] width 342 height 77
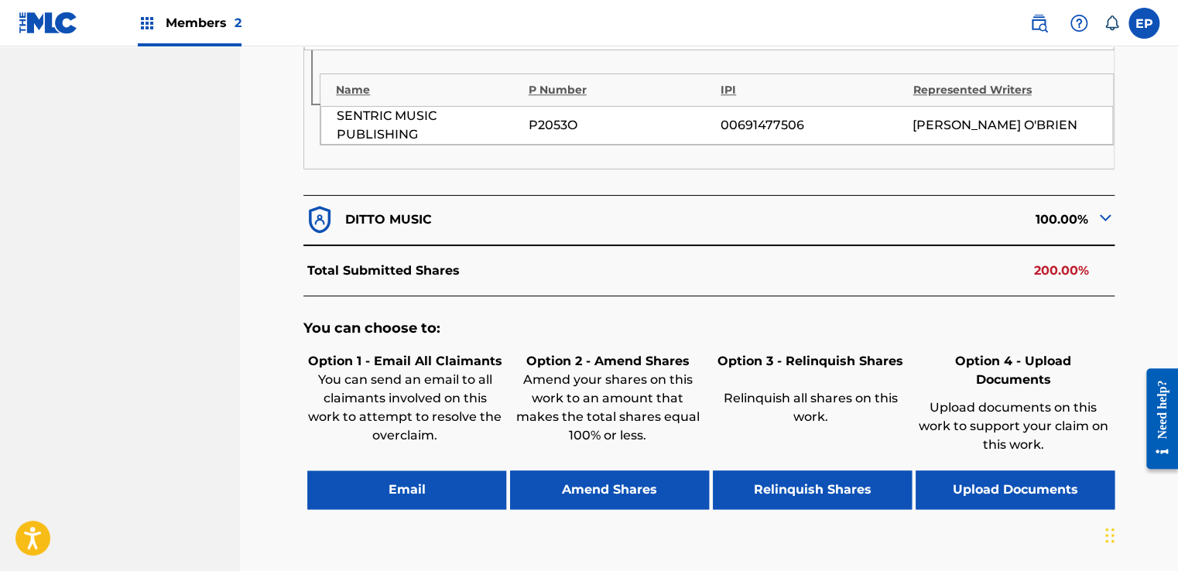
scroll to position [696, 0]
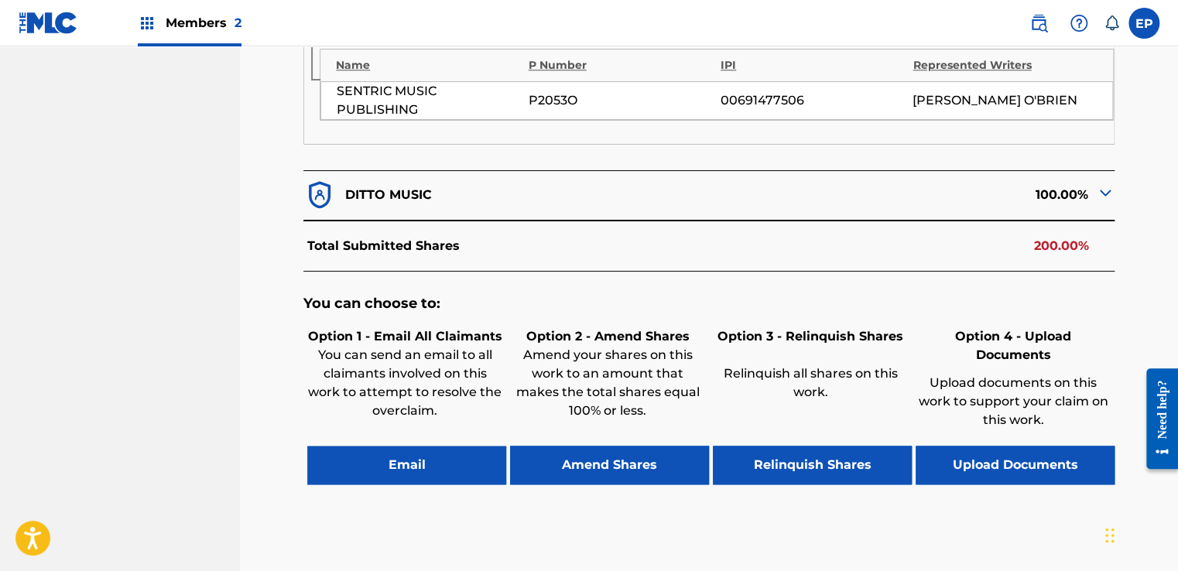
click at [981, 449] on button "Upload Documents" at bounding box center [1014, 465] width 199 height 39
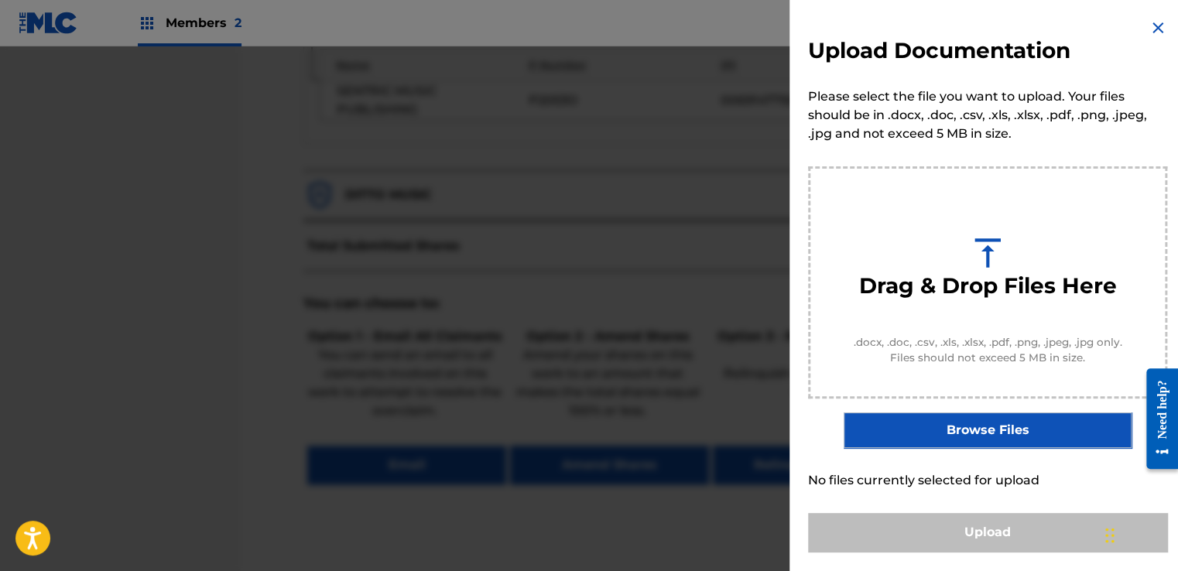
click at [971, 427] on label "Browse Files" at bounding box center [986, 430] width 287 height 36
click at [0, 0] on input "Browse Files" at bounding box center [0, 0] width 0 height 0
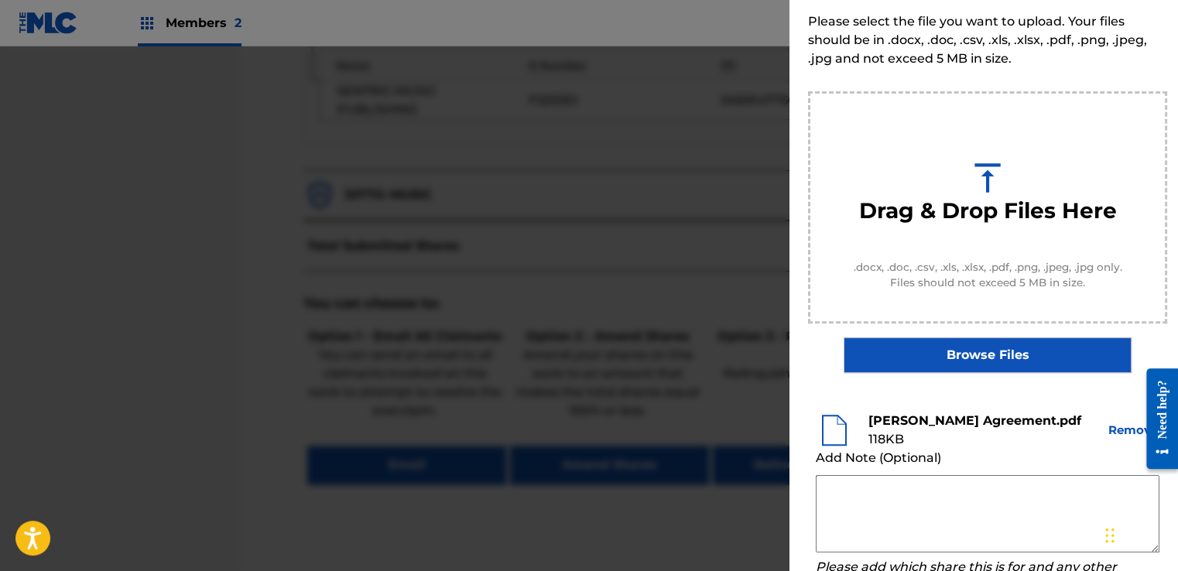
scroll to position [155, 0]
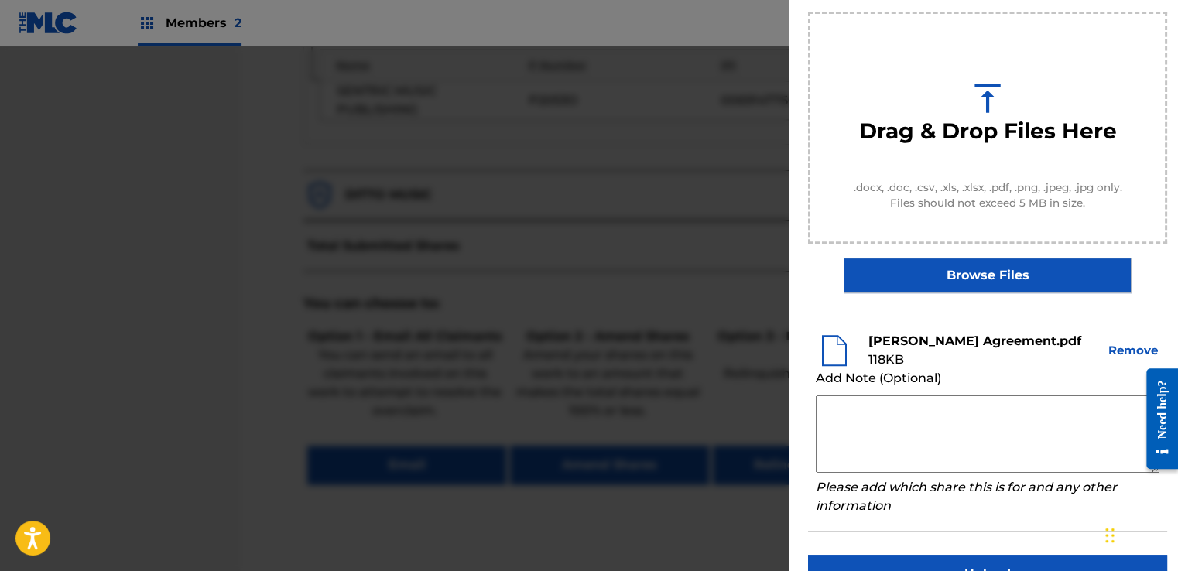
click at [860, 415] on textarea at bounding box center [987, 433] width 344 height 77
paste textarea "Our self service agreement is signed via digital signature and is active until …"
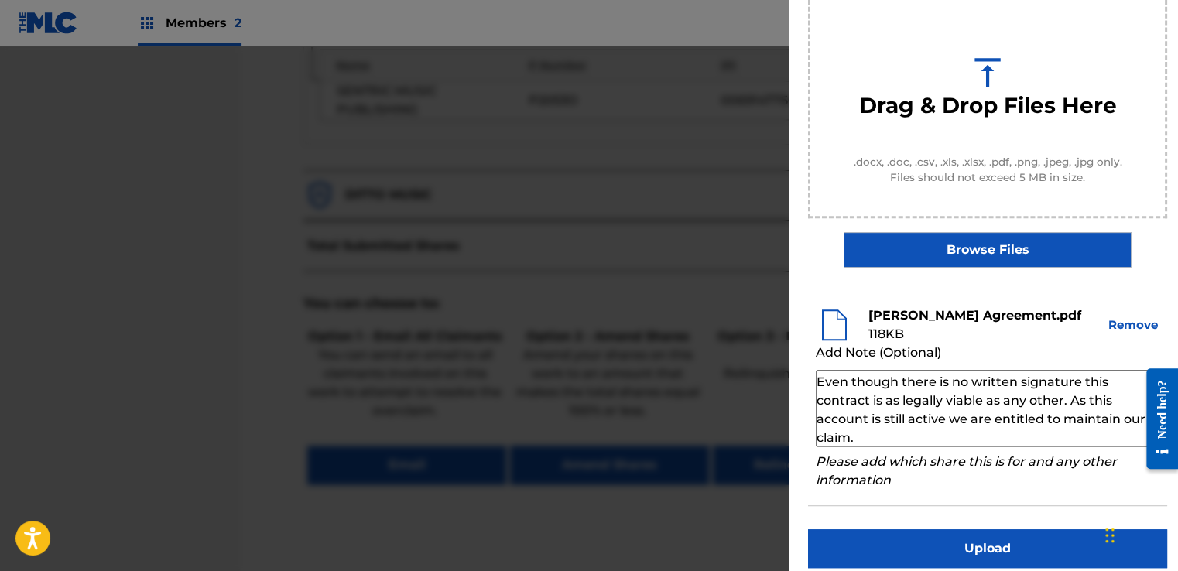
scroll to position [194, 0]
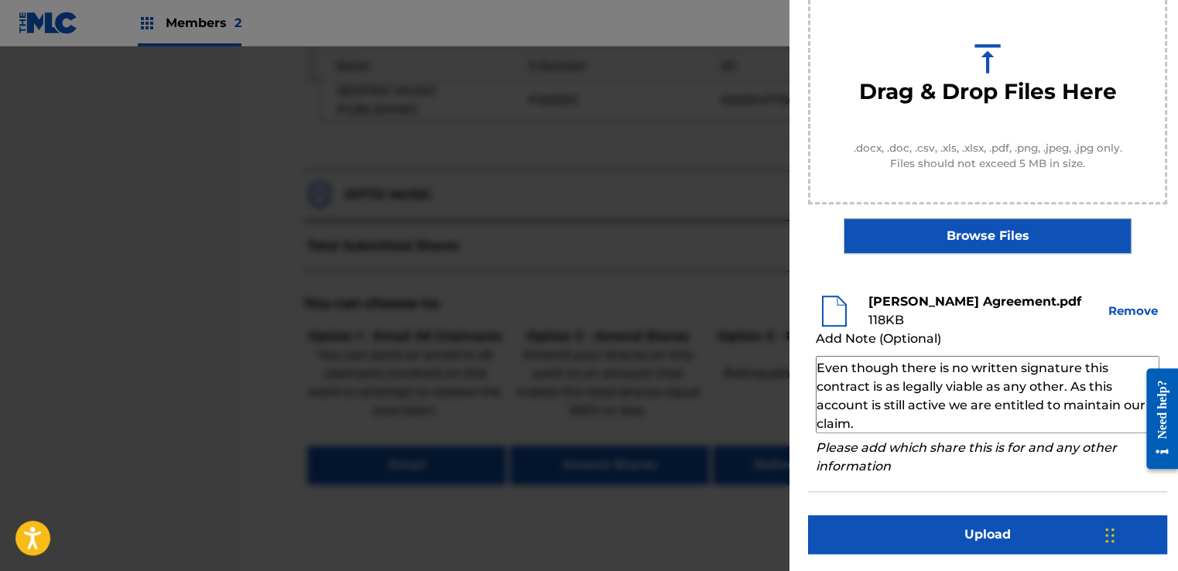
type textarea "Our self service agreement is signed via digital signature and is active until …"
click at [979, 535] on button "Upload" at bounding box center [987, 534] width 359 height 39
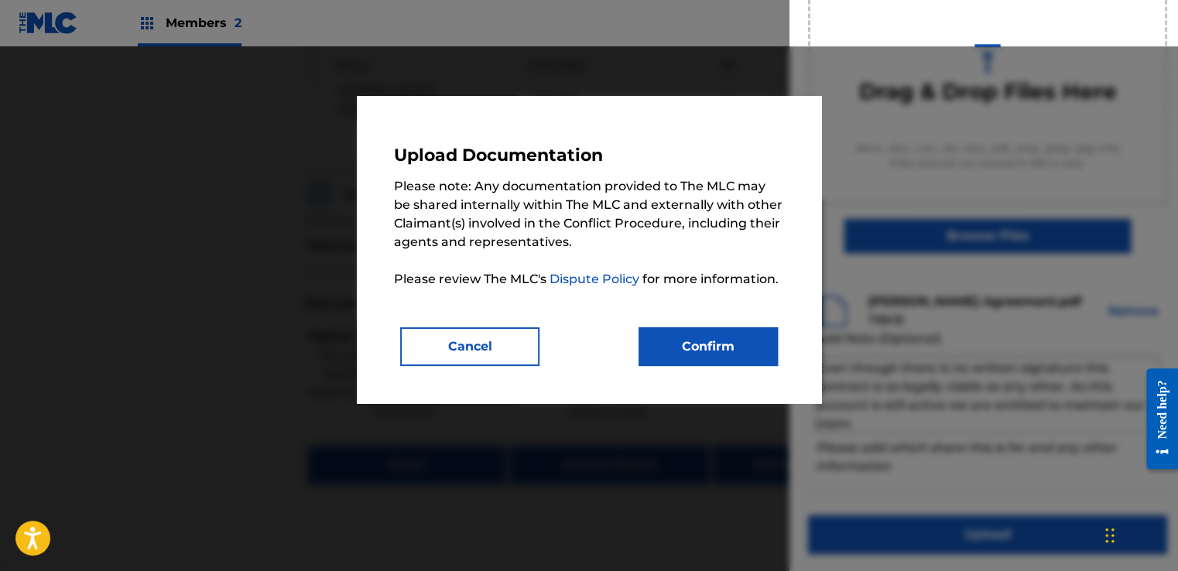
click at [737, 346] on button "Confirm" at bounding box center [707, 346] width 139 height 39
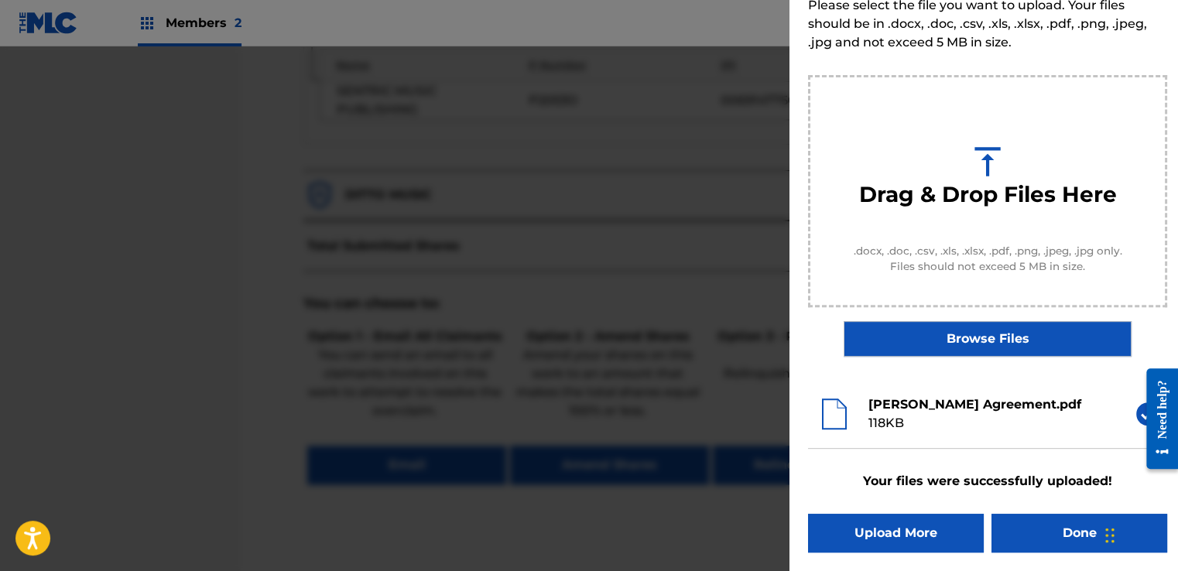
scroll to position [90, 0]
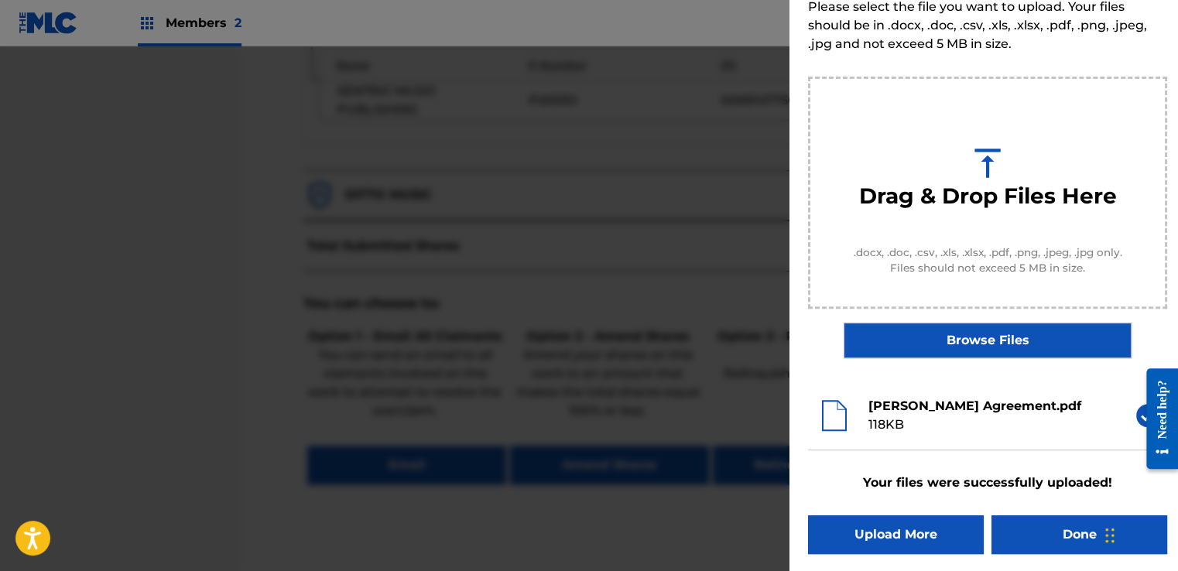
click at [1058, 527] on button "Done" at bounding box center [1079, 534] width 176 height 39
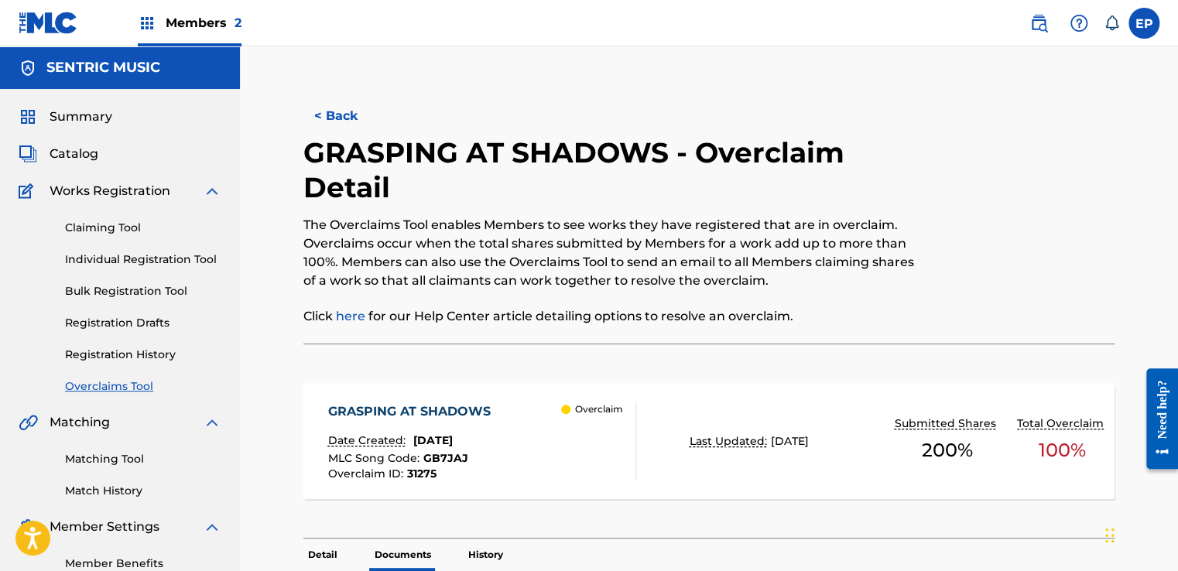
click at [139, 384] on link "Overclaims Tool" at bounding box center [143, 386] width 156 height 16
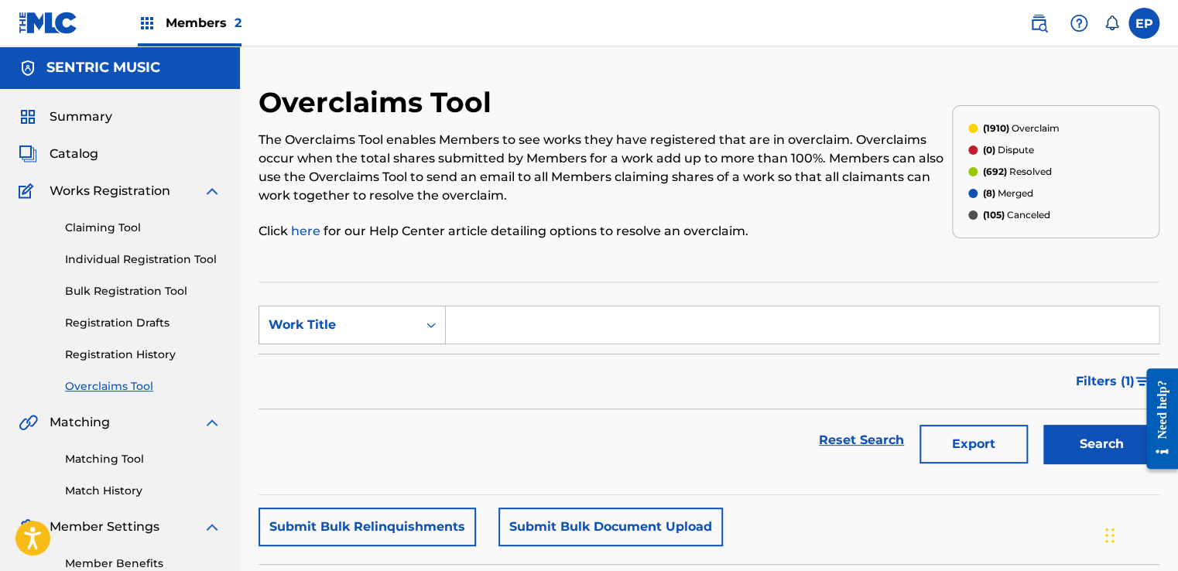
click at [322, 316] on div "Work Title" at bounding box center [337, 325] width 139 height 19
click at [334, 397] on div "Overclaim ID" at bounding box center [352, 402] width 186 height 39
click at [571, 323] on input "Search Form" at bounding box center [802, 324] width 713 height 37
paste input "31352"
type input "31352"
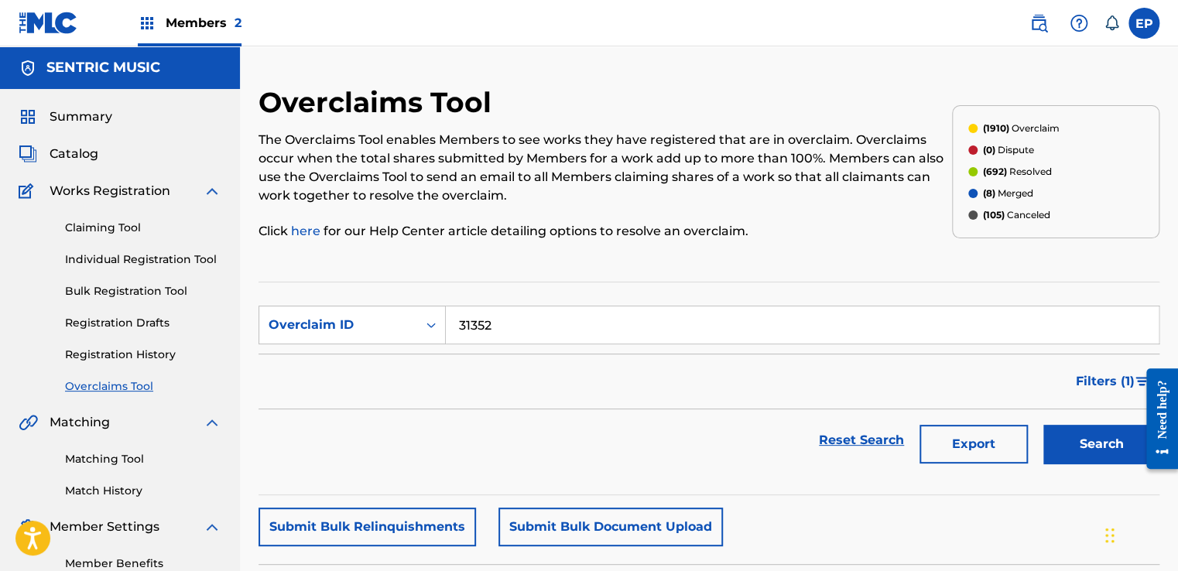
click at [1072, 436] on button "Search" at bounding box center [1101, 444] width 116 height 39
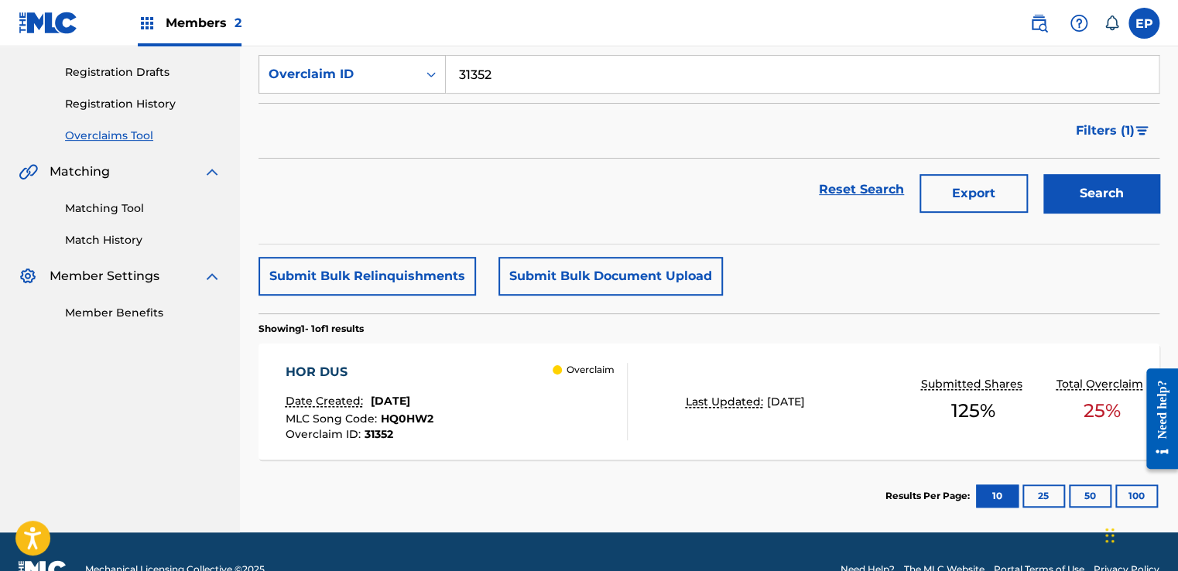
scroll to position [285, 0]
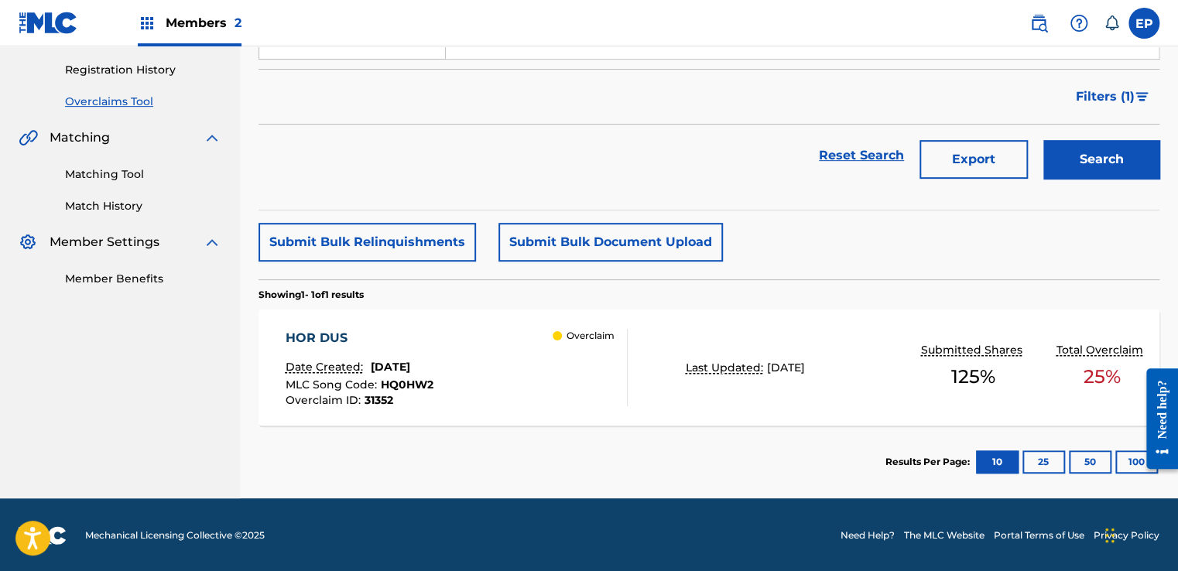
click at [498, 395] on div "HOR DUS Date Created: July 30, 2025 MLC Song Code : HQ0HW2 Overclaim ID : 31352…" at bounding box center [456, 367] width 342 height 77
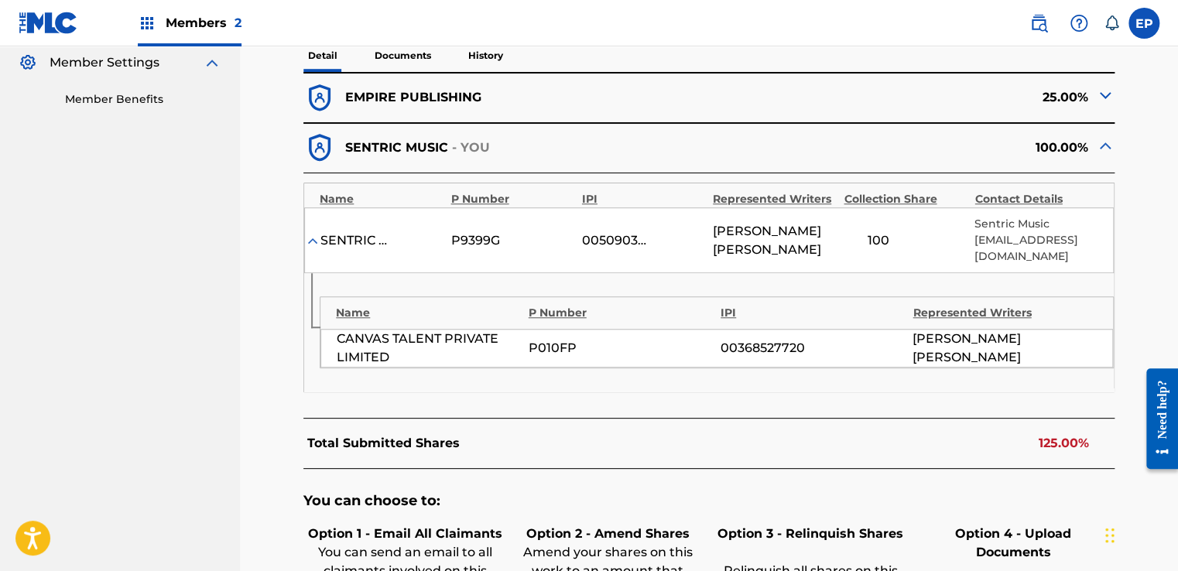
scroll to position [619, 0]
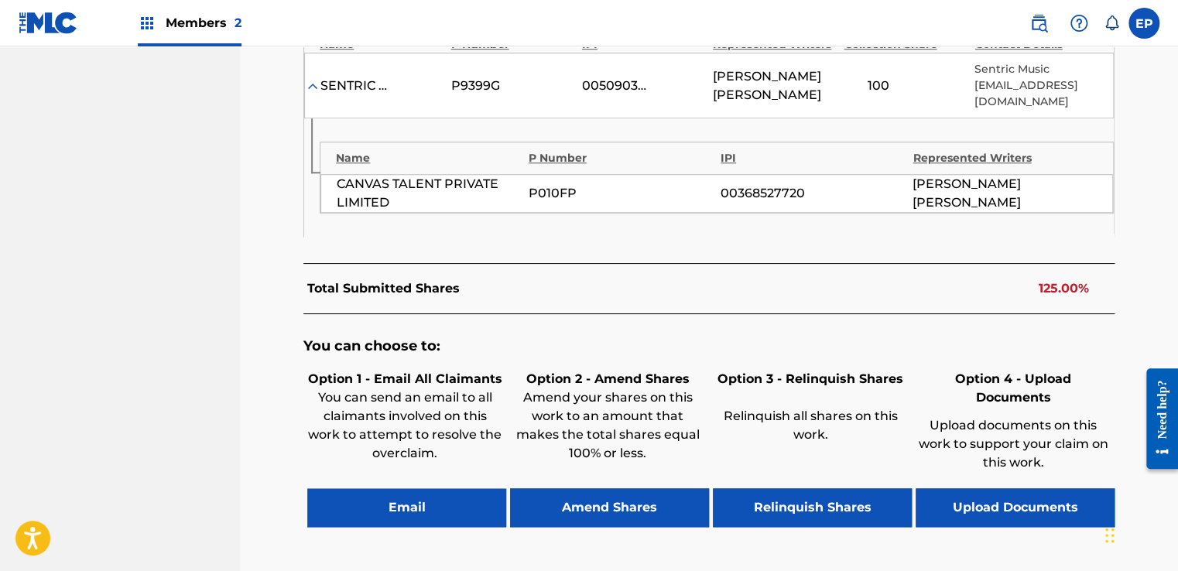
click at [1014, 488] on button "Upload Documents" at bounding box center [1014, 507] width 199 height 39
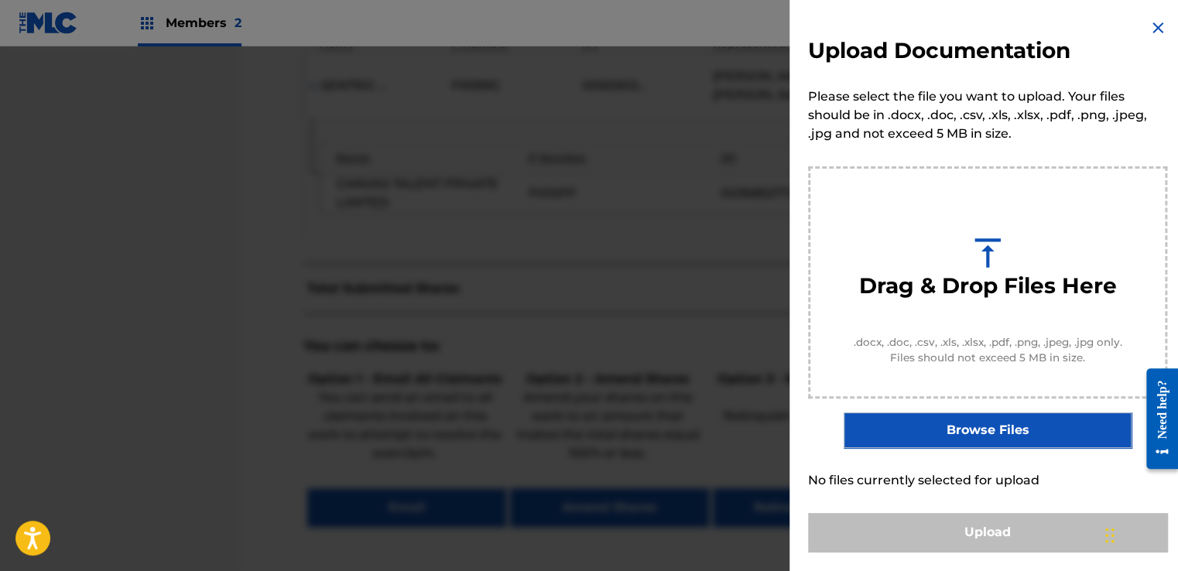
click at [1003, 427] on label "Browse Files" at bounding box center [986, 430] width 287 height 36
click at [0, 0] on input "Browse Files" at bounding box center [0, 0] width 0 height 0
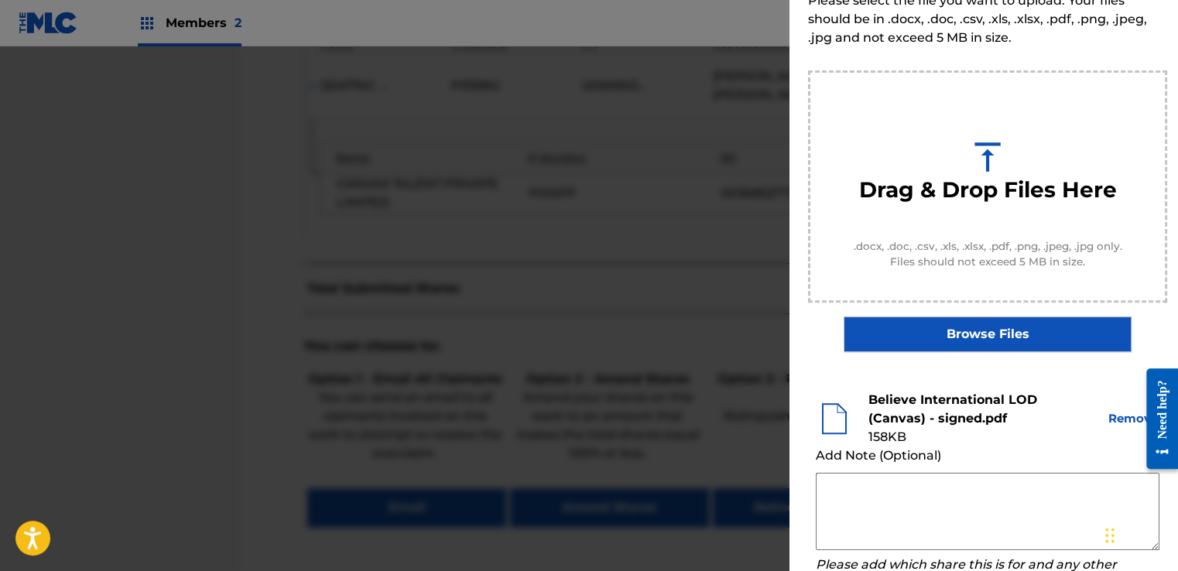
scroll to position [213, 0]
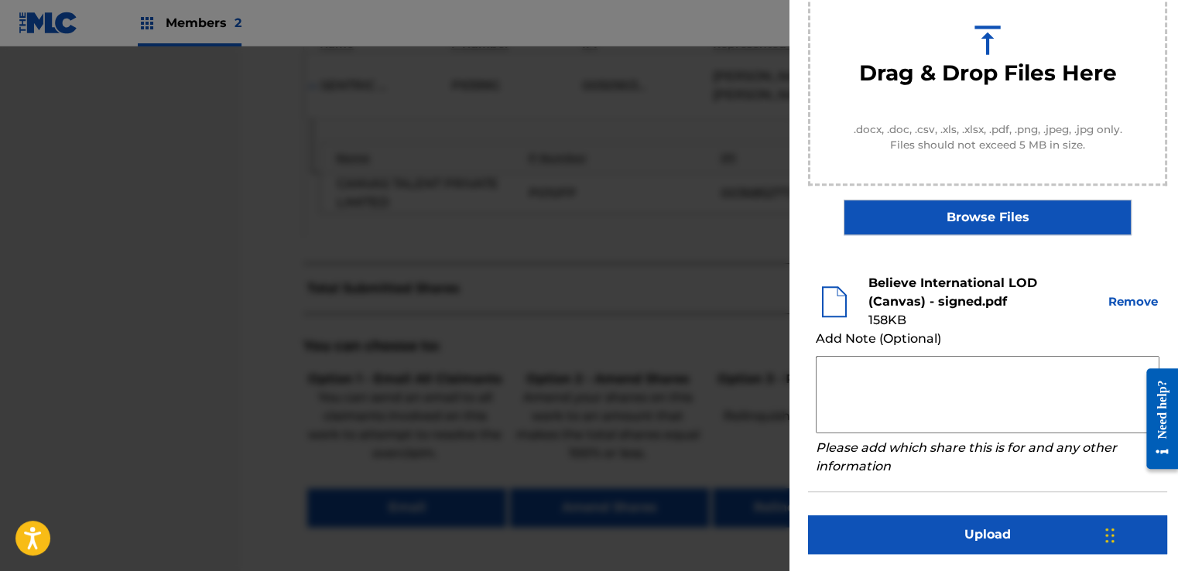
click at [904, 528] on button "Upload" at bounding box center [987, 534] width 359 height 39
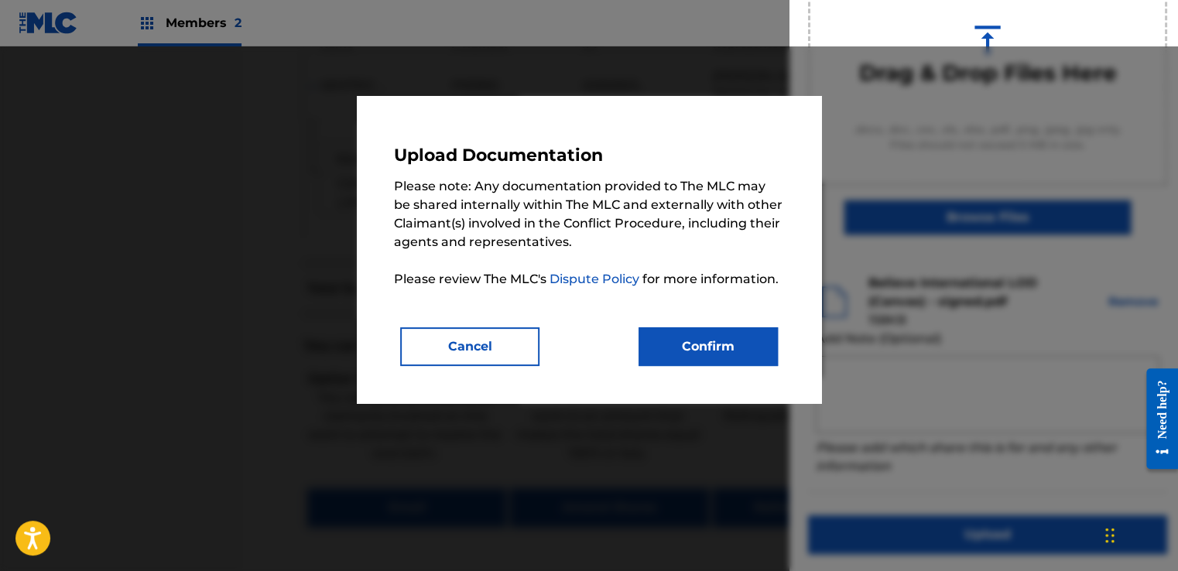
click at [631, 341] on div "Confirm" at bounding box center [685, 346] width 186 height 39
click at [671, 357] on button "Confirm" at bounding box center [707, 346] width 139 height 39
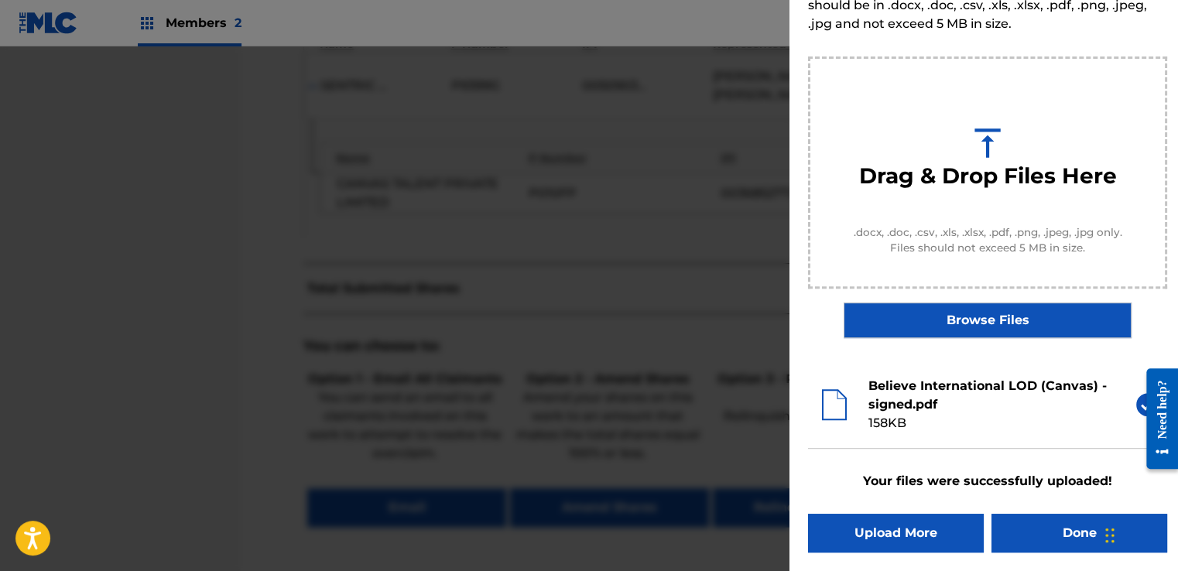
scroll to position [108, 0]
